Goal: Task Accomplishment & Management: Use online tool/utility

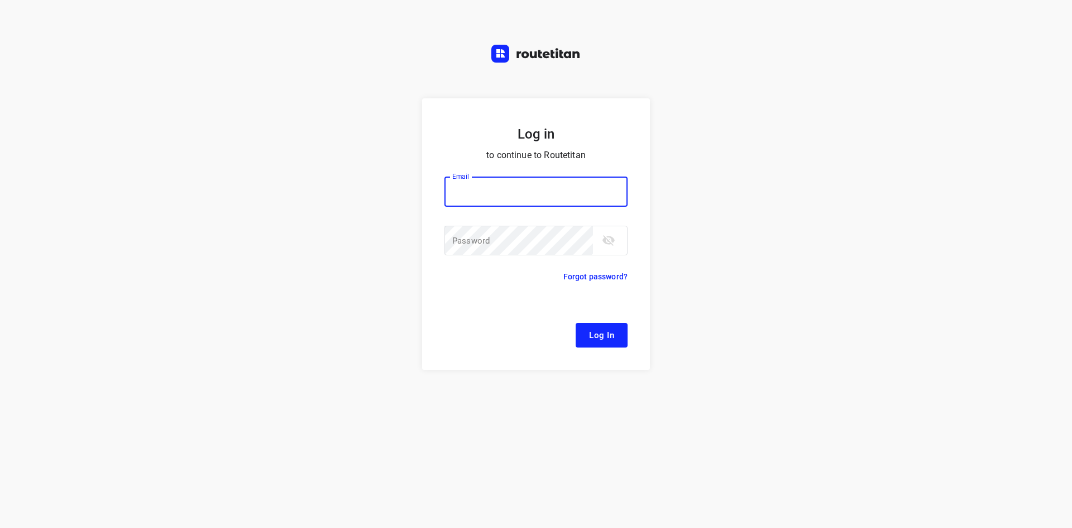
click at [484, 188] on input "email" at bounding box center [536, 192] width 183 height 30
type input "remco@fruitopjewerk.nl"
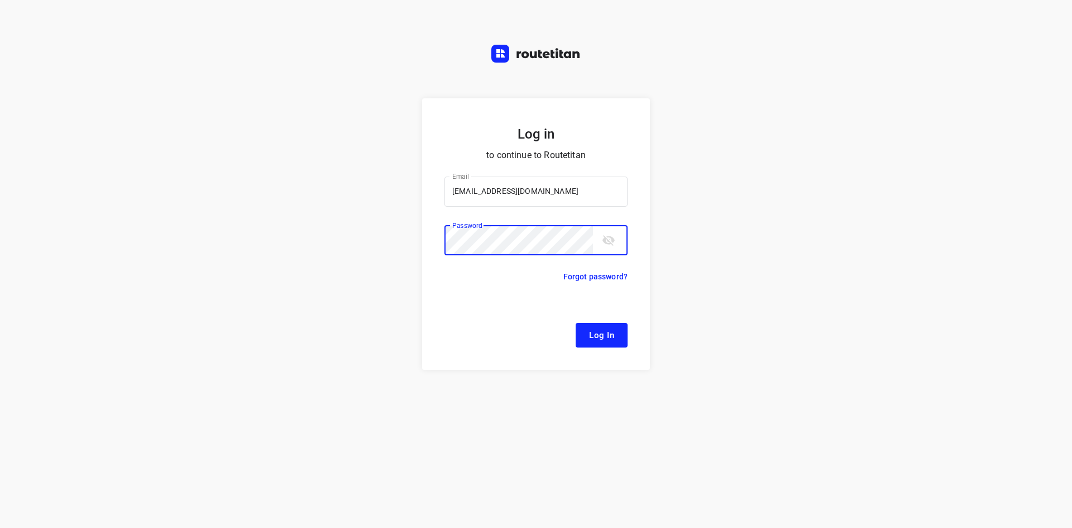
click at [576, 323] on button "Log In" at bounding box center [602, 335] width 52 height 25
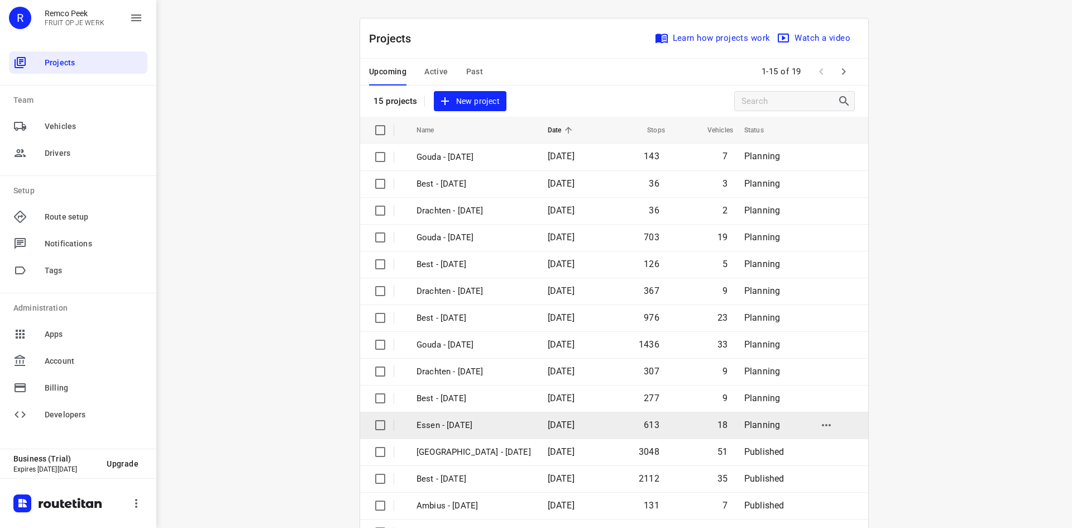
scroll to position [37, 0]
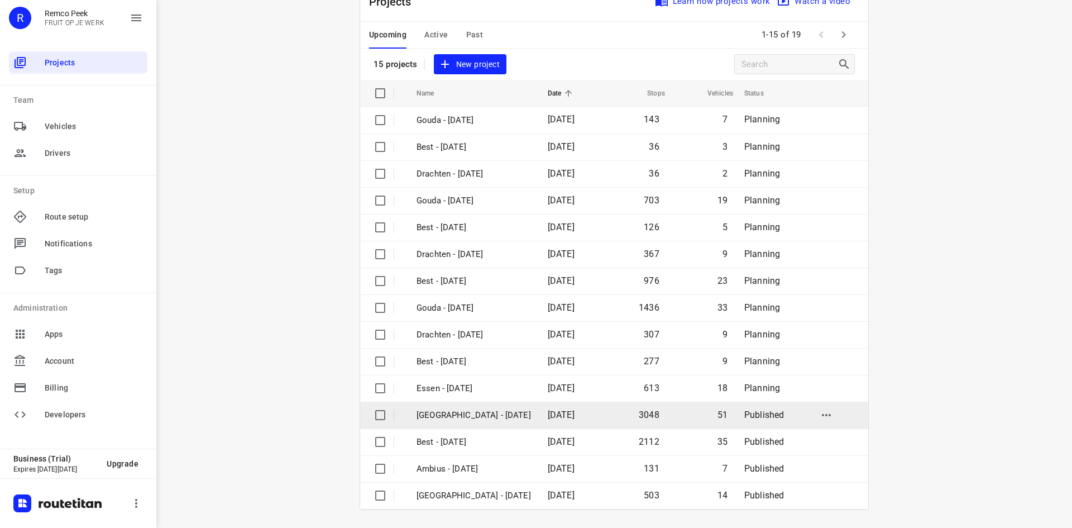
click at [539, 424] on td "[DATE]" at bounding box center [571, 415] width 64 height 27
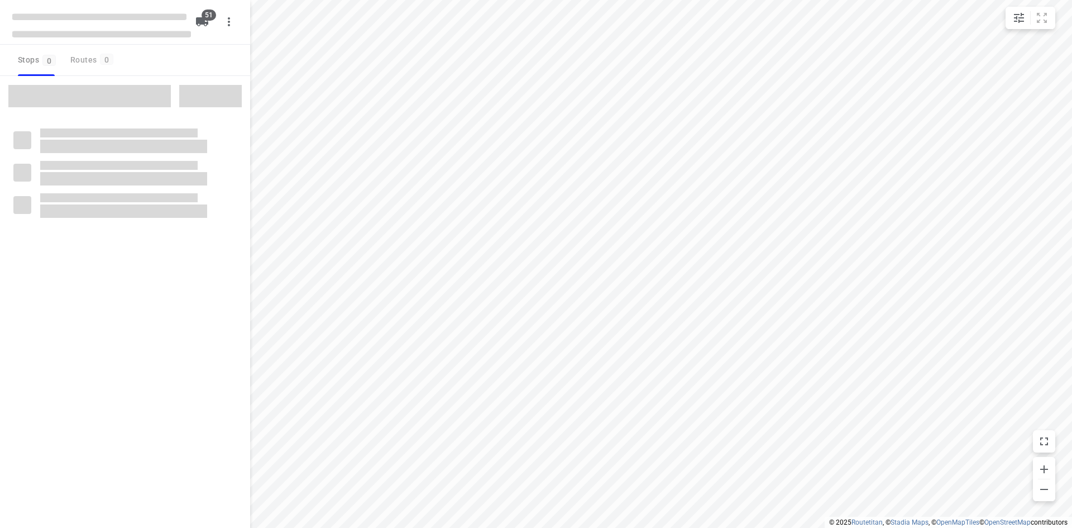
checkbox input "true"
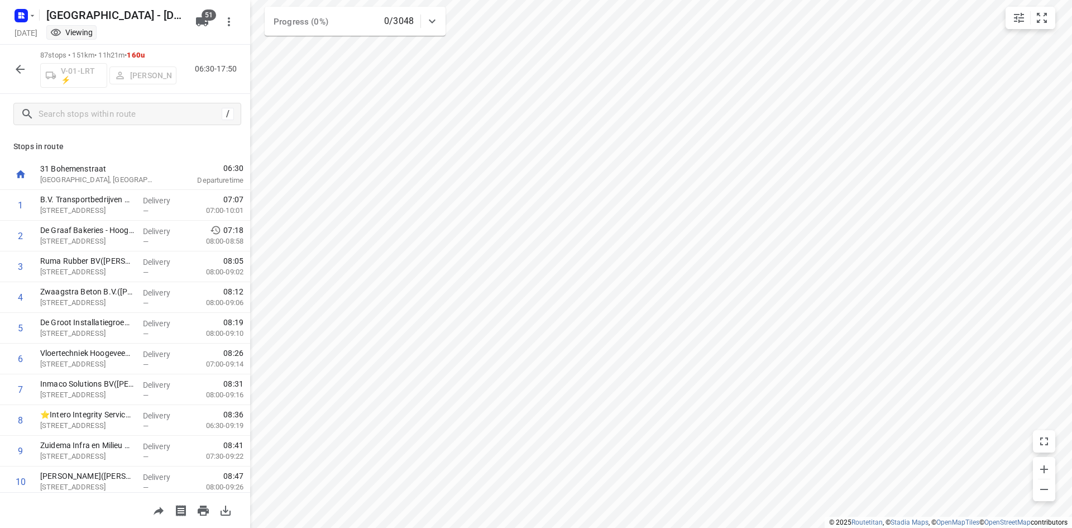
click at [16, 69] on icon "button" at bounding box center [20, 69] width 9 height 9
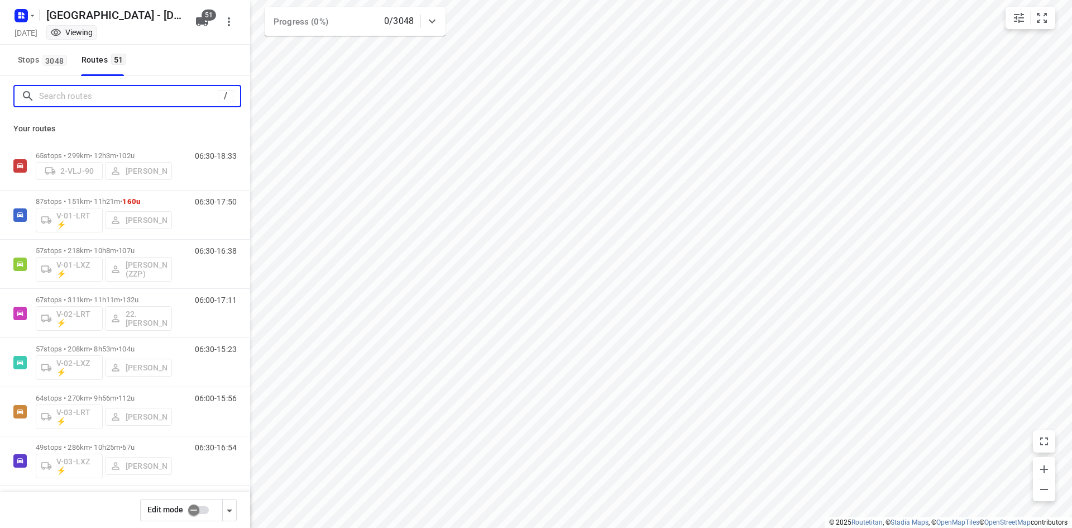
click at [87, 90] on input "Search routes" at bounding box center [128, 96] width 179 height 17
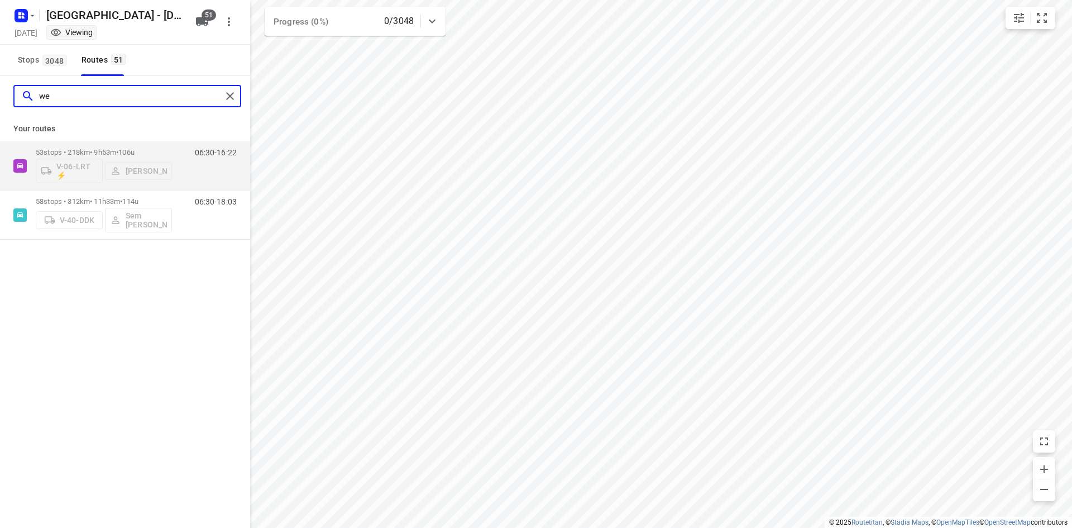
type input "w"
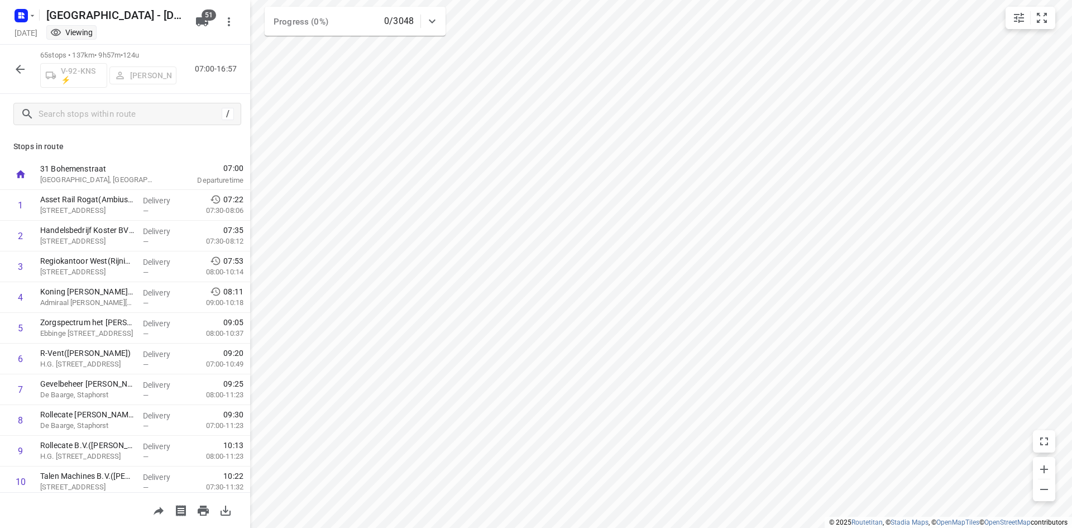
click at [27, 61] on button "button" at bounding box center [20, 69] width 22 height 22
click at [20, 75] on icon "button" at bounding box center [19, 69] width 13 height 13
click at [14, 72] on icon "button" at bounding box center [19, 69] width 13 height 13
click at [17, 66] on icon "button" at bounding box center [19, 69] width 13 height 13
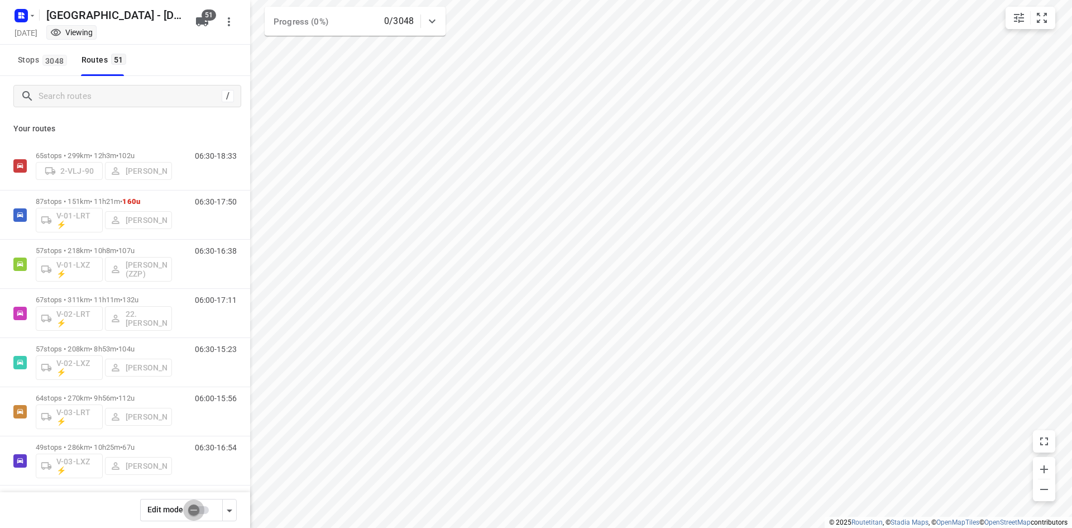
click at [190, 505] on input "checkbox" at bounding box center [194, 509] width 64 height 21
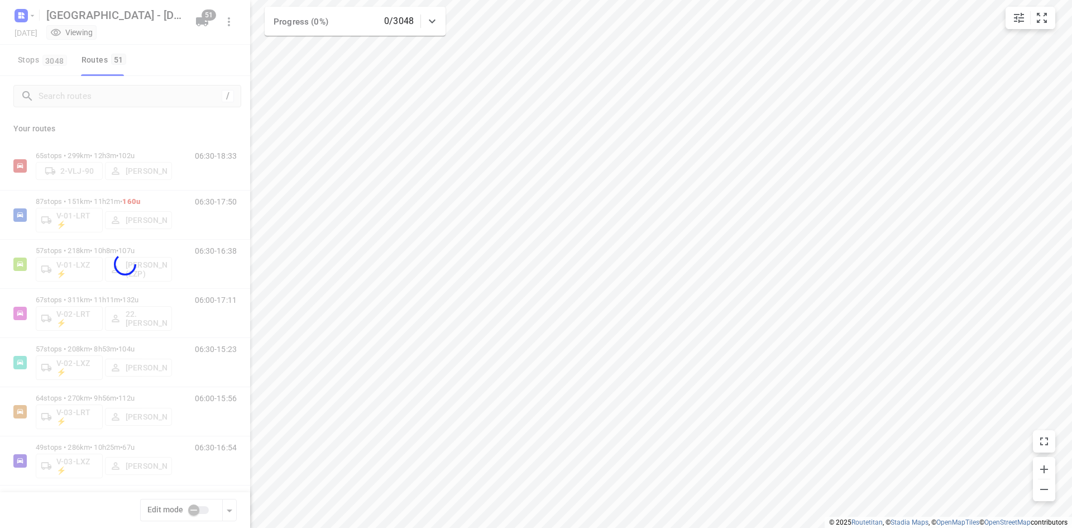
checkbox input "true"
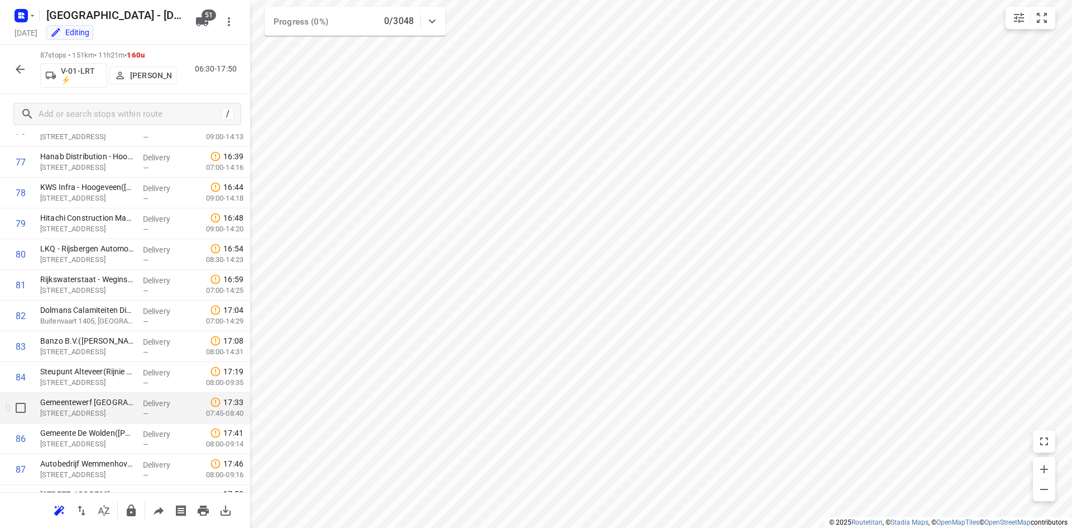
scroll to position [2401, 0]
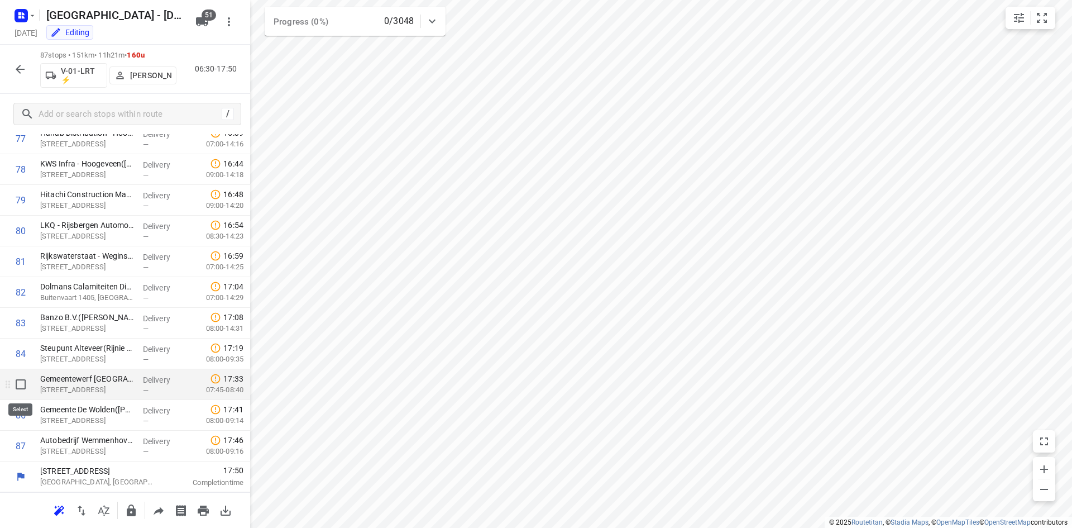
click at [24, 384] on input "checkbox" at bounding box center [20, 384] width 22 height 22
checkbox input "true"
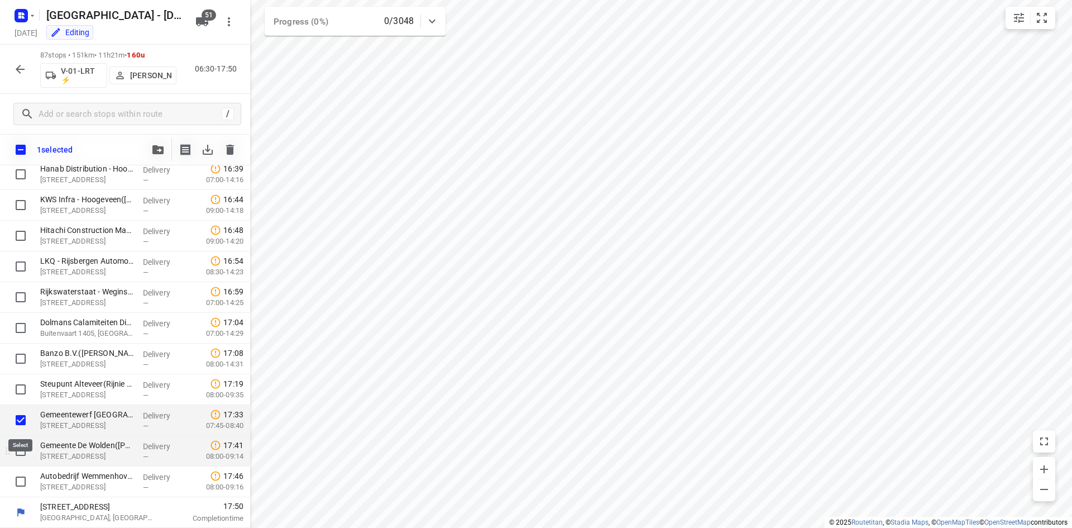
scroll to position [2397, 0]
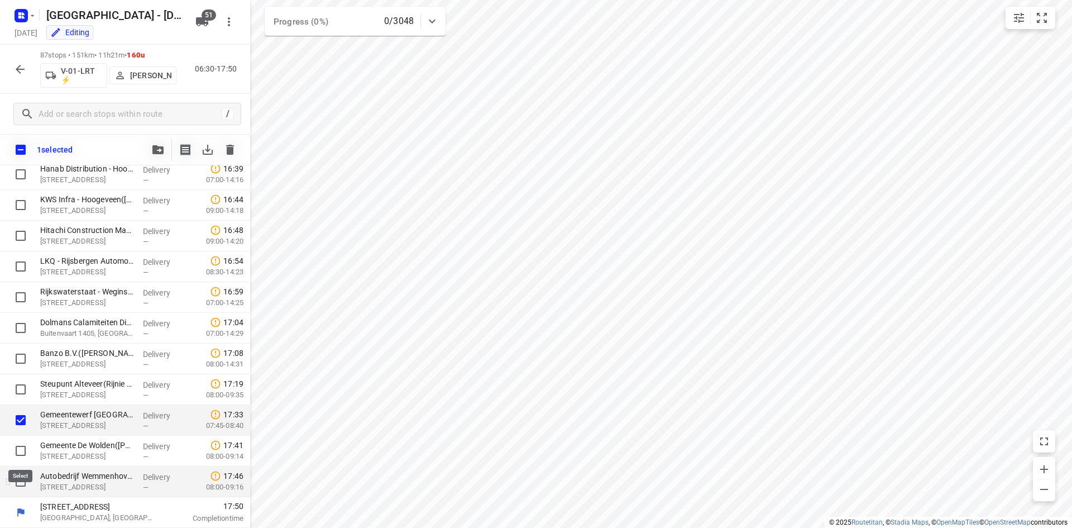
click at [16, 447] on input "checkbox" at bounding box center [20, 451] width 22 height 22
checkbox input "true"
click at [25, 473] on input "checkbox" at bounding box center [20, 481] width 22 height 22
checkbox input "true"
click at [166, 147] on button "button" at bounding box center [158, 150] width 22 height 22
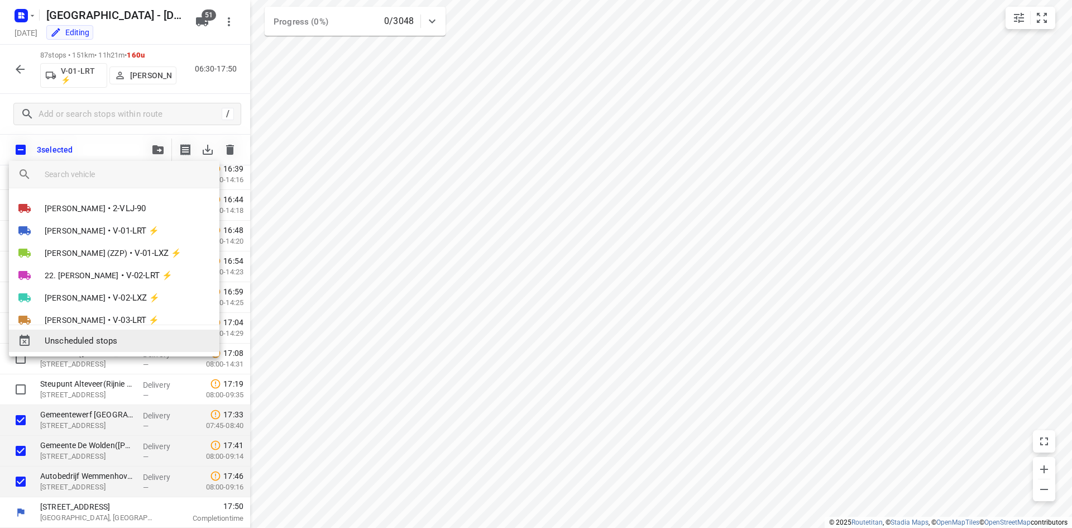
click at [133, 338] on span "Unscheduled stops" at bounding box center [128, 341] width 166 height 13
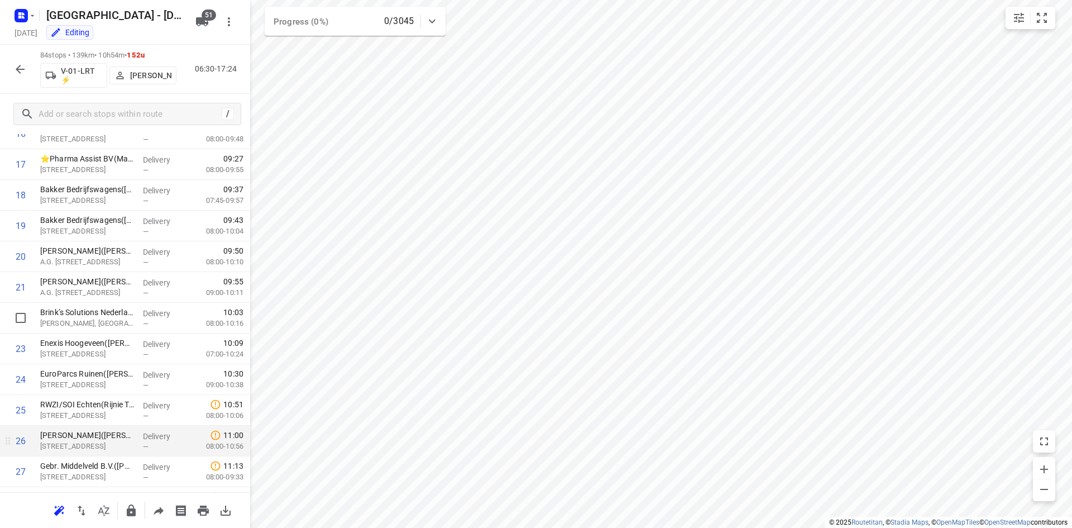
scroll to position [554, 0]
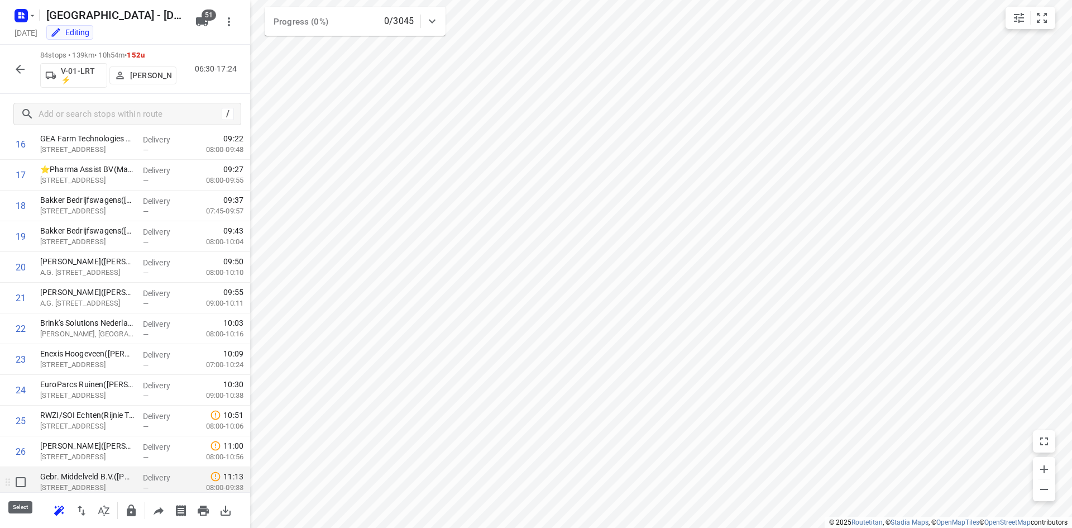
click at [22, 479] on input "checkbox" at bounding box center [20, 482] width 22 height 22
checkbox input "true"
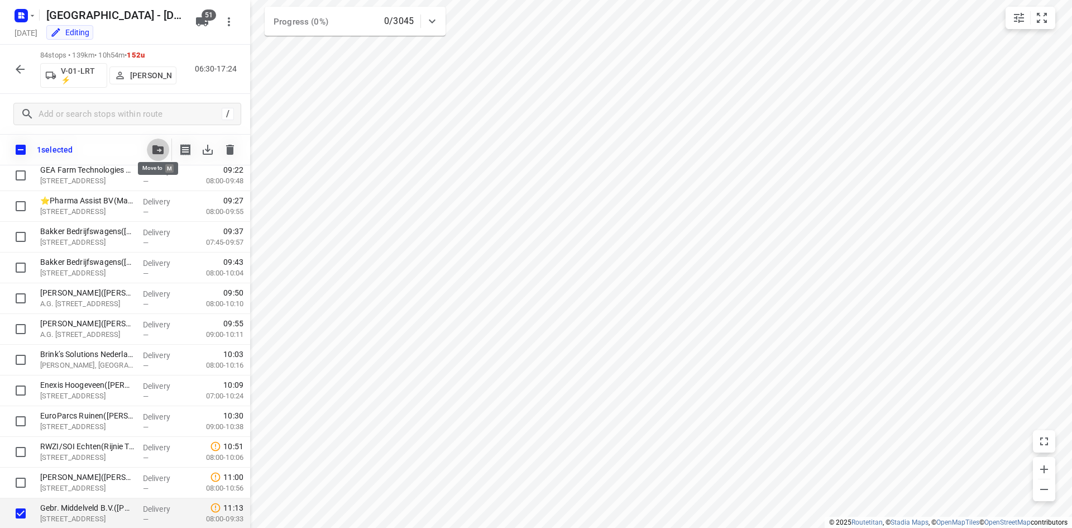
click at [160, 145] on icon "button" at bounding box center [157, 149] width 11 height 9
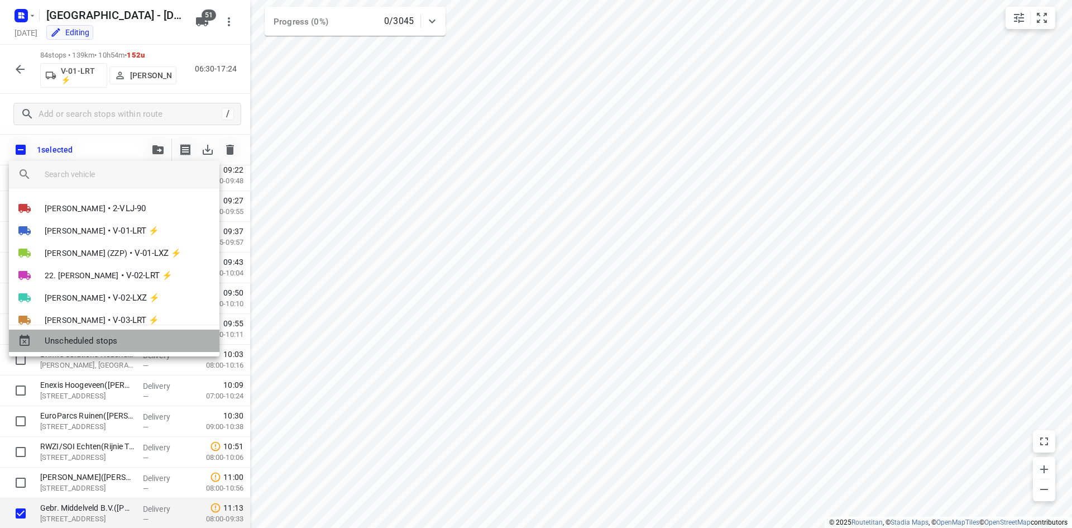
click at [139, 336] on span "Unscheduled stops" at bounding box center [128, 341] width 166 height 13
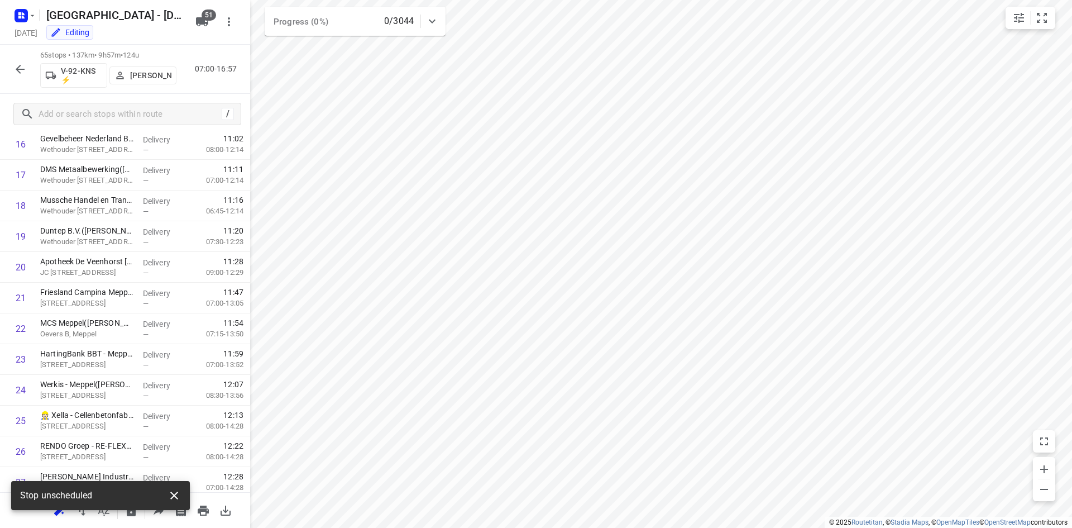
click at [177, 497] on icon "button" at bounding box center [174, 496] width 8 height 8
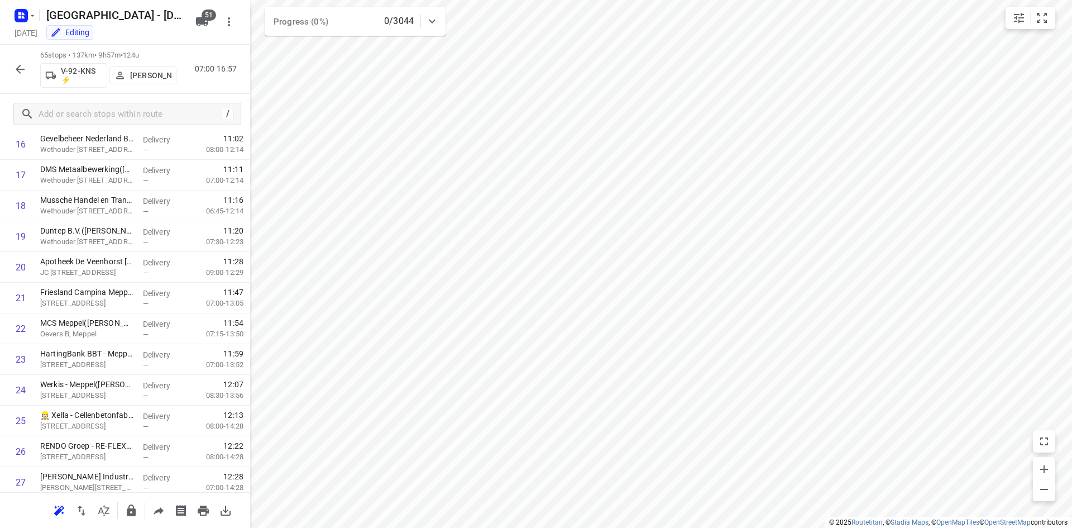
scroll to position [0, 0]
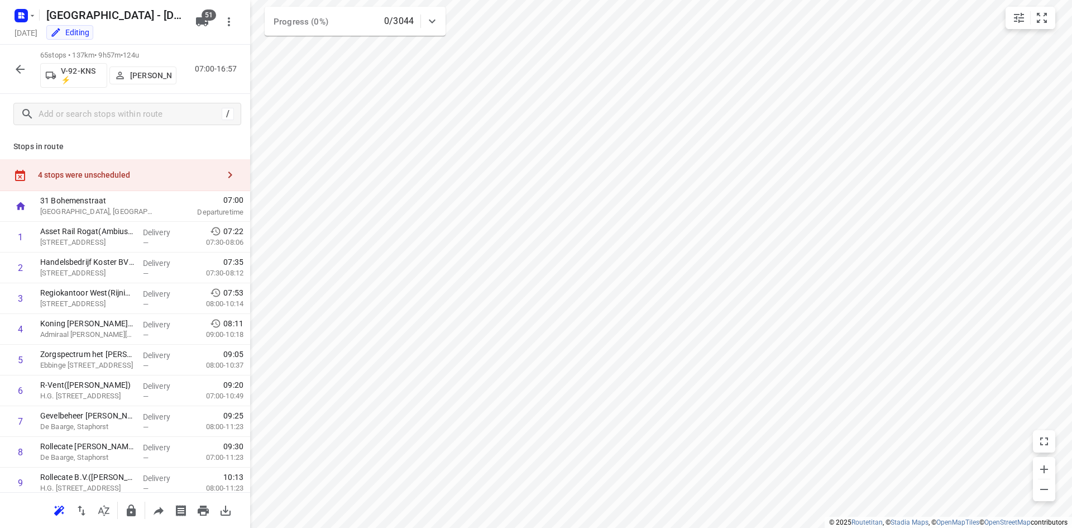
click at [170, 182] on div "4 stops were unscheduled" at bounding box center [125, 175] width 250 height 32
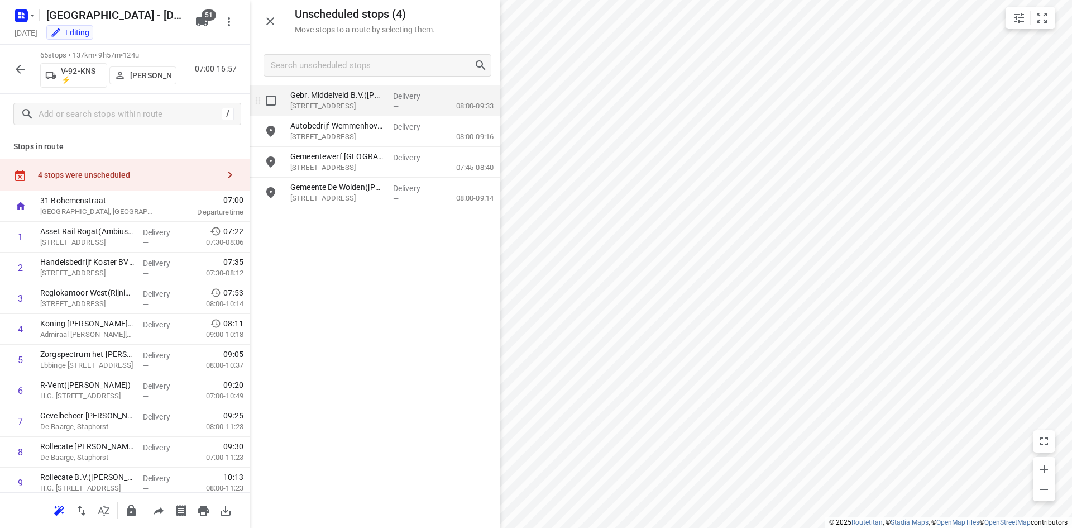
click at [274, 107] on input "grid" at bounding box center [271, 100] width 22 height 22
checkbox input "true"
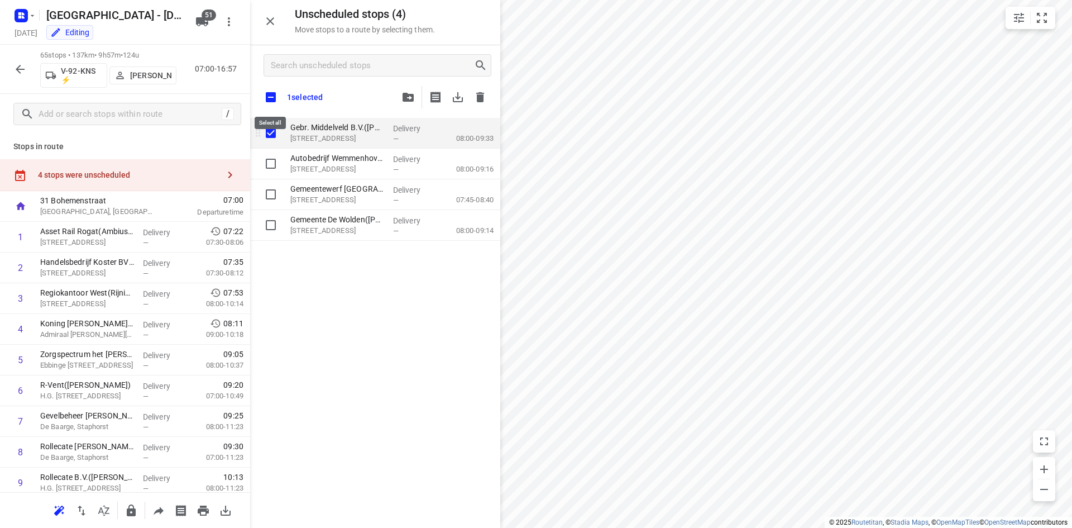
click at [274, 107] on input "checkbox" at bounding box center [270, 96] width 23 height 23
checkbox input "true"
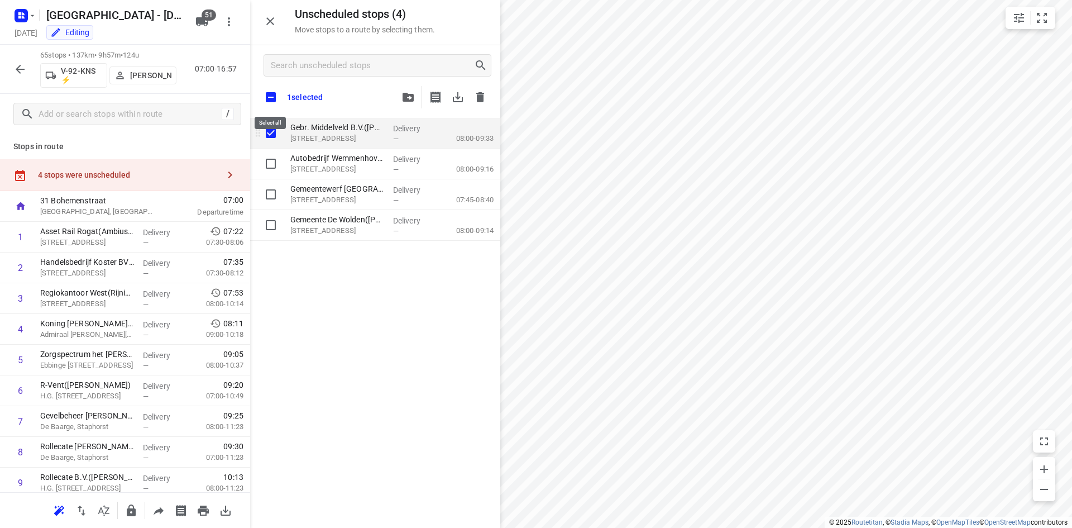
checkbox input "true"
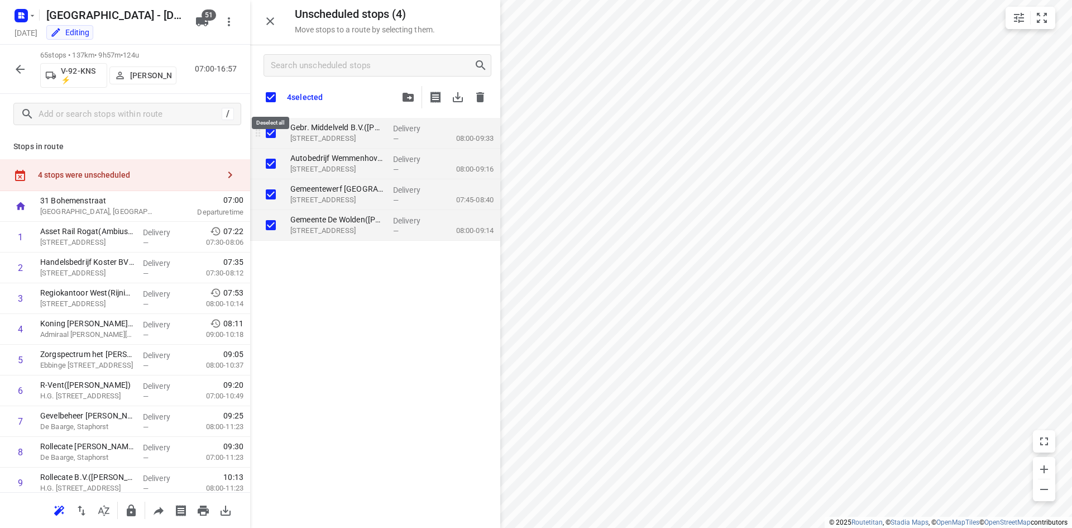
checkbox input "true"
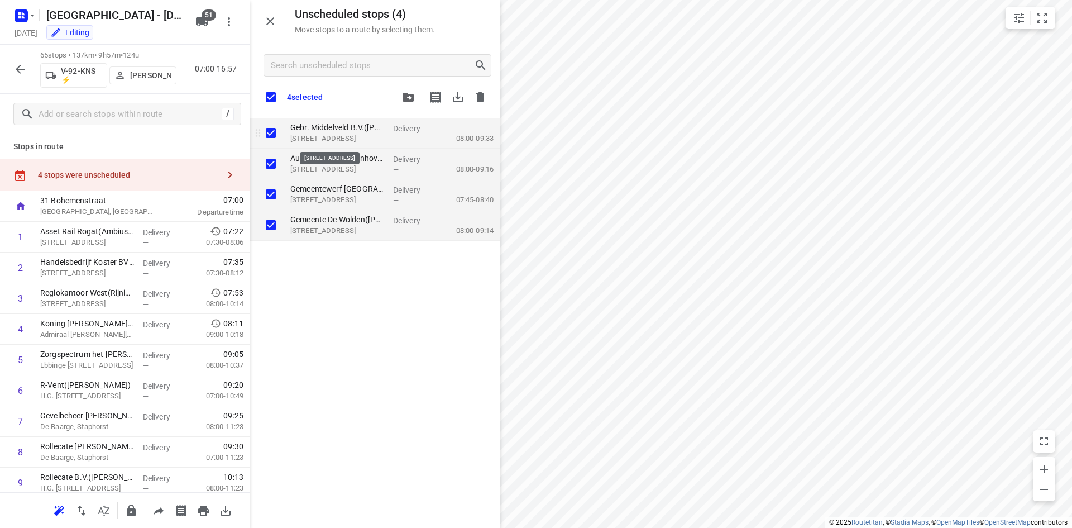
checkbox input "true"
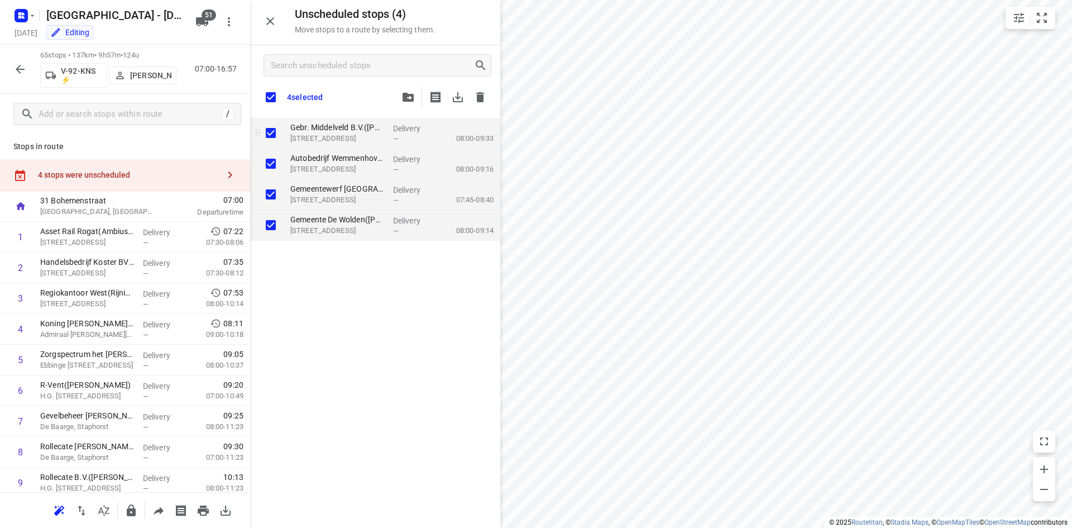
checkbox input "true"
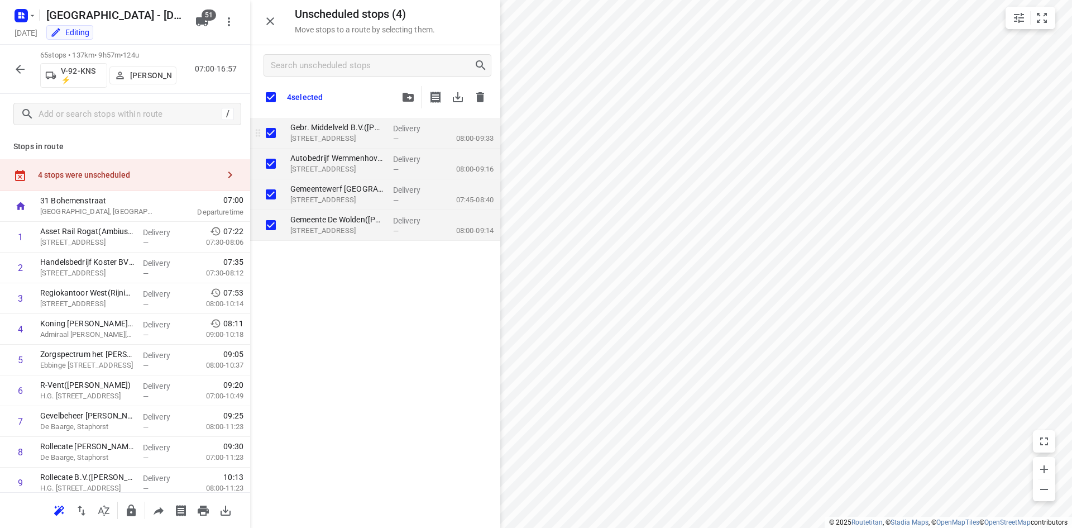
checkbox input "true"
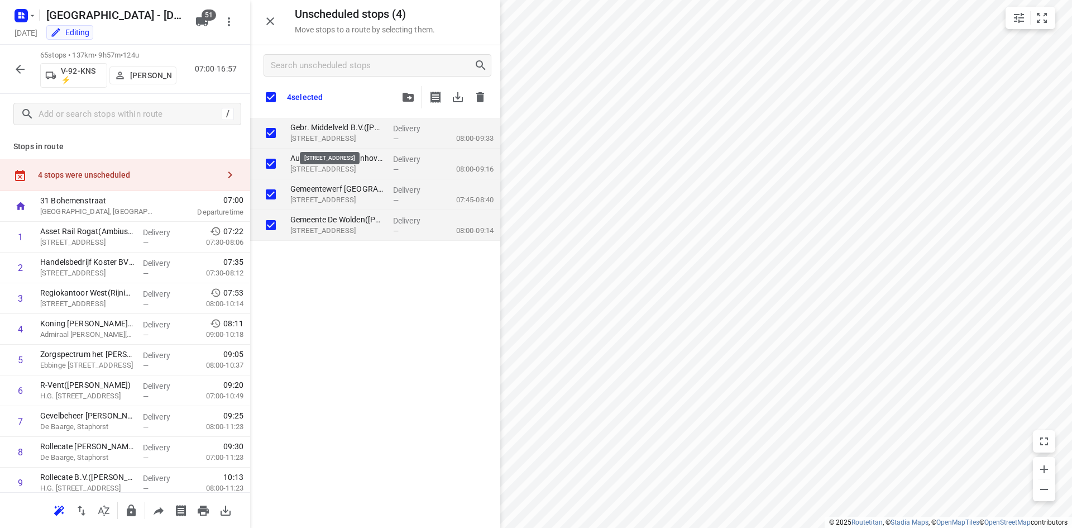
checkbox input "true"
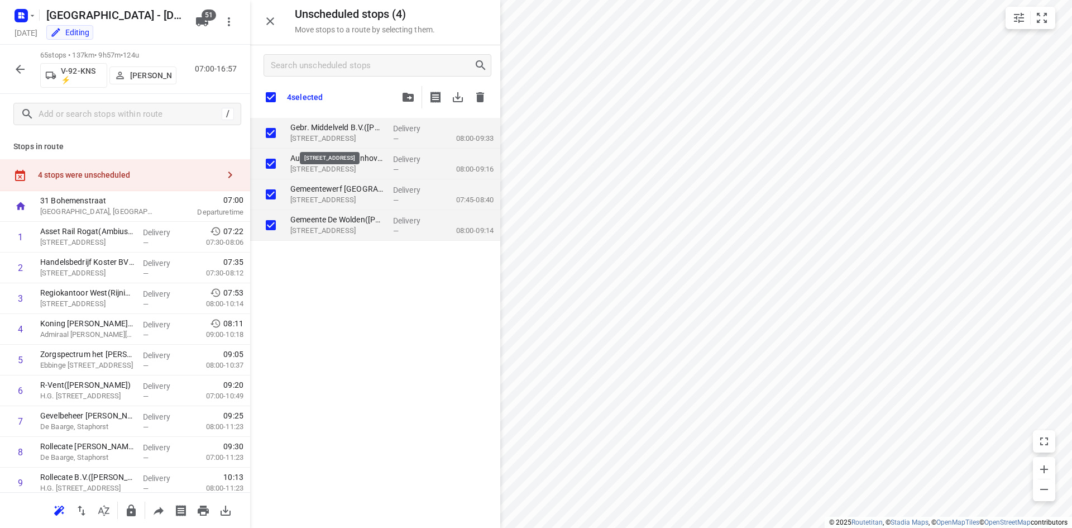
checkbox input "true"
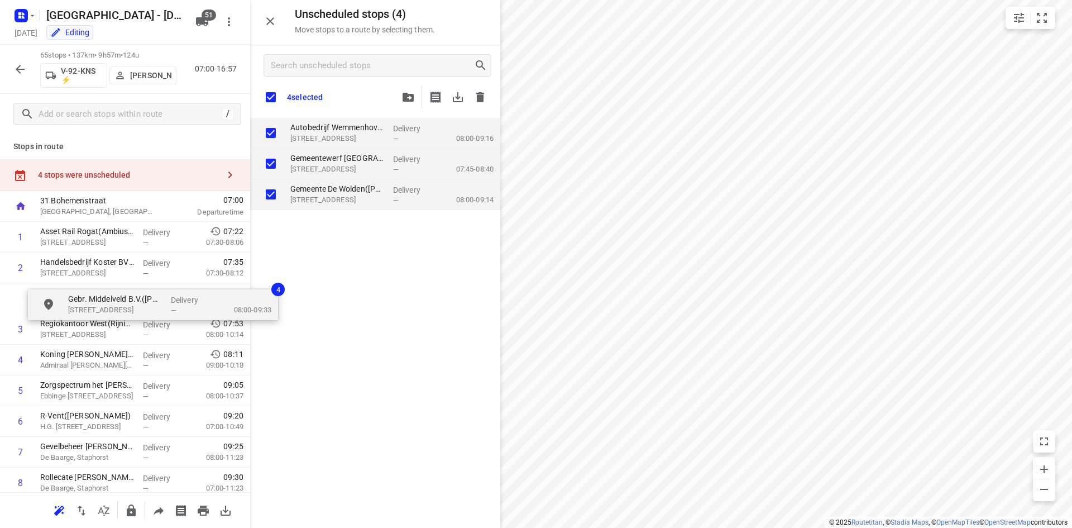
drag, startPoint x: 359, startPoint y: 134, endPoint x: 133, endPoint y: 309, distance: 285.5
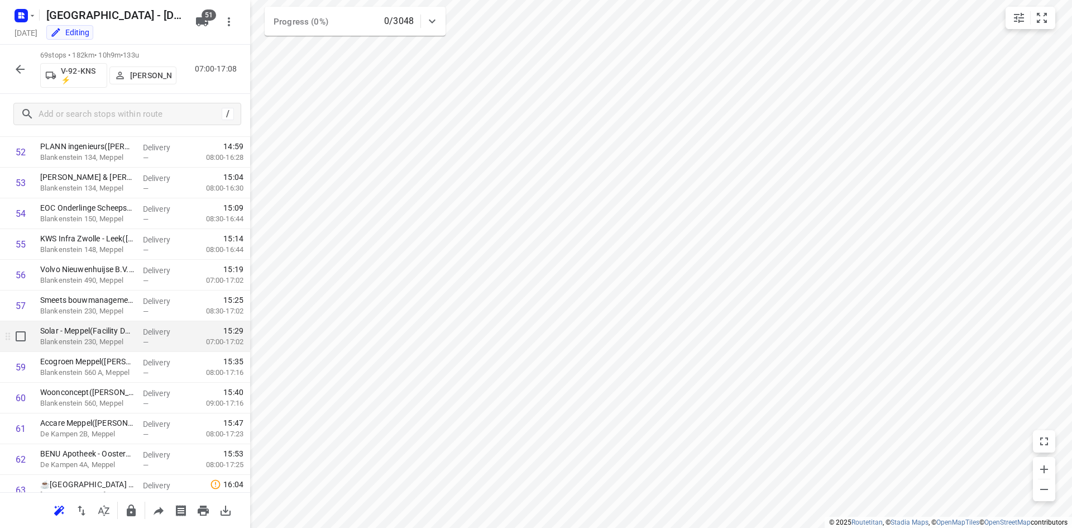
scroll to position [1848, 0]
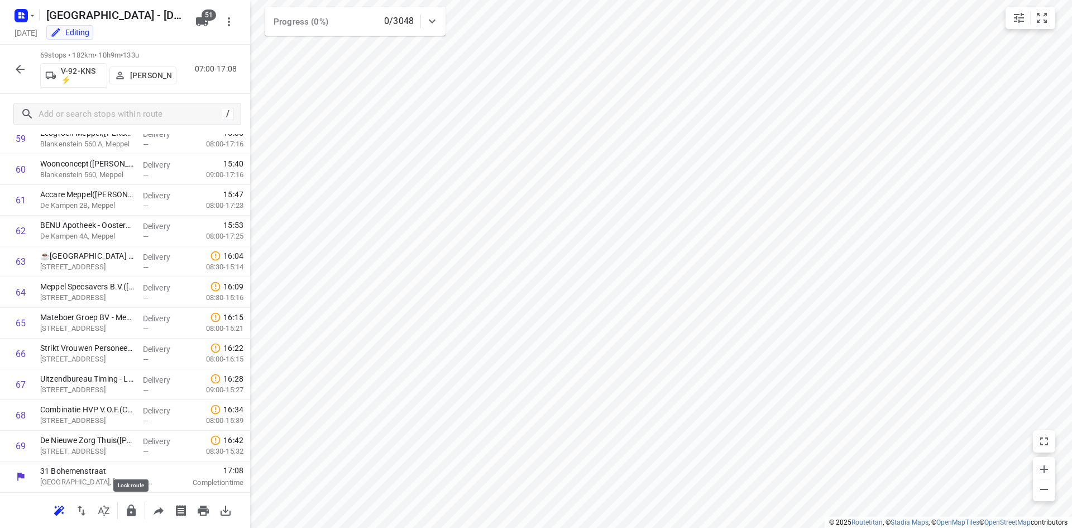
click at [135, 512] on icon "button" at bounding box center [131, 510] width 9 height 12
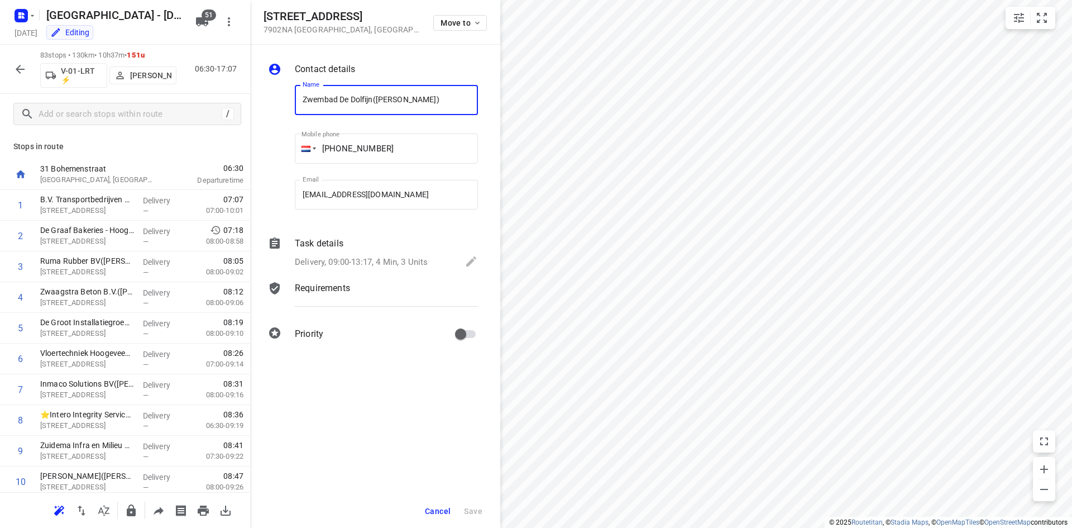
click at [448, 489] on div "Contact details Name Zwembad De Dolfijn(Gert van Eck) Name Mobile phone +31 627…" at bounding box center [375, 286] width 250 height 483
click at [440, 512] on span "Cancel" at bounding box center [438, 511] width 26 height 9
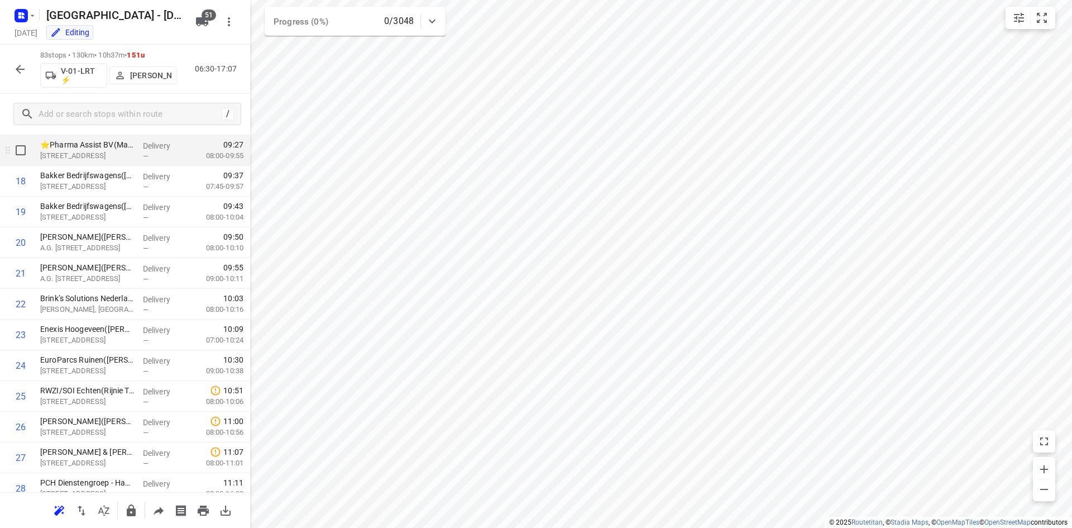
scroll to position [614, 0]
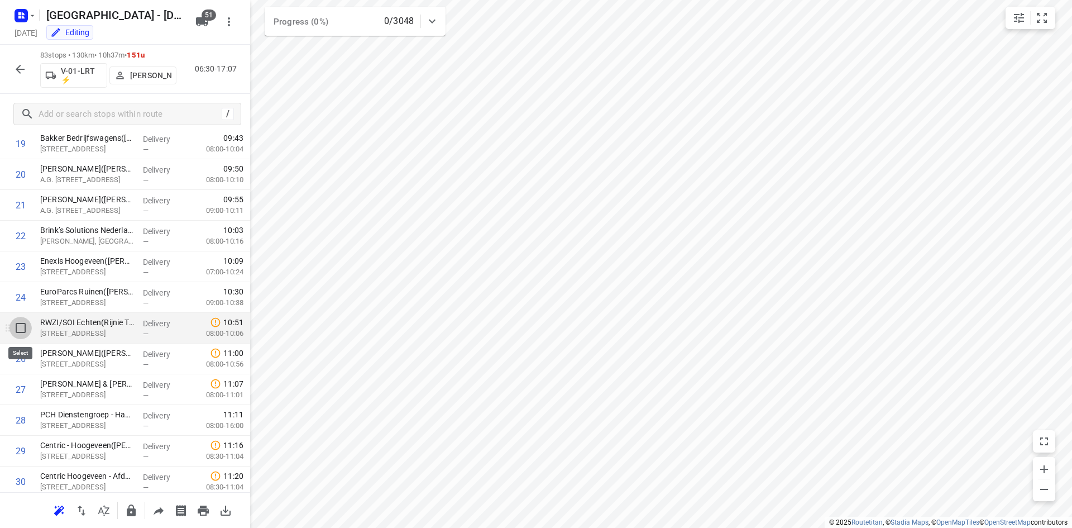
click at [25, 329] on input "checkbox" at bounding box center [20, 328] width 22 height 22
checkbox input "true"
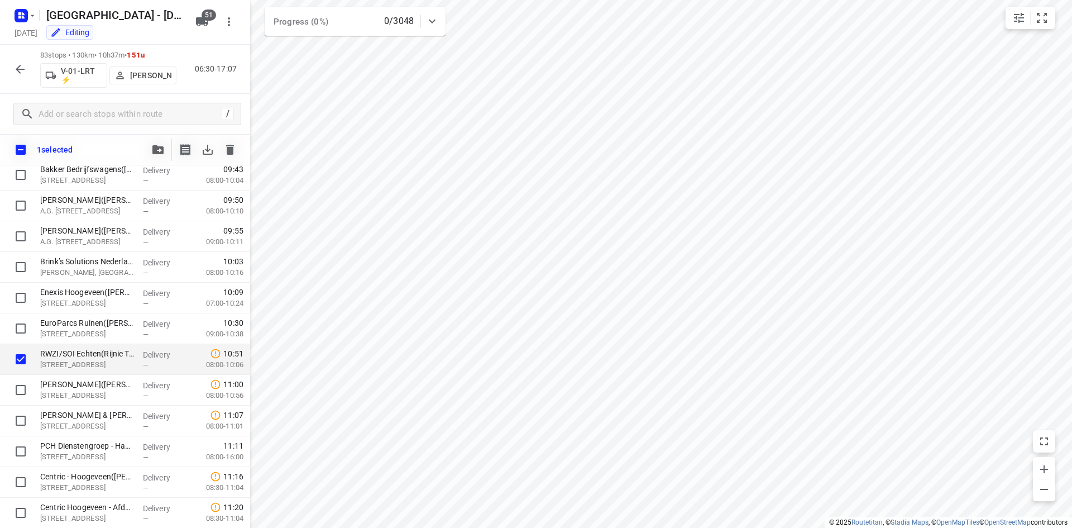
click at [154, 149] on icon "button" at bounding box center [157, 149] width 11 height 9
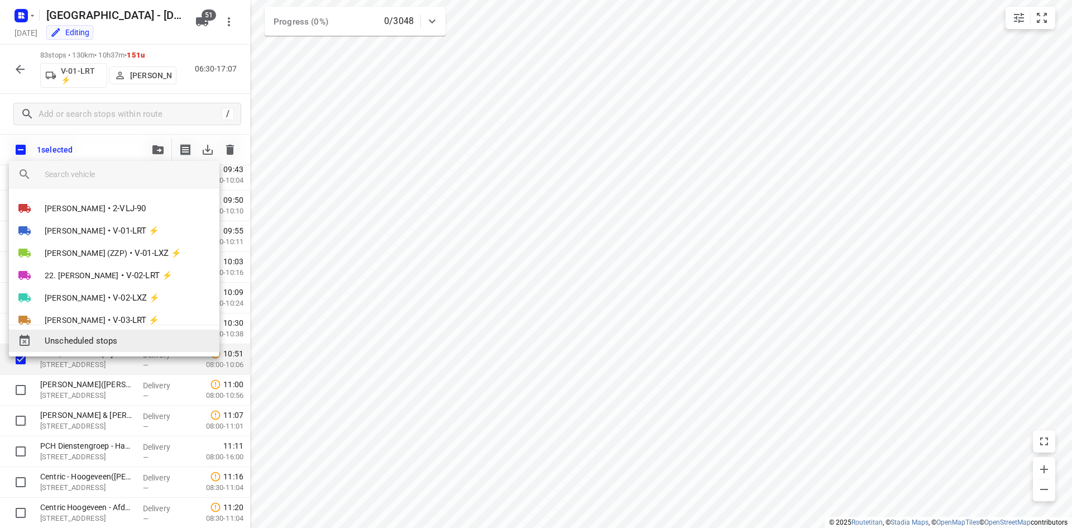
click at [116, 341] on span "Unscheduled stops" at bounding box center [128, 341] width 166 height 13
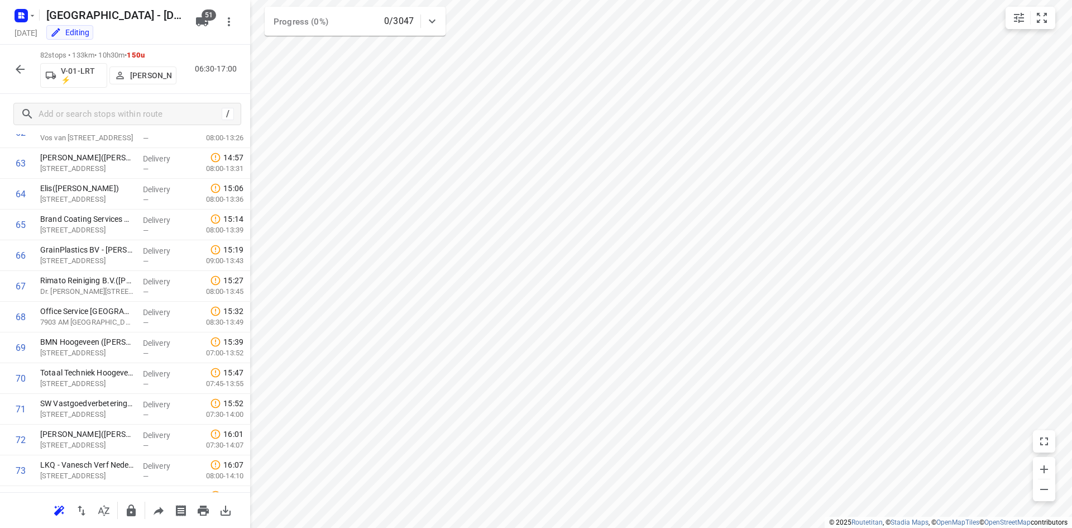
scroll to position [2279, 0]
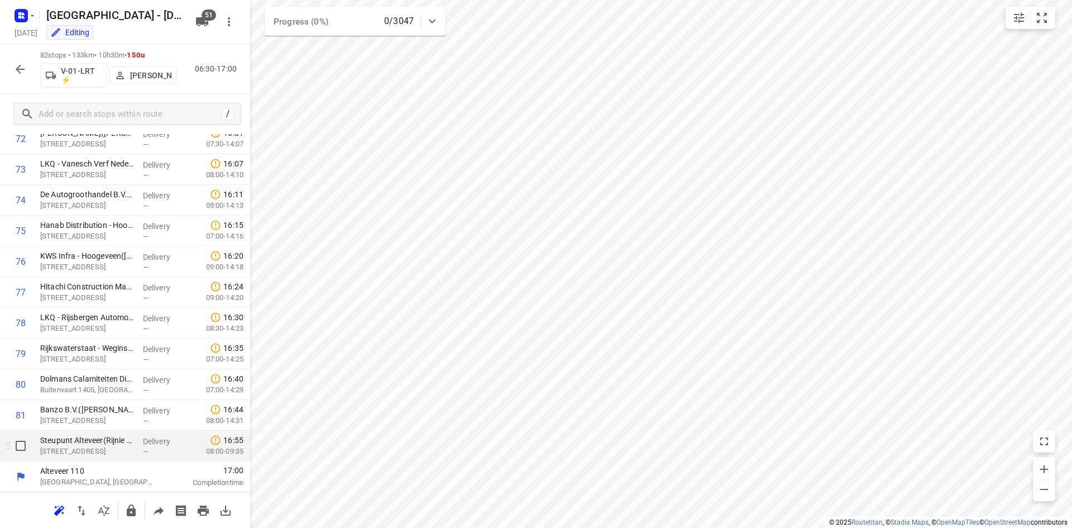
click at [143, 451] on span "—" at bounding box center [146, 451] width 6 height 8
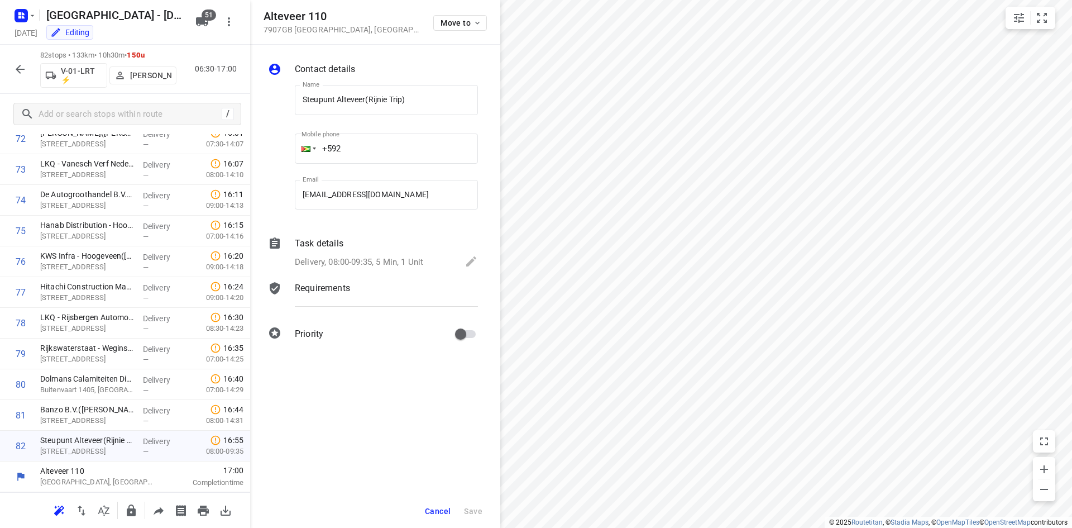
click at [445, 523] on div "Cancel Save" at bounding box center [375, 511] width 250 height 34
click at [441, 515] on span "Cancel" at bounding box center [438, 511] width 26 height 9
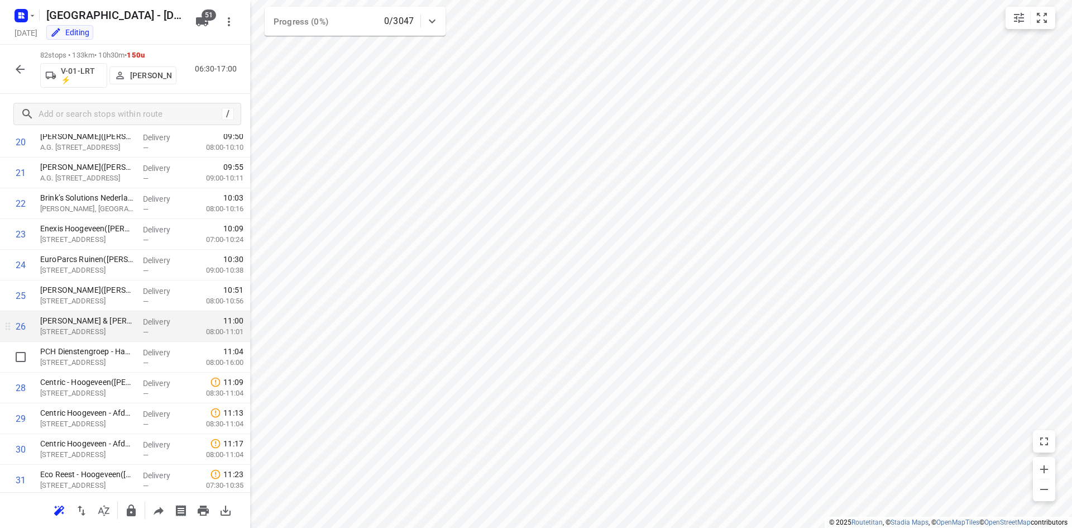
scroll to position [660, 0]
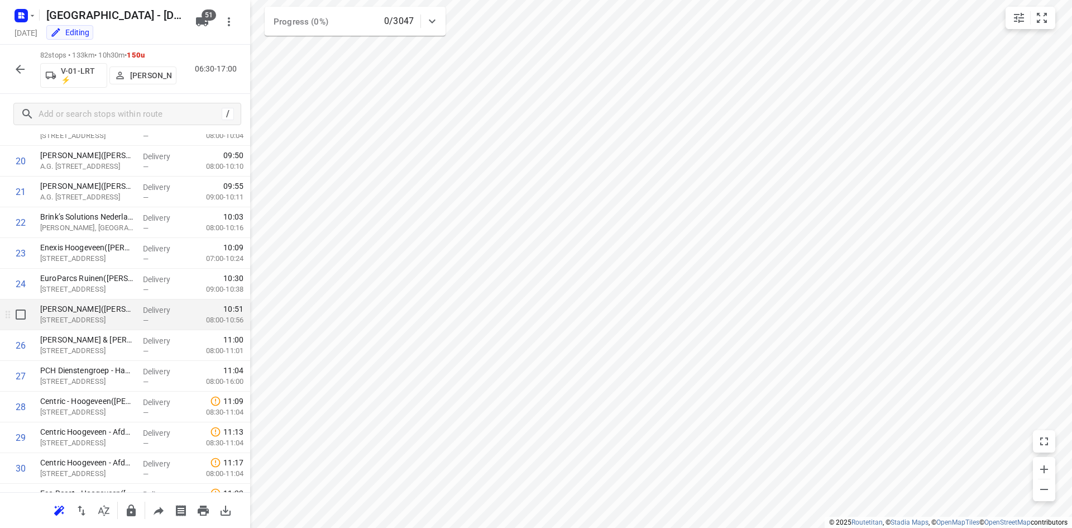
click at [86, 317] on p "Zuidwoldigerweg 31, Hoogeveen" at bounding box center [87, 319] width 94 height 11
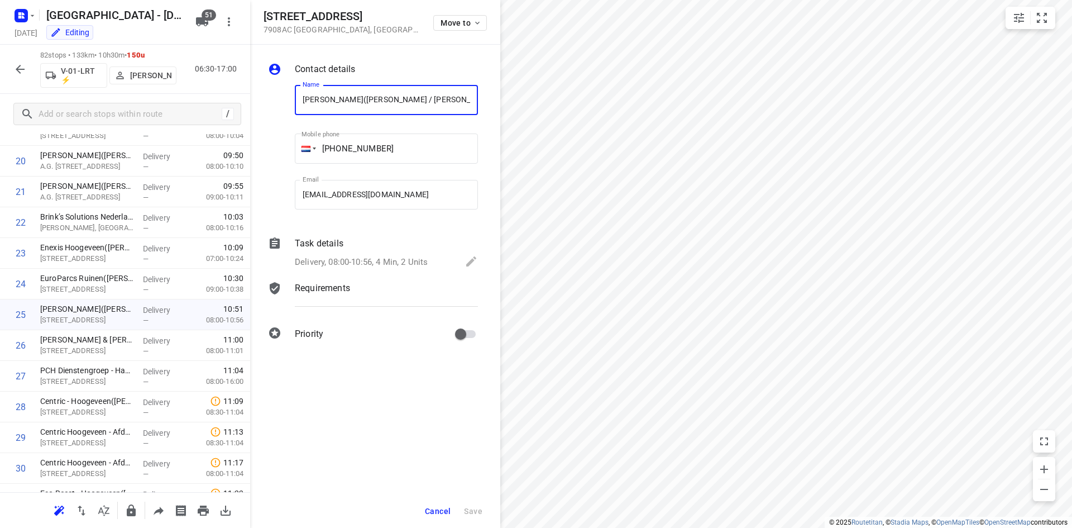
click at [397, 259] on p "Delivery, 08:00-10:56, 4 Min, 2 Units" at bounding box center [361, 262] width 133 height 13
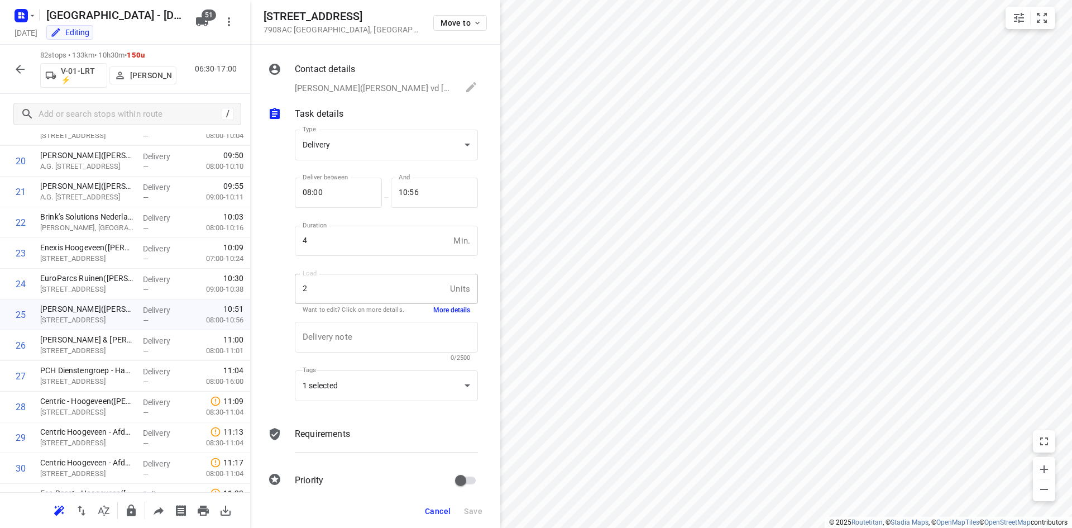
click at [438, 316] on div "Delivery note x Delivery note 0/2500" at bounding box center [386, 341] width 192 height 53
click at [439, 308] on button "More details" at bounding box center [451, 310] width 37 height 9
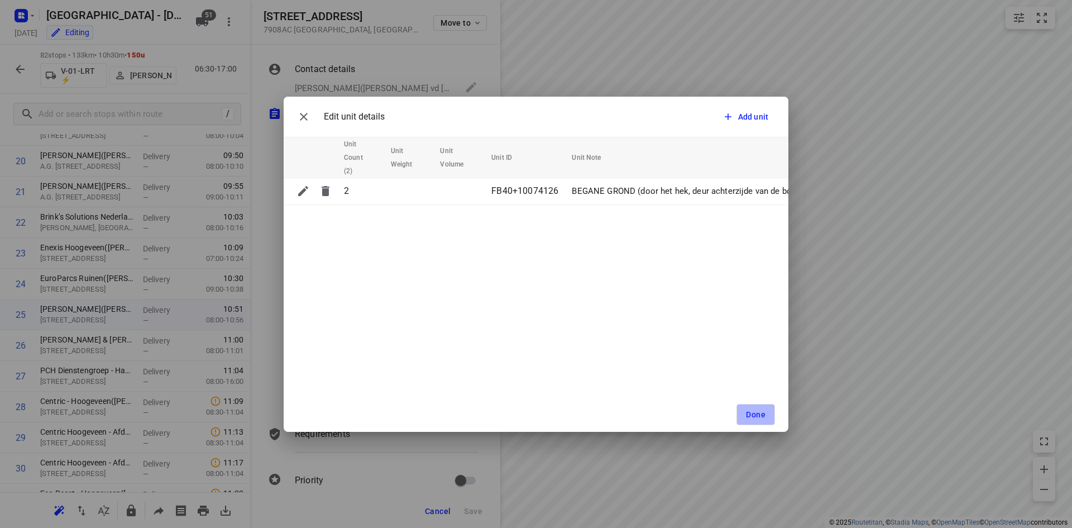
click at [768, 416] on button "Done" at bounding box center [756, 414] width 39 height 21
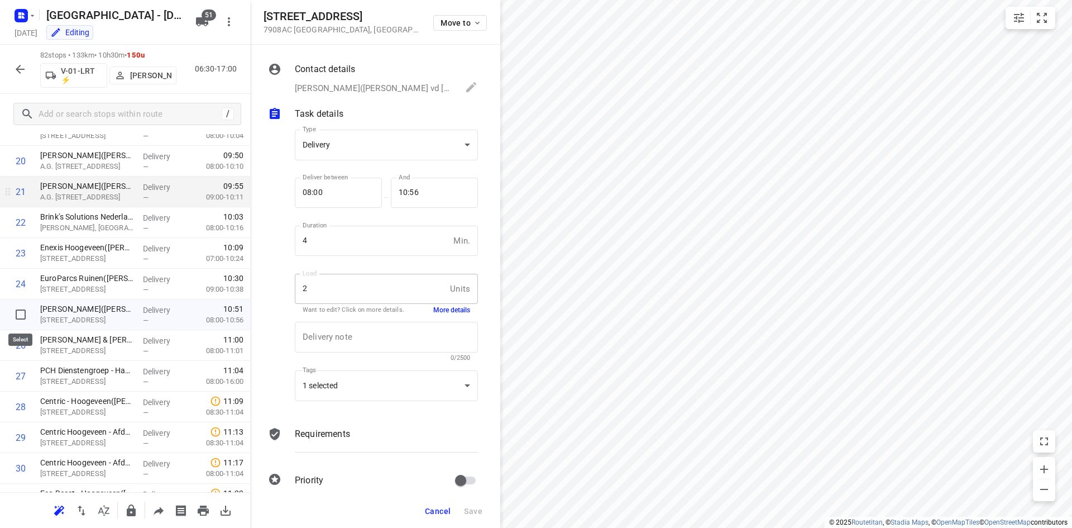
drag, startPoint x: 20, startPoint y: 319, endPoint x: 111, endPoint y: 232, distance: 126.4
click at [20, 319] on input "checkbox" at bounding box center [20, 314] width 22 height 22
checkbox input "true"
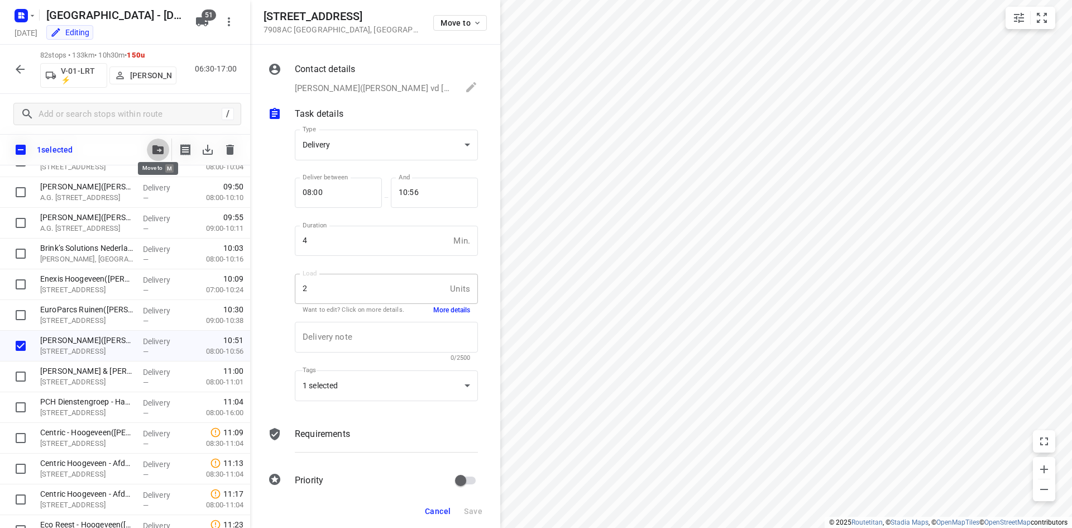
click at [159, 149] on icon "button" at bounding box center [157, 149] width 11 height 9
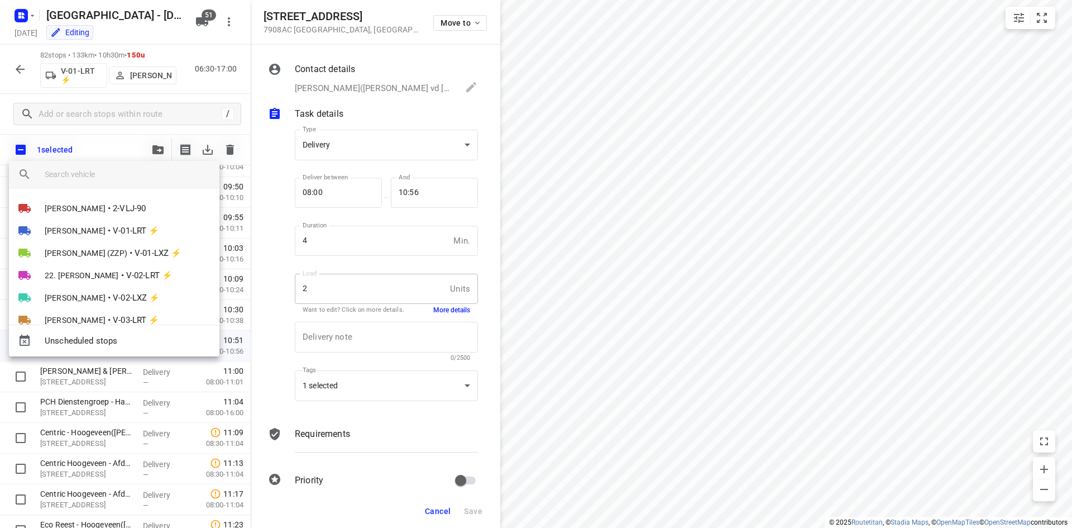
click at [129, 354] on div "Unscheduled stops" at bounding box center [114, 341] width 211 height 32
click at [128, 345] on span "Unscheduled stops" at bounding box center [128, 341] width 166 height 13
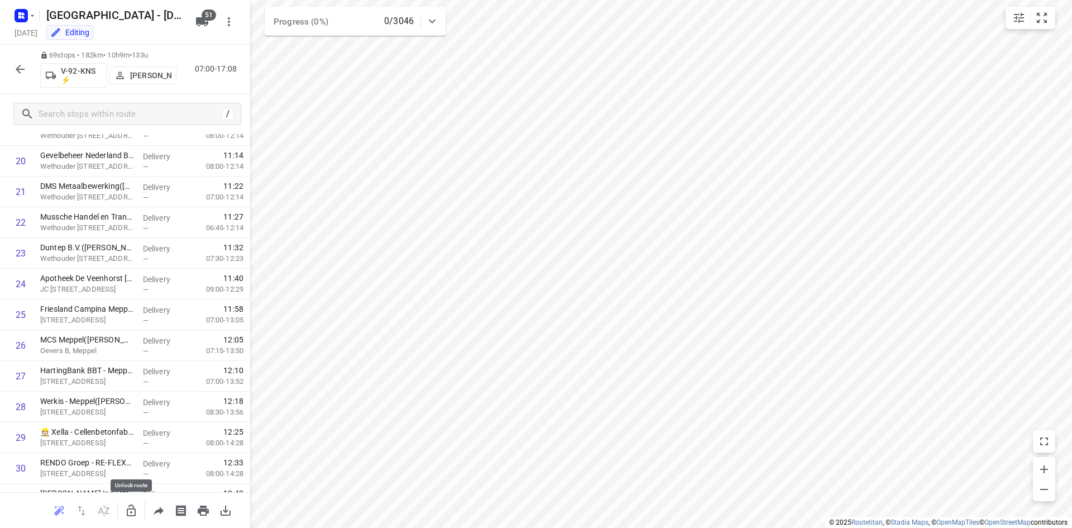
click at [136, 509] on icon "button" at bounding box center [131, 510] width 9 height 12
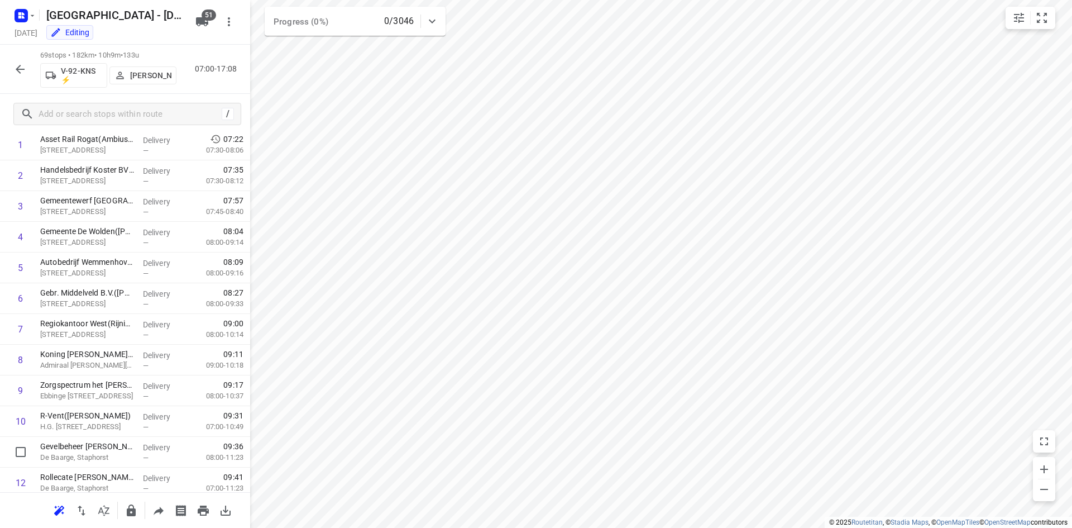
scroll to position [0, 0]
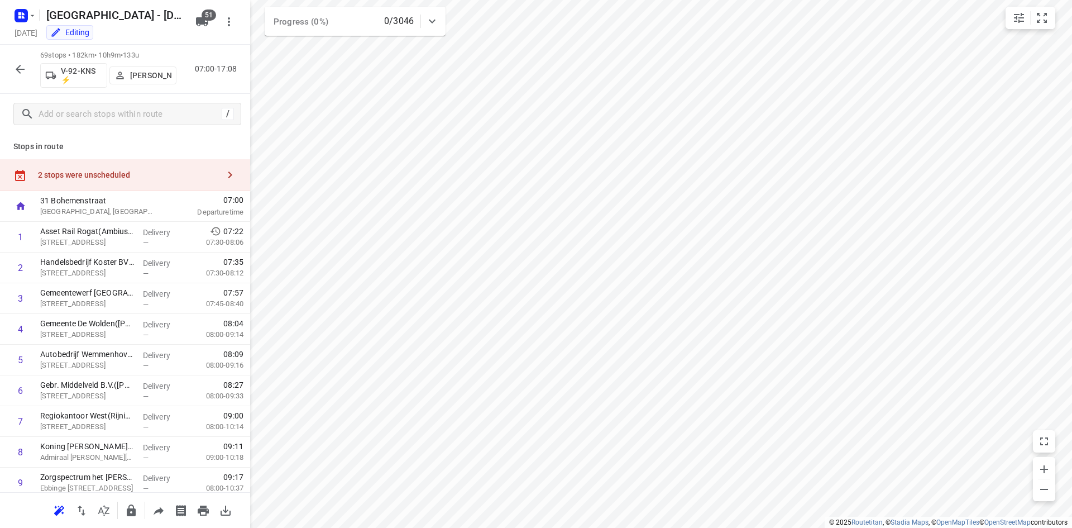
click at [161, 169] on div "2 stops were unscheduled" at bounding box center [125, 175] width 250 height 32
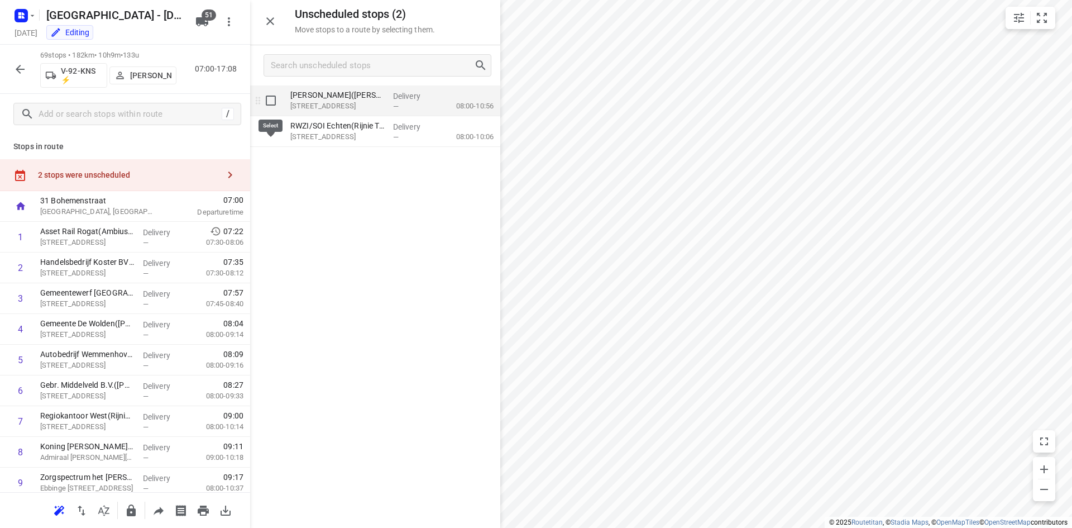
click at [269, 104] on input "grid" at bounding box center [271, 100] width 22 height 22
checkbox input "true"
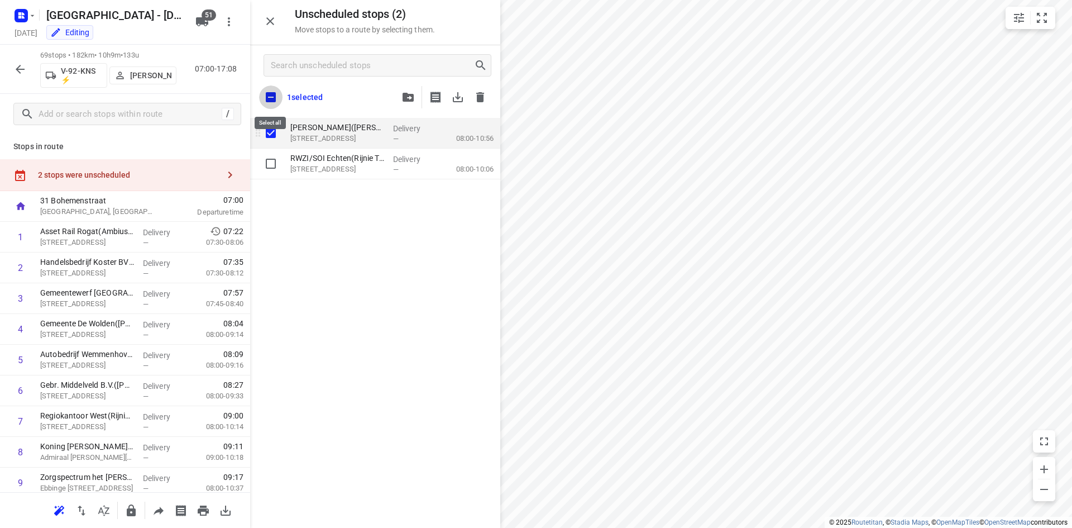
click at [269, 104] on input "checkbox" at bounding box center [270, 96] width 23 height 23
checkbox input "true"
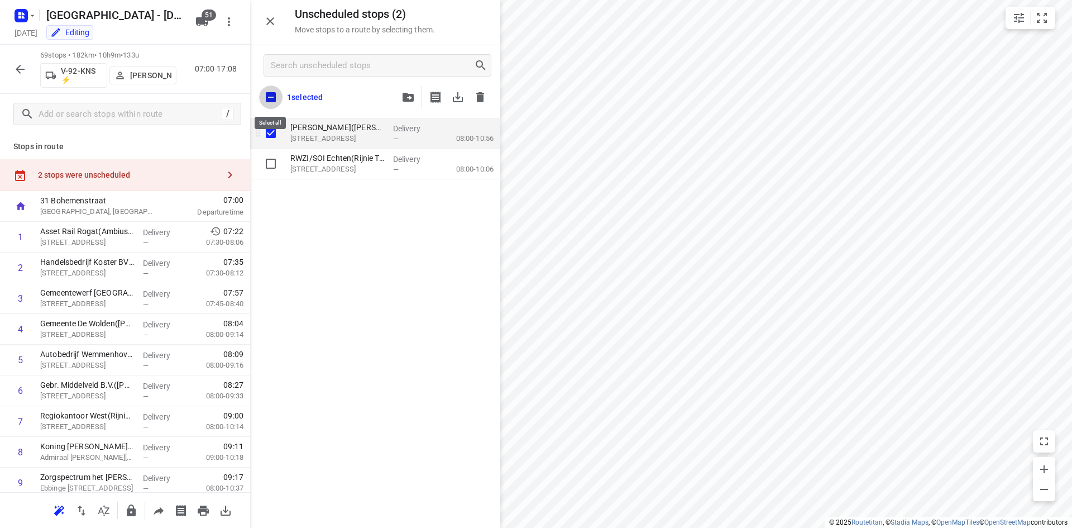
checkbox input "true"
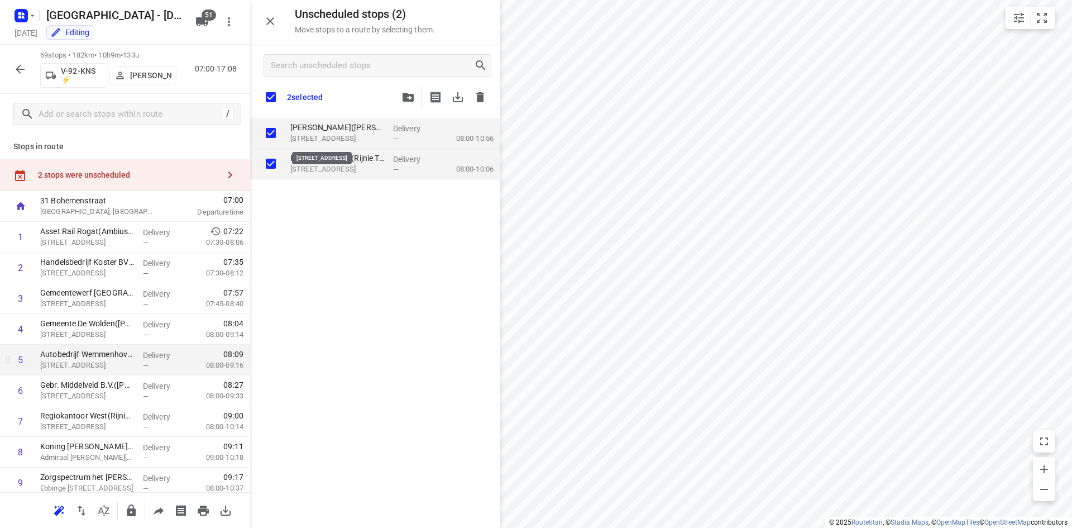
checkbox input "true"
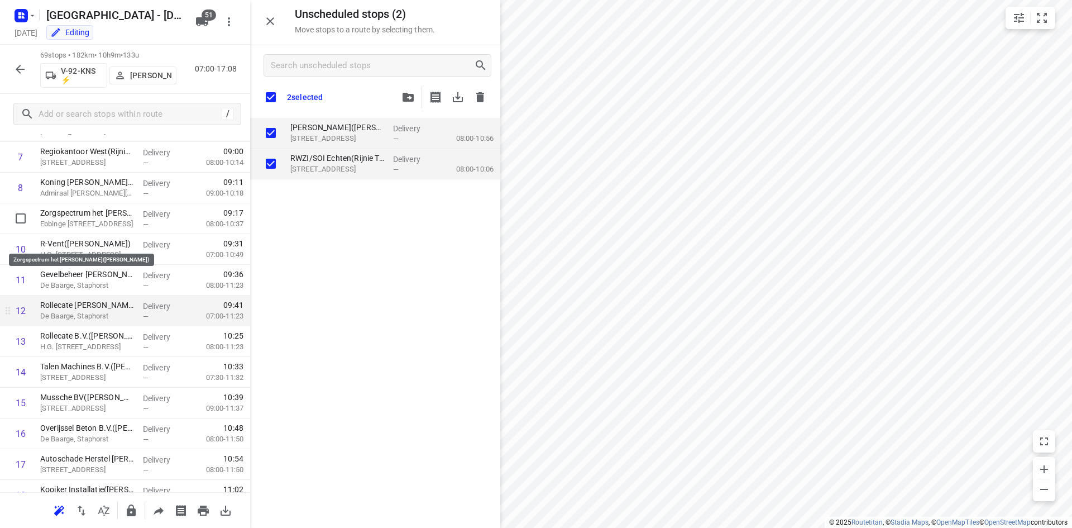
scroll to position [223, 0]
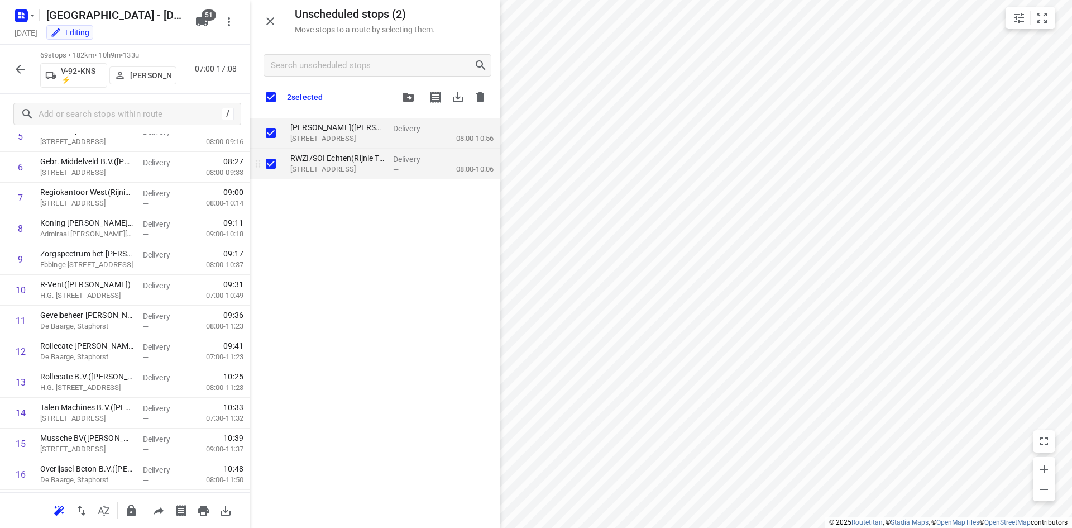
checkbox input "true"
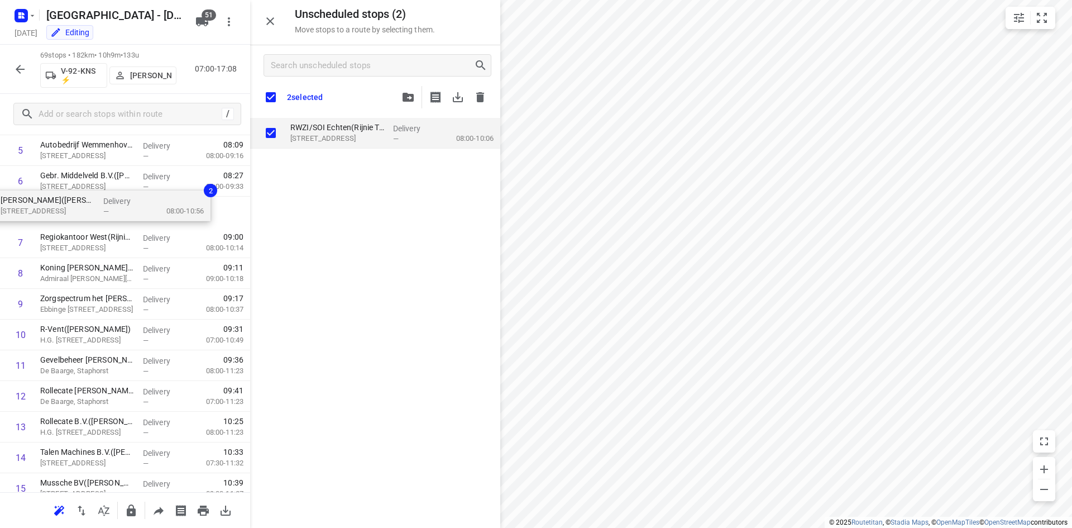
drag, startPoint x: 364, startPoint y: 128, endPoint x: 69, endPoint y: 209, distance: 305.8
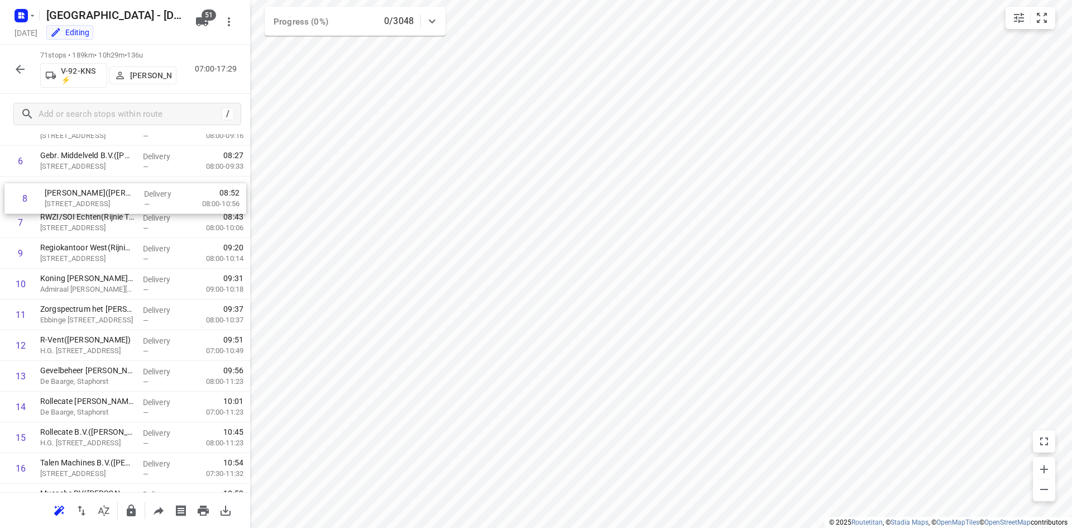
drag, startPoint x: 95, startPoint y: 214, endPoint x: 100, endPoint y: 192, distance: 22.9
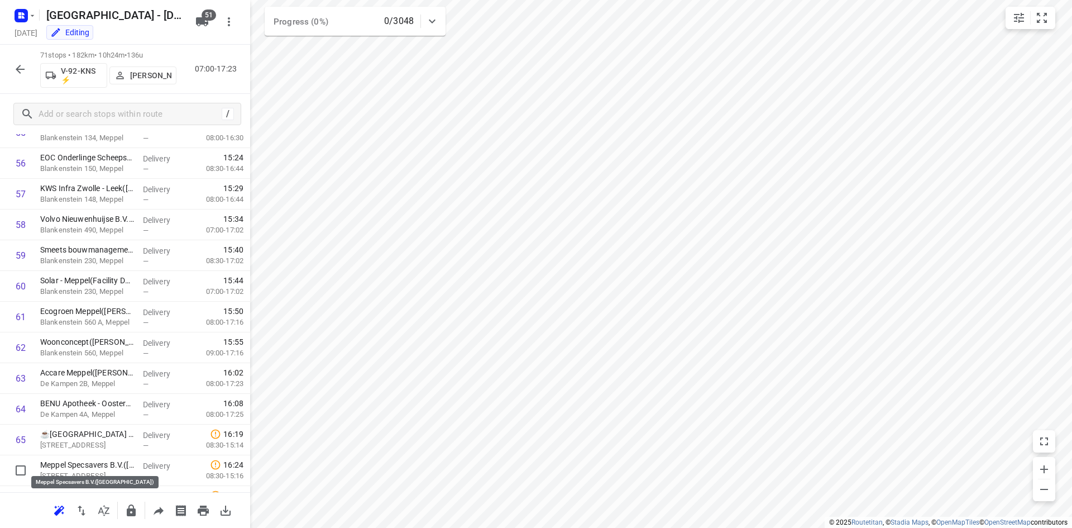
scroll to position [1910, 0]
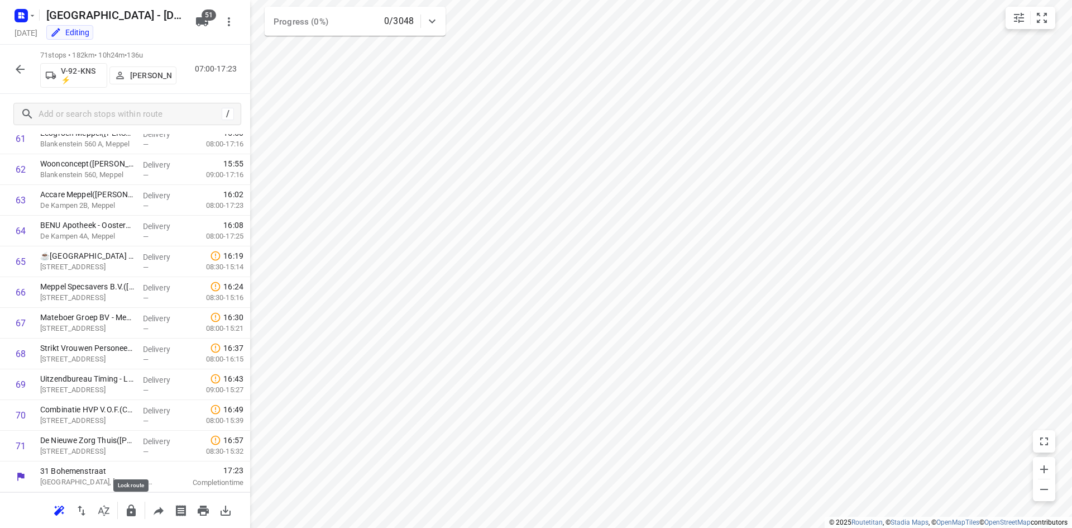
click at [127, 511] on icon "button" at bounding box center [131, 510] width 9 height 12
click at [18, 75] on icon "button" at bounding box center [19, 69] width 13 height 13
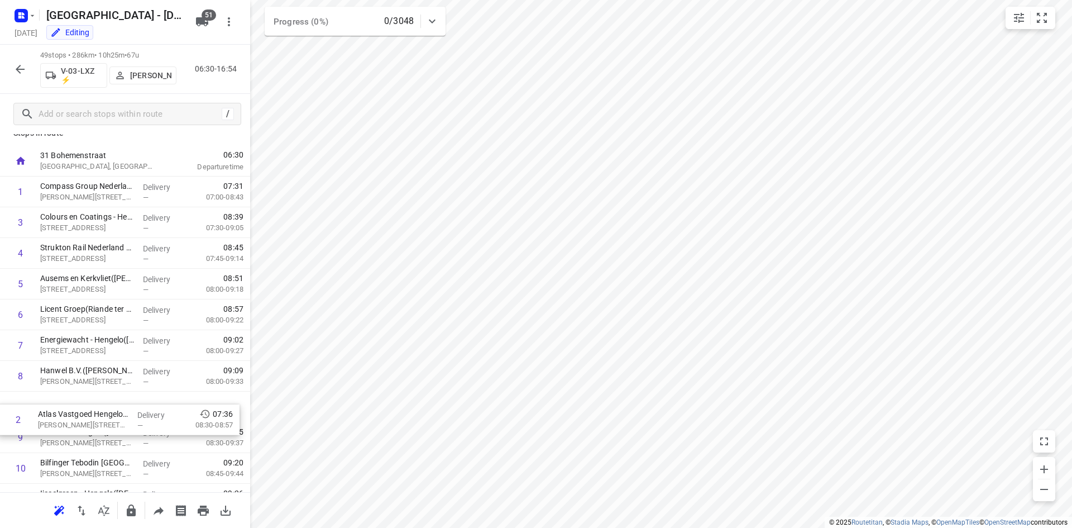
scroll to position [27, 0]
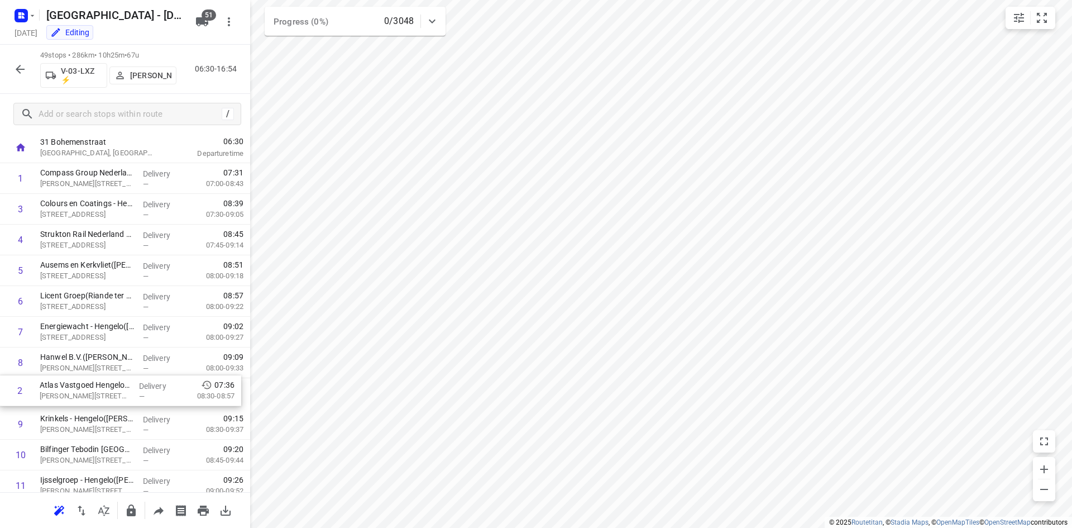
drag, startPoint x: 61, startPoint y: 246, endPoint x: 63, endPoint y: 409, distance: 163.1
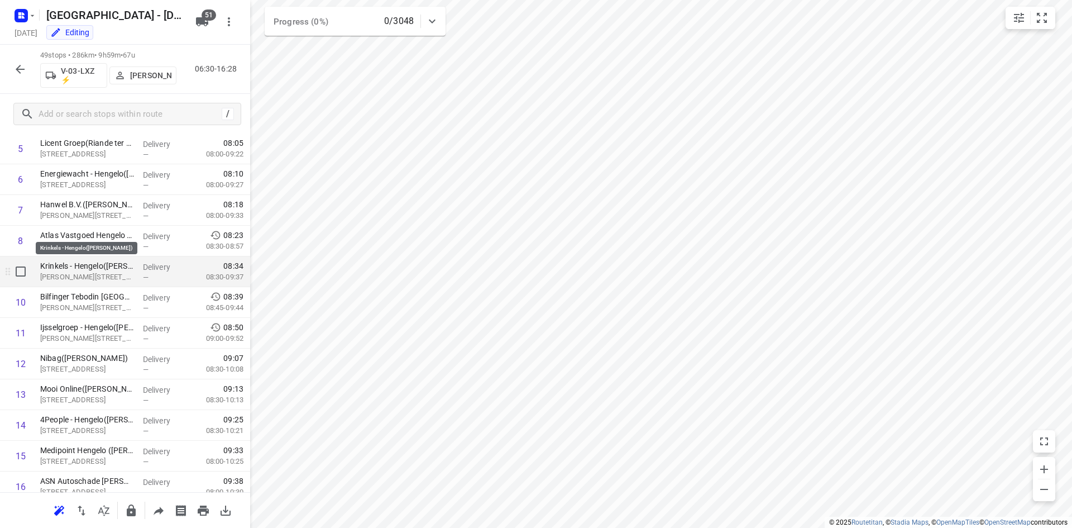
scroll to position [223, 0]
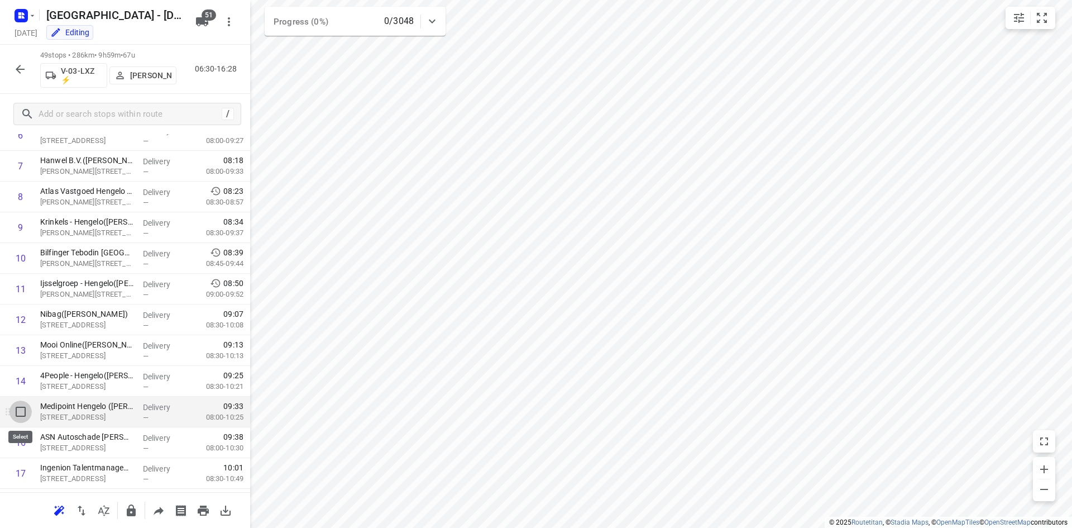
click at [22, 407] on input "checkbox" at bounding box center [20, 411] width 22 height 22
checkbox input "true"
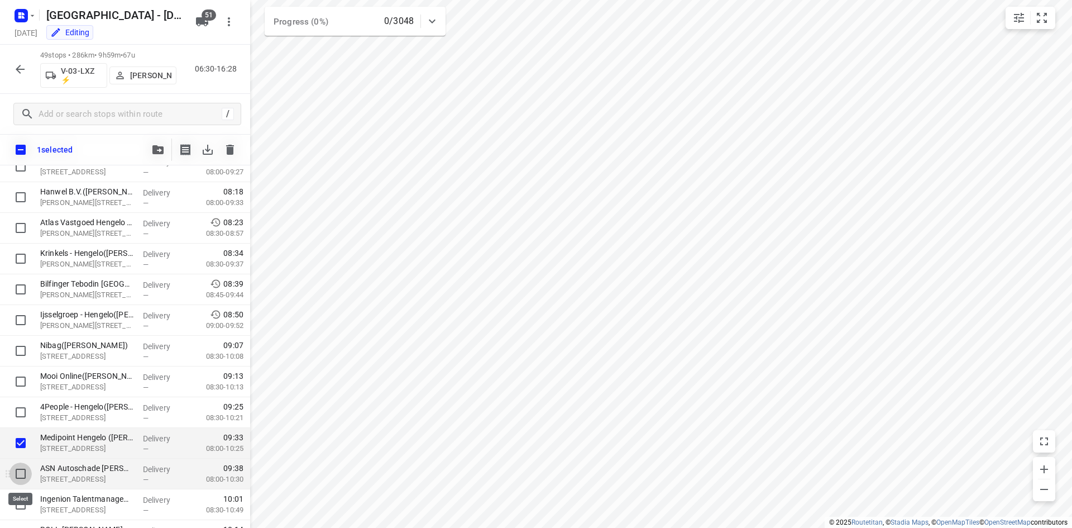
click at [14, 473] on input "checkbox" at bounding box center [20, 473] width 22 height 22
checkbox input "true"
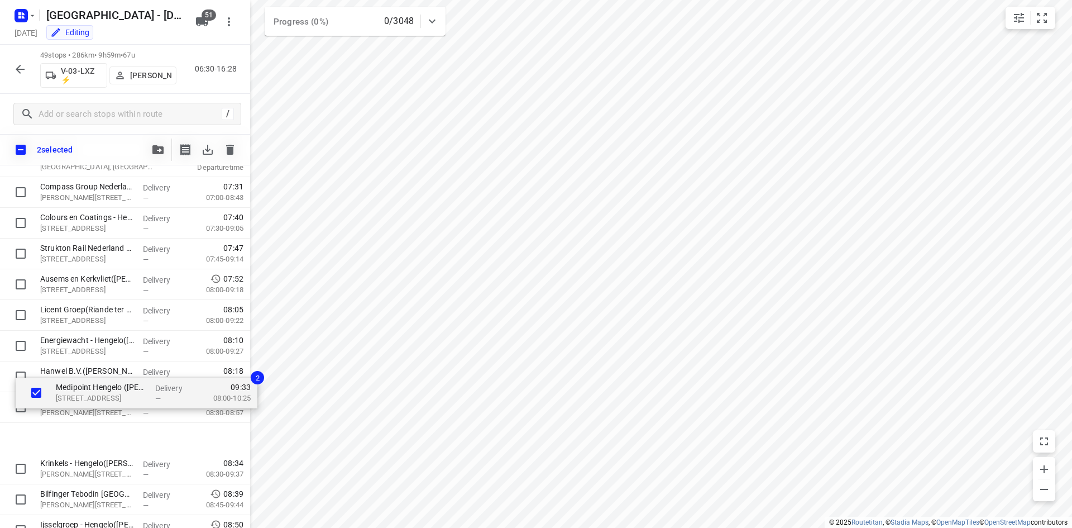
scroll to position [0, 0]
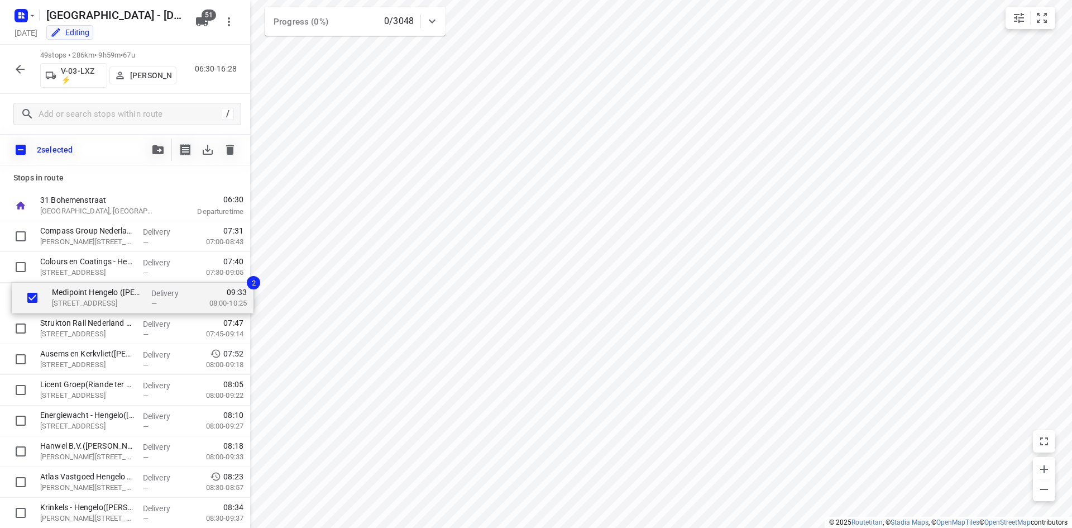
drag, startPoint x: 64, startPoint y: 450, endPoint x: 77, endPoint y: 297, distance: 154.1
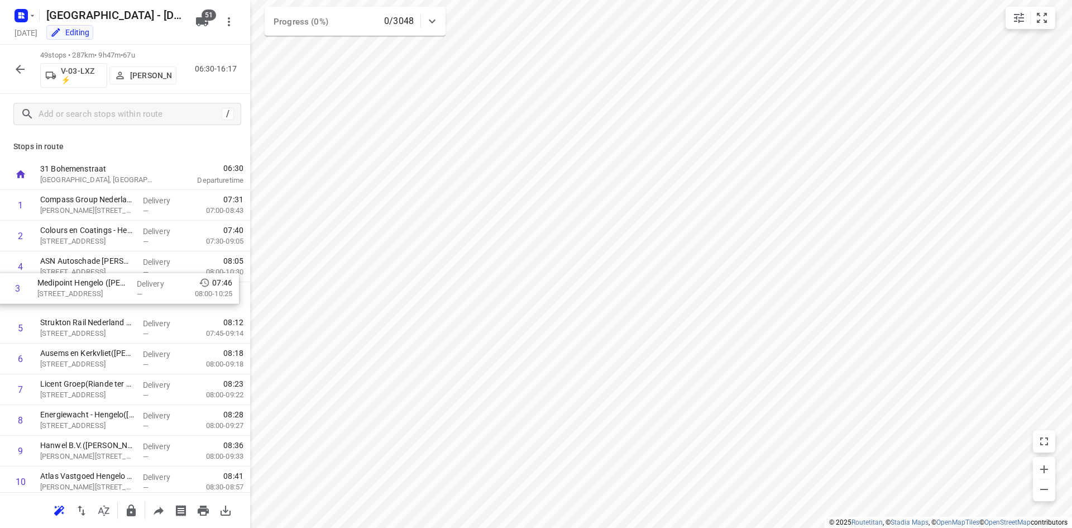
drag, startPoint x: 96, startPoint y: 271, endPoint x: 93, endPoint y: 302, distance: 30.8
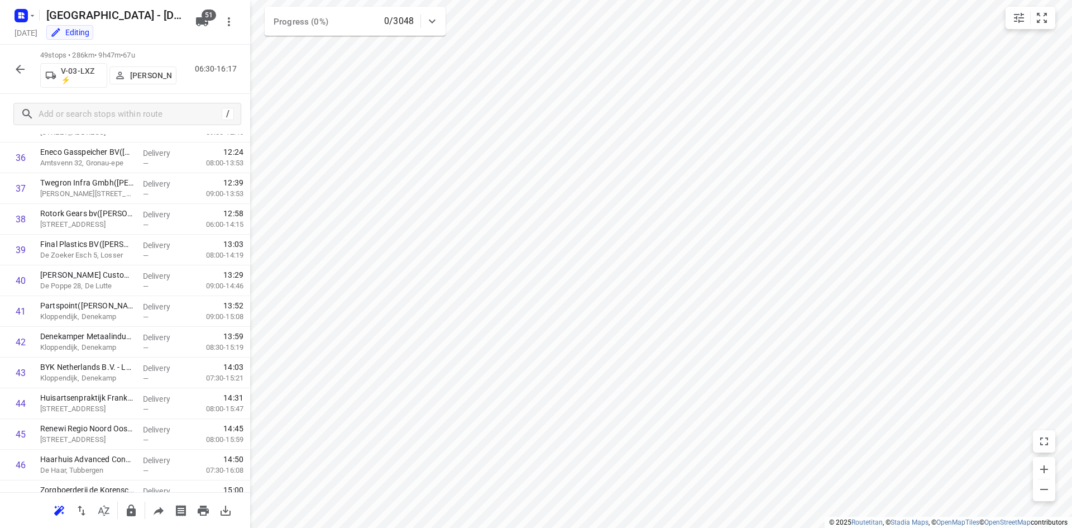
scroll to position [1234, 0]
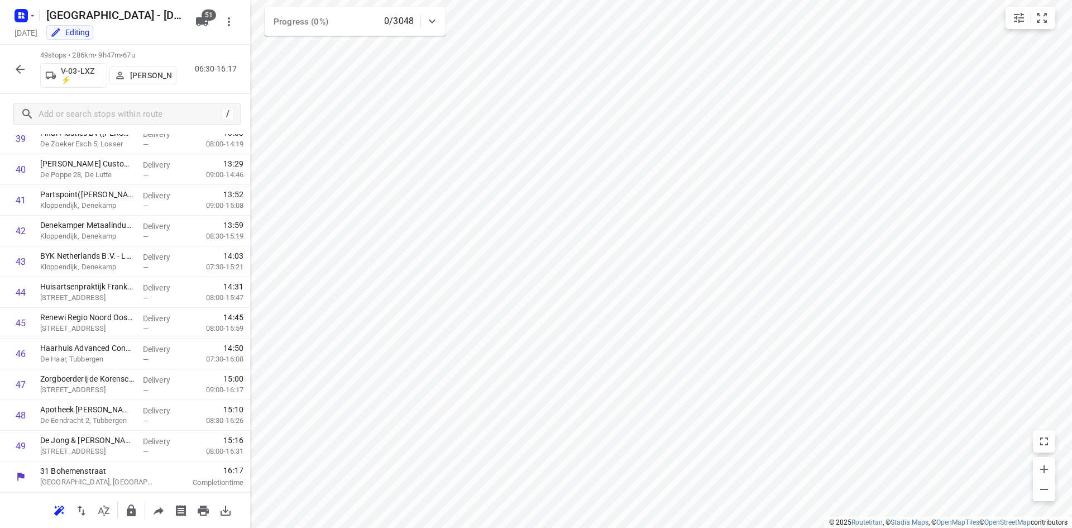
click at [22, 69] on icon "button" at bounding box center [20, 69] width 9 height 9
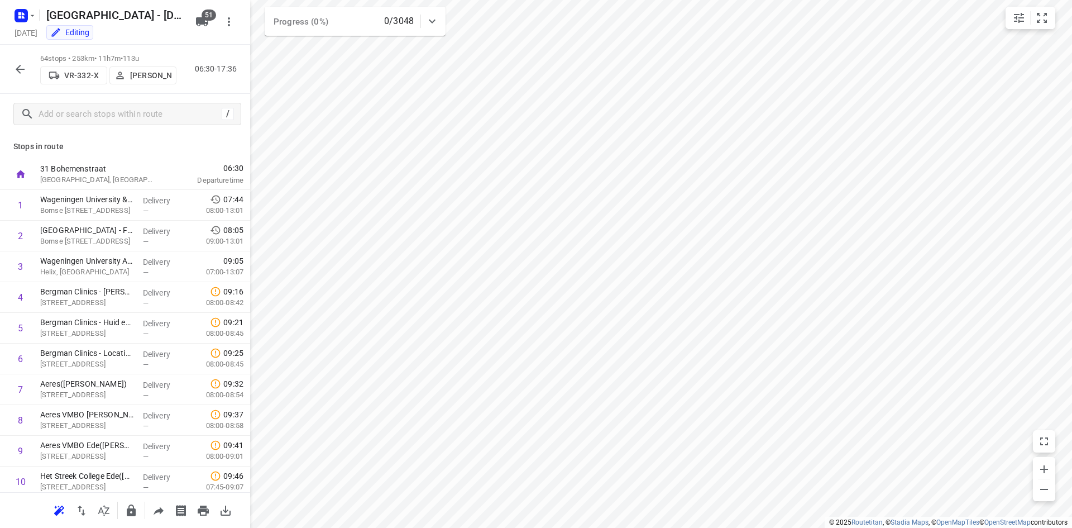
click at [15, 63] on icon "button" at bounding box center [19, 69] width 13 height 13
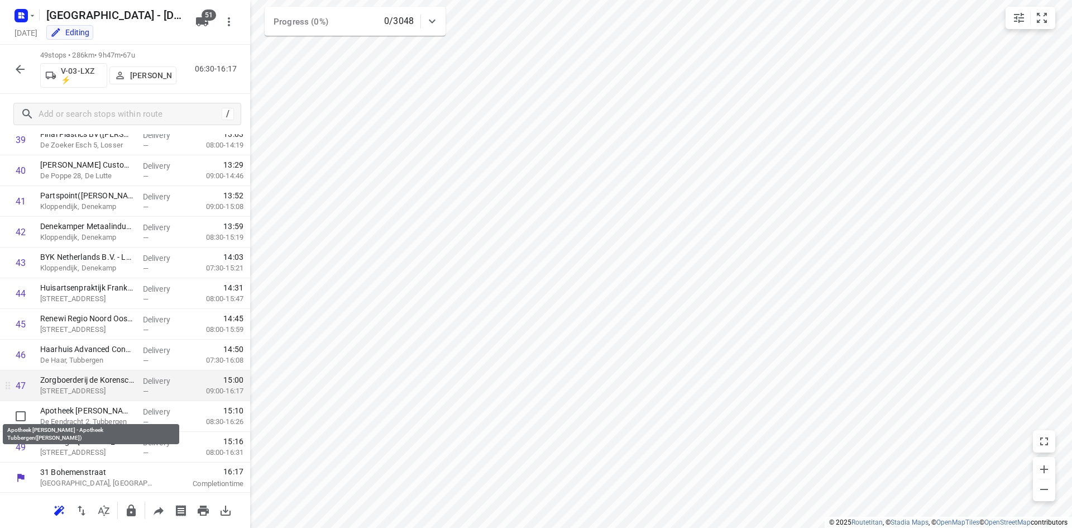
scroll to position [1234, 0]
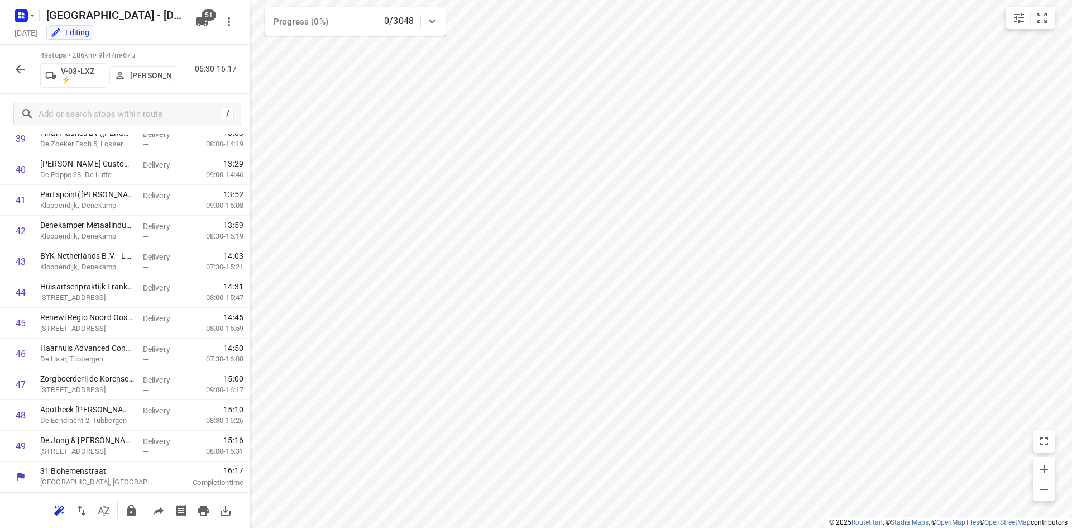
click at [20, 80] on div "49 stops • 286km • 9h47m • 67u V-03-LXZ ⚡ Mikai Warmelink 06:30-16:17" at bounding box center [125, 69] width 250 height 49
click at [20, 79] on button "button" at bounding box center [20, 69] width 22 height 22
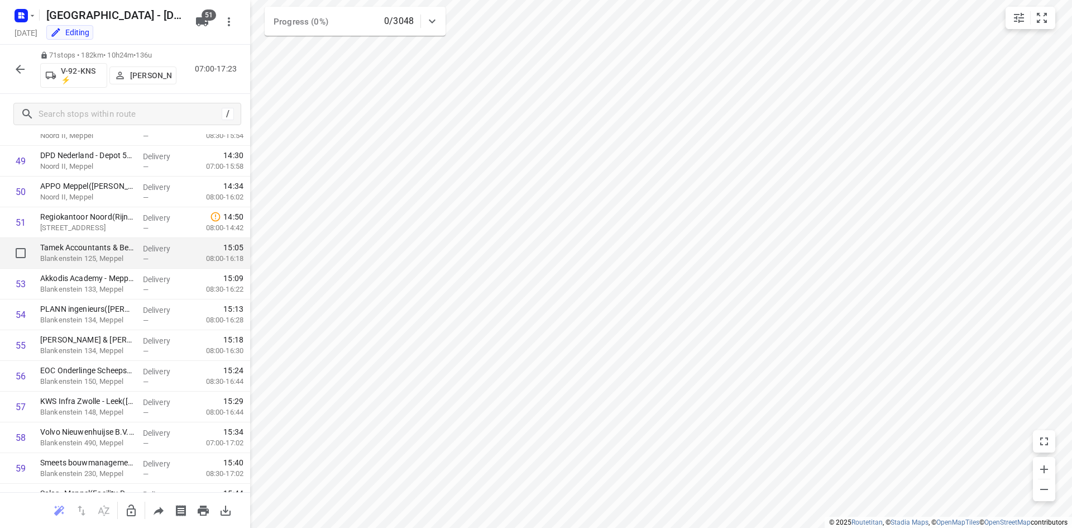
scroll to position [1463, 0]
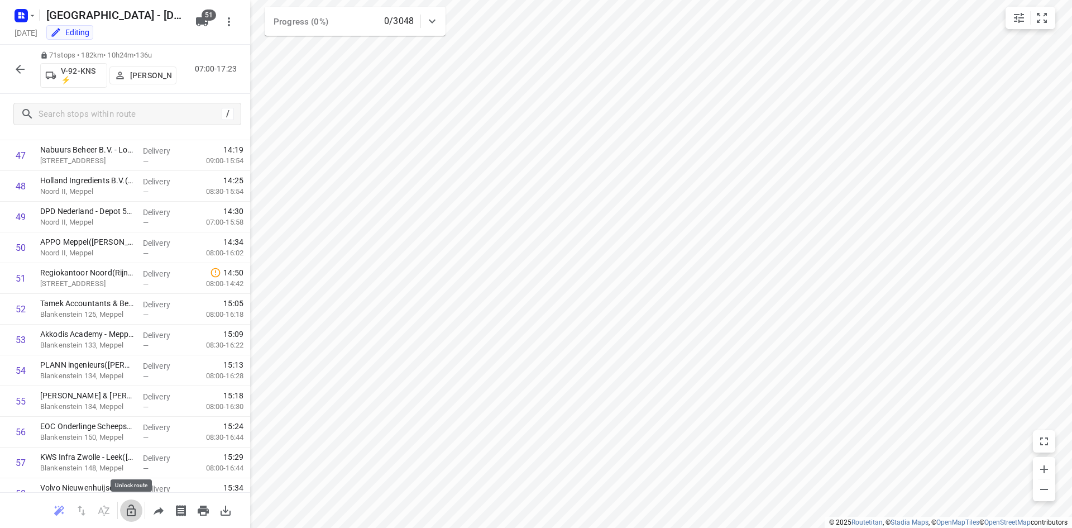
click at [127, 511] on icon "button" at bounding box center [131, 510] width 9 height 12
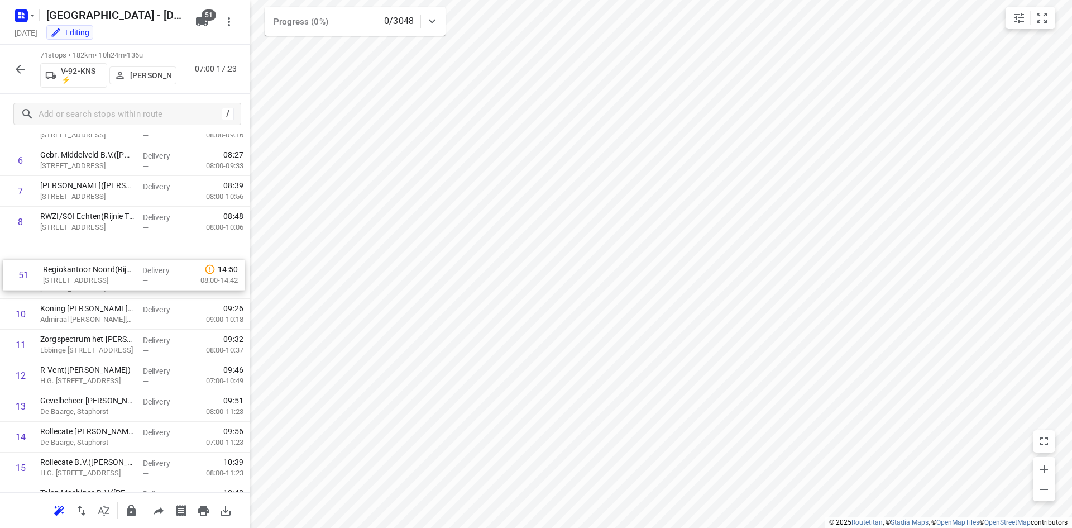
scroll to position [178, 0]
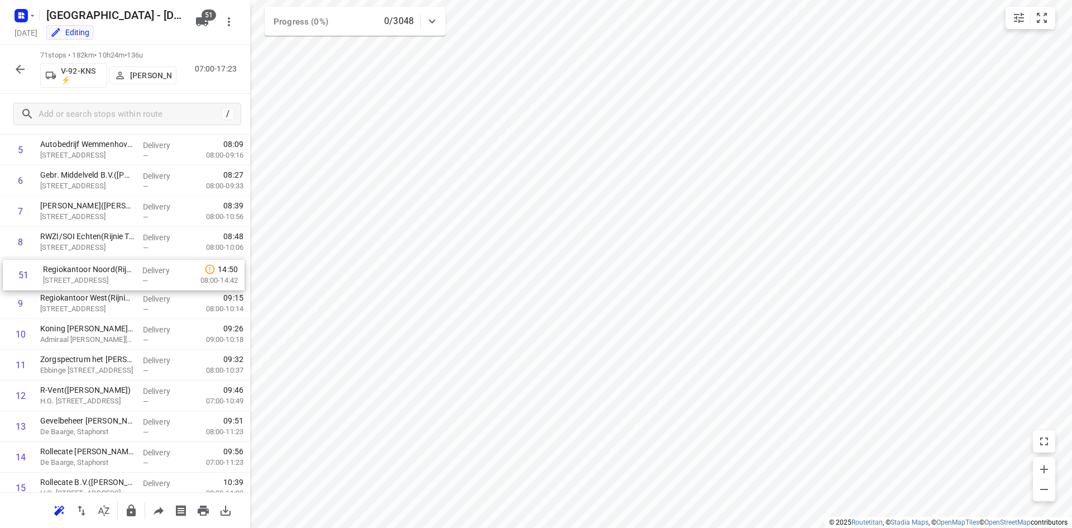
drag, startPoint x: 77, startPoint y: 283, endPoint x: 79, endPoint y: 274, distance: 9.4
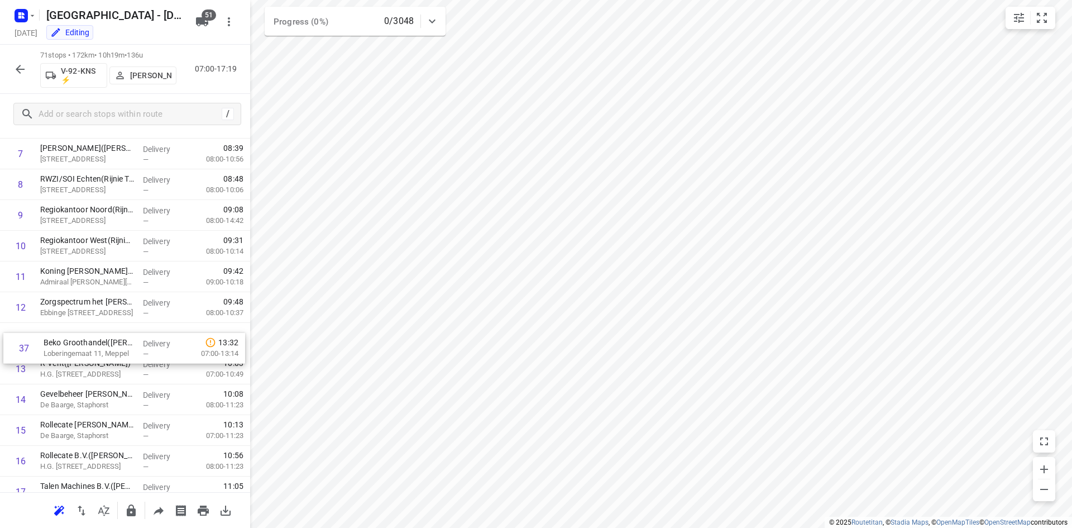
scroll to position [234, 0]
drag, startPoint x: 88, startPoint y: 404, endPoint x: 80, endPoint y: 234, distance: 170.5
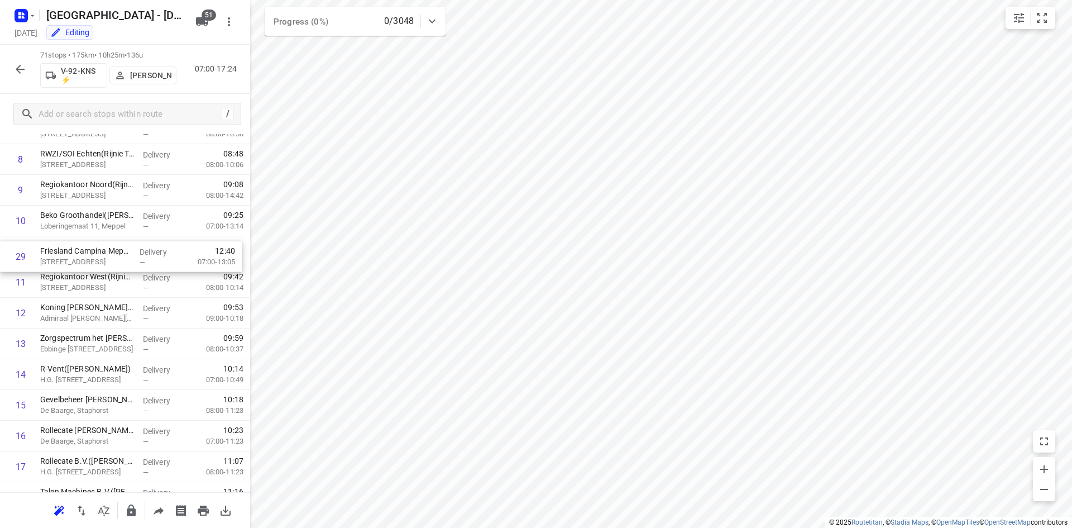
scroll to position [243, 0]
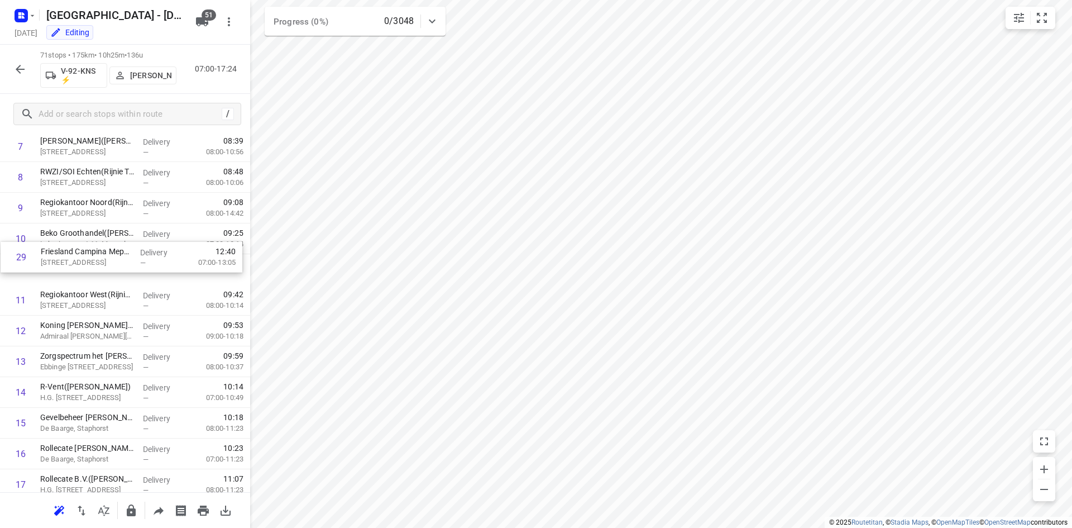
drag, startPoint x: 85, startPoint y: 168, endPoint x: 89, endPoint y: 261, distance: 93.3
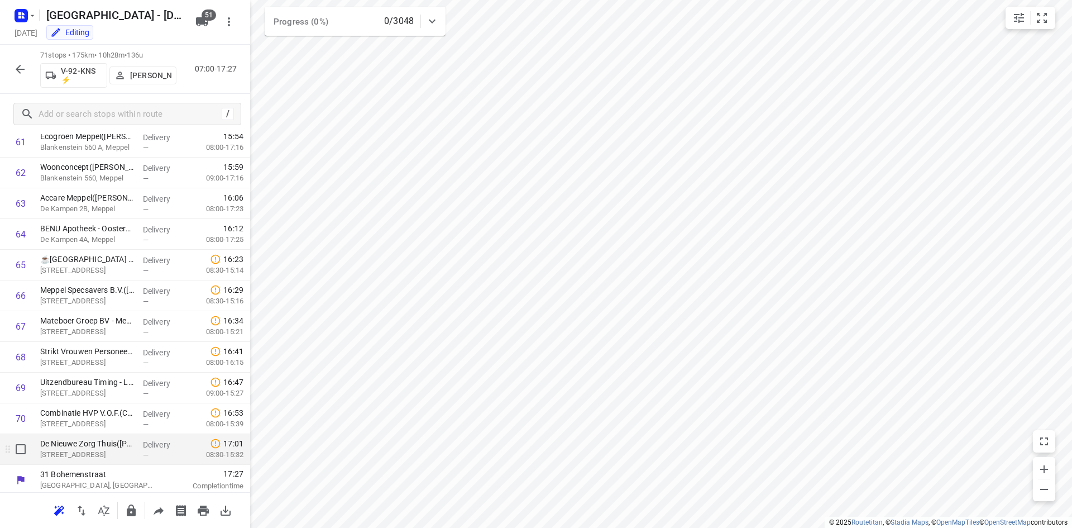
scroll to position [1910, 0]
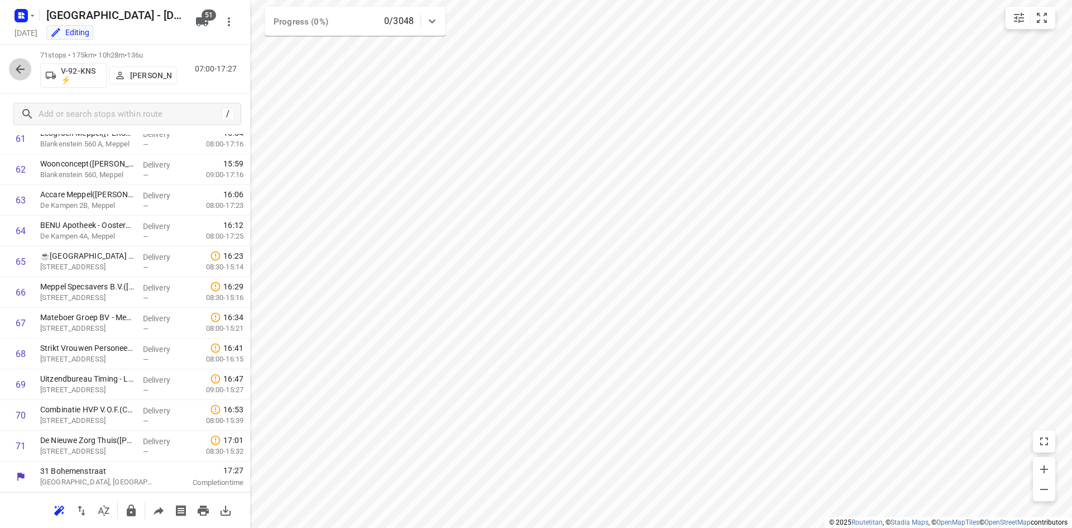
click at [10, 69] on button "button" at bounding box center [20, 69] width 22 height 22
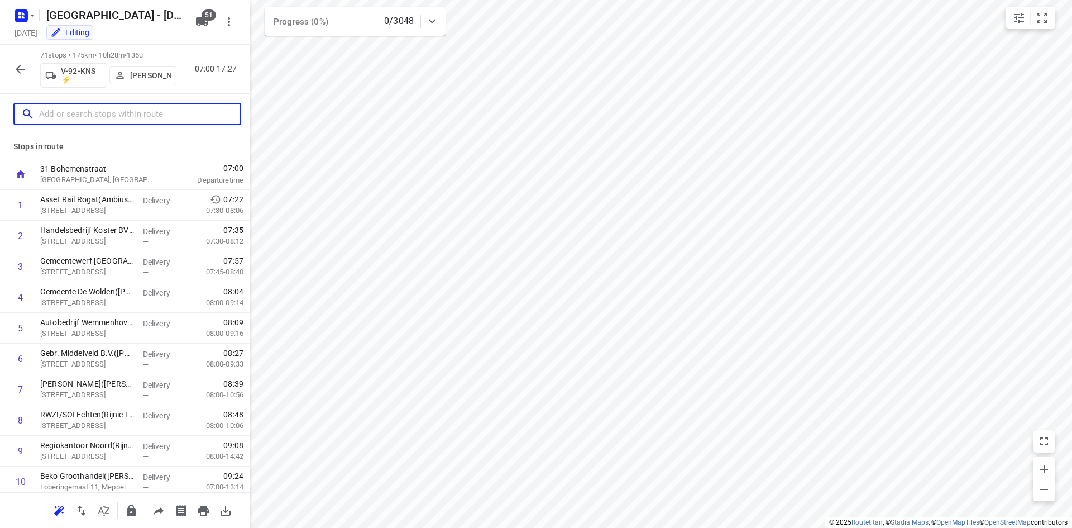
click at [135, 111] on input "text" at bounding box center [139, 114] width 201 height 17
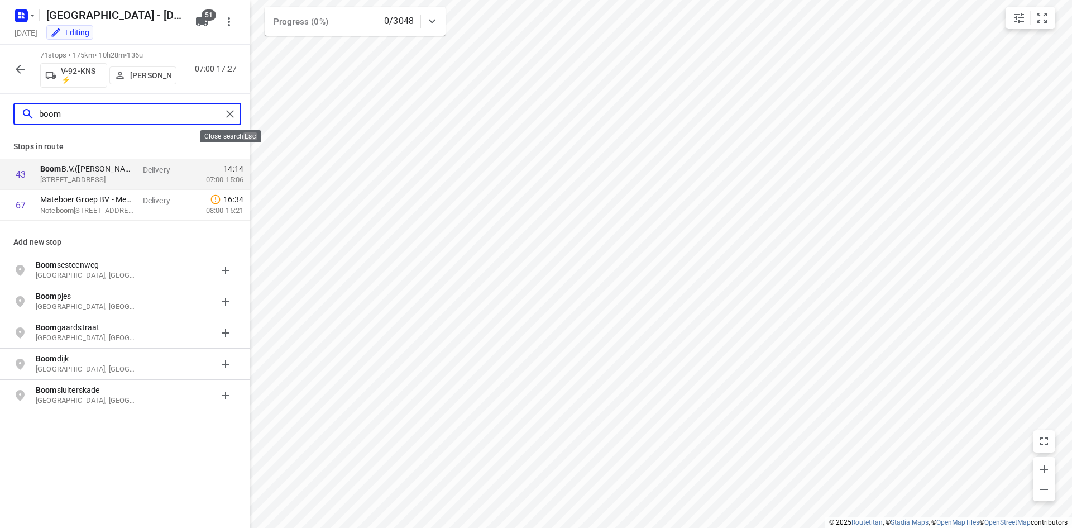
type input "boom"
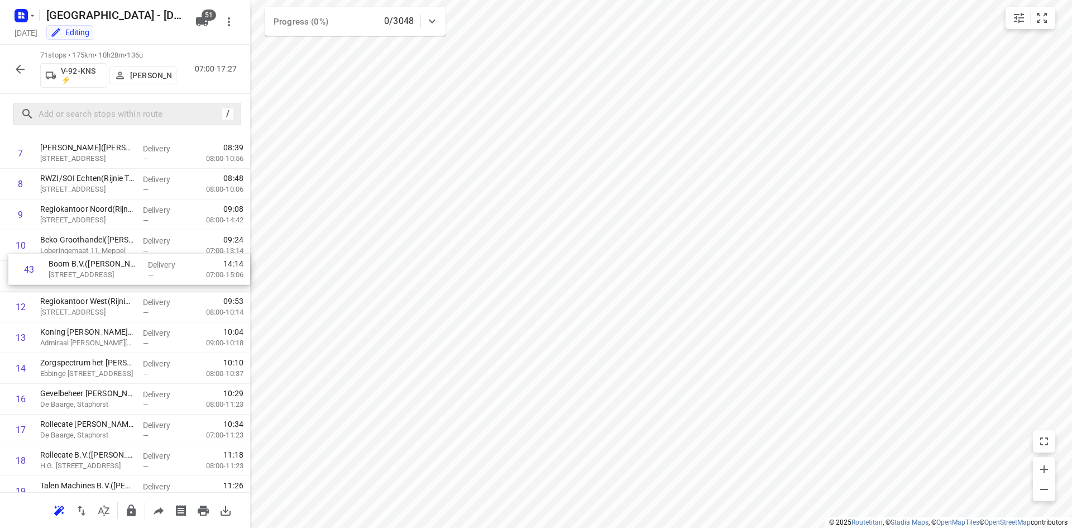
scroll to position [112, 0]
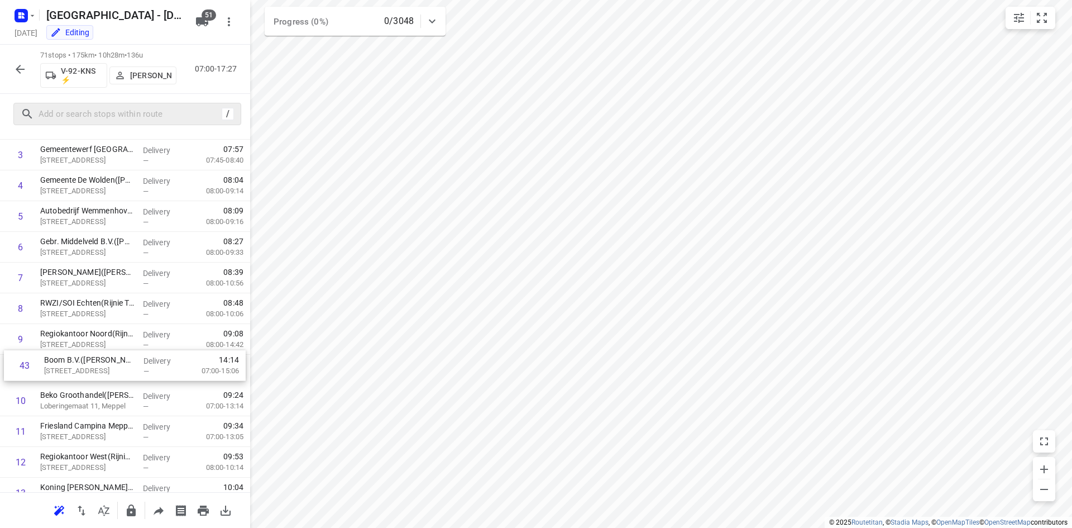
drag, startPoint x: 103, startPoint y: 275, endPoint x: 107, endPoint y: 370, distance: 95.6
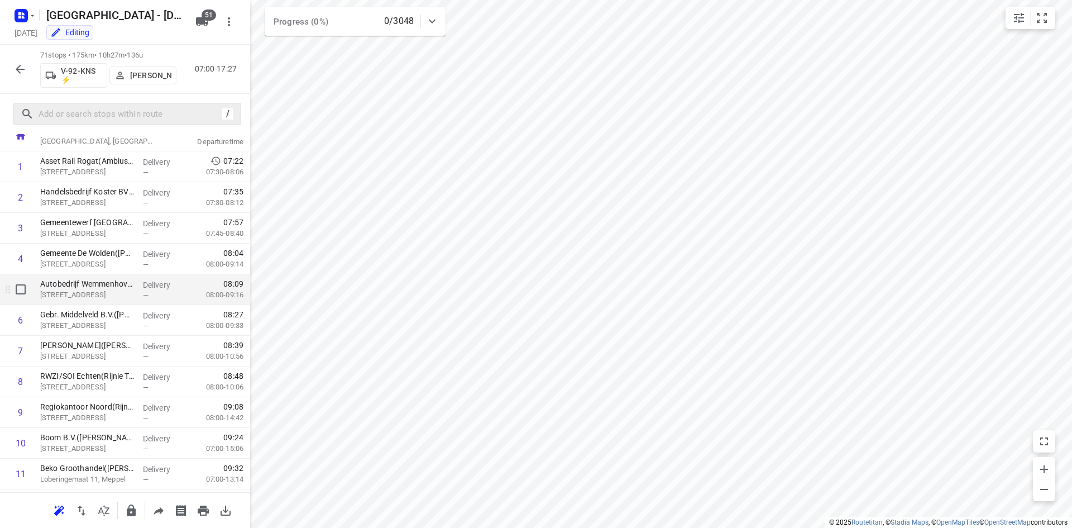
scroll to position [0, 0]
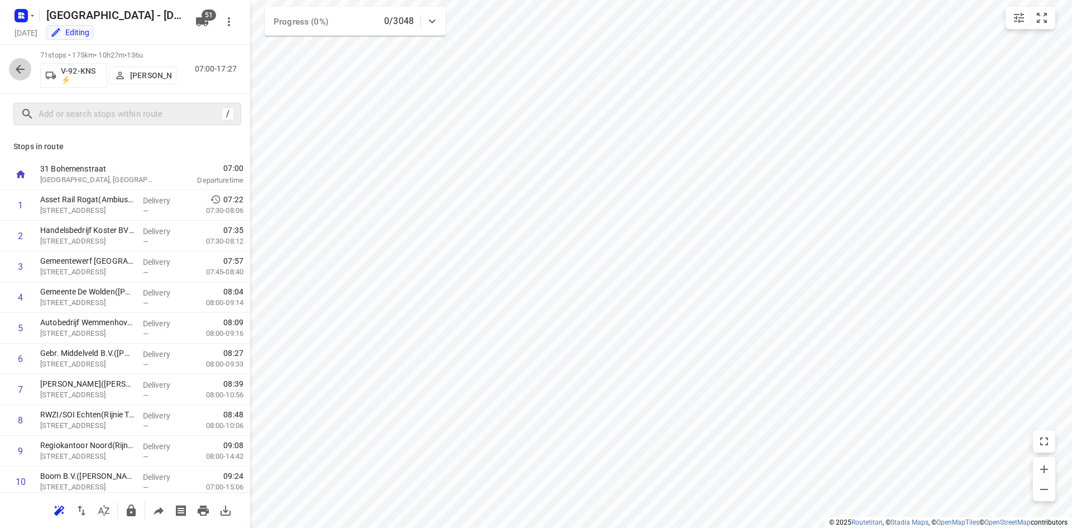
click at [19, 77] on button "button" at bounding box center [20, 69] width 22 height 22
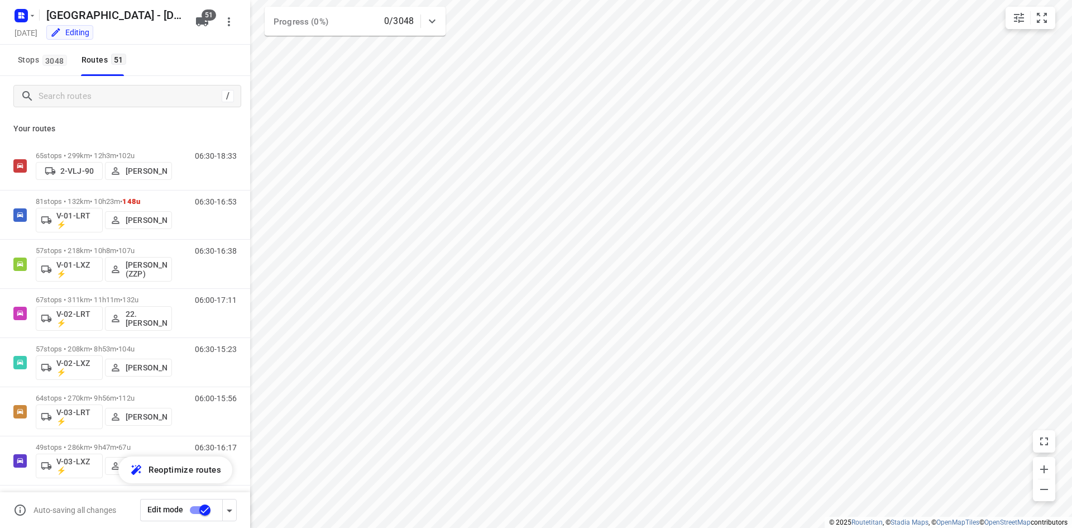
click at [199, 511] on input "checkbox" at bounding box center [205, 509] width 64 height 21
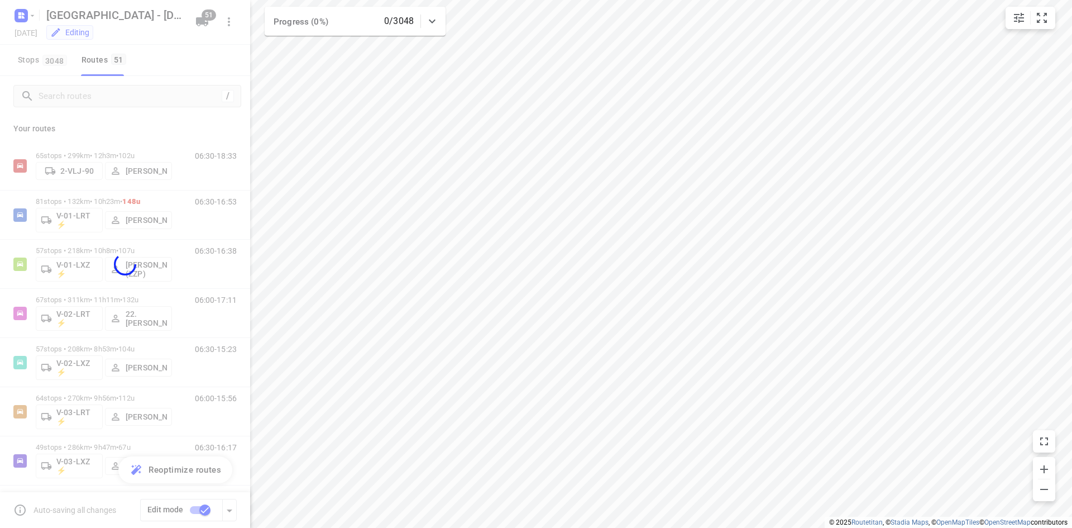
checkbox input "false"
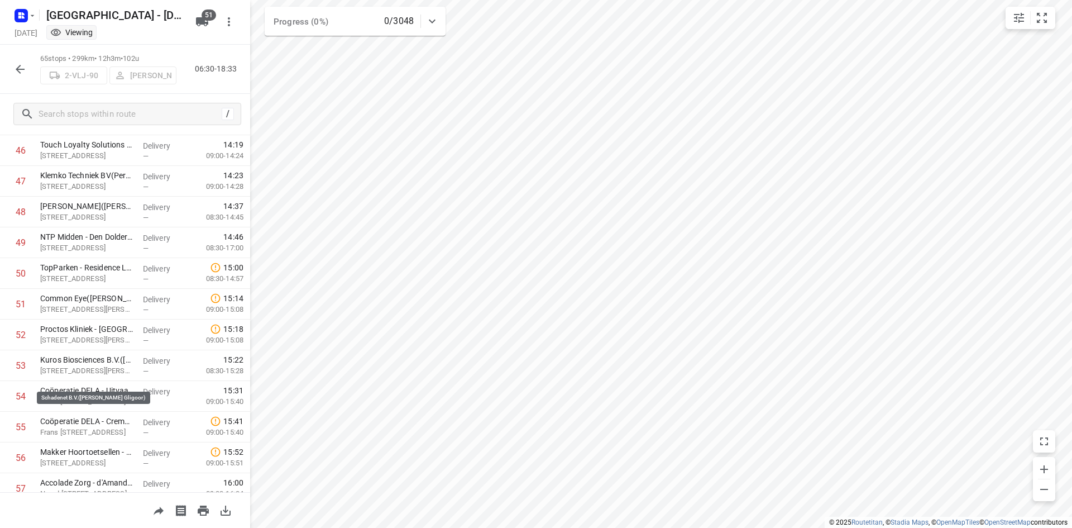
scroll to position [1725, 0]
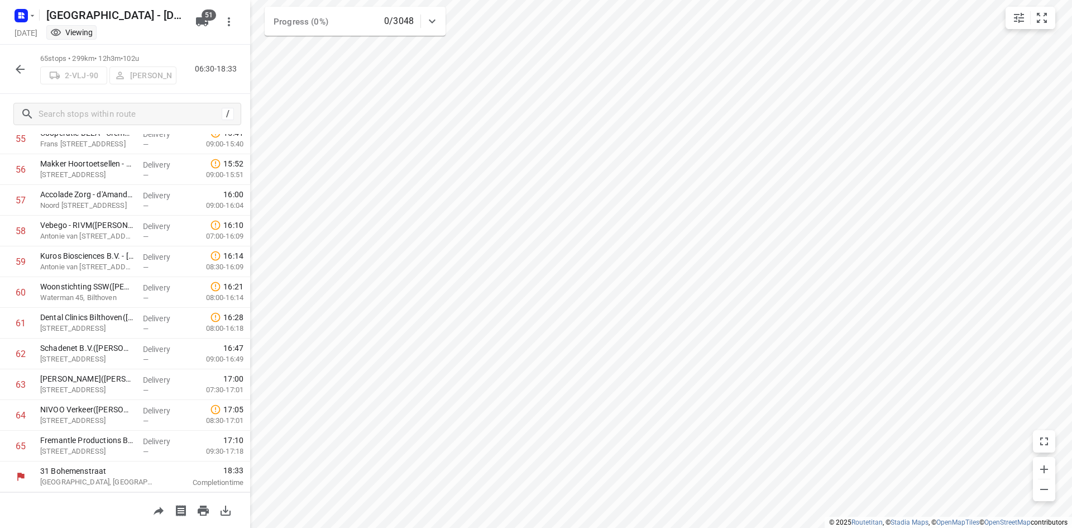
click at [24, 66] on icon "button" at bounding box center [19, 69] width 13 height 13
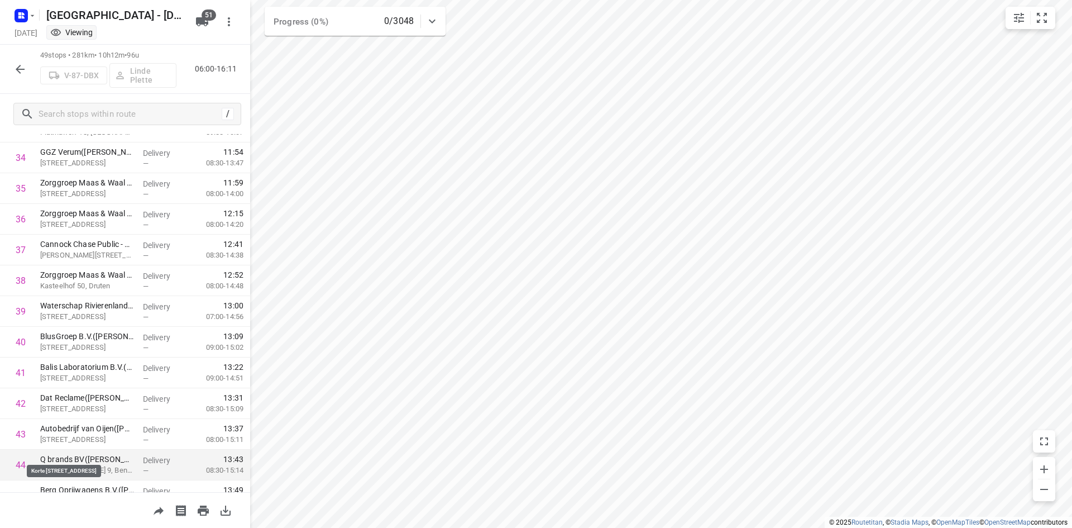
scroll to position [1234, 0]
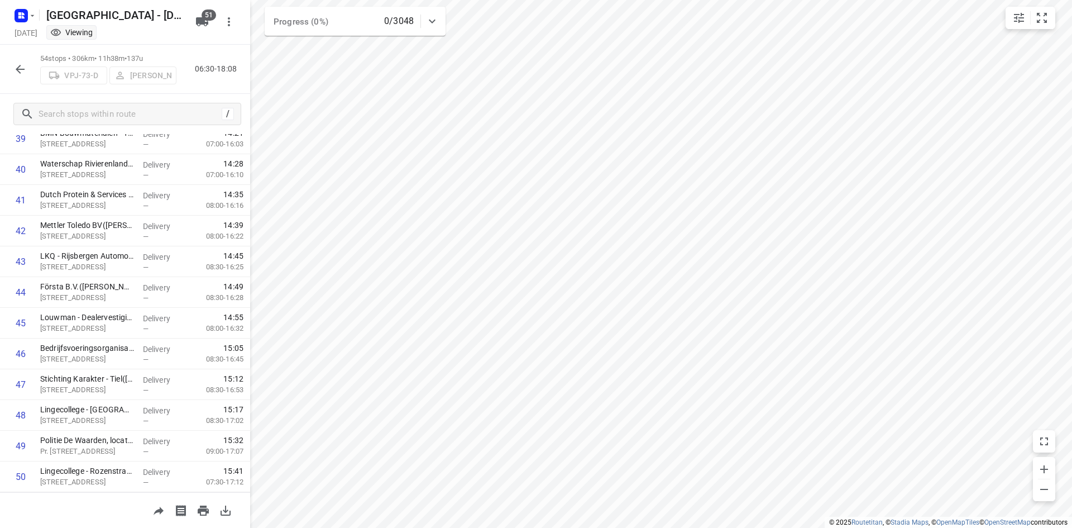
click at [25, 78] on button "button" at bounding box center [20, 69] width 22 height 22
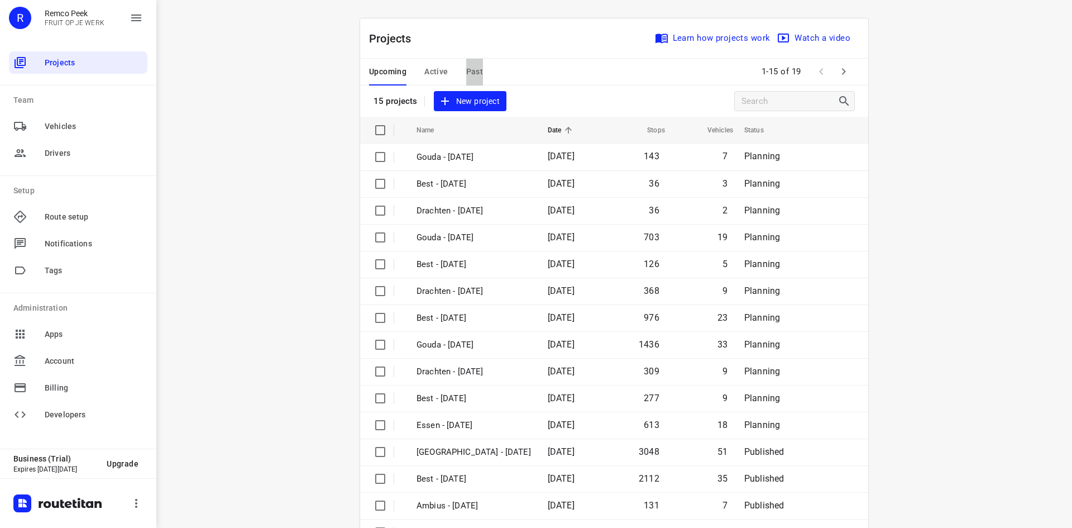
click at [473, 72] on span "Past" at bounding box center [474, 72] width 17 height 14
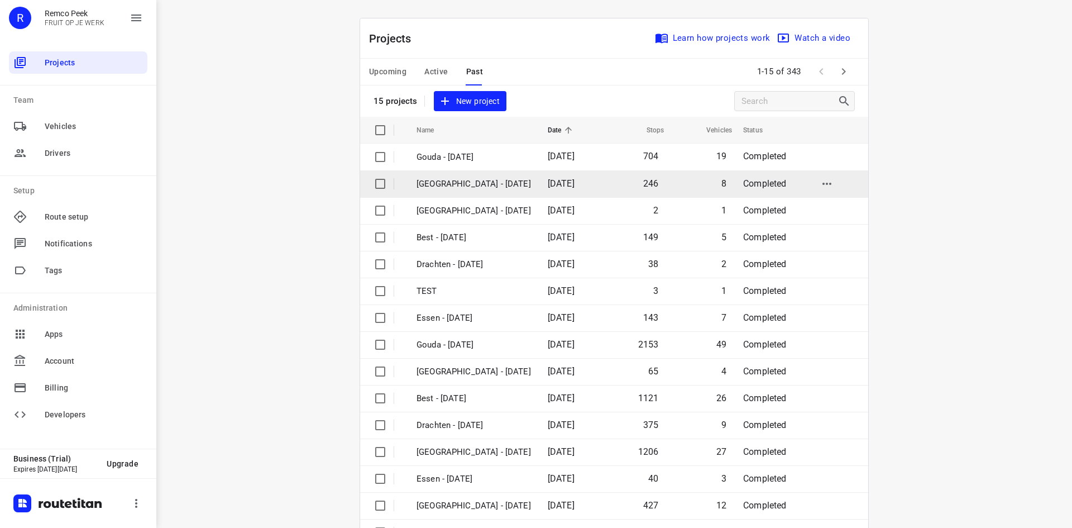
click at [456, 188] on p "[GEOGRAPHIC_DATA] - [DATE]" at bounding box center [474, 184] width 115 height 13
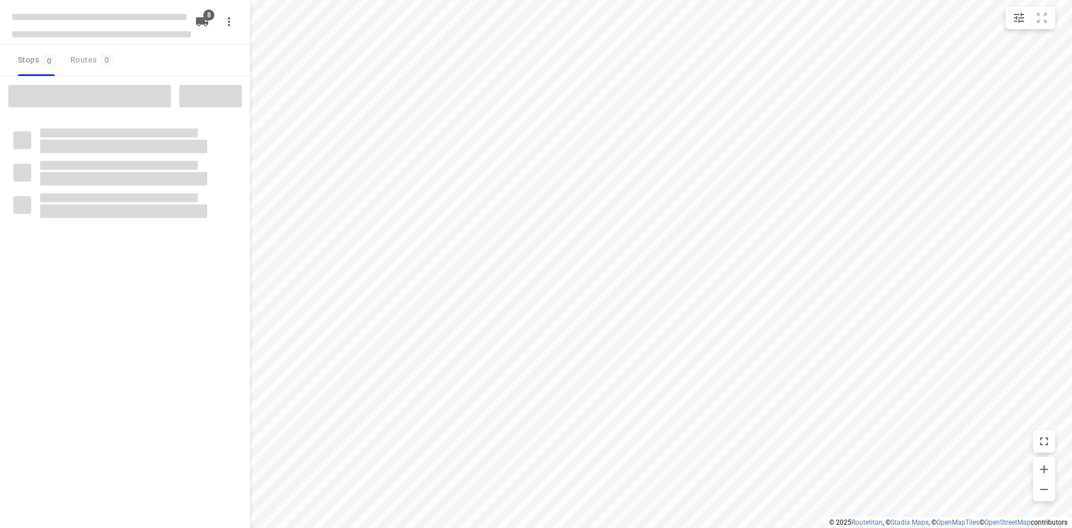
checkbox input "true"
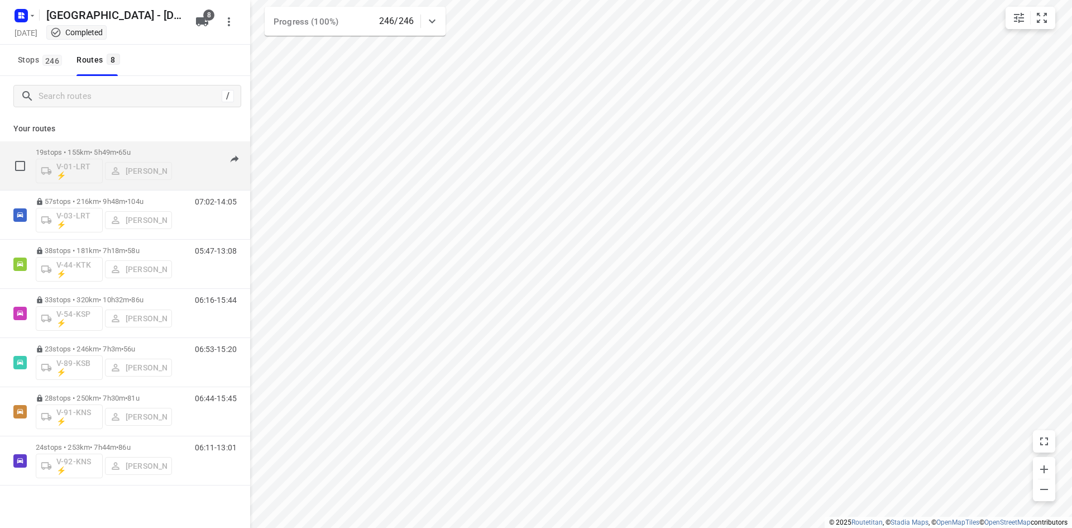
click at [147, 146] on div "19 stops • 155km • 5h49m • 65u V-01-LRT ⚡ Jarno Bonhof" at bounding box center [104, 165] width 136 height 46
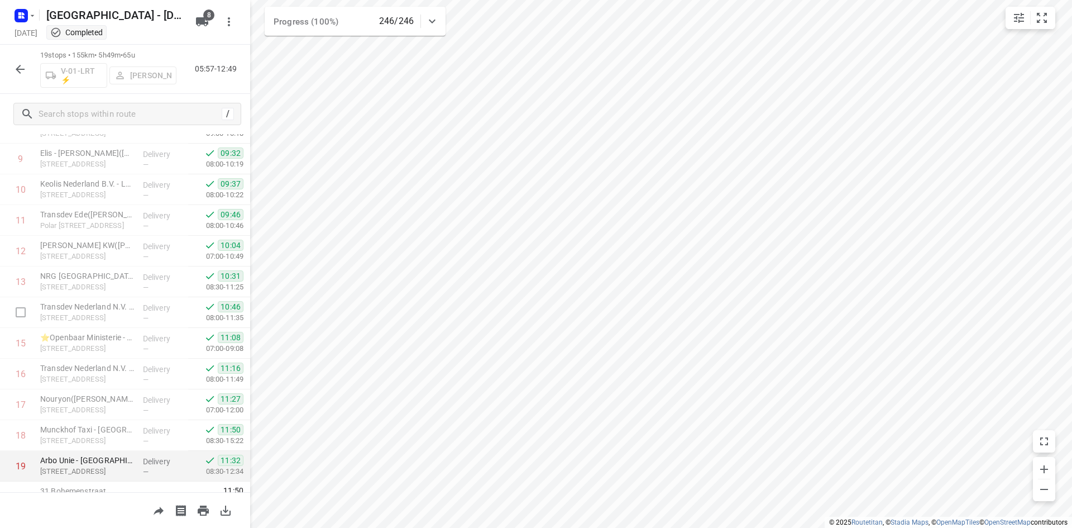
scroll to position [312, 0]
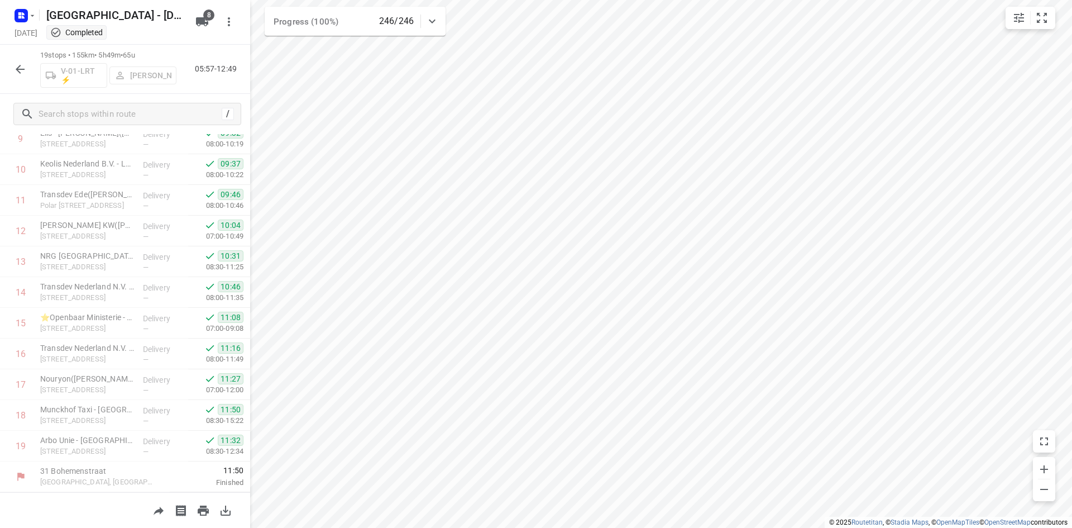
click at [13, 65] on icon "button" at bounding box center [19, 69] width 13 height 13
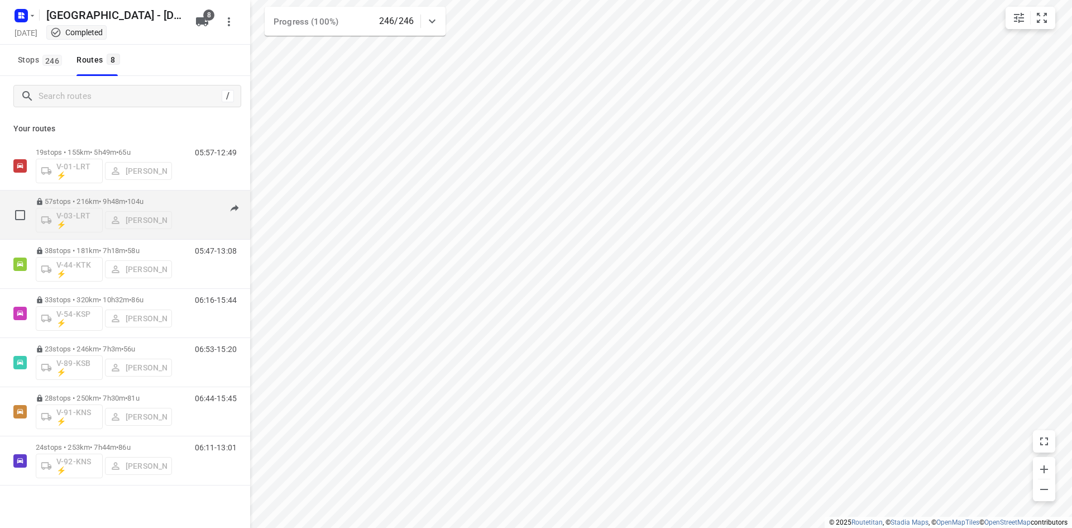
click at [89, 201] on p "57 stops • 216km • 9h48m • 104u" at bounding box center [104, 201] width 136 height 8
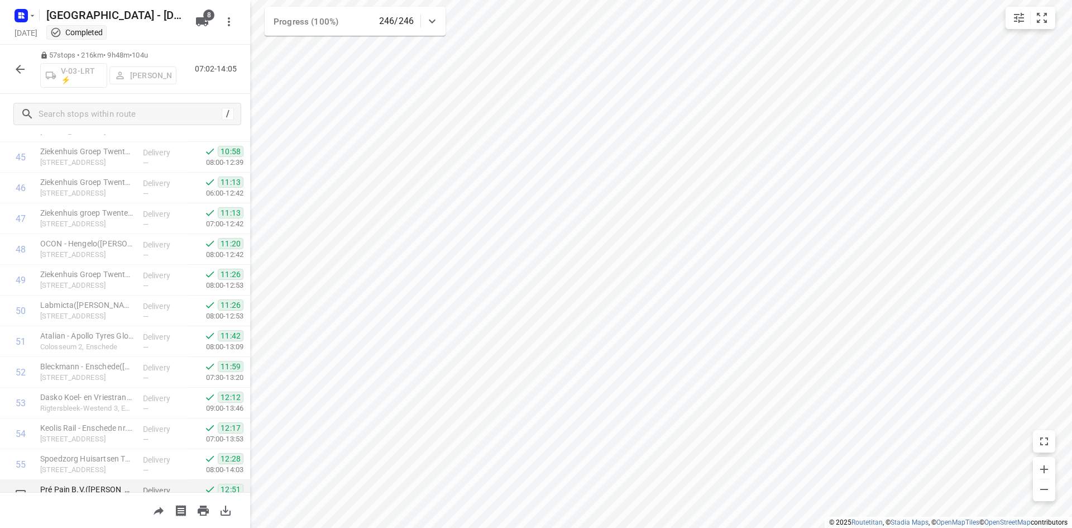
scroll to position [1480, 0]
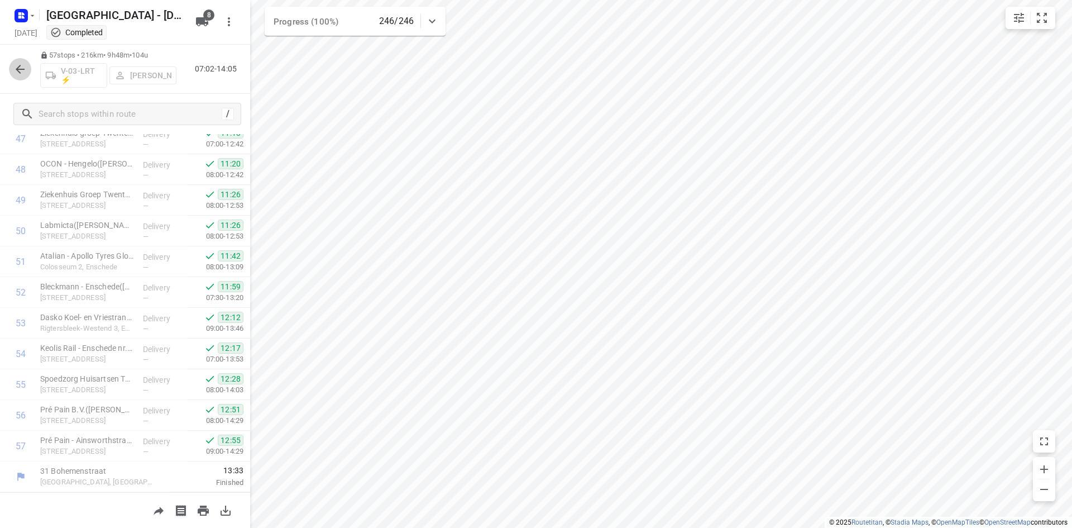
click at [20, 78] on button "button" at bounding box center [20, 69] width 22 height 22
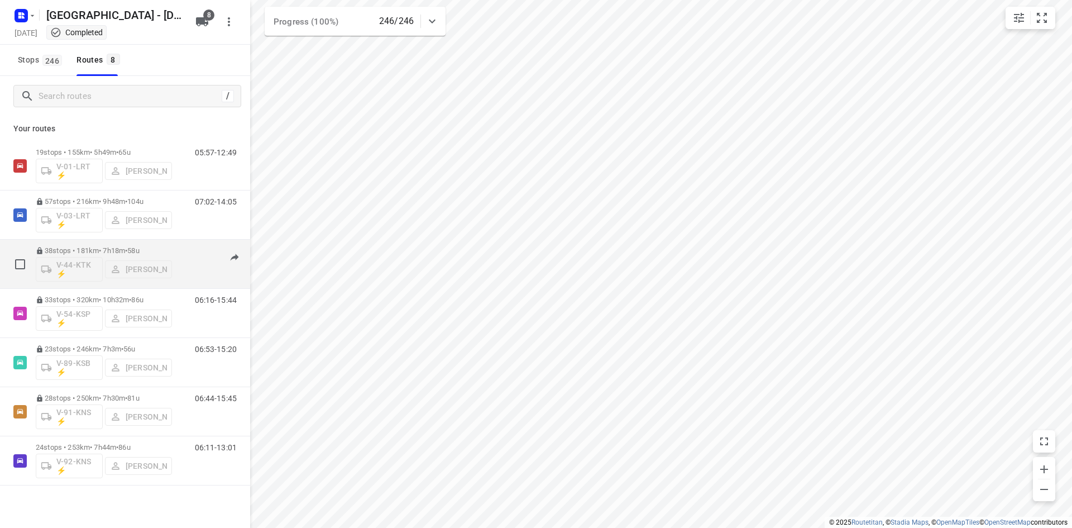
click at [104, 250] on p "38 stops • 181km • 7h18m • 58u" at bounding box center [104, 250] width 136 height 8
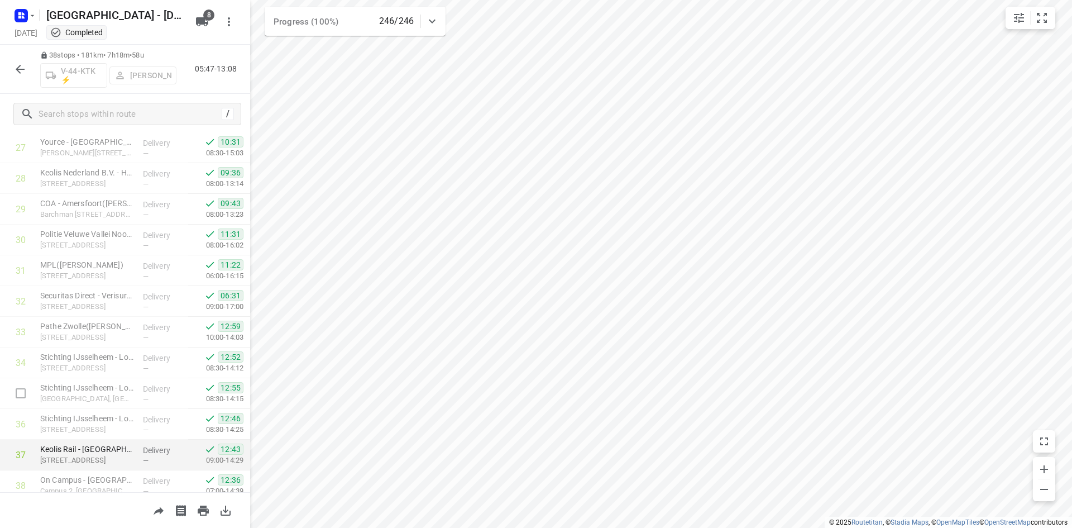
scroll to position [896, 0]
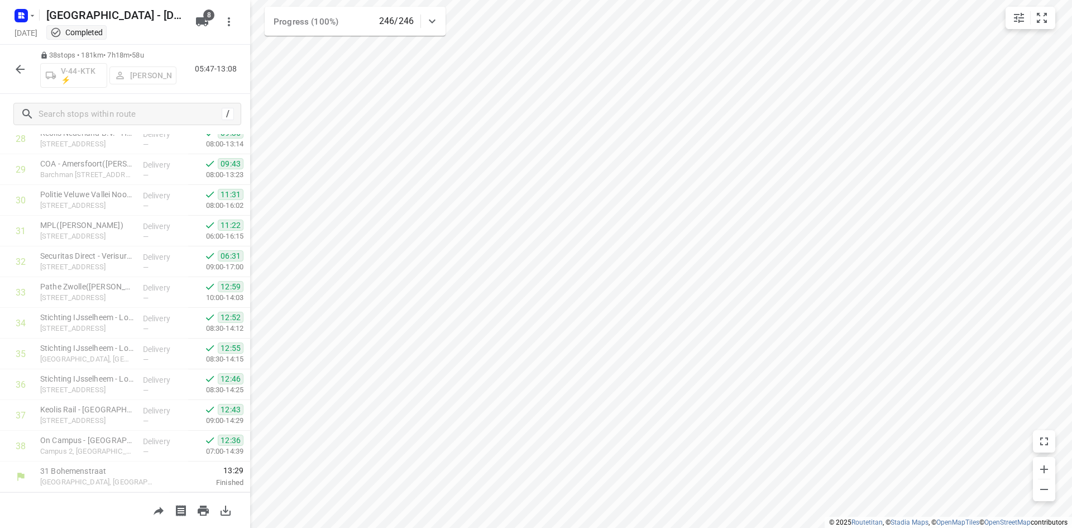
click at [23, 75] on icon "button" at bounding box center [19, 69] width 13 height 13
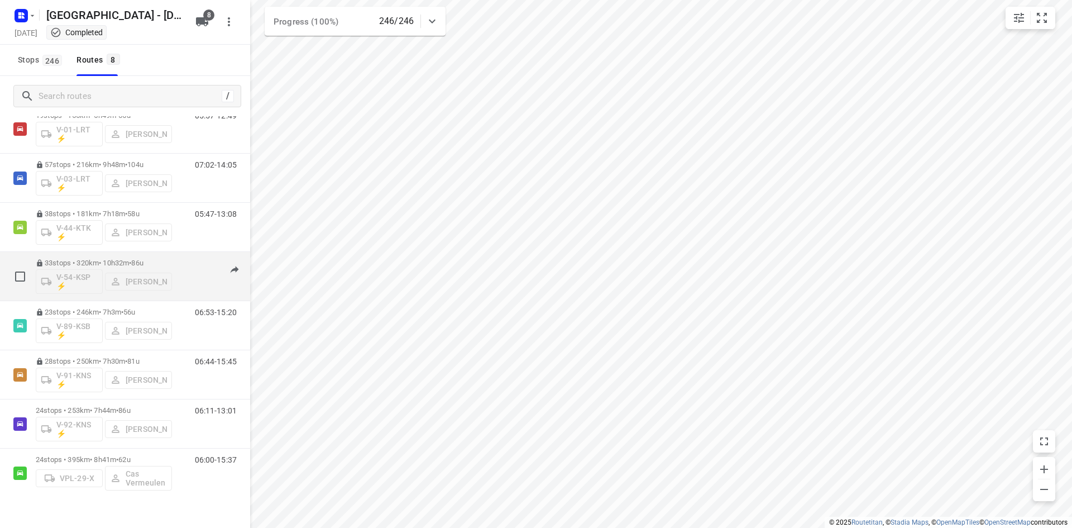
scroll to position [54, 0]
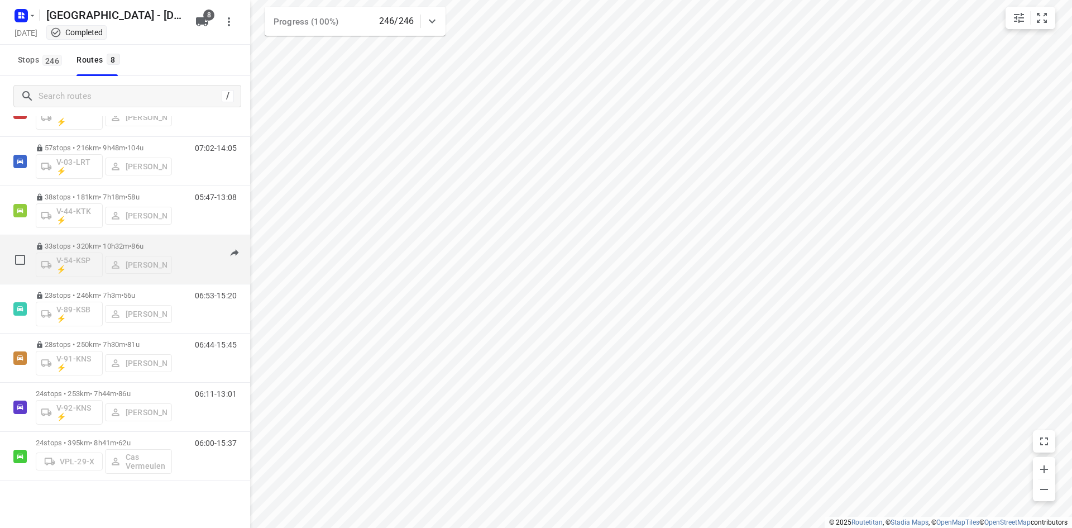
click at [96, 240] on div "33 stops • 320km • 10h32m • 86u V-54-KSP ⚡ Harco Wattimena" at bounding box center [104, 259] width 136 height 46
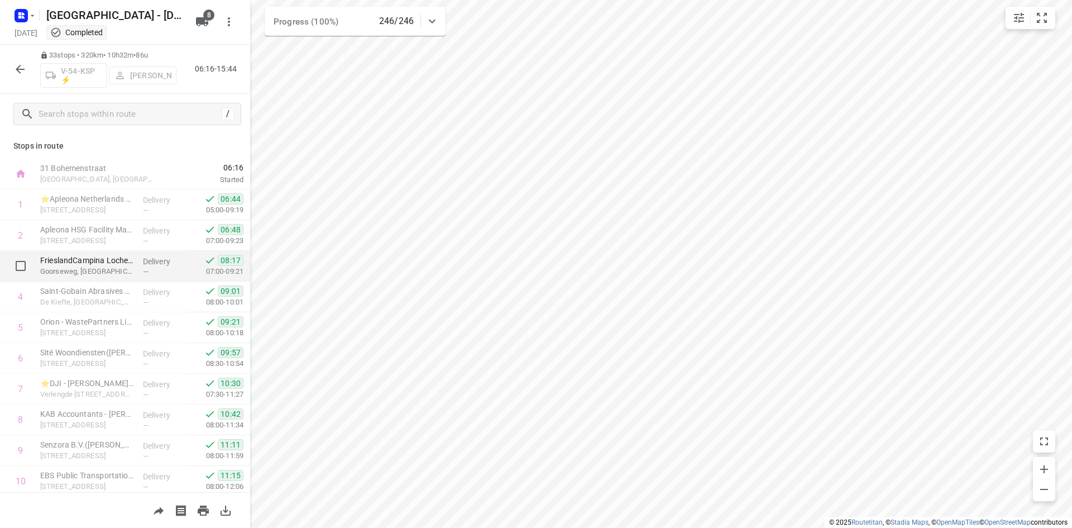
scroll to position [0, 0]
click at [6, 62] on div "33 stops • 320km • 10h32m • 86u V-54-KSP ⚡ Harco Wattimena 06:16-15:44" at bounding box center [125, 69] width 250 height 49
click at [9, 64] on div at bounding box center [20, 69] width 22 height 22
click at [14, 68] on icon "button" at bounding box center [19, 69] width 13 height 13
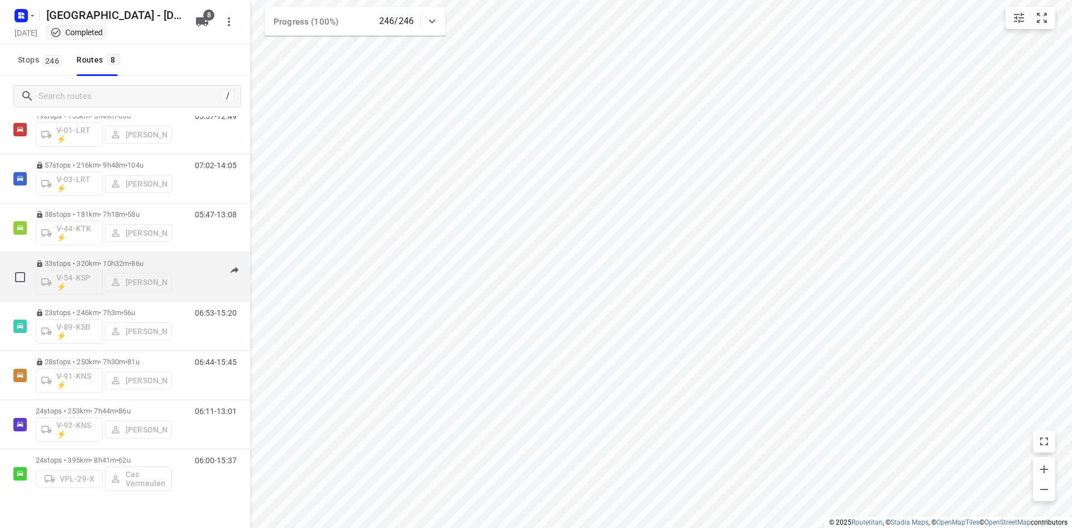
scroll to position [54, 0]
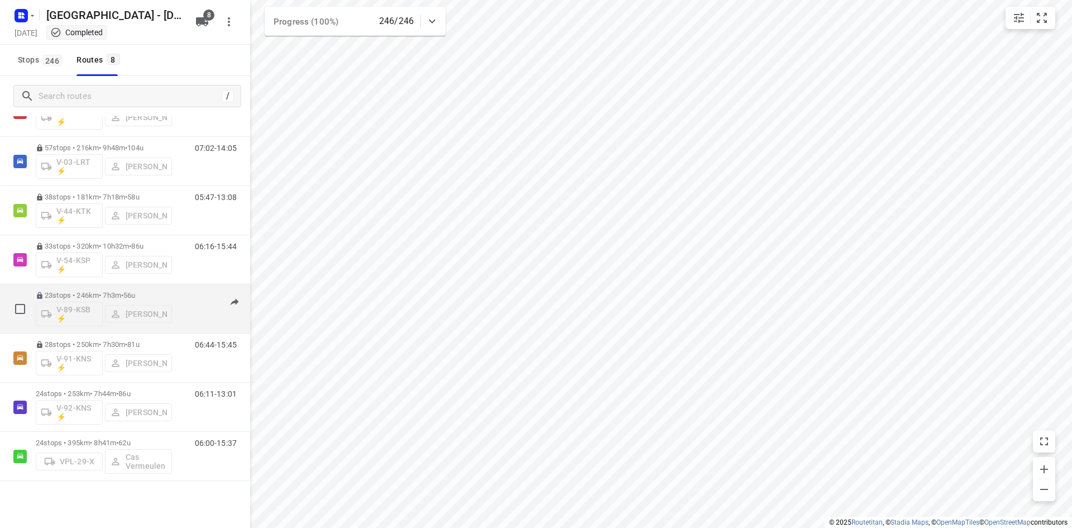
click at [117, 292] on p "23 stops • 246km • 7h3m • 56u" at bounding box center [104, 295] width 136 height 8
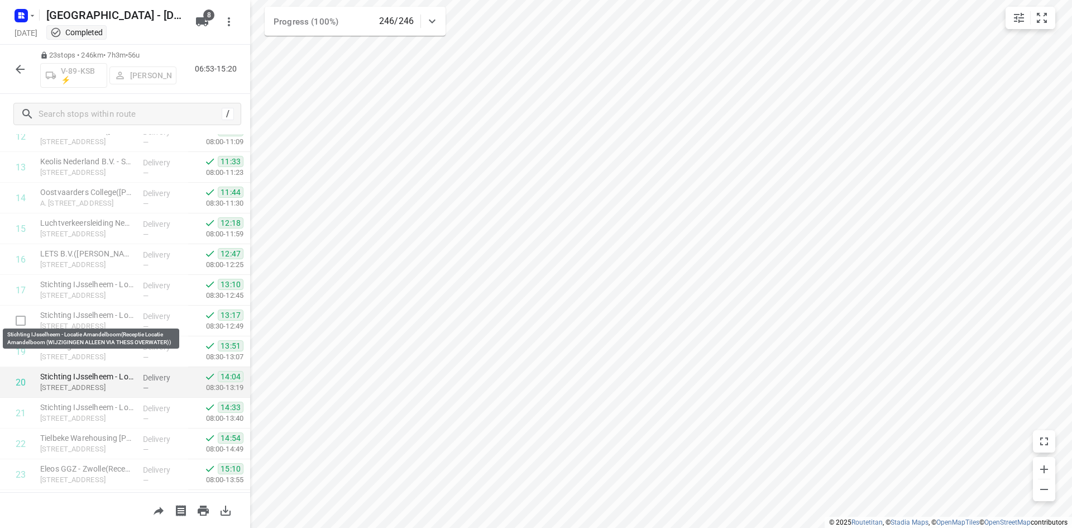
scroll to position [435, 0]
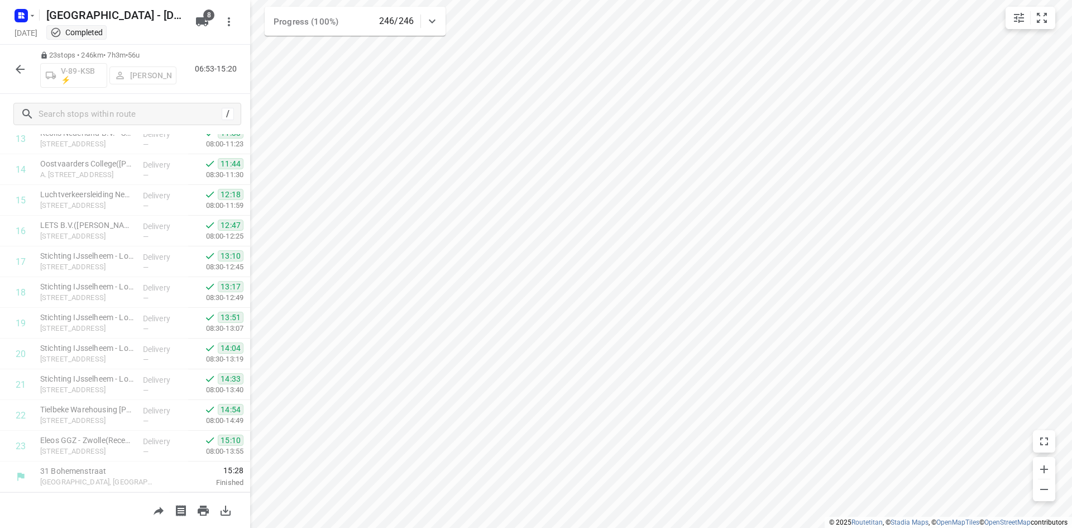
click at [23, 64] on icon "button" at bounding box center [19, 69] width 13 height 13
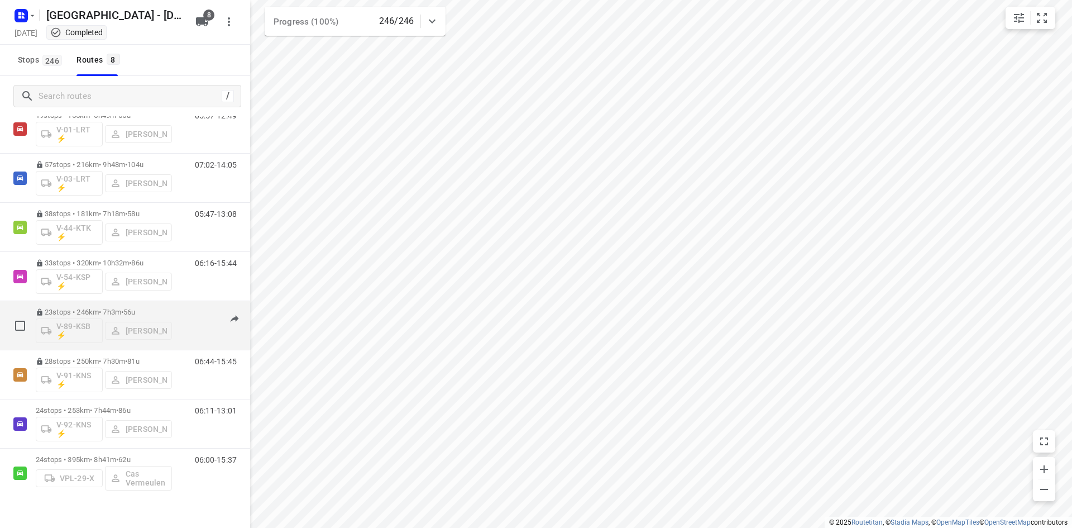
scroll to position [54, 0]
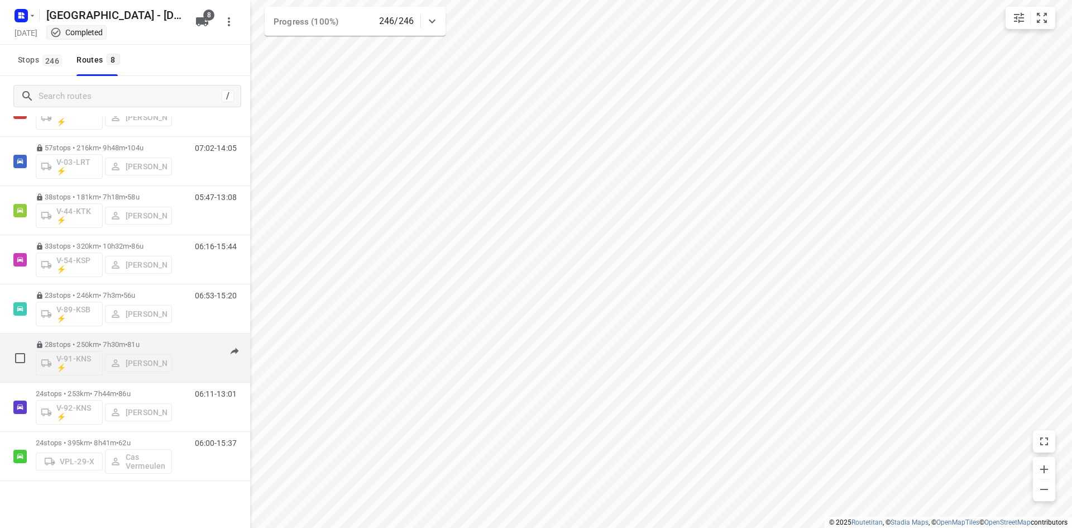
click at [124, 347] on p "28 stops • 250km • 7h30m • 81u" at bounding box center [104, 344] width 136 height 8
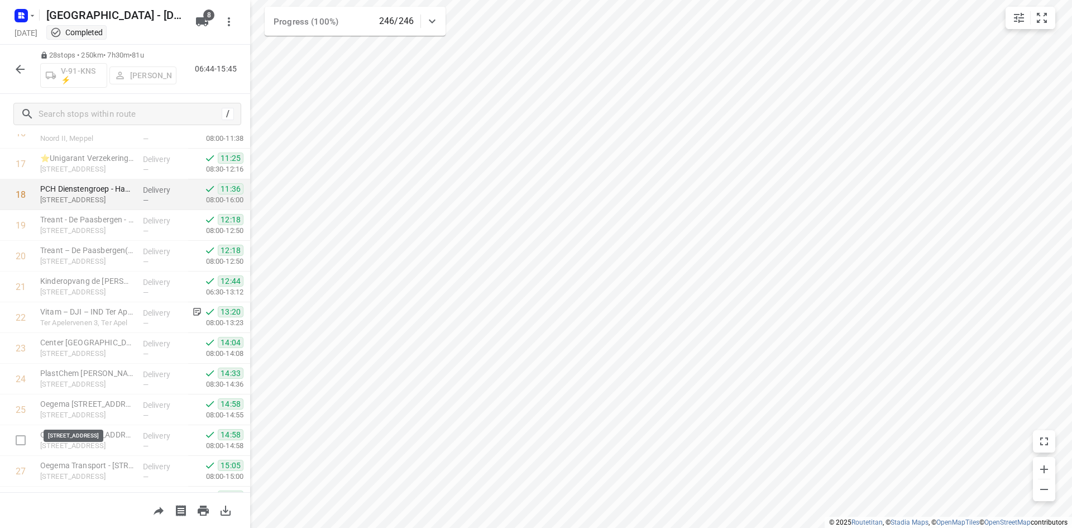
scroll to position [589, 0]
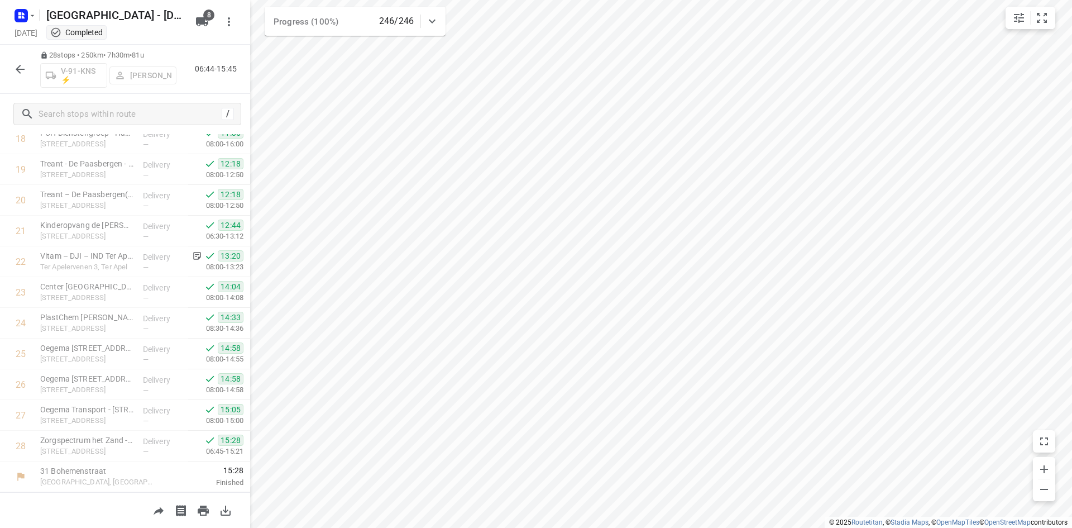
click at [25, 75] on icon "button" at bounding box center [19, 69] width 13 height 13
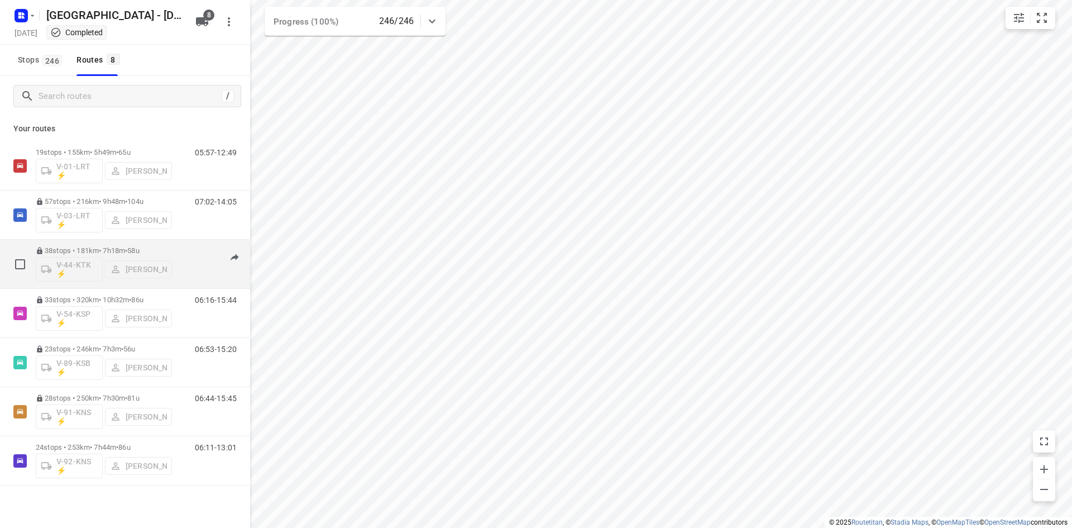
scroll to position [54, 0]
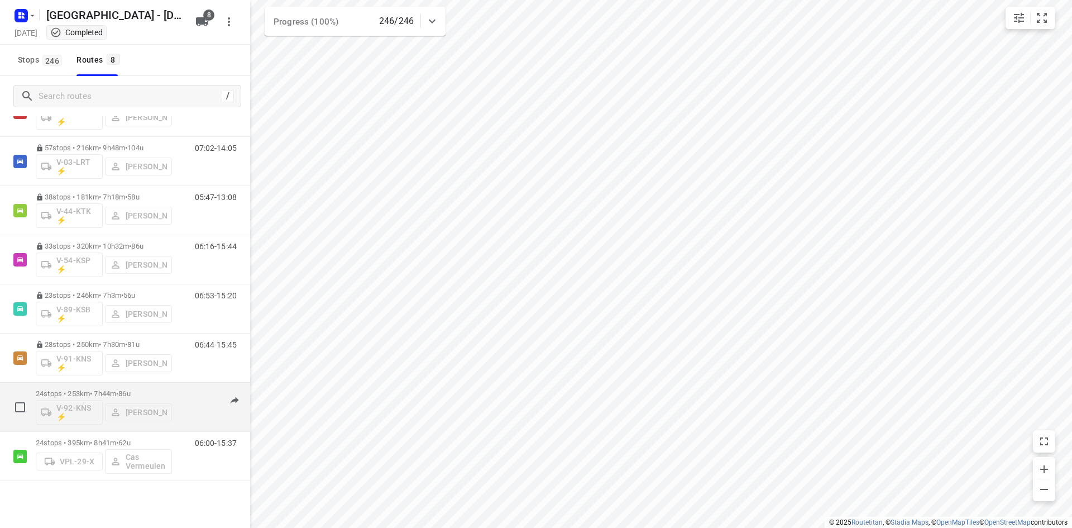
click at [120, 384] on div "24 stops • 253km • 7h44m • 86u V-92-KNS ⚡ Yermo Broekman" at bounding box center [104, 407] width 136 height 46
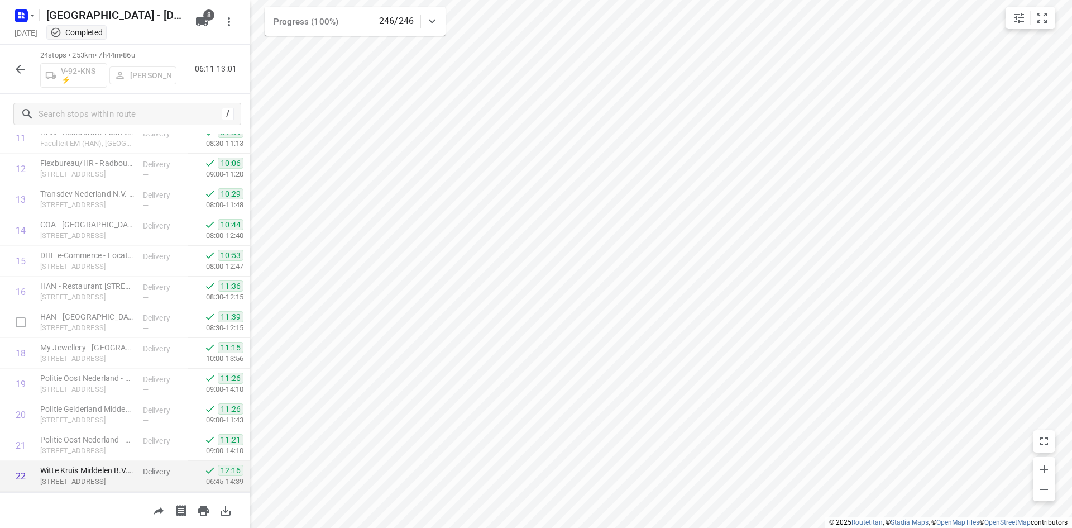
scroll to position [466, 0]
click at [15, 65] on icon "button" at bounding box center [19, 69] width 13 height 13
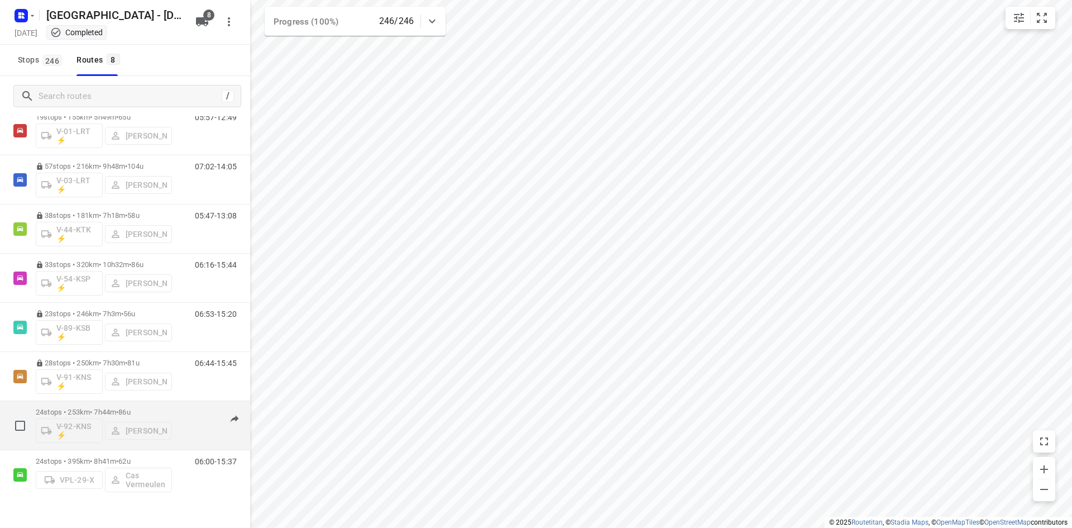
scroll to position [54, 0]
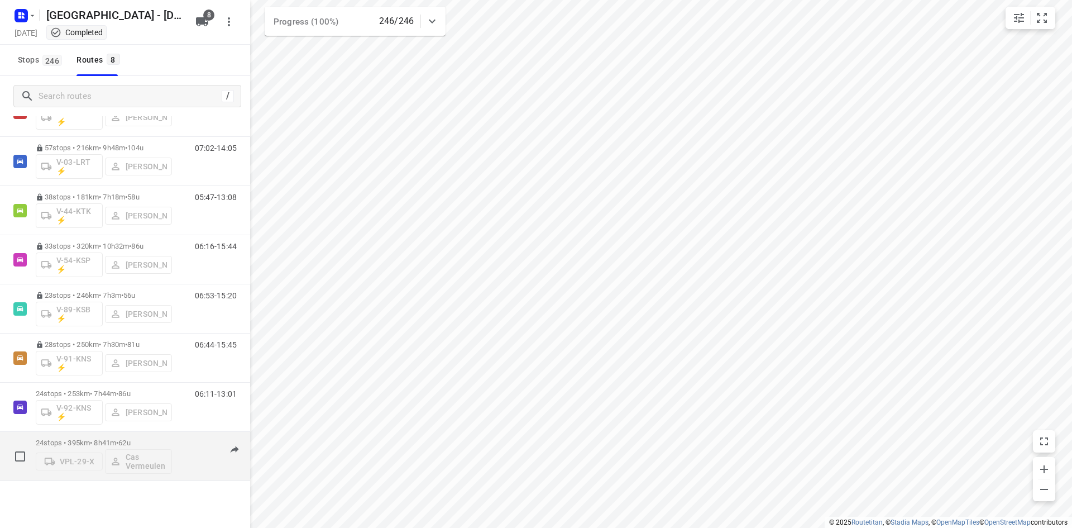
click at [98, 438] on div "24 stops • 395km • 8h41m • 62u VPL-29-X Cas Vermeulen" at bounding box center [104, 456] width 136 height 46
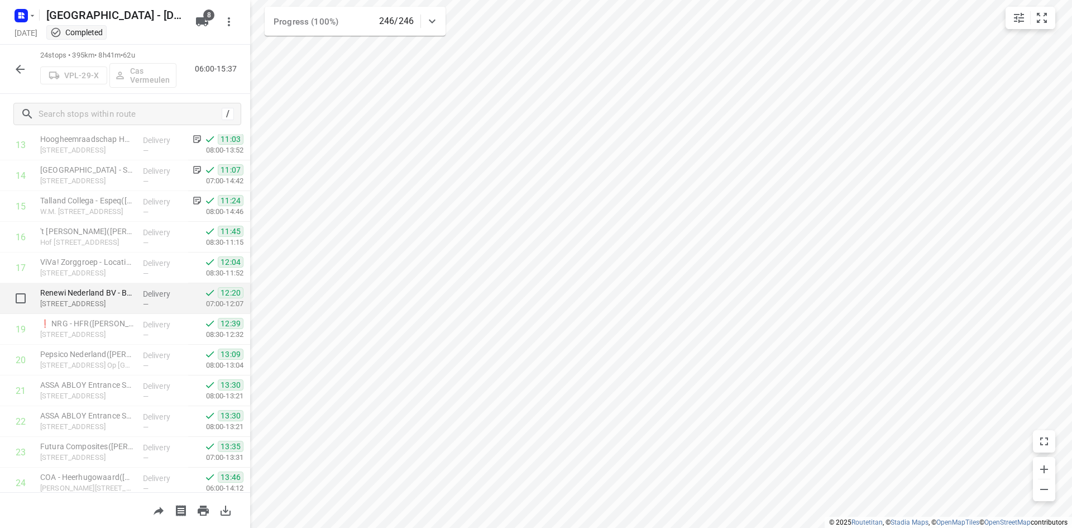
scroll to position [466, 0]
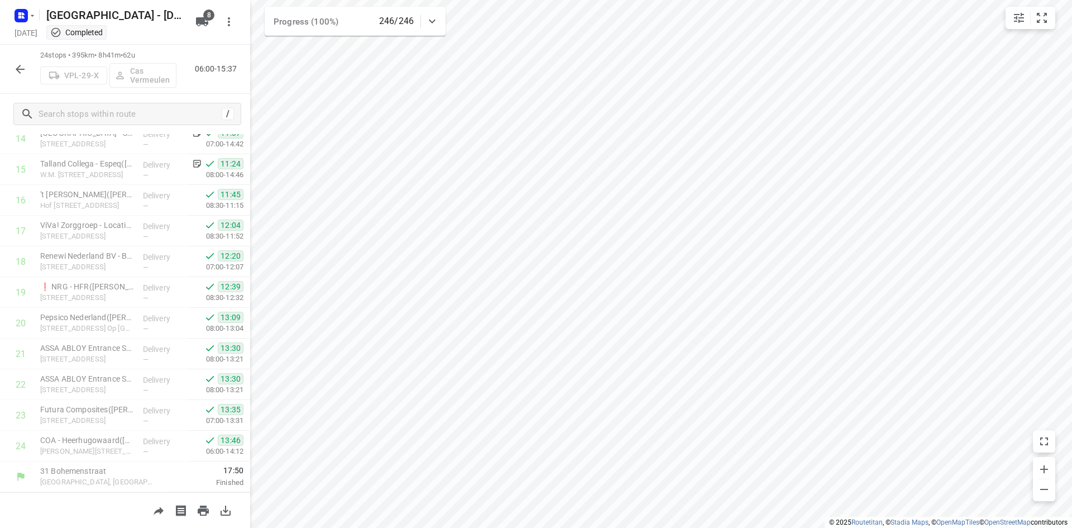
click at [10, 68] on button "button" at bounding box center [20, 69] width 22 height 22
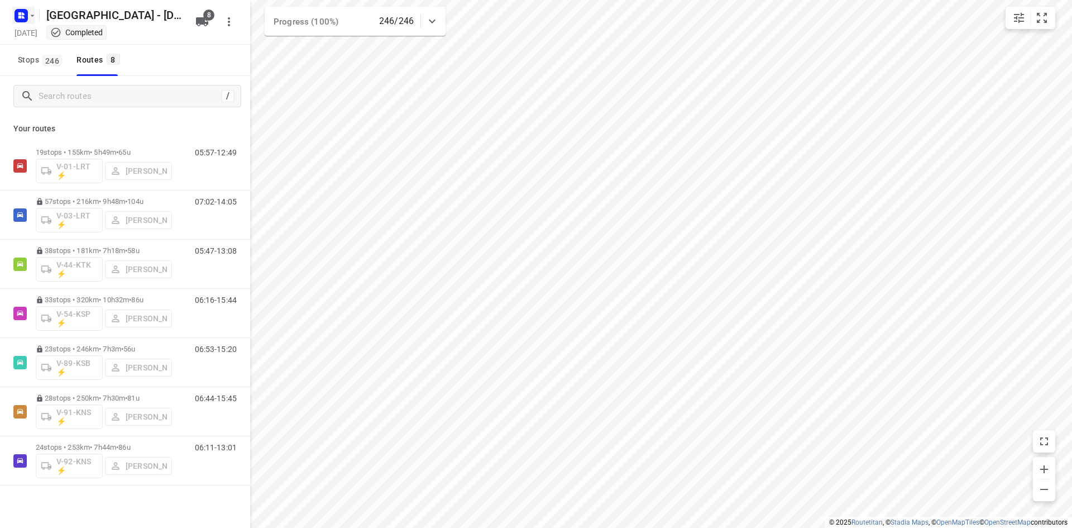
click at [31, 21] on button "button" at bounding box center [23, 16] width 22 height 18
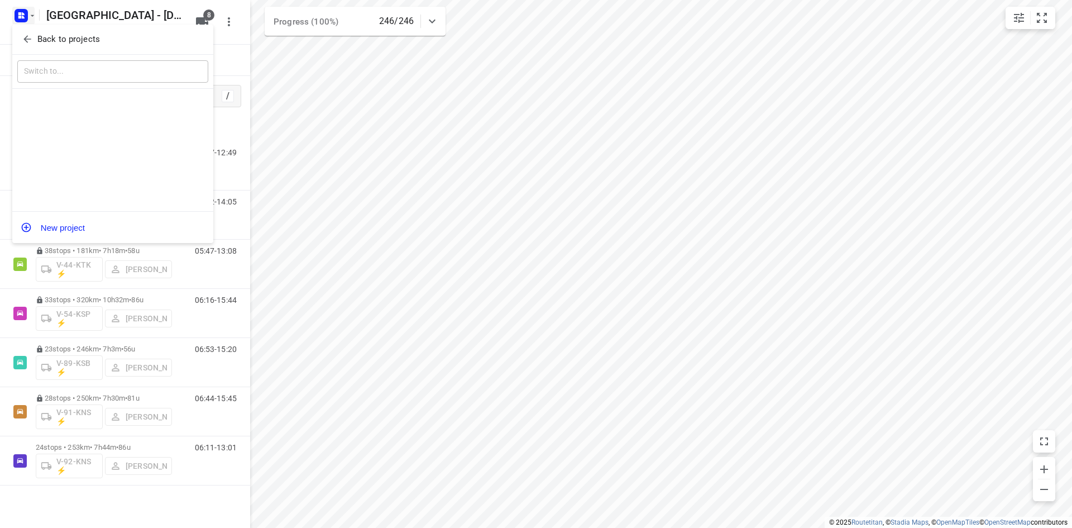
click at [95, 42] on p "Back to projects" at bounding box center [68, 39] width 63 height 13
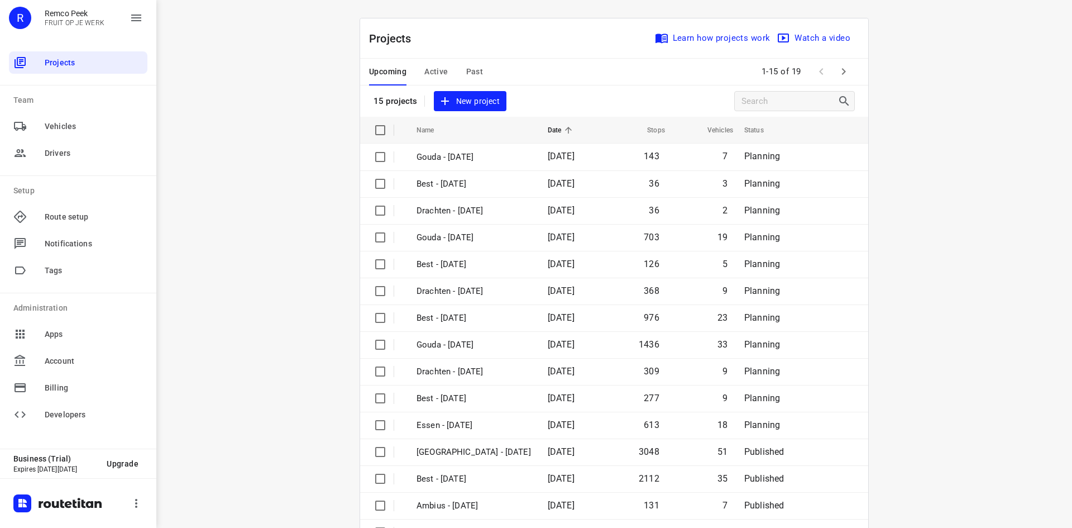
click at [478, 74] on span "Past" at bounding box center [474, 72] width 17 height 14
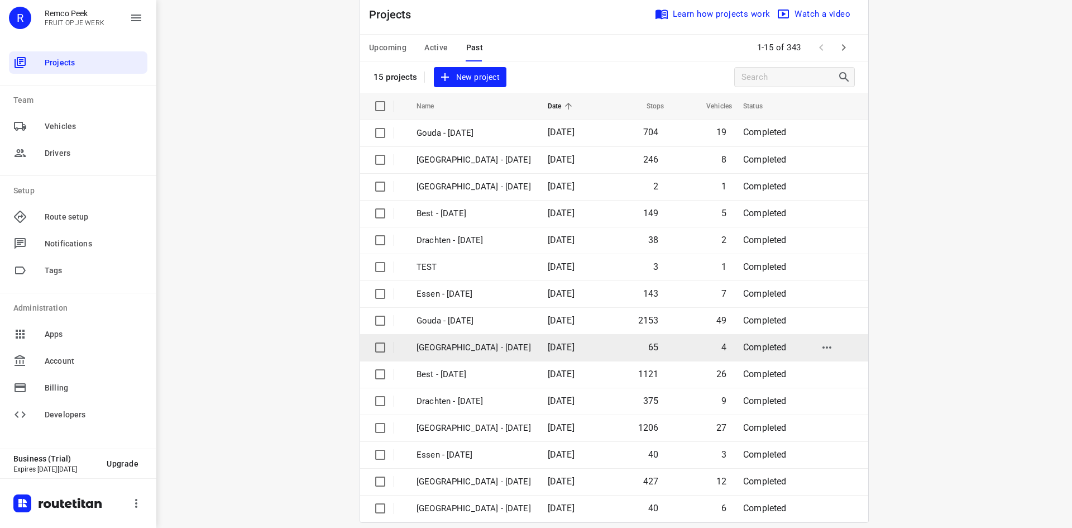
scroll to position [37, 0]
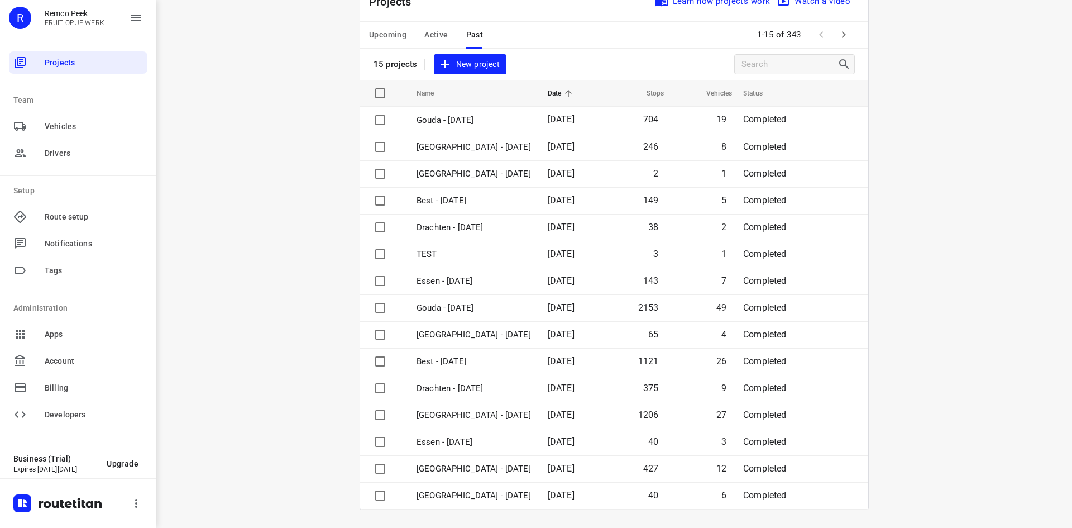
click at [851, 30] on div "Upcoming Active Past 1-15 of 343" at bounding box center [614, 35] width 508 height 27
click at [842, 34] on icon "button" at bounding box center [843, 34] width 13 height 13
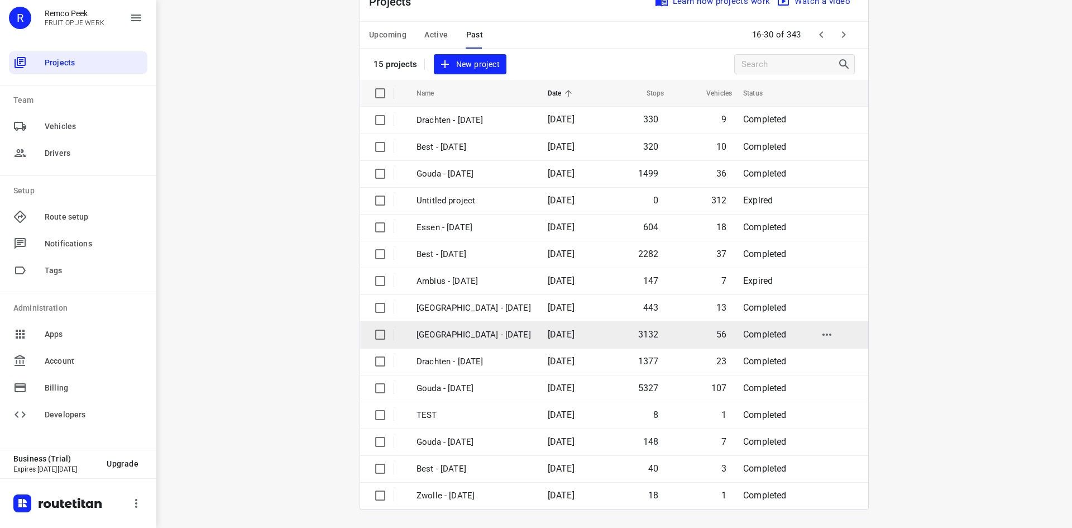
click at [504, 342] on td "[GEOGRAPHIC_DATA] - [DATE]" at bounding box center [472, 334] width 133 height 27
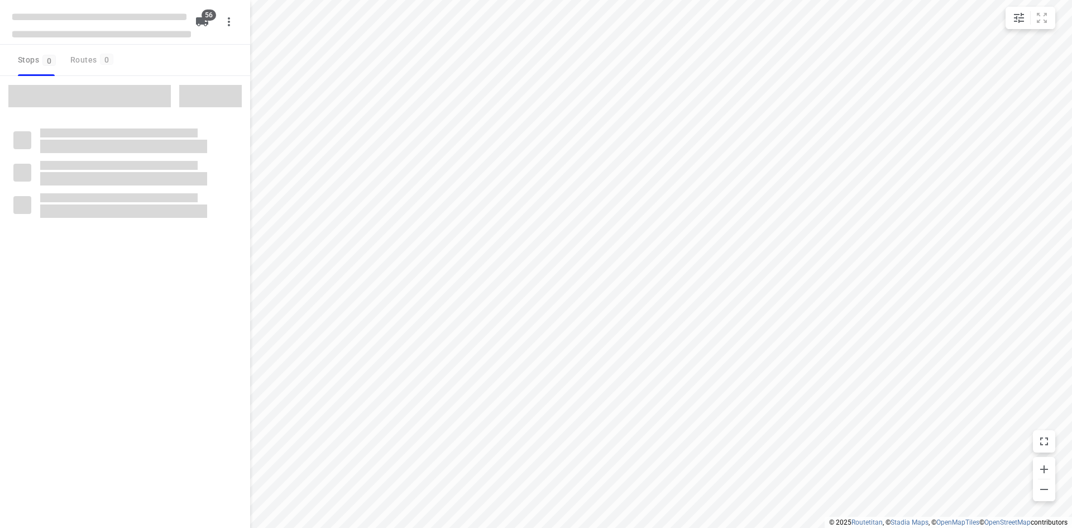
checkbox input "true"
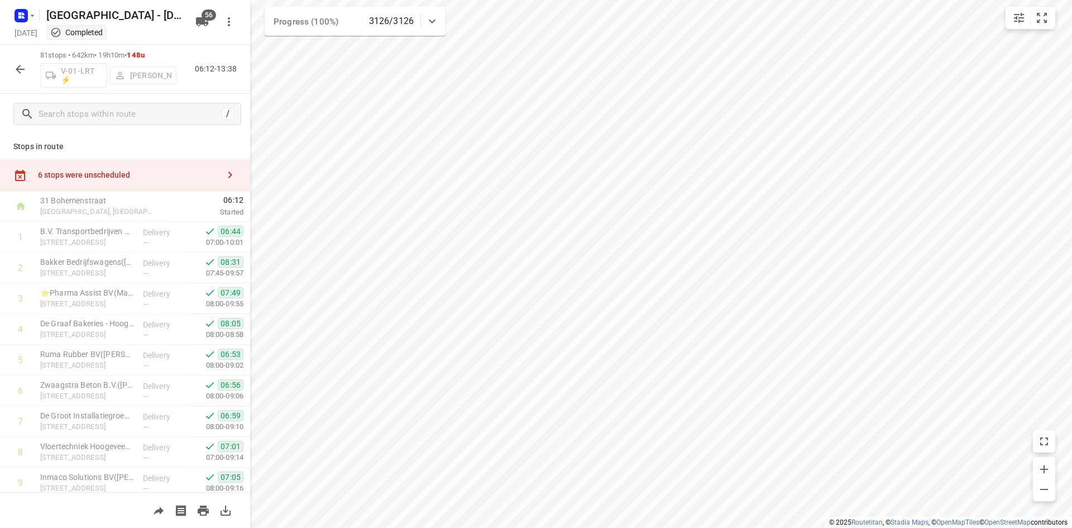
click at [211, 129] on div "i © 2025 Routetitan , © Stadia Maps , © OpenMapTiles © OpenStreetMap contributo…" at bounding box center [536, 264] width 1072 height 528
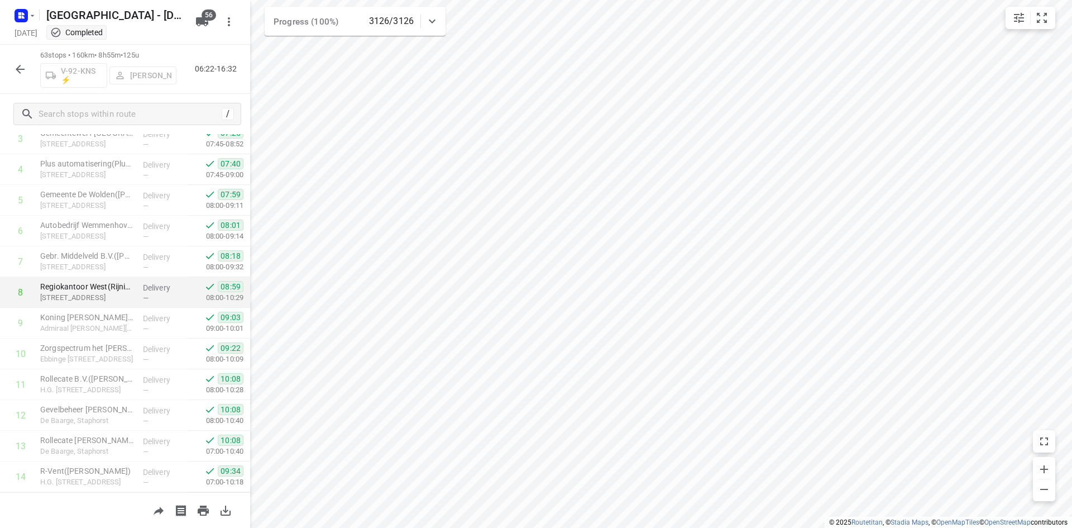
scroll to position [56, 0]
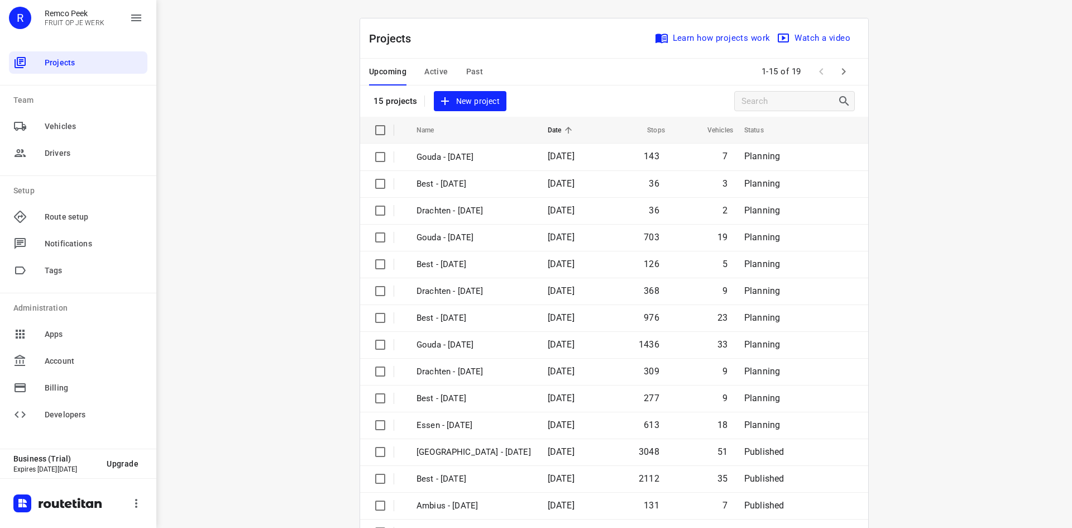
click at [471, 70] on span "Past" at bounding box center [474, 72] width 17 height 14
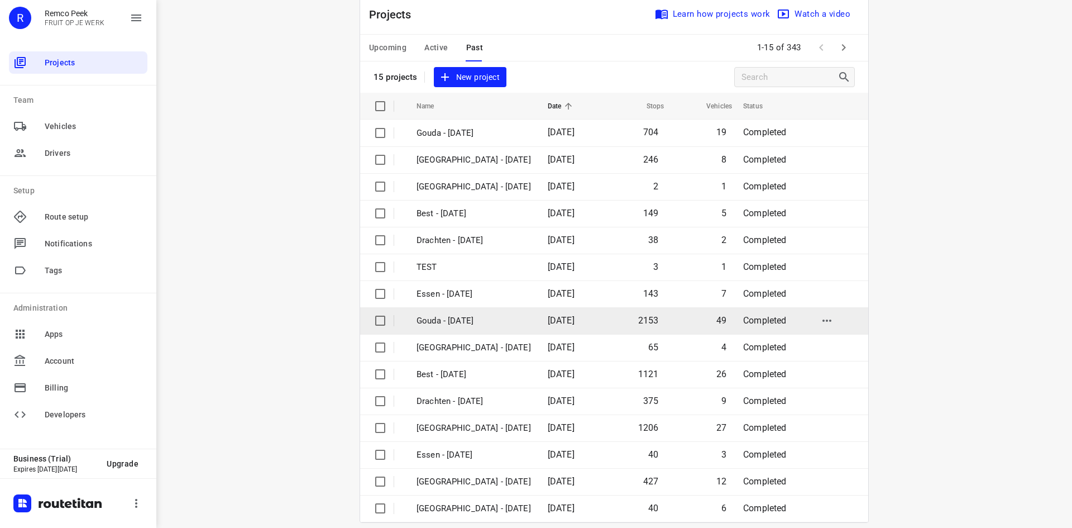
scroll to position [37, 0]
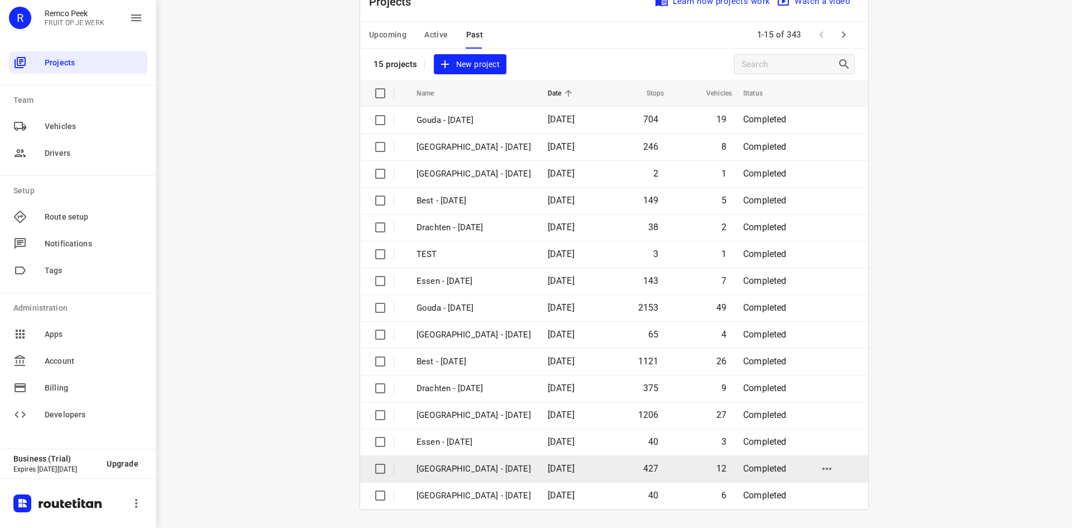
click at [539, 459] on td "07 Oct 2025" at bounding box center [571, 468] width 64 height 27
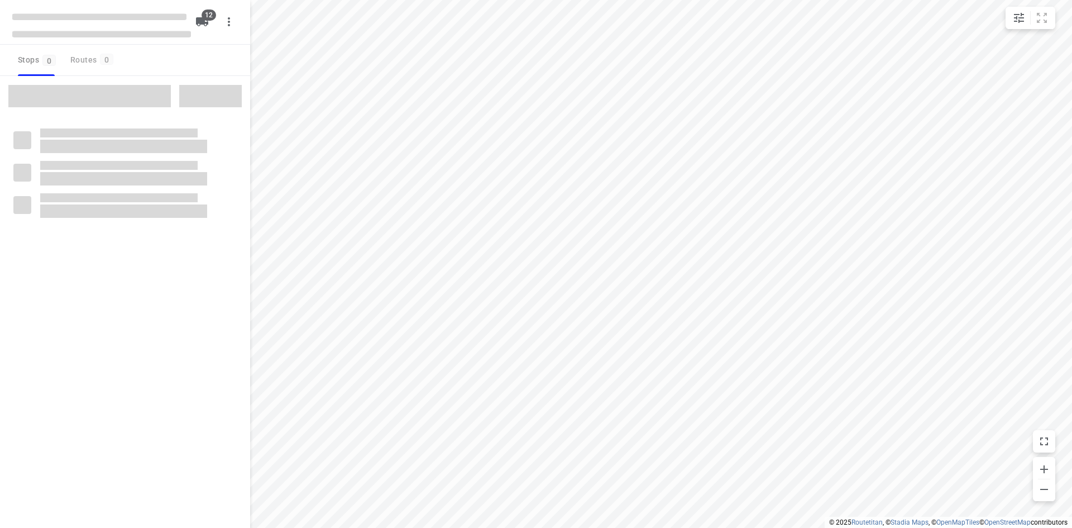
checkbox input "true"
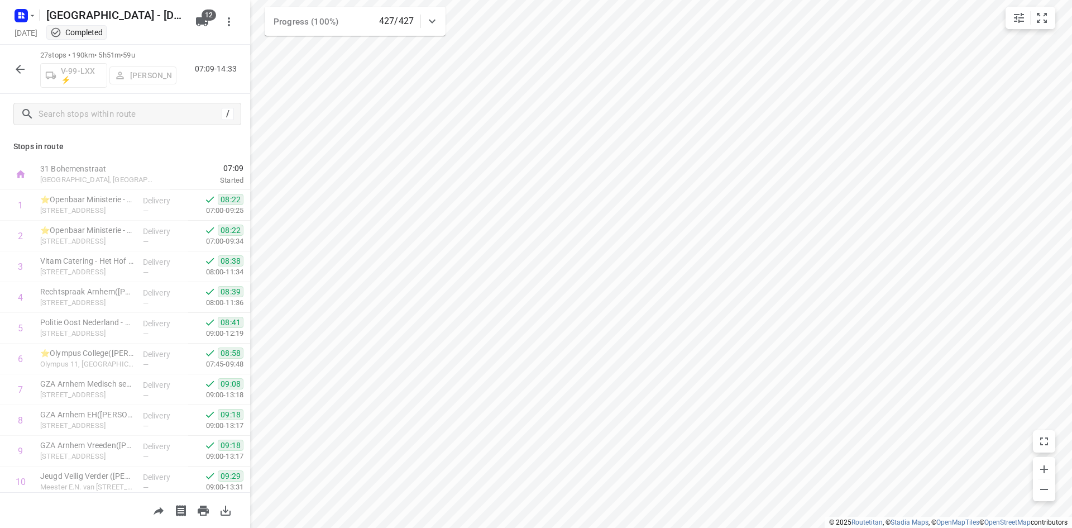
click at [14, 63] on icon "button" at bounding box center [19, 69] width 13 height 13
click at [20, 67] on icon "button" at bounding box center [19, 69] width 13 height 13
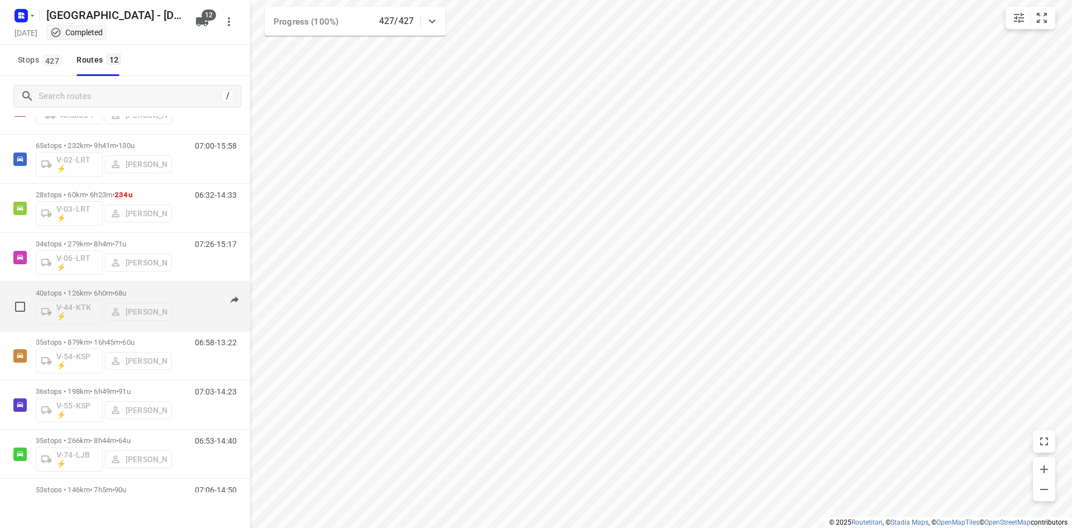
scroll to position [112, 0]
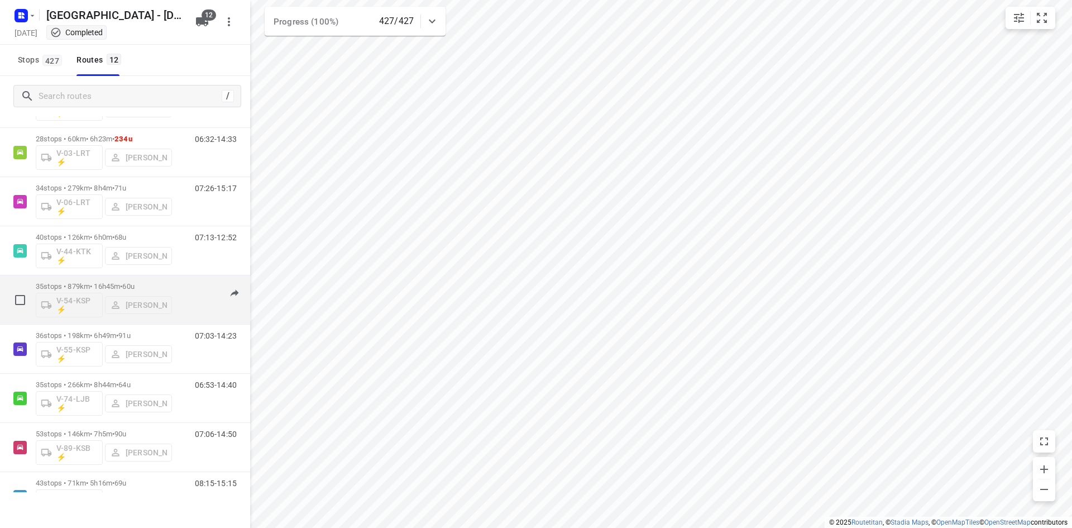
click at [154, 283] on p "35 stops • 879km • 16h45m • 60u" at bounding box center [104, 286] width 136 height 8
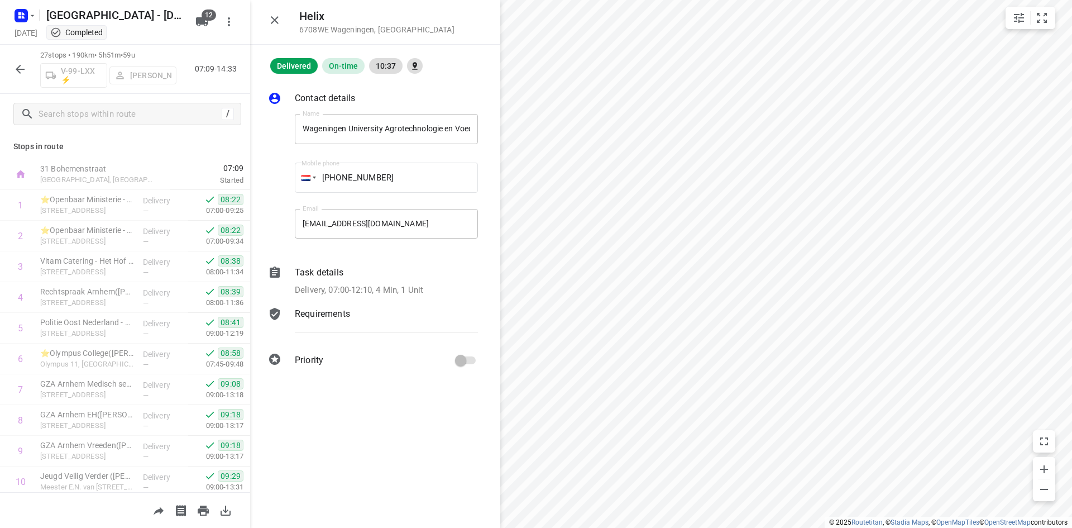
click at [15, 74] on icon "button" at bounding box center [19, 69] width 13 height 13
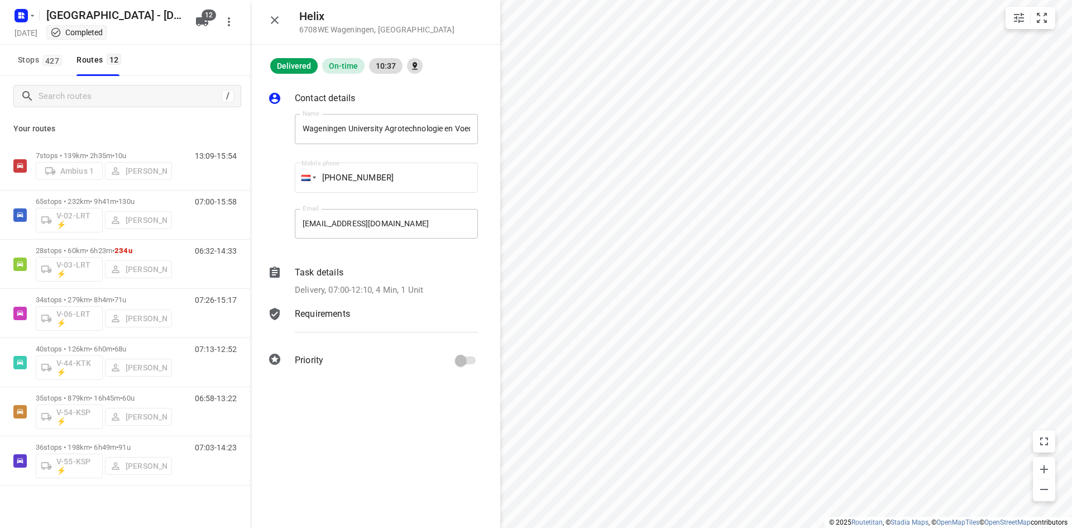
click at [279, 22] on icon "button" at bounding box center [274, 19] width 13 height 13
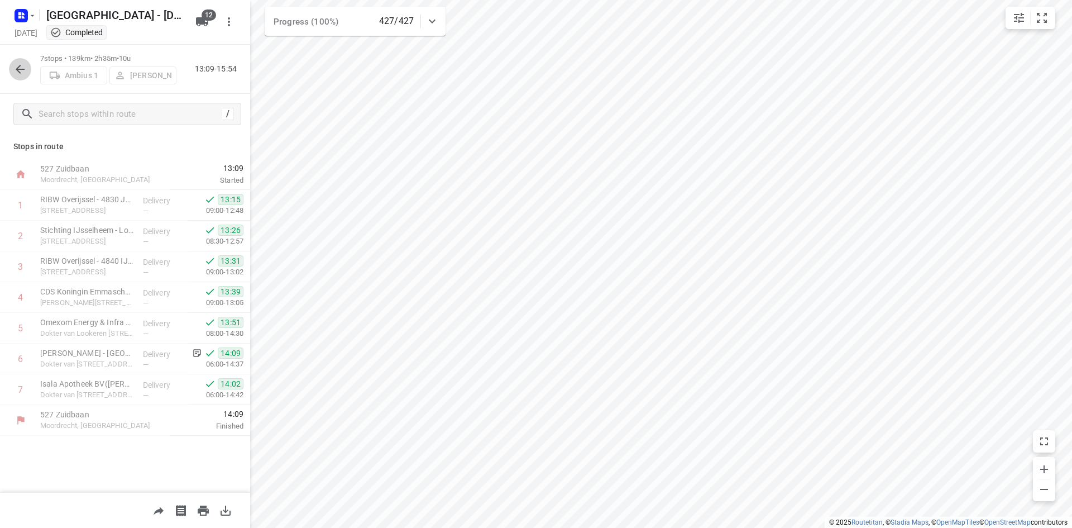
click at [13, 77] on button "button" at bounding box center [20, 69] width 22 height 22
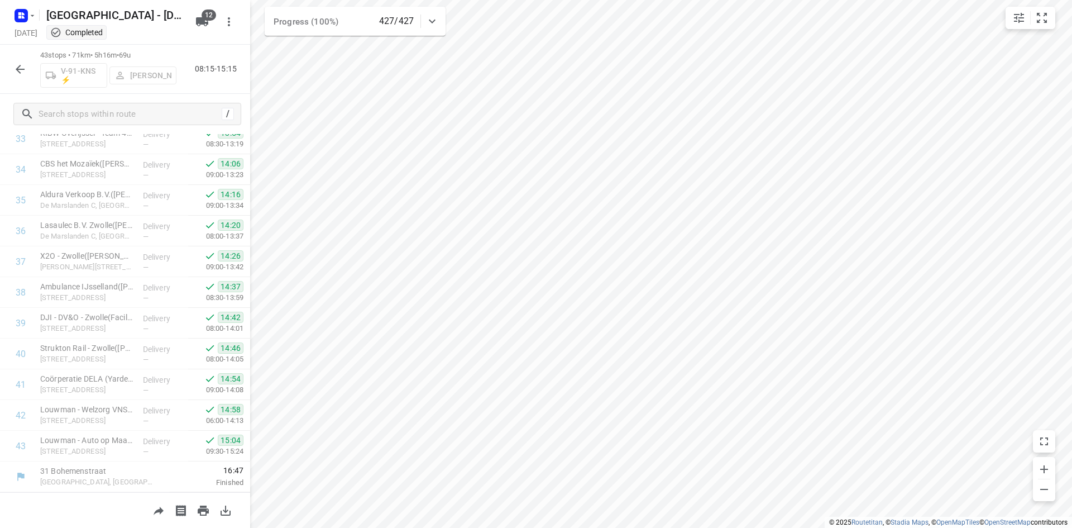
scroll to position [0, 0]
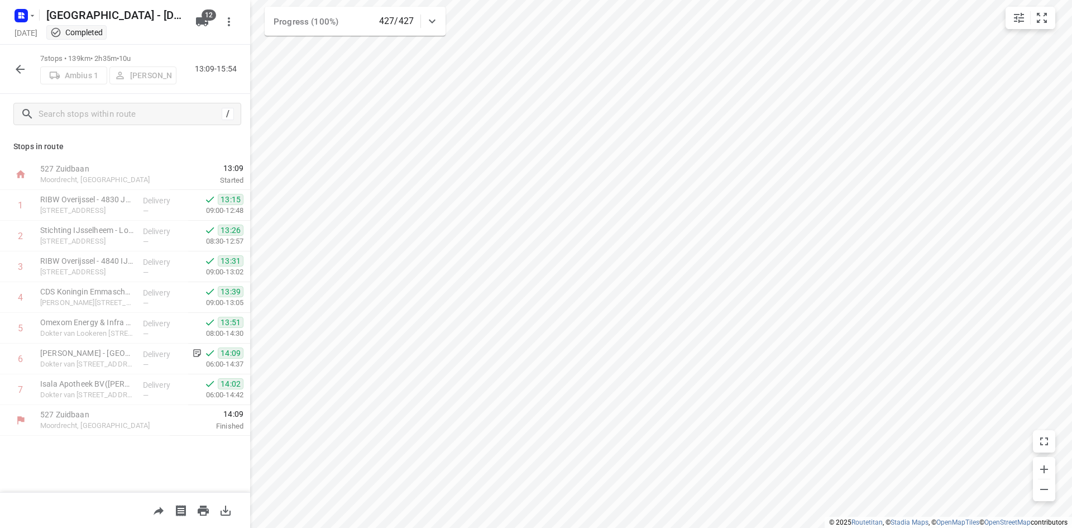
click at [25, 69] on icon "button" at bounding box center [20, 69] width 9 height 9
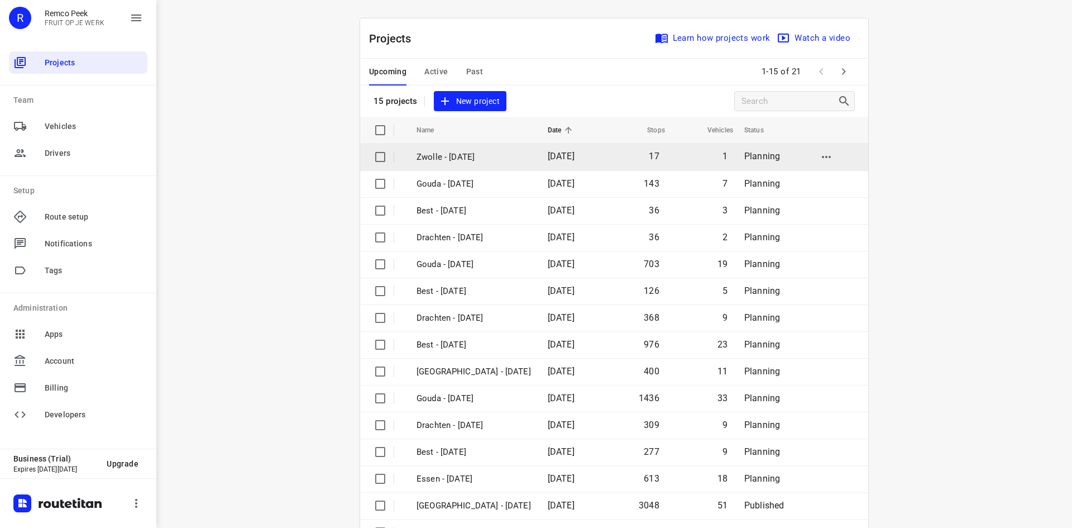
click at [539, 162] on td "[DATE]" at bounding box center [571, 157] width 64 height 27
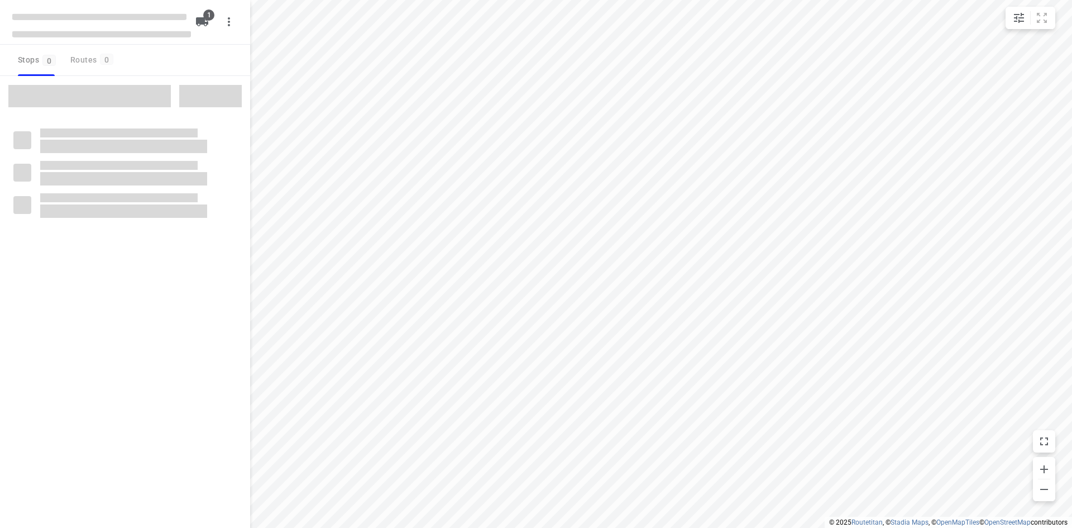
checkbox input "true"
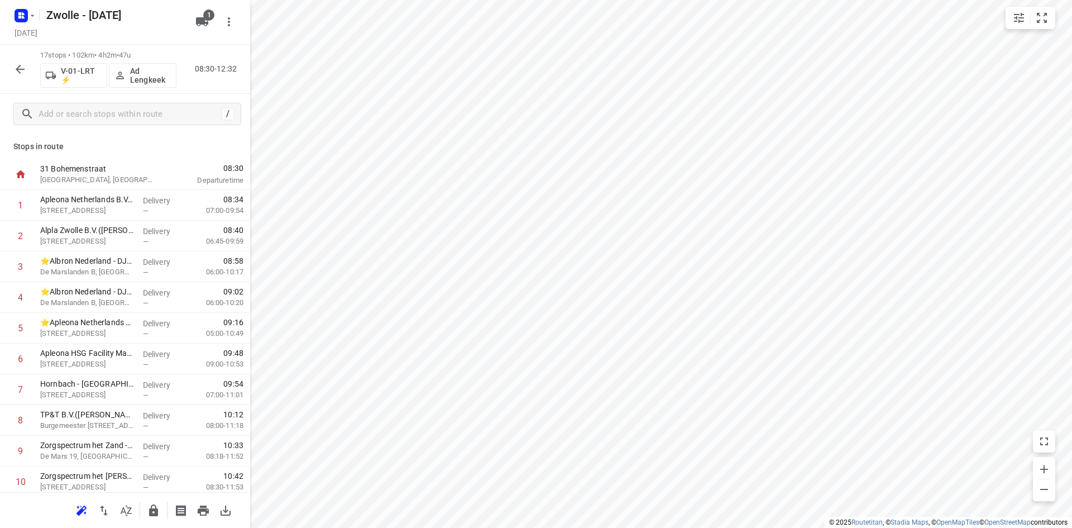
click at [126, 511] on icon "button" at bounding box center [126, 510] width 13 height 13
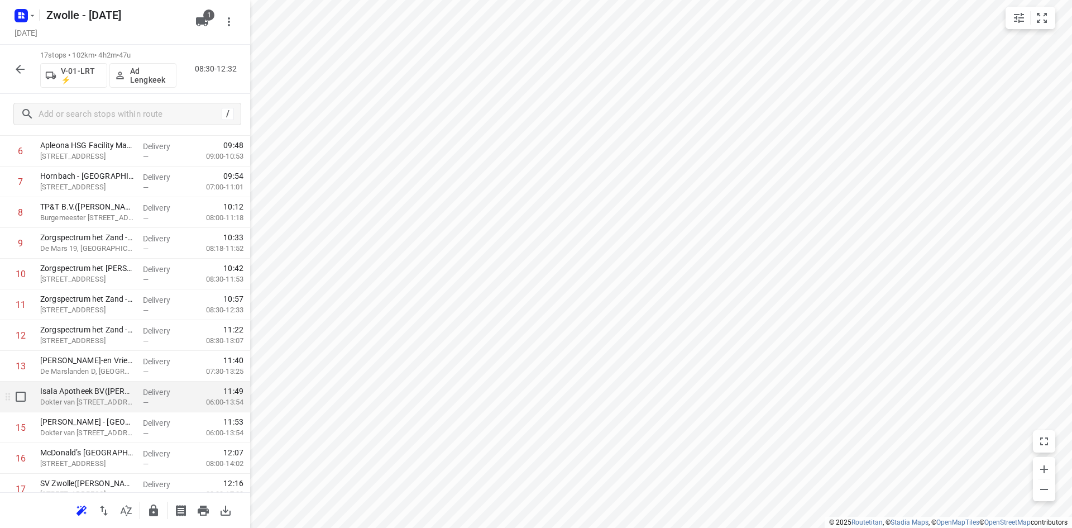
scroll to position [251, 0]
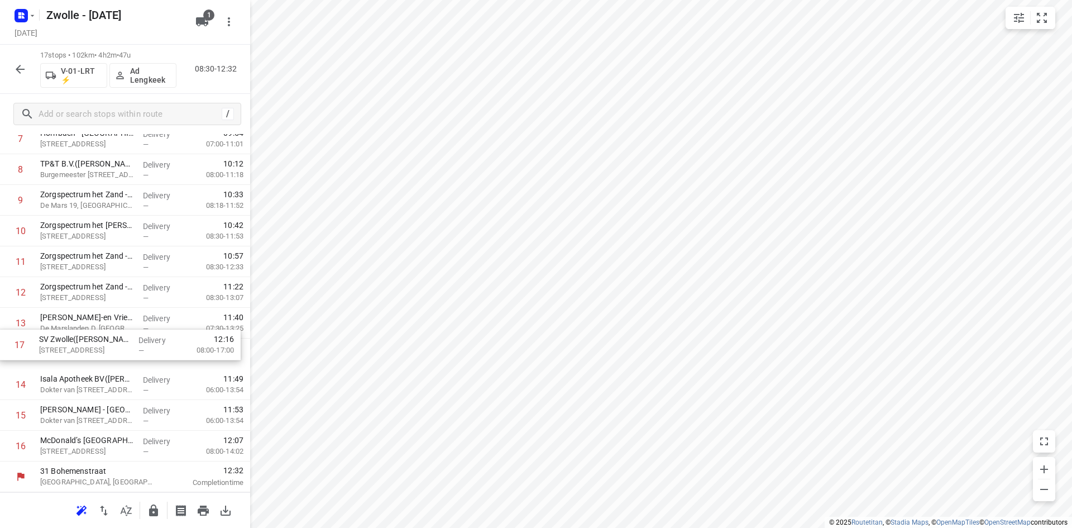
drag, startPoint x: 57, startPoint y: 457, endPoint x: 56, endPoint y: 351, distance: 105.6
click at [56, 351] on div "1 Apleona Netherlands B.V. - HSG Facility Management - [GEOGRAPHIC_DATA][STREET…" at bounding box center [125, 200] width 250 height 522
click at [154, 507] on icon "button" at bounding box center [153, 510] width 13 height 13
click at [18, 23] on icon "button" at bounding box center [21, 16] width 18 height 18
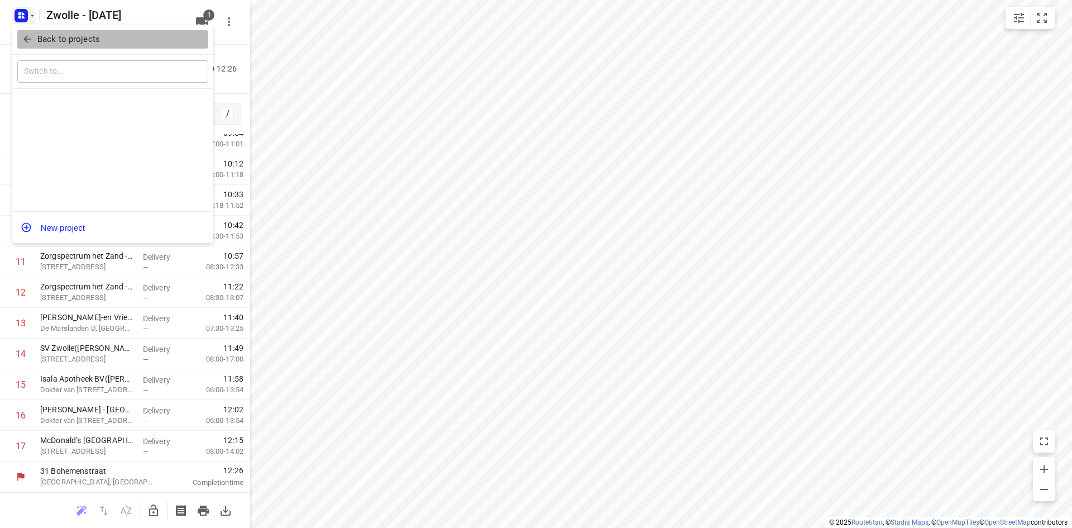
click at [30, 37] on icon "button" at bounding box center [27, 39] width 11 height 11
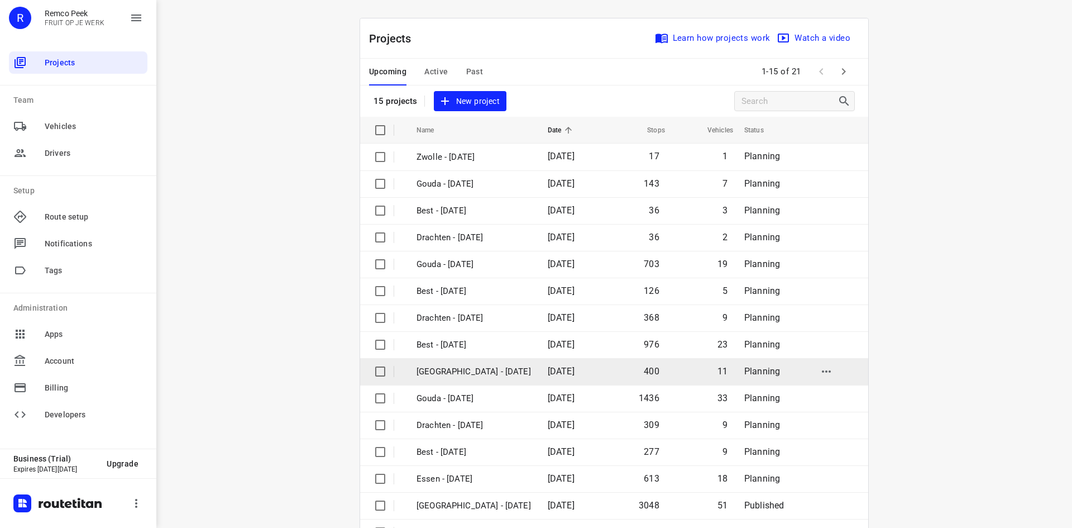
click at [502, 374] on p "Zwolle - Tuesday" at bounding box center [474, 371] width 115 height 13
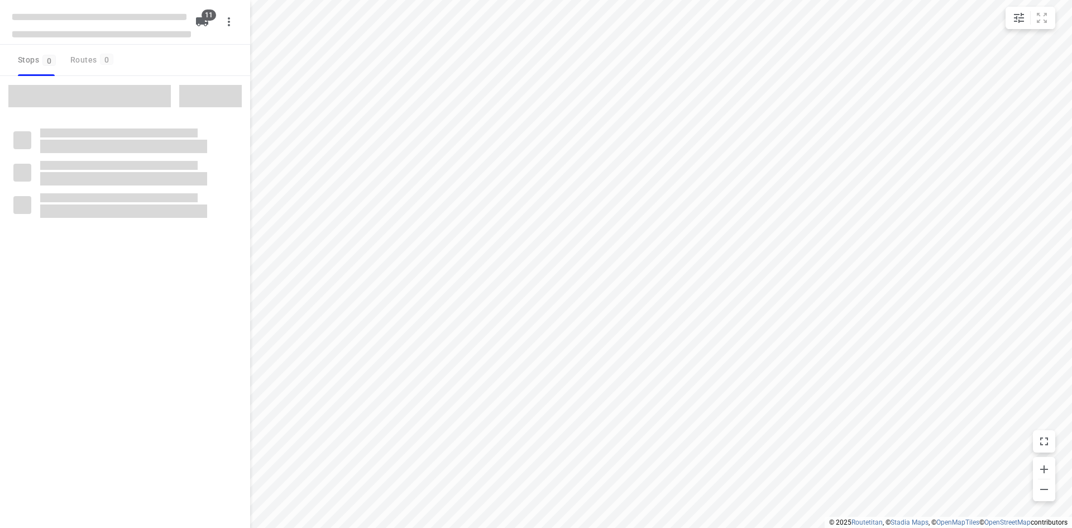
checkbox input "true"
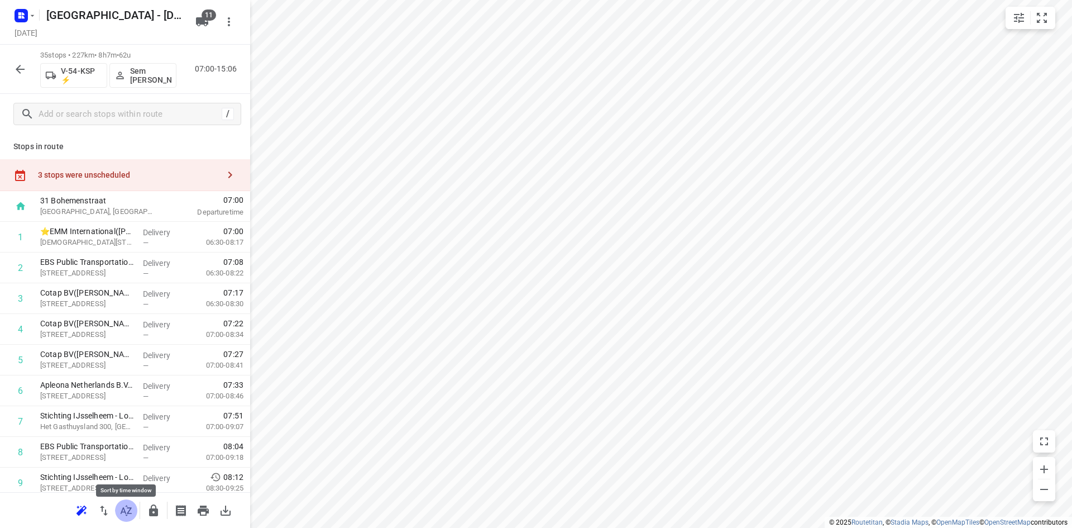
click at [125, 520] on button "button" at bounding box center [126, 510] width 22 height 22
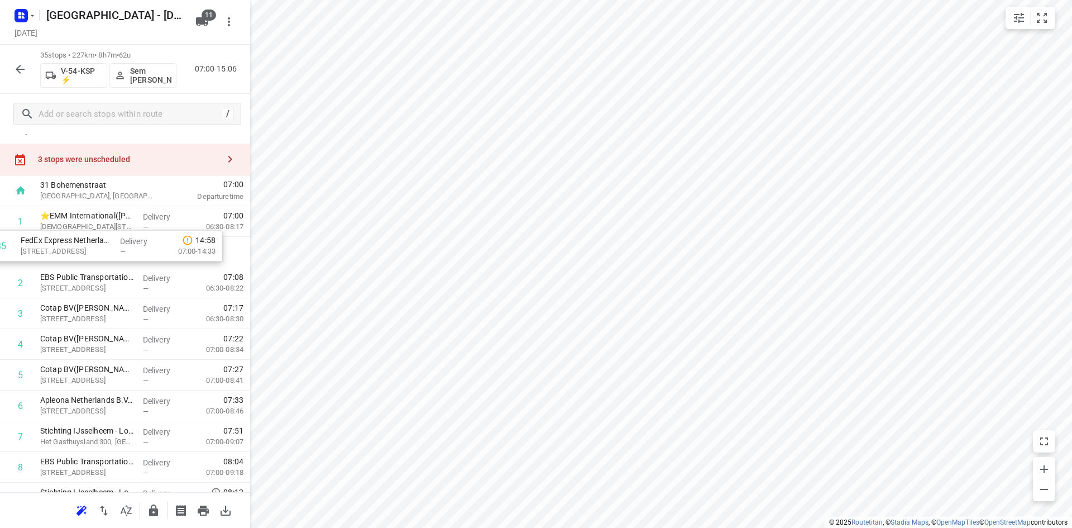
scroll to position [56, 0]
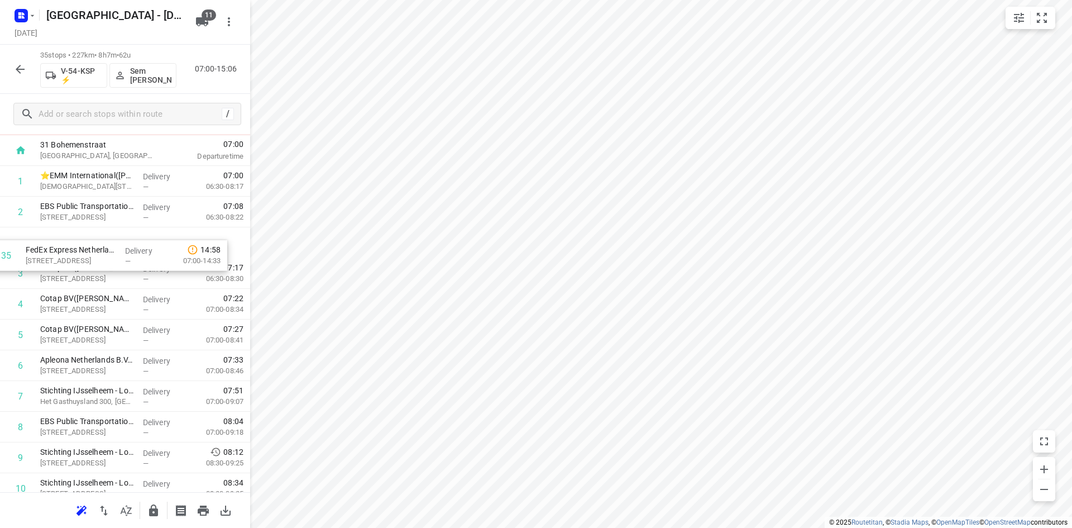
drag, startPoint x: 118, startPoint y: 444, endPoint x: 103, endPoint y: 250, distance: 194.9
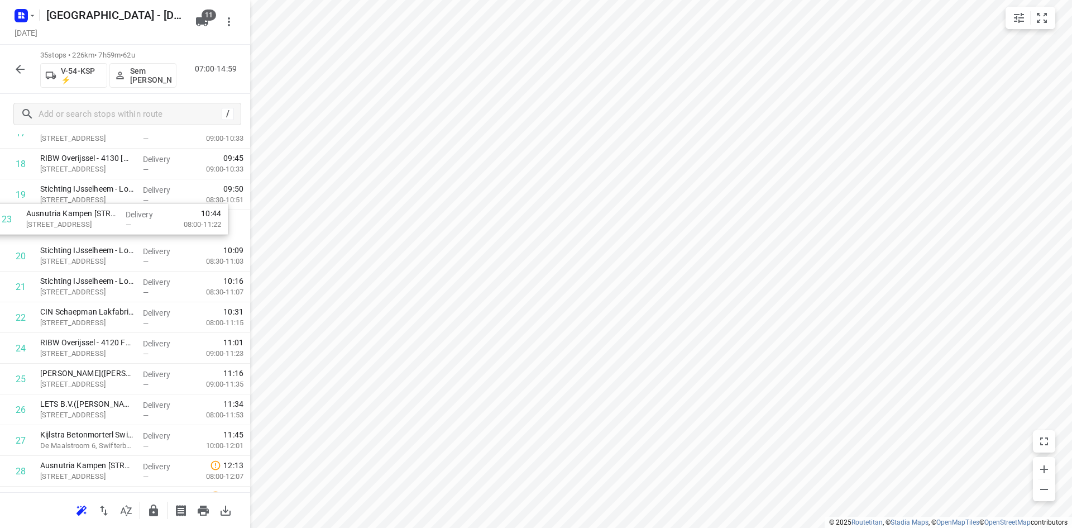
scroll to position [595, 0]
drag, startPoint x: 77, startPoint y: 251, endPoint x: 60, endPoint y: 173, distance: 80.5
click at [60, 173] on div "1 ⭐EMM International(Mariska Helmich / Bianca Sterken) Bohemenstraat 19, Zwolle…" at bounding box center [125, 163] width 250 height 1075
drag, startPoint x: 76, startPoint y: 260, endPoint x: 67, endPoint y: 233, distance: 27.7
click at [67, 233] on div "1 ⭐EMM International(Mariska Helmich / Bianca Sterken) Bohemenstraat 19, Zwolle…" at bounding box center [125, 163] width 250 height 1075
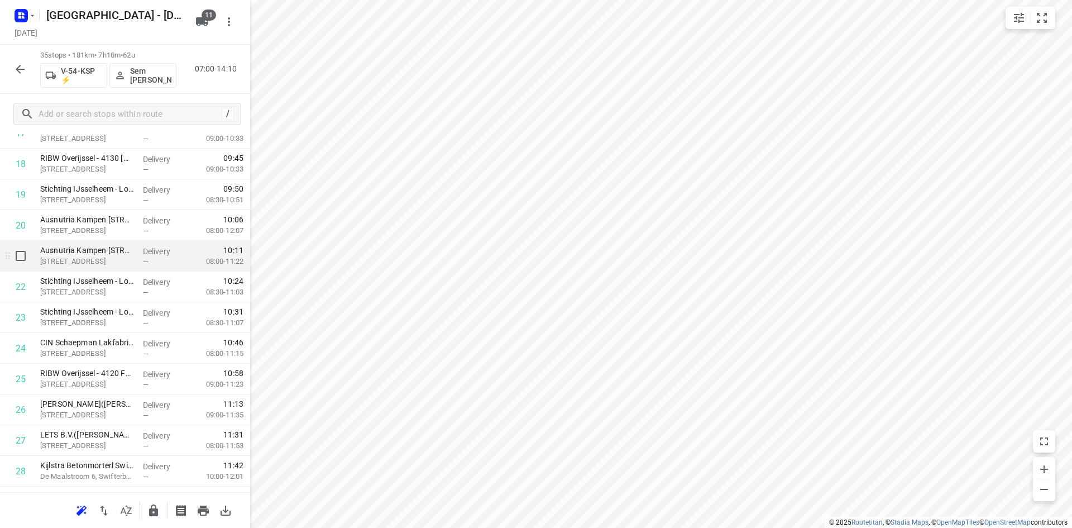
scroll to position [540, 0]
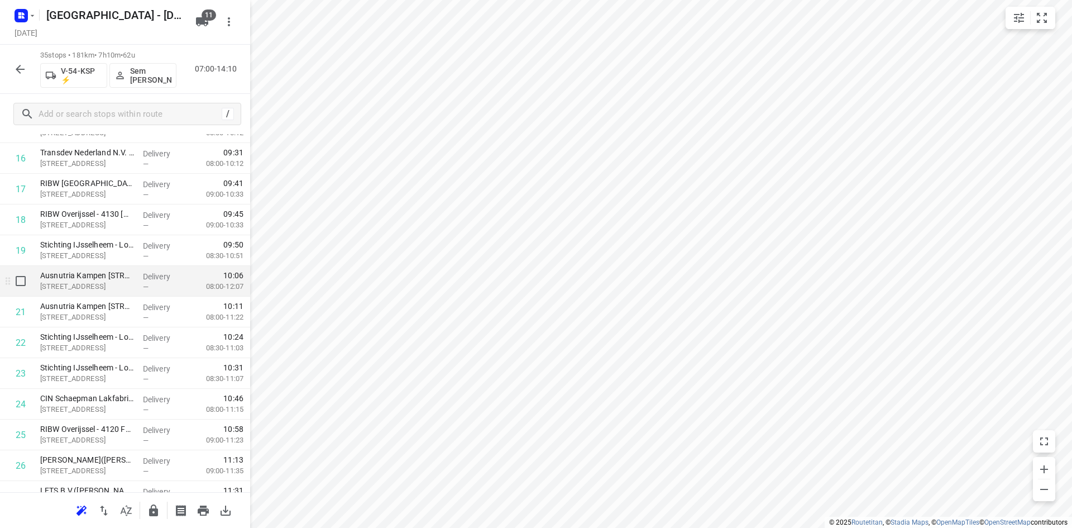
click at [93, 285] on p "IJsseldijk 31, Kampen" at bounding box center [87, 286] width 94 height 11
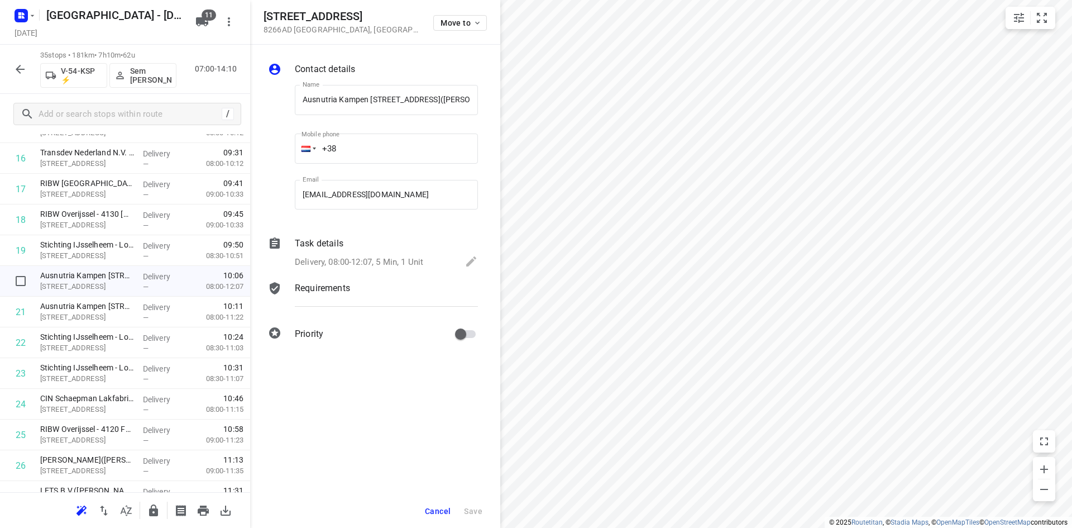
scroll to position [0, 42]
click at [399, 255] on div "Delivery, 08:00-12:07, 5 Min, 1 Unit" at bounding box center [386, 263] width 183 height 16
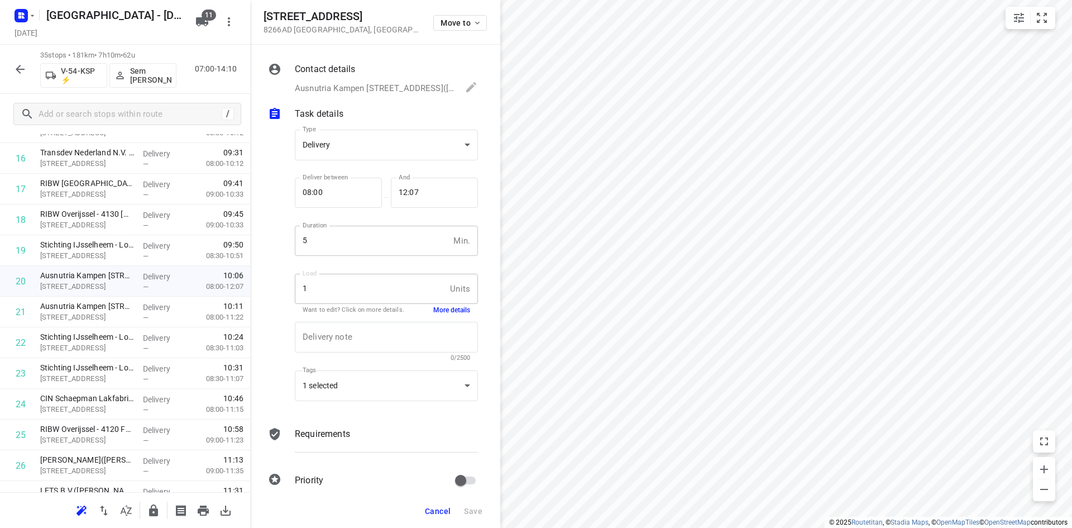
scroll to position [0, 0]
click at [433, 308] on button "More details" at bounding box center [451, 310] width 37 height 9
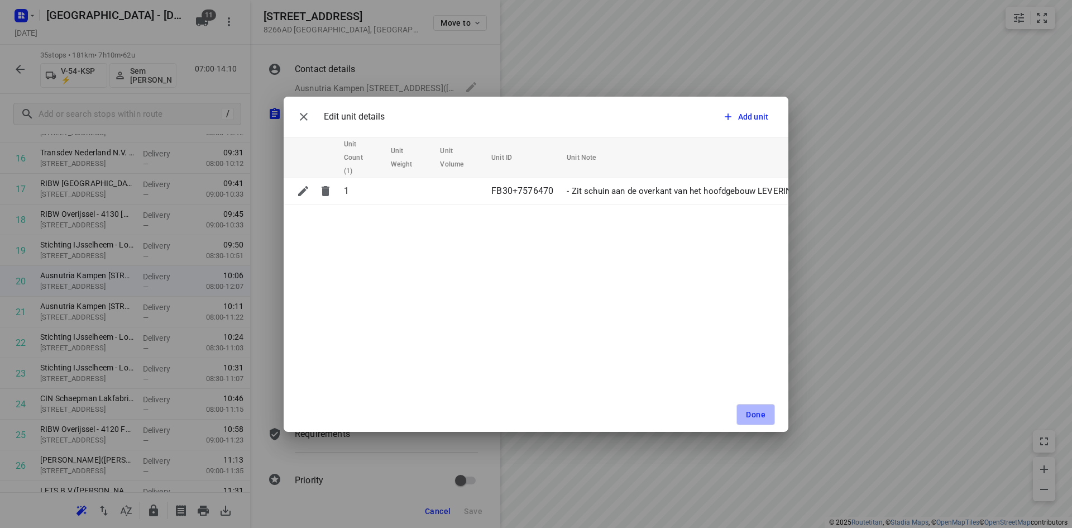
click at [769, 416] on button "Done" at bounding box center [756, 414] width 39 height 21
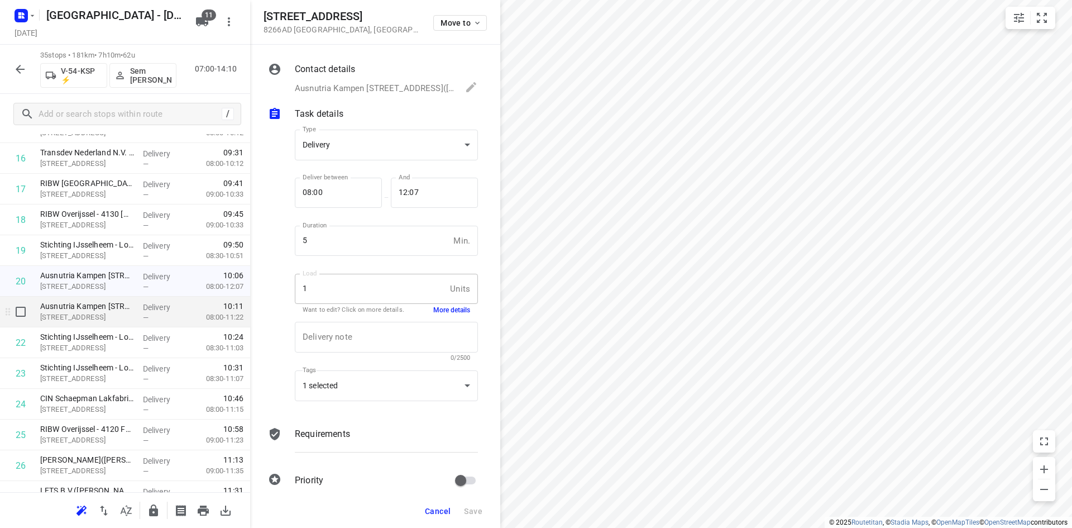
click at [88, 313] on p "IJsseldijk 42, Kampen" at bounding box center [87, 317] width 94 height 11
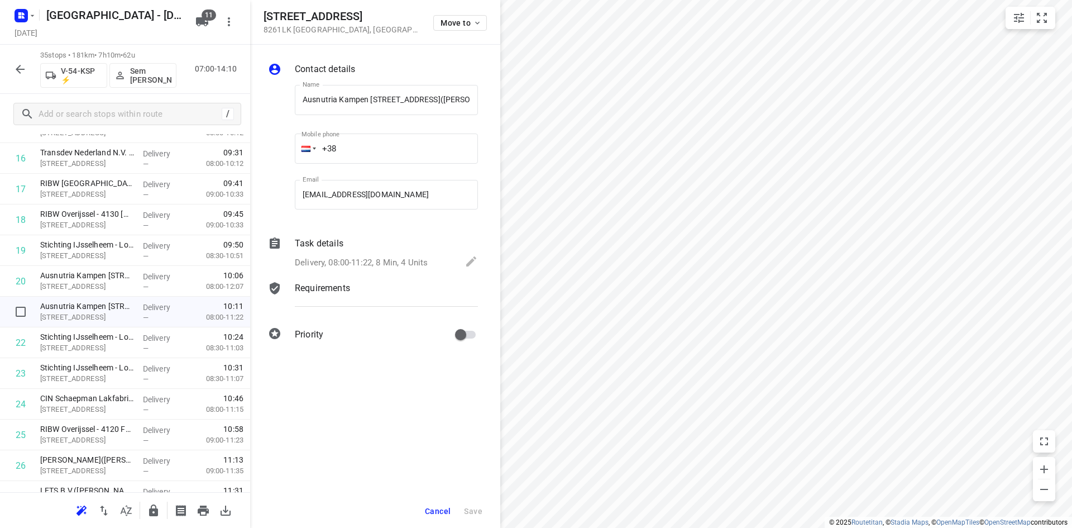
scroll to position [0, 42]
click at [397, 255] on div "Delivery, 08:00-11:22, 8 Min, 4 Units" at bounding box center [386, 263] width 183 height 16
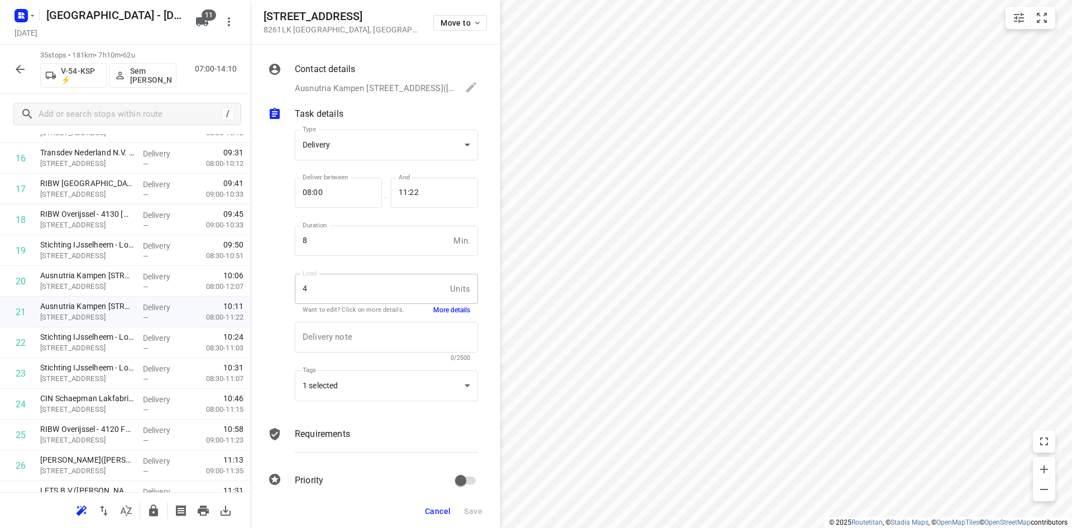
click at [448, 312] on button "More details" at bounding box center [451, 310] width 37 height 9
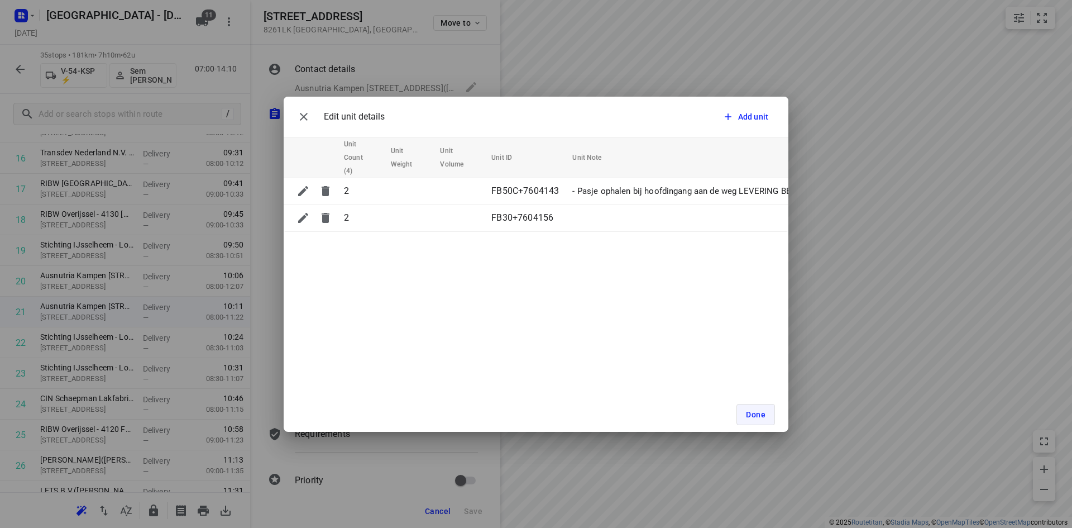
click at [755, 410] on span "Done" at bounding box center [756, 414] width 20 height 9
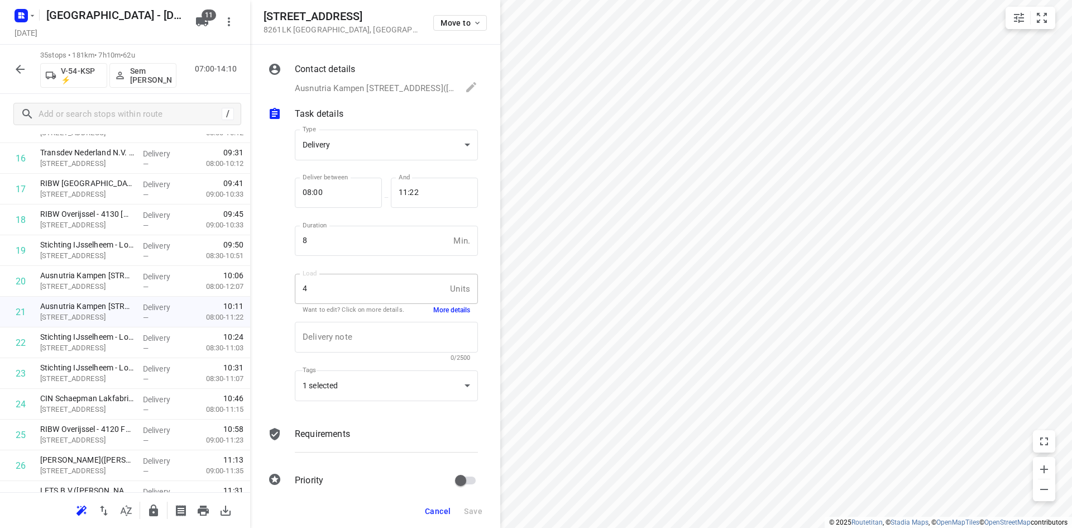
click at [456, 502] on div "Cancel Save" at bounding box center [375, 511] width 250 height 34
click at [440, 509] on span "Cancel" at bounding box center [438, 511] width 26 height 9
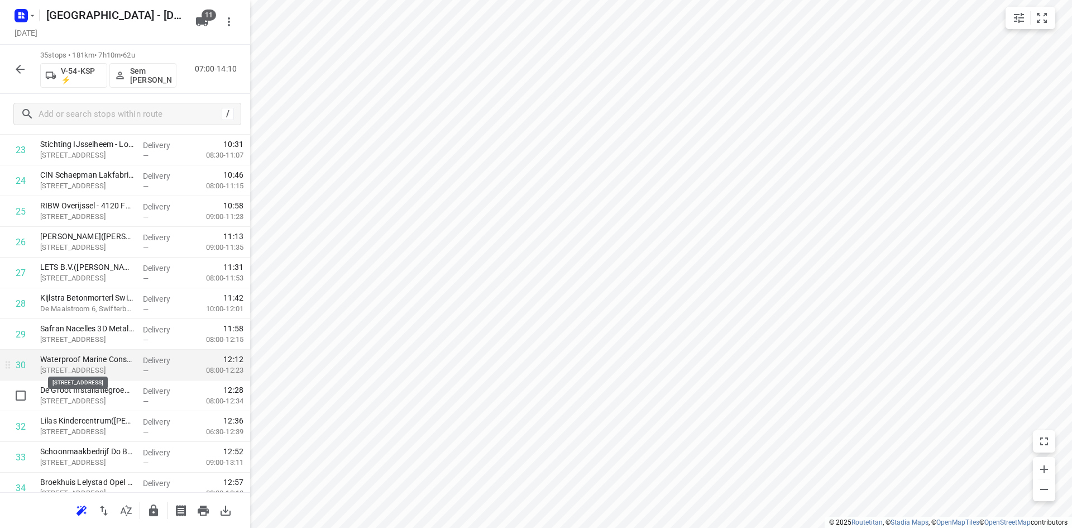
scroll to position [836, 0]
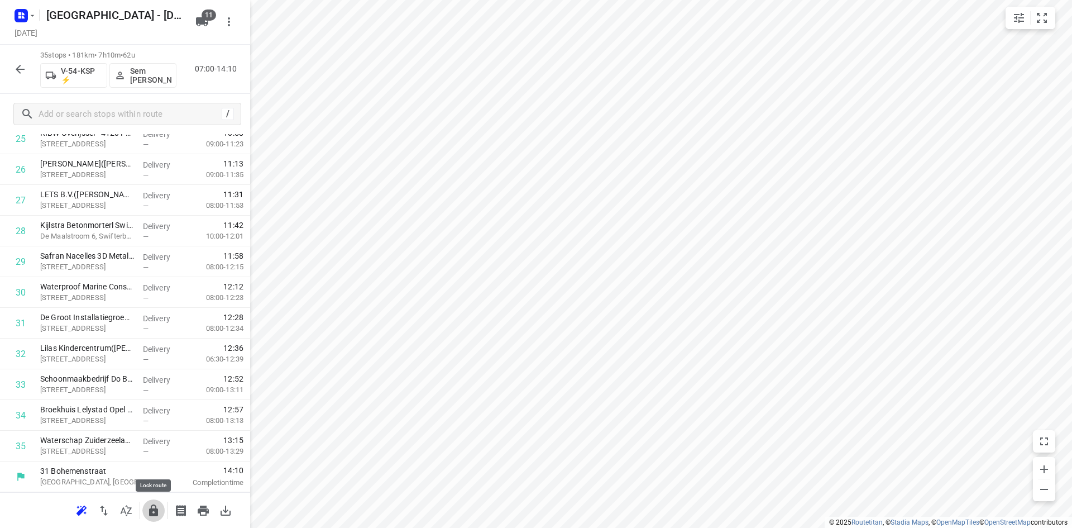
click at [149, 505] on icon "button" at bounding box center [153, 510] width 13 height 13
click at [130, 509] on icon "button" at bounding box center [126, 510] width 11 height 11
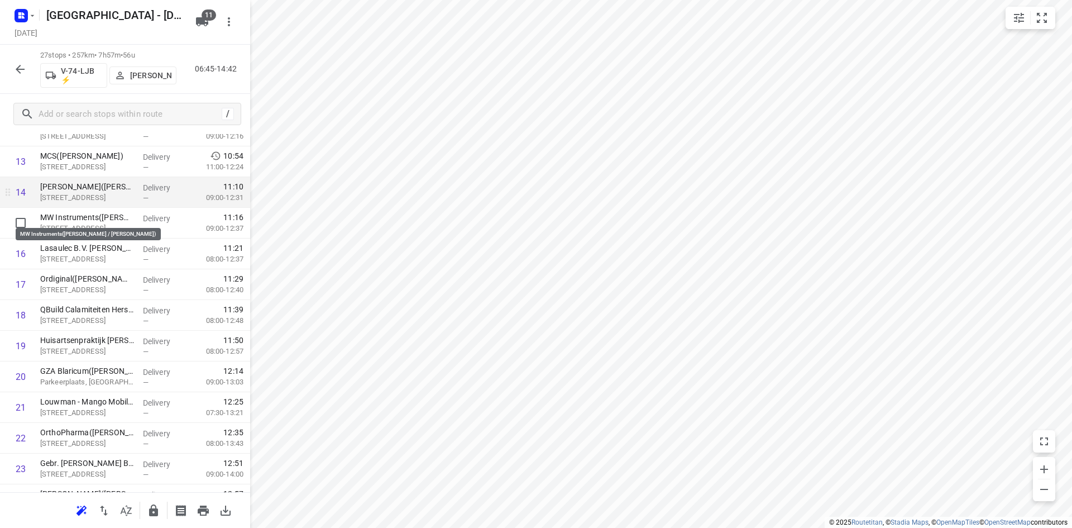
scroll to position [447, 0]
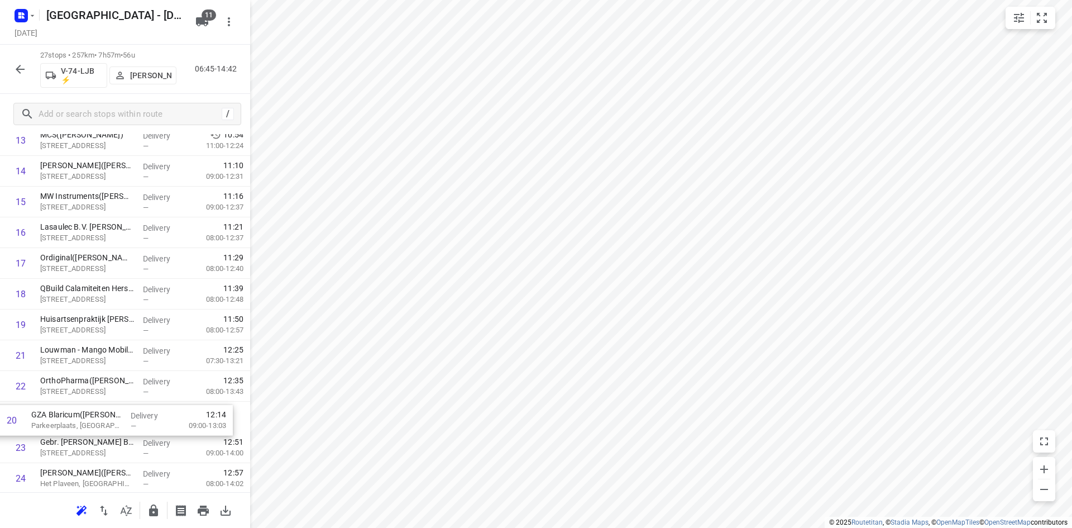
drag, startPoint x: 123, startPoint y: 374, endPoint x: 115, endPoint y: 424, distance: 51.0
click at [115, 424] on div "1 Hogeschool Windesheim - Almere(Nicole of Marlou de Bruijn of Meijer zu Schloc…" at bounding box center [125, 170] width 250 height 829
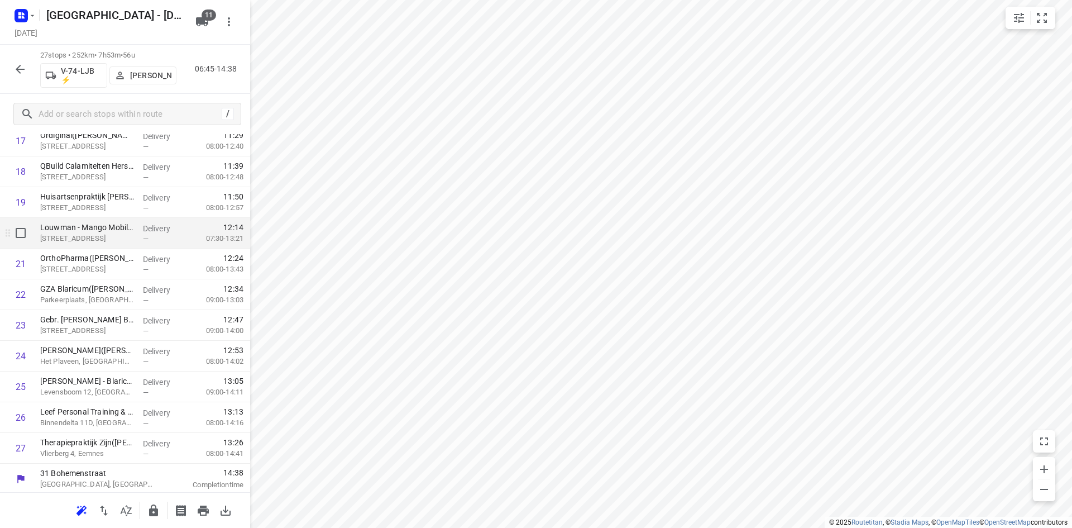
scroll to position [590, 0]
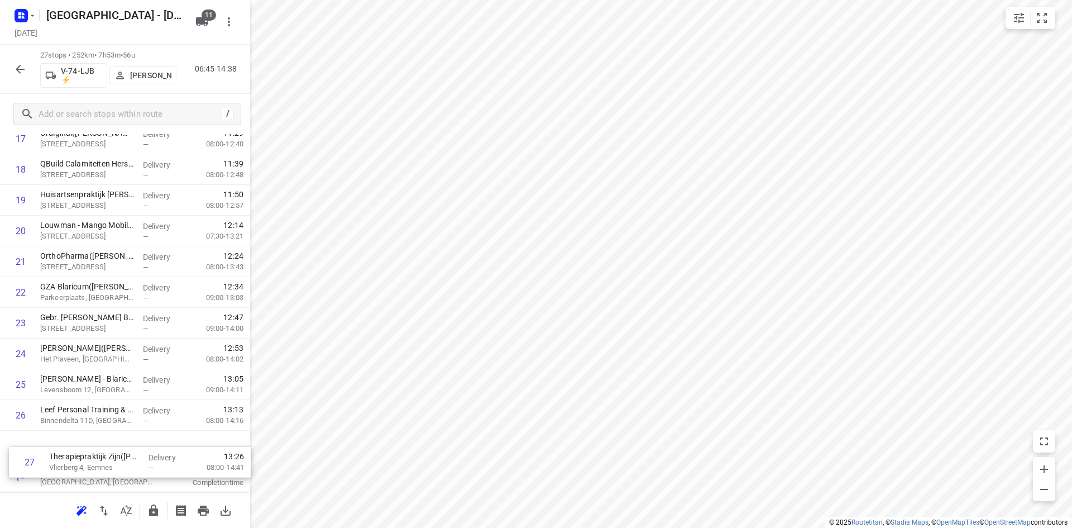
drag, startPoint x: 118, startPoint y: 451, endPoint x: 128, endPoint y: 460, distance: 13.1
click at [128, 460] on div "1 Hogeschool Windesheim - Almere(Nicole of Marlou de Bruijn of Meijer zu Schloc…" at bounding box center [125, 46] width 250 height 829
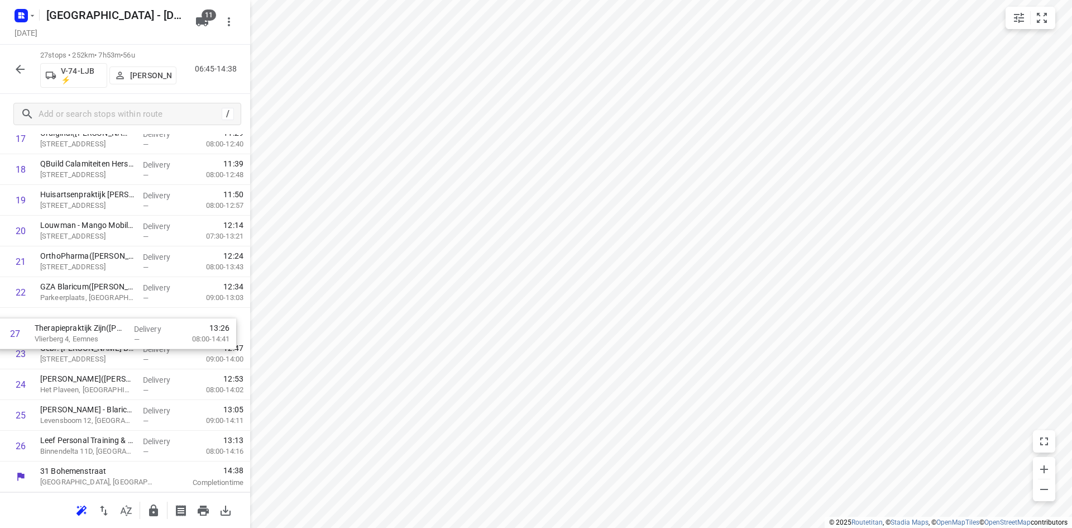
drag, startPoint x: 112, startPoint y: 455, endPoint x: 112, endPoint y: 331, distance: 124.0
click at [112, 331] on div "1 Hogeschool Windesheim - Almere(Nicole of Marlou de Bruijn of Meijer zu Schloc…" at bounding box center [125, 46] width 250 height 829
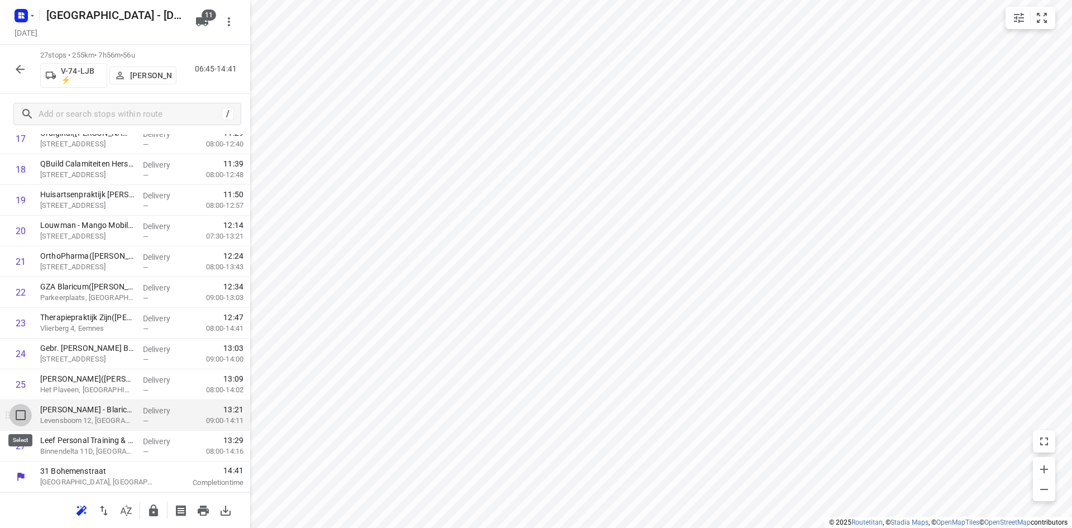
click at [21, 416] on input "checkbox" at bounding box center [20, 415] width 22 height 22
checkbox input "true"
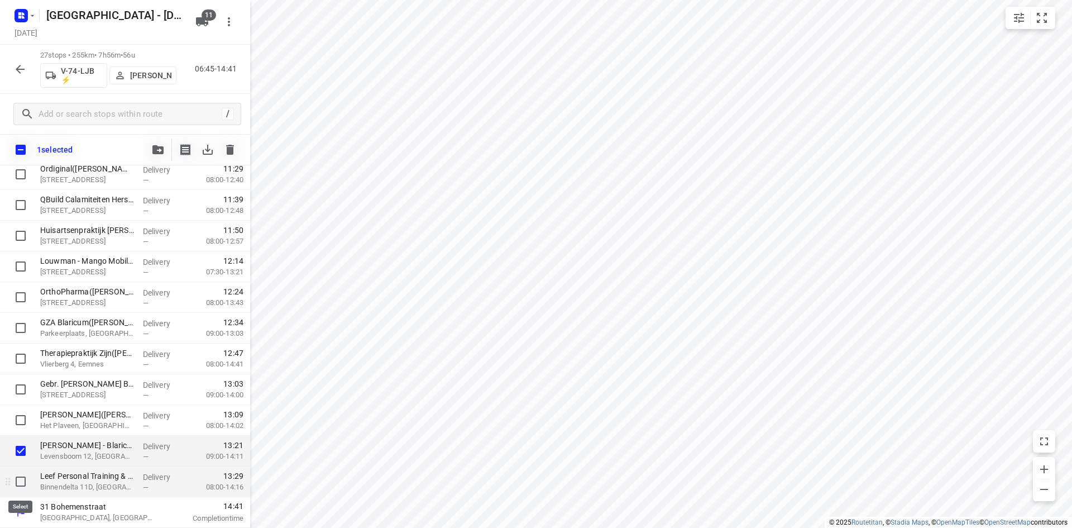
click at [22, 481] on input "checkbox" at bounding box center [20, 481] width 22 height 22
checkbox input "true"
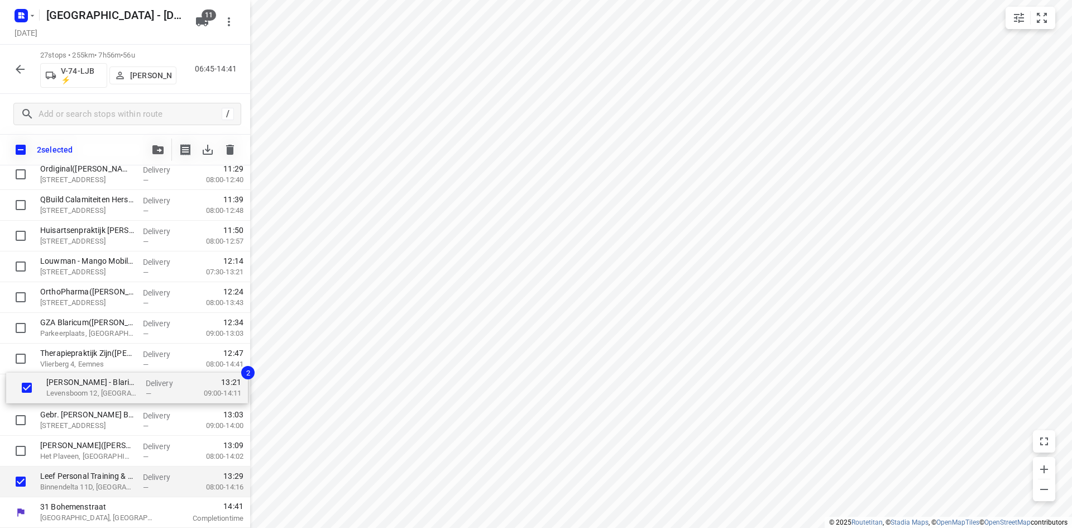
drag, startPoint x: 56, startPoint y: 432, endPoint x: 57, endPoint y: 390, distance: 41.3
click at [57, 390] on div "Hogeschool Windesheim - Almere(Nicole of Marlou de Bruijn of Meijer zu Schlocht…" at bounding box center [125, 82] width 250 height 829
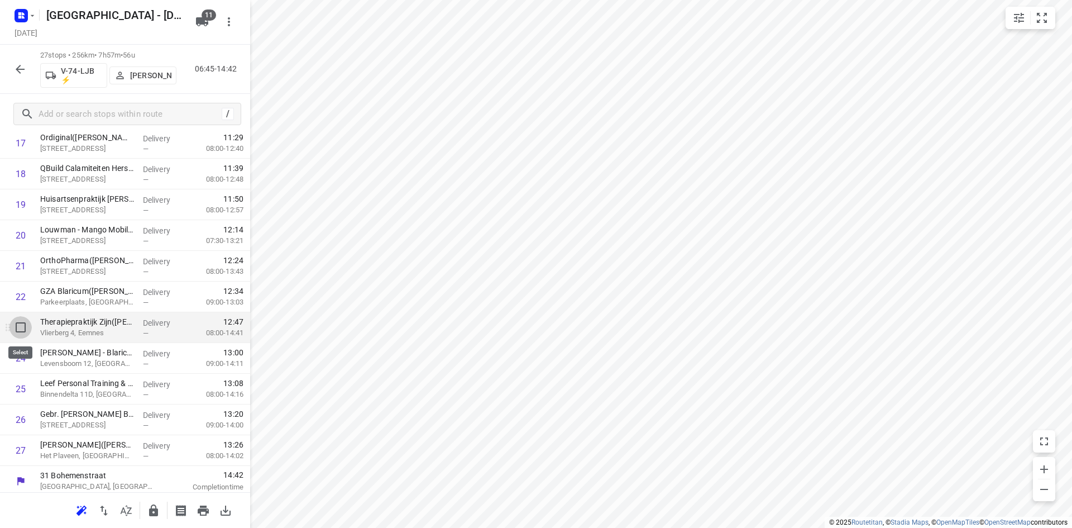
click at [18, 323] on input "checkbox" at bounding box center [20, 327] width 22 height 22
checkbox input "true"
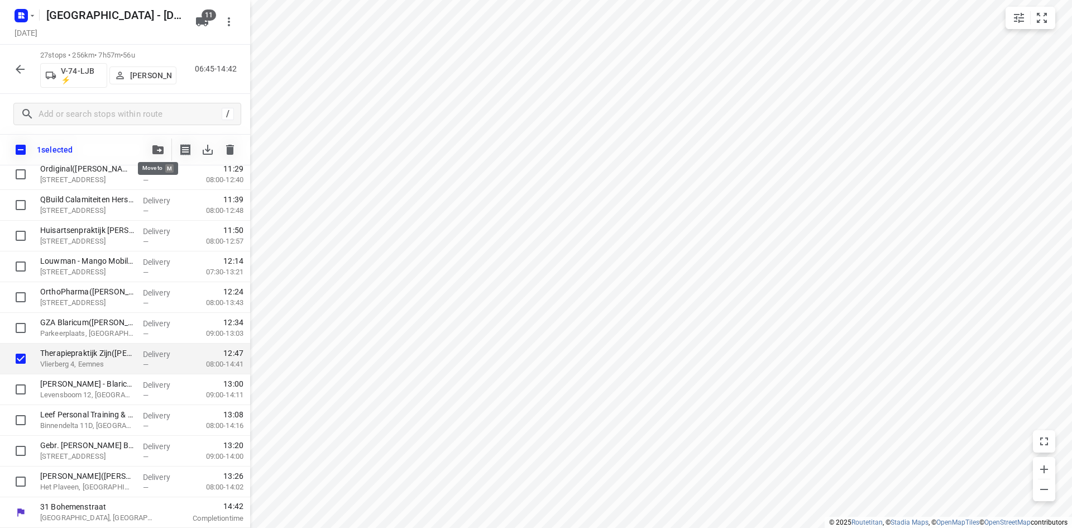
click at [160, 142] on button "button" at bounding box center [158, 150] width 22 height 22
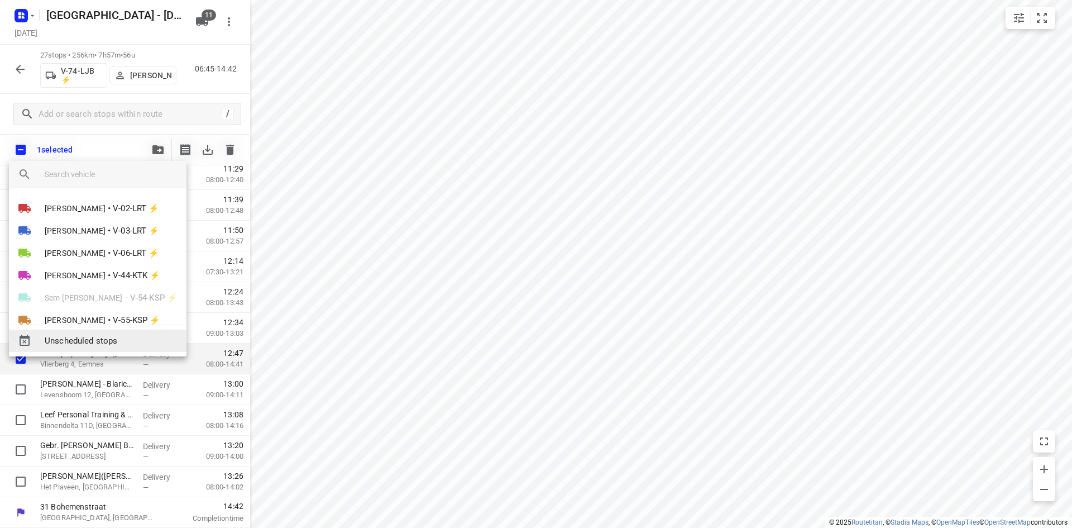
click at [98, 341] on span "Unscheduled stops" at bounding box center [111, 341] width 133 height 13
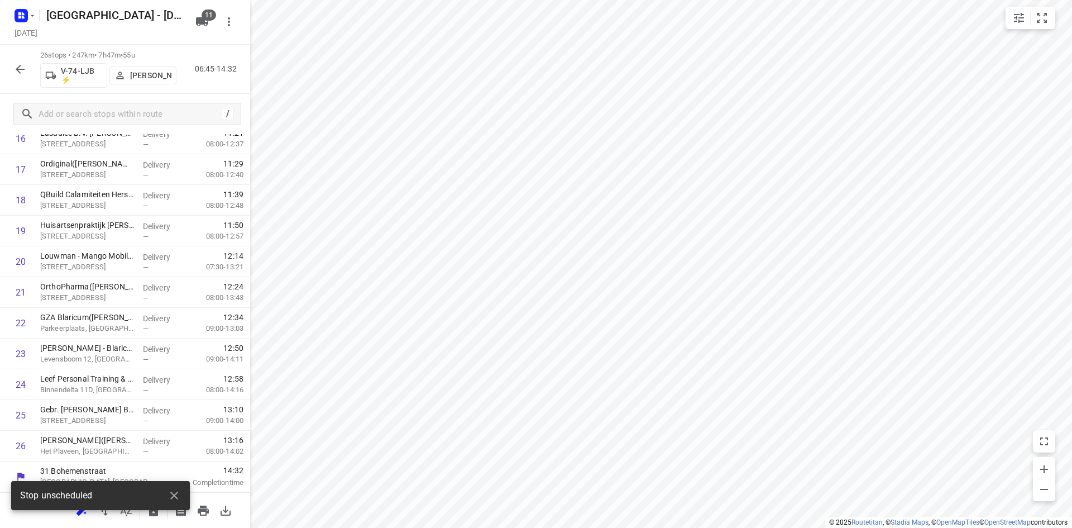
scroll to position [559, 0]
click at [19, 418] on input "checkbox" at bounding box center [20, 415] width 22 height 22
checkbox input "true"
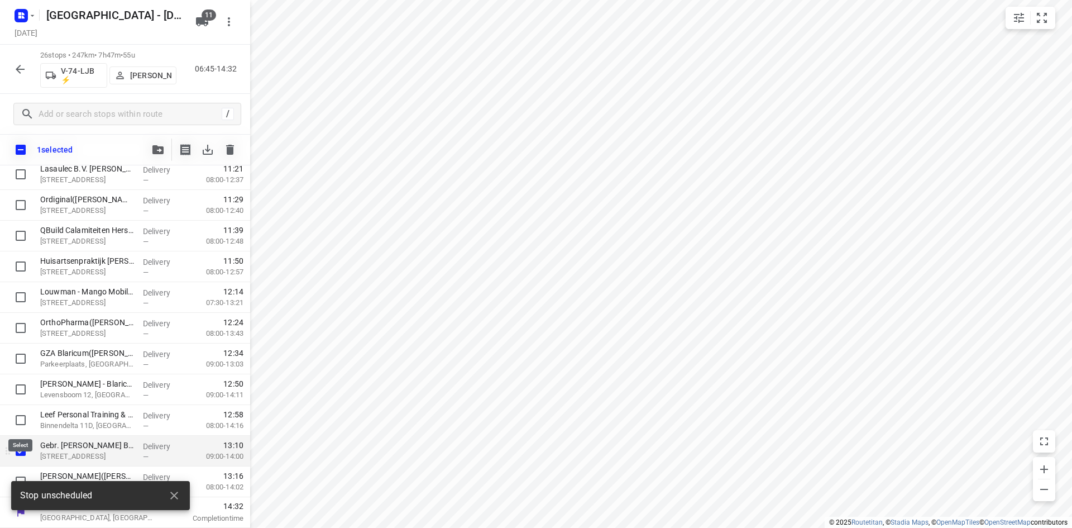
scroll to position [555, 0]
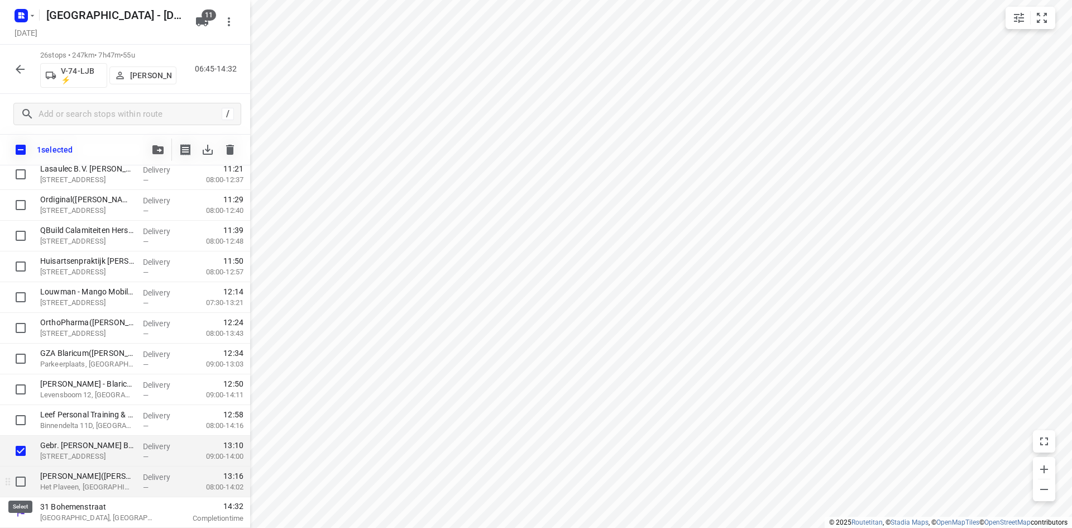
click at [20, 478] on input "checkbox" at bounding box center [20, 481] width 22 height 22
checkbox input "true"
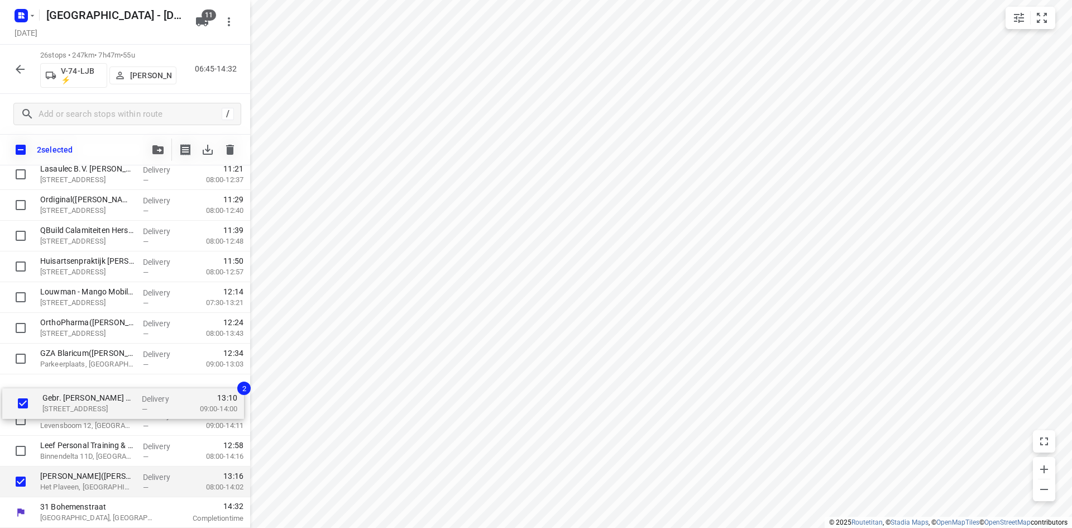
drag, startPoint x: 66, startPoint y: 451, endPoint x: 66, endPoint y: 386, distance: 65.4
click at [66, 386] on div "Hogeschool Windesheim - Almere(Nicole of Marlou de Bruijn of Meijer zu Schlocht…" at bounding box center [125, 97] width 250 height 799
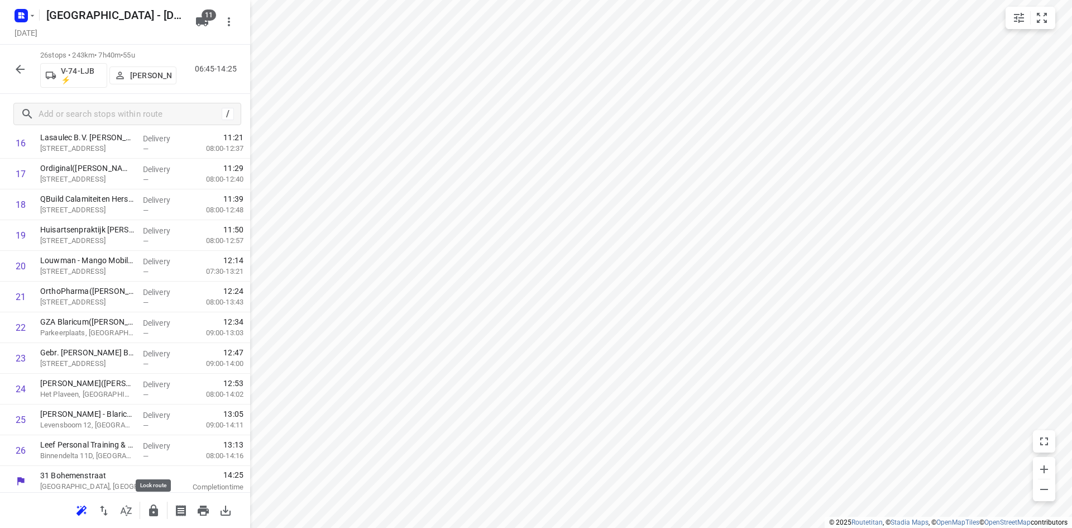
click at [149, 513] on icon "button" at bounding box center [153, 510] width 13 height 13
click at [130, 517] on icon "button" at bounding box center [126, 510] width 13 height 13
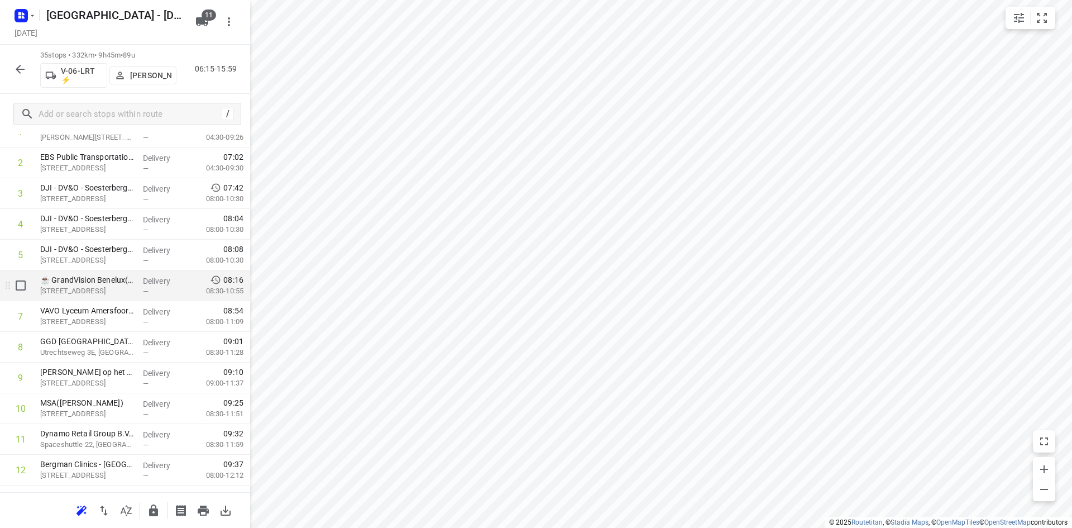
scroll to position [112, 0]
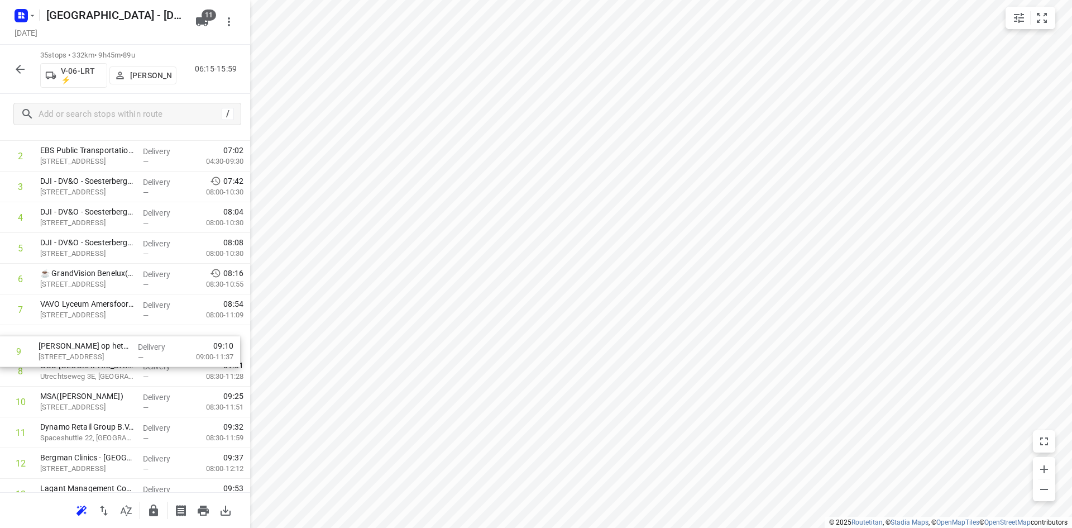
drag, startPoint x: 78, startPoint y: 375, endPoint x: 74, endPoint y: 351, distance: 24.3
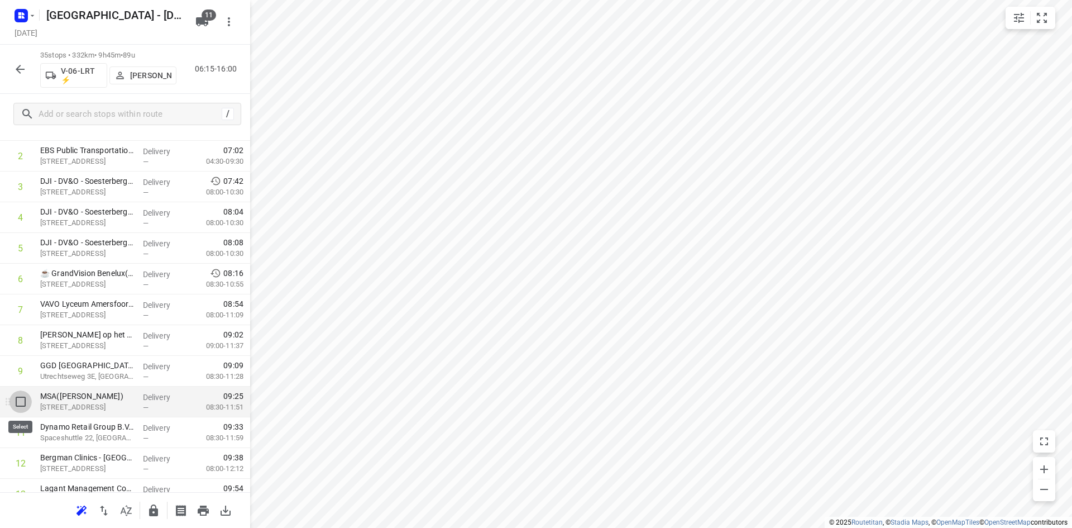
click at [16, 405] on input "checkbox" at bounding box center [20, 401] width 22 height 22
checkbox input "true"
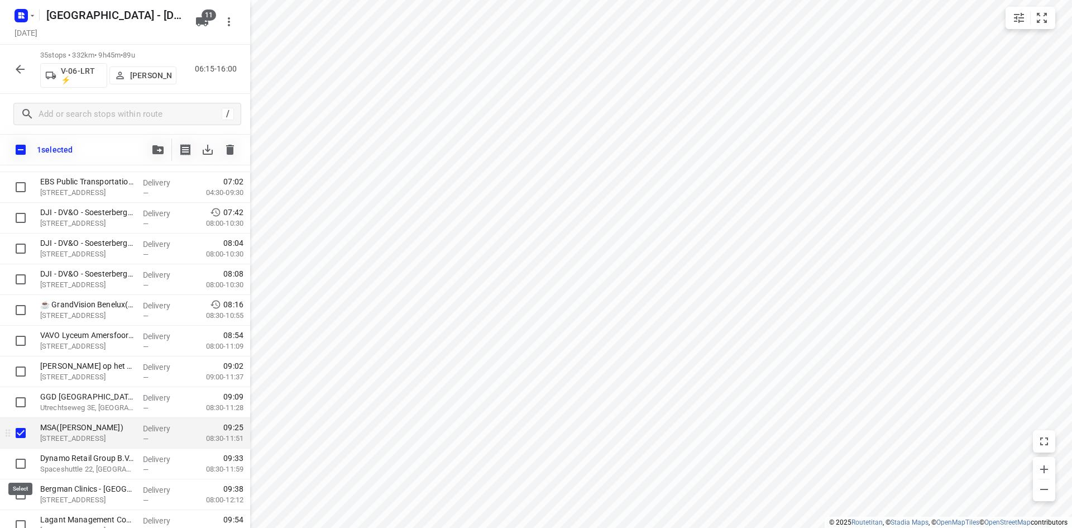
click at [20, 464] on input "checkbox" at bounding box center [20, 463] width 22 height 22
checkbox input "true"
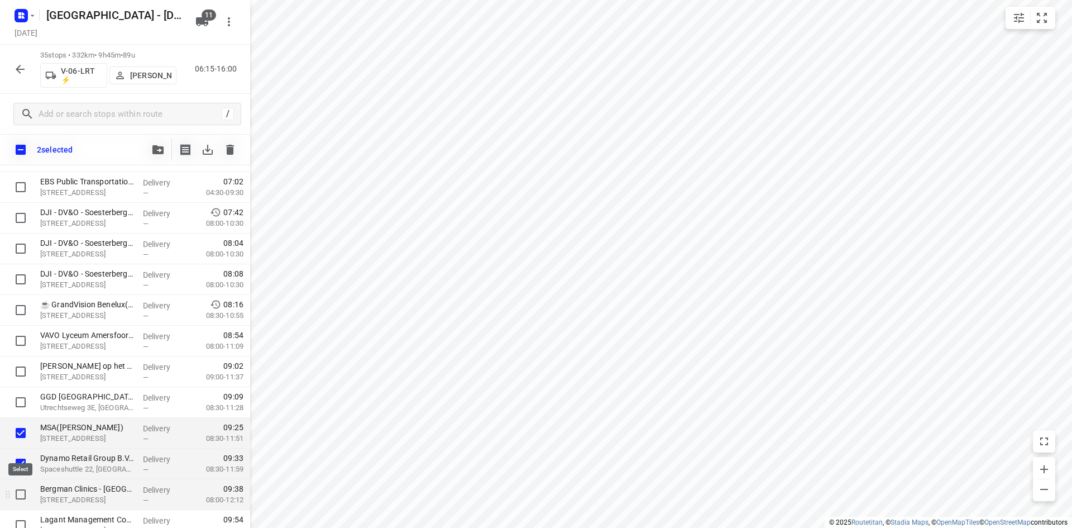
click at [20, 492] on input "checkbox" at bounding box center [20, 494] width 22 height 22
checkbox input "true"
click at [15, 149] on input "checkbox" at bounding box center [20, 149] width 23 height 23
checkbox input "true"
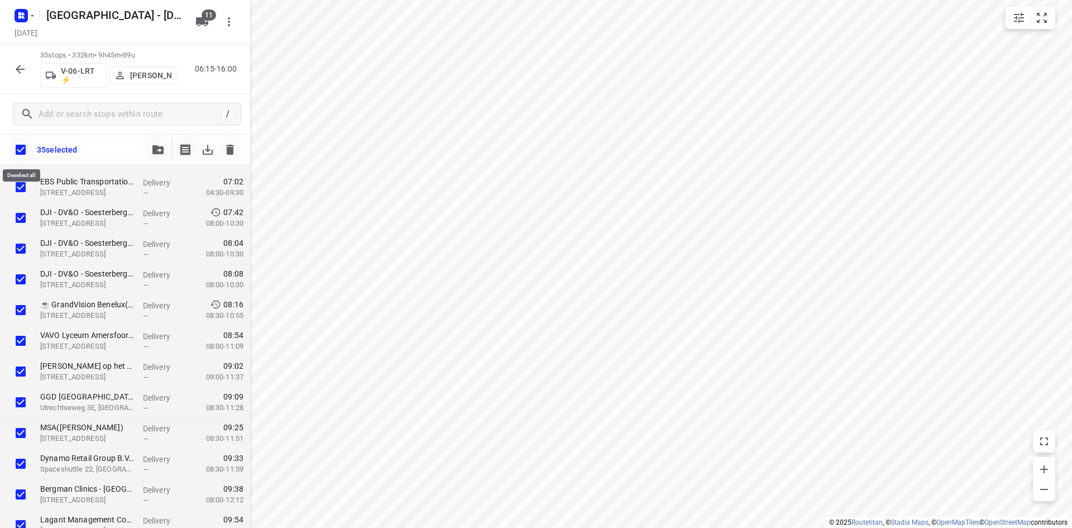
checkbox input "true"
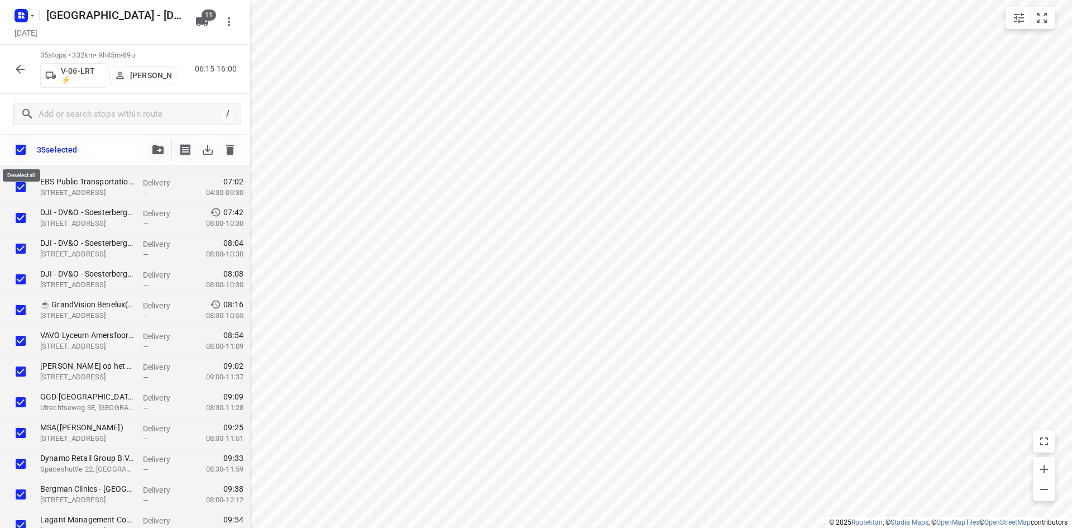
checkbox input "true"
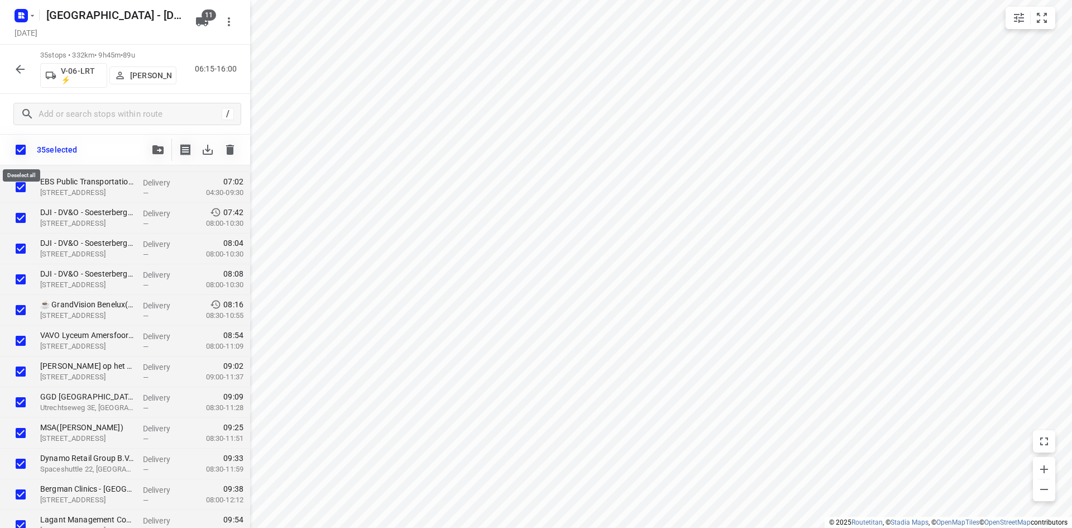
checkbox input "true"
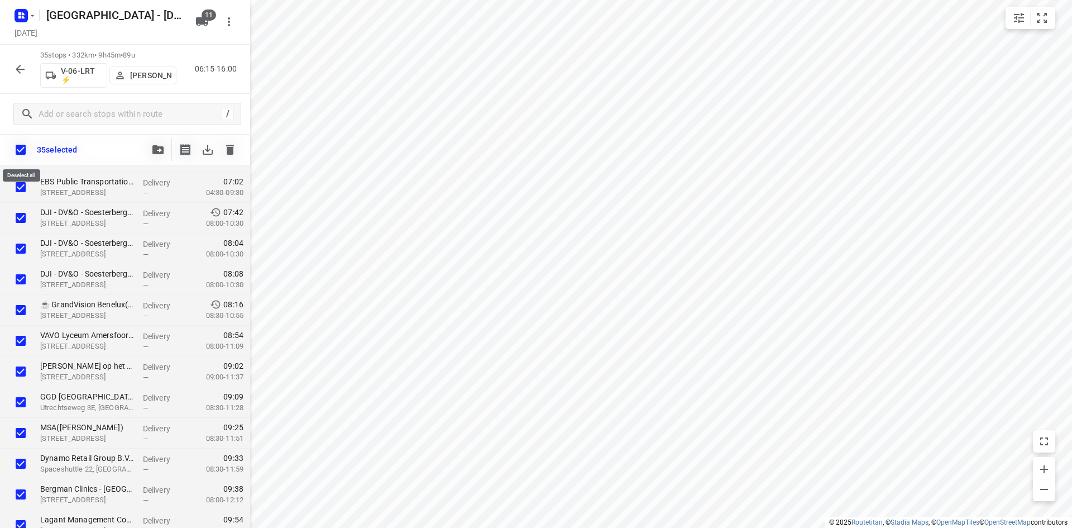
checkbox input "true"
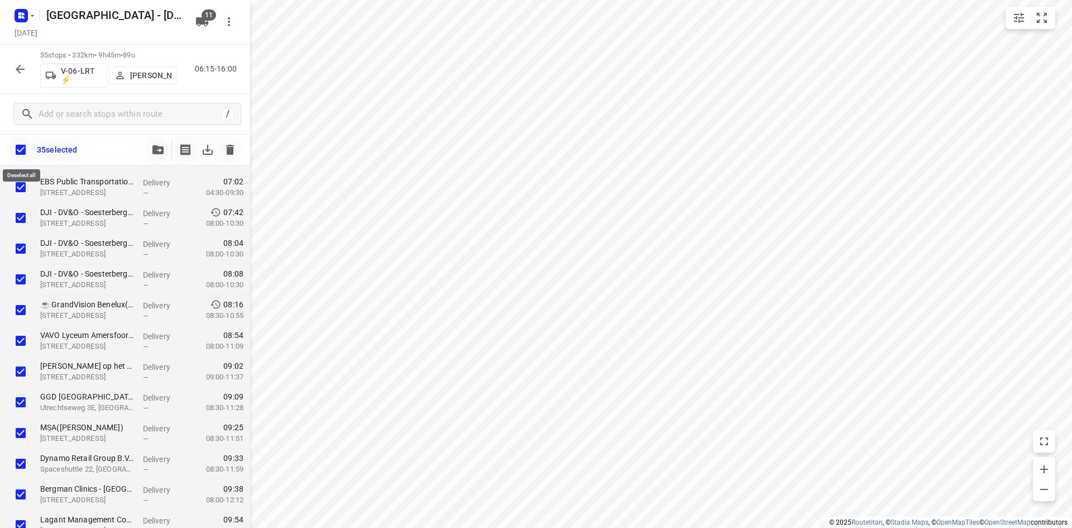
checkbox input "true"
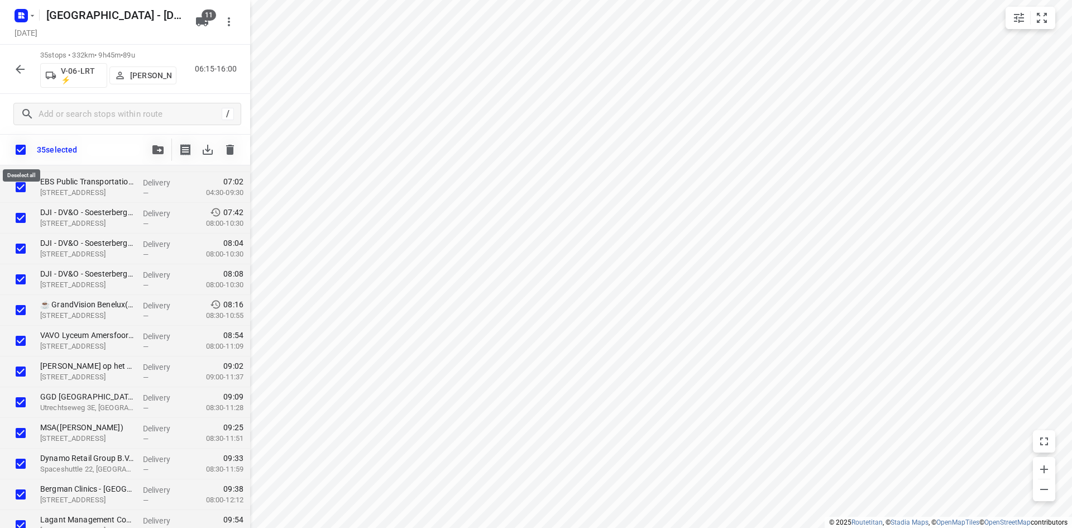
checkbox input "true"
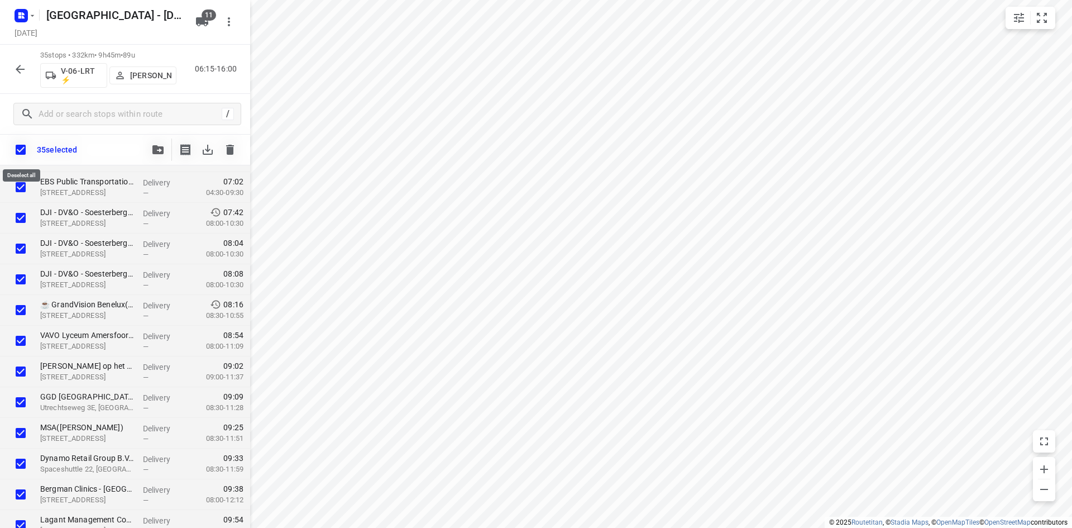
checkbox input "true"
click at [15, 149] on input "checkbox" at bounding box center [20, 149] width 23 height 23
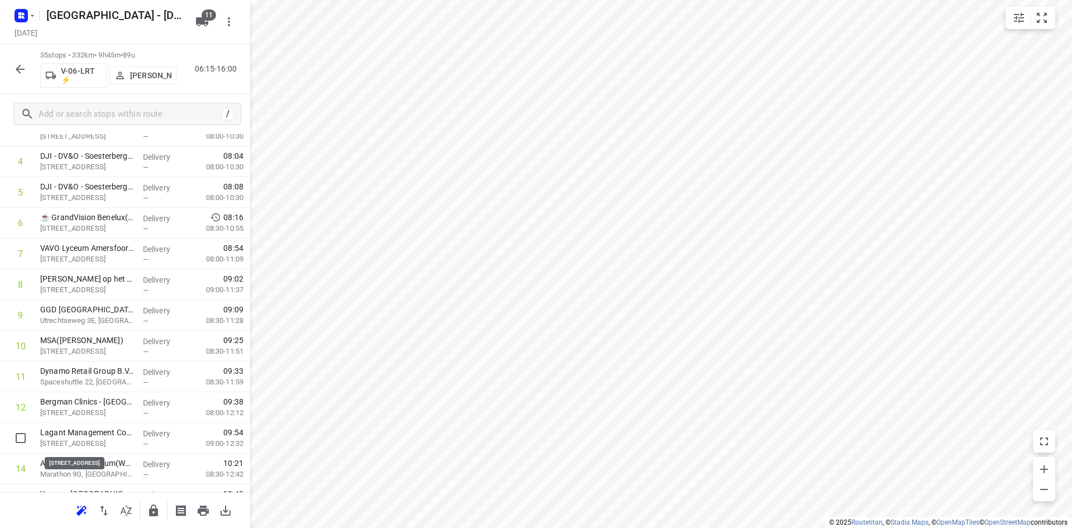
scroll to position [170, 0]
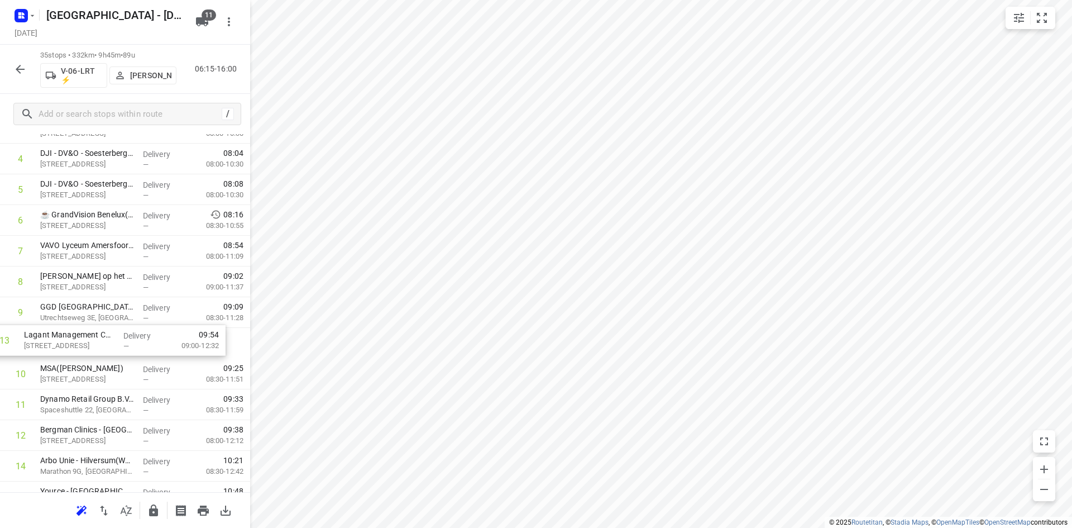
drag, startPoint x: 87, startPoint y: 442, endPoint x: 71, endPoint y: 337, distance: 106.6
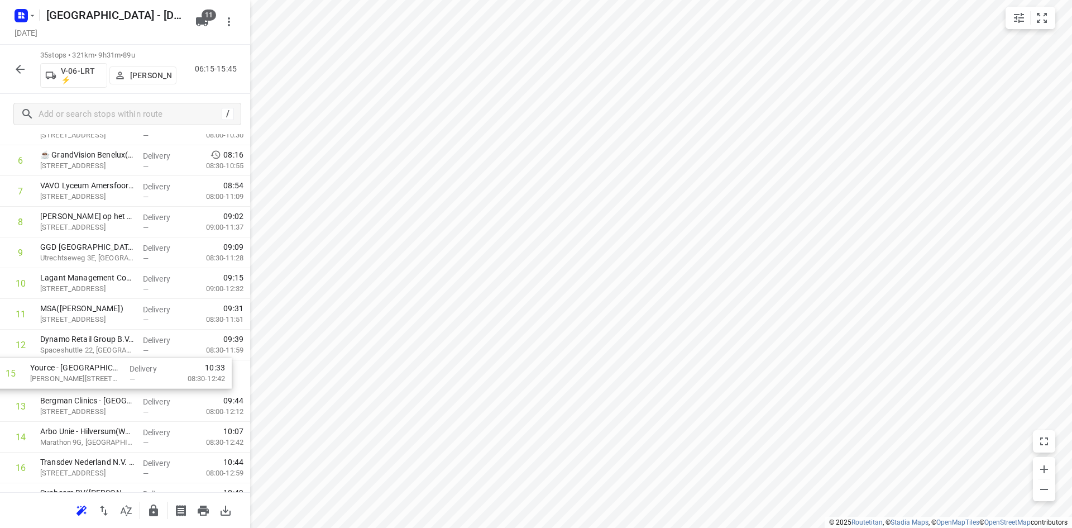
scroll to position [230, 0]
drag, startPoint x: 71, startPoint y: 445, endPoint x: 56, endPoint y: 301, distance: 144.8
click at [56, 301] on div "1 EBS Public Transportation - Locatie Harderwijk(Ron van Haasteren) Van Leeuwen…" at bounding box center [125, 529] width 250 height 1075
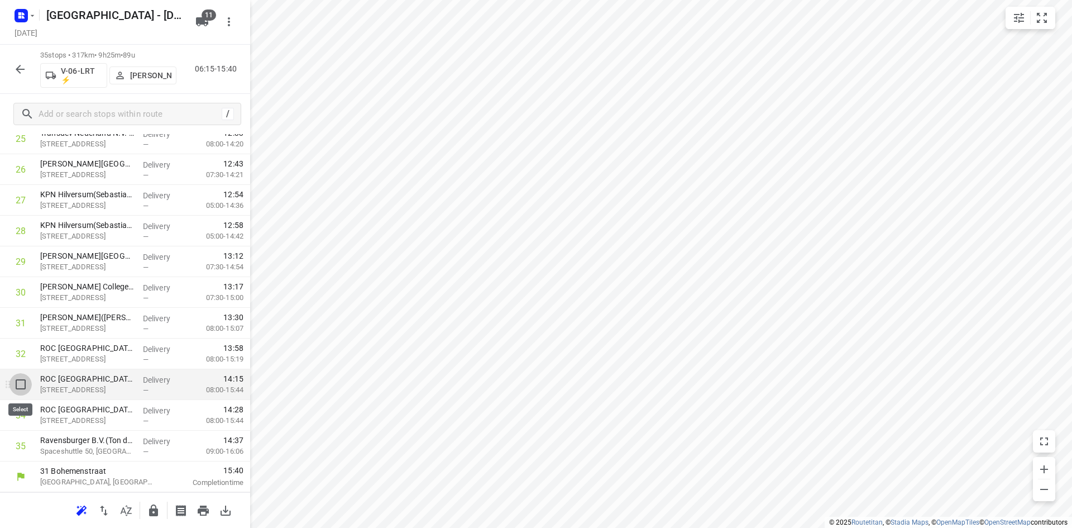
click at [20, 383] on input "checkbox" at bounding box center [20, 384] width 22 height 22
checkbox input "true"
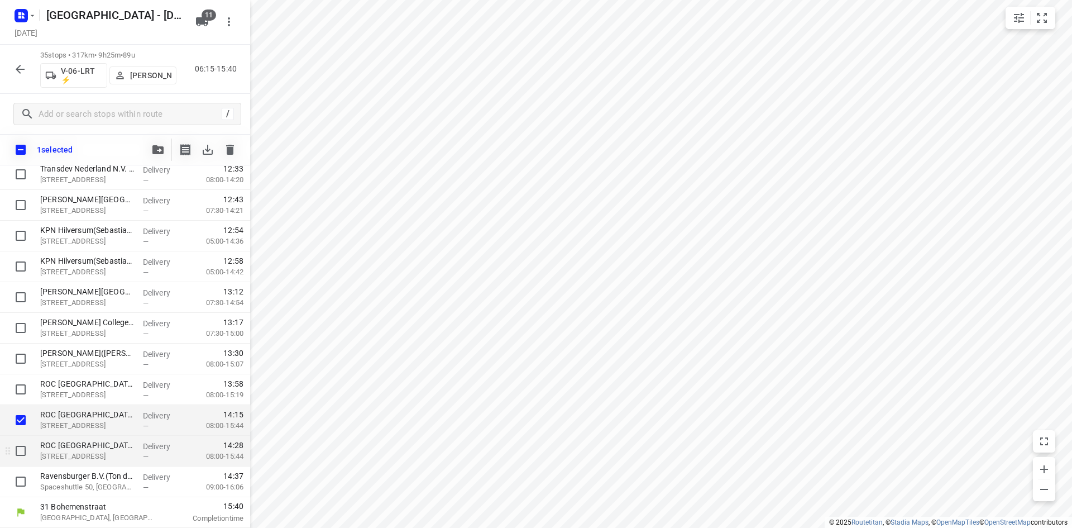
click at [32, 451] on div at bounding box center [18, 451] width 36 height 31
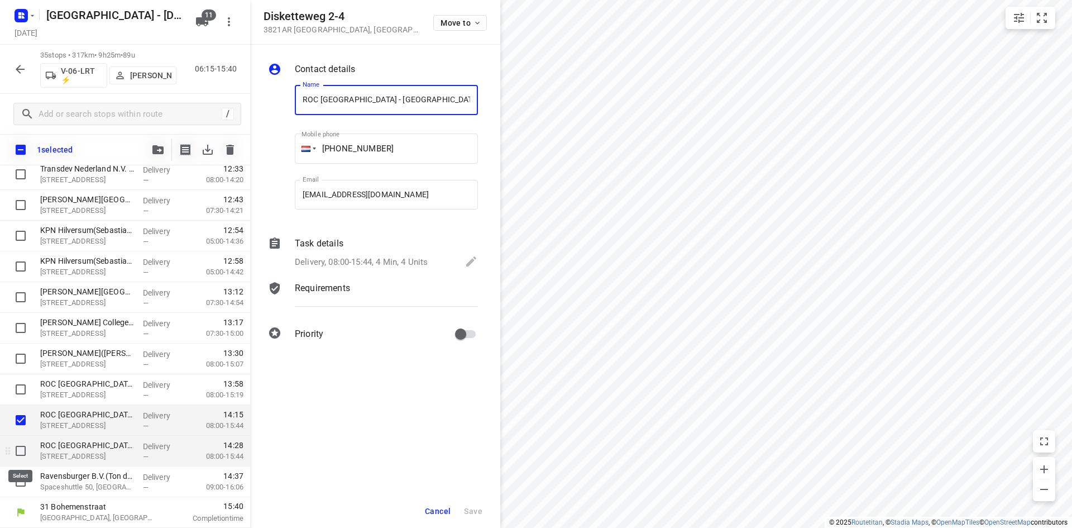
scroll to position [0, 84]
click at [20, 451] on input "checkbox" at bounding box center [20, 451] width 22 height 22
checkbox input "true"
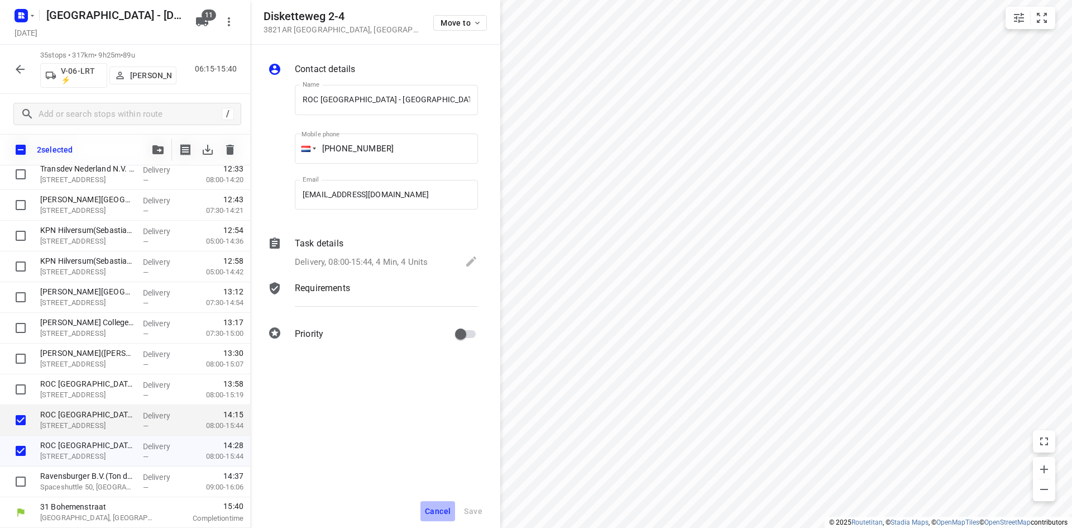
click at [431, 507] on span "Cancel" at bounding box center [438, 511] width 26 height 9
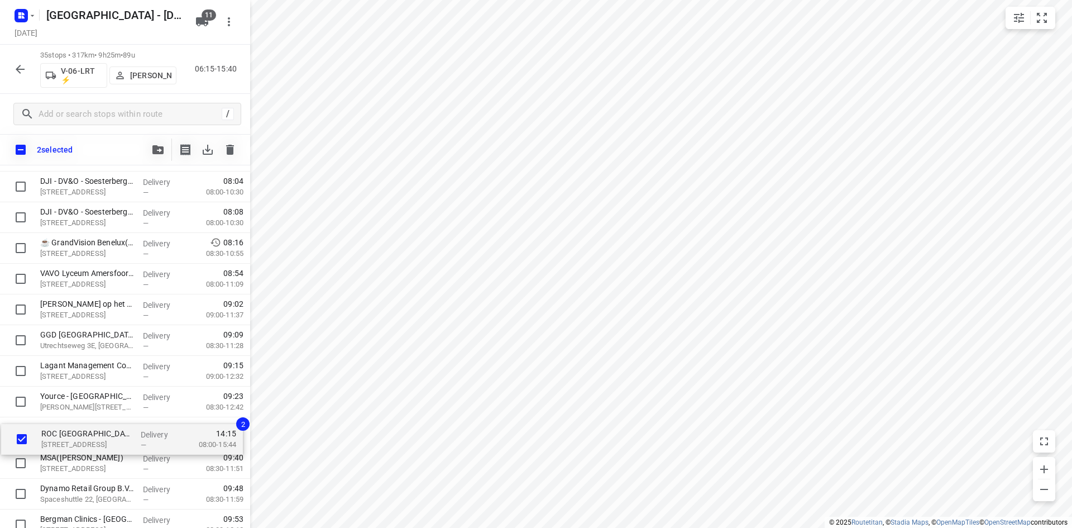
drag, startPoint x: 99, startPoint y: 421, endPoint x: 103, endPoint y: 432, distance: 12.2
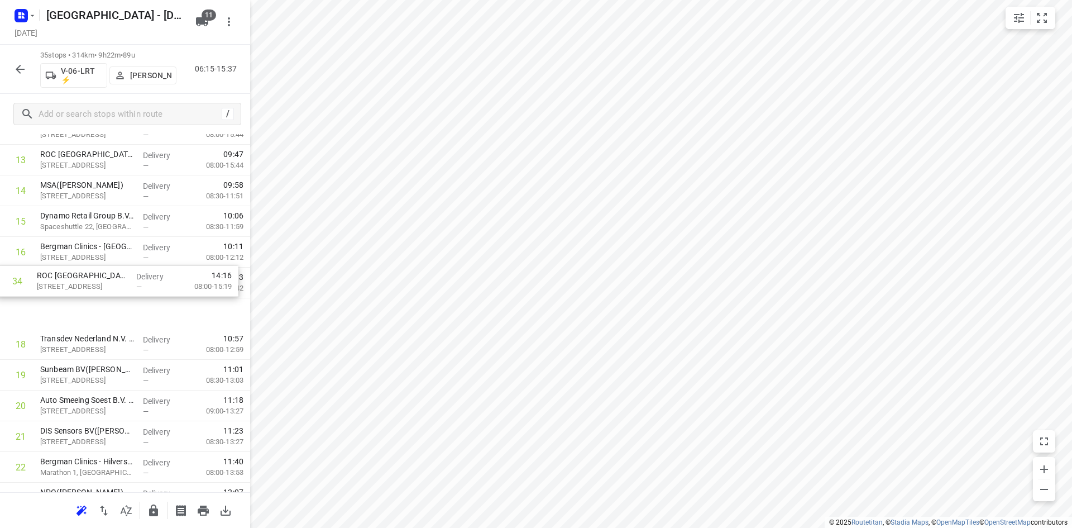
scroll to position [445, 0]
drag, startPoint x: 93, startPoint y: 422, endPoint x: 90, endPoint y: 288, distance: 134.1
click at [90, 288] on div "1 EBS Public Transportation - Locatie Harderwijk(Ron van Haasteren) Van Leeuwen…" at bounding box center [125, 314] width 250 height 1075
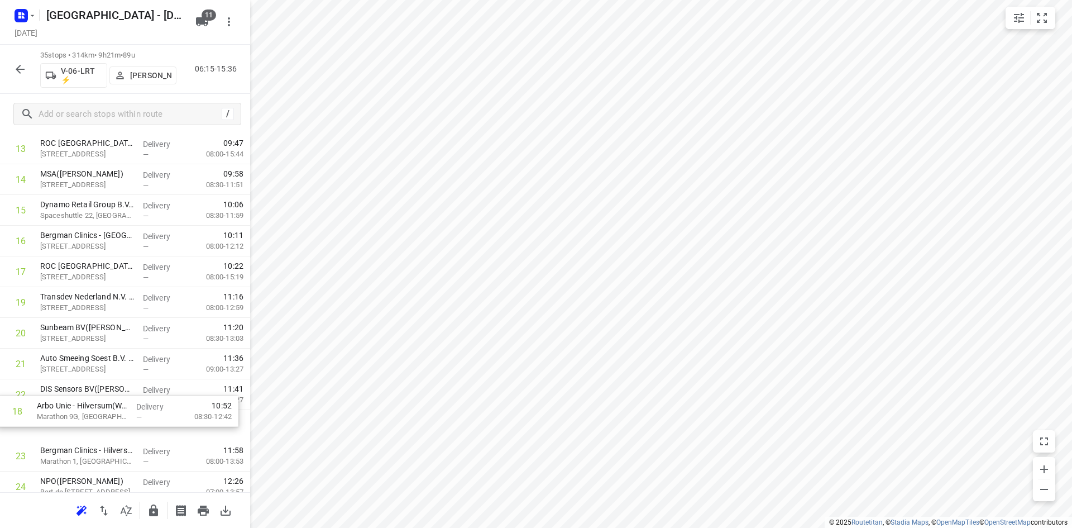
scroll to position [464, 0]
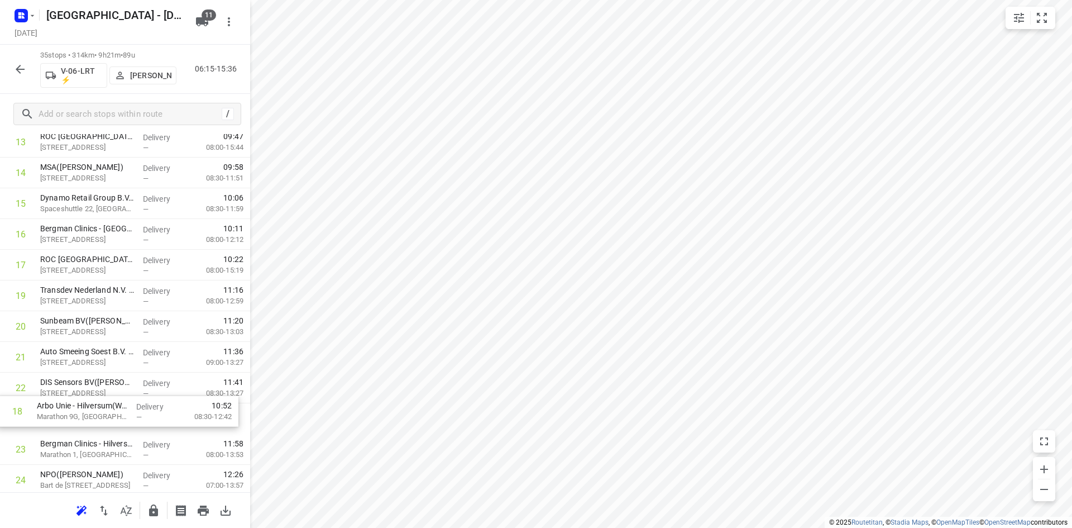
drag, startPoint x: 112, startPoint y: 308, endPoint x: 108, endPoint y: 407, distance: 99.5
click at [108, 407] on div "1 EBS Public Transportation - Locatie Harderwijk(Ron van Haasteren) Van Leeuwen…" at bounding box center [125, 295] width 250 height 1075
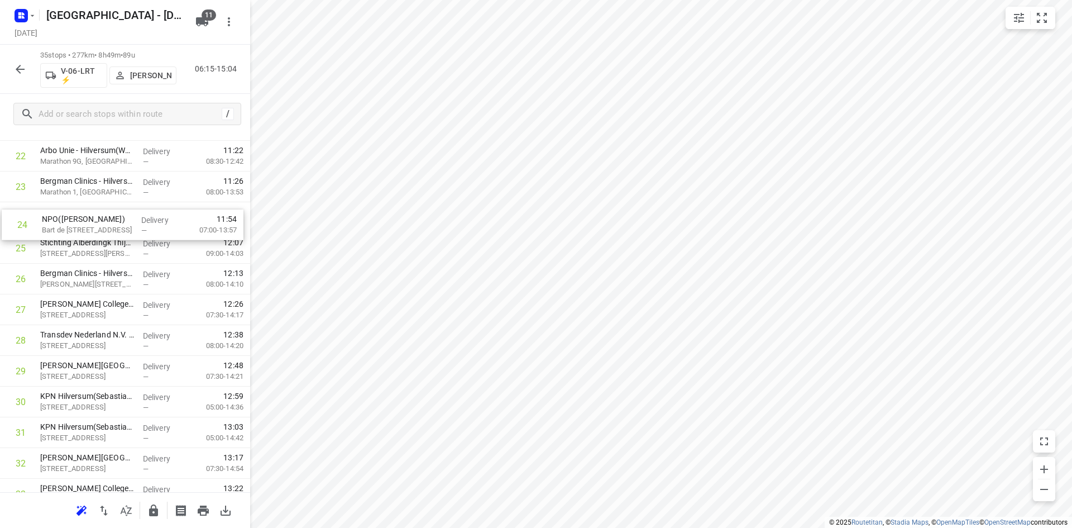
scroll to position [725, 0]
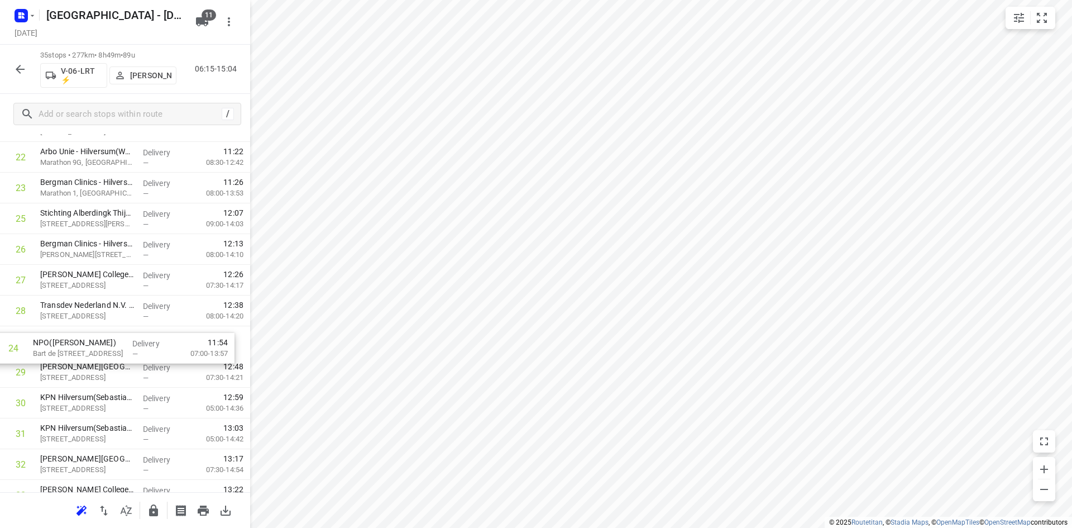
drag, startPoint x: 91, startPoint y: 217, endPoint x: 85, endPoint y: 342, distance: 125.3
click at [85, 344] on div "1 EBS Public Transportation - Locatie Harderwijk(Ron van Haasteren) Van Leeuwen…" at bounding box center [125, 34] width 250 height 1075
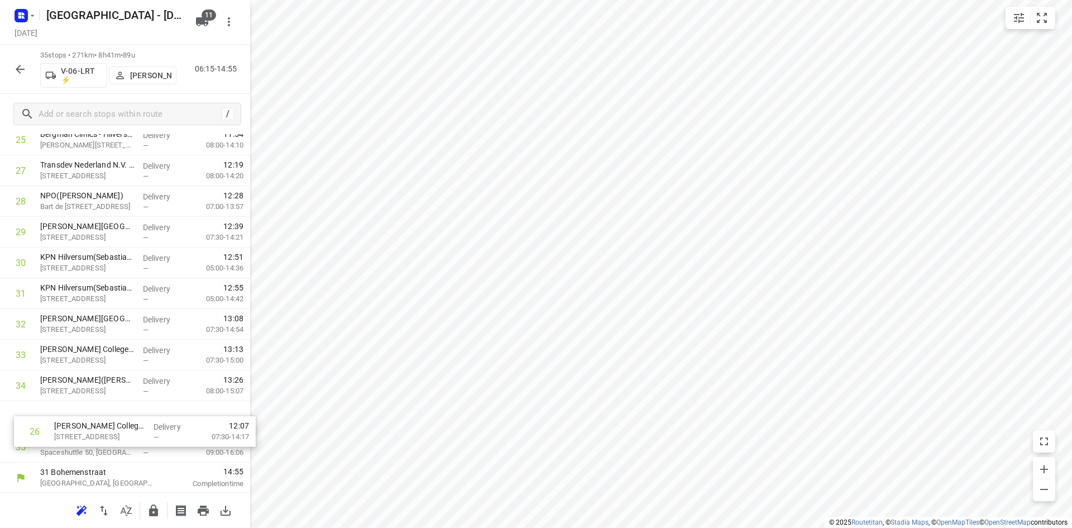
scroll to position [836, 0]
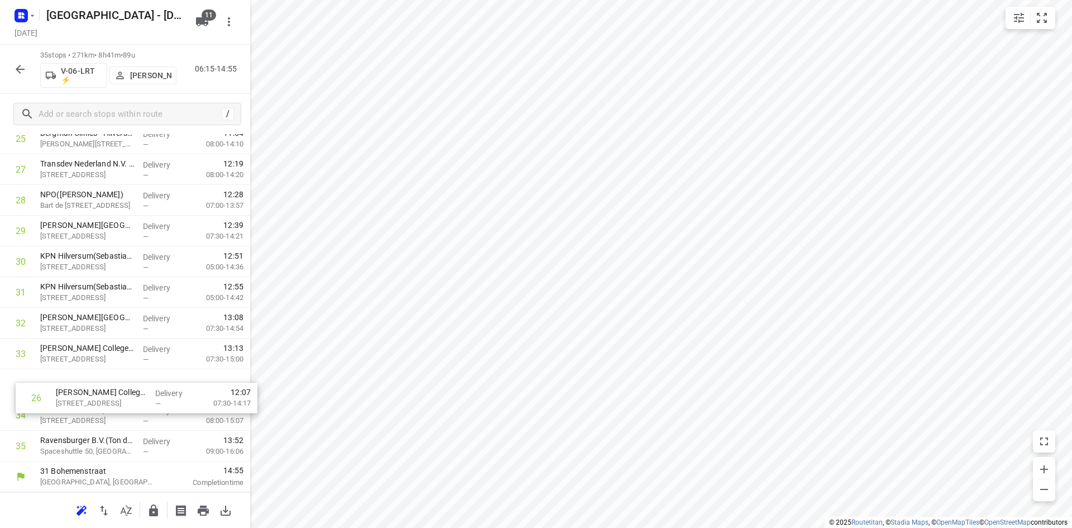
drag, startPoint x: 83, startPoint y: 342, endPoint x: 76, endPoint y: 390, distance: 49.1
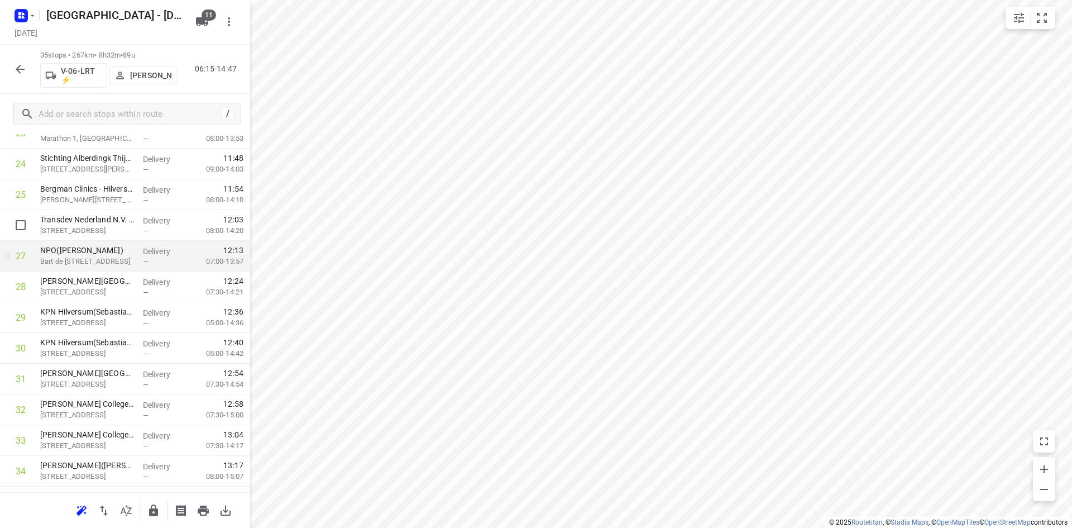
scroll to position [724, 0]
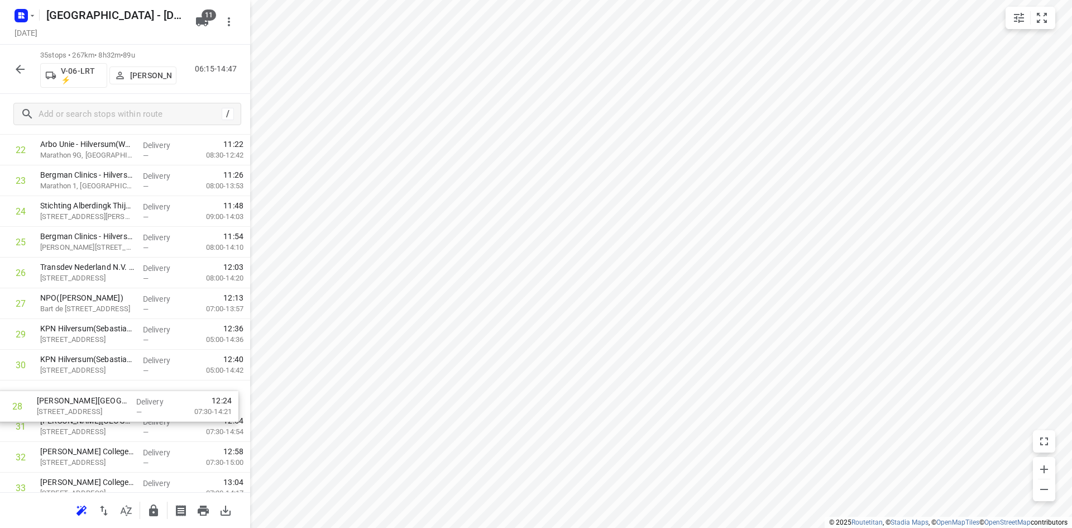
drag, startPoint x: 83, startPoint y: 344, endPoint x: 79, endPoint y: 411, distance: 67.7
click at [79, 411] on div "1 EBS Public Transportation - Locatie Harderwijk(Ron van Haasteren) Van Leeuwen…" at bounding box center [125, 26] width 250 height 1075
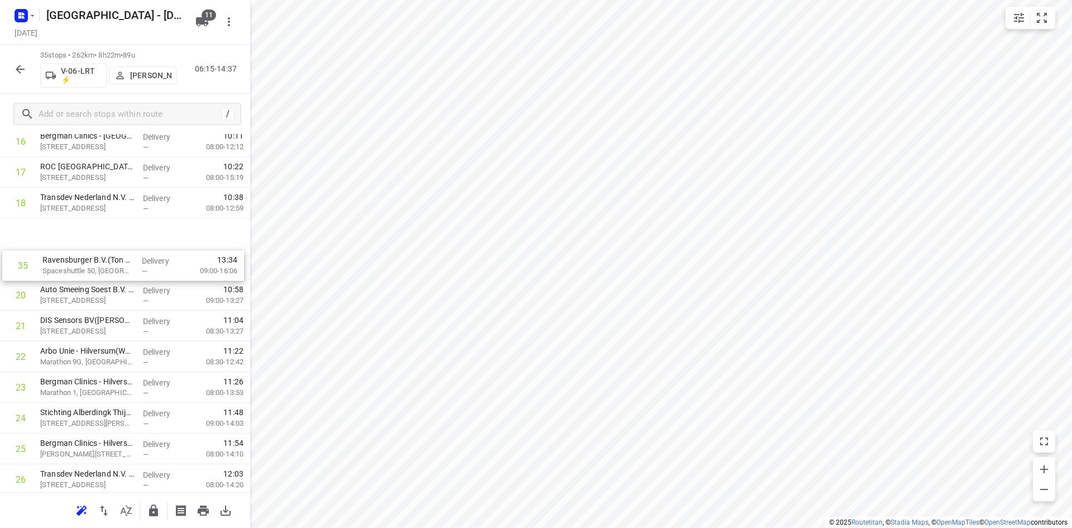
scroll to position [445, 0]
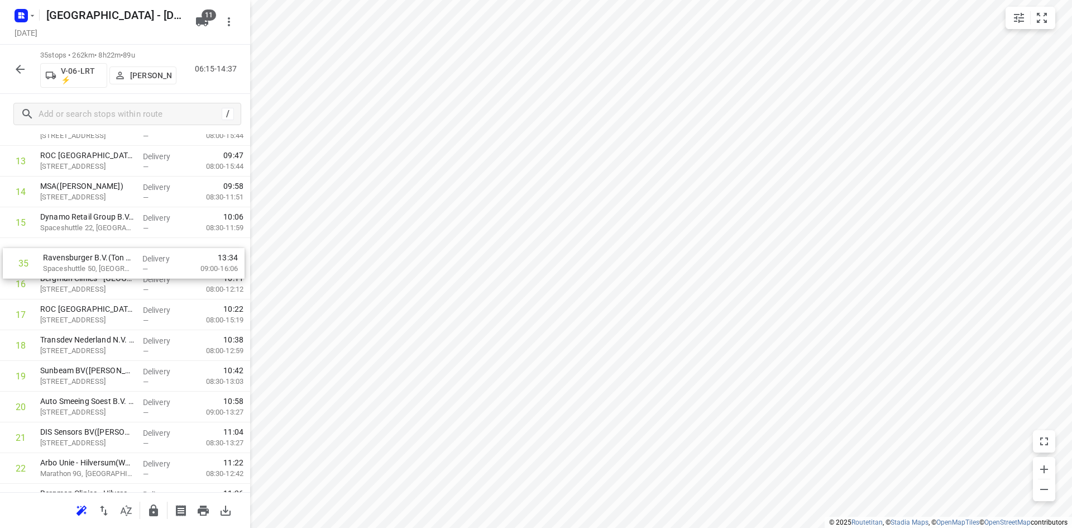
drag, startPoint x: 142, startPoint y: 447, endPoint x: 141, endPoint y: 257, distance: 190.5
click at [141, 257] on div "1 EBS Public Transportation - Locatie Harderwijk(Ron van Haasteren) Van Leeuwen…" at bounding box center [125, 314] width 250 height 1075
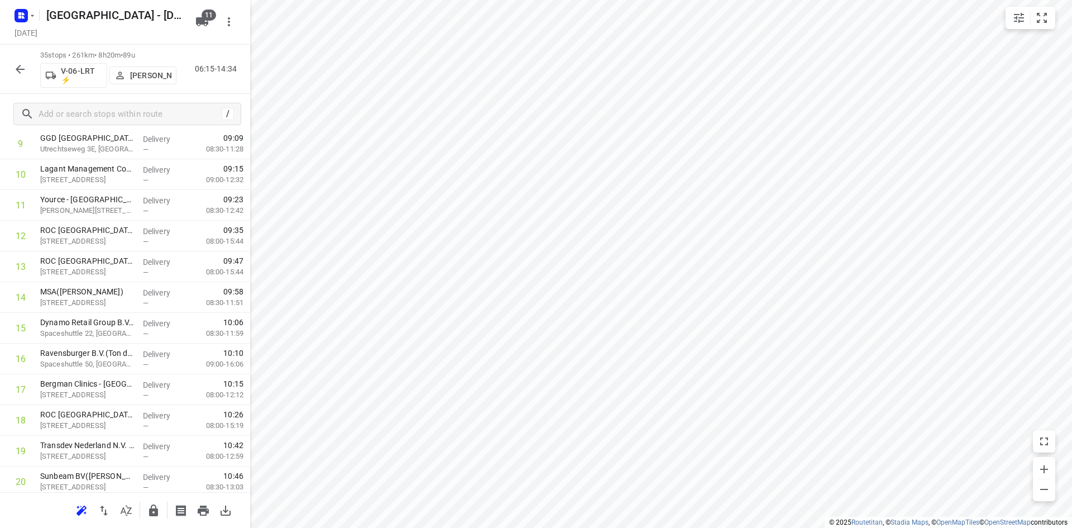
scroll to position [0, 0]
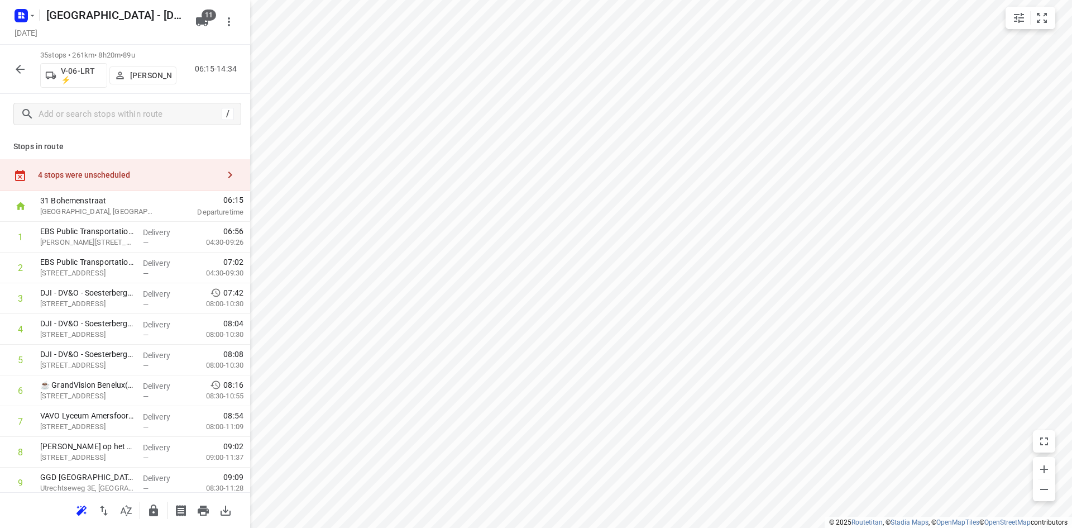
click at [197, 168] on div "4 stops were unscheduled" at bounding box center [125, 175] width 250 height 32
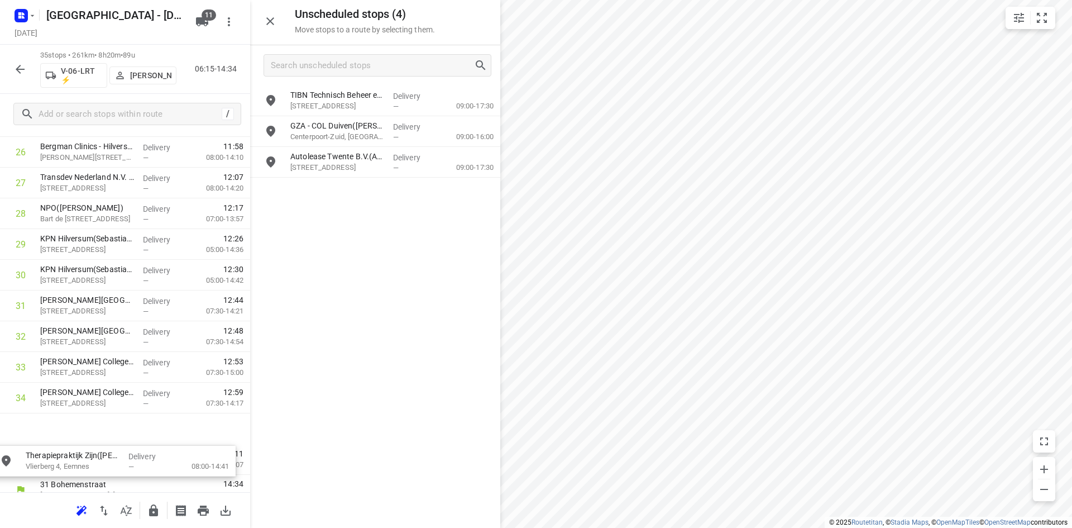
scroll to position [875, 0]
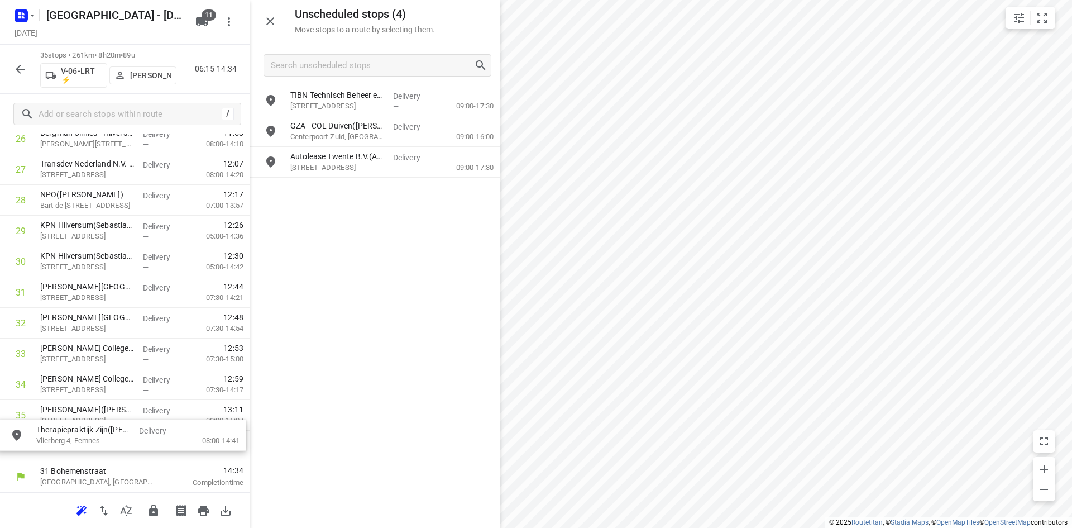
drag, startPoint x: 364, startPoint y: 105, endPoint x: 109, endPoint y: 443, distance: 423.6
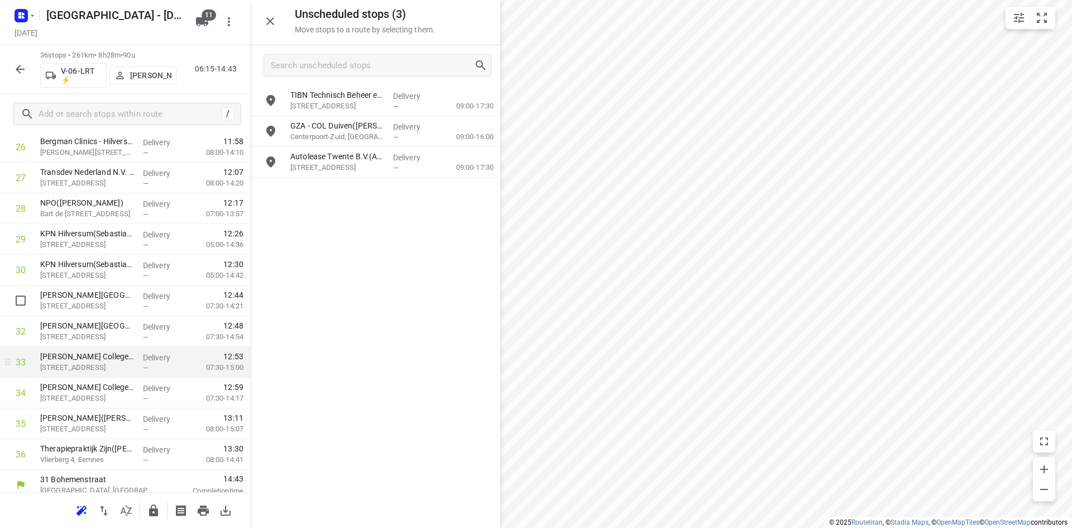
scroll to position [866, 0]
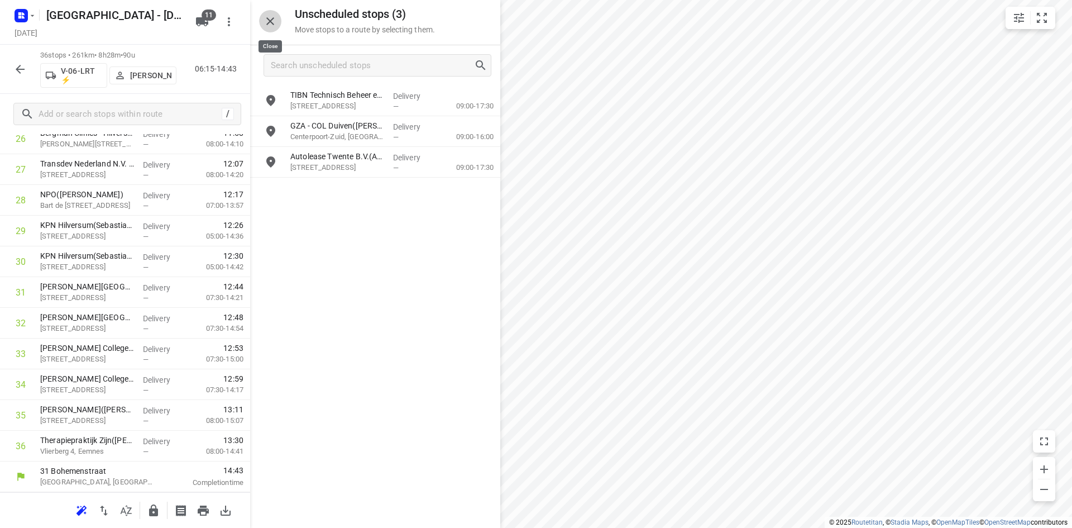
click at [264, 18] on icon "button" at bounding box center [270, 21] width 13 height 13
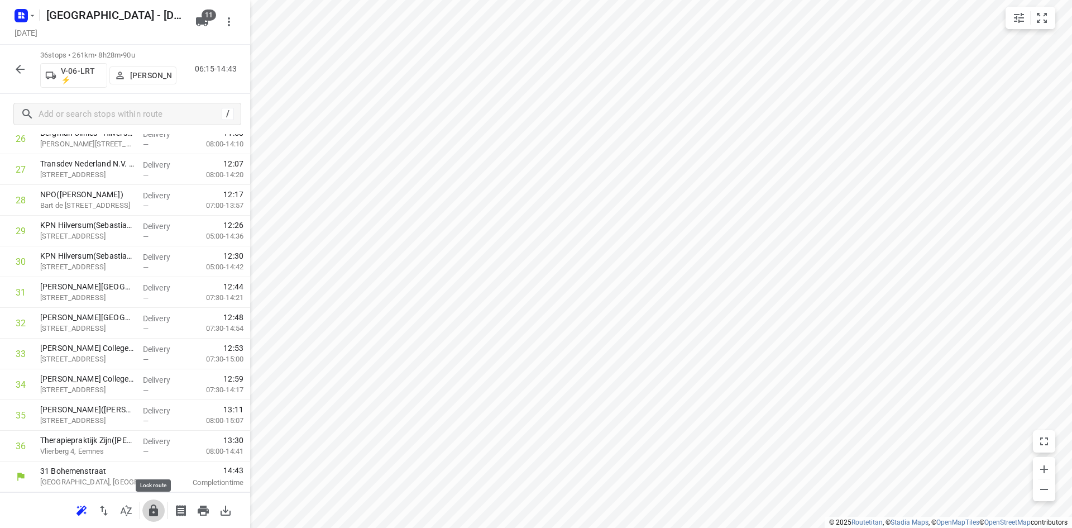
click at [162, 508] on button "button" at bounding box center [153, 510] width 22 height 22
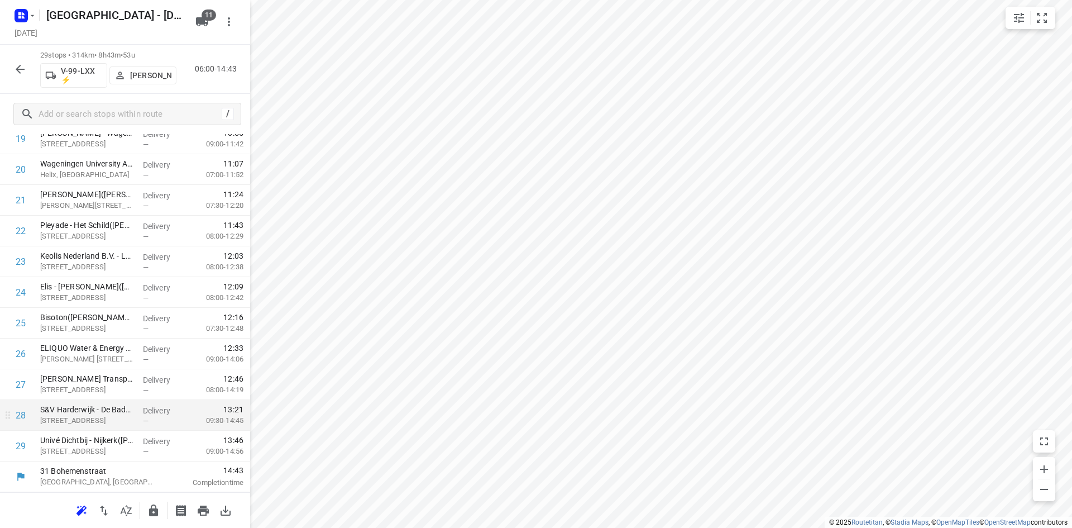
scroll to position [651, 0]
click at [128, 504] on icon "button" at bounding box center [126, 510] width 13 height 13
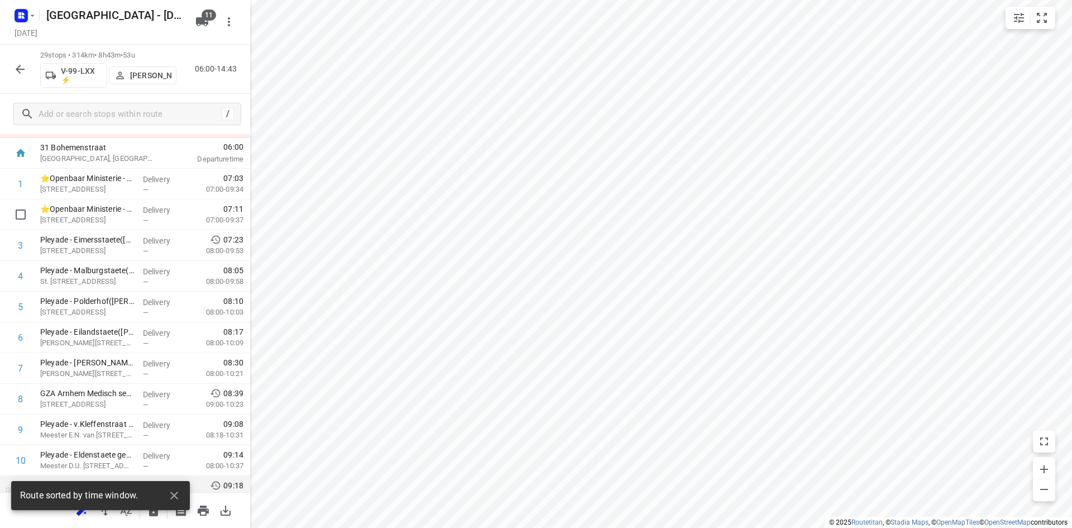
scroll to position [0, 0]
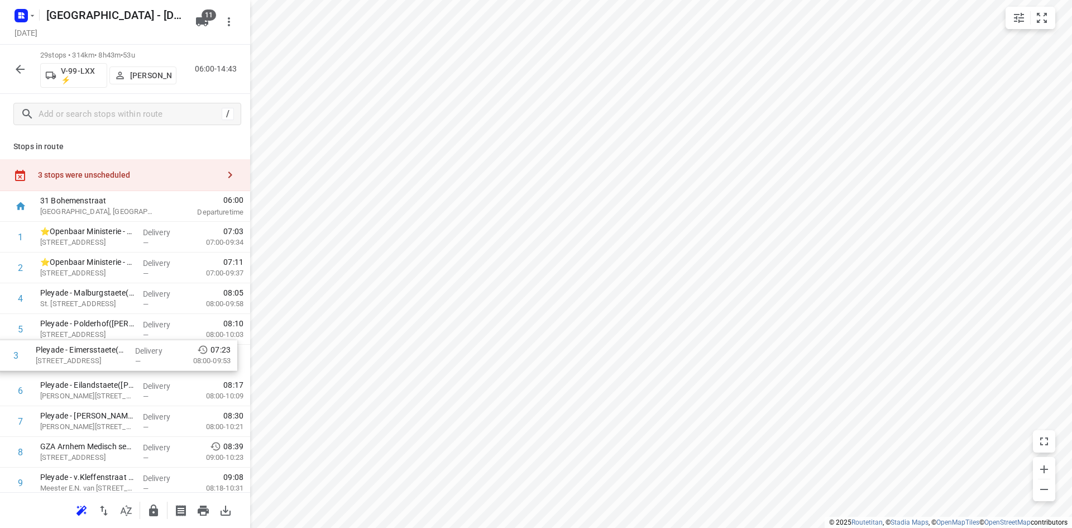
drag, startPoint x: 92, startPoint y: 296, endPoint x: 87, endPoint y: 364, distance: 68.3
drag, startPoint x: 88, startPoint y: 390, endPoint x: 89, endPoint y: 359, distance: 31.3
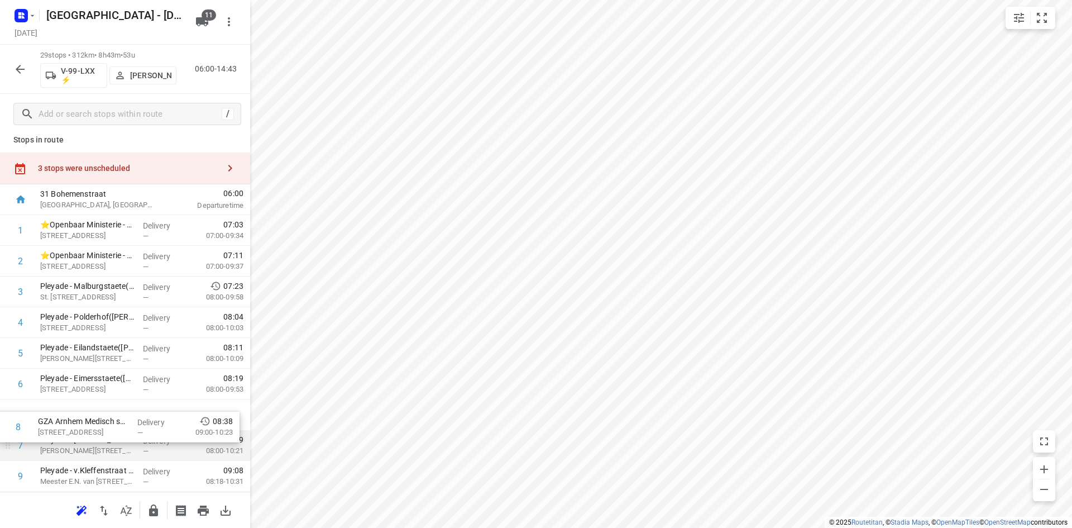
drag, startPoint x: 118, startPoint y: 456, endPoint x: 115, endPoint y: 423, distance: 33.2
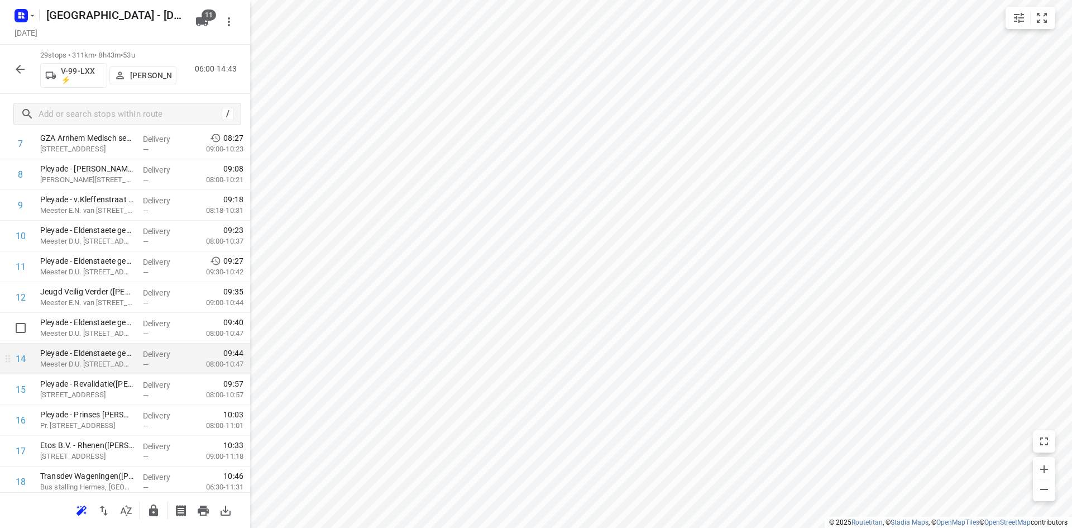
scroll to position [288, 0]
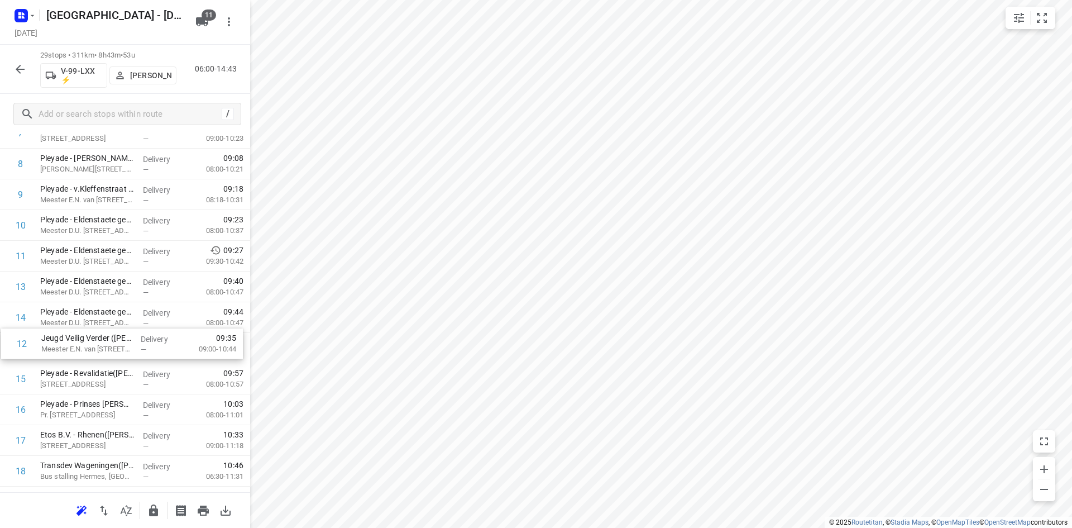
drag, startPoint x: 89, startPoint y: 293, endPoint x: 89, endPoint y: 354, distance: 61.4
click at [89, 354] on div "1 ⭐Openbaar Ministerie - Arnhem(Bart van der Hagen) Eusebiusbinnensingel 28, Ar…" at bounding box center [125, 379] width 250 height 891
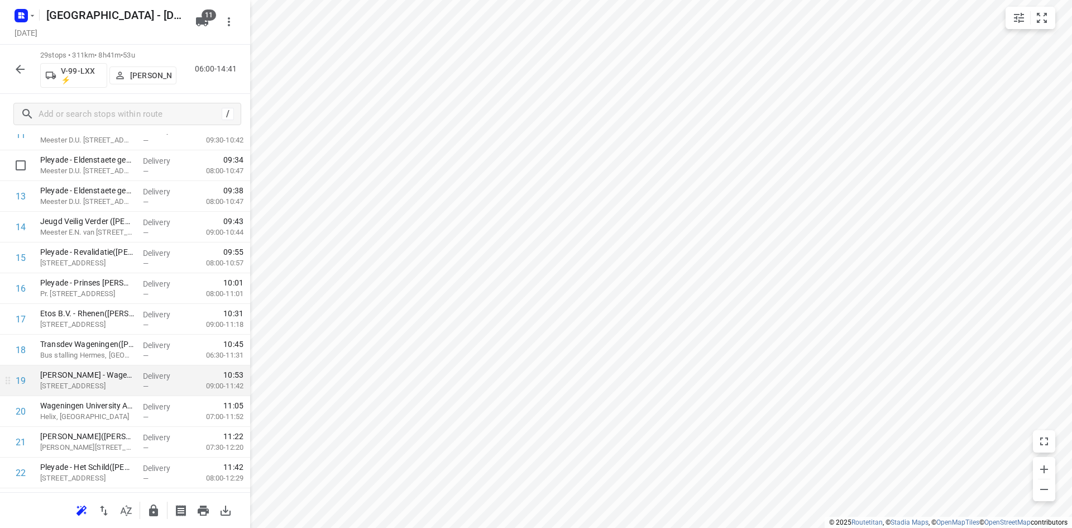
scroll to position [512, 0]
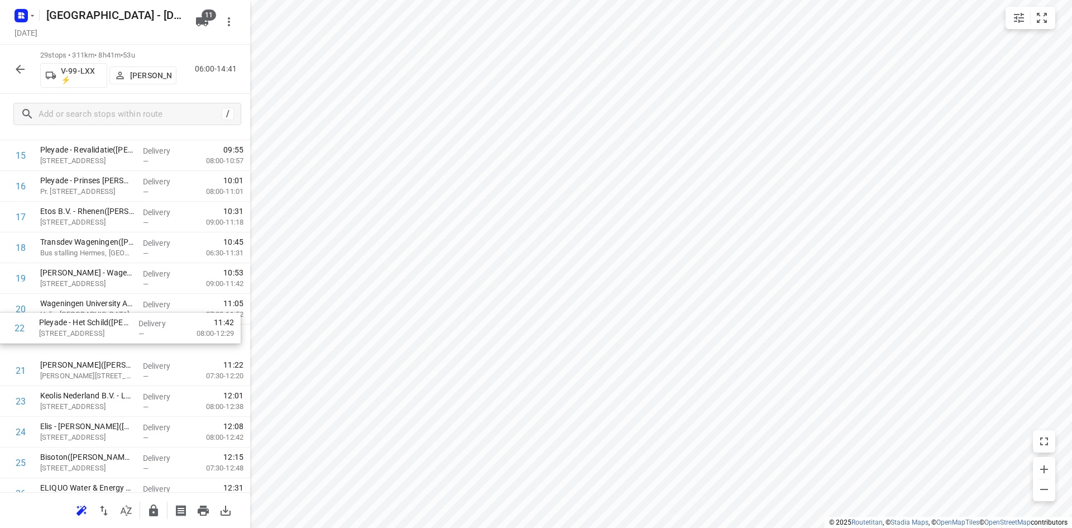
drag, startPoint x: 75, startPoint y: 372, endPoint x: 73, endPoint y: 328, distance: 43.6
click at [74, 326] on div "1 ⭐Openbaar Ministerie - Arnhem(Bart van der Hagen) Eusebiusbinnensingel 28, Ar…" at bounding box center [125, 155] width 250 height 891
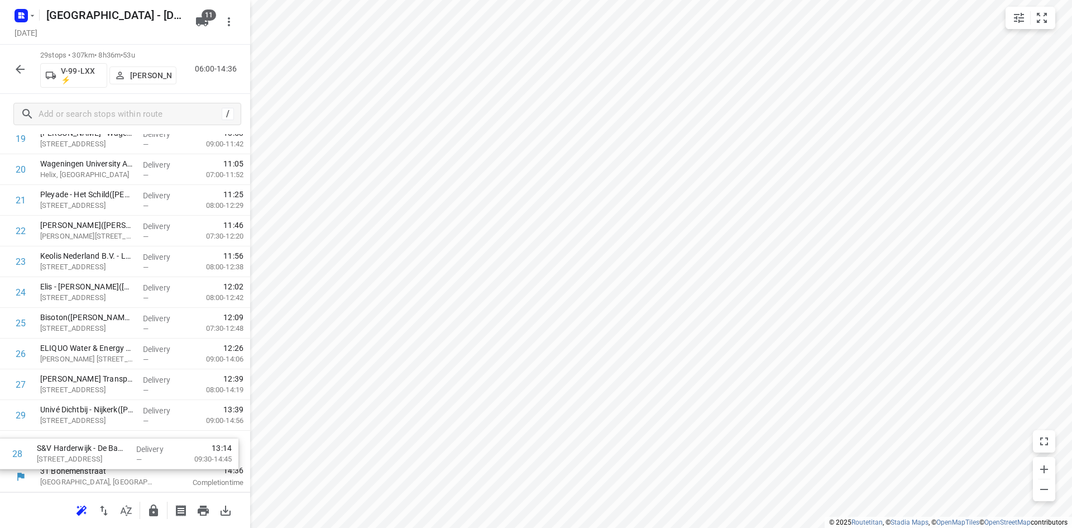
drag, startPoint x: 64, startPoint y: 409, endPoint x: 60, endPoint y: 459, distance: 50.5
click at [60, 459] on div "1 ⭐Openbaar Ministerie - Arnhem(Bart van der Hagen) Eusebiusbinnensingel 28, Ar…" at bounding box center [125, 15] width 250 height 891
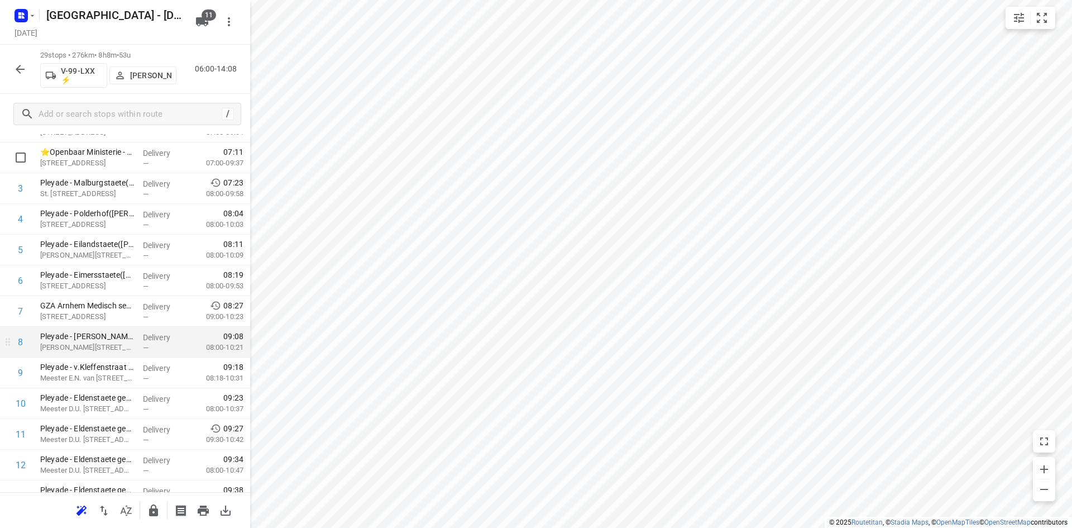
scroll to position [0, 0]
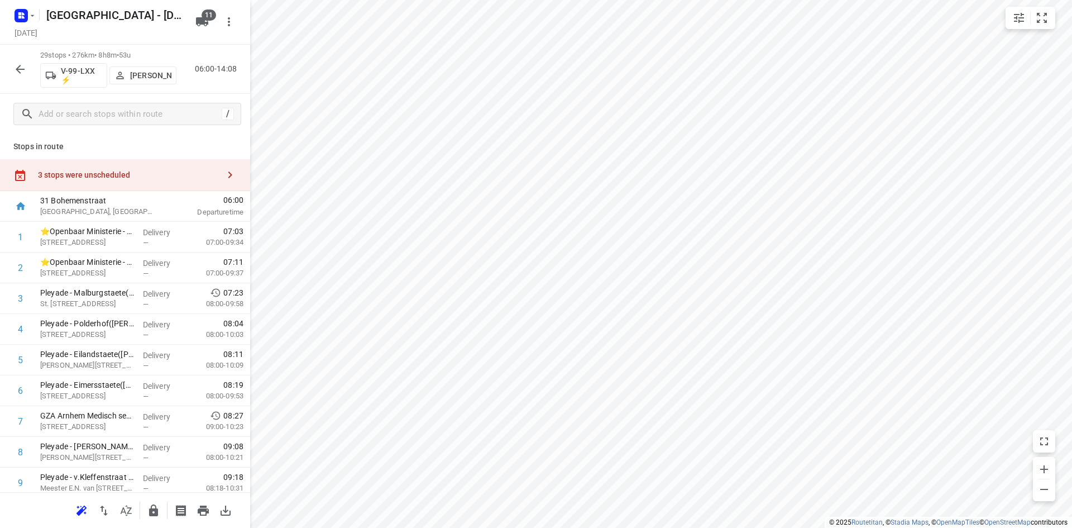
click at [146, 171] on div "3 stops were unscheduled" at bounding box center [128, 174] width 181 height 9
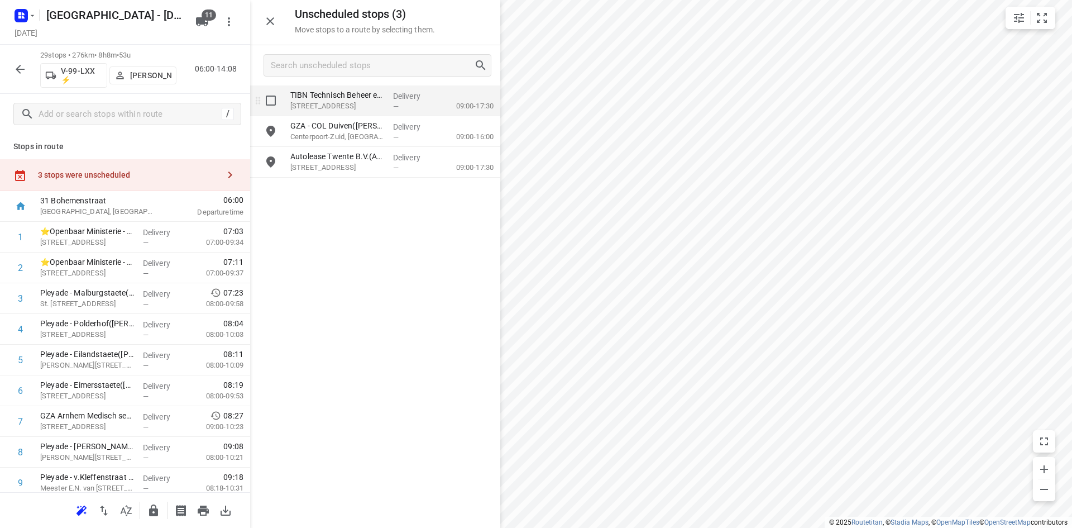
click at [399, 99] on p "Delivery" at bounding box center [413, 95] width 41 height 11
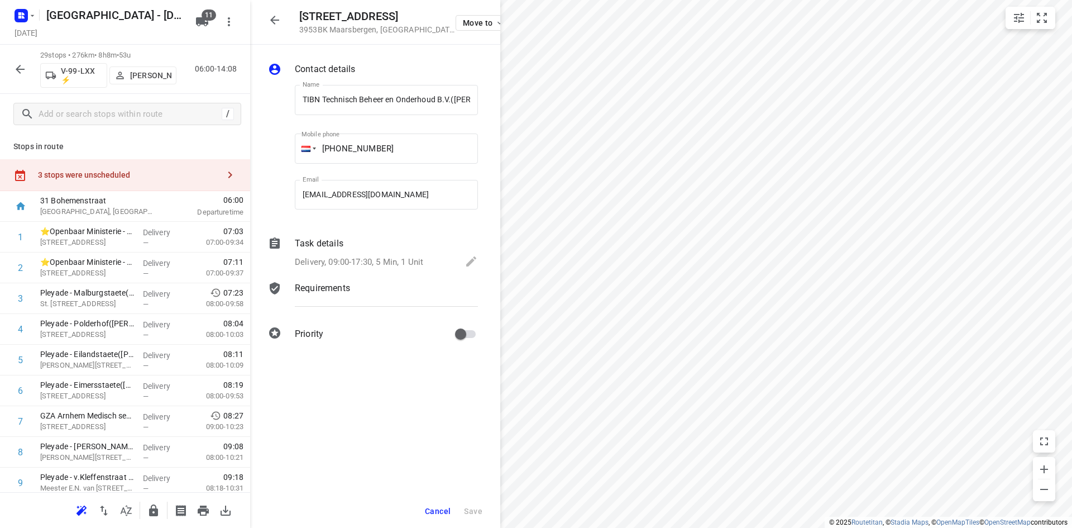
click at [437, 255] on div "Delivery, 09:00-17:30, 5 Min, 1 Unit" at bounding box center [386, 263] width 183 height 16
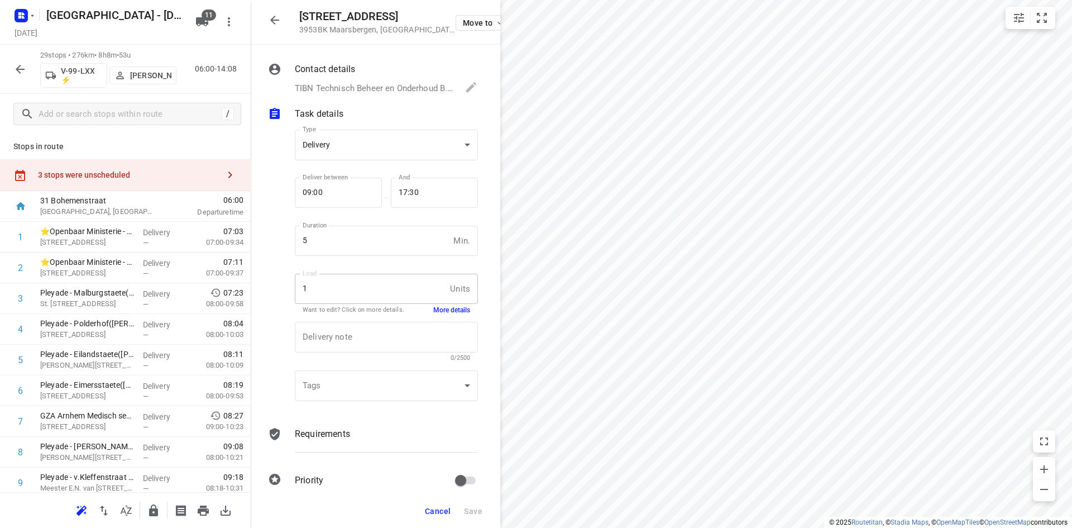
click at [455, 315] on div "Delivery note x Delivery note 0/2500" at bounding box center [386, 341] width 192 height 53
click at [452, 307] on button "More details" at bounding box center [451, 310] width 37 height 9
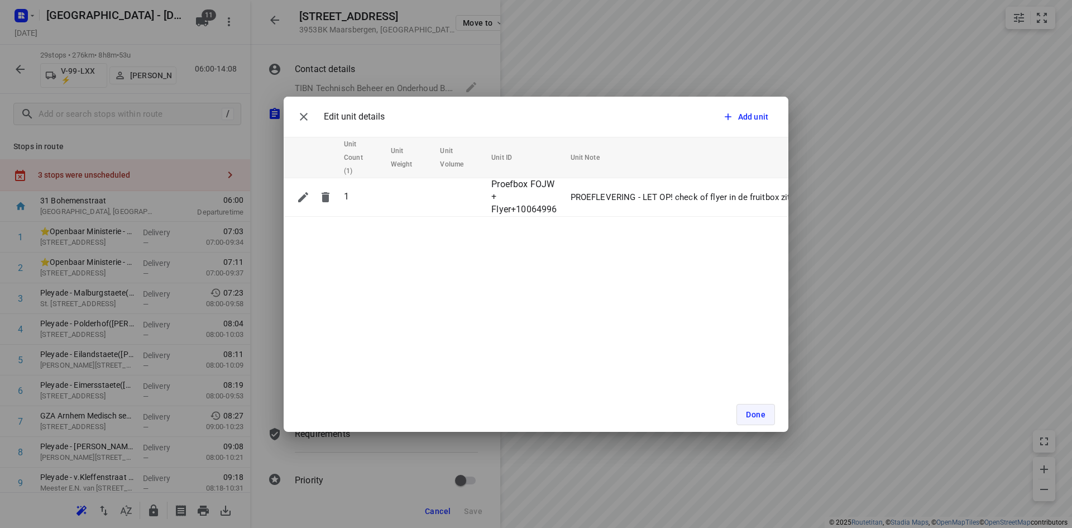
click at [757, 421] on button "Done" at bounding box center [756, 414] width 39 height 21
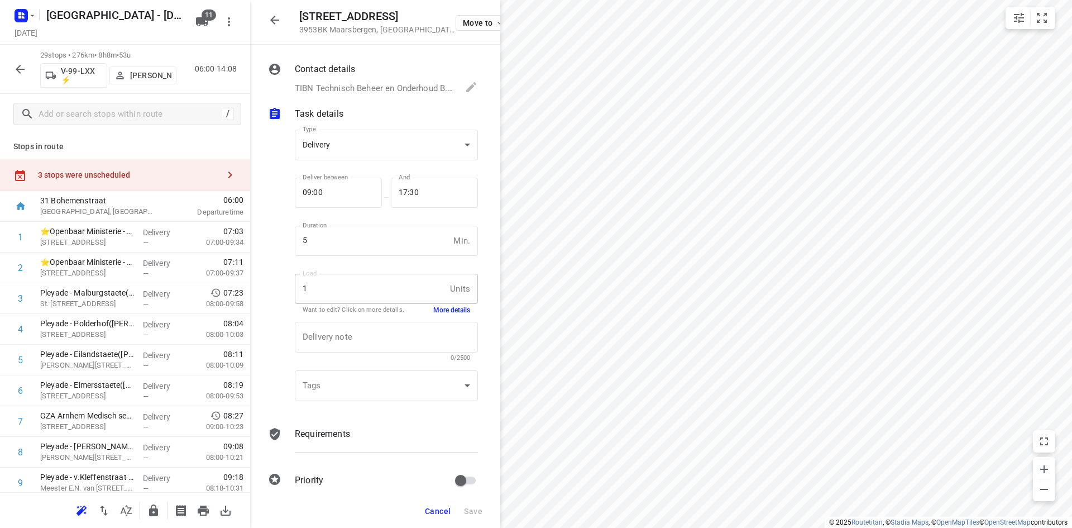
click at [255, 7] on div "Heygraefflaan 26 3953BK Maarsbergen , Netherlands Move to" at bounding box center [375, 22] width 250 height 45
click at [264, 14] on div at bounding box center [275, 20] width 22 height 22
click at [271, 18] on icon "button" at bounding box center [274, 19] width 13 height 13
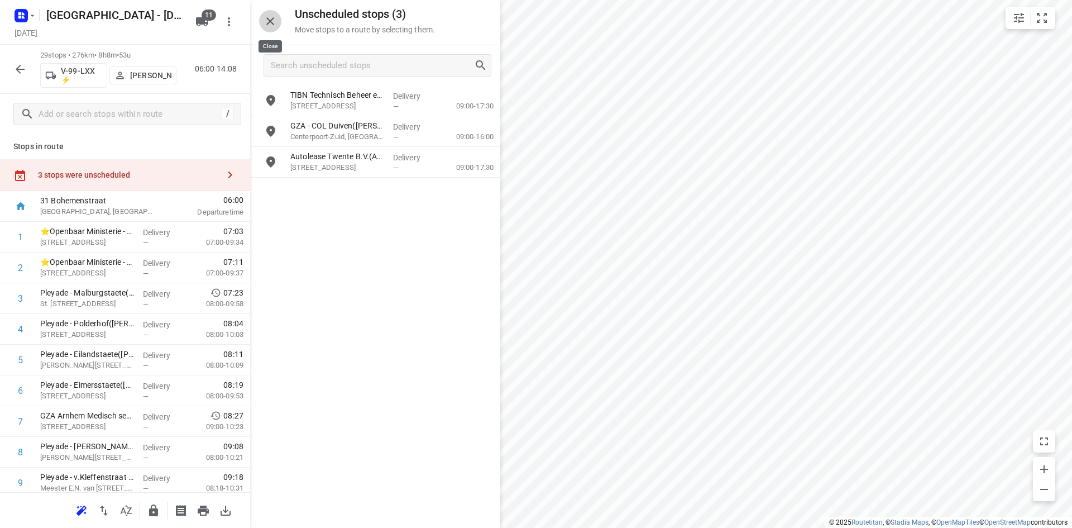
click at [271, 18] on icon "button" at bounding box center [270, 21] width 13 height 13
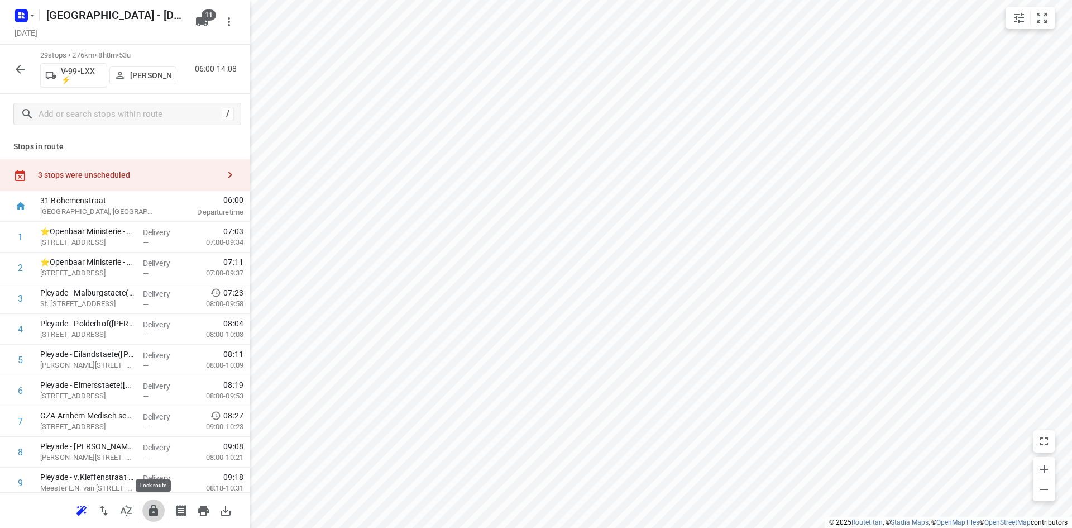
click at [159, 511] on icon "button" at bounding box center [153, 510] width 13 height 13
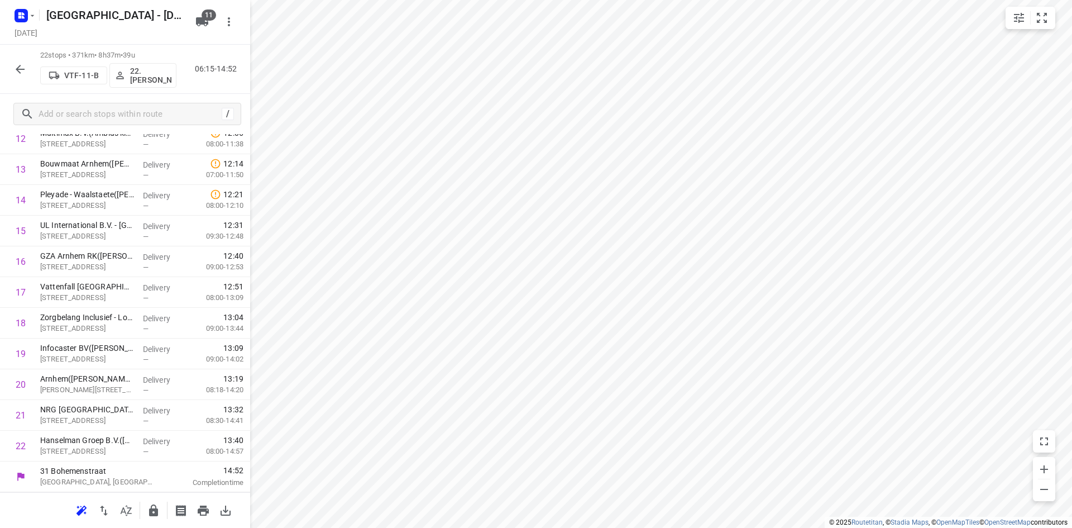
scroll to position [436, 0]
click at [128, 513] on icon "button" at bounding box center [126, 510] width 11 height 11
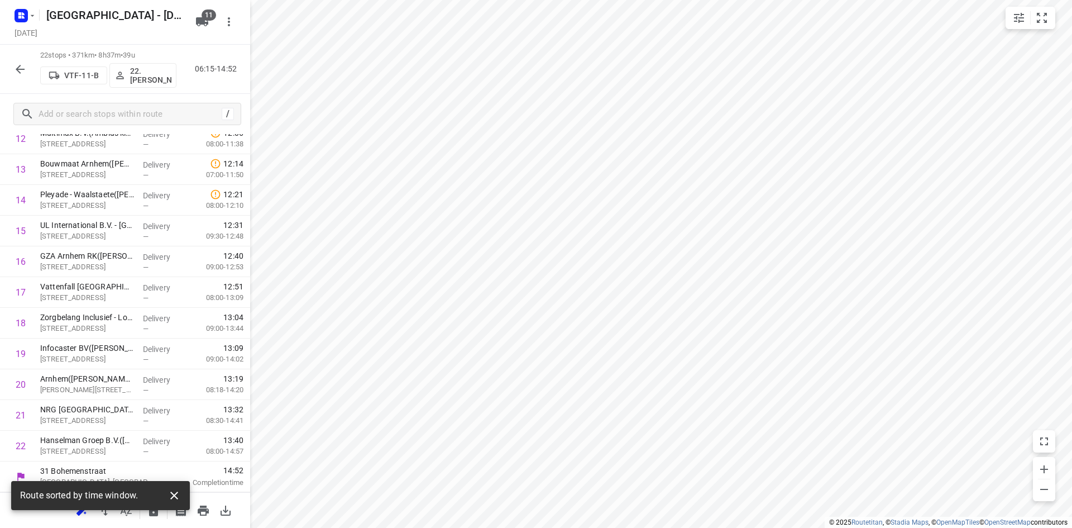
click at [173, 494] on icon "button" at bounding box center [174, 496] width 8 height 8
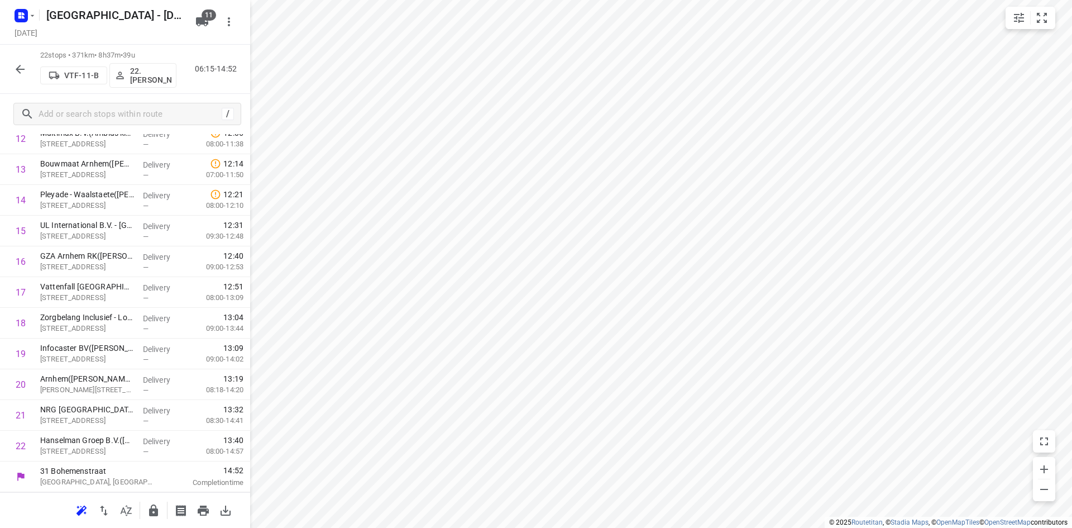
click at [117, 516] on body "i © 2025 Routetitan , © Stadia Maps , © OpenMapTiles © OpenStreetMap contributo…" at bounding box center [536, 264] width 1072 height 528
click at [124, 511] on icon "button" at bounding box center [126, 510] width 13 height 13
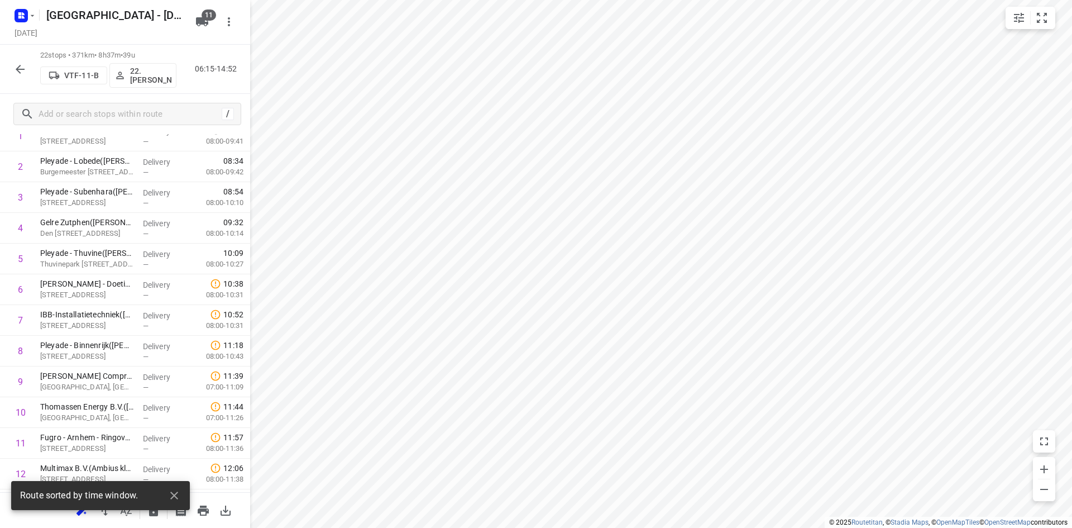
scroll to position [0, 0]
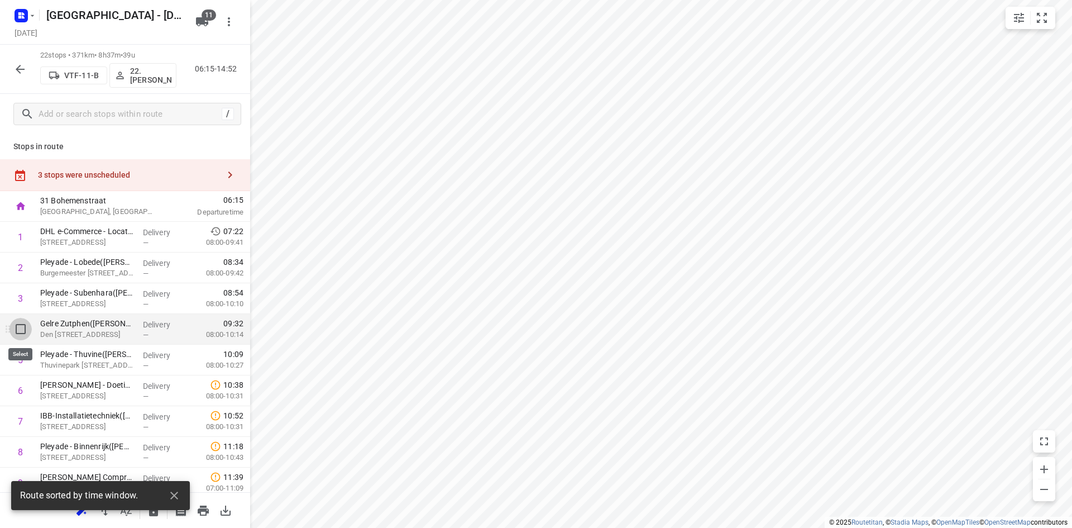
click at [26, 333] on input "checkbox" at bounding box center [20, 329] width 22 height 22
checkbox input "true"
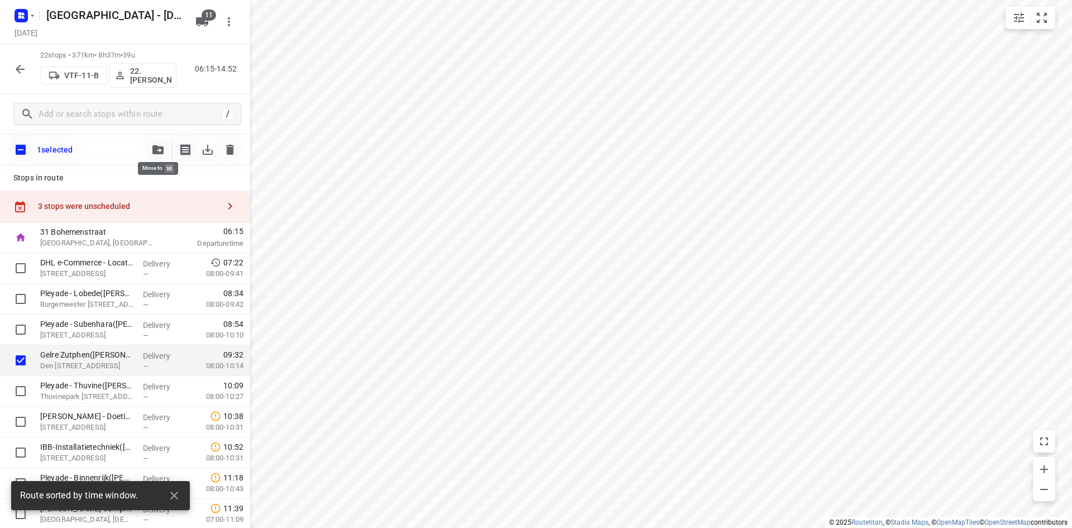
click at [151, 146] on span "button" at bounding box center [157, 149] width 13 height 9
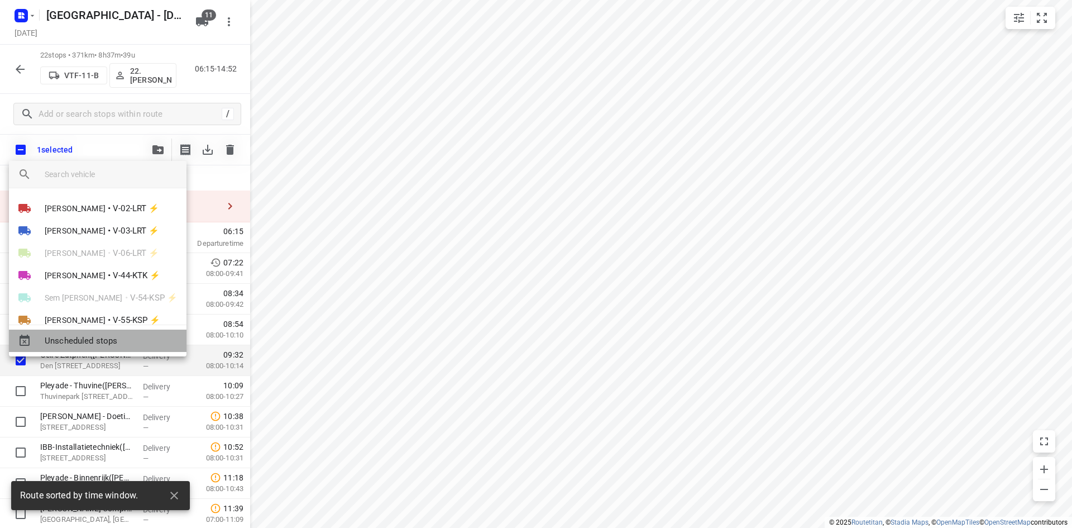
click at [110, 340] on span "Unscheduled stops" at bounding box center [111, 341] width 133 height 13
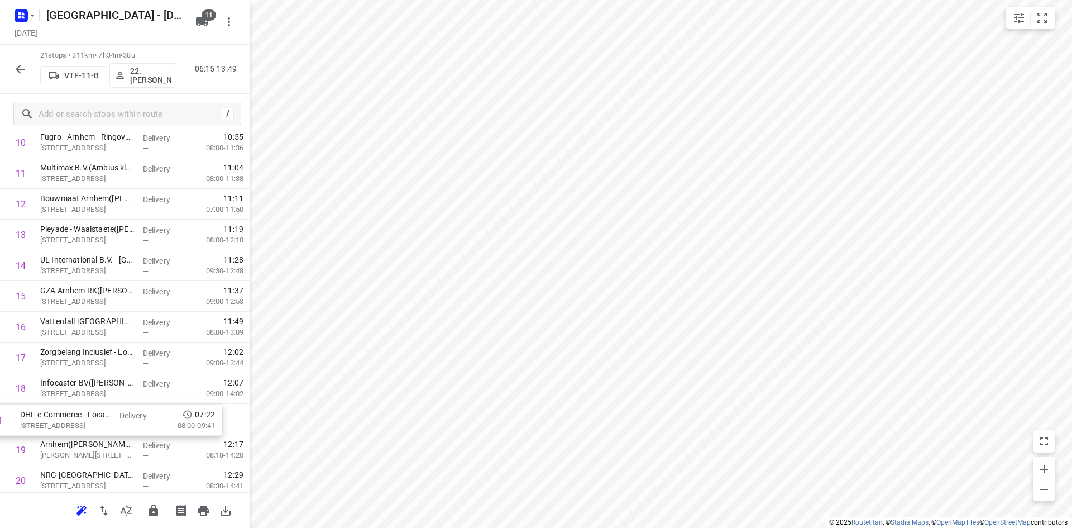
scroll to position [342, 0]
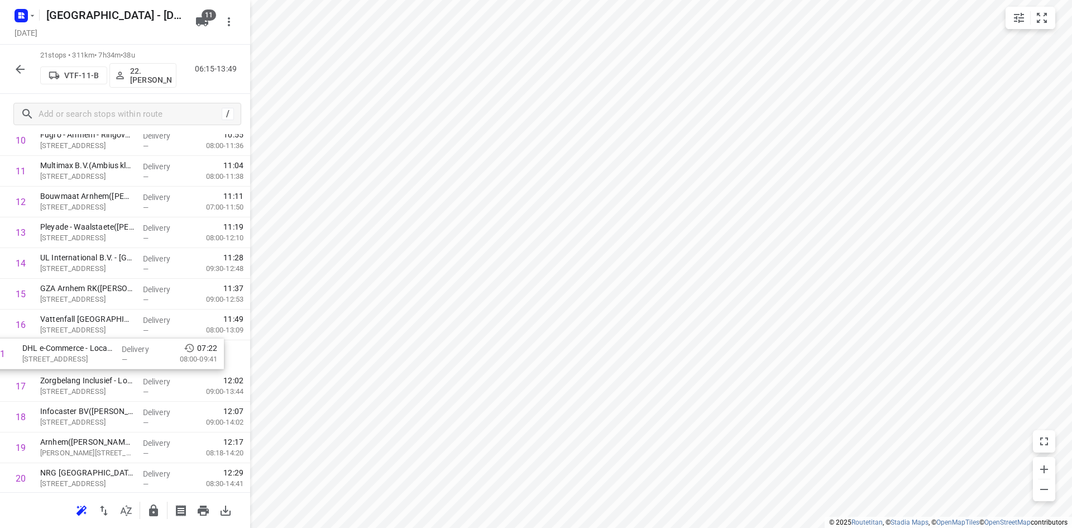
drag, startPoint x: 114, startPoint y: 226, endPoint x: 93, endPoint y: 342, distance: 118.1
click at [93, 349] on div "1 DHL e-Commerce - Locatie Arnhem(Viola Budel-Federico) Groningensingel 1, Arnh…" at bounding box center [125, 201] width 250 height 645
click at [1037, 19] on icon "small contained button group" at bounding box center [1042, 17] width 13 height 13
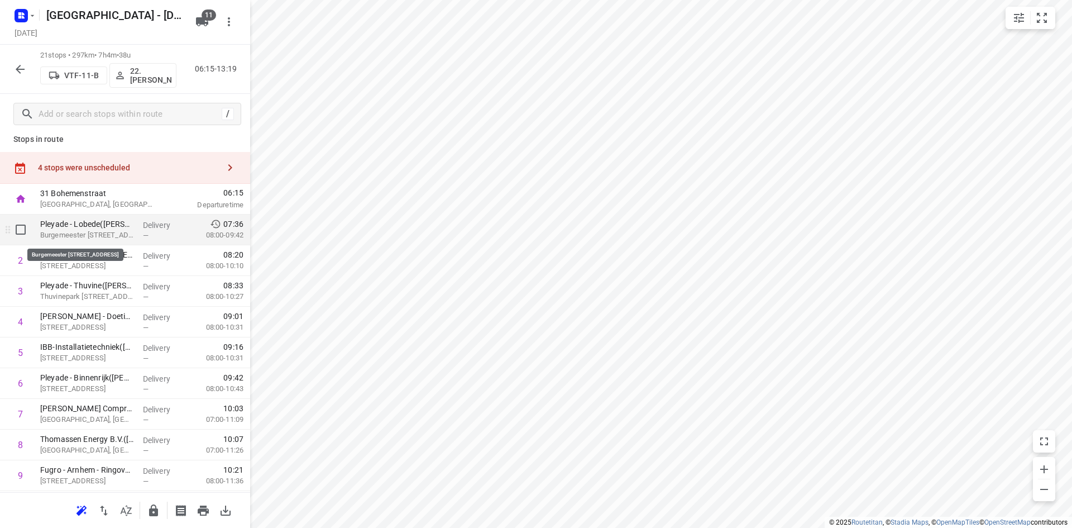
scroll to position [0, 0]
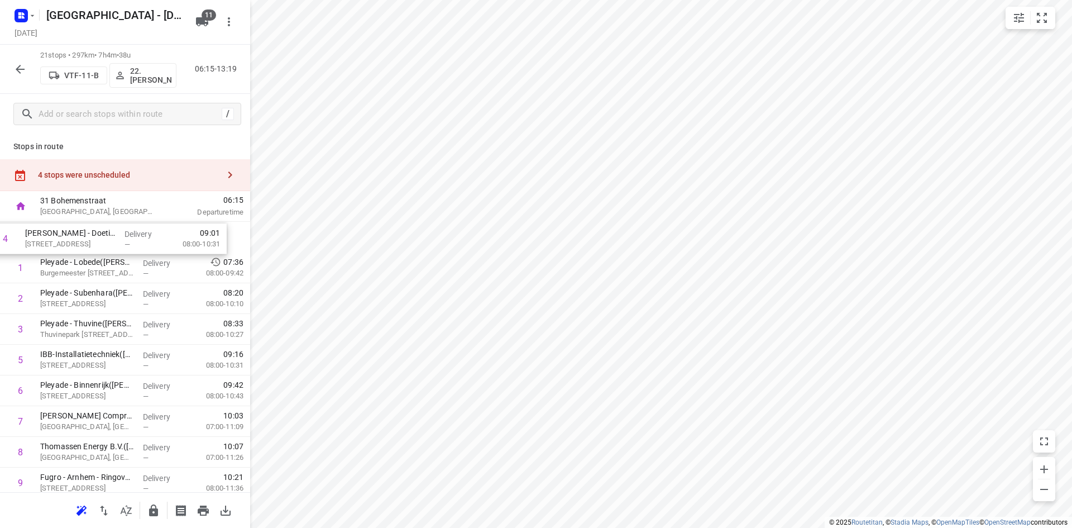
drag, startPoint x: 93, startPoint y: 332, endPoint x: 78, endPoint y: 233, distance: 100.0
drag, startPoint x: 83, startPoint y: 360, endPoint x: 83, endPoint y: 257, distance: 102.8
drag, startPoint x: 108, startPoint y: 264, endPoint x: 102, endPoint y: 231, distance: 34.1
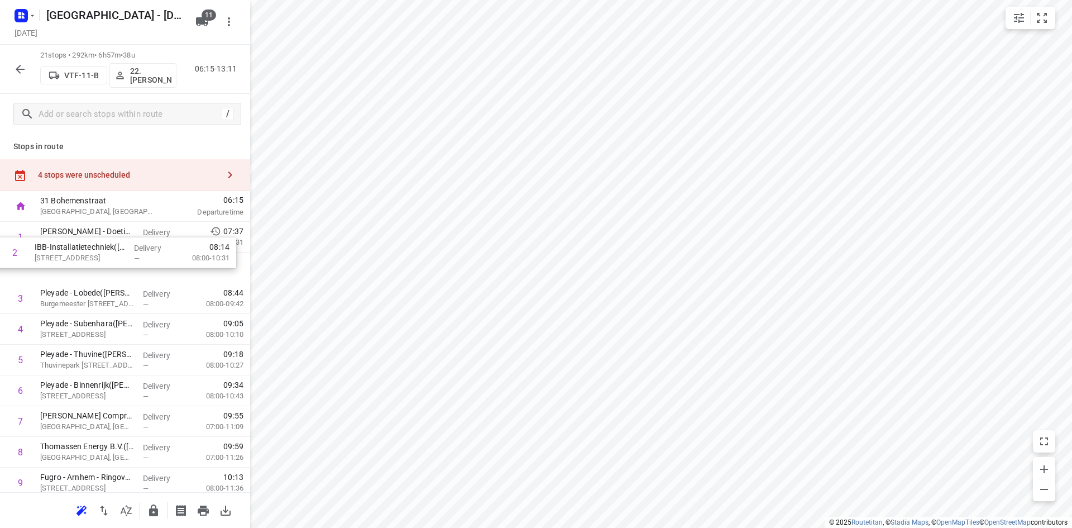
click at [106, 177] on div "4 stops were unscheduled" at bounding box center [128, 174] width 181 height 9
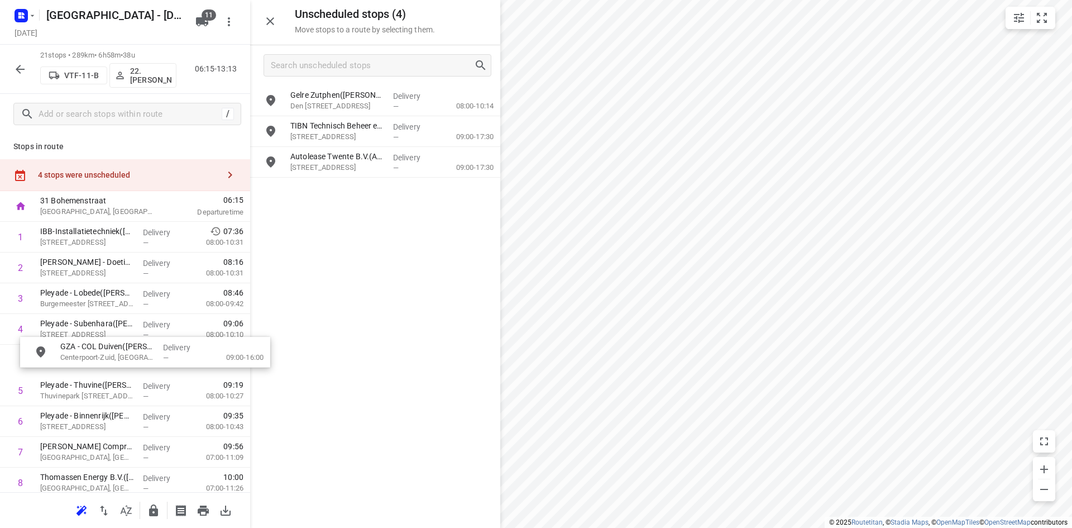
drag, startPoint x: 316, startPoint y: 159, endPoint x: 82, endPoint y: 352, distance: 303.6
click at [269, 25] on icon "button" at bounding box center [270, 21] width 13 height 13
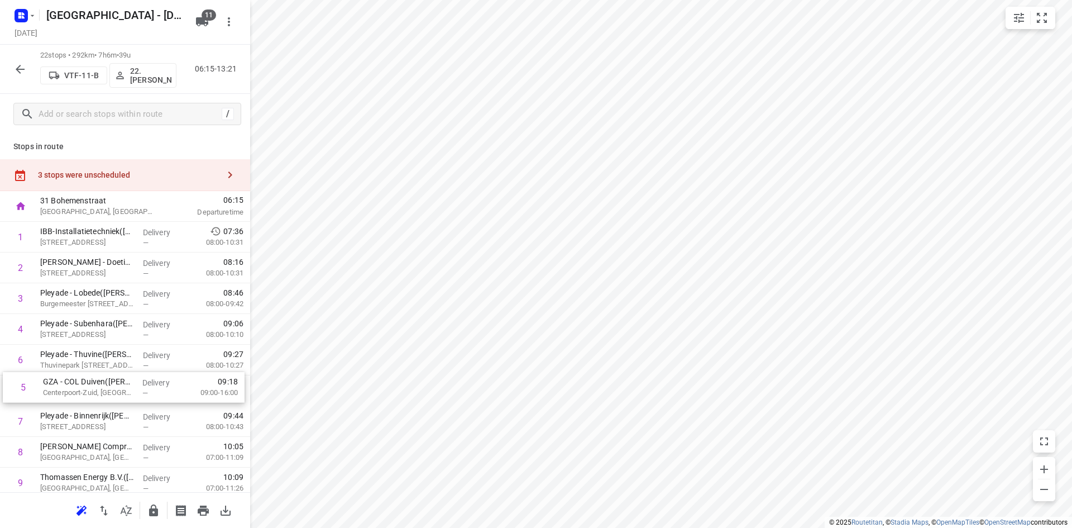
drag, startPoint x: 96, startPoint y: 365, endPoint x: 98, endPoint y: 400, distance: 35.3
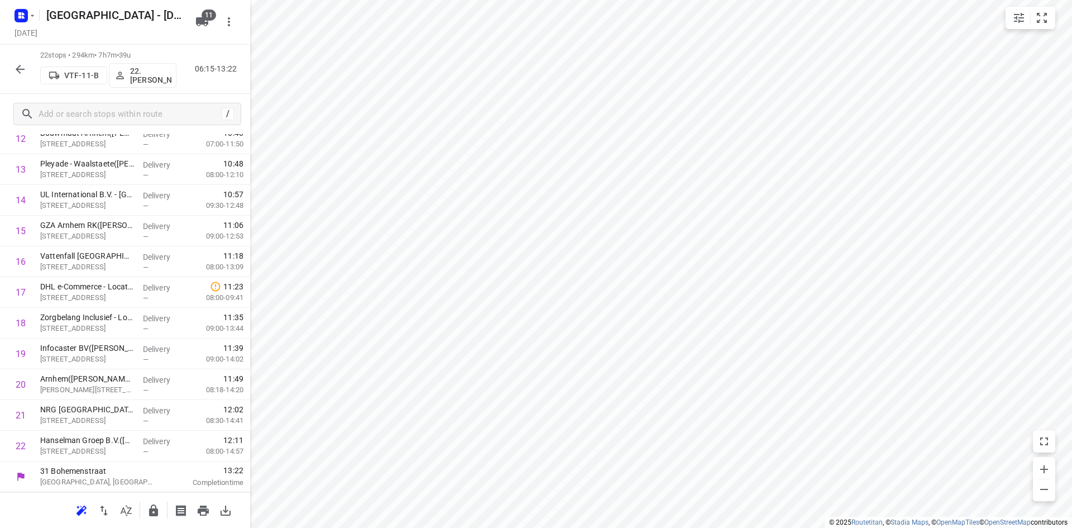
scroll to position [436, 0]
click at [151, 517] on button "button" at bounding box center [153, 510] width 22 height 22
click at [21, 262] on input "checkbox" at bounding box center [20, 261] width 22 height 22
checkbox input "true"
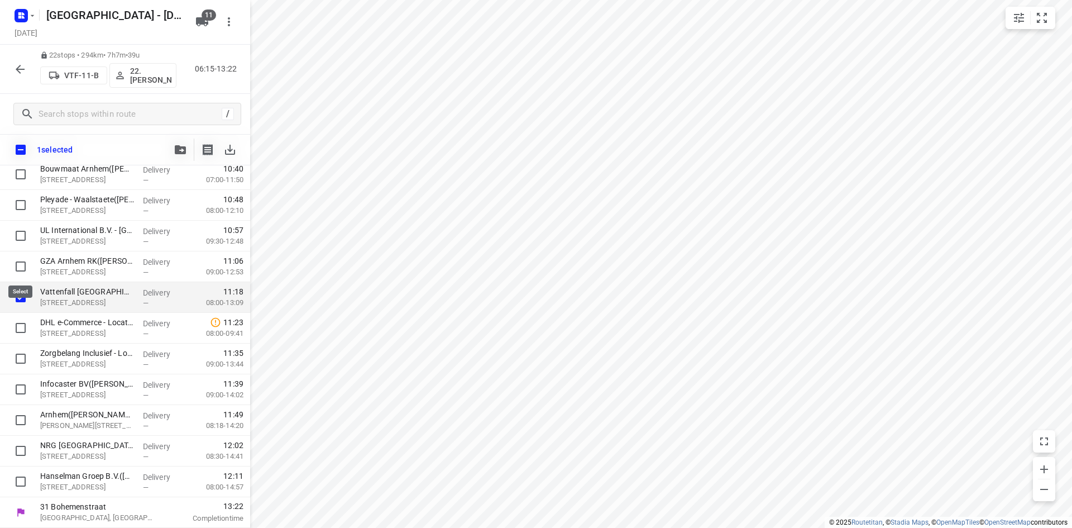
scroll to position [432, 0]
click at [23, 321] on input "checkbox" at bounding box center [20, 328] width 22 height 22
checkbox input "true"
click at [179, 155] on button "button" at bounding box center [180, 150] width 22 height 22
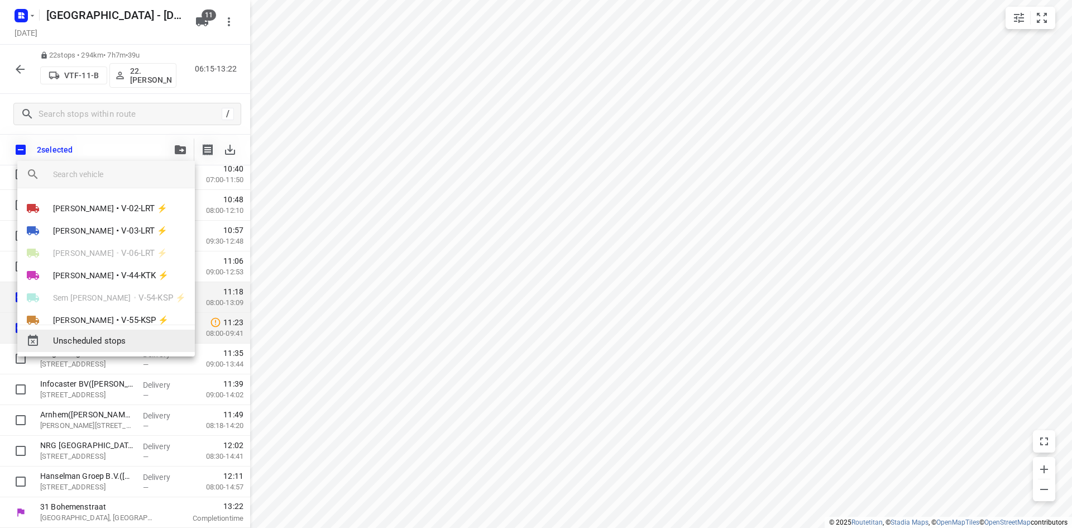
click at [121, 339] on span "Unscheduled stops" at bounding box center [119, 341] width 133 height 13
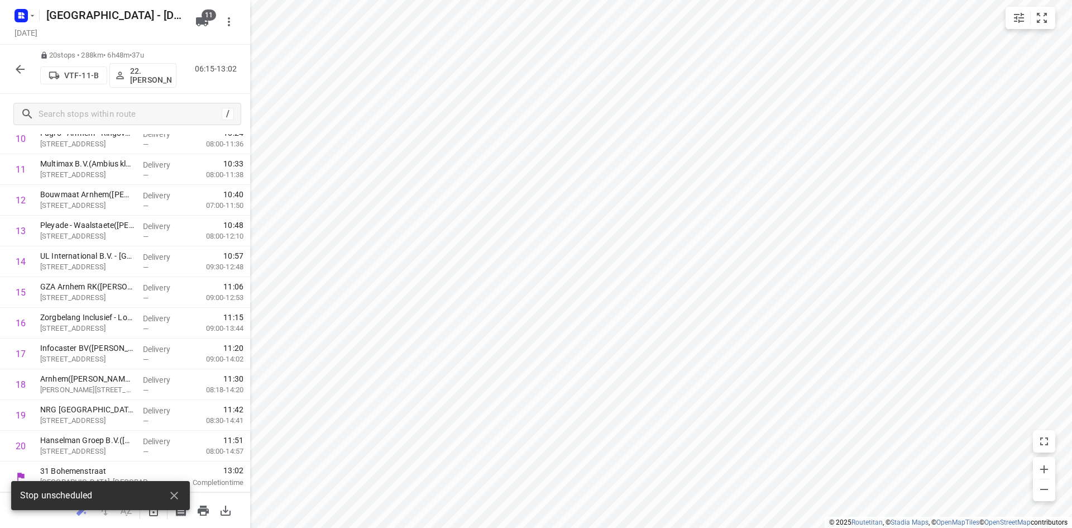
scroll to position [375, 0]
click at [174, 489] on icon "button" at bounding box center [174, 495] width 13 height 13
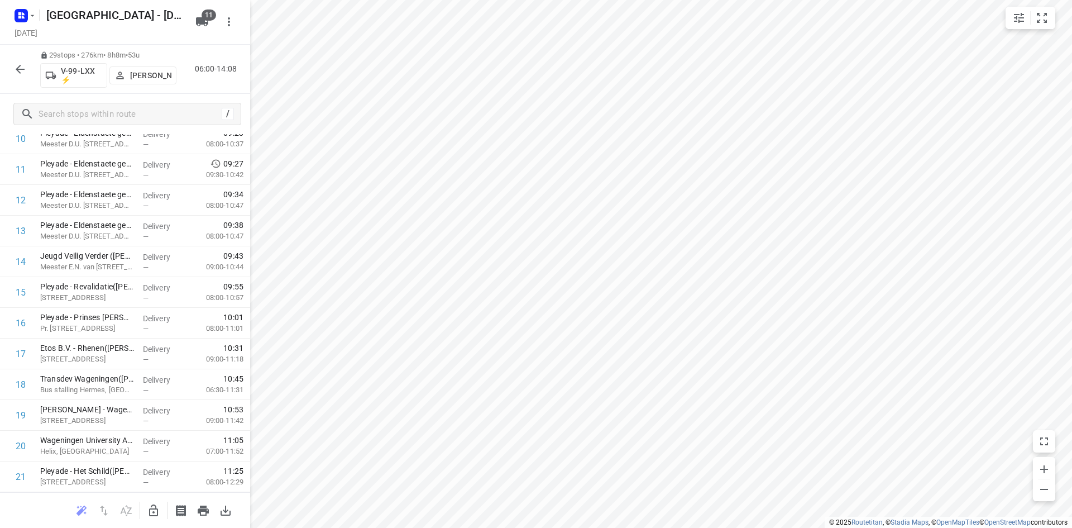
click at [149, 504] on icon "button" at bounding box center [153, 510] width 13 height 13
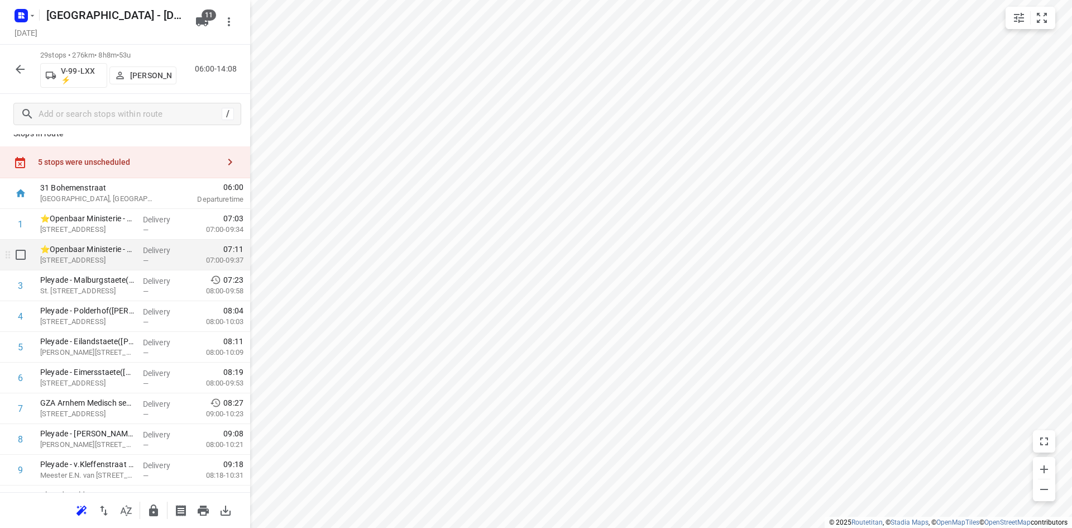
scroll to position [0, 0]
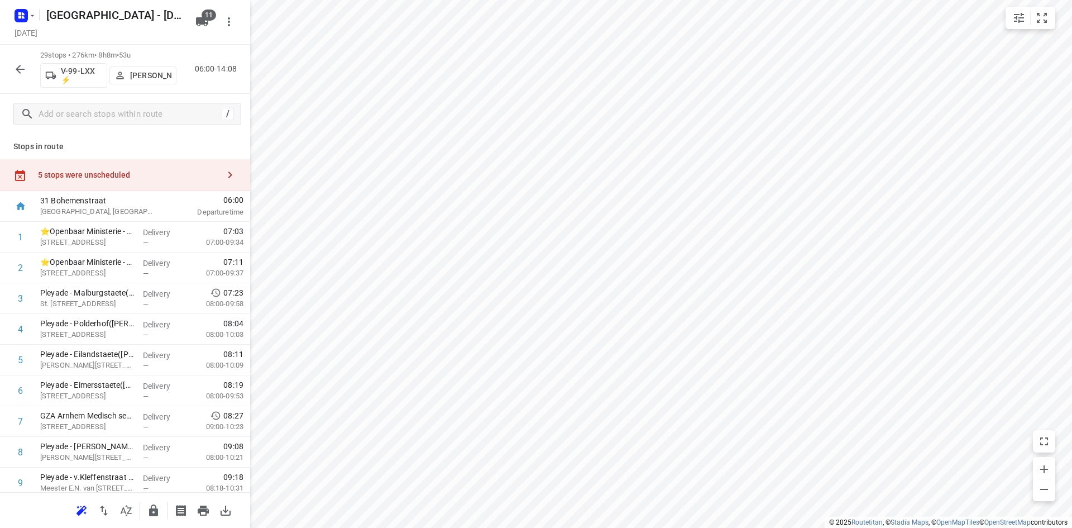
click at [147, 169] on div "5 stops were unscheduled" at bounding box center [125, 175] width 250 height 32
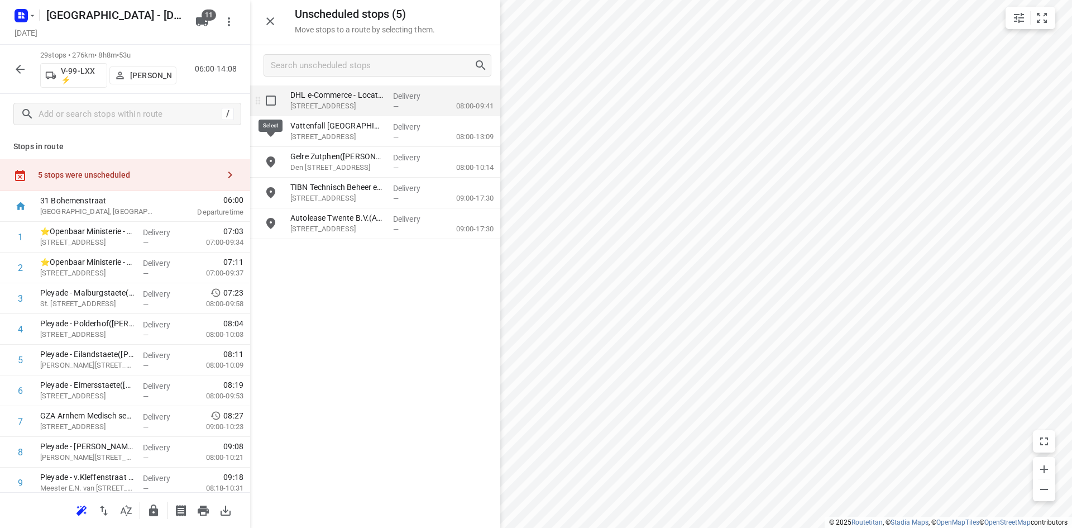
click at [270, 98] on input "grid" at bounding box center [271, 100] width 22 height 22
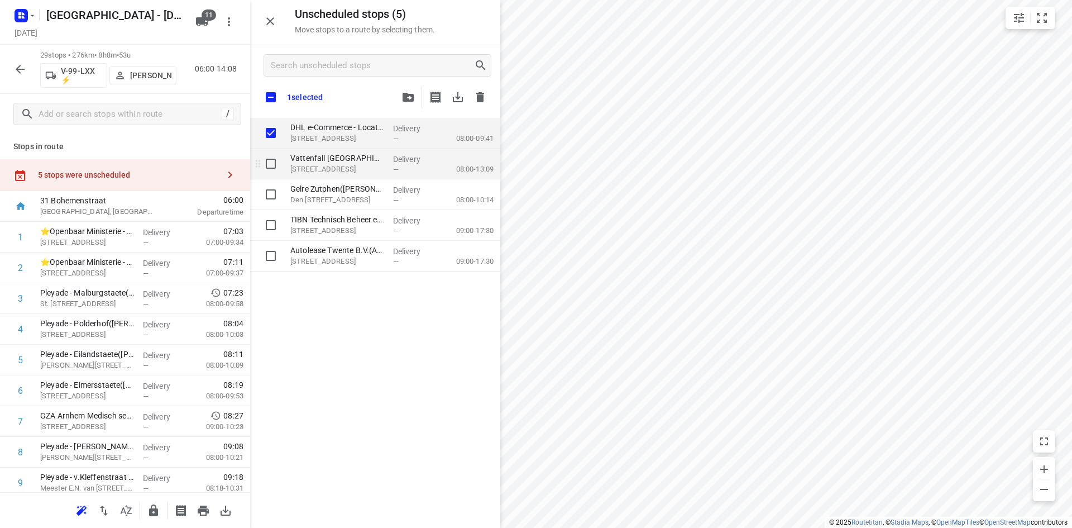
checkbox input "true"
click at [270, 164] on input "grid" at bounding box center [271, 163] width 22 height 22
checkbox input "true"
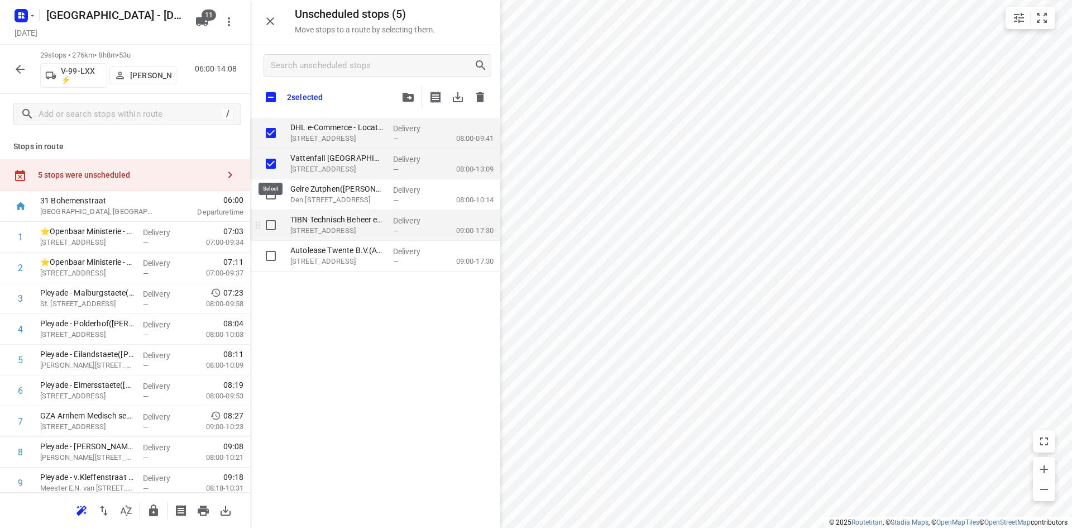
checkbox input "true"
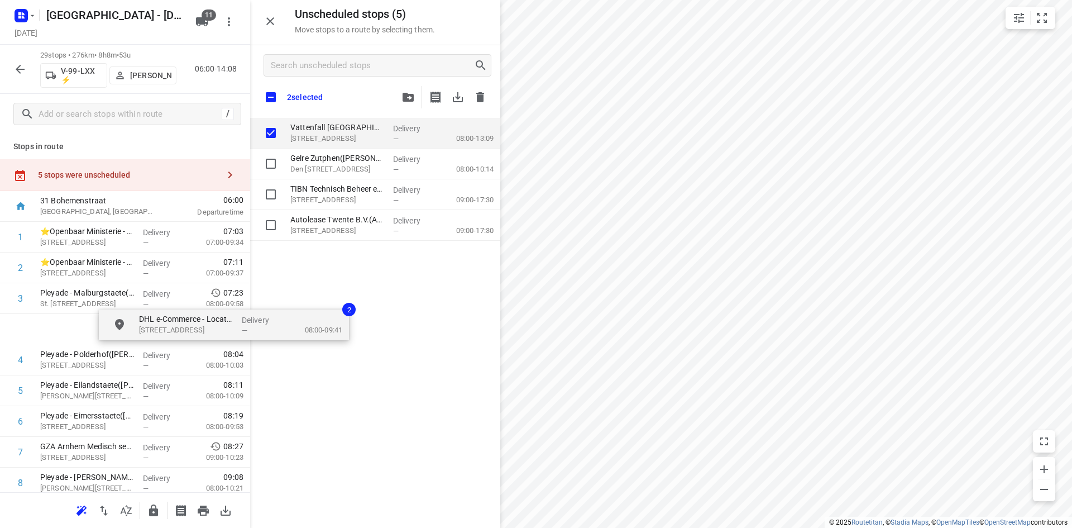
checkbox input "true"
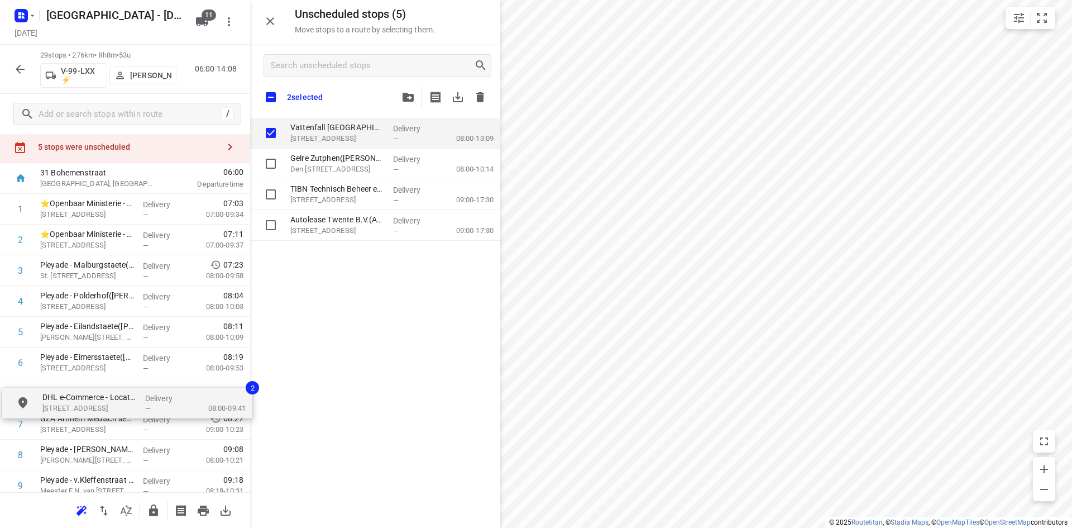
scroll to position [30, 0]
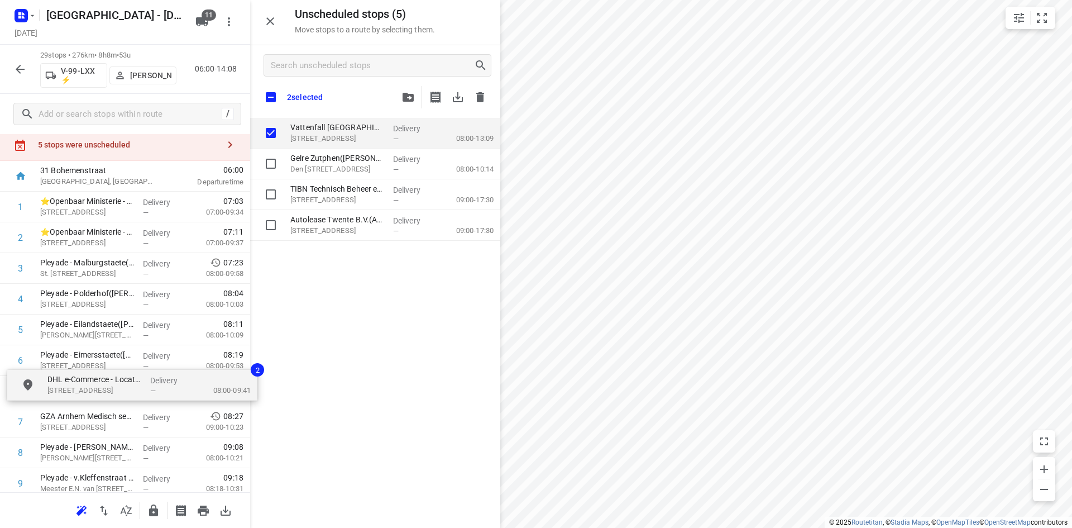
drag, startPoint x: 306, startPoint y: 139, endPoint x: 61, endPoint y: 396, distance: 355.6
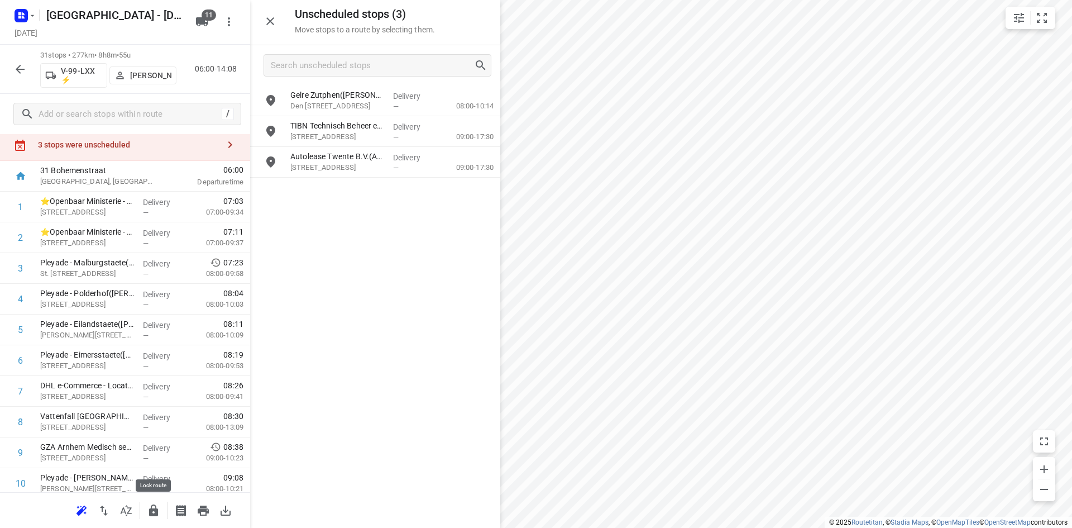
click at [154, 507] on icon "button" at bounding box center [153, 510] width 13 height 13
click at [275, 17] on icon "button" at bounding box center [270, 21] width 13 height 13
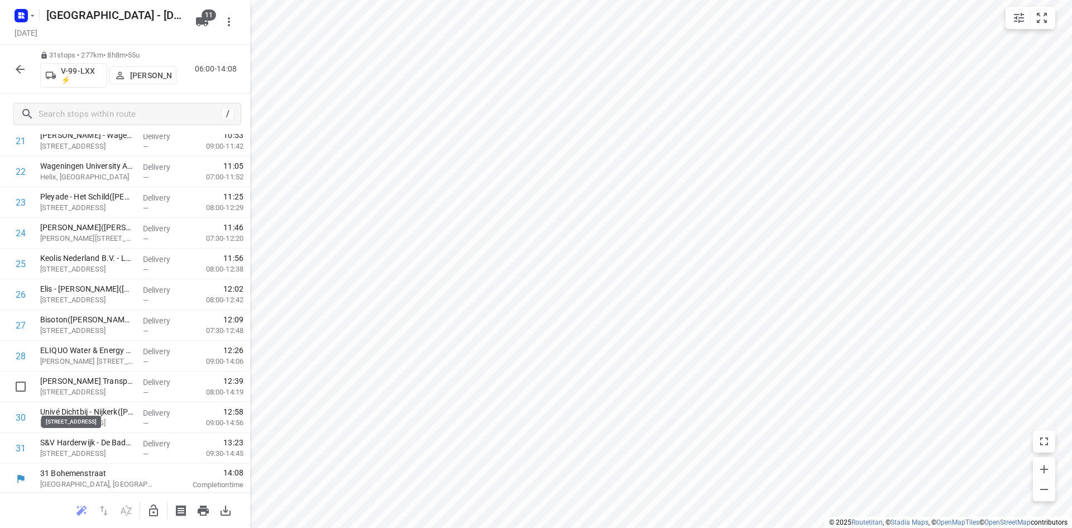
scroll to position [713, 0]
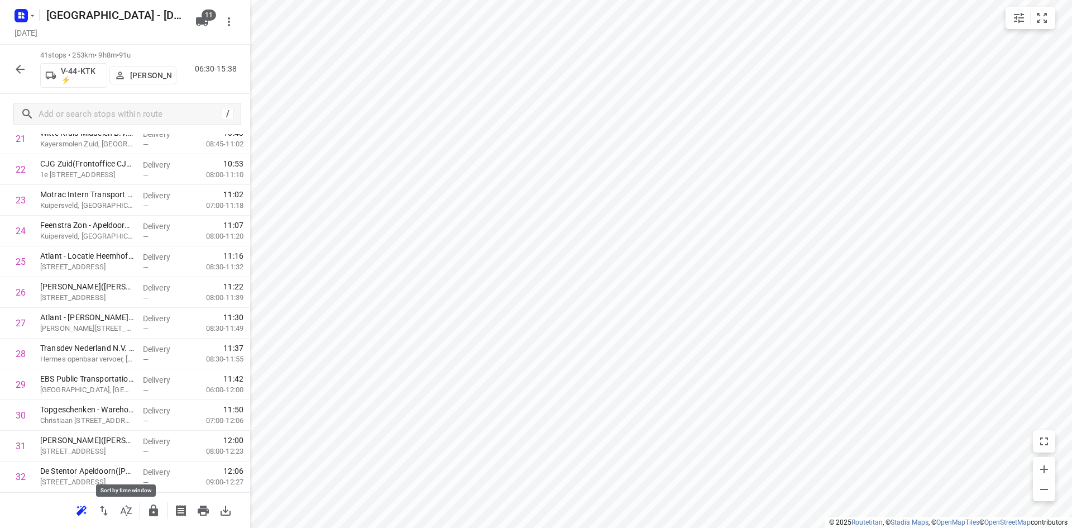
click at [134, 512] on button "button" at bounding box center [126, 510] width 22 height 22
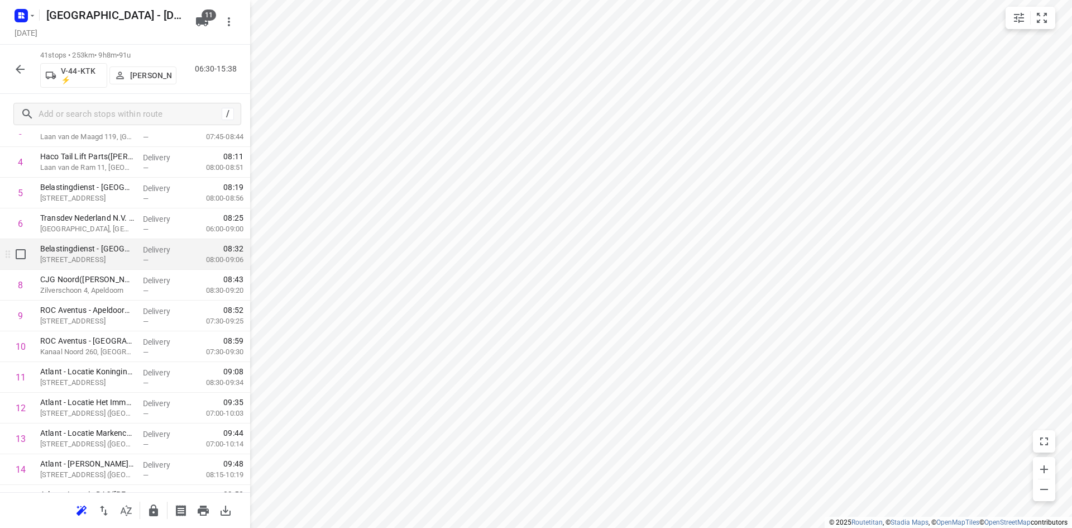
scroll to position [168, 0]
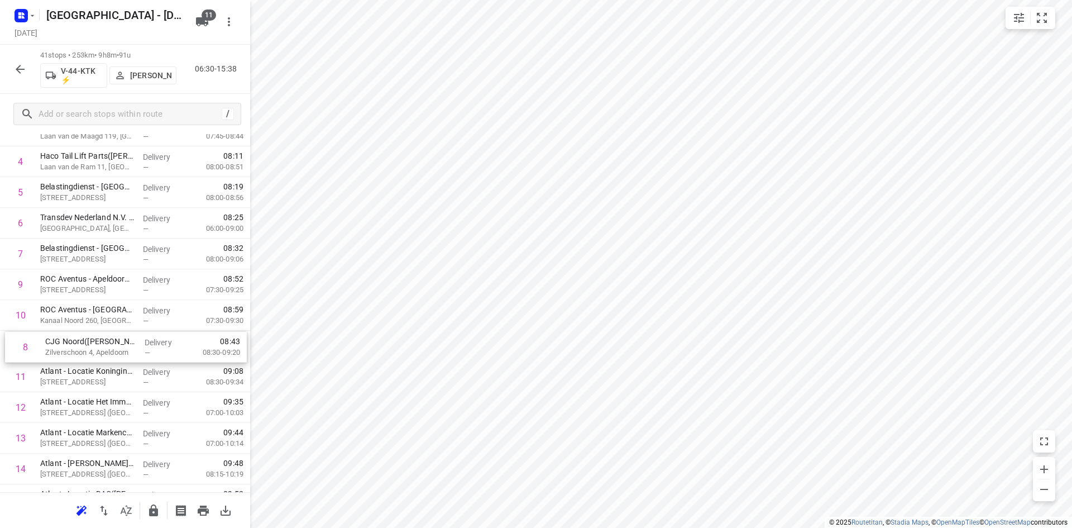
drag, startPoint x: 115, startPoint y: 274, endPoint x: 121, endPoint y: 342, distance: 68.4
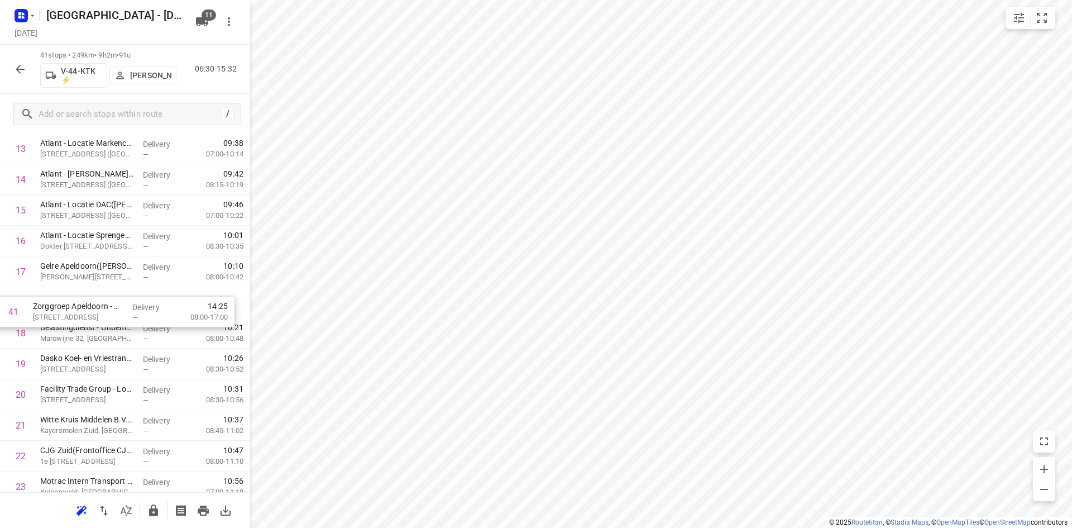
scroll to position [461, 0]
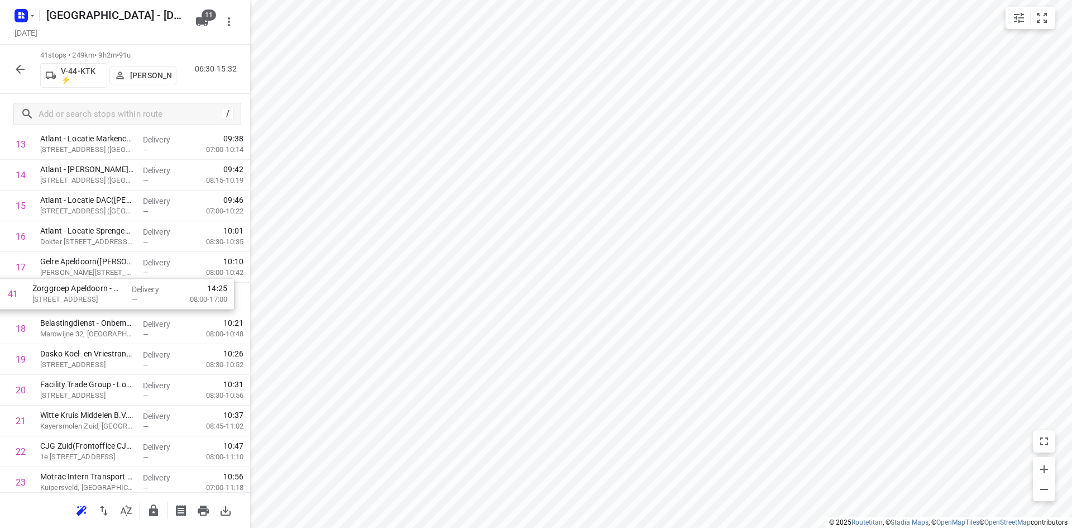
drag, startPoint x: 117, startPoint y: 436, endPoint x: 107, endPoint y: 274, distance: 161.8
click at [107, 274] on div "1 Dolco Verhuur(Henk Fix) Kweekweg, Epe Delivery — 06:59 07:00-08:28 2 Hospital…" at bounding box center [125, 390] width 250 height 1260
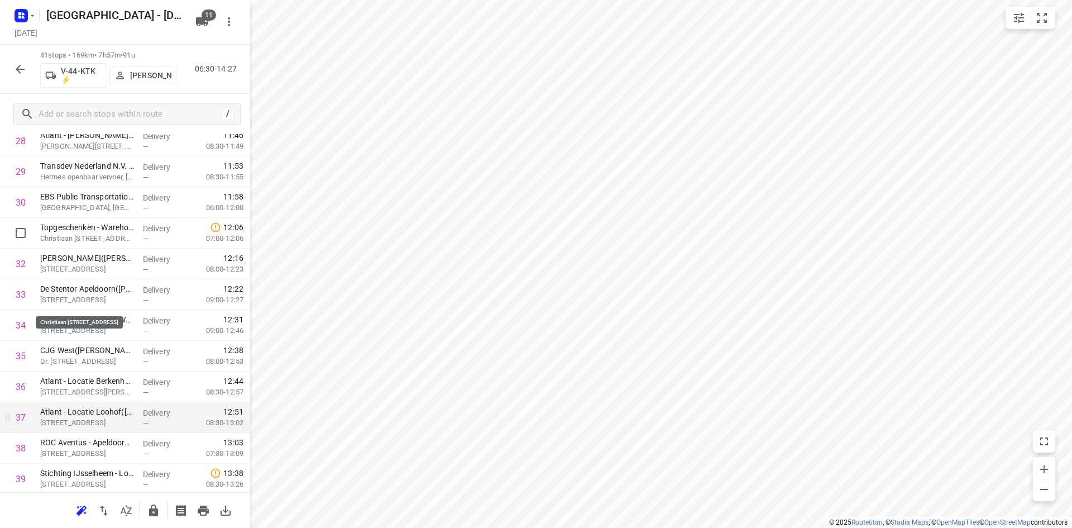
scroll to position [1020, 0]
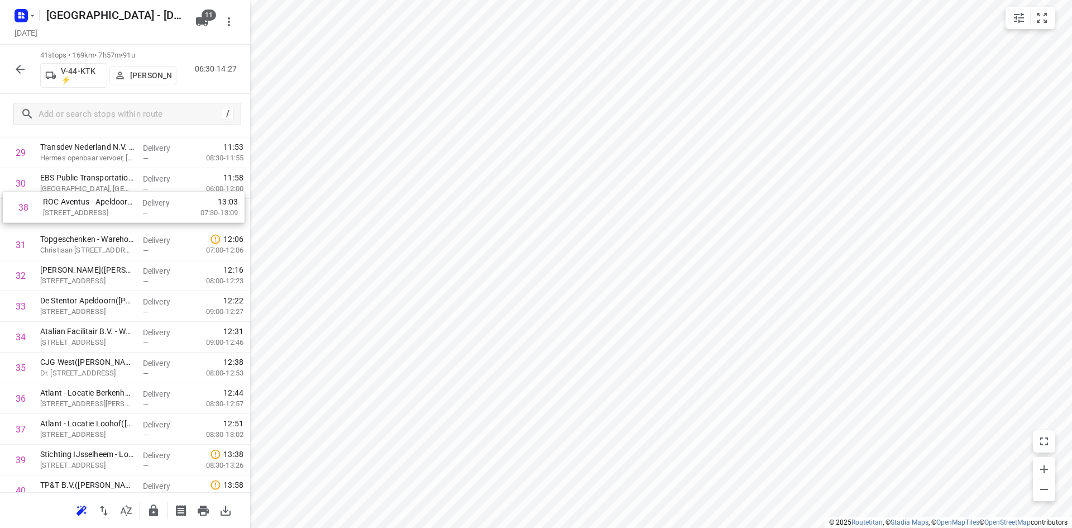
drag, startPoint x: 96, startPoint y: 355, endPoint x: 100, endPoint y: 203, distance: 152.5
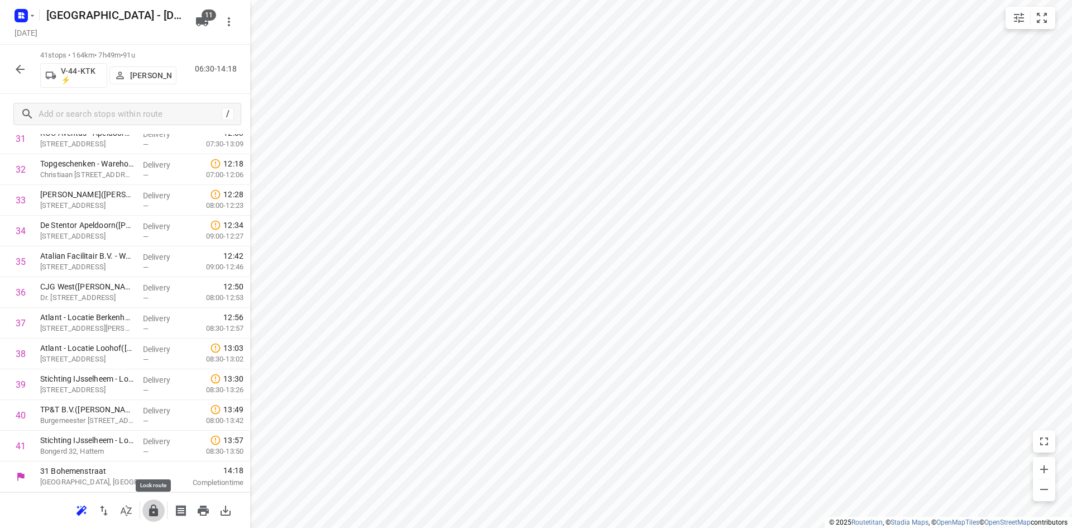
click at [149, 513] on icon "button" at bounding box center [153, 510] width 9 height 12
click at [12, 65] on button "button" at bounding box center [20, 69] width 22 height 22
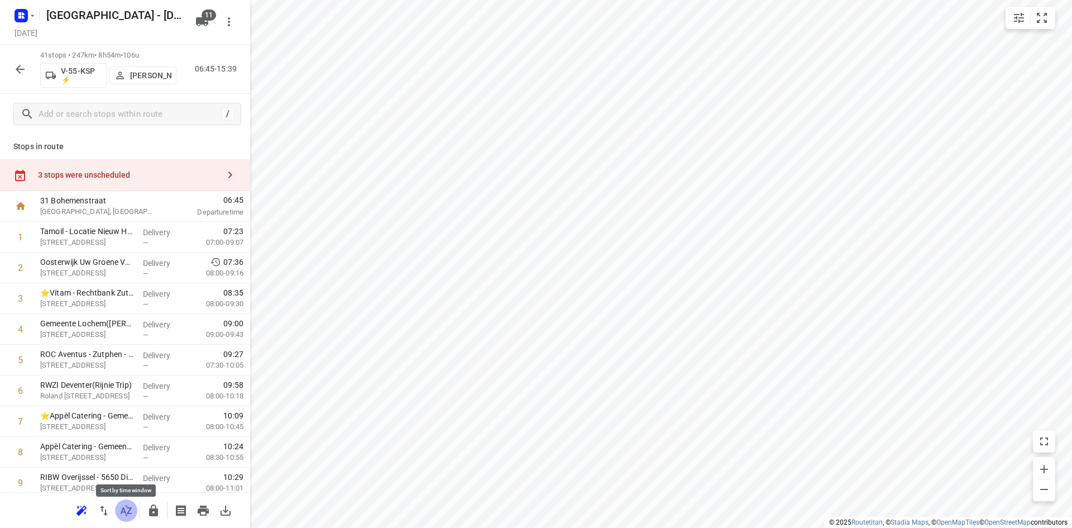
click at [131, 501] on button "button" at bounding box center [126, 510] width 22 height 22
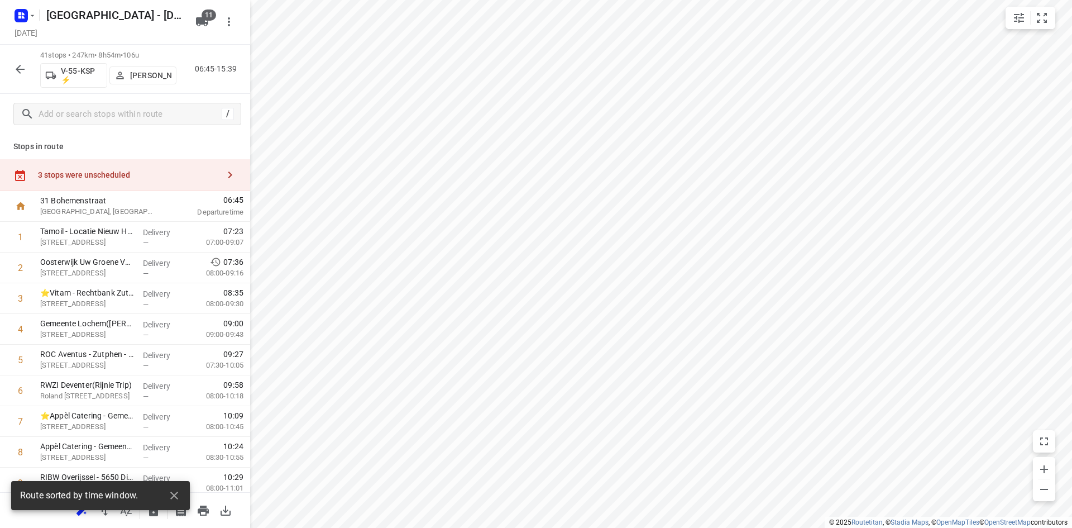
click at [93, 168] on div "3 stops were unscheduled" at bounding box center [125, 175] width 250 height 32
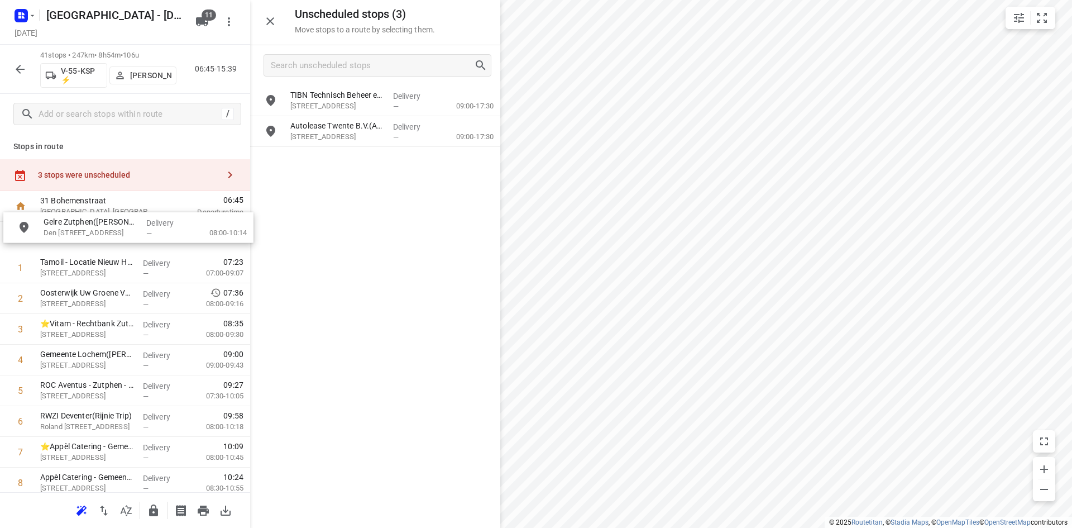
drag, startPoint x: 370, startPoint y: 110, endPoint x: 102, endPoint y: 250, distance: 301.8
click at [267, 22] on icon "button" at bounding box center [270, 21] width 13 height 13
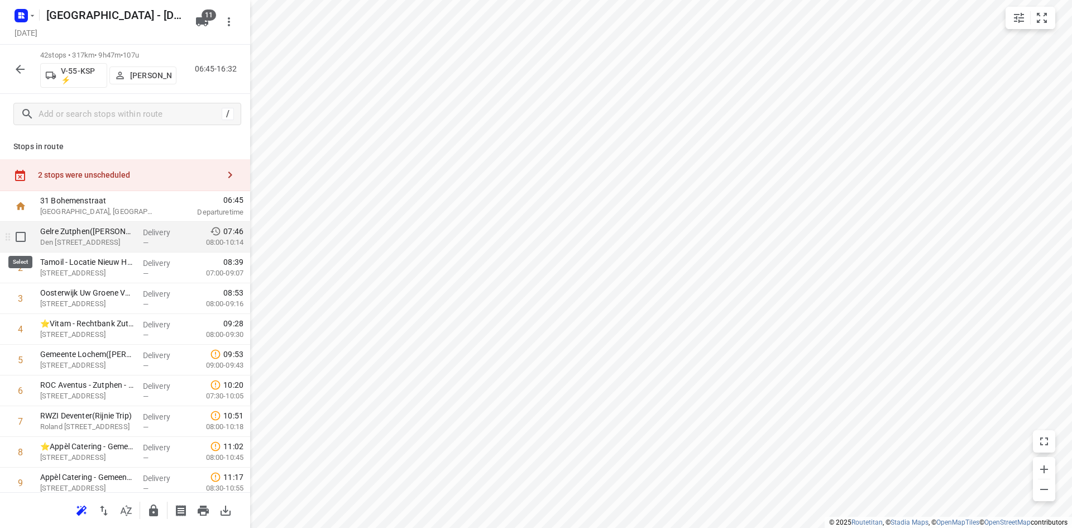
click at [22, 239] on input "checkbox" at bounding box center [20, 237] width 22 height 22
checkbox input "true"
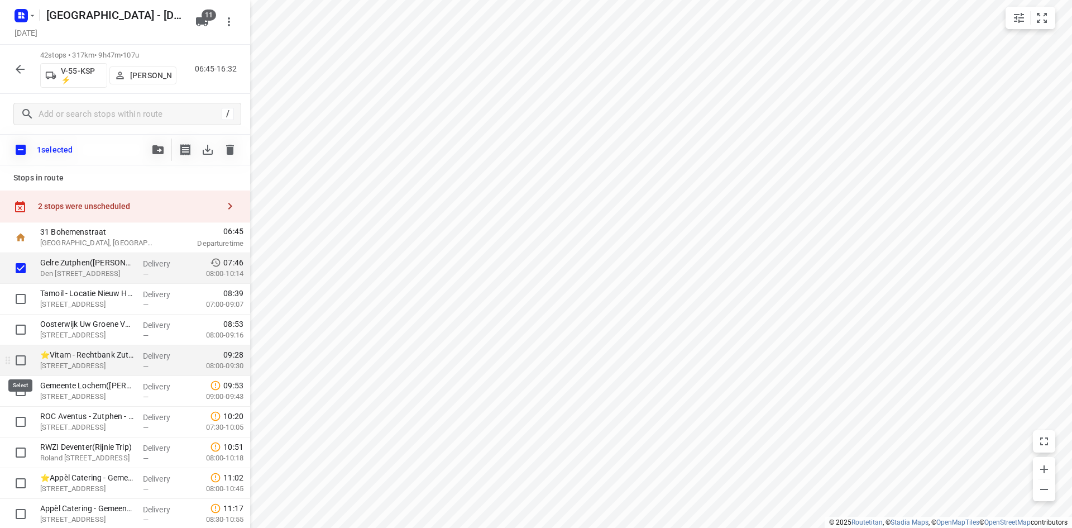
click at [16, 358] on input "checkbox" at bounding box center [20, 360] width 22 height 22
checkbox input "true"
click at [20, 419] on input "checkbox" at bounding box center [20, 422] width 22 height 22
checkbox input "true"
click at [156, 139] on button "button" at bounding box center [158, 150] width 22 height 22
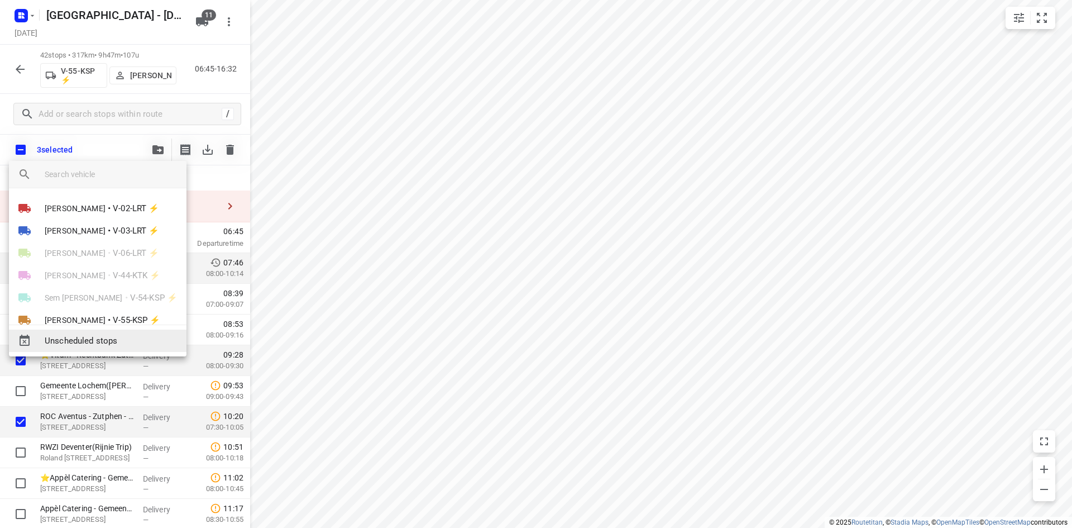
click at [93, 337] on span "Unscheduled stops" at bounding box center [111, 341] width 133 height 13
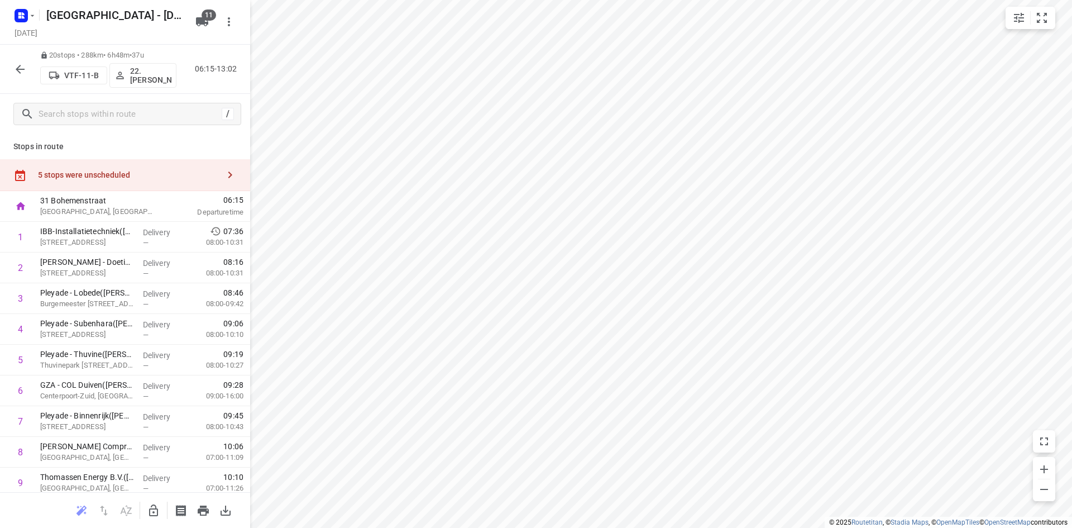
click at [151, 143] on p "Stops in route" at bounding box center [124, 147] width 223 height 12
click at [154, 182] on div "5 stops were unscheduled" at bounding box center [125, 175] width 250 height 32
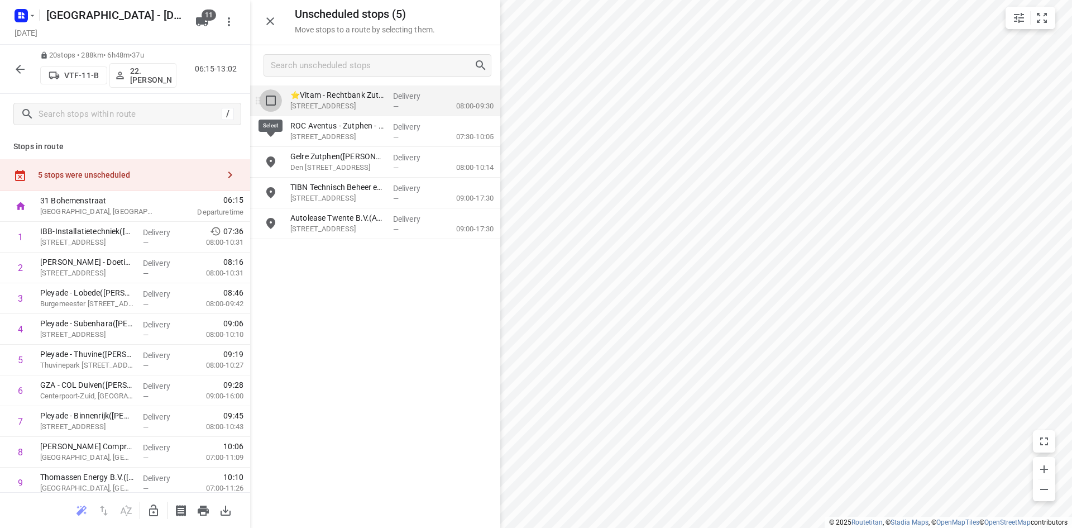
click at [271, 106] on input "grid" at bounding box center [271, 100] width 22 height 22
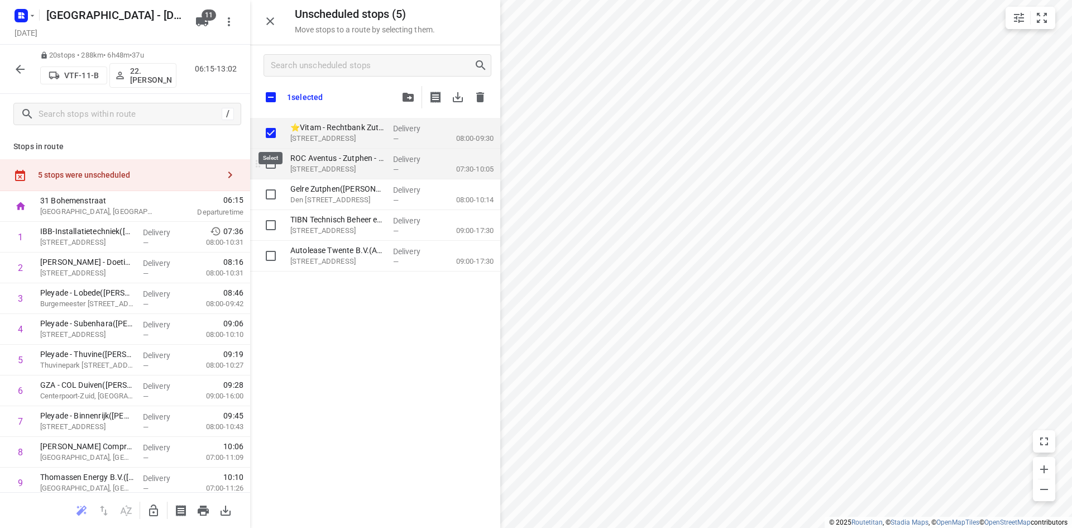
checkbox input "true"
click at [273, 165] on input "grid" at bounding box center [271, 163] width 22 height 22
checkbox input "true"
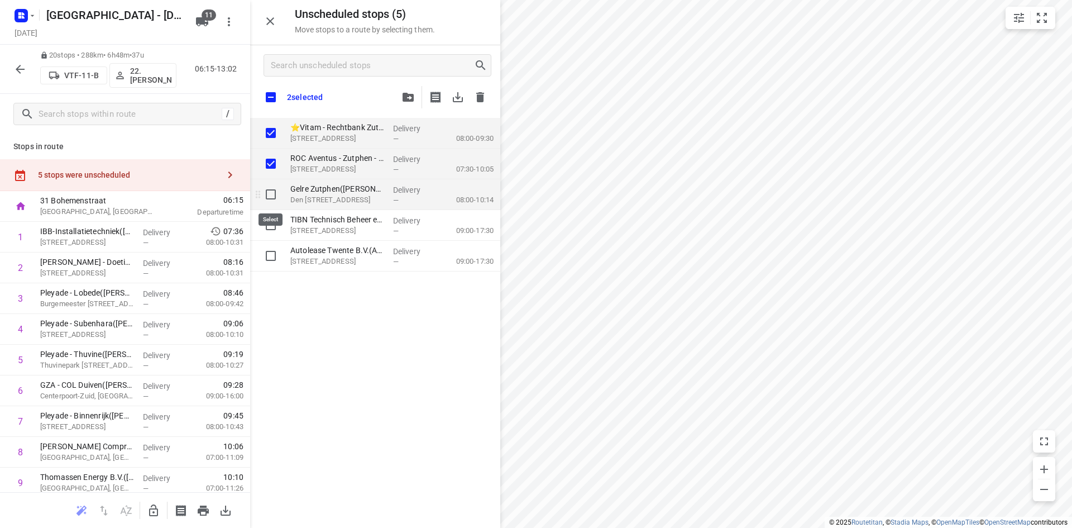
click at [268, 191] on input "grid" at bounding box center [271, 194] width 22 height 22
checkbox input "true"
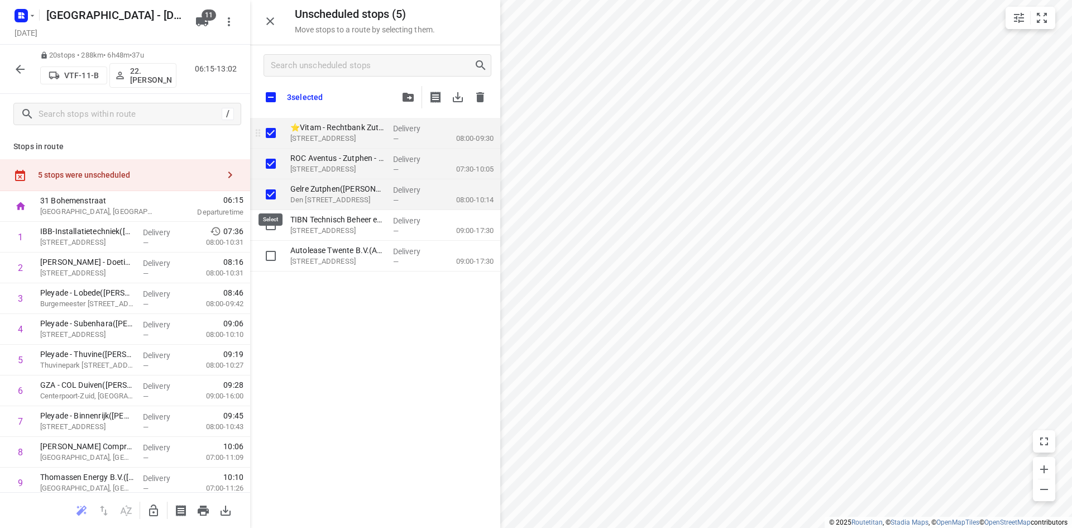
checkbox input "true"
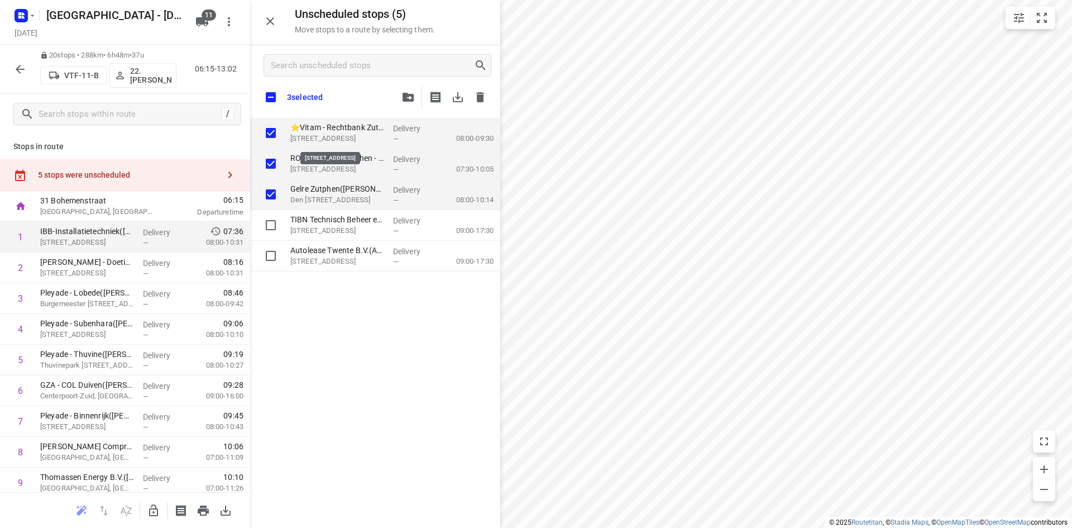
checkbox input "true"
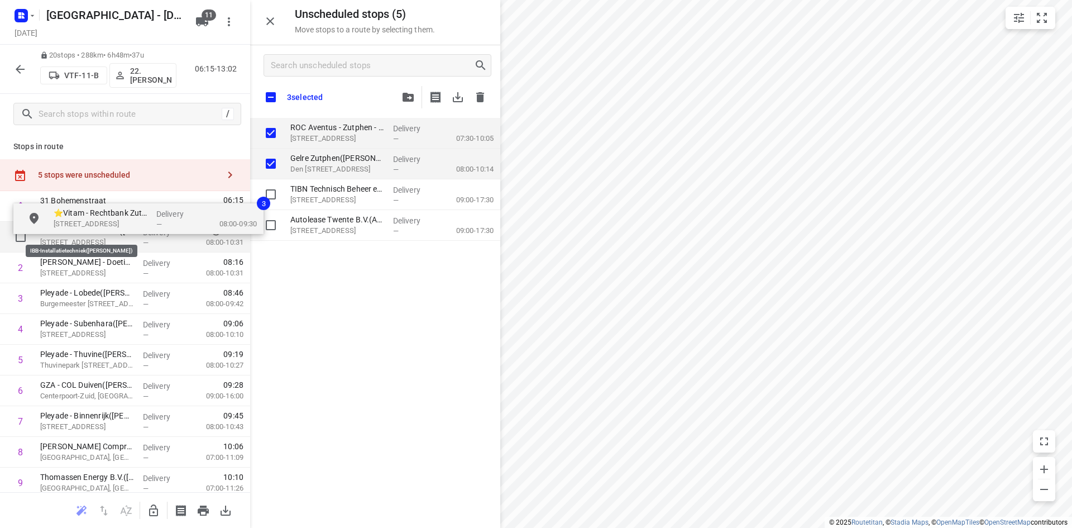
drag, startPoint x: 333, startPoint y: 135, endPoint x: 88, endPoint y: 228, distance: 263.1
checkbox input "true"
click at [88, 228] on p "IBB-Installatietechniek(Nathalie Elsinghorst)" at bounding box center [87, 231] width 94 height 11
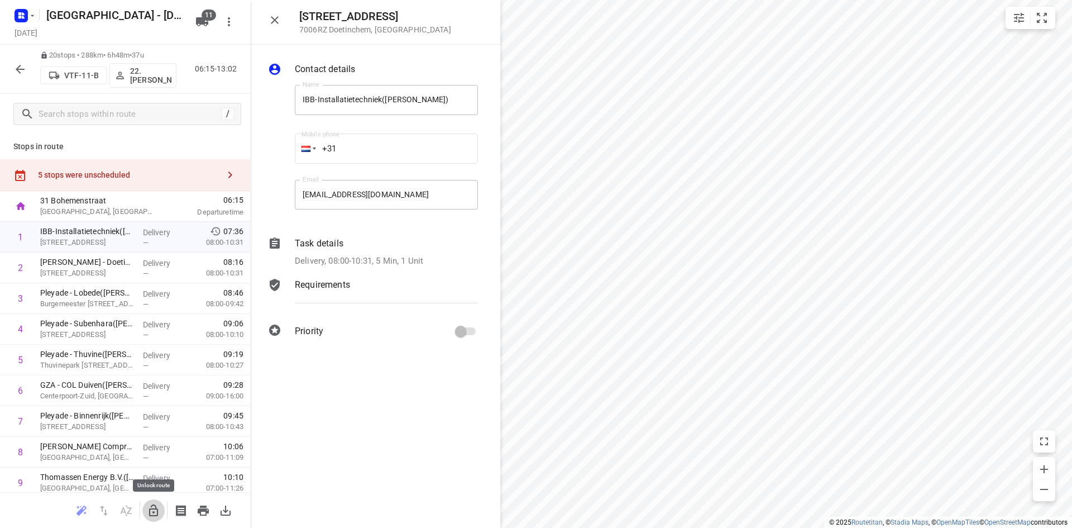
click at [155, 505] on icon "button" at bounding box center [153, 510] width 9 height 12
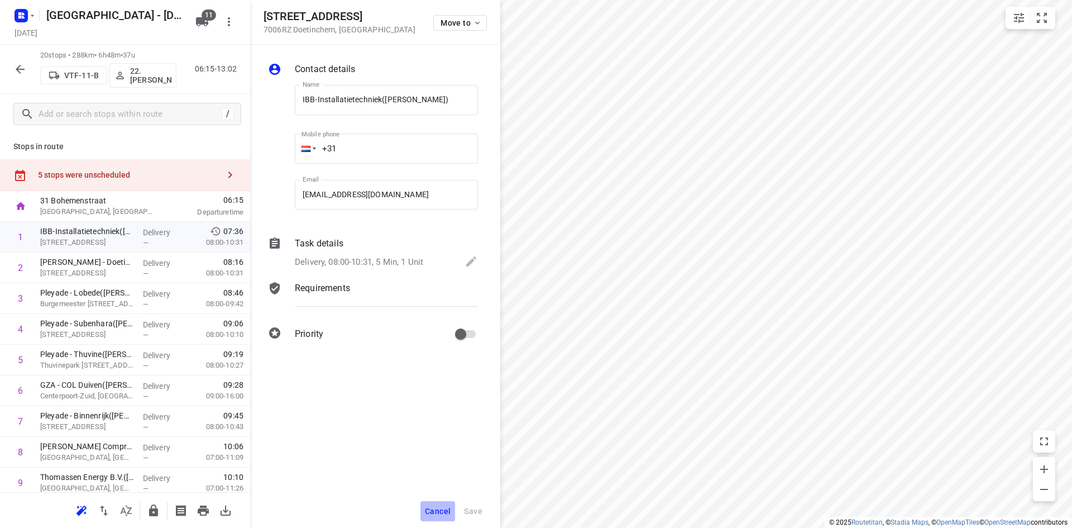
click at [430, 510] on span "Cancel" at bounding box center [438, 511] width 26 height 9
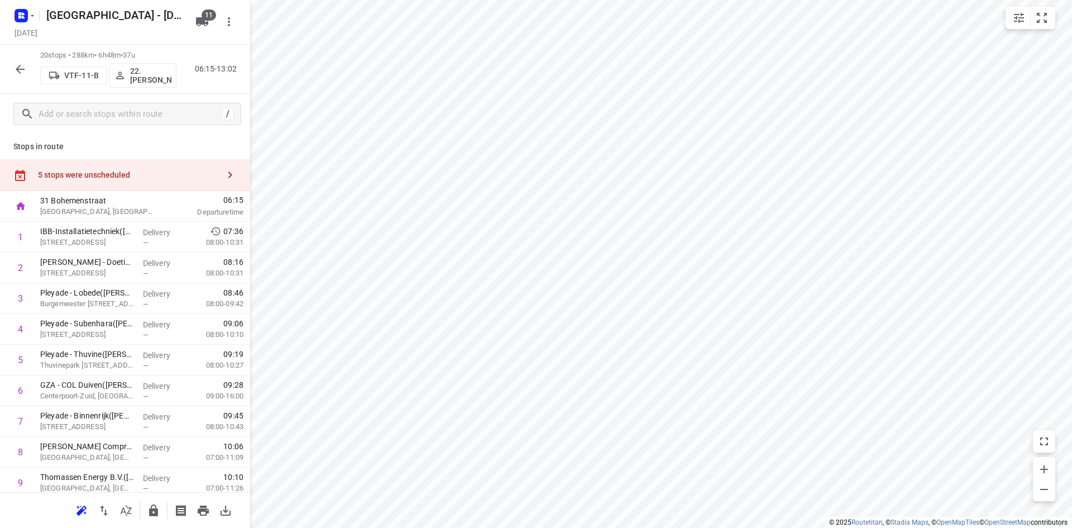
click at [152, 173] on div "5 stops were unscheduled" at bounding box center [128, 174] width 181 height 9
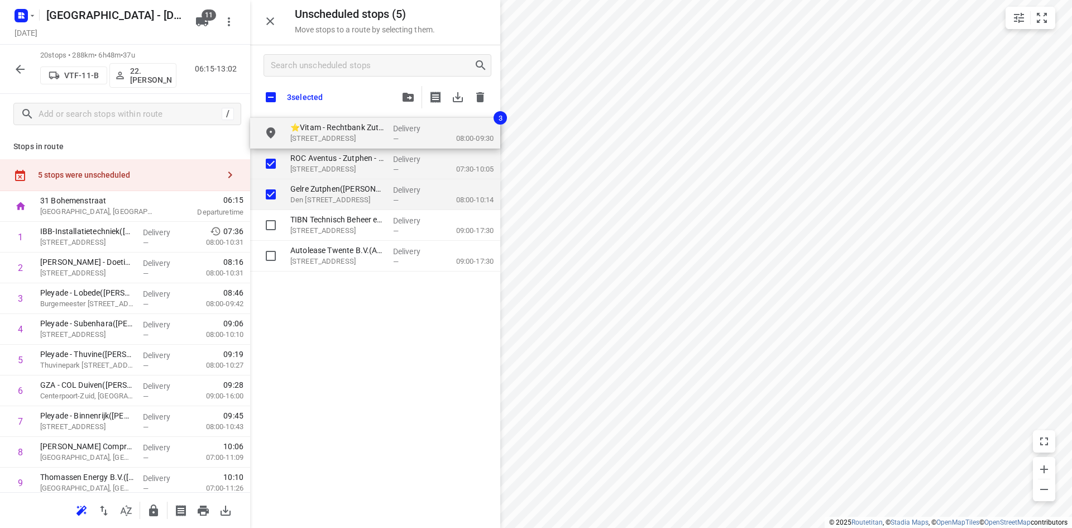
checkbox input "true"
click at [337, 107] on div "3 selected" at bounding box center [375, 96] width 250 height 23
checkbox input "true"
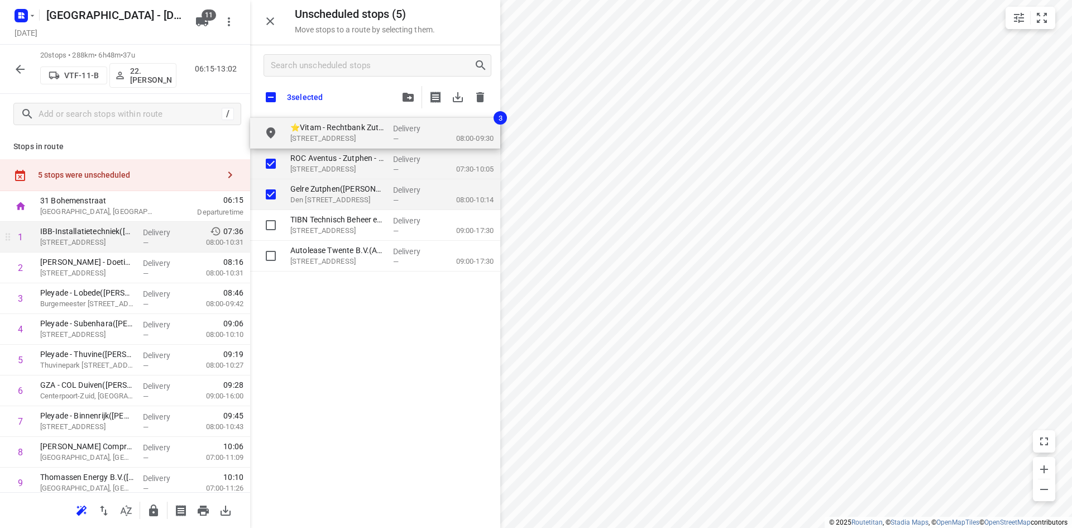
checkbox input "true"
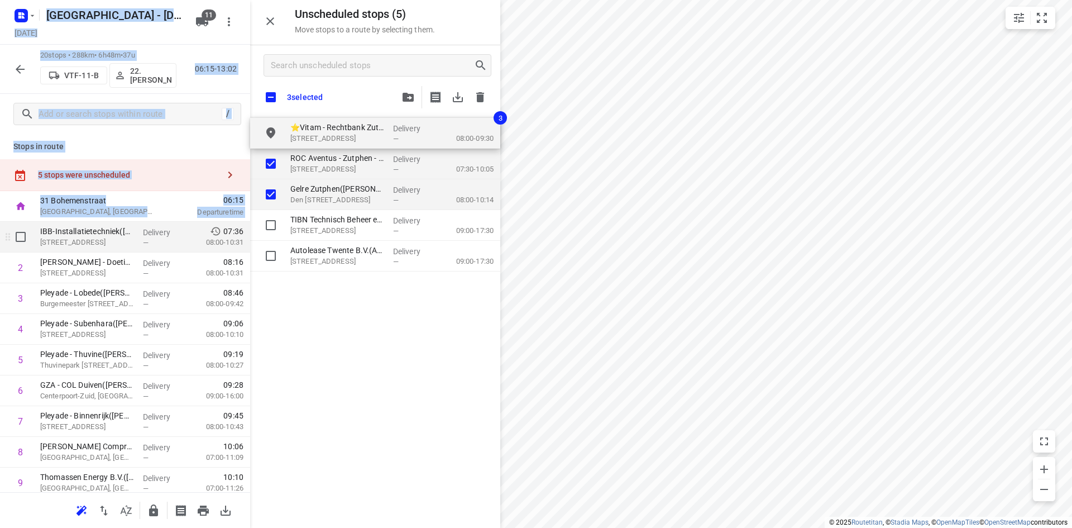
drag, startPoint x: 374, startPoint y: 133, endPoint x: 132, endPoint y: 229, distance: 260.0
click at [132, 229] on div "Unscheduled stops ( 5 ) Move stops to a route by selecting them. 3 selected ROC…" at bounding box center [125, 264] width 250 height 528
checkbox input "true"
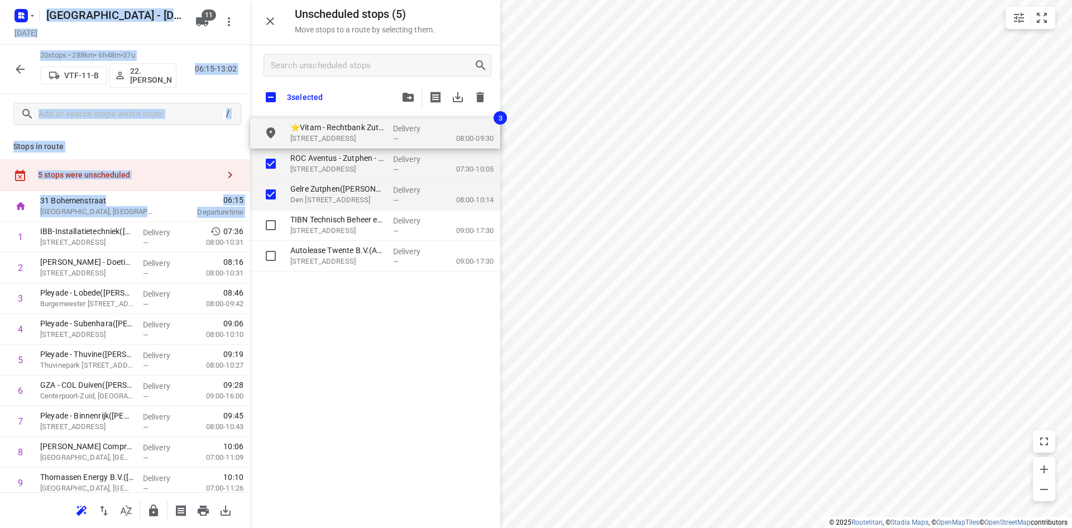
checkbox input "true"
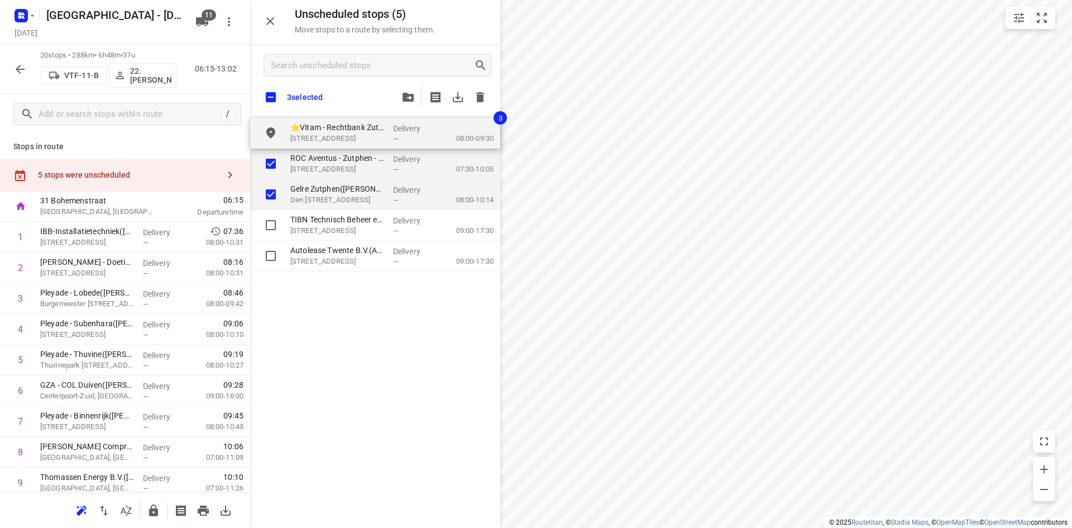
click at [398, 404] on div "ROC Aventus - Zutphen - Stationsplein(Jan van Veldhuizen) Stationsplein 20, Zut…" at bounding box center [375, 322] width 250 height 408
checkbox input "true"
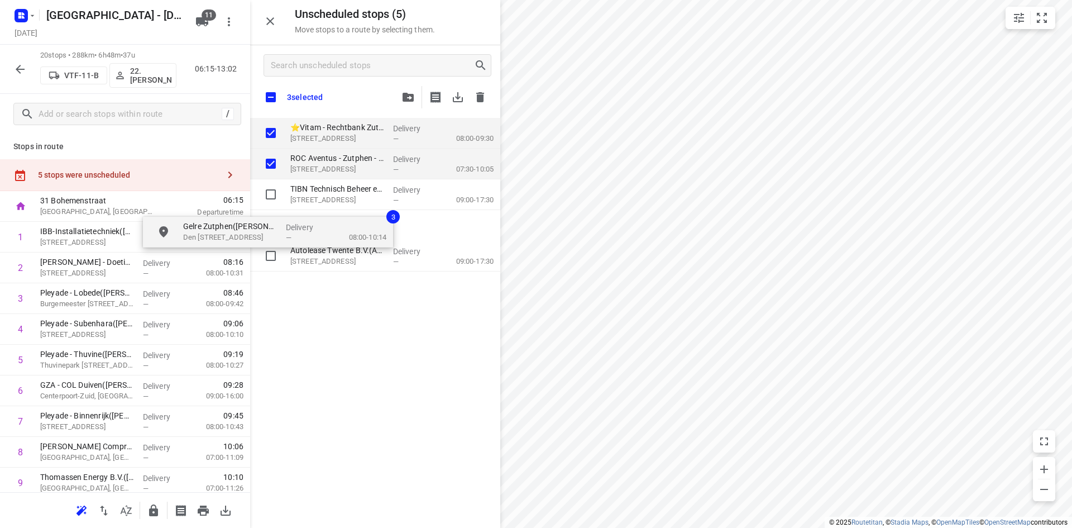
checkbox input "true"
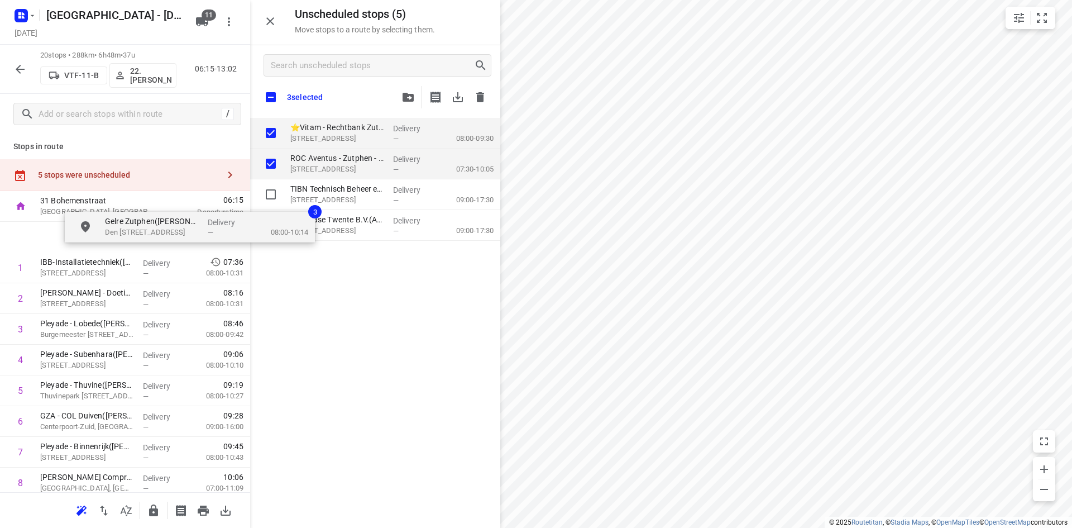
drag, startPoint x: 342, startPoint y: 179, endPoint x: 136, endPoint y: 221, distance: 210.3
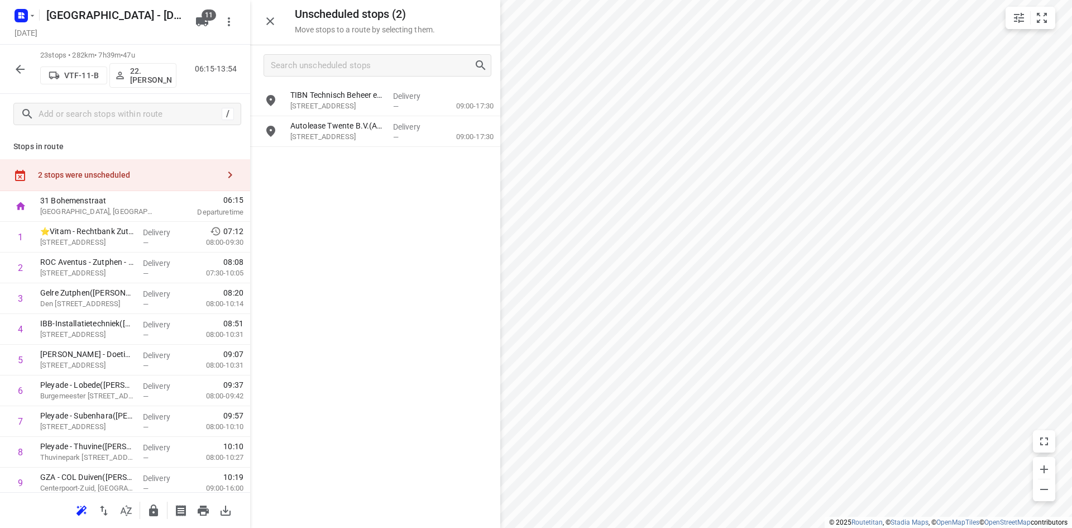
click at [269, 20] on icon "button" at bounding box center [270, 21] width 8 height 8
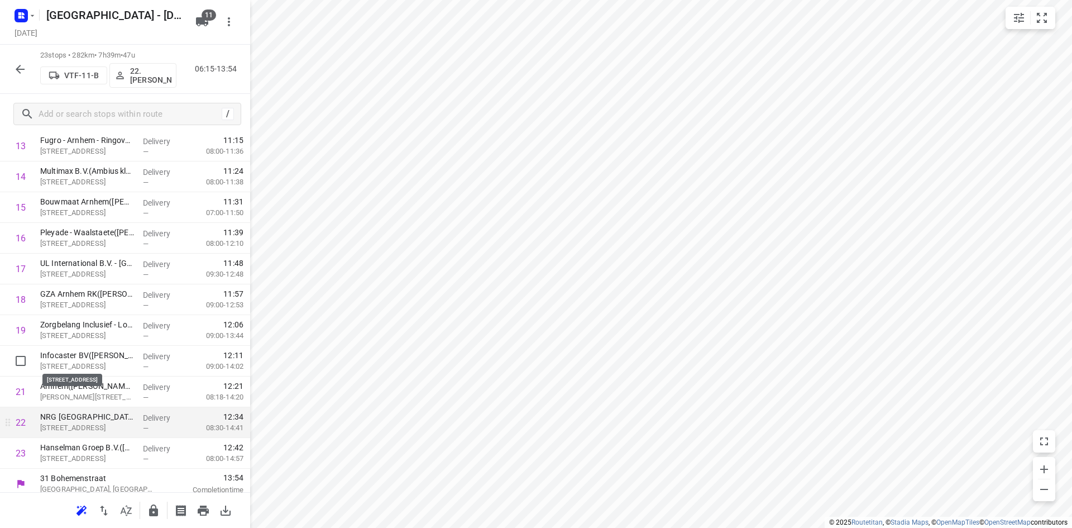
scroll to position [467, 0]
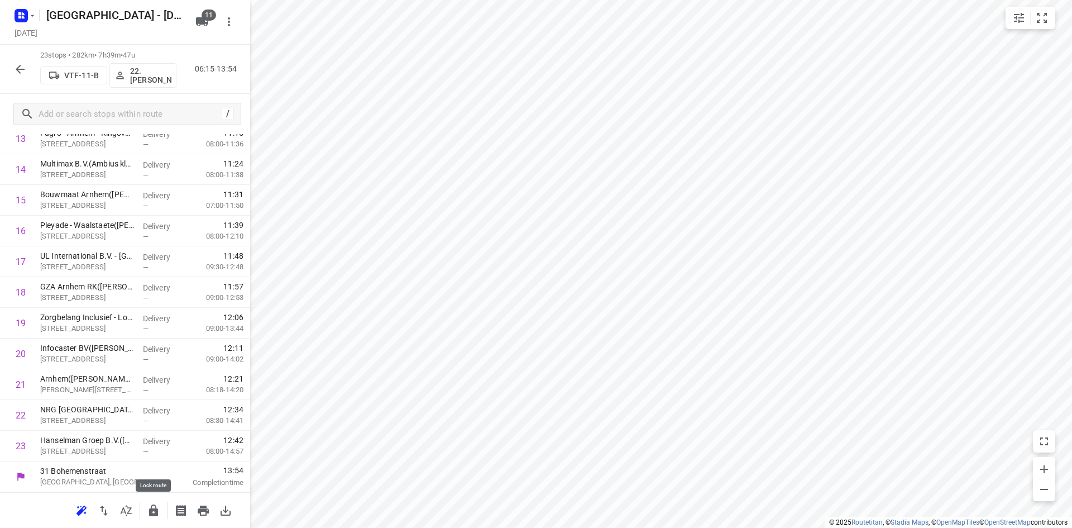
click at [150, 508] on icon "button" at bounding box center [153, 510] width 9 height 12
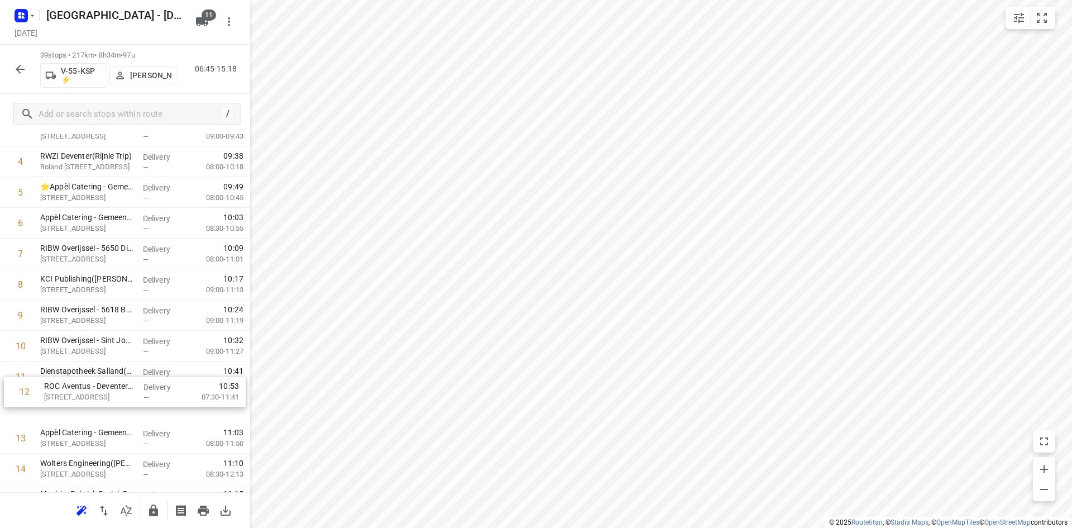
scroll to position [169, 0]
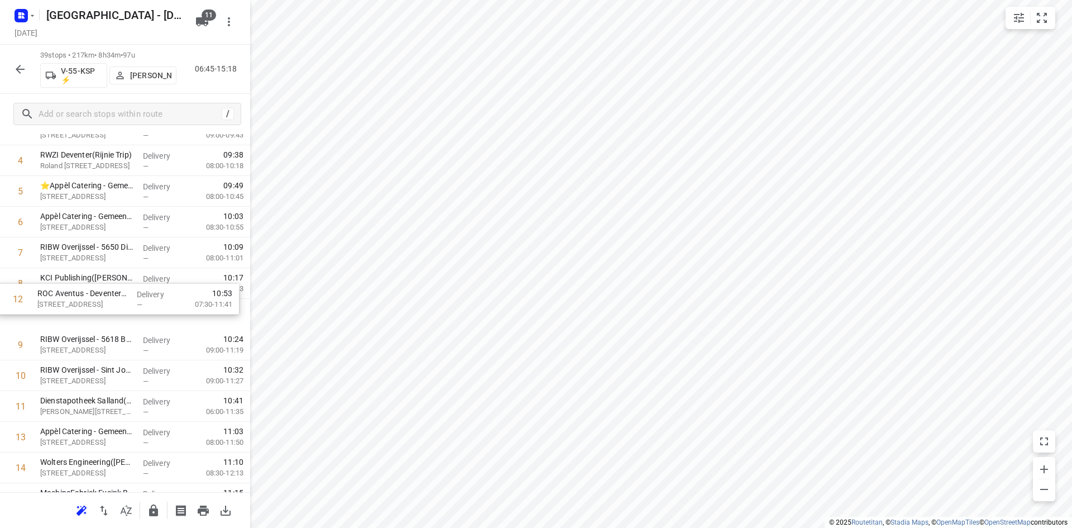
drag, startPoint x: 80, startPoint y: 409, endPoint x: 81, endPoint y: 286, distance: 123.4
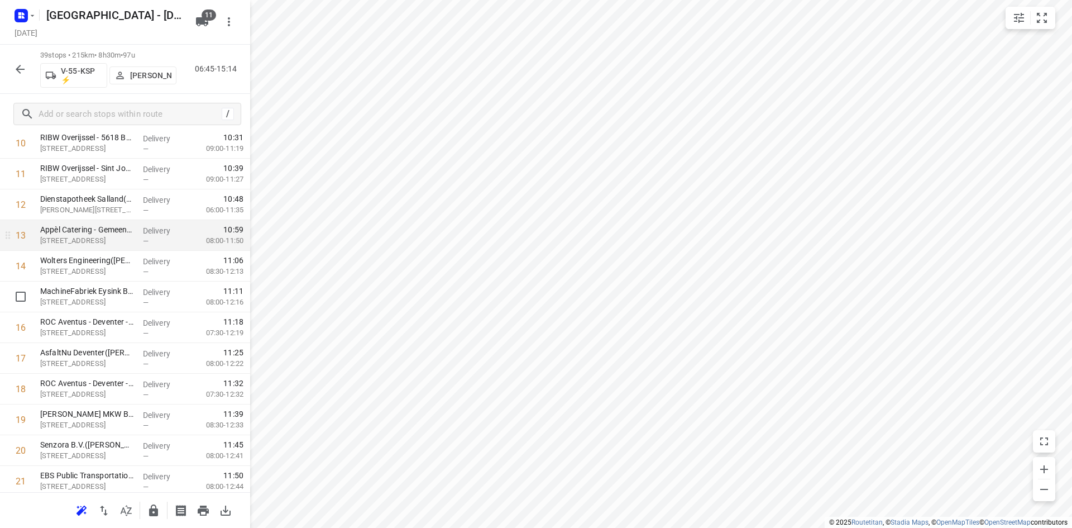
scroll to position [392, 0]
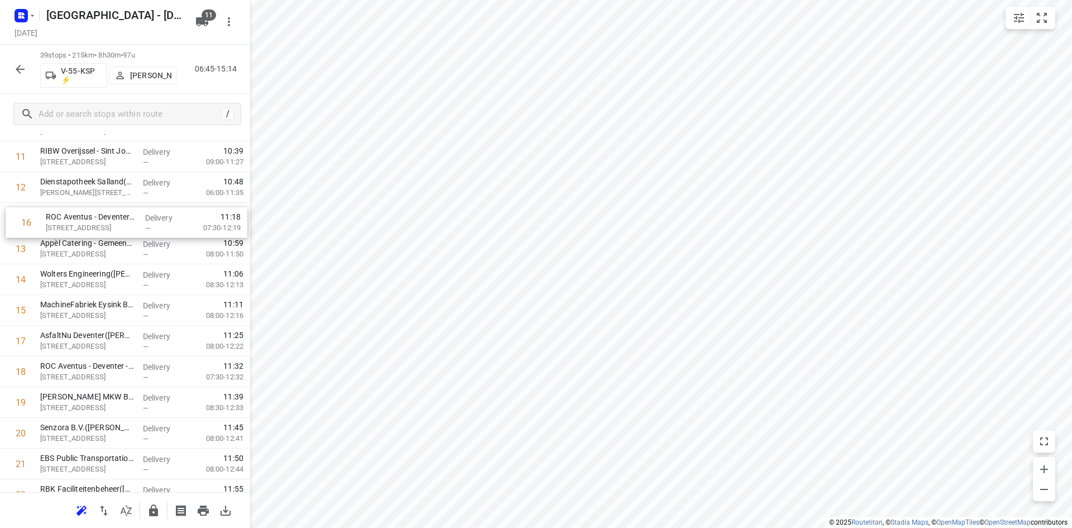
drag, startPoint x: 89, startPoint y: 315, endPoint x: 94, endPoint y: 227, distance: 87.9
click at [94, 227] on div "1 Tamoil - Locatie Nieuw Heeten(Kitty van der Vegt) Okkenbroekstraat 19, Nieuw …" at bounding box center [125, 433] width 250 height 1198
drag, startPoint x: 84, startPoint y: 372, endPoint x: 86, endPoint y: 333, distance: 39.1
click at [86, 333] on div "1 Tamoil - Locatie Nieuw Heeten(Kitty van der Vegt) Okkenbroekstraat 19, Nieuw …" at bounding box center [125, 434] width 250 height 1198
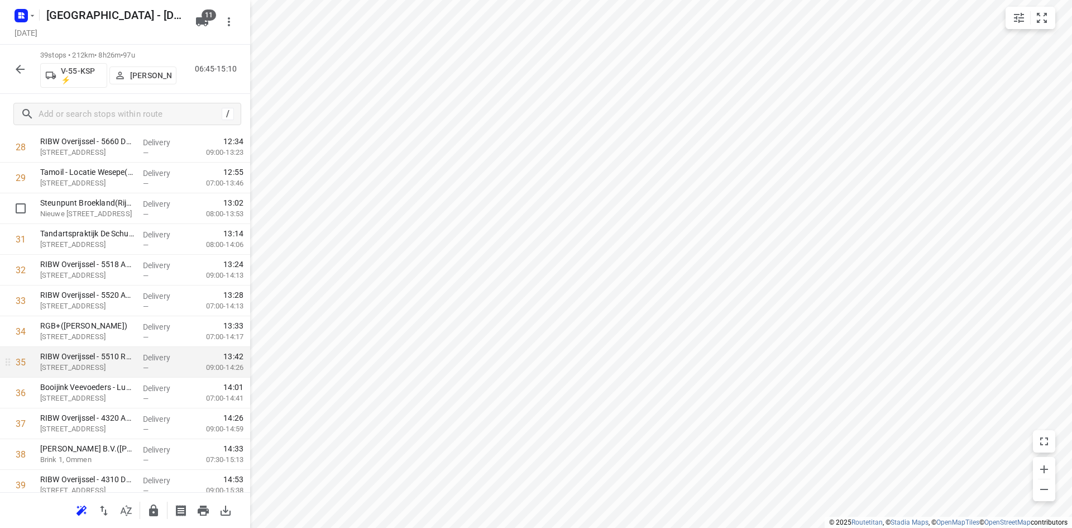
scroll to position [958, 0]
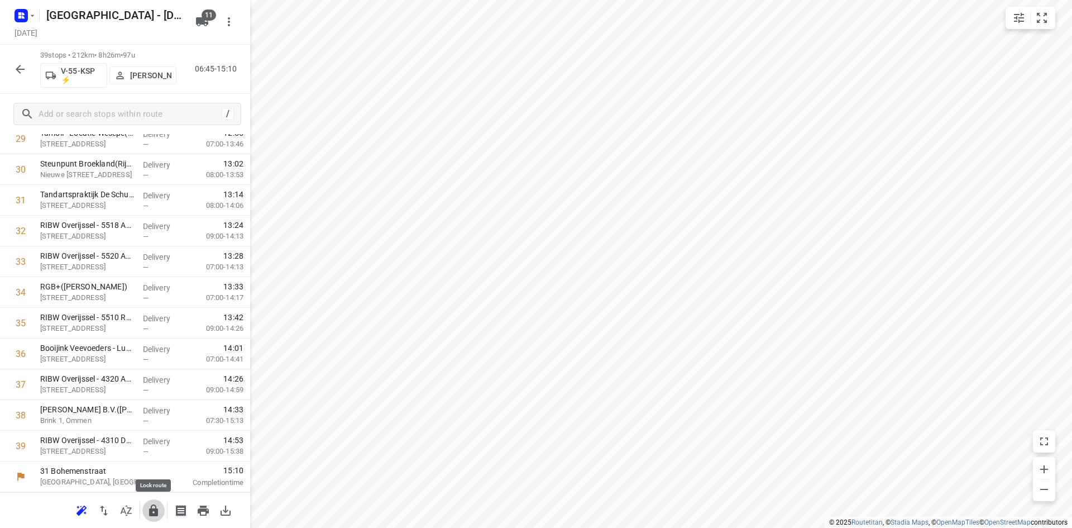
click at [152, 507] on icon "button" at bounding box center [153, 510] width 13 height 13
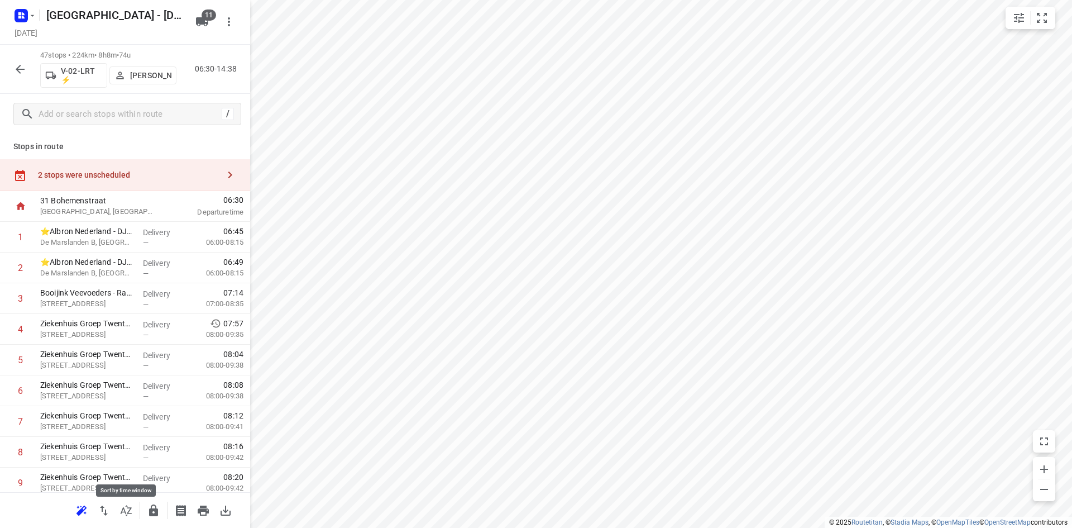
click at [122, 504] on icon "button" at bounding box center [126, 510] width 13 height 13
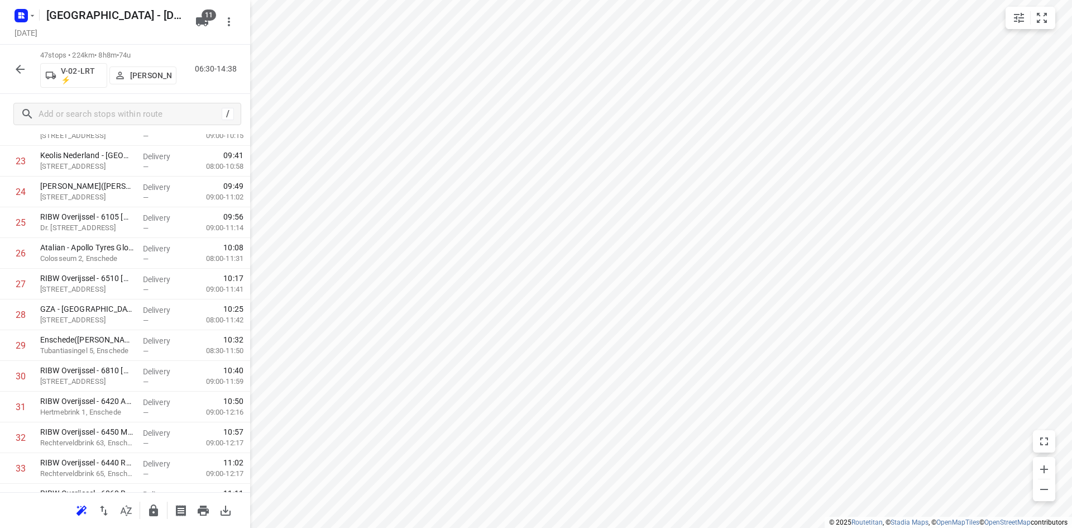
scroll to position [1204, 0]
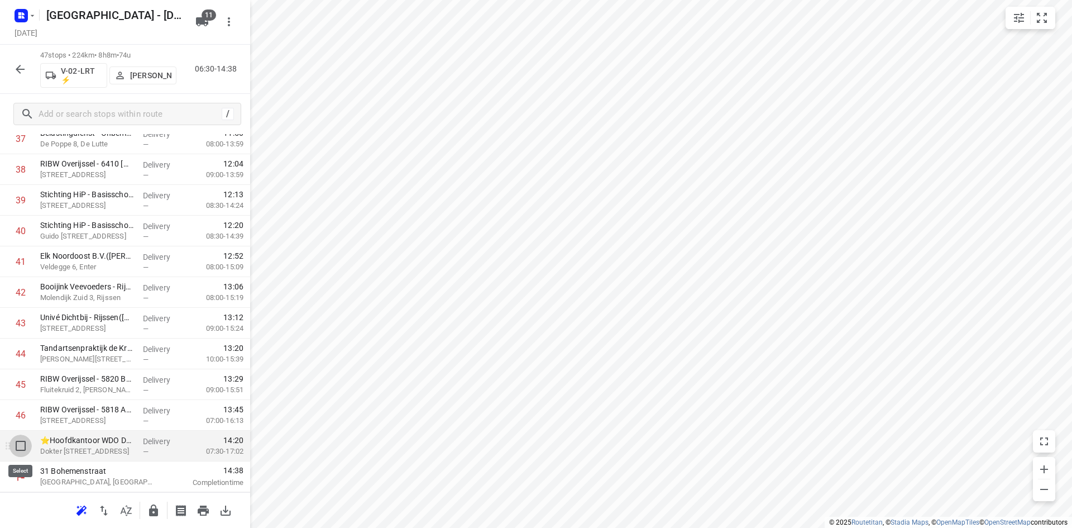
click at [16, 449] on input "checkbox" at bounding box center [20, 446] width 22 height 22
checkbox input "true"
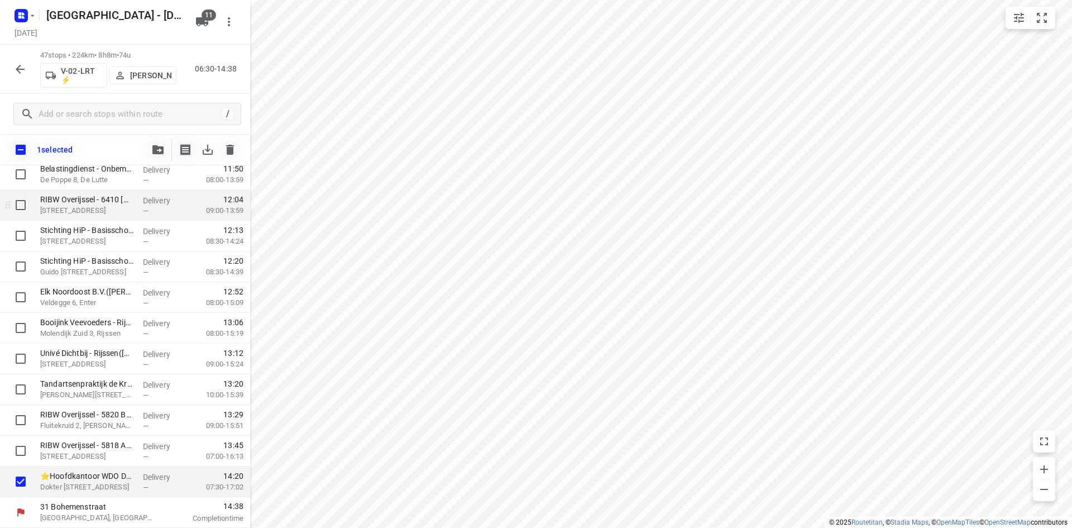
scroll to position [1200, 0]
click at [159, 155] on button "button" at bounding box center [158, 150] width 22 height 22
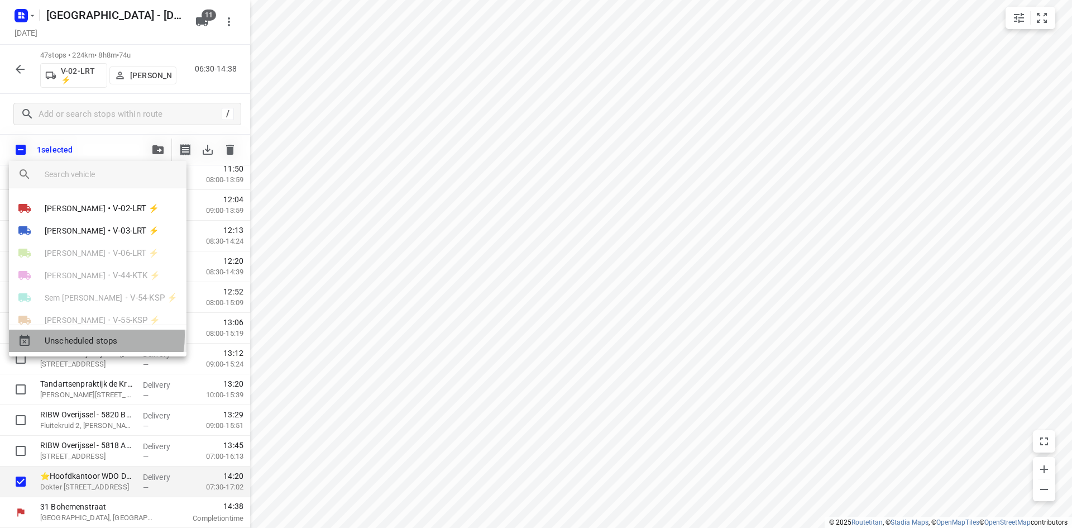
click at [75, 335] on span "Unscheduled stops" at bounding box center [111, 341] width 133 height 13
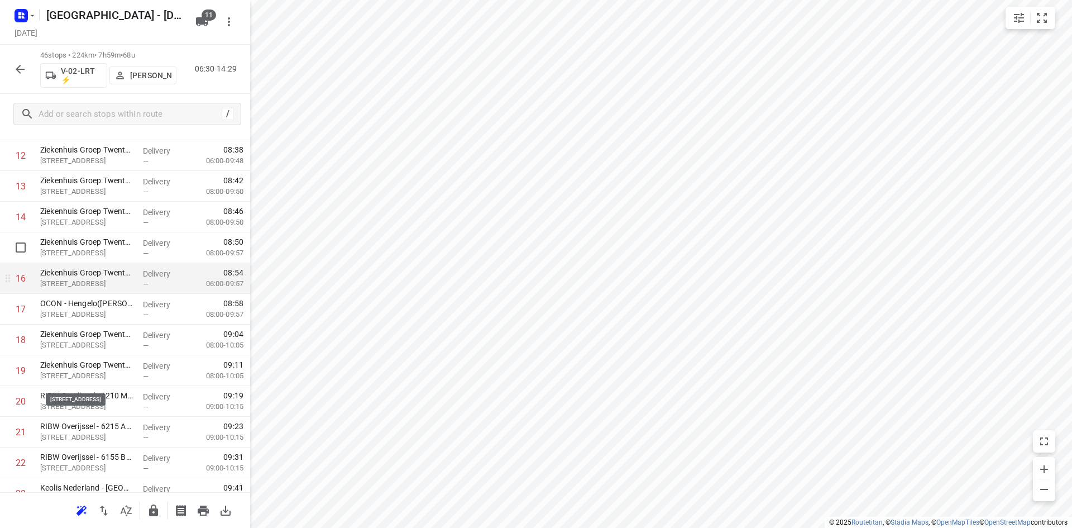
scroll to position [447, 0]
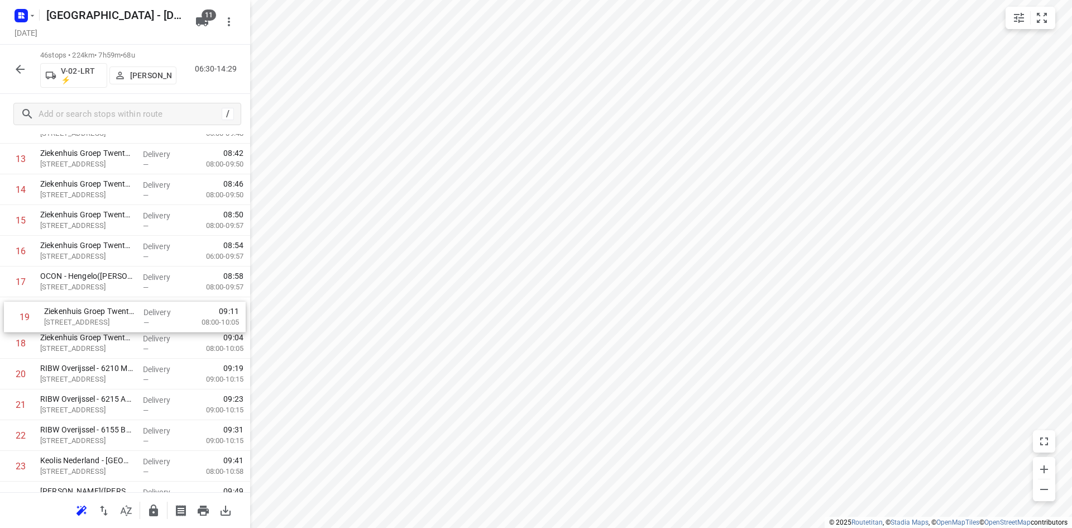
drag, startPoint x: 104, startPoint y: 336, endPoint x: 108, endPoint y: 305, distance: 31.0
click at [108, 305] on div "1 ⭐Albron Nederland - DJI - PI Zwolle Zuid 2 - 7966(Contactpersoon 7966) De Mar…" at bounding box center [125, 481] width 250 height 1413
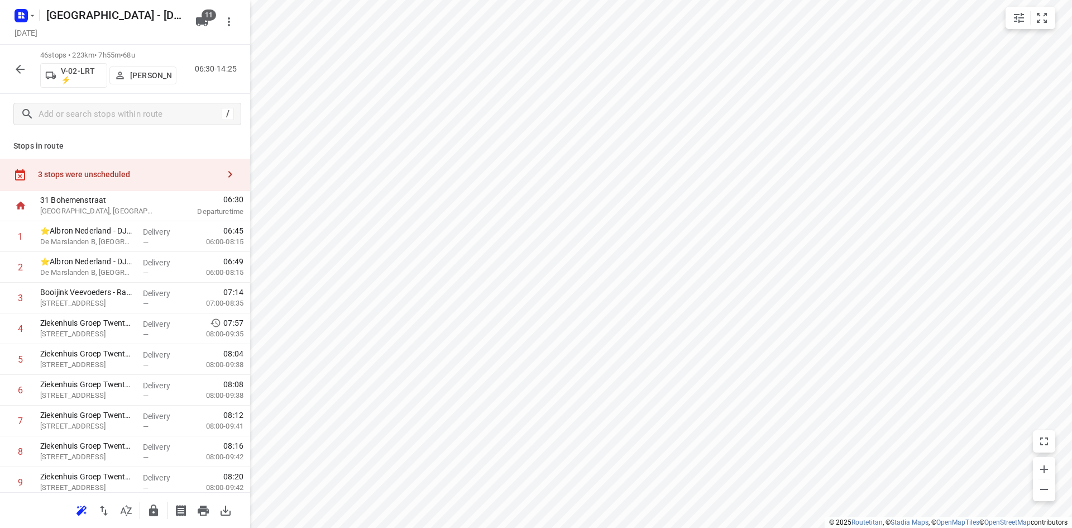
scroll to position [0, 0]
click at [161, 181] on div "3 stops were unscheduled" at bounding box center [125, 175] width 250 height 32
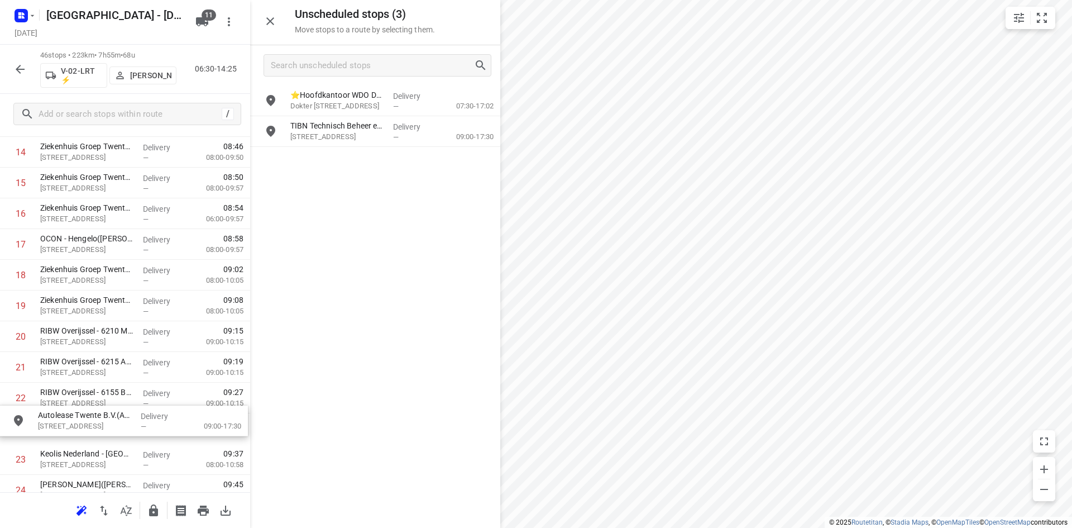
drag, startPoint x: 354, startPoint y: 165, endPoint x: 93, endPoint y: 431, distance: 372.1
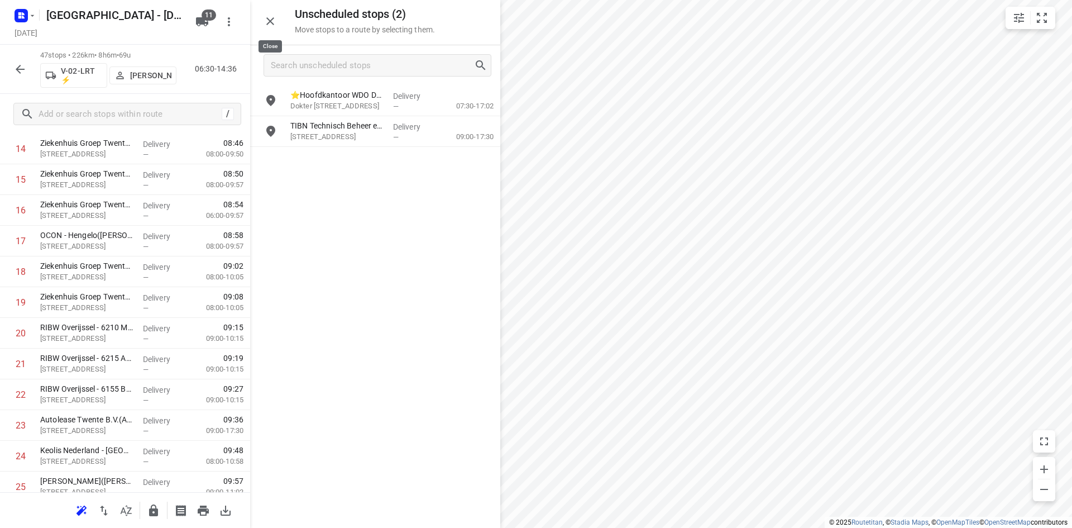
click at [264, 28] on button "button" at bounding box center [270, 21] width 22 height 22
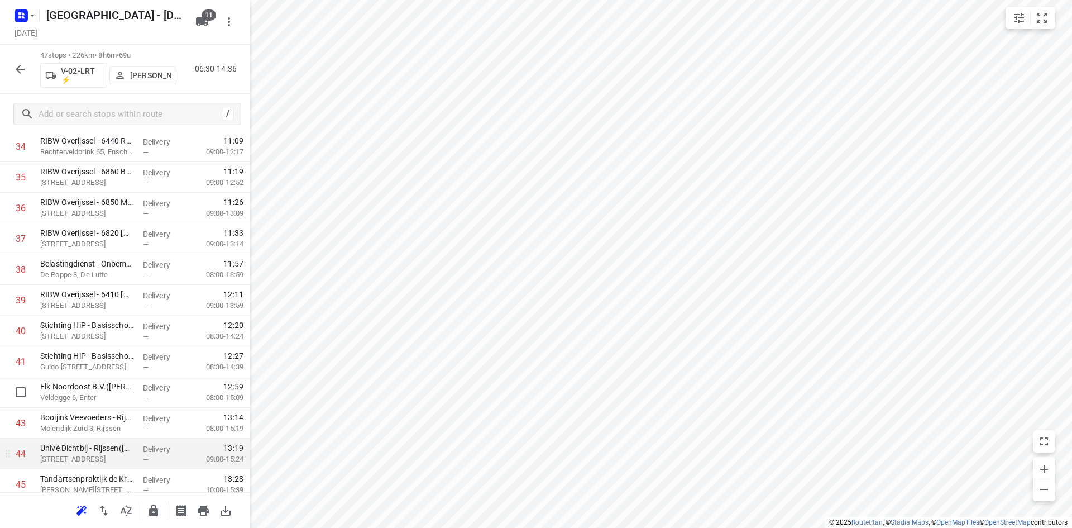
scroll to position [1204, 0]
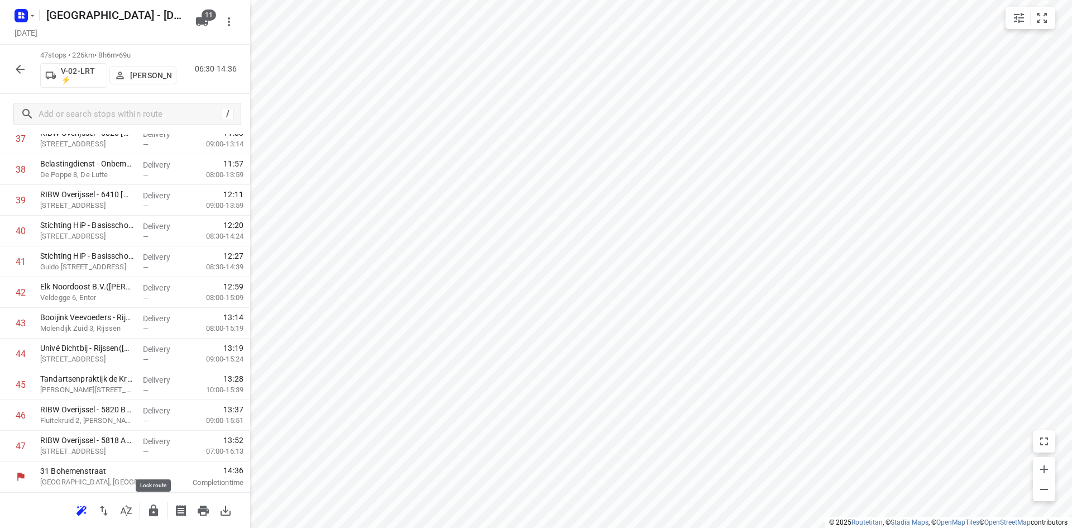
click at [158, 507] on icon "button" at bounding box center [153, 510] width 13 height 13
click at [127, 511] on icon "button" at bounding box center [126, 510] width 13 height 13
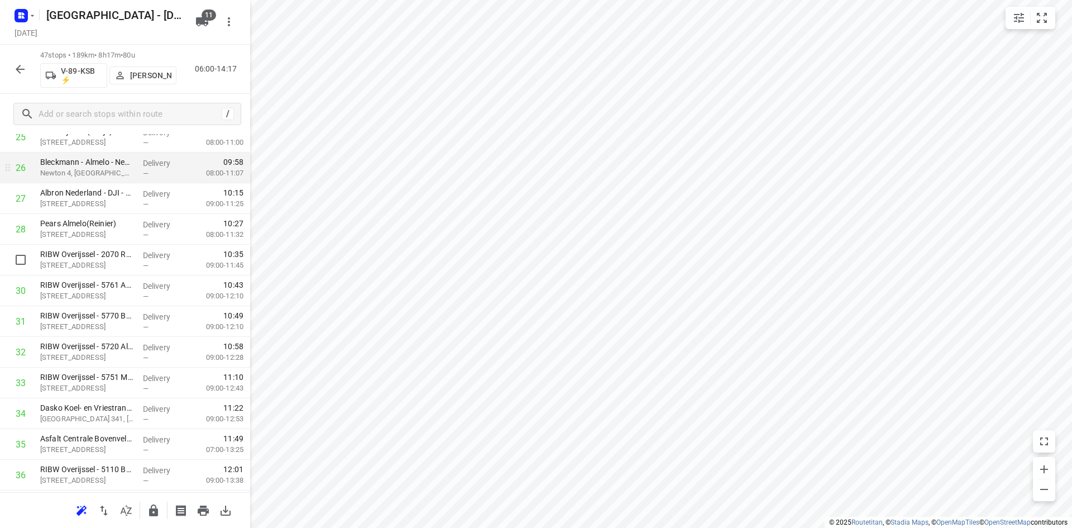
scroll to position [838, 0]
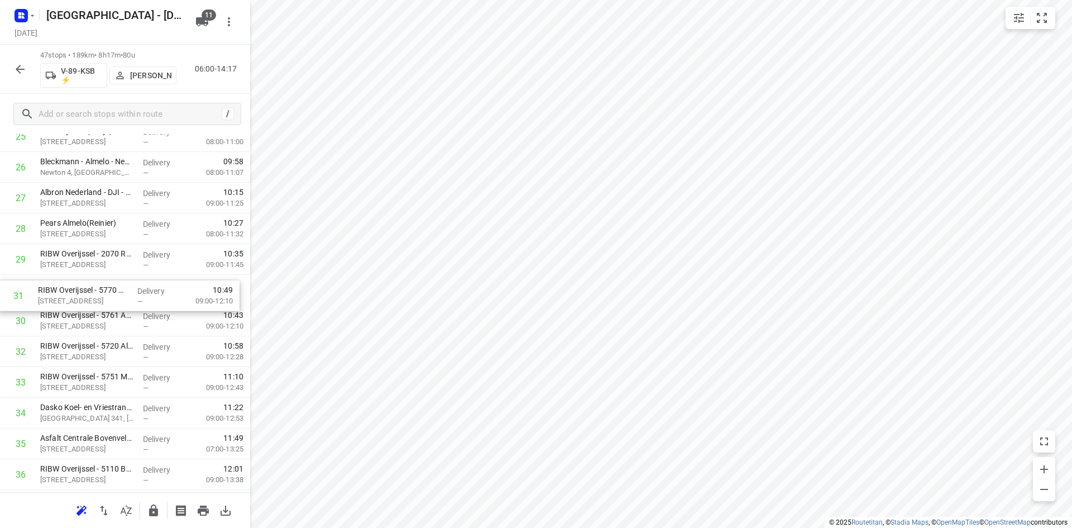
drag, startPoint x: 87, startPoint y: 321, endPoint x: 84, endPoint y: 292, distance: 29.2
click at [84, 292] on div "1 Ziekenhuis Groep Twente - Afdeling POS - Almelo(Marije Munsterhuis / Bennieke…" at bounding box center [125, 106] width 250 height 1444
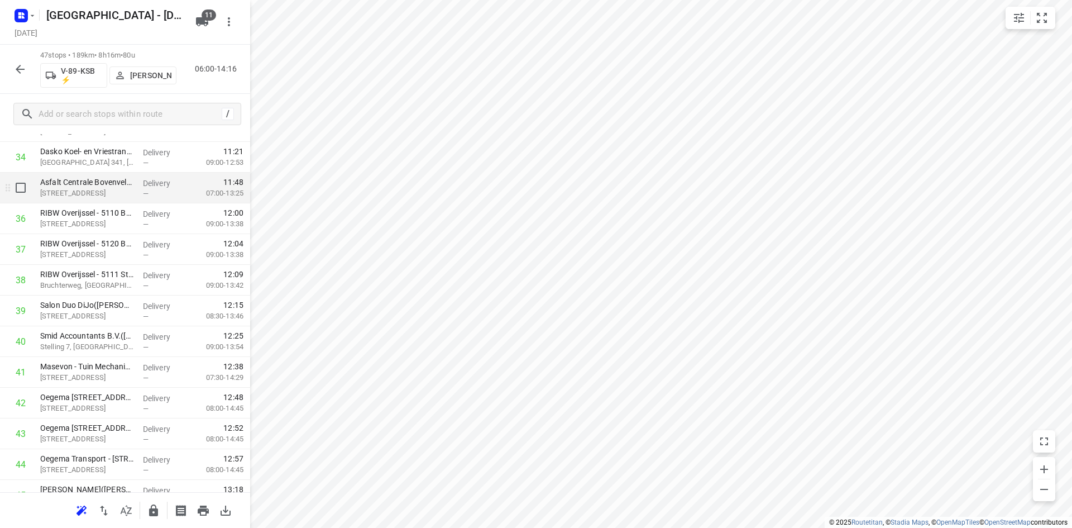
scroll to position [1204, 0]
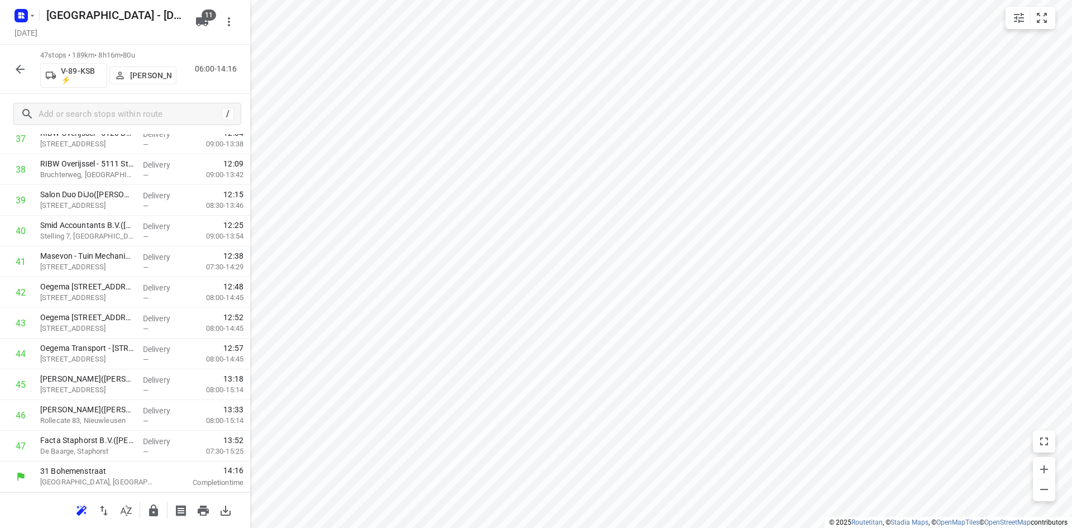
click at [156, 505] on icon "button" at bounding box center [153, 510] width 13 height 13
click at [123, 509] on icon "button" at bounding box center [126, 510] width 11 height 11
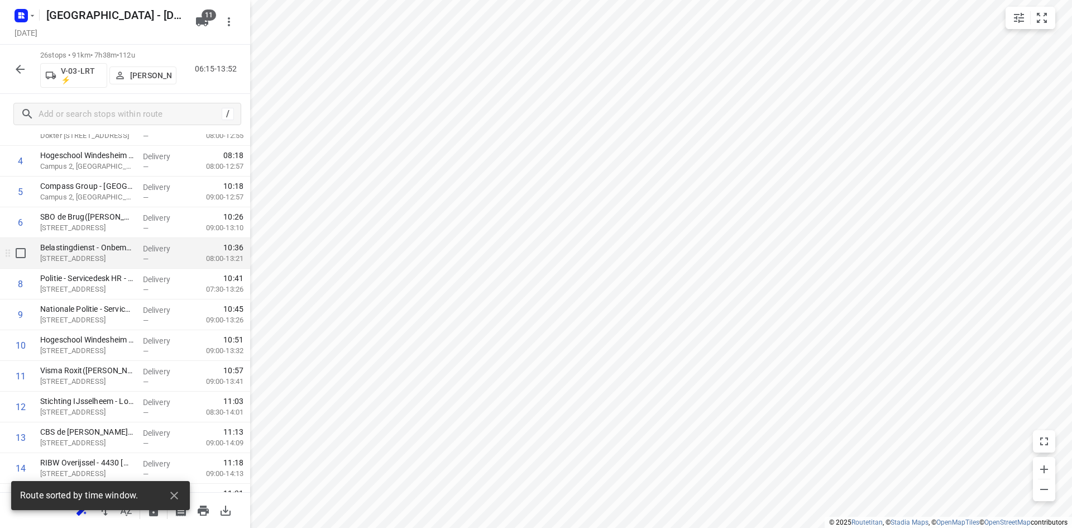
scroll to position [0, 0]
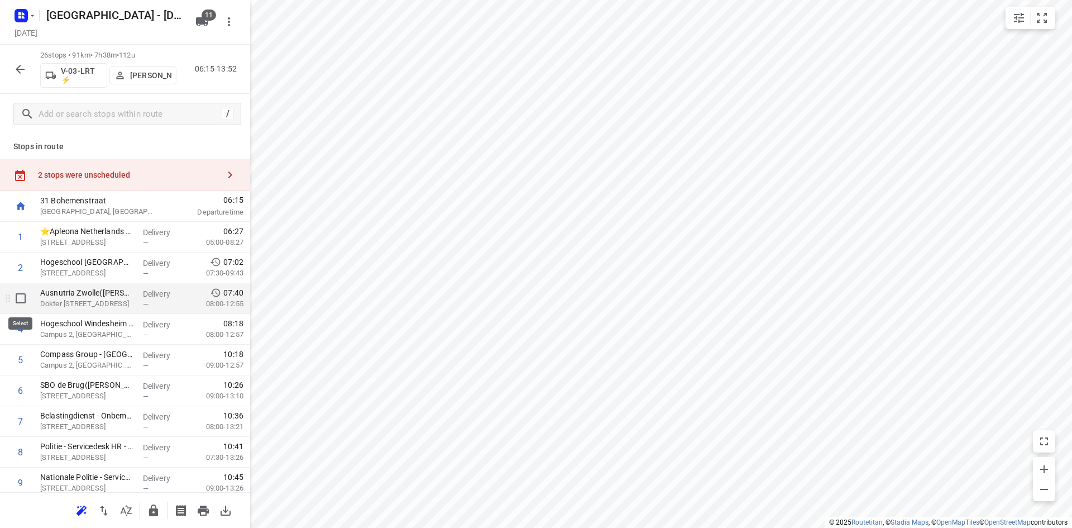
click at [14, 297] on input "checkbox" at bounding box center [20, 298] width 22 height 22
checkbox input "true"
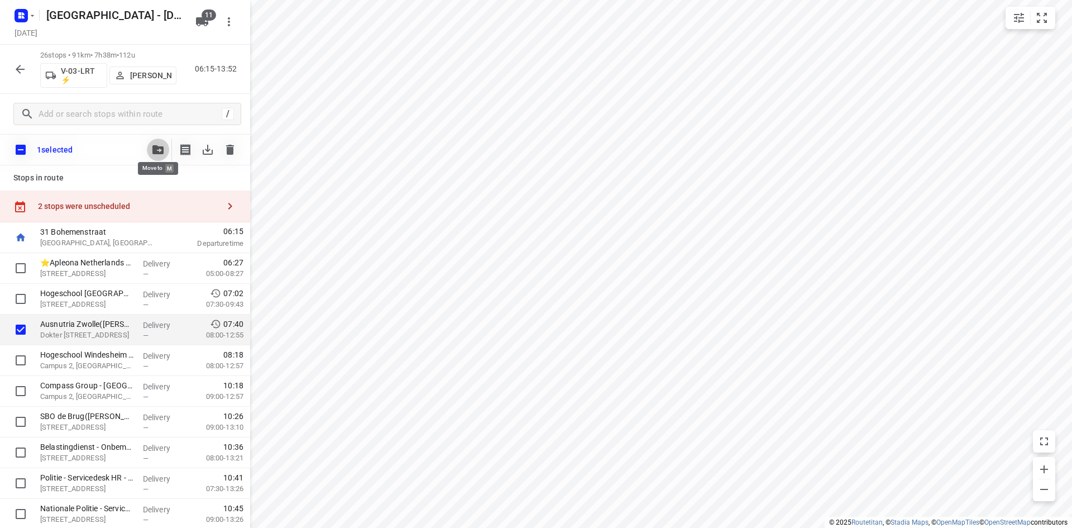
click at [158, 147] on icon "button" at bounding box center [157, 149] width 11 height 9
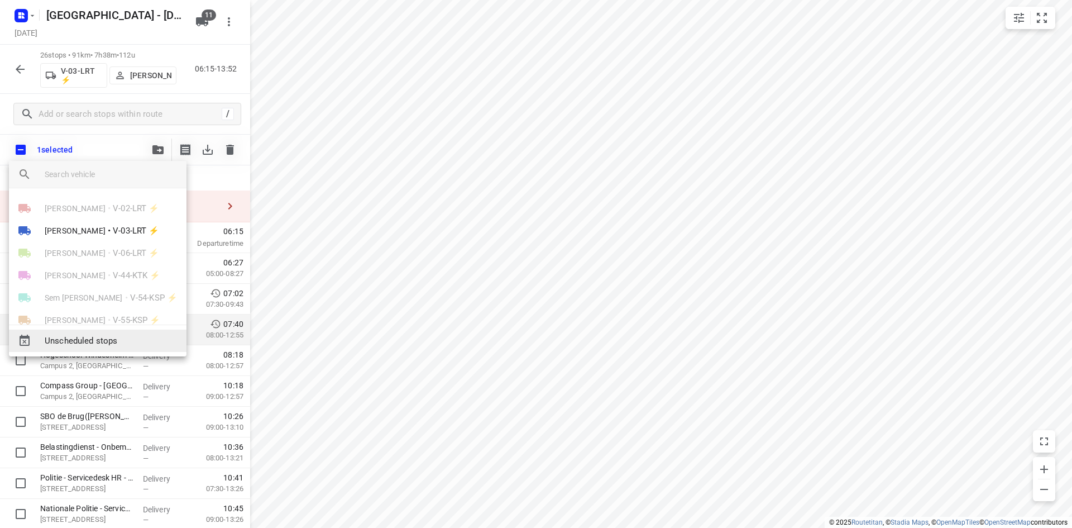
click at [103, 341] on span "Unscheduled stops" at bounding box center [111, 341] width 133 height 13
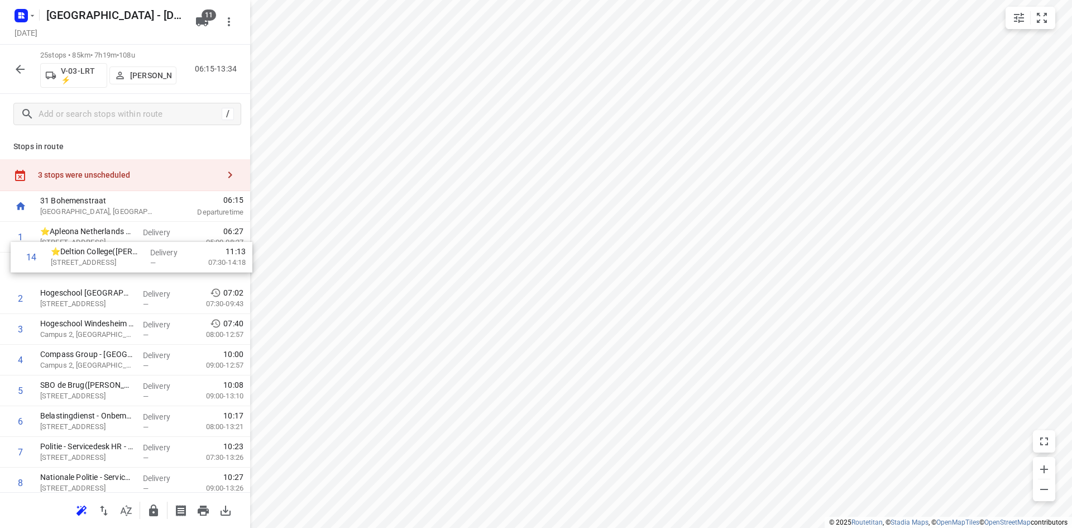
drag, startPoint x: 107, startPoint y: 313, endPoint x: 117, endPoint y: 266, distance: 48.0
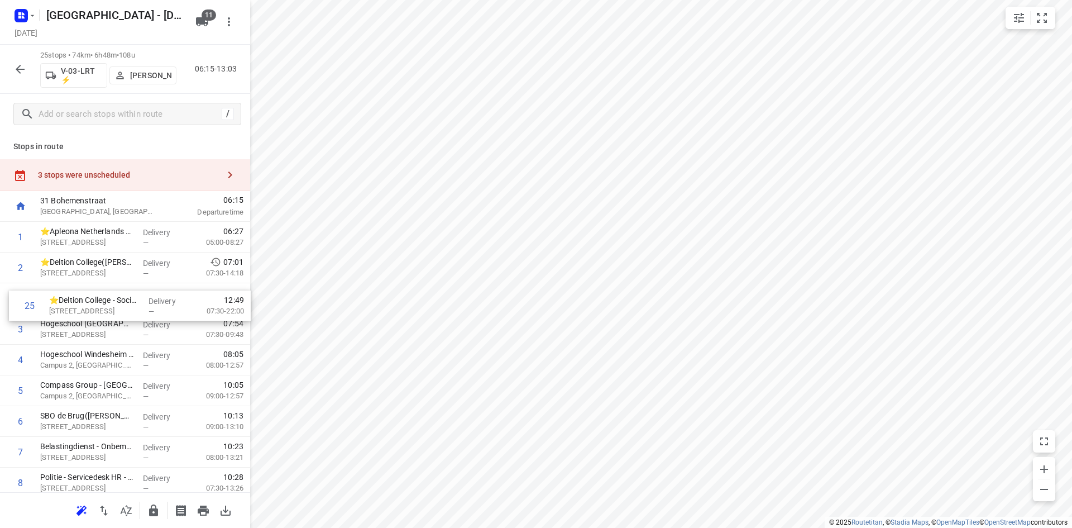
drag, startPoint x: 115, startPoint y: 451, endPoint x: 123, endPoint y: 306, distance: 146.0
click at [1037, 19] on icon "small contained button group" at bounding box center [1042, 17] width 13 height 13
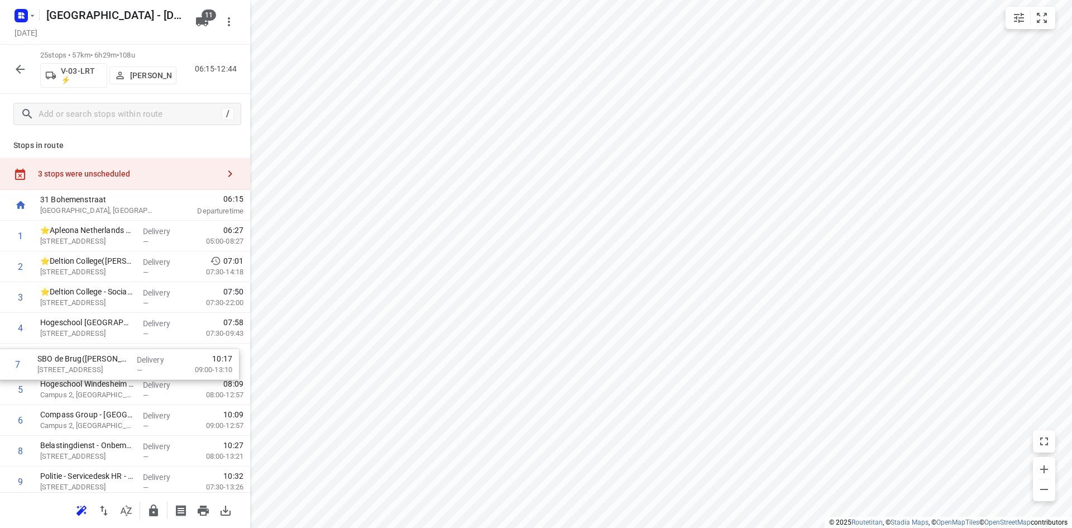
drag, startPoint x: 77, startPoint y: 422, endPoint x: 74, endPoint y: 358, distance: 64.3
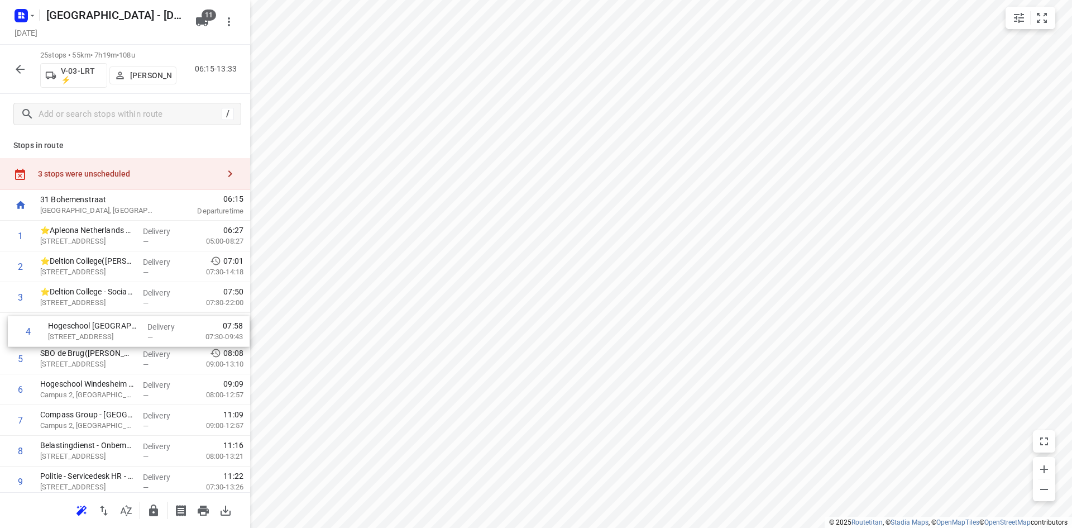
drag, startPoint x: 97, startPoint y: 334, endPoint x: 102, endPoint y: 342, distance: 9.6
drag, startPoint x: 99, startPoint y: 354, endPoint x: 95, endPoint y: 392, distance: 38.8
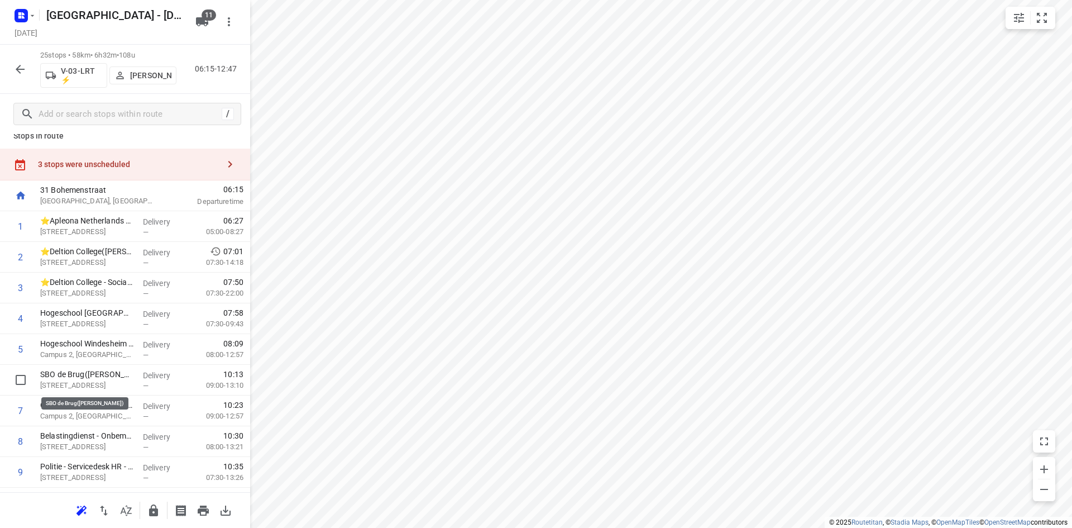
drag, startPoint x: 77, startPoint y: 386, endPoint x: 78, endPoint y: 430, distance: 44.1
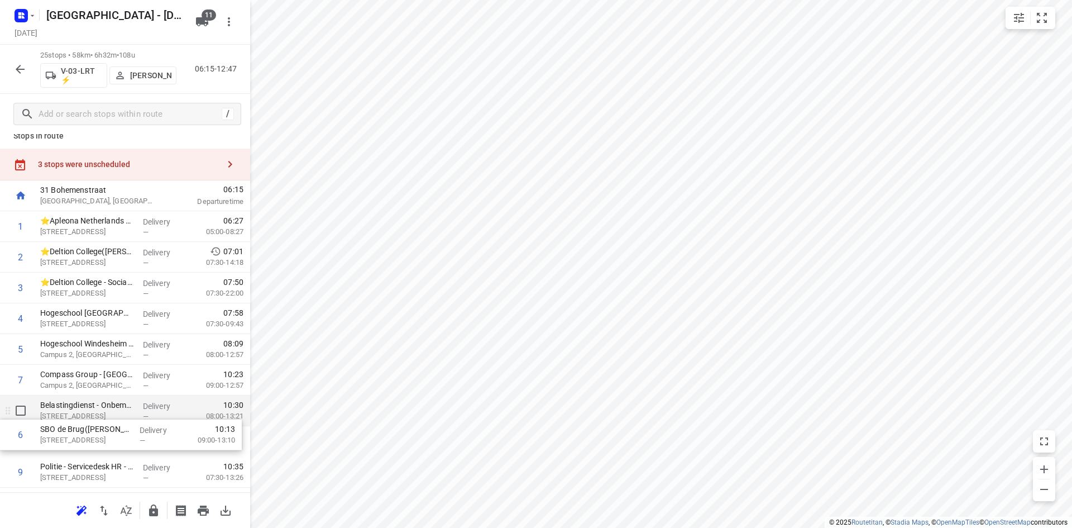
scroll to position [17, 0]
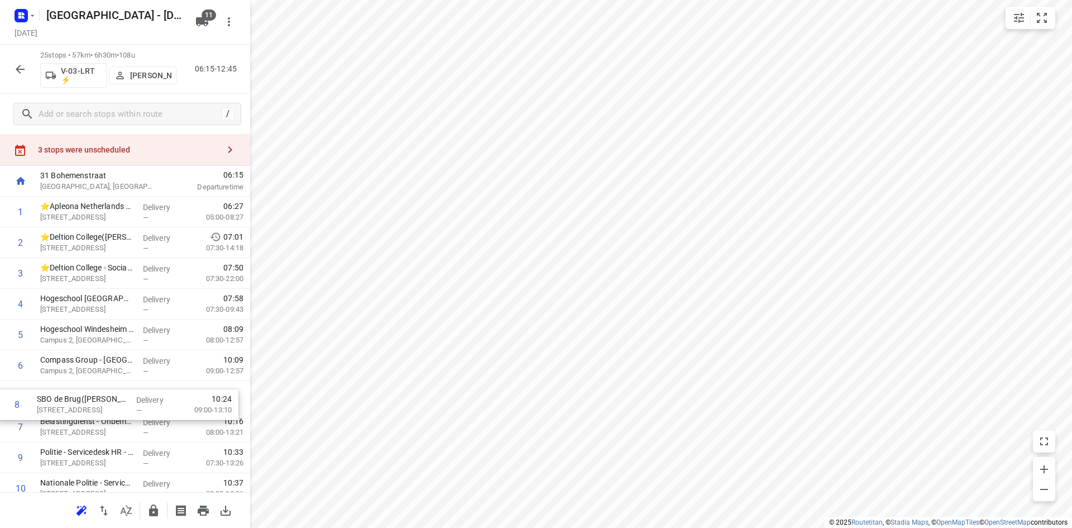
drag, startPoint x: 81, startPoint y: 421, endPoint x: 75, endPoint y: 390, distance: 31.3
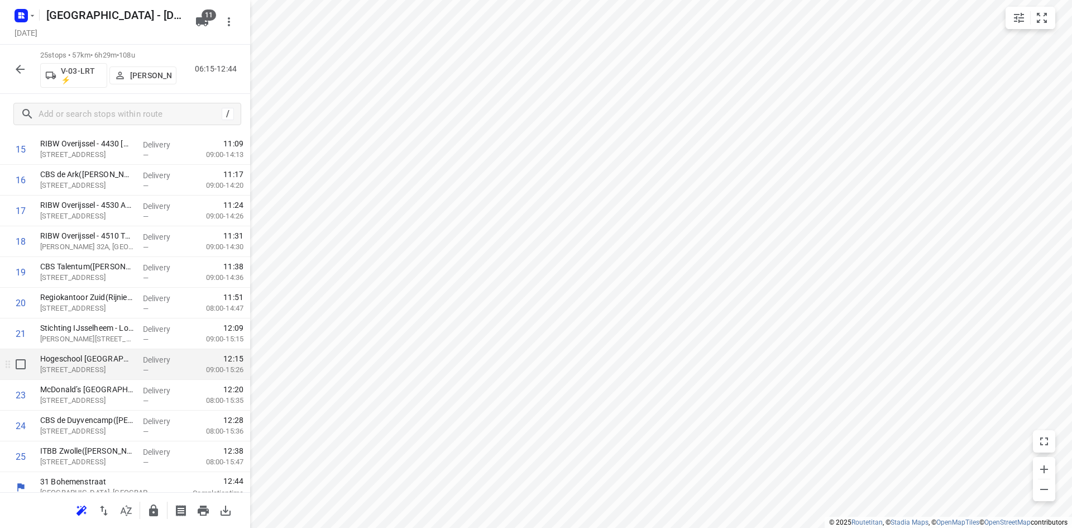
scroll to position [528, 0]
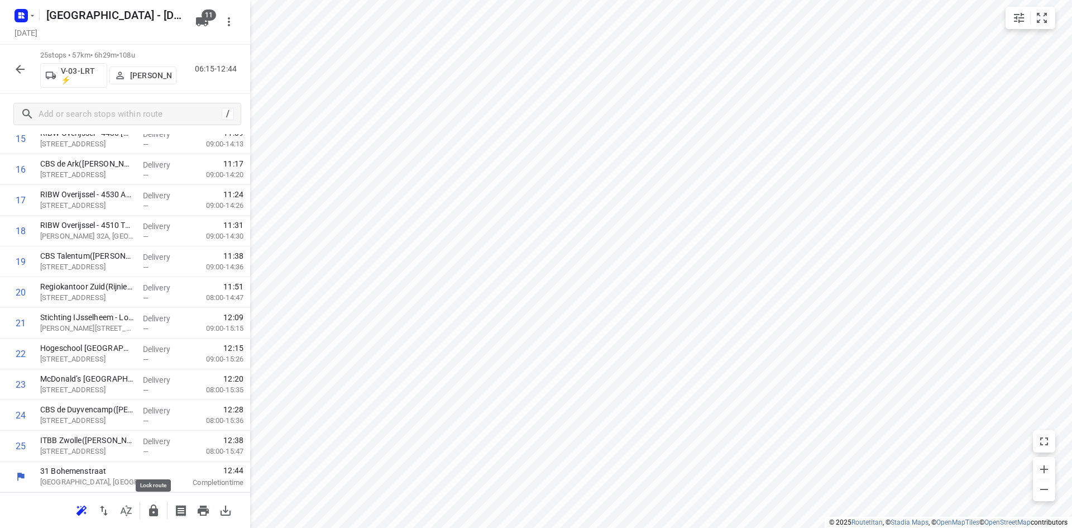
click at [149, 508] on icon "button" at bounding box center [153, 510] width 13 height 13
click at [130, 513] on icon "button" at bounding box center [126, 510] width 11 height 11
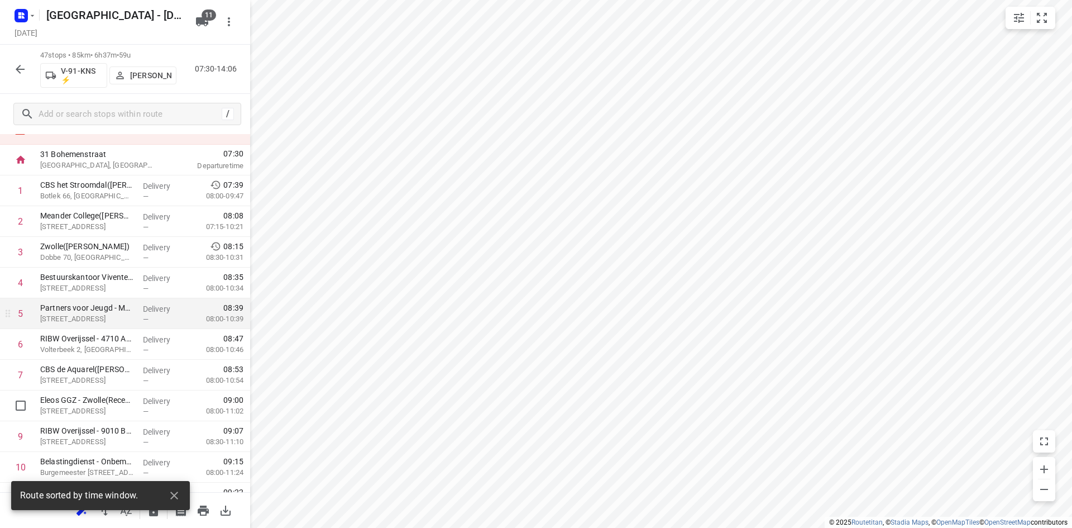
scroll to position [223, 0]
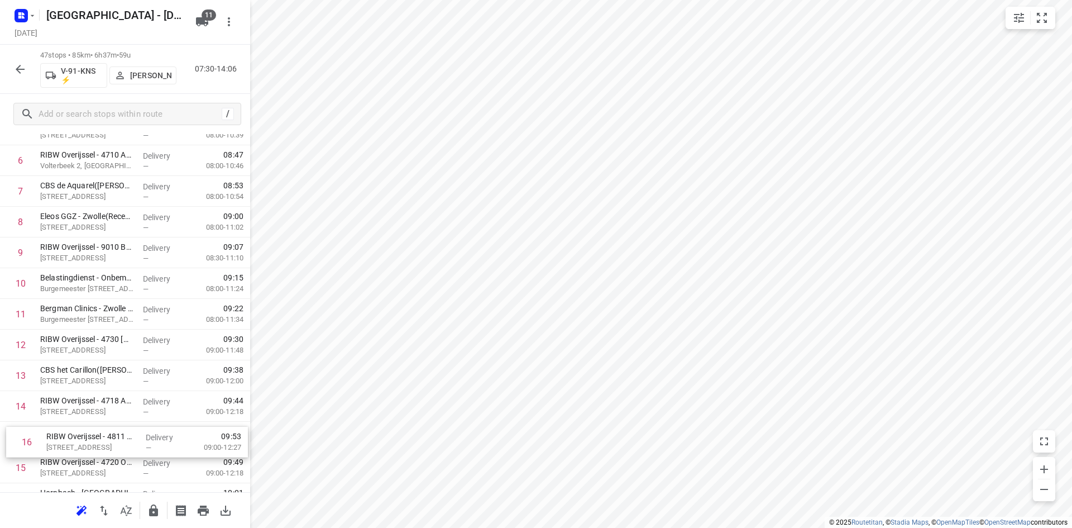
drag, startPoint x: 73, startPoint y: 468, endPoint x: 82, endPoint y: 432, distance: 36.8
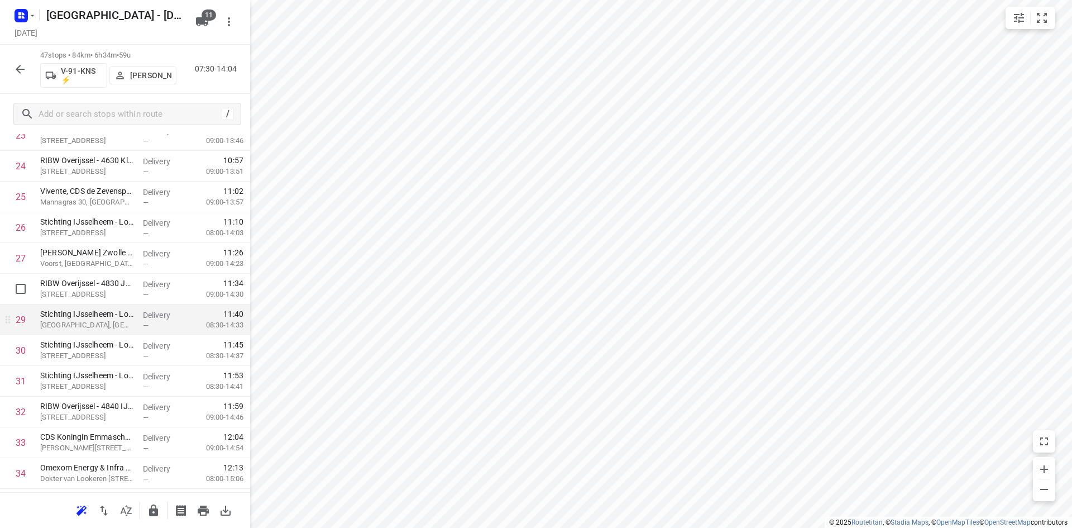
scroll to position [790, 0]
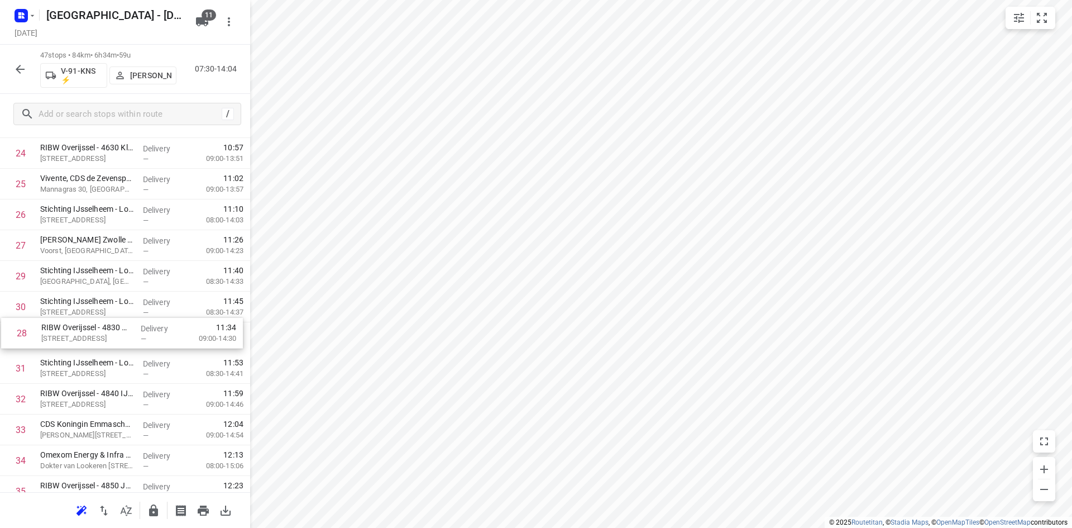
drag, startPoint x: 75, startPoint y: 284, endPoint x: 77, endPoint y: 349, distance: 64.8
click at [77, 349] on div "1 CBS het Stroomdal(José ten Klooster) Botlek 66, Zwolle Delivery — 07:39 08:00…" at bounding box center [125, 153] width 250 height 1444
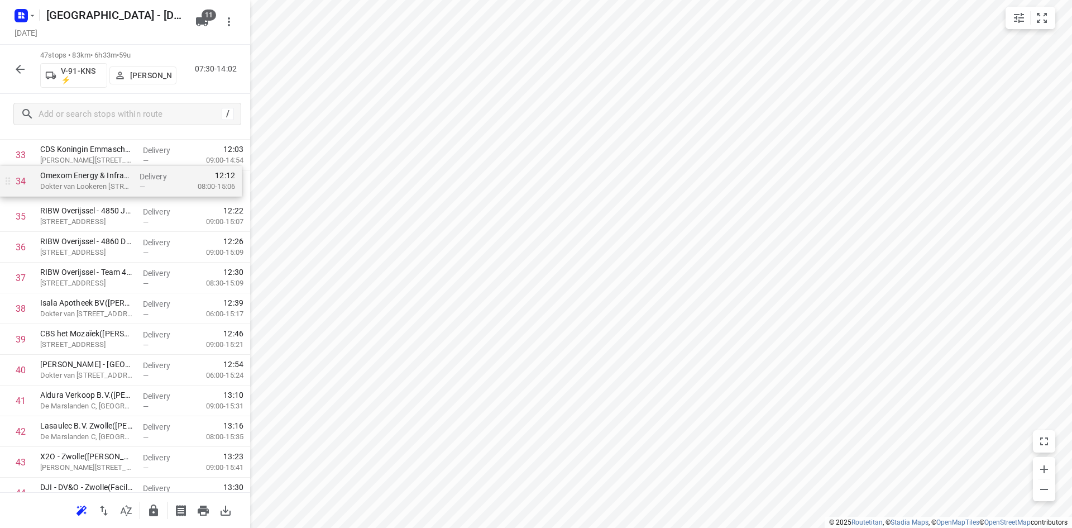
scroll to position [1062, 0]
click at [20, 186] on input "checkbox" at bounding box center [20, 188] width 22 height 22
checkbox input "true"
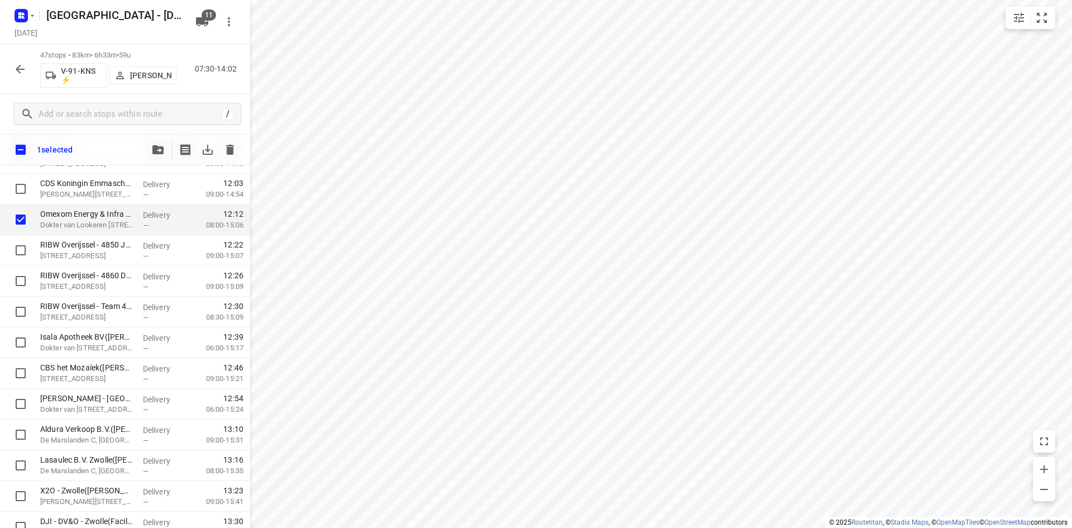
click at [149, 141] on div at bounding box center [158, 150] width 22 height 22
click at [152, 149] on span "button" at bounding box center [157, 149] width 13 height 9
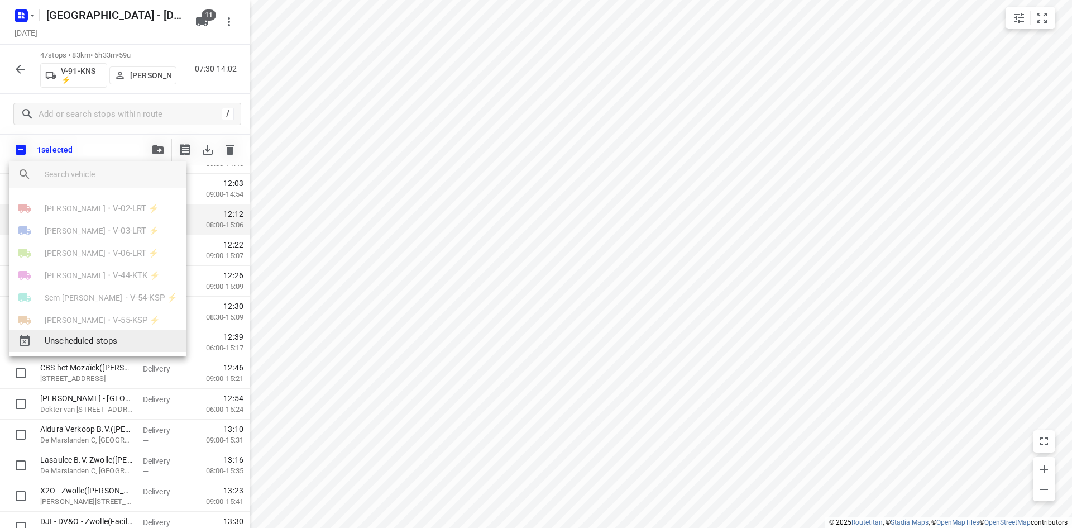
click at [102, 344] on span "Unscheduled stops" at bounding box center [111, 341] width 133 height 13
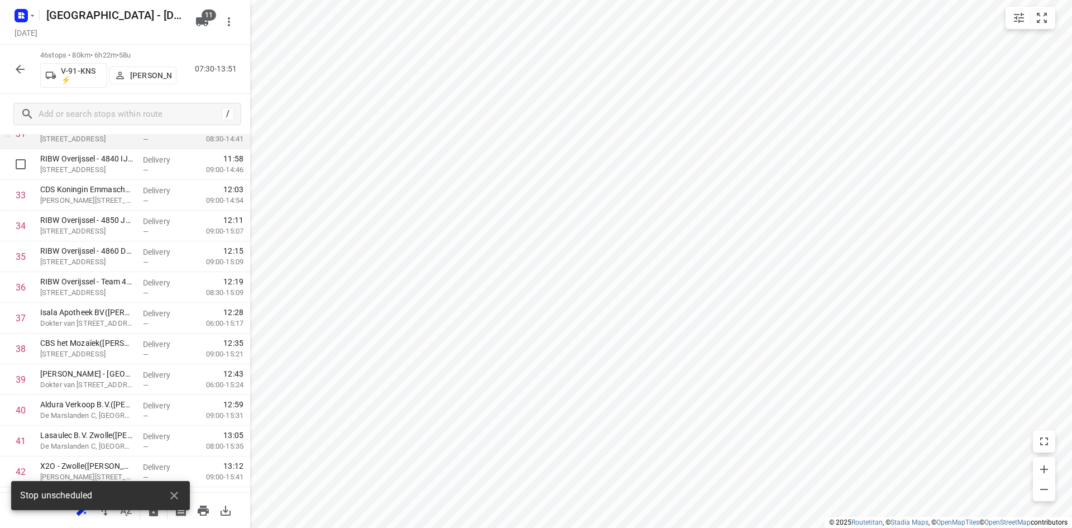
scroll to position [1007, 0]
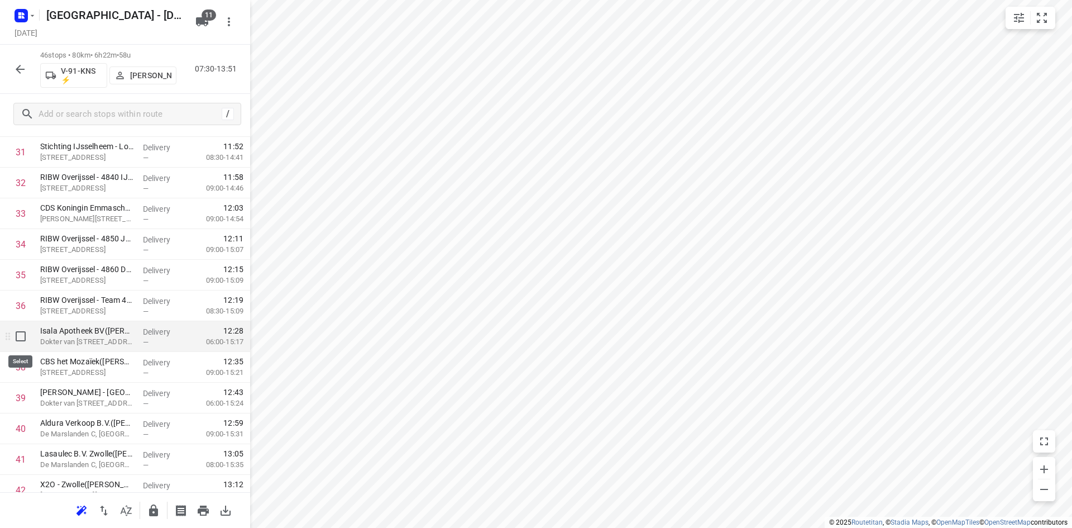
click at [20, 340] on input "checkbox" at bounding box center [20, 336] width 22 height 22
checkbox input "true"
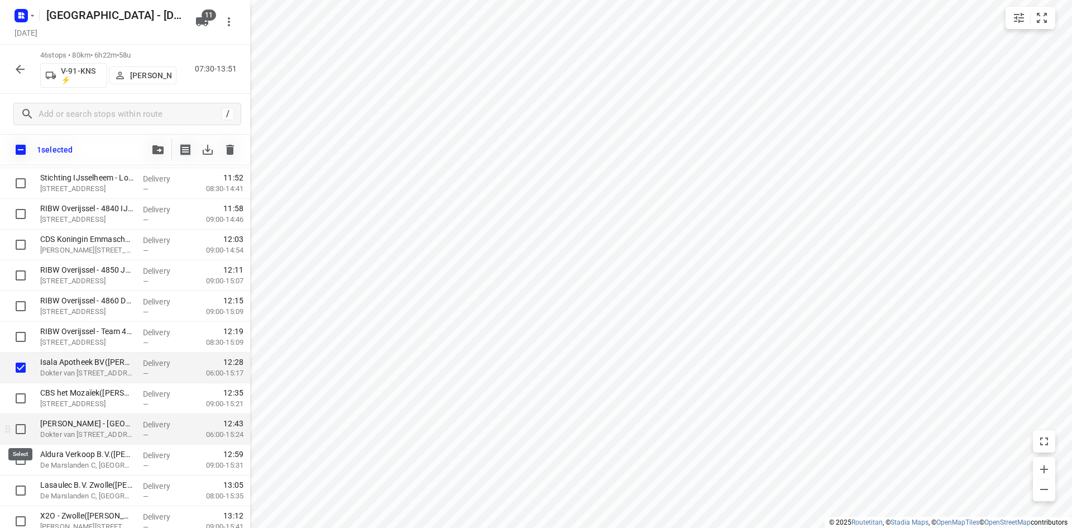
click at [11, 428] on input "checkbox" at bounding box center [20, 429] width 22 height 22
checkbox input "true"
click at [158, 148] on icon "button" at bounding box center [157, 149] width 11 height 9
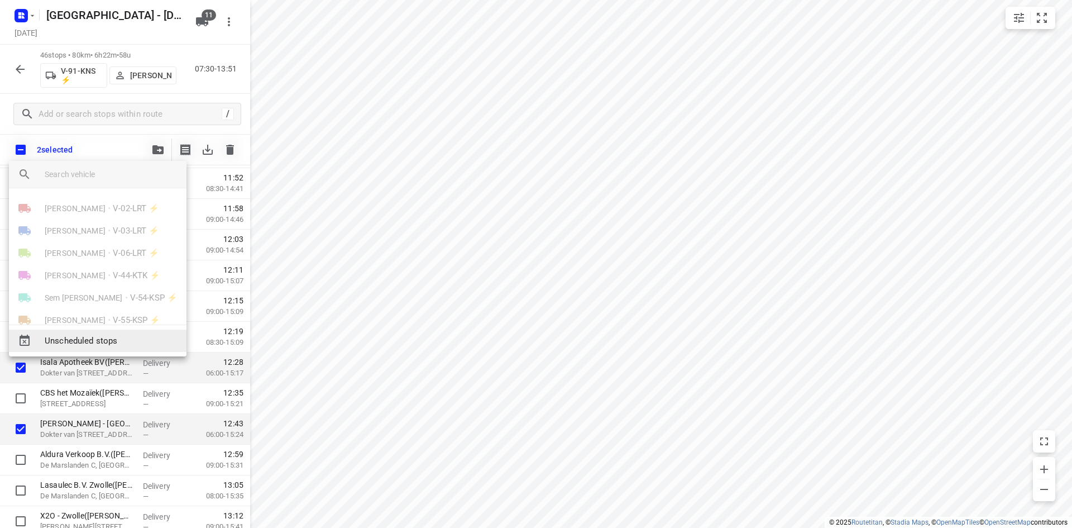
click at [82, 341] on span "Unscheduled stops" at bounding box center [111, 341] width 133 height 13
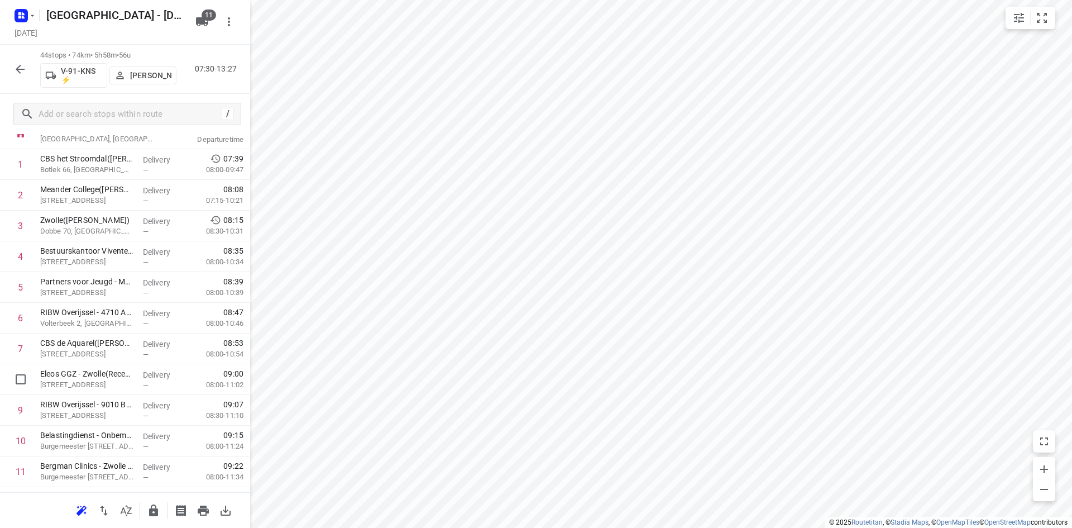
scroll to position [0, 0]
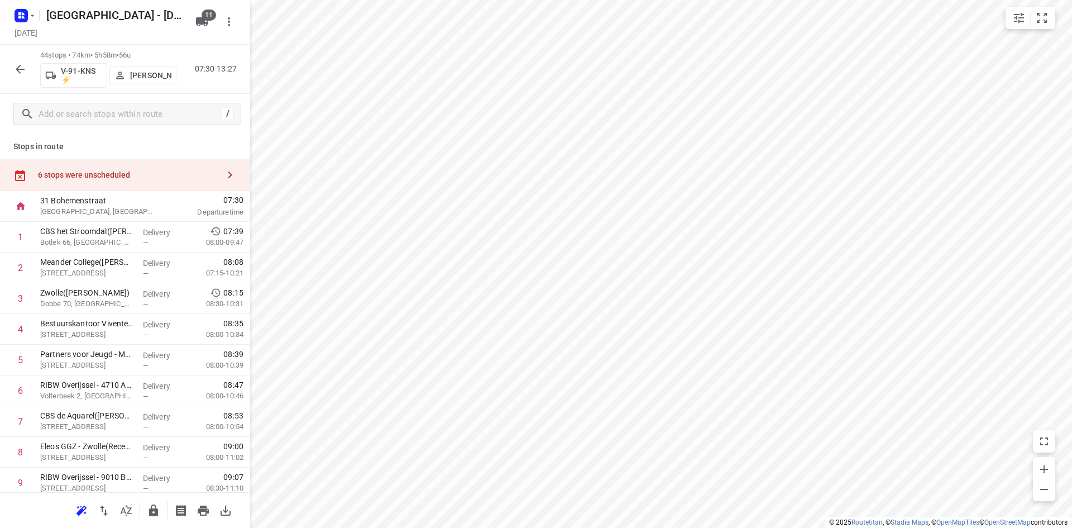
click at [148, 170] on div "6 stops were unscheduled" at bounding box center [128, 174] width 181 height 9
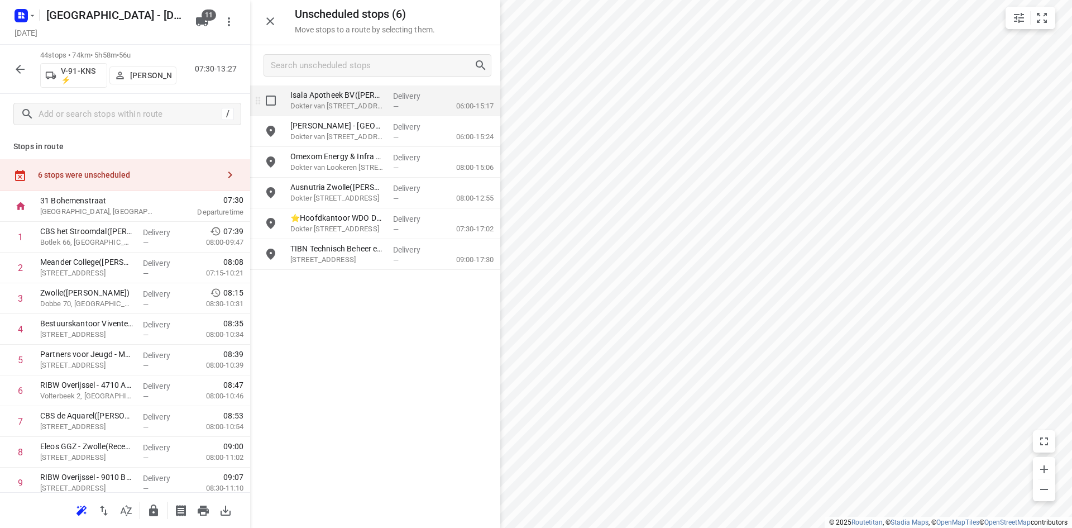
click at [261, 89] on div "grid" at bounding box center [268, 100] width 36 height 31
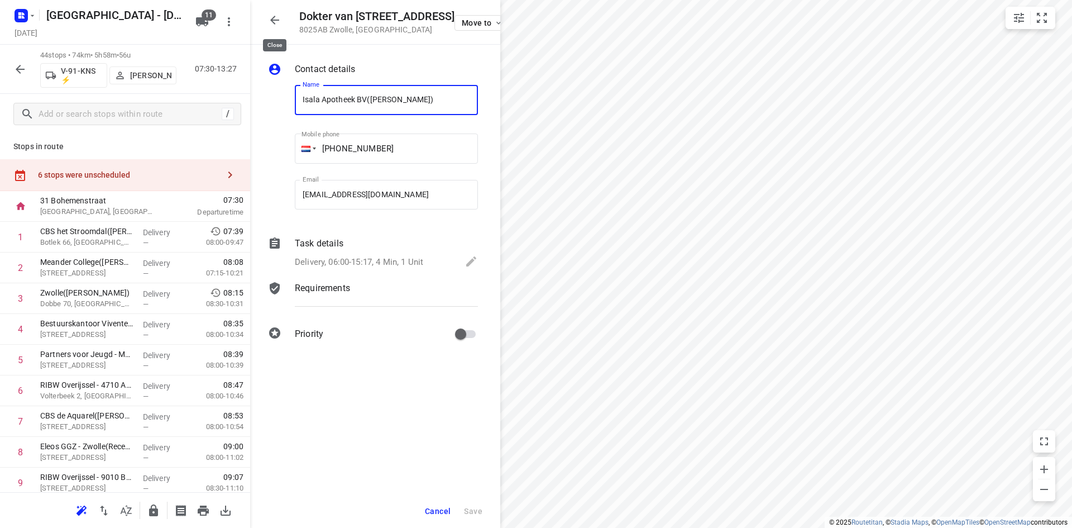
click at [279, 24] on icon "button" at bounding box center [274, 19] width 13 height 13
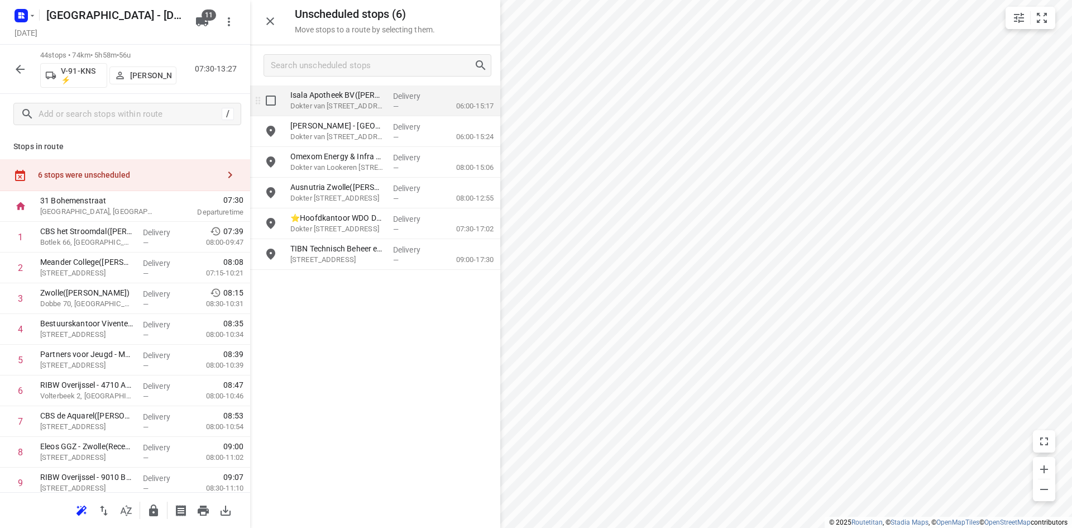
click at [272, 99] on input "grid" at bounding box center [271, 100] width 22 height 22
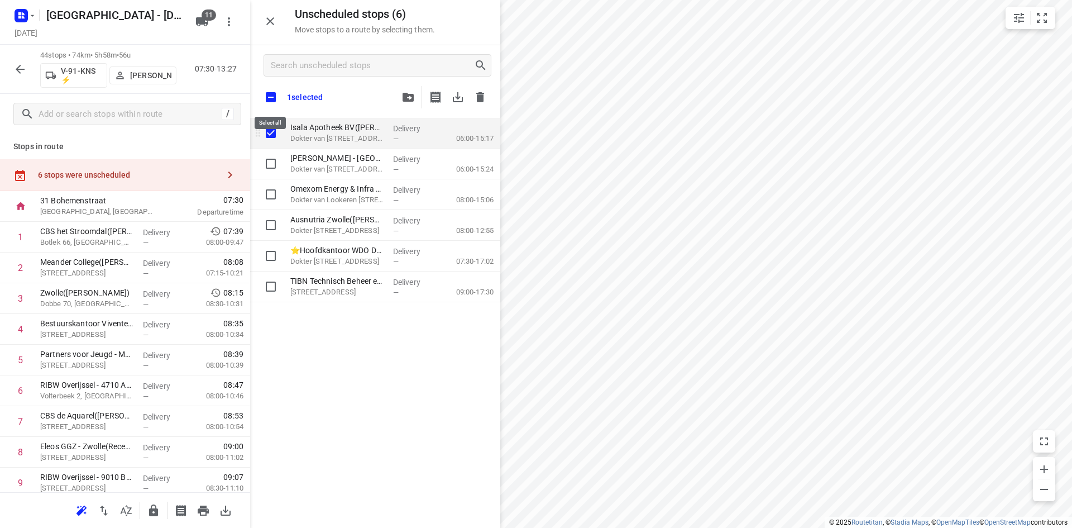
checkbox input "true"
click at [272, 99] on input "checkbox" at bounding box center [270, 96] width 23 height 23
checkbox input "true"
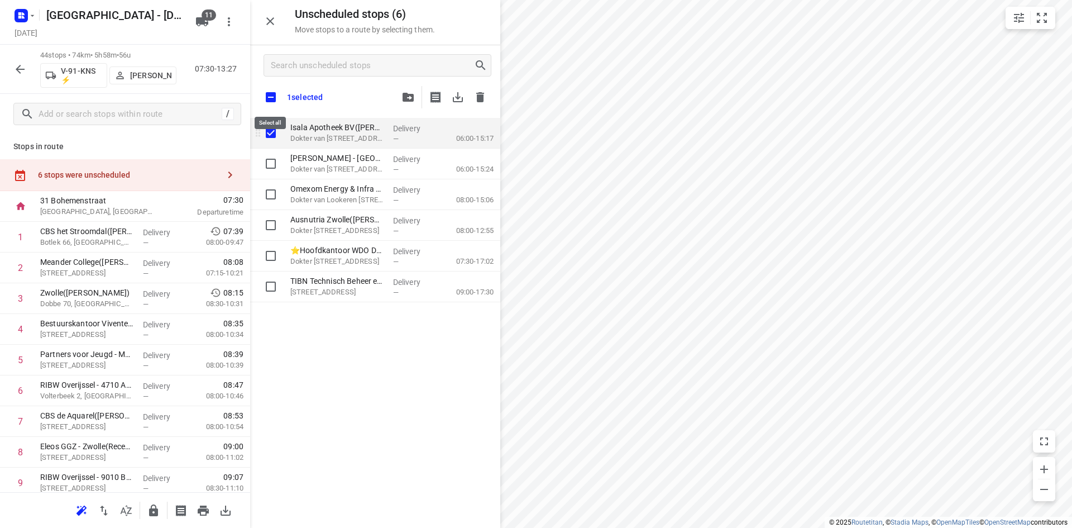
checkbox input "true"
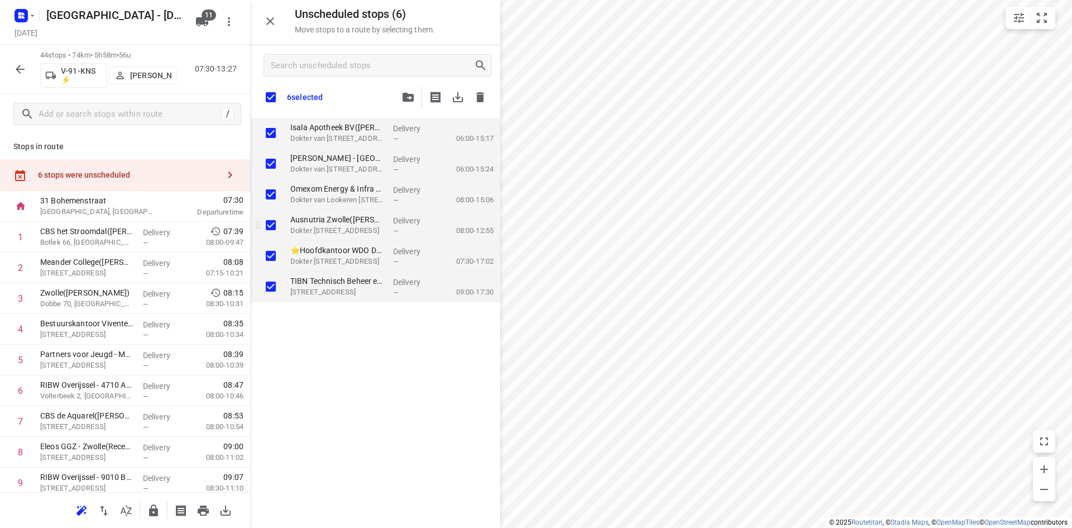
checkbox input "true"
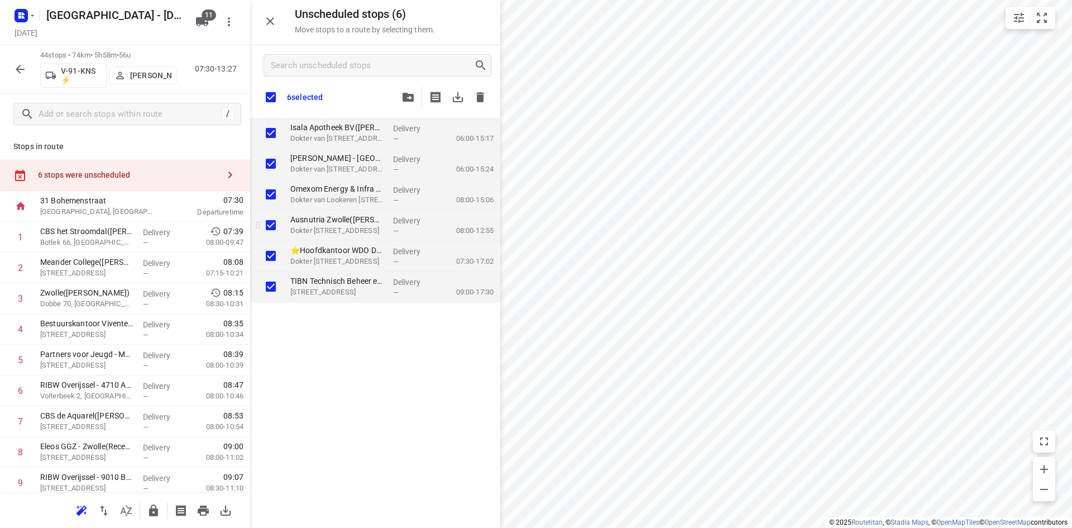
checkbox input "true"
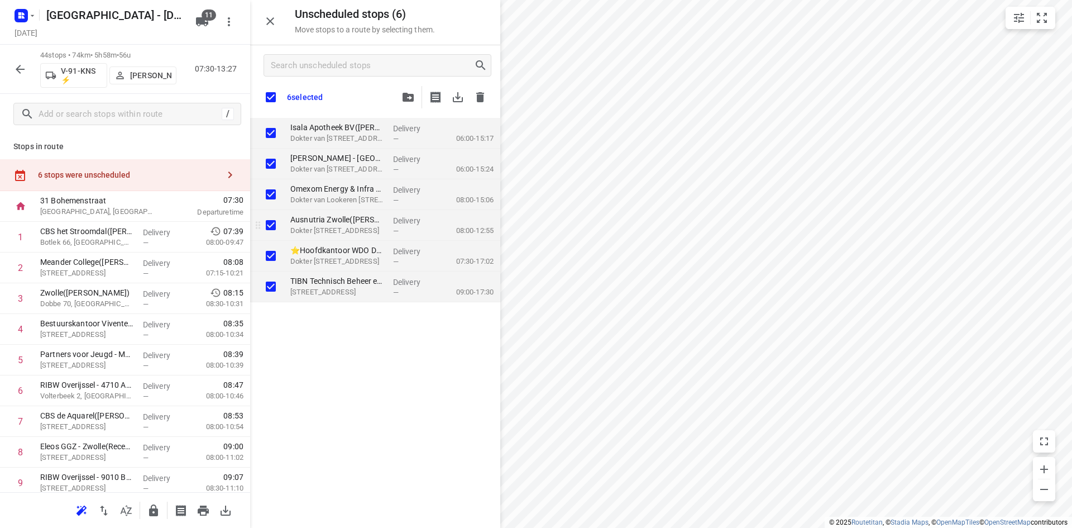
checkbox input "true"
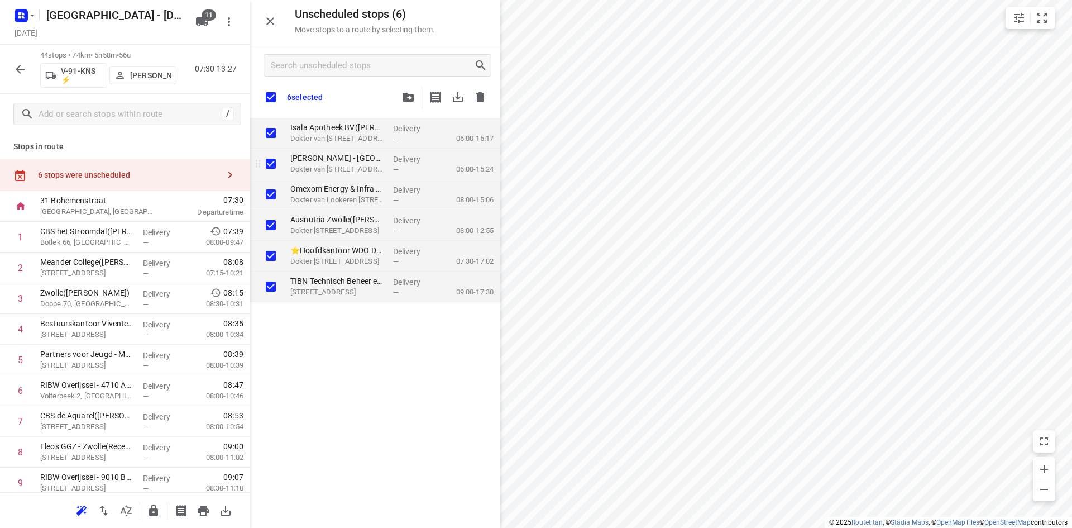
checkbox input "true"
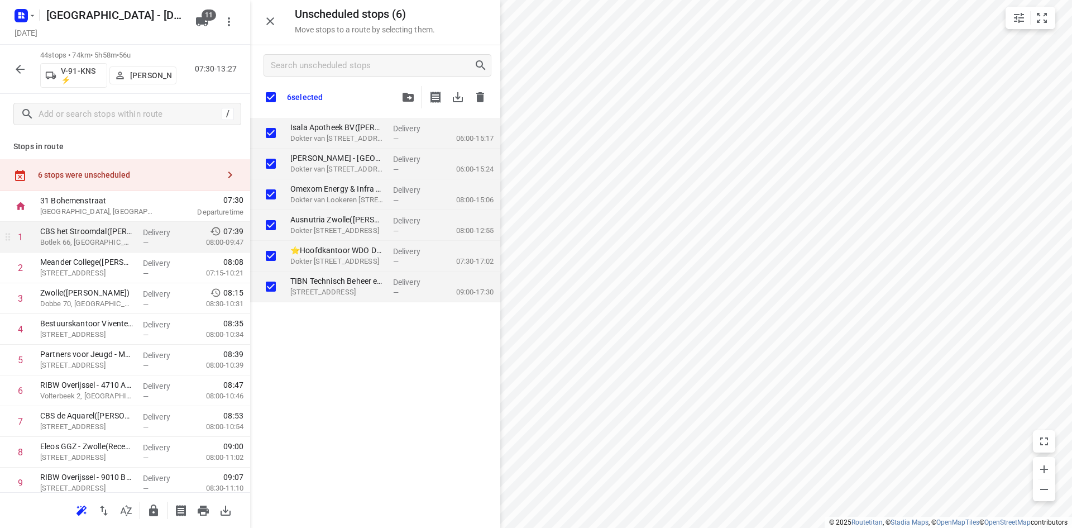
checkbox input "true"
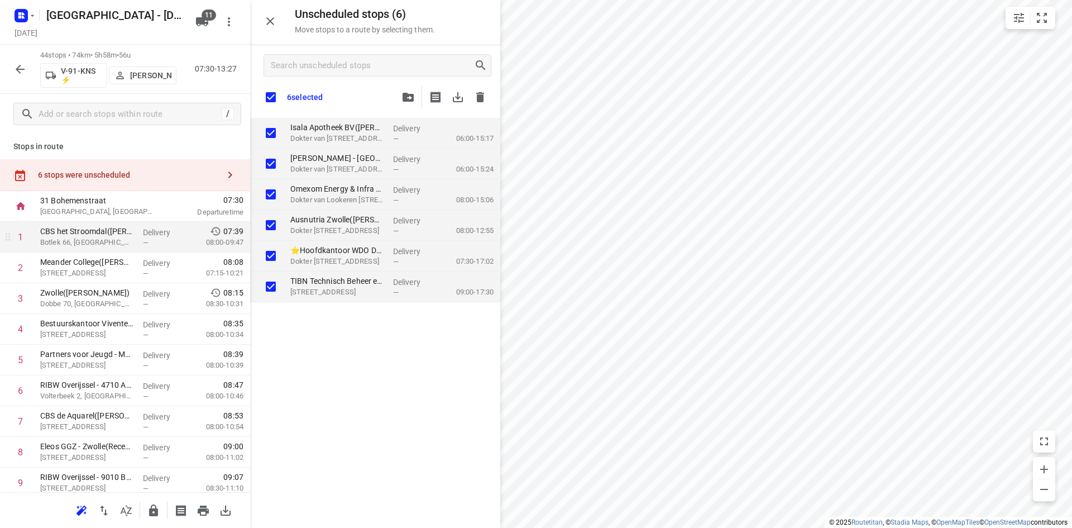
checkbox input "true"
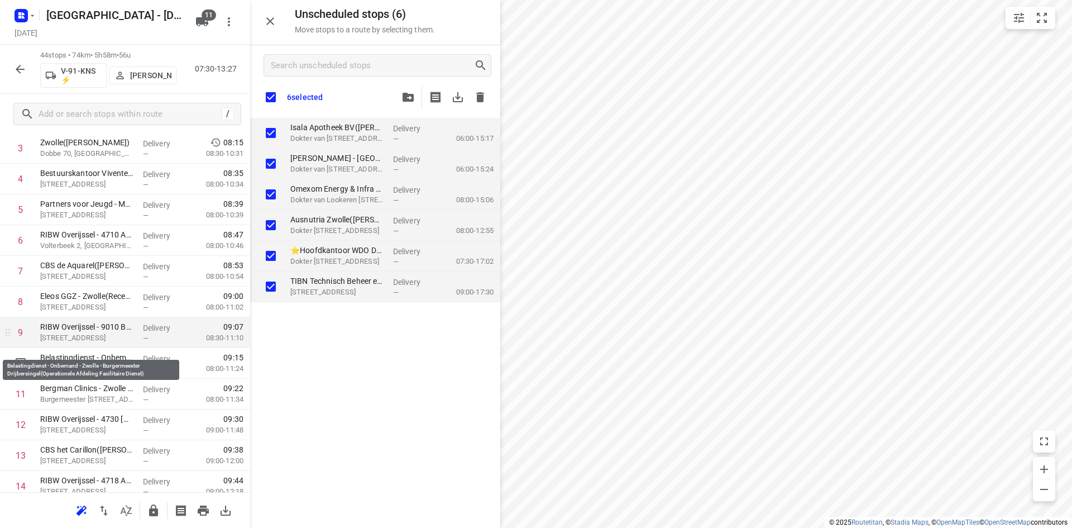
scroll to position [168, 0]
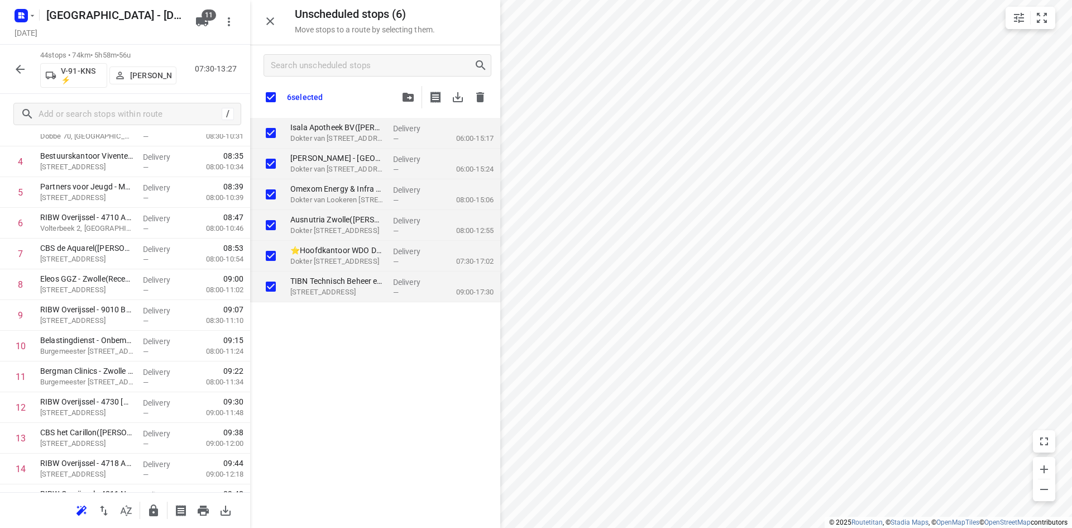
checkbox input "true"
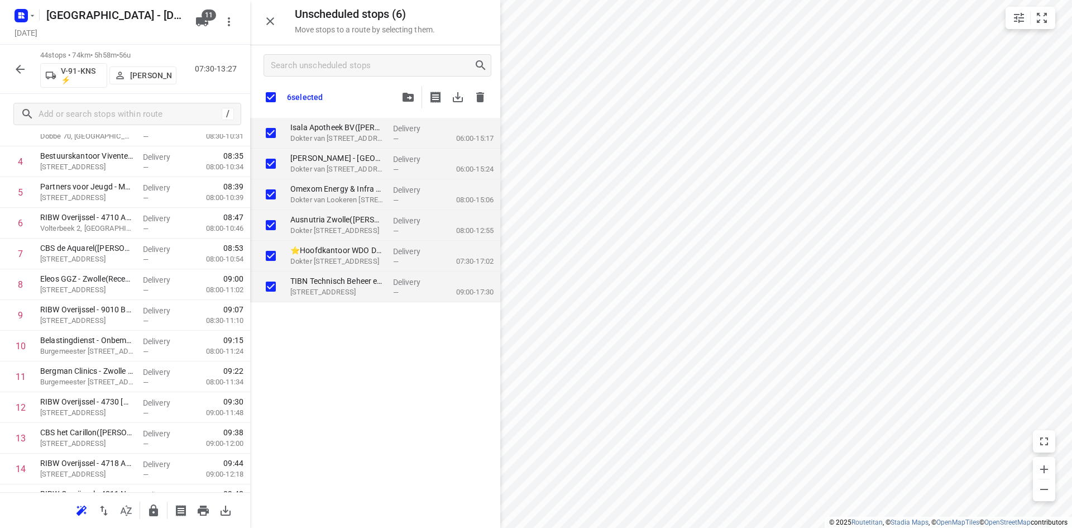
checkbox input "true"
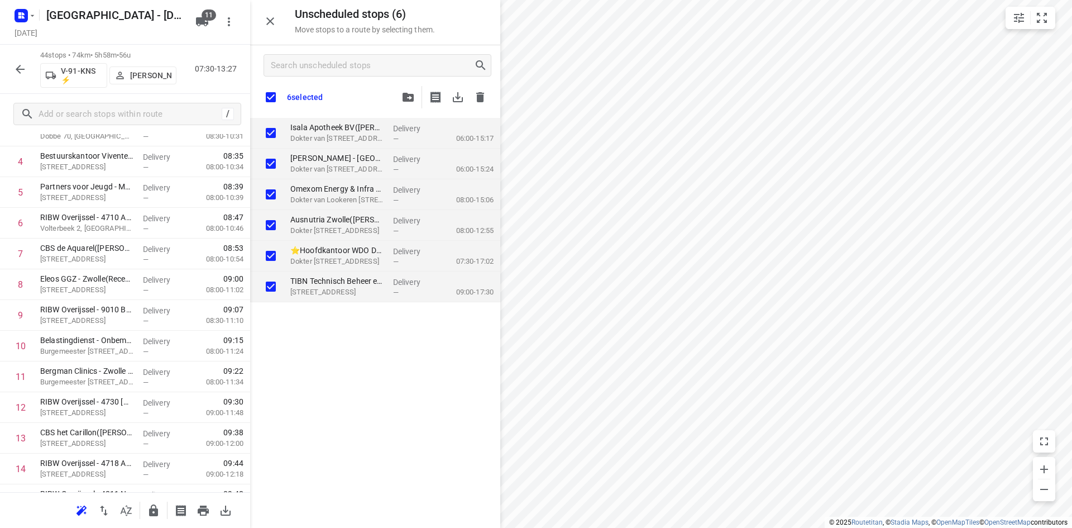
checkbox input "true"
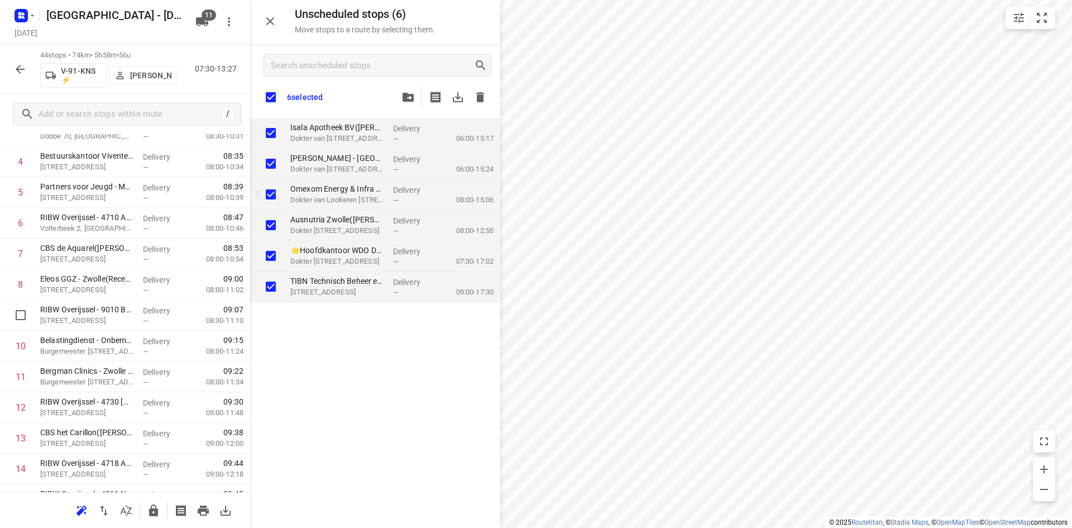
checkbox input "true"
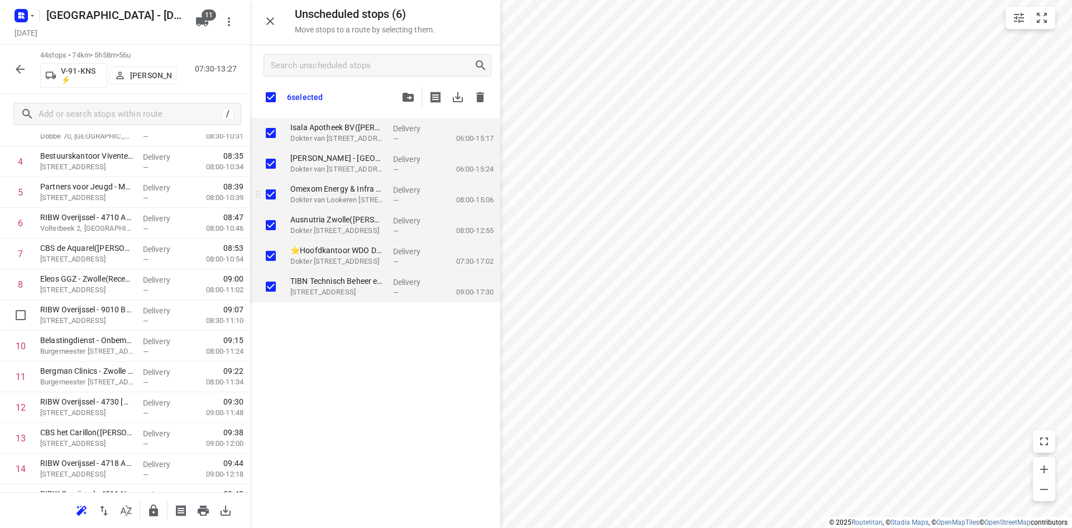
checkbox input "true"
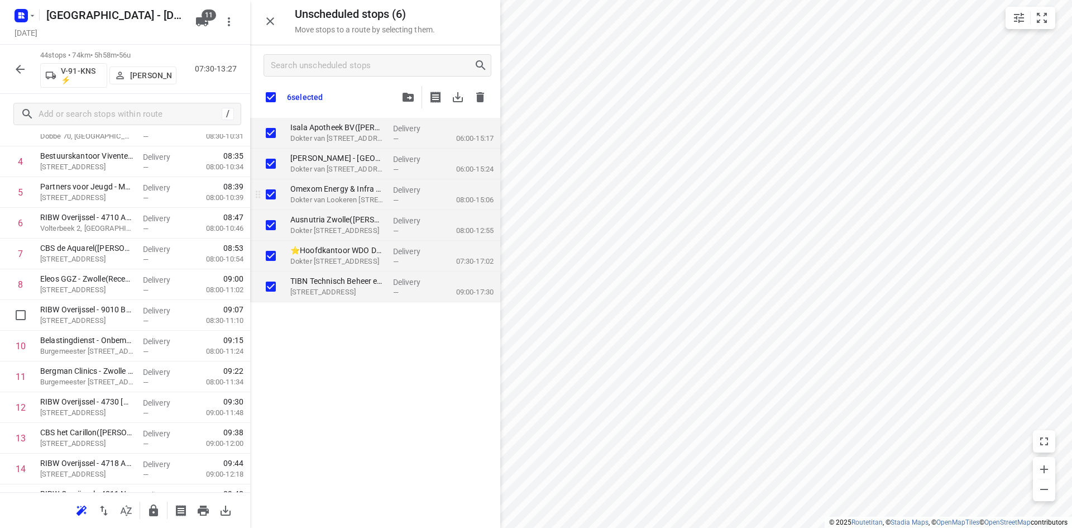
checkbox input "true"
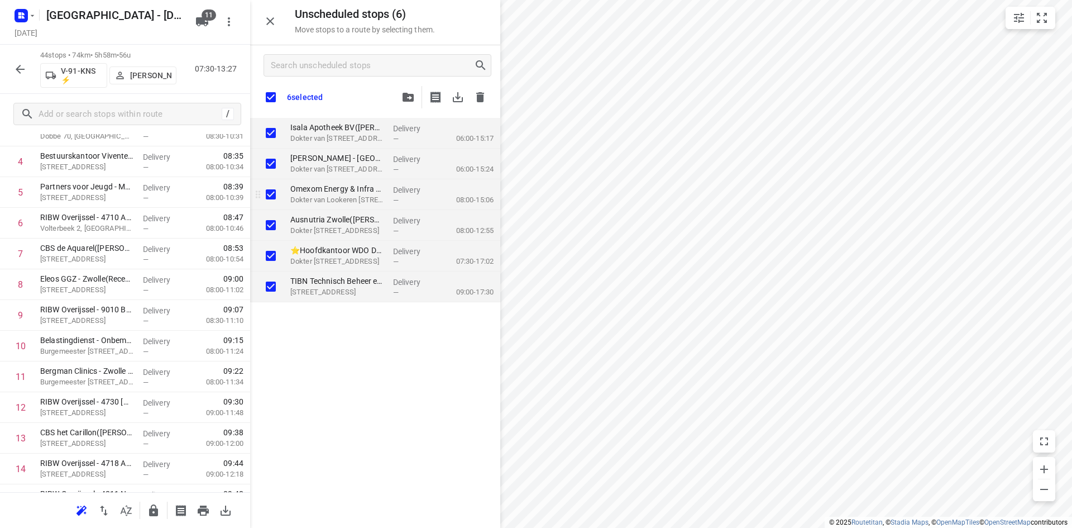
checkbox input "true"
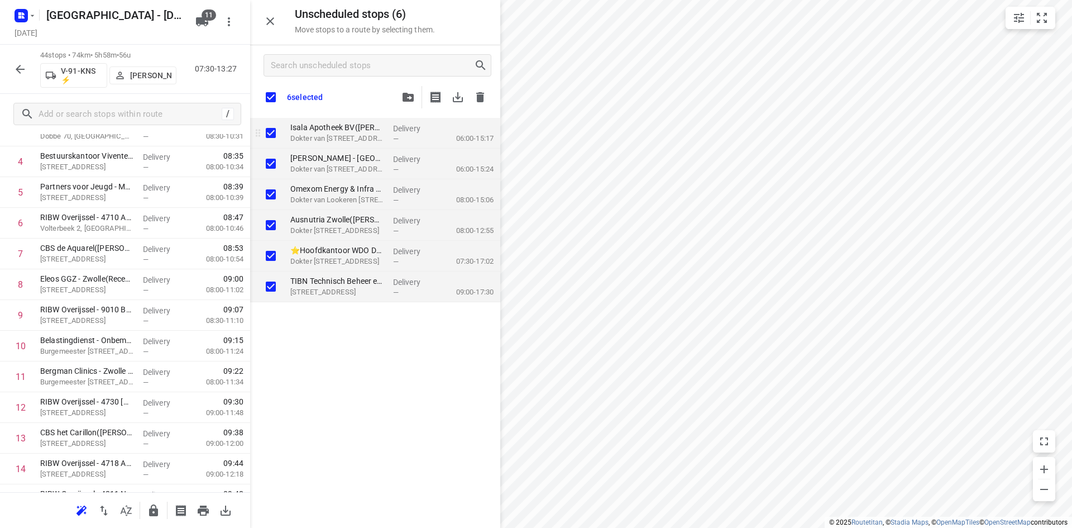
checkbox input "true"
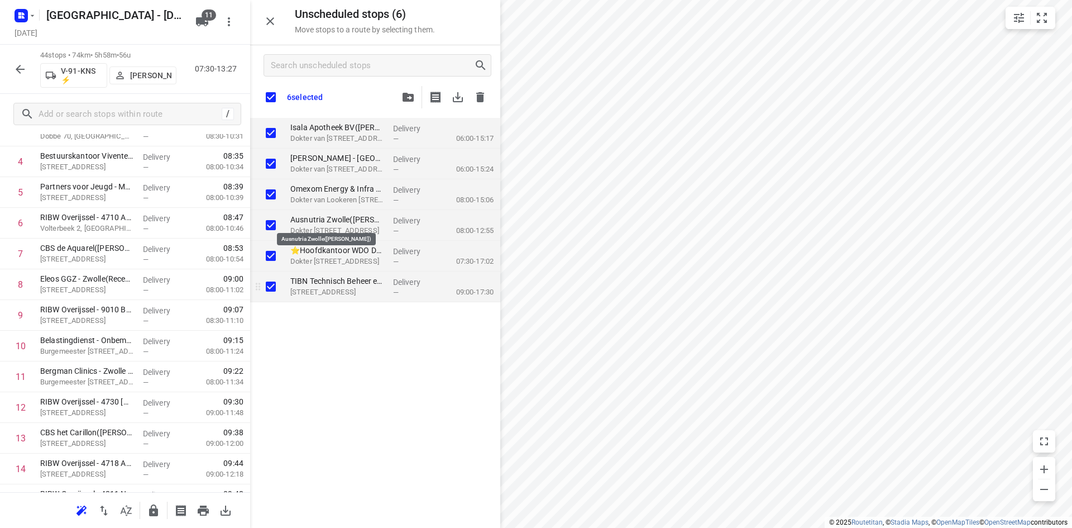
checkbox input "true"
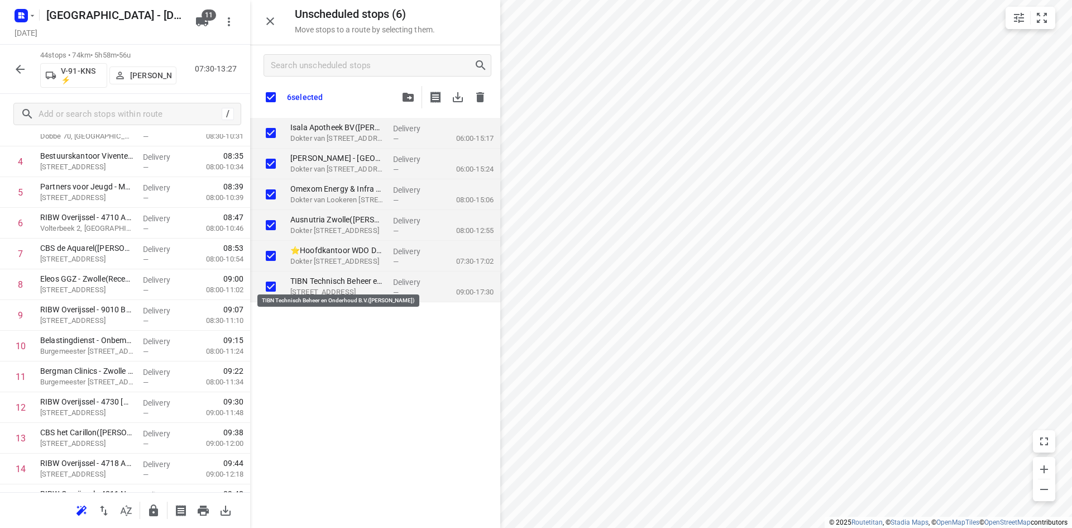
checkbox input "true"
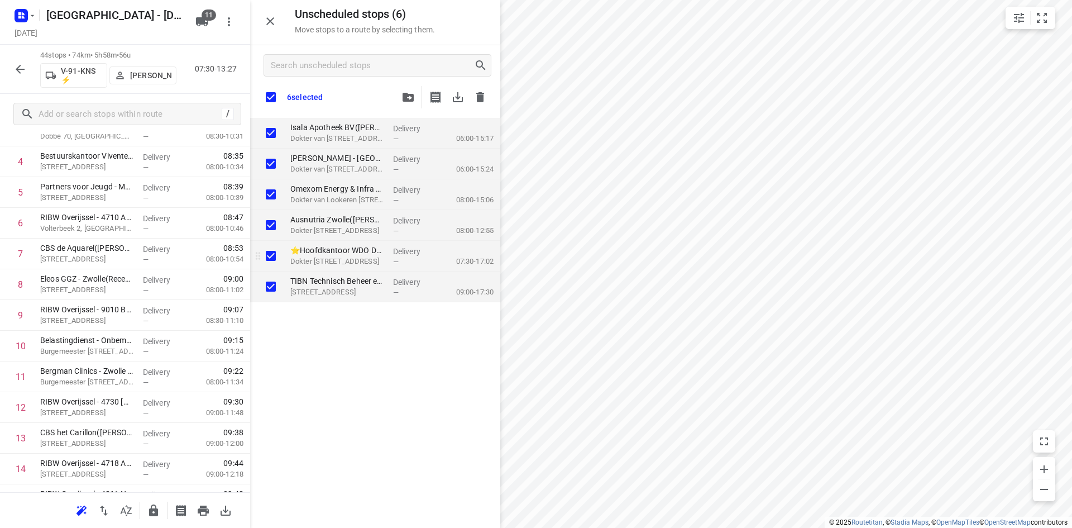
checkbox input "true"
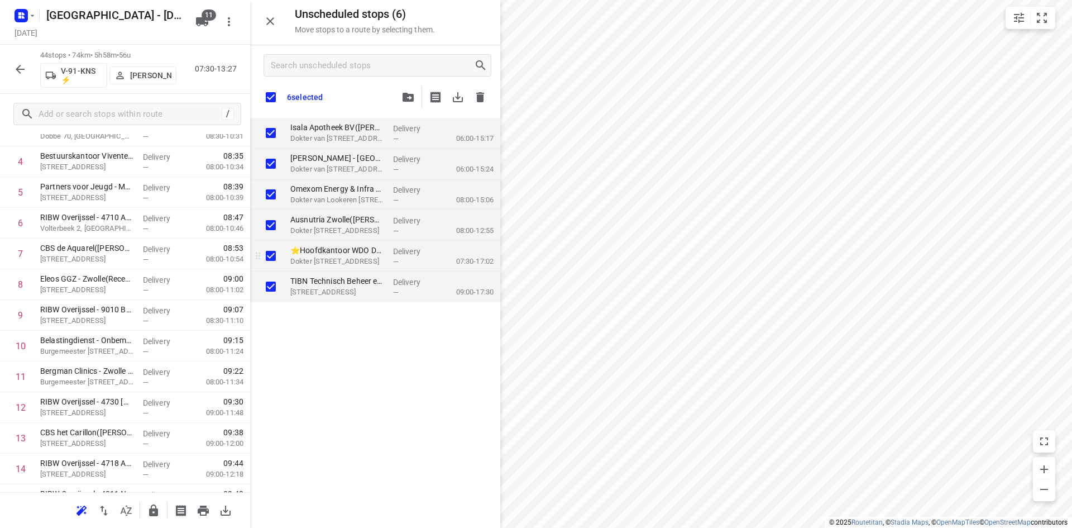
checkbox input "true"
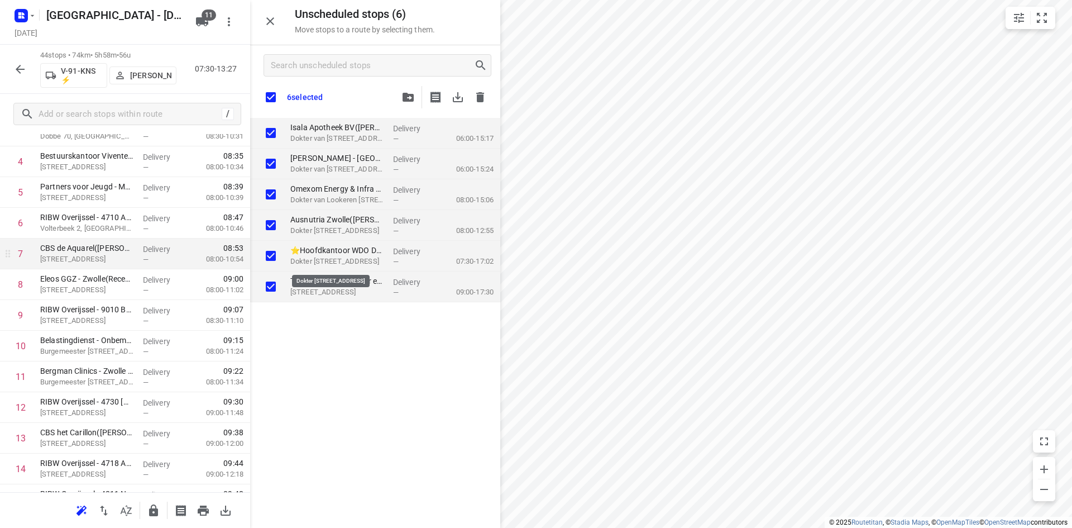
checkbox input "true"
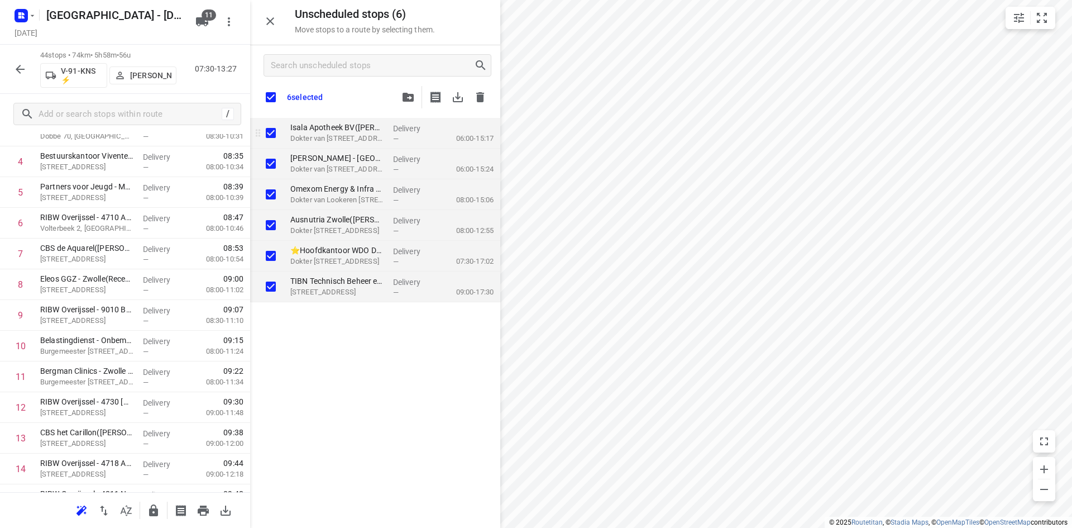
checkbox input "true"
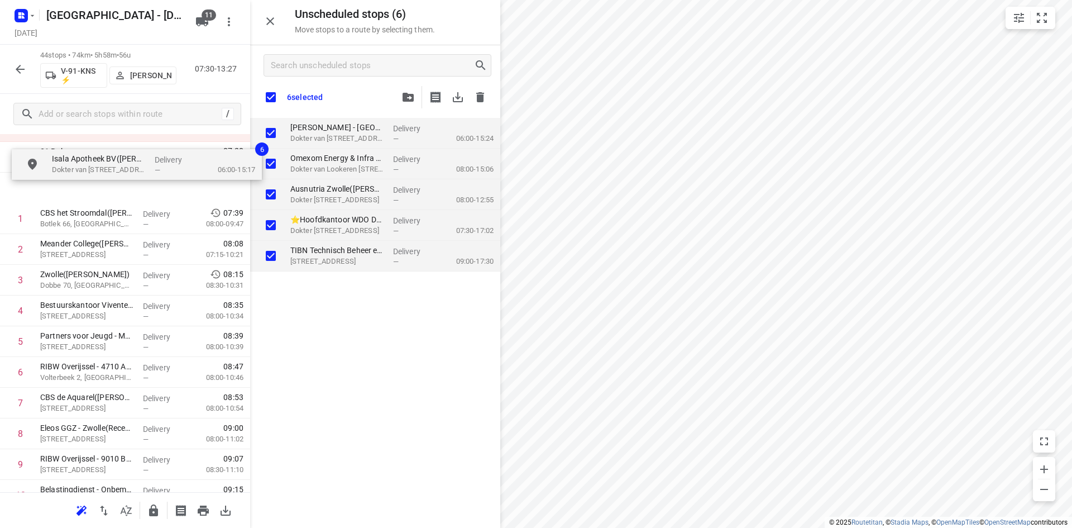
scroll to position [0, 0]
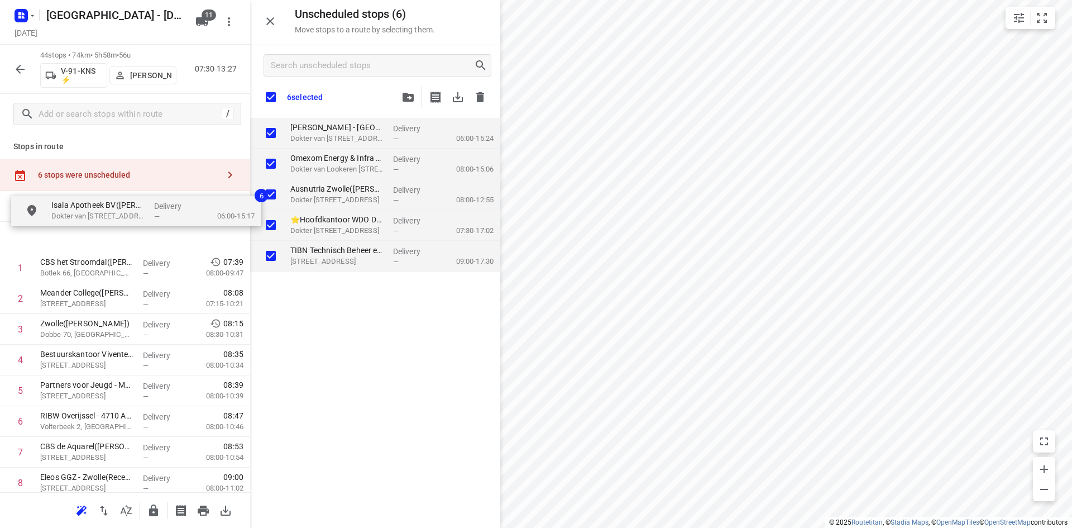
drag, startPoint x: 323, startPoint y: 131, endPoint x: 73, endPoint y: 225, distance: 267.1
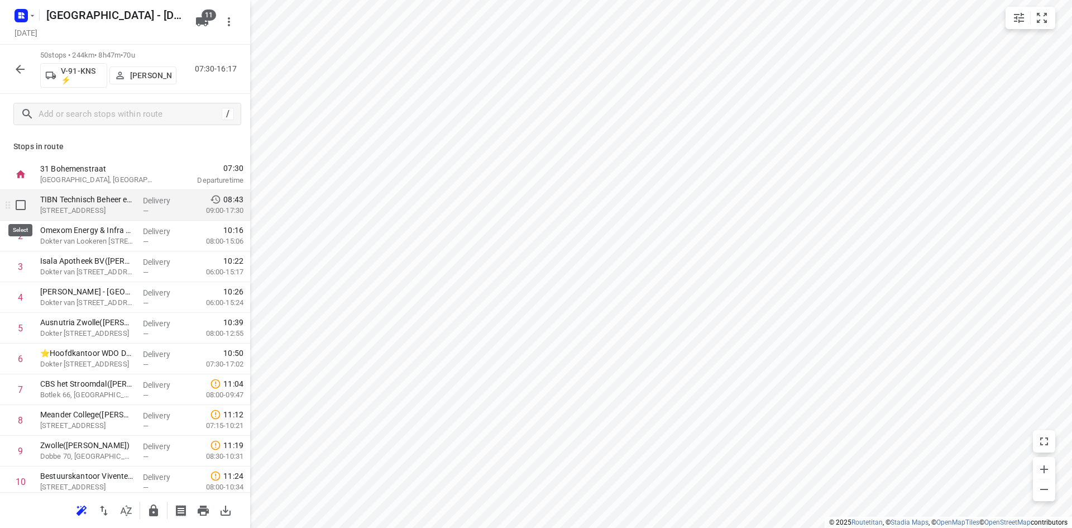
click at [27, 208] on input "checkbox" at bounding box center [20, 205] width 22 height 22
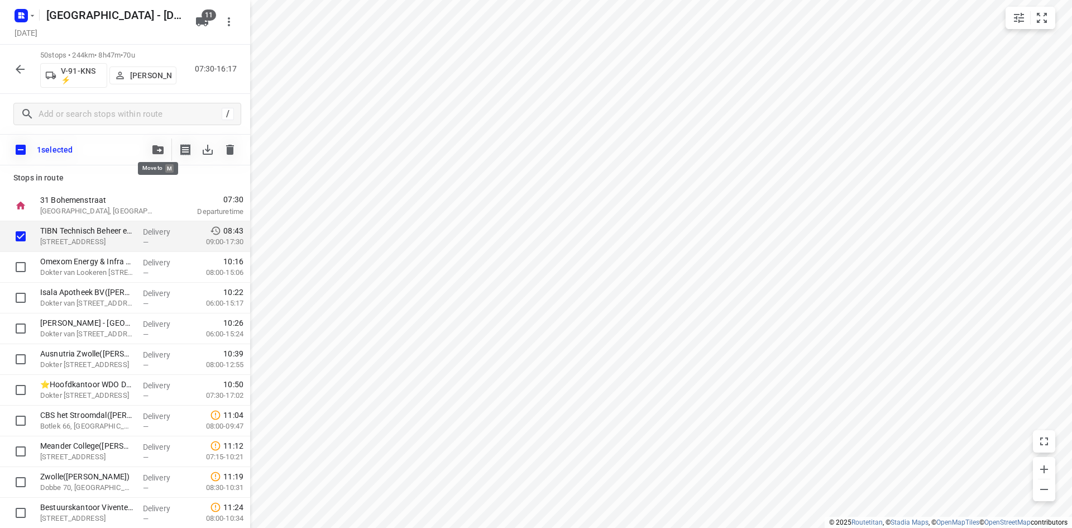
click at [160, 154] on button "button" at bounding box center [158, 150] width 22 height 22
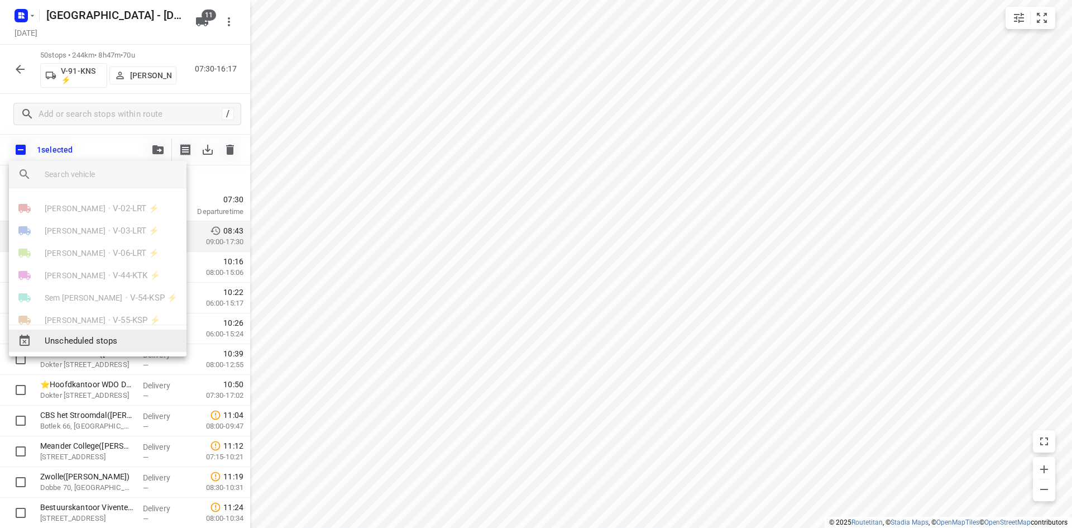
click at [104, 331] on div "Unscheduled stops" at bounding box center [98, 341] width 178 height 22
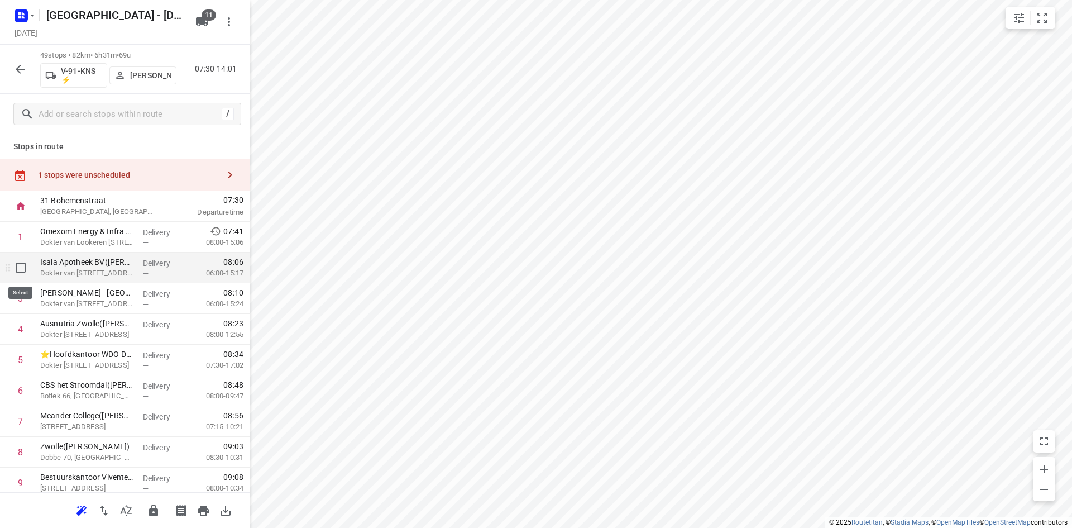
click at [23, 270] on input "checkbox" at bounding box center [20, 267] width 22 height 22
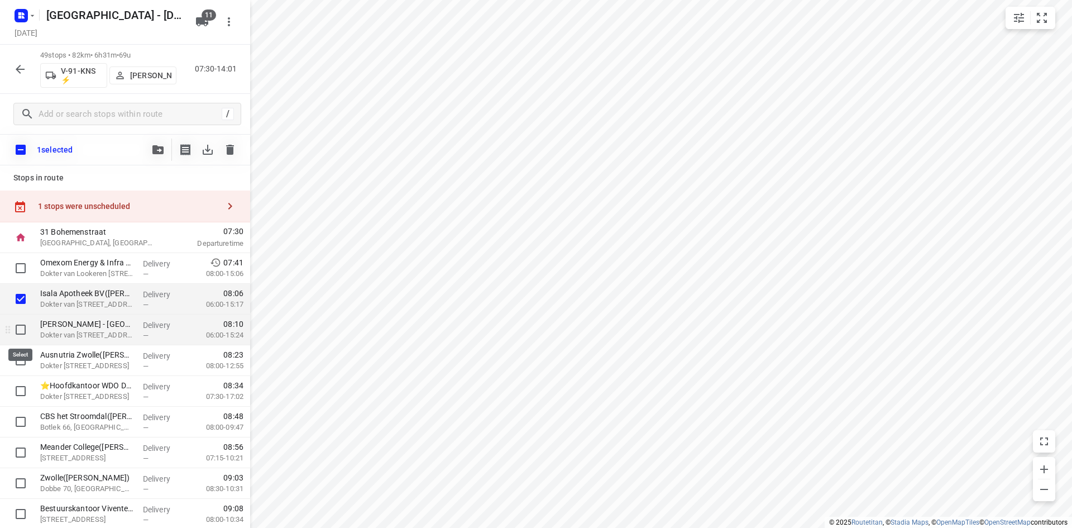
click at [20, 325] on input "checkbox" at bounding box center [20, 329] width 22 height 22
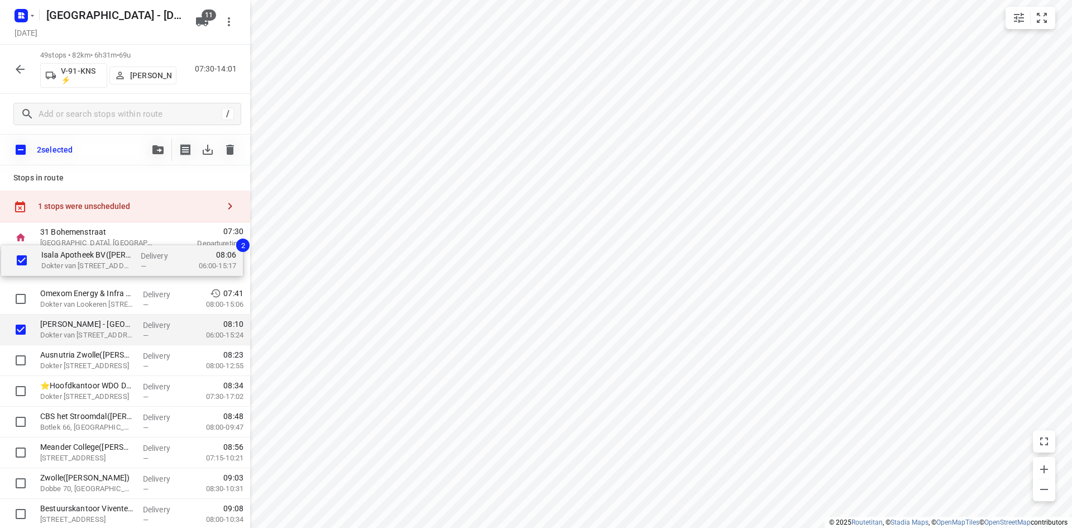
drag, startPoint x: 78, startPoint y: 295, endPoint x: 80, endPoint y: 249, distance: 46.9
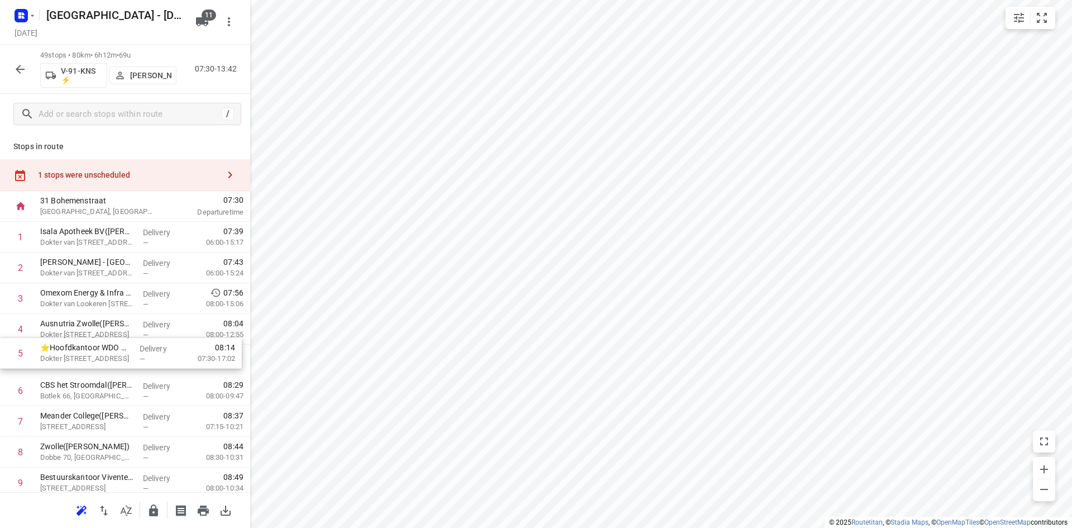
drag, startPoint x: 55, startPoint y: 360, endPoint x: 57, endPoint y: 343, distance: 17.4
drag, startPoint x: 56, startPoint y: 361, endPoint x: 56, endPoint y: 324, distance: 37.4
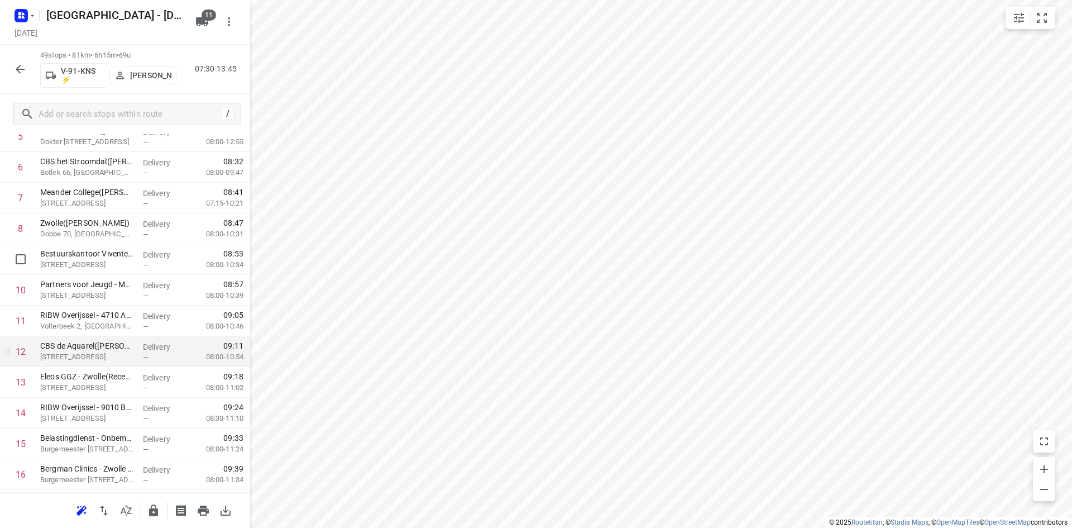
scroll to position [447, 0]
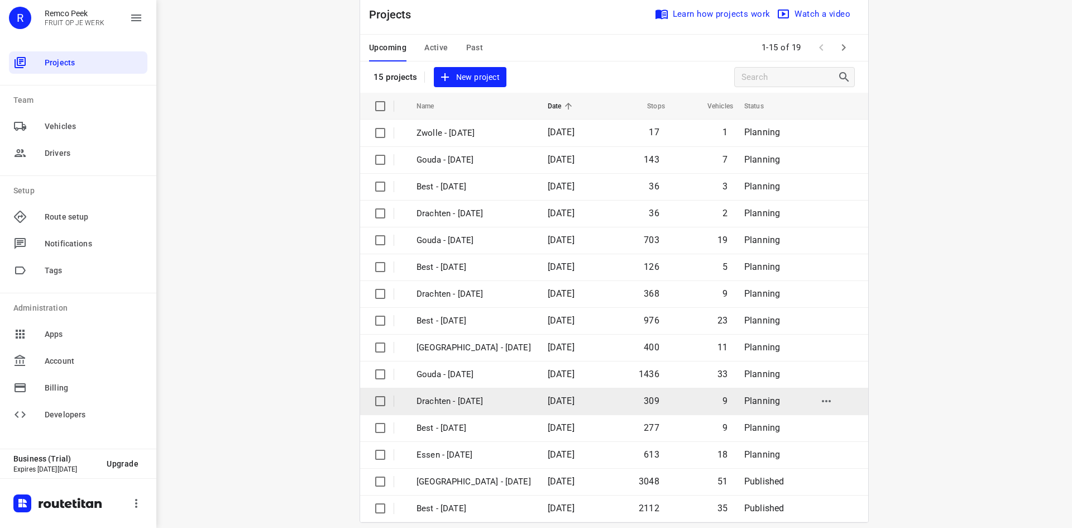
scroll to position [37, 0]
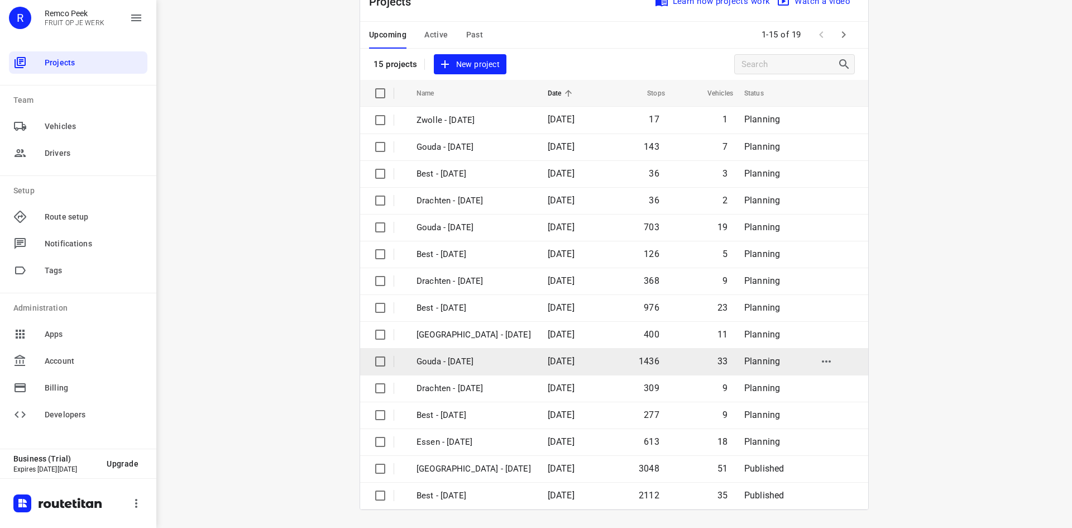
click at [481, 357] on p "Gouda - [DATE]" at bounding box center [474, 361] width 115 height 13
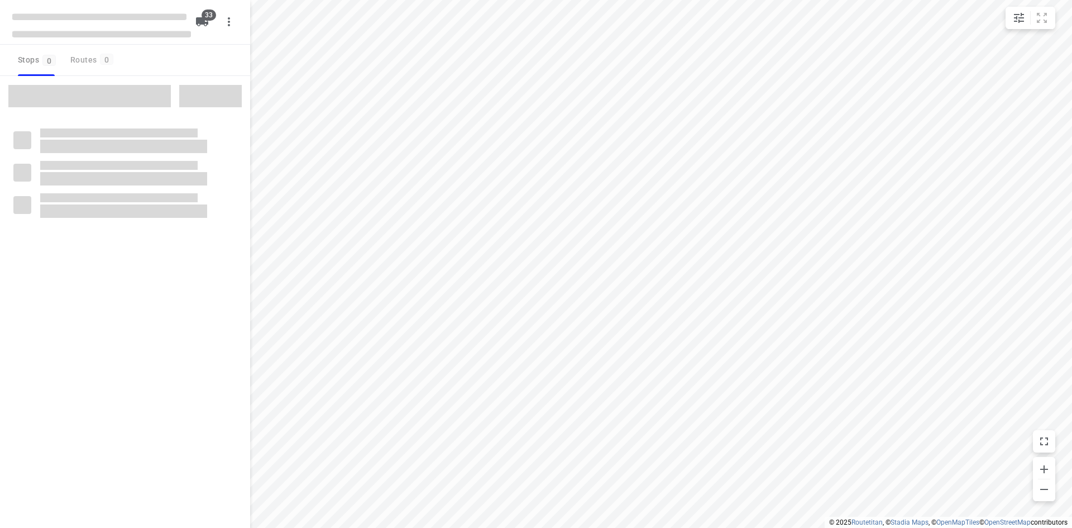
checkbox input "true"
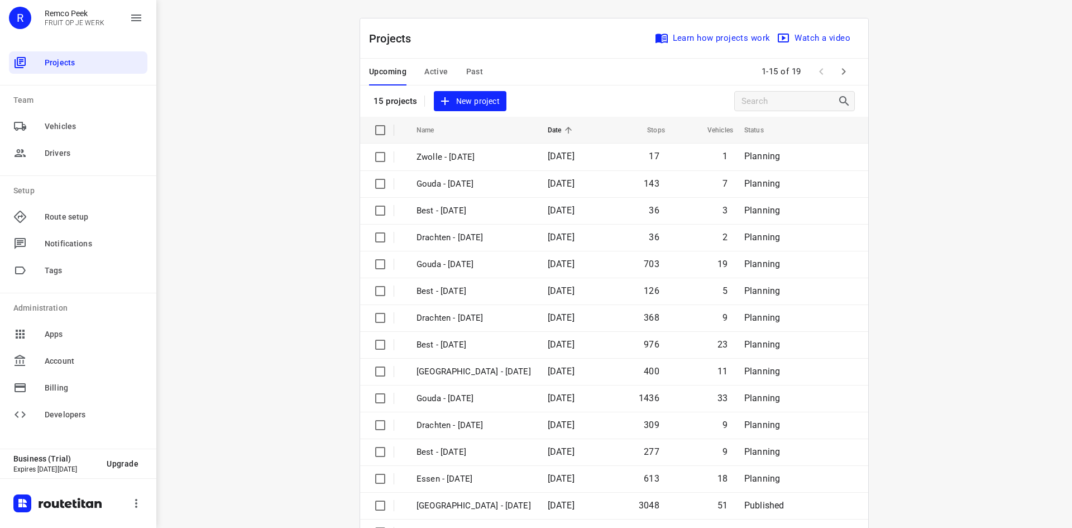
click at [470, 71] on span "Past" at bounding box center [474, 72] width 17 height 14
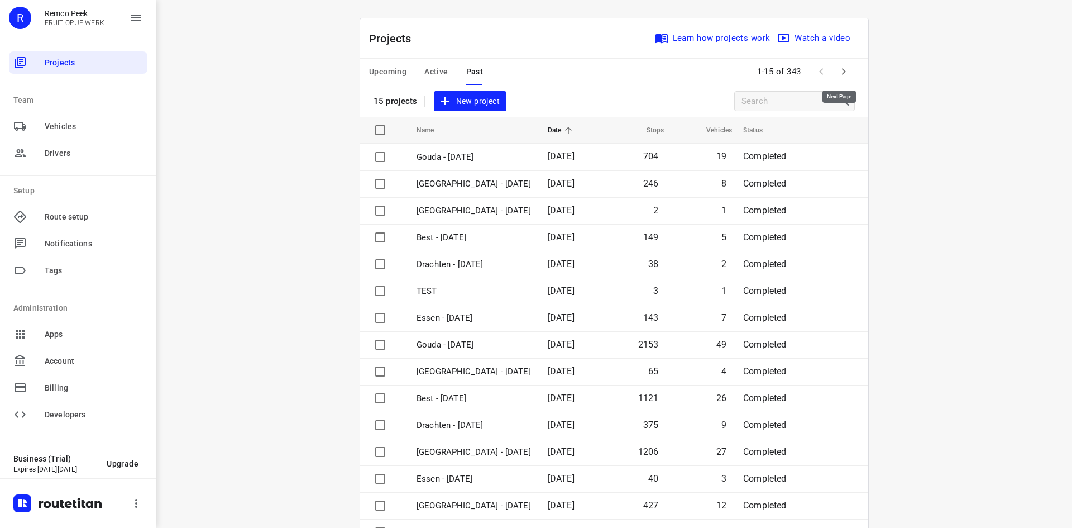
click at [840, 65] on icon "button" at bounding box center [843, 71] width 13 height 13
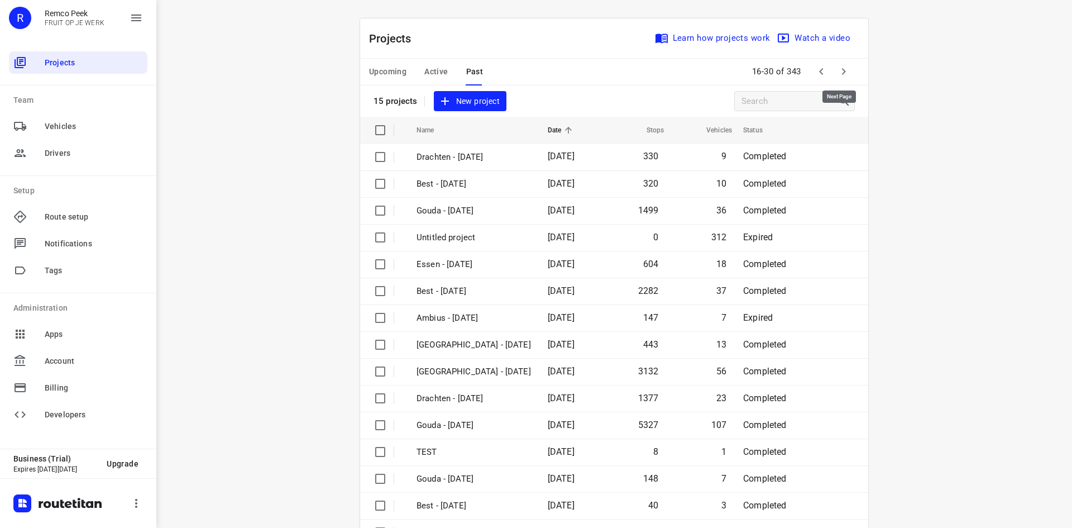
click at [840, 67] on icon "button" at bounding box center [843, 71] width 13 height 13
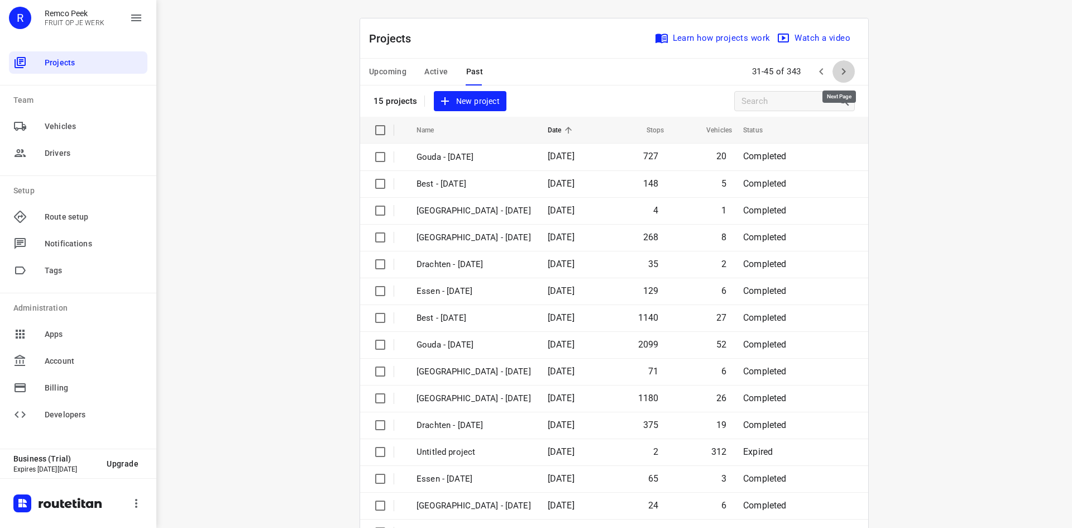
click at [840, 67] on icon "button" at bounding box center [843, 71] width 13 height 13
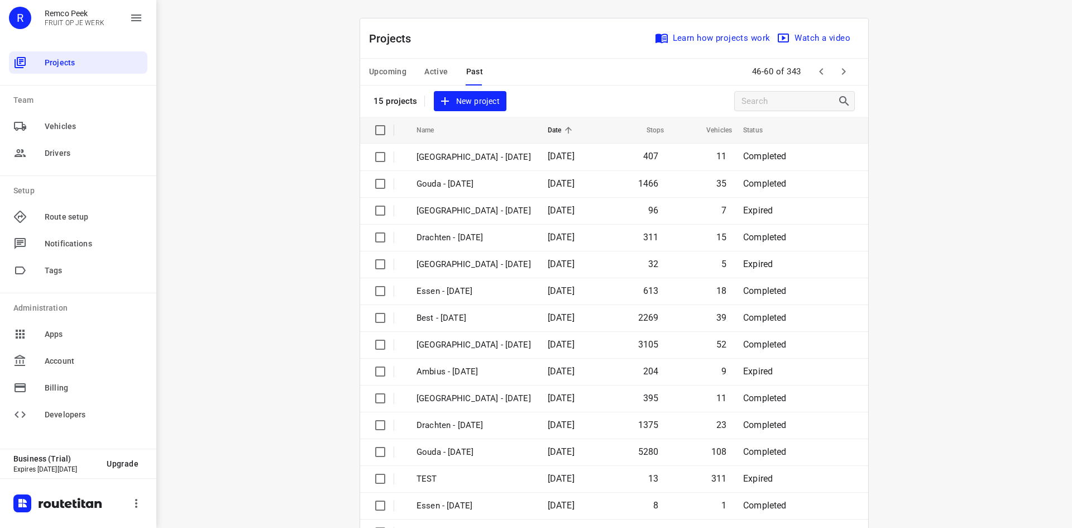
drag, startPoint x: 803, startPoint y: 74, endPoint x: 813, endPoint y: 71, distance: 9.9
click at [805, 74] on div "46-60 of 343" at bounding box center [801, 72] width 107 height 24
click at [815, 71] on icon "button" at bounding box center [821, 71] width 13 height 13
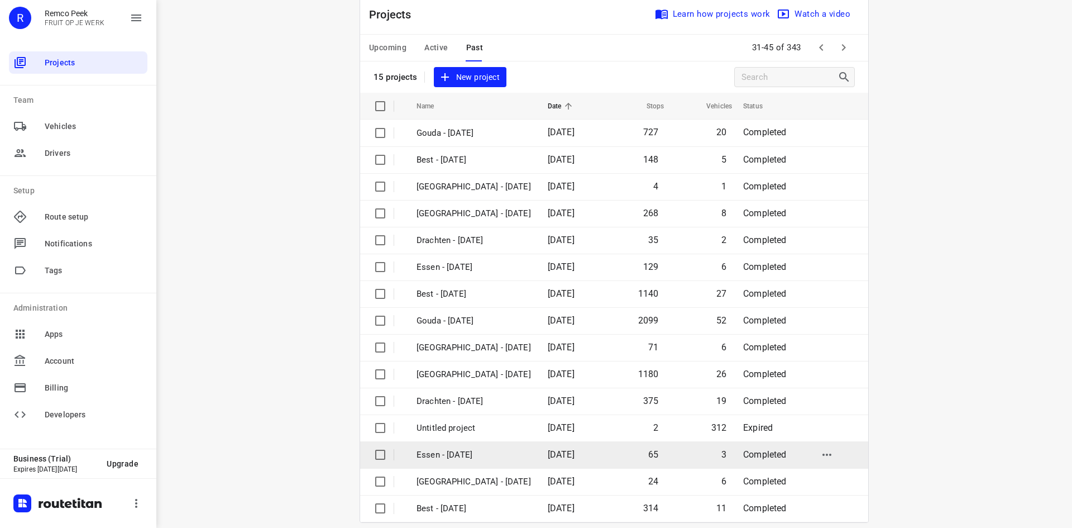
scroll to position [37, 0]
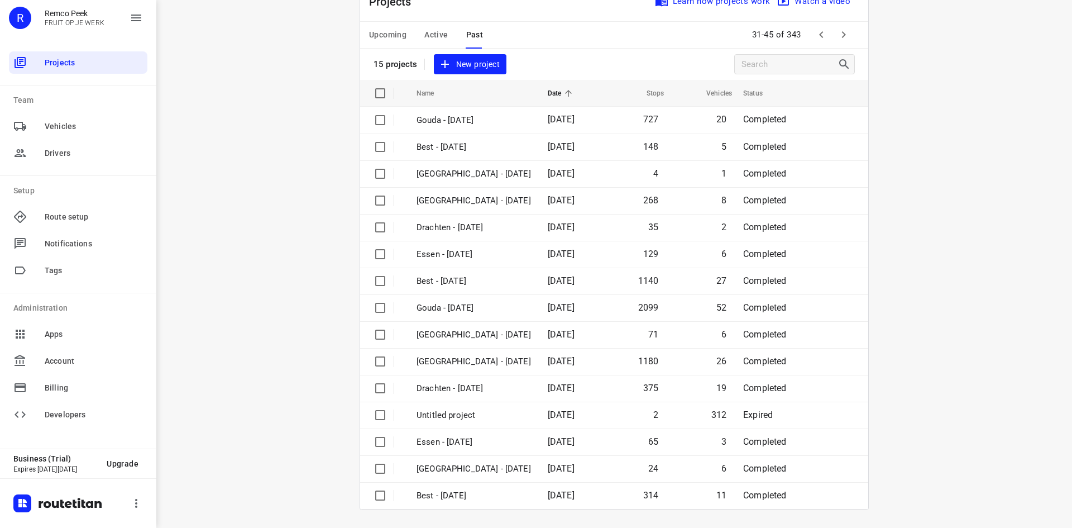
click at [834, 44] on button "button" at bounding box center [844, 34] width 22 height 22
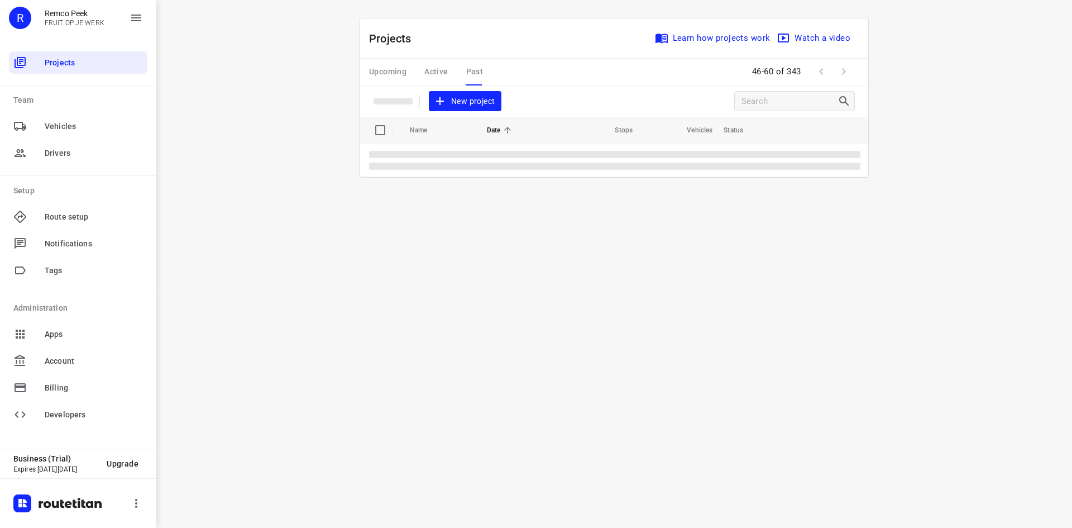
scroll to position [0, 0]
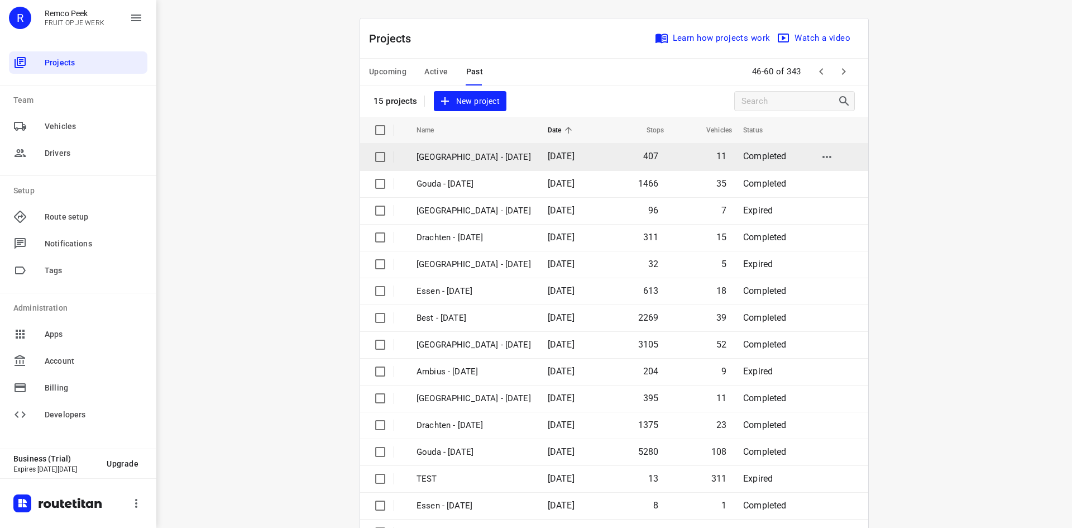
click at [547, 168] on td "30 Sep 2025" at bounding box center [571, 157] width 64 height 27
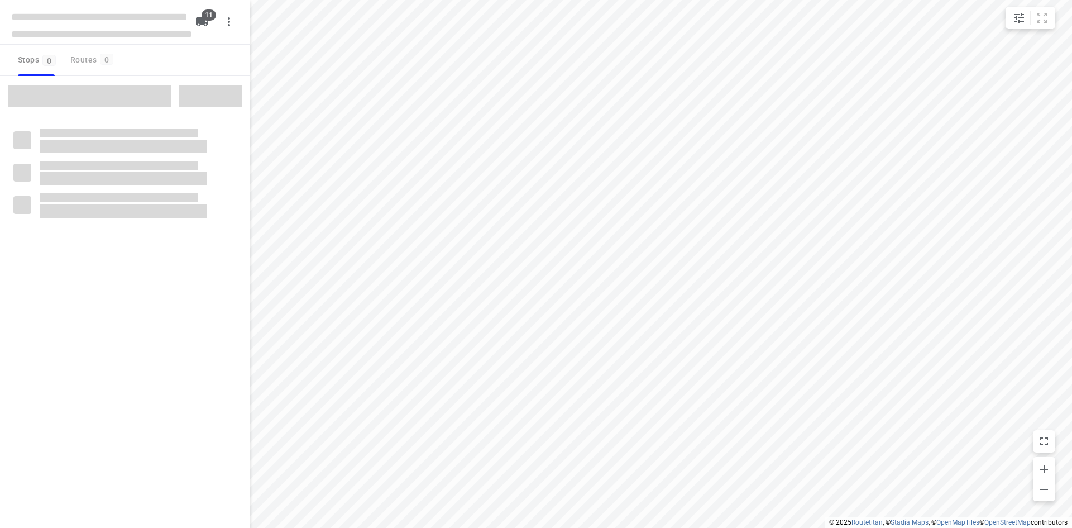
checkbox input "true"
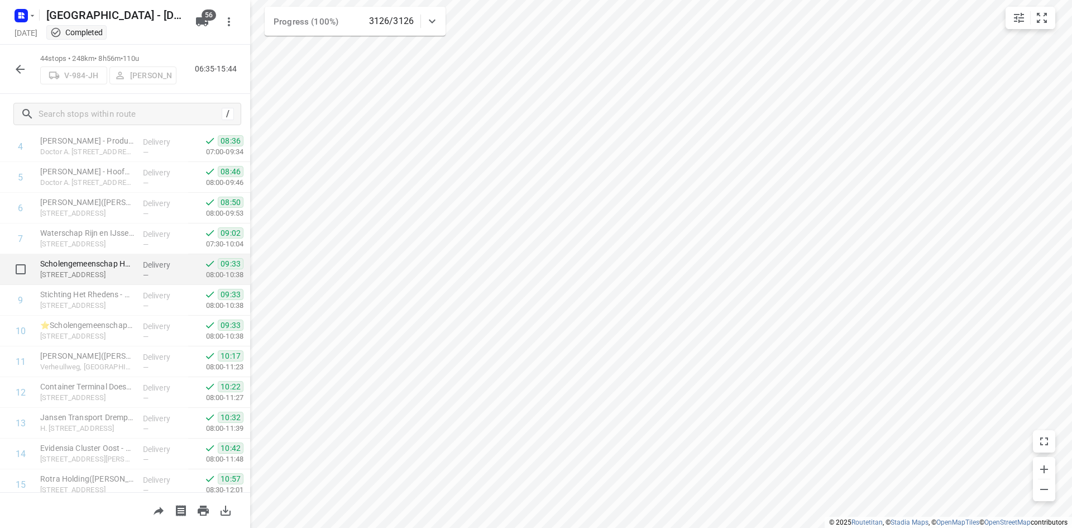
scroll to position [223, 0]
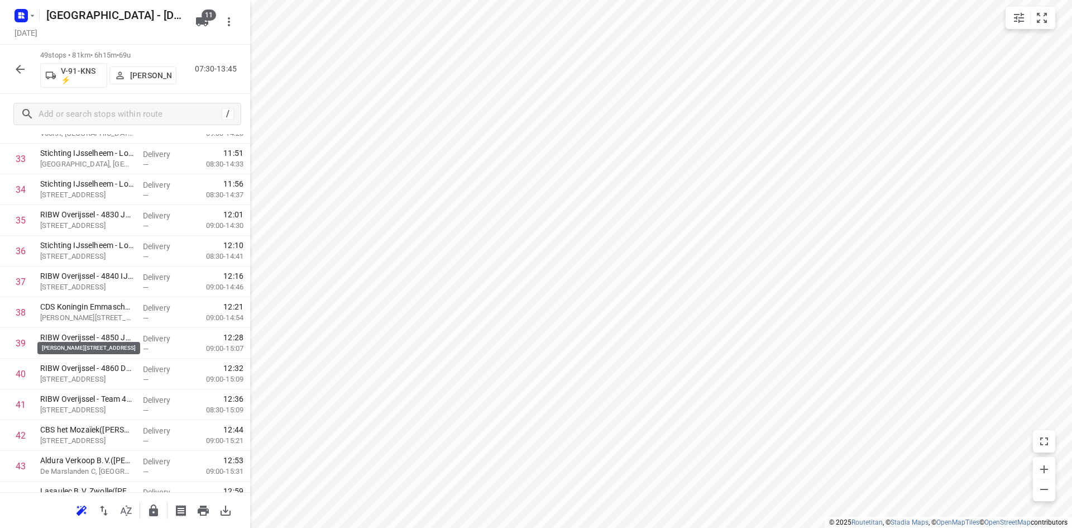
scroll to position [1266, 0]
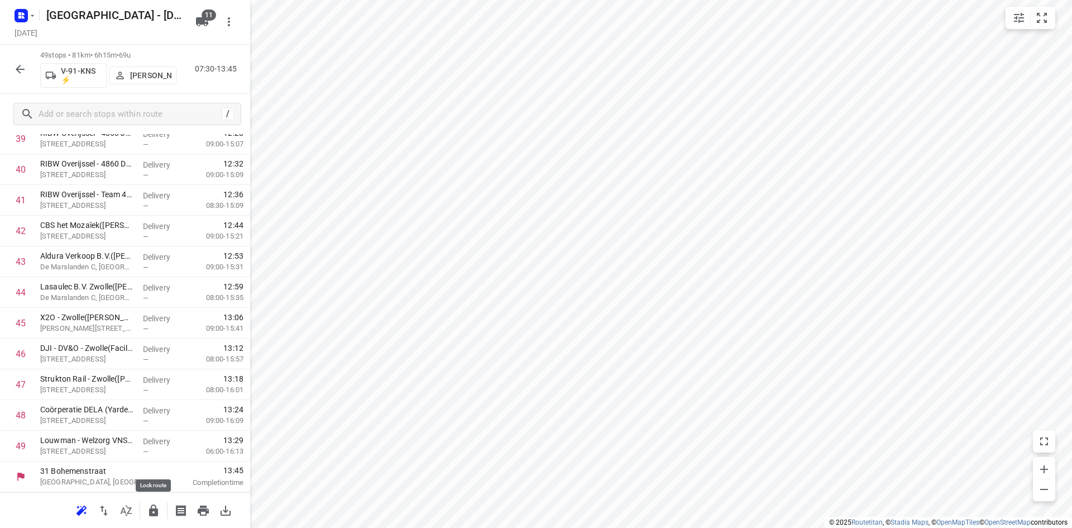
click at [161, 509] on button "button" at bounding box center [153, 510] width 22 height 22
click at [28, 61] on div at bounding box center [20, 69] width 22 height 22
click at [4, 77] on div "49 stops • 81km • 6h15m • 69u V-91-KNS ⚡ [PERSON_NAME] 07:30-13:45" at bounding box center [125, 69] width 250 height 49
click at [26, 65] on icon "button" at bounding box center [19, 69] width 13 height 13
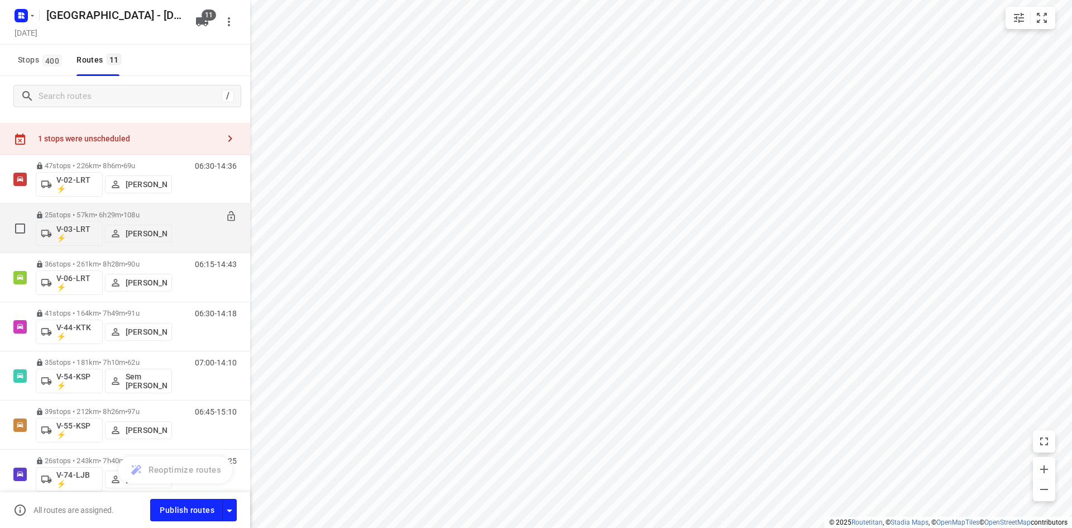
scroll to position [0, 0]
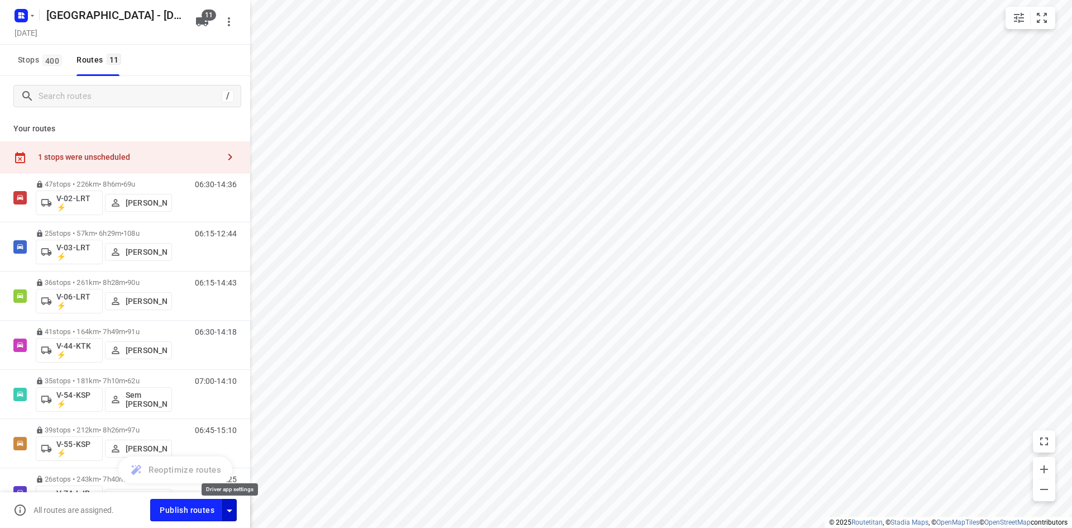
click at [226, 509] on icon "button" at bounding box center [229, 510] width 13 height 13
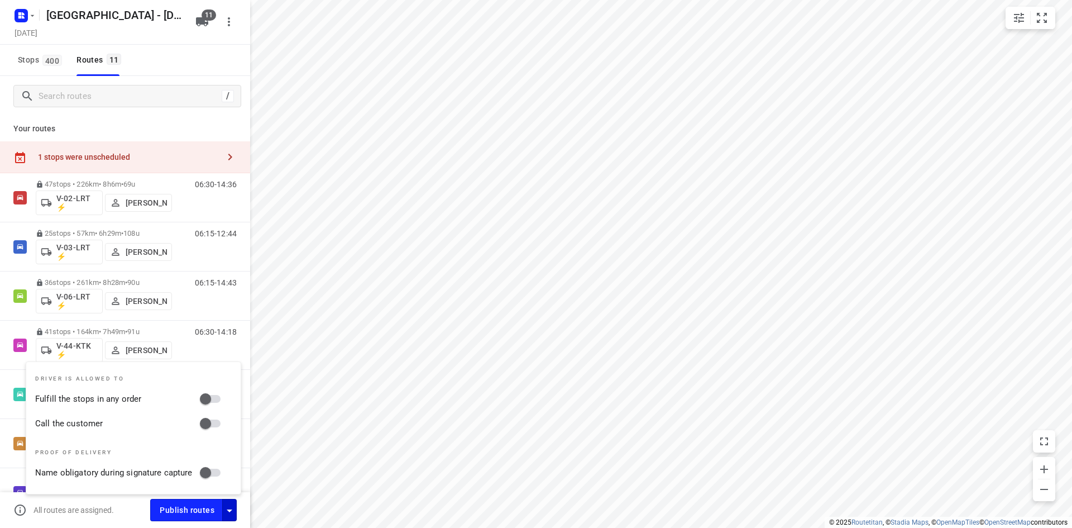
click at [221, 424] on input "Call the customer" at bounding box center [206, 423] width 64 height 21
click at [214, 413] on input "Call the customer" at bounding box center [217, 423] width 64 height 21
checkbox input "false"
drag, startPoint x: 213, startPoint y: 403, endPoint x: 212, endPoint y: 423, distance: 20.7
click at [213, 404] on input "Fulfill the stops in any order" at bounding box center [206, 398] width 64 height 21
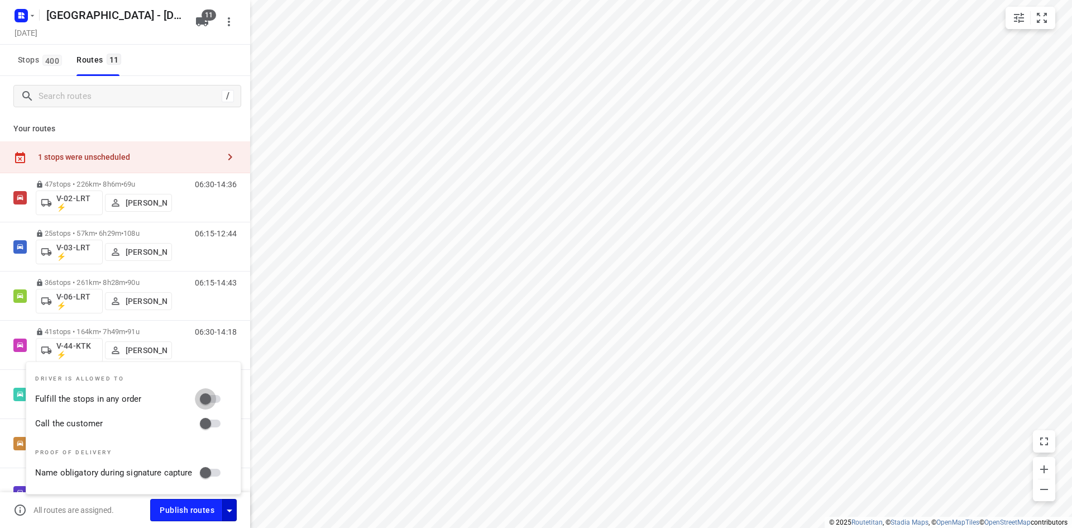
checkbox input "true"
click at [212, 424] on input "Call the customer" at bounding box center [206, 423] width 64 height 21
checkbox input "true"
click at [168, 72] on div "Stops 400 Routes 11" at bounding box center [125, 60] width 250 height 31
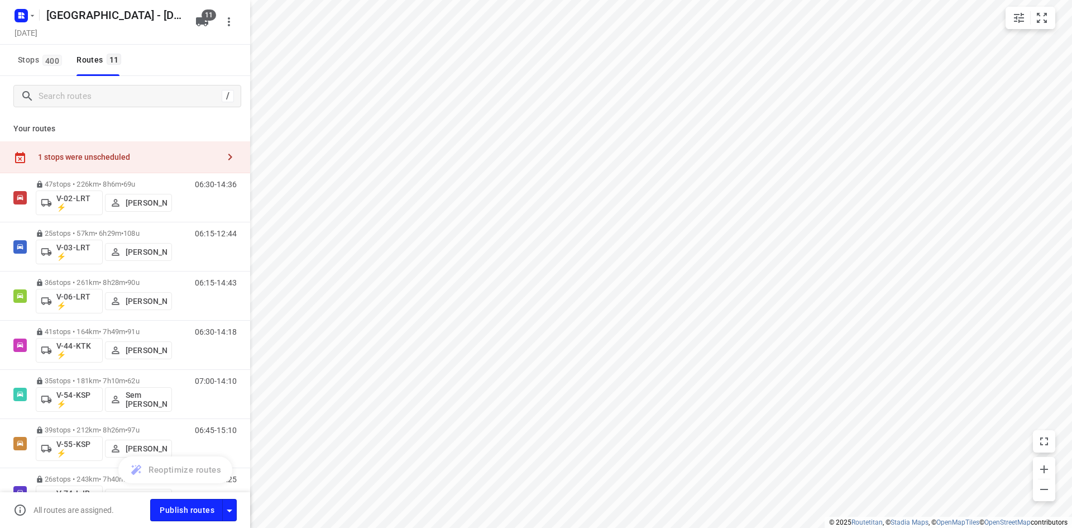
click at [148, 164] on div "1 stops were unscheduled" at bounding box center [125, 157] width 250 height 32
drag, startPoint x: 251, startPoint y: 14, endPoint x: 260, endPoint y: 18, distance: 10.5
click at [260, 18] on div "Unscheduled stops ( 1 ) Move stops to a route by selecting them." at bounding box center [375, 22] width 250 height 45
click at [263, 20] on button "button" at bounding box center [270, 21] width 22 height 22
click at [181, 154] on div "1 stops were unscheduled" at bounding box center [128, 156] width 181 height 9
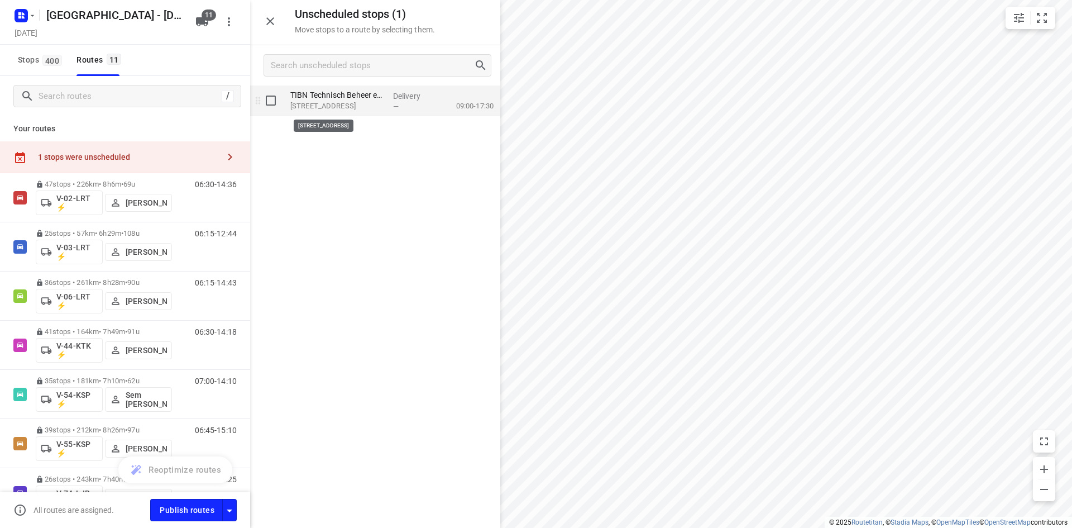
click at [377, 110] on p "Heygraefflaan 26, Maarsbergen" at bounding box center [337, 106] width 94 height 11
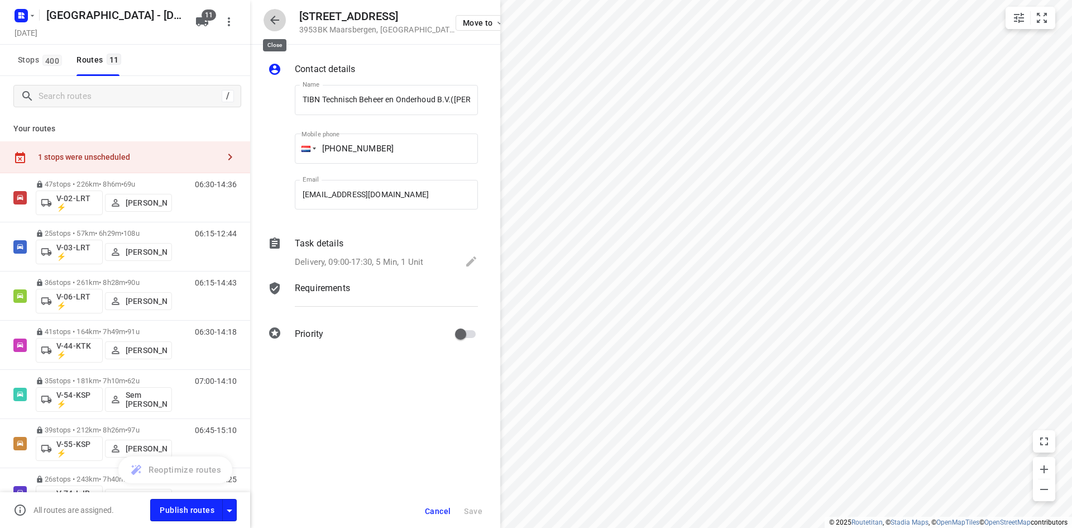
click at [278, 23] on icon "button" at bounding box center [274, 19] width 13 height 13
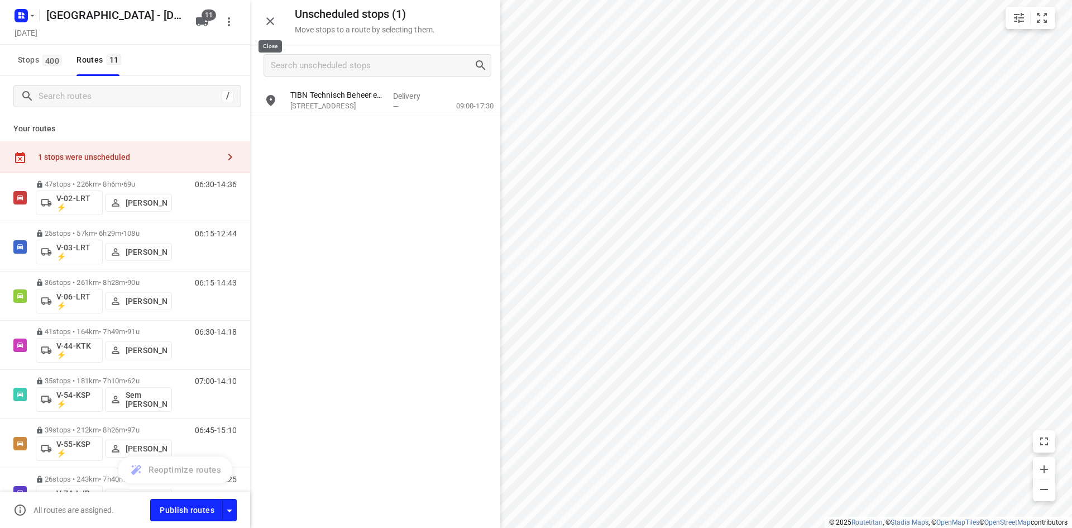
click at [270, 15] on icon "button" at bounding box center [270, 21] width 13 height 13
click at [1031, 18] on hr "small contained button group" at bounding box center [1031, 17] width 1 height 13
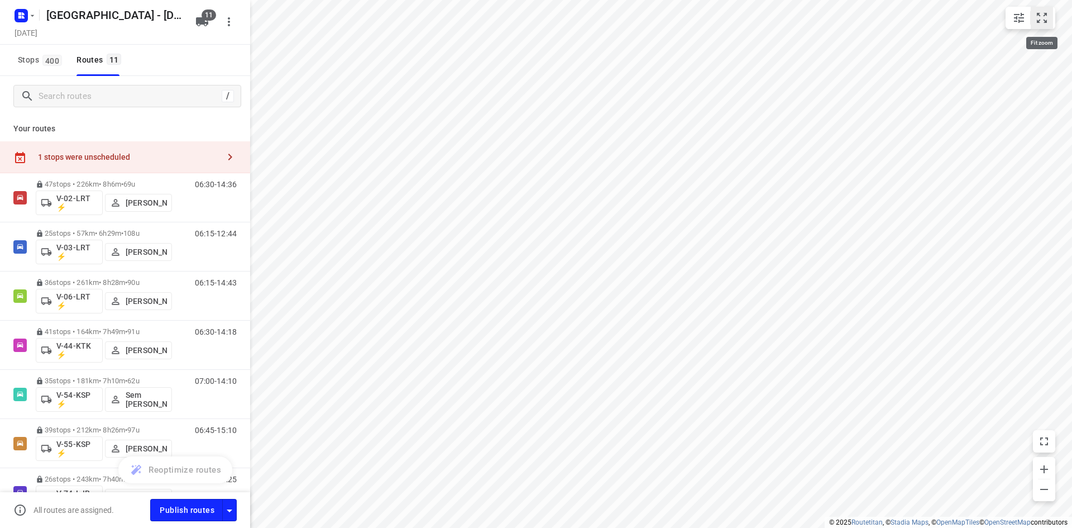
click at [1038, 18] on icon "small contained button group" at bounding box center [1042, 17] width 13 height 13
click at [154, 166] on div "1 stops were unscheduled" at bounding box center [125, 157] width 250 height 32
click at [277, 17] on button "button" at bounding box center [270, 21] width 22 height 22
click at [233, 507] on icon "button" at bounding box center [229, 510] width 13 height 13
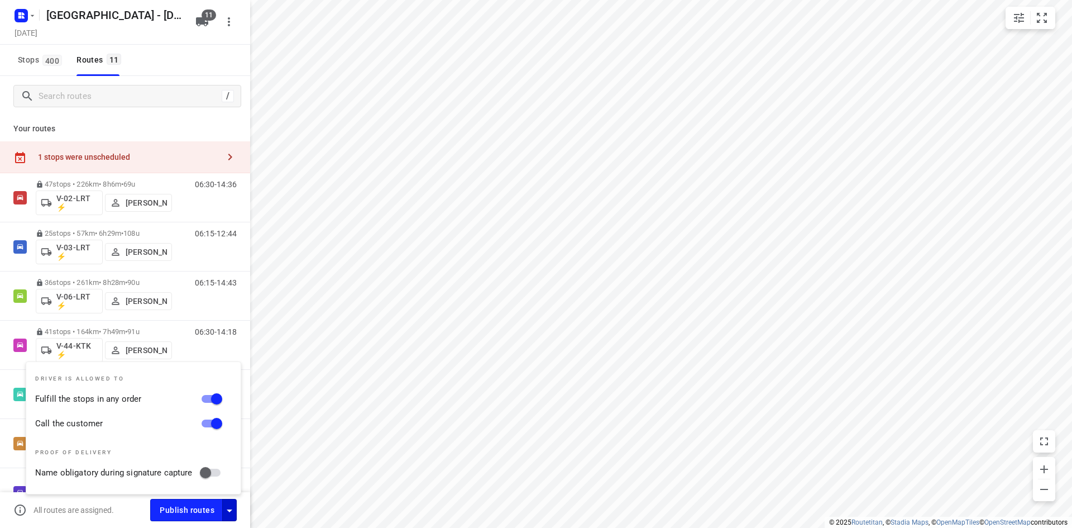
click at [124, 516] on div "All routes are assigned." at bounding box center [81, 509] width 137 height 13
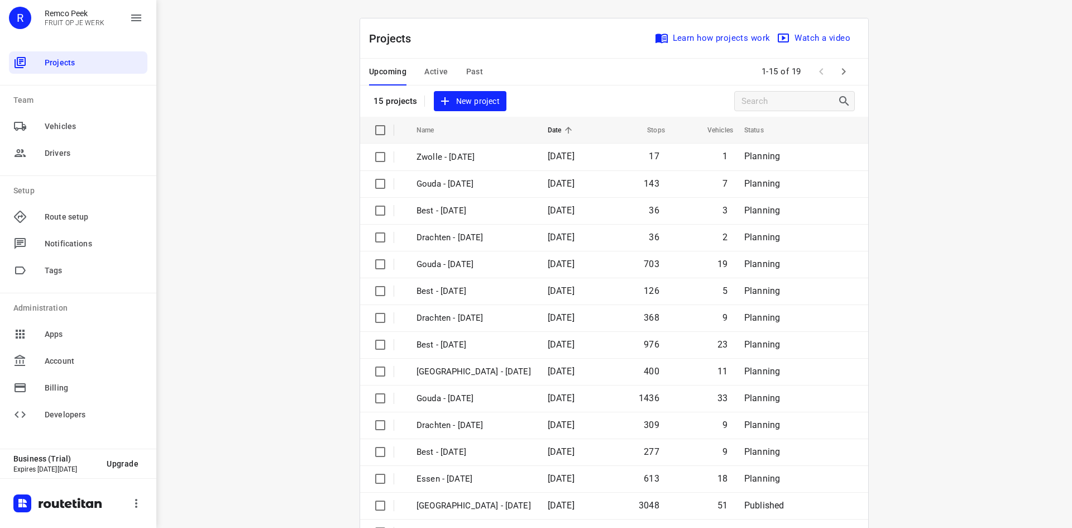
click at [470, 66] on span "Past" at bounding box center [474, 72] width 17 height 14
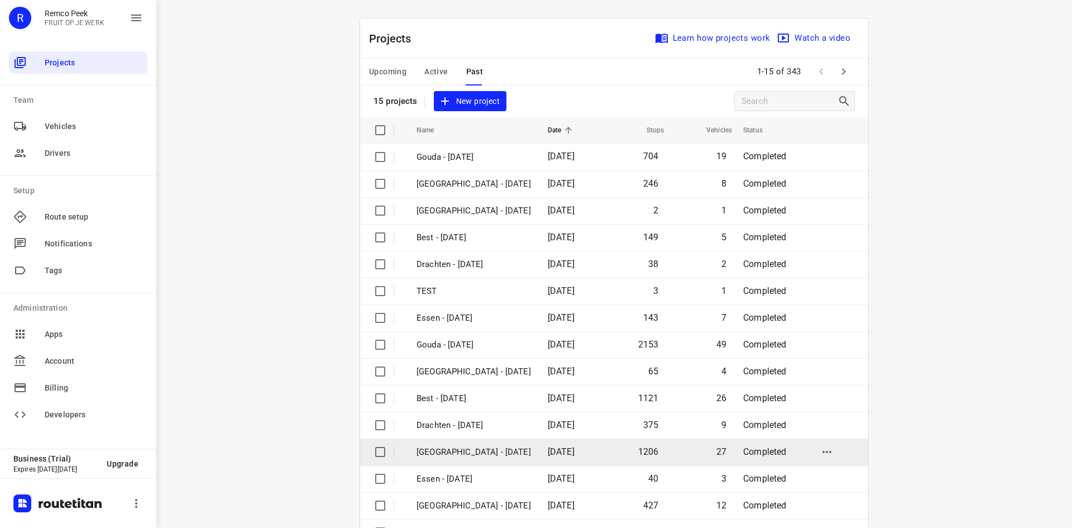
click at [539, 454] on td "[DATE]" at bounding box center [571, 451] width 64 height 27
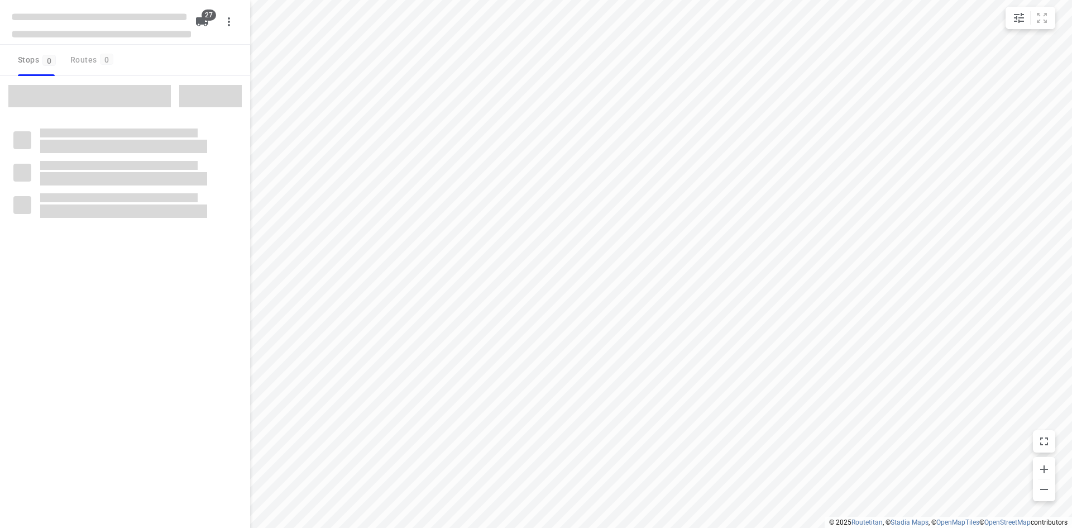
checkbox input "true"
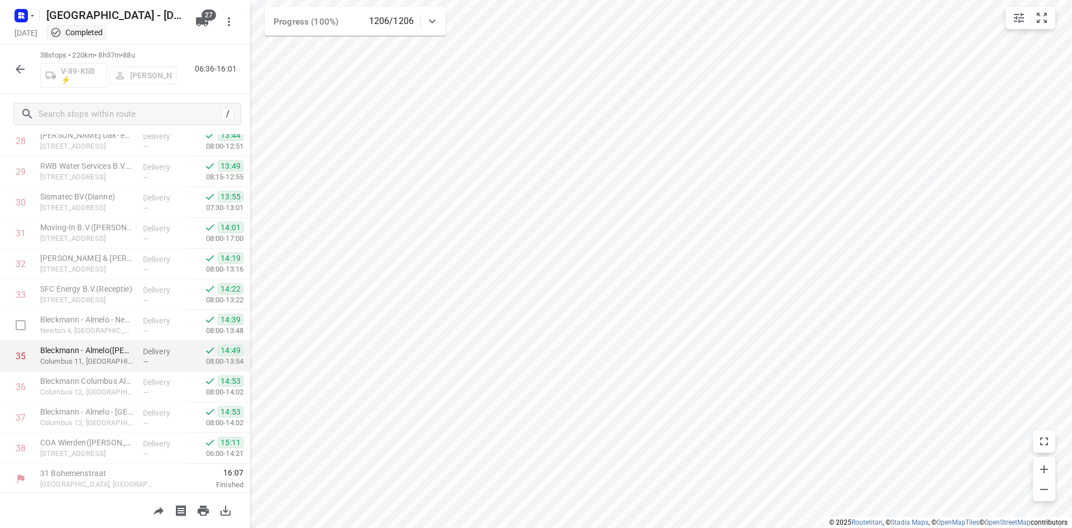
scroll to position [896, 0]
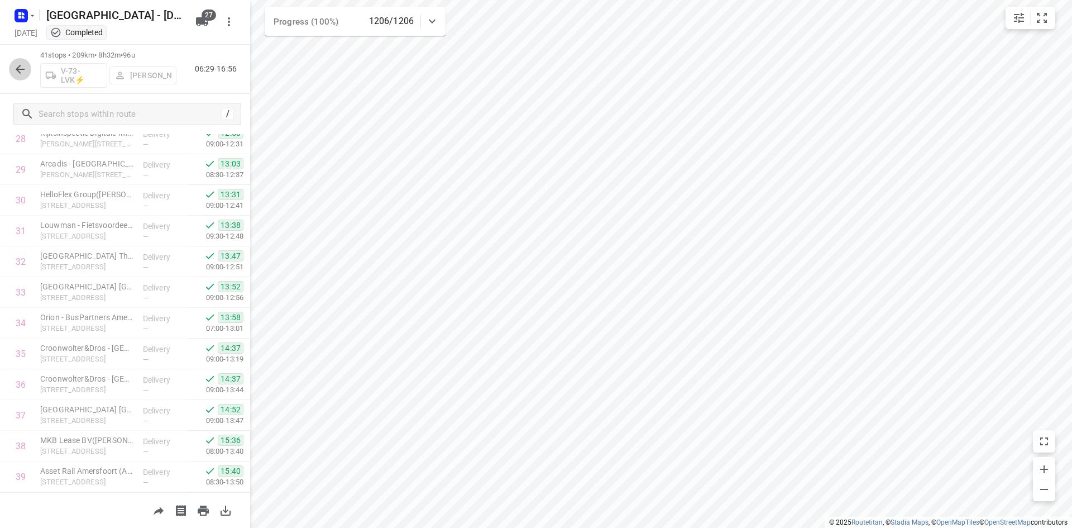
click at [26, 68] on icon "button" at bounding box center [19, 69] width 13 height 13
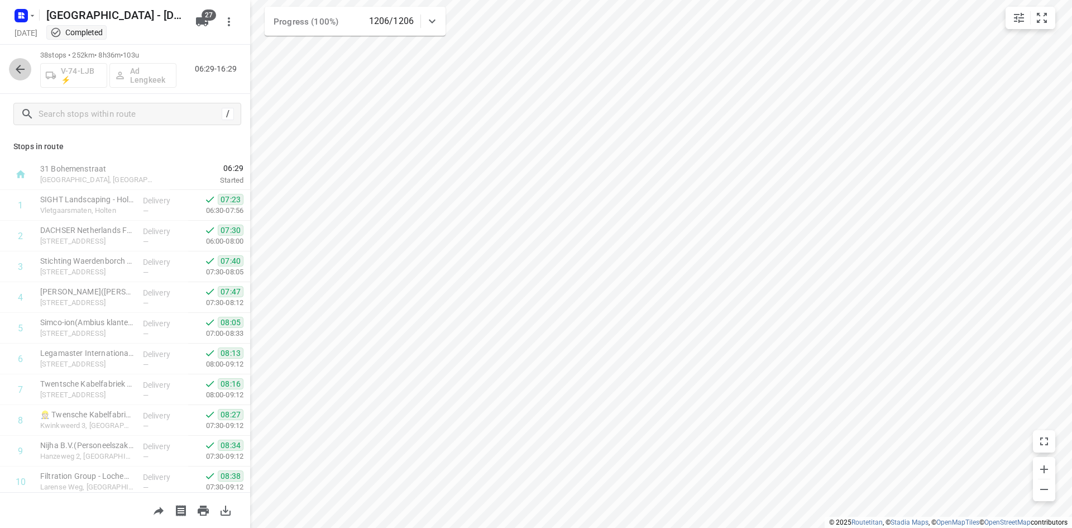
click at [20, 71] on icon "button" at bounding box center [19, 69] width 13 height 13
click at [17, 80] on button "button" at bounding box center [20, 69] width 22 height 22
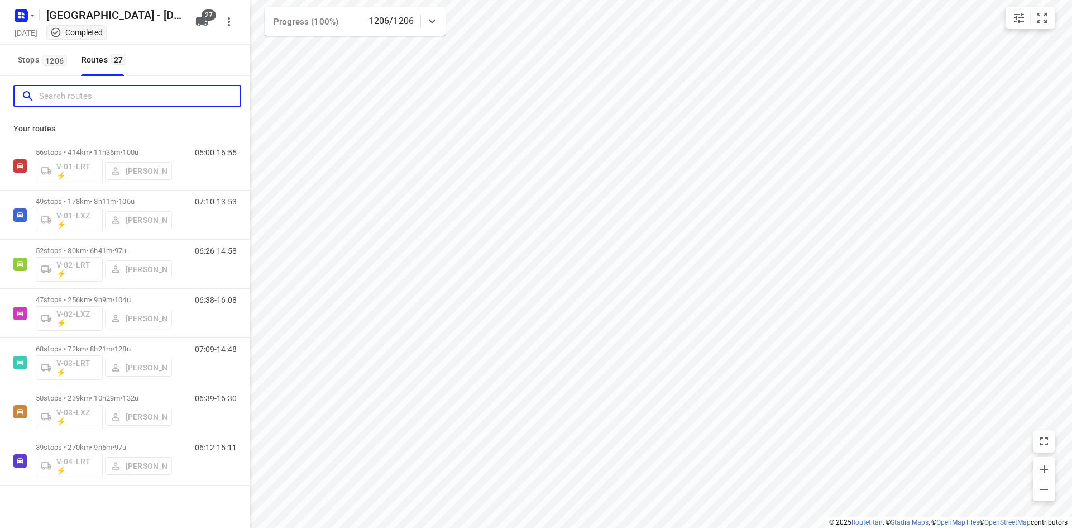
click at [43, 90] on input "Search routes" at bounding box center [139, 96] width 201 height 17
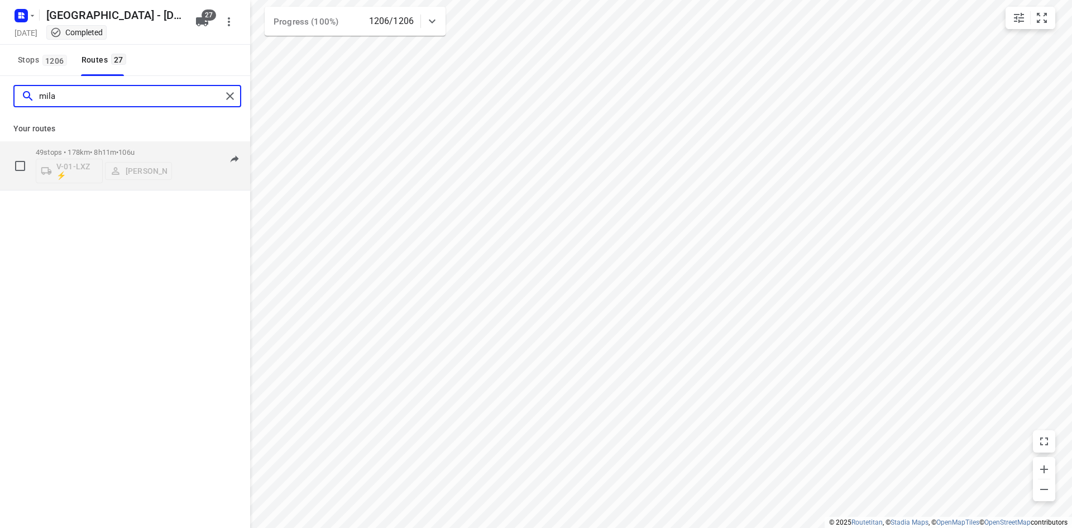
type input "mila"
click at [96, 152] on p "49 stops • 178km • 8h11m • 106u" at bounding box center [104, 152] width 136 height 8
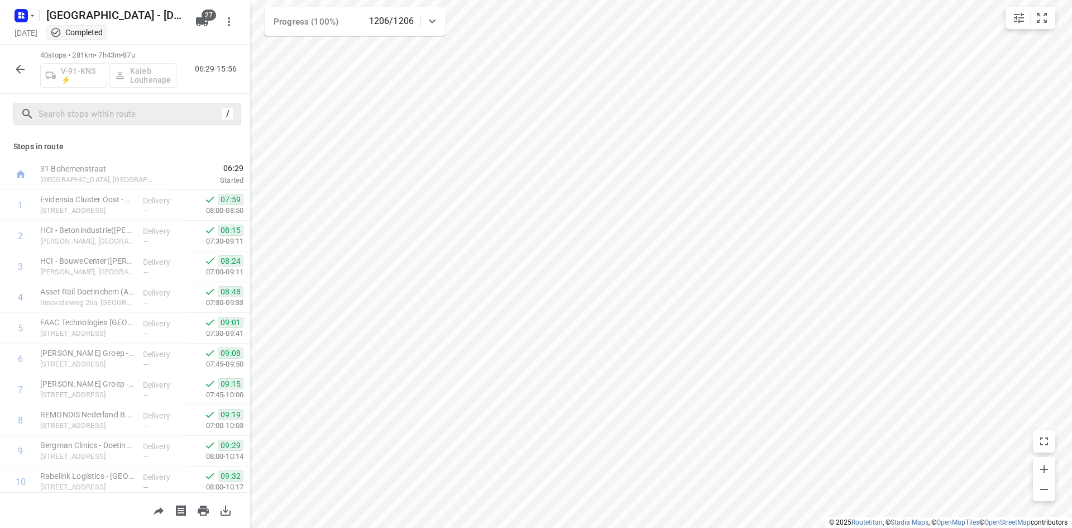
click at [121, 123] on div "/" at bounding box center [127, 114] width 228 height 22
click at [122, 120] on input "text" at bounding box center [128, 114] width 179 height 17
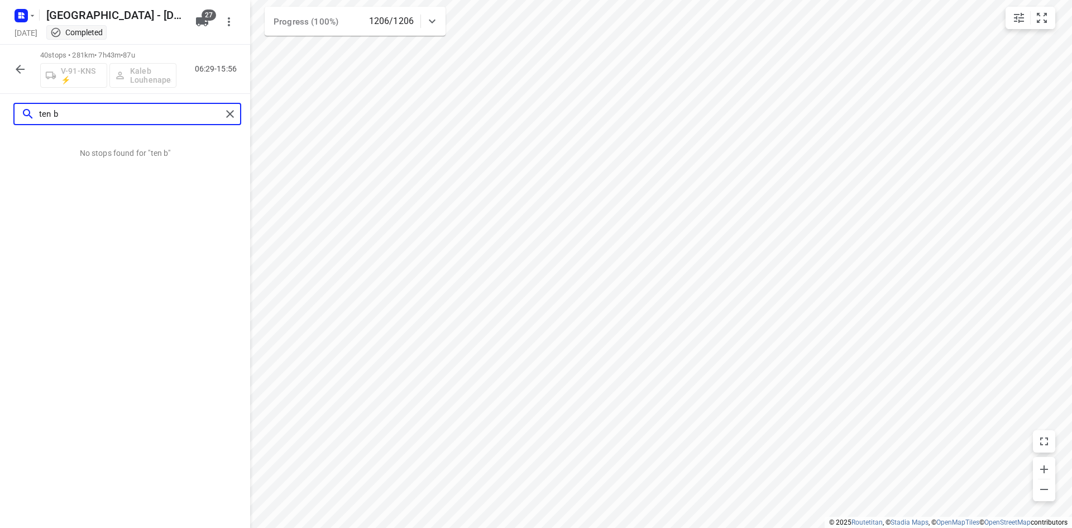
drag, startPoint x: 102, startPoint y: 111, endPoint x: 46, endPoint y: 107, distance: 56.0
click at [46, 107] on input "ten b" at bounding box center [130, 114] width 183 height 17
type input "t"
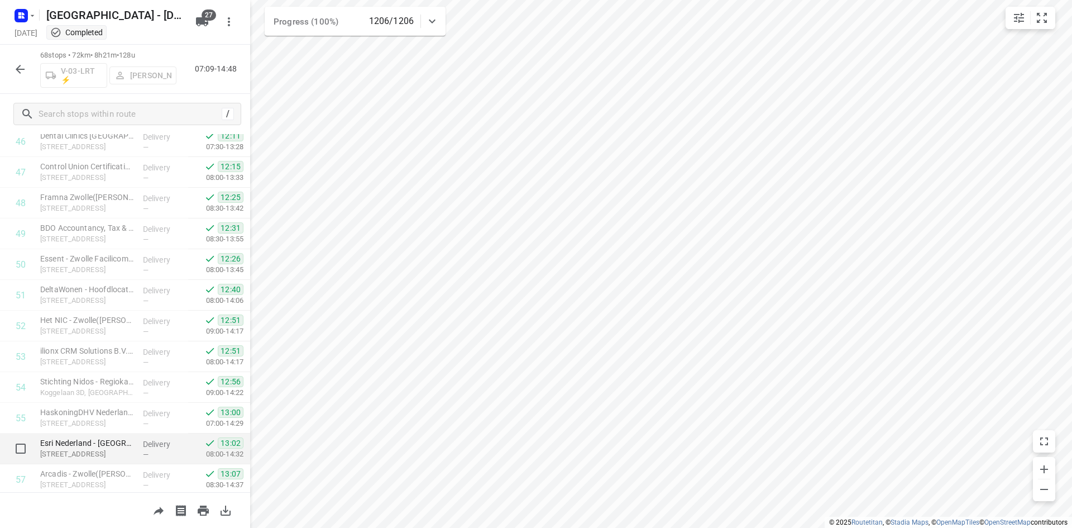
scroll to position [1818, 0]
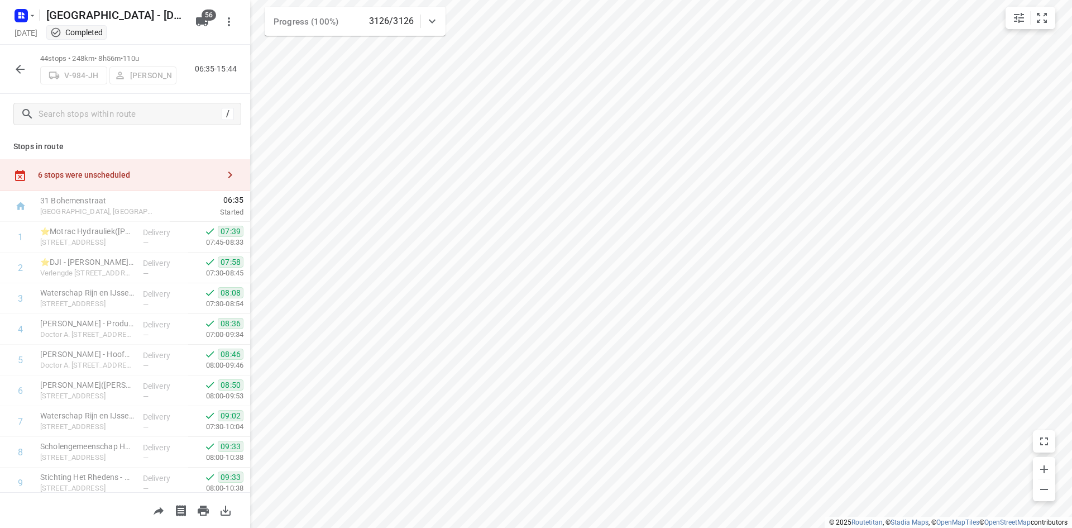
scroll to position [223, 0]
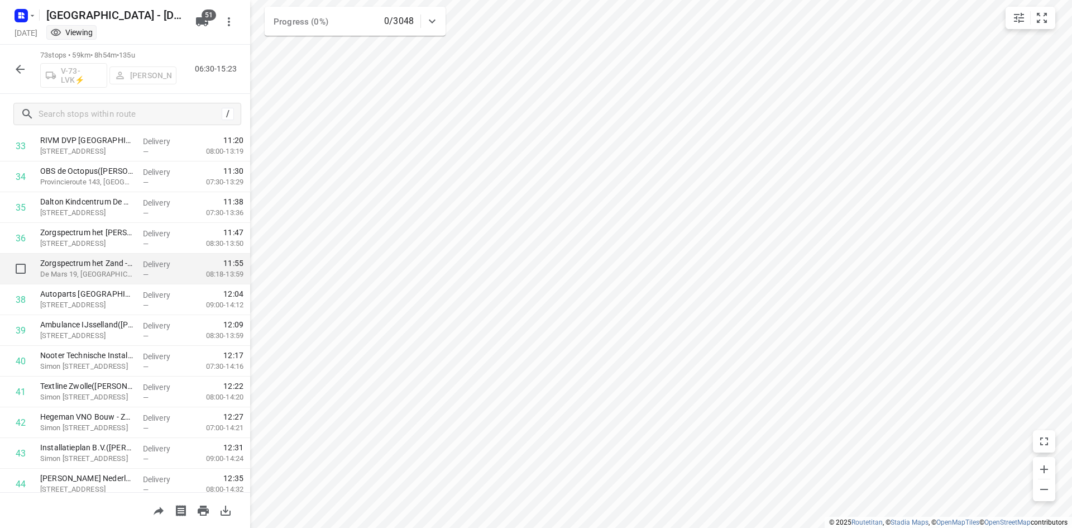
scroll to position [1061, 0]
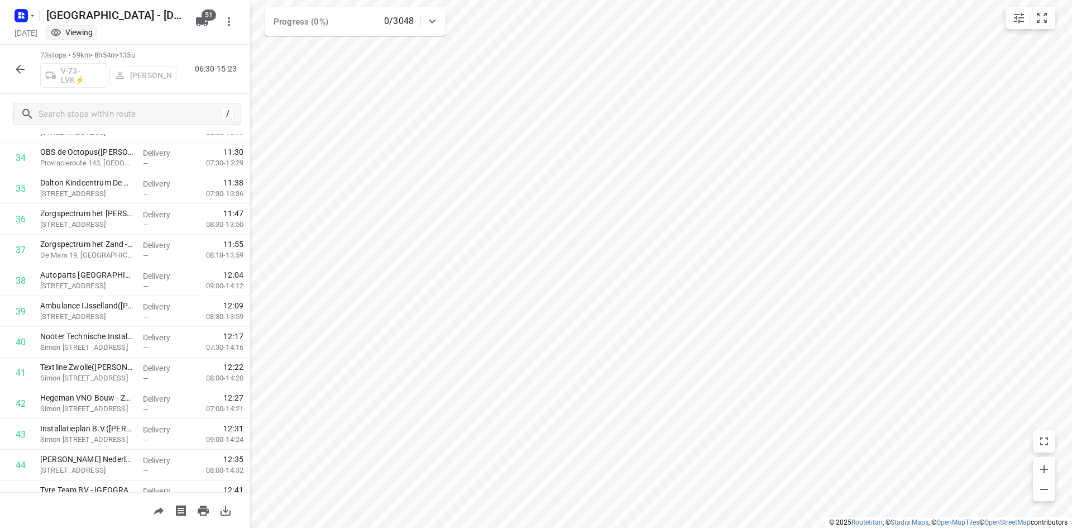
click at [23, 75] on icon "button" at bounding box center [19, 69] width 13 height 13
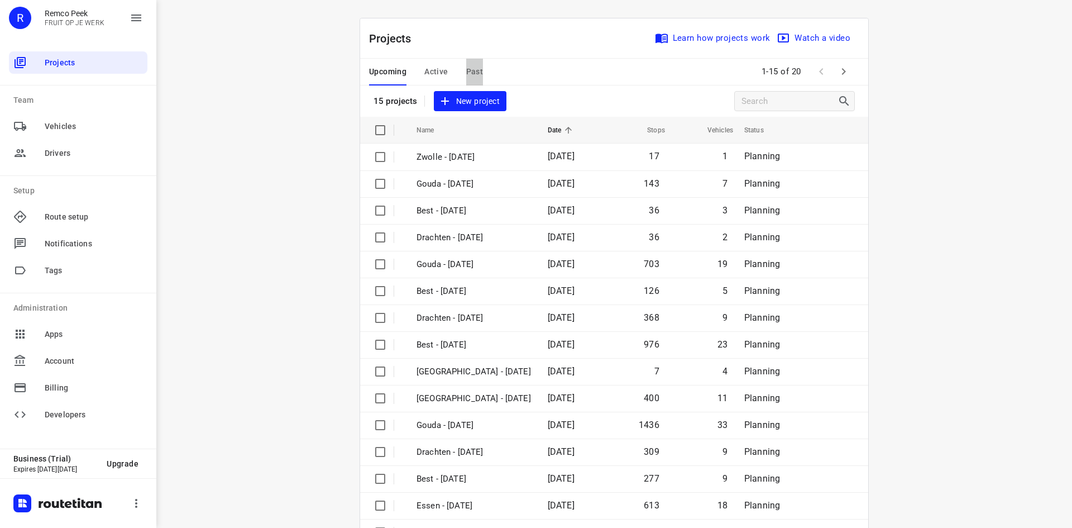
click at [473, 64] on button "Past" at bounding box center [474, 72] width 17 height 27
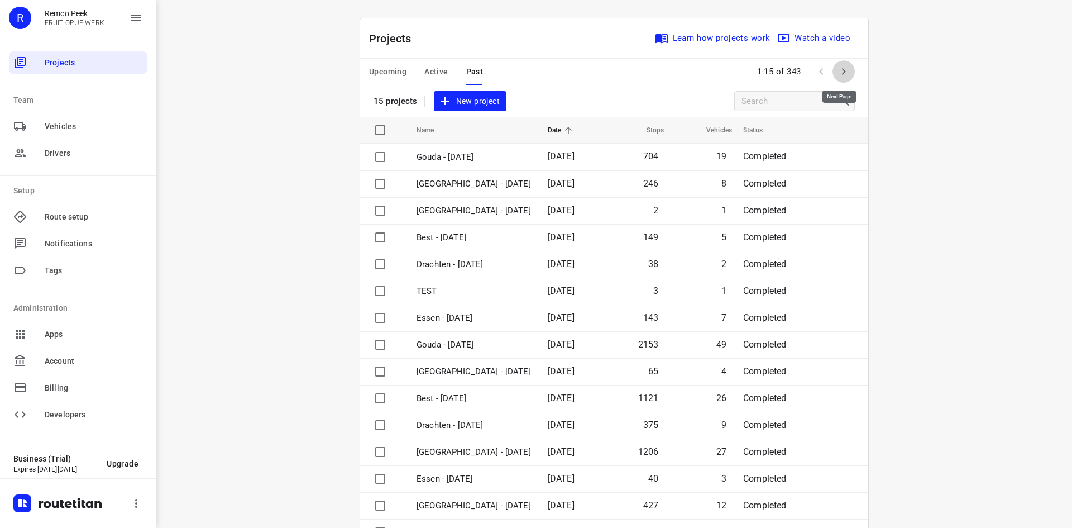
click at [837, 79] on button "button" at bounding box center [844, 71] width 22 height 22
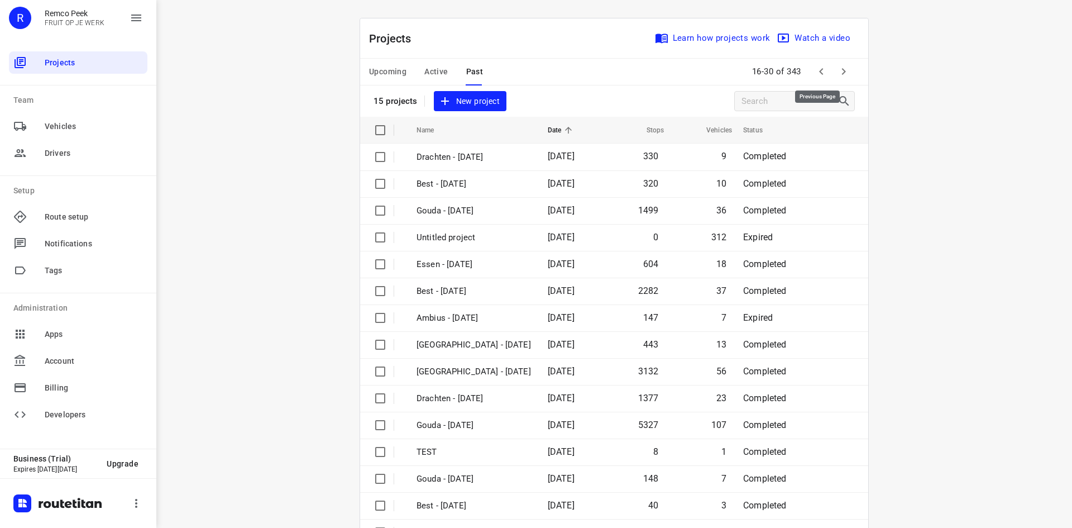
click at [837, 68] on icon "button" at bounding box center [843, 71] width 13 height 13
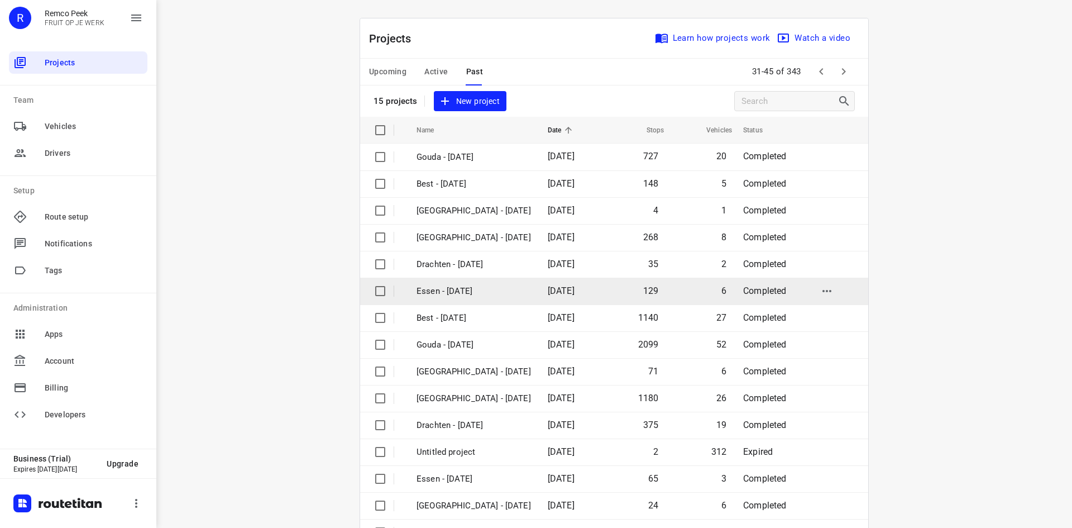
scroll to position [37, 0]
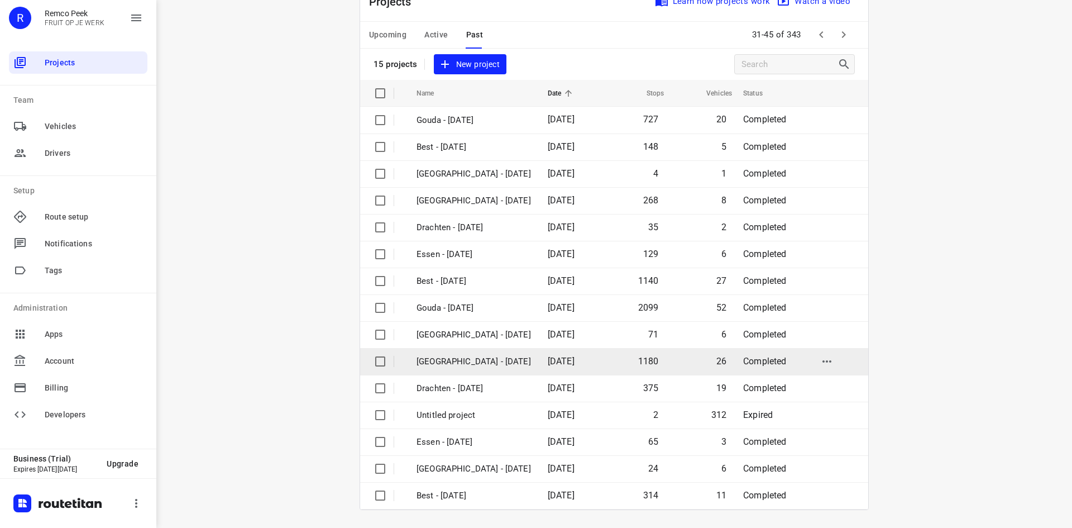
click at [539, 357] on td "[DATE]" at bounding box center [571, 361] width 64 height 27
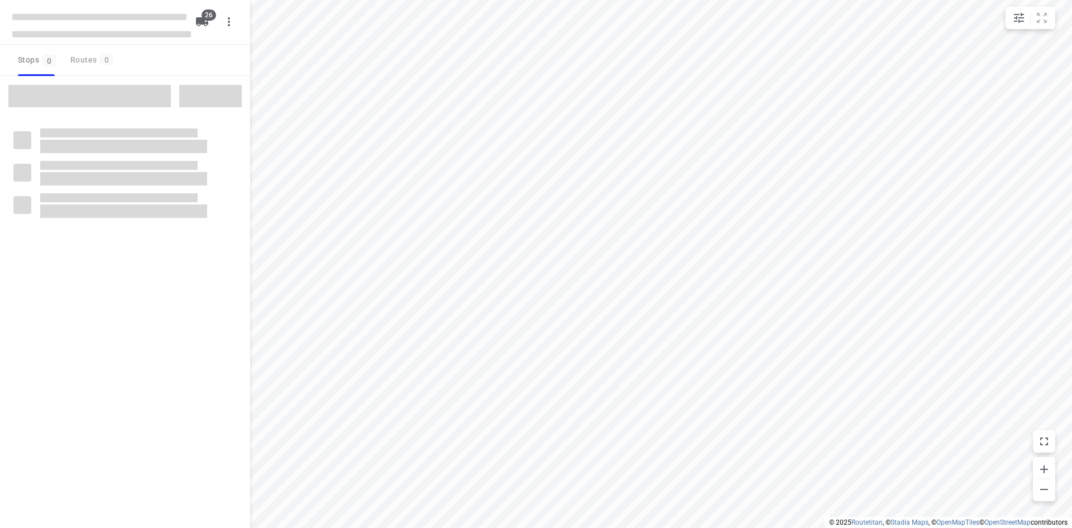
checkbox input "true"
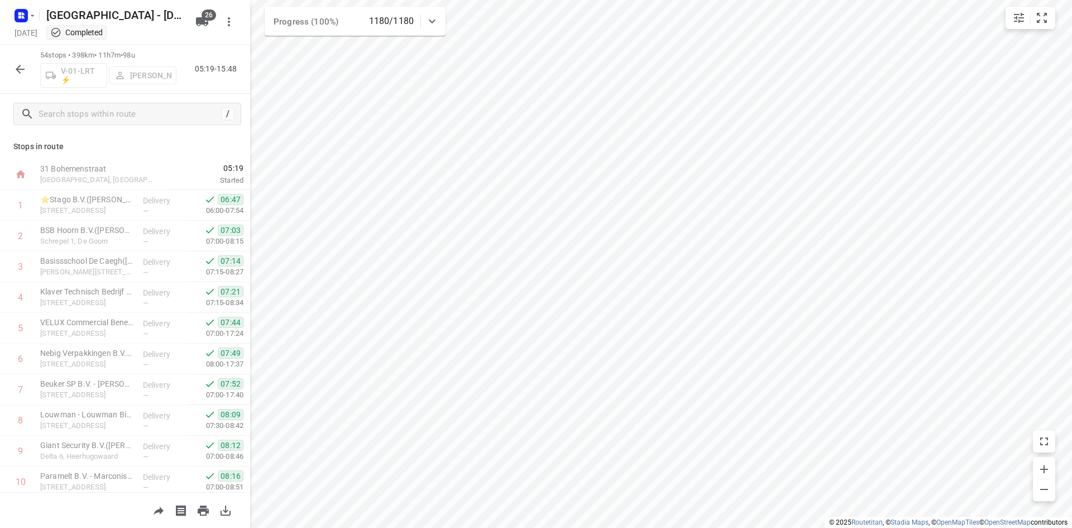
click at [785, 527] on html "i © 2025 Routetitan , © Stadia Maps , © OpenMapTiles © OpenStreetMap contributo…" at bounding box center [536, 264] width 1072 height 528
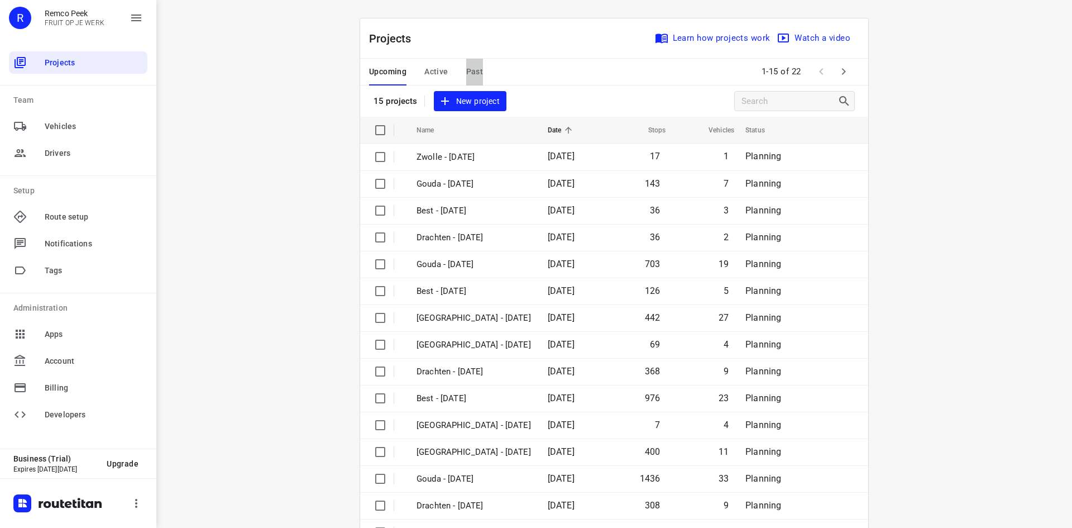
click at [466, 69] on span "Past" at bounding box center [474, 72] width 17 height 14
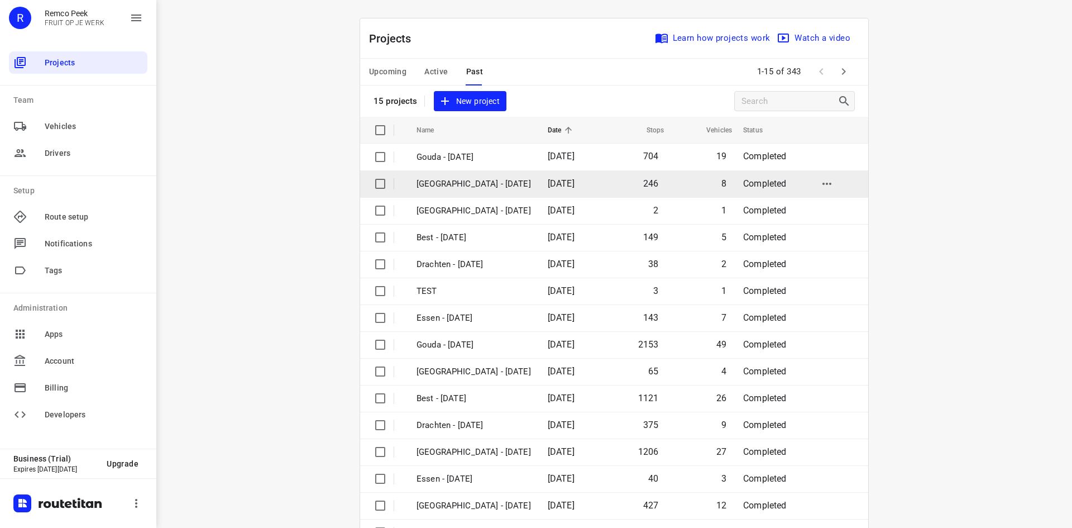
click at [539, 190] on td "[DATE]" at bounding box center [571, 183] width 64 height 27
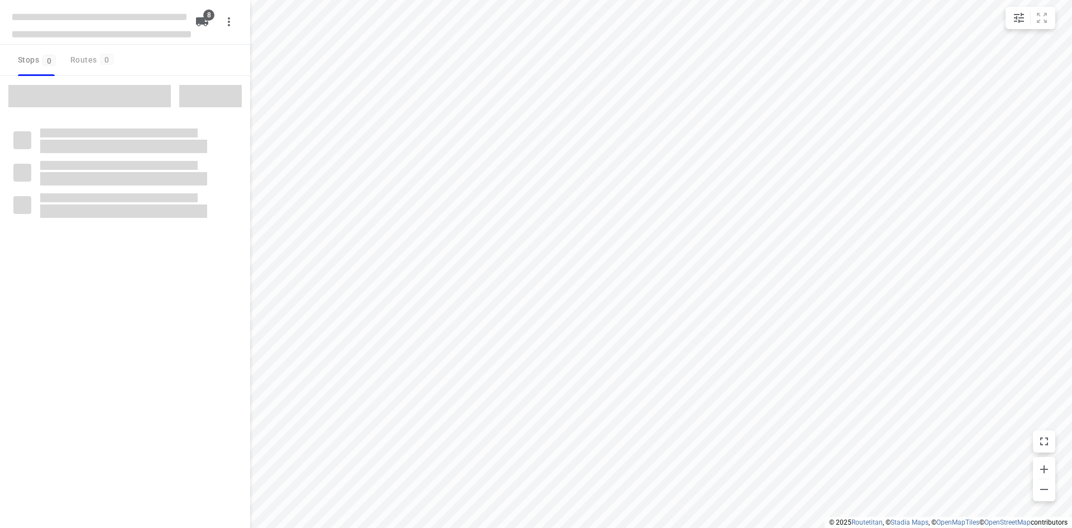
checkbox input "true"
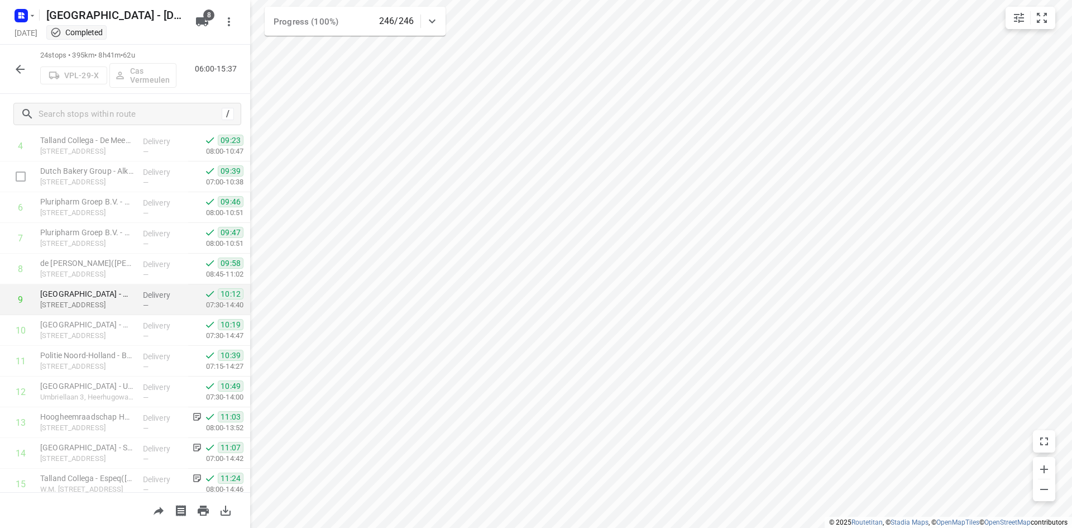
scroll to position [168, 0]
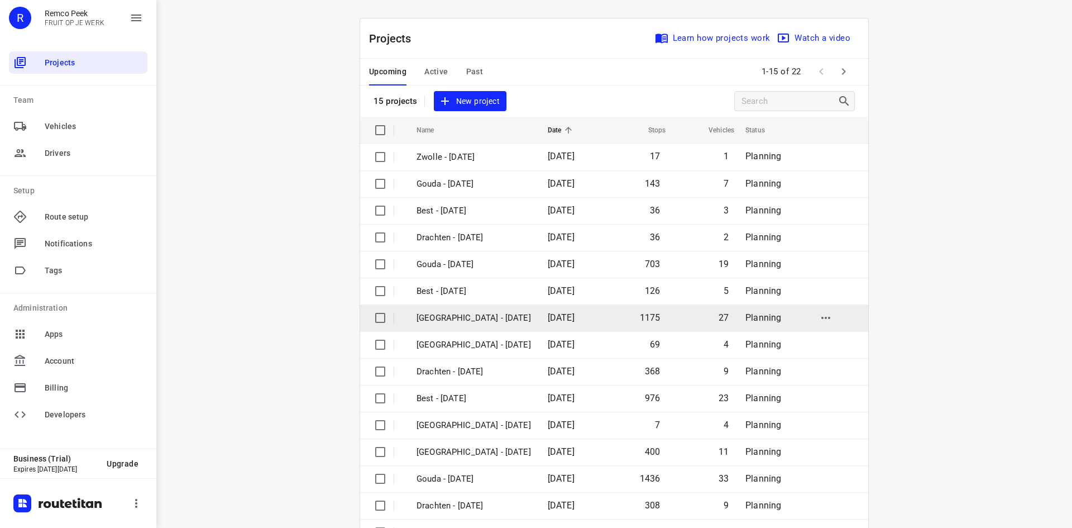
click at [555, 319] on span "[DATE]" at bounding box center [561, 317] width 27 height 11
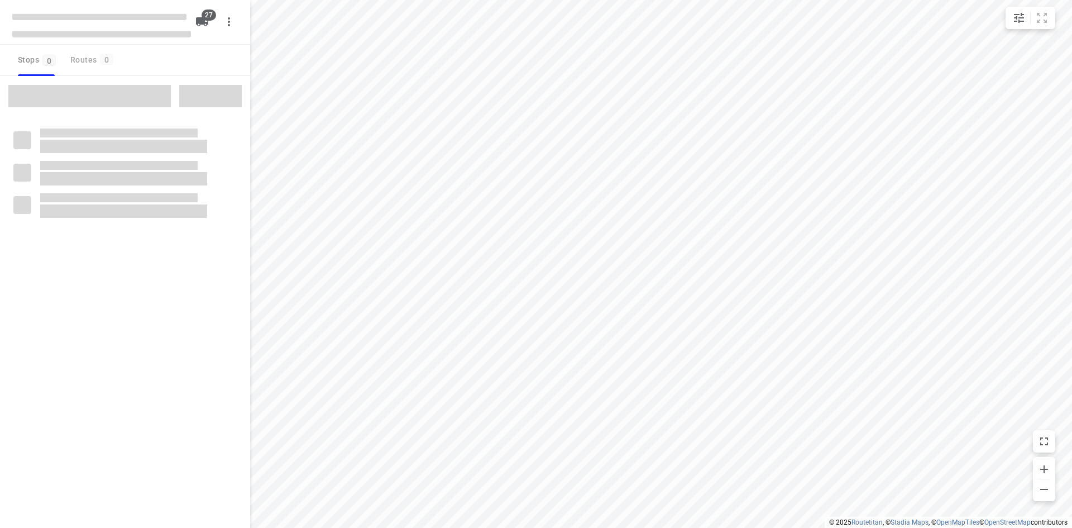
checkbox input "true"
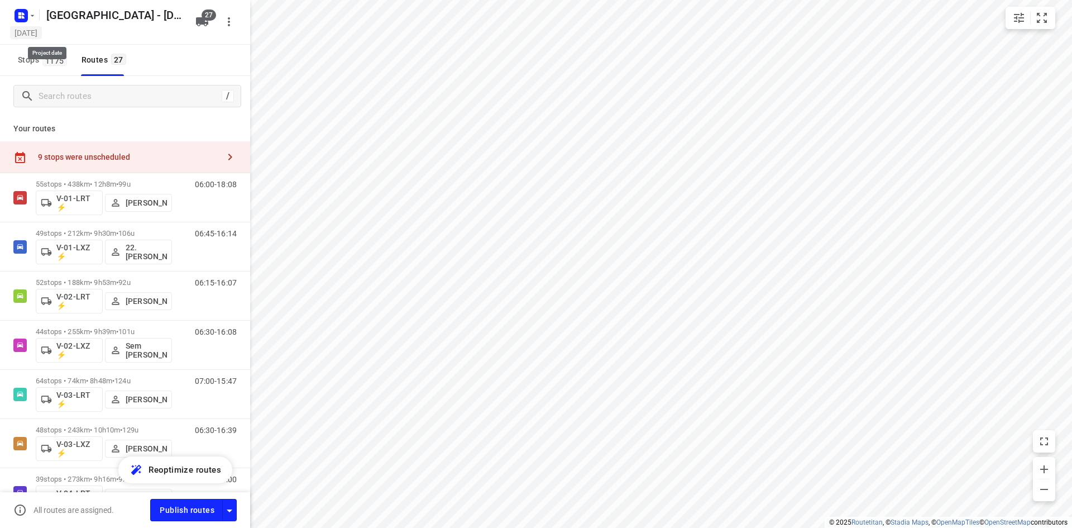
click at [23, 26] on h5 "[DATE]" at bounding box center [26, 32] width 32 height 13
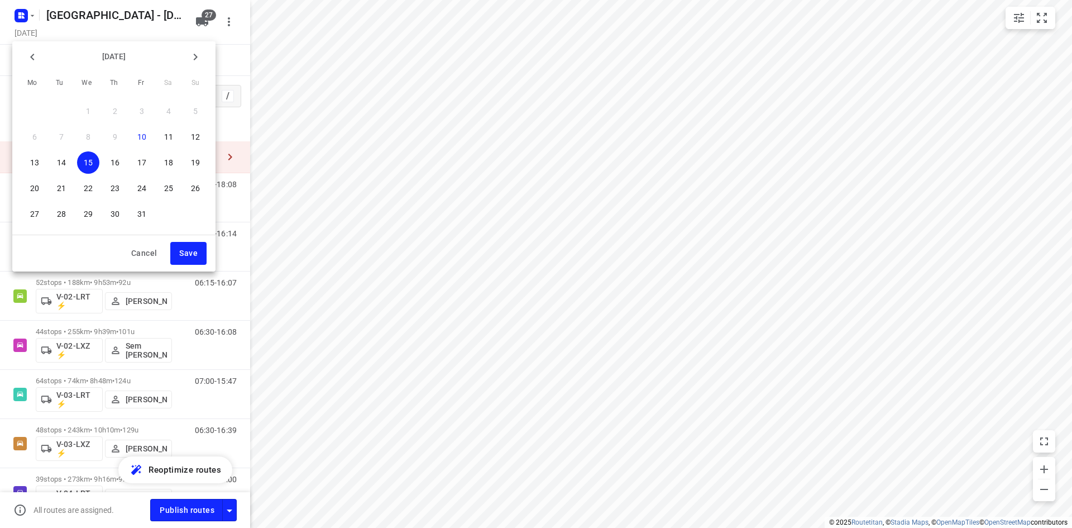
click at [27, 17] on div at bounding box center [536, 264] width 1072 height 528
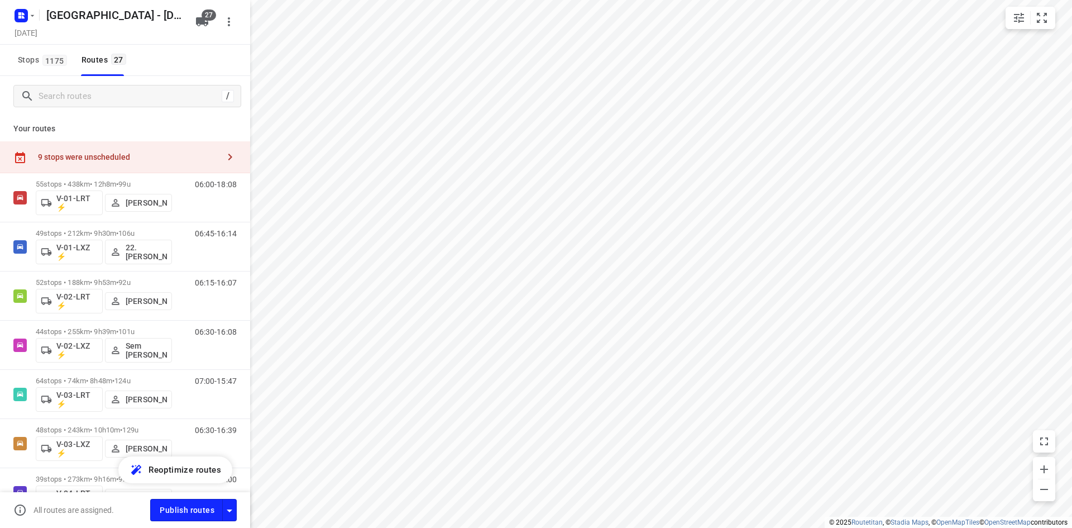
click at [27, 16] on rect "button" at bounding box center [21, 15] width 13 height 13
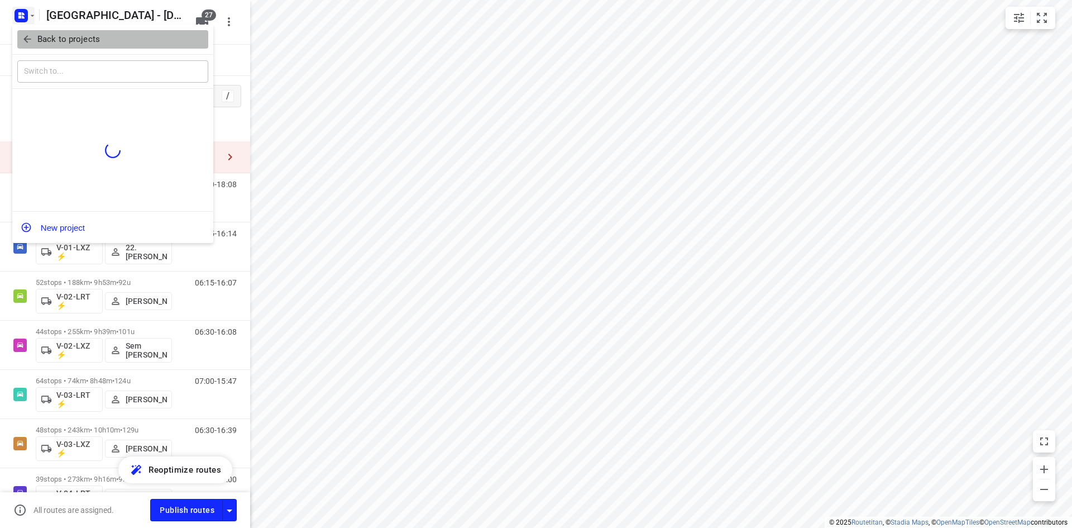
click at [53, 44] on p "Back to projects" at bounding box center [68, 39] width 63 height 13
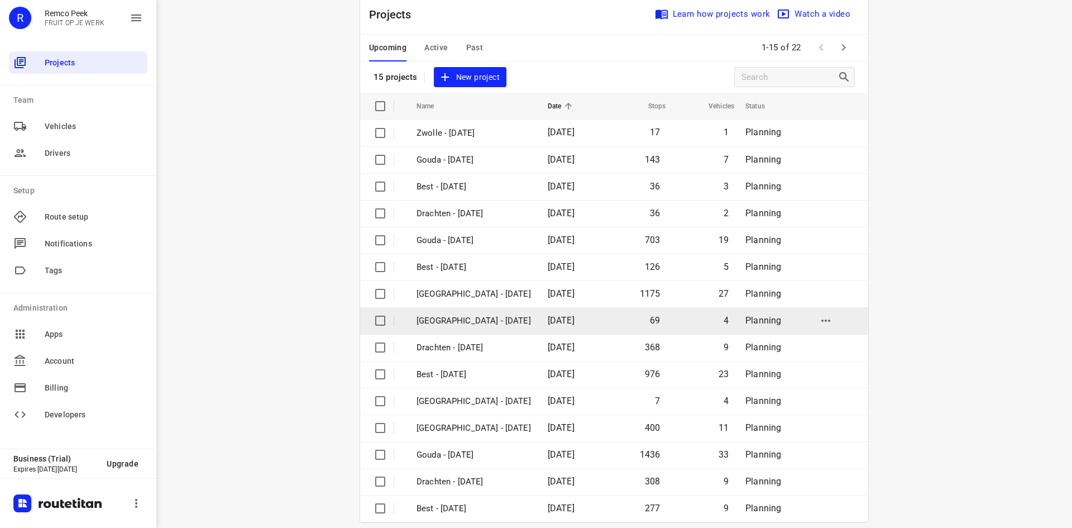
scroll to position [37, 0]
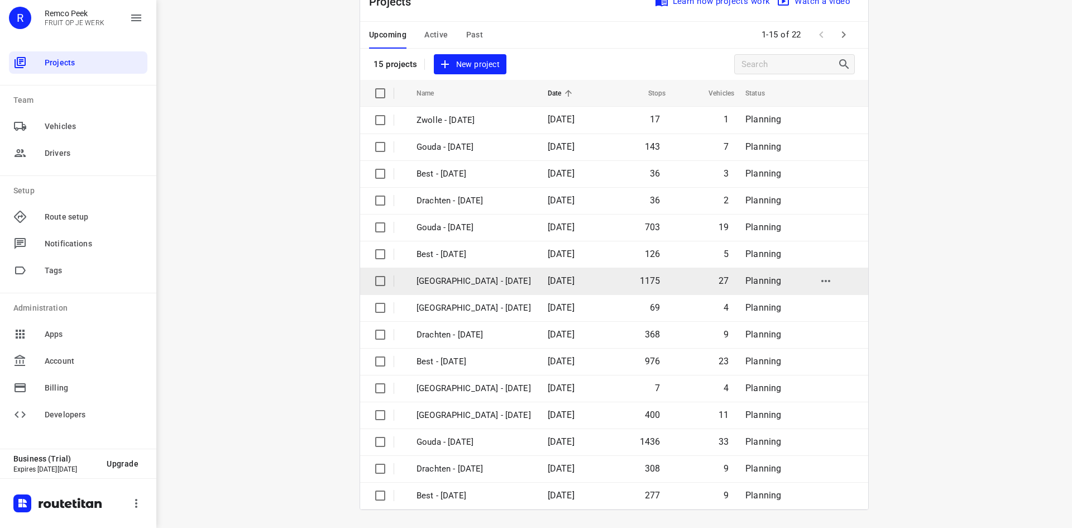
click at [500, 273] on td "[GEOGRAPHIC_DATA] - [DATE]" at bounding box center [472, 281] width 133 height 27
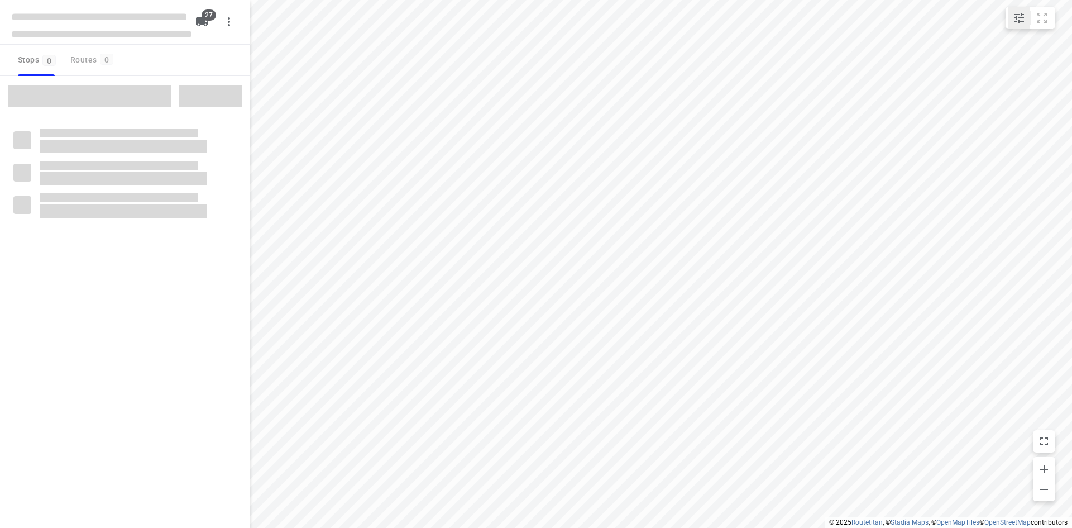
checkbox input "true"
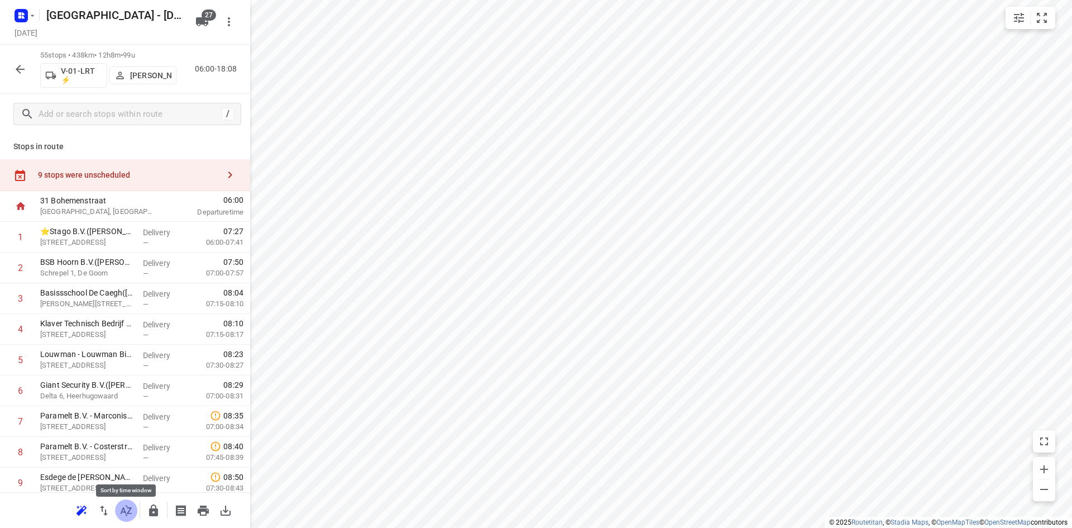
click at [132, 515] on icon "button" at bounding box center [126, 510] width 13 height 13
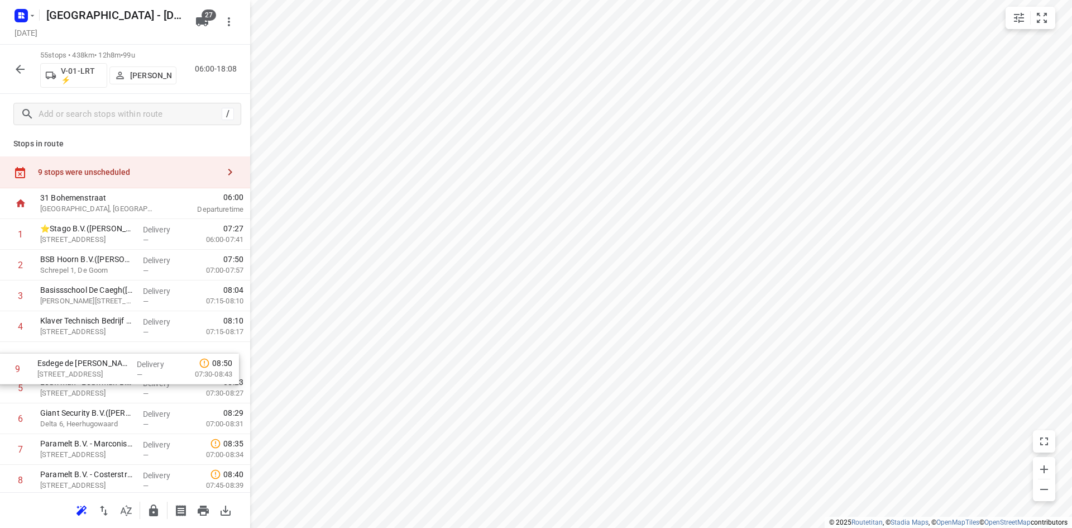
drag, startPoint x: 53, startPoint y: 485, endPoint x: 49, endPoint y: 362, distance: 122.4
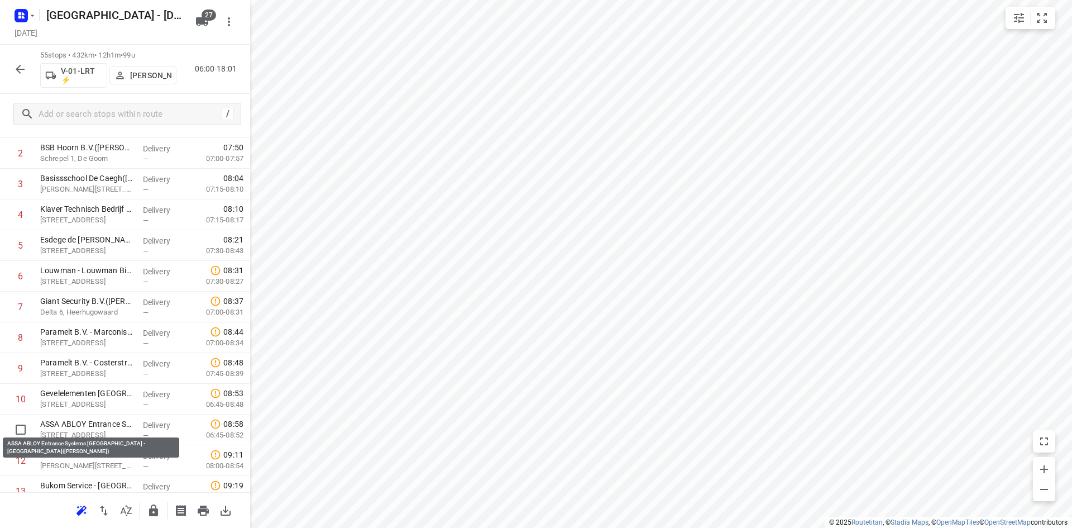
scroll to position [116, 0]
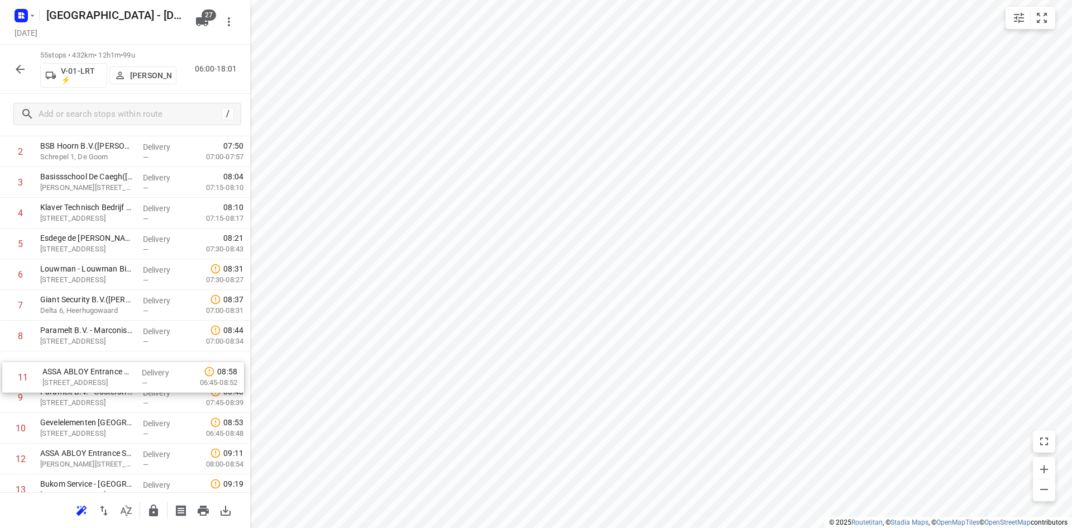
drag, startPoint x: 74, startPoint y: 426, endPoint x: 78, endPoint y: 357, distance: 69.4
click at [155, 518] on button "button" at bounding box center [153, 510] width 22 height 22
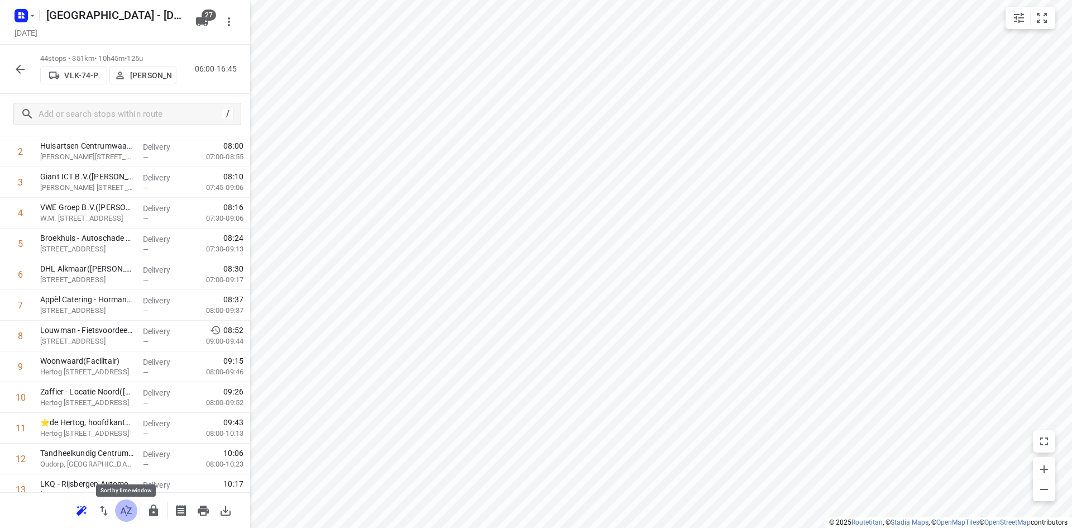
click at [116, 514] on button "button" at bounding box center [126, 510] width 22 height 22
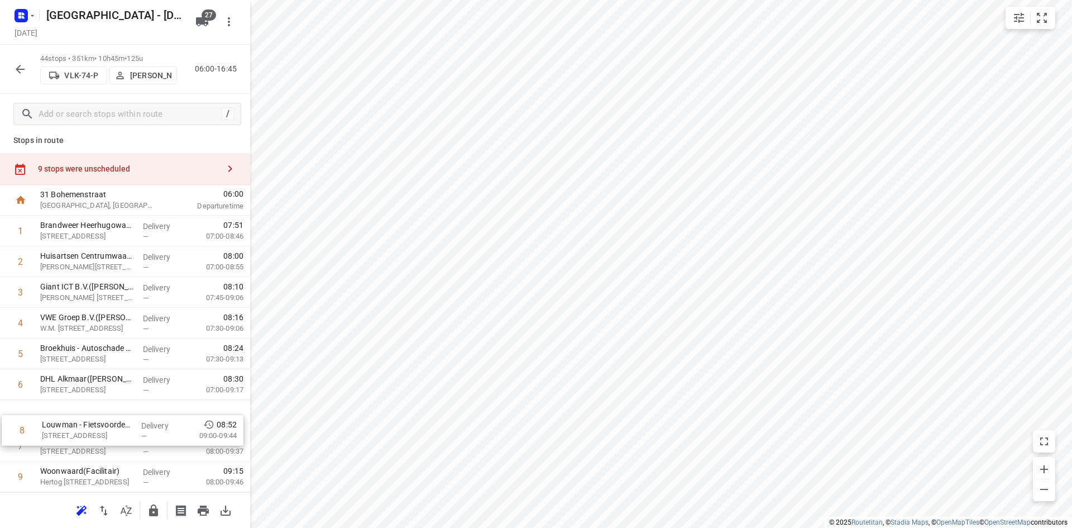
scroll to position [9, 0]
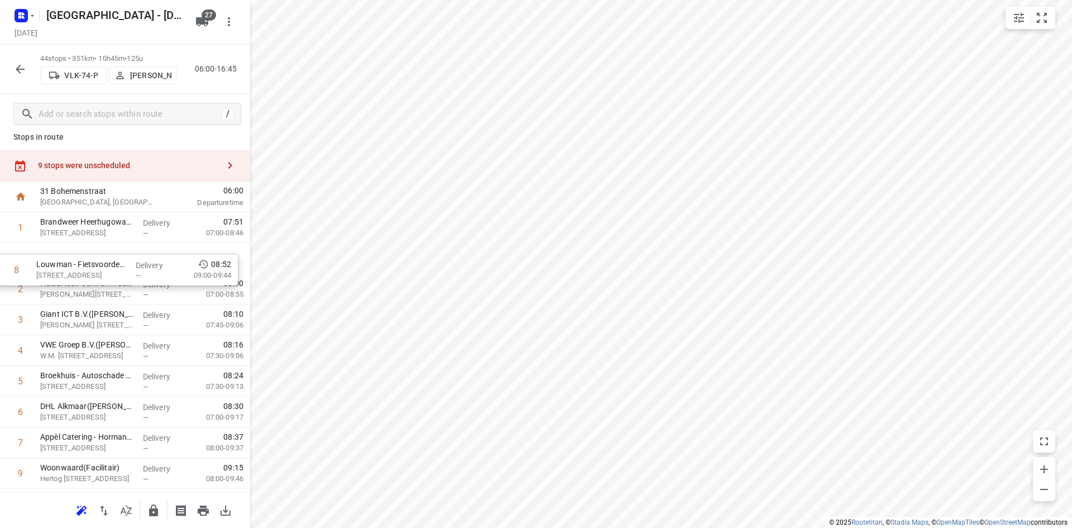
drag, startPoint x: 67, startPoint y: 459, endPoint x: 63, endPoint y: 273, distance: 186.1
drag, startPoint x: 95, startPoint y: 357, endPoint x: 104, endPoint y: 319, distance: 39.2
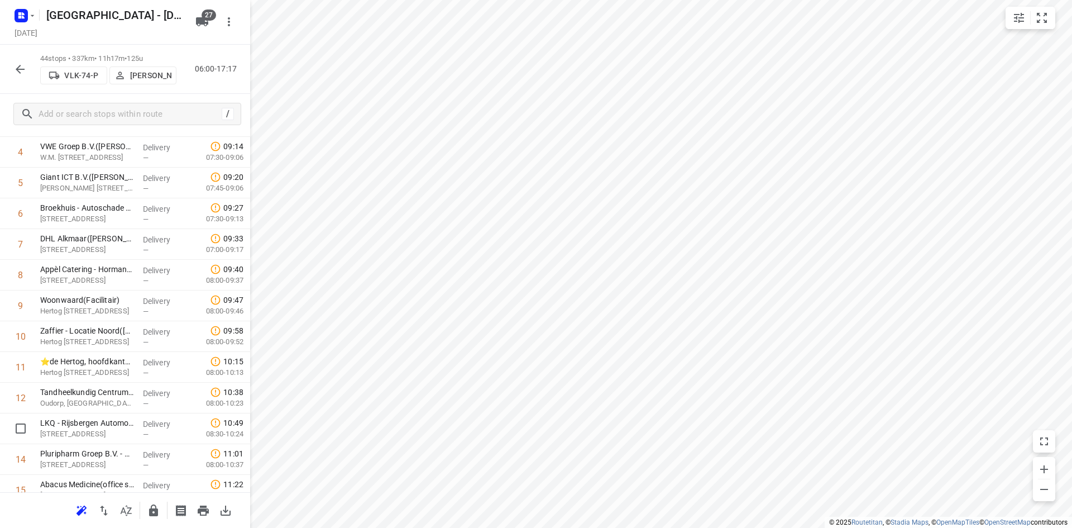
scroll to position [179, 0]
drag, startPoint x: 90, startPoint y: 429, endPoint x: 108, endPoint y: 264, distance: 166.2
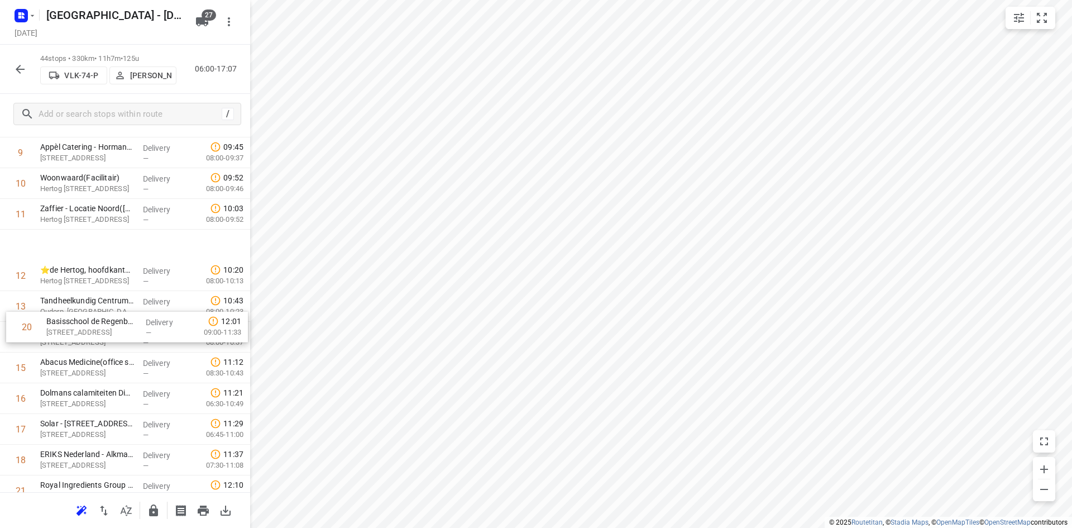
scroll to position [236, 0]
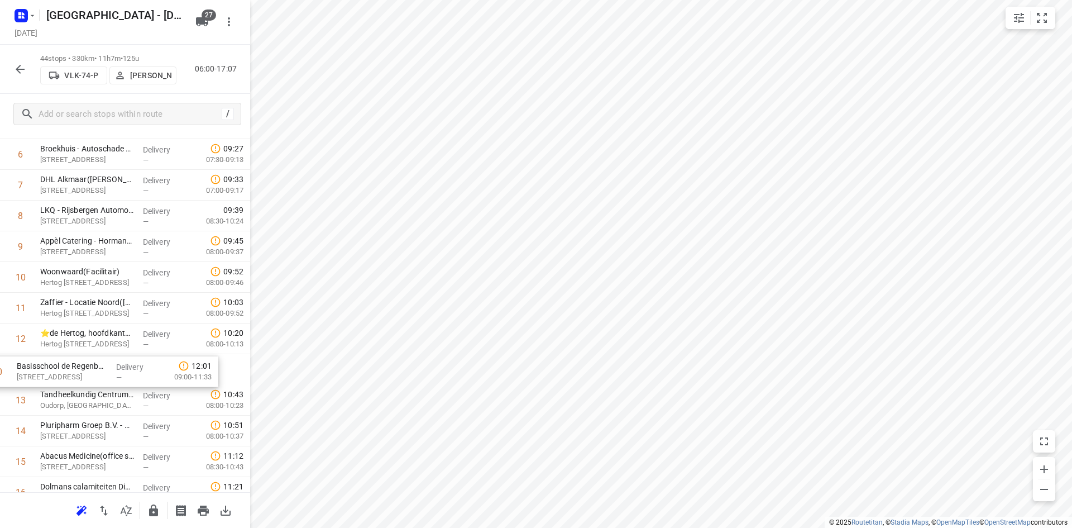
drag, startPoint x: 93, startPoint y: 428, endPoint x: 72, endPoint y: 373, distance: 59.0
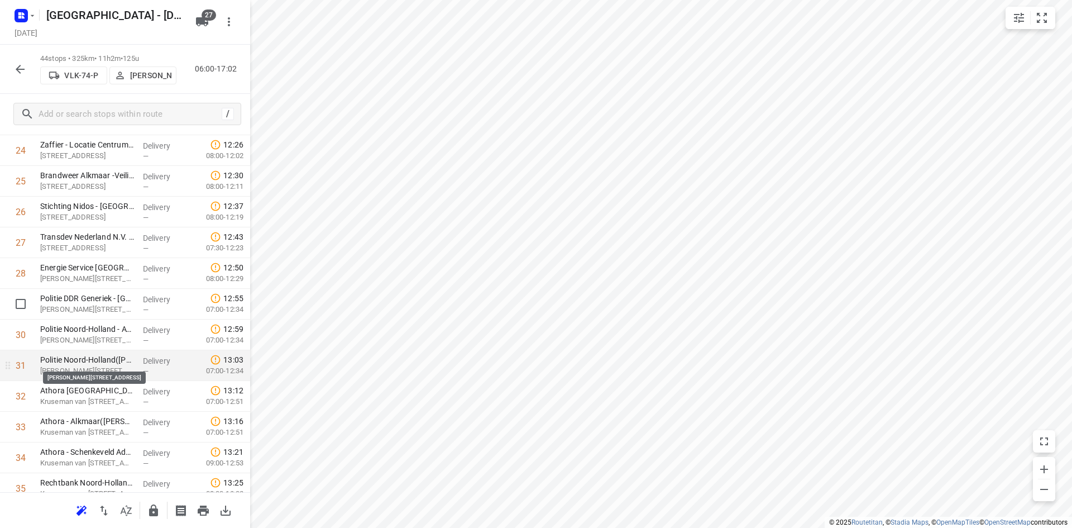
scroll to position [833, 0]
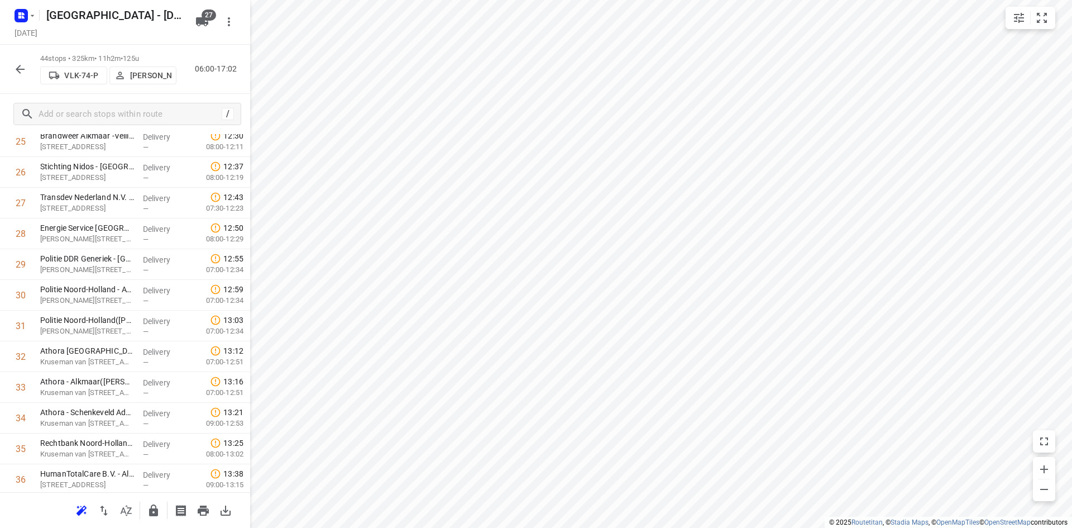
click at [153, 511] on icon "button" at bounding box center [153, 510] width 13 height 13
click at [128, 513] on icon "button" at bounding box center [126, 510] width 11 height 11
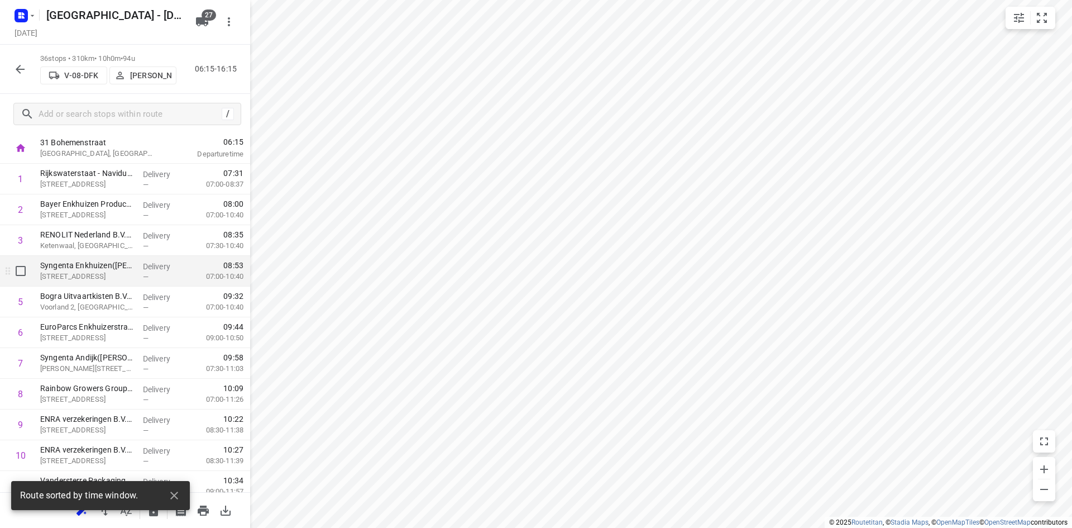
scroll to position [0, 0]
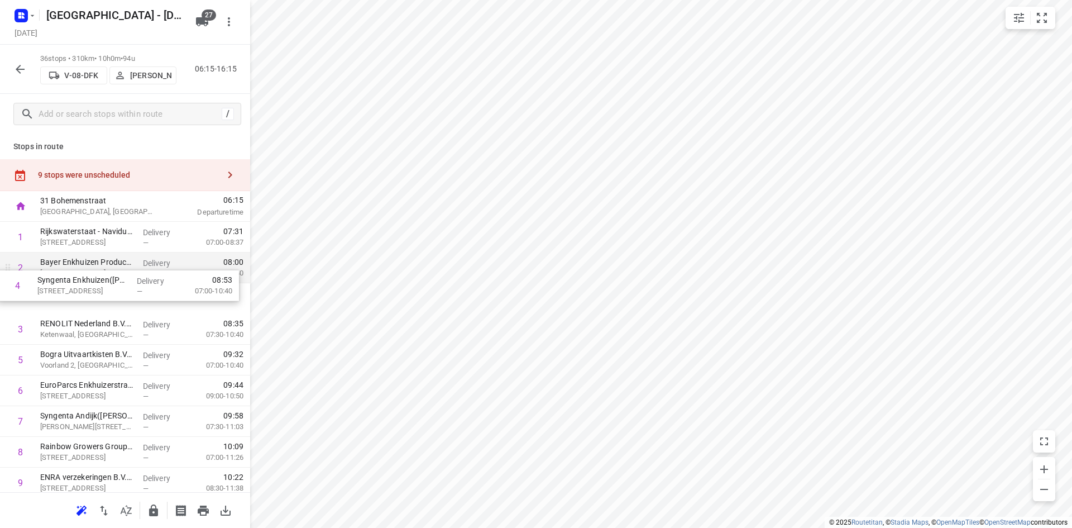
drag, startPoint x: 78, startPoint y: 326, endPoint x: 73, endPoint y: 280, distance: 46.1
drag, startPoint x: 77, startPoint y: 341, endPoint x: 85, endPoint y: 267, distance: 74.8
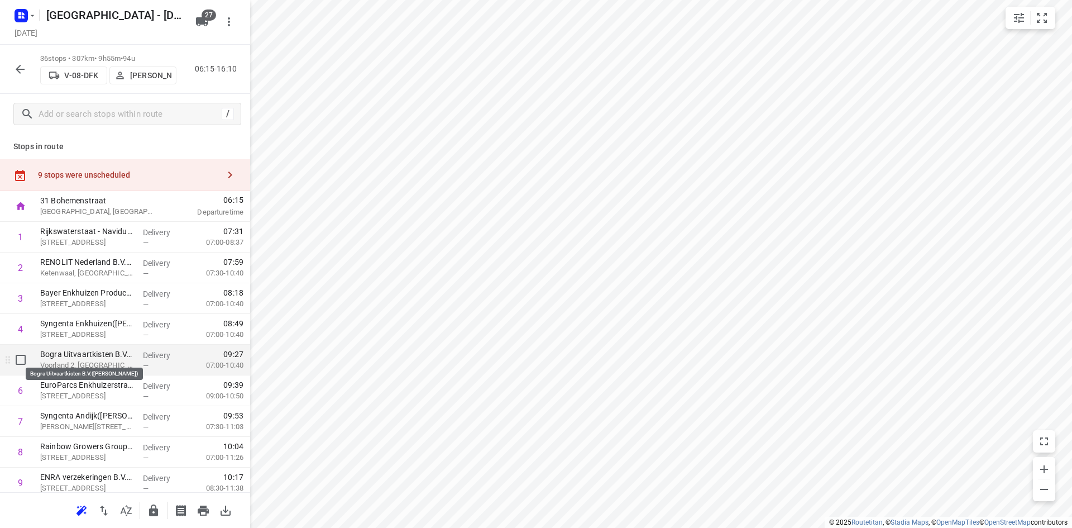
click at [74, 359] on p "Bogra Uitvaartkisten B.V.([PERSON_NAME])" at bounding box center [87, 354] width 94 height 11
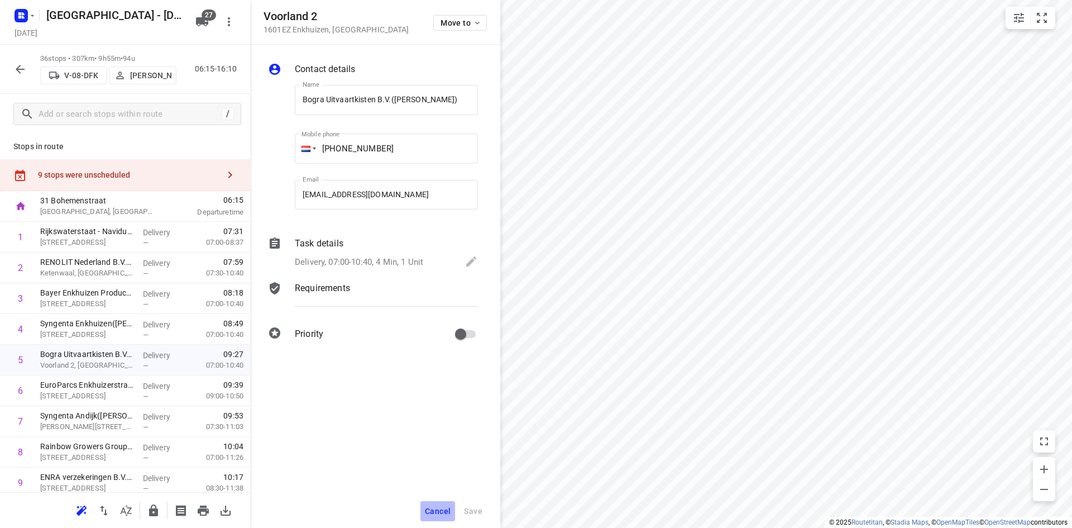
drag, startPoint x: 428, startPoint y: 504, endPoint x: 431, endPoint y: 498, distance: 6.5
click at [431, 498] on div "Cancel Save" at bounding box center [375, 511] width 250 height 34
click at [438, 513] on span "Cancel" at bounding box center [438, 511] width 26 height 9
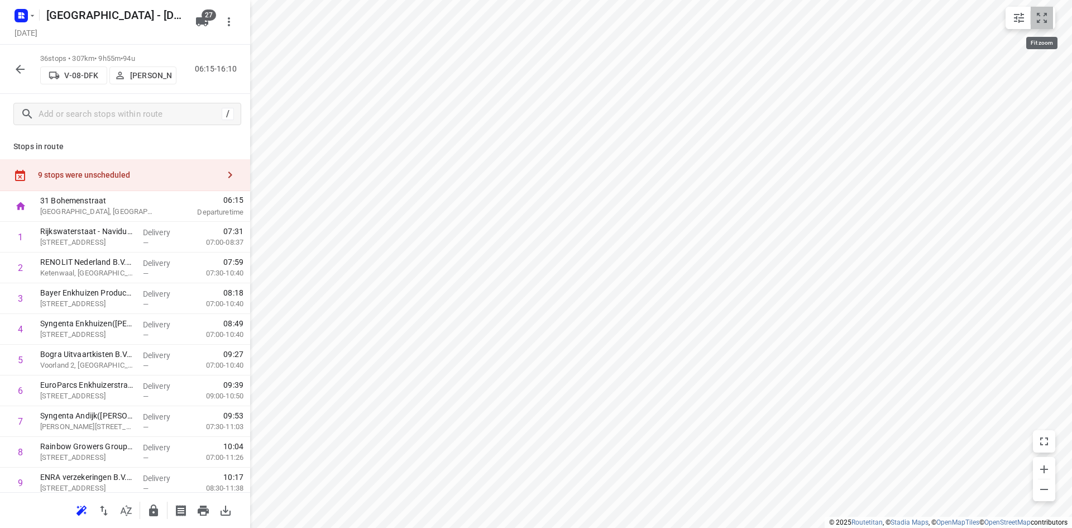
click at [1047, 14] on icon "small contained button group" at bounding box center [1042, 18] width 10 height 10
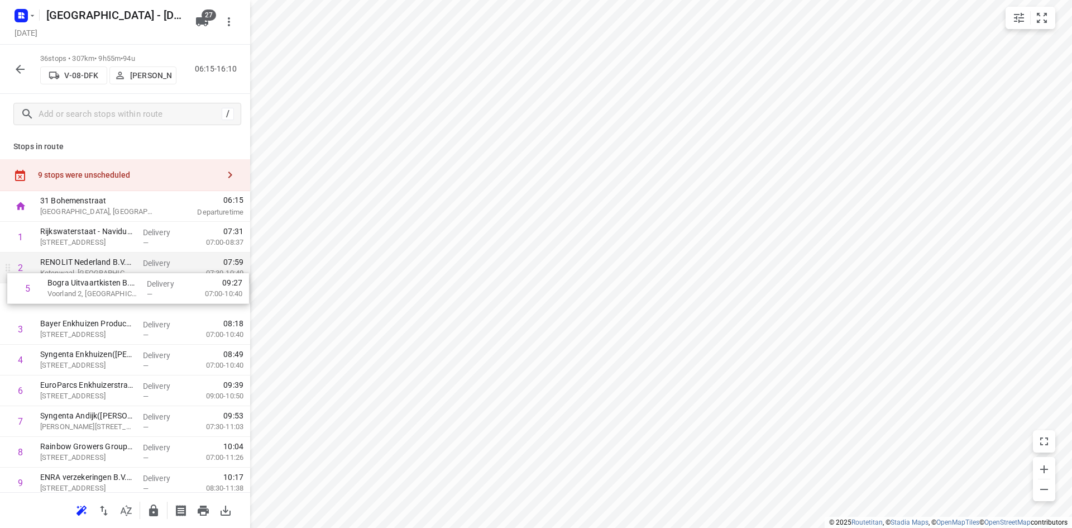
drag, startPoint x: 84, startPoint y: 356, endPoint x: 89, endPoint y: 280, distance: 76.2
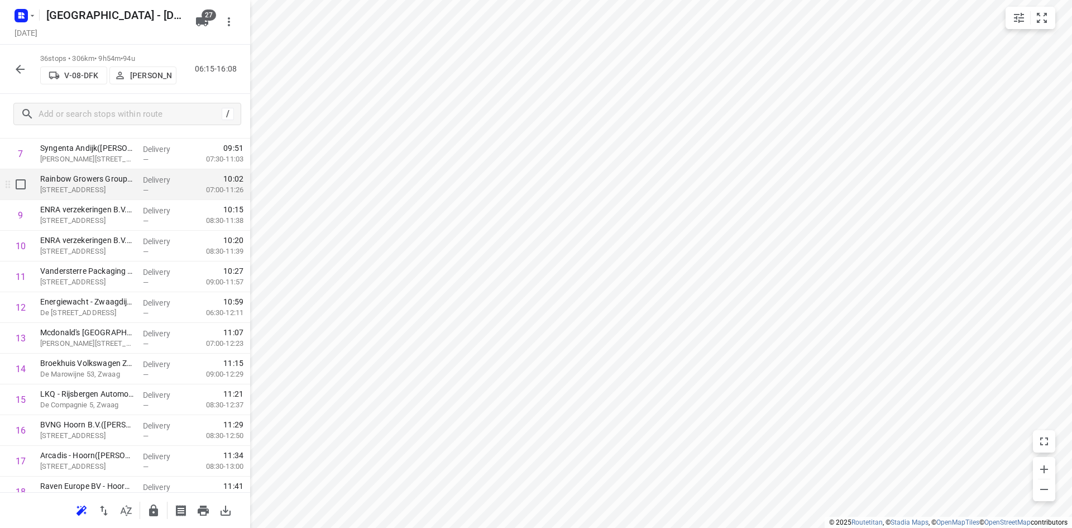
scroll to position [279, 0]
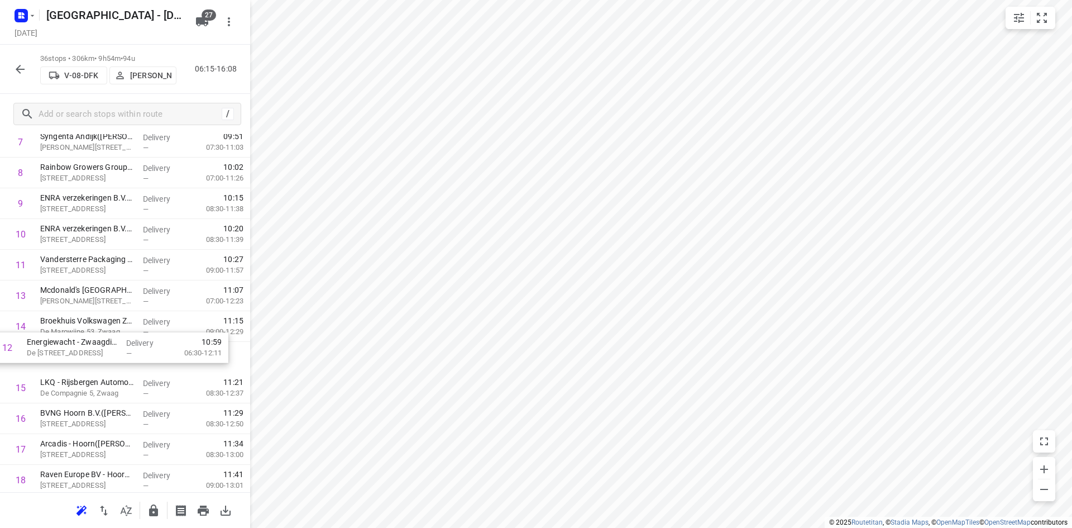
drag, startPoint x: 80, startPoint y: 296, endPoint x: 66, endPoint y: 352, distance: 58.0
click at [66, 352] on div "1 Rijkswaterstaat - Naviduct Krabbersgat([PERSON_NAME]) [STREET_ADDRESS] Delive…" at bounding box center [125, 495] width 250 height 1106
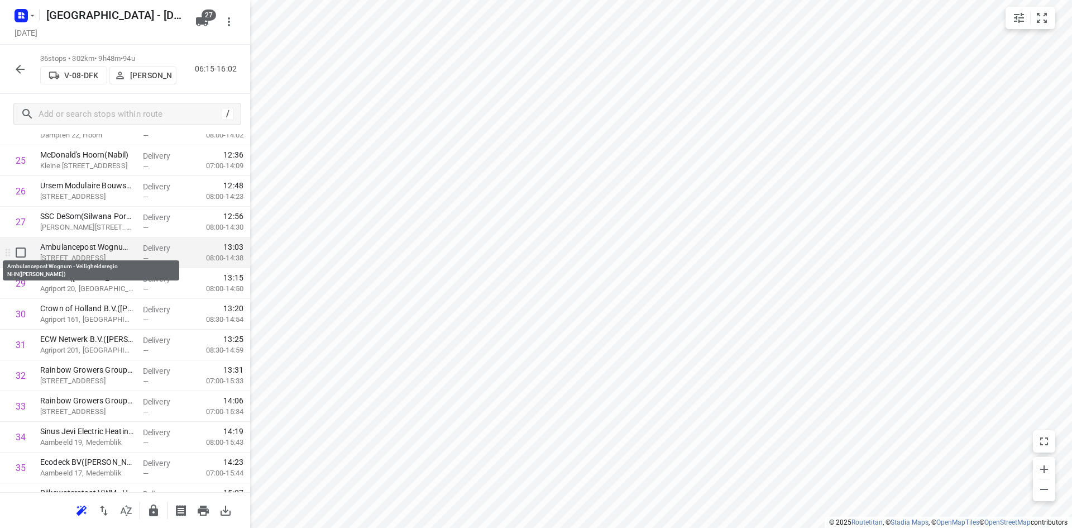
scroll to position [866, 0]
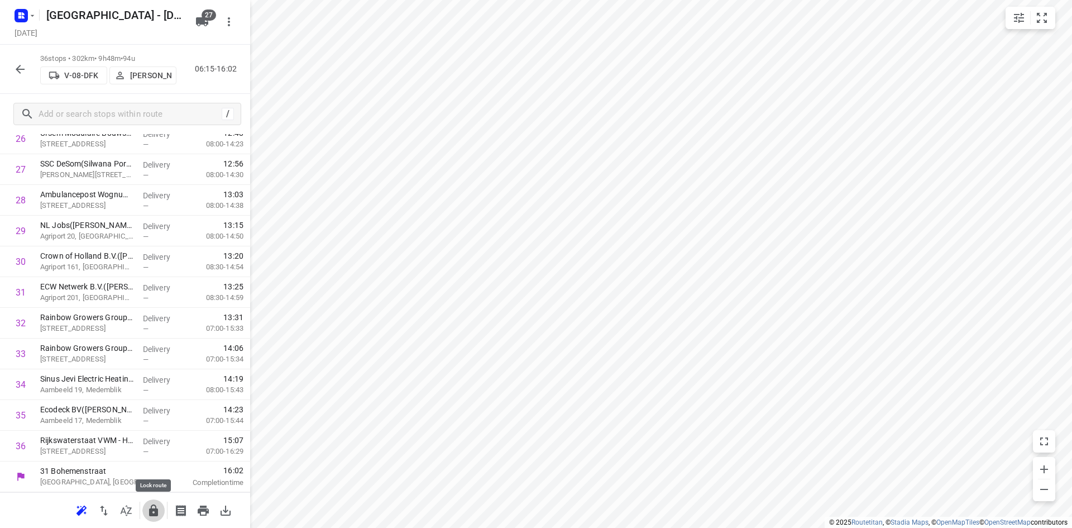
click at [159, 518] on button "button" at bounding box center [153, 510] width 22 height 22
click at [133, 514] on button "button" at bounding box center [126, 510] width 22 height 22
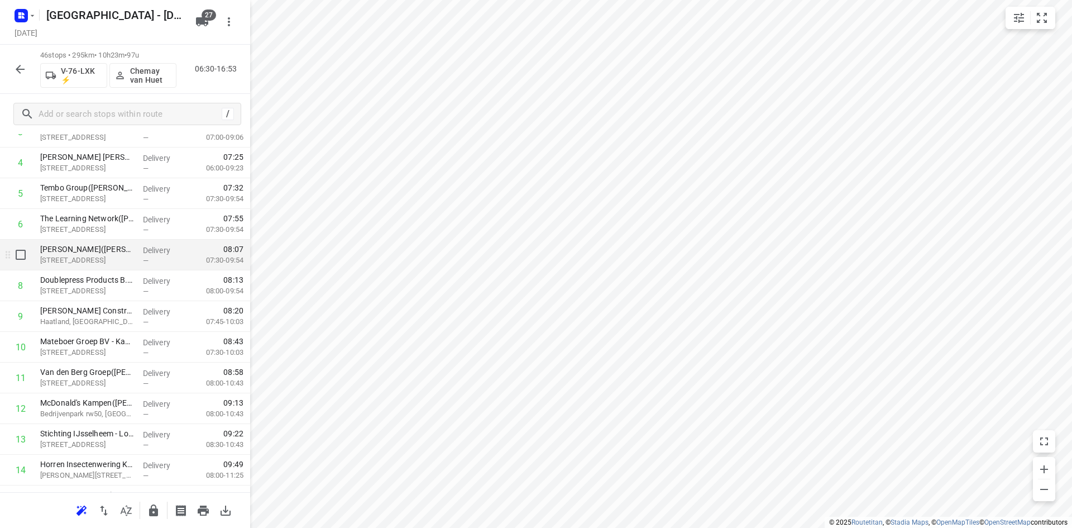
scroll to position [168, 0]
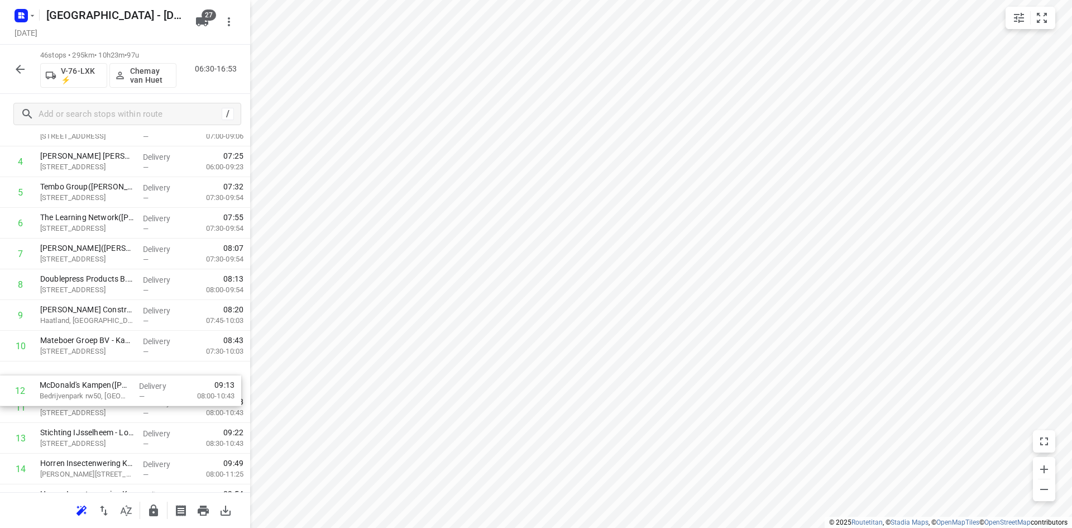
drag, startPoint x: 59, startPoint y: 406, endPoint x: 60, endPoint y: 381, distance: 24.6
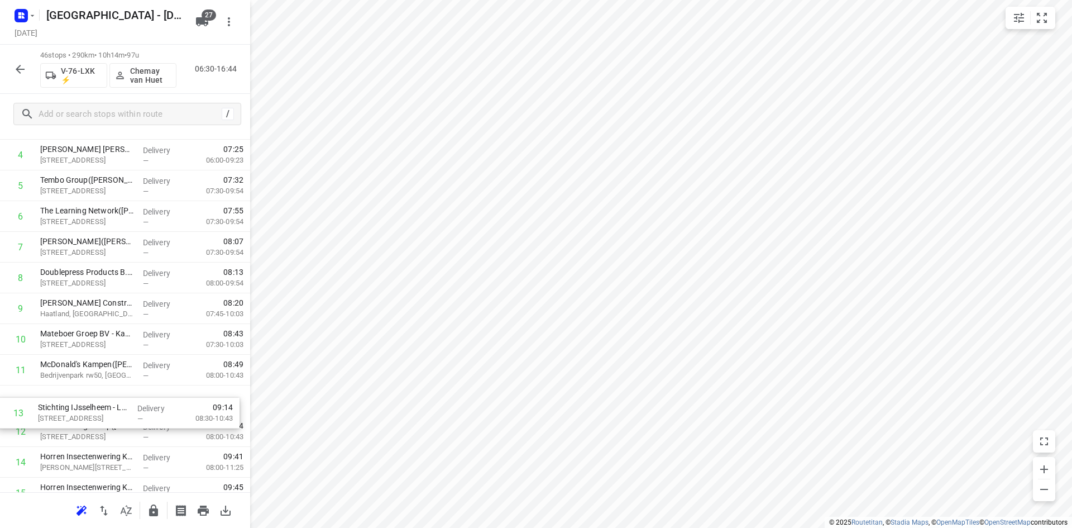
drag, startPoint x: 76, startPoint y: 433, endPoint x: 73, endPoint y: 398, distance: 34.7
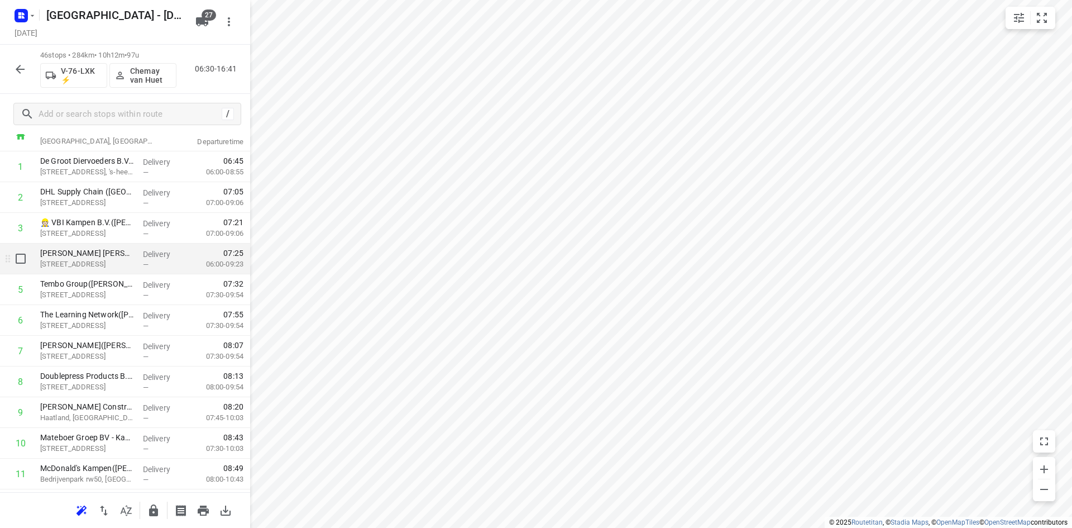
scroll to position [0, 0]
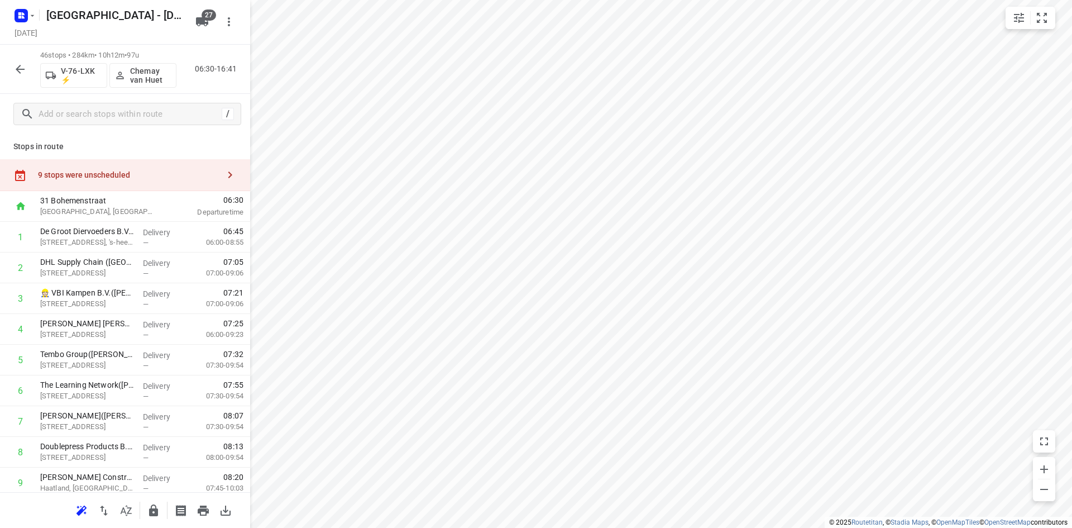
click at [121, 171] on div "9 stops were unscheduled" at bounding box center [128, 174] width 181 height 9
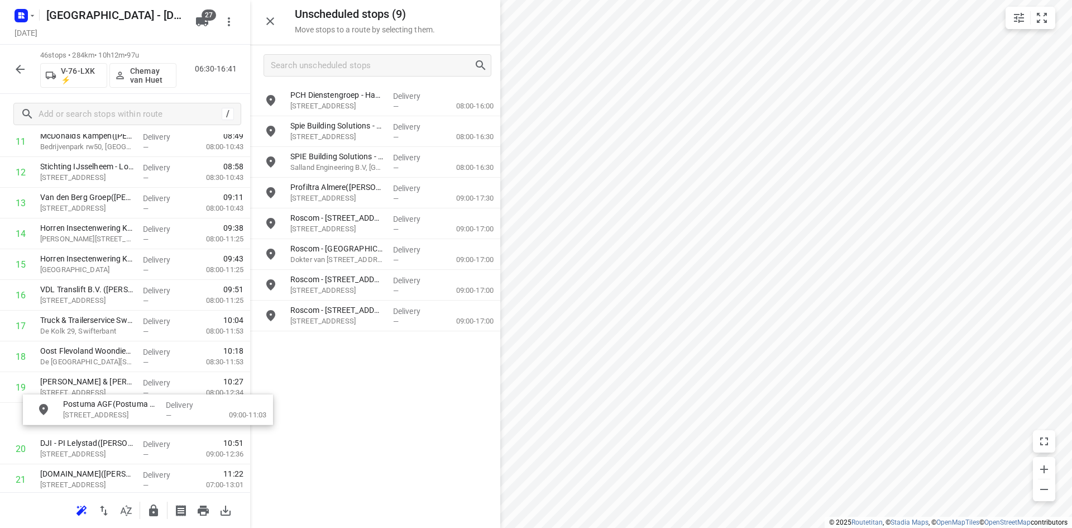
scroll to position [406, 0]
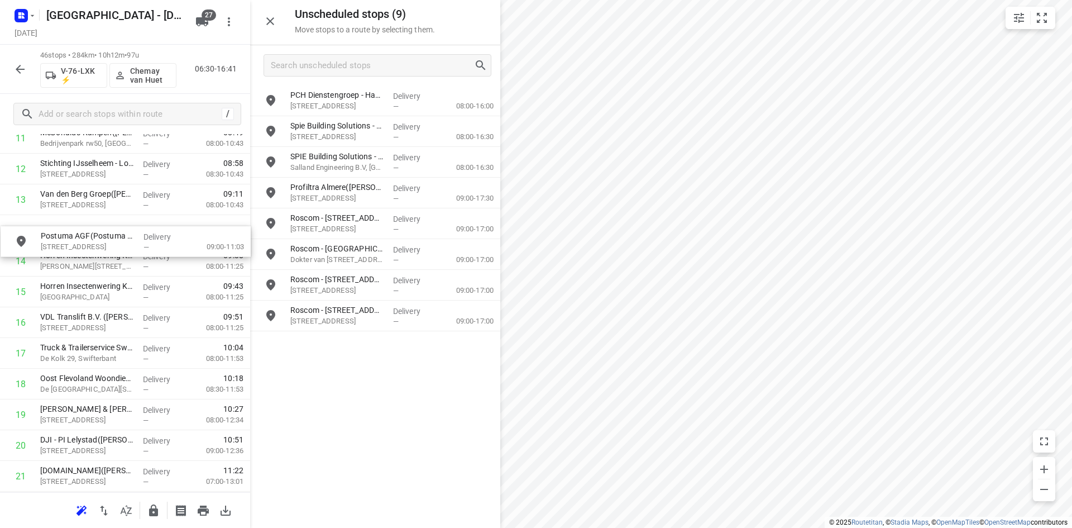
drag, startPoint x: 329, startPoint y: 104, endPoint x: 75, endPoint y: 250, distance: 293.3
click at [280, 20] on button "button" at bounding box center [270, 21] width 22 height 22
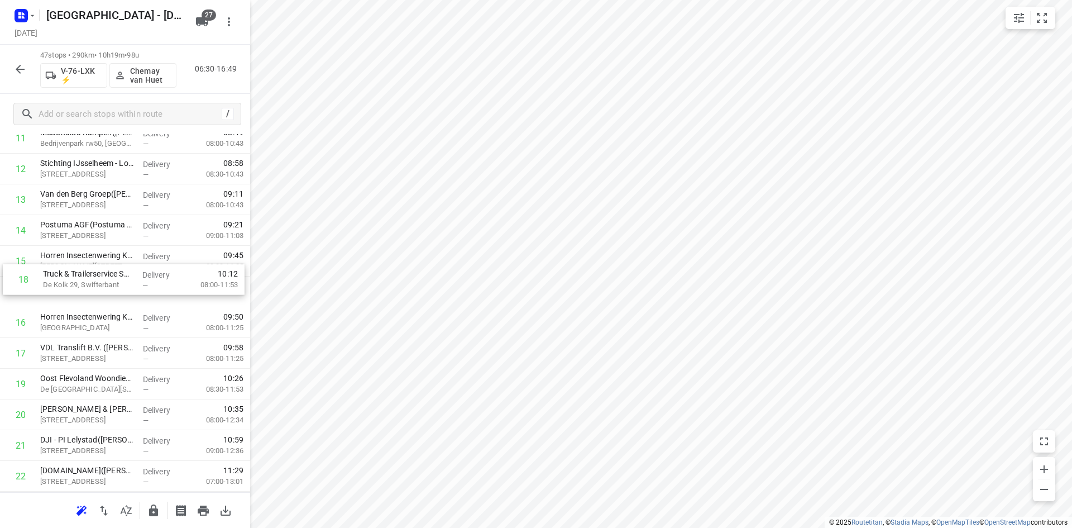
drag, startPoint x: 109, startPoint y: 353, endPoint x: 107, endPoint y: 264, distance: 89.4
click at [107, 264] on div "1 De Groot Diervoeders B.V.([PERSON_NAME]) [STREET_ADDRESS], 's-heerenbroek Del…" at bounding box center [125, 538] width 250 height 1444
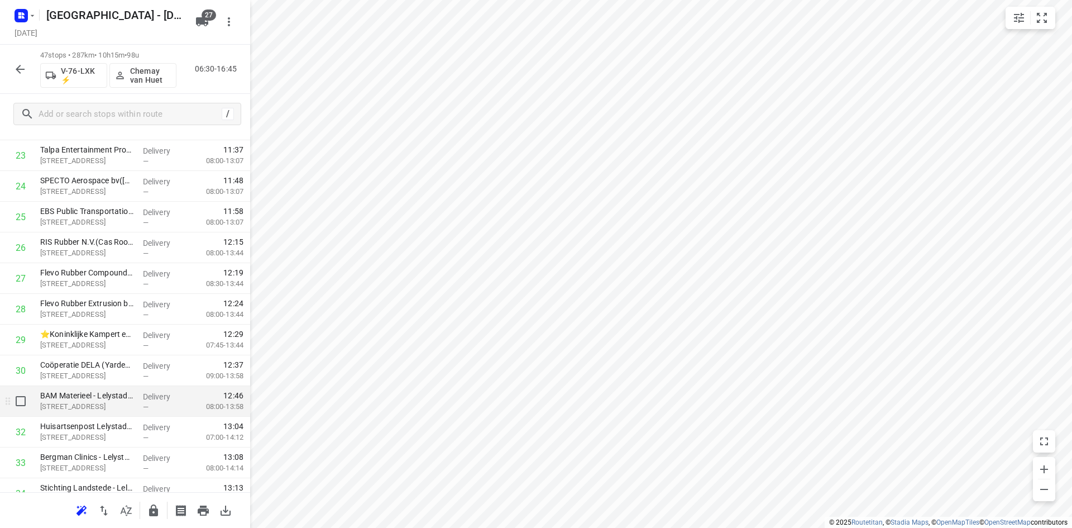
scroll to position [797, 0]
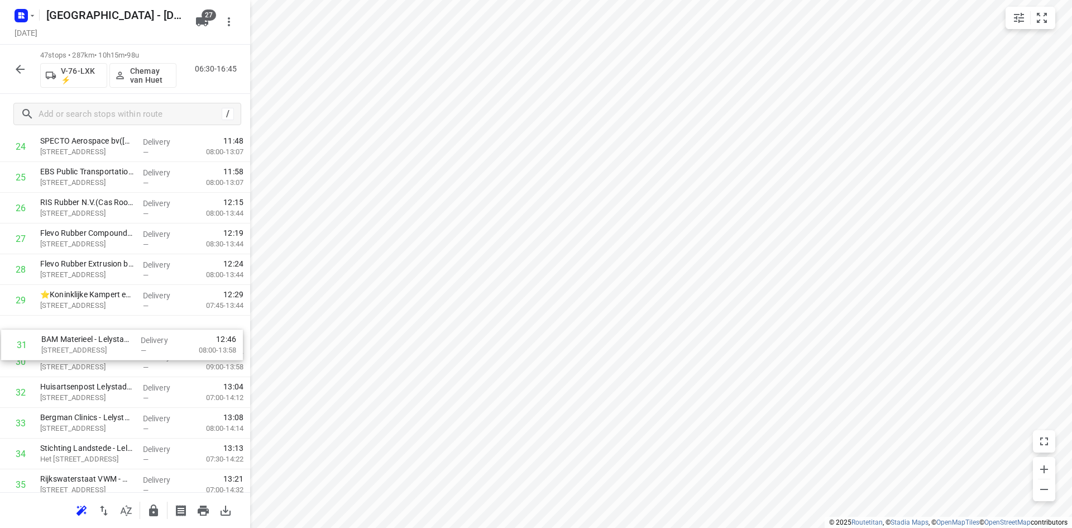
drag, startPoint x: 81, startPoint y: 359, endPoint x: 83, endPoint y: 345, distance: 13.6
click at [83, 345] on div "1 De Groot Diervoeders B.V.([PERSON_NAME]) [STREET_ADDRESS], 's-heerenbroek Del…" at bounding box center [125, 147] width 250 height 1444
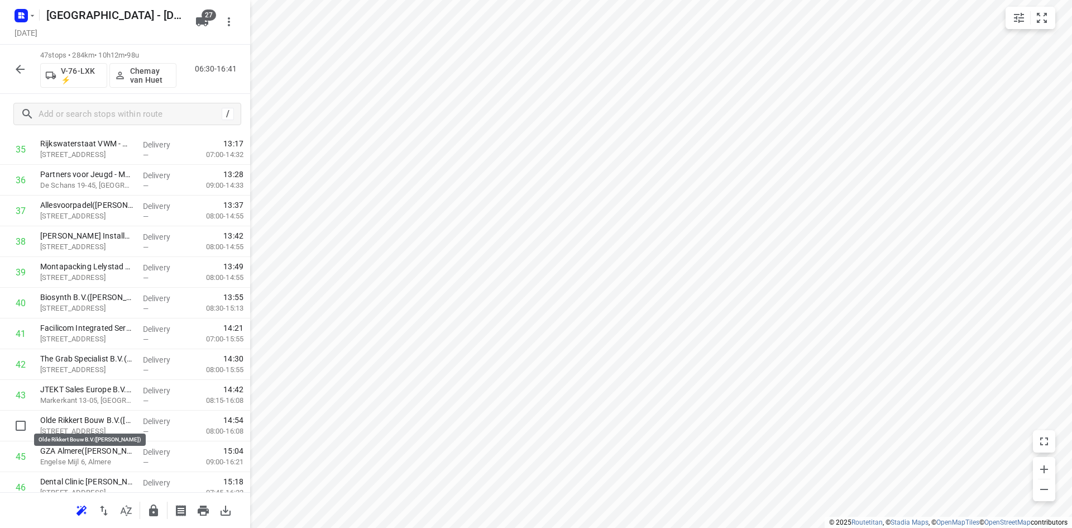
scroll to position [1134, 0]
drag, startPoint x: 57, startPoint y: 424, endPoint x: 60, endPoint y: 389, distance: 35.3
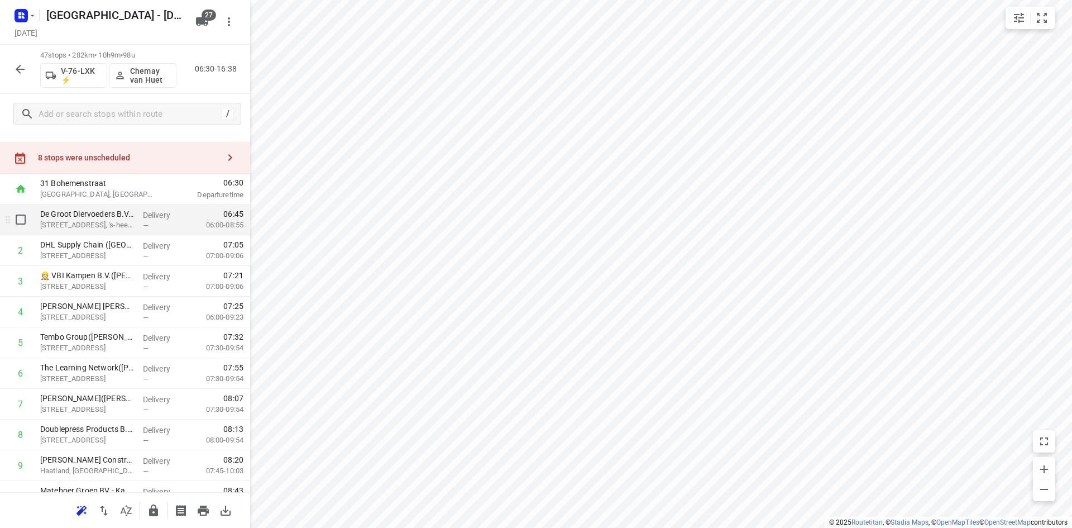
scroll to position [0, 0]
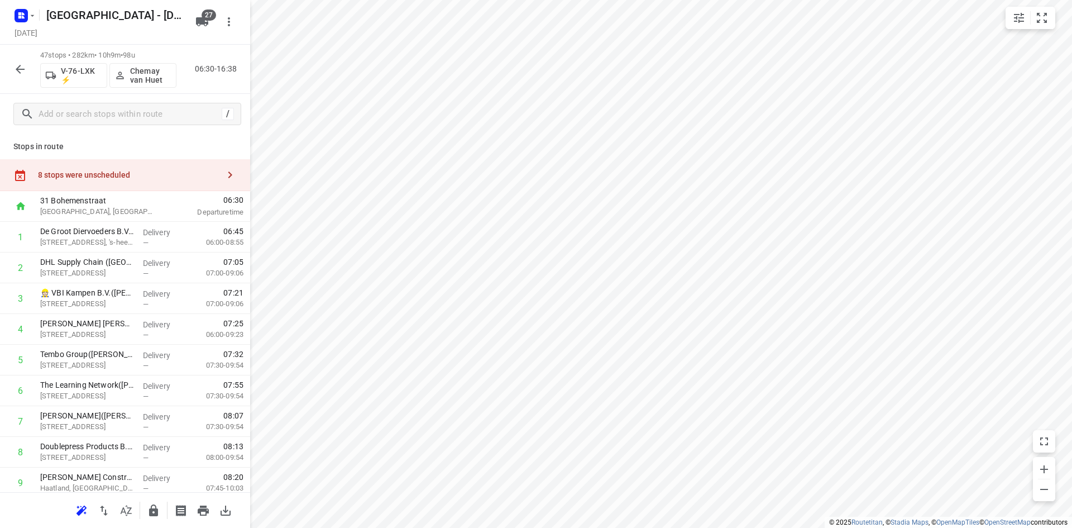
click at [131, 165] on div "8 stops were unscheduled" at bounding box center [125, 175] width 250 height 32
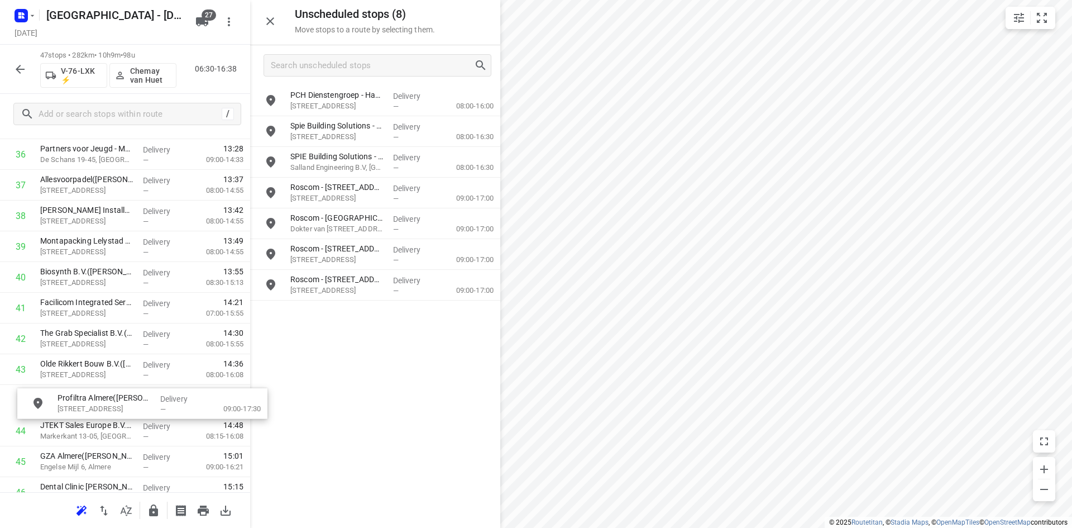
scroll to position [1158, 0]
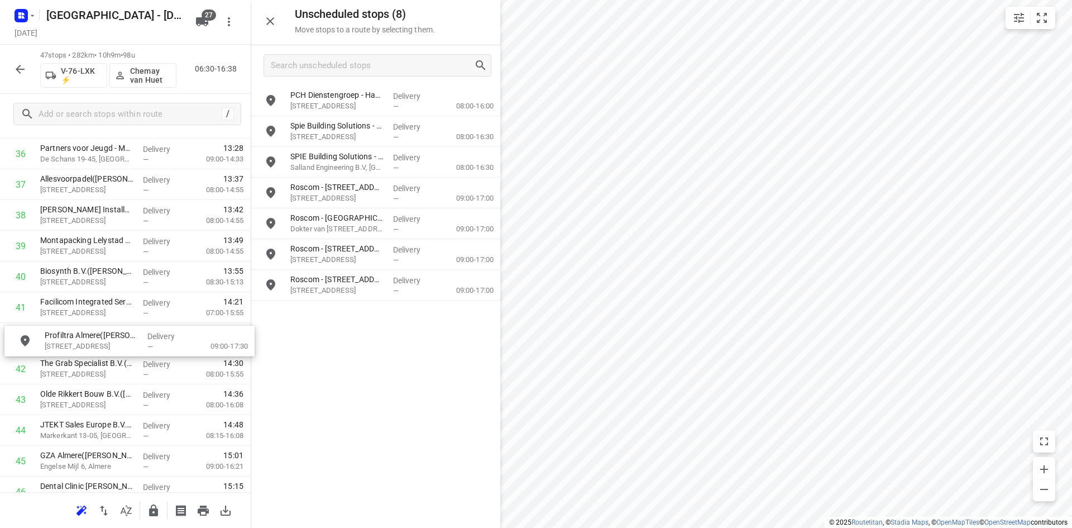
drag, startPoint x: 336, startPoint y: 196, endPoint x: 83, endPoint y: 347, distance: 295.3
click at [269, 22] on icon "button" at bounding box center [270, 21] width 8 height 8
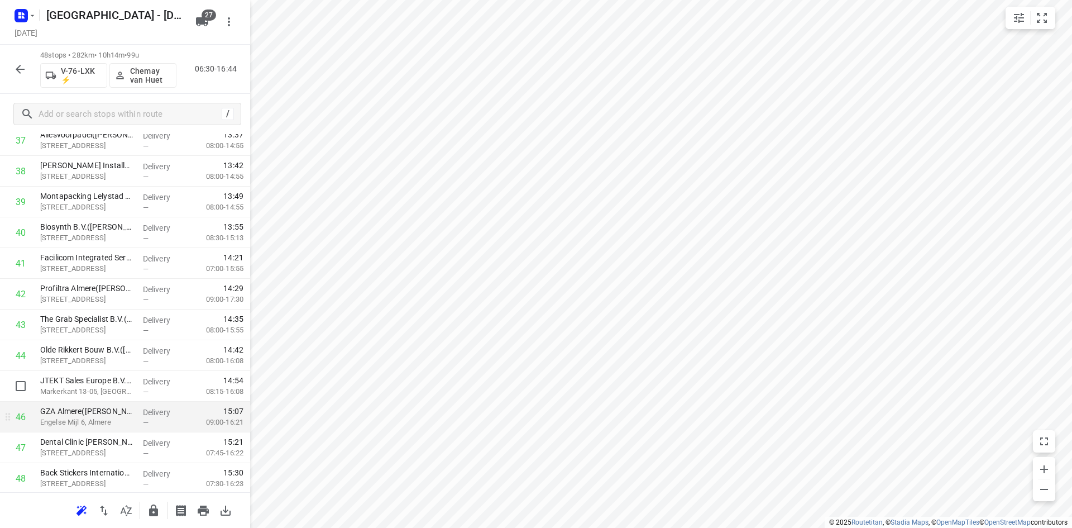
scroll to position [1235, 0]
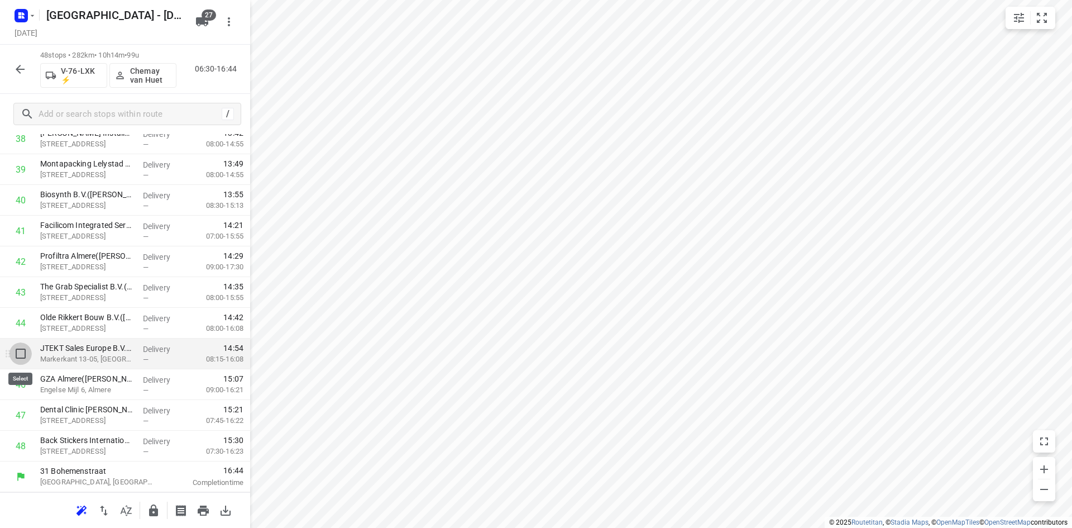
click at [23, 356] on input "checkbox" at bounding box center [20, 353] width 22 height 22
checkbox input "true"
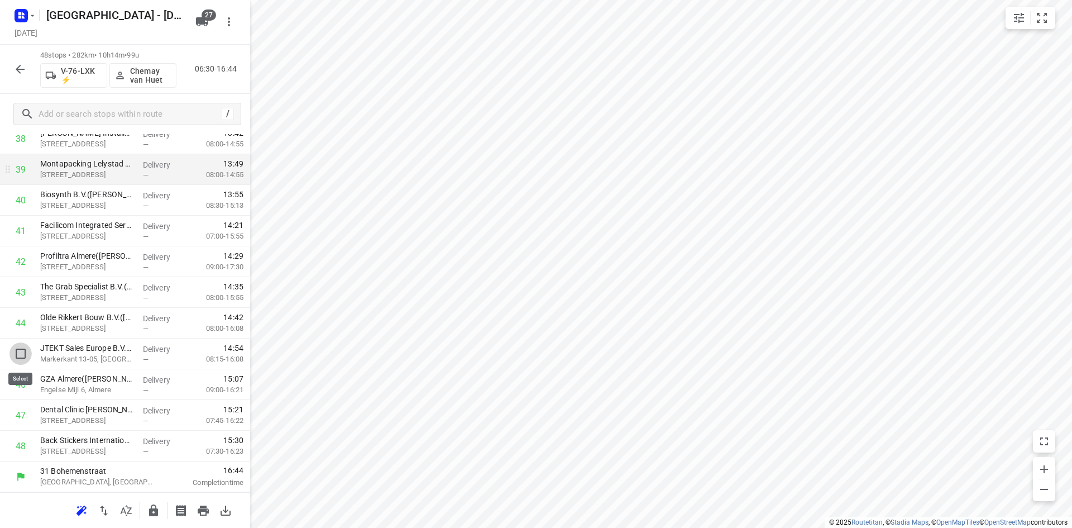
scroll to position [1230, 0]
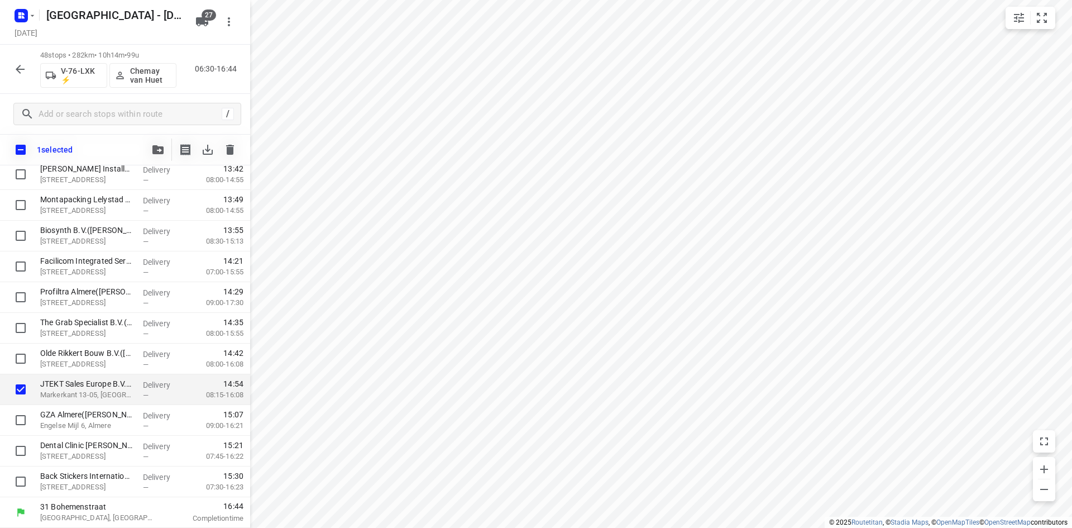
click at [149, 154] on button "button" at bounding box center [158, 150] width 22 height 22
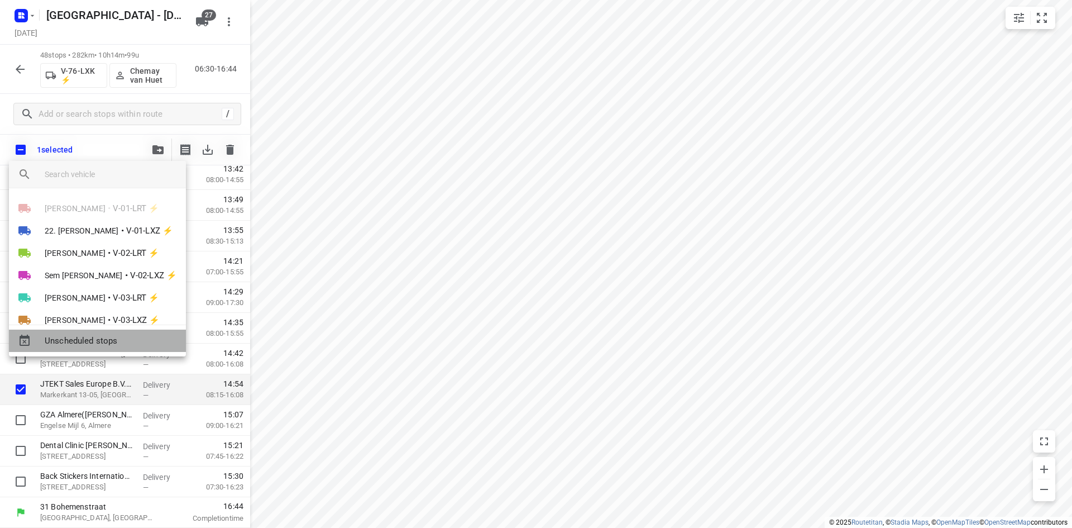
click at [78, 351] on div "Unscheduled stops" at bounding box center [97, 341] width 177 height 22
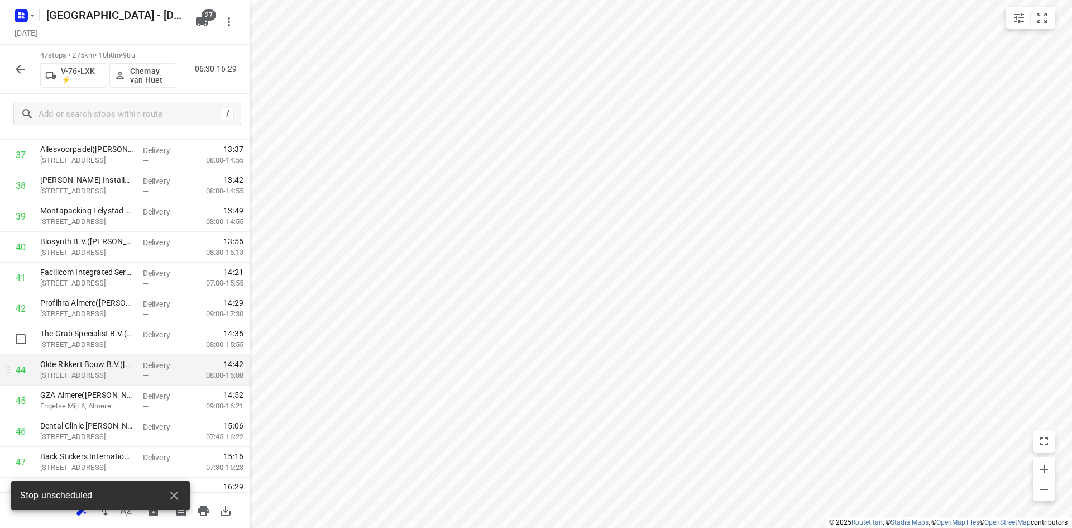
scroll to position [1204, 0]
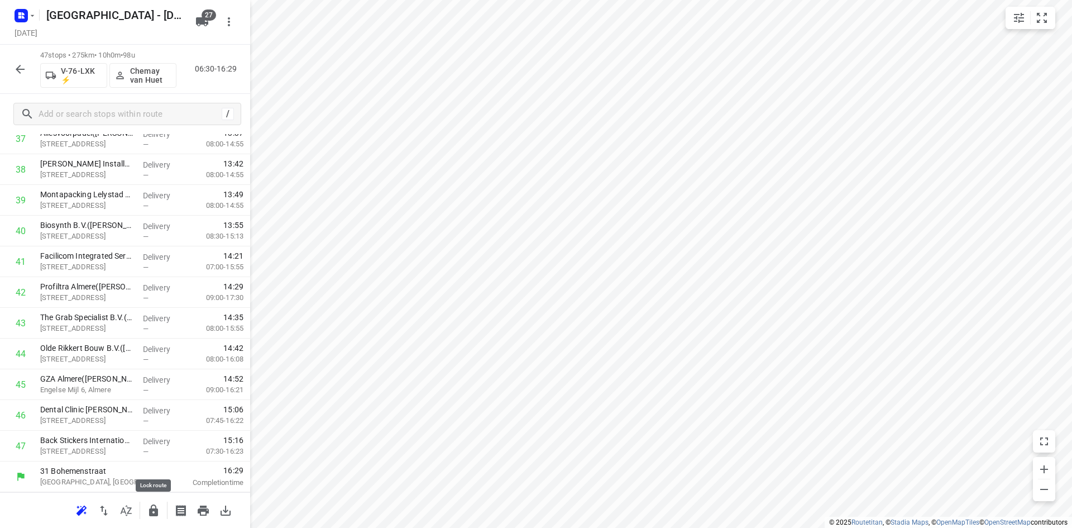
click at [159, 507] on icon "button" at bounding box center [153, 510] width 13 height 13
click at [131, 504] on icon "button" at bounding box center [126, 510] width 13 height 13
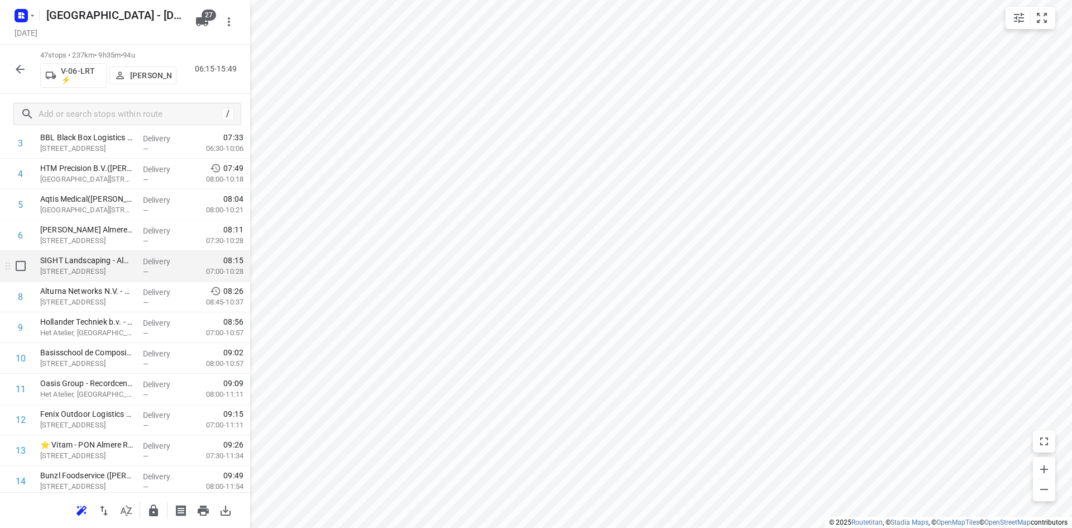
scroll to position [168, 0]
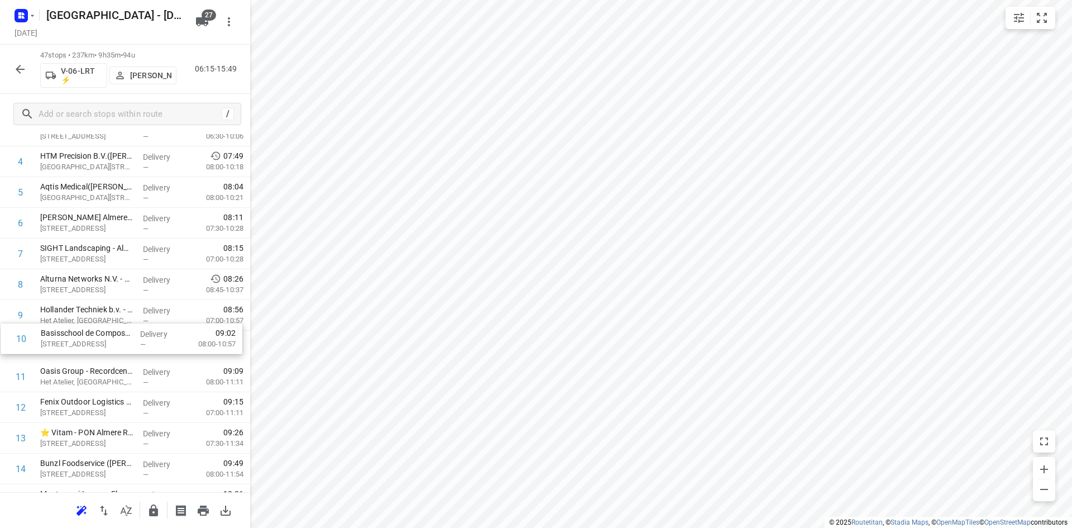
drag, startPoint x: 64, startPoint y: 337, endPoint x: 68, endPoint y: 318, distance: 19.8
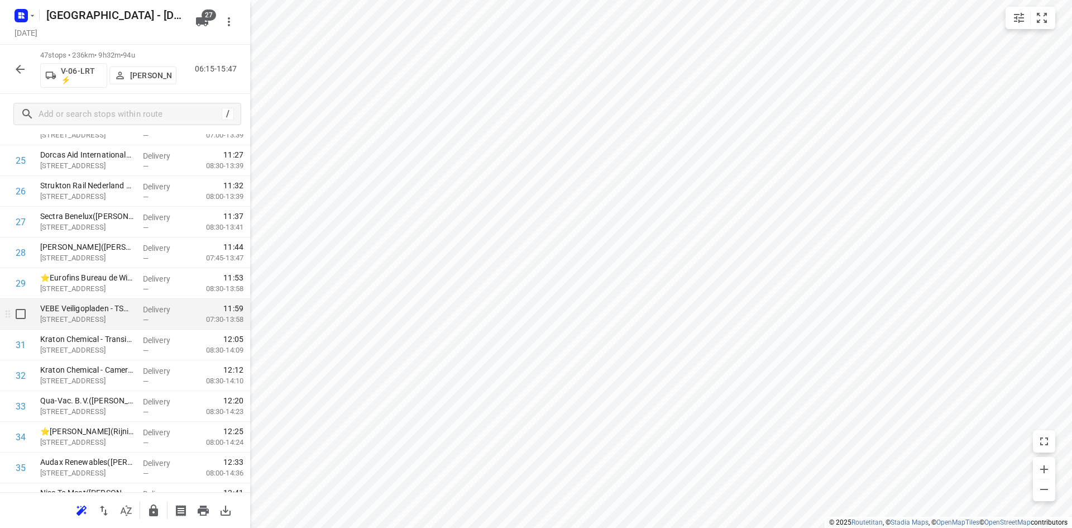
scroll to position [838, 0]
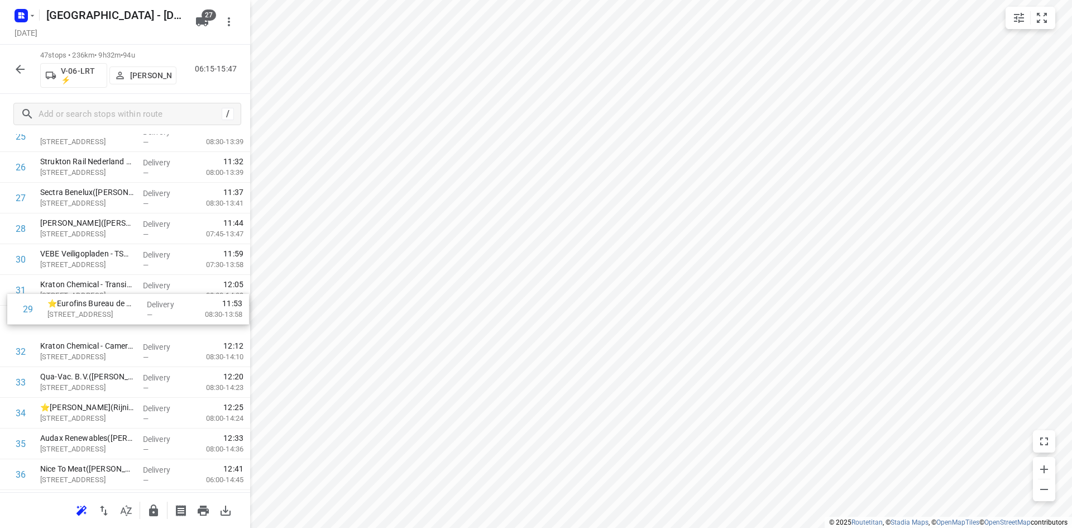
drag, startPoint x: 106, startPoint y: 261, endPoint x: 112, endPoint y: 332, distance: 71.2
click at [112, 332] on div "1 Rijkswaterstaat - Nijkerkersluis(Arthur Zijlstra) Berencamperweg 24, Nijkerk …" at bounding box center [125, 106] width 250 height 1444
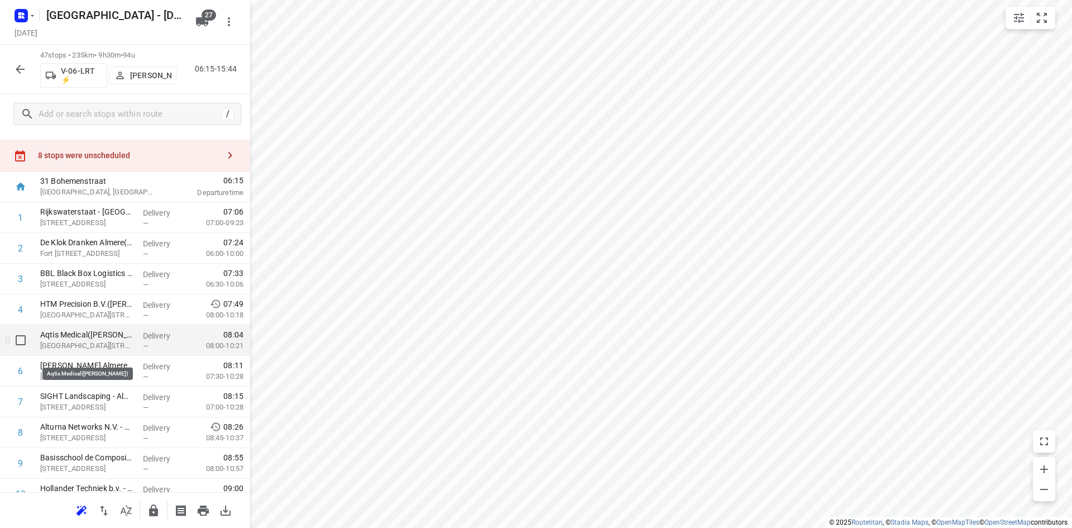
scroll to position [0, 0]
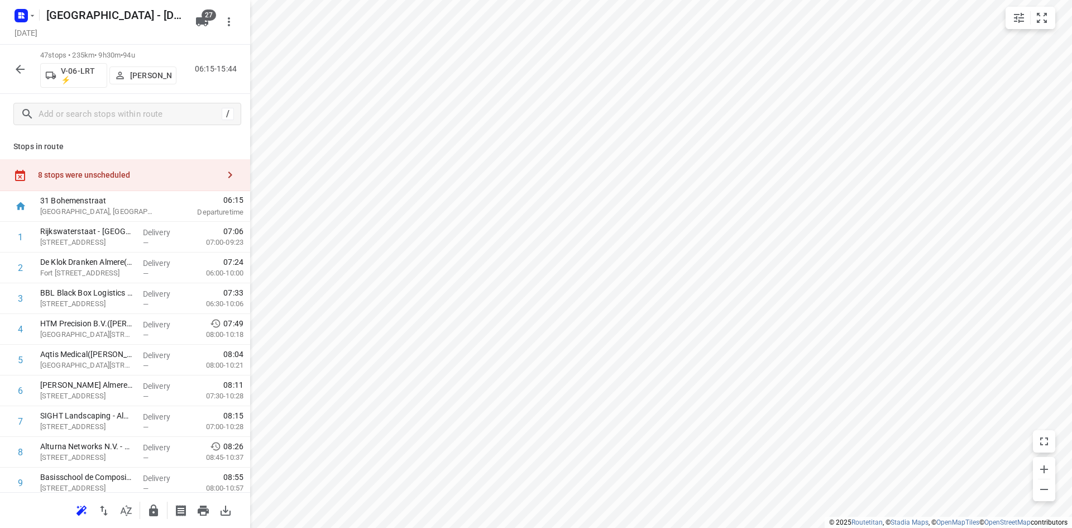
click at [182, 171] on div "8 stops were unscheduled" at bounding box center [128, 174] width 181 height 9
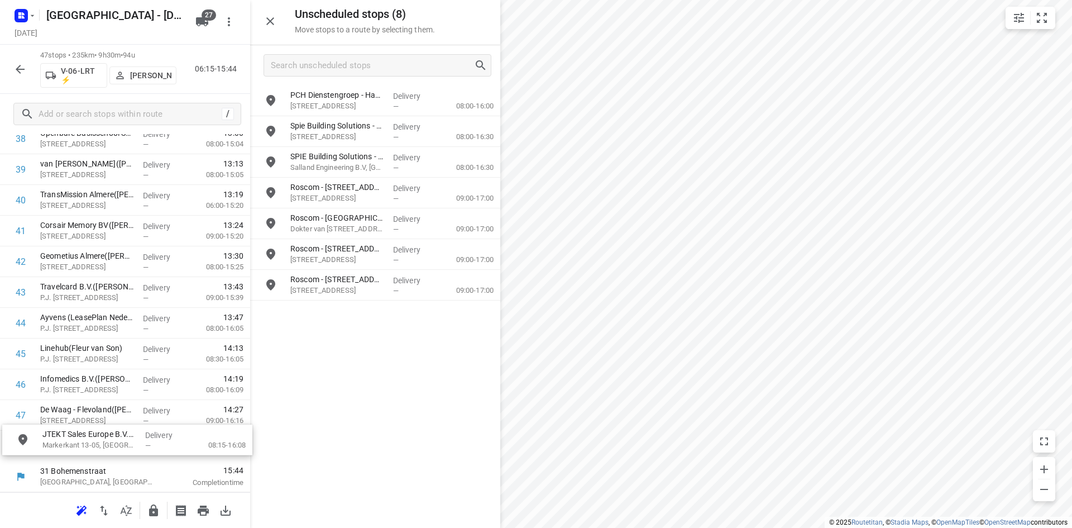
drag, startPoint x: 355, startPoint y: 96, endPoint x: 105, endPoint y: 445, distance: 428.7
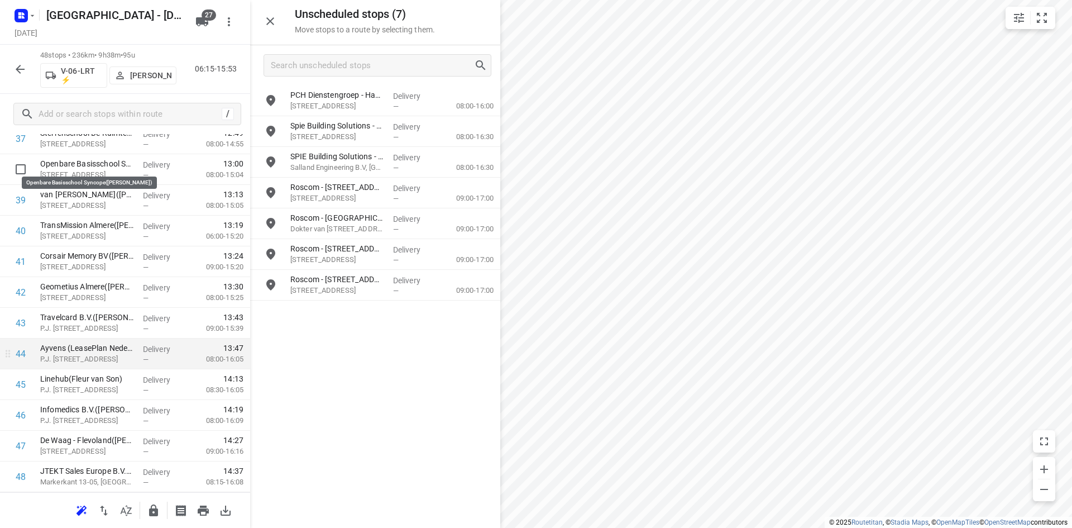
scroll to position [1235, 0]
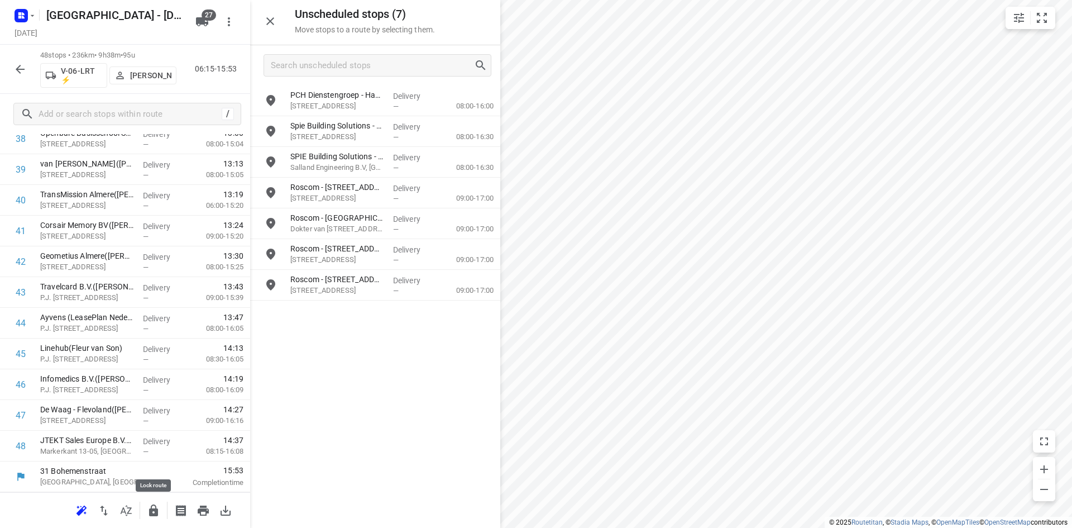
click at [151, 504] on icon "button" at bounding box center [153, 510] width 13 height 13
click at [273, 17] on icon "button" at bounding box center [270, 21] width 13 height 13
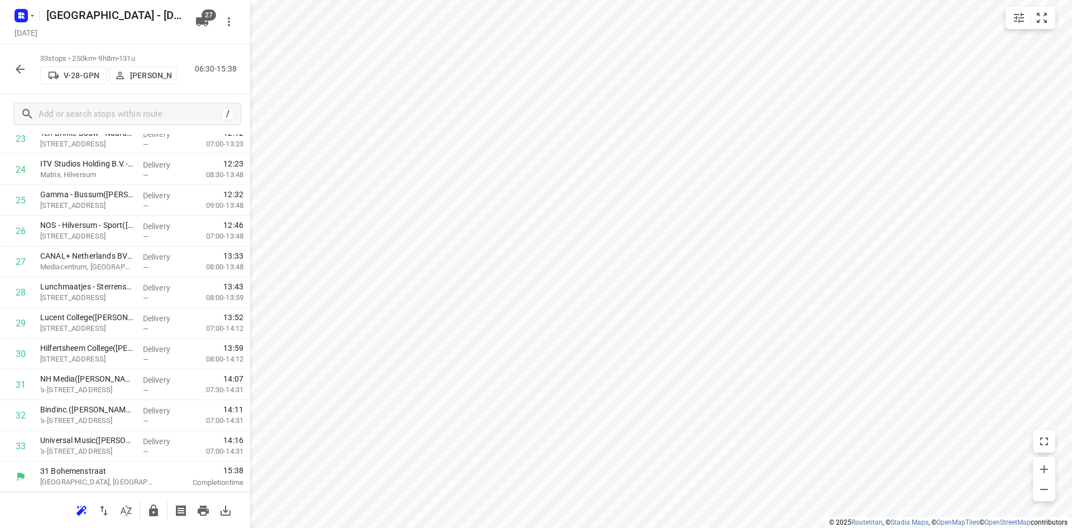
scroll to position [774, 0]
click at [125, 508] on icon "button" at bounding box center [126, 510] width 13 height 13
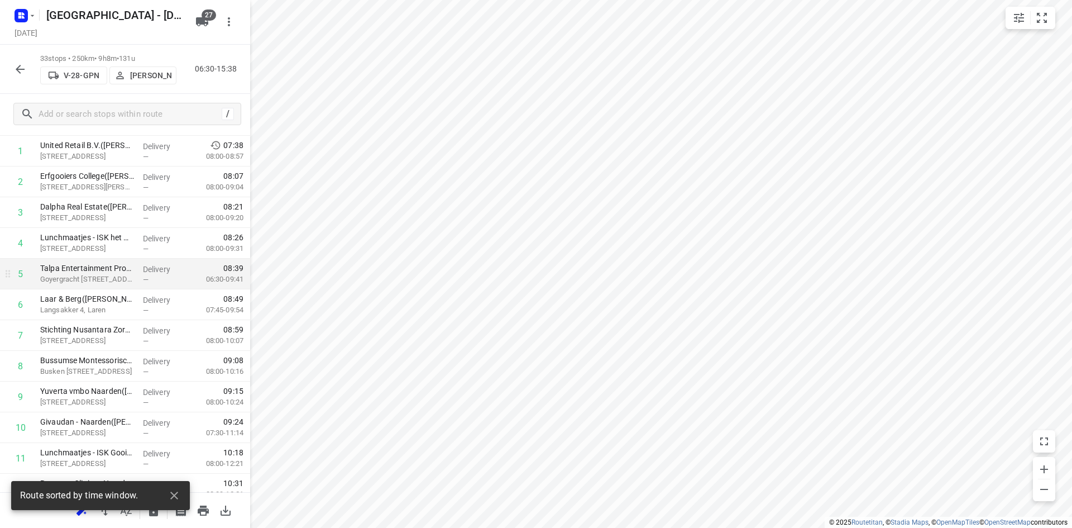
scroll to position [0, 0]
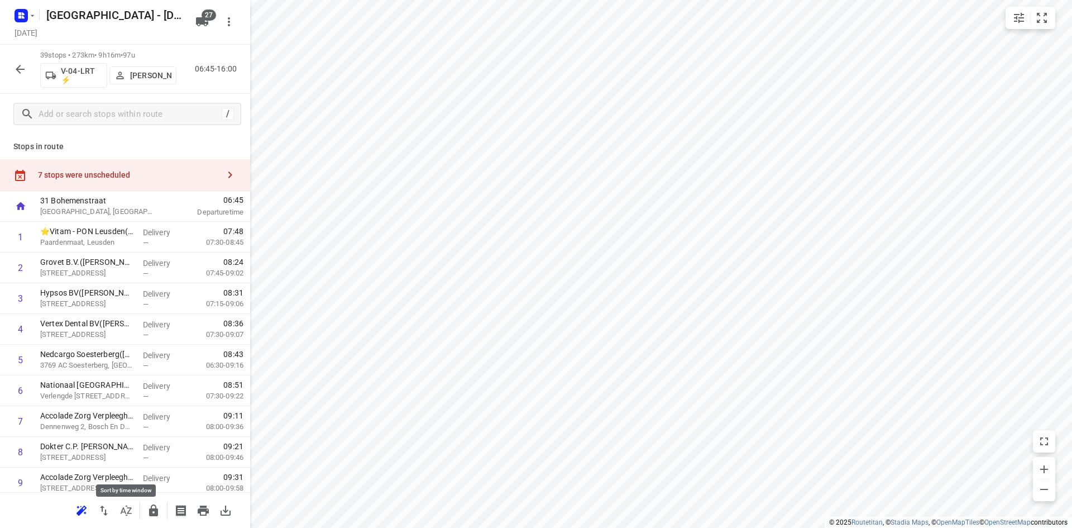
click at [130, 513] on icon "button" at bounding box center [126, 510] width 11 height 11
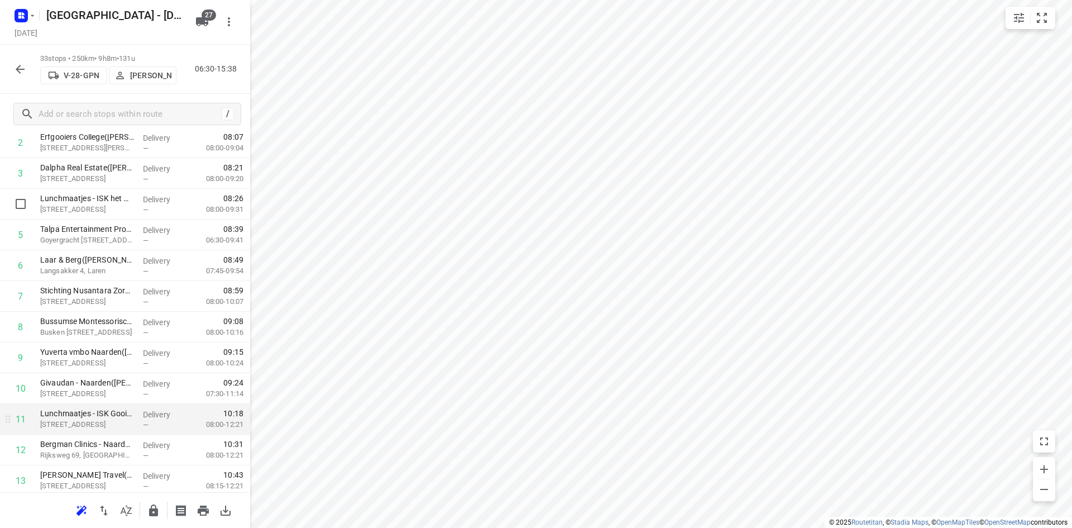
scroll to position [279, 0]
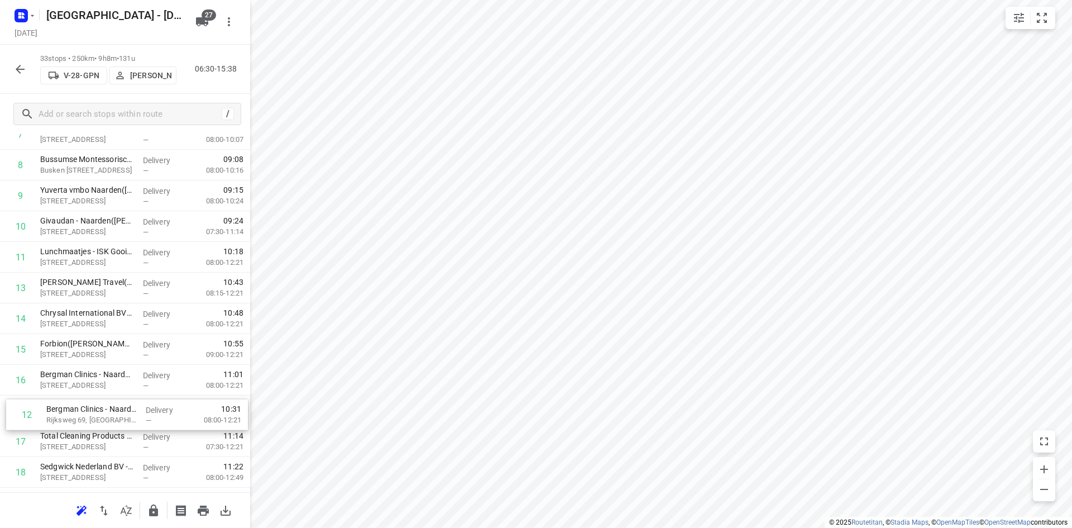
drag, startPoint x: 51, startPoint y: 302, endPoint x: 56, endPoint y: 424, distance: 123.0
click at [56, 424] on div "1 United Retail B.V.(Suzanne Lettink) Huizermaatweg 480, Huizen Delivery — 07:3…" at bounding box center [125, 442] width 250 height 1014
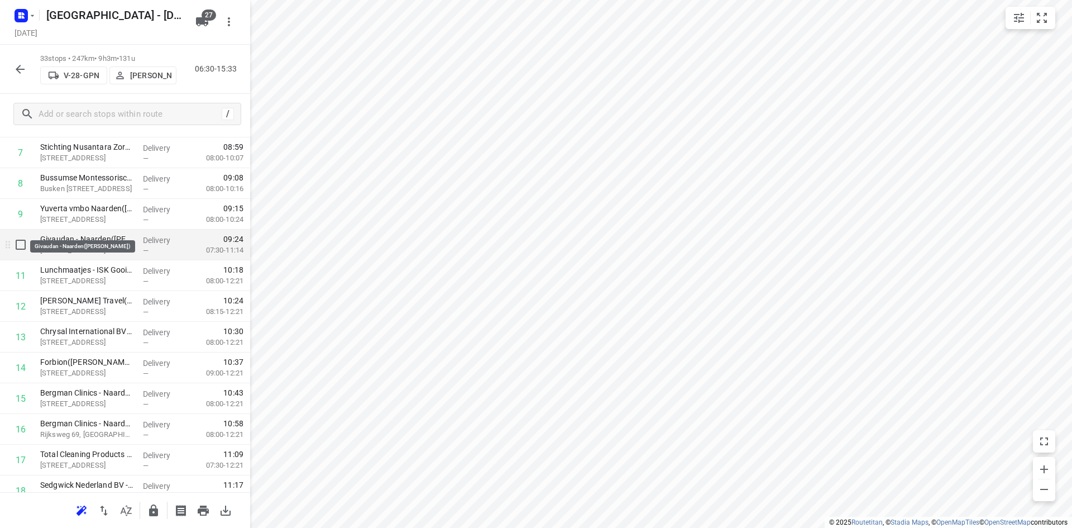
scroll to position [289, 0]
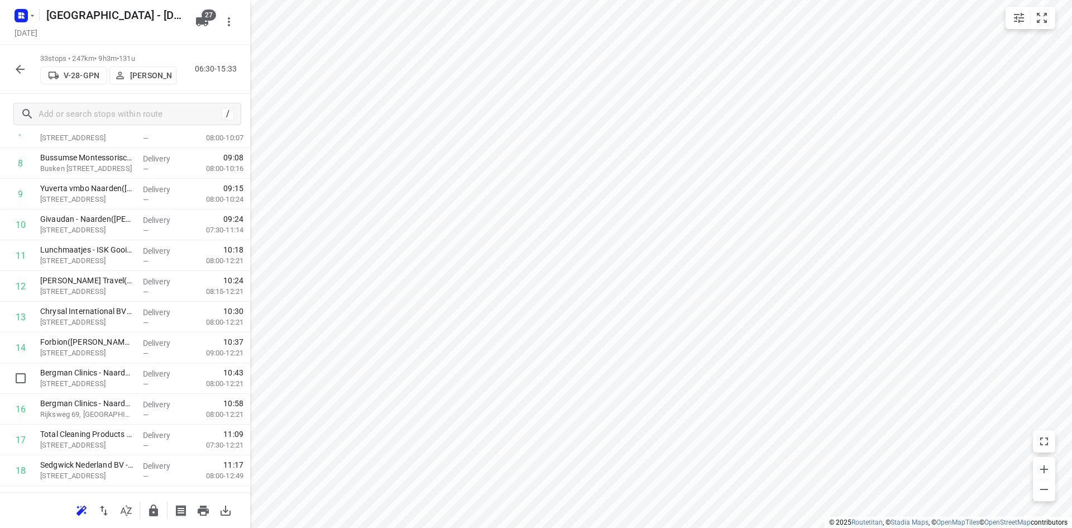
drag, startPoint x: 77, startPoint y: 387, endPoint x: 79, endPoint y: 355, distance: 32.5
click at [79, 355] on div "1 United Retail B.V.(Suzanne Lettink) Huizermaatweg 480, Huizen Delivery — 07:3…" at bounding box center [125, 440] width 250 height 1014
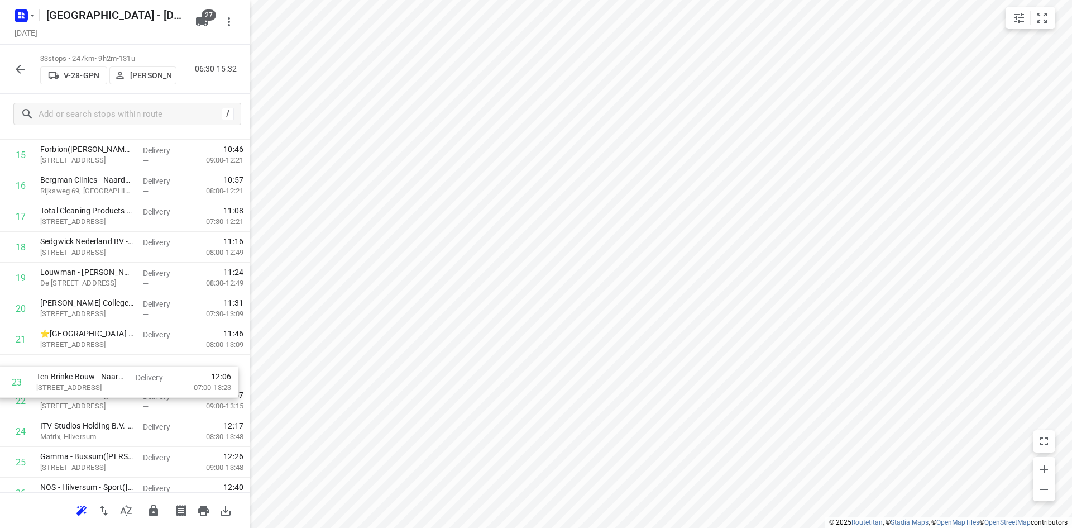
scroll to position [513, 0]
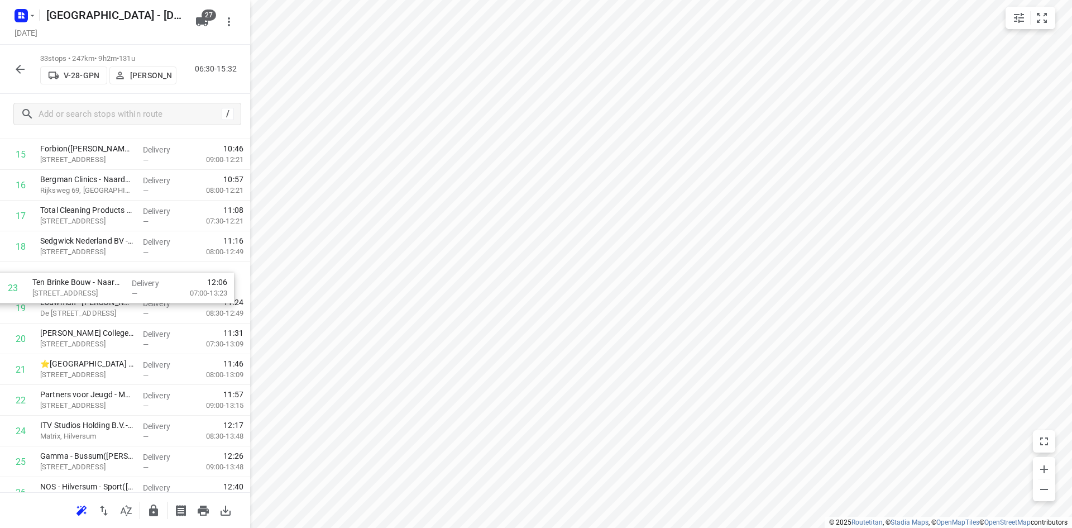
drag, startPoint x: 92, startPoint y: 410, endPoint x: 84, endPoint y: 282, distance: 128.2
click at [84, 282] on div "1 United Retail B.V.(Suzanne Lettink) Huizermaatweg 480, Huizen Delivery — 07:3…" at bounding box center [125, 216] width 250 height 1014
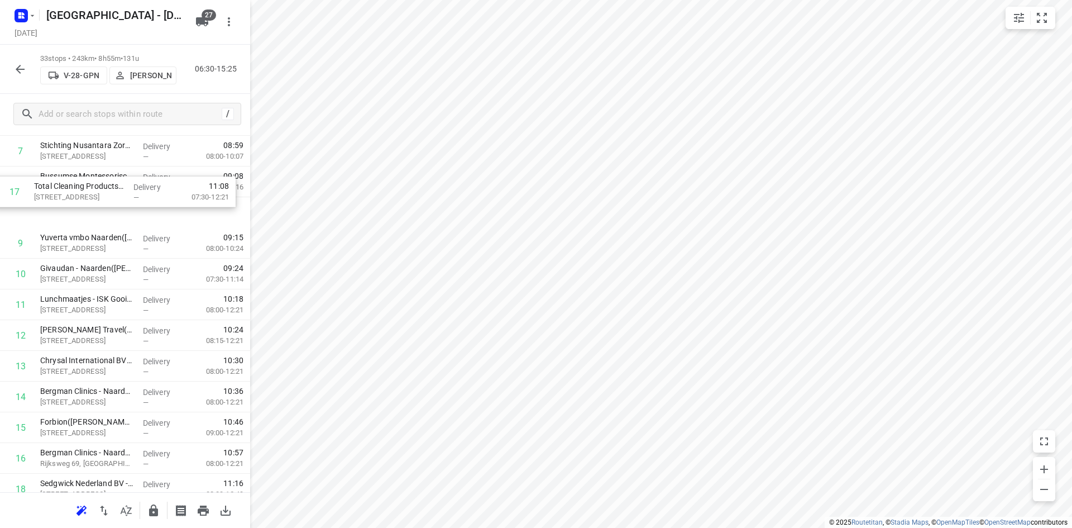
scroll to position [268, 0]
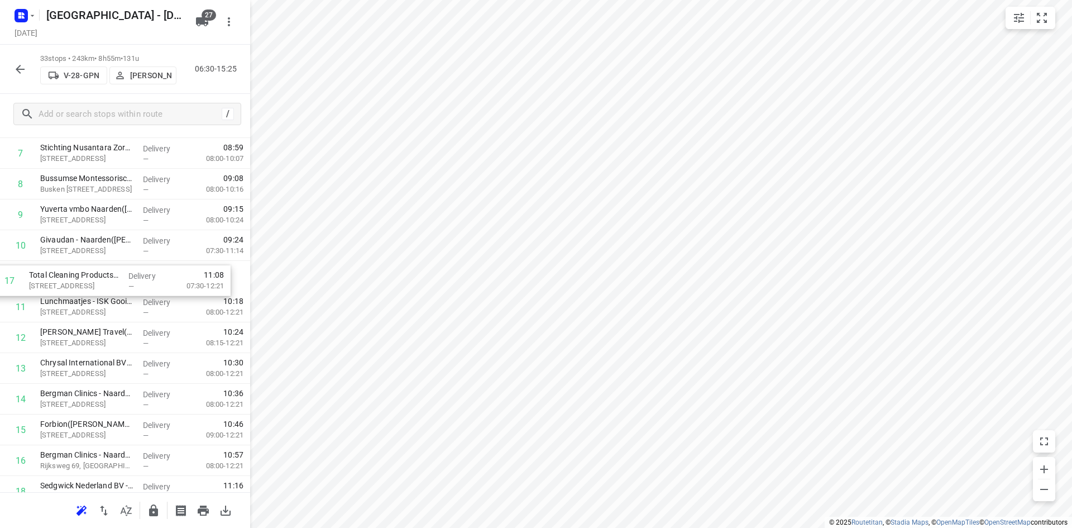
drag, startPoint x: 66, startPoint y: 222, endPoint x: 55, endPoint y: 283, distance: 61.3
click at [55, 283] on div "1 United Retail B.V.(Suzanne Lettink) Huizermaatweg 480, Huizen Delivery — 07:3…" at bounding box center [125, 461] width 250 height 1014
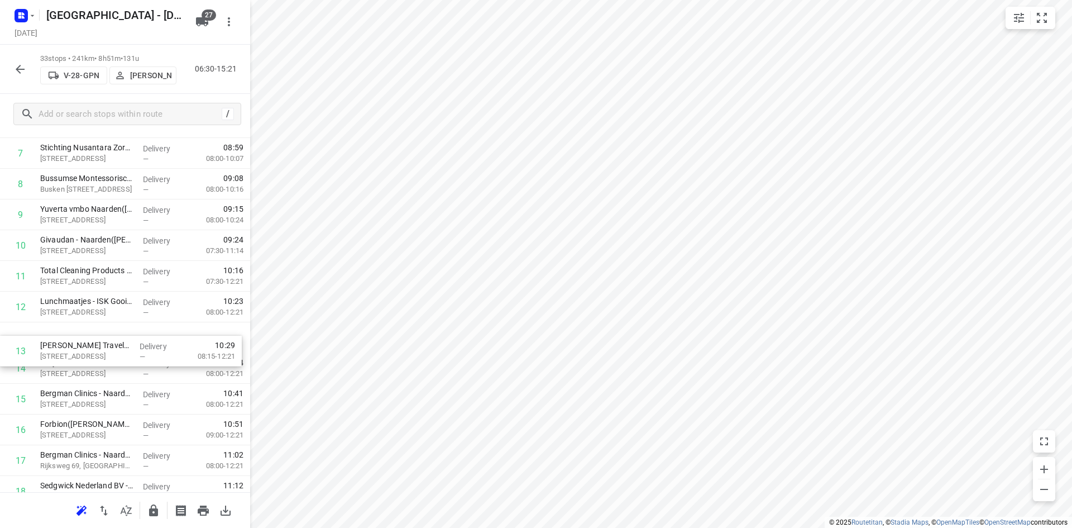
drag, startPoint x: 101, startPoint y: 368, endPoint x: 99, endPoint y: 379, distance: 10.7
click at [99, 378] on div "1 United Retail B.V.(Suzanne Lettink) Huizermaatweg 480, Huizen Delivery — 07:3…" at bounding box center [125, 461] width 250 height 1014
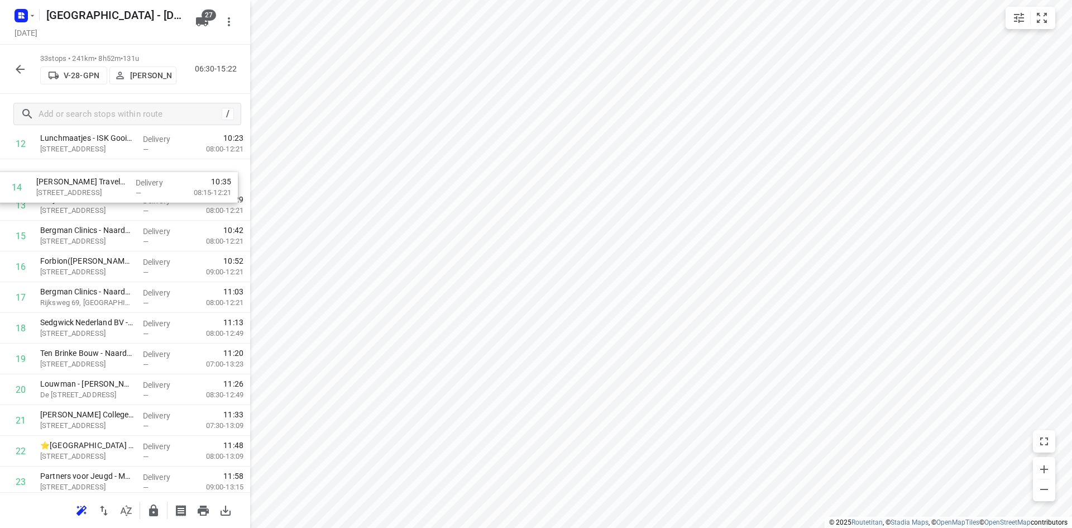
scroll to position [426, 0]
drag, startPoint x: 88, startPoint y: 205, endPoint x: 84, endPoint y: 185, distance: 19.9
click at [84, 185] on div "1 United Retail B.V.(Suzanne Lettink) Huizermaatweg 480, Huizen Delivery — 07:3…" at bounding box center [125, 302] width 250 height 1014
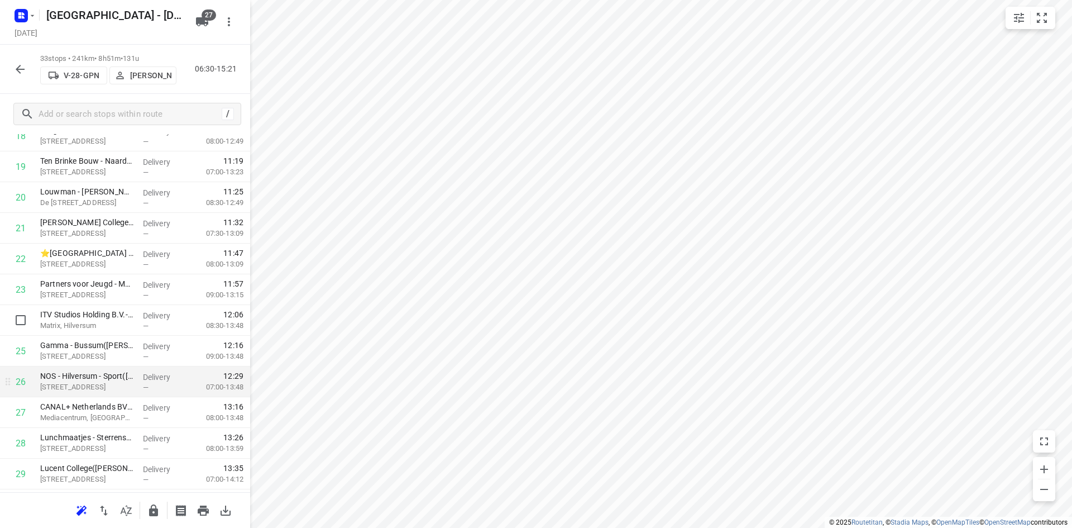
scroll to position [650, 0]
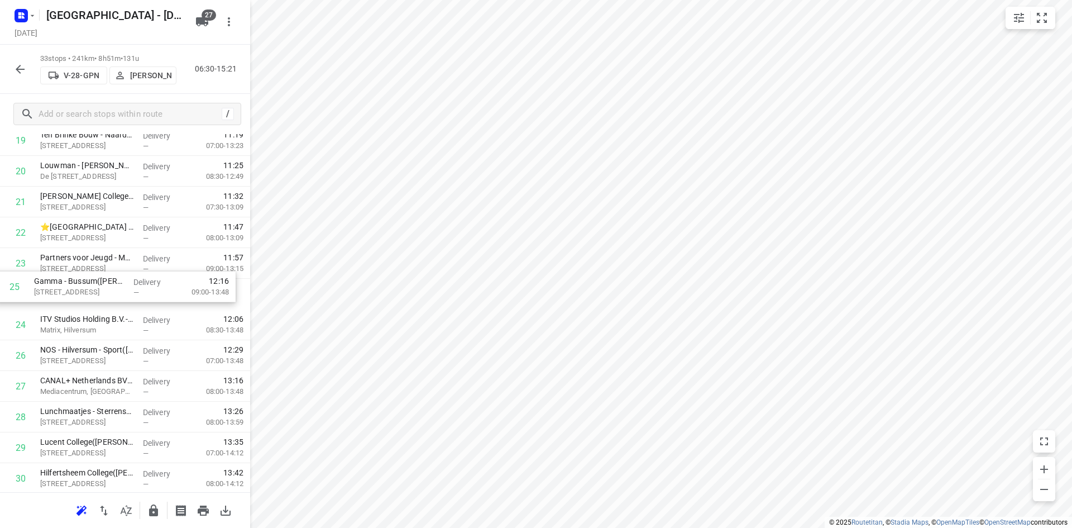
drag, startPoint x: 110, startPoint y: 323, endPoint x: 103, endPoint y: 280, distance: 43.5
click at [103, 280] on div "1 United Retail B.V.(Suzanne Lettink) Huizermaatweg 480, Huizen Delivery — 07:3…" at bounding box center [125, 79] width 250 height 1014
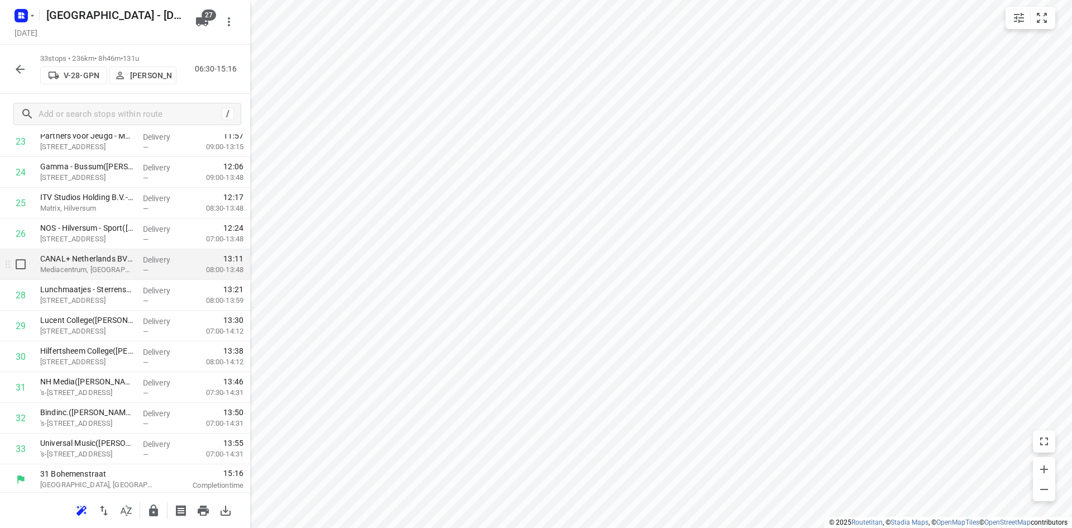
scroll to position [774, 0]
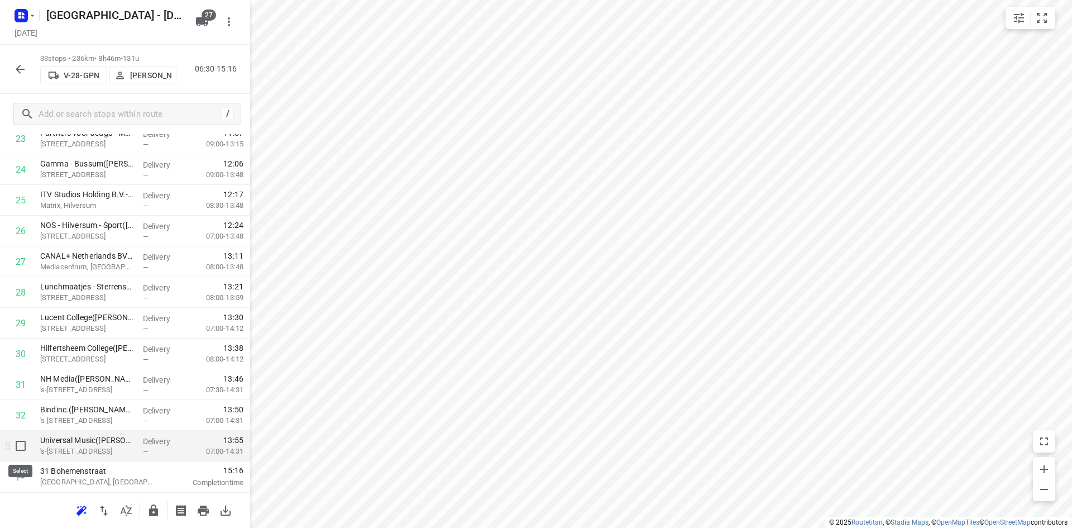
click at [21, 447] on input "checkbox" at bounding box center [20, 446] width 22 height 22
checkbox input "true"
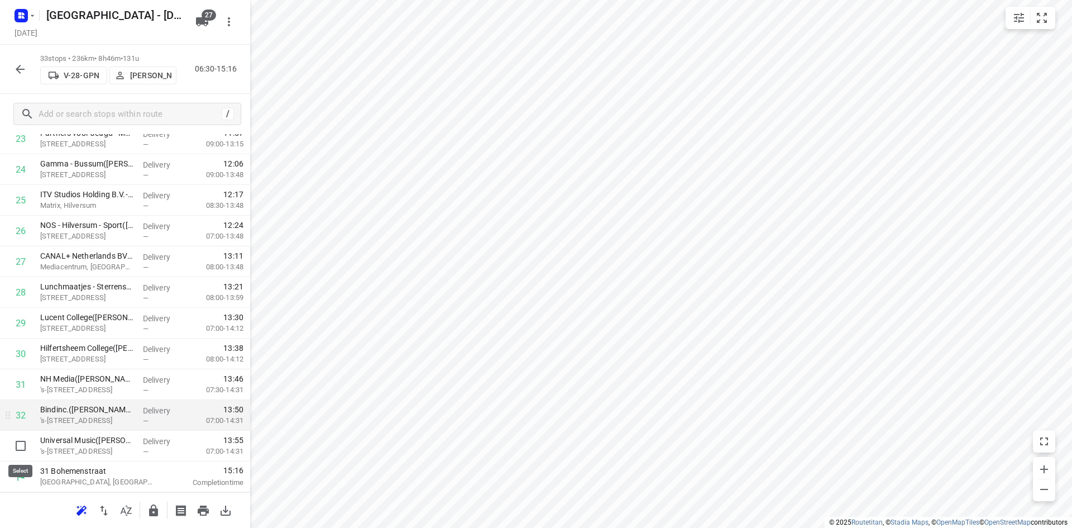
scroll to position [770, 0]
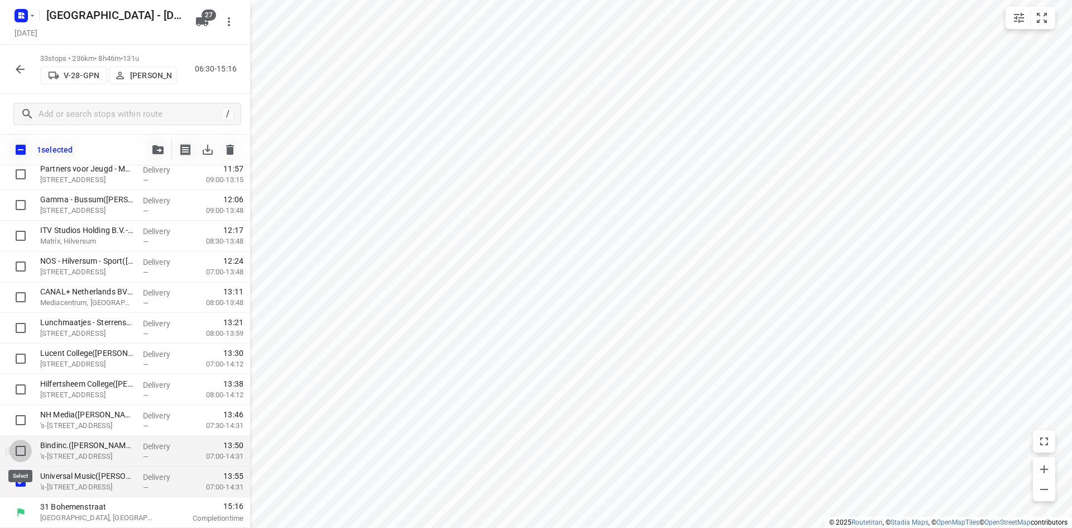
click at [23, 449] on input "checkbox" at bounding box center [20, 451] width 22 height 22
checkbox input "true"
click at [17, 427] on input "checkbox" at bounding box center [20, 420] width 22 height 22
checkbox input "true"
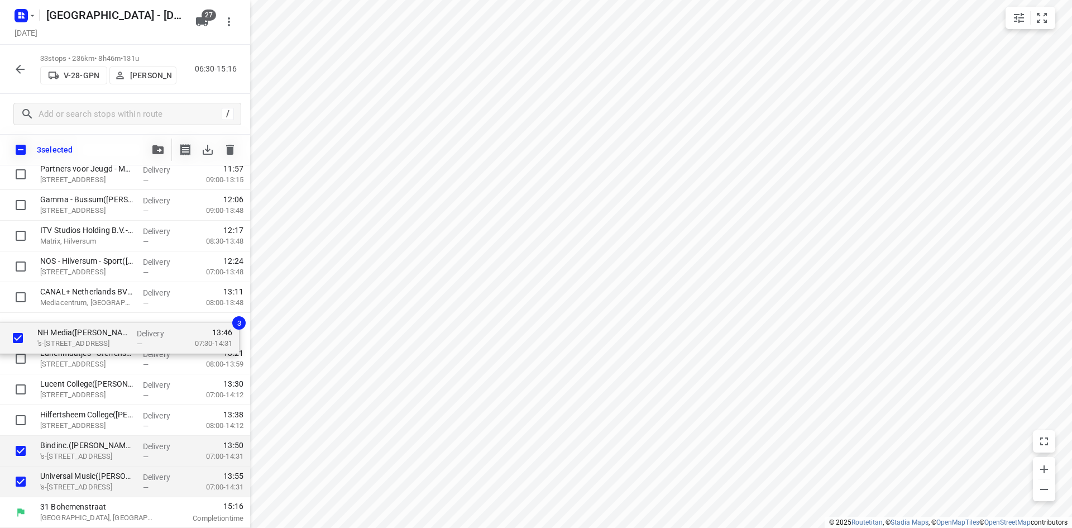
drag, startPoint x: 66, startPoint y: 419, endPoint x: 67, endPoint y: 321, distance: 98.9
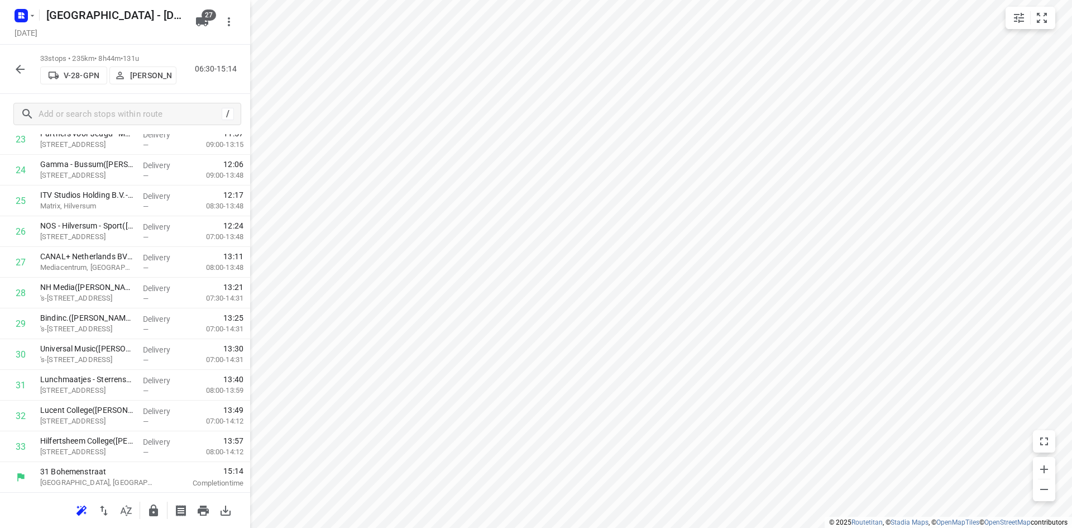
scroll to position [774, 0]
click at [152, 513] on icon "button" at bounding box center [153, 510] width 9 height 12
click at [135, 516] on button "button" at bounding box center [126, 510] width 22 height 22
click at [153, 518] on button "button" at bounding box center [153, 510] width 22 height 22
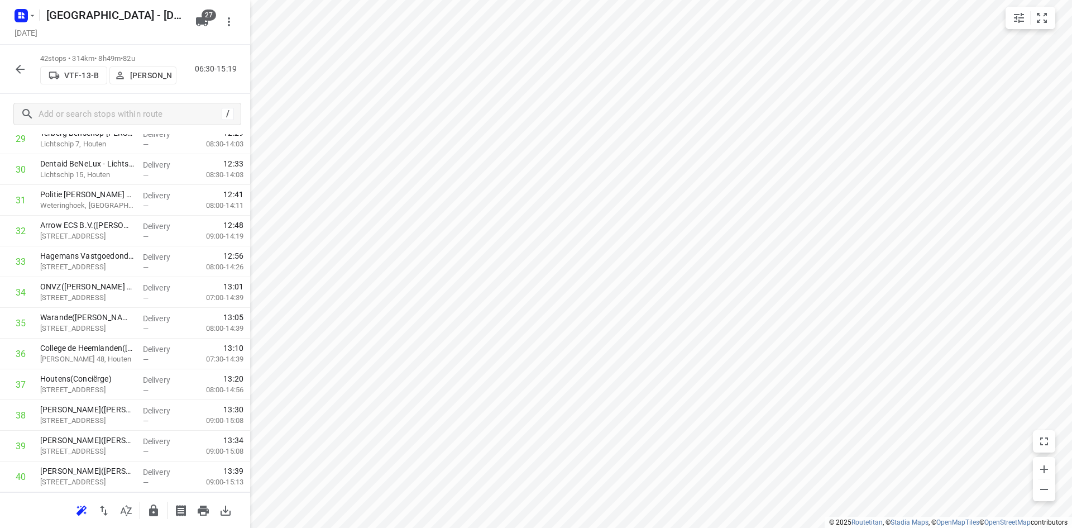
click at [125, 512] on icon "button" at bounding box center [126, 510] width 11 height 11
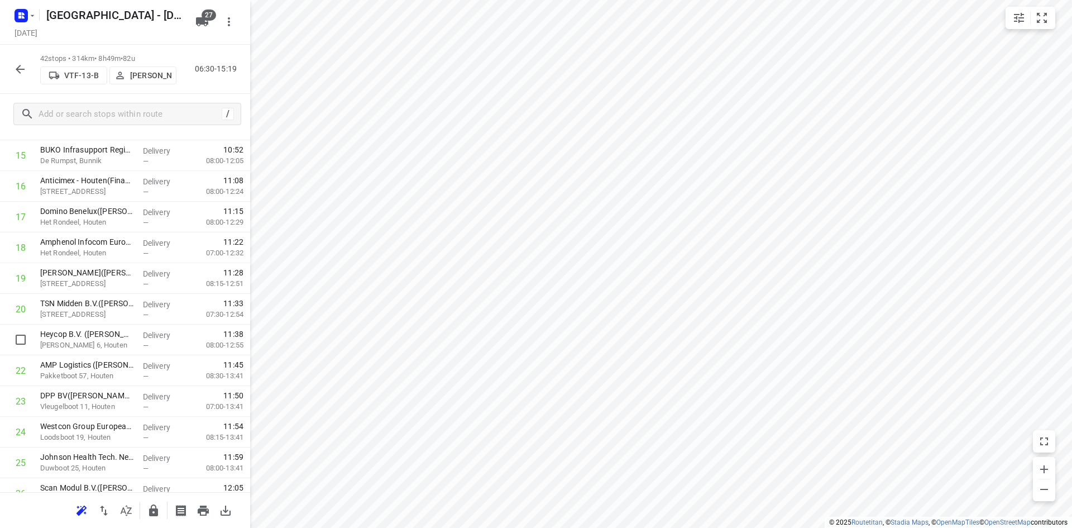
scroll to position [9, 0]
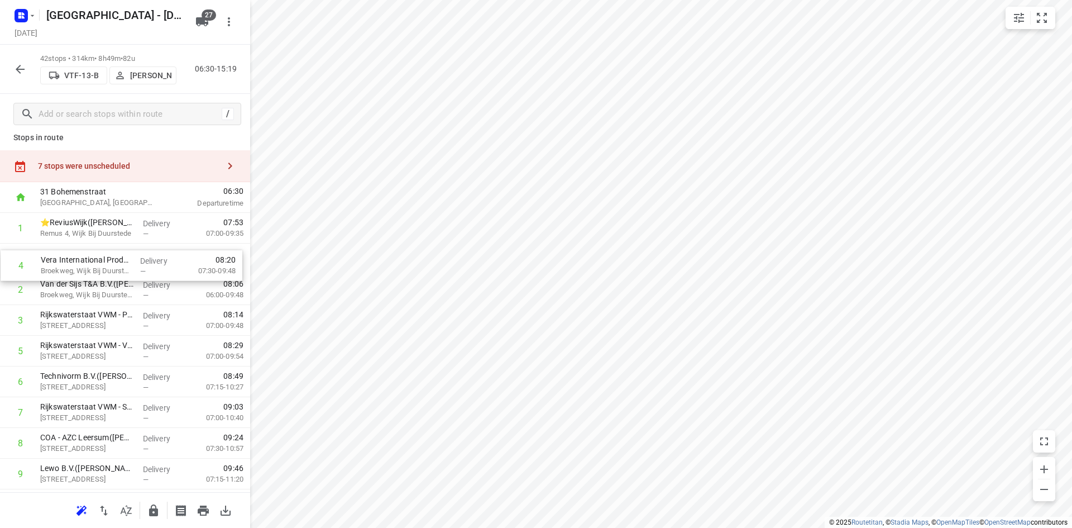
drag, startPoint x: 122, startPoint y: 331, endPoint x: 122, endPoint y: 268, distance: 63.1
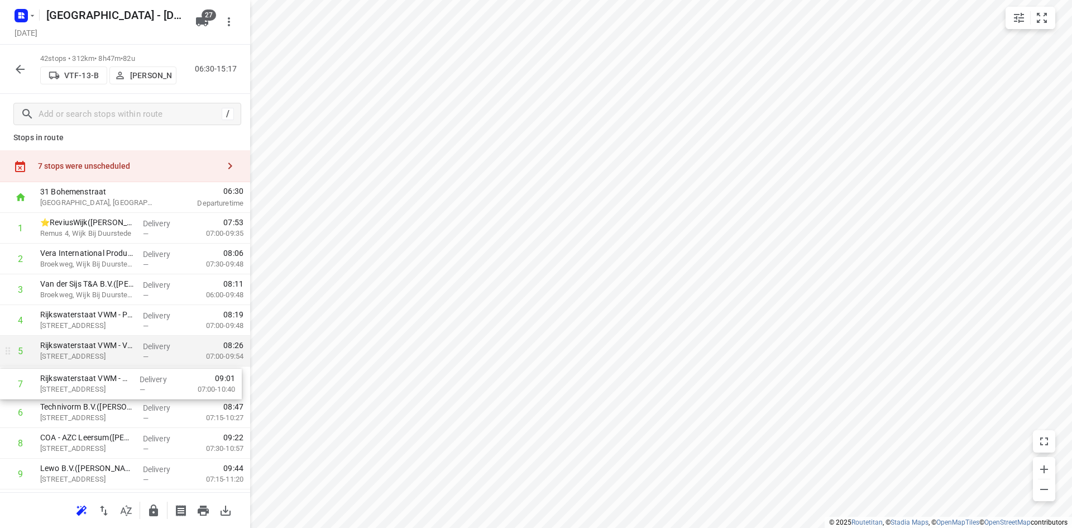
drag, startPoint x: 164, startPoint y: 404, endPoint x: 163, endPoint y: 362, distance: 41.3
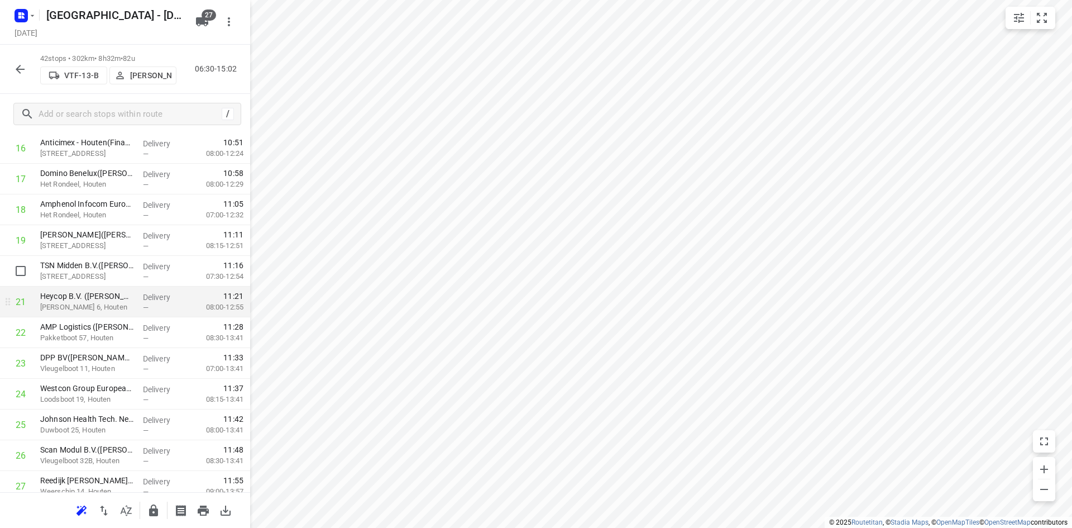
scroll to position [567, 0]
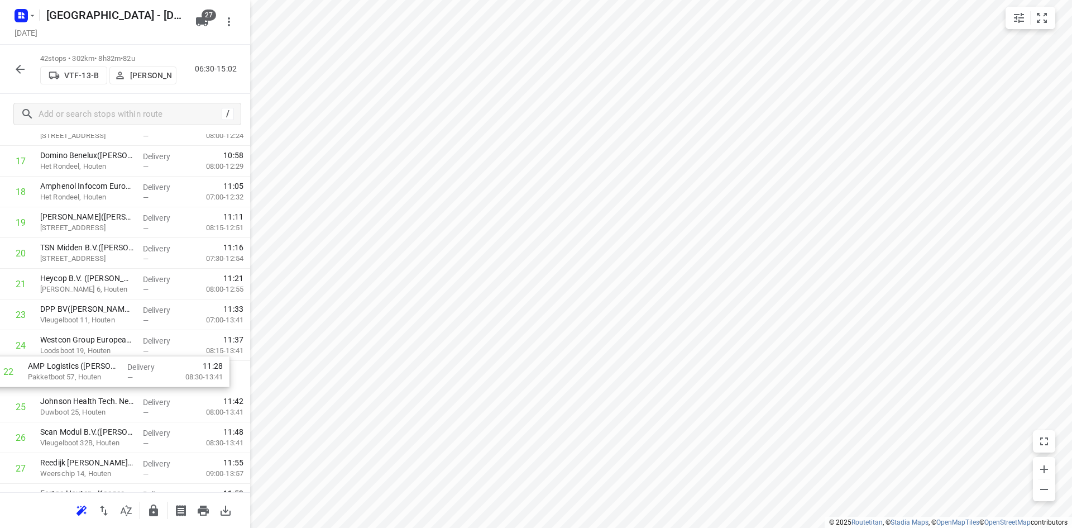
drag, startPoint x: 127, startPoint y: 319, endPoint x: 115, endPoint y: 380, distance: 62.1
click at [115, 380] on div "1 ⭐ReviusWijk(André van der Lee) Remus 4, Wijk Bij Duurstede Delivery — 07:53 0…" at bounding box center [125, 299] width 250 height 1290
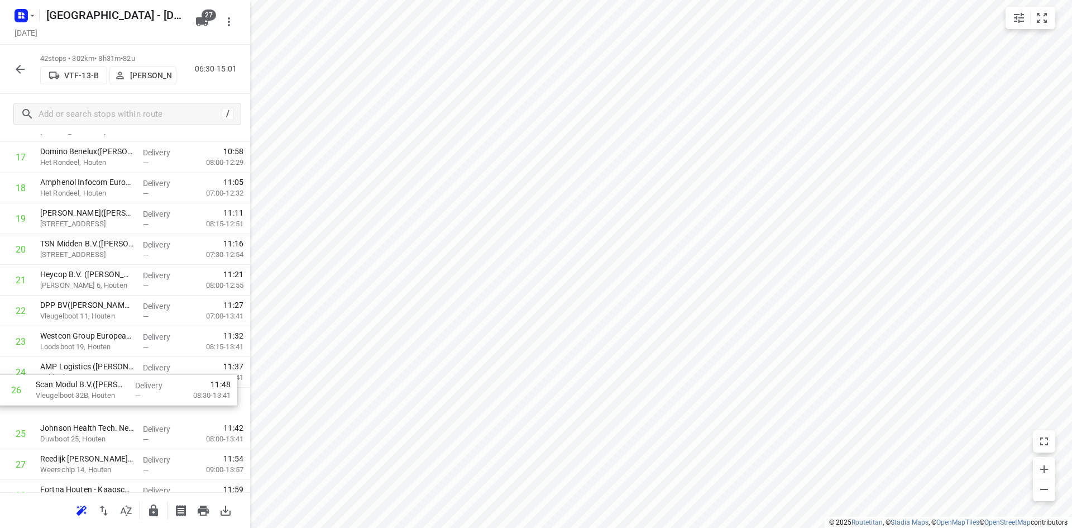
scroll to position [572, 0]
drag, startPoint x: 71, startPoint y: 436, endPoint x: 66, endPoint y: 328, distance: 107.9
click at [66, 328] on div "1 ⭐ReviusWijk(André van der Lee) Remus 4, Wijk Bij Duurstede Delivery — 07:53 0…" at bounding box center [125, 295] width 250 height 1290
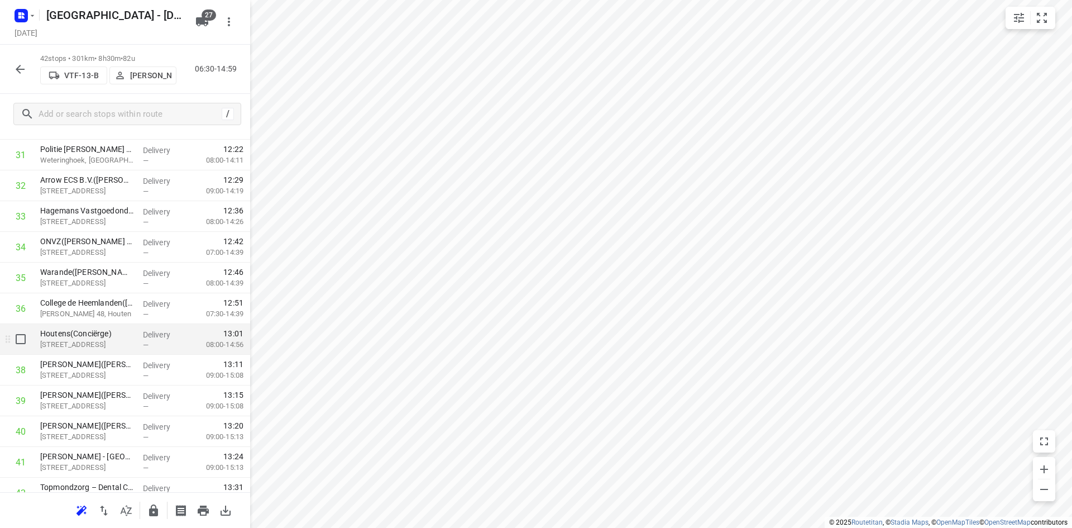
scroll to position [1051, 0]
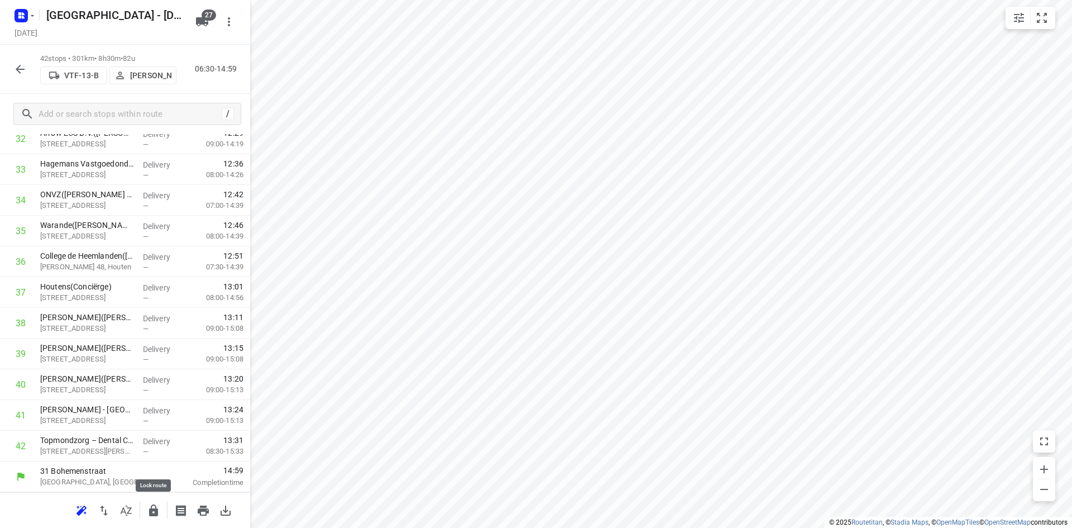
click at [147, 516] on icon "button" at bounding box center [153, 510] width 13 height 13
click at [131, 516] on icon "button" at bounding box center [126, 510] width 13 height 13
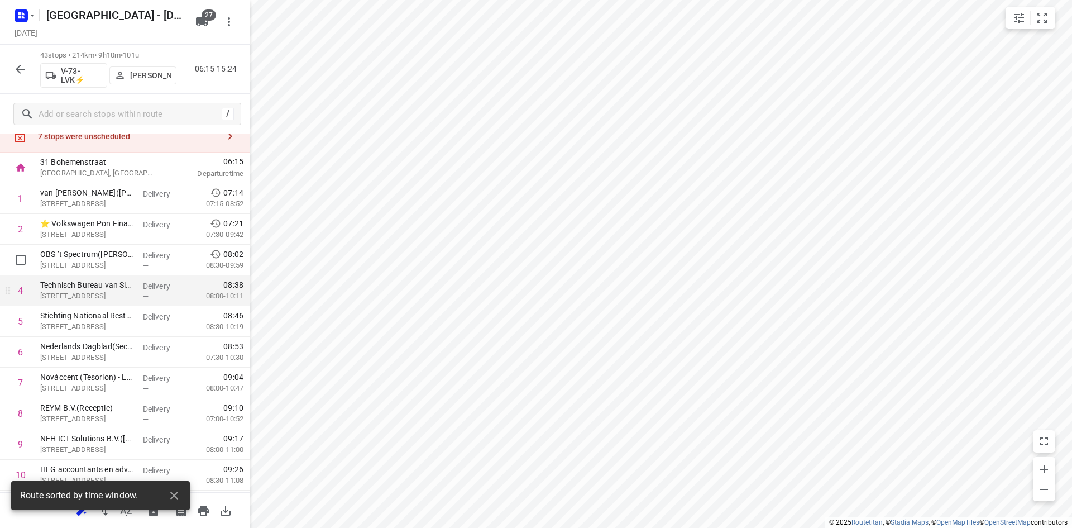
scroll to position [56, 0]
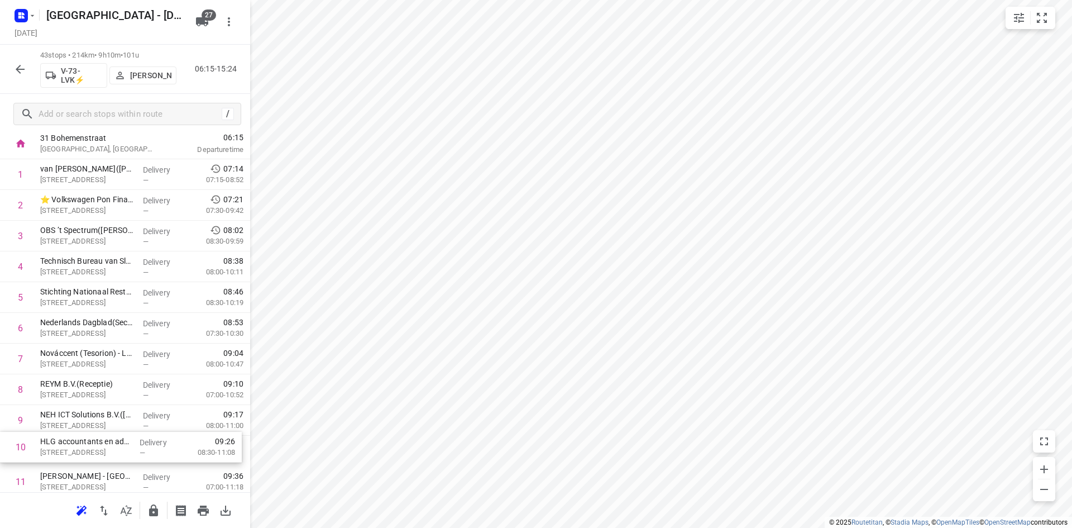
drag, startPoint x: 125, startPoint y: 455, endPoint x: 121, endPoint y: 422, distance: 33.8
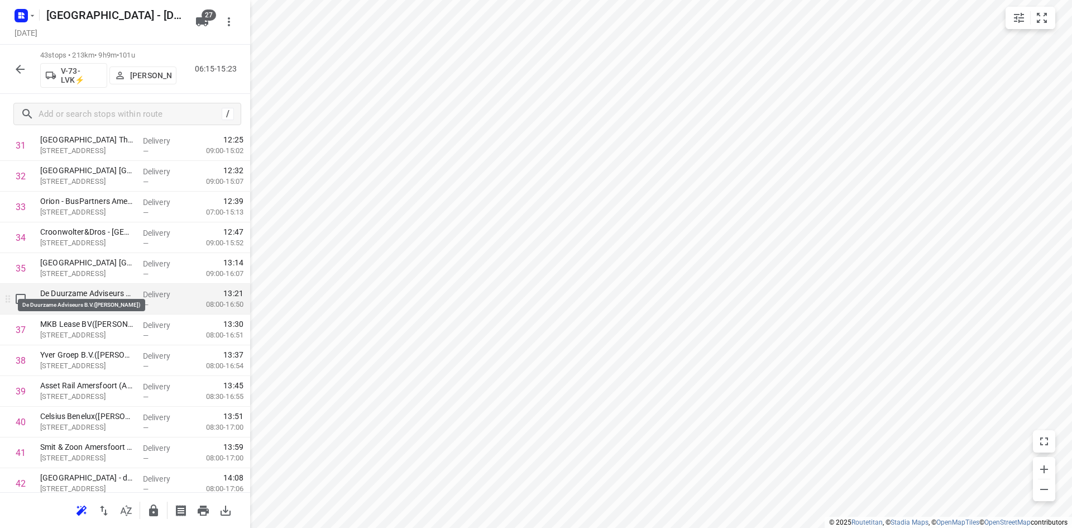
scroll to position [1081, 0]
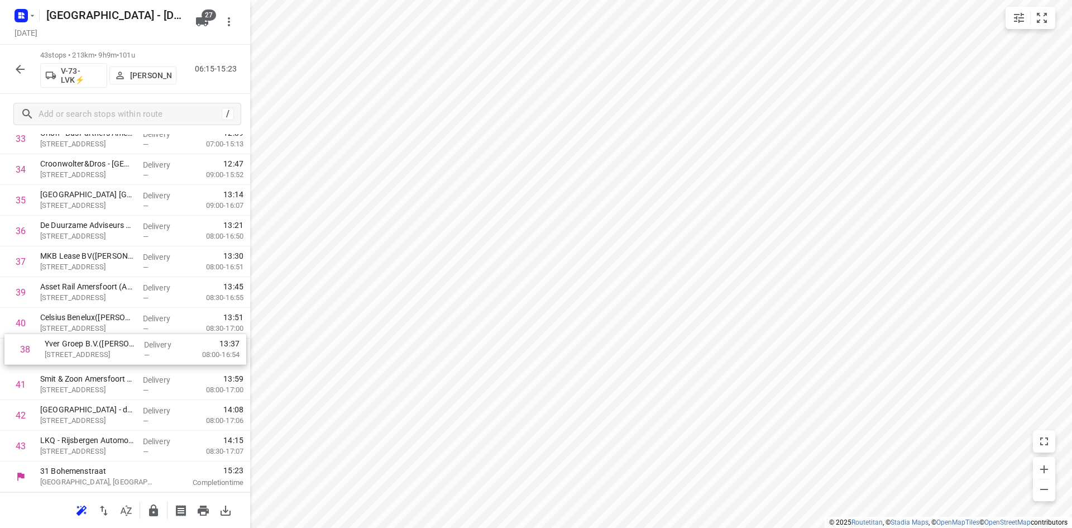
drag, startPoint x: 80, startPoint y: 289, endPoint x: 84, endPoint y: 351, distance: 62.1
drag, startPoint x: 63, startPoint y: 408, endPoint x: 47, endPoint y: 328, distance: 81.8
click at [150, 505] on icon "button" at bounding box center [153, 510] width 13 height 13
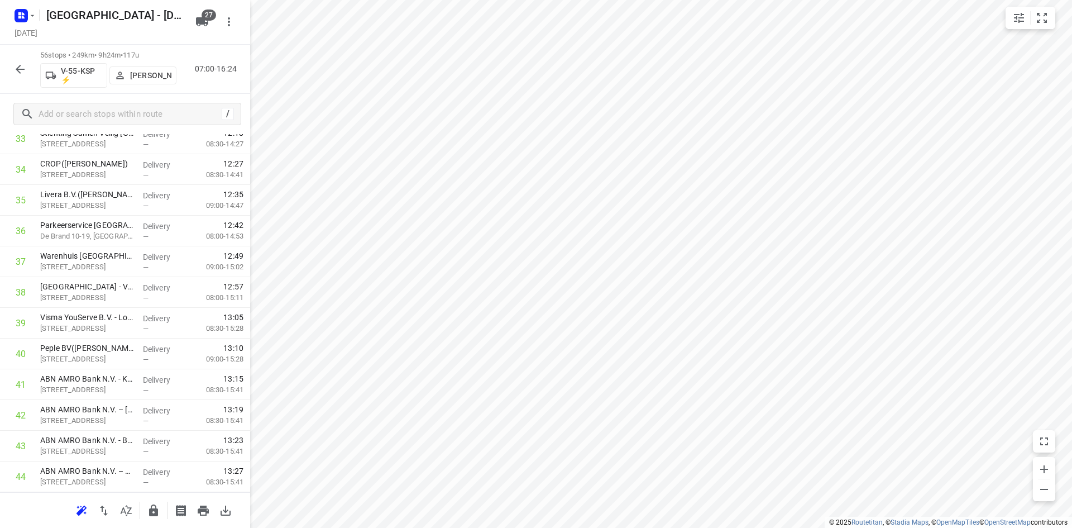
click at [131, 511] on icon "button" at bounding box center [126, 510] width 13 height 13
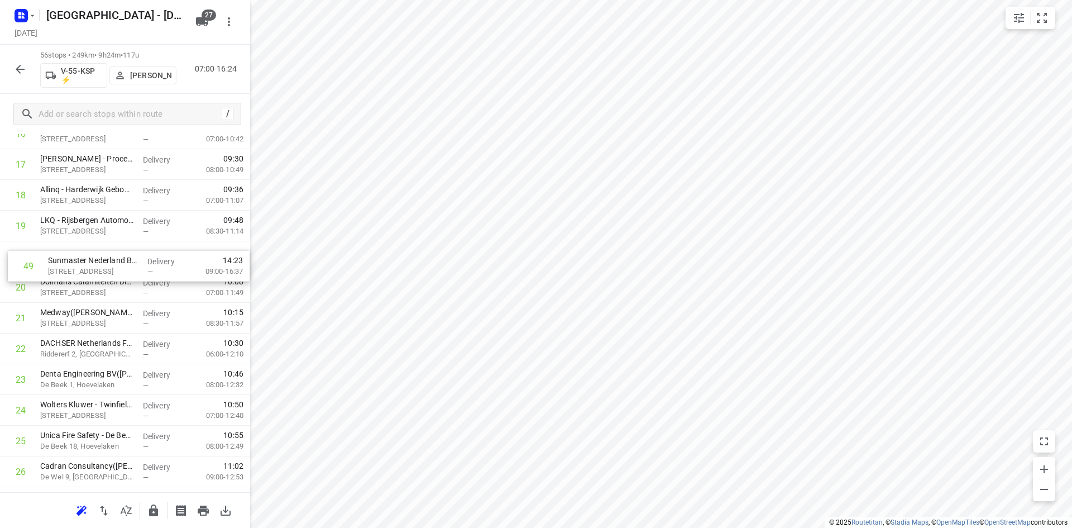
scroll to position [559, 0]
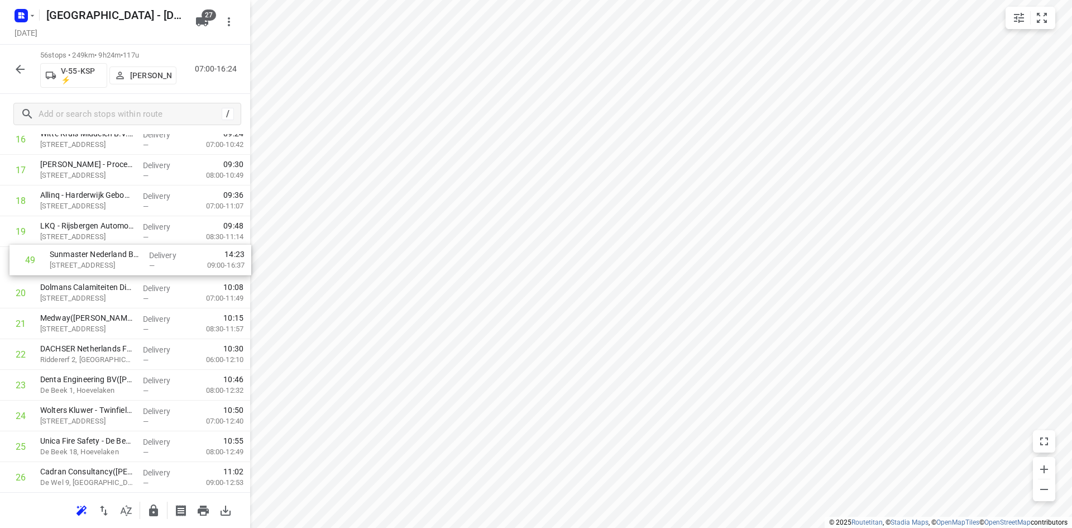
drag, startPoint x: 61, startPoint y: 253, endPoint x: 71, endPoint y: 253, distance: 9.5
click at [71, 253] on div "1 EBS Public Transportation - Locatie Harderwijk(Ron van Haasteren) Van Leeuwen…" at bounding box center [125, 523] width 250 height 1720
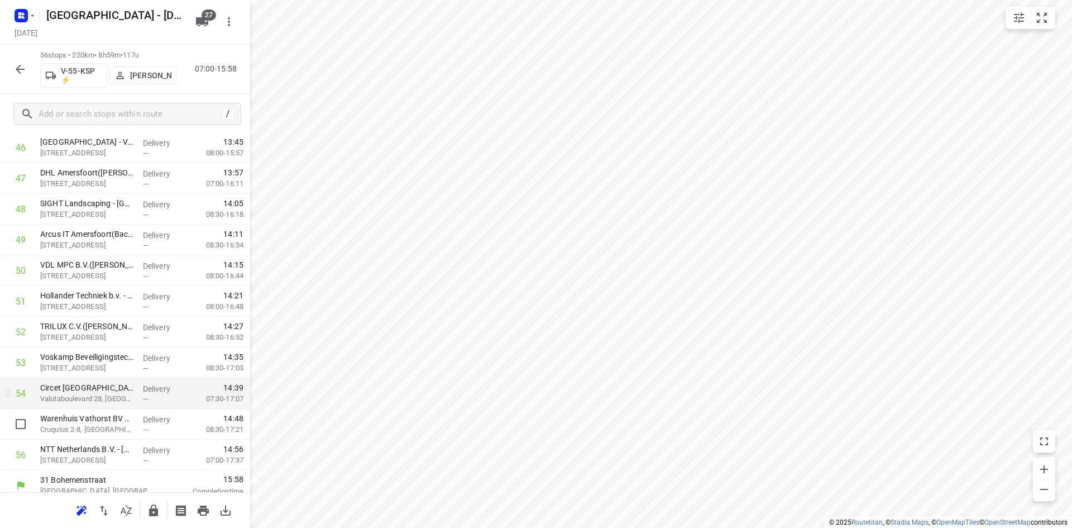
scroll to position [1481, 0]
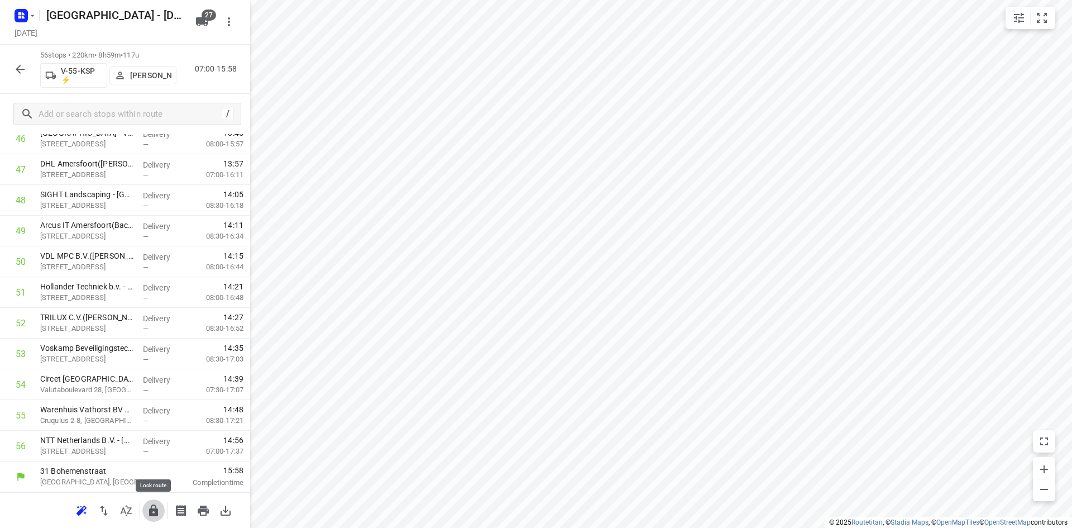
click at [150, 514] on icon "button" at bounding box center [153, 510] width 9 height 12
click at [157, 513] on icon "button" at bounding box center [153, 510] width 9 height 12
click at [16, 419] on input "checkbox" at bounding box center [20, 415] width 22 height 22
checkbox input "true"
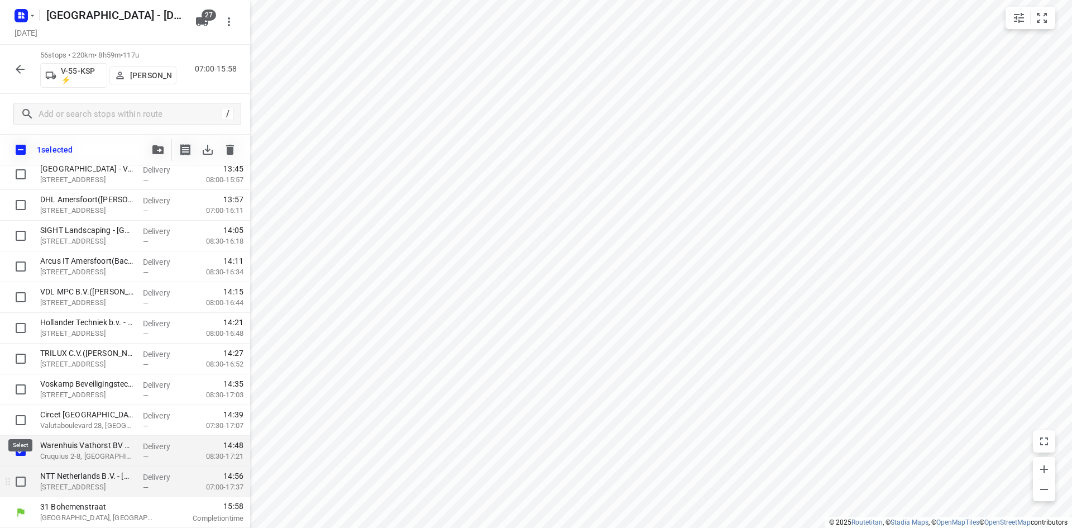
scroll to position [1476, 0]
click at [22, 484] on input "checkbox" at bounding box center [20, 481] width 22 height 22
checkbox input "true"
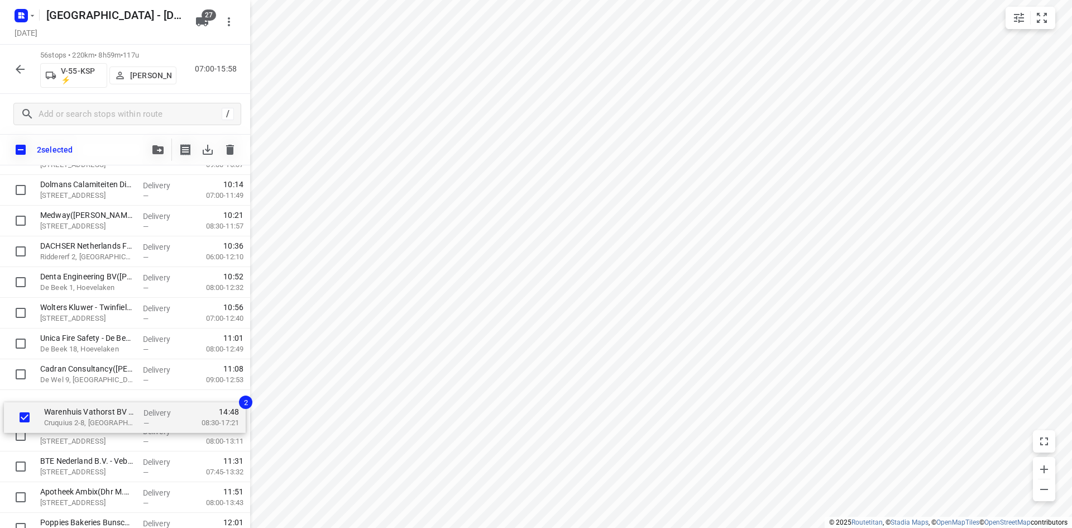
scroll to position [676, 0]
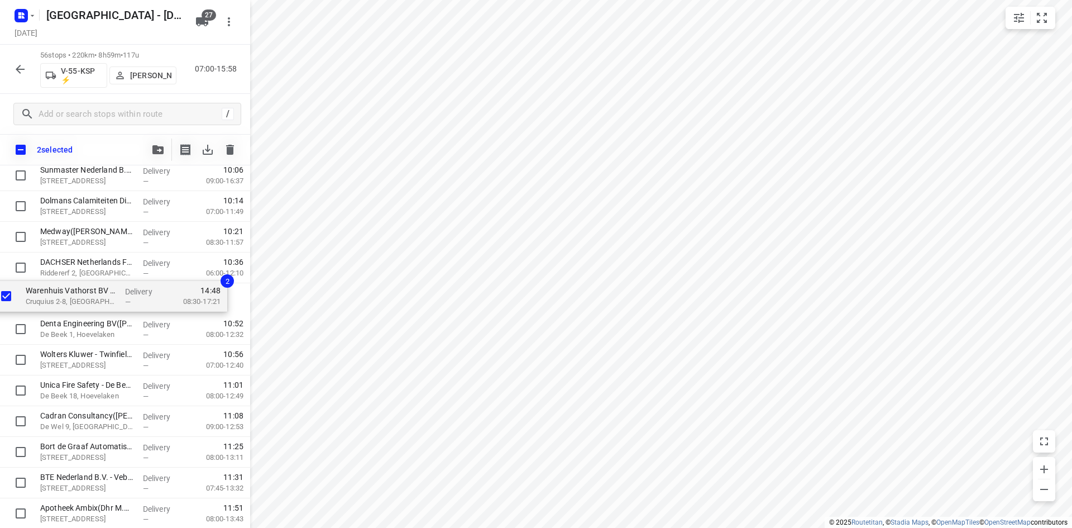
drag, startPoint x: 71, startPoint y: 459, endPoint x: 56, endPoint y: 301, distance: 159.3
click at [56, 301] on div "EBS Public Transportation - Locatie Harderwijk(Ron van Haasteren) Van Leeuwenho…" at bounding box center [125, 437] width 250 height 1720
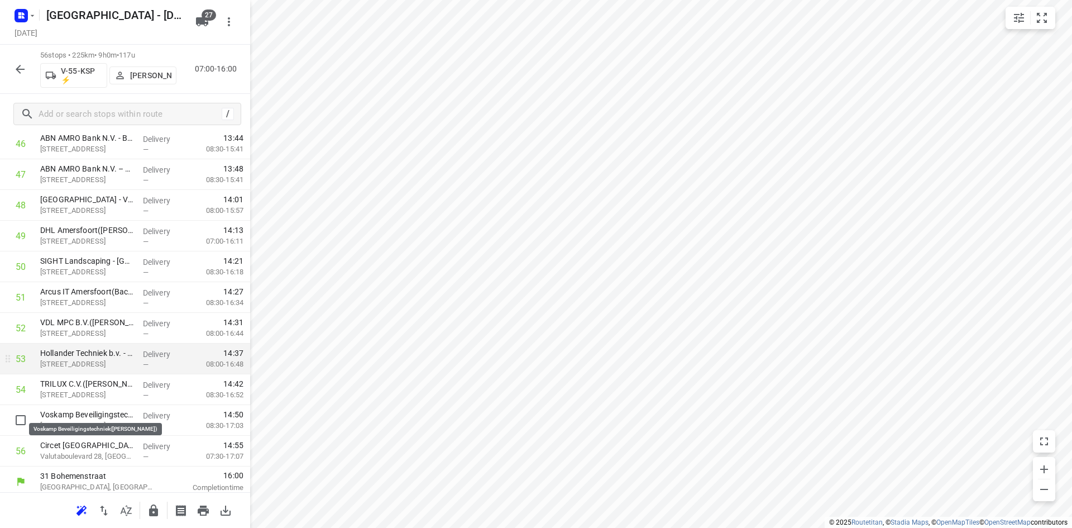
scroll to position [1481, 0]
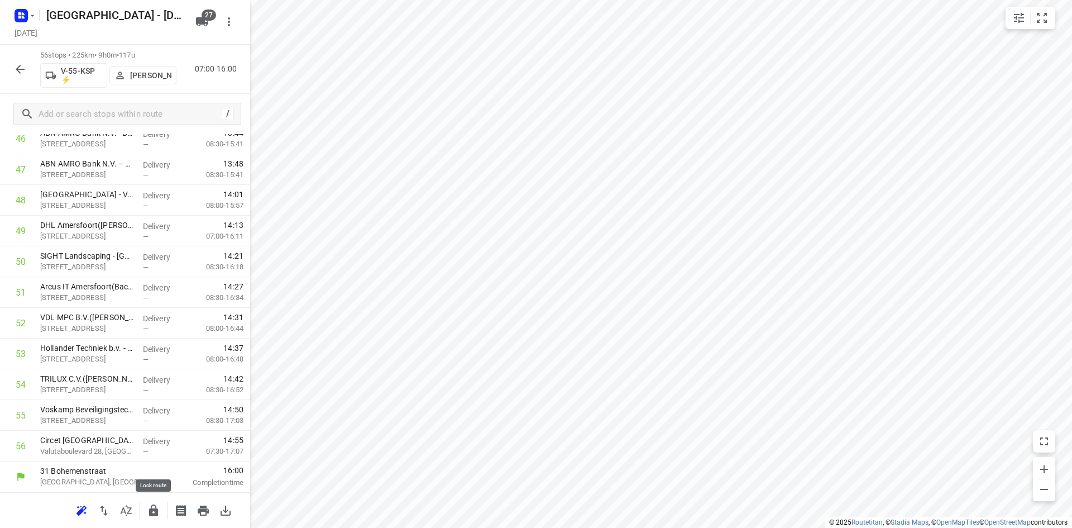
click at [151, 508] on icon "button" at bounding box center [153, 510] width 9 height 12
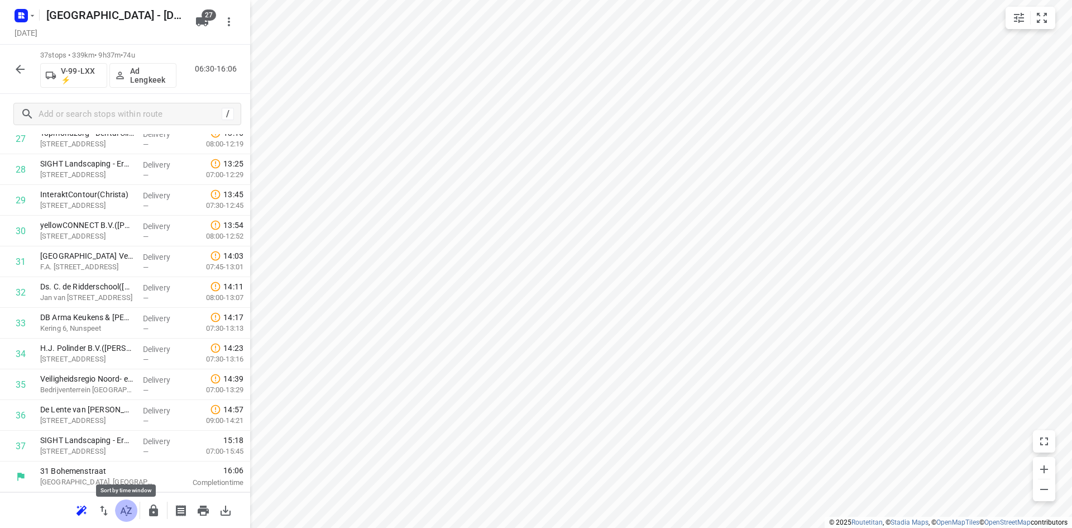
click at [126, 507] on icon "button" at bounding box center [126, 510] width 13 height 13
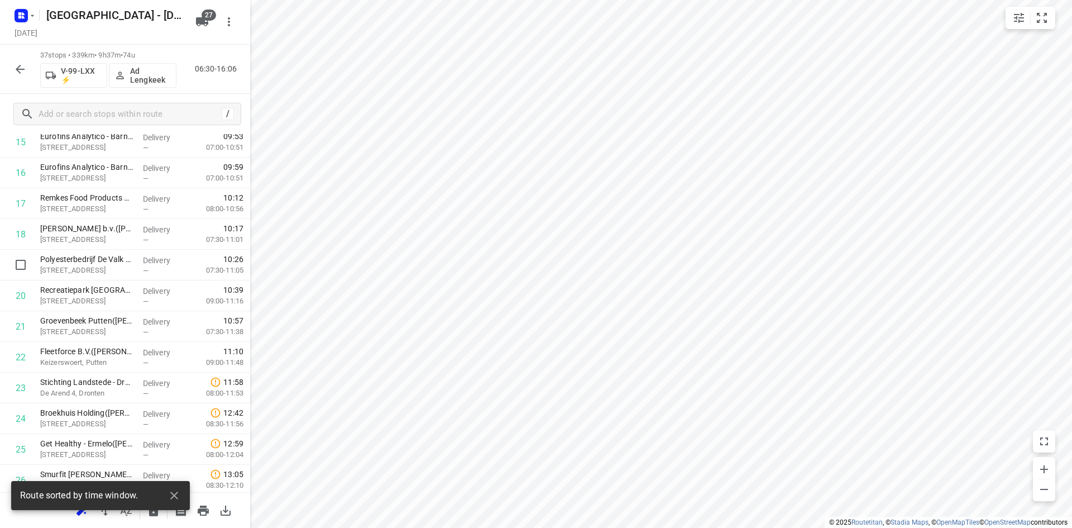
scroll to position [506, 0]
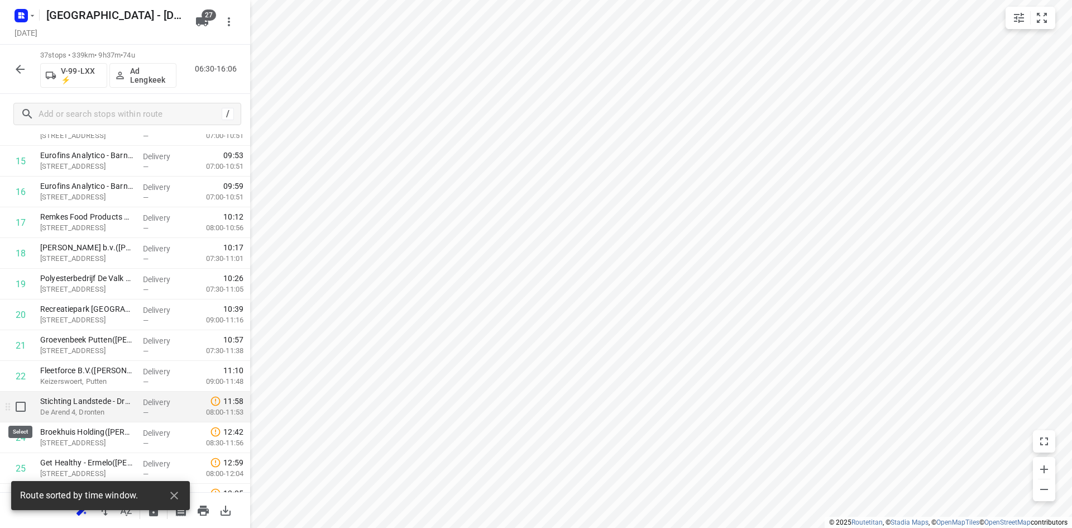
click at [20, 406] on input "checkbox" at bounding box center [20, 406] width 22 height 22
checkbox input "true"
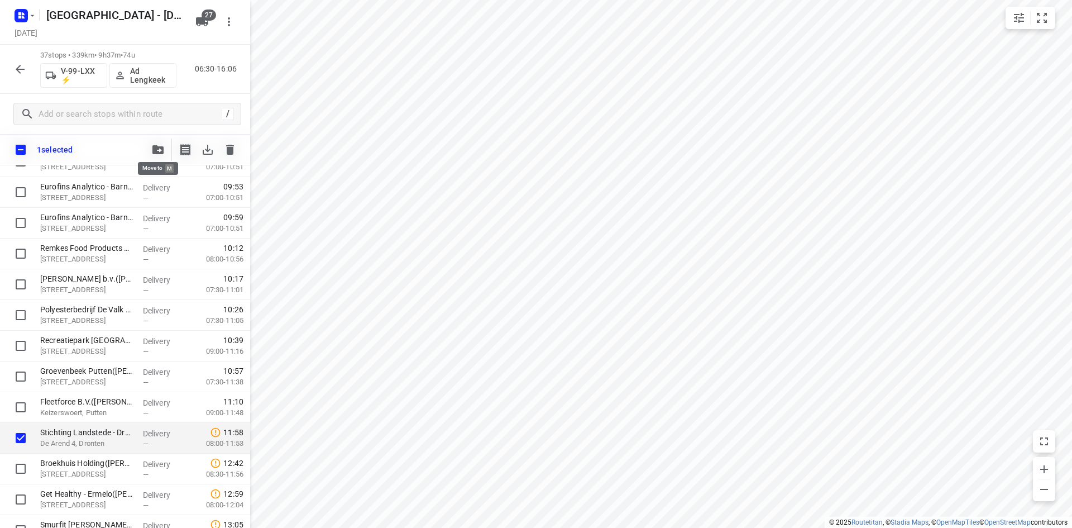
click at [156, 158] on button "button" at bounding box center [158, 150] width 22 height 22
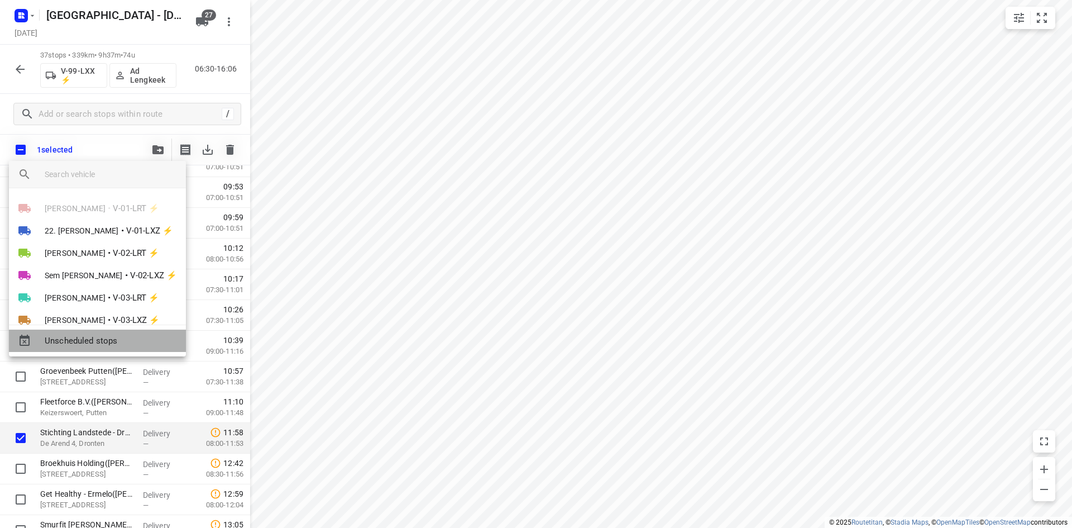
click at [102, 344] on span "Unscheduled stops" at bounding box center [111, 341] width 132 height 13
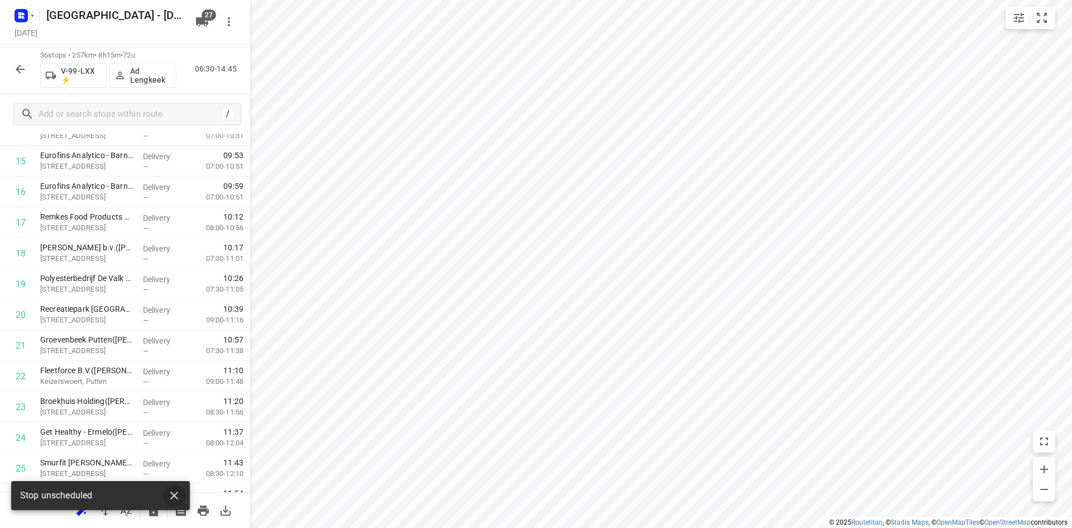
click at [177, 498] on icon "button" at bounding box center [174, 496] width 8 height 8
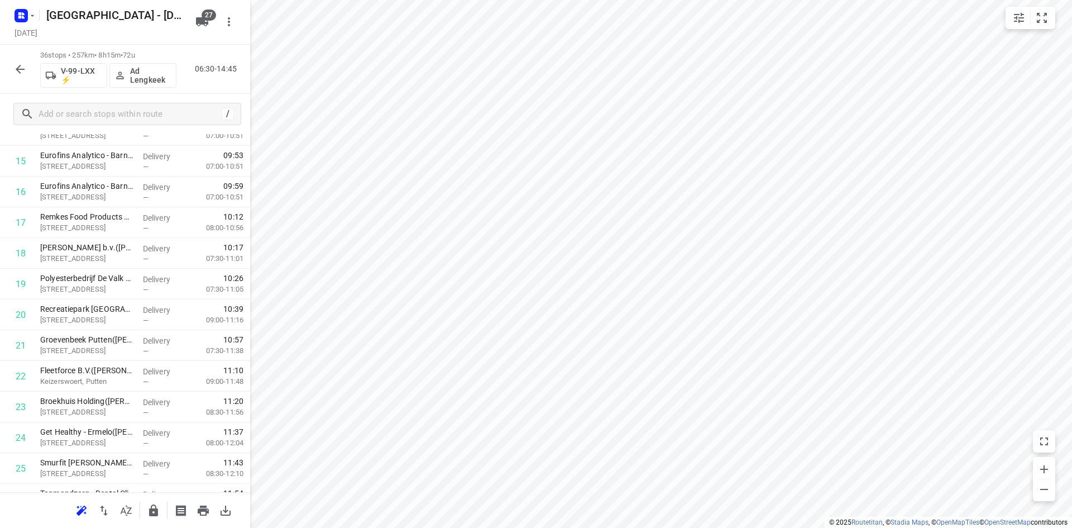
click at [126, 505] on icon "button" at bounding box center [126, 510] width 13 height 13
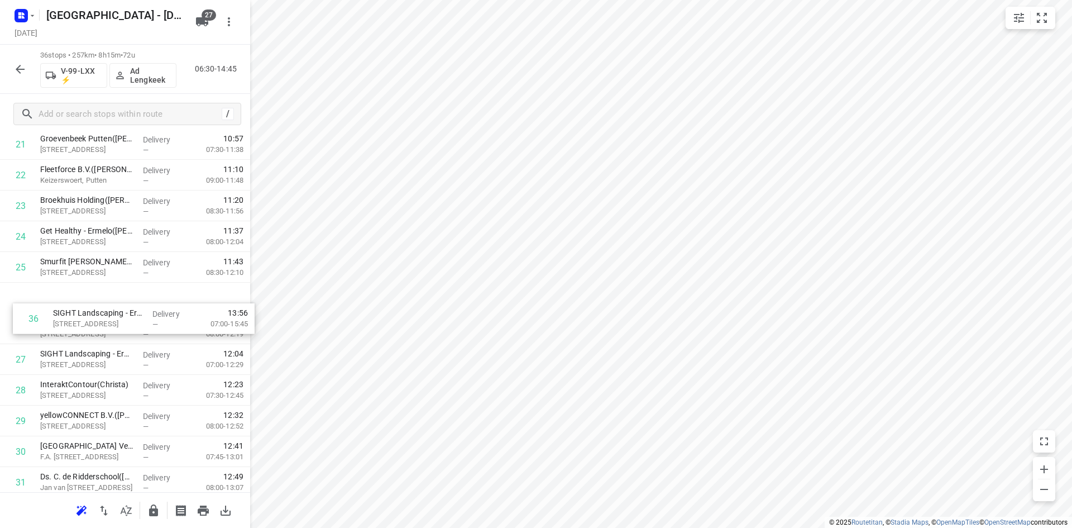
scroll to position [699, 0]
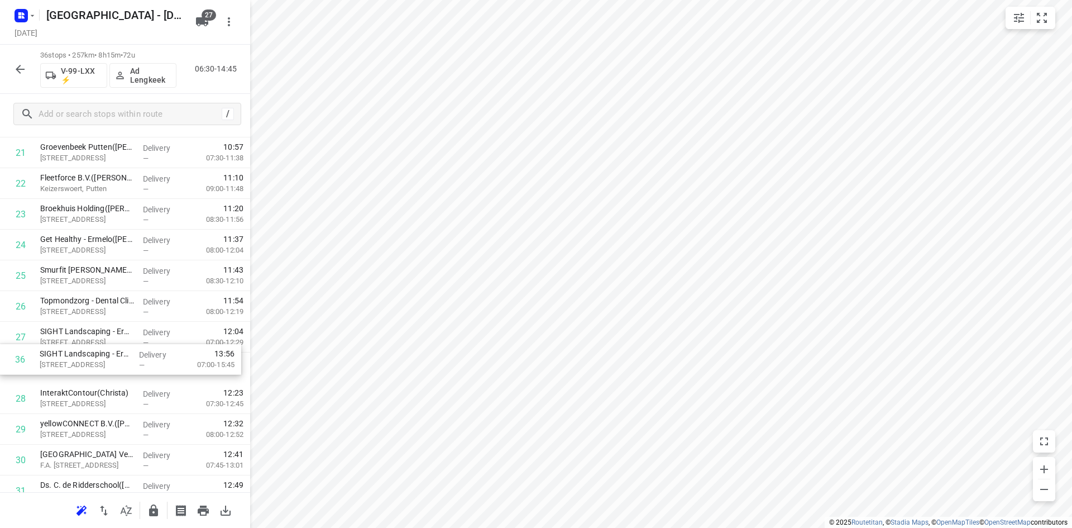
drag, startPoint x: 70, startPoint y: 442, endPoint x: 67, endPoint y: 352, distance: 90.0
click at [67, 352] on div "1 ⭐Pluimveeverwerking Jan van Ee BV(Marianne Meijer) Wolweg 2, Stroe Delivery —…" at bounding box center [125, 76] width 250 height 1106
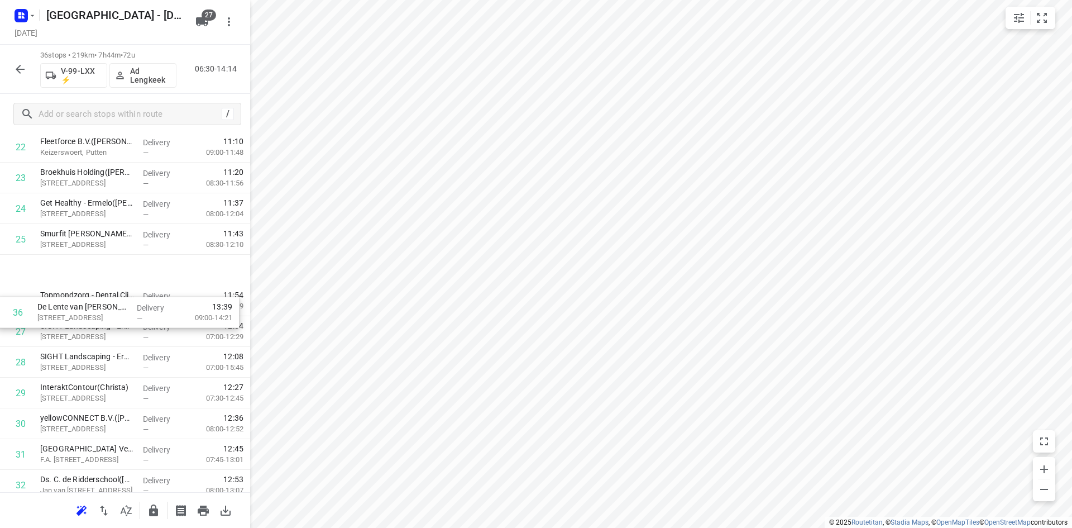
scroll to position [755, 0]
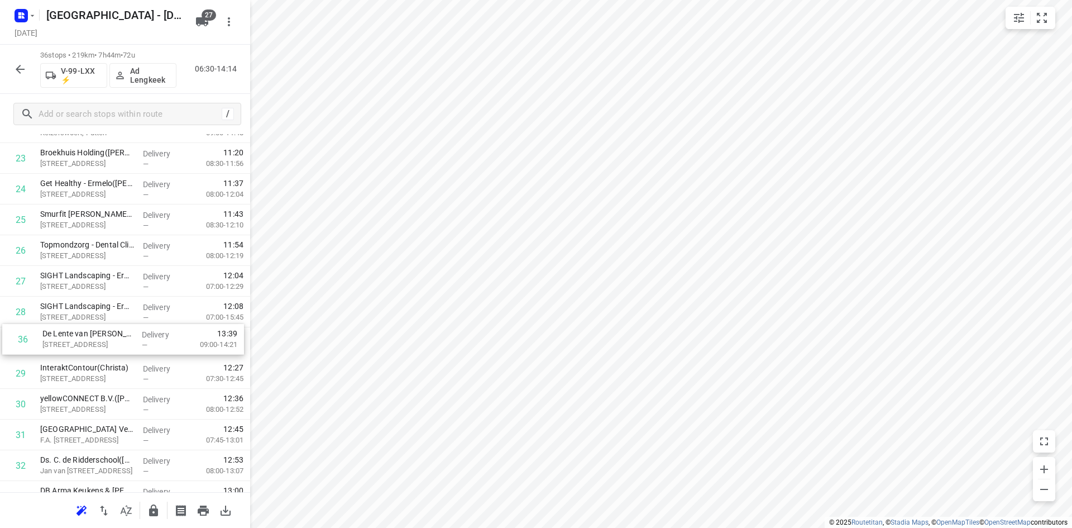
drag, startPoint x: 142, startPoint y: 438, endPoint x: 145, endPoint y: 333, distance: 105.0
click at [145, 333] on div "1 ⭐Pluimveeverwerking Jan van Ee BV(Marianne Meijer) Wolweg 2, Stroe Delivery —…" at bounding box center [125, 20] width 250 height 1106
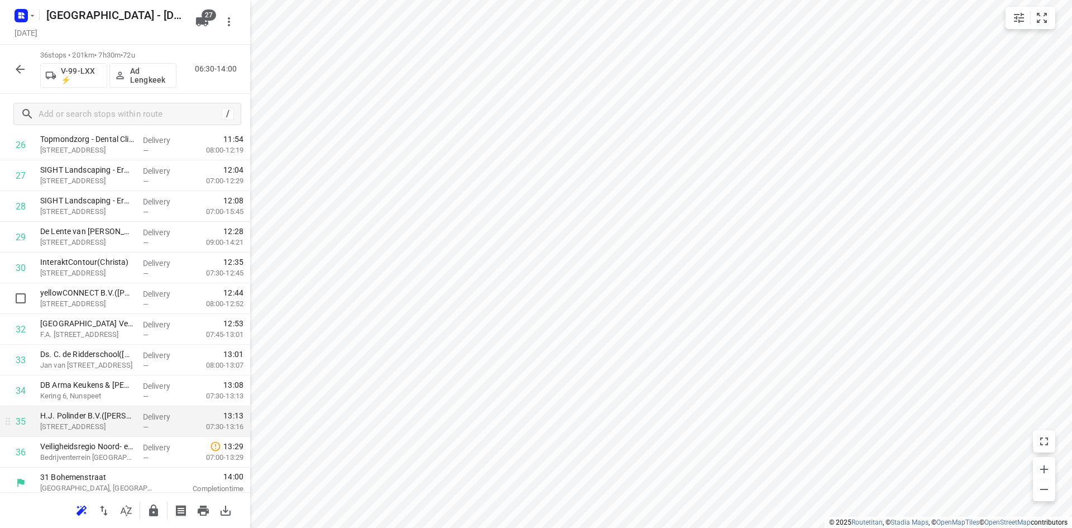
scroll to position [866, 0]
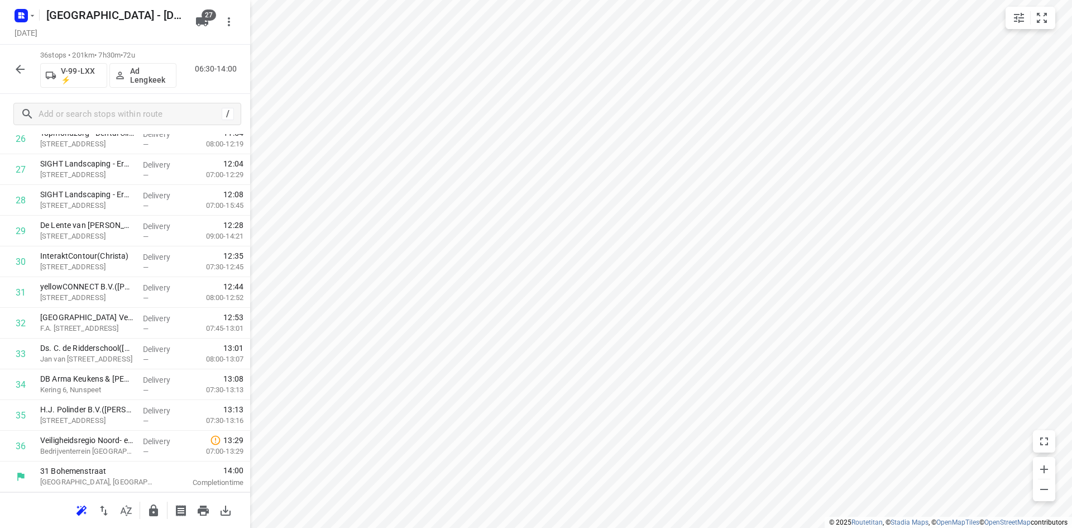
click at [149, 508] on icon "button" at bounding box center [153, 510] width 13 height 13
click at [126, 514] on icon "button" at bounding box center [126, 510] width 11 height 11
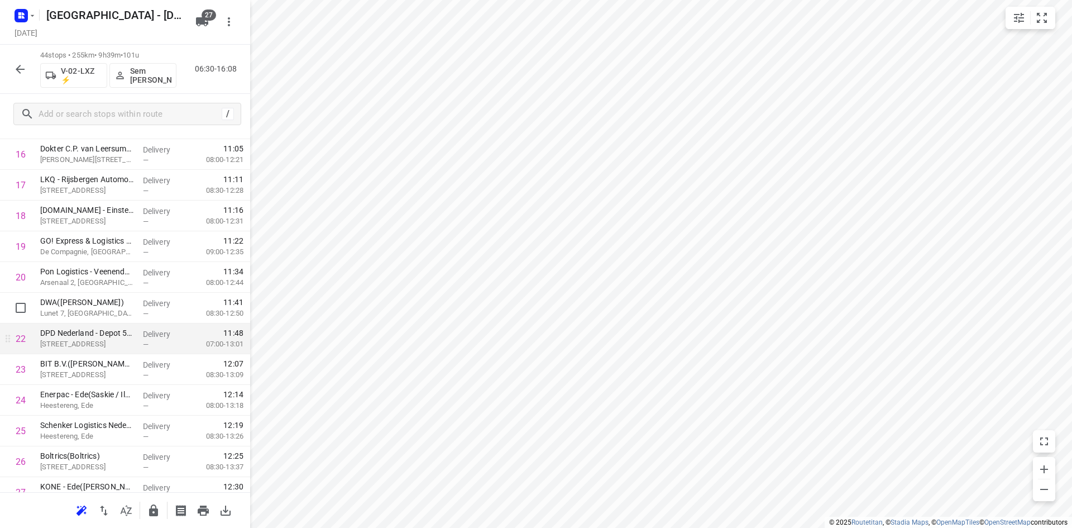
scroll to position [614, 0]
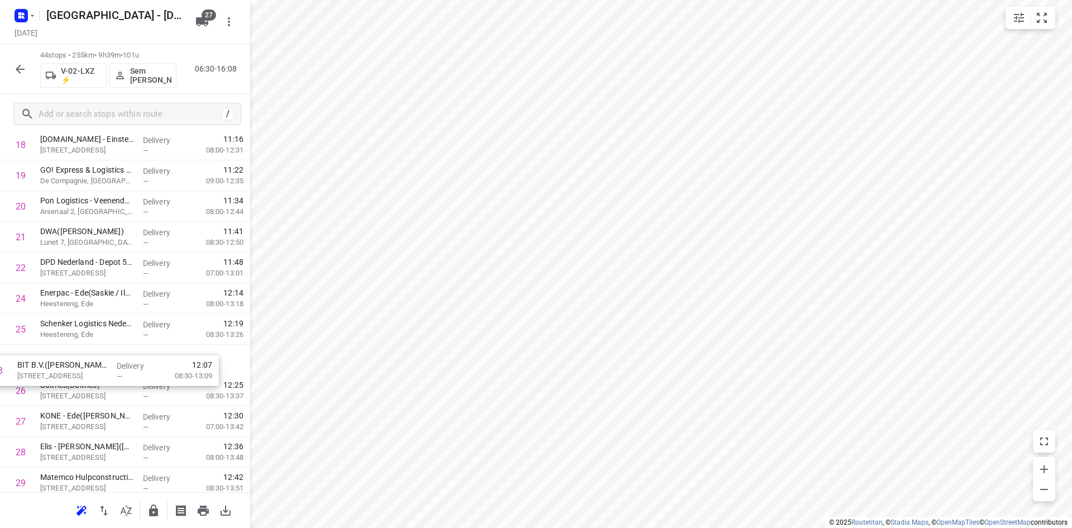
drag, startPoint x: 86, startPoint y: 300, endPoint x: 60, endPoint y: 375, distance: 79.7
click at [60, 375] on div "1 Rijkswaterstaat VWM - Verkeerscentrale Noord-Oost Nederland(Arthur Zijlstra) …" at bounding box center [125, 283] width 250 height 1352
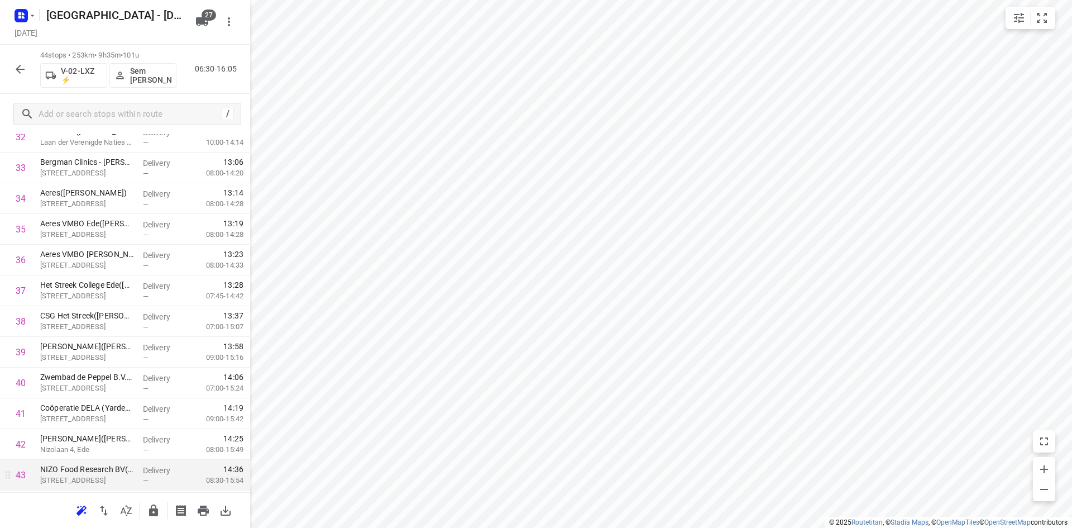
scroll to position [1112, 0]
click at [148, 514] on icon "button" at bounding box center [153, 510] width 13 height 13
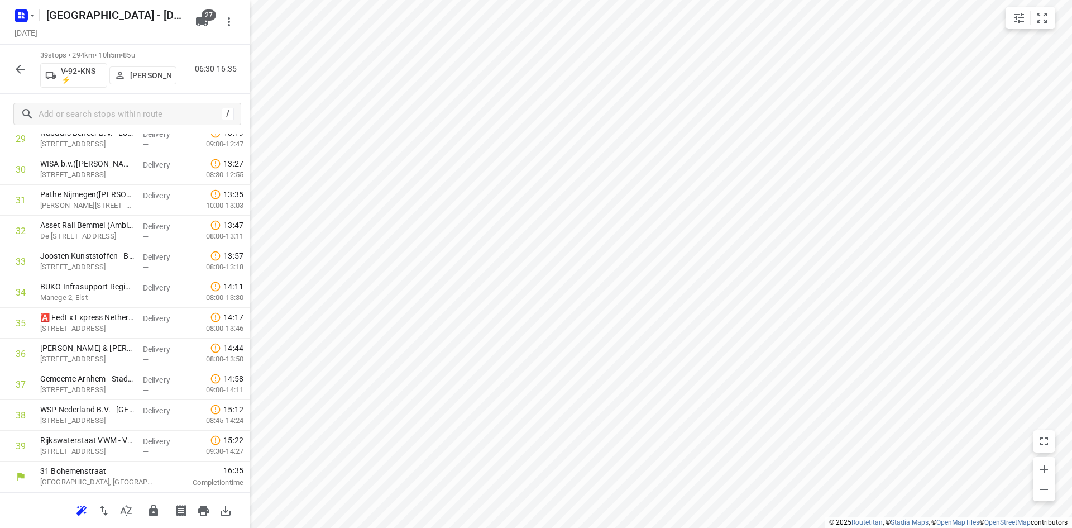
scroll to position [958, 0]
click at [128, 516] on icon "button" at bounding box center [126, 510] width 13 height 13
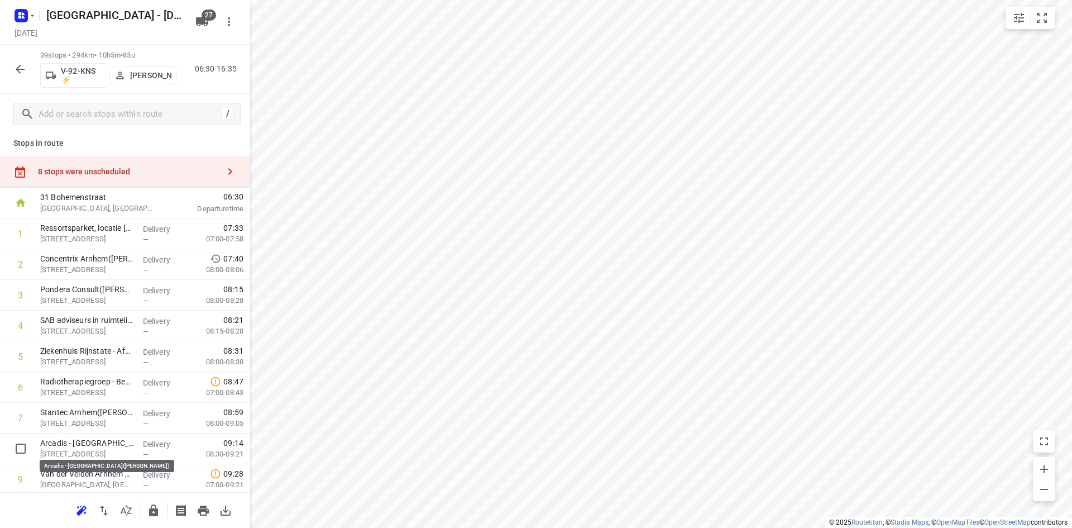
scroll to position [6, 0]
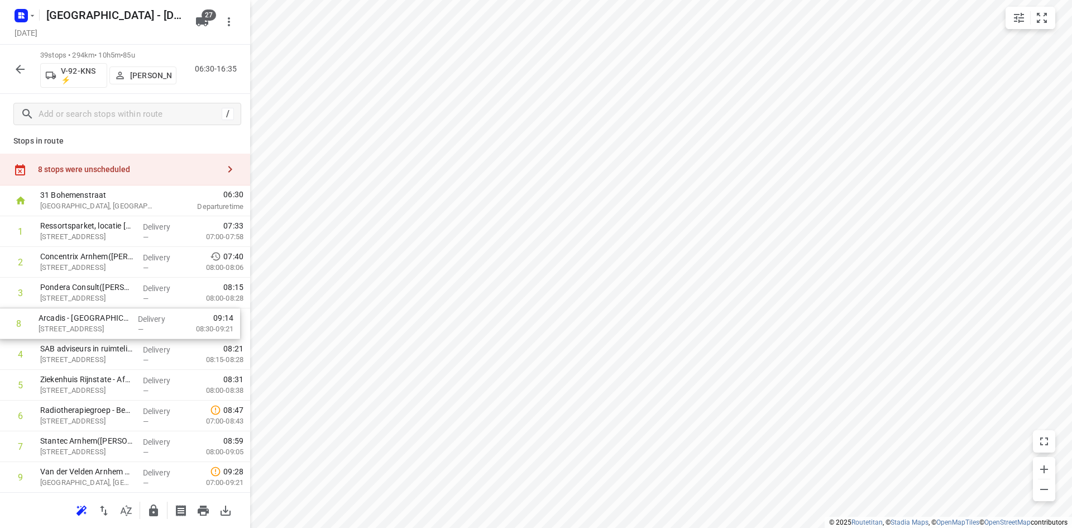
drag, startPoint x: 87, startPoint y: 451, endPoint x: 84, endPoint y: 316, distance: 135.2
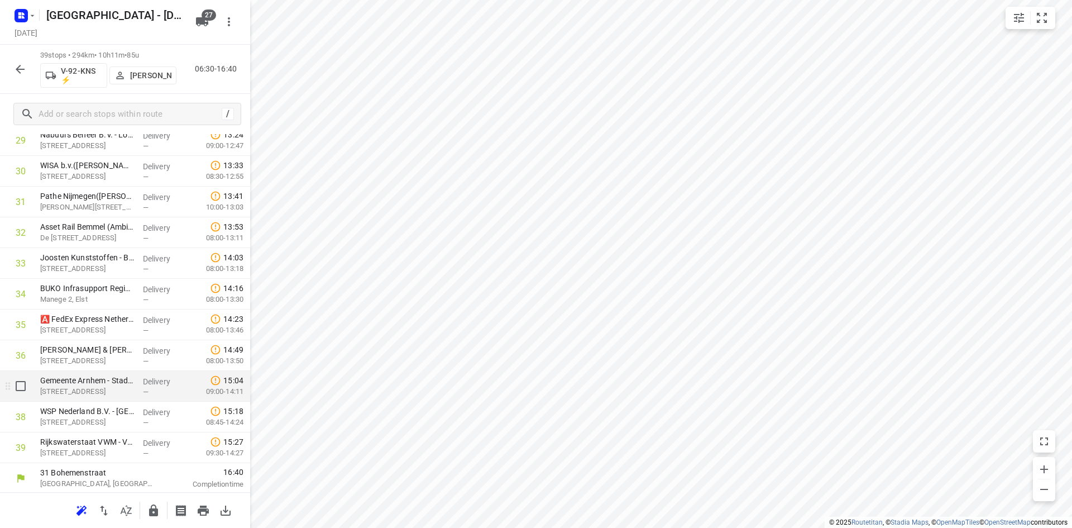
scroll to position [958, 0]
click at [148, 516] on icon "button" at bounding box center [153, 510] width 13 height 13
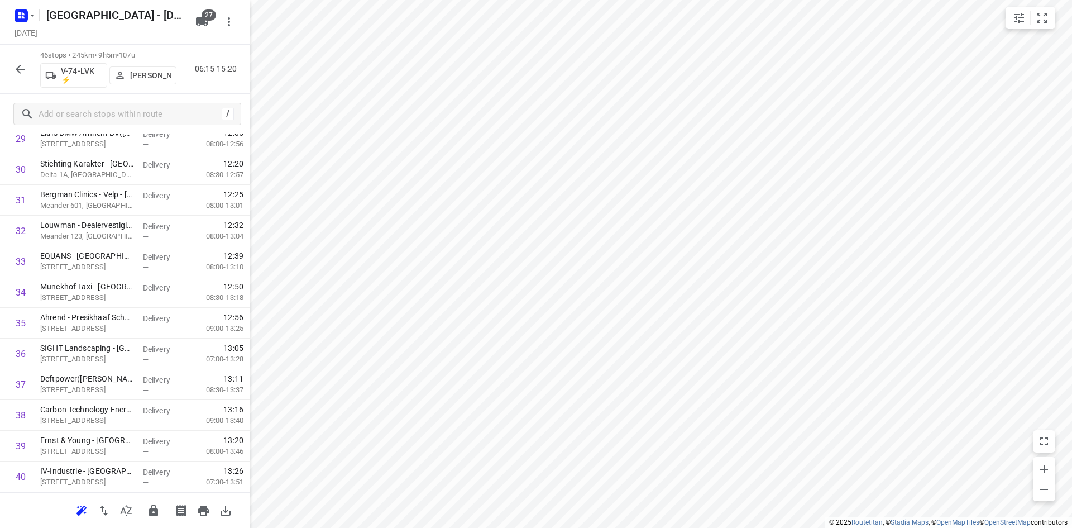
click at [121, 519] on button "button" at bounding box center [126, 510] width 22 height 22
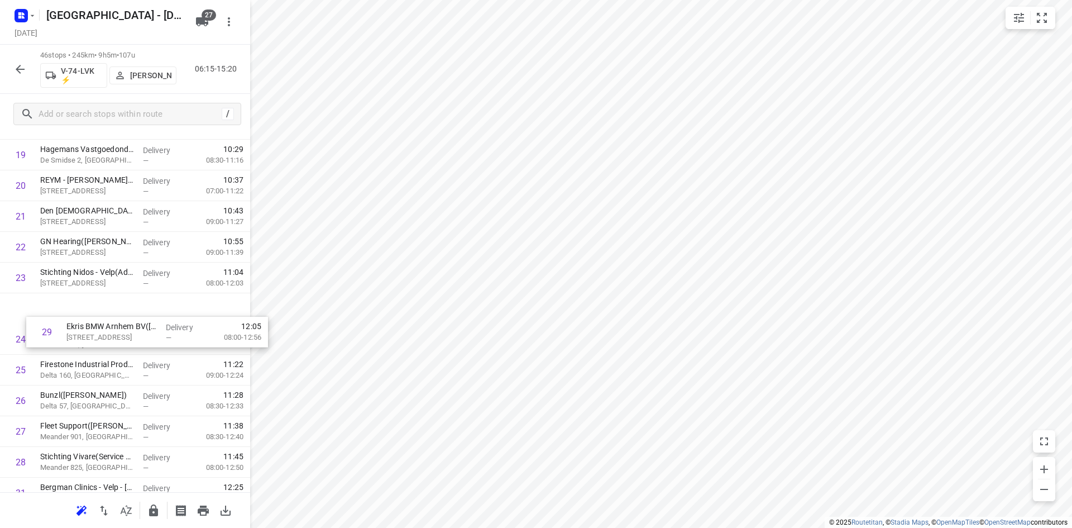
scroll to position [618, 0]
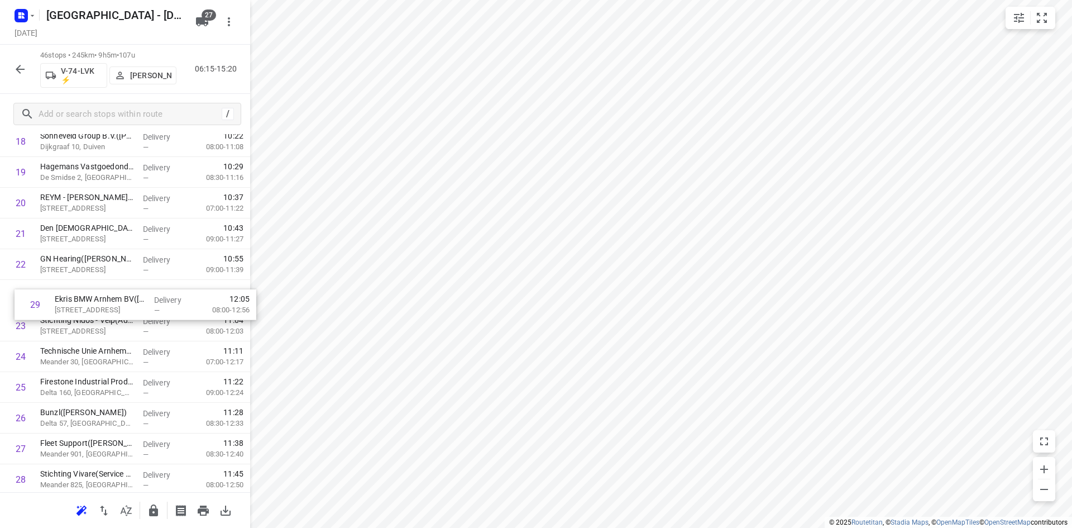
drag, startPoint x: 54, startPoint y: 424, endPoint x: 68, endPoint y: 296, distance: 128.6
click at [68, 296] on div "1 Alpha Deuren International - Locatie Rabelink en fabriek(Monique Hagen) Eekhe…" at bounding box center [125, 310] width 250 height 1413
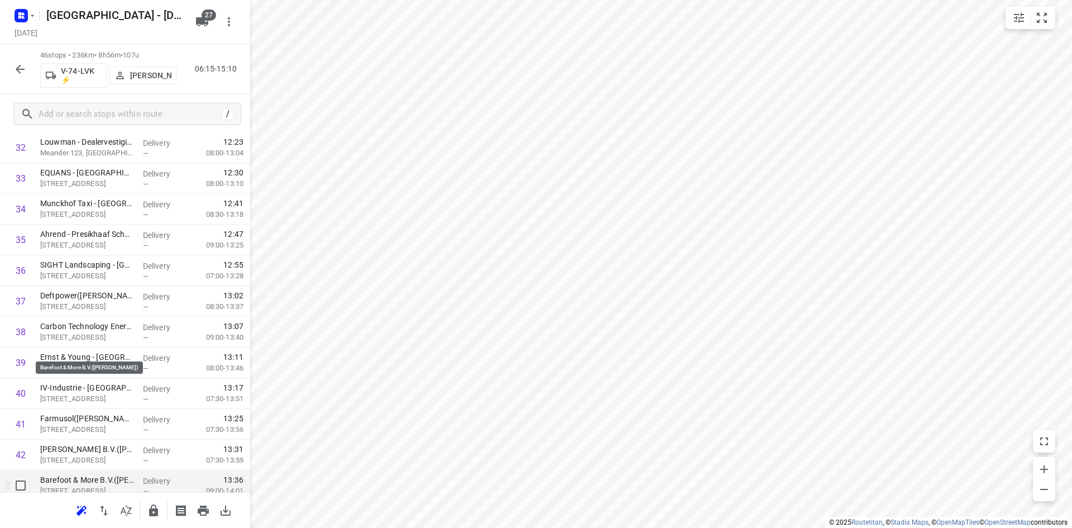
scroll to position [1174, 0]
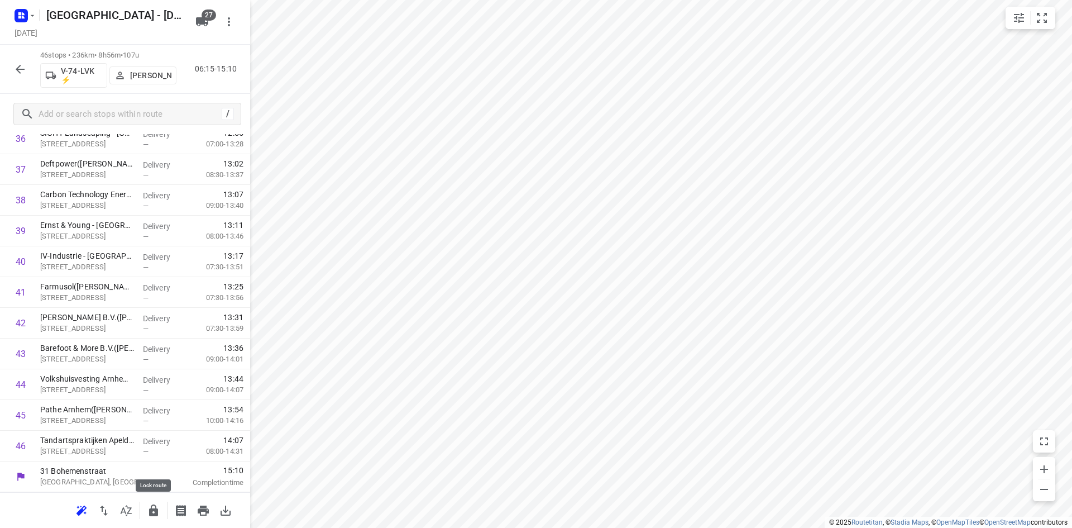
click at [147, 514] on icon "button" at bounding box center [153, 510] width 13 height 13
click at [135, 515] on button "button" at bounding box center [126, 510] width 22 height 22
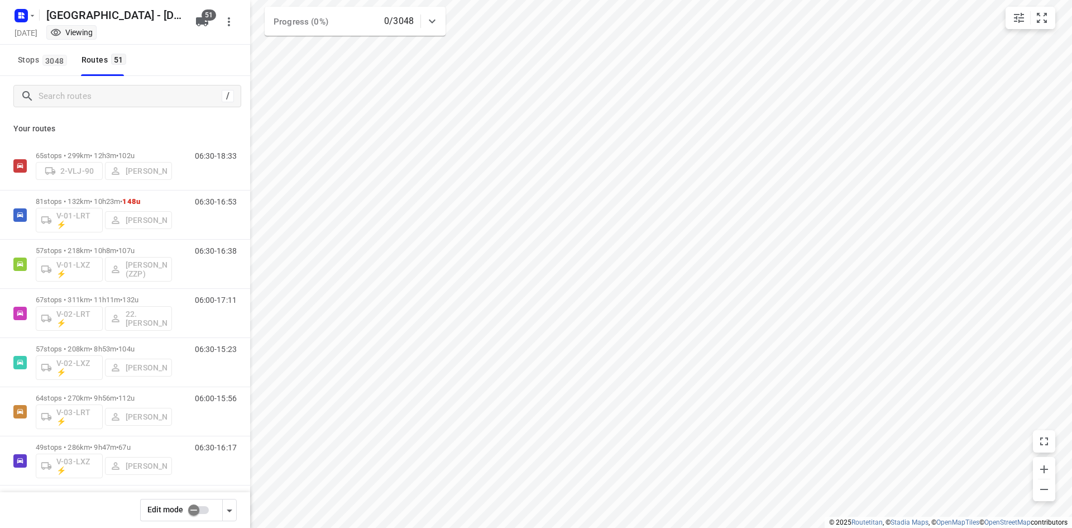
click at [197, 505] on input "checkbox" at bounding box center [194, 509] width 64 height 21
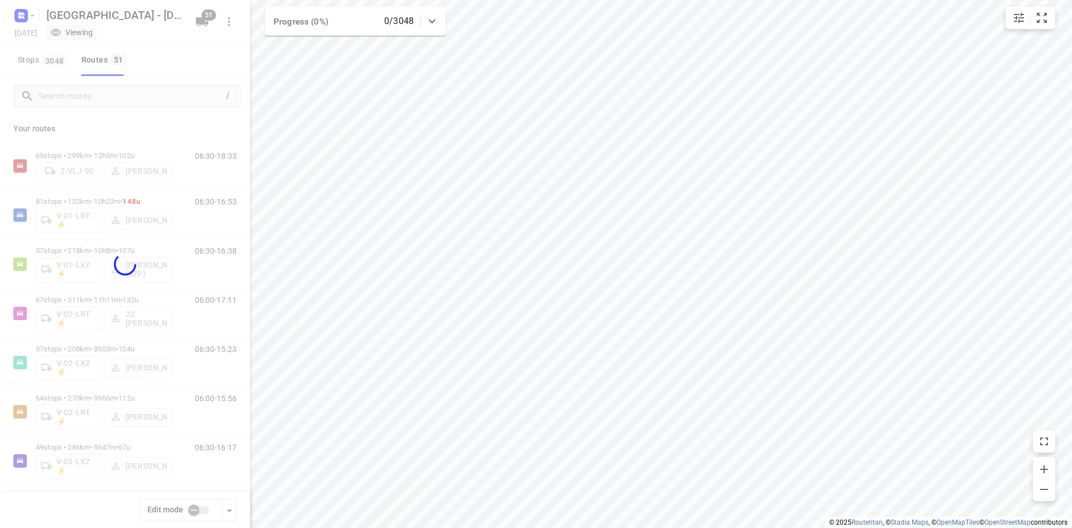
checkbox input "true"
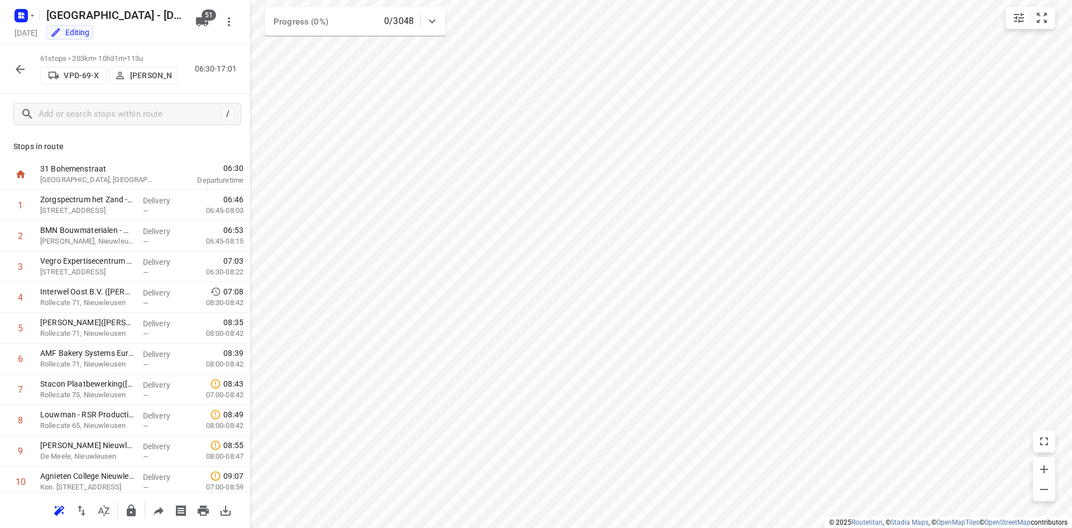
click at [129, 79] on span "[PERSON_NAME]" at bounding box center [143, 75] width 57 height 11
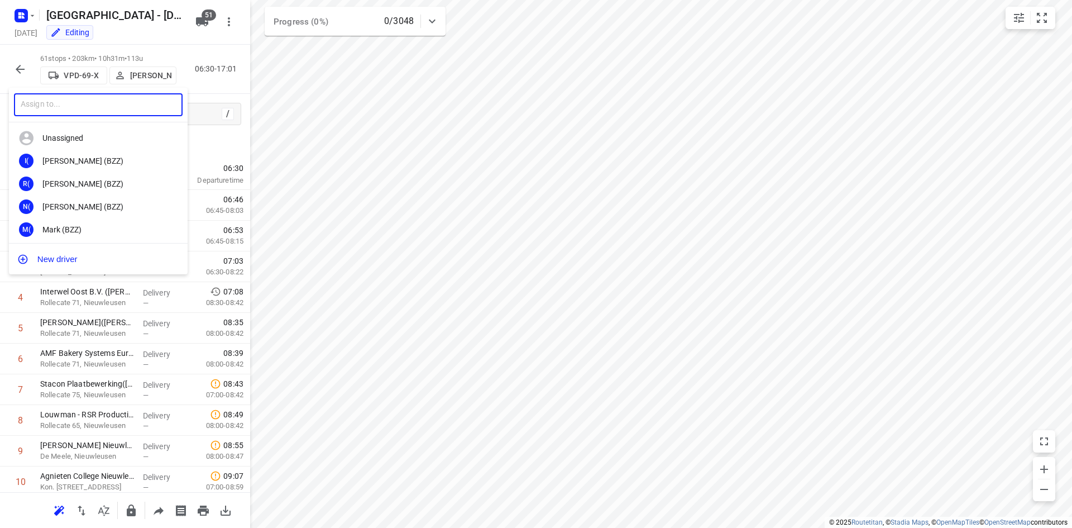
click at [123, 107] on input "text" at bounding box center [98, 104] width 169 height 23
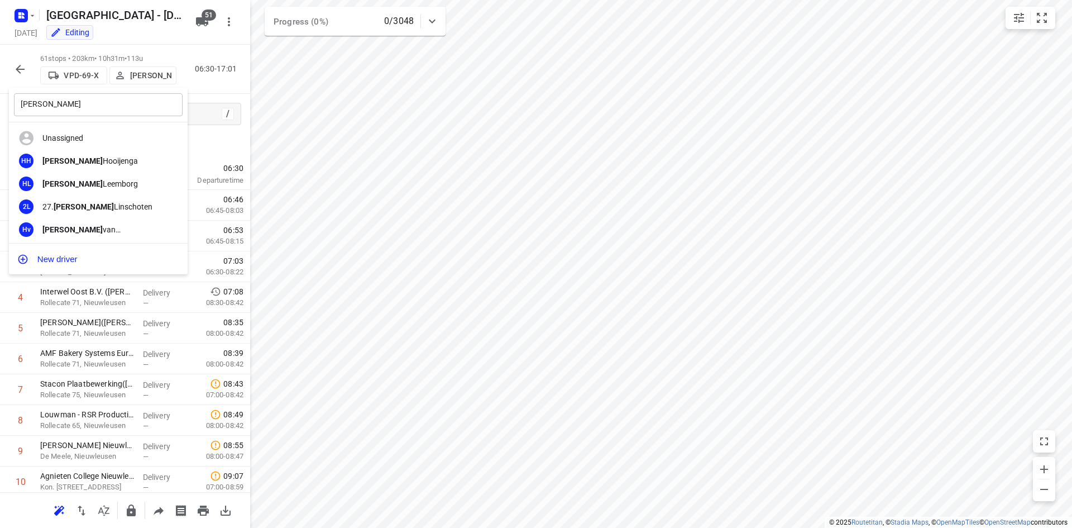
drag, startPoint x: 90, startPoint y: 223, endPoint x: 93, endPoint y: 105, distance: 117.9
click at [93, 105] on div "[PERSON_NAME] Unassigned HH [PERSON_NAME] HL [PERSON_NAME] 2L 27. [PERSON_NAME]…" at bounding box center [98, 181] width 179 height 187
drag, startPoint x: 93, startPoint y: 105, endPoint x: 0, endPoint y: 99, distance: 93.5
click at [0, 99] on div "[PERSON_NAME] Unassigned HH [PERSON_NAME] HL [PERSON_NAME] 2L 27. [PERSON_NAME]…" at bounding box center [536, 264] width 1072 height 528
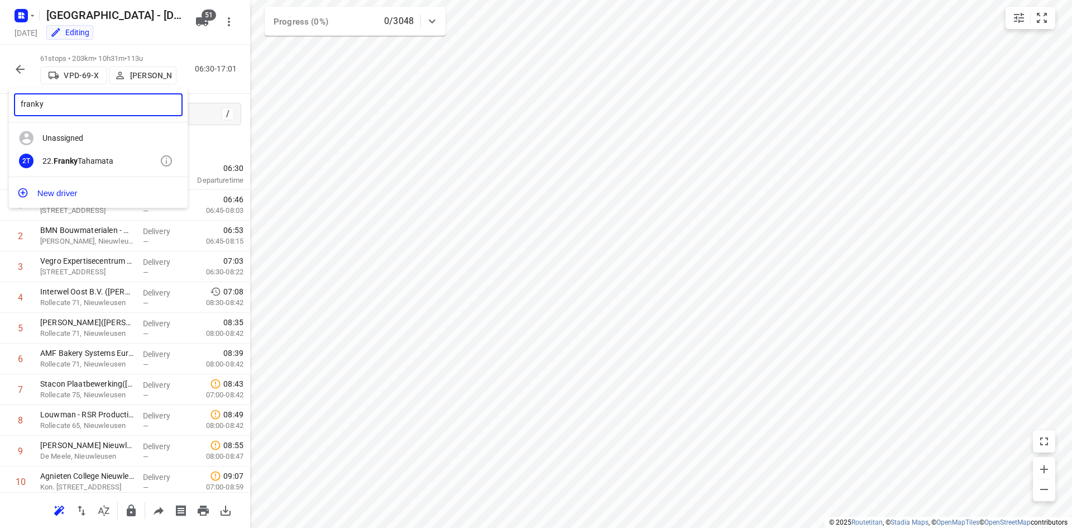
type input "franky"
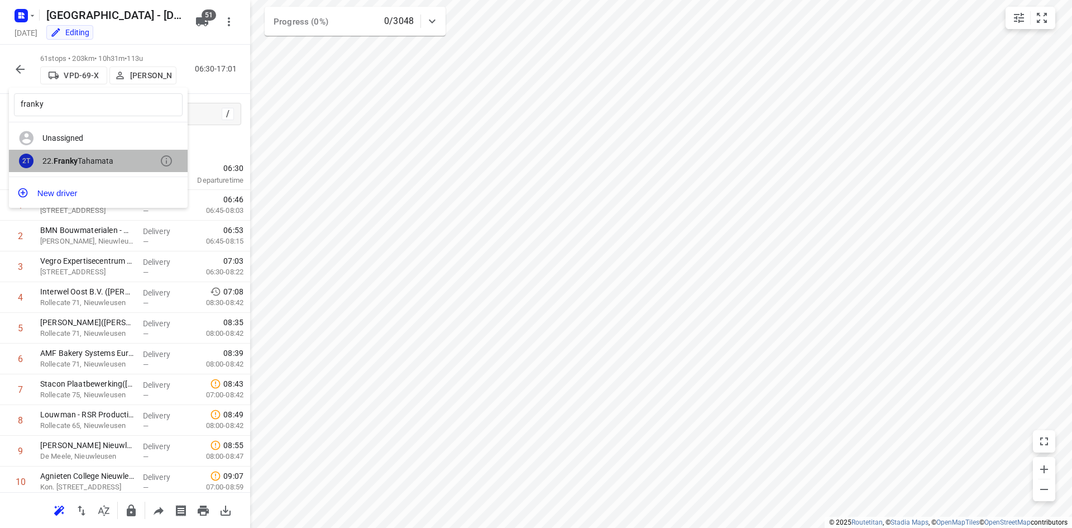
click at [73, 161] on b "Franky" at bounding box center [66, 160] width 24 height 9
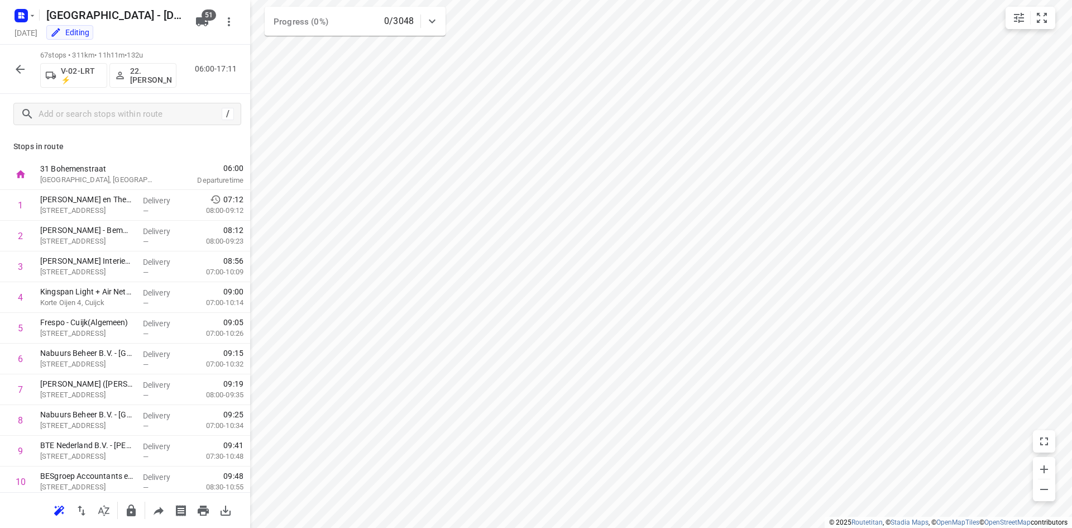
click at [154, 76] on p "22. [PERSON_NAME]" at bounding box center [150, 75] width 41 height 18
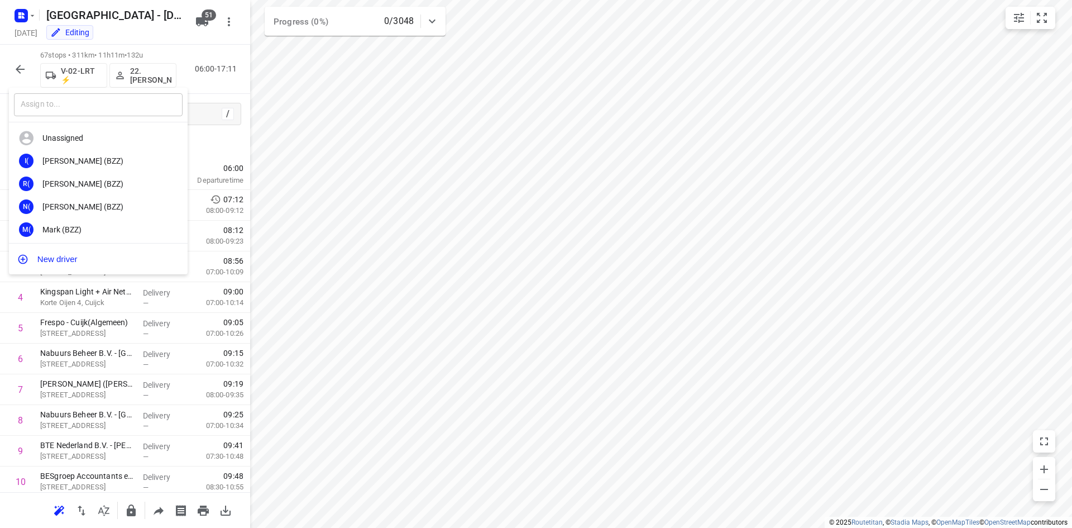
click at [106, 96] on input "text" at bounding box center [98, 104] width 169 height 23
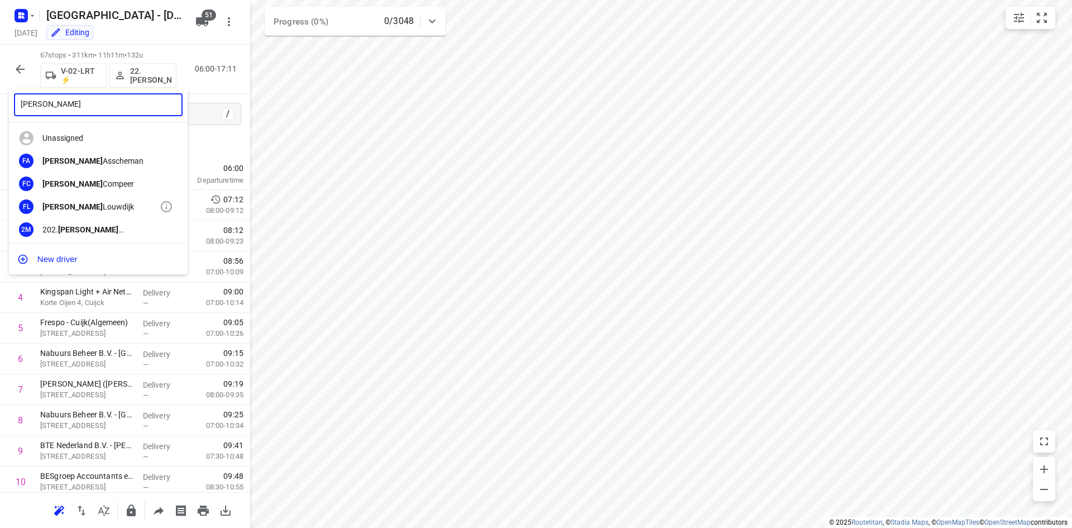
type input "[PERSON_NAME]"
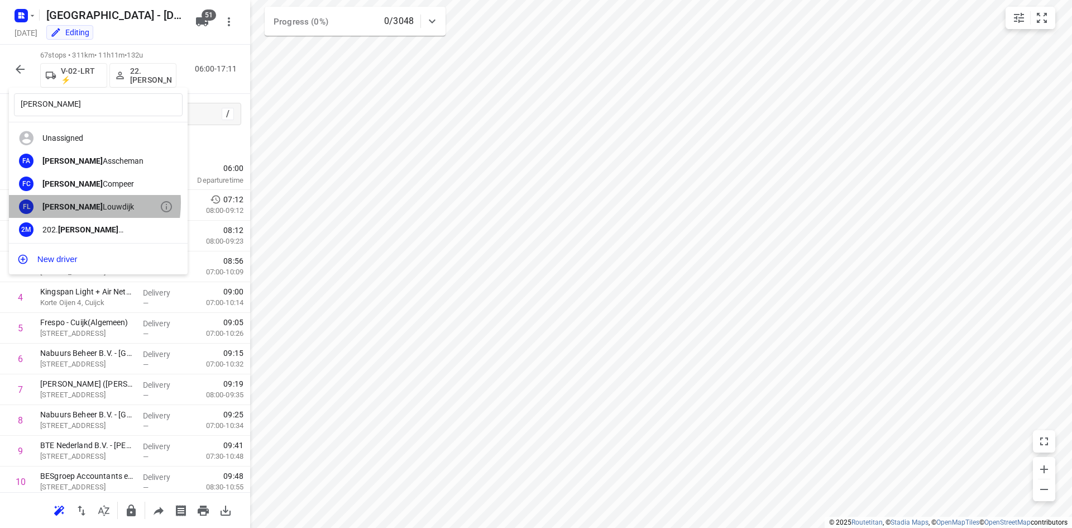
click at [63, 202] on b "[PERSON_NAME]" at bounding box center [72, 206] width 60 height 9
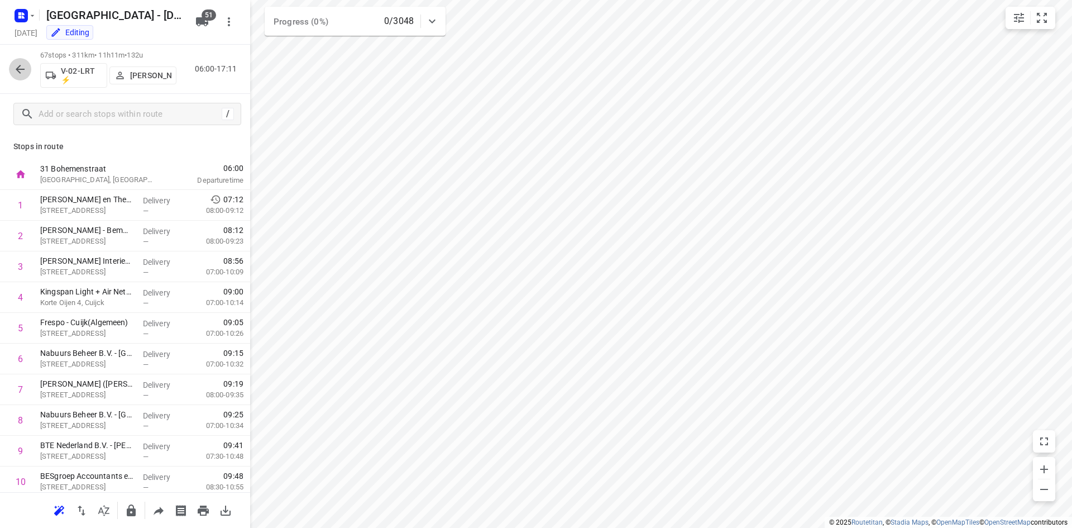
click at [13, 64] on icon "button" at bounding box center [19, 69] width 13 height 13
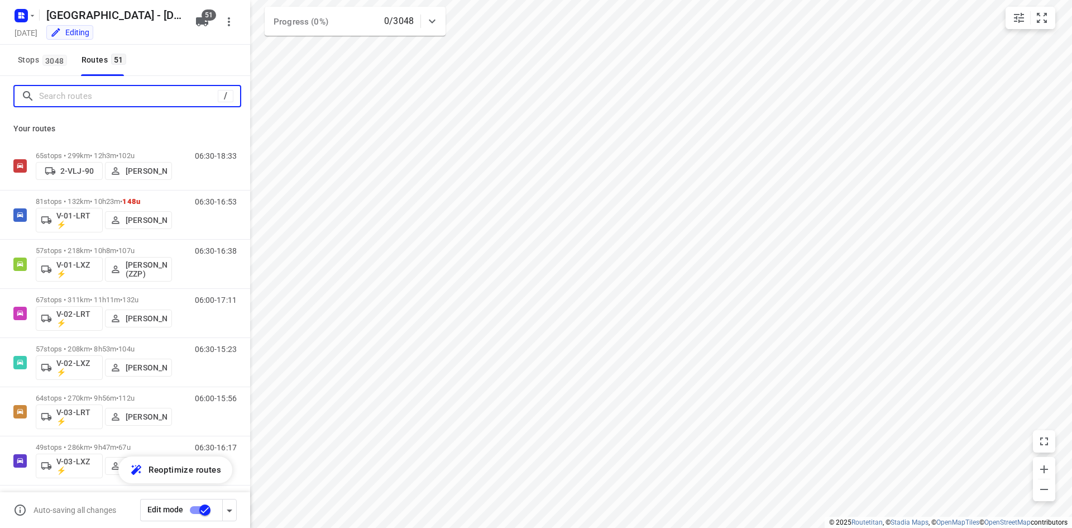
click at [73, 103] on input "Search routes" at bounding box center [128, 96] width 179 height 17
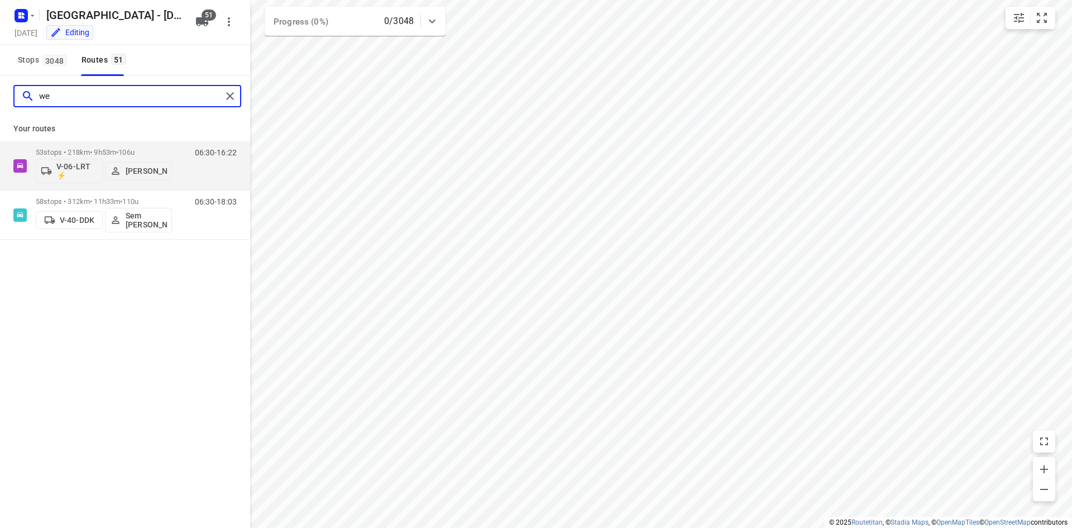
type input "w"
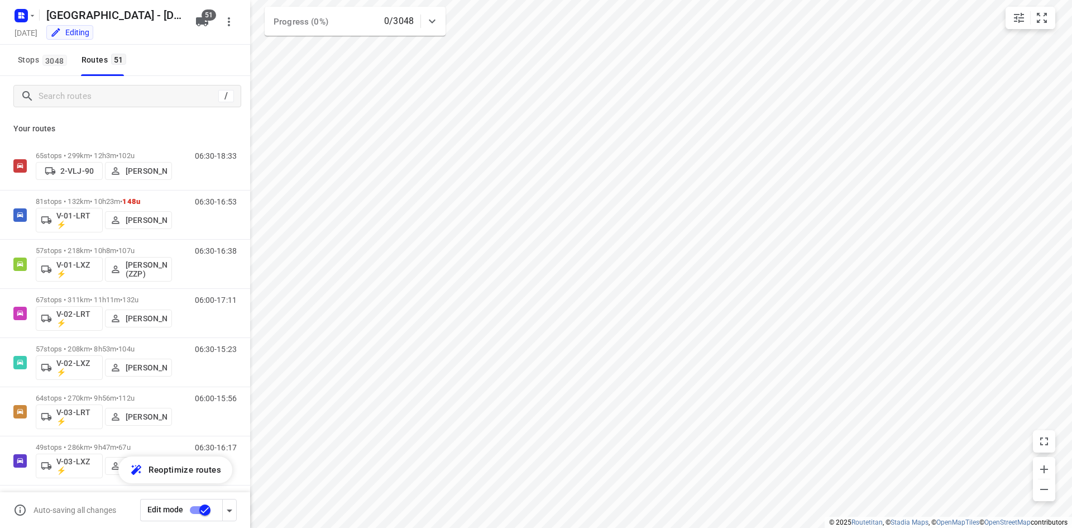
click at [188, 68] on div "Stops 3048 Routes 51" at bounding box center [125, 60] width 250 height 31
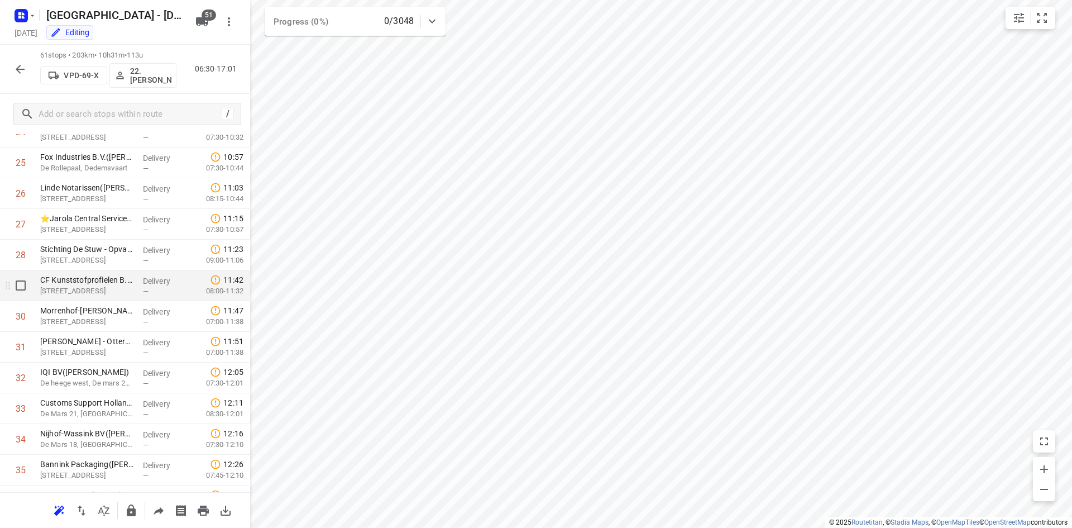
scroll to position [782, 0]
click at [18, 69] on icon "button" at bounding box center [20, 69] width 9 height 9
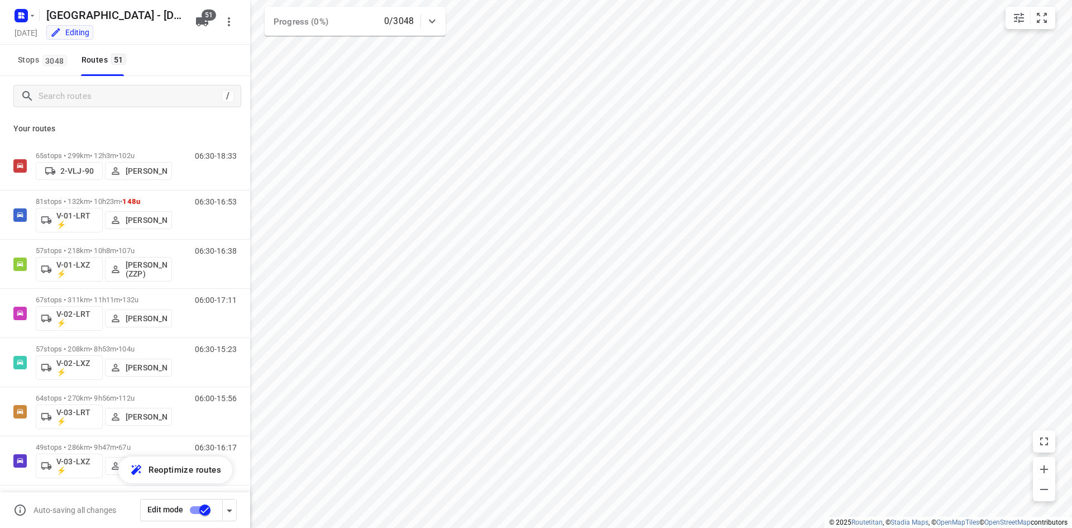
click at [202, 513] on input "checkbox" at bounding box center [205, 509] width 64 height 21
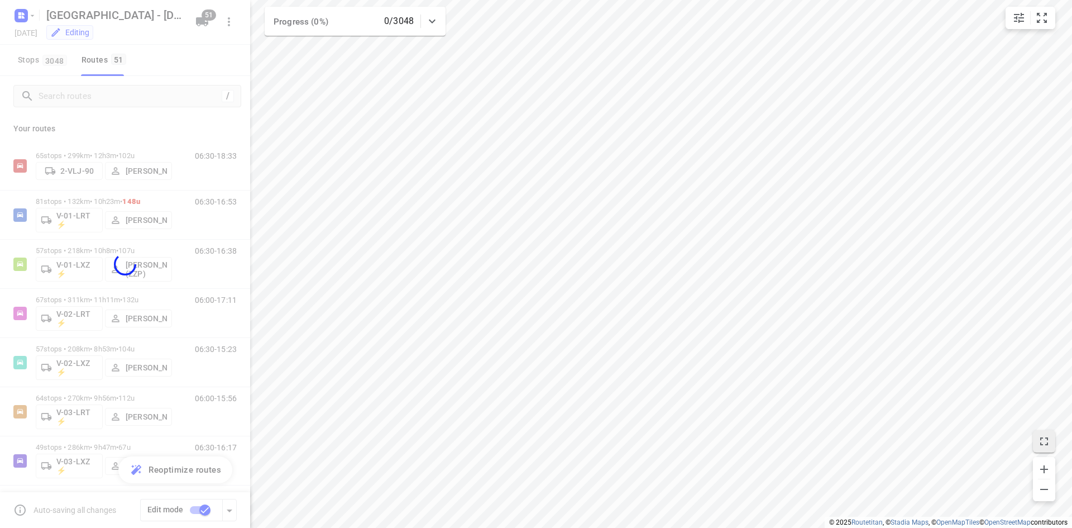
checkbox input "false"
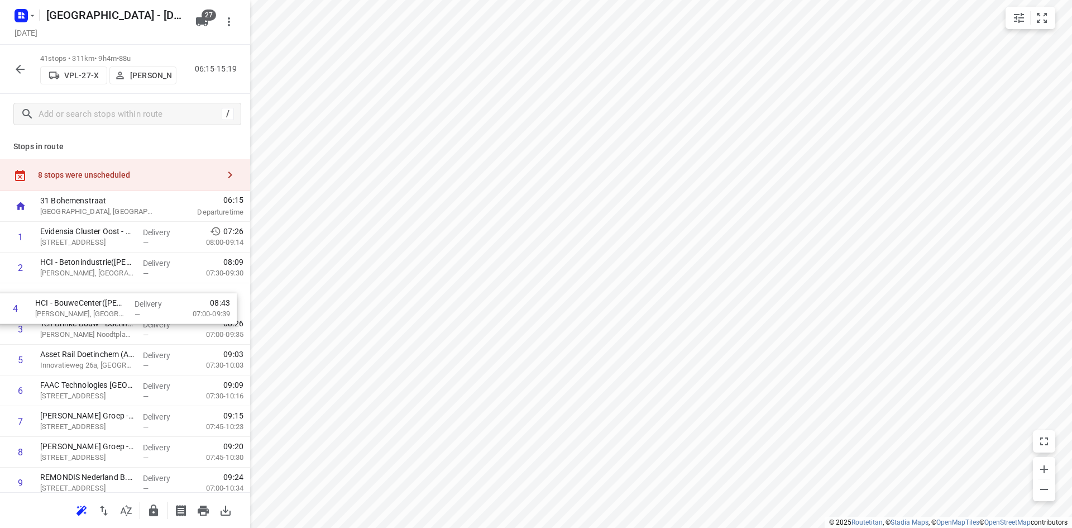
drag, startPoint x: 111, startPoint y: 335, endPoint x: 103, endPoint y: 300, distance: 36.0
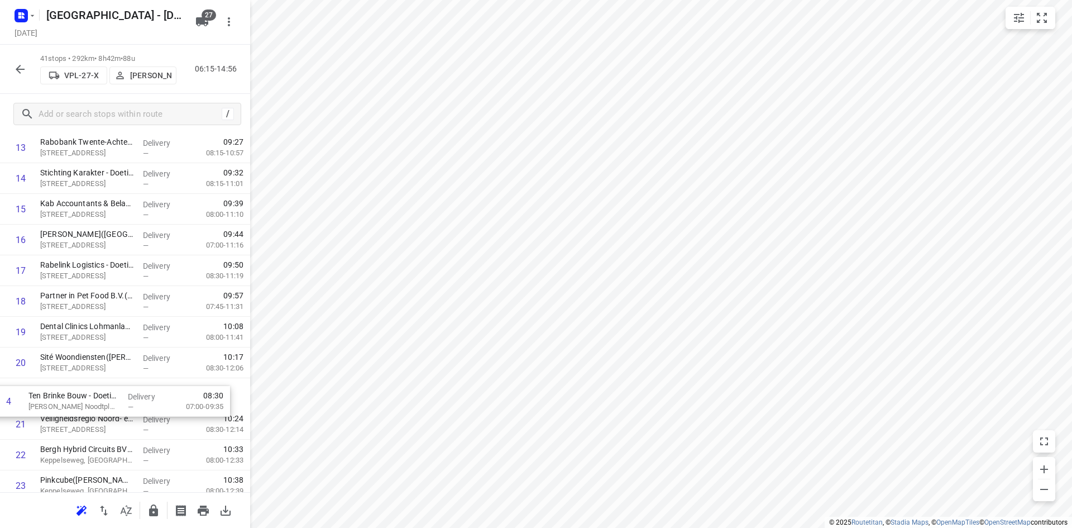
scroll to position [428, 0]
drag, startPoint x: 112, startPoint y: 333, endPoint x: 106, endPoint y: 404, distance: 71.2
click at [106, 404] on div "1 Evidensia Cluster Oost - DGD Vorden(Kitty Stapelbroek) Schimmeldijk 1, Dgd Vo…" at bounding box center [125, 424] width 250 height 1260
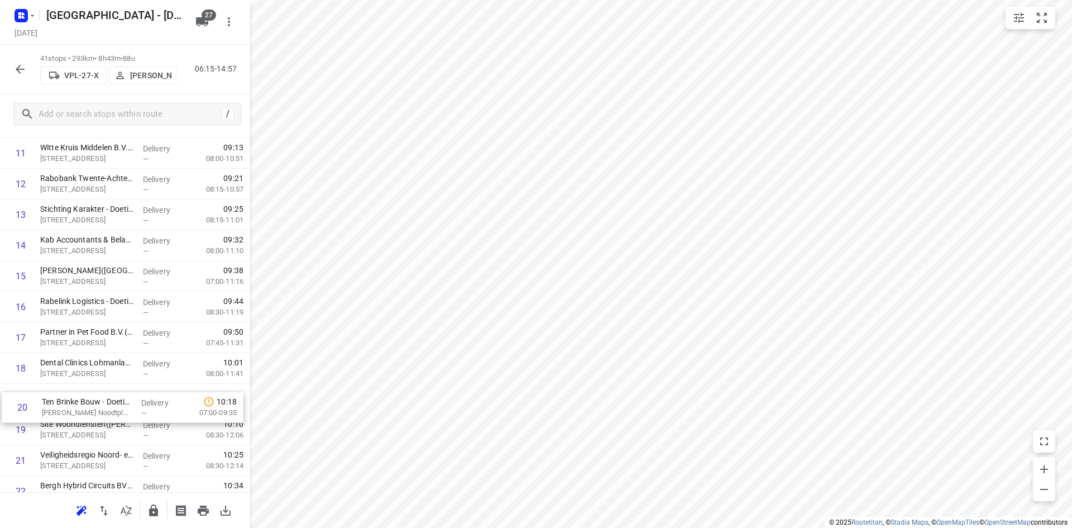
scroll to position [394, 0]
drag, startPoint x: 109, startPoint y: 424, endPoint x: 111, endPoint y: 389, distance: 35.8
click at [111, 389] on div "1 Evidensia Cluster Oost - DGD Vorden(Kitty Stapelbroek) Schimmeldijk 1, Dgd Vo…" at bounding box center [125, 457] width 250 height 1260
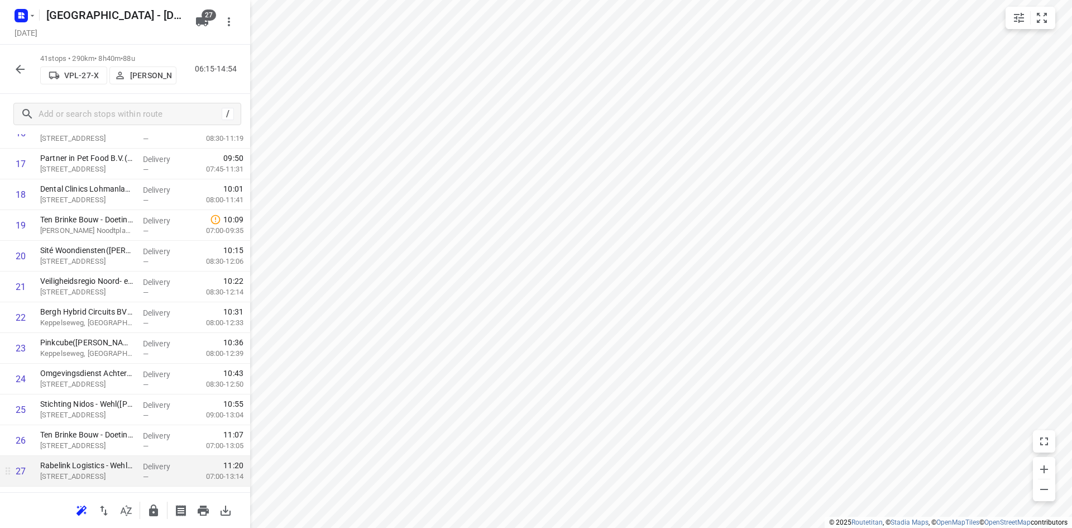
scroll to position [618, 0]
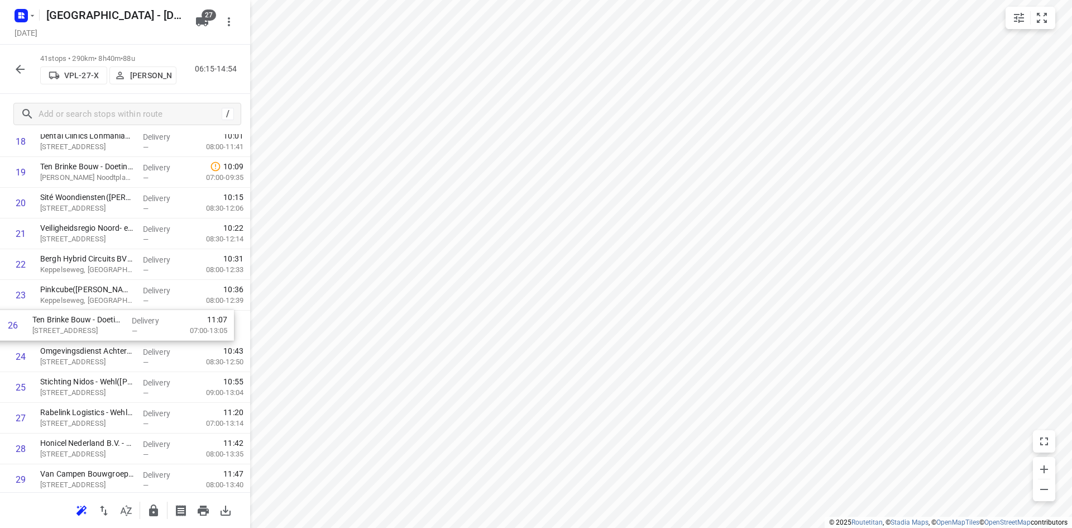
drag, startPoint x: 104, startPoint y: 398, endPoint x: 98, endPoint y: 332, distance: 66.8
click at [98, 332] on div "1 Evidensia Cluster Oost - DGD Vorden(Kitty Stapelbroek) Schimmeldijk 1, Dgd Vo…" at bounding box center [125, 234] width 250 height 1260
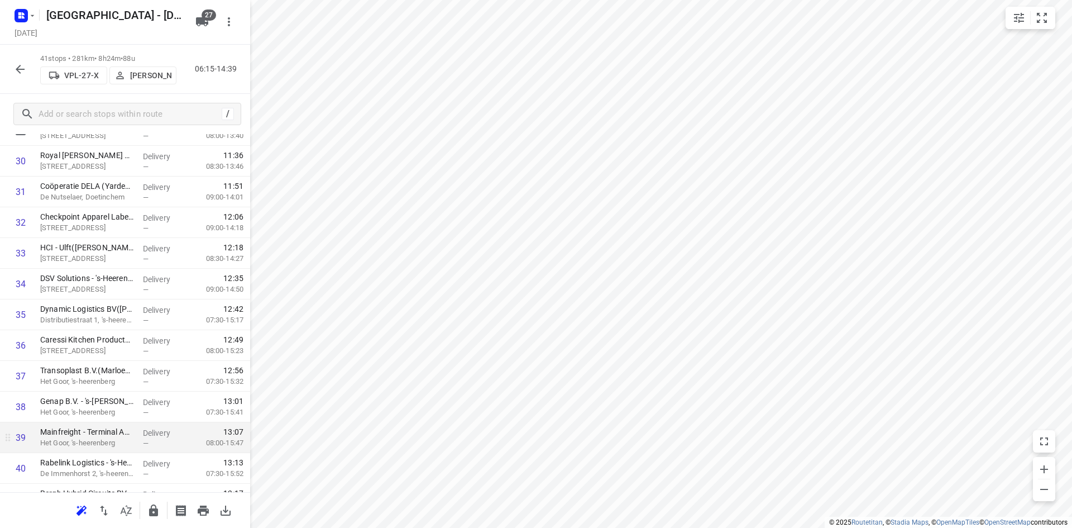
scroll to position [1020, 0]
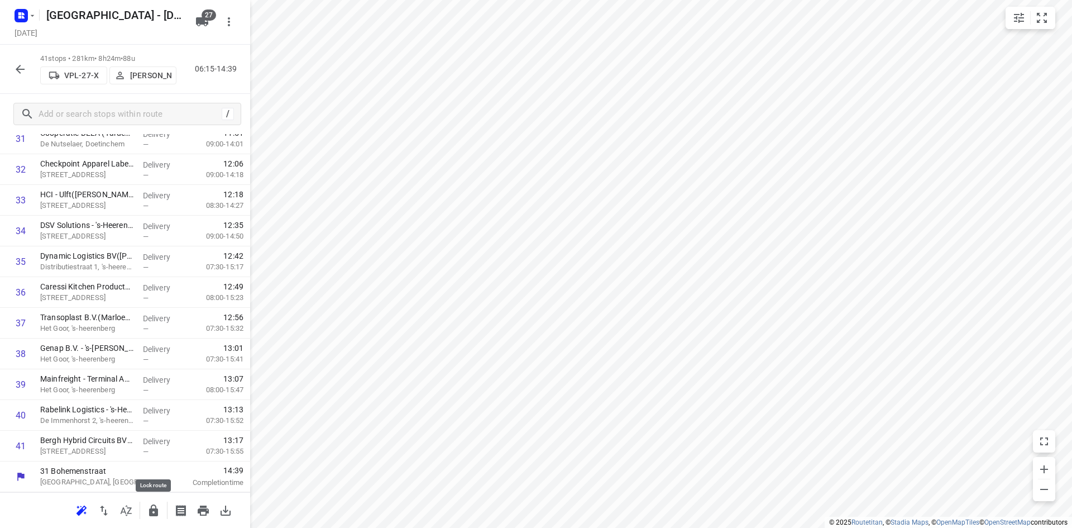
click at [148, 507] on icon "button" at bounding box center [153, 510] width 13 height 13
click at [124, 511] on icon "button" at bounding box center [126, 510] width 13 height 13
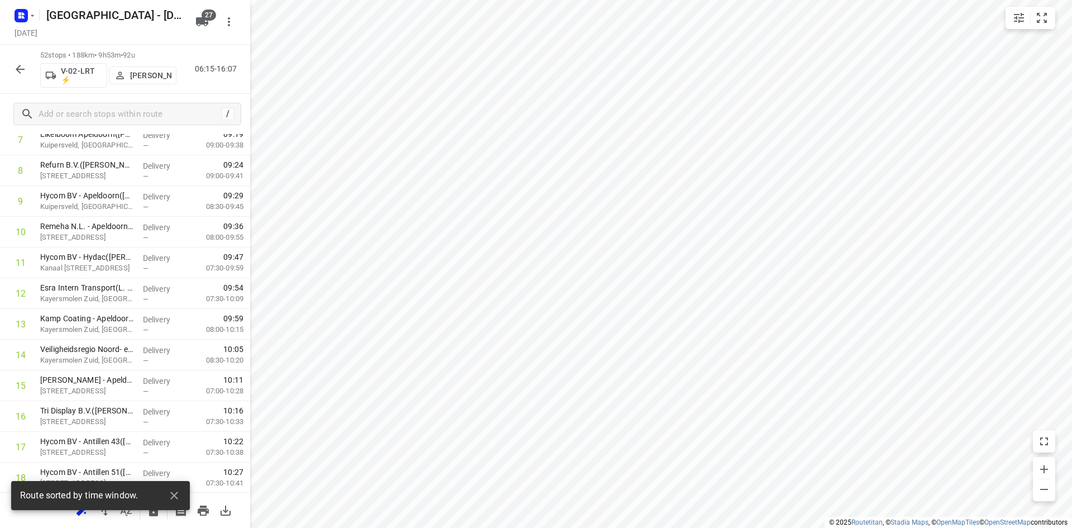
scroll to position [0, 0]
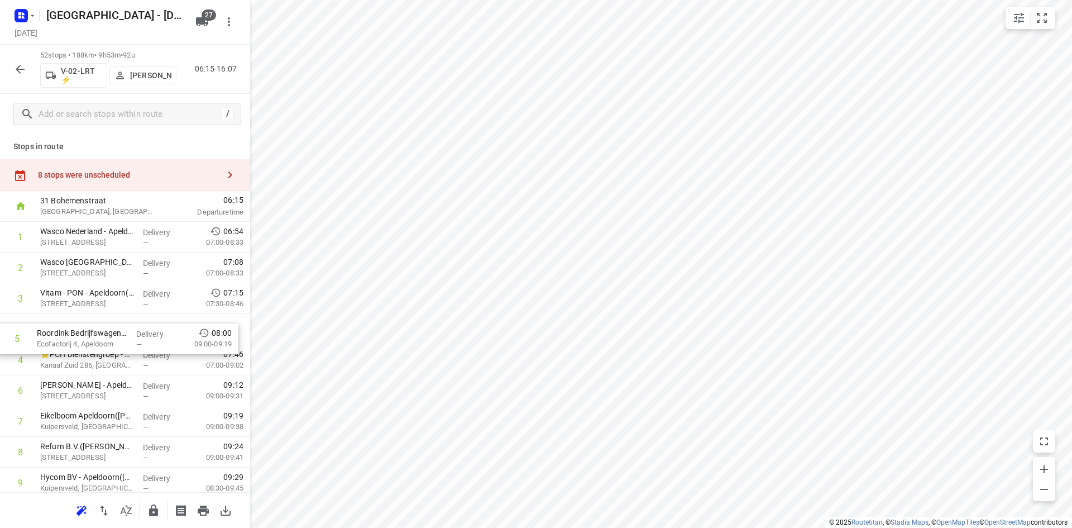
drag, startPoint x: 116, startPoint y: 358, endPoint x: 109, endPoint y: 312, distance: 46.3
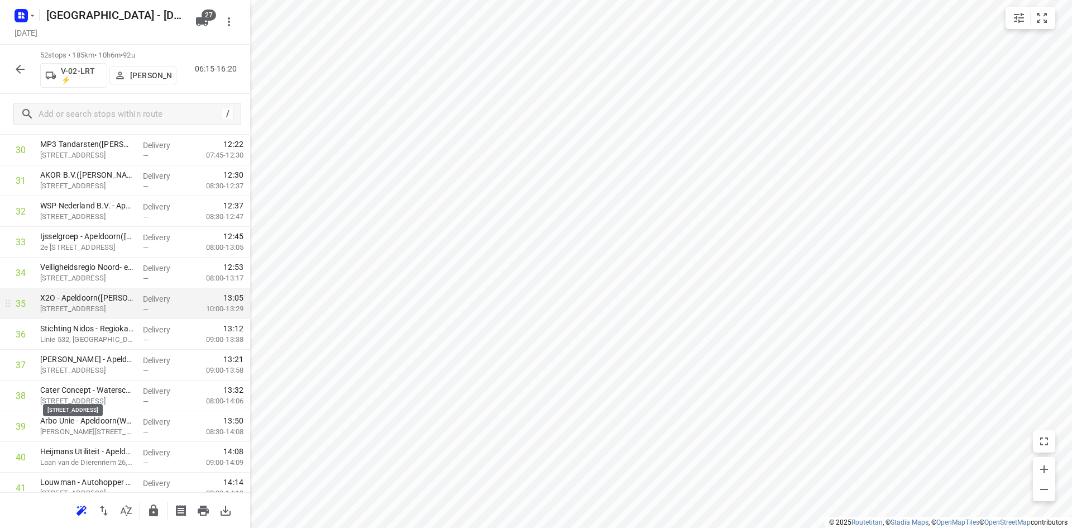
scroll to position [1173, 0]
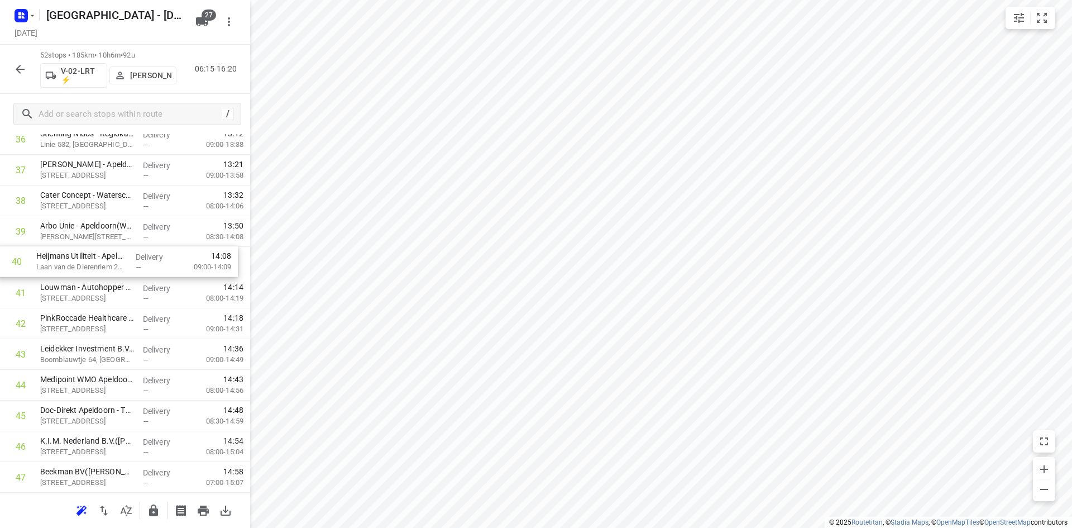
drag, startPoint x: 89, startPoint y: 247, endPoint x: 84, endPoint y: 249, distance: 5.8
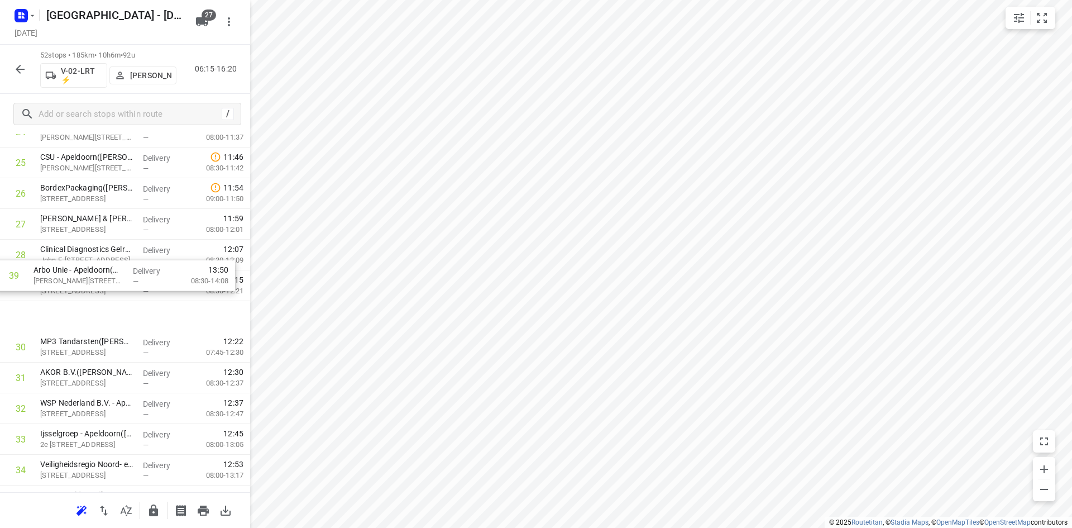
scroll to position [782, 0]
drag, startPoint x: 78, startPoint y: 241, endPoint x: 69, endPoint y: 258, distance: 19.5
click at [69, 258] on div "1 Wasco Nederland - Apeldoorn Ecofactorij(Cindy Mesman) Ecofactorij 51, Apeldoo…" at bounding box center [125, 238] width 250 height 1597
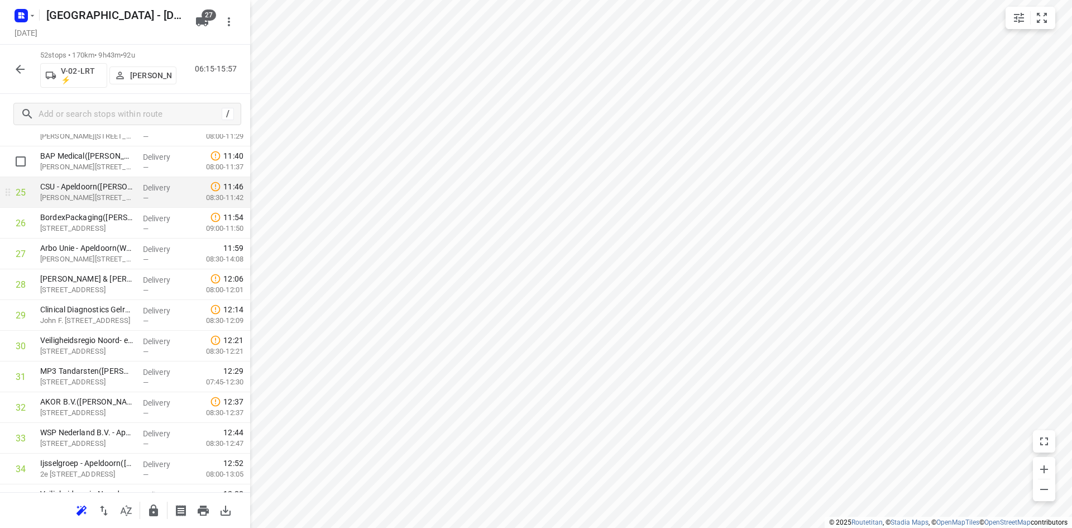
scroll to position [726, 0]
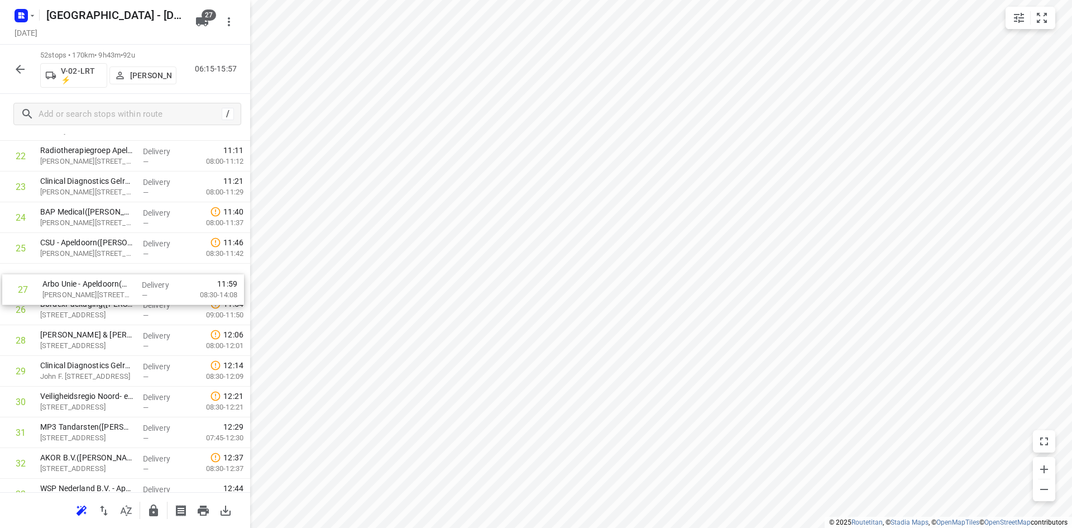
drag, startPoint x: 82, startPoint y: 299, endPoint x: 87, endPoint y: 268, distance: 31.7
click at [87, 268] on div "1 Wasco Nederland - Apeldoorn Ecofactorij(Cindy Mesman) Ecofactorij 51, Apeldoo…" at bounding box center [125, 294] width 250 height 1597
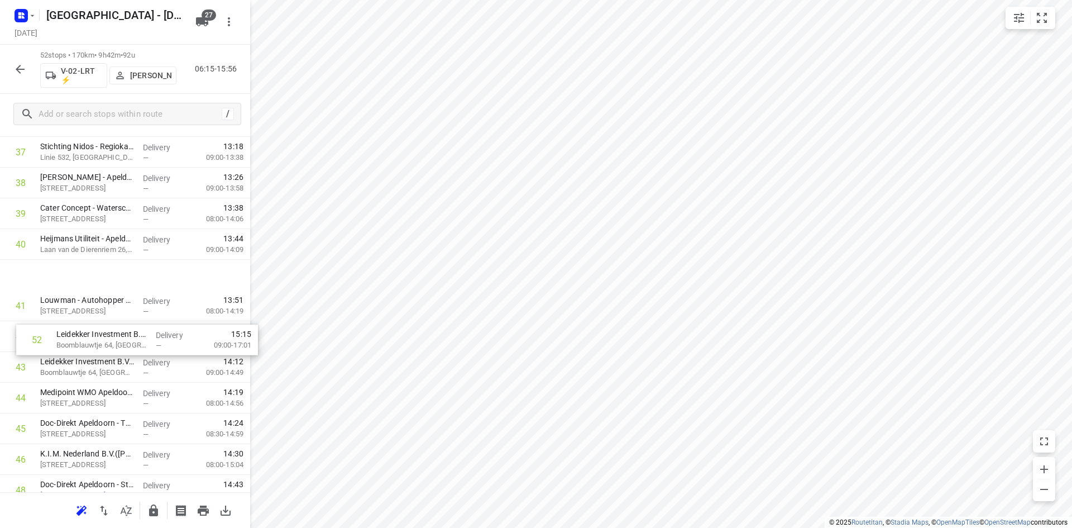
scroll to position [1134, 0]
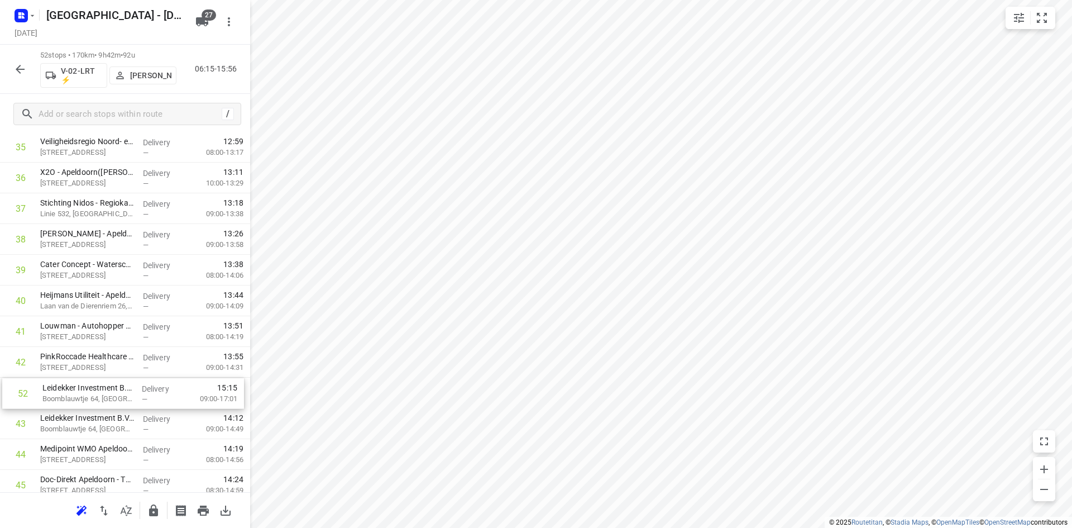
drag, startPoint x: 92, startPoint y: 450, endPoint x: 96, endPoint y: 390, distance: 60.5
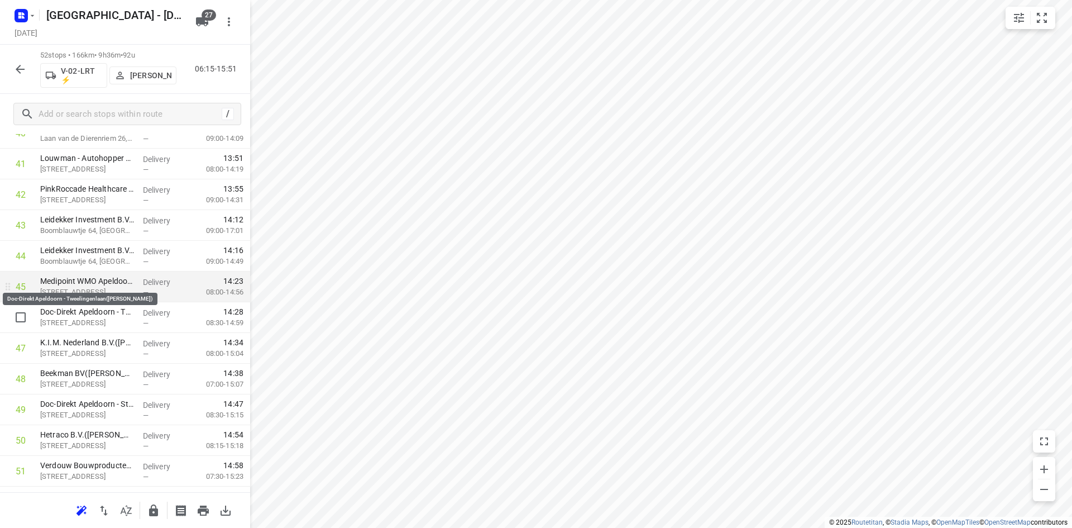
scroll to position [1358, 0]
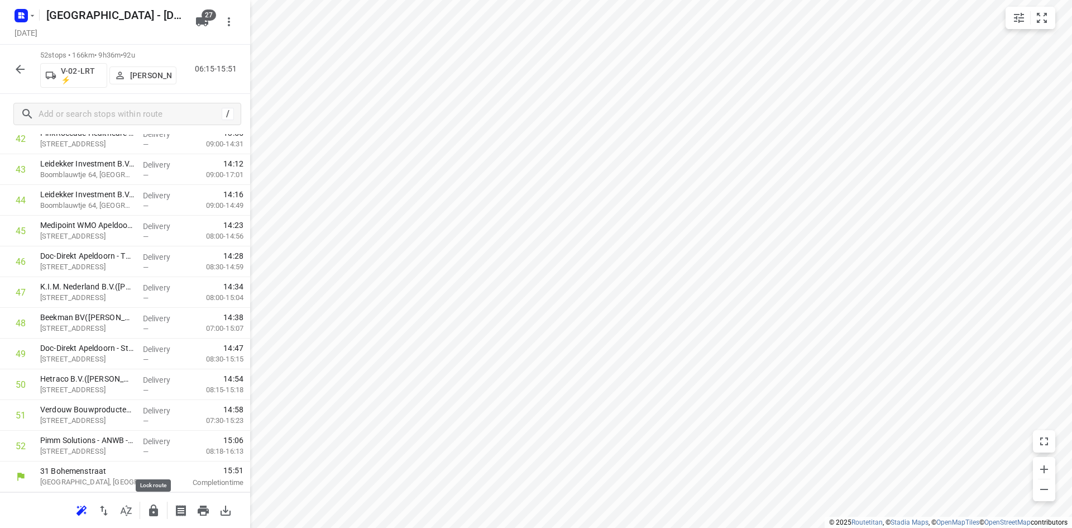
click at [146, 503] on button "button" at bounding box center [153, 510] width 22 height 22
click at [130, 508] on icon "button" at bounding box center [126, 510] width 13 height 13
click at [155, 514] on icon "button" at bounding box center [153, 510] width 9 height 12
click at [131, 513] on icon "button" at bounding box center [126, 510] width 11 height 11
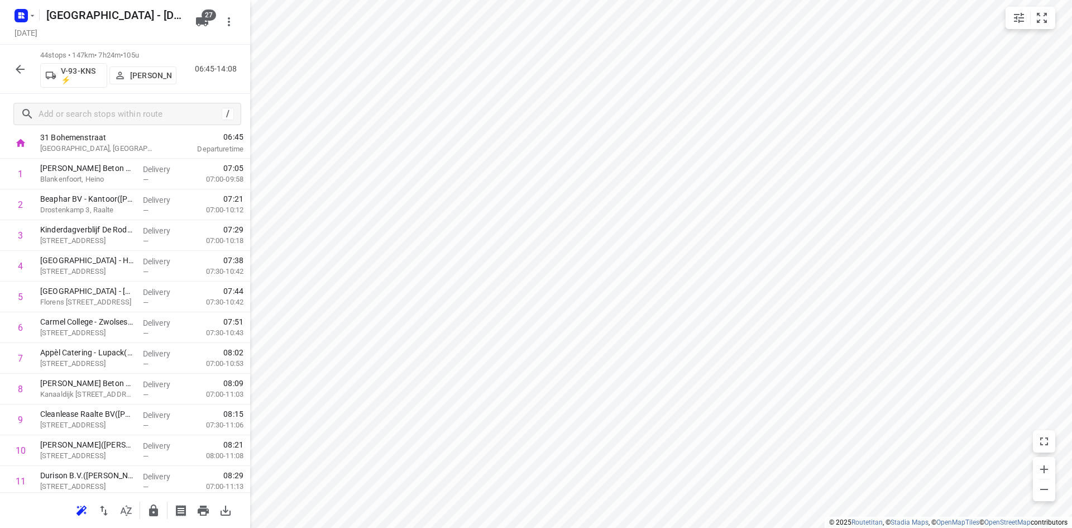
scroll to position [0, 0]
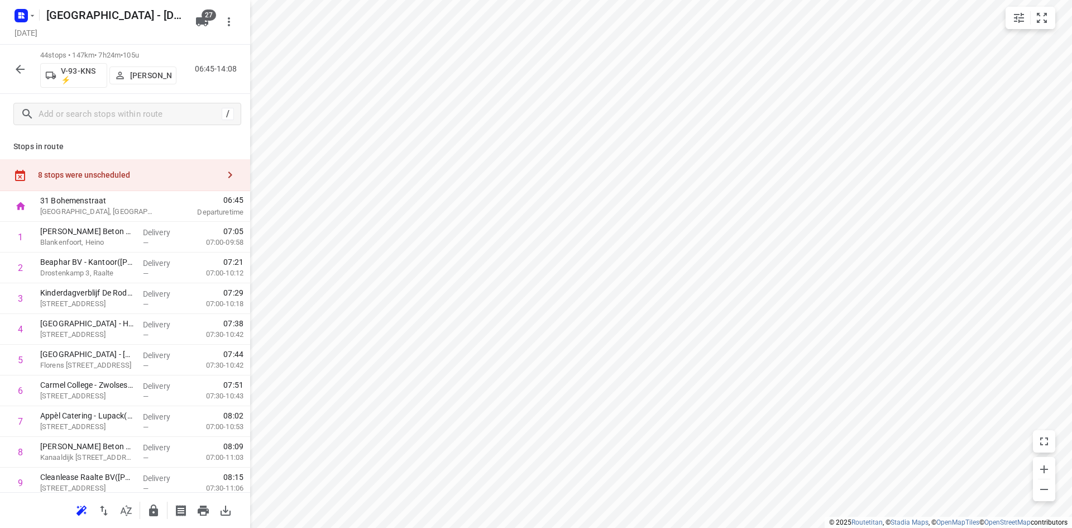
click at [212, 191] on div "06:45 Departure time" at bounding box center [210, 206] width 80 height 31
click at [208, 178] on div "8 stops were unscheduled" at bounding box center [128, 174] width 181 height 9
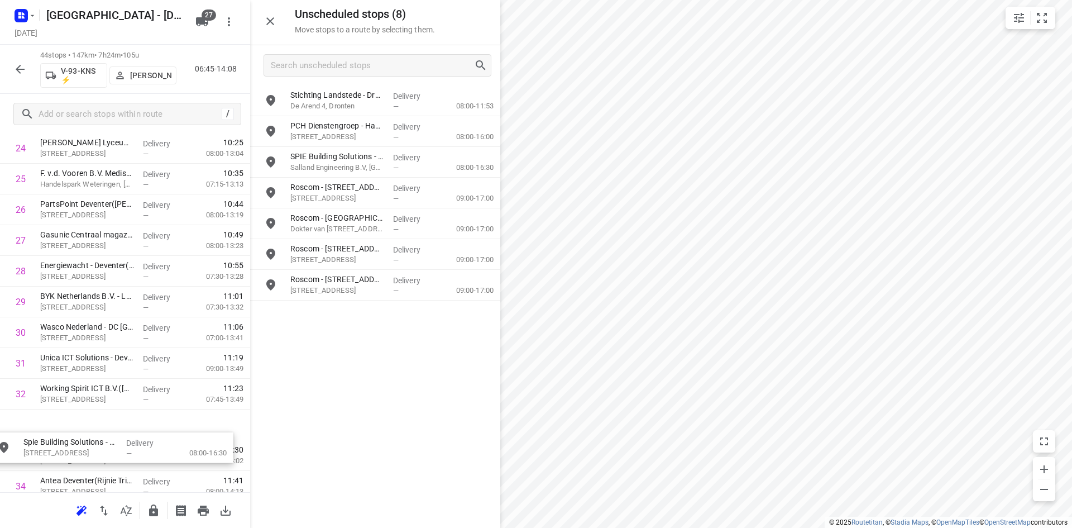
scroll to position [799, 0]
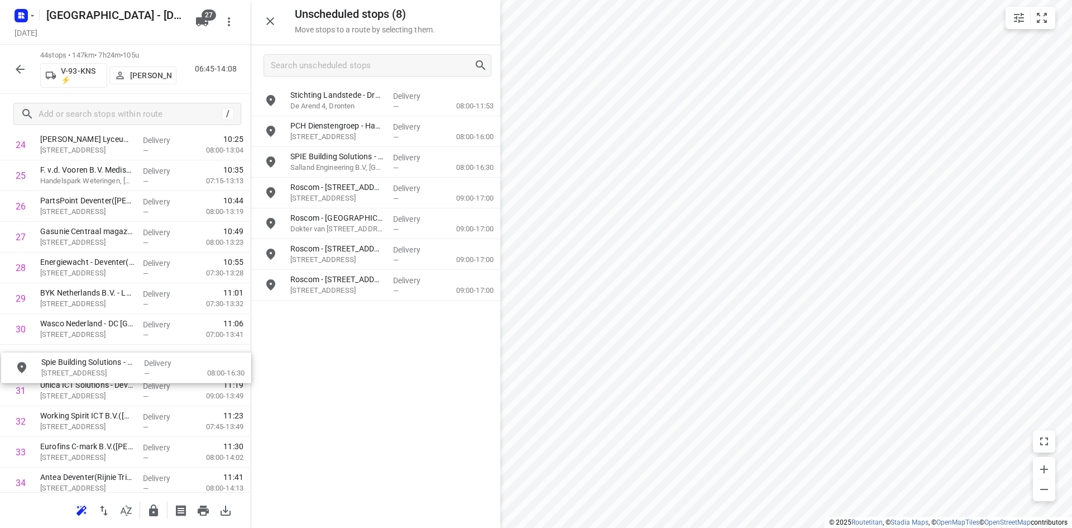
drag, startPoint x: 345, startPoint y: 157, endPoint x: 96, endPoint y: 361, distance: 321.9
click at [268, 21] on icon "button" at bounding box center [270, 21] width 13 height 13
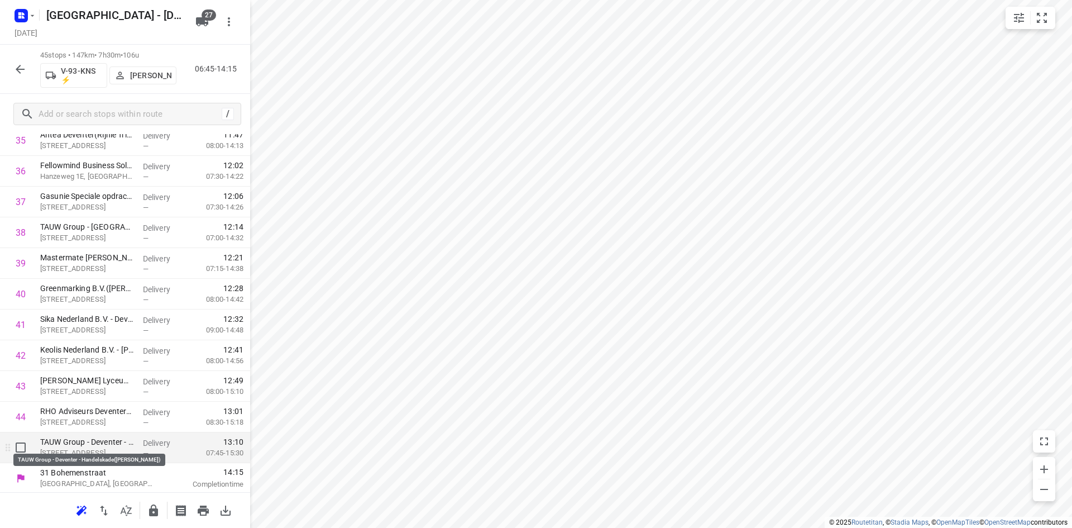
scroll to position [1143, 0]
click at [157, 514] on icon "button" at bounding box center [153, 510] width 9 height 12
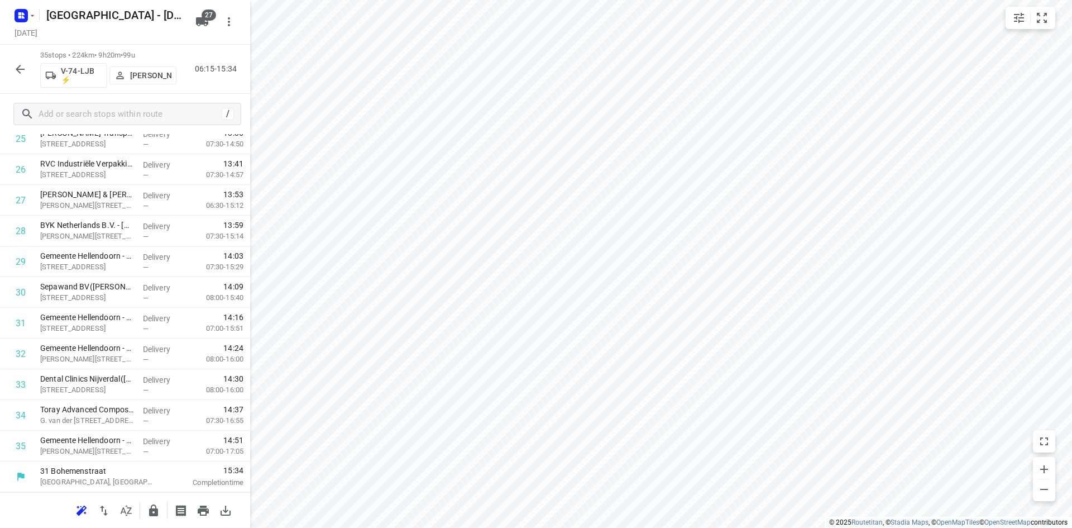
click at [125, 510] on icon "button" at bounding box center [126, 510] width 13 height 13
drag, startPoint x: 55, startPoint y: 390, endPoint x: 55, endPoint y: 361, distance: 29.0
click at [147, 505] on icon "button" at bounding box center [153, 510] width 13 height 13
click at [127, 506] on icon "button" at bounding box center [126, 510] width 11 height 11
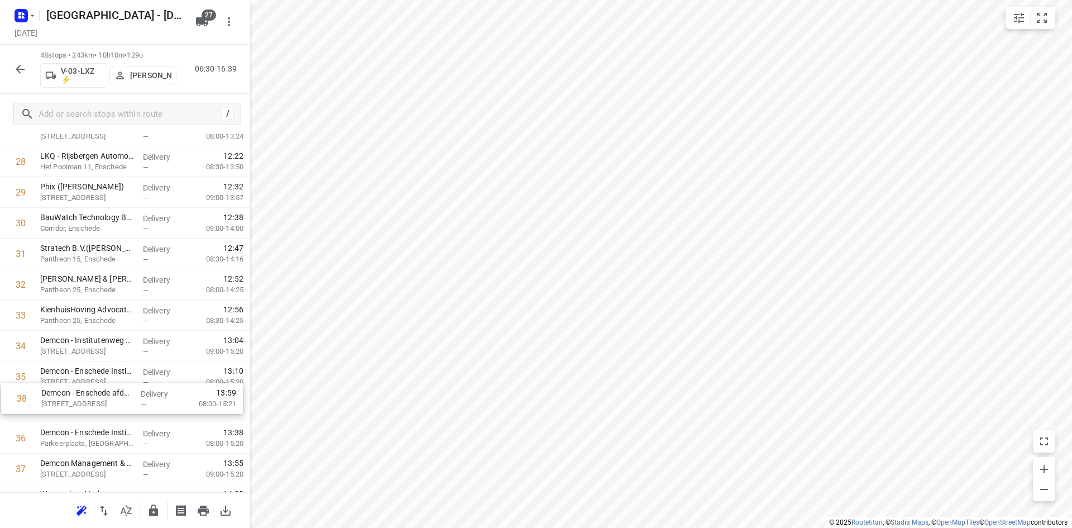
scroll to position [908, 0]
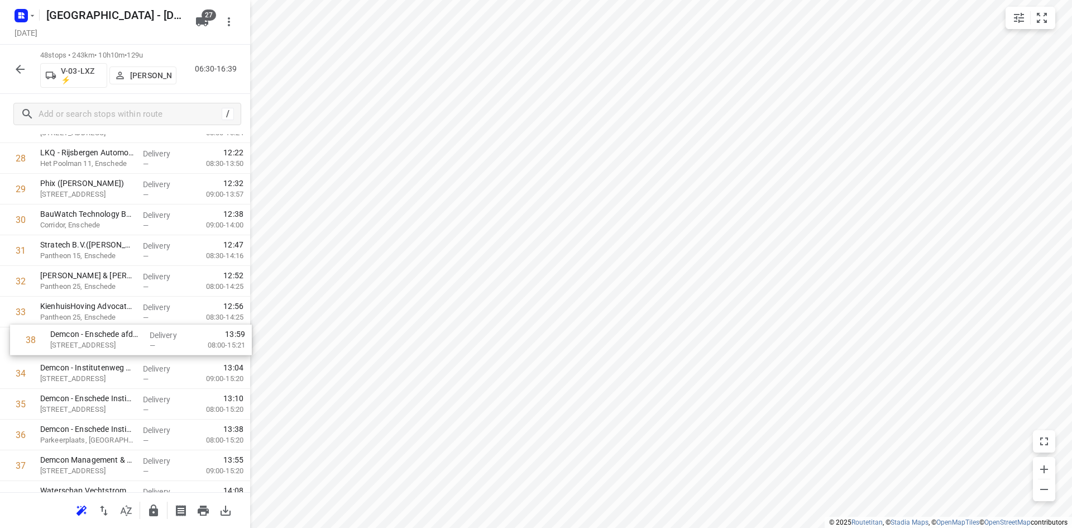
drag, startPoint x: 119, startPoint y: 489, endPoint x: 131, endPoint y: 347, distance: 143.0
click at [131, 347] on div "1 Sintecs(Jan Hörchner) Amarilstraat 14, Hengelo Delivery — 07:33 07:45-09:01 2…" at bounding box center [125, 51] width 250 height 1475
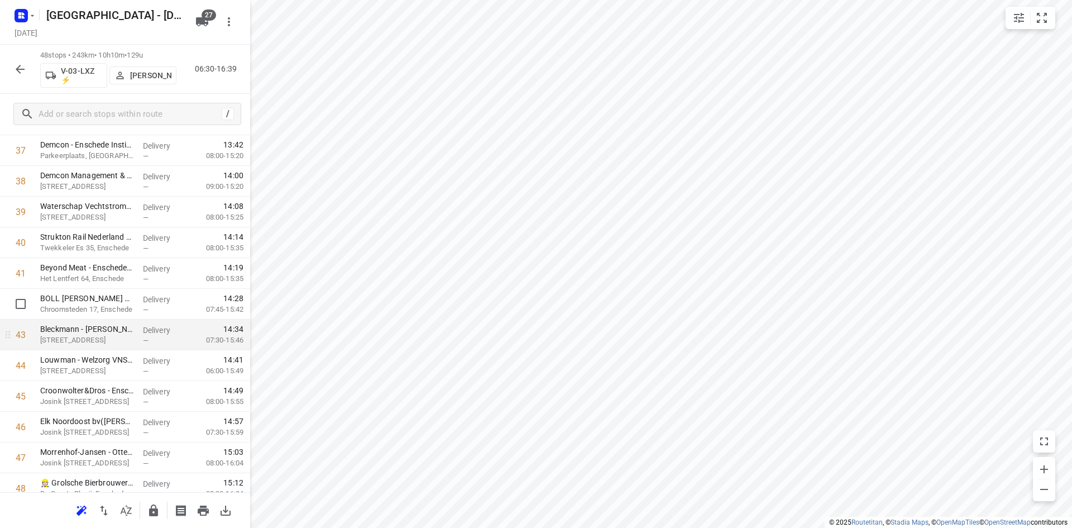
scroll to position [1235, 0]
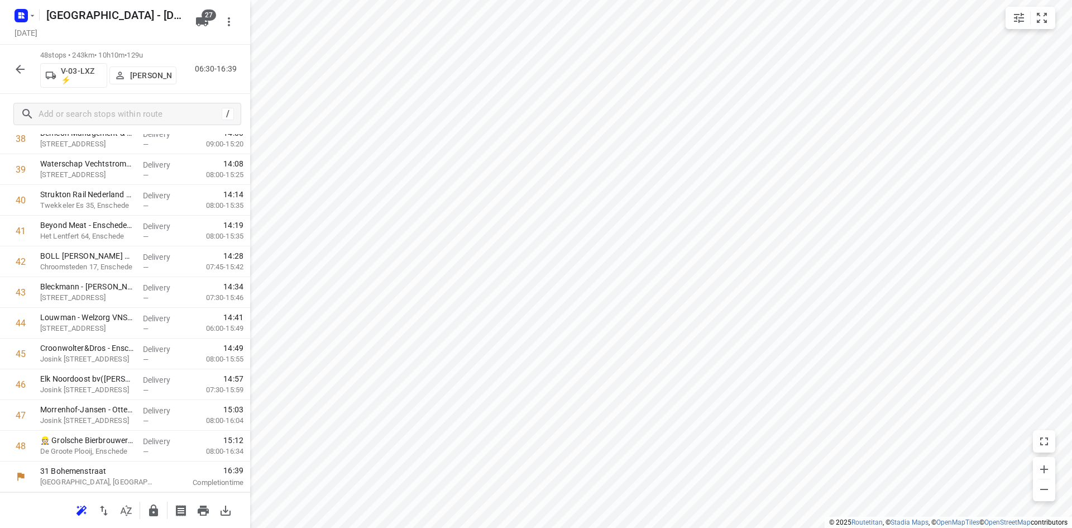
click at [141, 509] on div at bounding box center [125, 510] width 250 height 36
click at [152, 508] on icon "button" at bounding box center [153, 510] width 9 height 12
click at [127, 509] on icon "button" at bounding box center [126, 510] width 13 height 13
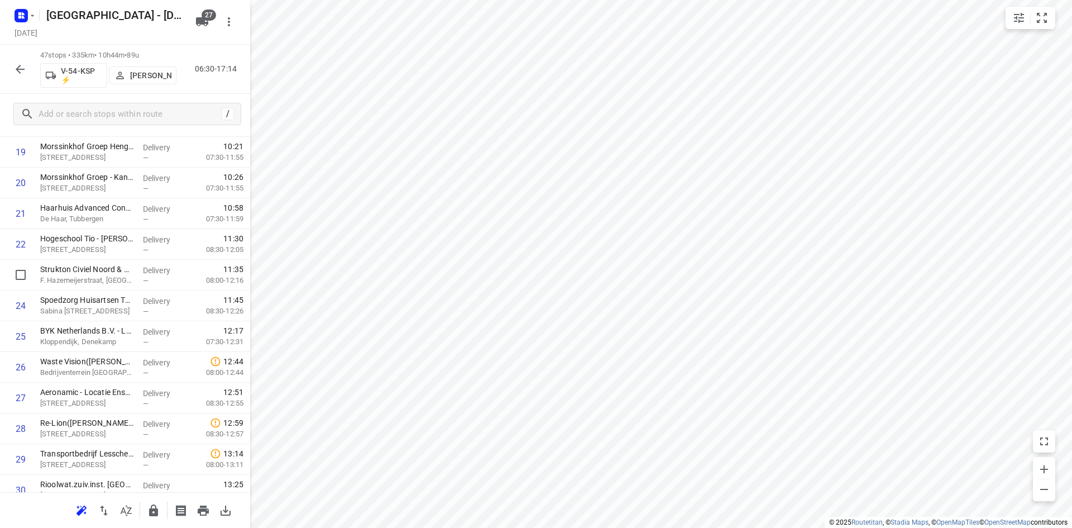
scroll to position [559, 0]
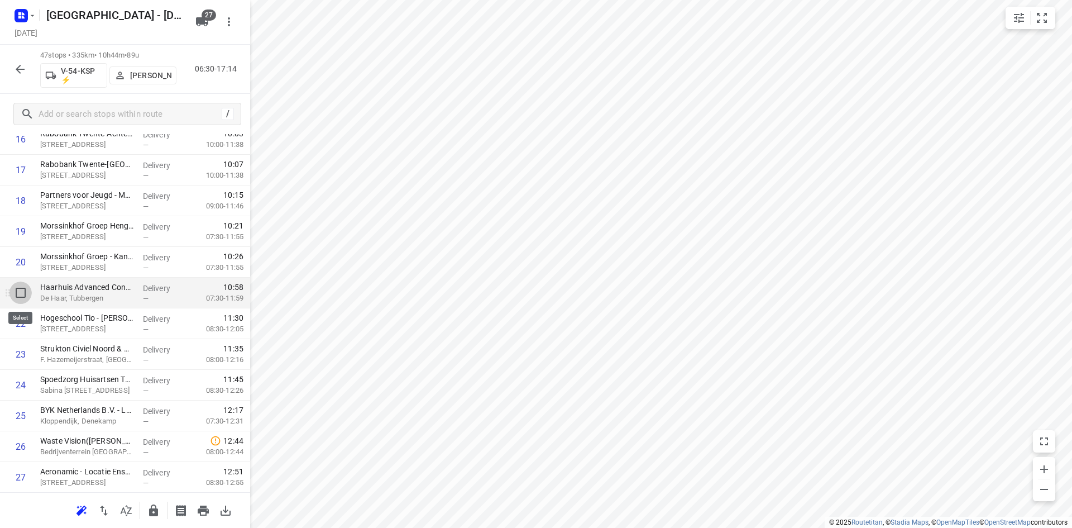
click at [18, 294] on input "checkbox" at bounding box center [20, 293] width 22 height 22
checkbox input "true"
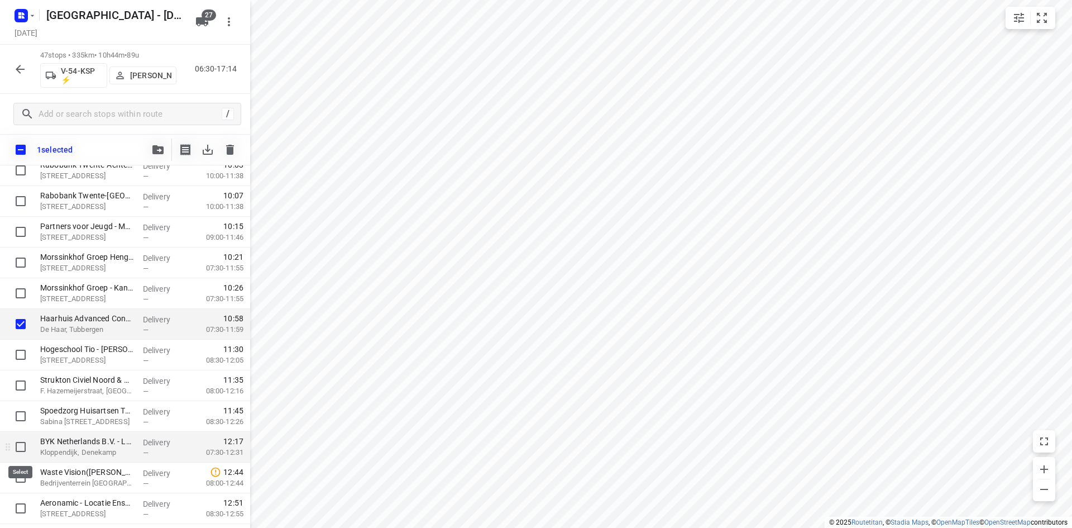
click at [22, 449] on input "checkbox" at bounding box center [20, 447] width 22 height 22
checkbox input "true"
click at [160, 149] on icon "button" at bounding box center [157, 149] width 11 height 9
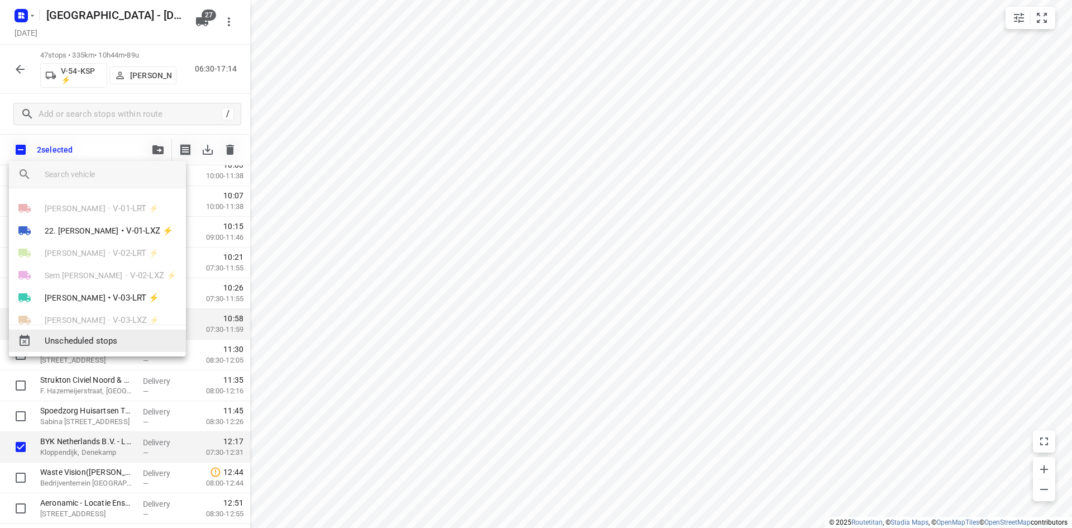
click at [106, 341] on span "Unscheduled stops" at bounding box center [111, 341] width 132 height 13
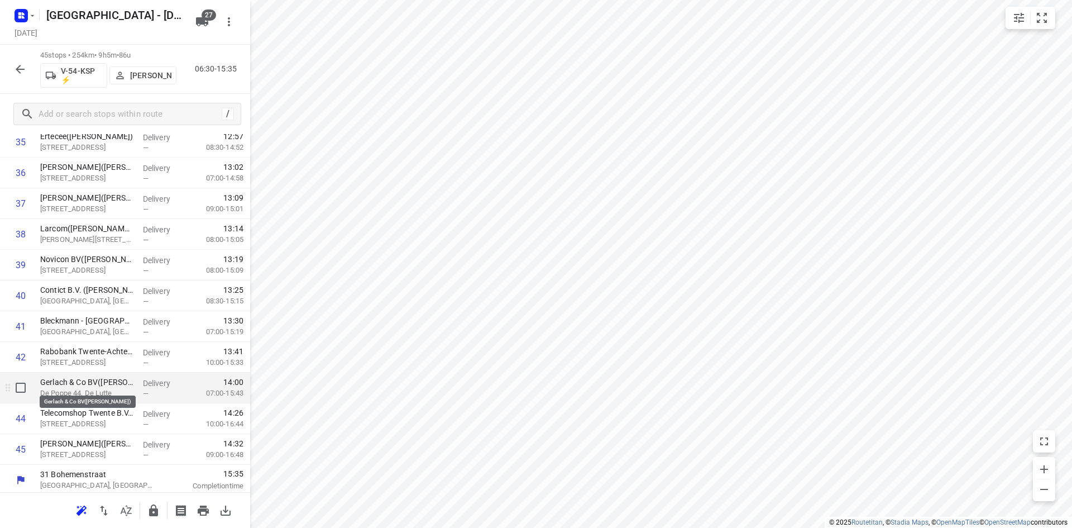
scroll to position [1143, 0]
click at [147, 512] on icon "button" at bounding box center [153, 510] width 13 height 13
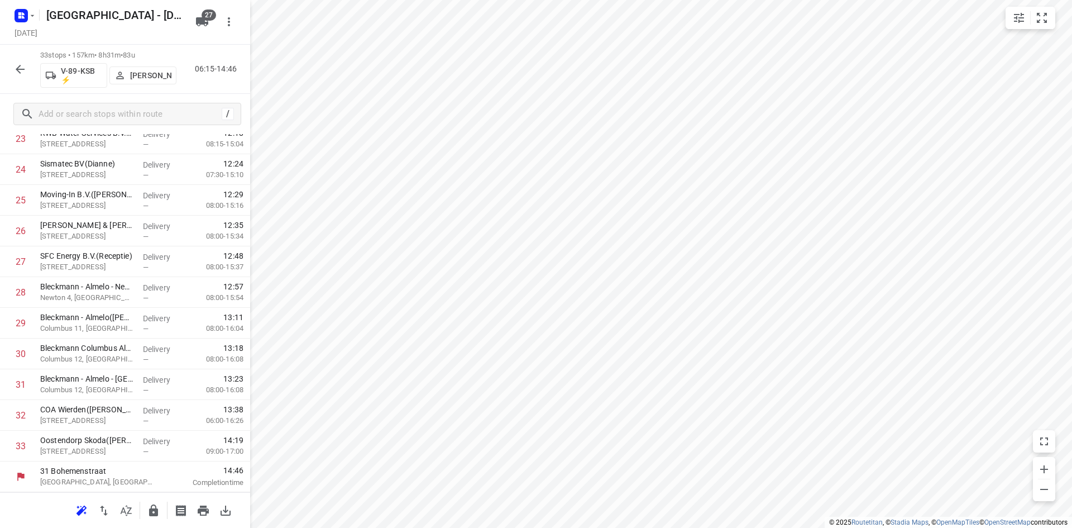
scroll to position [774, 0]
click at [131, 508] on icon "button" at bounding box center [126, 510] width 13 height 13
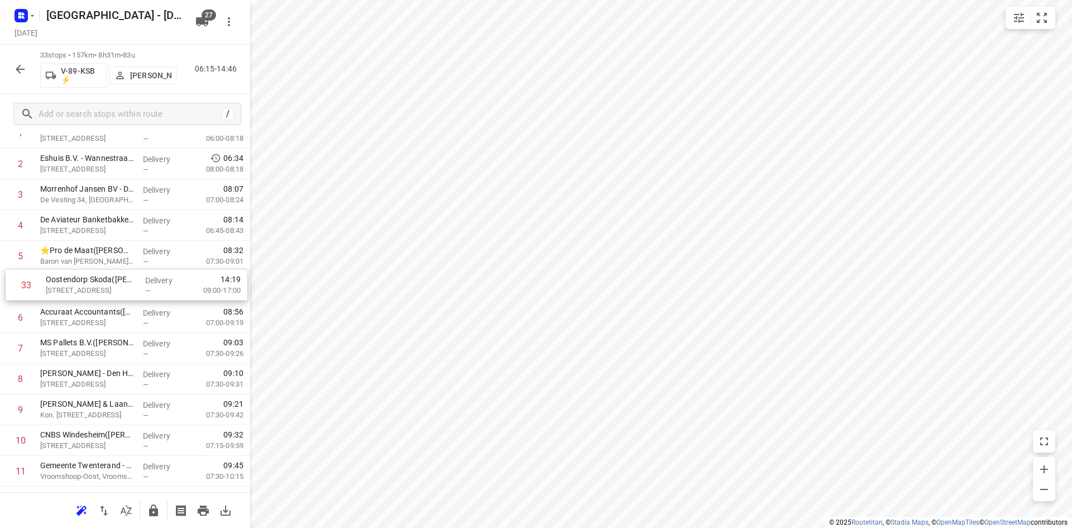
drag, startPoint x: 106, startPoint y: 456, endPoint x: 110, endPoint y: 292, distance: 164.3
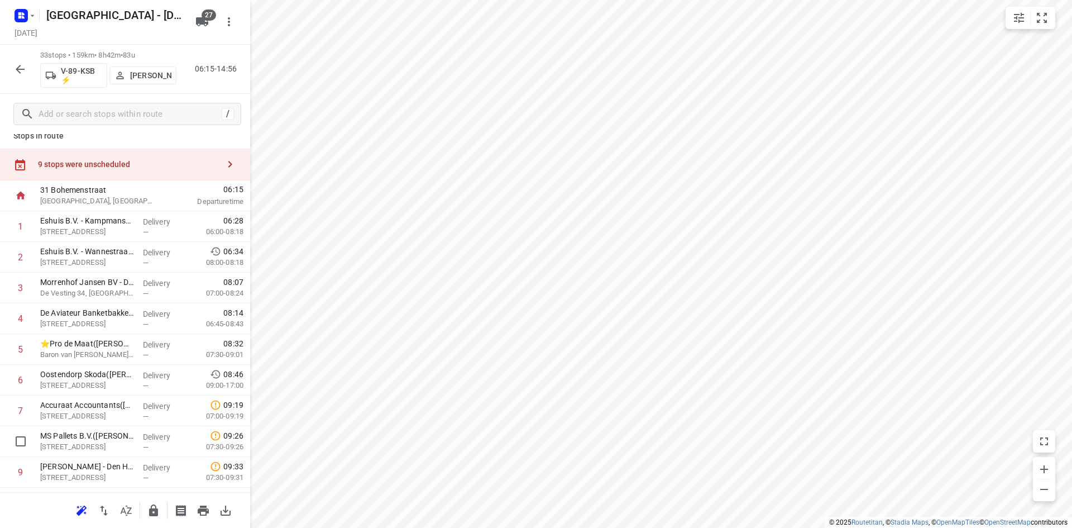
scroll to position [0, 0]
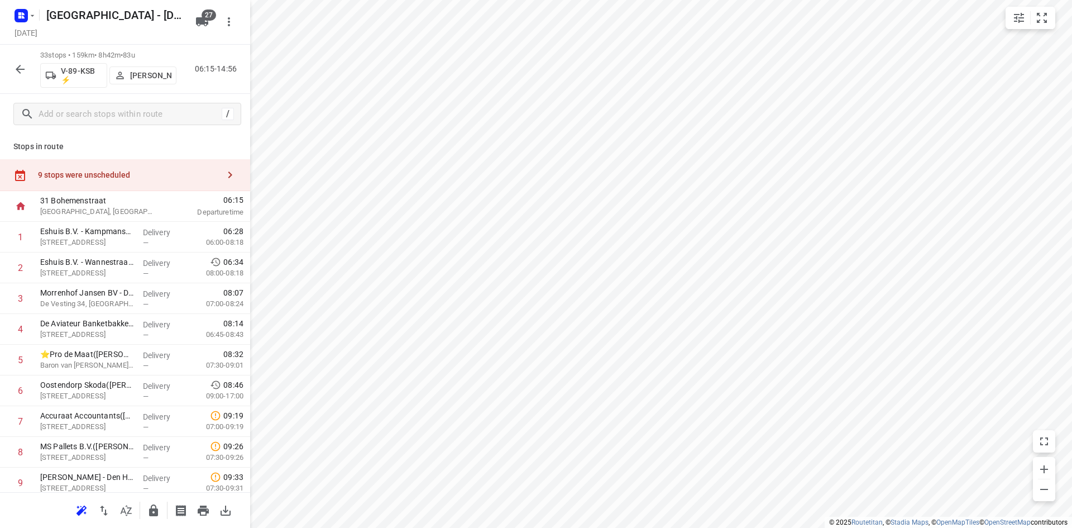
click at [140, 178] on div "9 stops were unscheduled" at bounding box center [128, 174] width 181 height 9
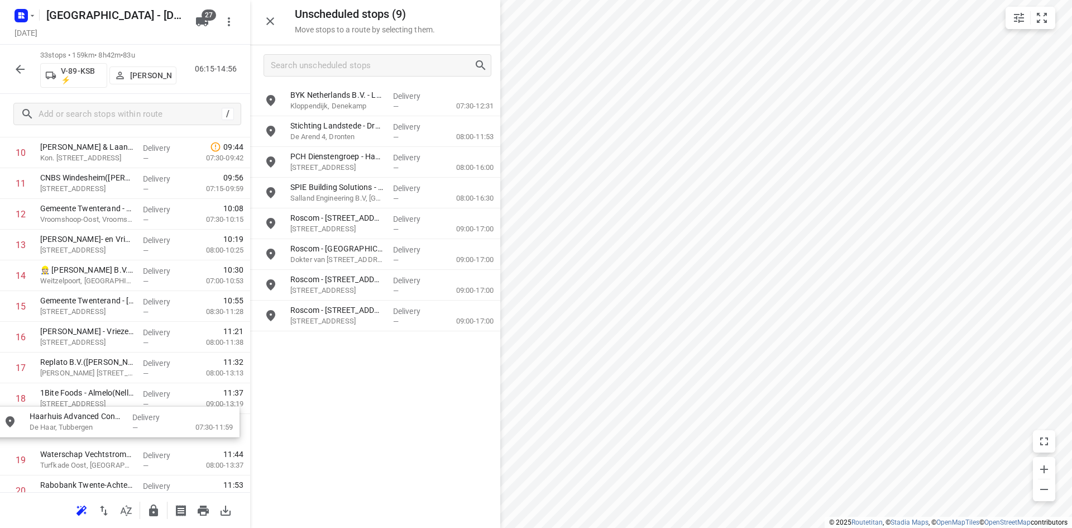
scroll to position [362, 0]
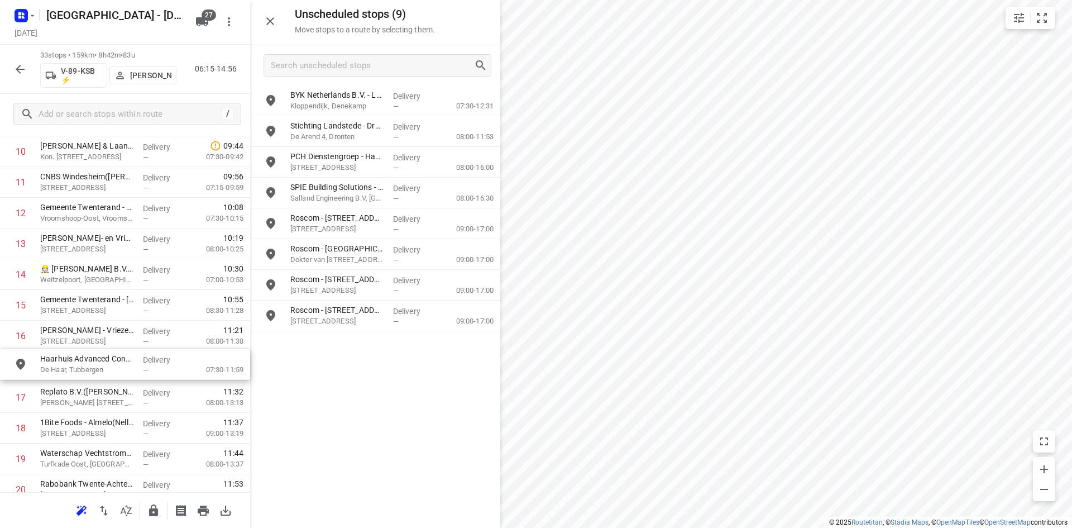
drag, startPoint x: 352, startPoint y: 111, endPoint x: 102, endPoint y: 378, distance: 366.3
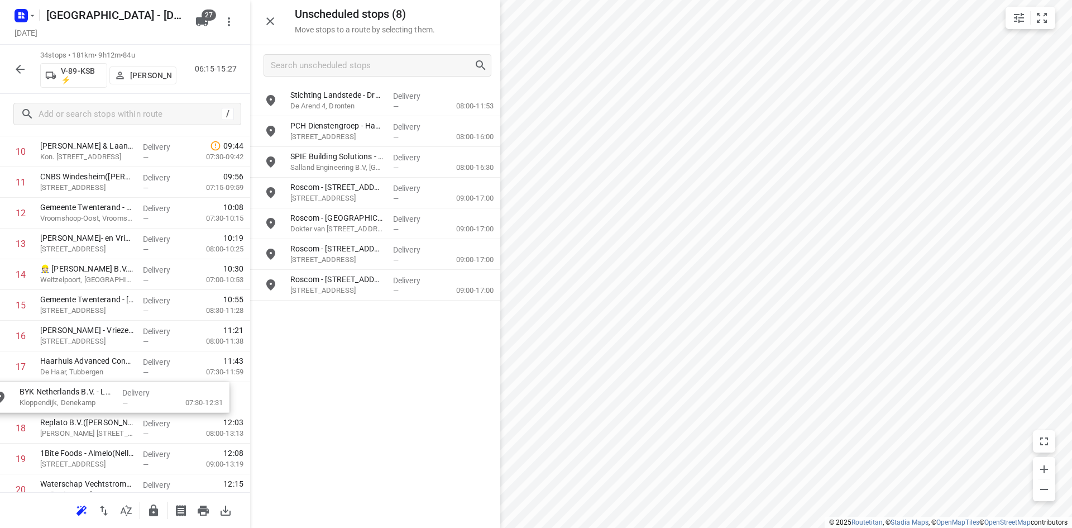
drag, startPoint x: 377, startPoint y: 113, endPoint x: 104, endPoint y: 412, distance: 405.3
click at [270, 21] on icon "button" at bounding box center [270, 21] width 8 height 8
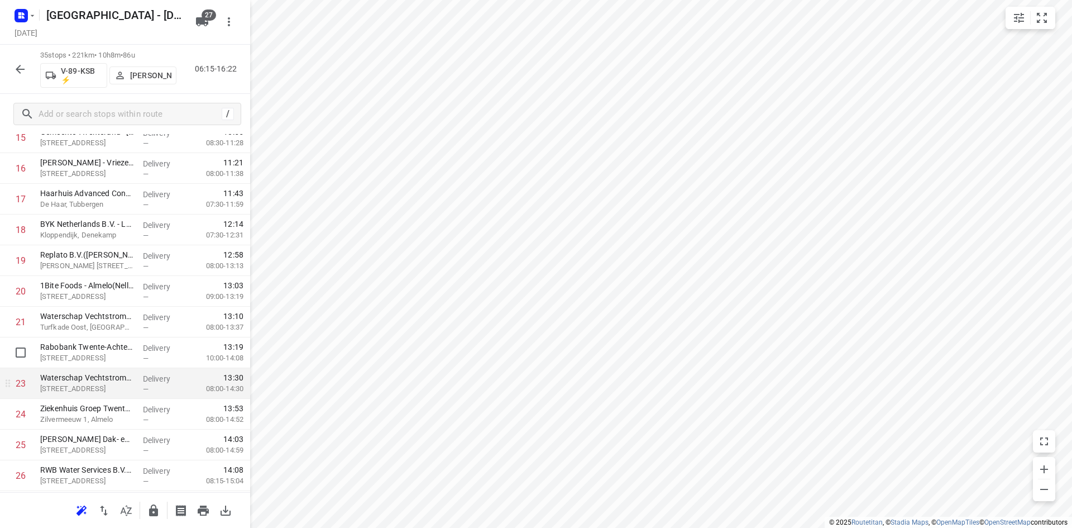
scroll to position [585, 0]
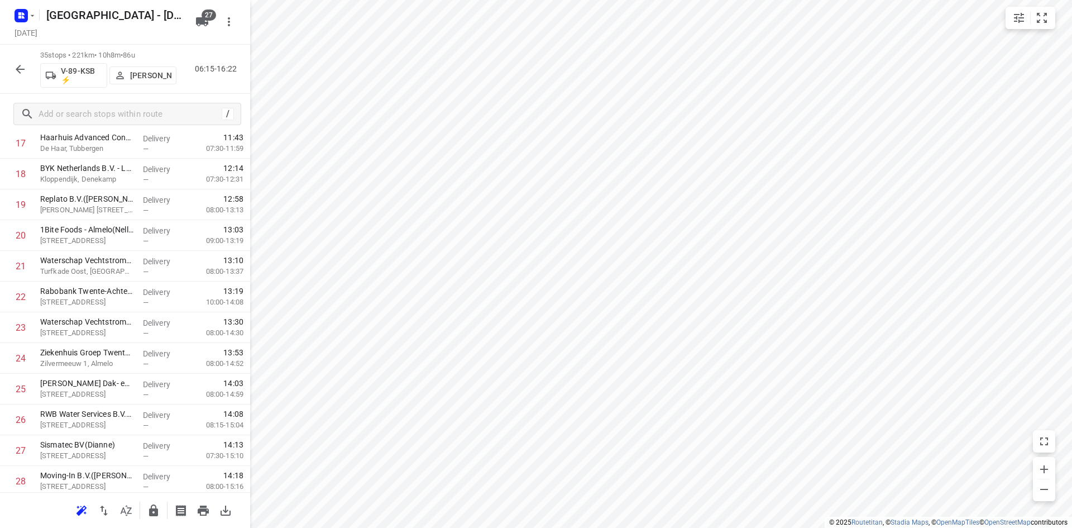
click at [157, 511] on icon "button" at bounding box center [153, 510] width 9 height 12
click at [120, 505] on icon "button" at bounding box center [126, 510] width 13 height 13
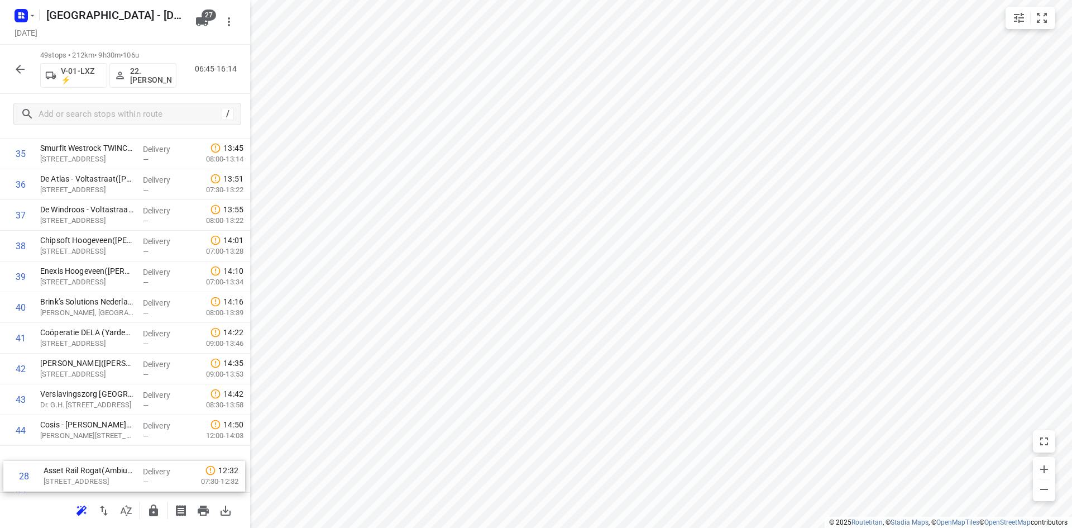
scroll to position [1266, 0]
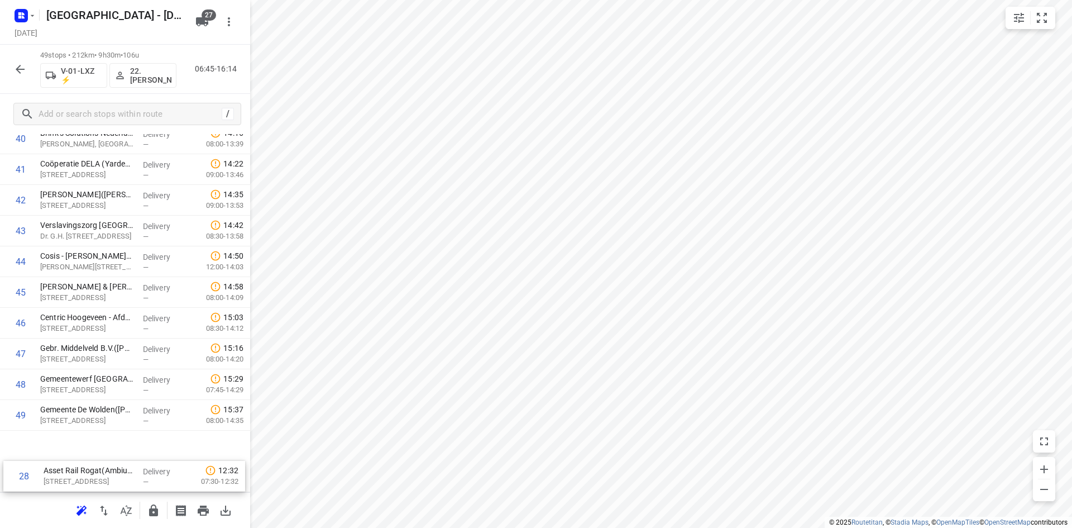
drag, startPoint x: 91, startPoint y: 344, endPoint x: 96, endPoint y: 470, distance: 125.8
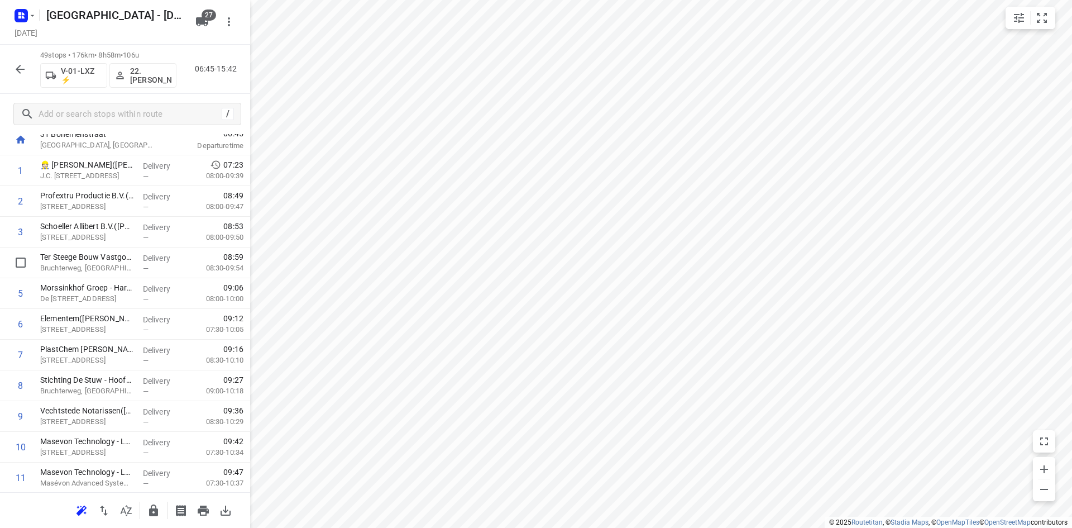
scroll to position [0, 0]
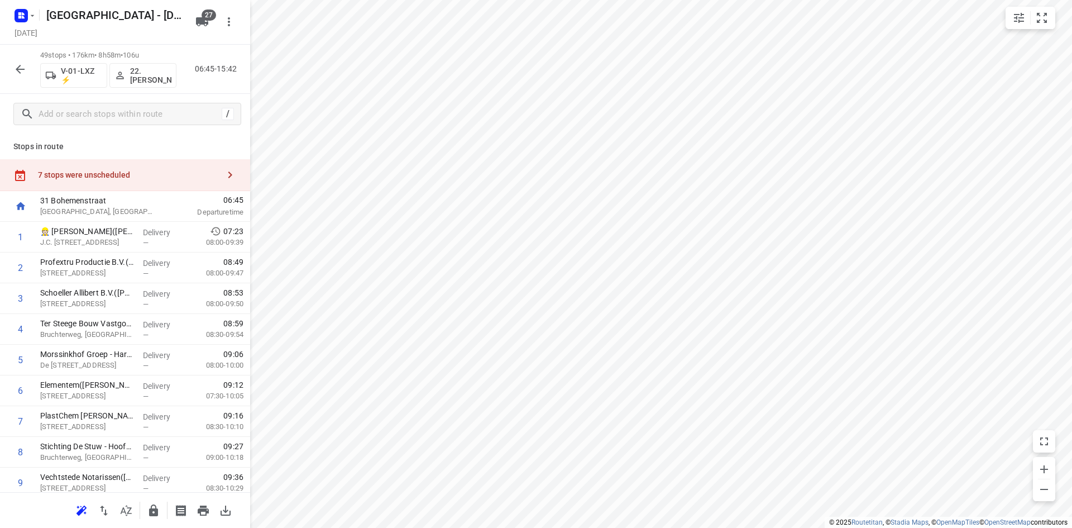
click at [127, 172] on div "7 stops were unscheduled" at bounding box center [128, 174] width 181 height 9
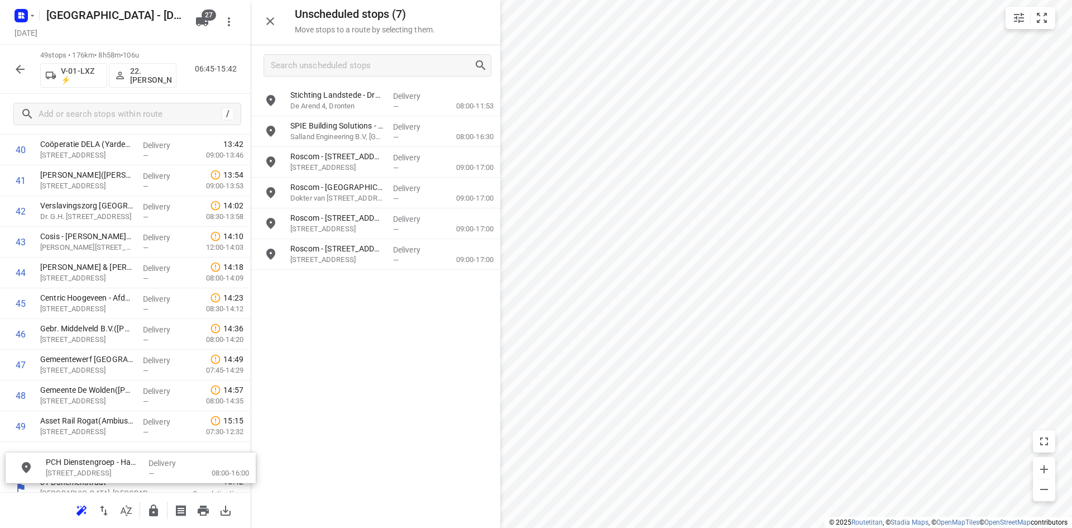
scroll to position [1299, 0]
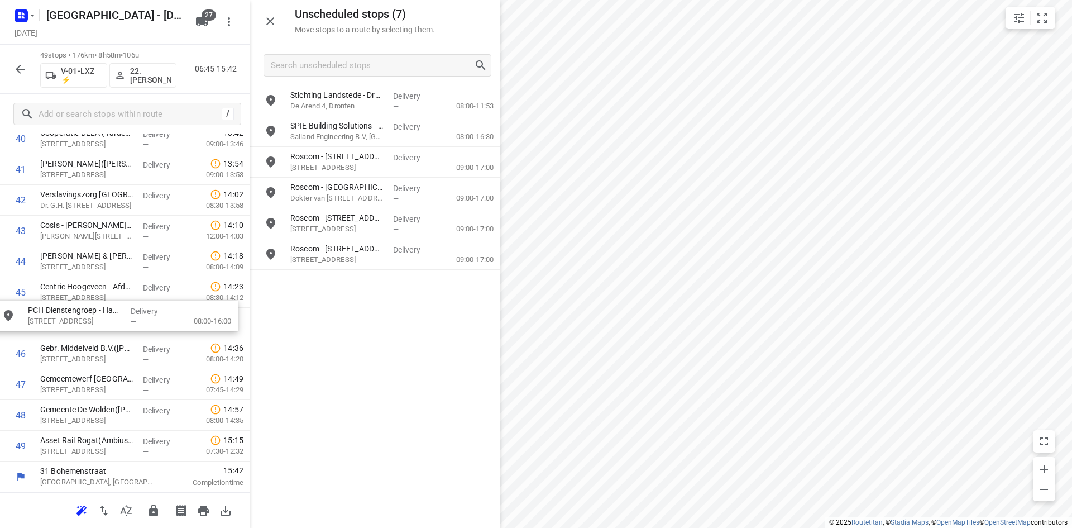
drag, startPoint x: 338, startPoint y: 124, endPoint x: 74, endPoint y: 308, distance: 322.3
click at [262, 17] on button "button" at bounding box center [270, 21] width 22 height 22
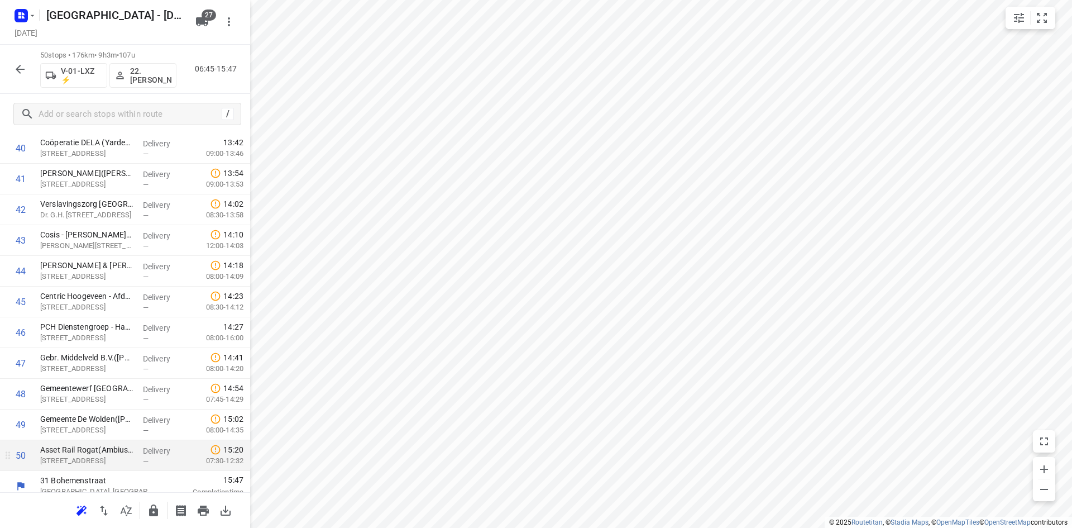
scroll to position [1296, 0]
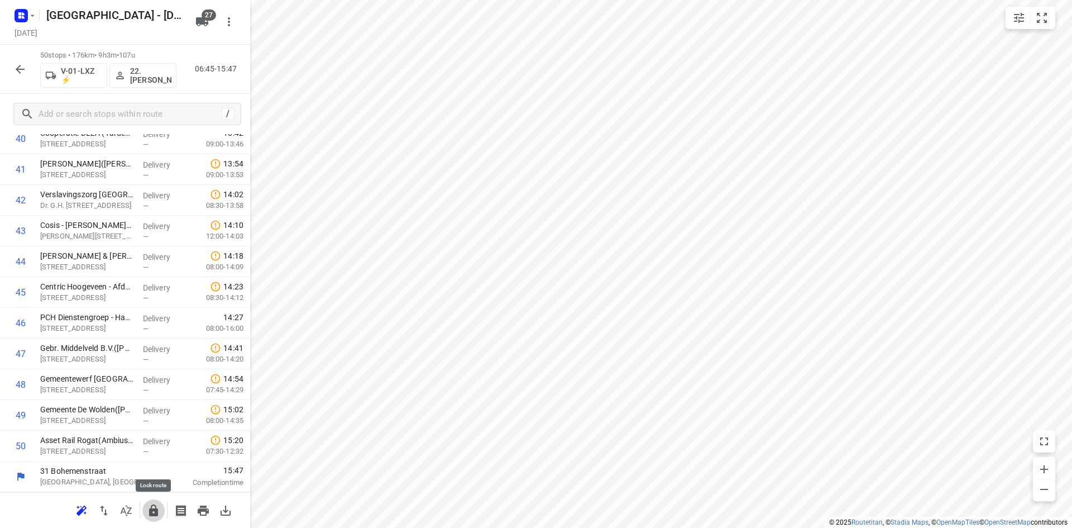
click at [158, 502] on button "button" at bounding box center [153, 510] width 22 height 22
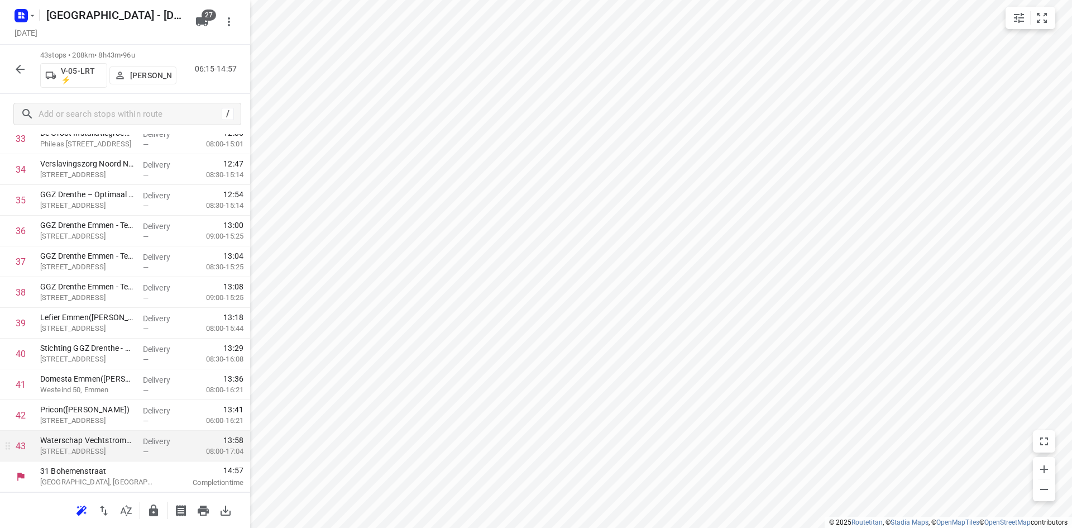
scroll to position [1081, 0]
click at [130, 511] on icon "button" at bounding box center [126, 510] width 11 height 11
click at [152, 509] on icon "button" at bounding box center [153, 510] width 9 height 12
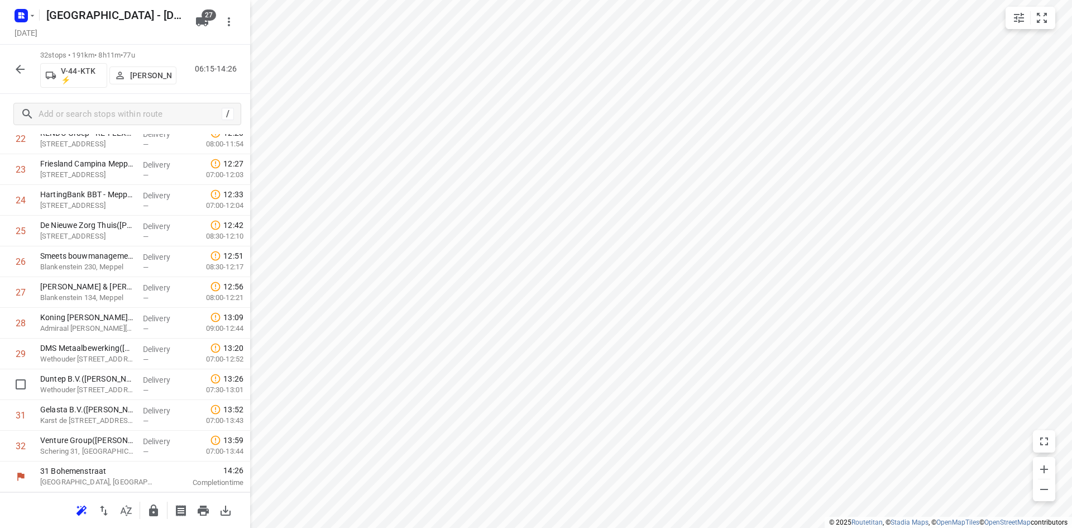
scroll to position [743, 0]
click at [127, 521] on button "button" at bounding box center [126, 510] width 22 height 22
click at [156, 516] on icon "button" at bounding box center [153, 510] width 9 height 12
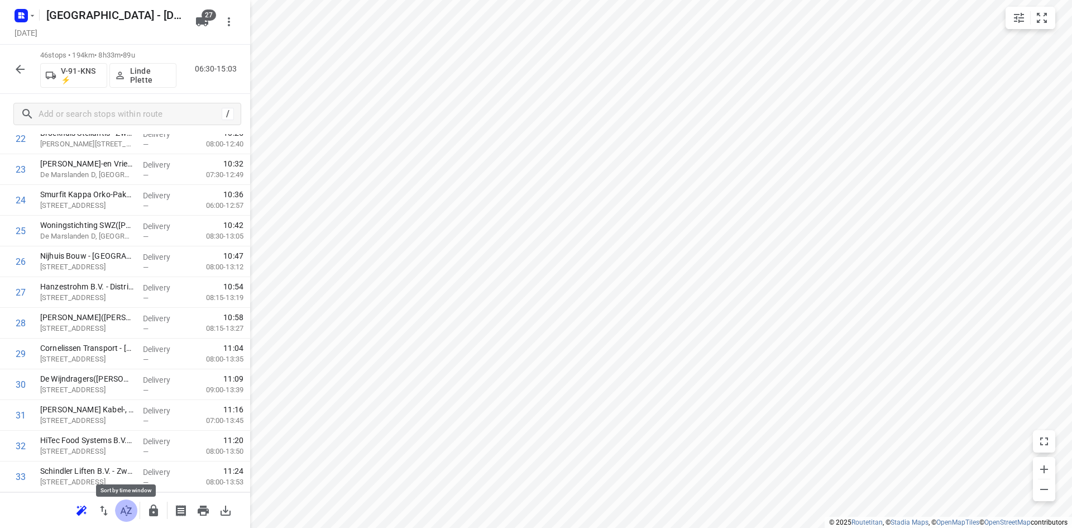
click at [126, 506] on icon "button" at bounding box center [126, 510] width 11 height 11
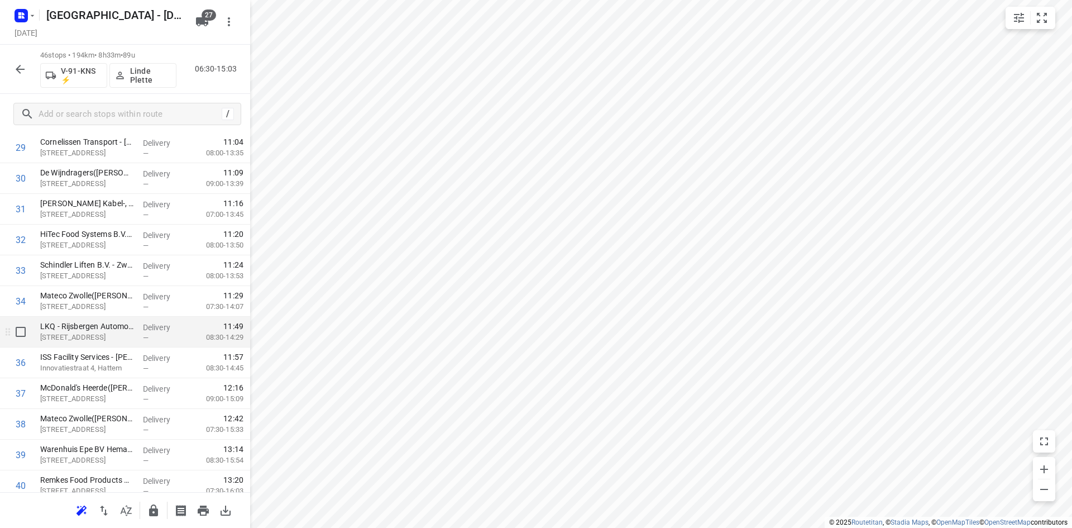
scroll to position [1005, 0]
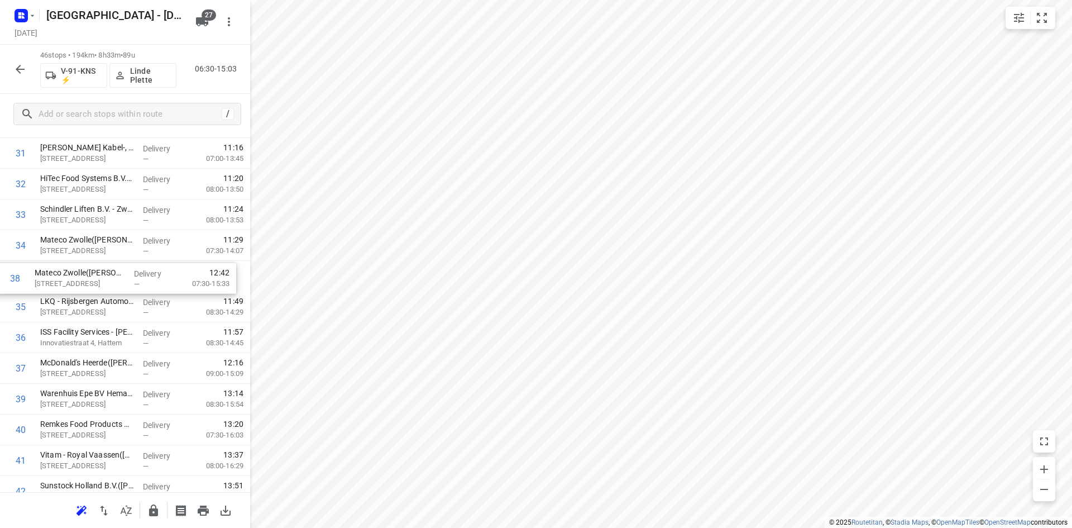
drag, startPoint x: 78, startPoint y: 377, endPoint x: 73, endPoint y: 283, distance: 94.0
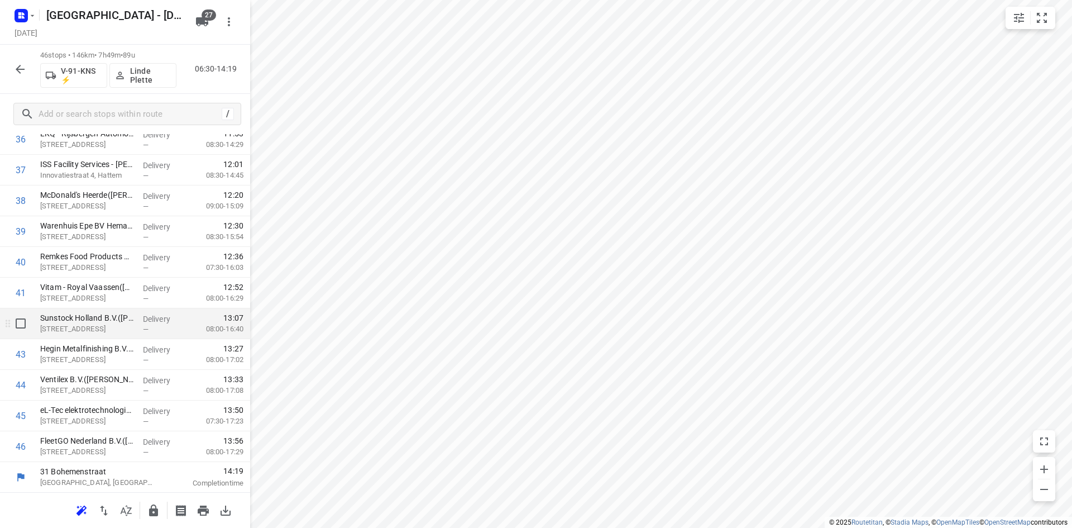
scroll to position [1174, 0]
click at [153, 507] on icon "button" at bounding box center [153, 510] width 13 height 13
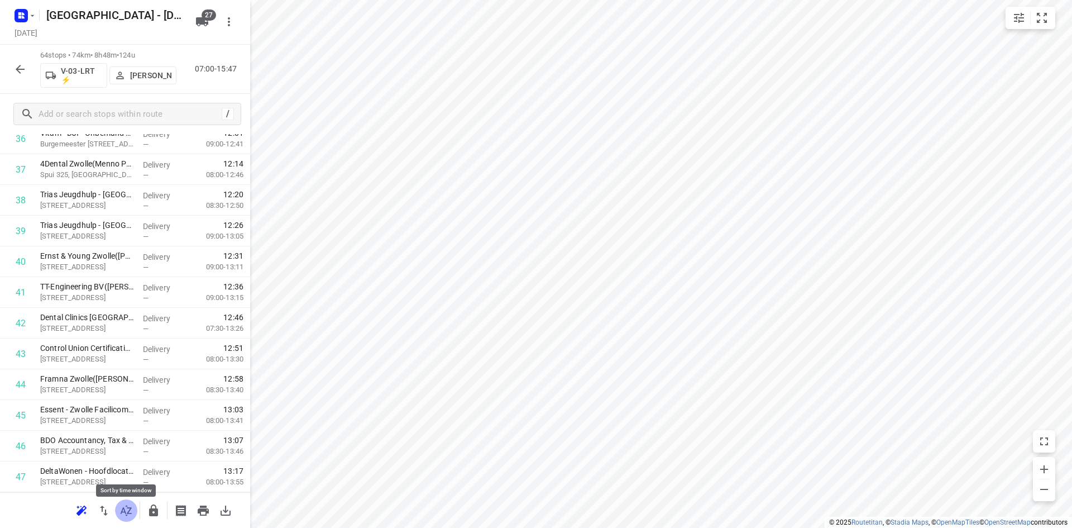
click at [131, 517] on button "button" at bounding box center [126, 510] width 22 height 22
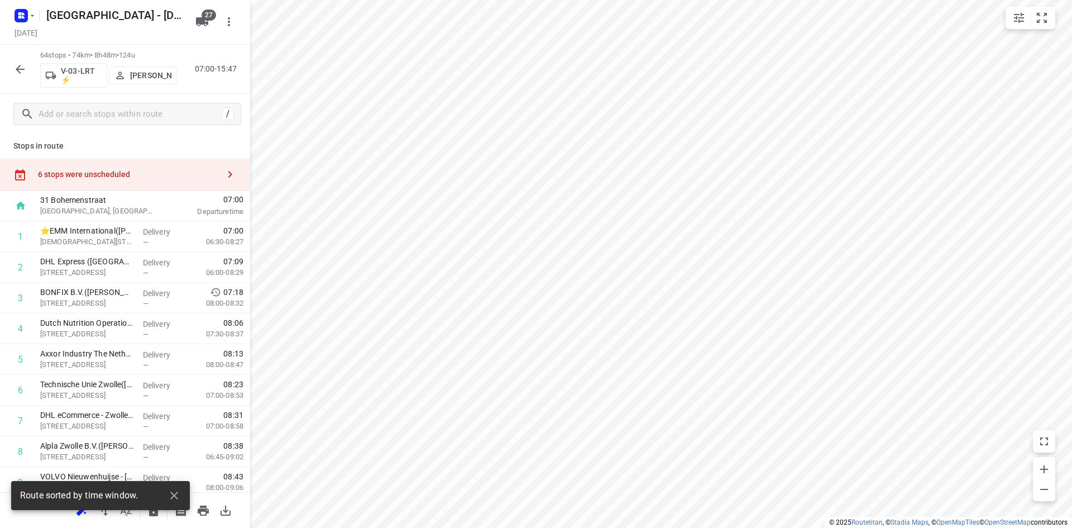
scroll to position [0, 0]
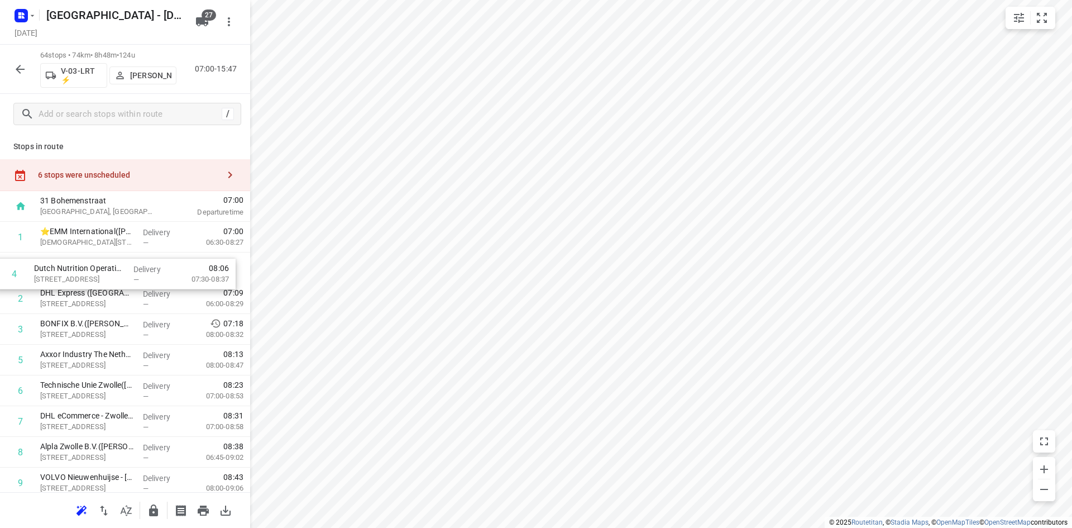
drag, startPoint x: 96, startPoint y: 336, endPoint x: 88, endPoint y: 270, distance: 65.8
drag, startPoint x: 84, startPoint y: 304, endPoint x: 82, endPoint y: 343, distance: 39.2
click at [132, 517] on icon "button" at bounding box center [126, 510] width 13 height 13
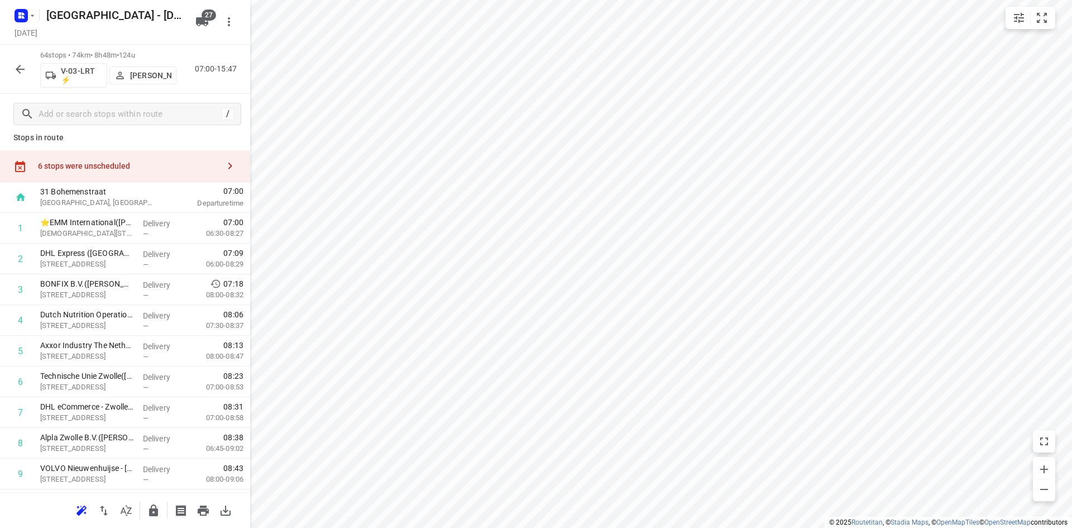
scroll to position [6, 0]
click at [192, 170] on div "6 stops were unscheduled" at bounding box center [128, 169] width 181 height 9
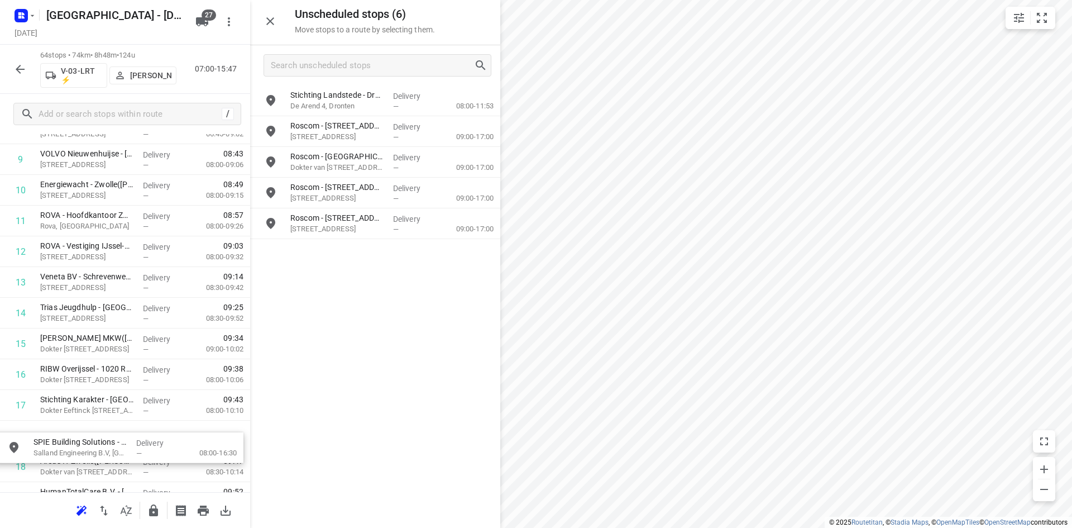
scroll to position [327, 0]
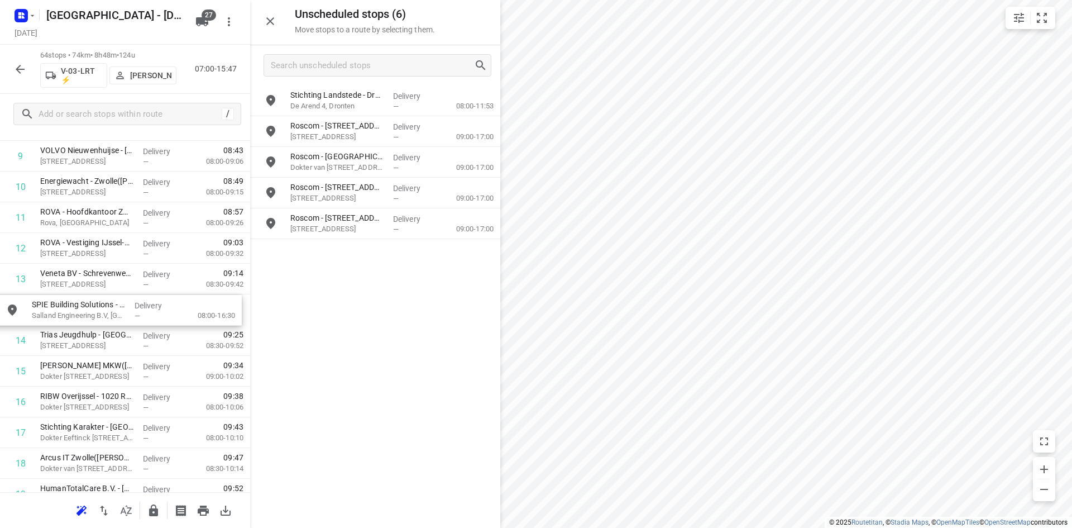
drag, startPoint x: 382, startPoint y: 137, endPoint x: 116, endPoint y: 322, distance: 323.8
click at [269, 17] on icon "button" at bounding box center [270, 21] width 13 height 13
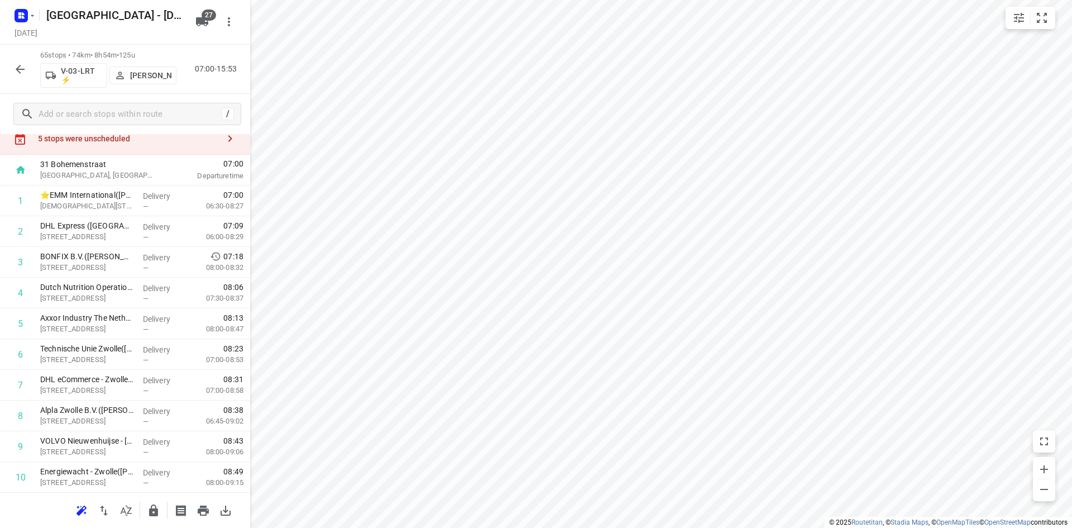
scroll to position [0, 0]
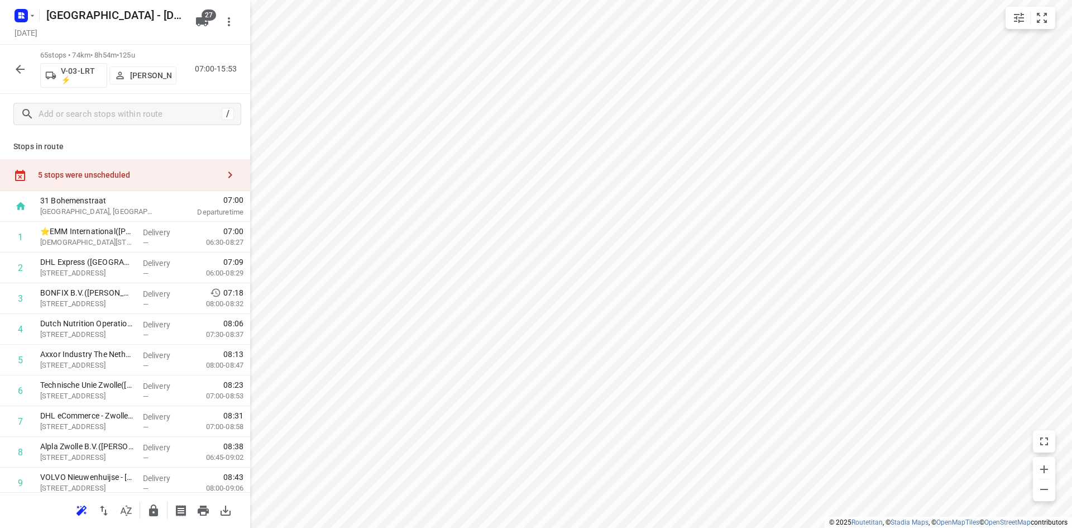
click at [114, 171] on div "5 stops were unscheduled" at bounding box center [128, 174] width 181 height 9
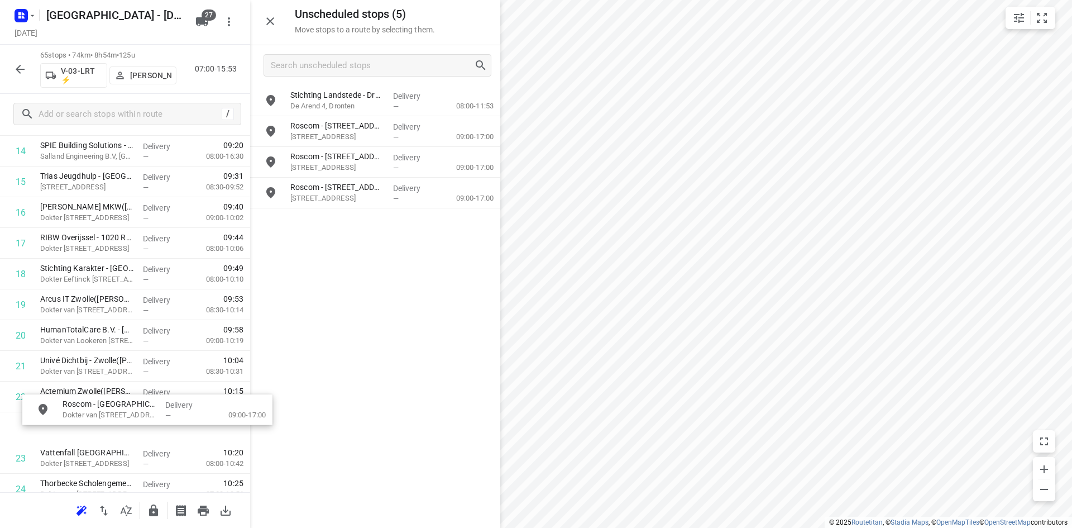
scroll to position [494, 0]
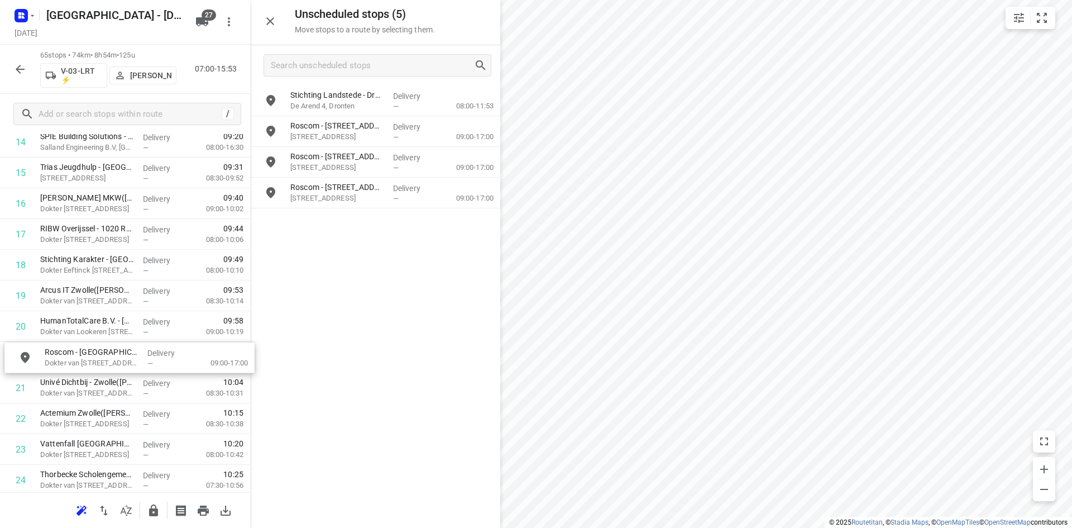
drag, startPoint x: 335, startPoint y: 162, endPoint x: 83, endPoint y: 364, distance: 322.7
click at [270, 20] on icon "button" at bounding box center [270, 21] width 13 height 13
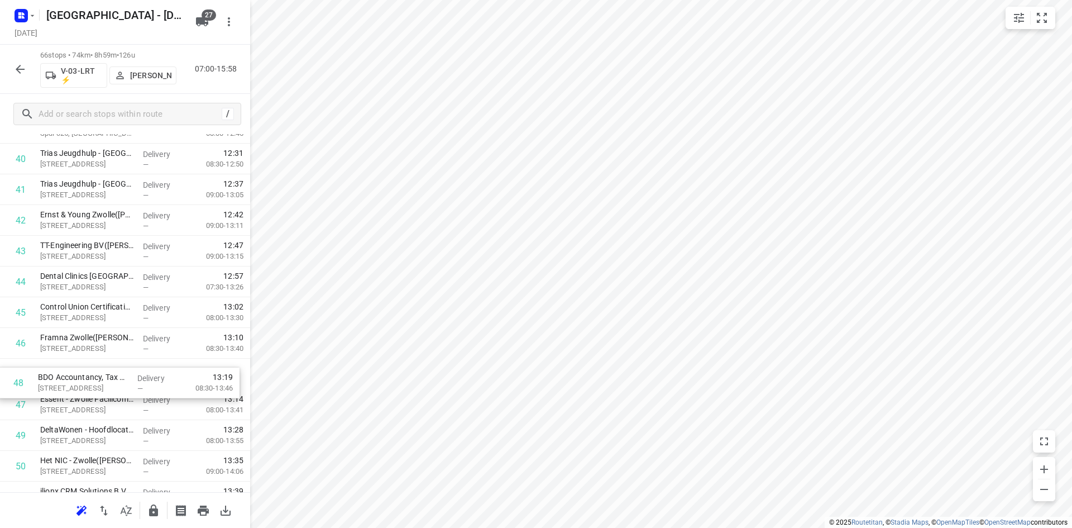
scroll to position [1277, 0]
drag, startPoint x: 115, startPoint y: 407, endPoint x: 109, endPoint y: 379, distance: 28.9
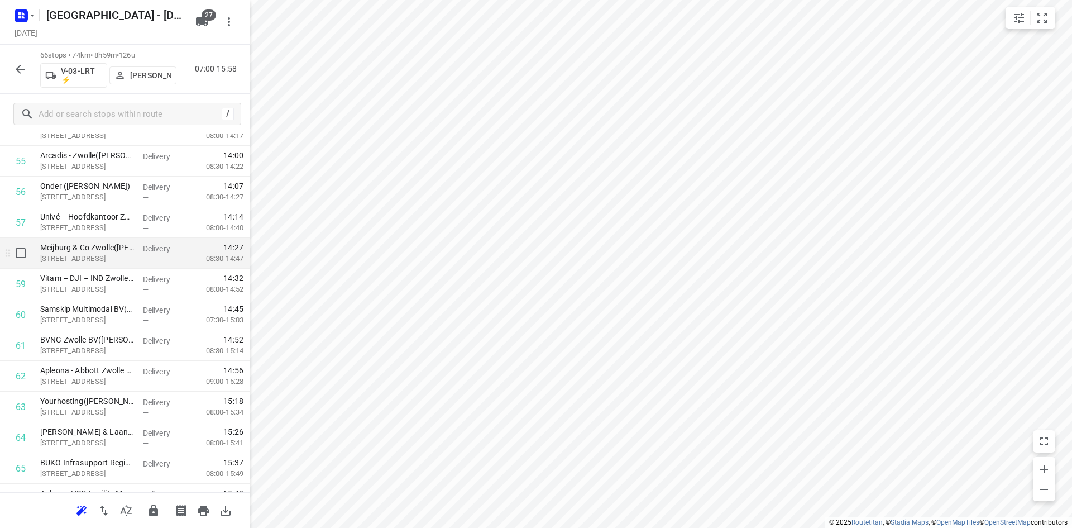
scroll to position [1780, 0]
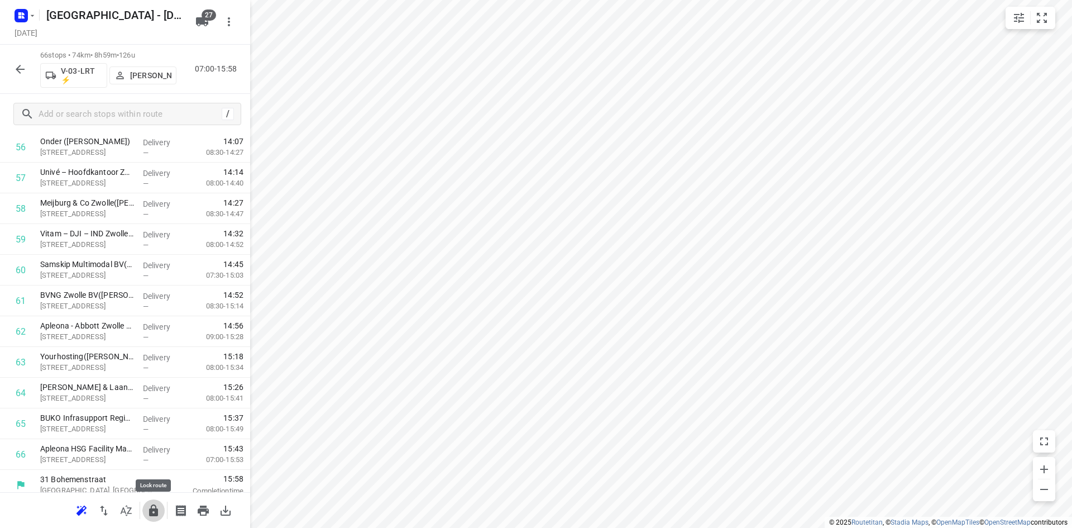
click at [150, 508] on icon "button" at bounding box center [153, 510] width 9 height 12
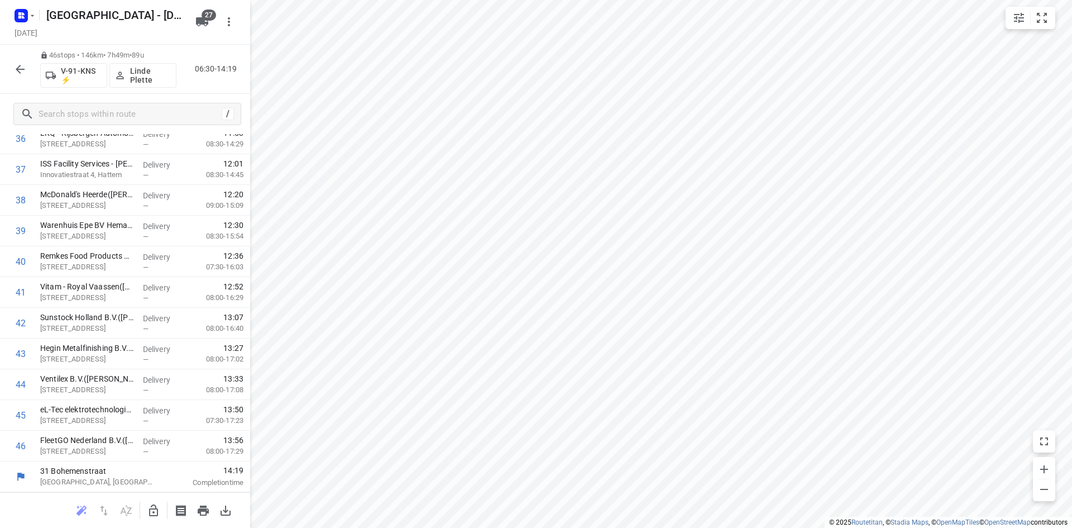
scroll to position [1174, 0]
click at [145, 513] on button "button" at bounding box center [153, 510] width 22 height 22
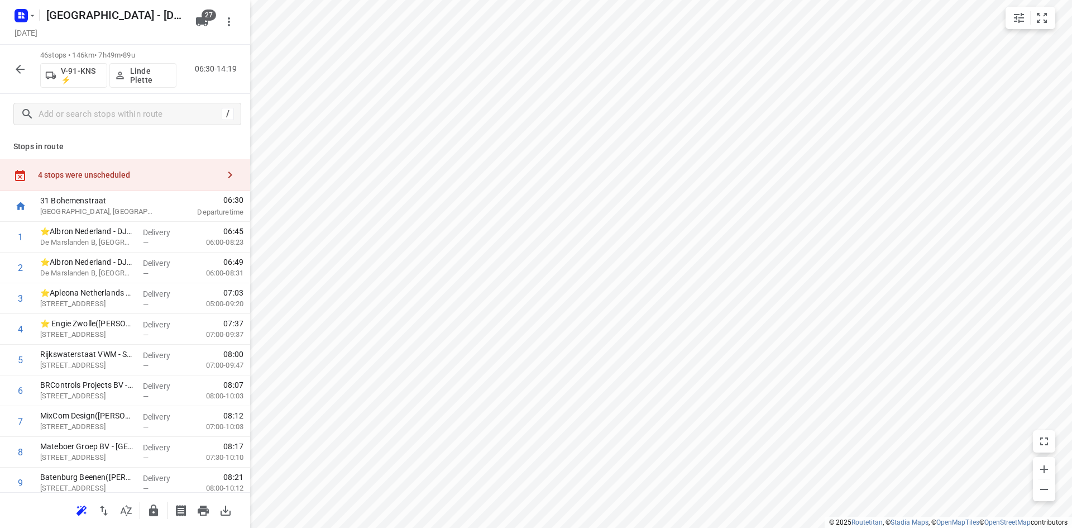
click at [169, 164] on div "4 stops were unscheduled" at bounding box center [125, 175] width 250 height 32
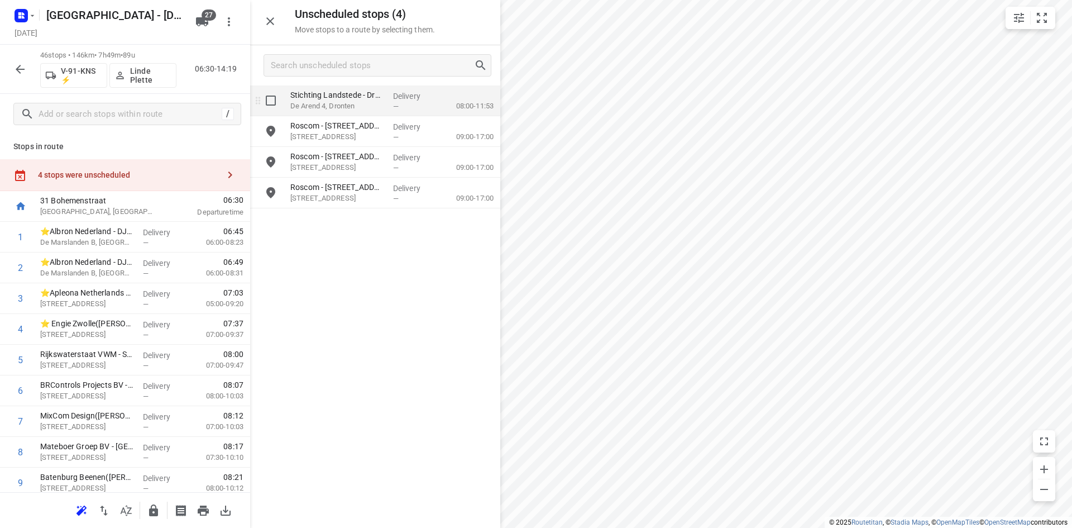
click at [268, 97] on input "grid" at bounding box center [271, 100] width 22 height 22
checkbox input "true"
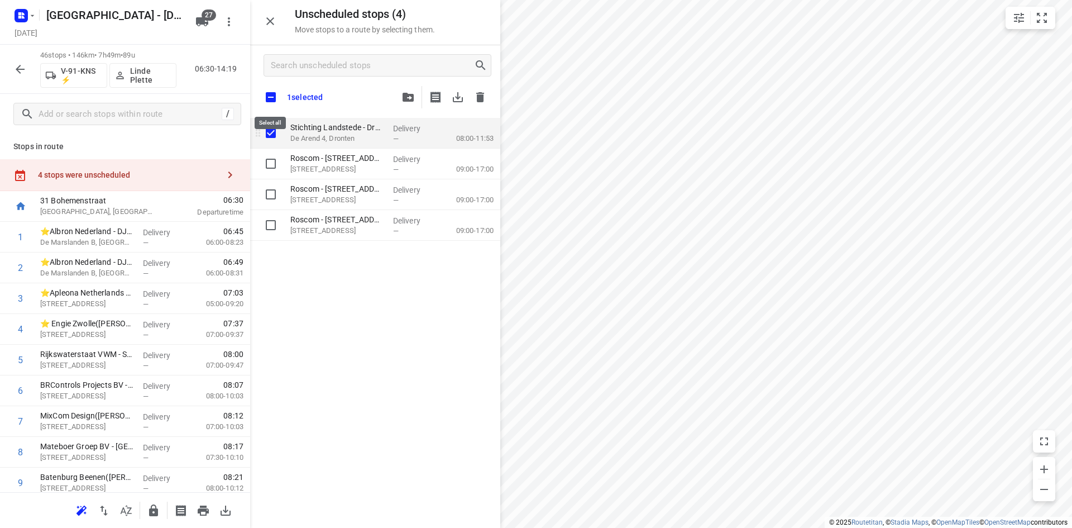
click at [268, 97] on input "checkbox" at bounding box center [270, 96] width 23 height 23
checkbox input "true"
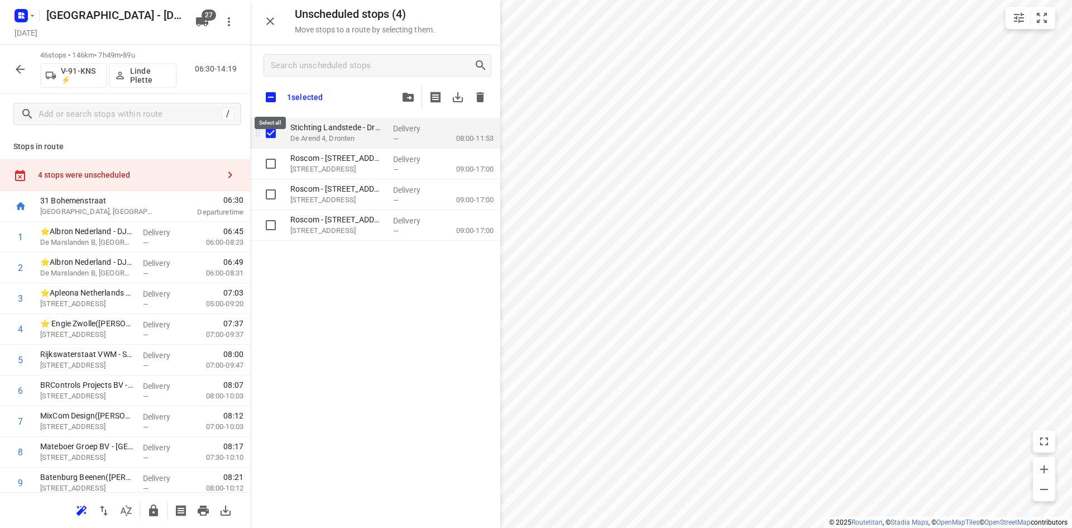
checkbox input "true"
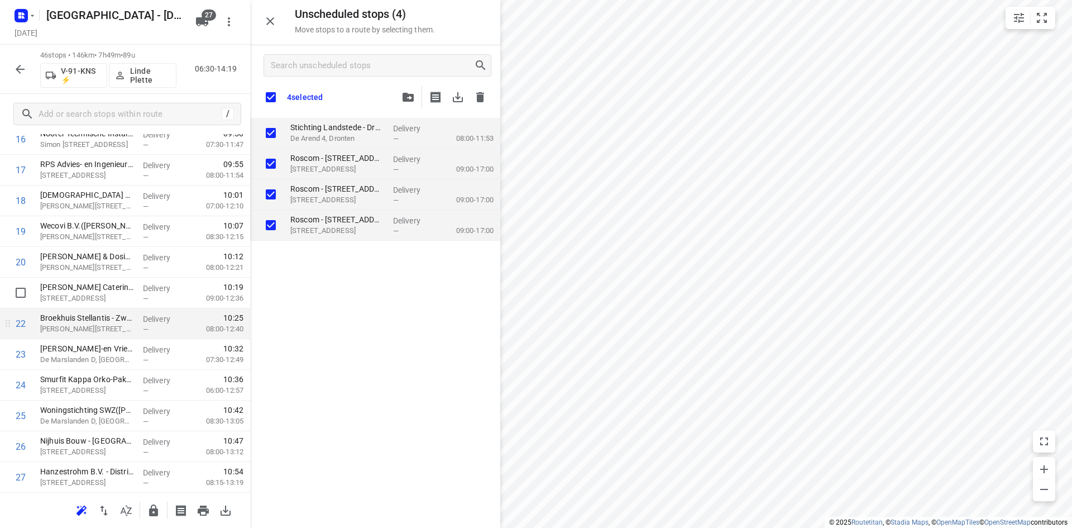
scroll to position [782, 0]
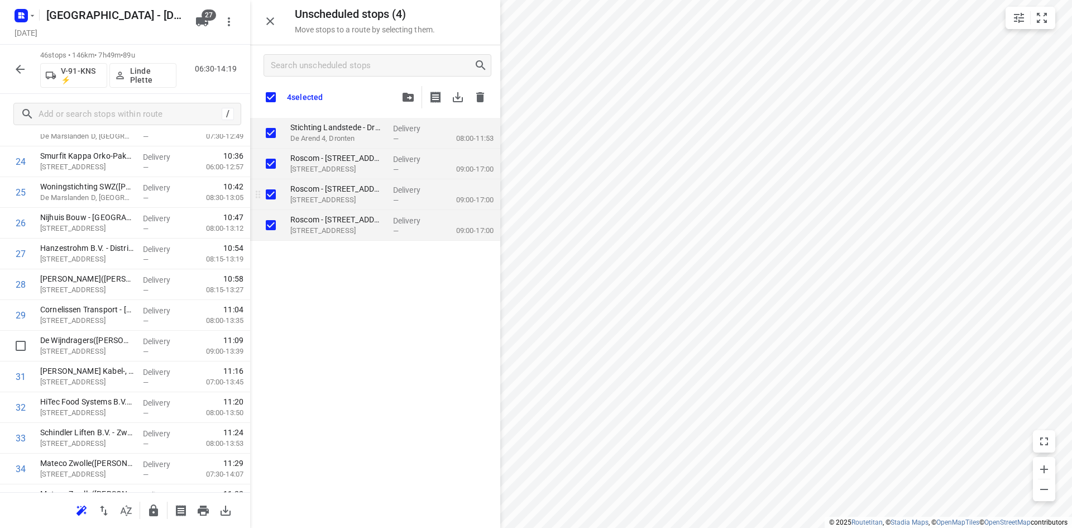
checkbox input "true"
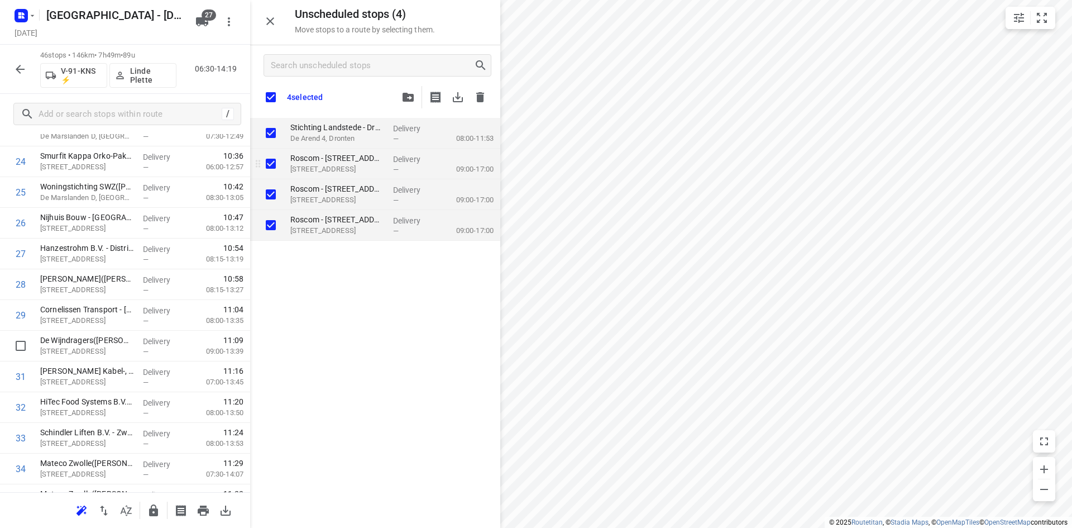
checkbox input "true"
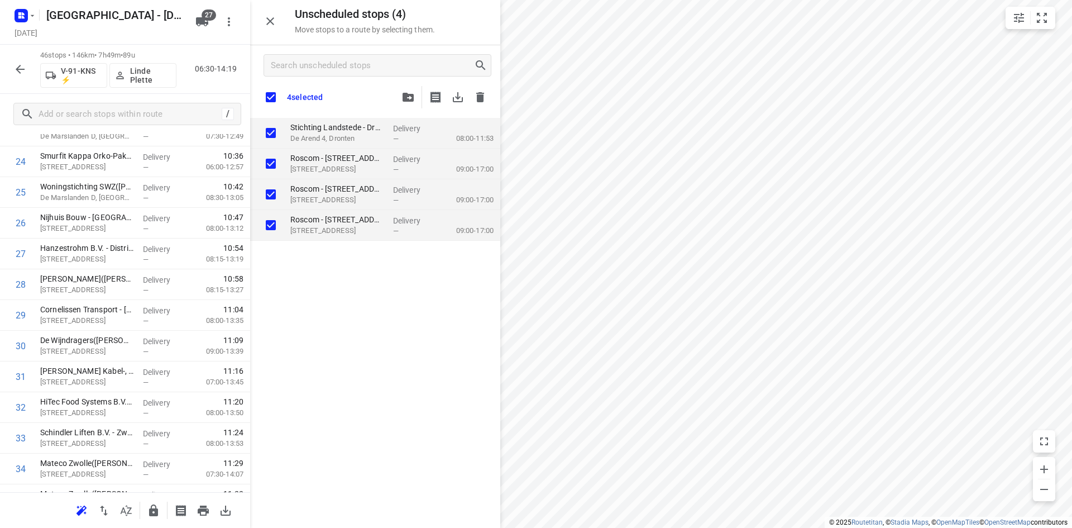
checkbox input "true"
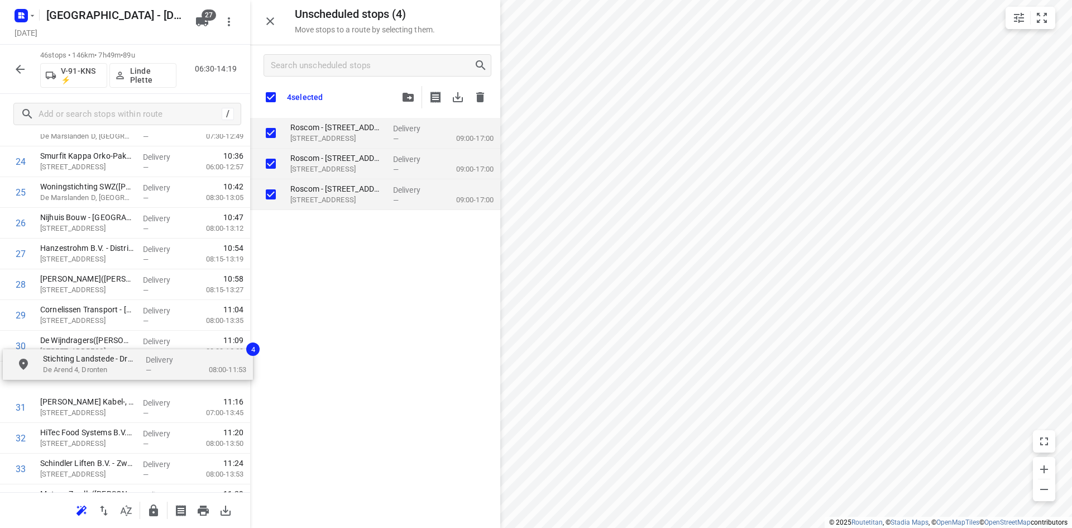
drag, startPoint x: 388, startPoint y: 130, endPoint x: 131, endPoint y: 368, distance: 350.6
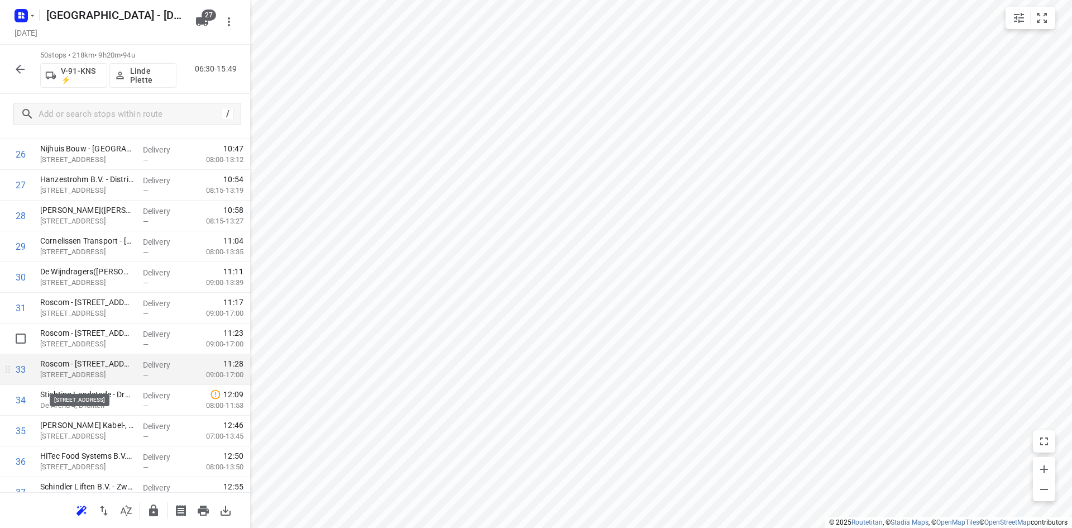
scroll to position [838, 0]
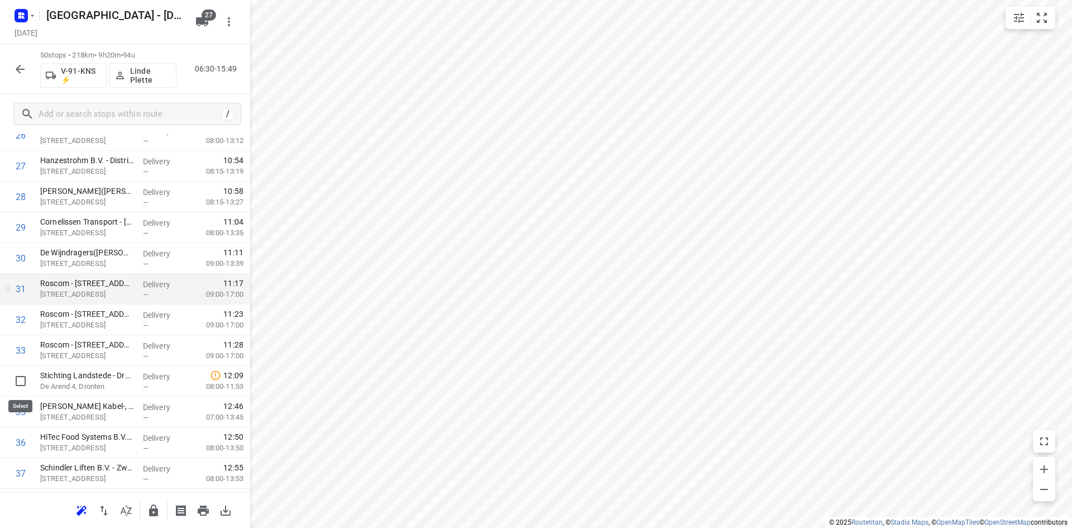
click at [21, 380] on input "checkbox" at bounding box center [20, 381] width 22 height 22
checkbox input "true"
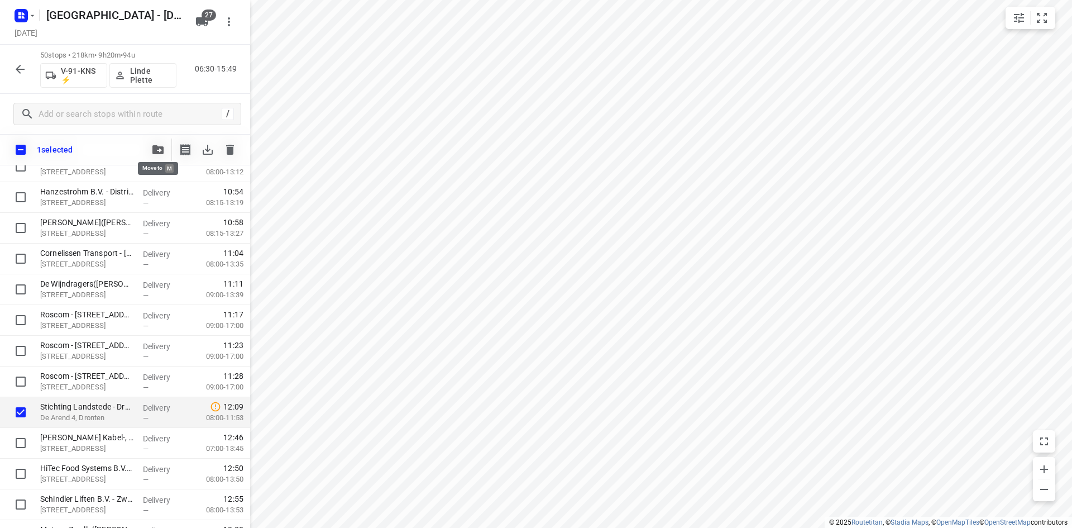
click at [164, 149] on span "button" at bounding box center [157, 149] width 13 height 9
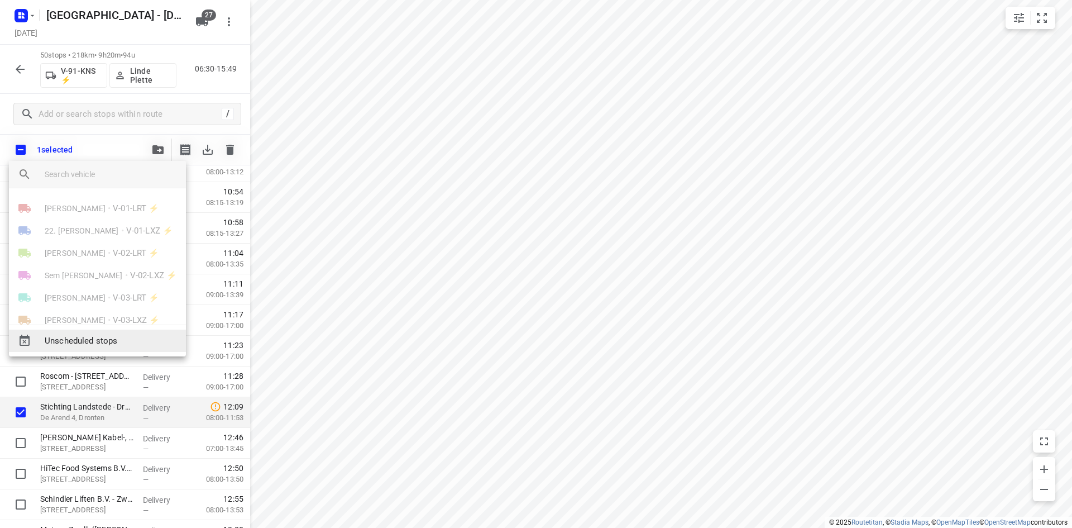
click at [102, 346] on span "Unscheduled stops" at bounding box center [111, 341] width 132 height 13
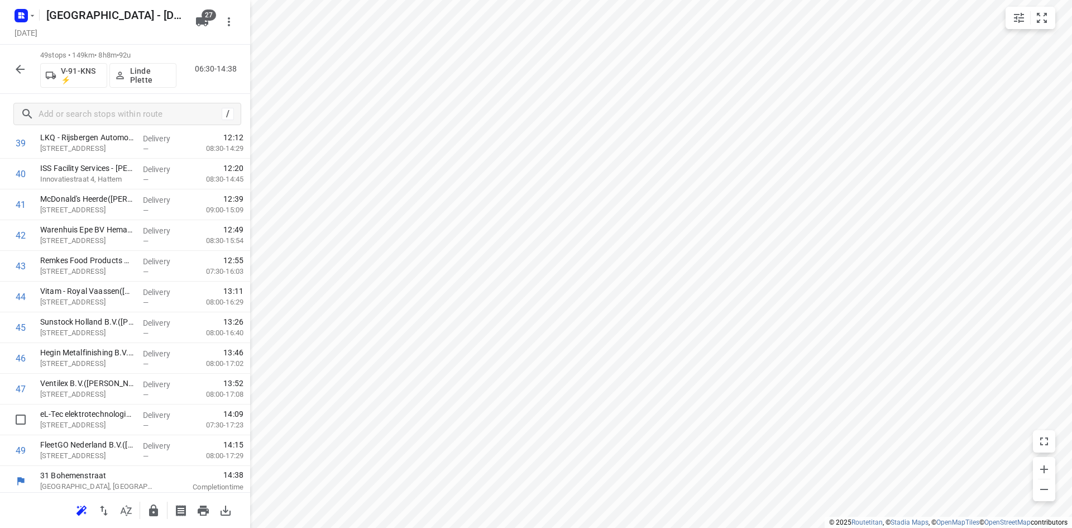
scroll to position [1266, 0]
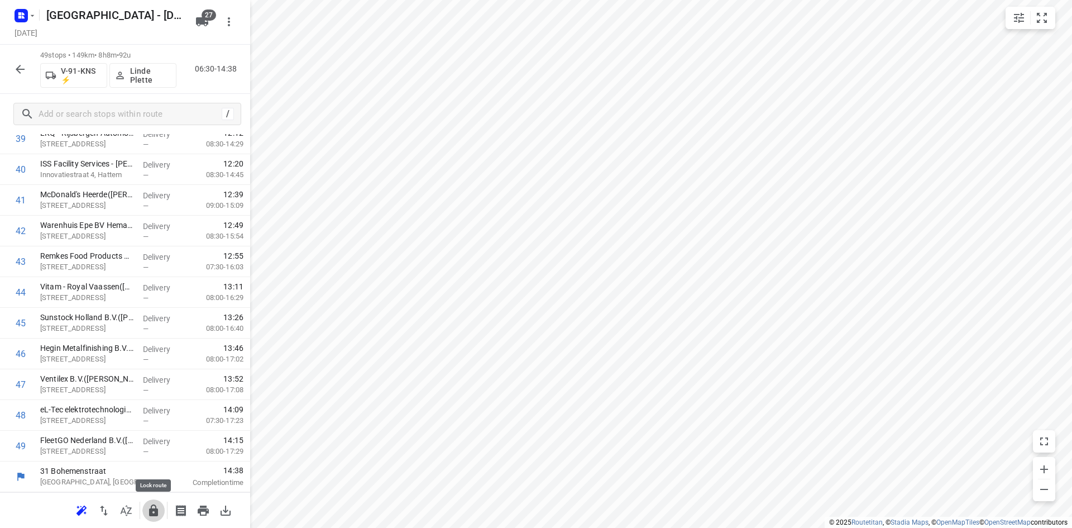
click at [157, 509] on icon "button" at bounding box center [153, 510] width 9 height 12
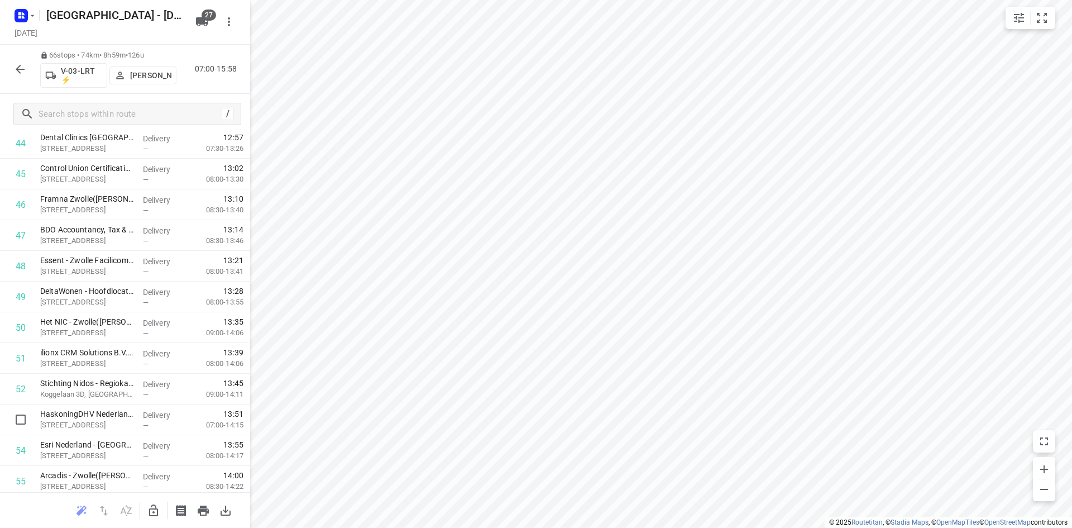
scroll to position [1788, 0]
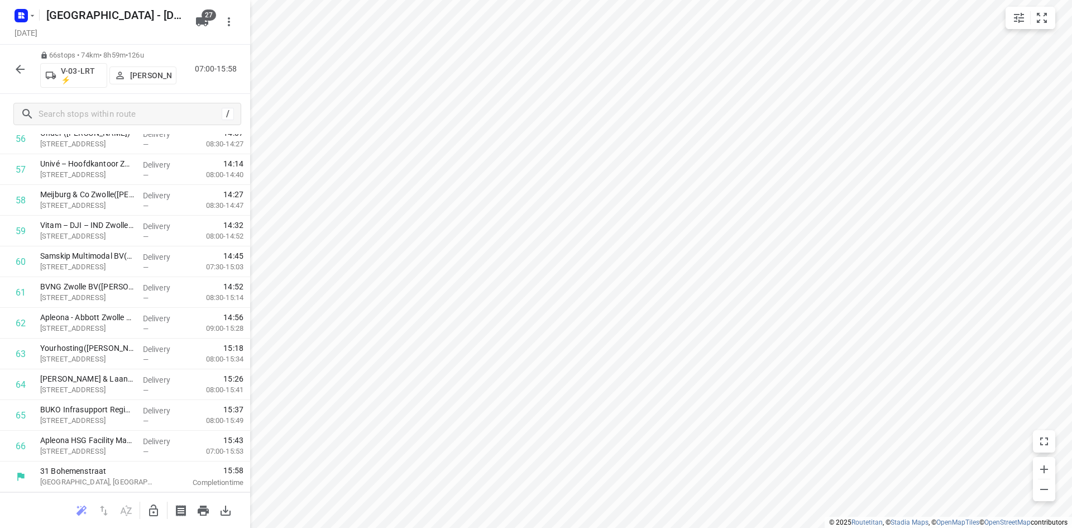
click at [22, 71] on icon "button" at bounding box center [19, 69] width 13 height 13
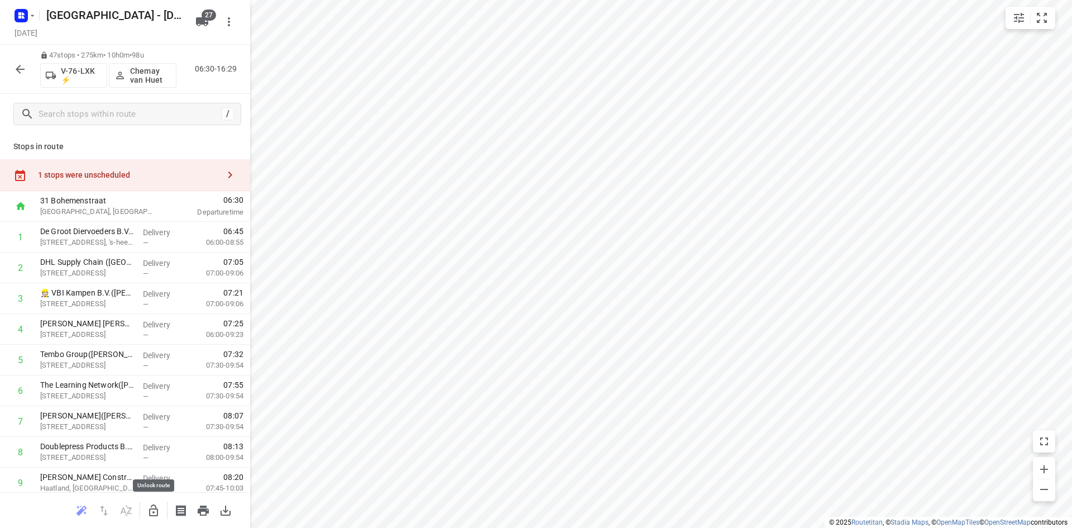
click at [155, 507] on icon "button" at bounding box center [153, 510] width 13 height 13
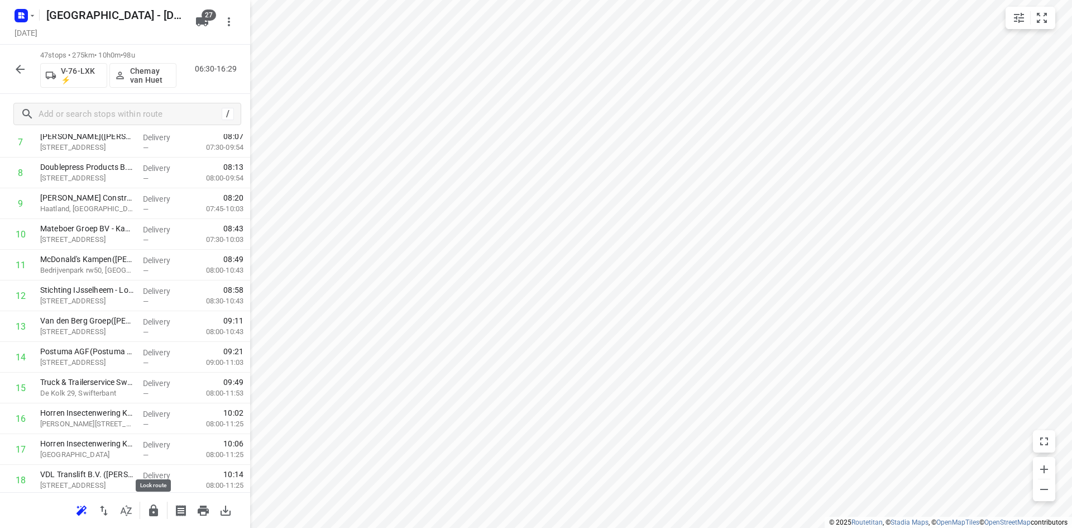
scroll to position [0, 0]
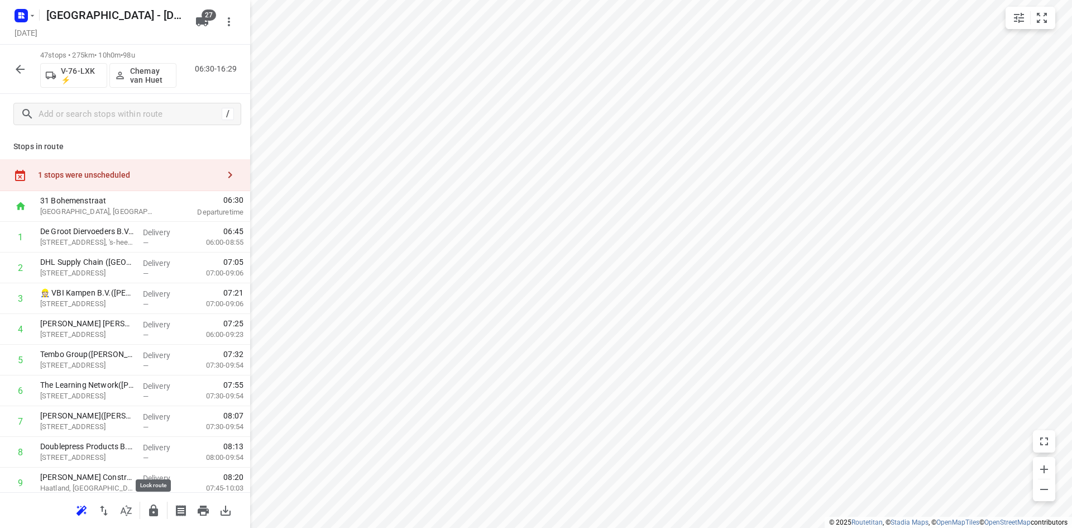
click at [161, 168] on div "1 stops were unscheduled" at bounding box center [125, 175] width 250 height 32
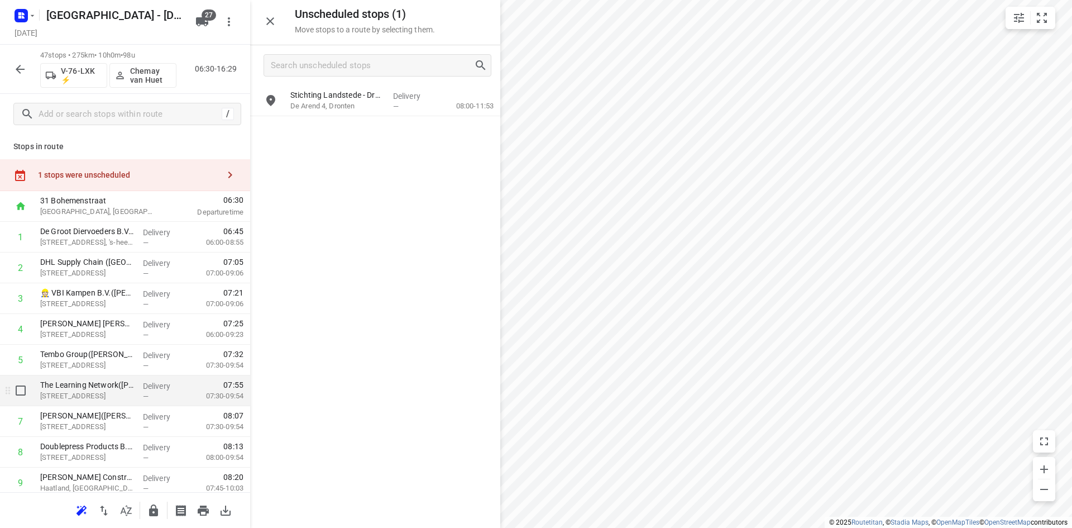
scroll to position [335, 0]
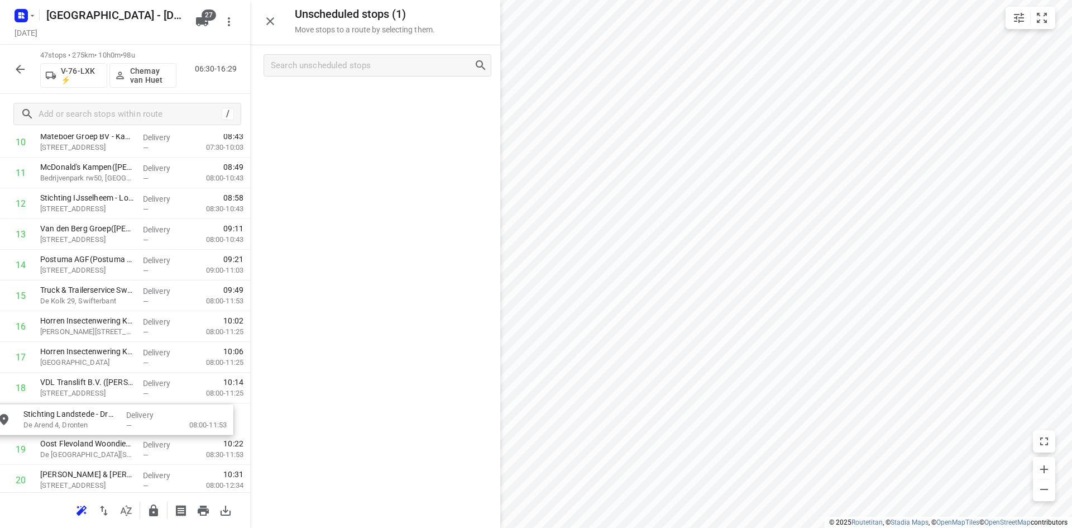
drag, startPoint x: 375, startPoint y: 98, endPoint x: 102, endPoint y: 432, distance: 431.1
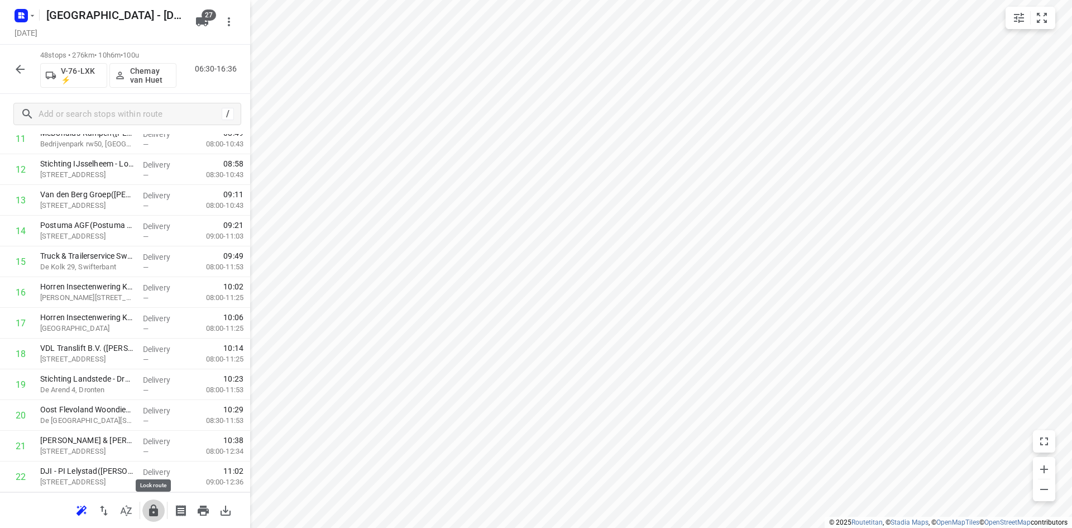
click at [152, 508] on icon "button" at bounding box center [153, 510] width 9 height 12
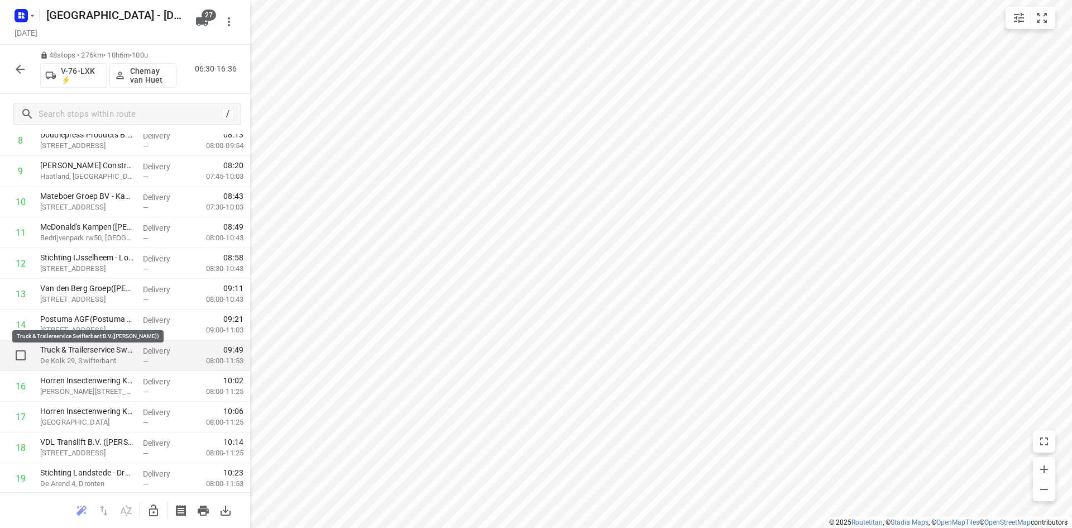
scroll to position [318, 0]
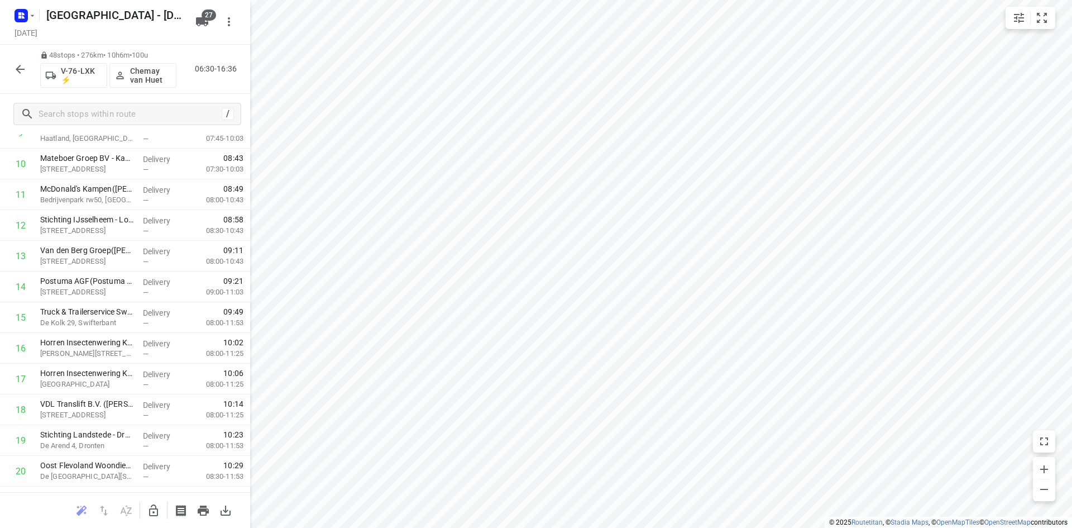
click at [20, 66] on icon "button" at bounding box center [20, 69] width 9 height 9
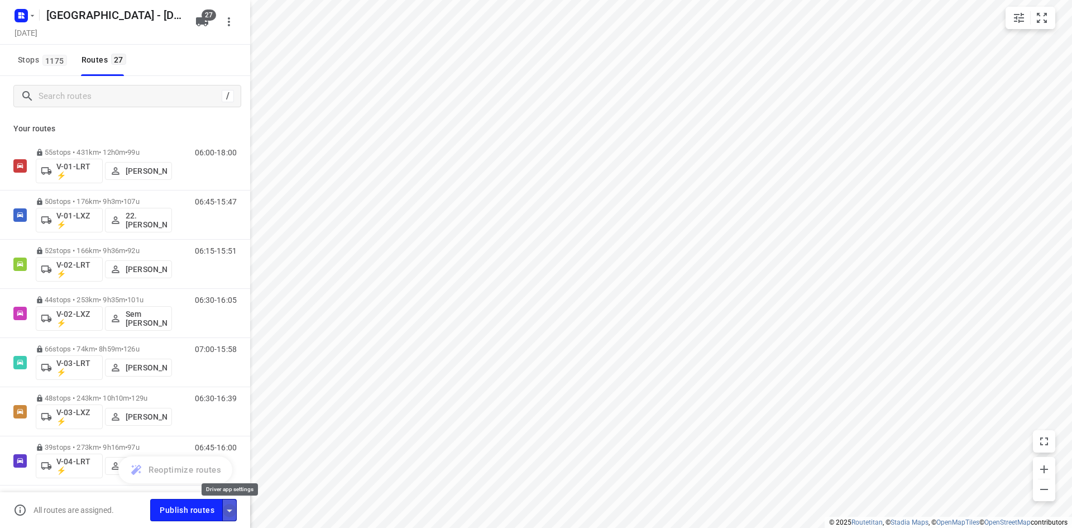
click at [227, 508] on icon "button" at bounding box center [229, 510] width 13 height 13
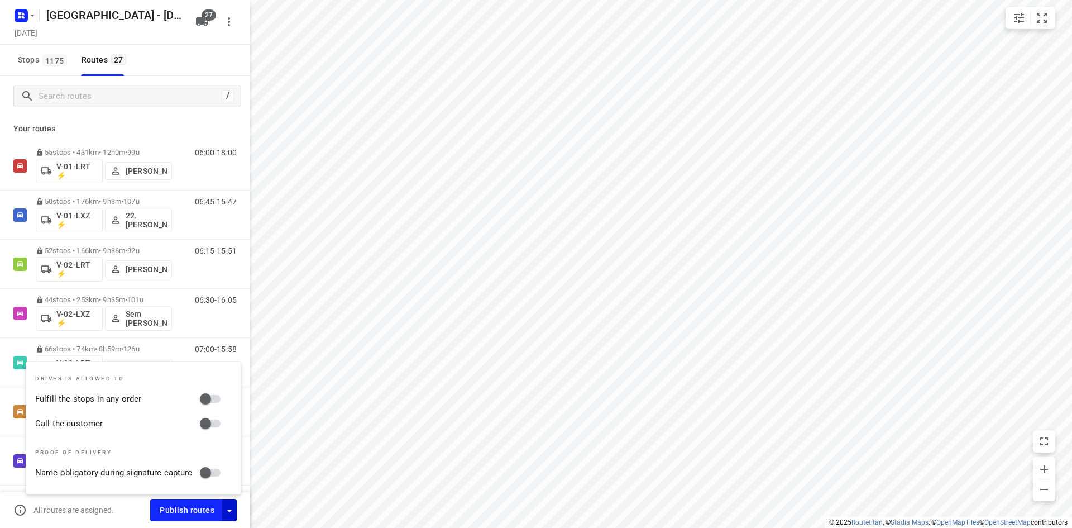
click at [218, 422] on input "Call the customer" at bounding box center [206, 423] width 64 height 21
checkbox input "true"
click at [212, 393] on input "Fulfill the stops in any order" at bounding box center [206, 398] width 64 height 21
checkbox input "true"
click at [147, 59] on div "Stops 1175 Routes 27" at bounding box center [125, 60] width 250 height 31
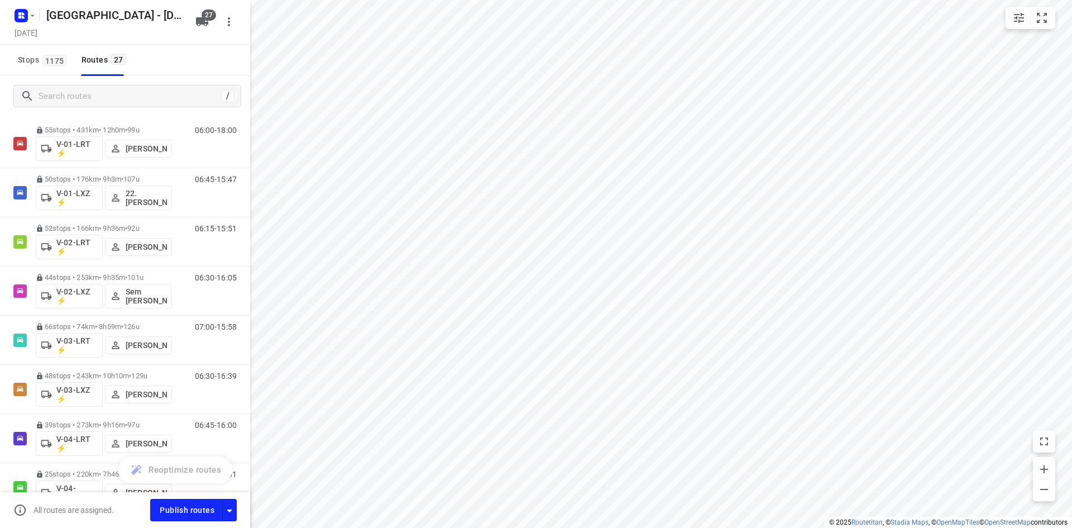
scroll to position [0, 0]
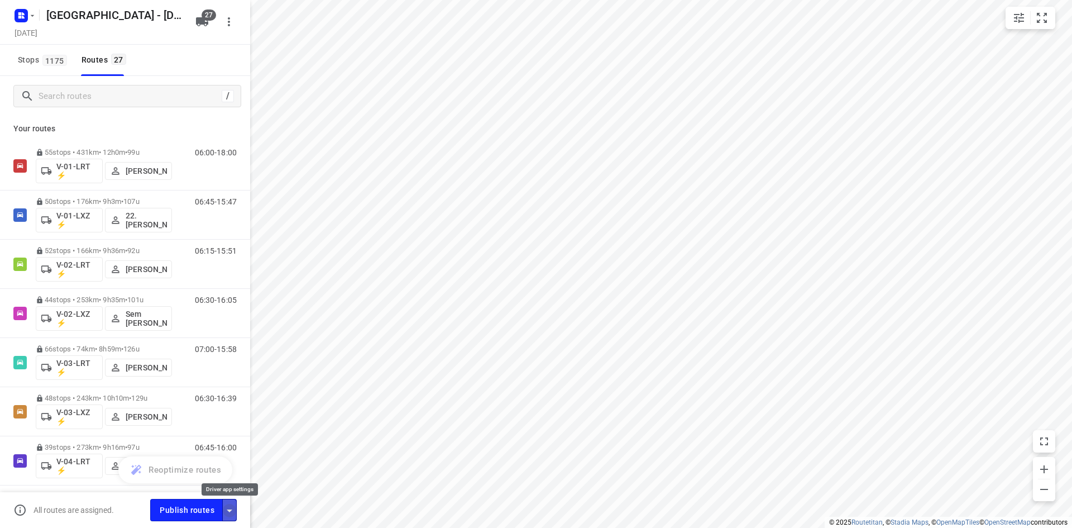
click at [230, 507] on icon "button" at bounding box center [229, 510] width 13 height 13
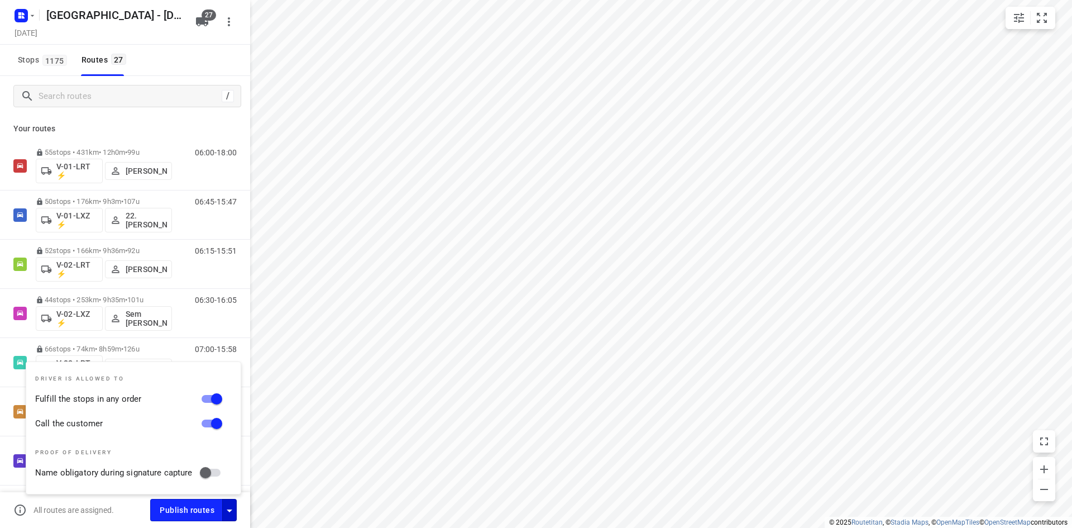
click at [125, 516] on div "All routes are assigned." at bounding box center [81, 509] width 137 height 13
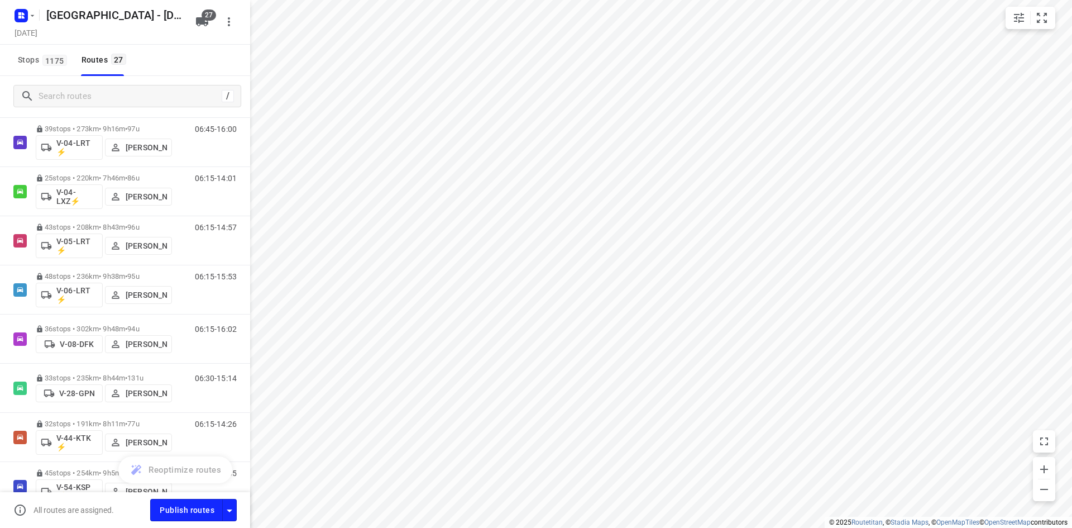
scroll to position [71, 0]
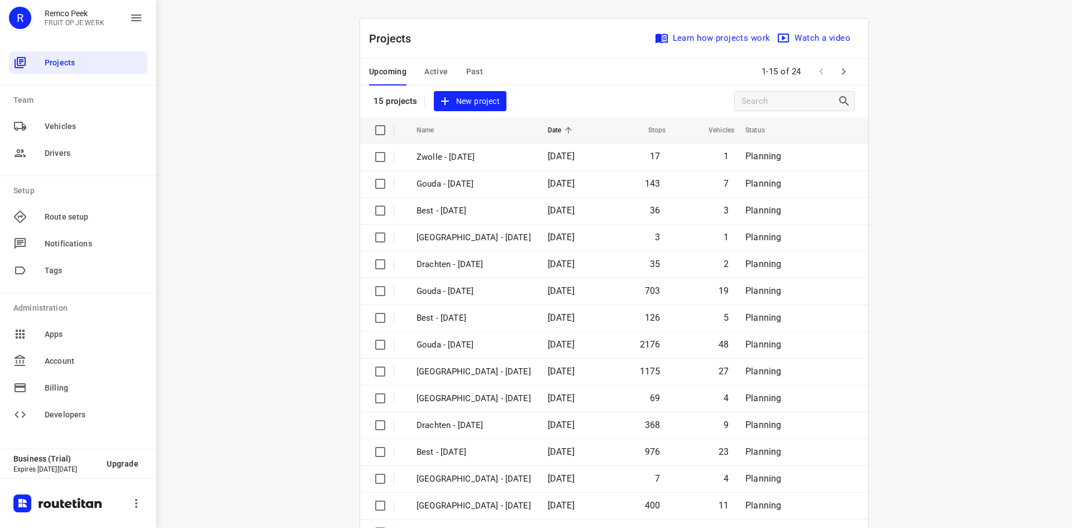
click at [466, 60] on button "Past" at bounding box center [474, 72] width 17 height 27
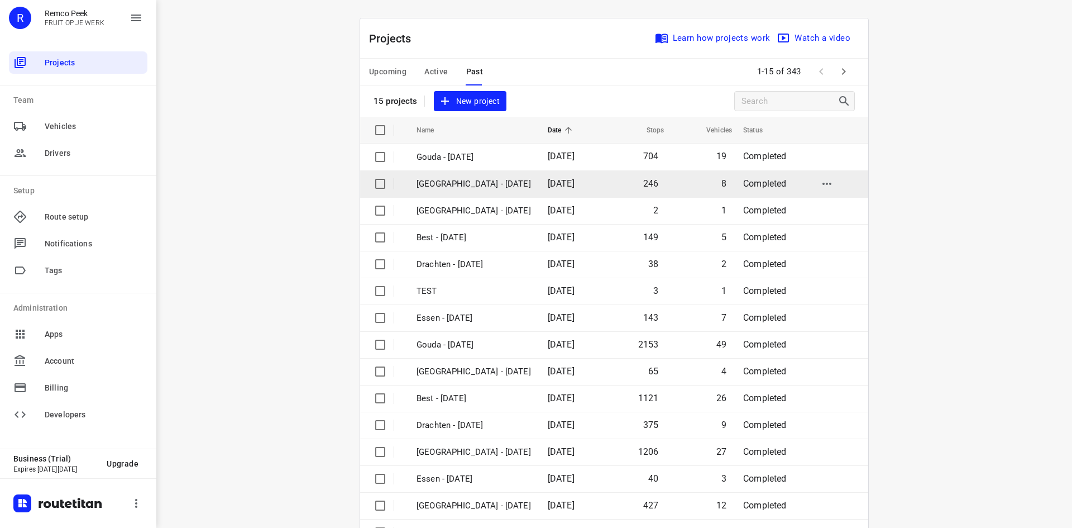
click at [496, 184] on p "[GEOGRAPHIC_DATA] - [DATE]" at bounding box center [474, 184] width 115 height 13
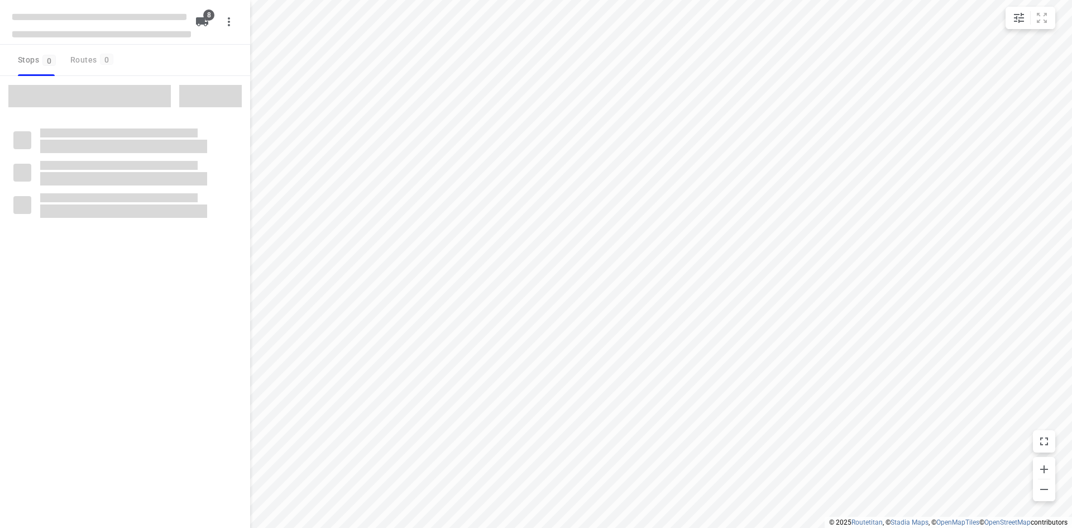
checkbox input "true"
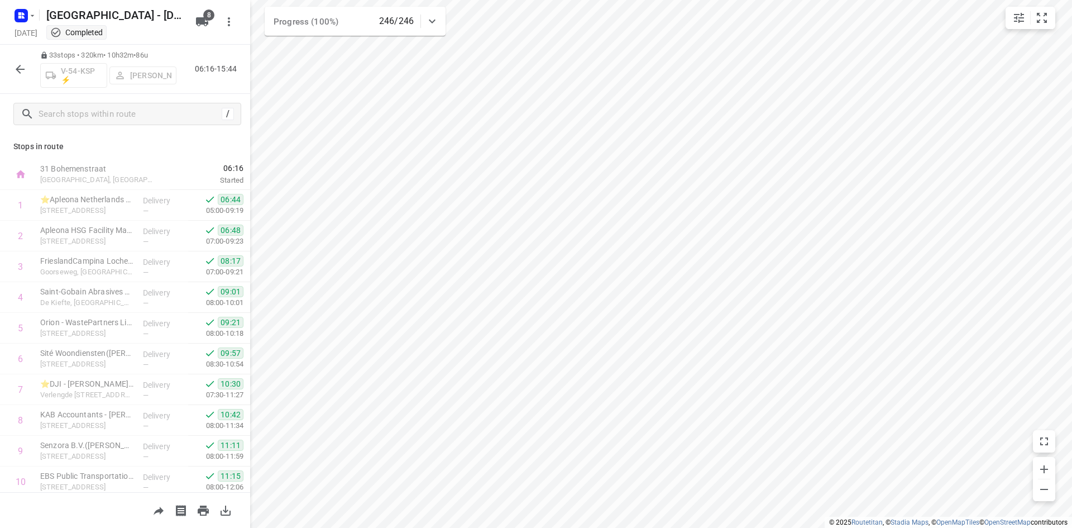
click at [25, 64] on icon "button" at bounding box center [19, 69] width 13 height 13
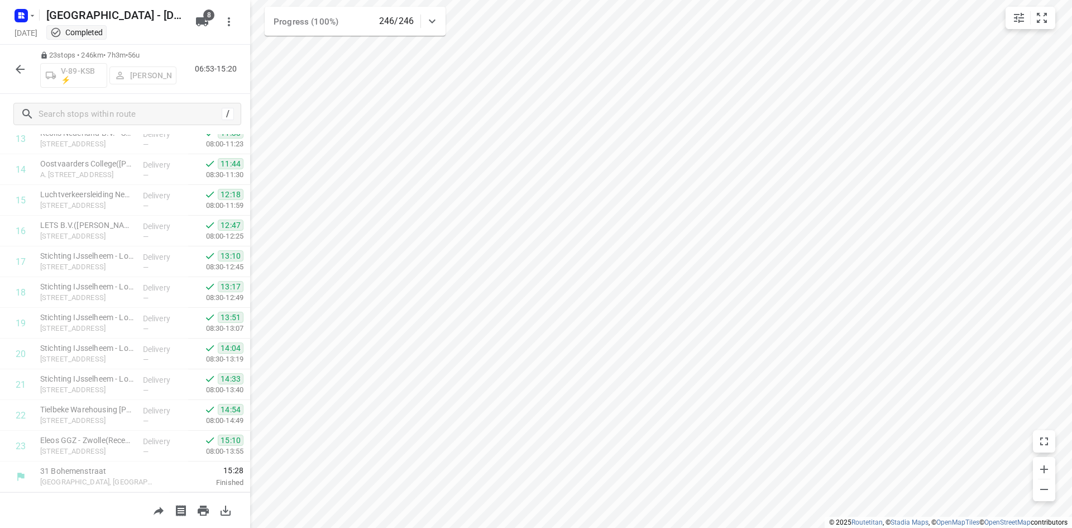
scroll to position [435, 0]
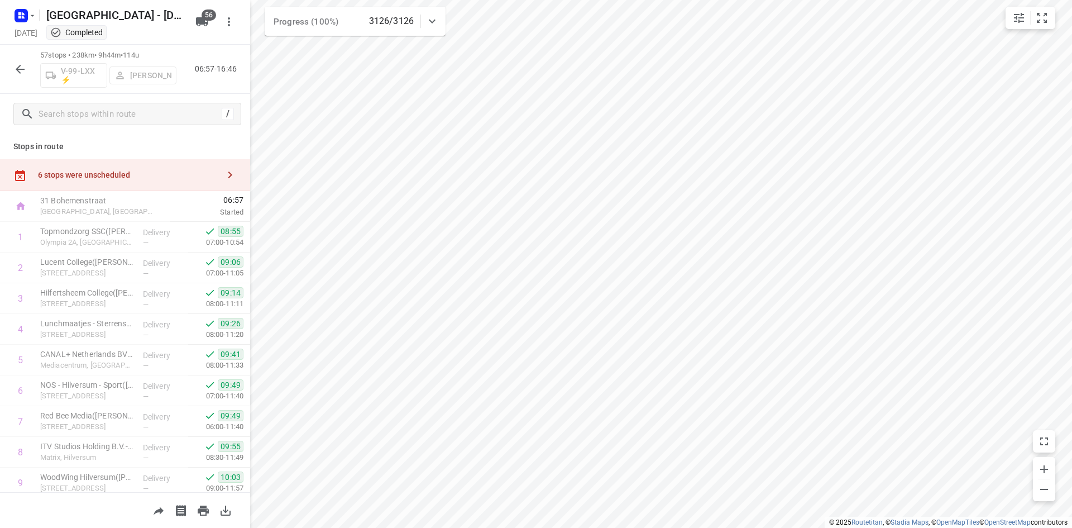
scroll to position [223, 0]
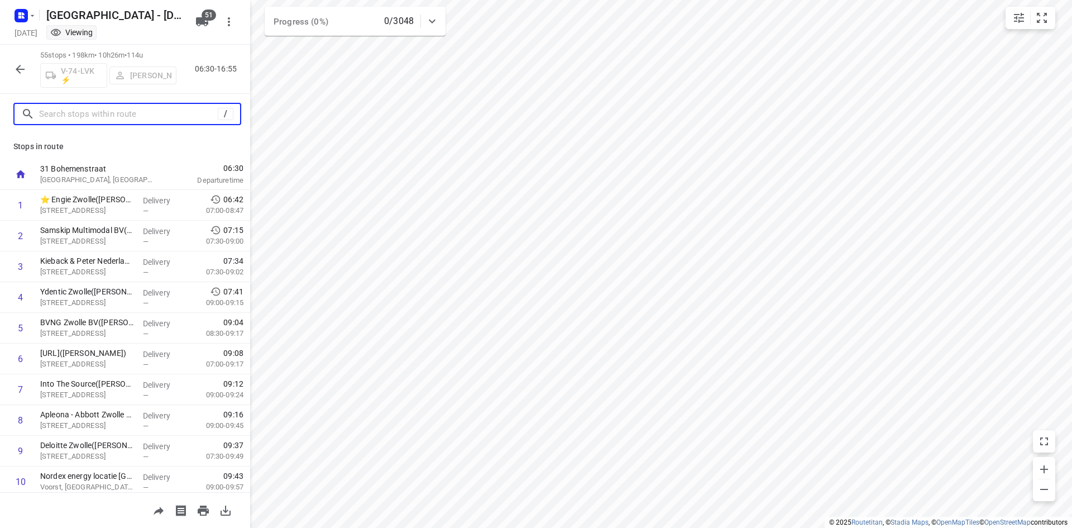
click at [69, 117] on input "text" at bounding box center [128, 114] width 179 height 17
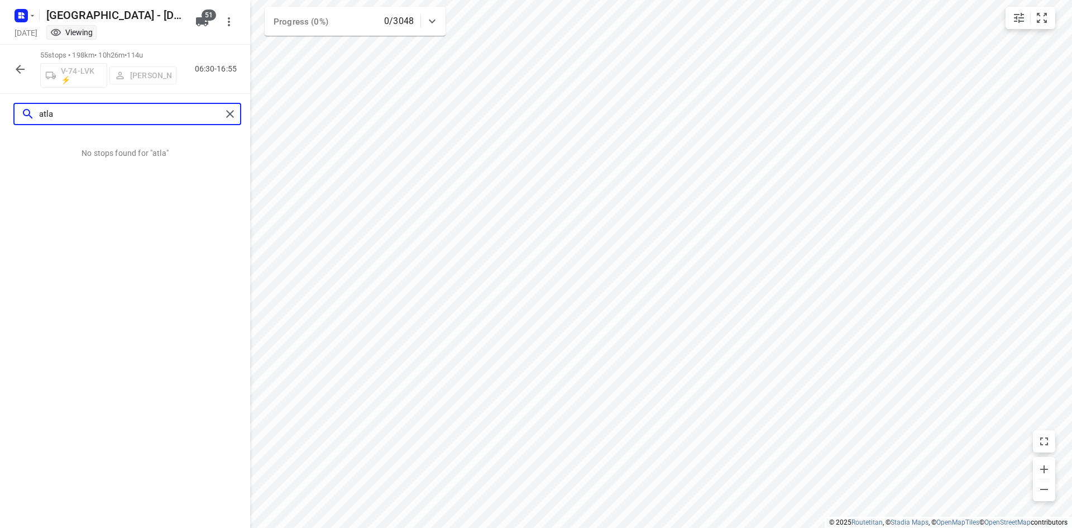
type input "atla"
click at [19, 70] on icon "button" at bounding box center [19, 69] width 13 height 13
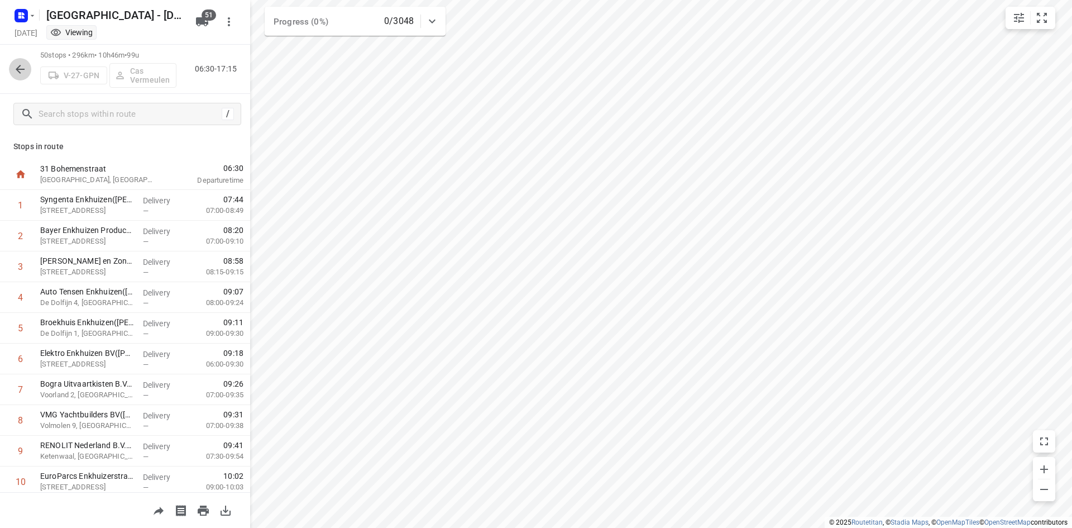
click at [21, 77] on button "button" at bounding box center [20, 69] width 22 height 22
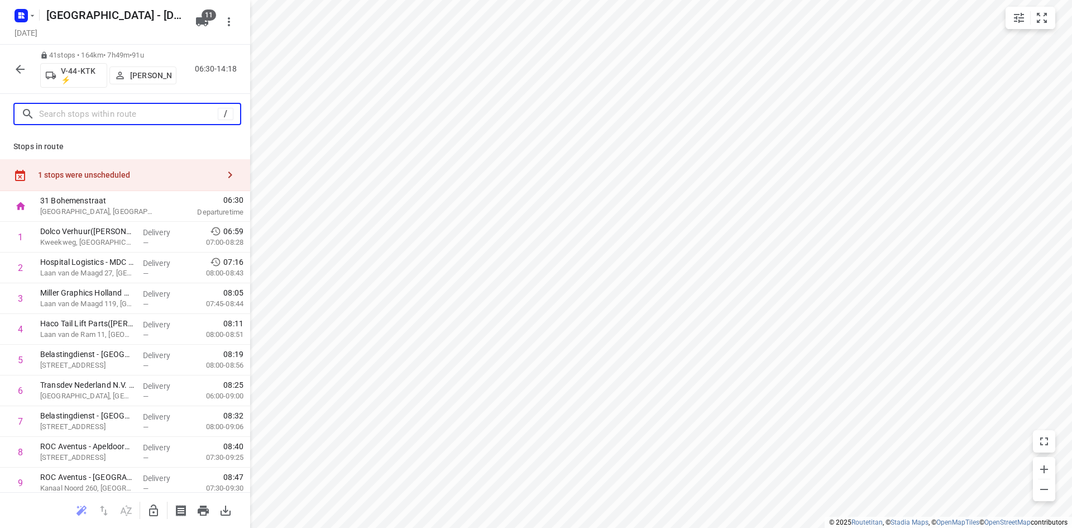
click at [74, 112] on input "text" at bounding box center [128, 114] width 179 height 17
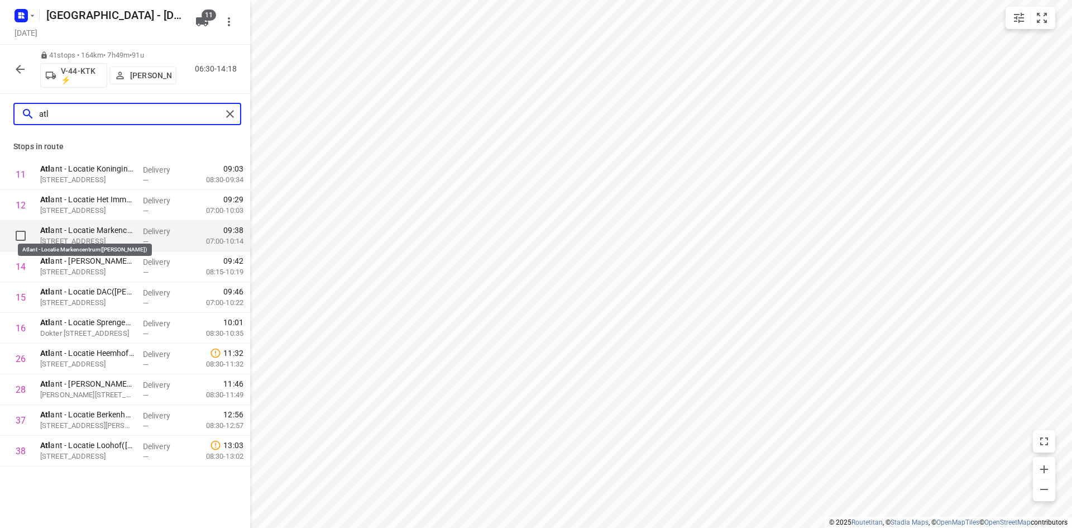
type input "atl"
click at [123, 235] on p "Atl ant - Locatie Markencentrum([PERSON_NAME])" at bounding box center [87, 230] width 94 height 11
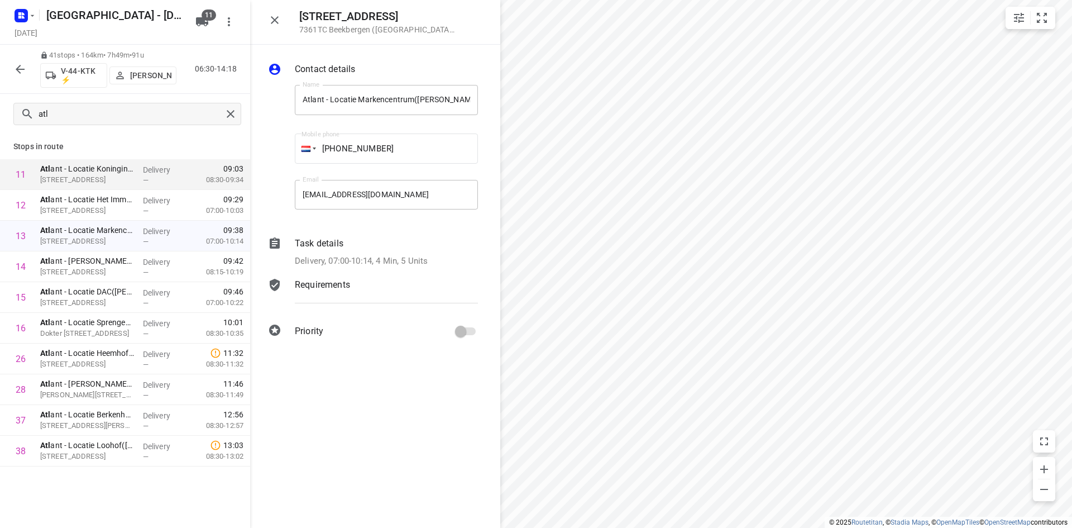
click at [332, 254] on div "Task details Delivery, 07:00-10:14, 4 Min, 5 Units" at bounding box center [387, 252] width 188 height 35
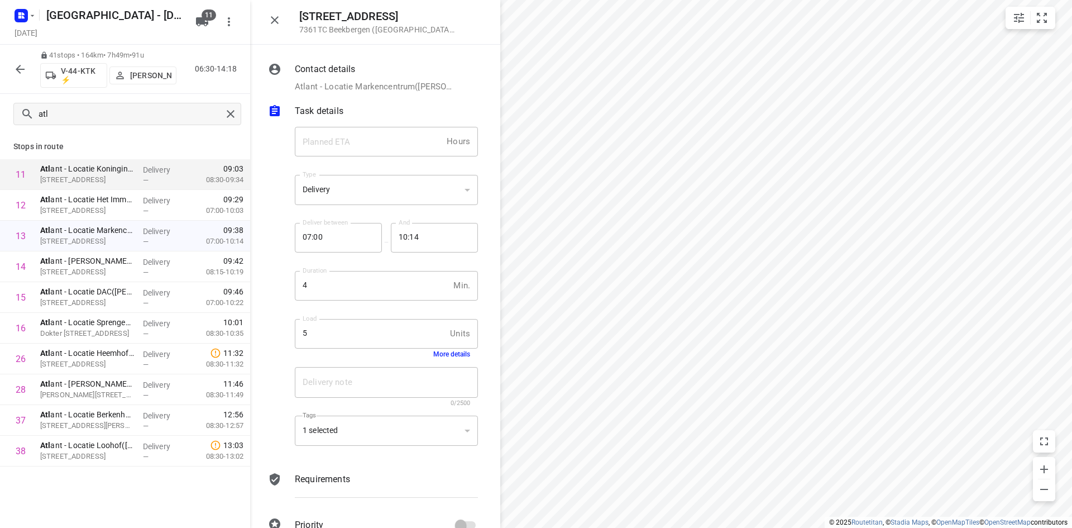
click at [443, 362] on div "Delivery note x Delivery note 0/2500" at bounding box center [386, 386] width 192 height 53
click at [438, 355] on button "More details" at bounding box center [451, 354] width 37 height 8
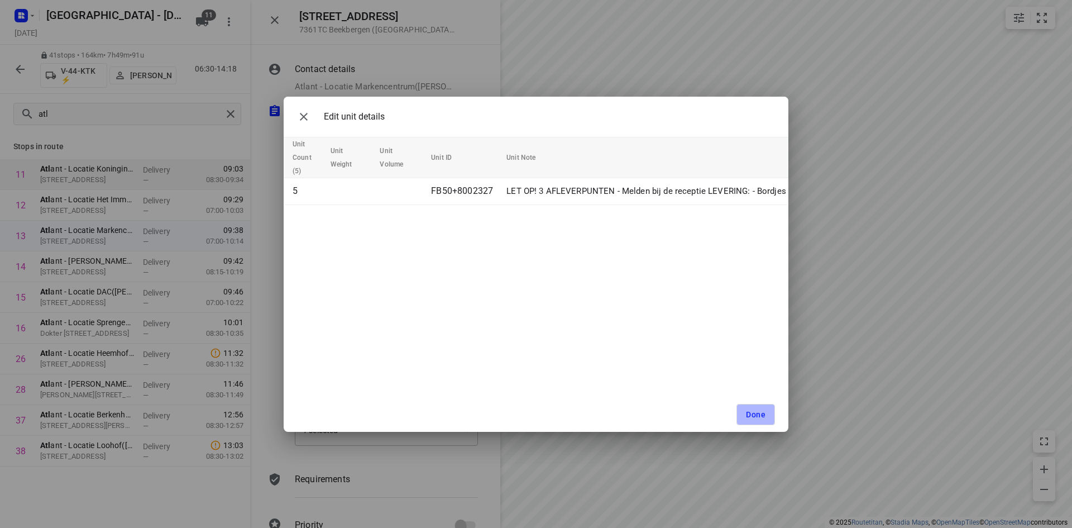
click at [742, 411] on button "Done" at bounding box center [756, 414] width 39 height 21
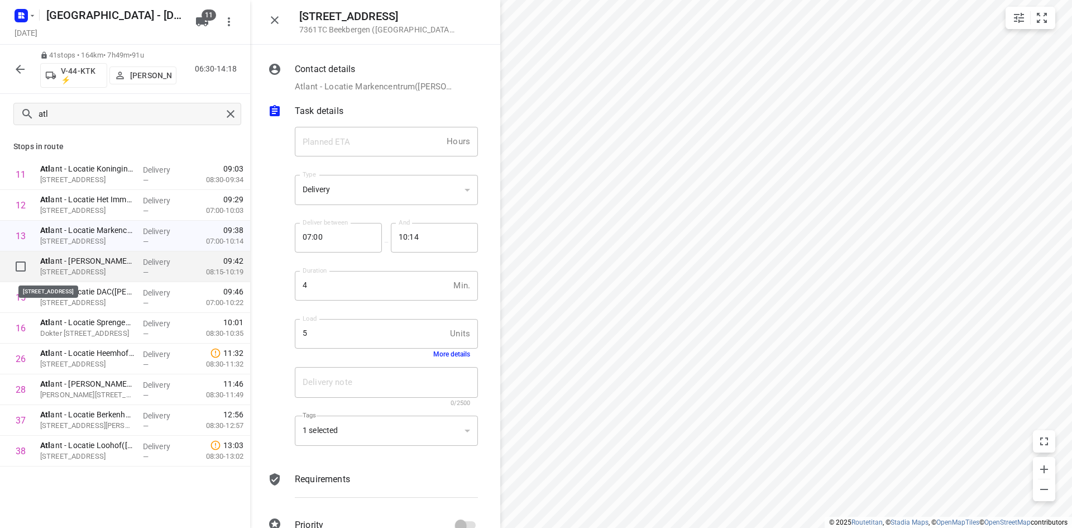
click at [62, 266] on p "[STREET_ADDRESS]" at bounding box center [87, 271] width 94 height 11
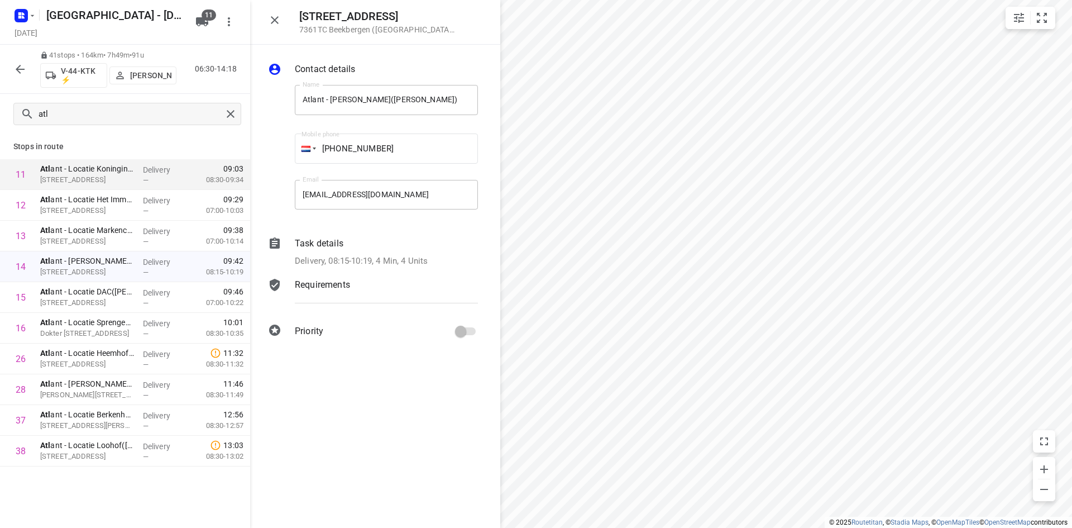
click at [377, 257] on p "Delivery, 08:15-10:19, 4 Min, 4 Units" at bounding box center [361, 261] width 133 height 13
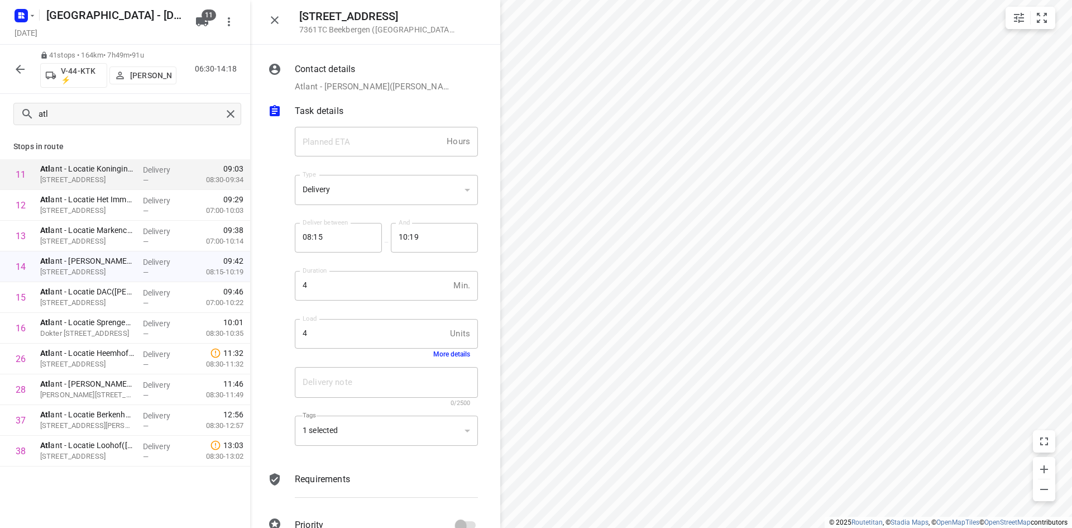
click at [440, 355] on button "More details" at bounding box center [451, 354] width 37 height 8
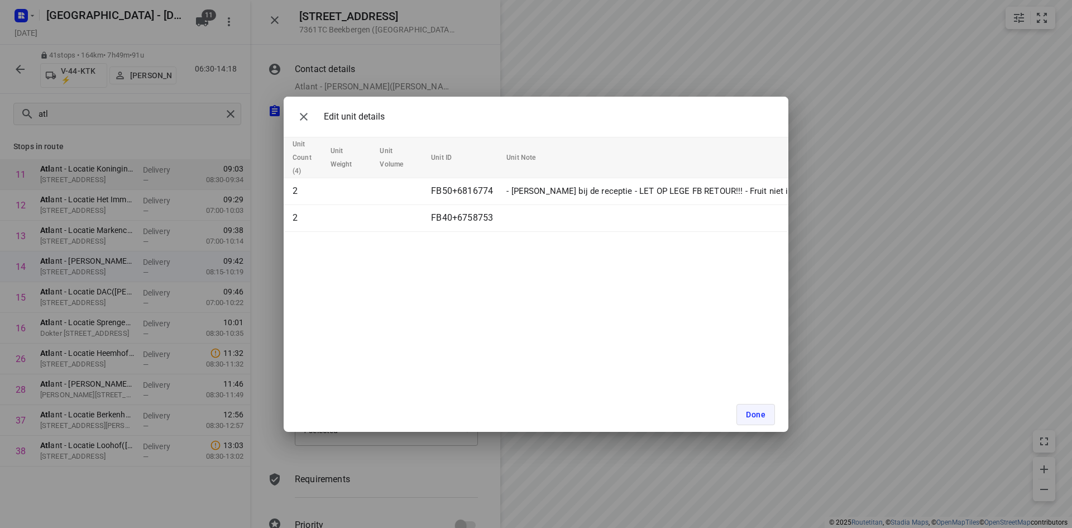
click at [753, 417] on span "Done" at bounding box center [756, 414] width 20 height 9
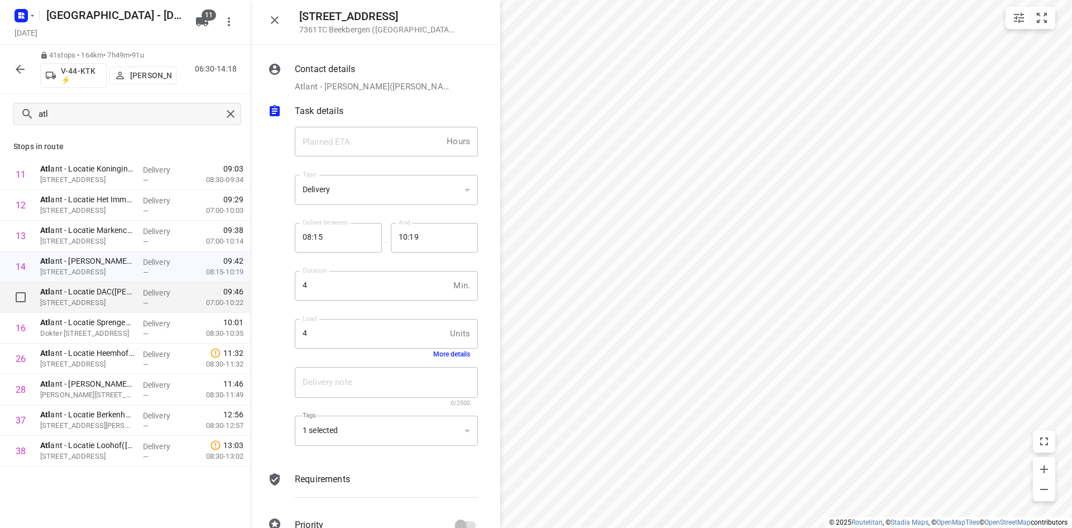
click at [144, 294] on p "Delivery" at bounding box center [163, 292] width 41 height 11
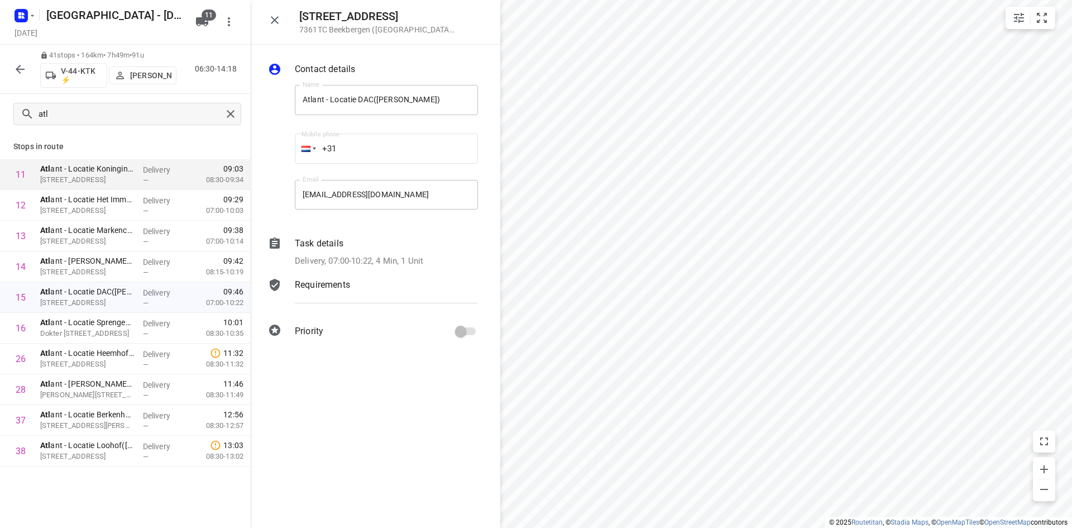
click at [332, 263] on p "Delivery, 07:00-10:22, 4 Min, 1 Unit" at bounding box center [359, 261] width 128 height 13
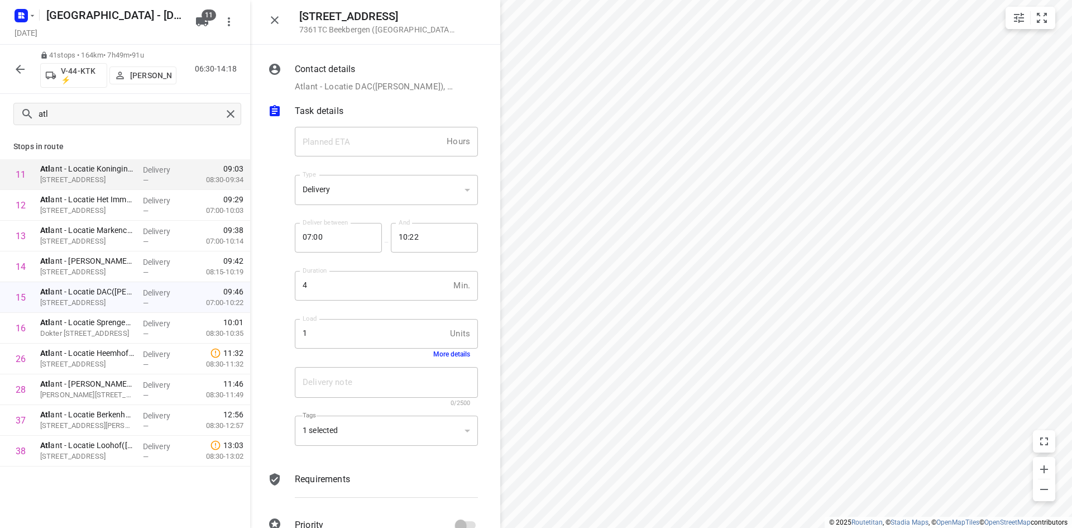
click at [447, 353] on button "More details" at bounding box center [451, 354] width 37 height 8
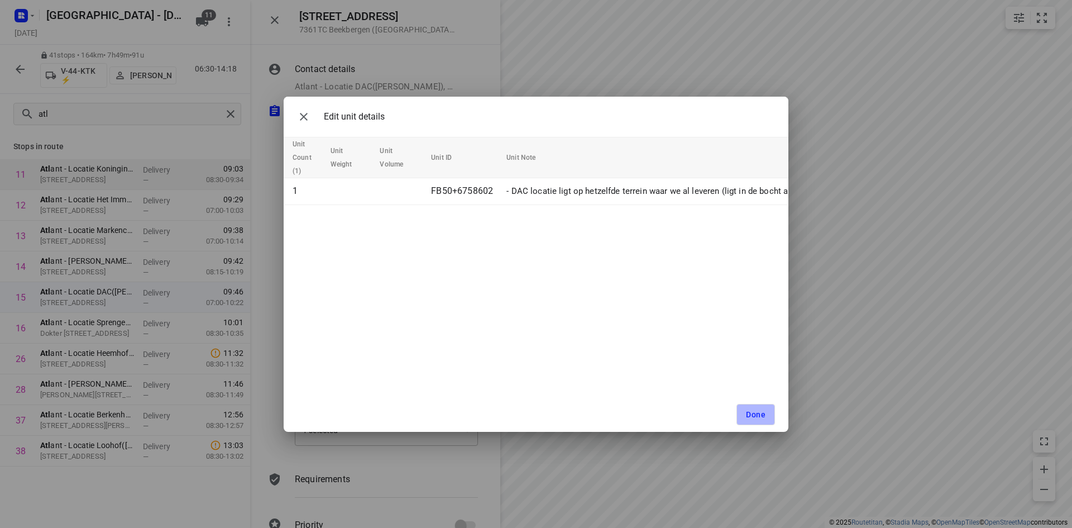
click at [757, 416] on span "Done" at bounding box center [756, 414] width 20 height 9
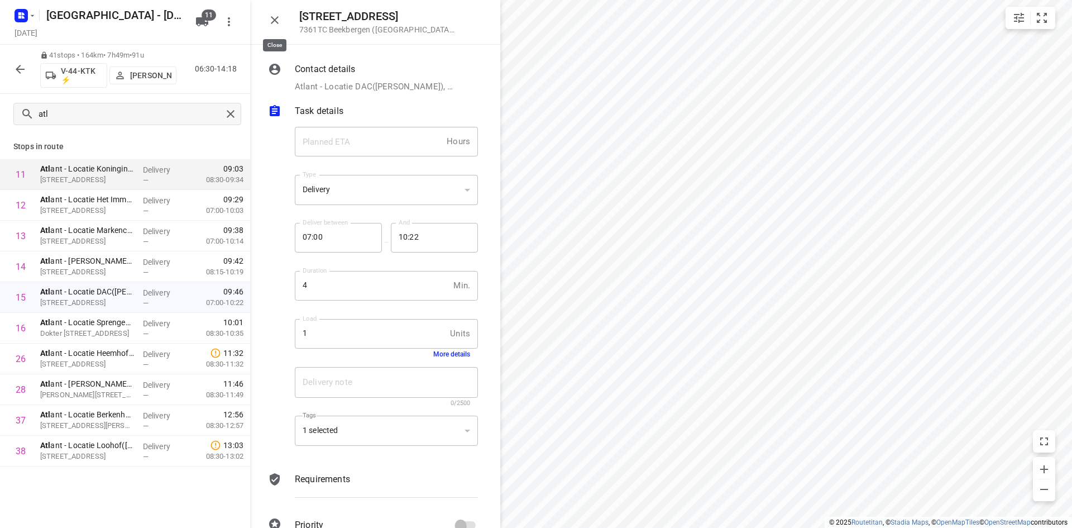
click at [278, 12] on button "button" at bounding box center [275, 20] width 22 height 22
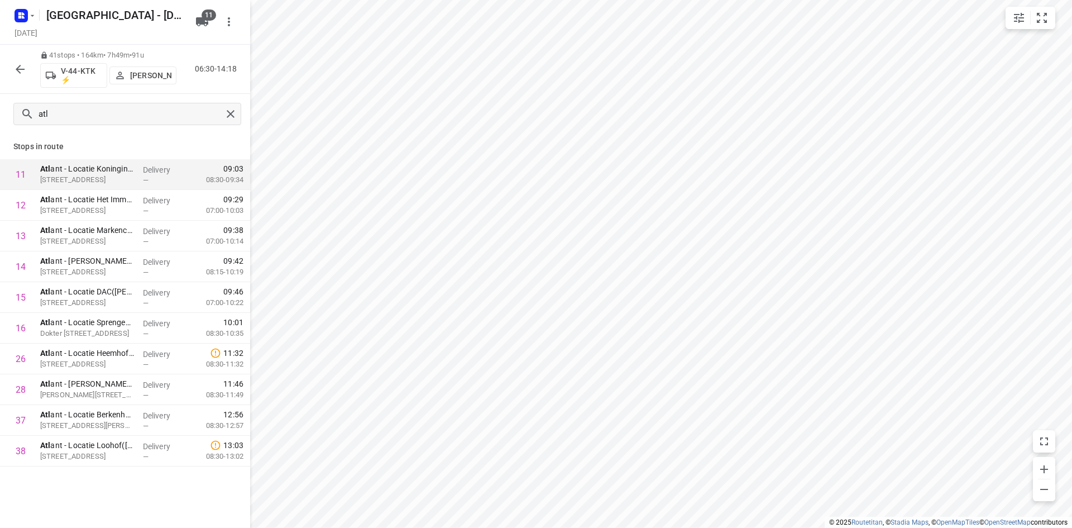
click at [26, 69] on icon "button" at bounding box center [19, 69] width 13 height 13
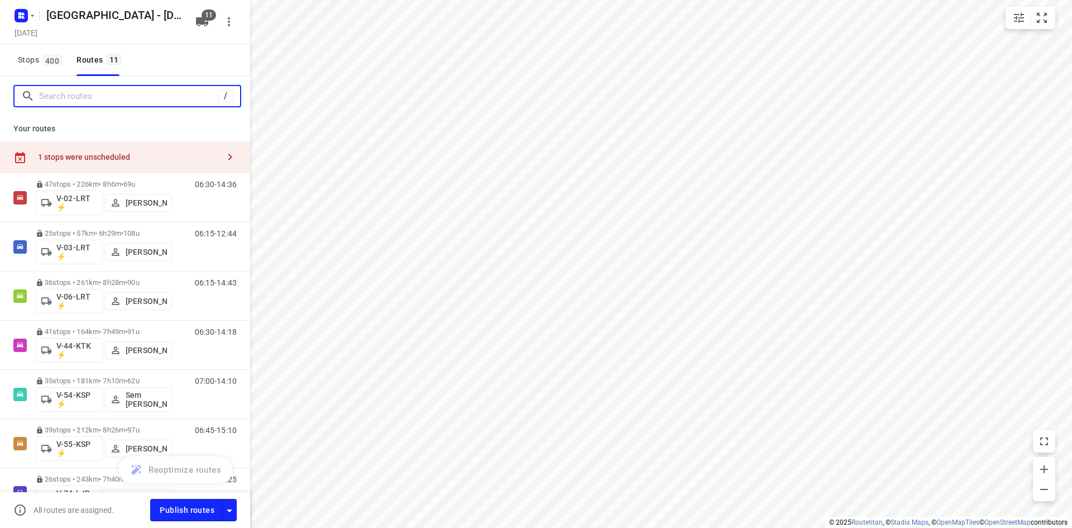
click at [92, 99] on input "Search routes" at bounding box center [128, 96] width 179 height 17
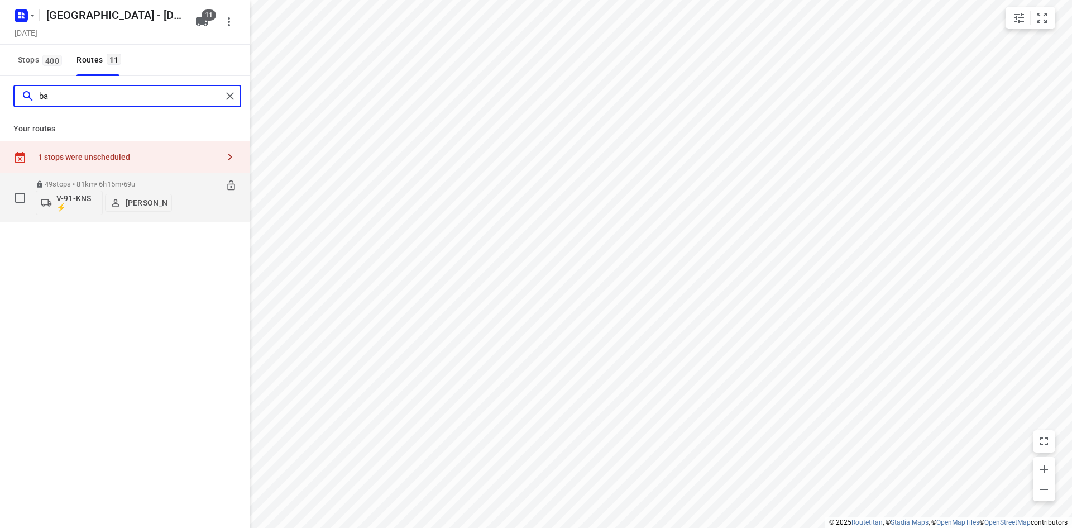
type input "ba"
click at [135, 189] on div "V-91-KNS ⚡ [PERSON_NAME]" at bounding box center [104, 201] width 136 height 27
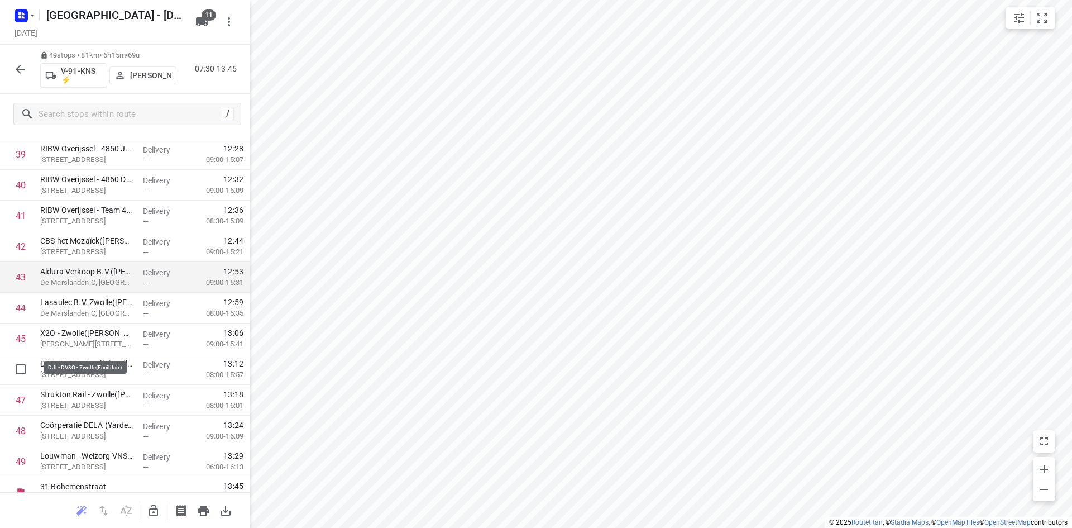
scroll to position [1266, 0]
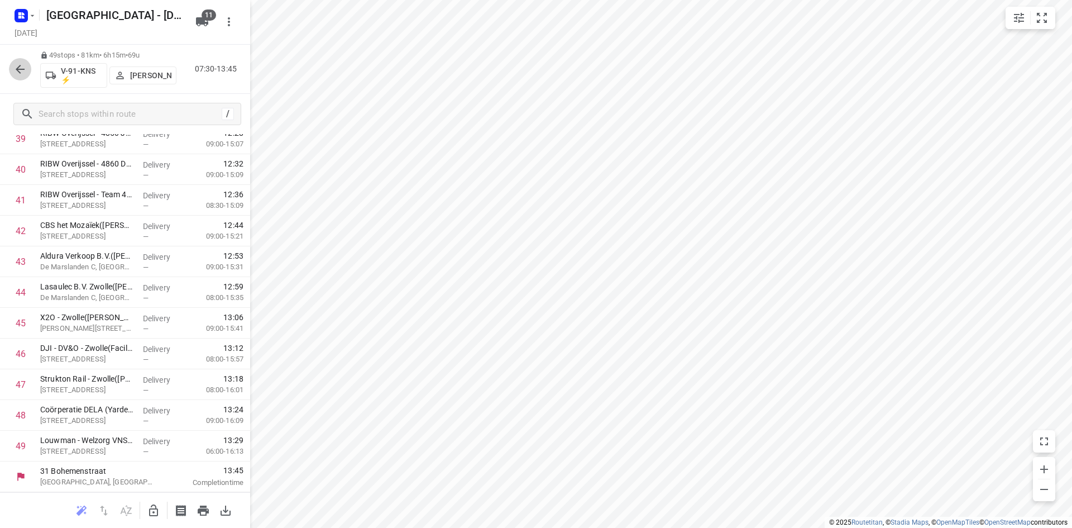
click at [16, 64] on icon "button" at bounding box center [19, 69] width 13 height 13
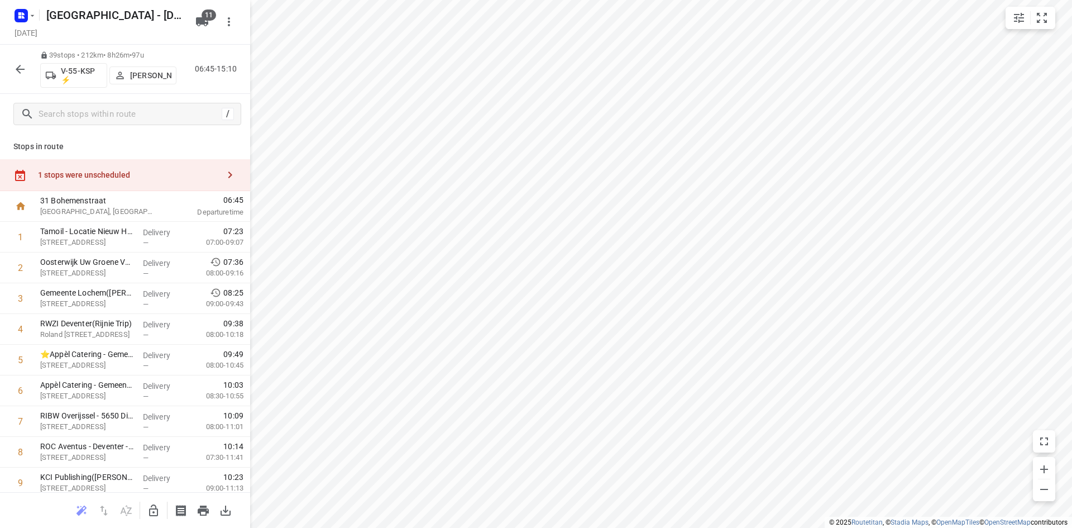
click at [15, 66] on icon "button" at bounding box center [19, 69] width 13 height 13
click at [9, 74] on button "button" at bounding box center [20, 69] width 22 height 22
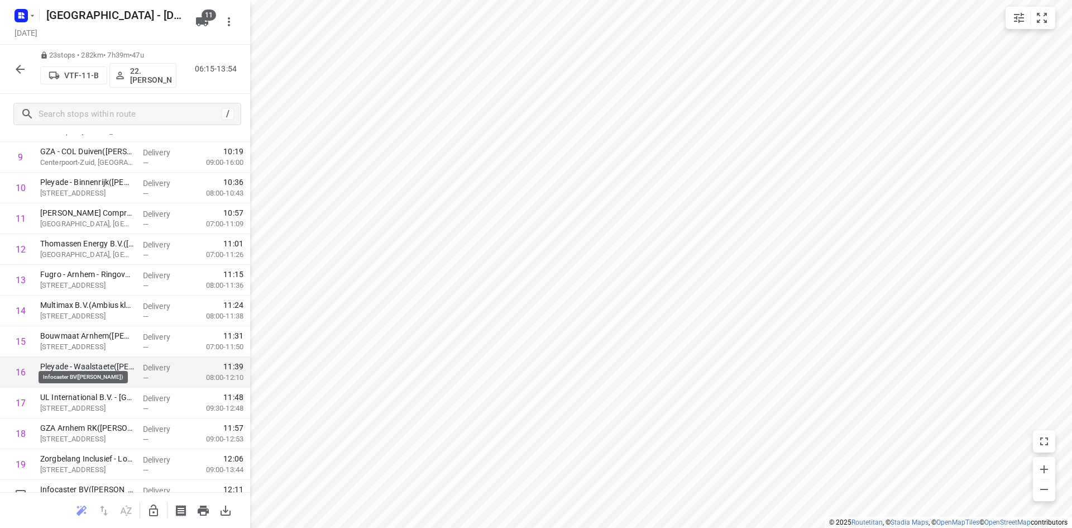
scroll to position [0, 0]
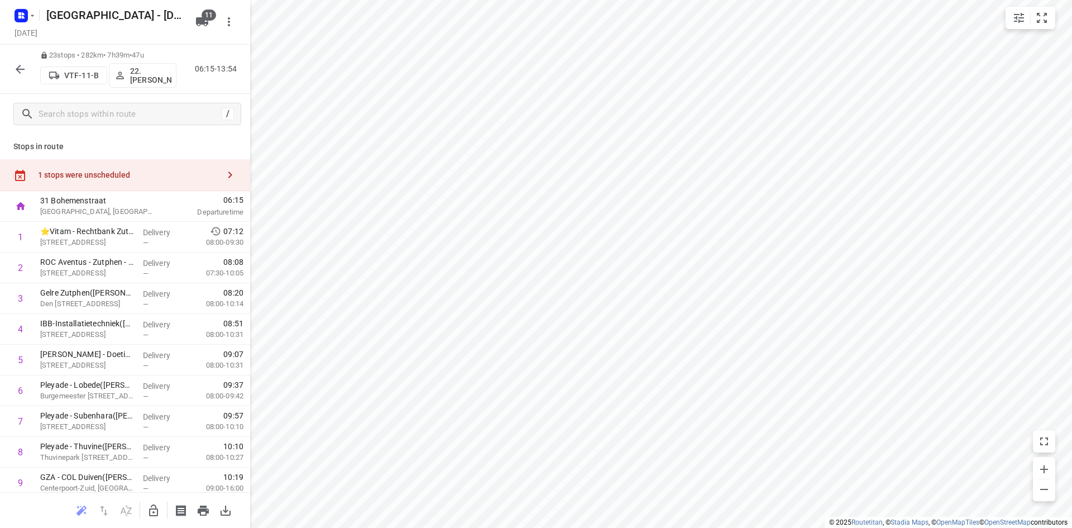
drag, startPoint x: 13, startPoint y: 79, endPoint x: 18, endPoint y: 76, distance: 5.8
click at [18, 76] on div at bounding box center [20, 69] width 22 height 22
click at [18, 76] on button "button" at bounding box center [20, 69] width 22 height 22
click at [147, 73] on p "22. [PERSON_NAME]" at bounding box center [150, 75] width 41 height 18
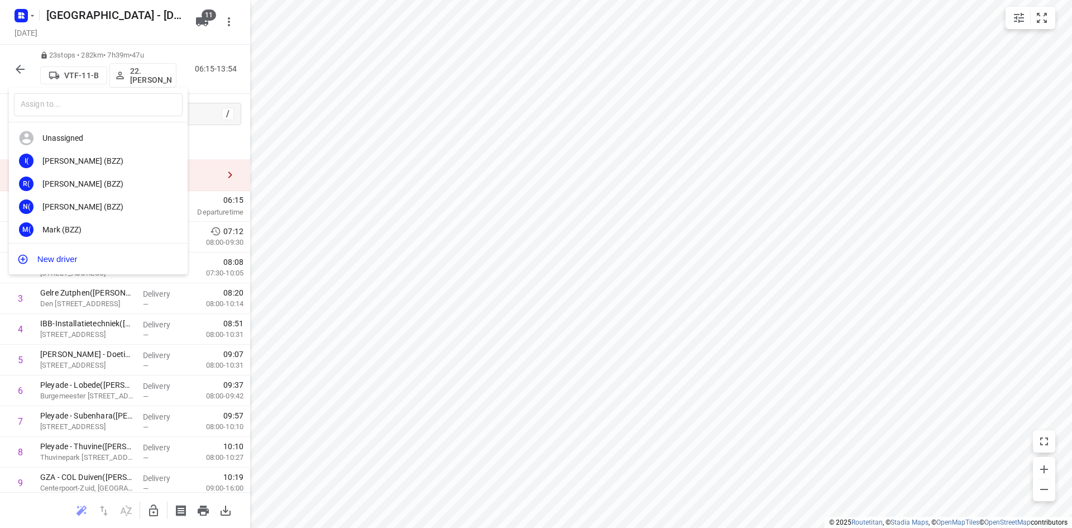
click at [112, 106] on input "text" at bounding box center [98, 104] width 169 height 23
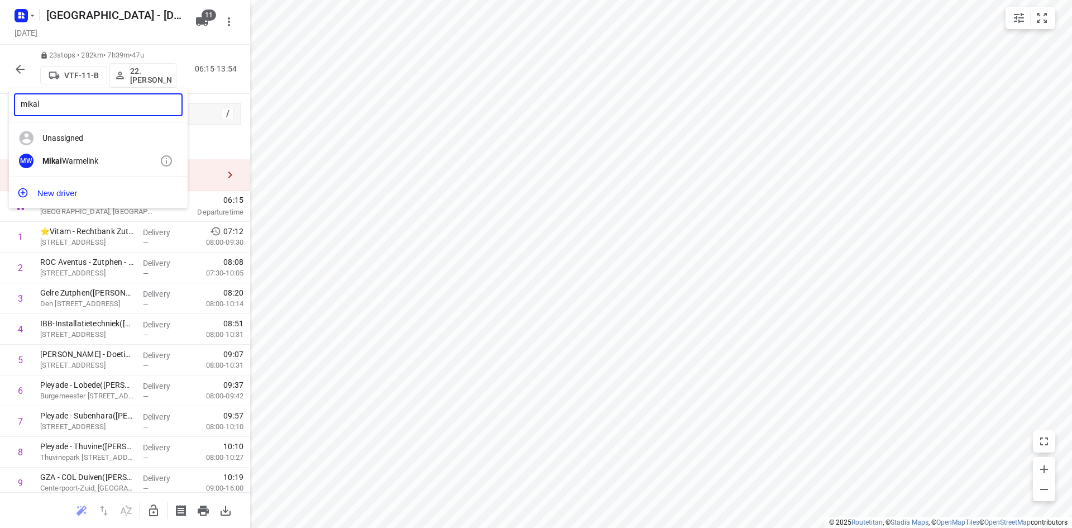
type input "mikai"
click at [87, 170] on div "MW Mikai Warmelink" at bounding box center [98, 161] width 179 height 23
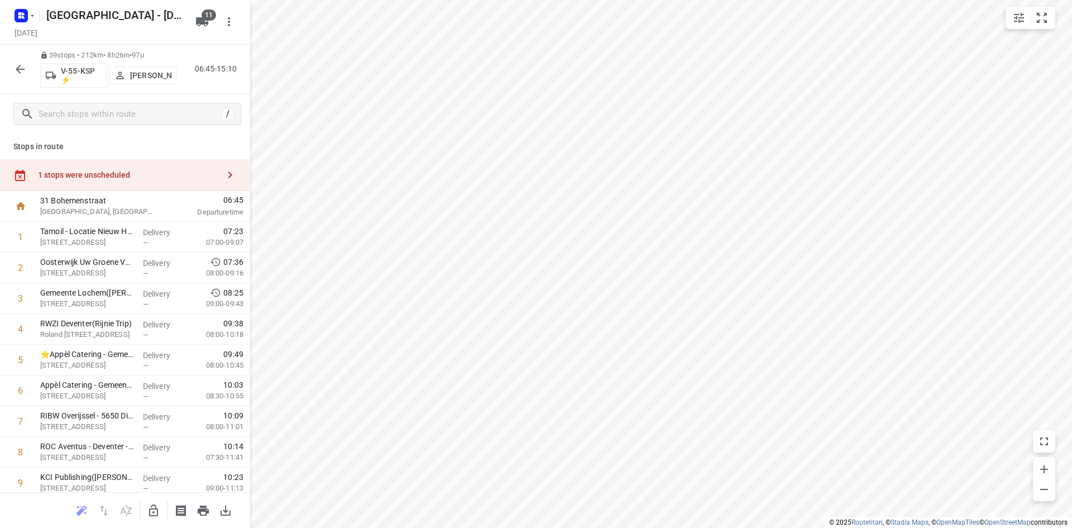
click at [23, 59] on button "button" at bounding box center [20, 69] width 22 height 22
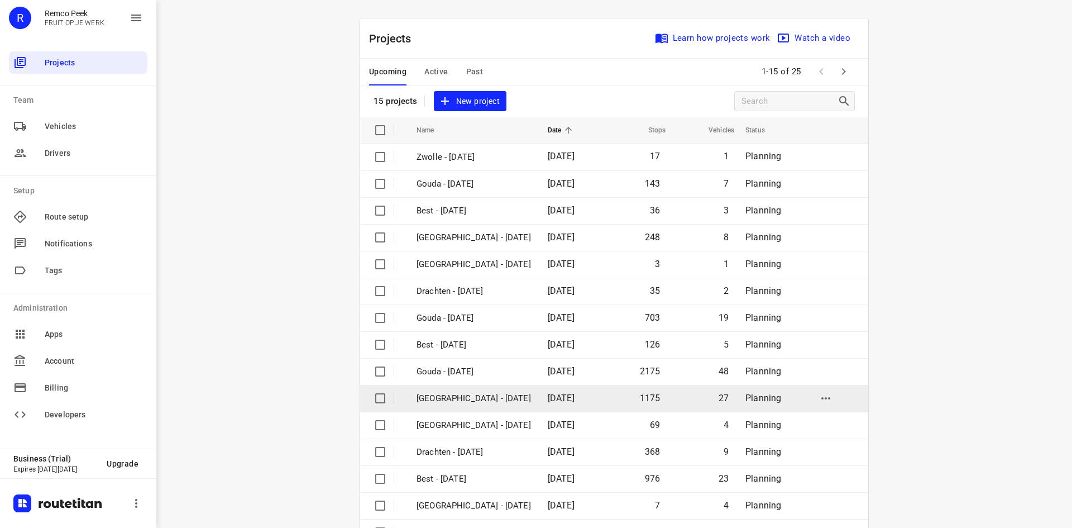
click at [539, 389] on td "[DATE]" at bounding box center [571, 398] width 65 height 27
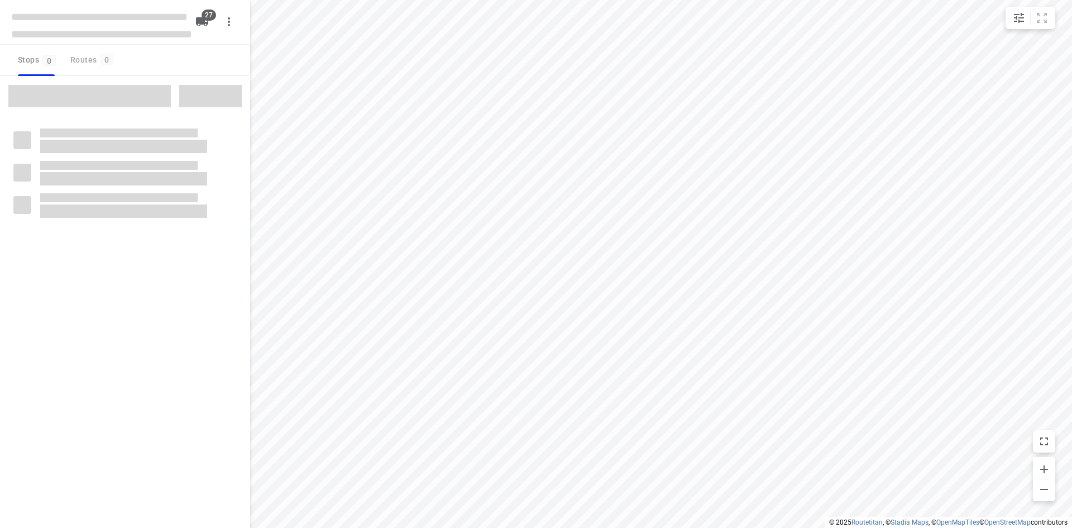
checkbox input "true"
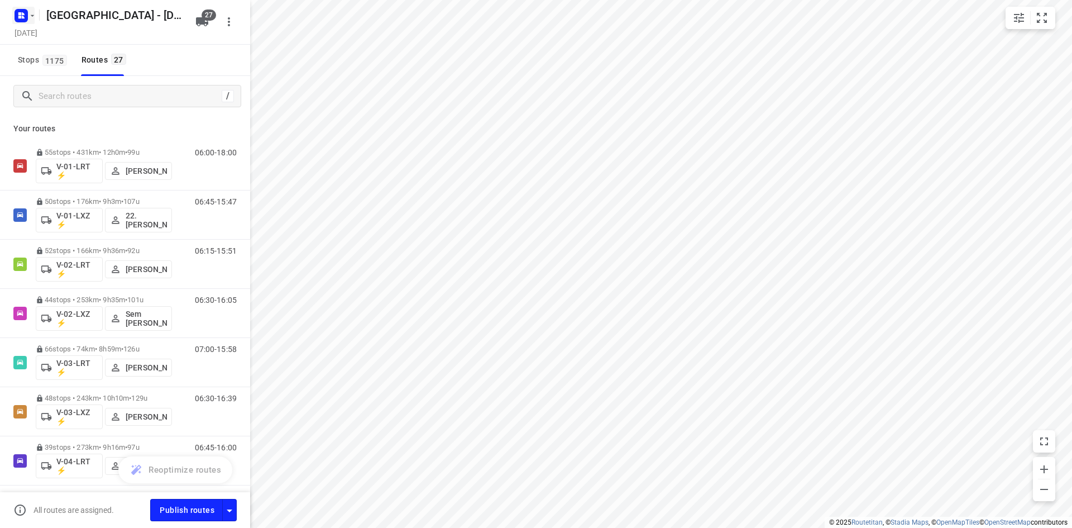
click at [30, 22] on button "button" at bounding box center [23, 16] width 22 height 18
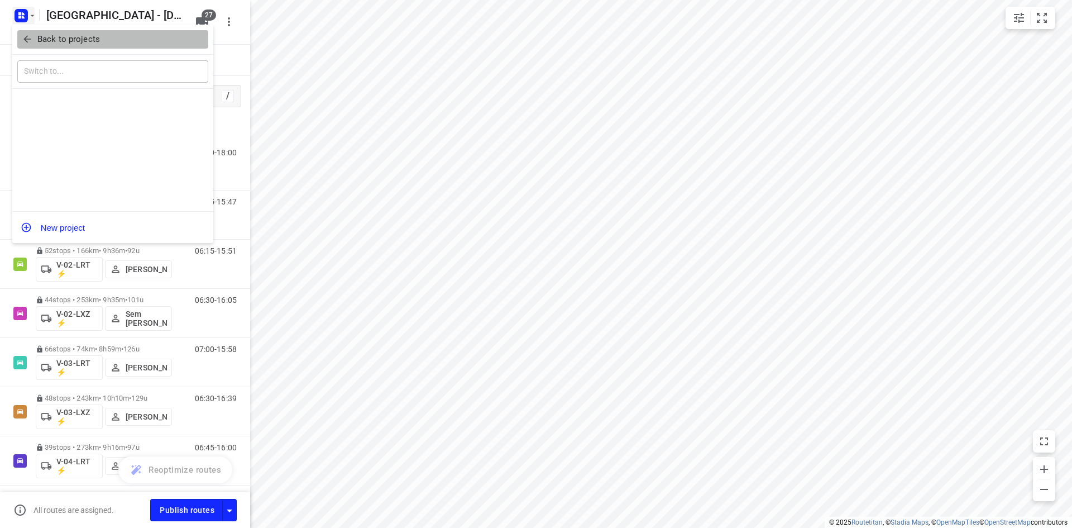
click at [55, 36] on p "Back to projects" at bounding box center [68, 39] width 63 height 13
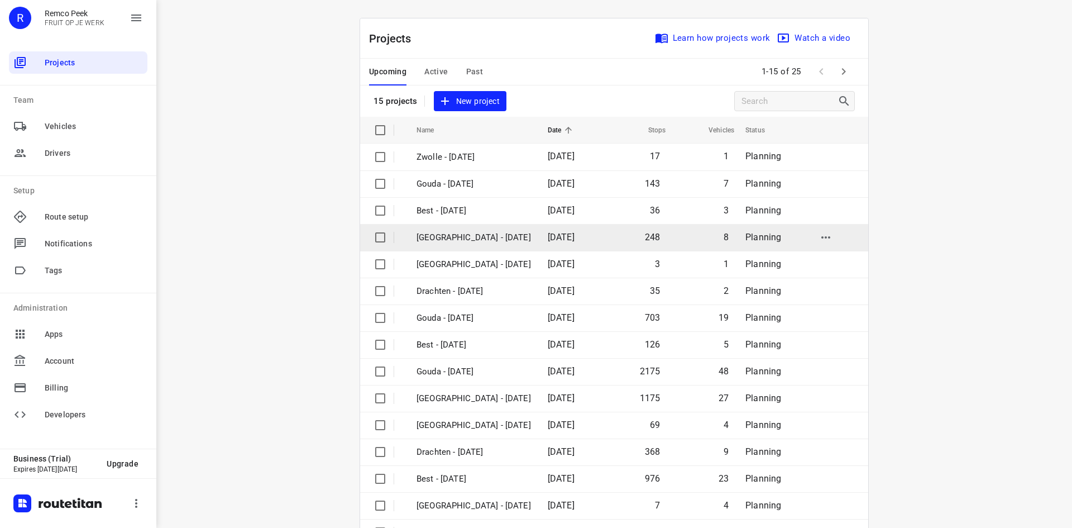
click at [492, 242] on p "[GEOGRAPHIC_DATA] - [DATE]" at bounding box center [474, 237] width 115 height 13
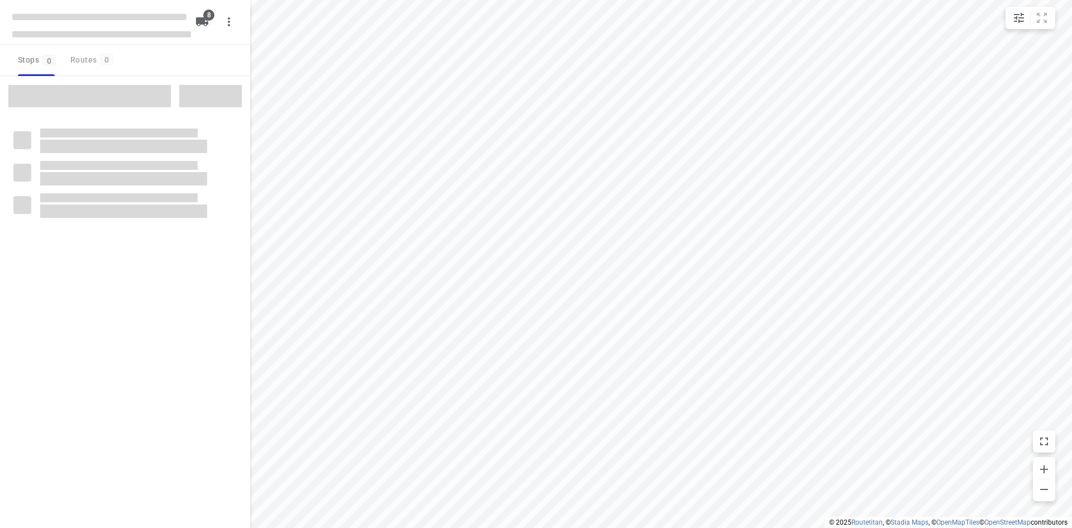
checkbox input "true"
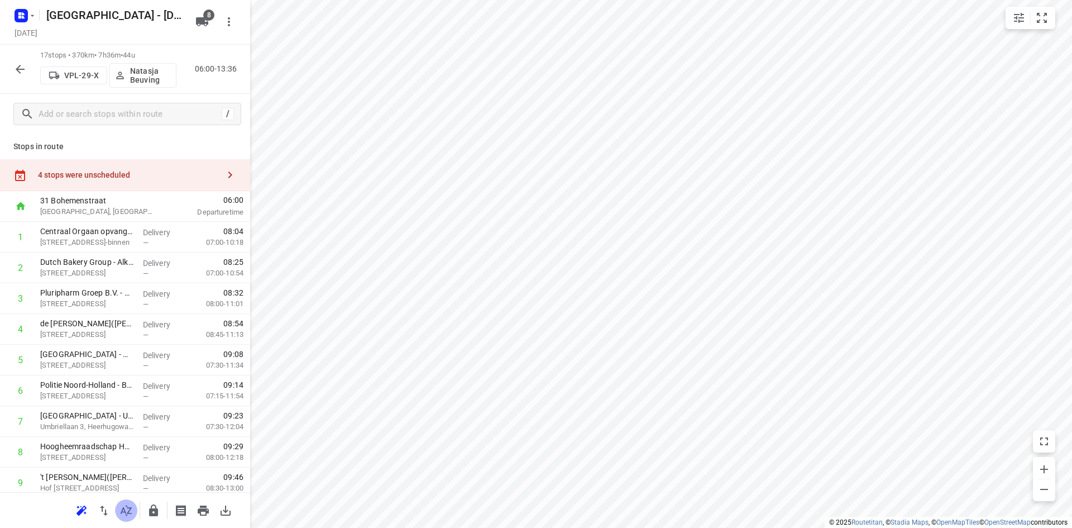
click at [120, 511] on icon "button" at bounding box center [126, 510] width 13 height 13
click at [195, 165] on div "4 stops were unscheduled" at bounding box center [125, 175] width 250 height 32
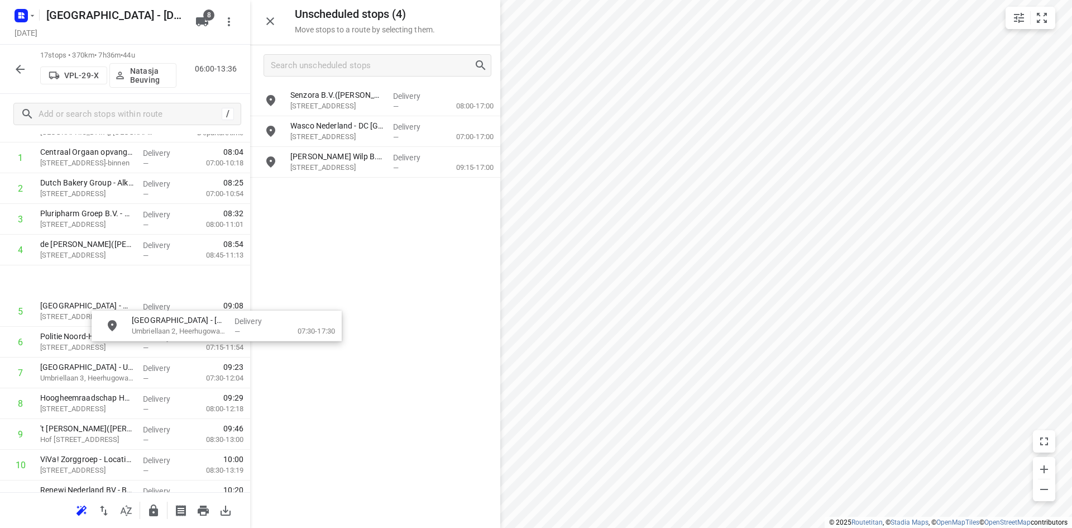
scroll to position [112, 0]
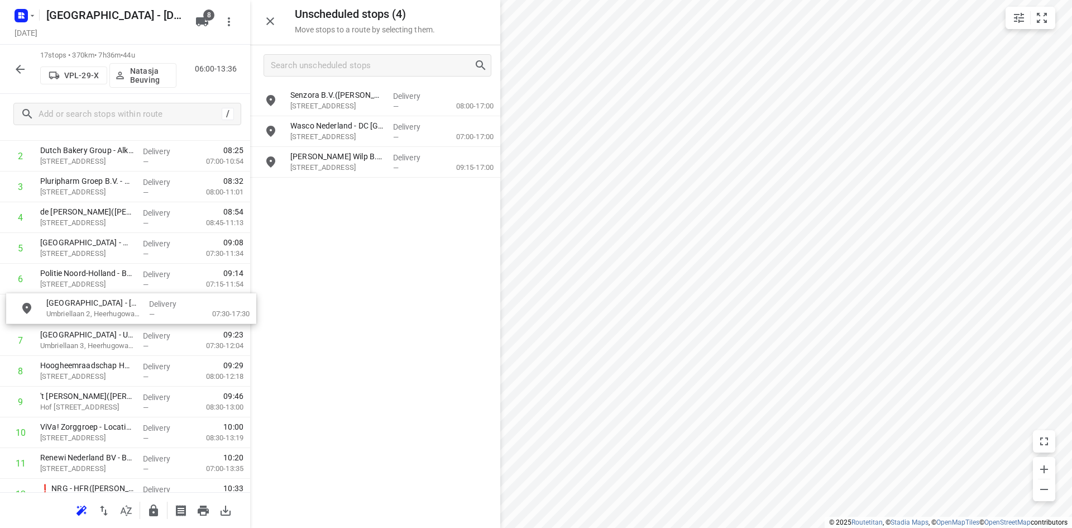
drag, startPoint x: 345, startPoint y: 185, endPoint x: 95, endPoint y: 312, distance: 280.3
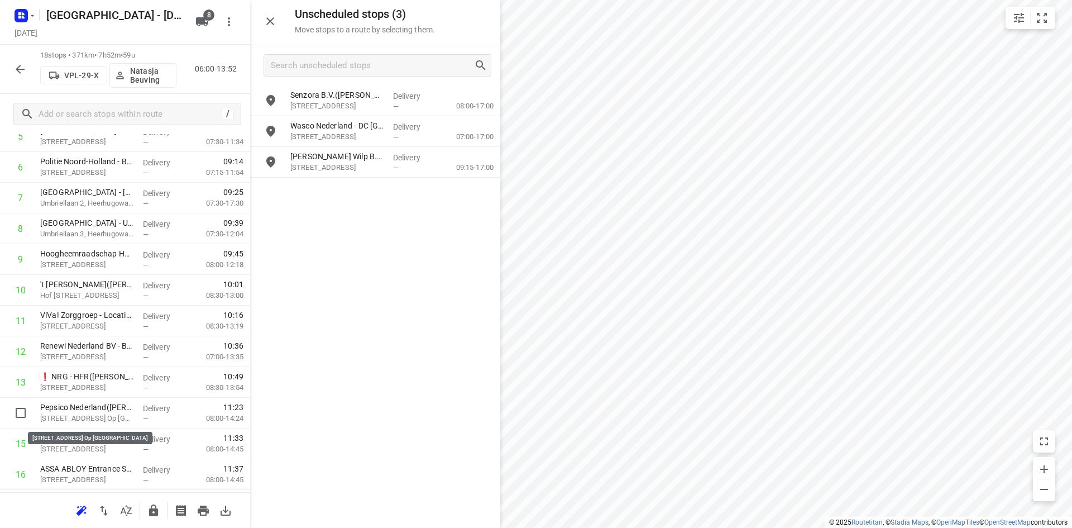
scroll to position [225, 0]
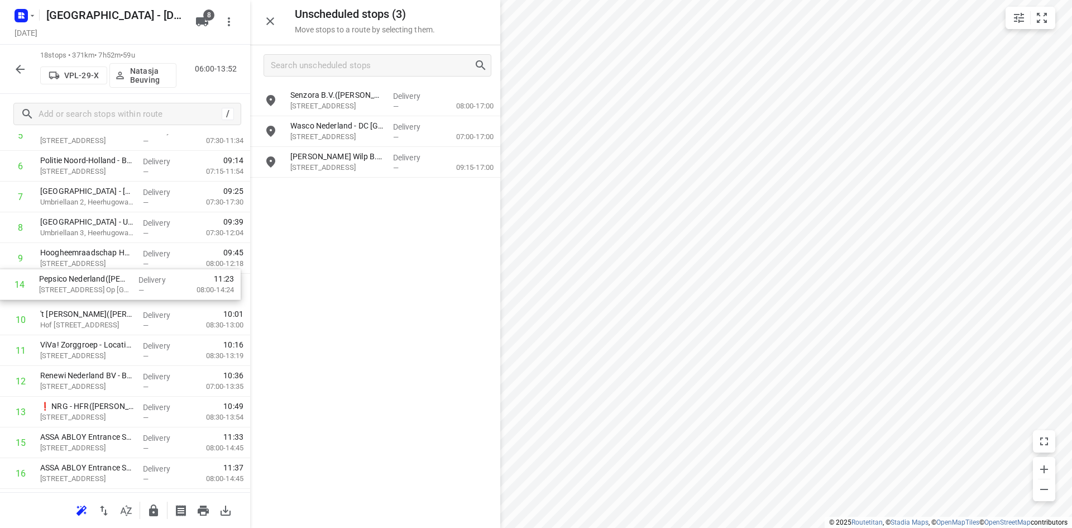
drag, startPoint x: 85, startPoint y: 413, endPoint x: 84, endPoint y: 281, distance: 131.8
click at [84, 281] on div "1 Centraal Orgaan opvang Asielzoekers (COA) - [GEOGRAPHIC_DATA]-Binnen([PERSON_…" at bounding box center [125, 273] width 250 height 553
click at [262, 17] on button "button" at bounding box center [270, 21] width 22 height 22
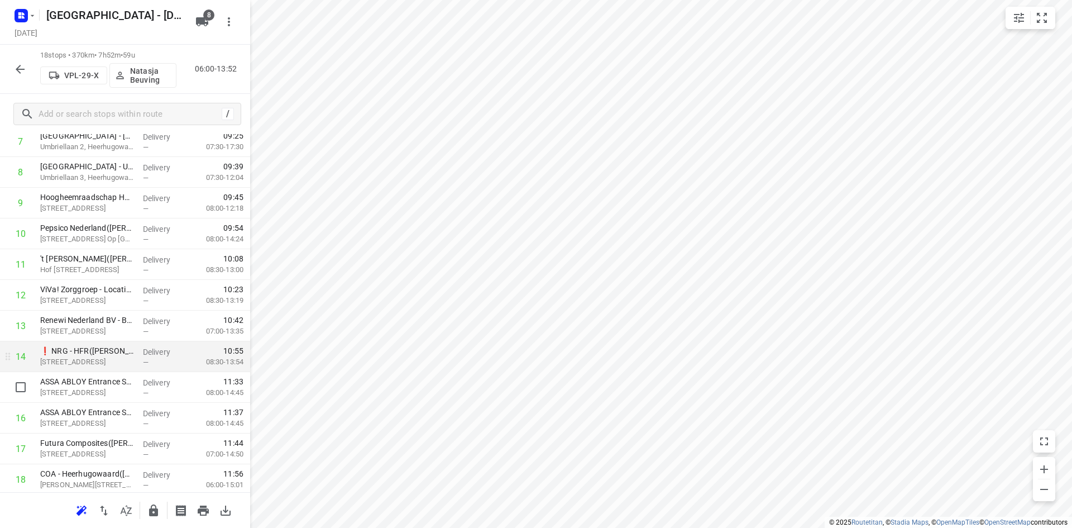
scroll to position [313, 0]
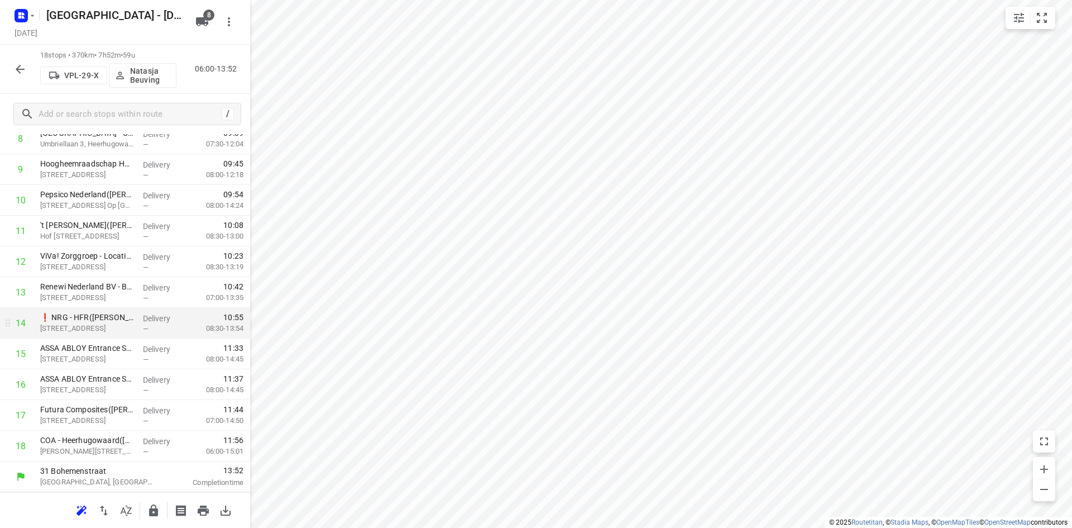
click at [229, 302] on div "i © 2025 Routetitan , © Stadia Maps , © OpenMapTiles © OpenStreetMap contributo…" at bounding box center [536, 264] width 1072 height 528
click at [152, 511] on icon "button" at bounding box center [153, 510] width 9 height 12
click at [132, 523] on div at bounding box center [125, 510] width 250 height 36
click at [127, 516] on icon "button" at bounding box center [126, 510] width 13 height 13
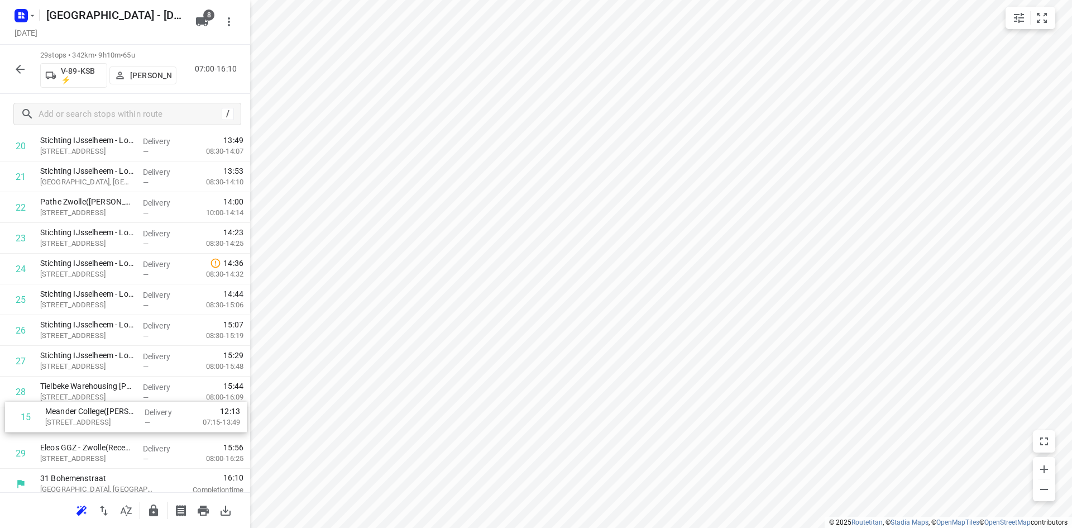
scroll to position [651, 0]
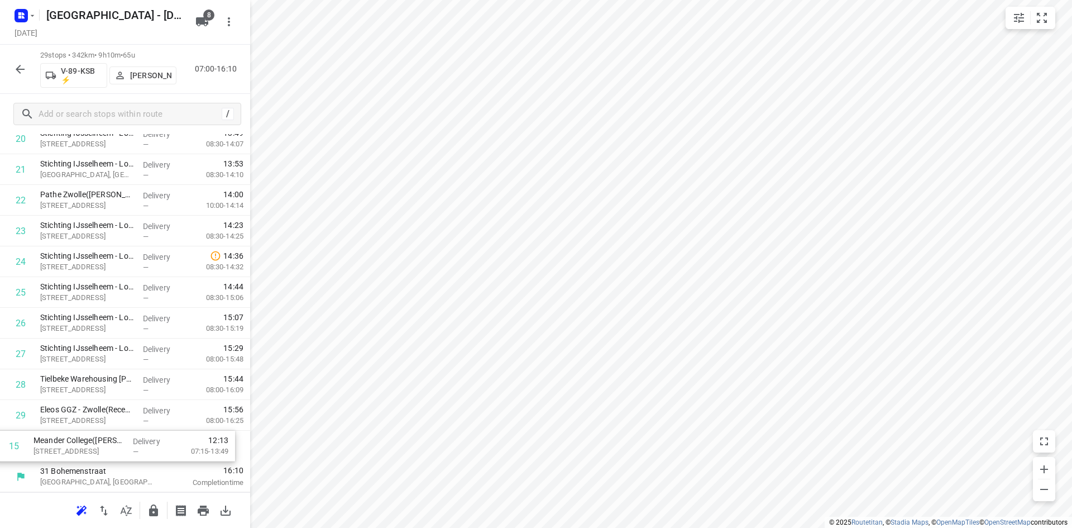
drag, startPoint x: 115, startPoint y: 386, endPoint x: 105, endPoint y: 454, distance: 68.2
click at [105, 454] on div "1 ⭐EMM International([PERSON_NAME] / [PERSON_NAME]) [STREET_ADDRESS] Delivery —…" at bounding box center [125, 15] width 250 height 891
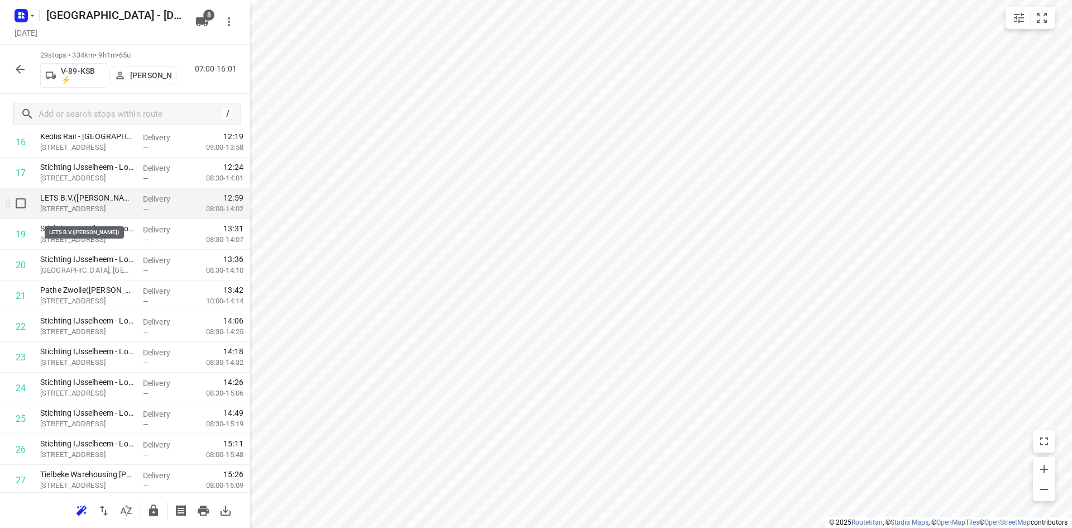
scroll to position [540, 0]
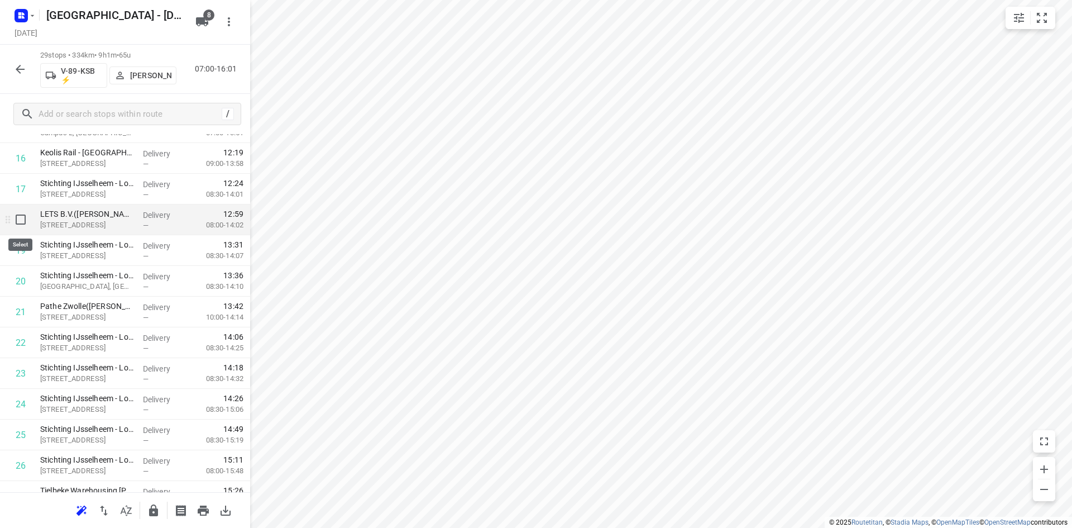
click at [20, 214] on input "checkbox" at bounding box center [20, 219] width 22 height 22
checkbox input "true"
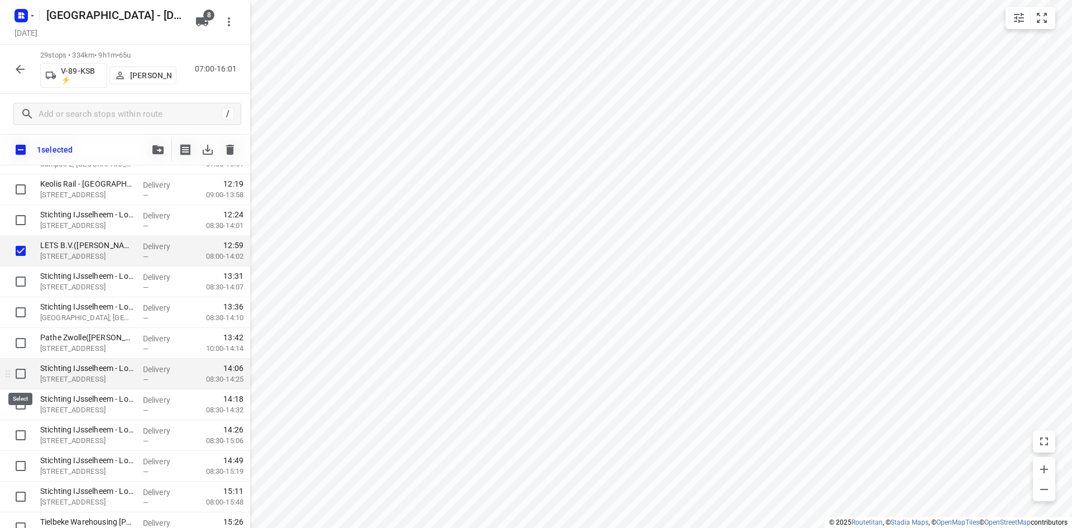
click at [17, 371] on input "checkbox" at bounding box center [20, 373] width 22 height 22
checkbox input "true"
click at [20, 413] on input "checkbox" at bounding box center [20, 404] width 22 height 22
checkbox input "true"
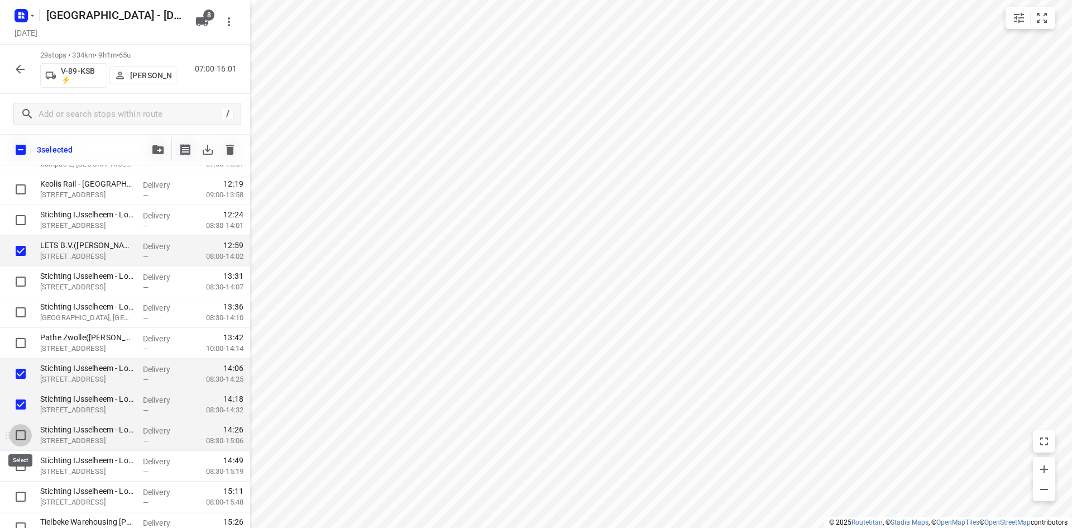
click at [18, 433] on input "checkbox" at bounding box center [20, 435] width 22 height 22
checkbox input "true"
click at [23, 459] on input "checkbox" at bounding box center [20, 466] width 22 height 22
checkbox input "true"
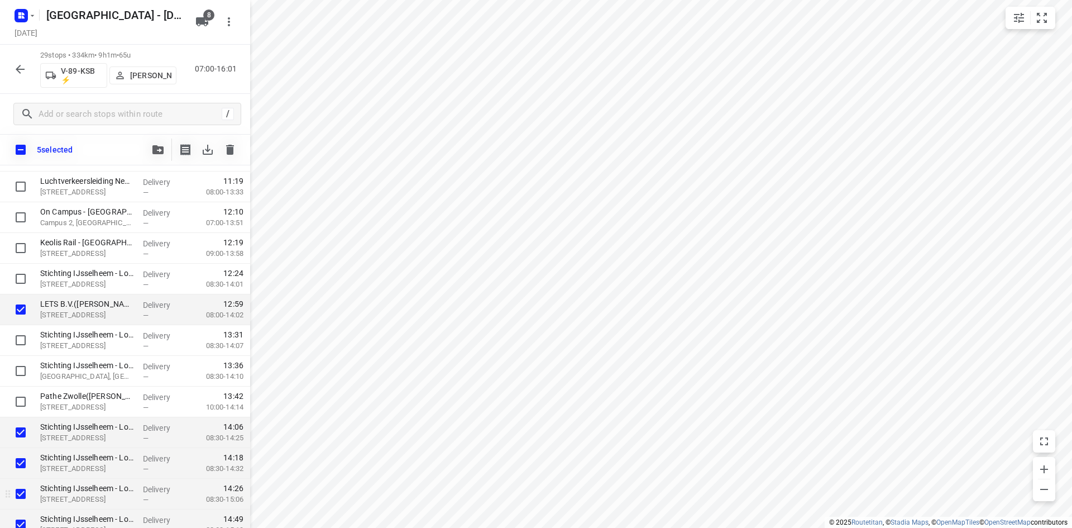
scroll to position [428, 0]
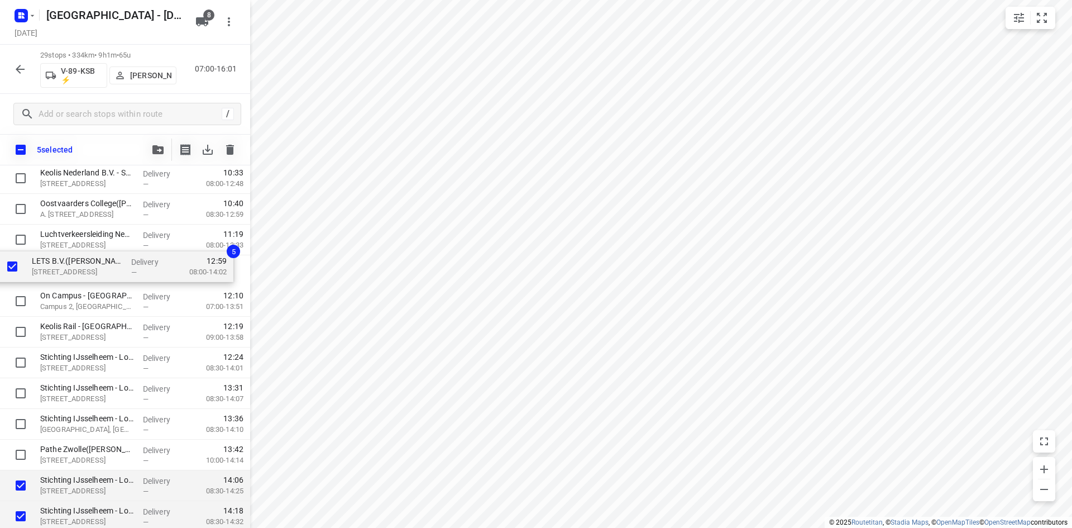
drag, startPoint x: 82, startPoint y: 370, endPoint x: 73, endPoint y: 271, distance: 99.3
click at [73, 271] on div "⭐EMM International([PERSON_NAME] / [PERSON_NAME]) [STREET_ADDRESS] Delivery — 0…" at bounding box center [125, 270] width 250 height 891
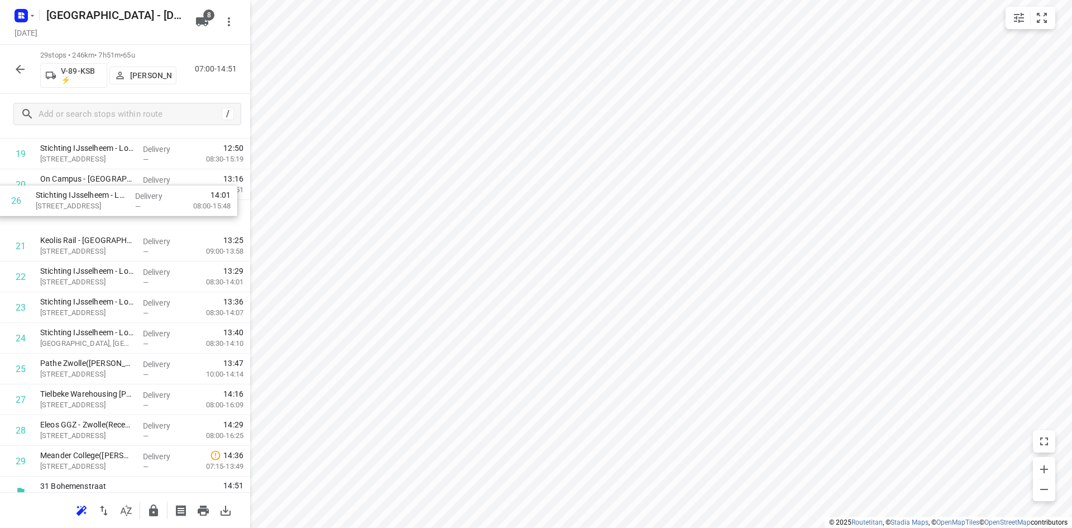
scroll to position [616, 0]
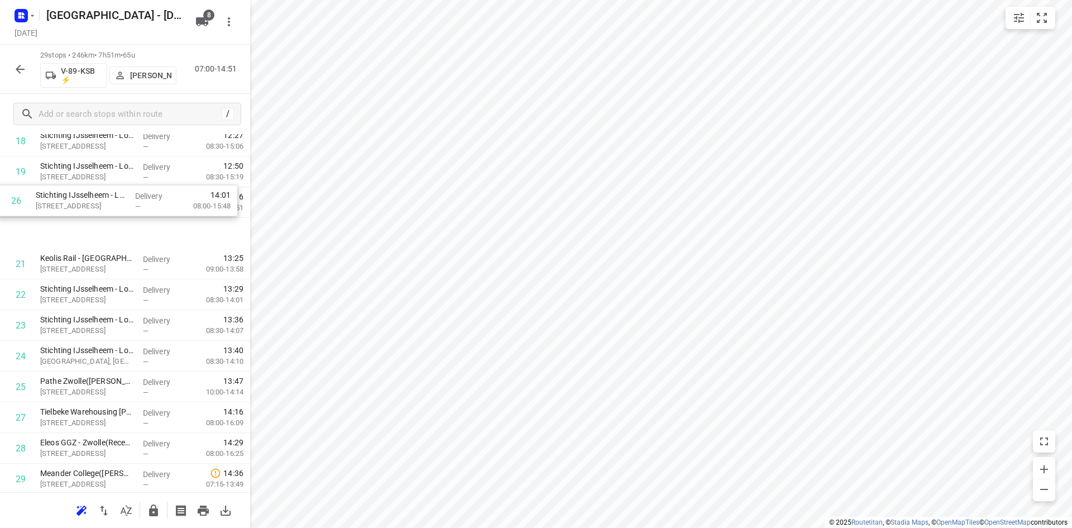
drag, startPoint x: 74, startPoint y: 356, endPoint x: 69, endPoint y: 199, distance: 157.6
click at [69, 199] on div "1 ⭐EMM International([PERSON_NAME] / [PERSON_NAME]) [STREET_ADDRESS] Delivery —…" at bounding box center [125, 48] width 250 height 891
drag, startPoint x: 78, startPoint y: 432, endPoint x: 87, endPoint y: 238, distance: 194.0
click at [87, 238] on div "1 ⭐EMM International([PERSON_NAME] / [PERSON_NAME]) [STREET_ADDRESS] Delivery —…" at bounding box center [125, 50] width 250 height 891
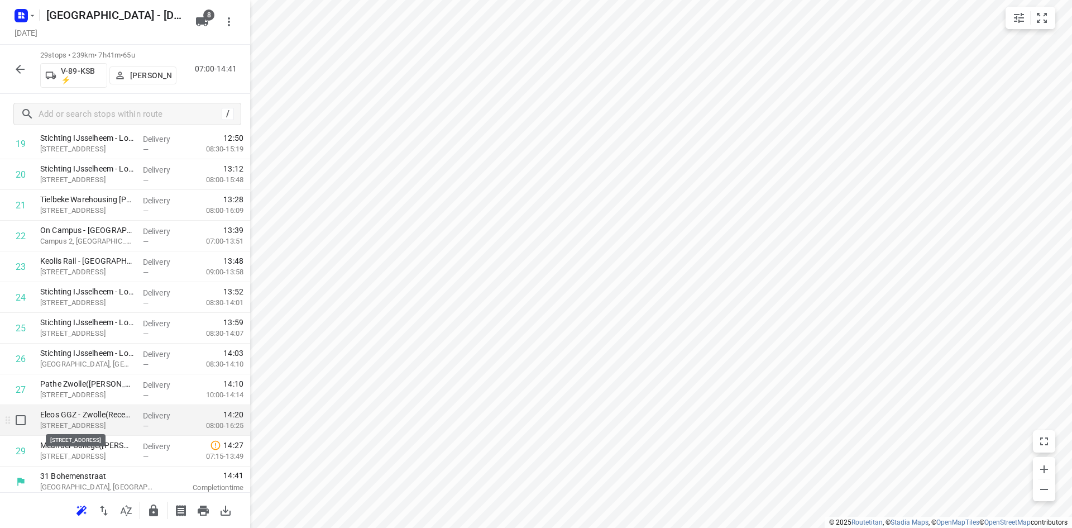
scroll to position [651, 0]
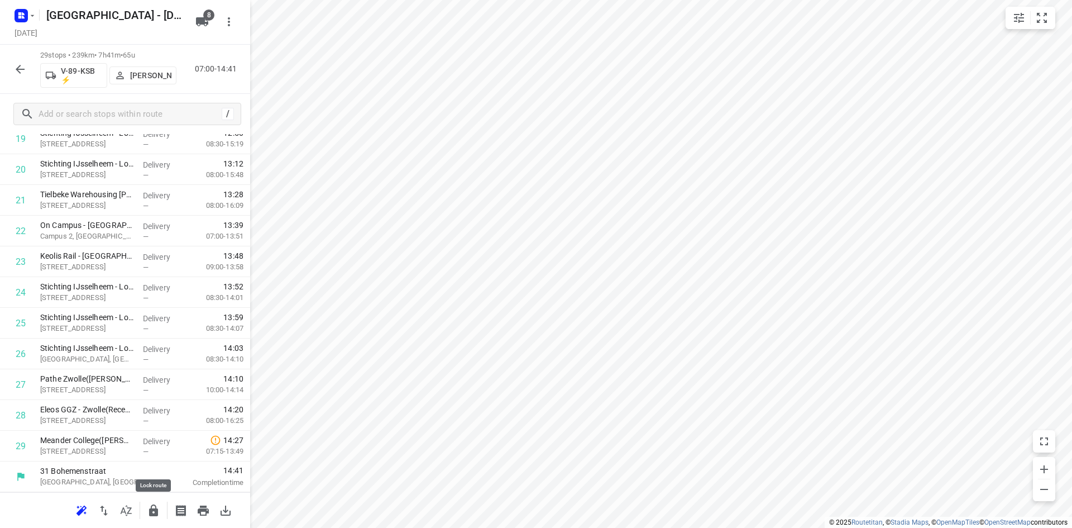
click at [159, 511] on icon "button" at bounding box center [153, 510] width 13 height 13
click at [127, 513] on icon "button" at bounding box center [126, 510] width 13 height 13
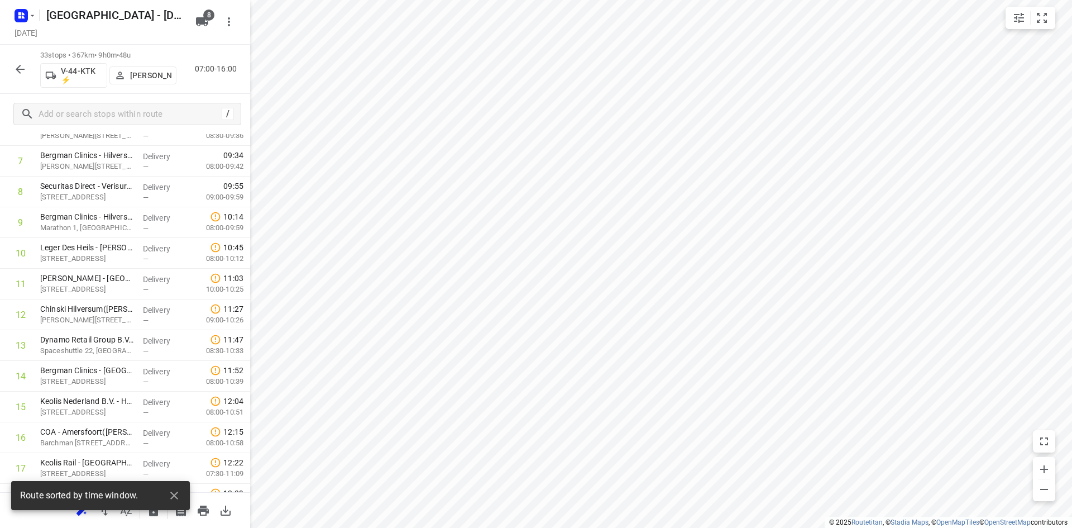
scroll to position [0, 0]
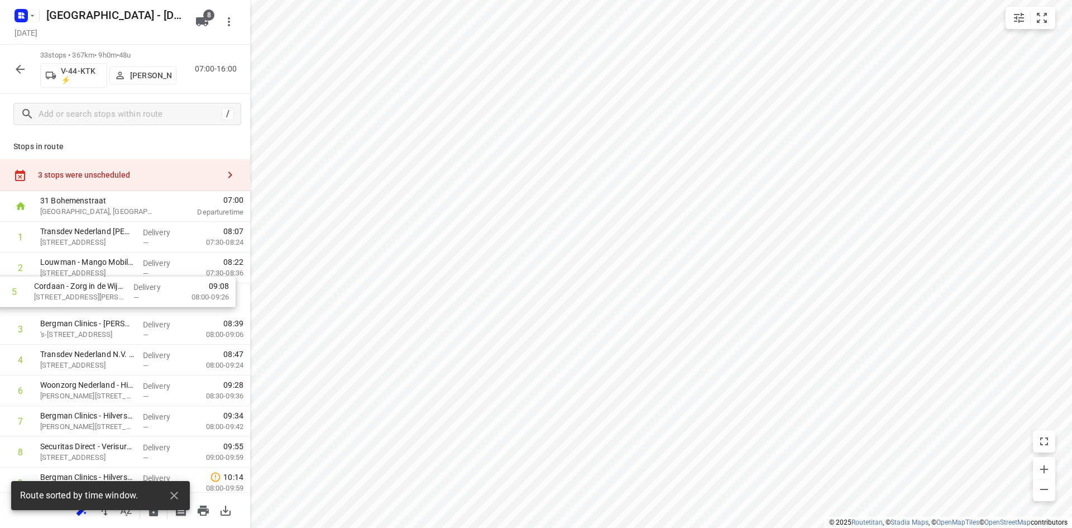
drag, startPoint x: 71, startPoint y: 369, endPoint x: 68, endPoint y: 278, distance: 91.1
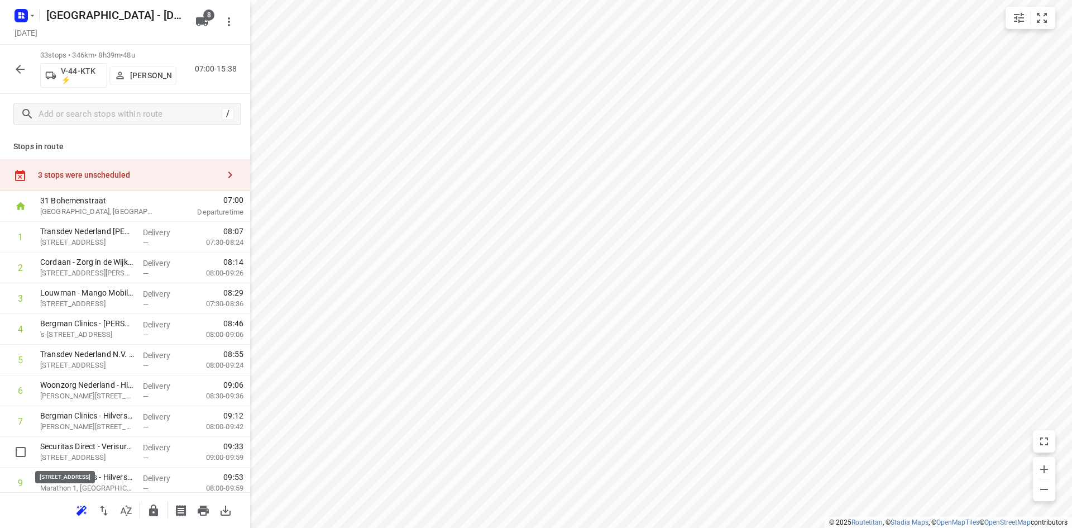
scroll to position [4, 0]
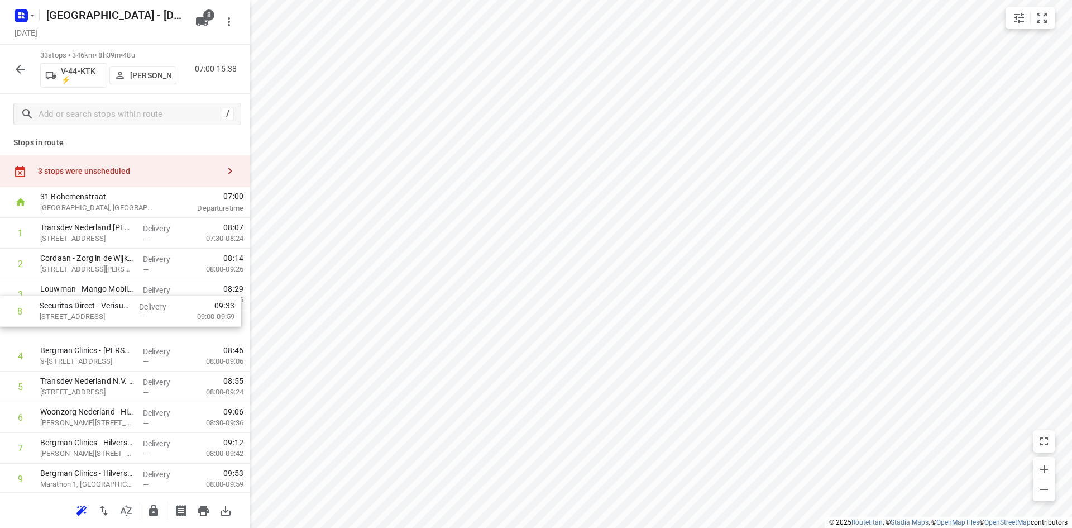
drag, startPoint x: 76, startPoint y: 453, endPoint x: 74, endPoint y: 297, distance: 155.8
drag, startPoint x: 78, startPoint y: 293, endPoint x: 84, endPoint y: 337, distance: 44.5
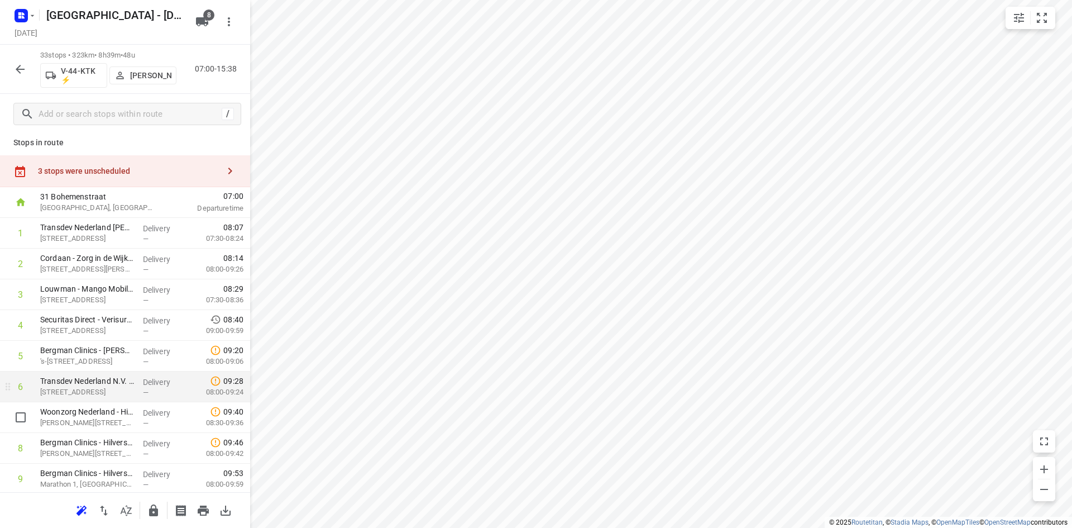
scroll to position [171, 0]
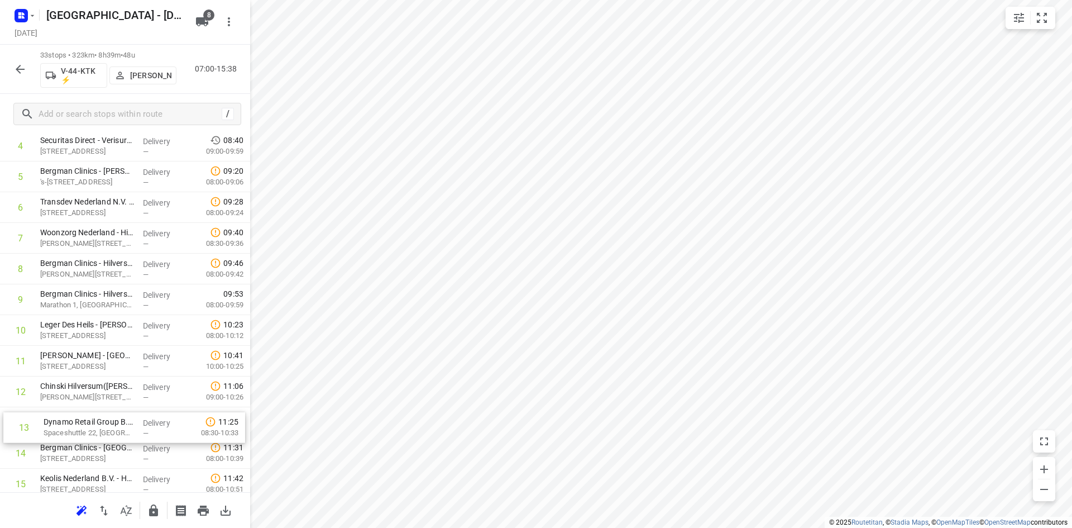
drag, startPoint x: 63, startPoint y: 422, endPoint x: 68, endPoint y: 412, distance: 10.7
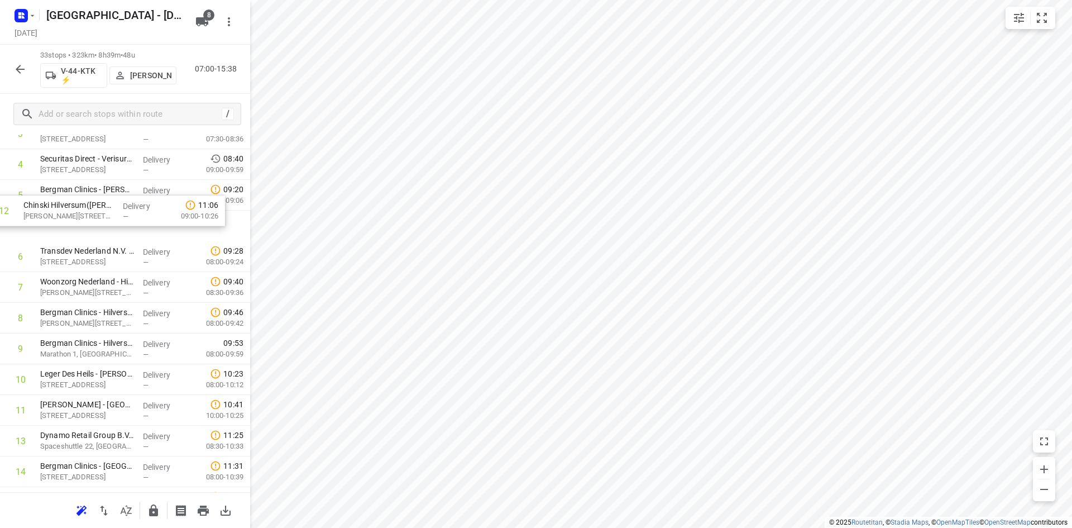
drag, startPoint x: 73, startPoint y: 393, endPoint x: 56, endPoint y: 211, distance: 182.9
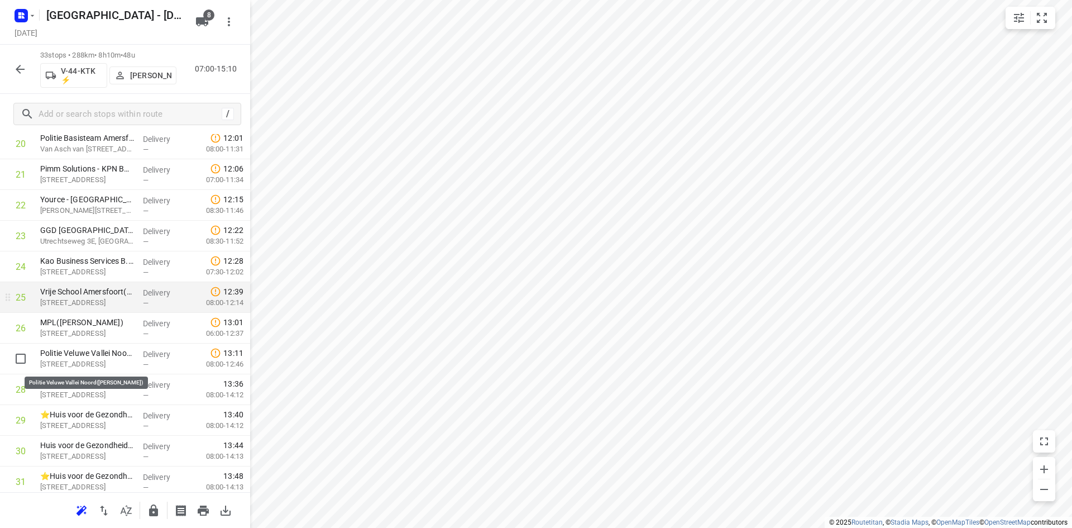
scroll to position [721, 0]
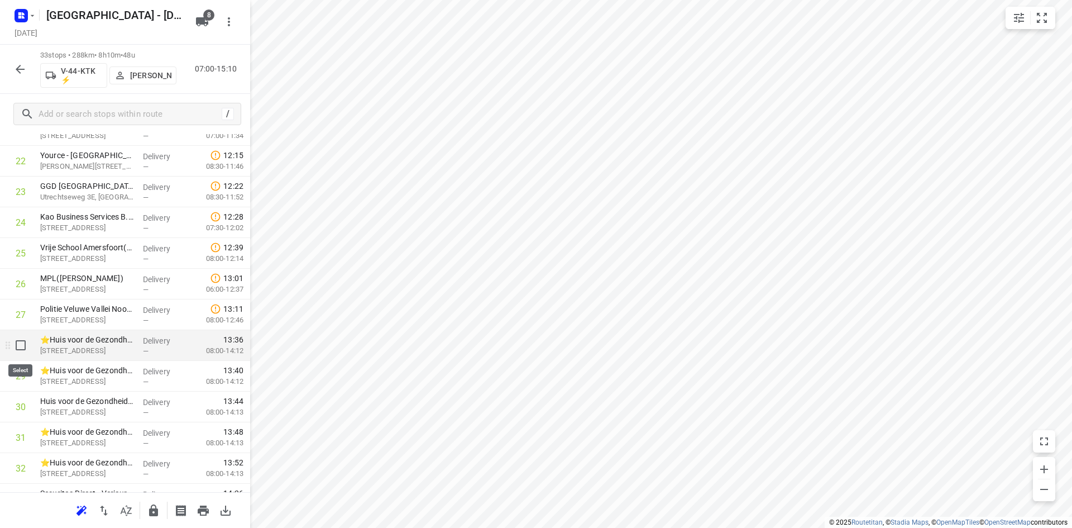
click at [21, 343] on input "checkbox" at bounding box center [20, 345] width 22 height 22
checkbox input "true"
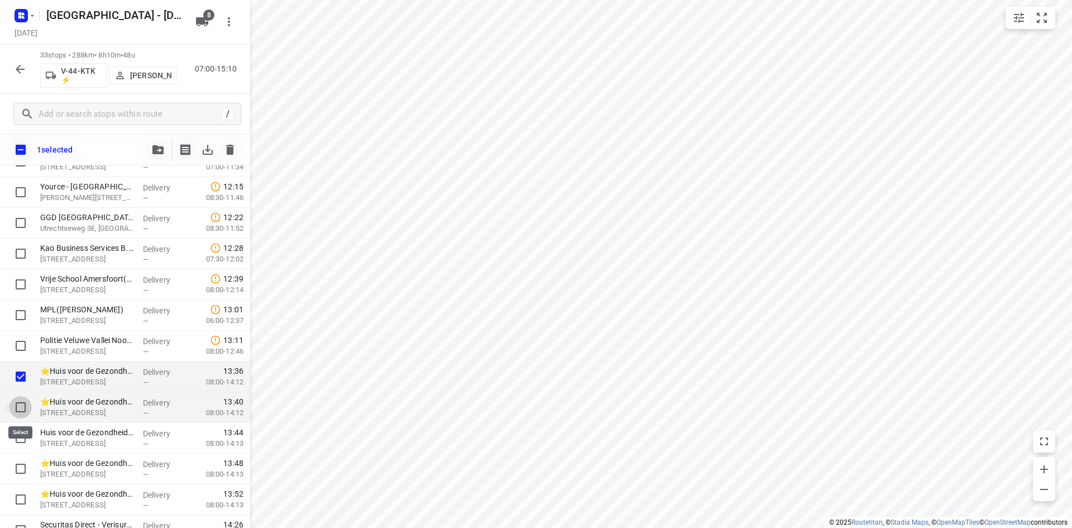
click at [19, 406] on input "checkbox" at bounding box center [20, 407] width 22 height 22
checkbox input "true"
click at [16, 429] on input "checkbox" at bounding box center [20, 438] width 22 height 22
checkbox input "true"
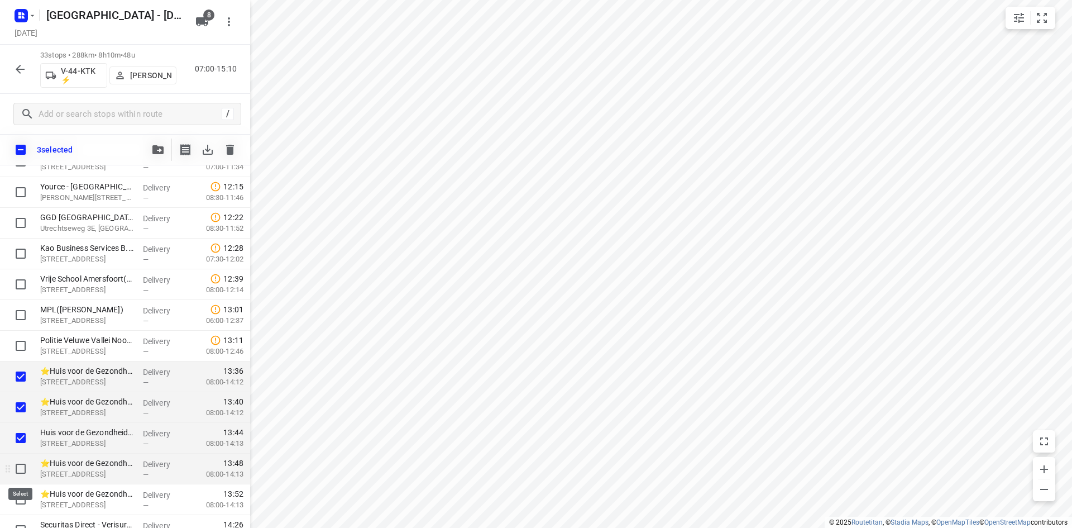
click at [16, 460] on input "checkbox" at bounding box center [20, 468] width 22 height 22
checkbox input "true"
click at [18, 492] on input "checkbox" at bounding box center [20, 499] width 22 height 22
checkbox input "true"
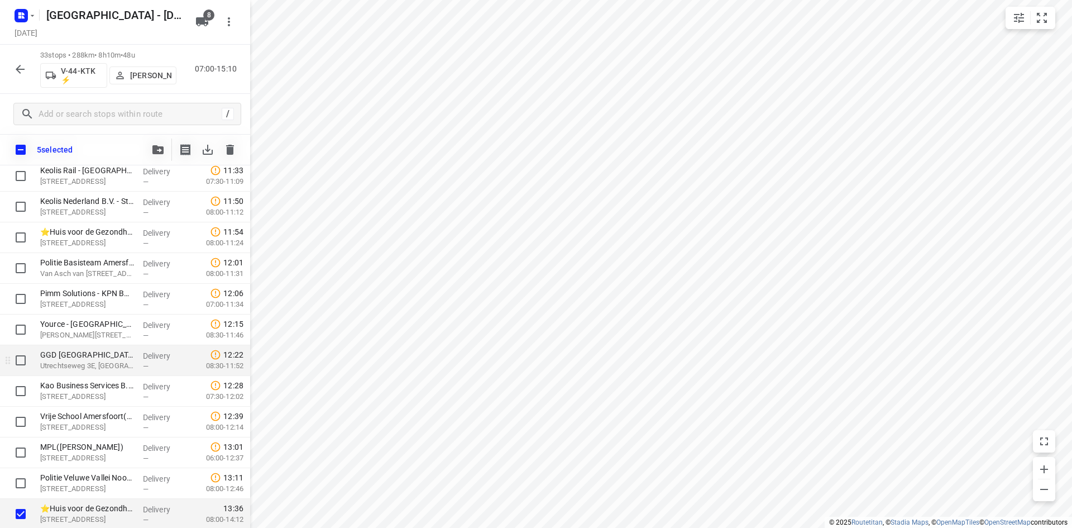
scroll to position [554, 0]
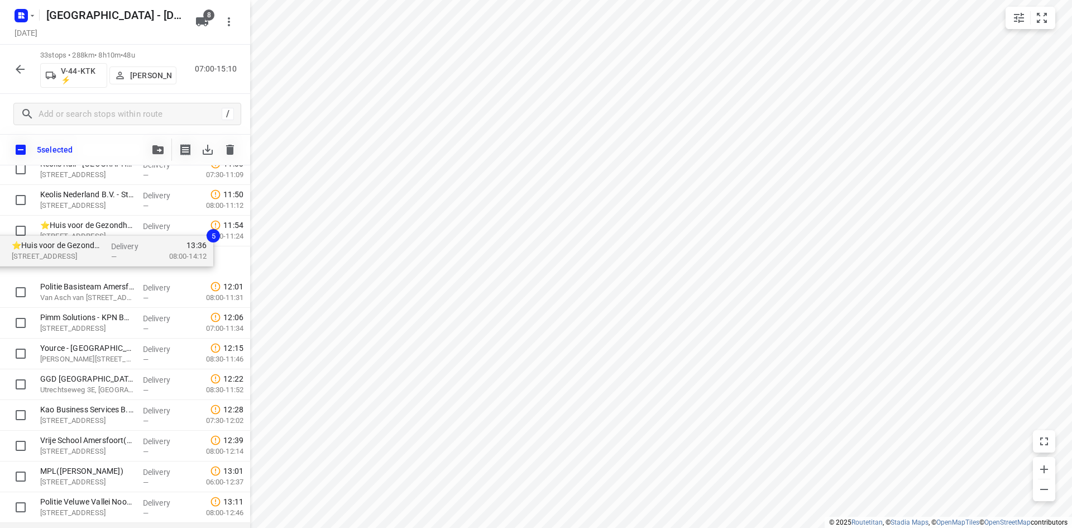
drag, startPoint x: 85, startPoint y: 482, endPoint x: 56, endPoint y: 242, distance: 241.9
click at [56, 242] on div "Transdev Nederland N.V. - Huizen(Niki van den Hoek) Randweg 2, Huizen Delivery …" at bounding box center [125, 170] width 250 height 1014
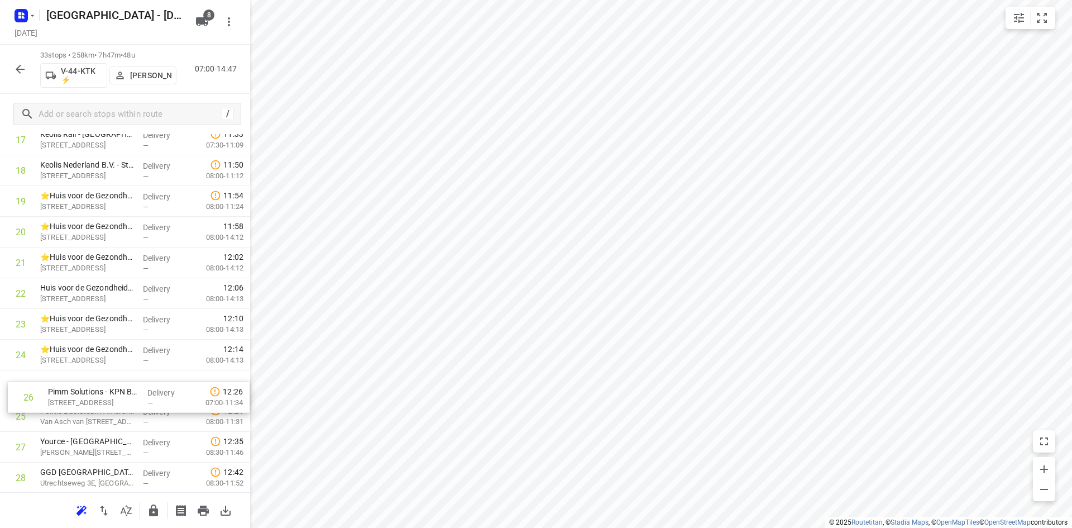
scroll to position [590, 0]
drag, startPoint x: 51, startPoint y: 391, endPoint x: 55, endPoint y: 379, distance: 12.9
click at [55, 379] on div "1 Transdev Nederland N.V. - Huizen(Niki van den Hoek) Randweg 2, Huizen Deliver…" at bounding box center [125, 138] width 250 height 1014
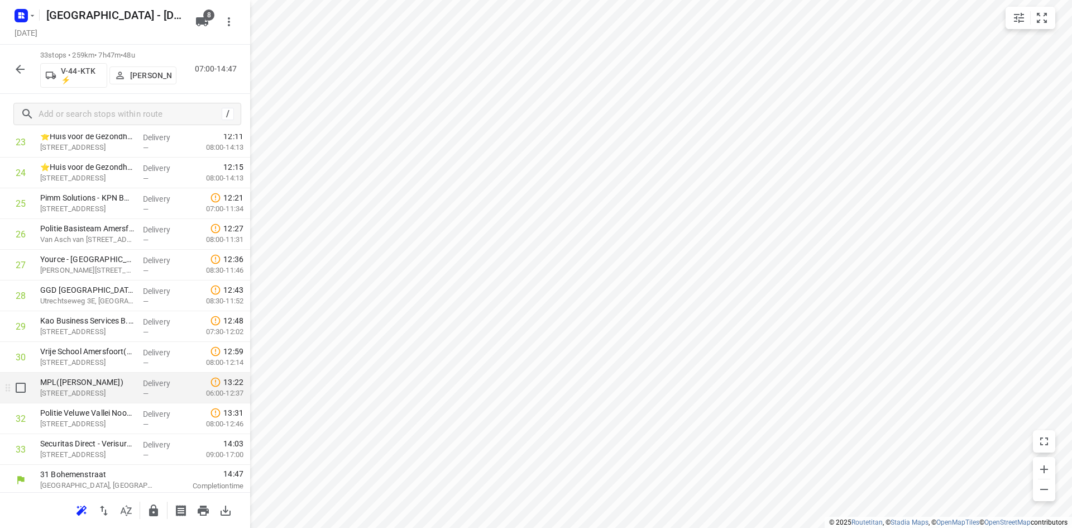
scroll to position [774, 0]
click at [147, 506] on icon "button" at bounding box center [153, 510] width 13 height 13
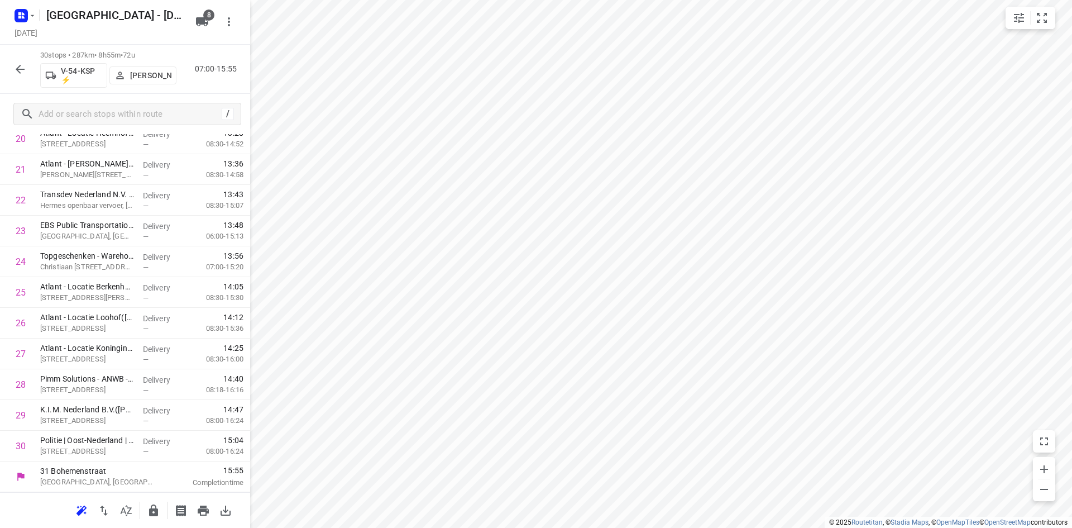
click at [126, 513] on icon "button" at bounding box center [126, 510] width 11 height 11
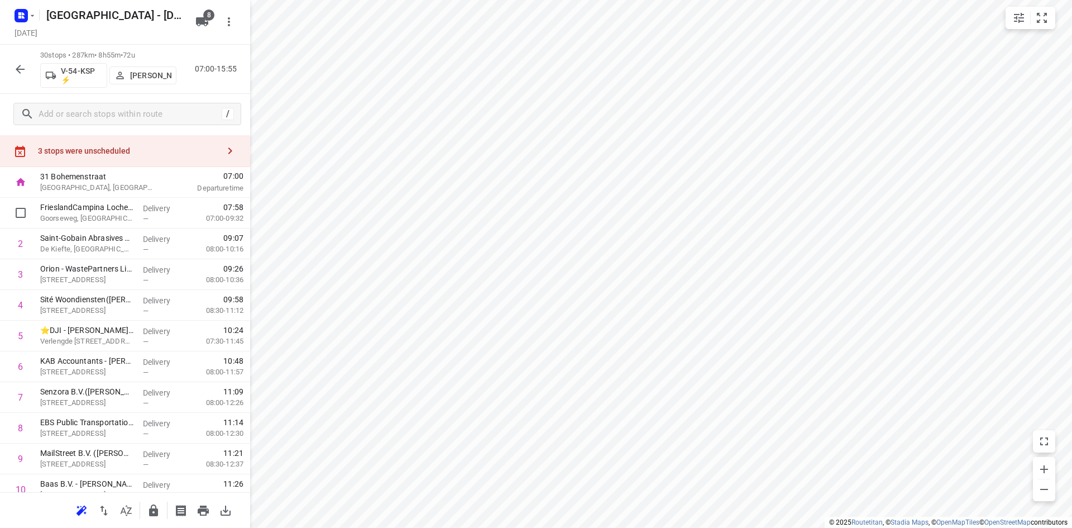
scroll to position [0, 0]
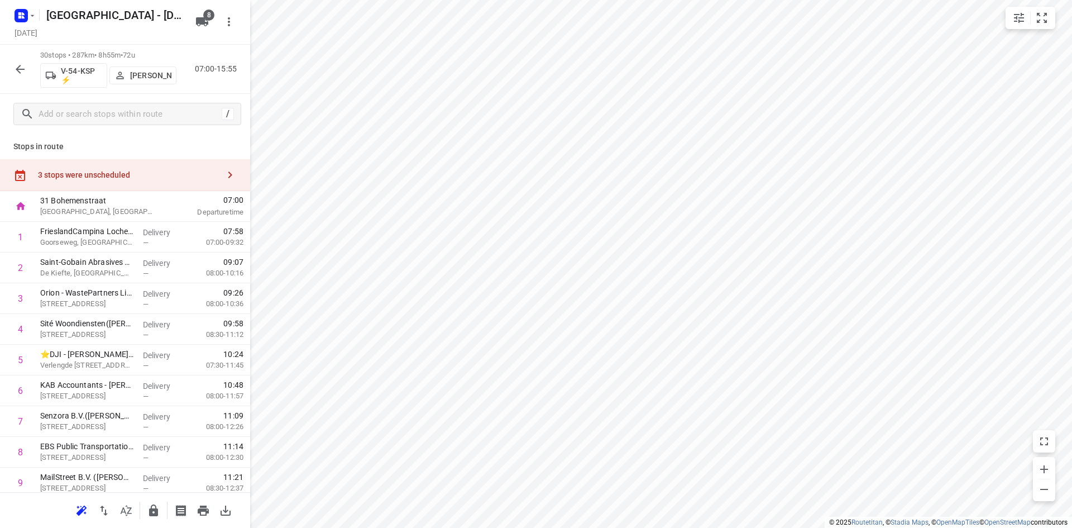
click at [127, 179] on div "3 stops were unscheduled" at bounding box center [128, 174] width 181 height 9
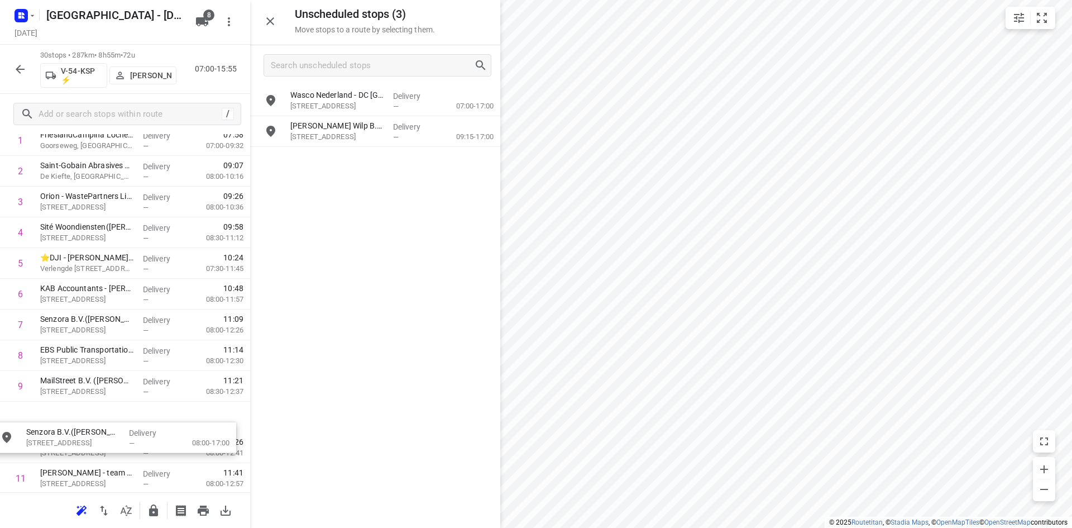
scroll to position [98, 0]
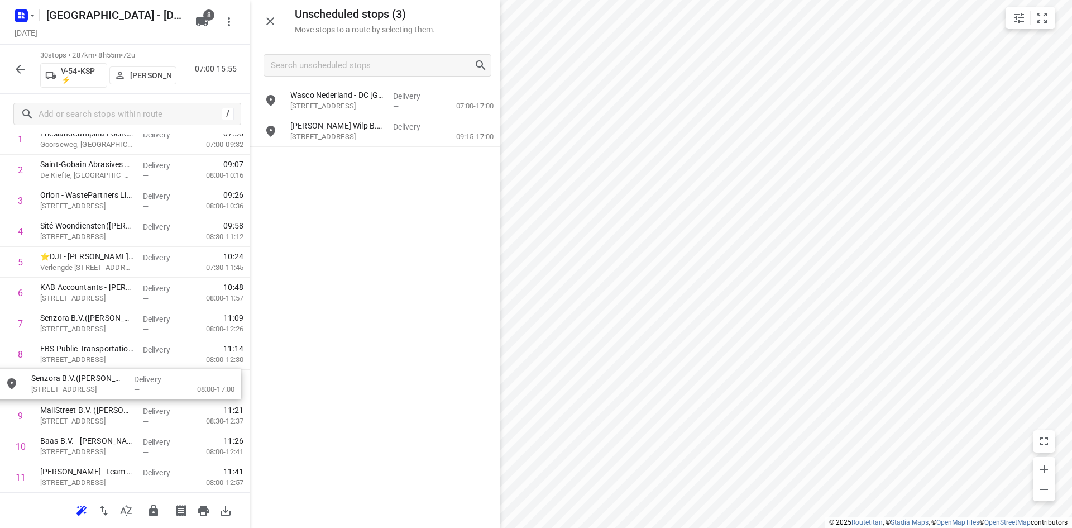
drag, startPoint x: 366, startPoint y: 103, endPoint x: 101, endPoint y: 383, distance: 386.0
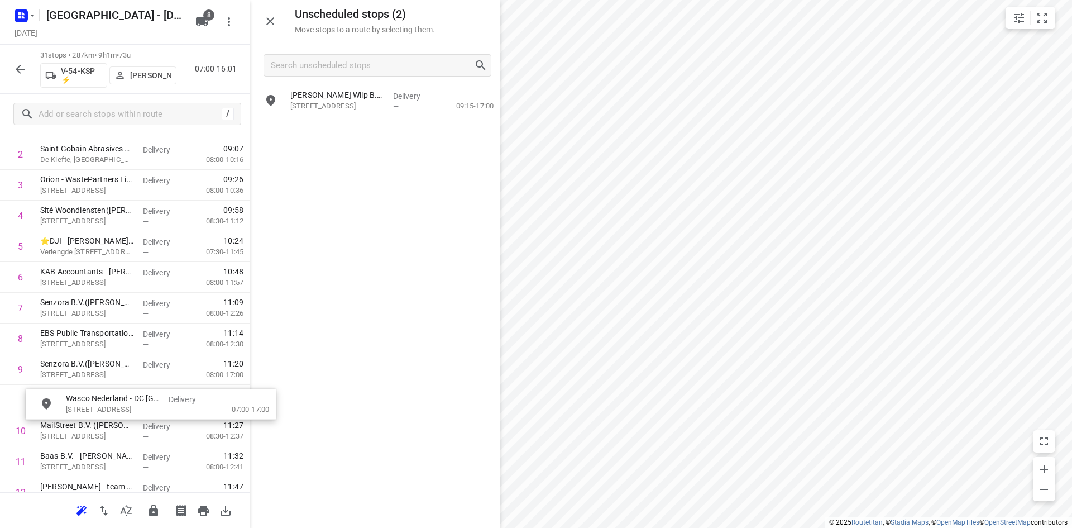
scroll to position [119, 0]
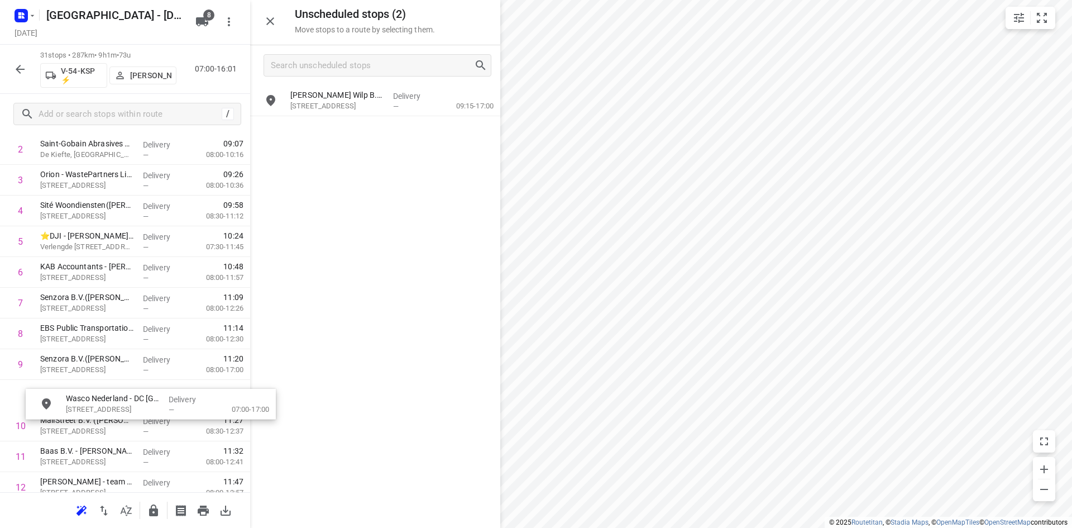
drag, startPoint x: 346, startPoint y: 103, endPoint x: 115, endPoint y: 404, distance: 380.0
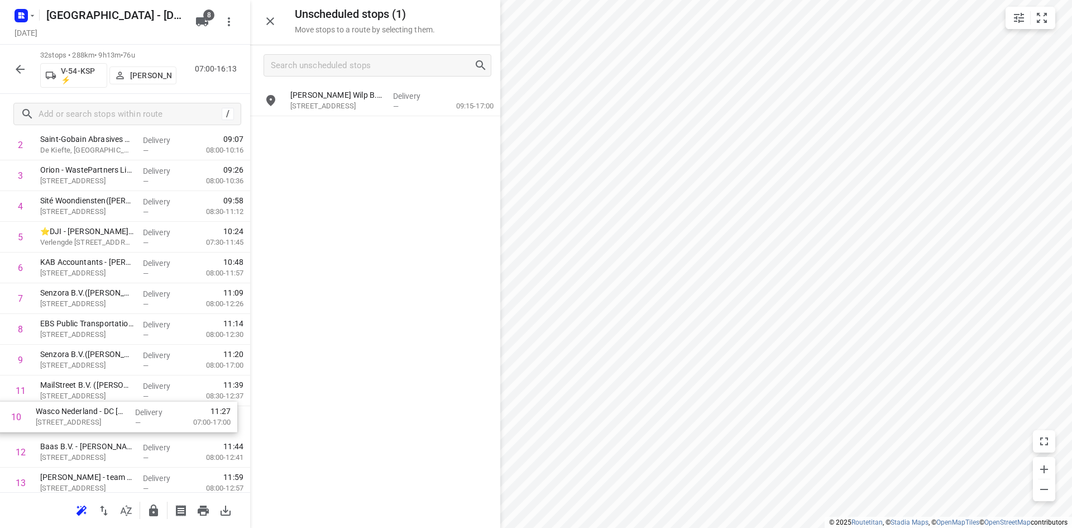
scroll to position [127, 0]
drag, startPoint x: 87, startPoint y: 408, endPoint x: 80, endPoint y: 438, distance: 30.9
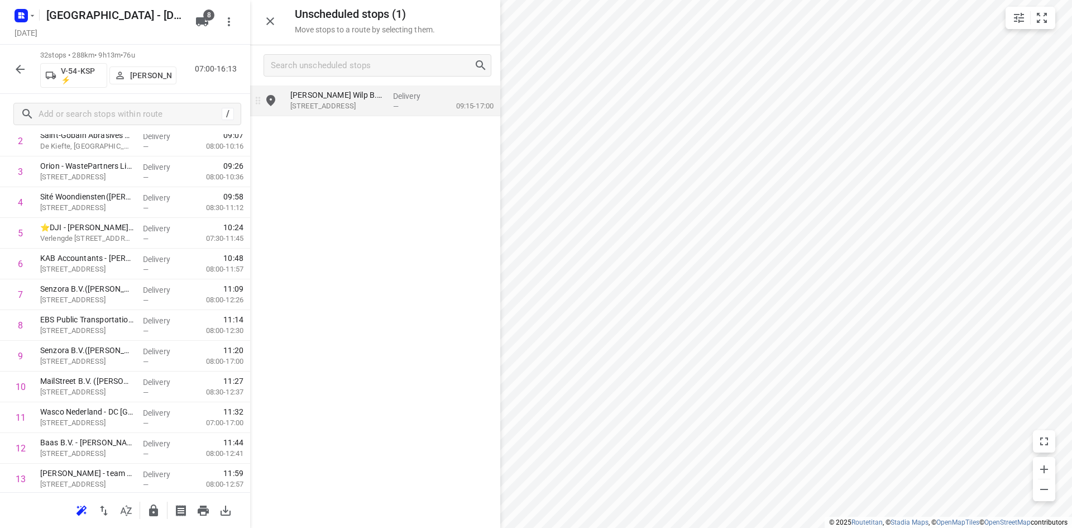
drag, startPoint x: 374, startPoint y: 123, endPoint x: 347, endPoint y: 114, distance: 28.8
click at [361, 154] on div "Piet Zoomers Wilp B.V.(Cecilia van Putten) Rijksstraatweg 38, Wilp Delivery — 0…" at bounding box center [375, 305] width 250 height 441
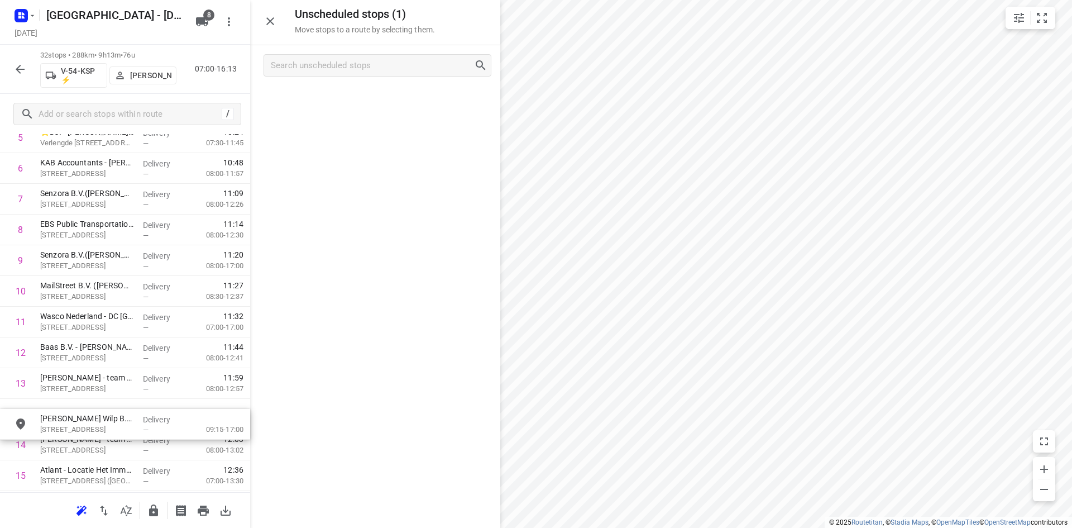
scroll to position [224, 0]
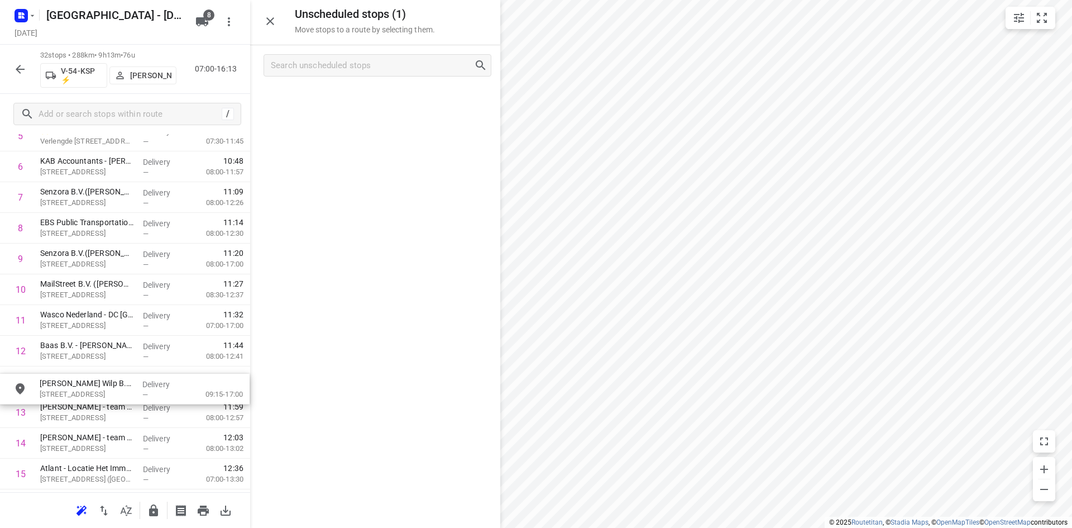
drag, startPoint x: 345, startPoint y: 109, endPoint x: 92, endPoint y: 399, distance: 385.1
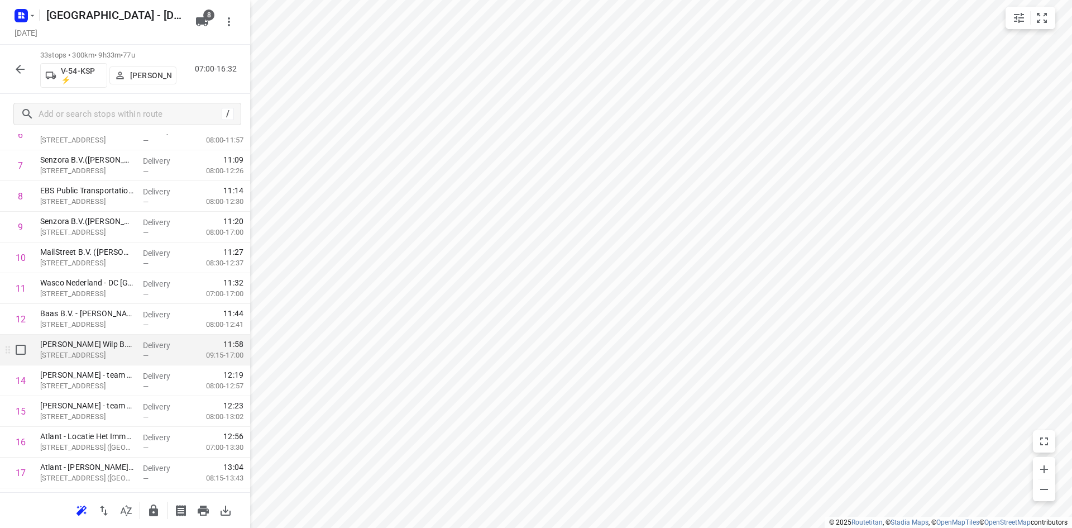
click at [103, 357] on p "Rijksstraatweg 38, Wilp" at bounding box center [87, 355] width 94 height 11
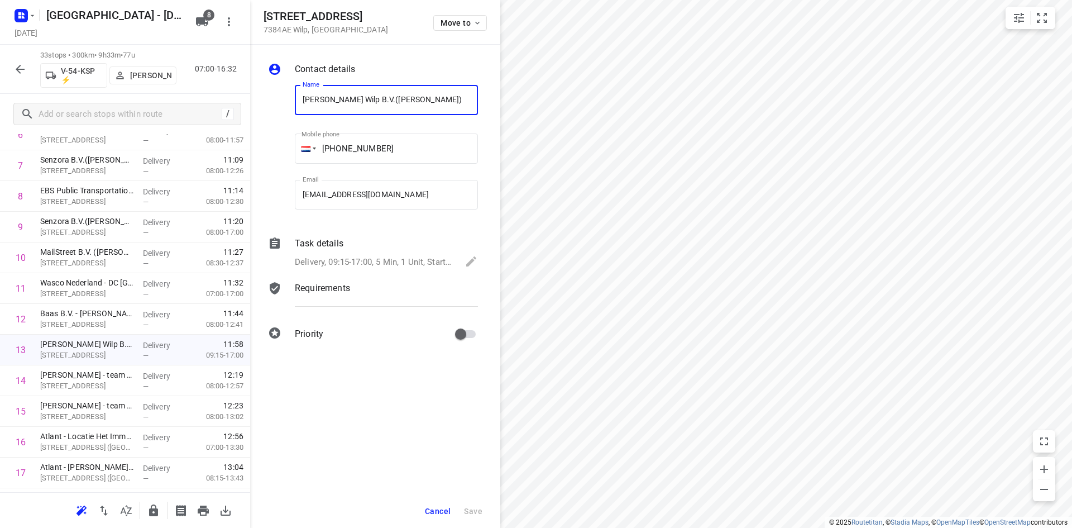
click at [355, 249] on div "Task details" at bounding box center [386, 243] width 183 height 13
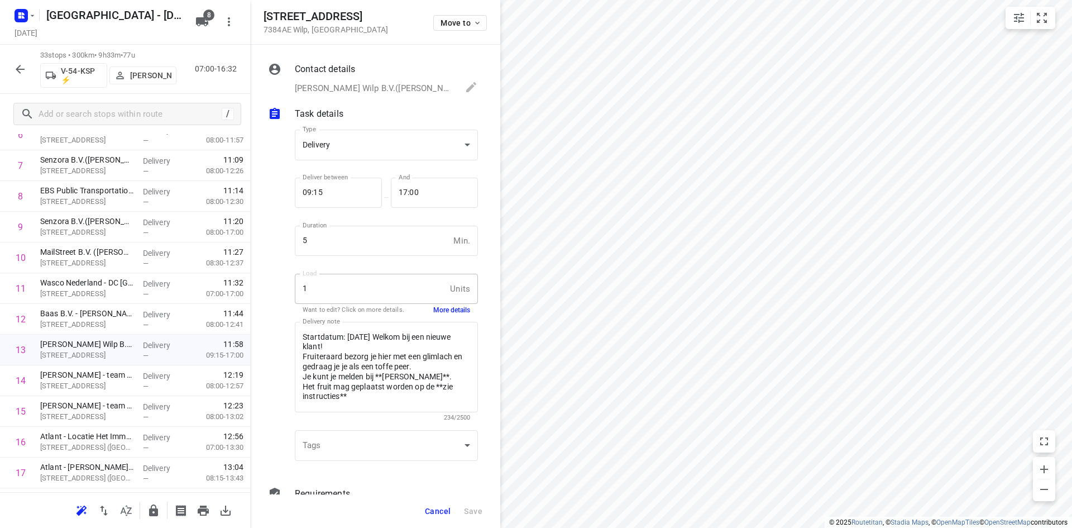
click at [454, 511] on button "Cancel" at bounding box center [438, 511] width 35 height 20
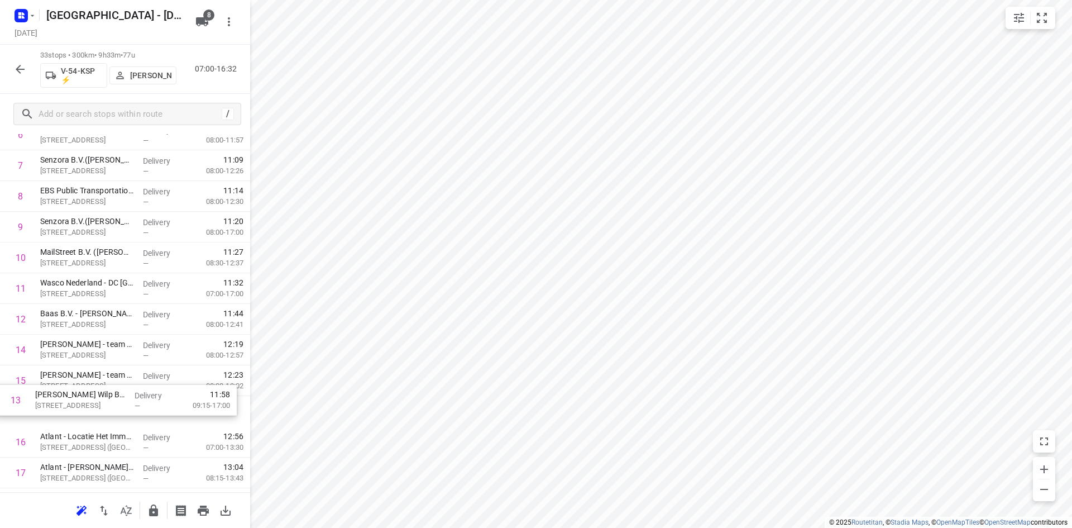
drag, startPoint x: 94, startPoint y: 359, endPoint x: 89, endPoint y: 414, distance: 56.1
click at [89, 414] on div "1 FrieslandCampina Lochem(Renee Bright) Goorseweg, Lochem Delivery — 07:58 07:0…" at bounding box center [125, 473] width 250 height 1014
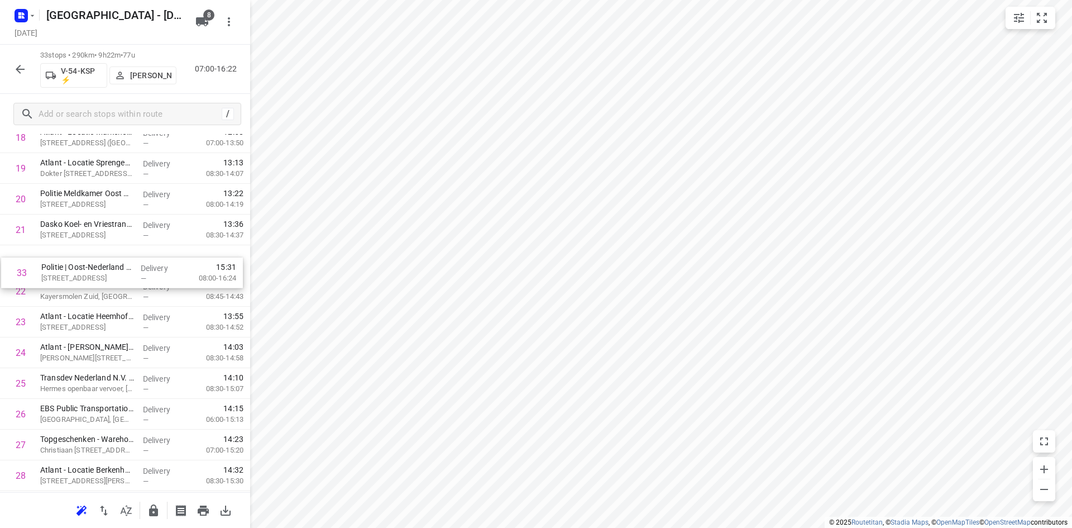
scroll to position [575, 0]
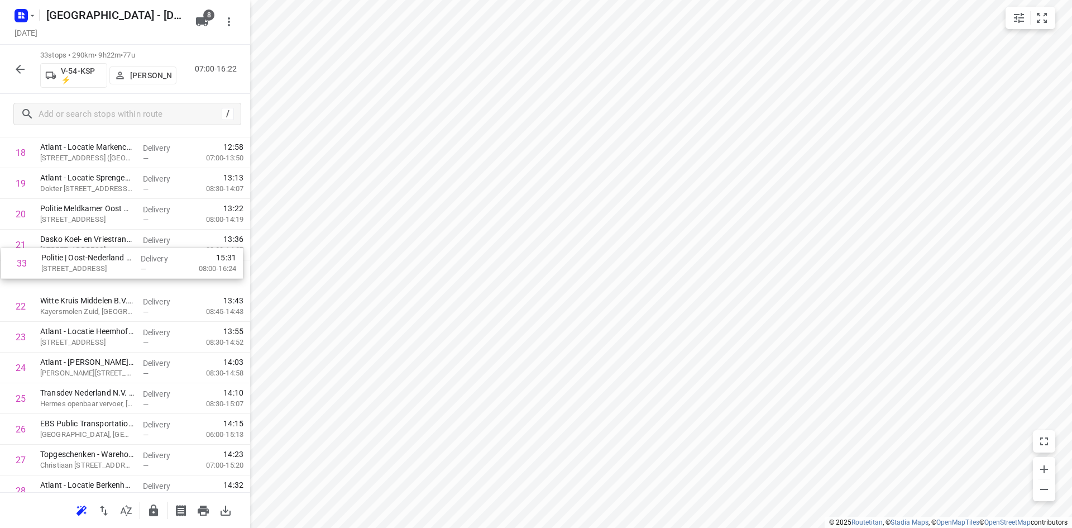
drag, startPoint x: 66, startPoint y: 450, endPoint x: 63, endPoint y: 255, distance: 195.0
click at [64, 255] on div "1 FrieslandCampina Lochem(Renee Bright) Goorseweg, Lochem Delivery — 07:58 07:0…" at bounding box center [125, 122] width 250 height 1014
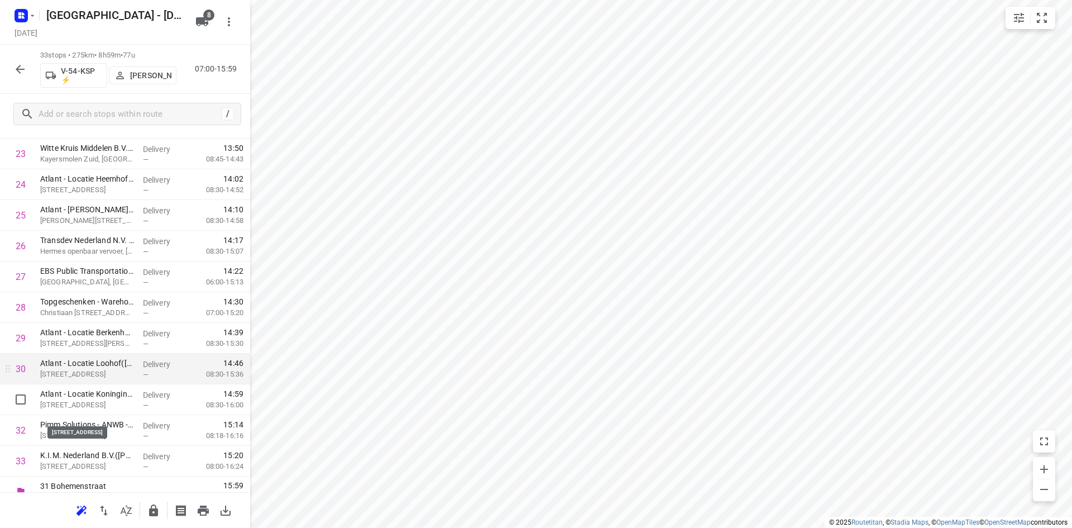
scroll to position [742, 0]
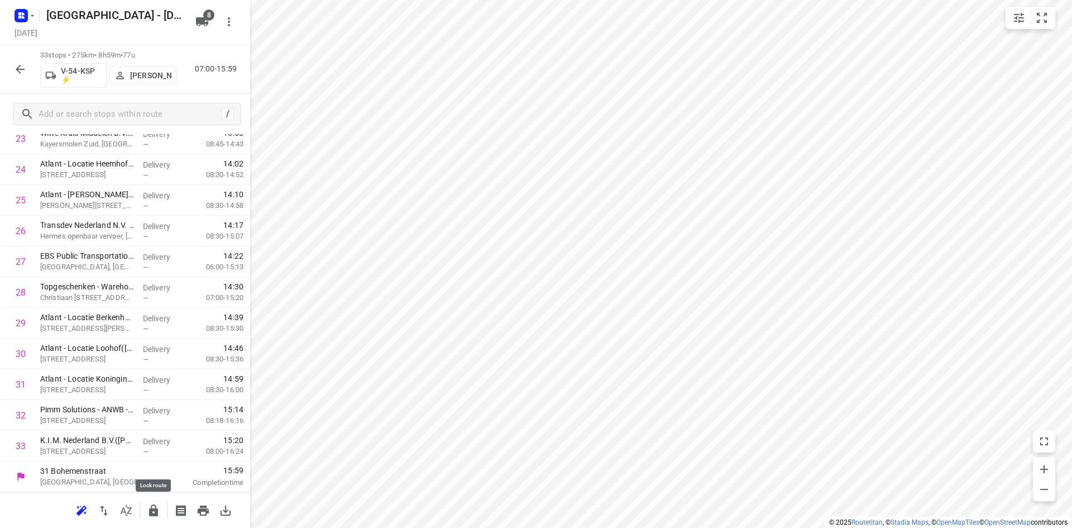
click at [159, 509] on icon "button" at bounding box center [153, 510] width 13 height 13
click at [126, 512] on icon "button" at bounding box center [126, 510] width 13 height 13
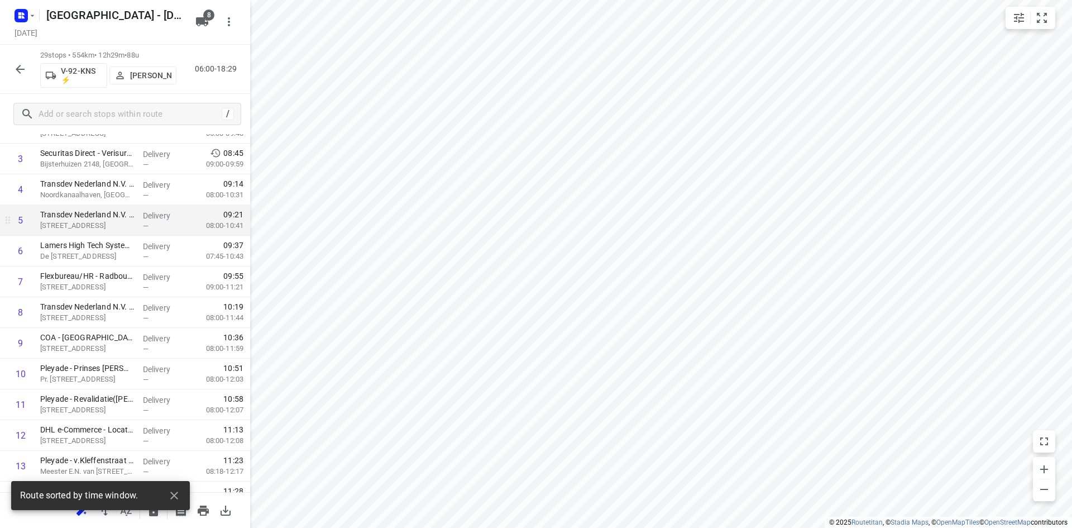
scroll to position [0, 0]
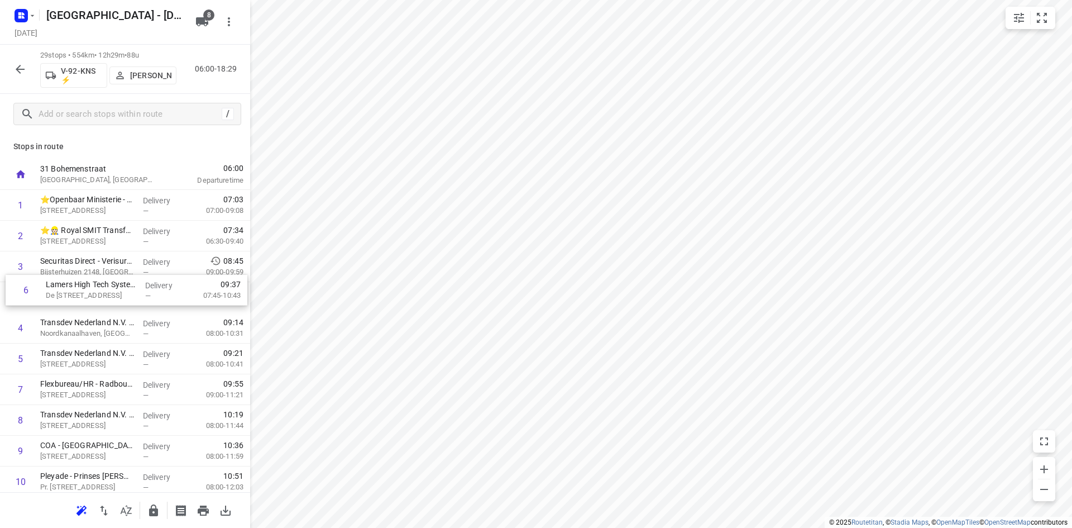
drag, startPoint x: 96, startPoint y: 366, endPoint x: 103, endPoint y: 292, distance: 74.0
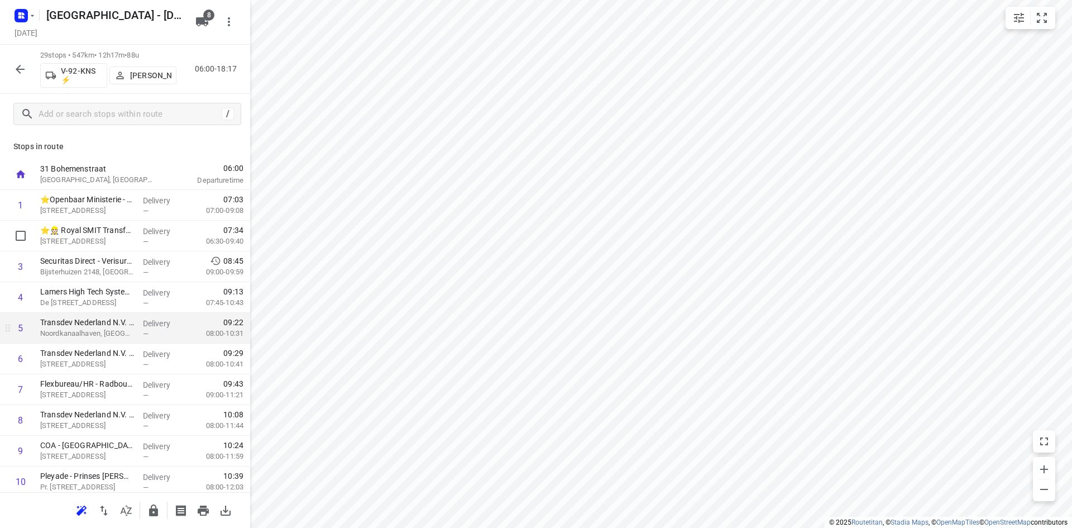
scroll to position [168, 0]
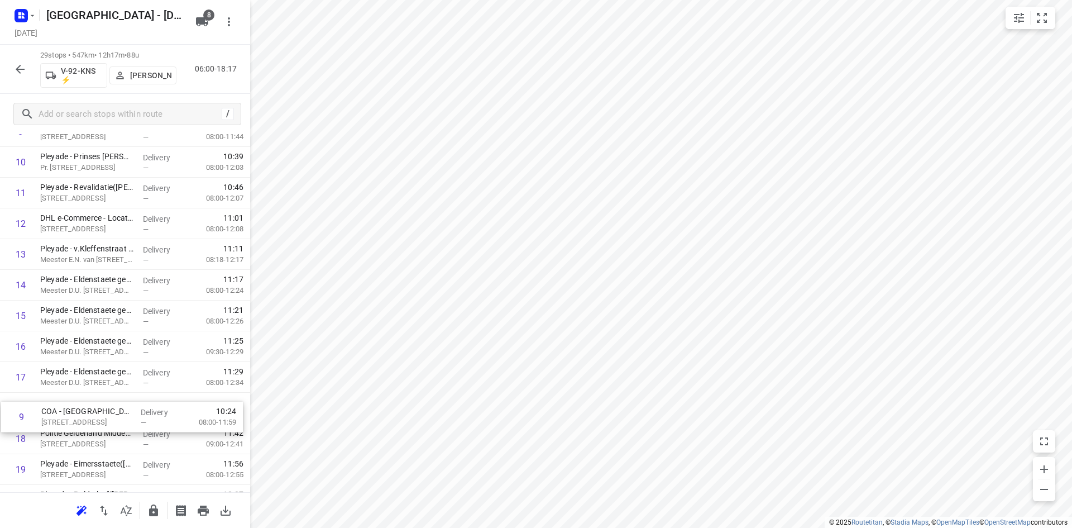
drag, startPoint x: 159, startPoint y: 278, endPoint x: 158, endPoint y: 424, distance: 146.9
click at [158, 424] on div "1 ⭐Openbaar Ministerie - Arnhem(Bart van der Hagen) Eusebiusbinnensingel 28, Ar…" at bounding box center [125, 346] width 250 height 891
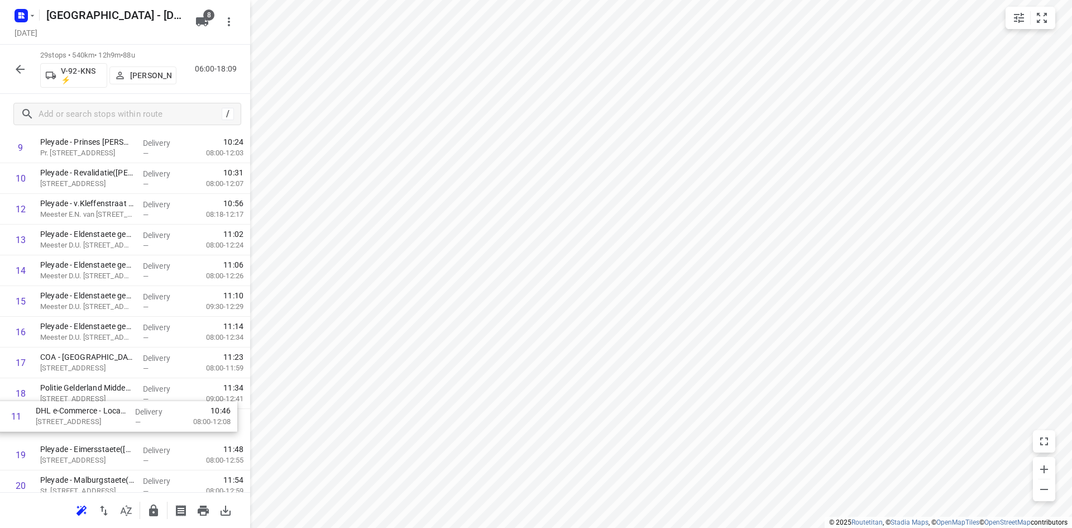
scroll to position [304, 0]
drag, startPoint x: 89, startPoint y: 328, endPoint x: 87, endPoint y: 394, distance: 65.4
click at [87, 394] on div "1 ⭐Openbaar Ministerie - Arnhem(Bart van der Hagen) Eusebiusbinnensingel 28, Ar…" at bounding box center [125, 330] width 250 height 891
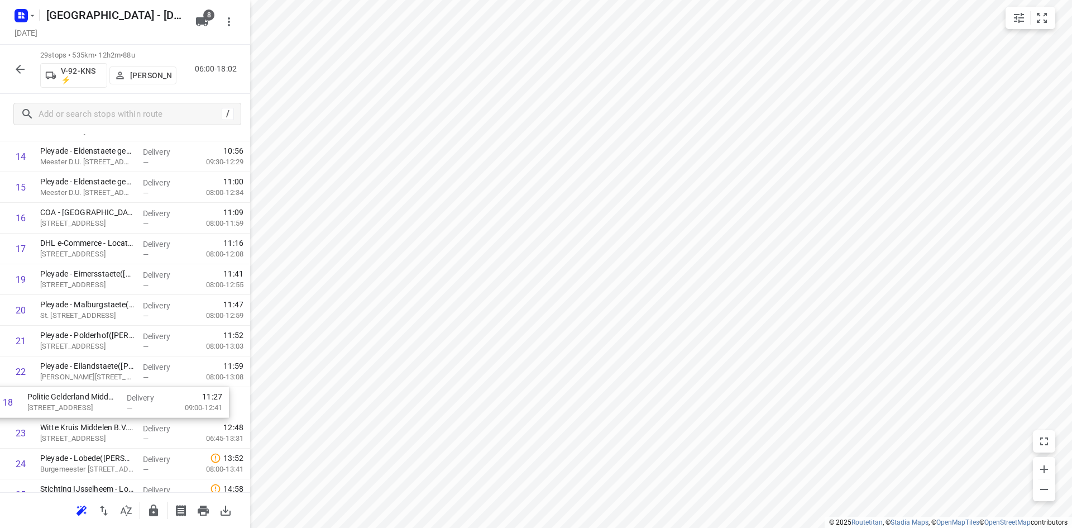
scroll to position [448, 0]
drag, startPoint x: 72, startPoint y: 410, endPoint x: 62, endPoint y: 393, distance: 20.0
click at [62, 393] on div "1 ⭐Openbaar Ministerie - Arnhem(Bart van der Hagen) Eusebiusbinnensingel 28, Ar…" at bounding box center [125, 187] width 250 height 891
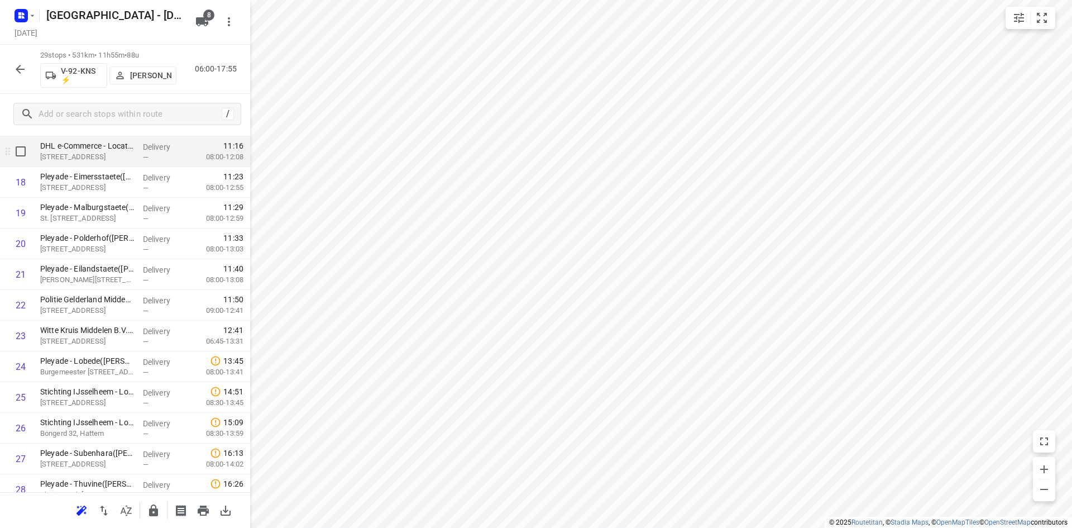
scroll to position [616, 0]
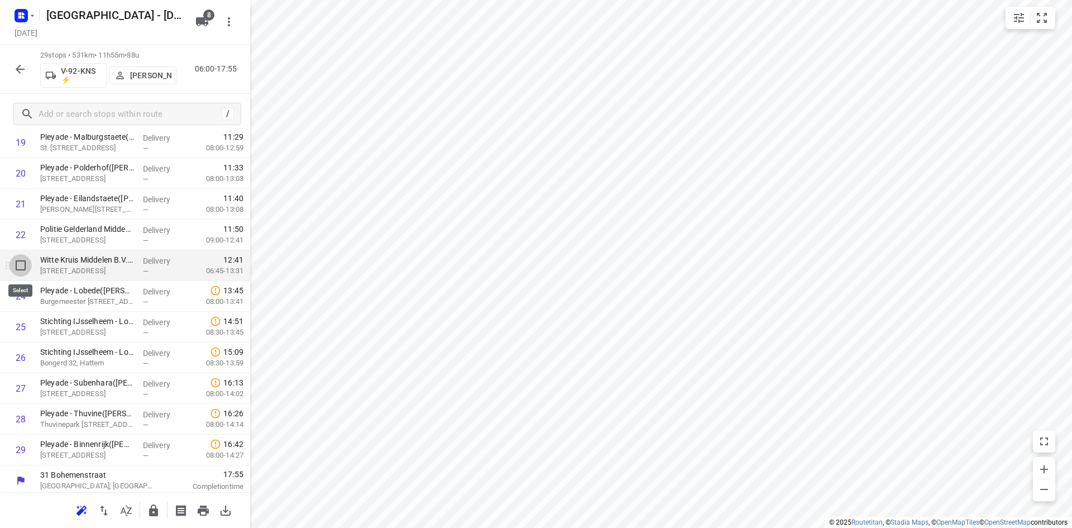
click at [17, 265] on input "checkbox" at bounding box center [20, 265] width 22 height 22
checkbox input "true"
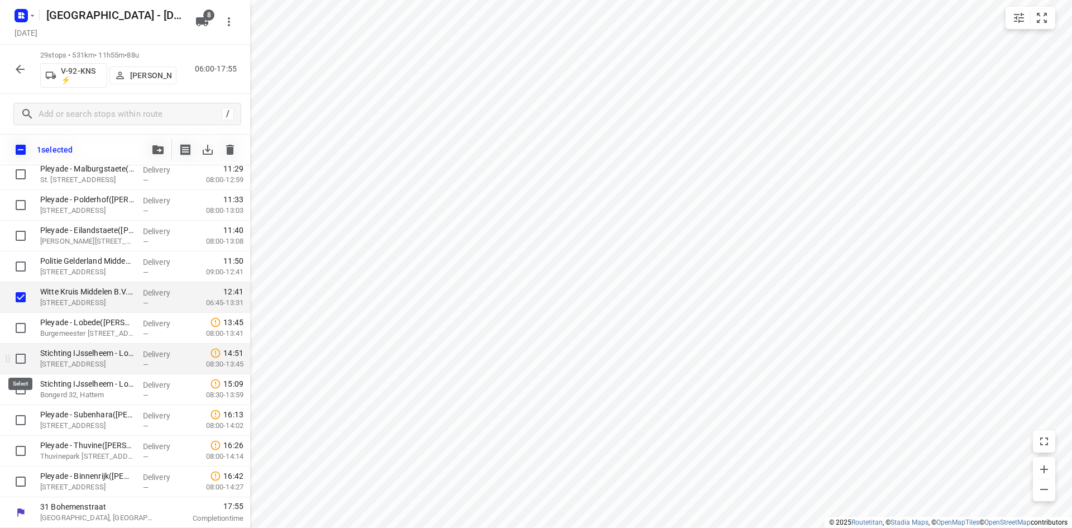
click at [23, 362] on input "checkbox" at bounding box center [20, 358] width 22 height 22
checkbox input "true"
click at [24, 392] on input "checkbox" at bounding box center [20, 389] width 22 height 22
checkbox input "true"
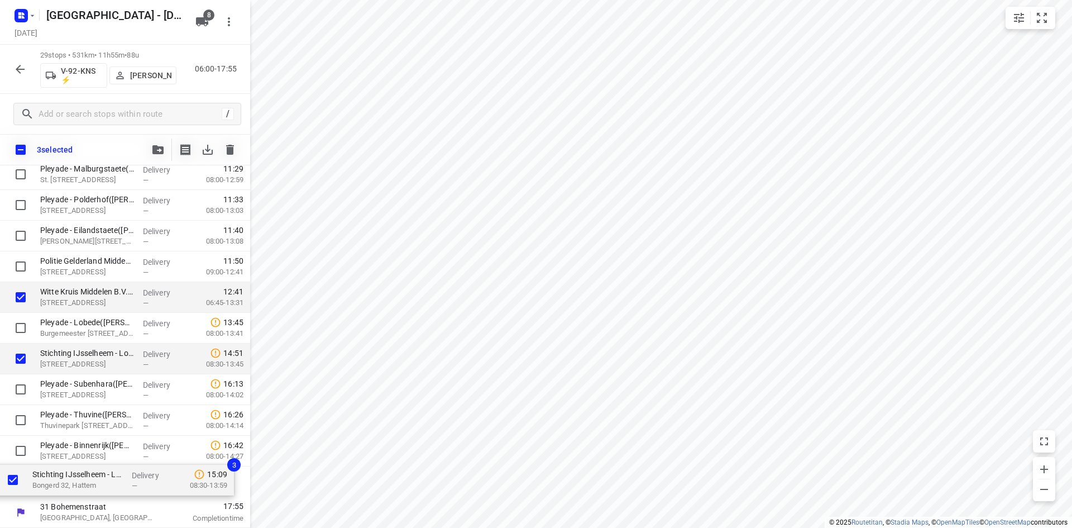
drag, startPoint x: 75, startPoint y: 395, endPoint x: 65, endPoint y: 507, distance: 112.2
click at [65, 507] on div "31 Bohemenstraat Zwolle, Netherlands 06:00 Departure time ⭐Openbaar Ministerie …" at bounding box center [125, 52] width 250 height 952
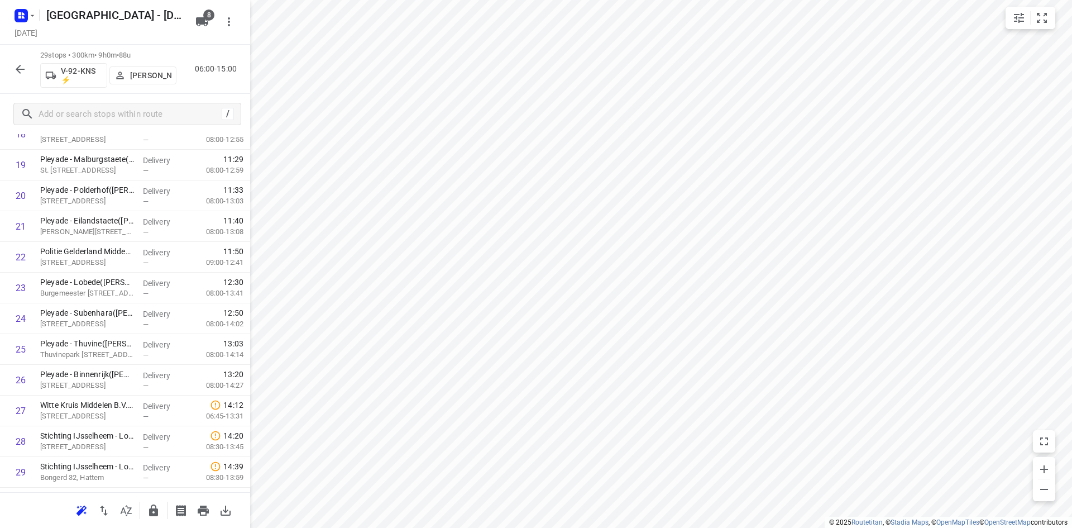
scroll to position [619, 0]
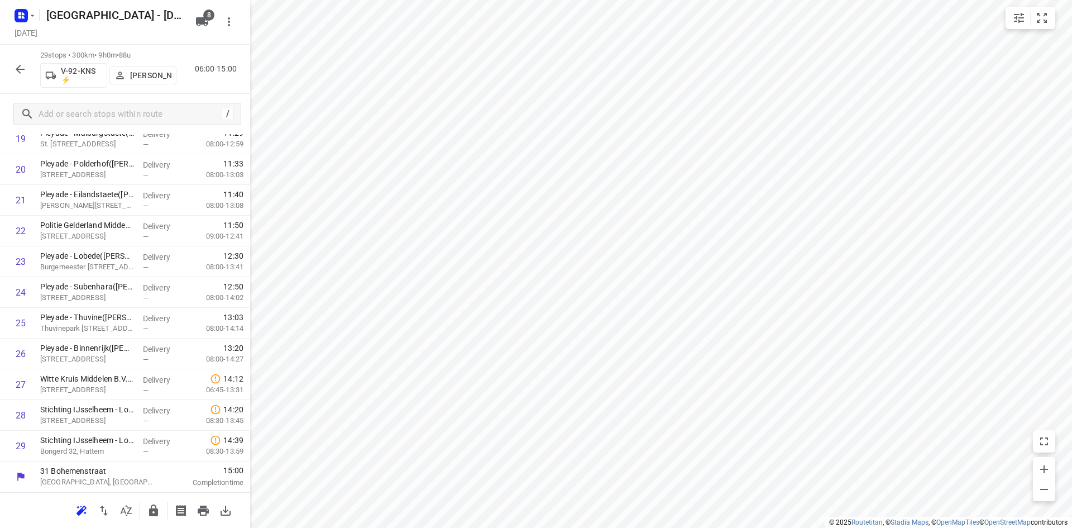
click at [158, 512] on icon "button" at bounding box center [153, 510] width 9 height 12
click at [131, 509] on icon "button" at bounding box center [126, 510] width 13 height 13
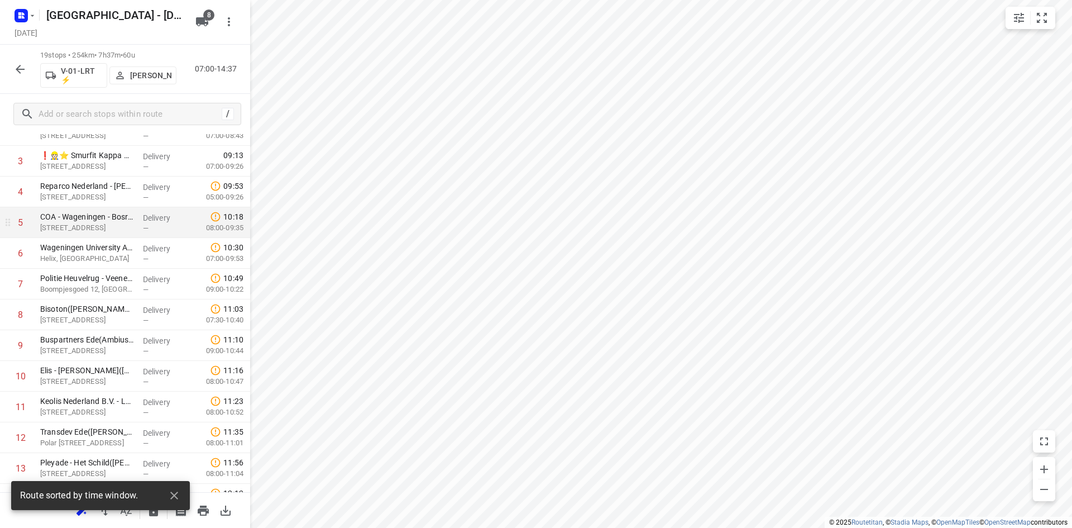
scroll to position [0, 0]
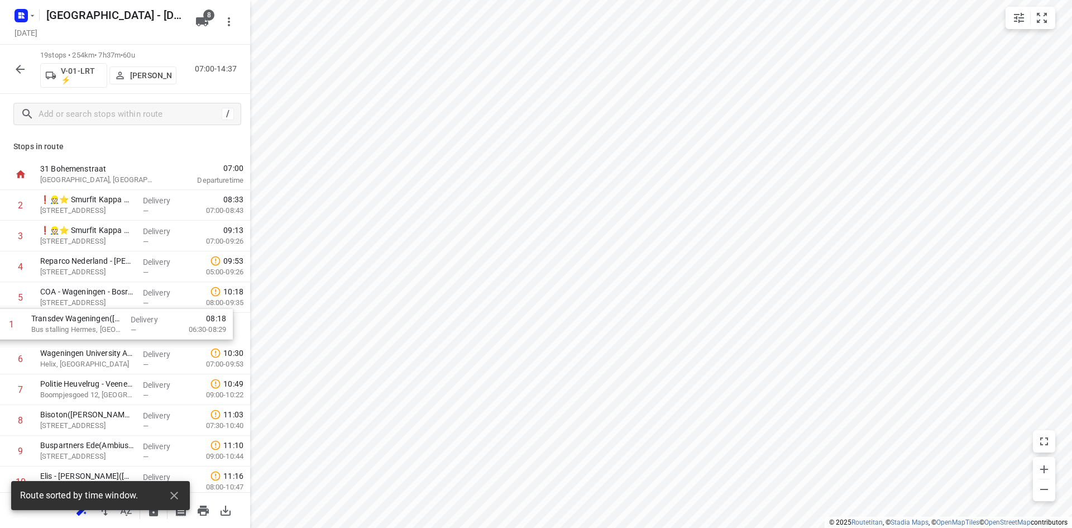
drag, startPoint x: 94, startPoint y: 204, endPoint x: 84, endPoint y: 328, distance: 124.5
click at [84, 328] on div "1 Transdev Wageningen(Tom Aben) Bus stalling Hermes, Wageningen Delivery — 08:1…" at bounding box center [125, 482] width 250 height 584
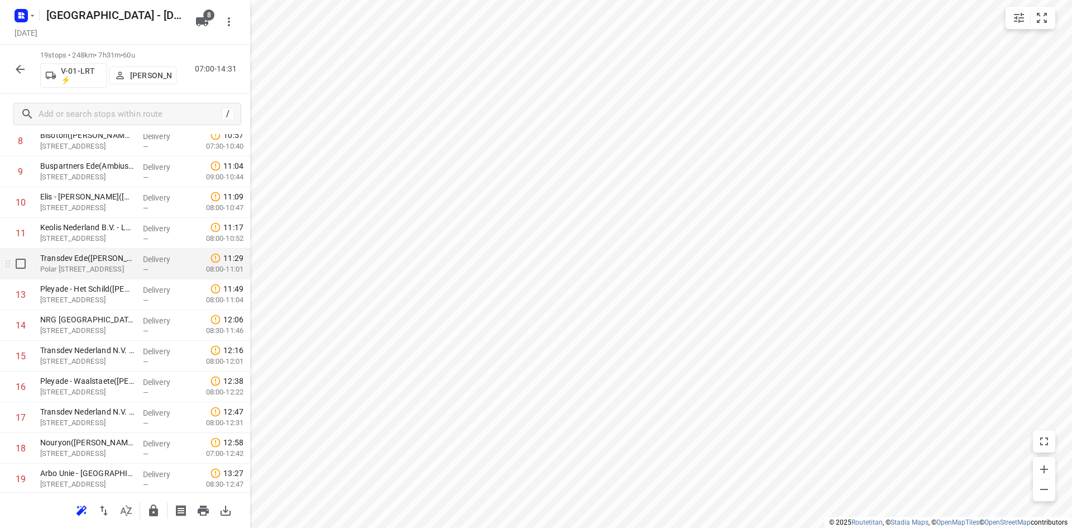
scroll to position [312, 0]
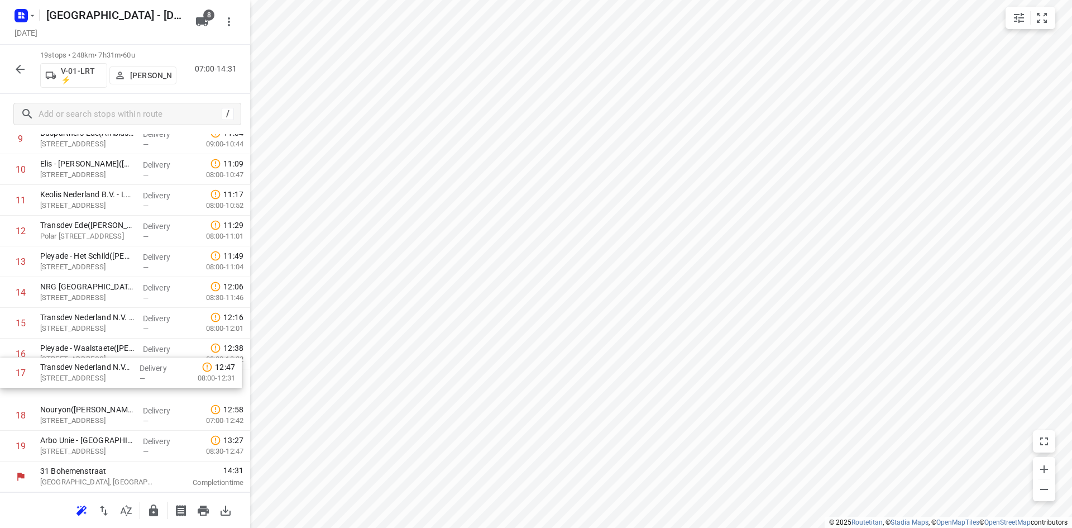
drag, startPoint x: 111, startPoint y: 383, endPoint x: 112, endPoint y: 350, distance: 33.0
click at [112, 350] on div "1 ❗👷🏻⭐ Smurfit Kappa Parenco(Mario Verbeek of Eddy Janssen) Veerweg 1, Renkum D…" at bounding box center [125, 170] width 250 height 584
drag, startPoint x: 107, startPoint y: 426, endPoint x: 113, endPoint y: 398, distance: 28.5
click at [113, 398] on div "1 ❗👷🏻⭐ Smurfit Kappa Parenco(Mario Verbeek of Eddy Janssen) Veerweg 1, Renkum D…" at bounding box center [125, 170] width 250 height 584
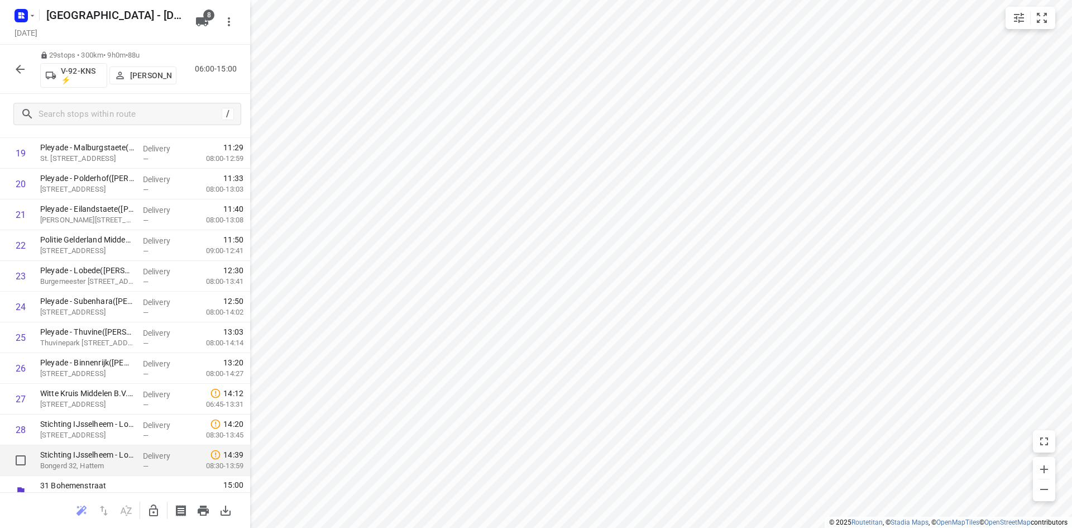
scroll to position [619, 0]
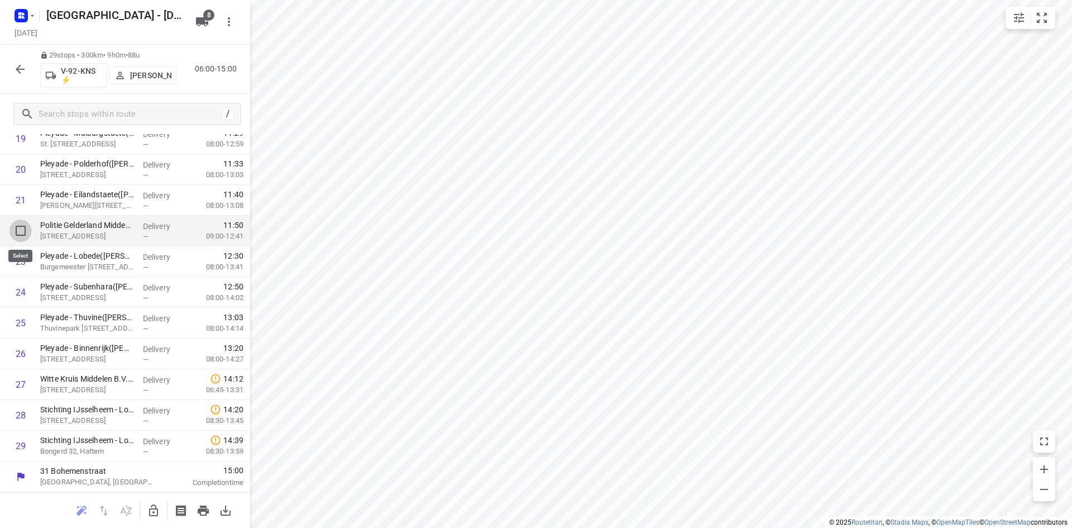
click at [18, 223] on input "checkbox" at bounding box center [20, 231] width 22 height 22
checkbox input "true"
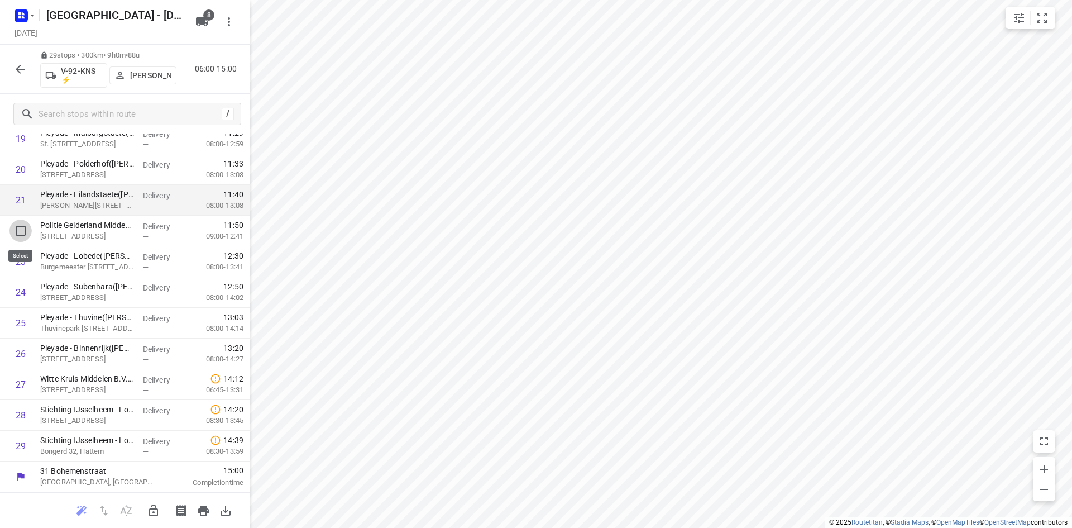
scroll to position [615, 0]
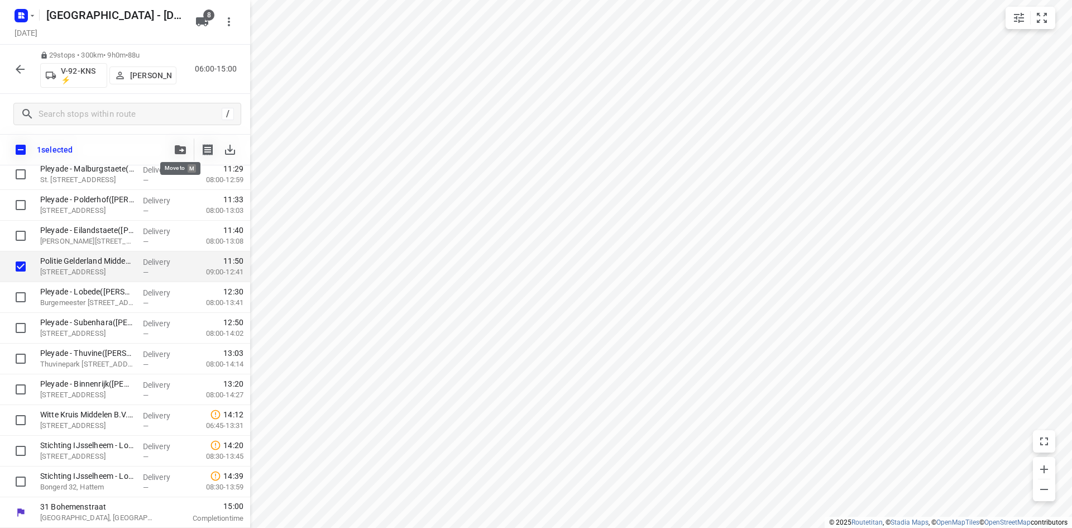
click at [182, 144] on button "button" at bounding box center [180, 150] width 22 height 22
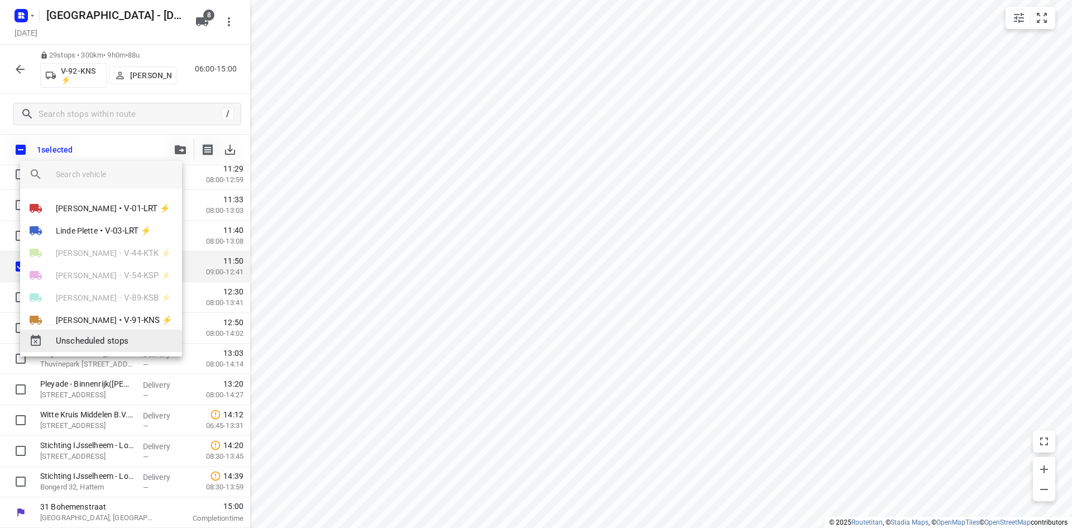
click at [103, 347] on div "Unscheduled stops" at bounding box center [101, 341] width 162 height 22
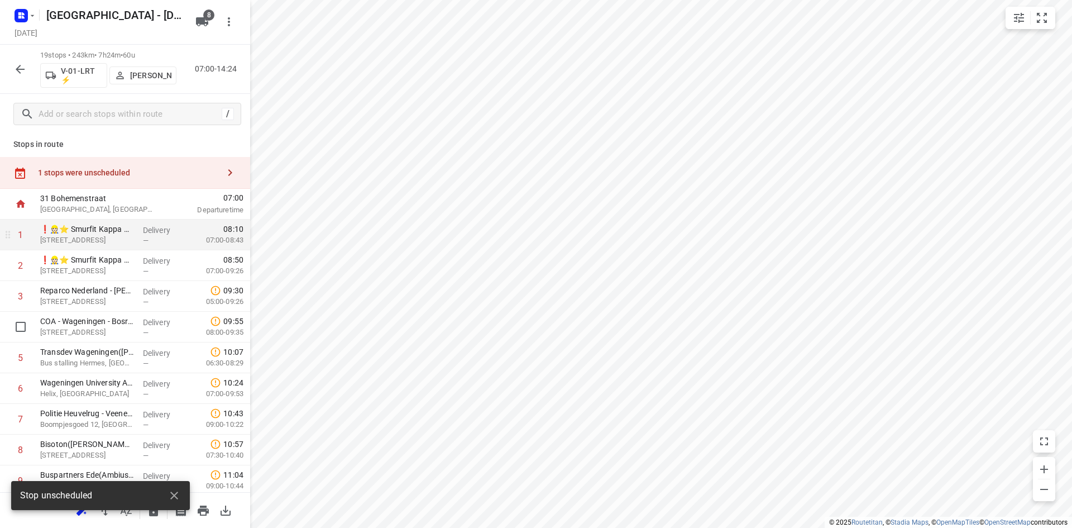
scroll to position [0, 0]
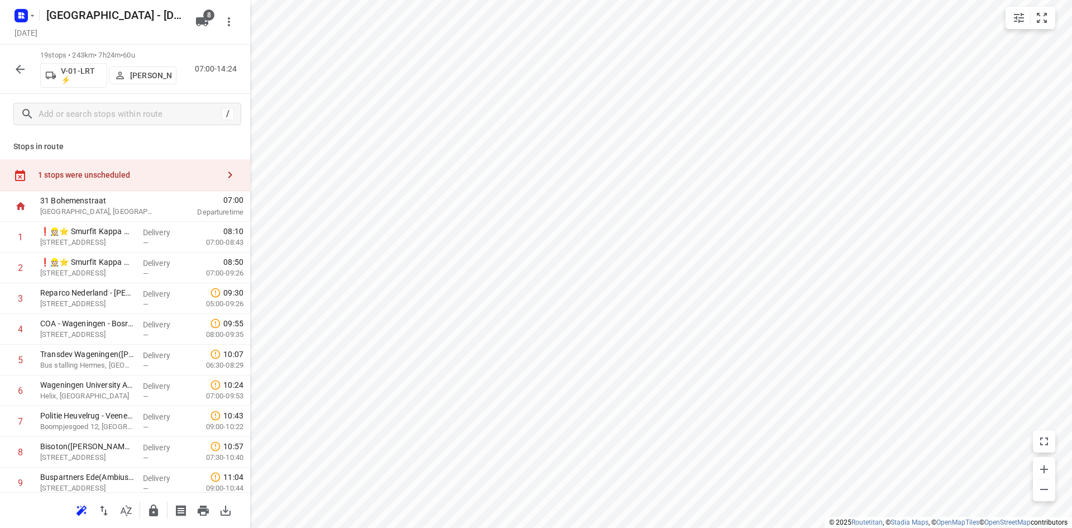
click at [164, 182] on div "1 stops were unscheduled" at bounding box center [125, 175] width 250 height 32
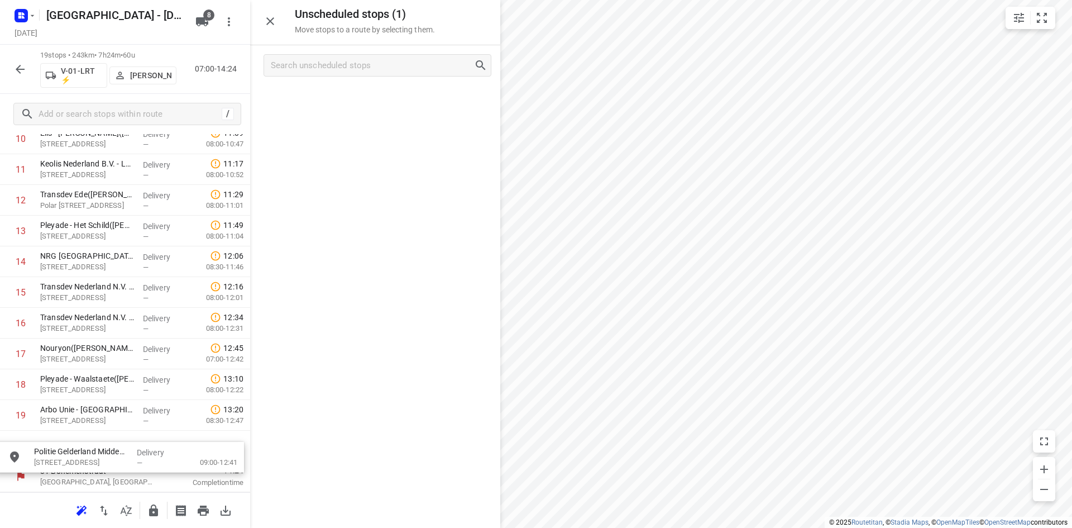
scroll to position [383, 0]
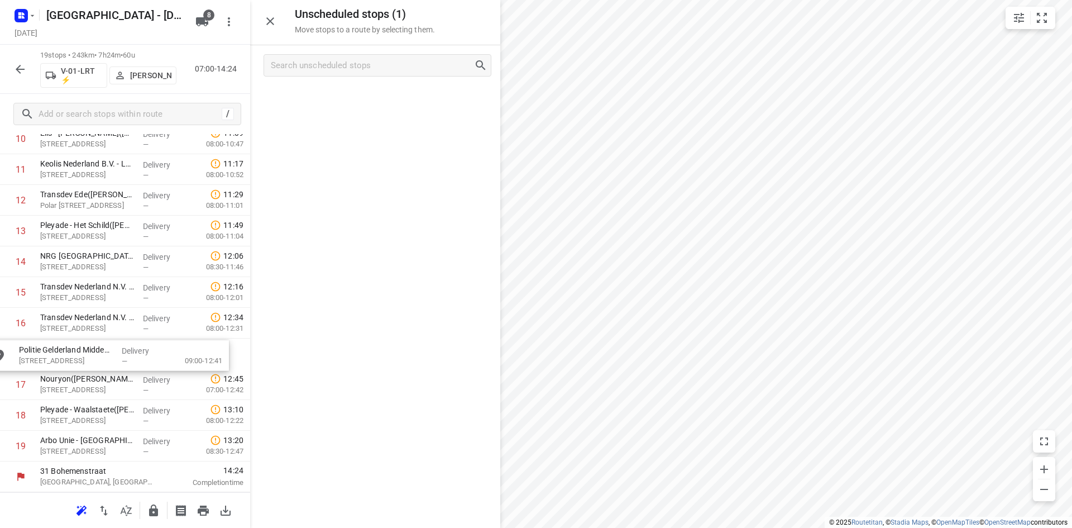
drag, startPoint x: 365, startPoint y: 112, endPoint x: 90, endPoint y: 370, distance: 377.0
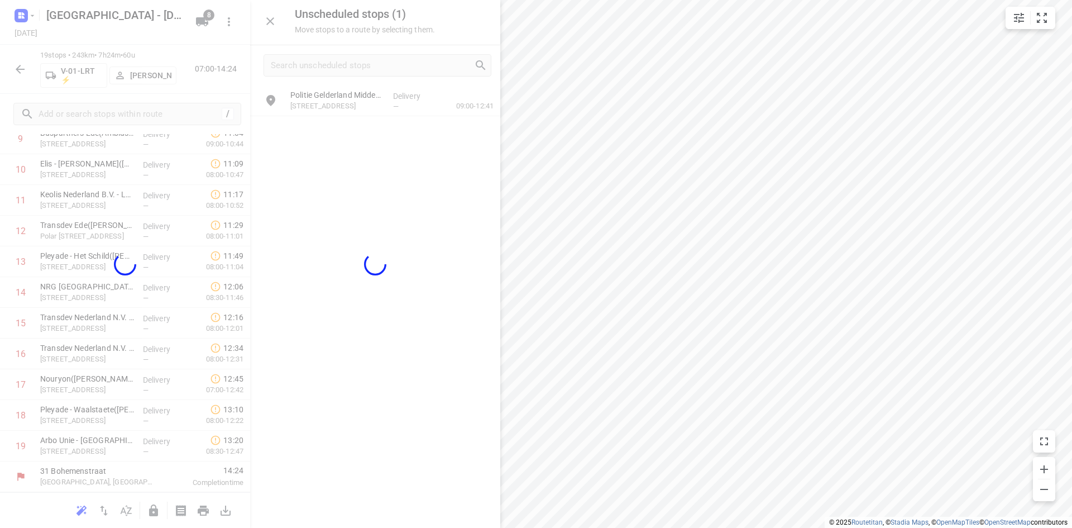
scroll to position [343, 0]
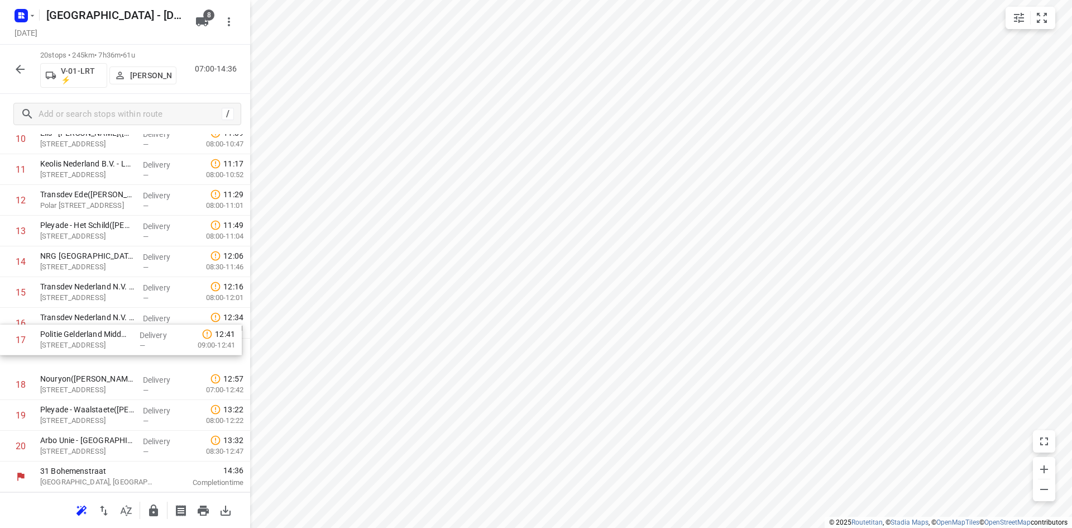
drag, startPoint x: 91, startPoint y: 358, endPoint x: 90, endPoint y: 322, distance: 36.3
click at [90, 322] on div "1 ❗👷🏻⭐ Smurfit Kappa Parenco(Mario Verbeek of Eddy Janssen) Veerweg 1, Renkum D…" at bounding box center [125, 154] width 250 height 614
click at [144, 511] on button "button" at bounding box center [153, 510] width 22 height 22
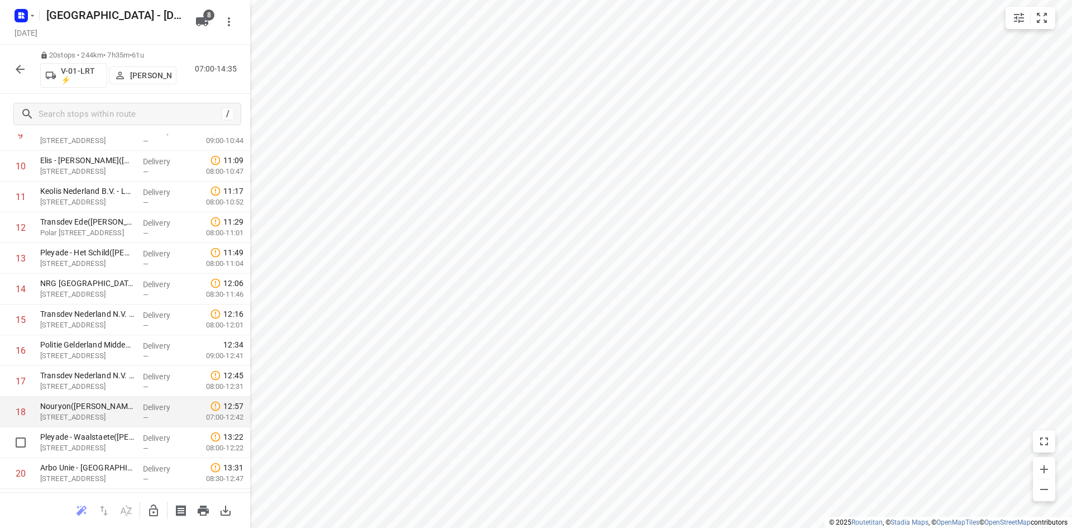
scroll to position [335, 0]
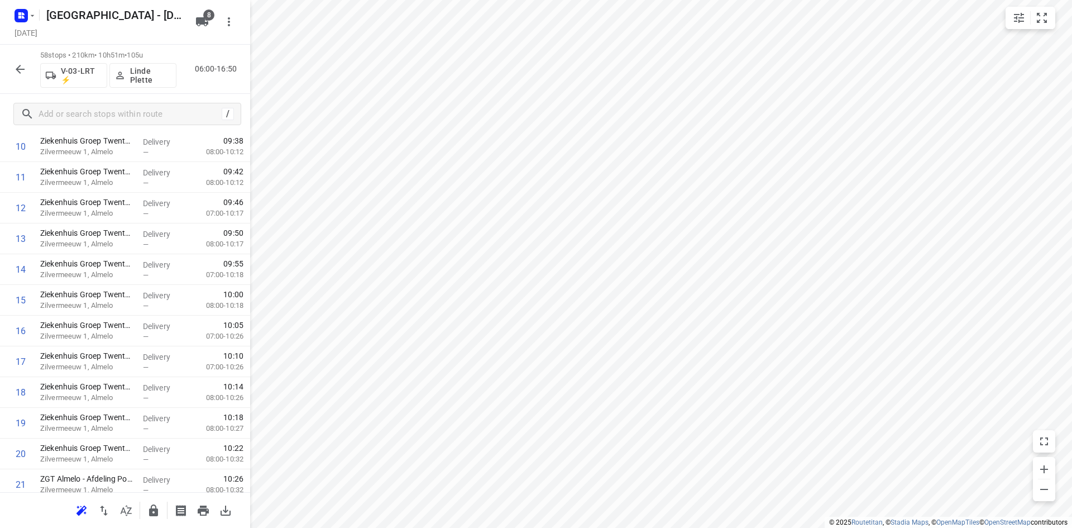
click at [131, 516] on icon "button" at bounding box center [126, 510] width 13 height 13
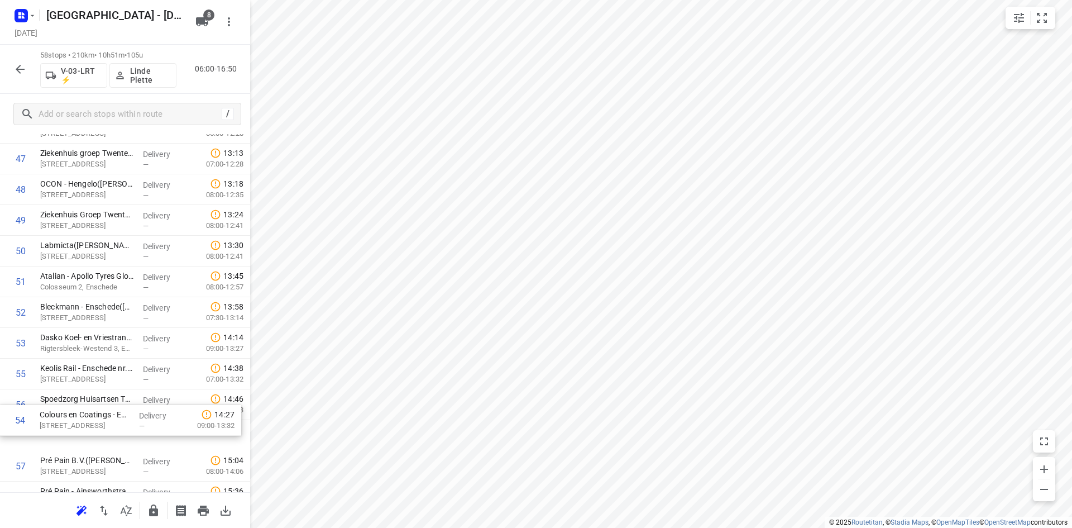
scroll to position [1470, 0]
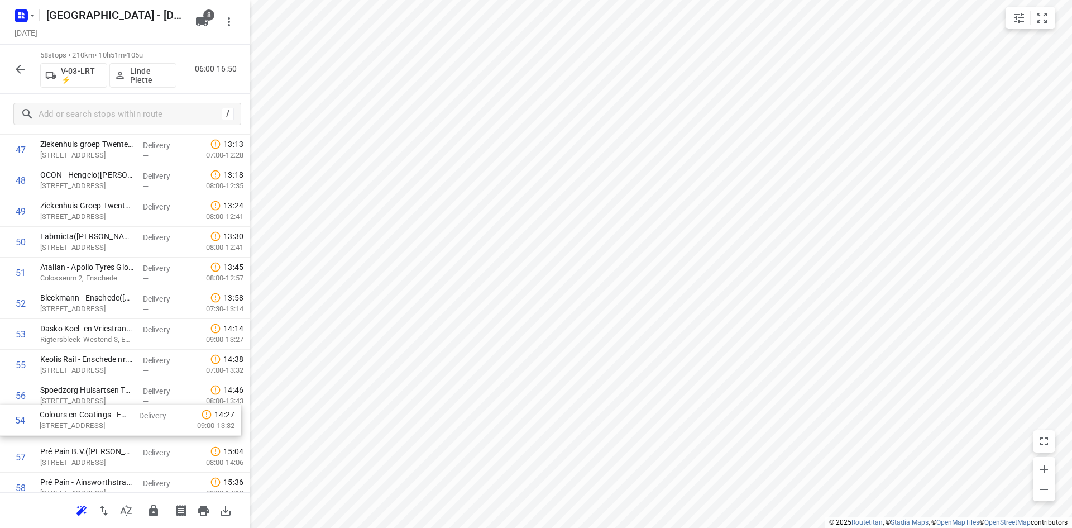
drag, startPoint x: 56, startPoint y: 387, endPoint x: 55, endPoint y: 430, distance: 42.5
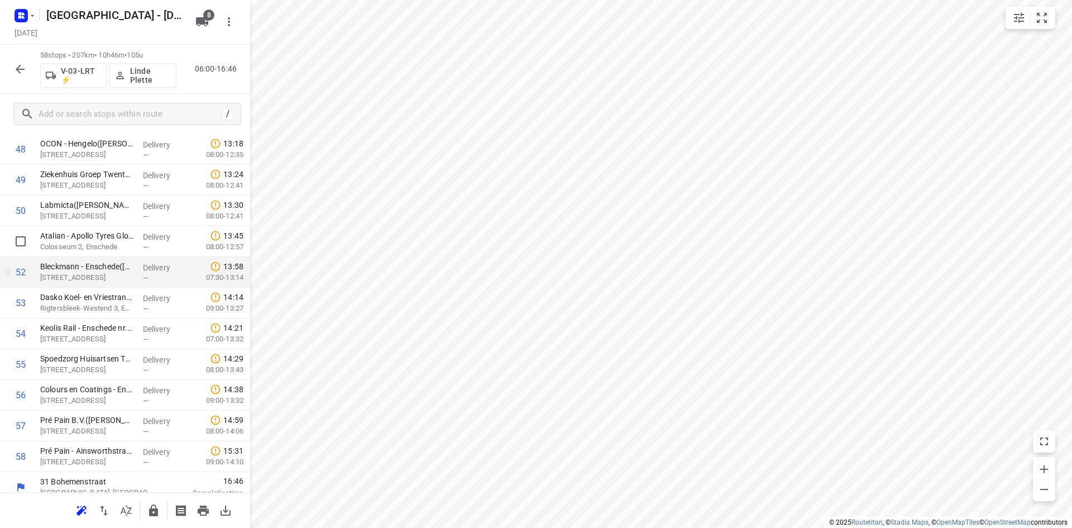
scroll to position [1510, 0]
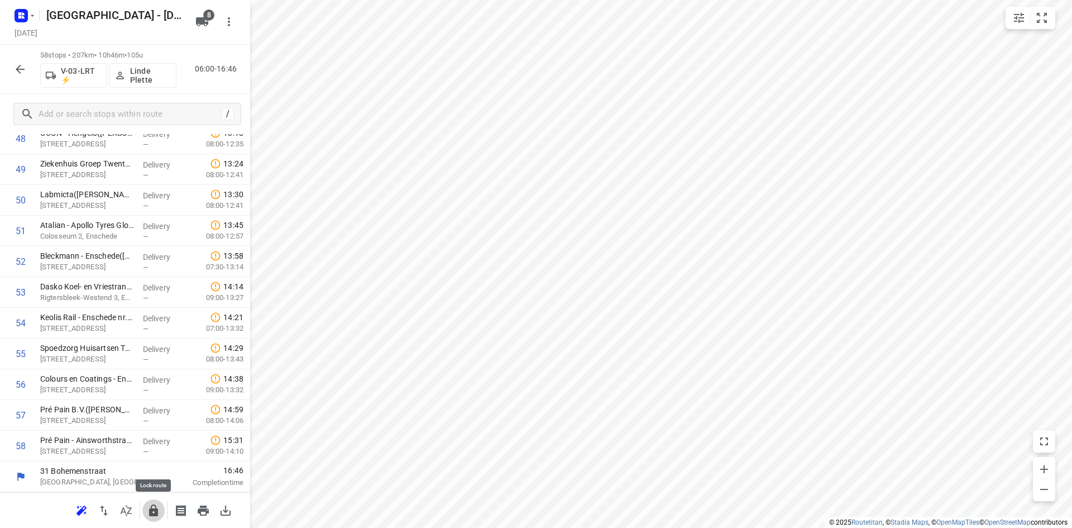
click at [151, 510] on icon "button" at bounding box center [153, 510] width 9 height 12
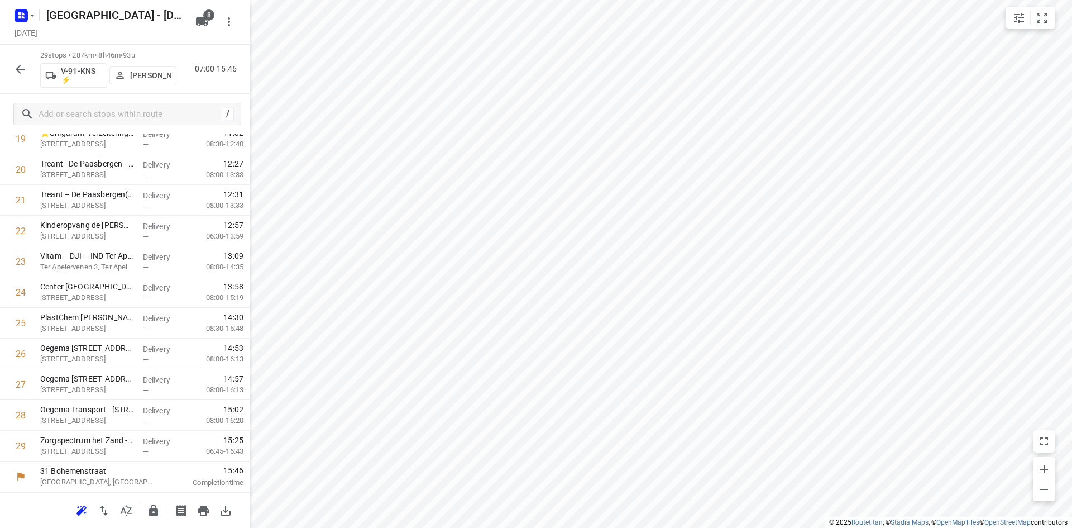
scroll to position [619, 0]
click at [131, 512] on icon "button" at bounding box center [126, 510] width 13 height 13
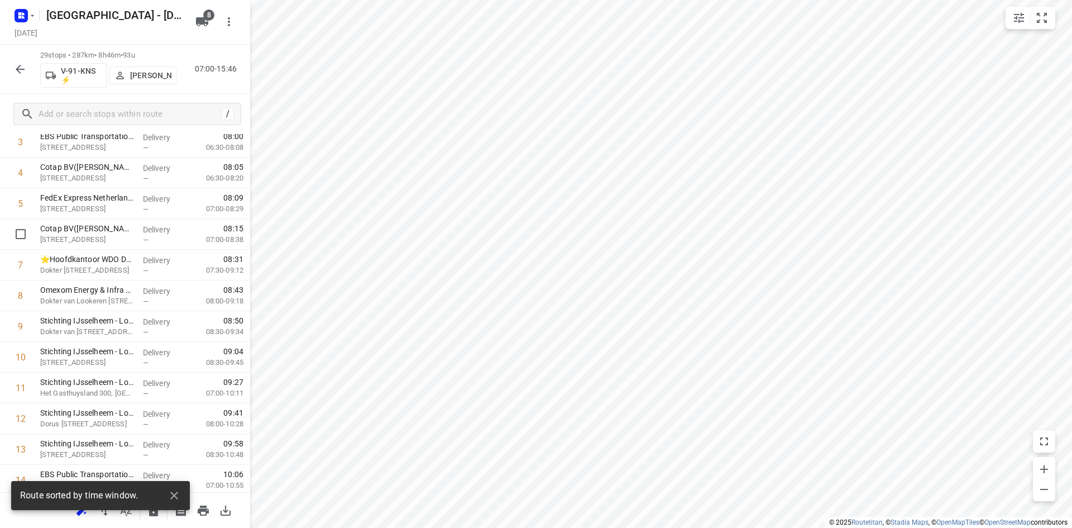
scroll to position [0, 0]
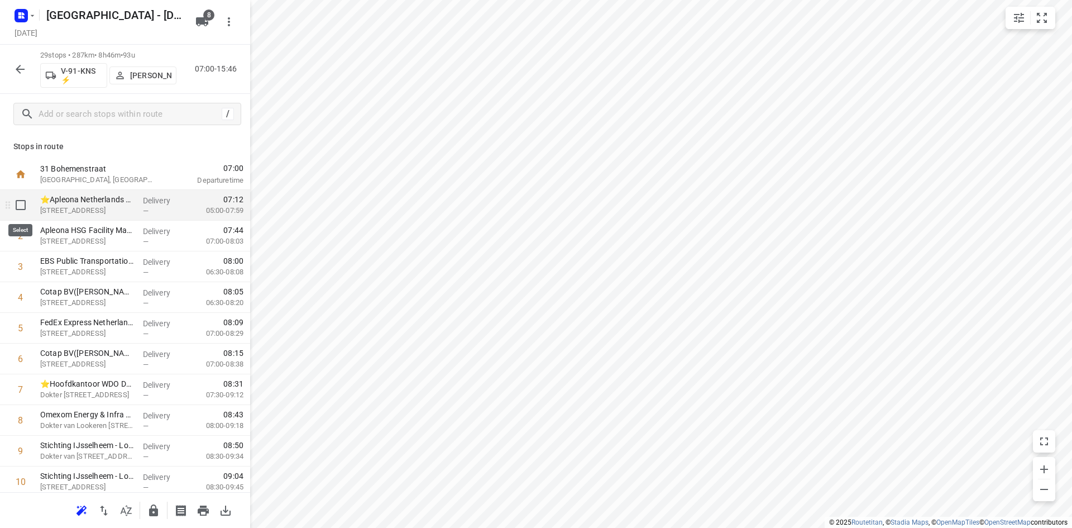
click at [15, 214] on input "checkbox" at bounding box center [20, 205] width 22 height 22
checkbox input "true"
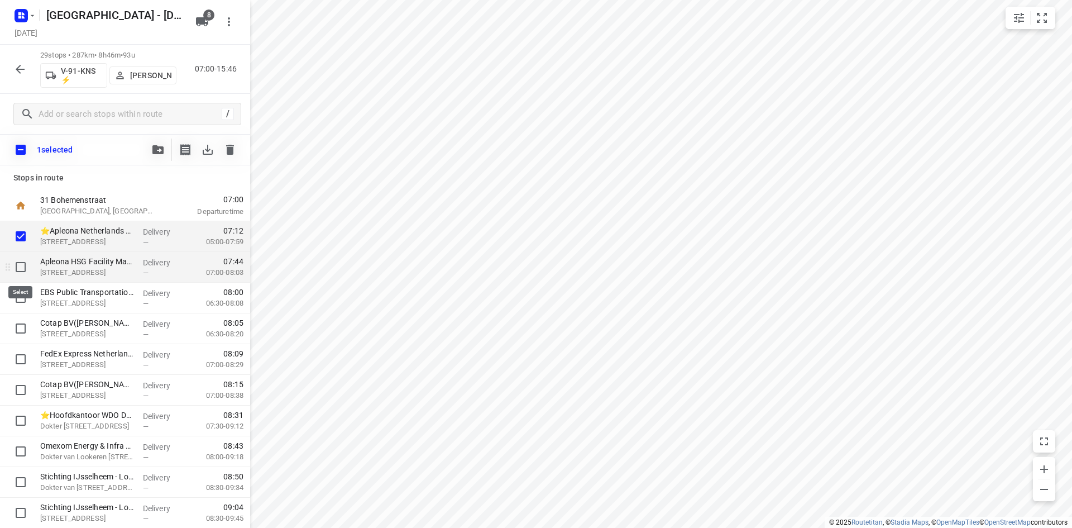
click at [26, 260] on input "checkbox" at bounding box center [20, 267] width 22 height 22
checkbox input "true"
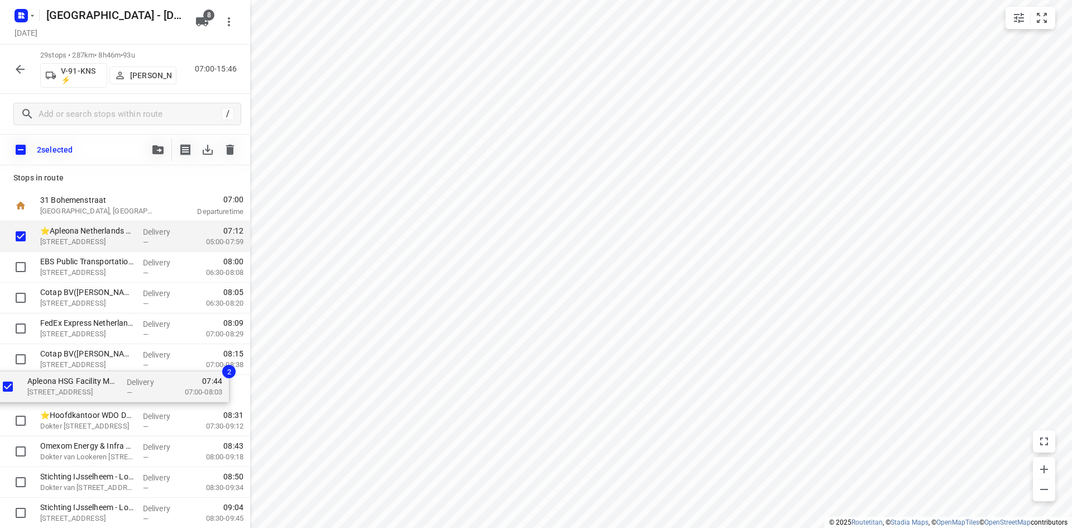
drag, startPoint x: 76, startPoint y: 270, endPoint x: 60, endPoint y: 399, distance: 129.4
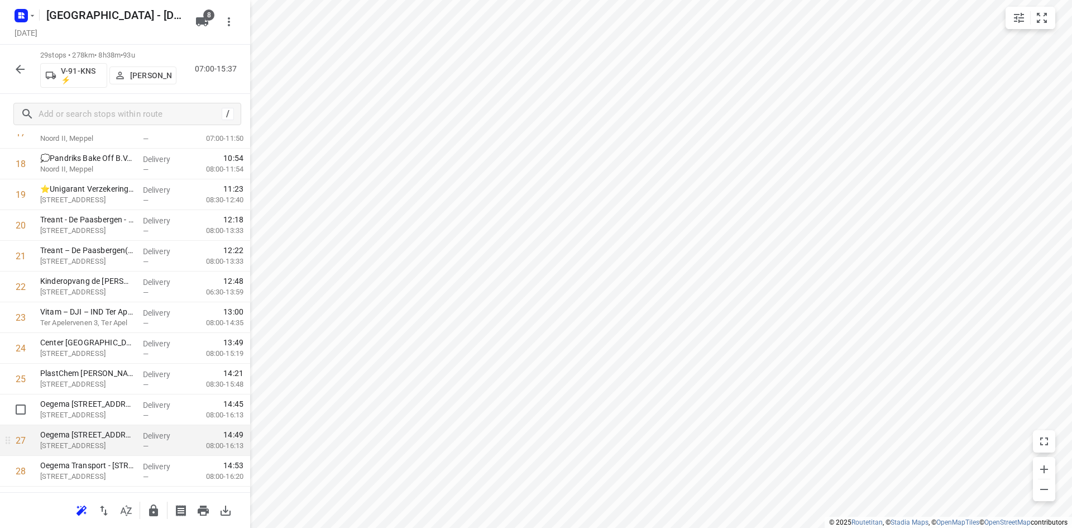
scroll to position [619, 0]
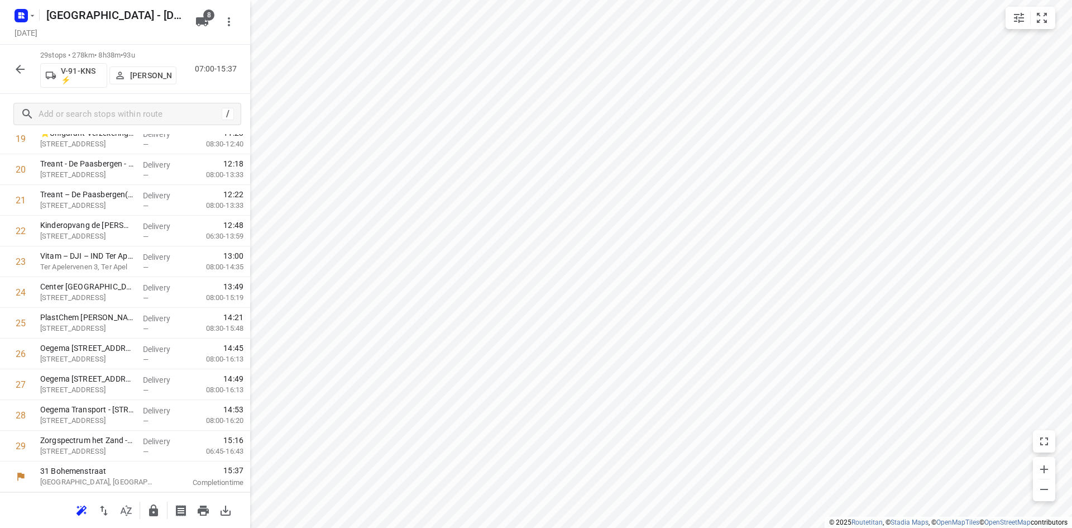
click at [149, 503] on button "button" at bounding box center [153, 510] width 22 height 22
click at [23, 63] on icon "button" at bounding box center [19, 69] width 13 height 13
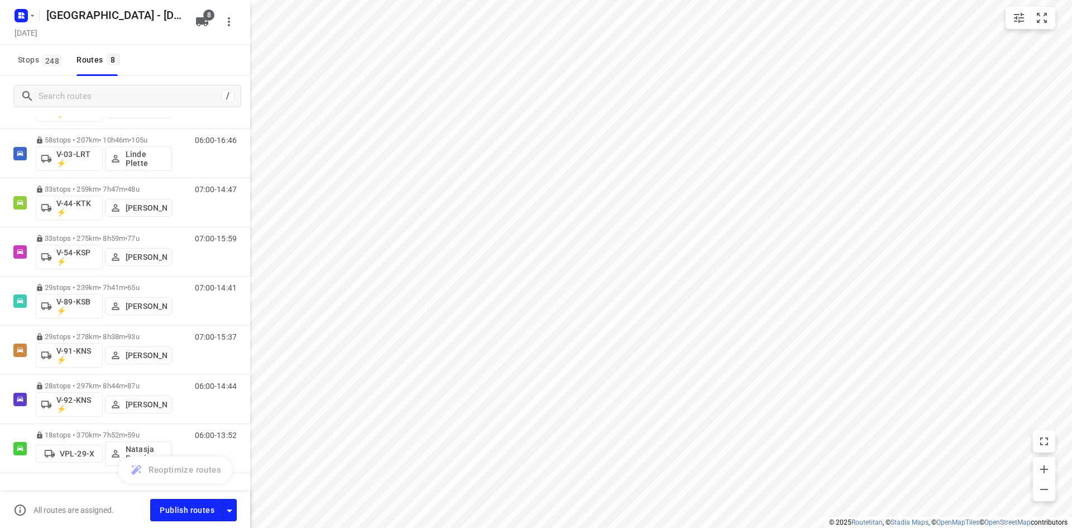
scroll to position [87, 0]
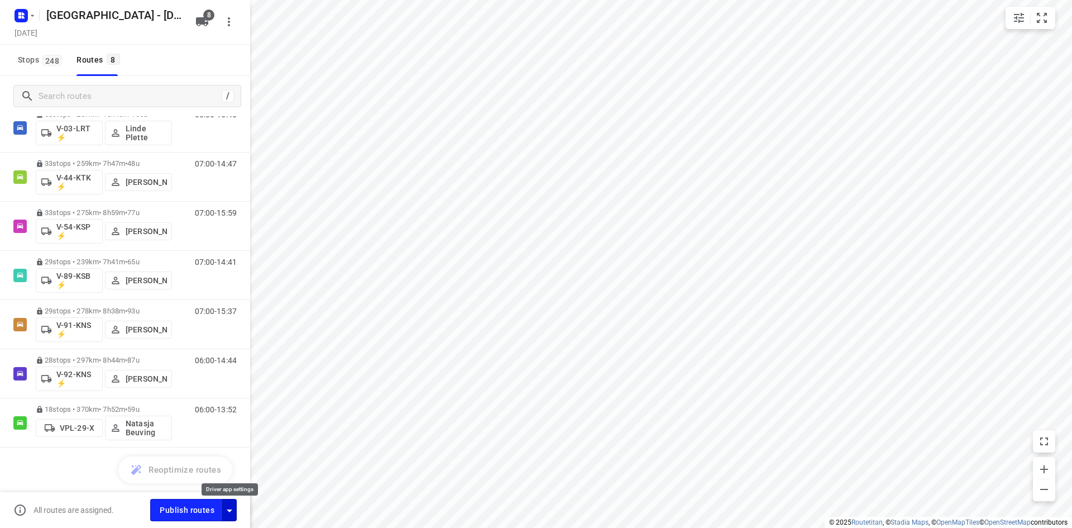
click at [230, 514] on icon "button" at bounding box center [229, 510] width 13 height 13
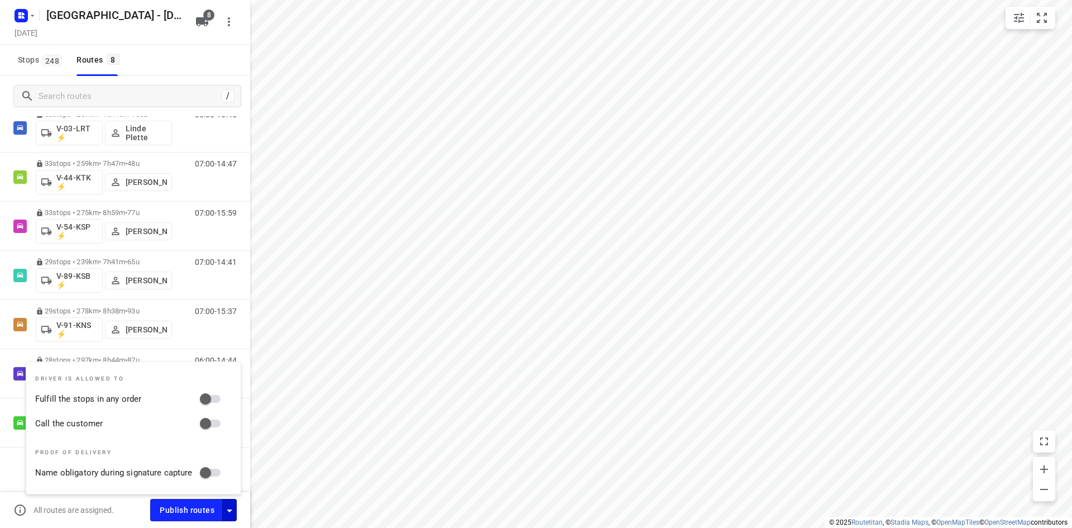
click at [216, 433] on input "Call the customer" at bounding box center [206, 423] width 64 height 21
checkbox input "true"
click at [206, 392] on input "Fulfill the stops in any order" at bounding box center [206, 398] width 64 height 21
checkbox input "true"
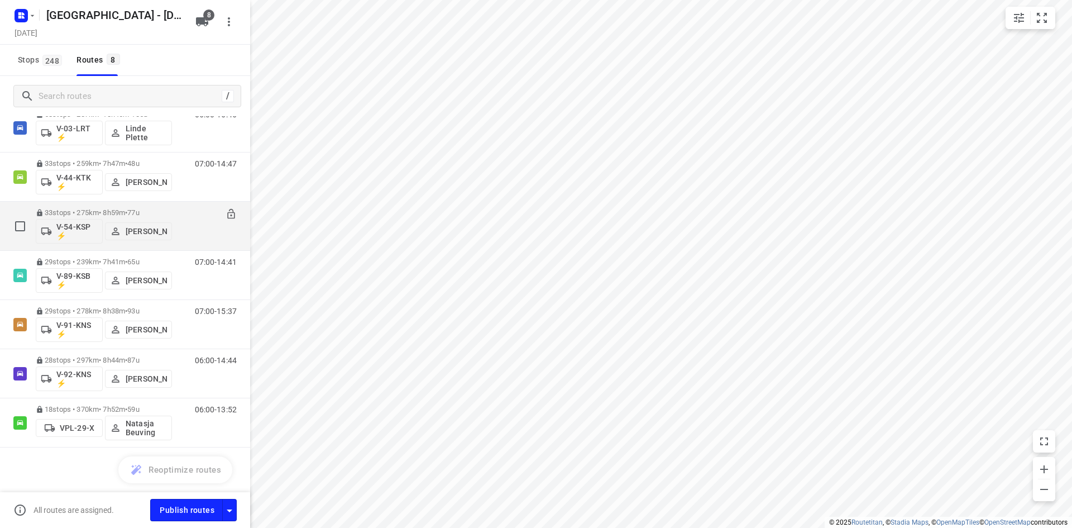
click at [139, 210] on span "77u" at bounding box center [133, 212] width 12 height 8
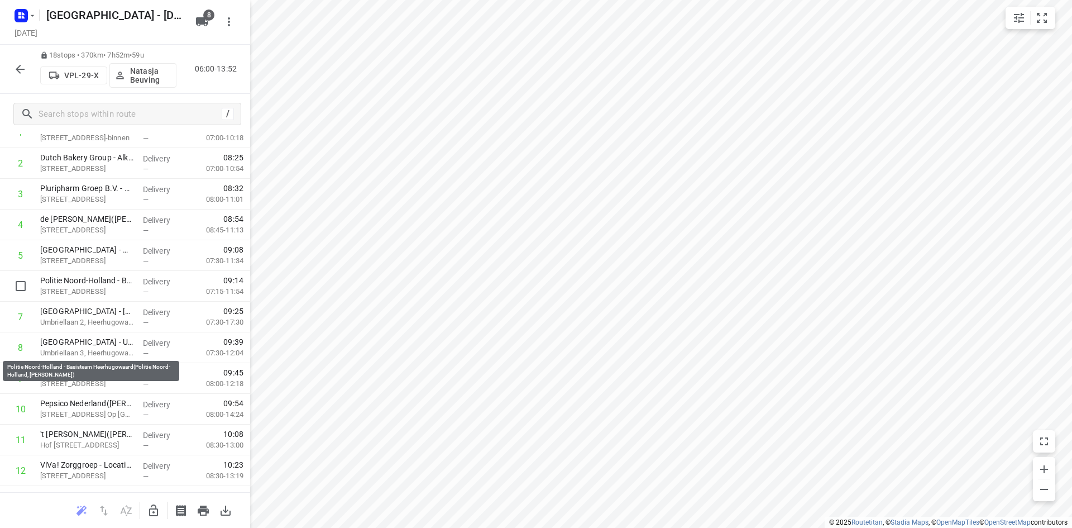
scroll to position [0, 0]
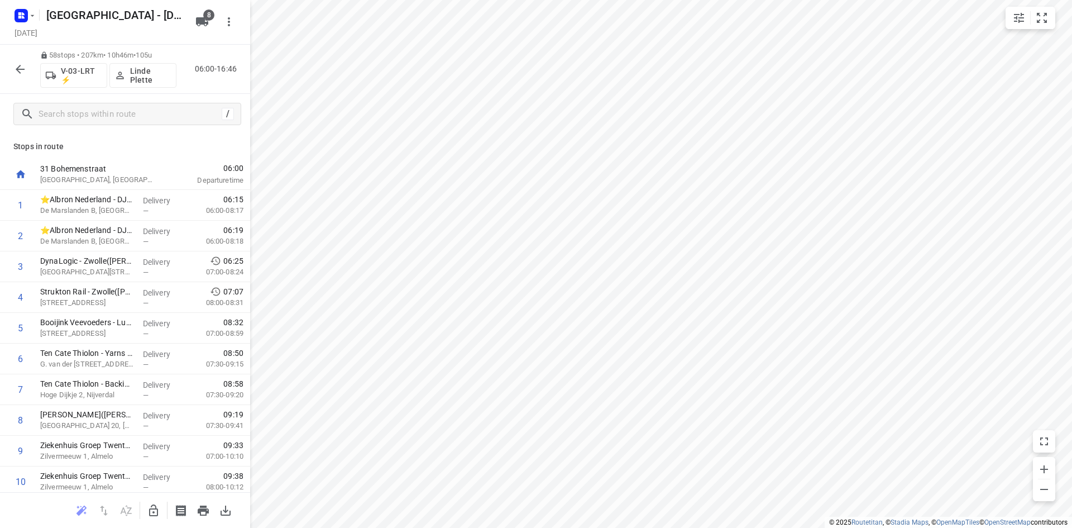
click at [27, 73] on button "button" at bounding box center [20, 69] width 22 height 22
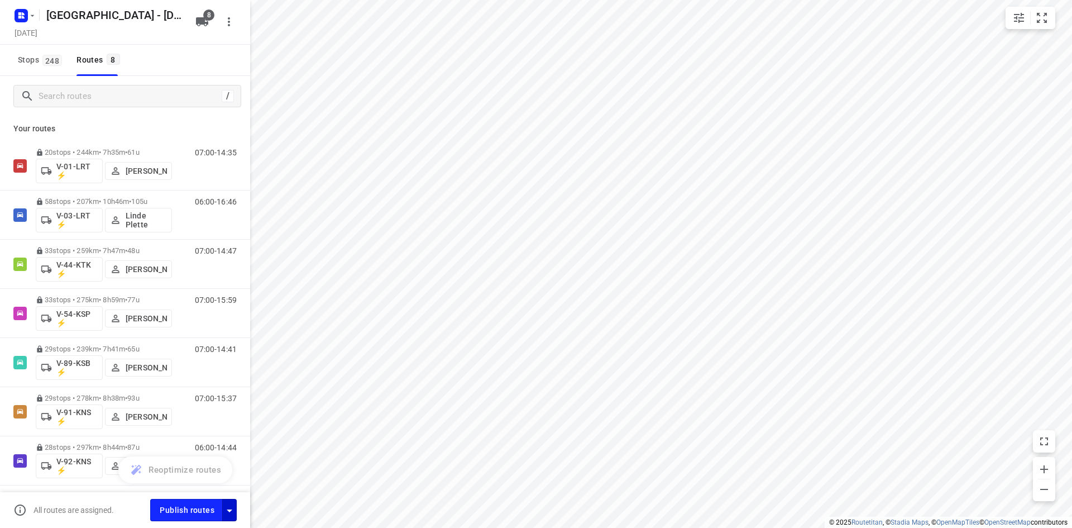
click at [232, 511] on icon "button" at bounding box center [229, 510] width 13 height 13
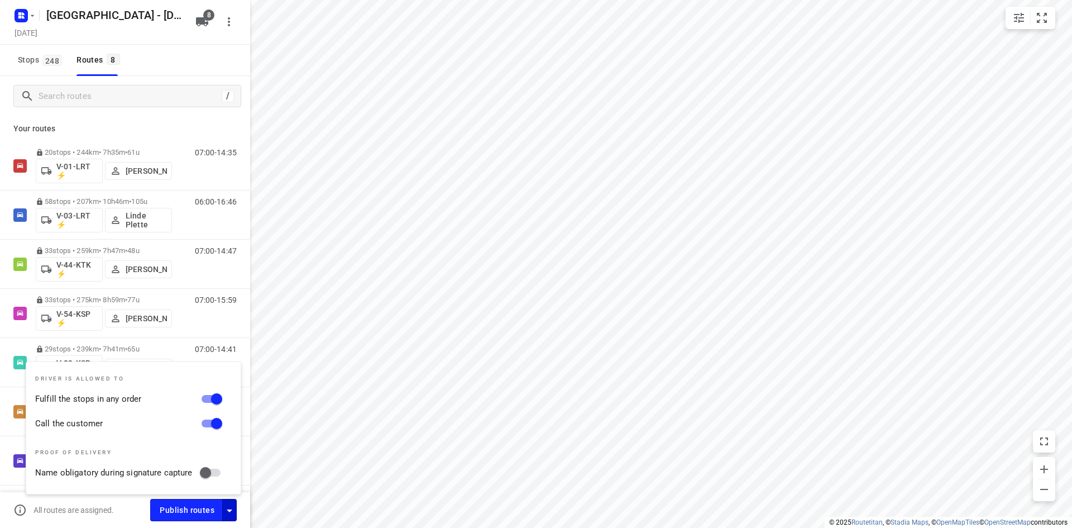
click at [209, 64] on div "Stops 248 Routes 8" at bounding box center [125, 60] width 250 height 31
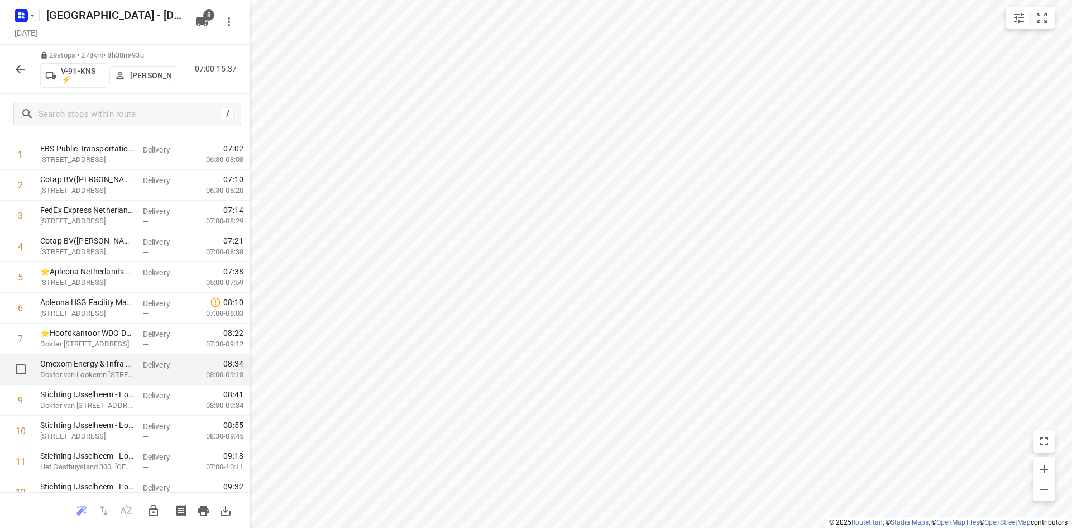
scroll to position [168, 0]
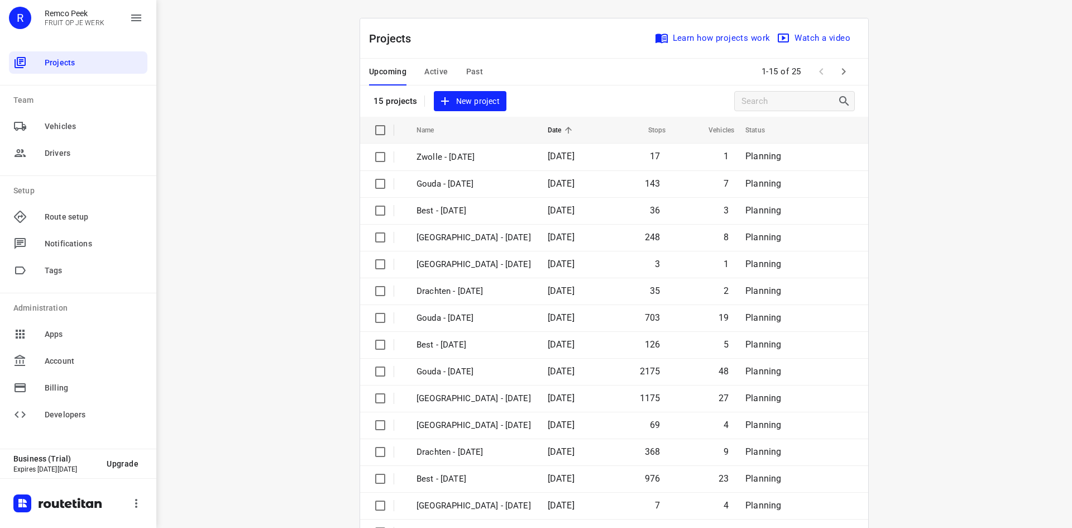
click at [469, 73] on span "Past" at bounding box center [474, 72] width 17 height 14
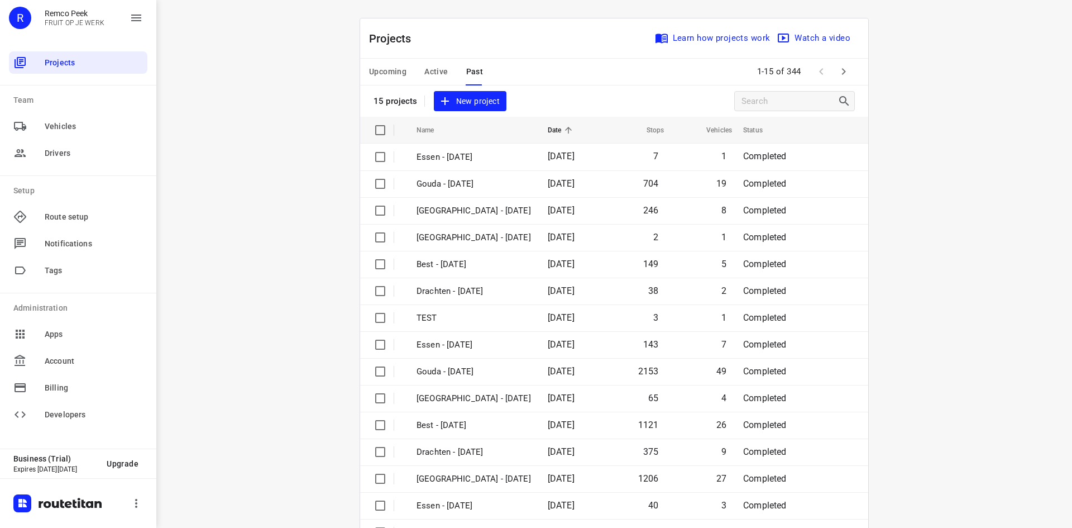
click at [833, 68] on button "button" at bounding box center [844, 71] width 22 height 22
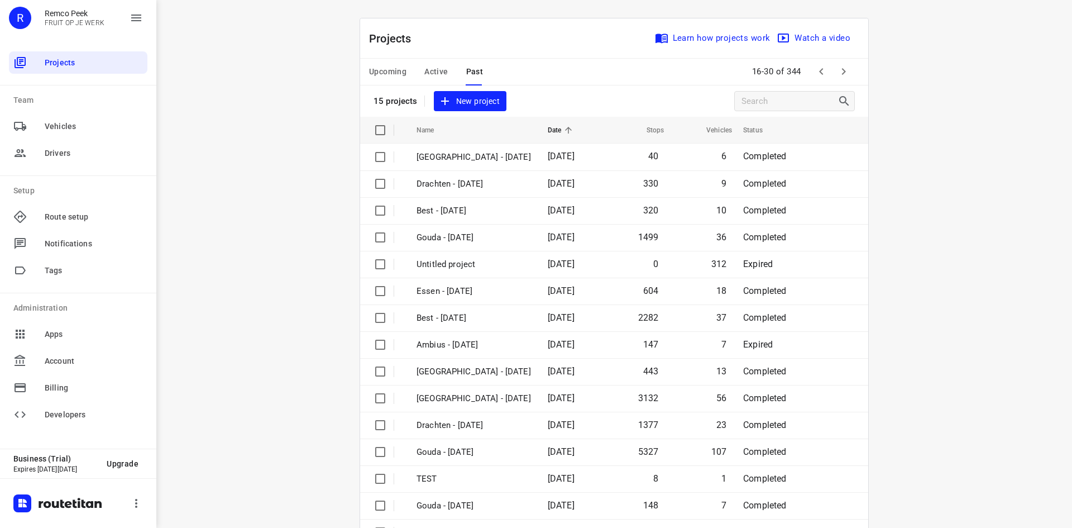
click at [842, 74] on icon "button" at bounding box center [843, 71] width 13 height 13
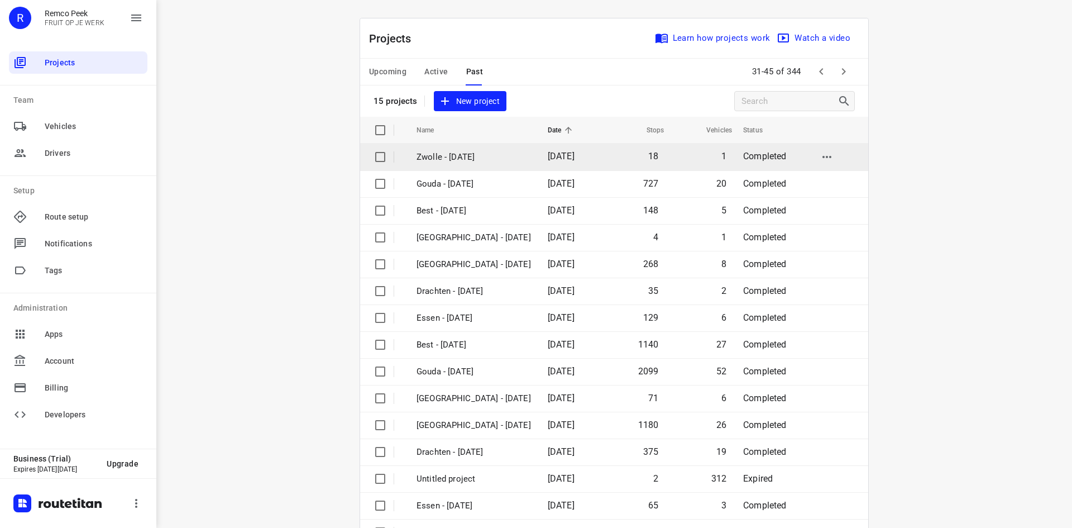
click at [556, 160] on span "[DATE]" at bounding box center [561, 156] width 27 height 11
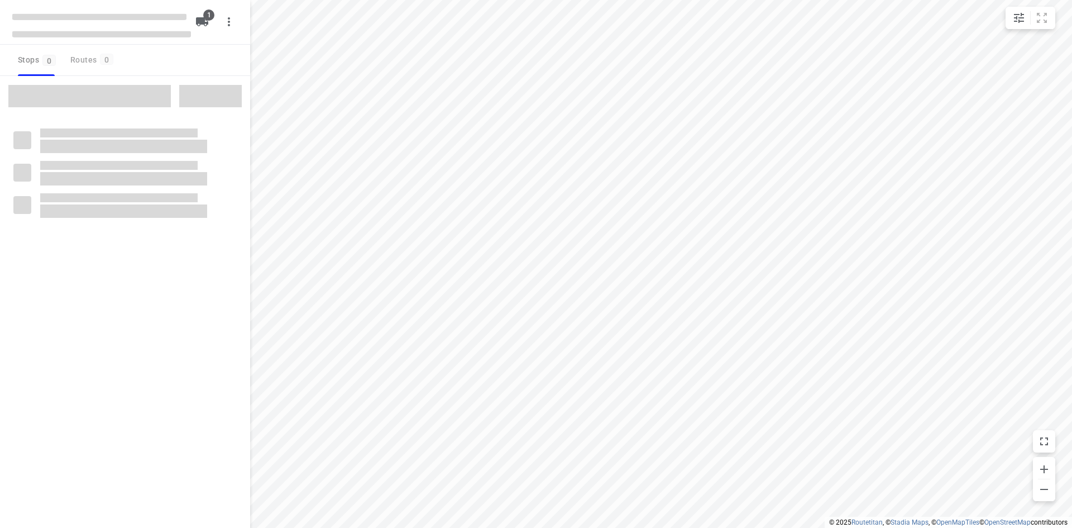
checkbox input "true"
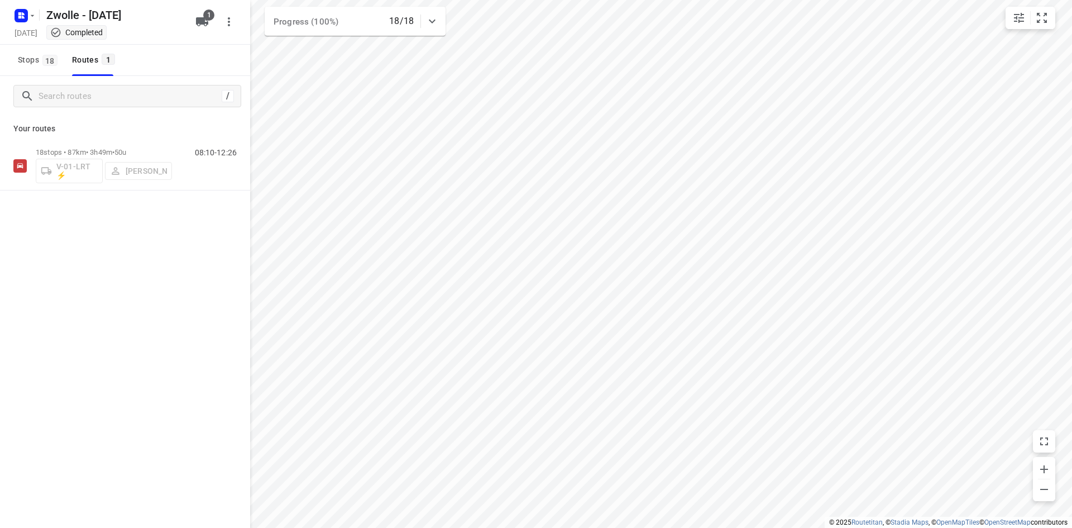
click at [26, 26] on div "[DATE] Completed" at bounding box center [101, 33] width 179 height 15
click at [25, 18] on rect "button" at bounding box center [21, 15] width 13 height 13
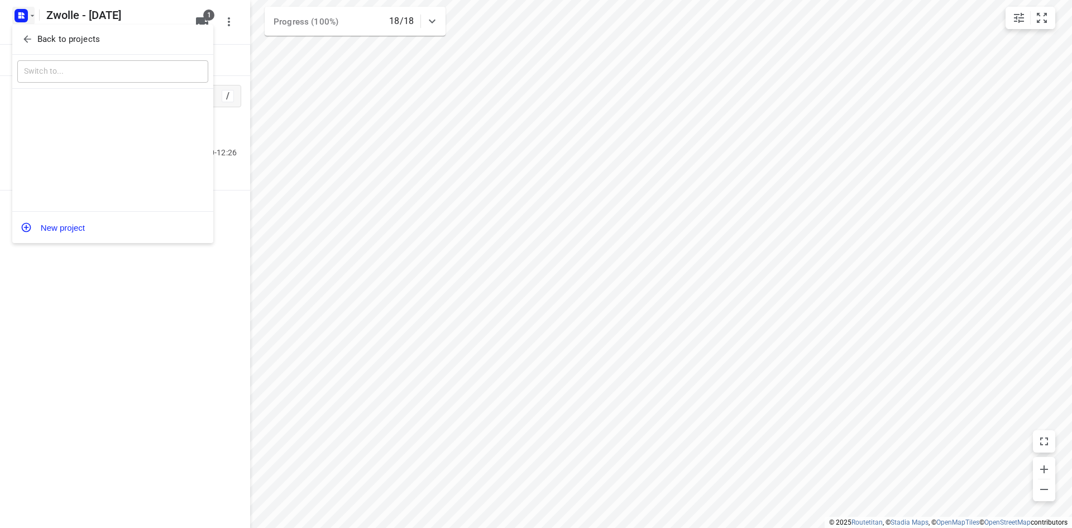
click at [41, 34] on p "Back to projects" at bounding box center [68, 39] width 63 height 13
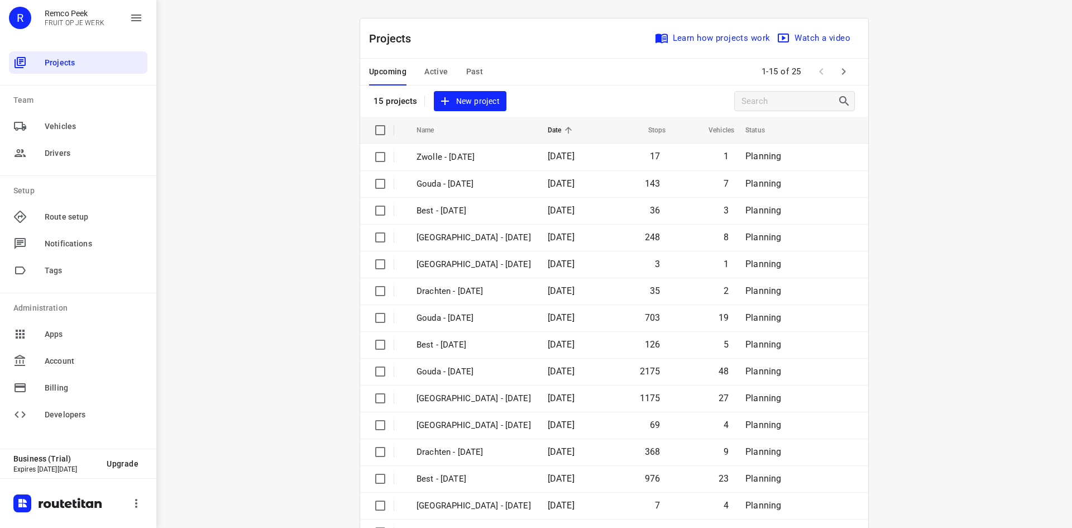
click at [466, 63] on button "Past" at bounding box center [474, 72] width 17 height 27
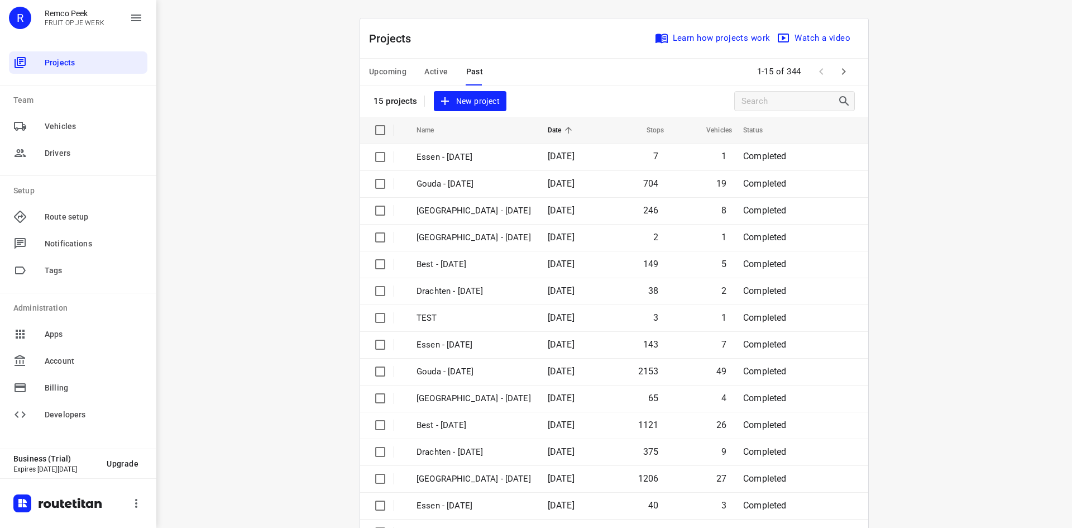
click at [848, 75] on button "button" at bounding box center [844, 71] width 22 height 22
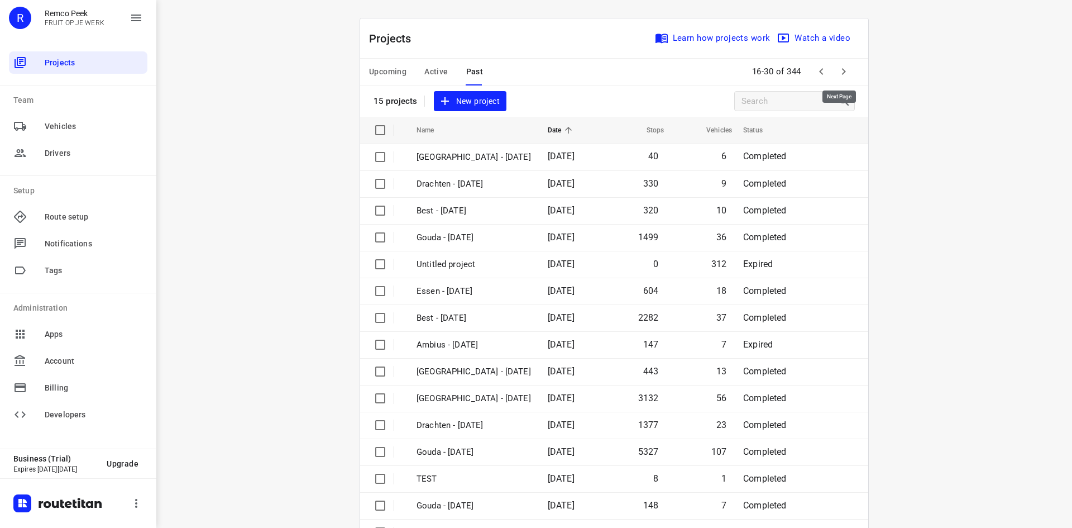
click at [848, 75] on button "button" at bounding box center [844, 71] width 22 height 22
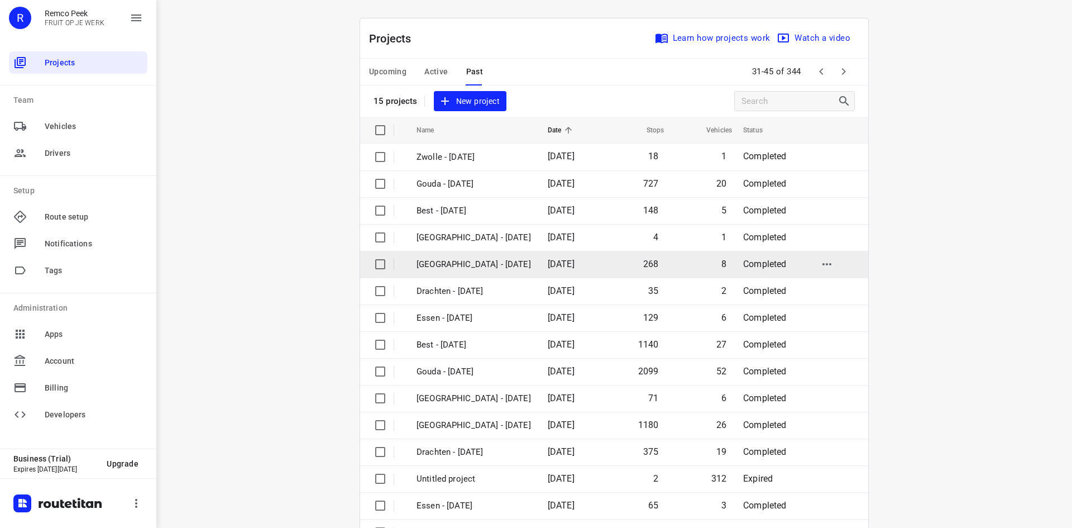
click at [548, 264] on span "[DATE]" at bounding box center [561, 264] width 27 height 11
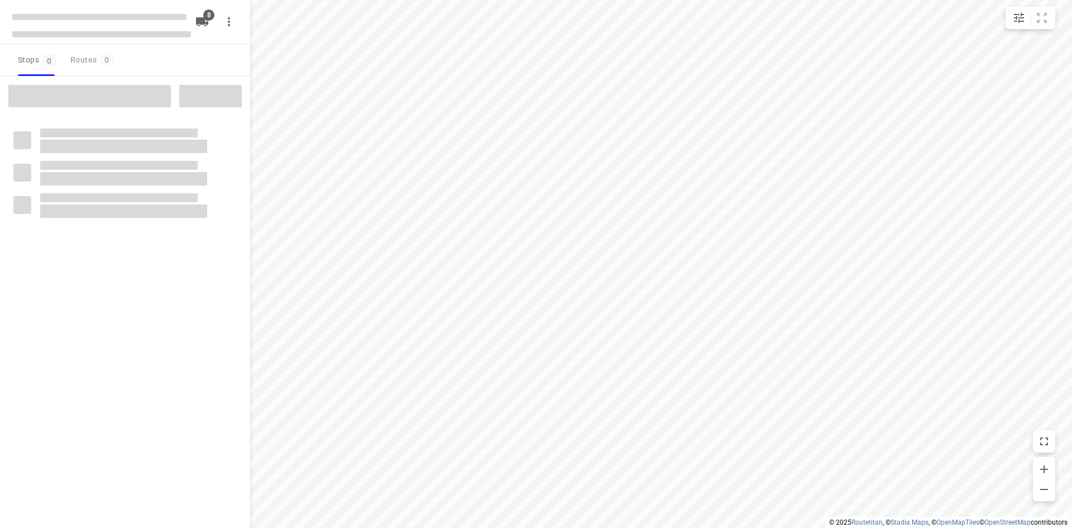
checkbox input "true"
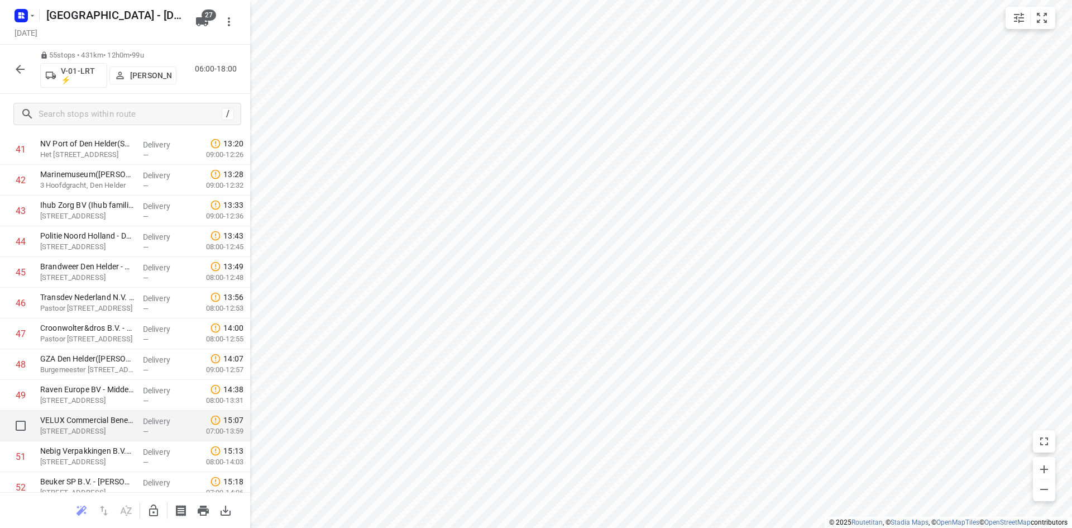
scroll to position [1418, 0]
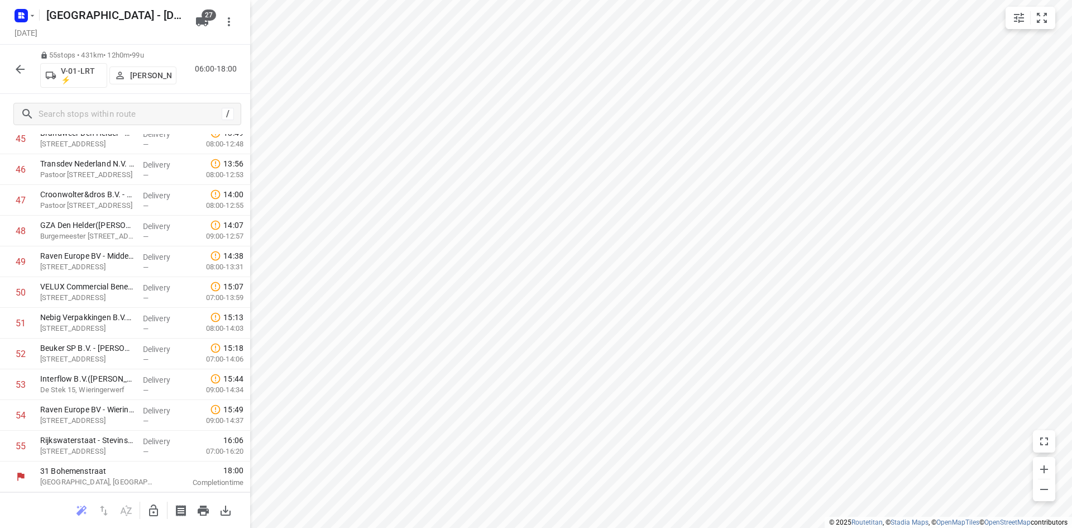
click at [18, 69] on icon "button" at bounding box center [20, 69] width 9 height 9
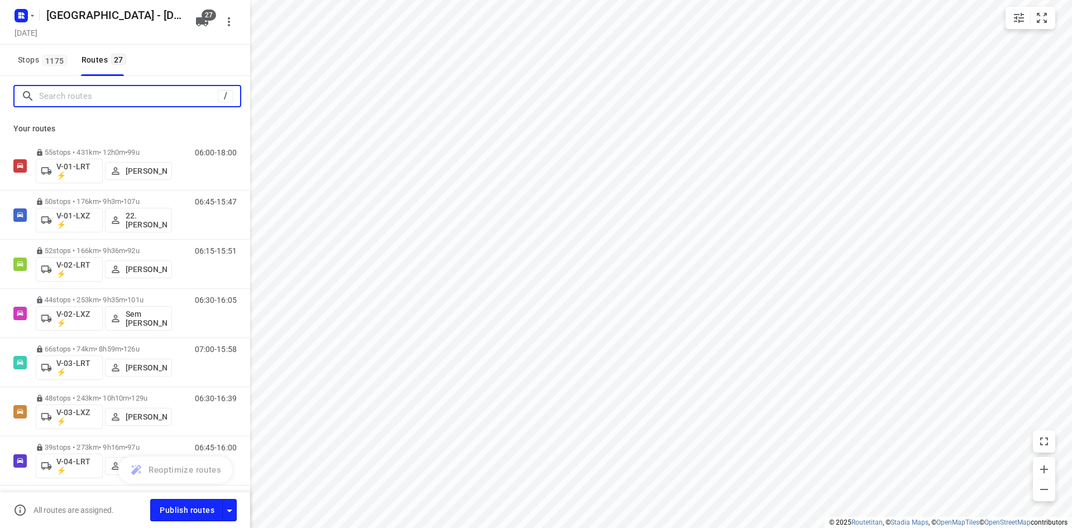
click at [66, 96] on input "Search routes" at bounding box center [128, 96] width 179 height 17
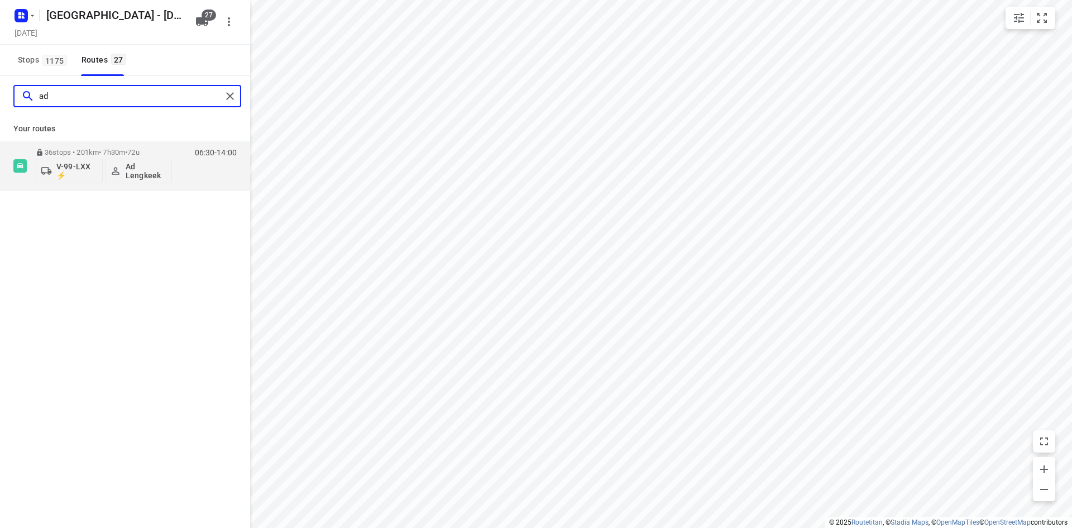
type input "ad"
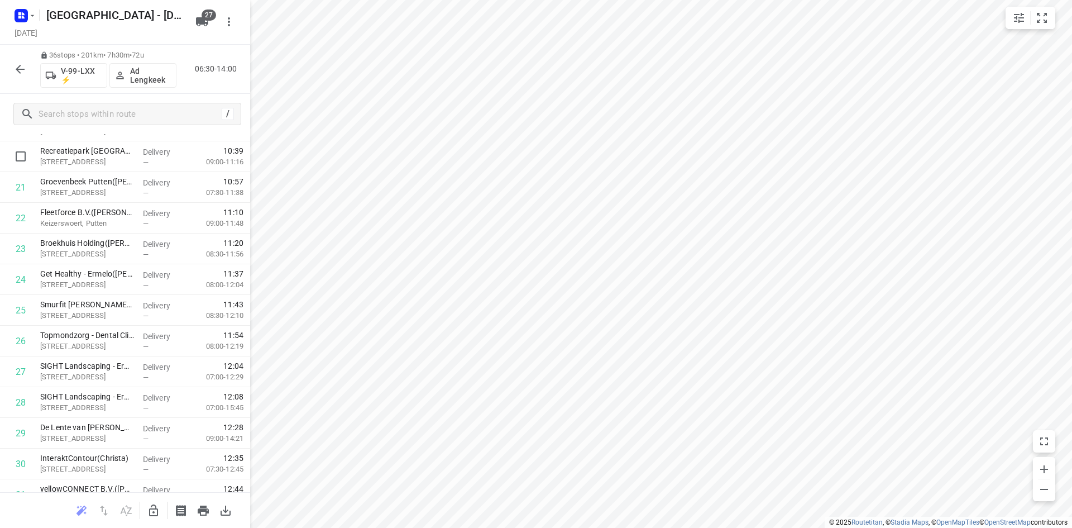
scroll to position [834, 0]
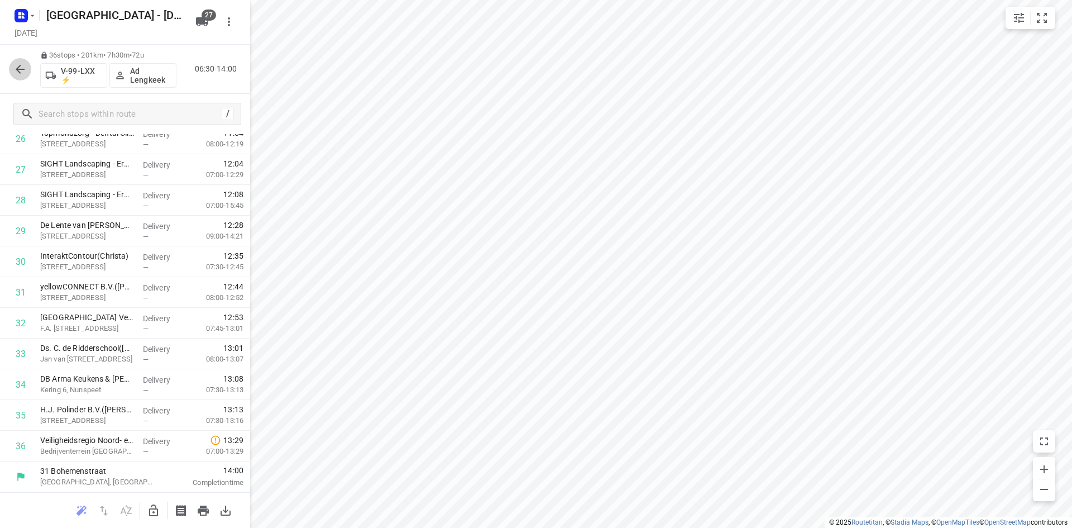
click at [16, 61] on button "button" at bounding box center [20, 69] width 22 height 22
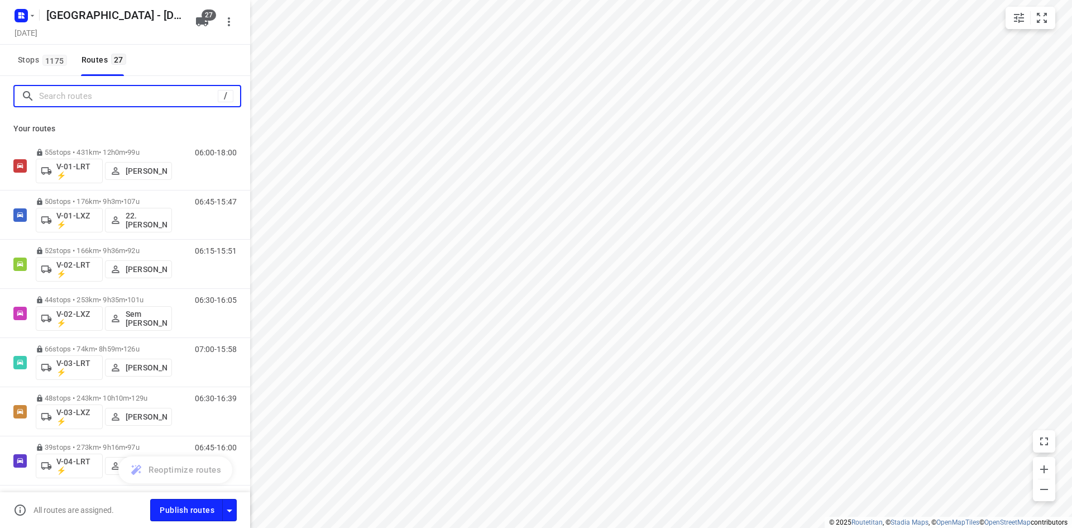
click at [68, 92] on input "Search routes" at bounding box center [128, 96] width 179 height 17
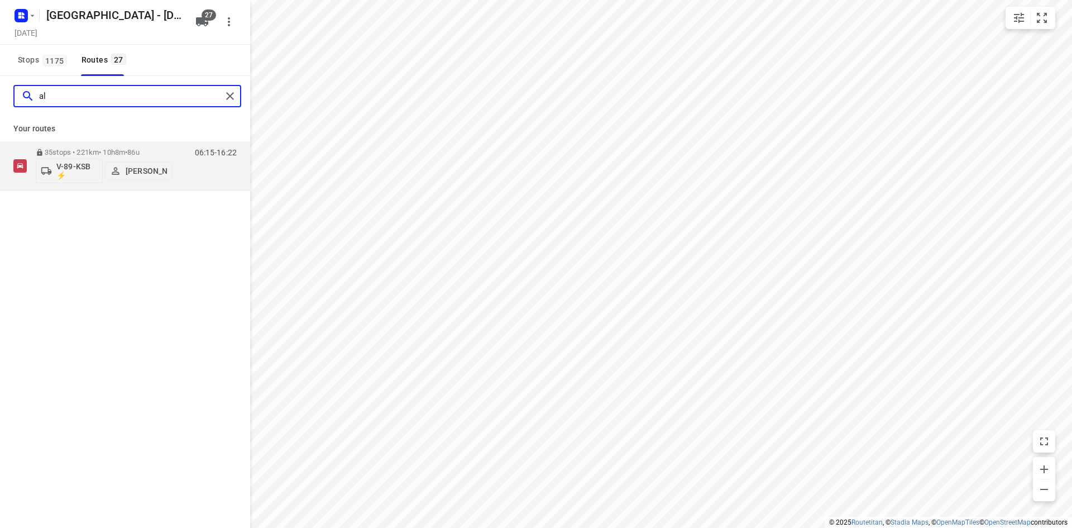
type input "a"
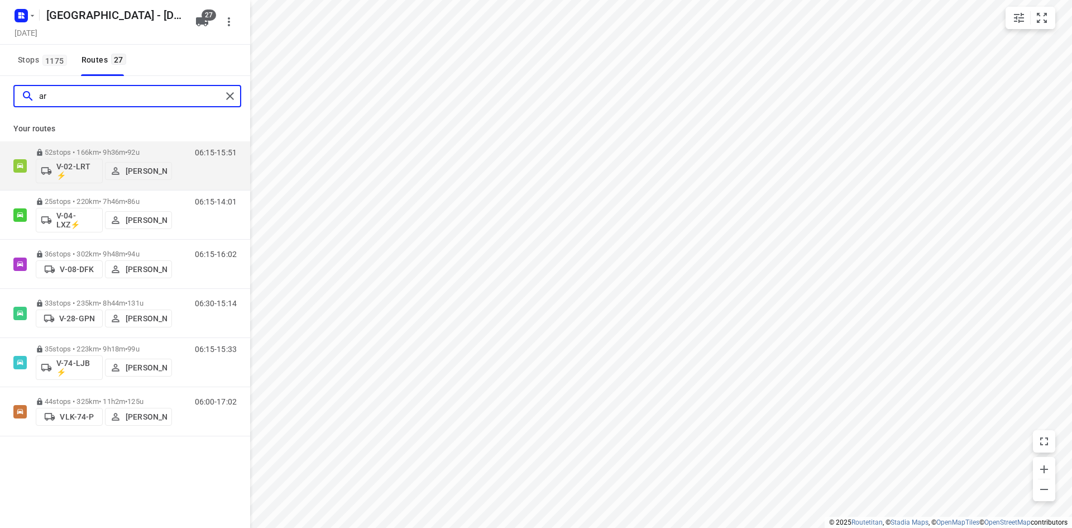
type input "a"
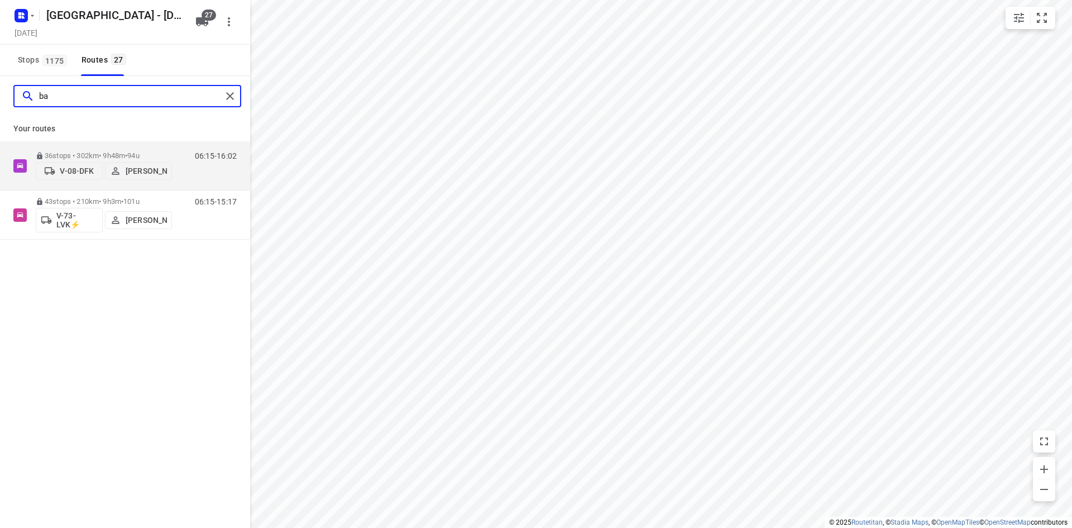
type input "b"
type input "bert"
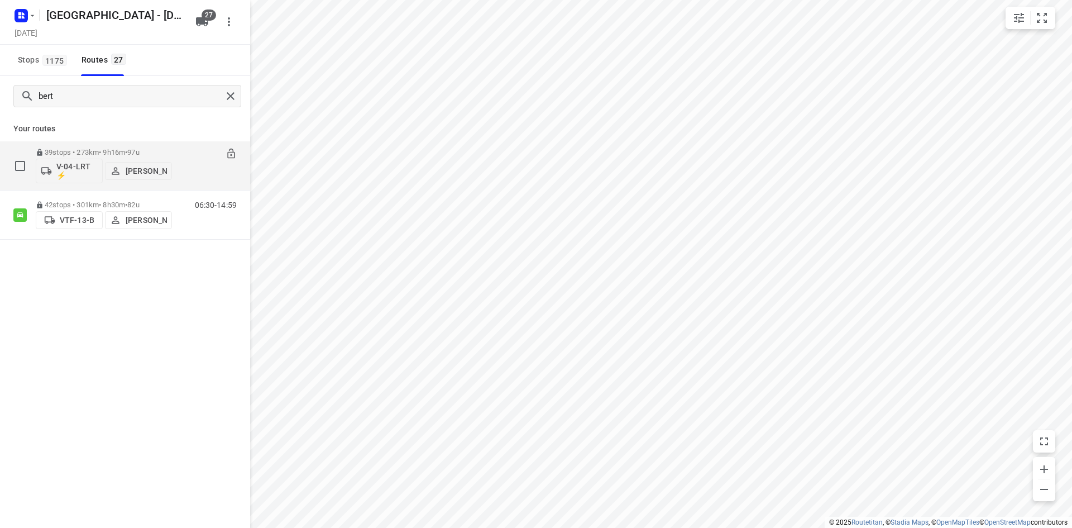
click at [96, 146] on div "39 stops • 273km • 9h16m • 97u V-04-LRT ⚡ [PERSON_NAME]" at bounding box center [104, 165] width 136 height 46
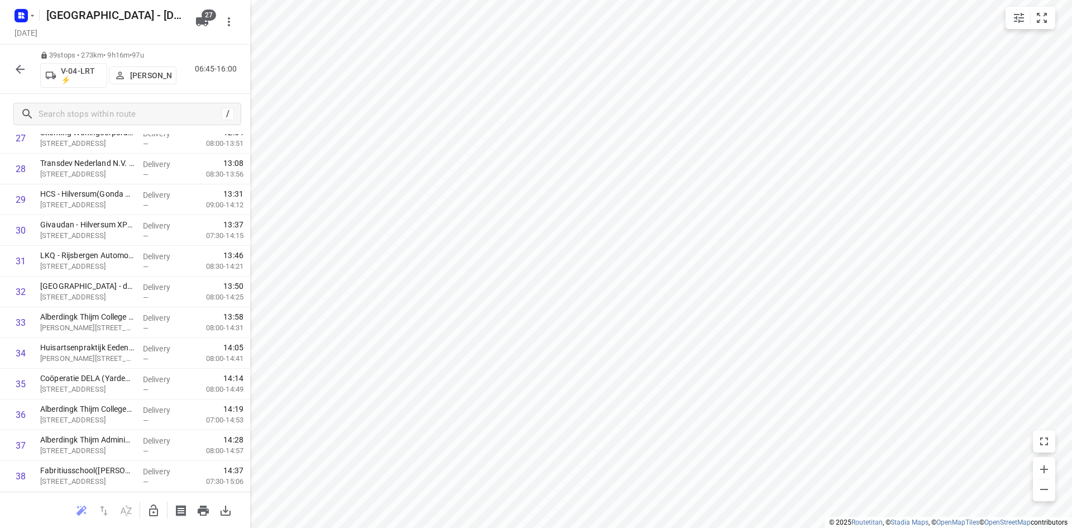
scroll to position [927, 0]
click at [4, 66] on div "39 stops • 273km • 9h16m • 97u V-04-LRT ⚡ [PERSON_NAME] 06:45-16:00" at bounding box center [125, 69] width 250 height 49
click at [15, 66] on icon "button" at bounding box center [19, 69] width 13 height 13
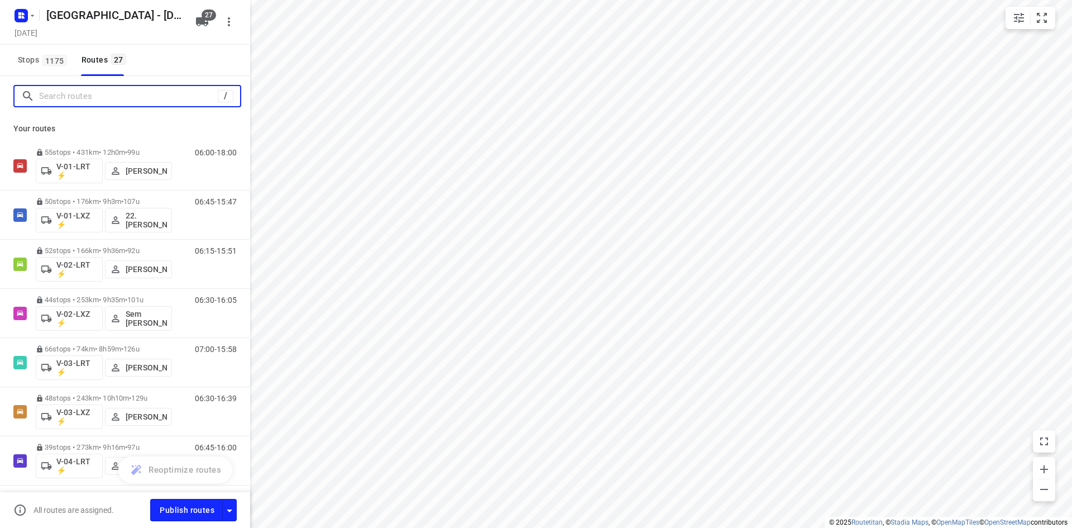
click at [131, 90] on input "Search routes" at bounding box center [128, 96] width 179 height 17
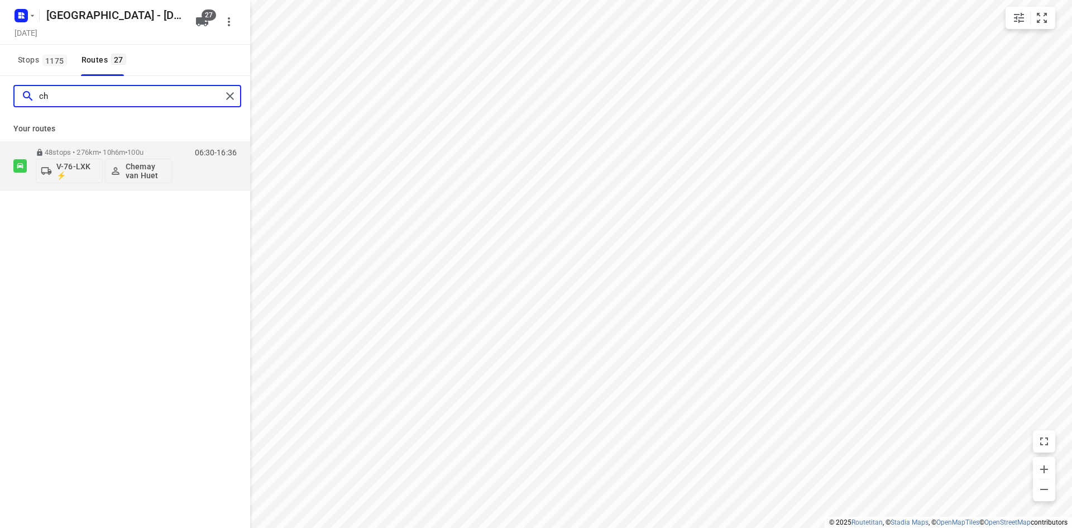
type input "c"
type input "f"
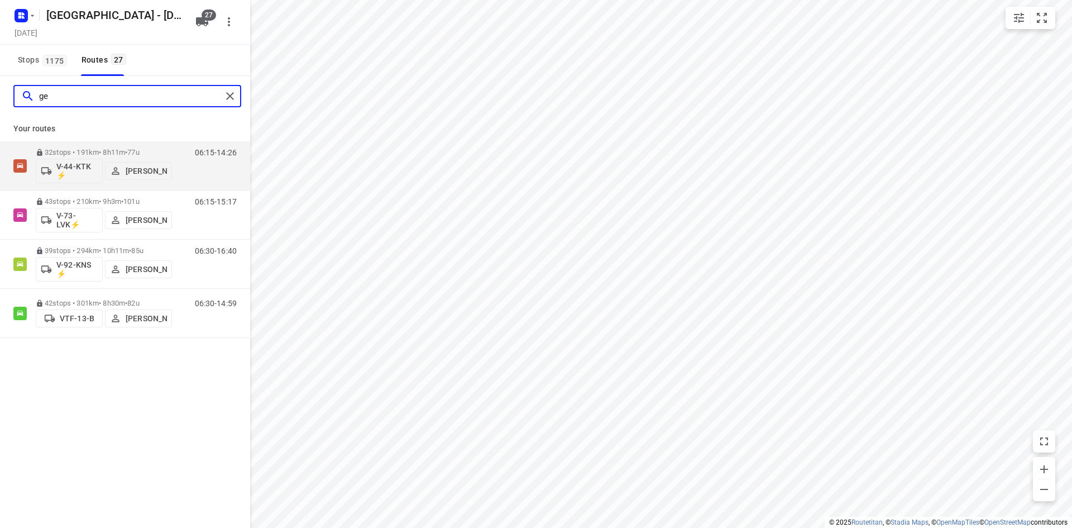
type input "g"
type input "h"
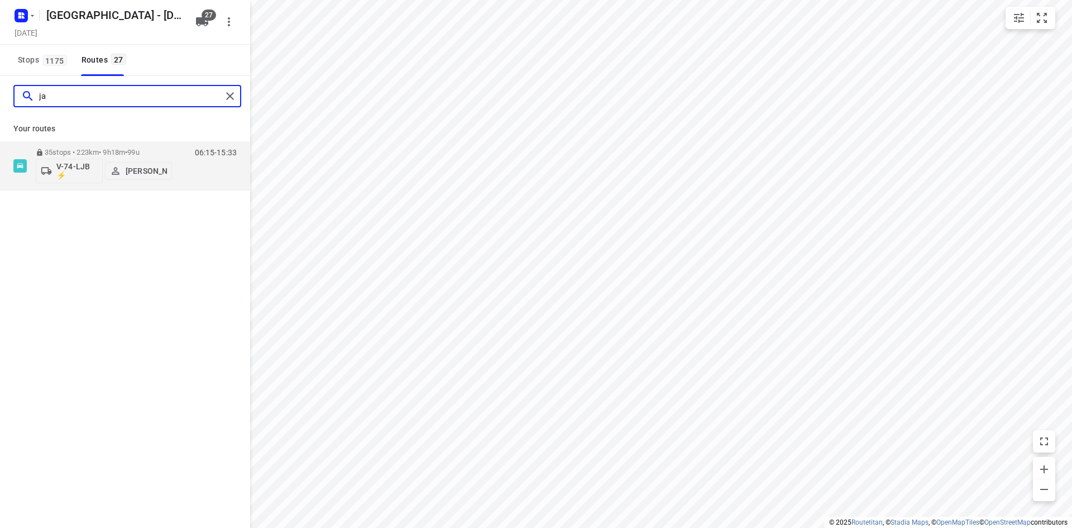
type input "j"
type input "k"
type input "l"
type input "m"
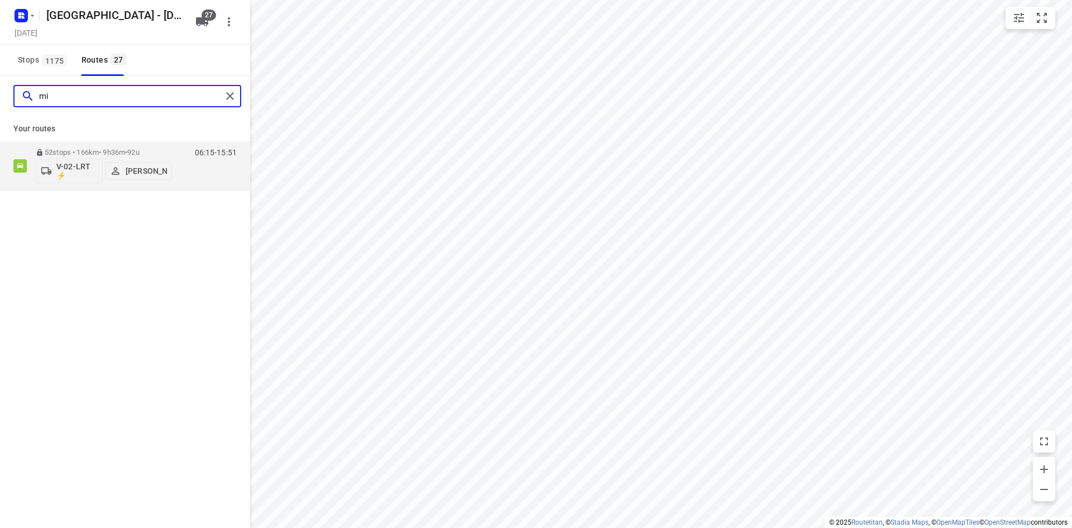
type input "m"
type input "[PERSON_NAME]"
click at [152, 145] on div "52 stops • 166km • 9h36m • 92u V-02-LRT ⚡ [PERSON_NAME]" at bounding box center [104, 165] width 136 height 46
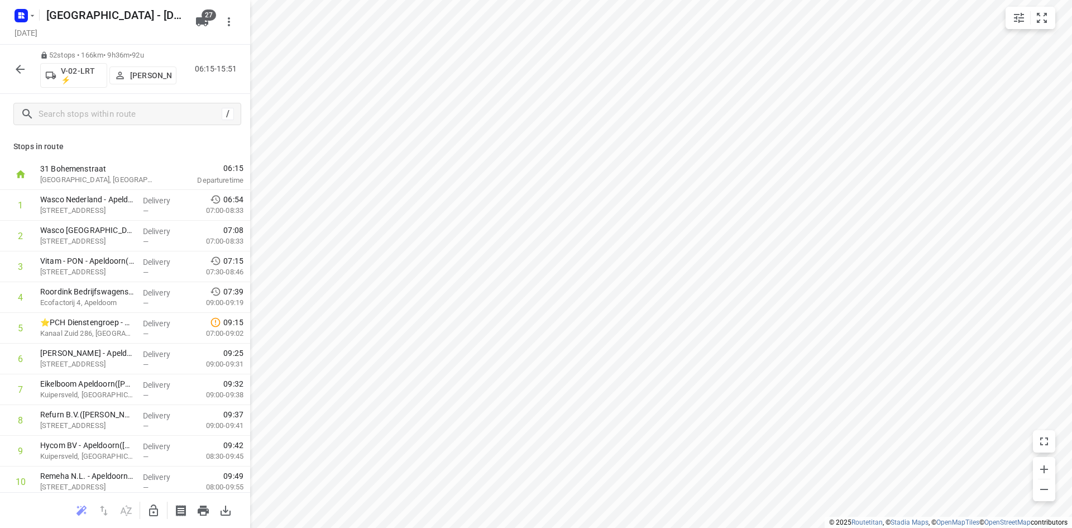
click at [25, 68] on icon "button" at bounding box center [19, 69] width 13 height 13
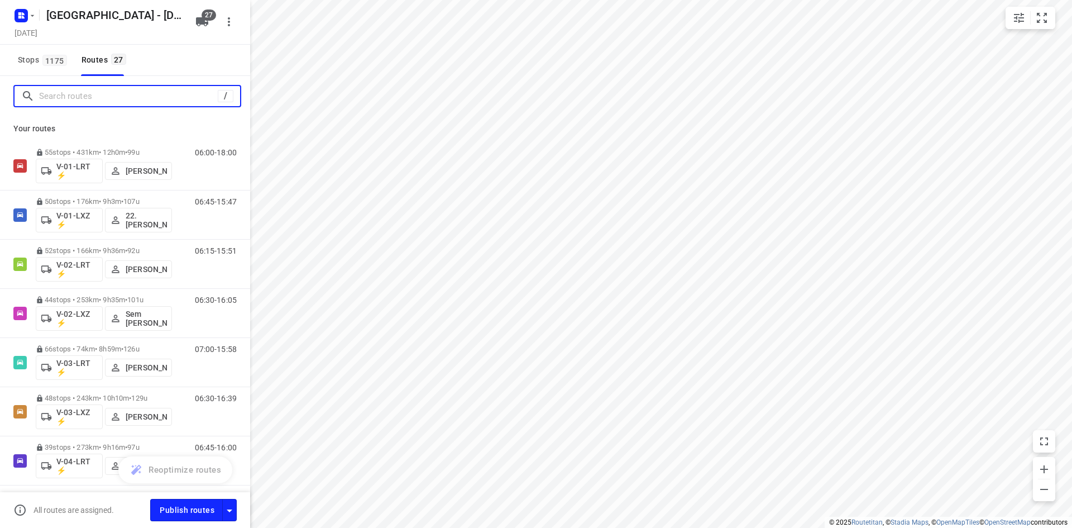
click at [88, 100] on input "Search routes" at bounding box center [128, 96] width 179 height 17
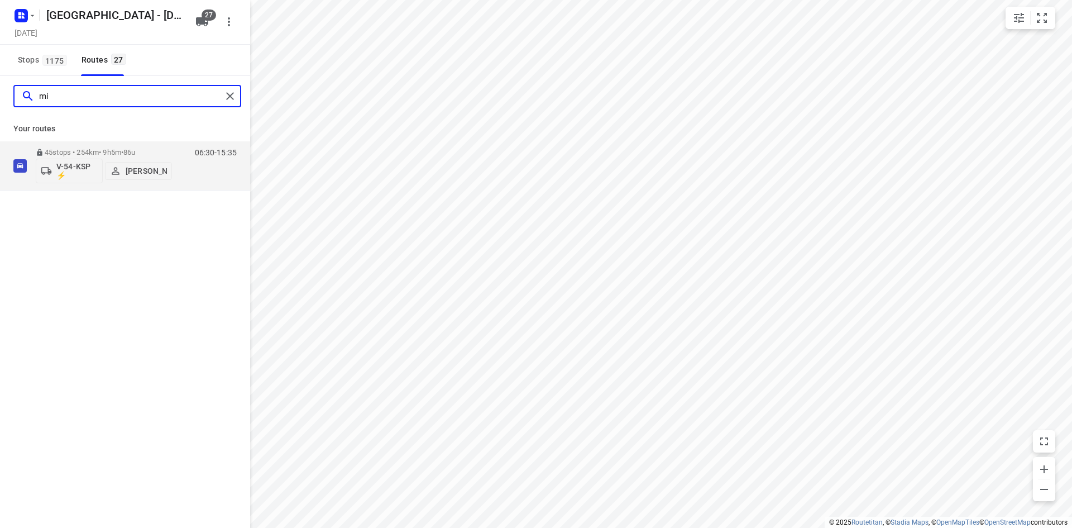
type input "m"
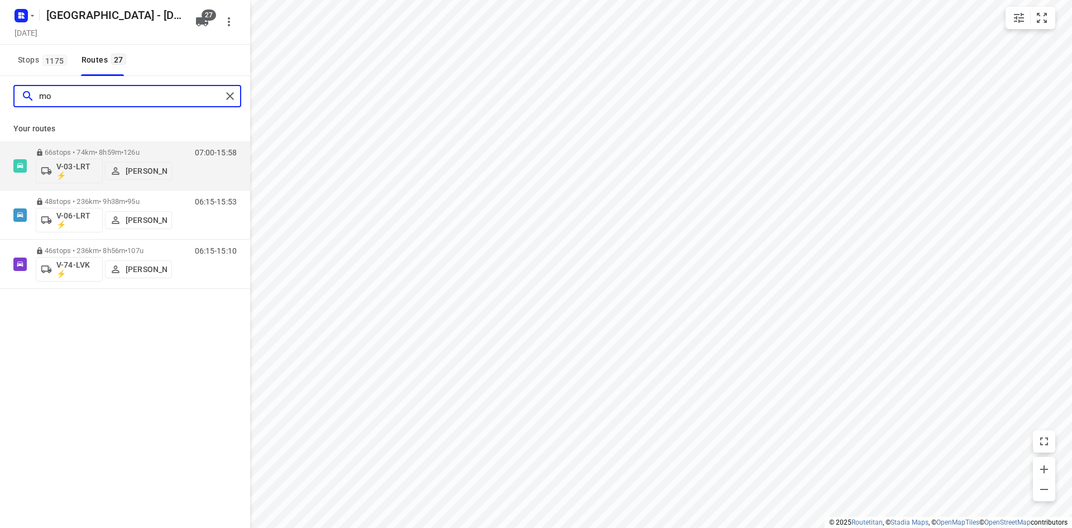
type input "m"
type input "r"
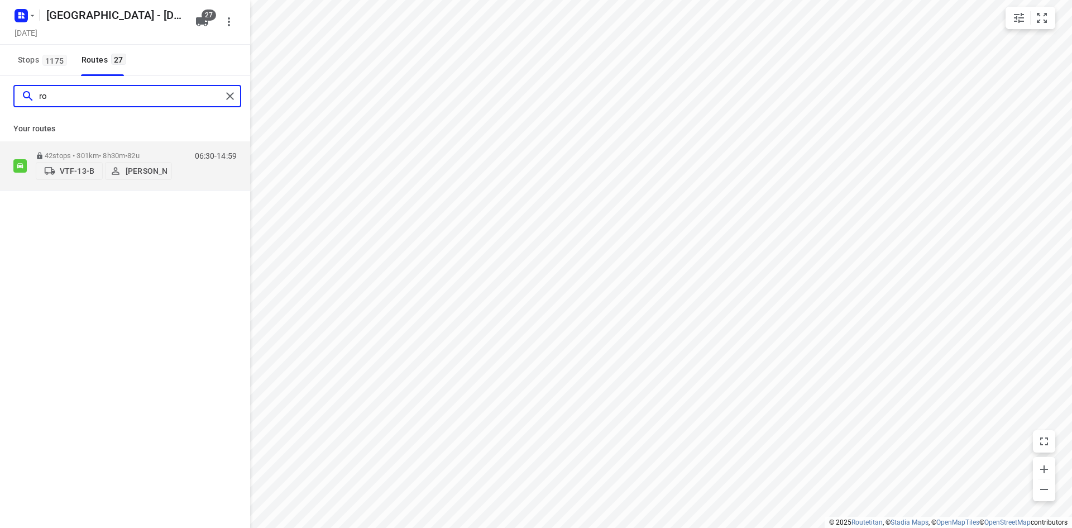
type input "r"
type input "s"
type input "t"
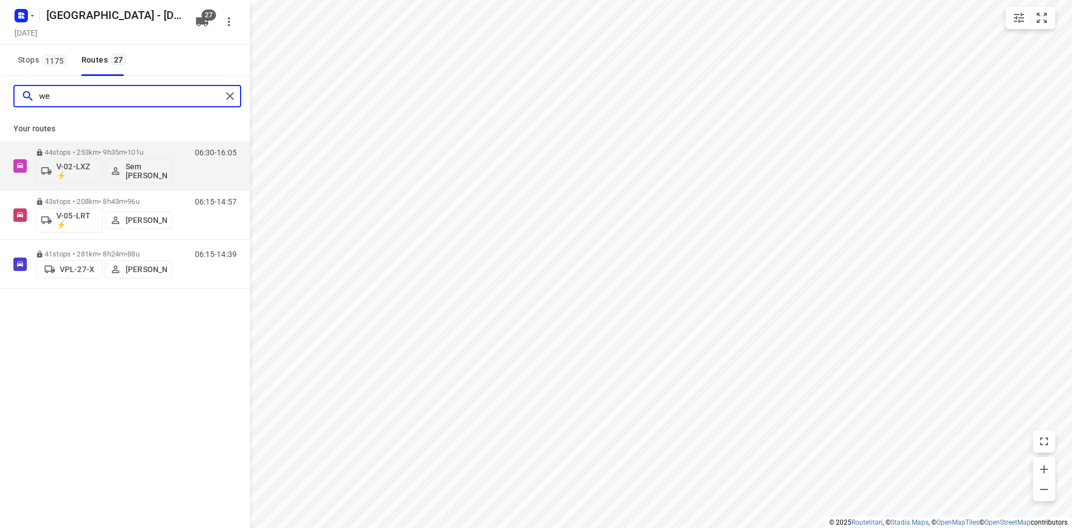
type input "w"
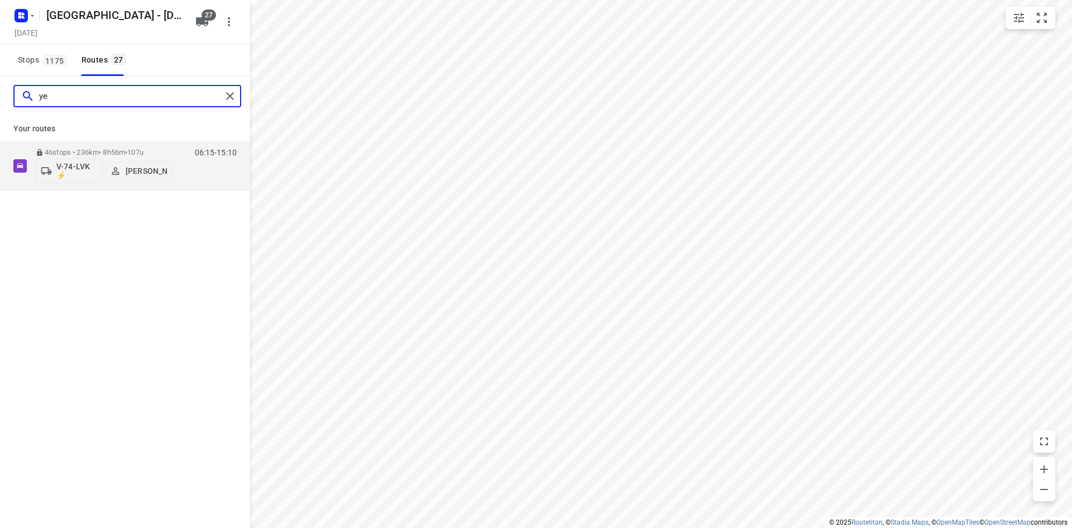
type input "y"
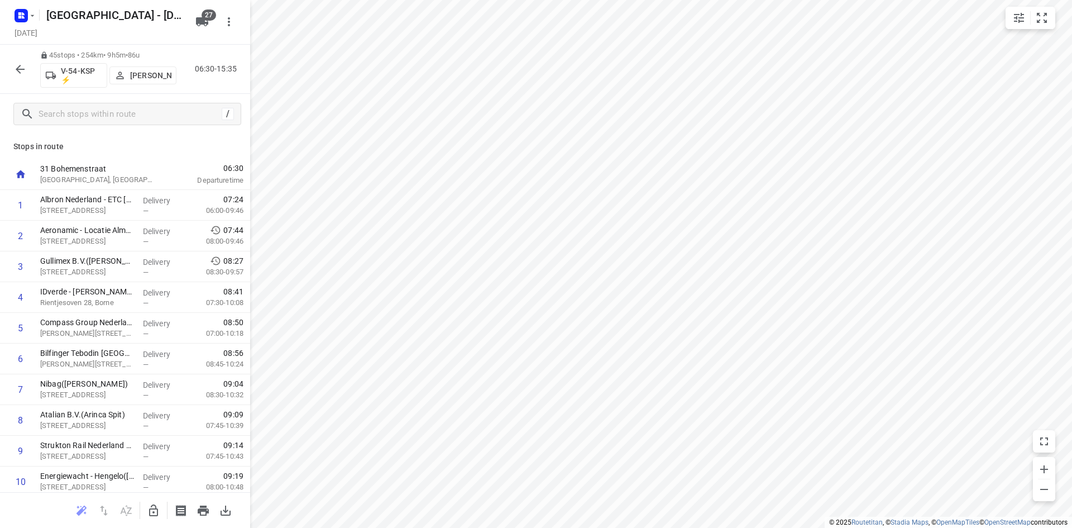
click at [28, 61] on div at bounding box center [20, 69] width 22 height 22
click at [23, 72] on icon "button" at bounding box center [19, 69] width 13 height 13
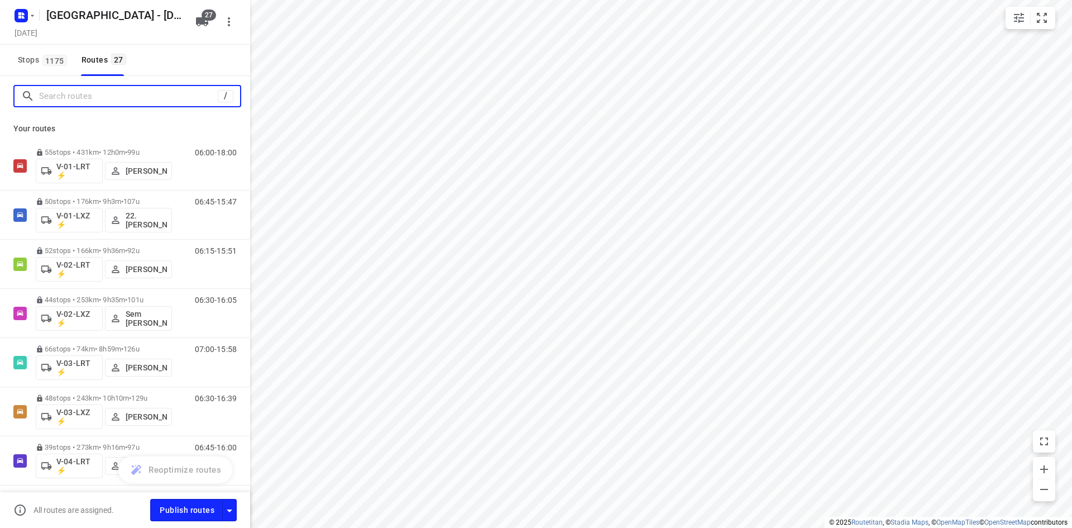
click at [42, 88] on input "Search routes" at bounding box center [128, 96] width 179 height 17
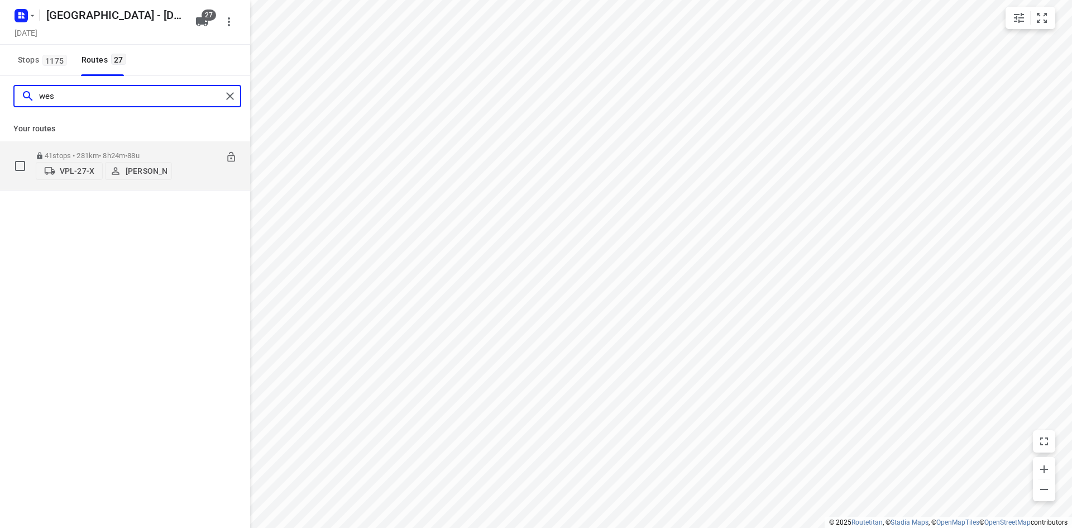
type input "wes"
click at [125, 147] on div "41 stops • 281km • 8h24m • 88u VPL-27-X [PERSON_NAME]" at bounding box center [104, 166] width 136 height 40
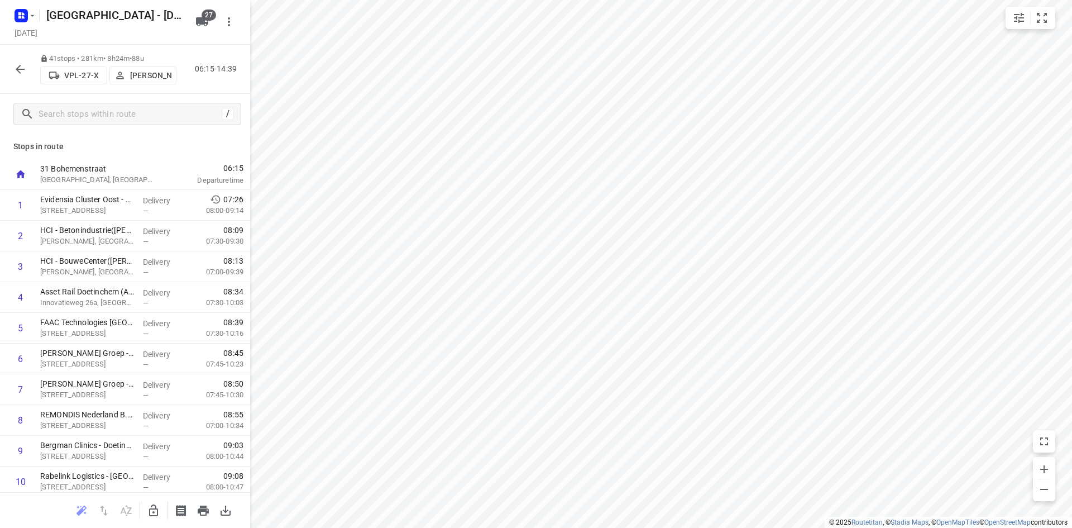
click at [21, 67] on icon "button" at bounding box center [19, 69] width 13 height 13
click at [157, 84] on div "V-54-KSP ⚡ [PERSON_NAME]" at bounding box center [108, 74] width 136 height 27
click at [155, 77] on p "[PERSON_NAME]" at bounding box center [150, 75] width 41 height 9
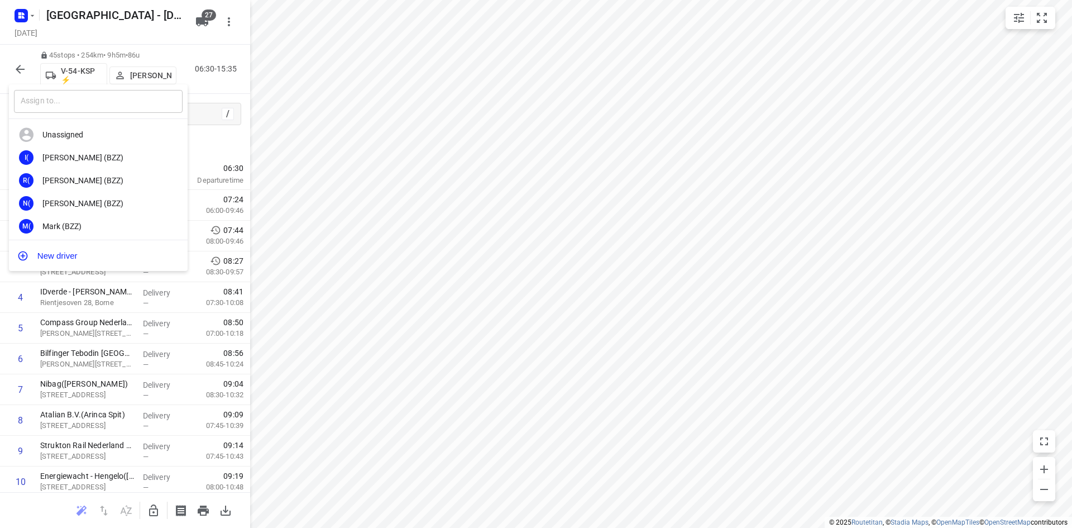
click at [108, 102] on input "text" at bounding box center [98, 101] width 169 height 23
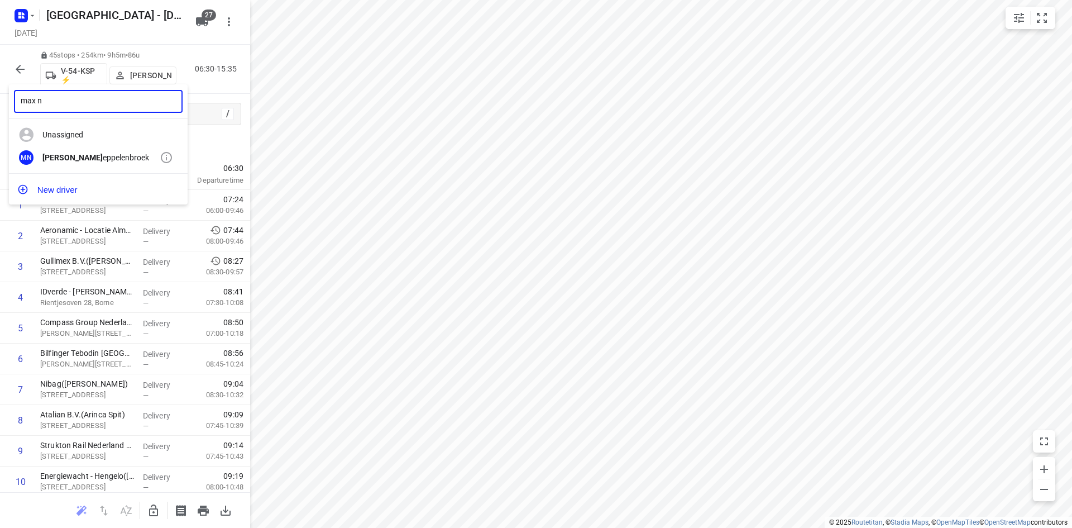
type input "max n"
click at [93, 161] on div "Max N eppelenbroek" at bounding box center [100, 157] width 117 height 9
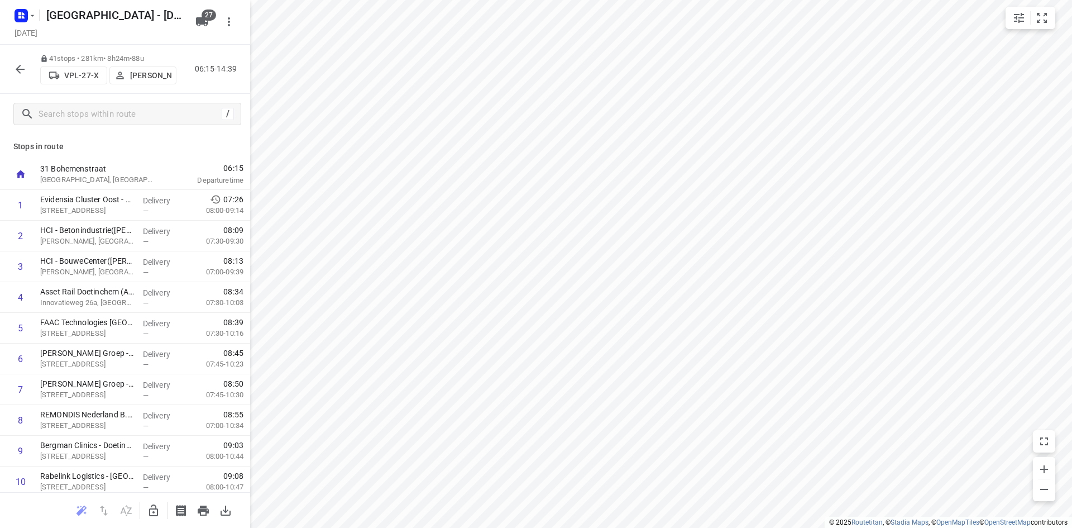
click at [127, 80] on span "Wesley Platje" at bounding box center [143, 75] width 57 height 11
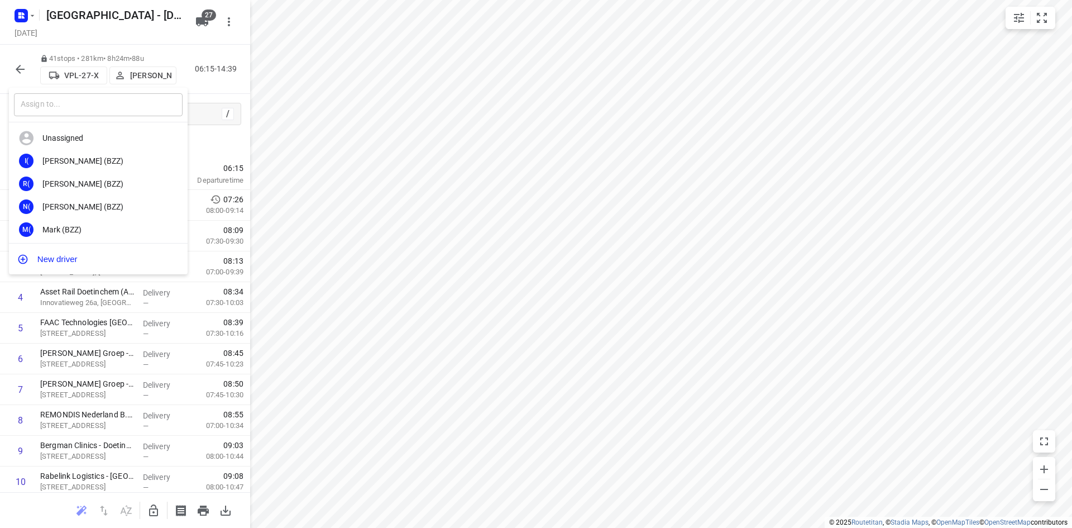
click at [81, 104] on input "text" at bounding box center [98, 104] width 169 height 23
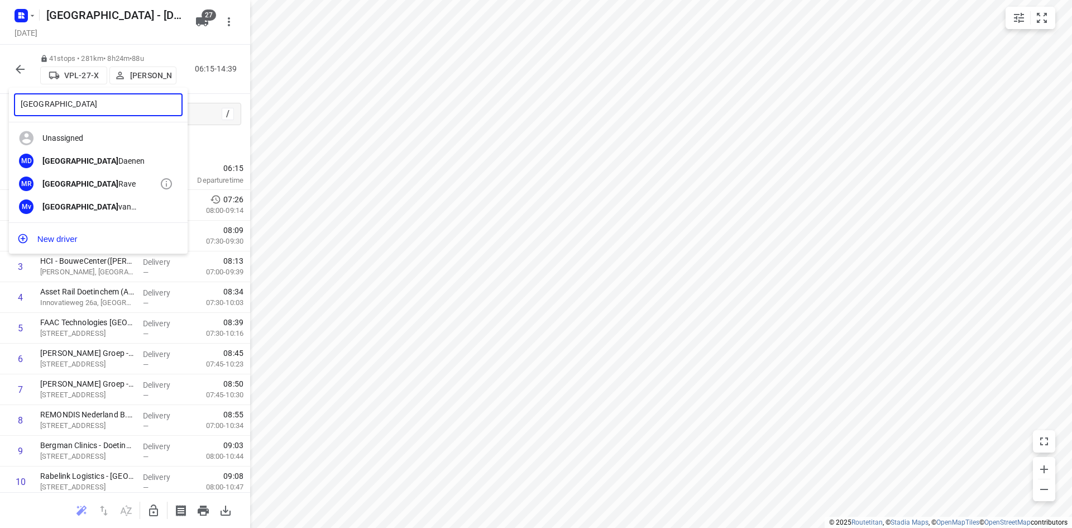
type input "milan"
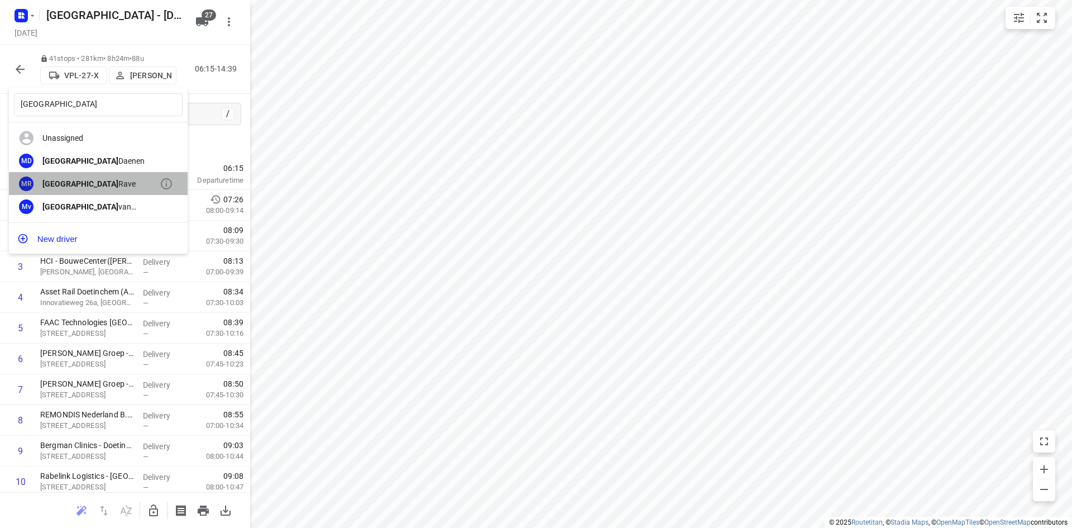
click at [70, 189] on div "MR Milan Rave" at bounding box center [98, 183] width 179 height 23
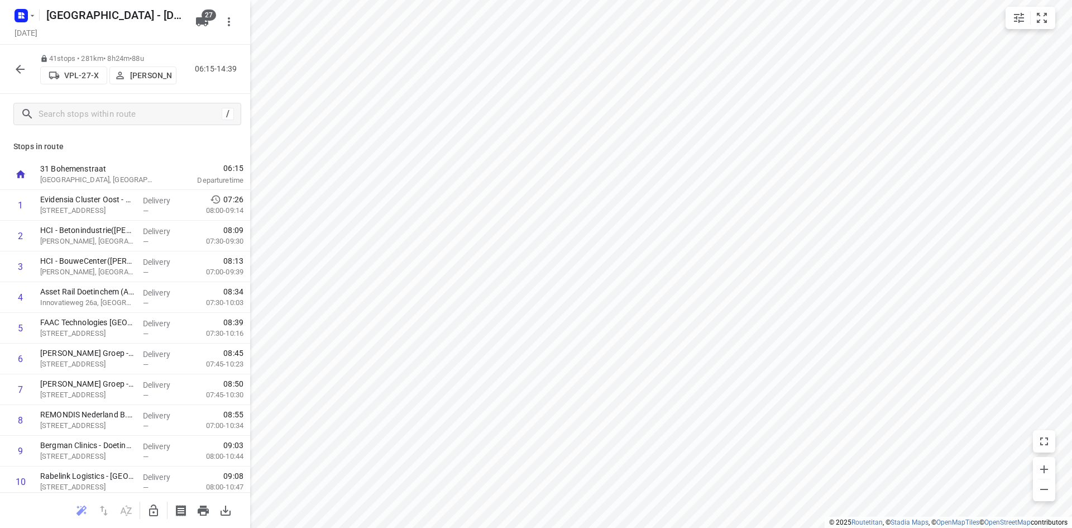
click at [11, 71] on button "button" at bounding box center [20, 69] width 22 height 22
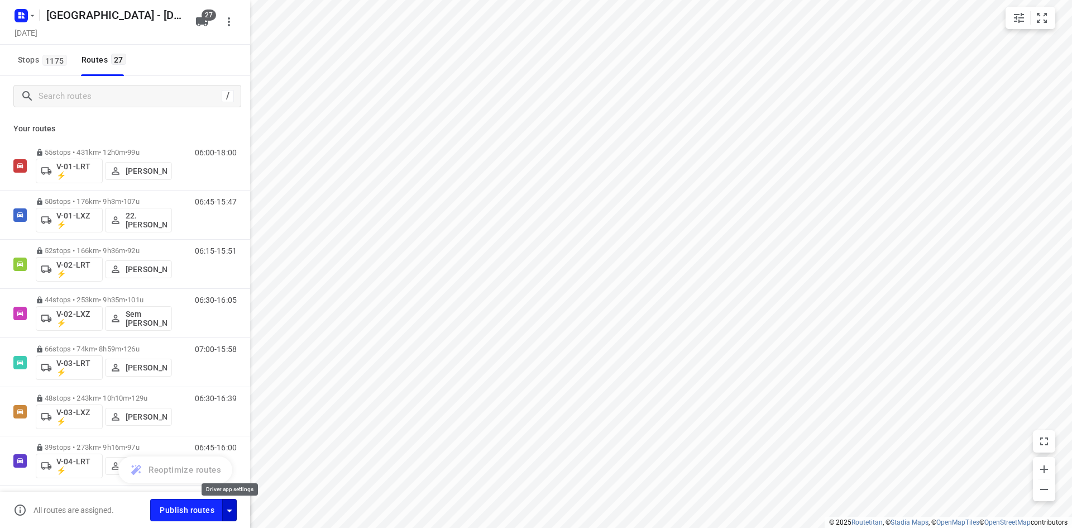
click at [232, 516] on icon "button" at bounding box center [229, 510] width 13 height 13
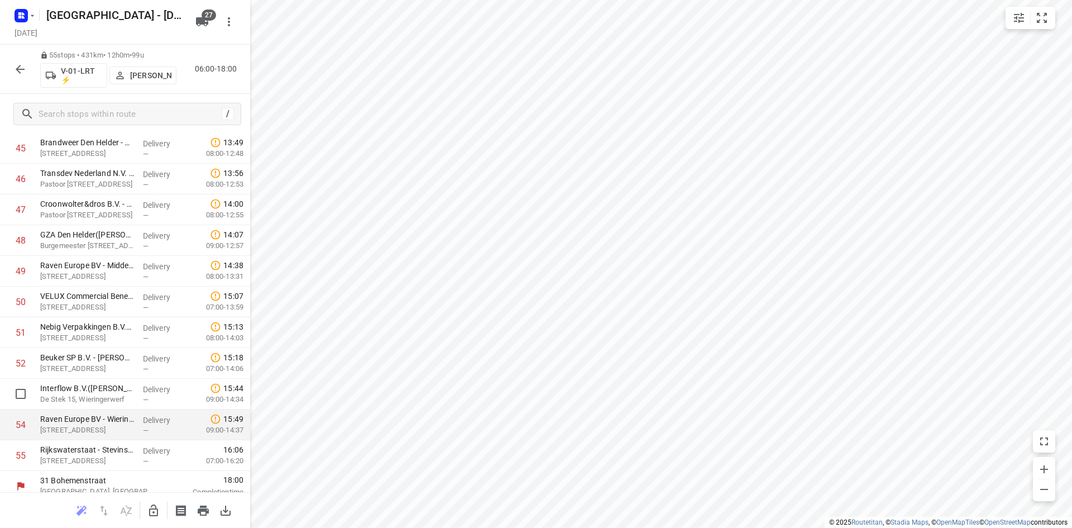
scroll to position [1418, 0]
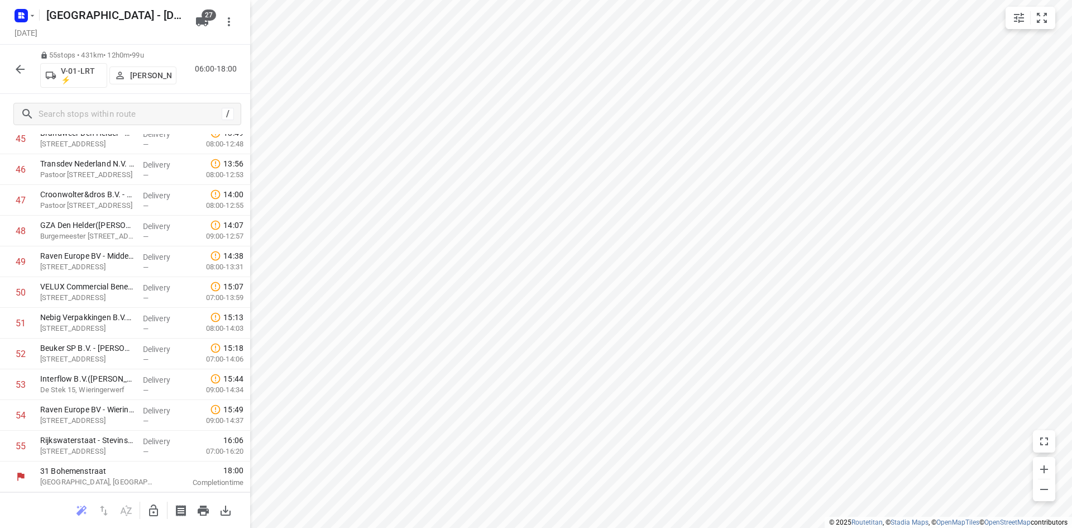
click at [151, 508] on icon "button" at bounding box center [153, 510] width 9 height 12
click at [13, 298] on input "checkbox" at bounding box center [20, 292] width 22 height 22
checkbox input "true"
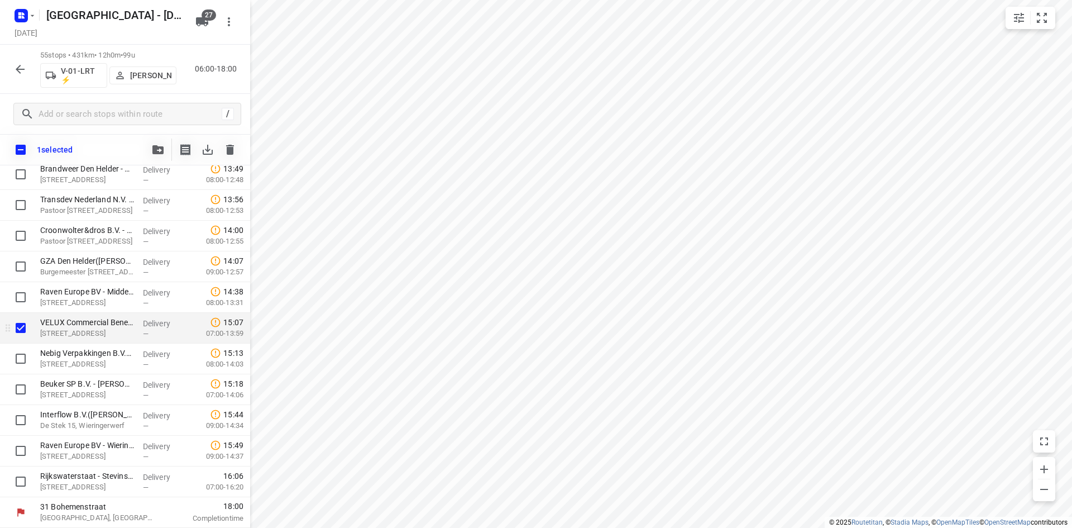
scroll to position [1414, 0]
click at [21, 358] on input "checkbox" at bounding box center [20, 358] width 22 height 22
checkbox input "true"
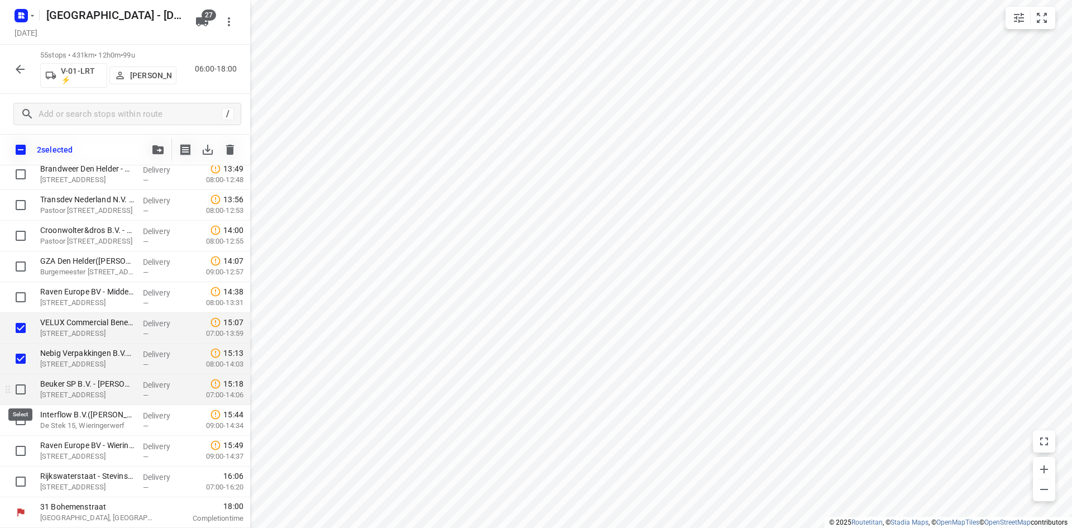
click at [19, 389] on input "checkbox" at bounding box center [20, 389] width 22 height 22
checkbox input "true"
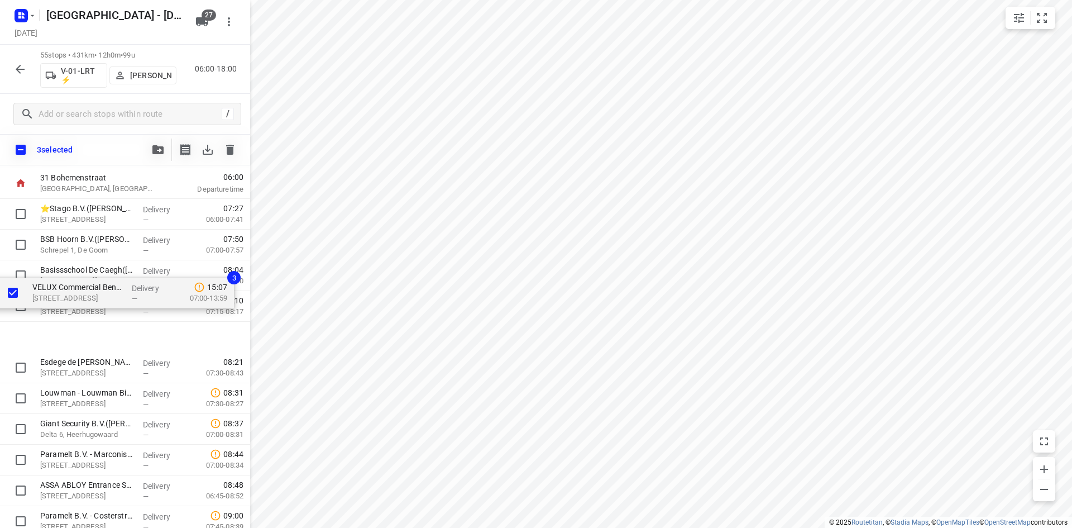
scroll to position [0, 0]
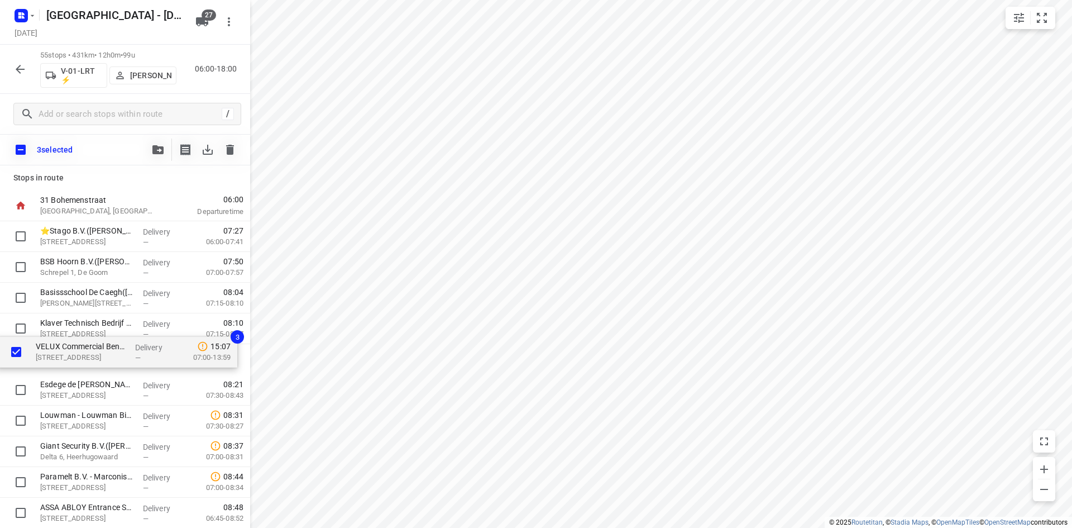
drag, startPoint x: 83, startPoint y: 337, endPoint x: 81, endPoint y: 354, distance: 17.5
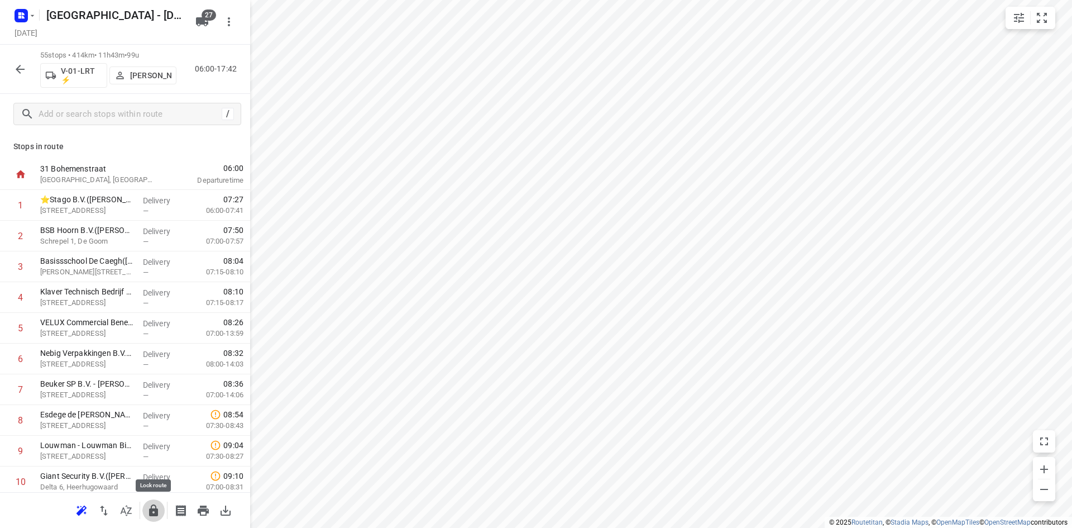
click at [147, 511] on icon "button" at bounding box center [153, 510] width 13 height 13
click at [20, 68] on icon "button" at bounding box center [19, 69] width 13 height 13
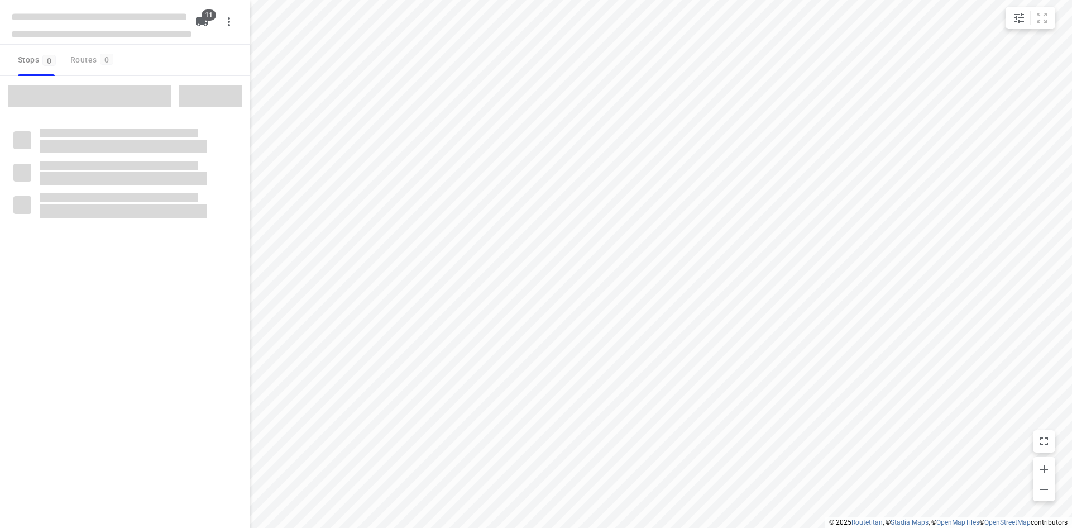
checkbox input "true"
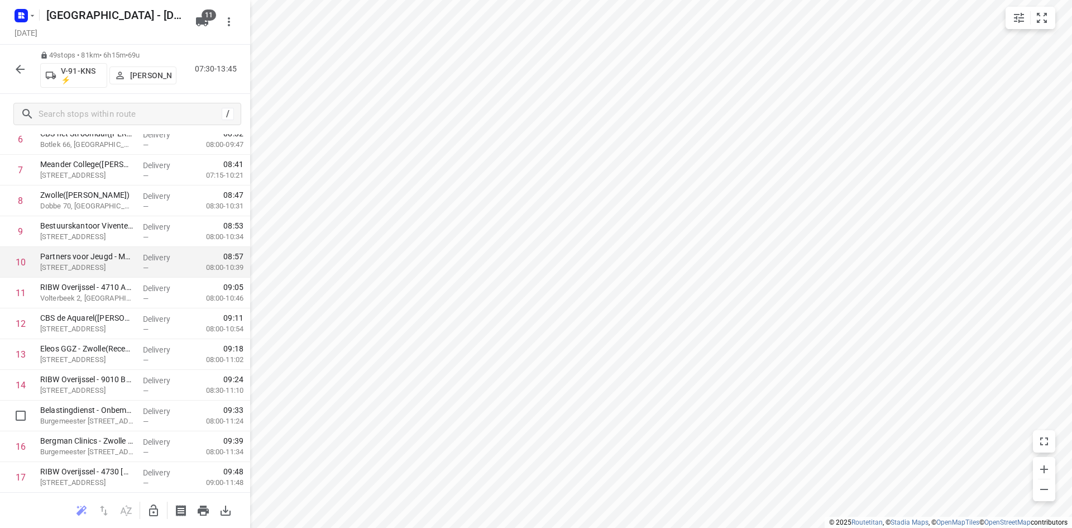
scroll to position [117, 0]
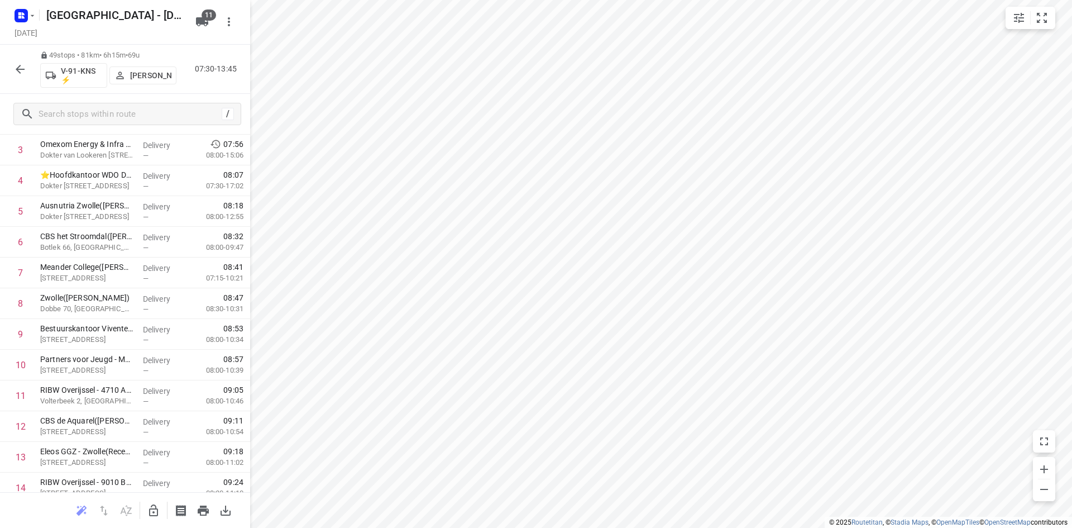
click at [20, 74] on icon "button" at bounding box center [19, 69] width 13 height 13
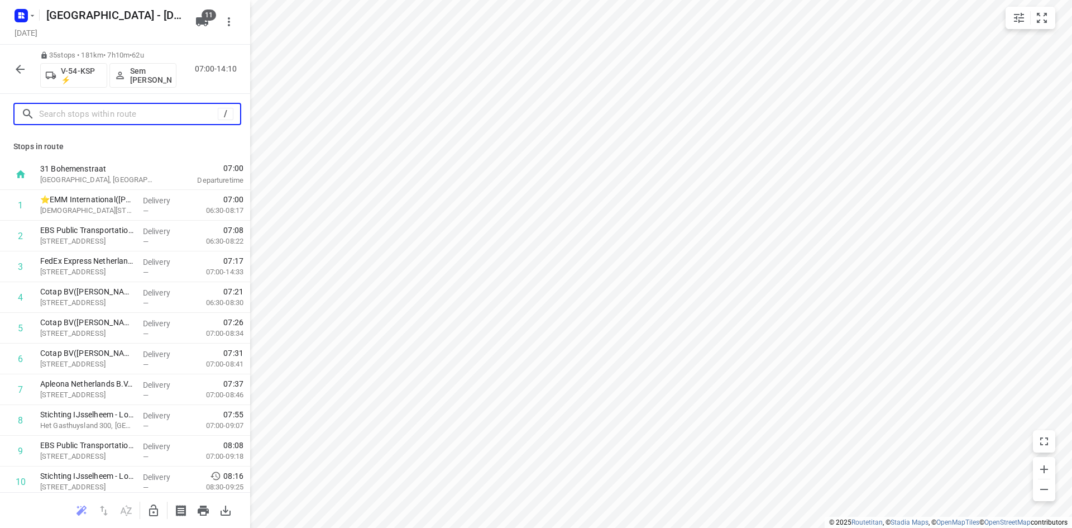
click at [53, 112] on input "text" at bounding box center [128, 114] width 179 height 17
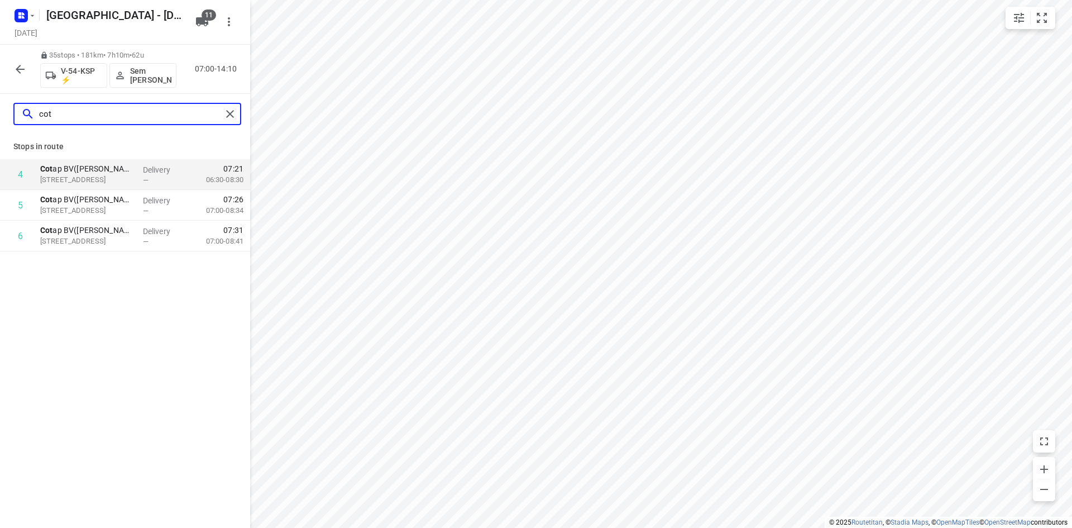
type input "cot"
drag, startPoint x: 243, startPoint y: 125, endPoint x: 226, endPoint y: 113, distance: 20.9
click at [237, 124] on div "cot" at bounding box center [125, 114] width 250 height 40
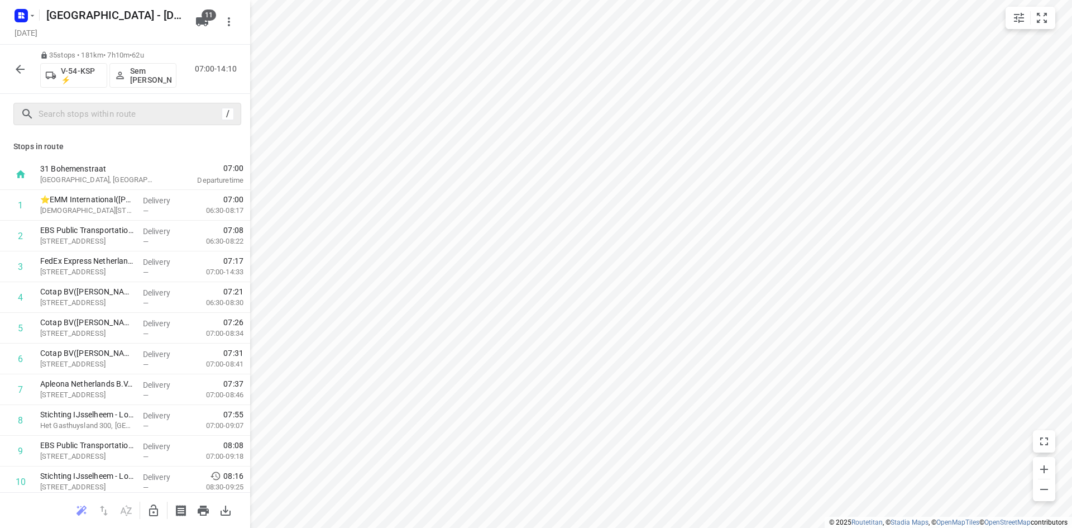
click at [24, 63] on icon "button" at bounding box center [19, 69] width 13 height 13
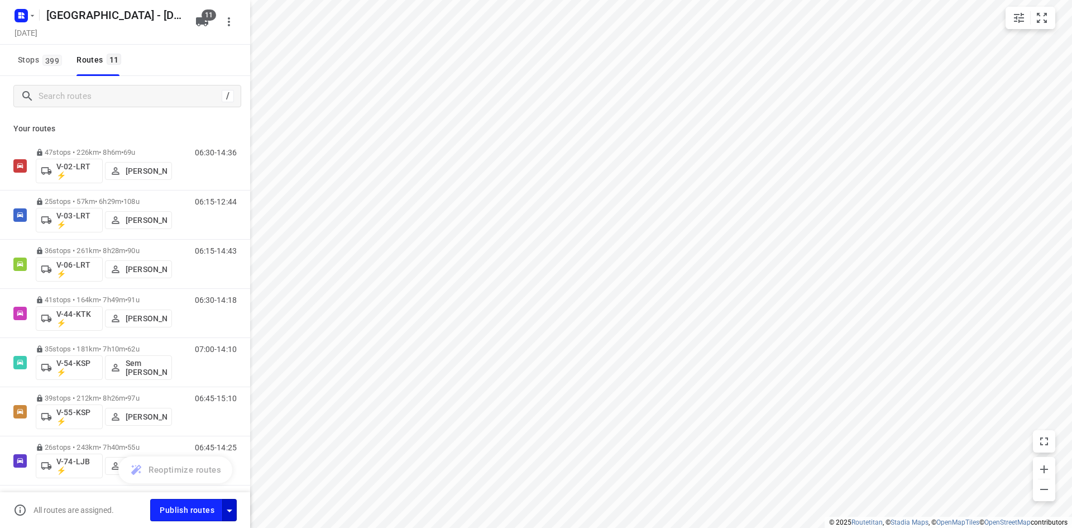
click at [235, 505] on icon "button" at bounding box center [229, 510] width 13 height 13
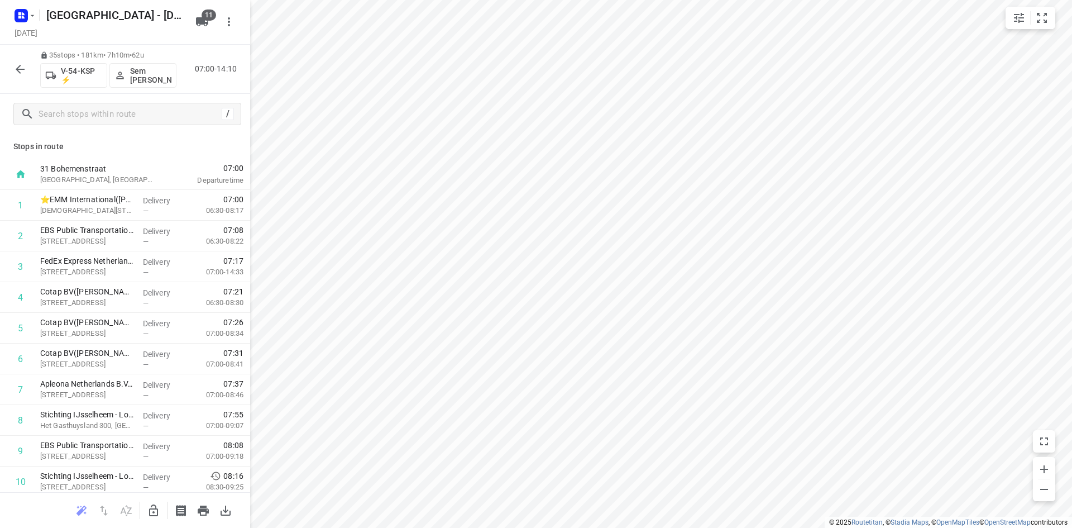
click at [15, 65] on icon "button" at bounding box center [19, 69] width 13 height 13
click at [15, 68] on icon "button" at bounding box center [19, 69] width 13 height 13
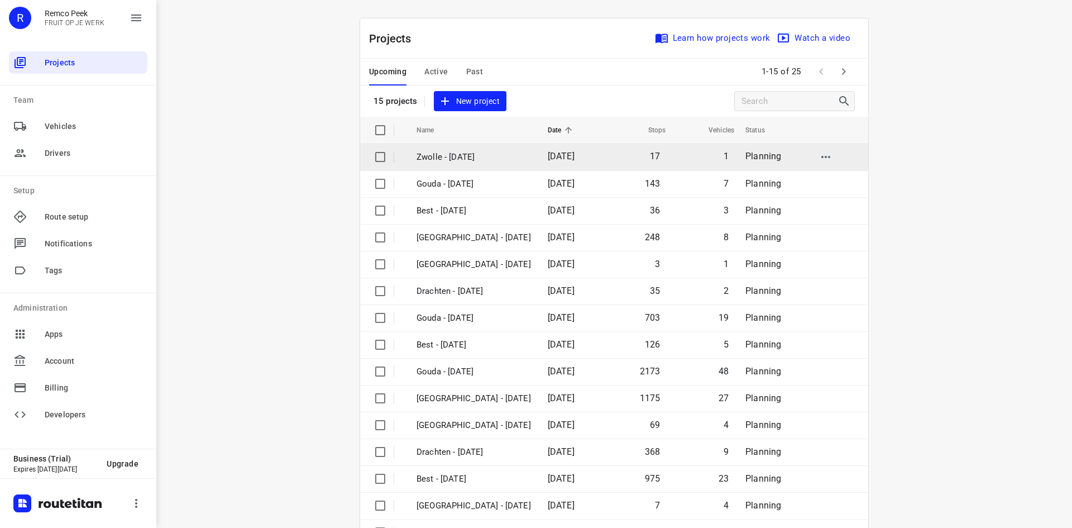
click at [539, 159] on td "[DATE]" at bounding box center [571, 157] width 65 height 27
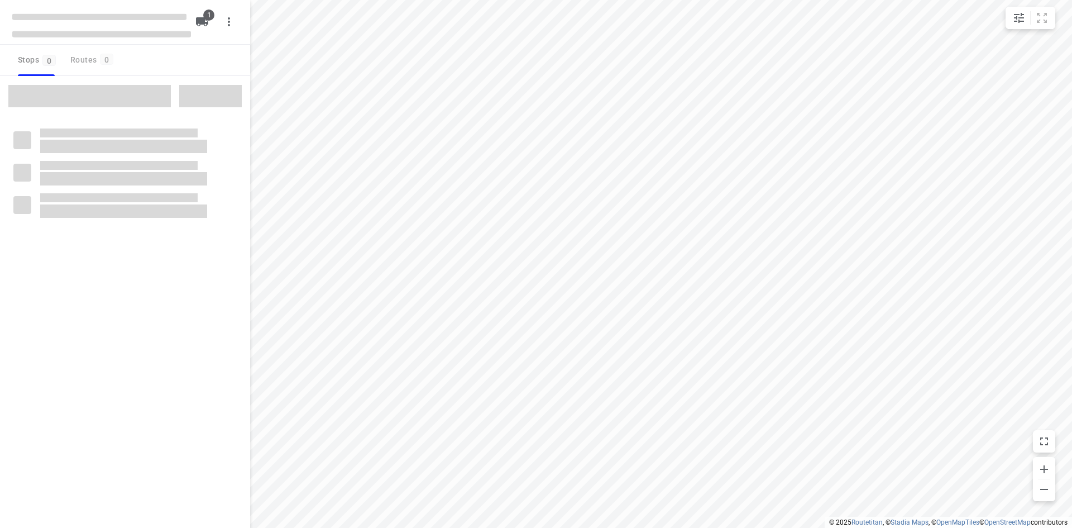
checkbox input "true"
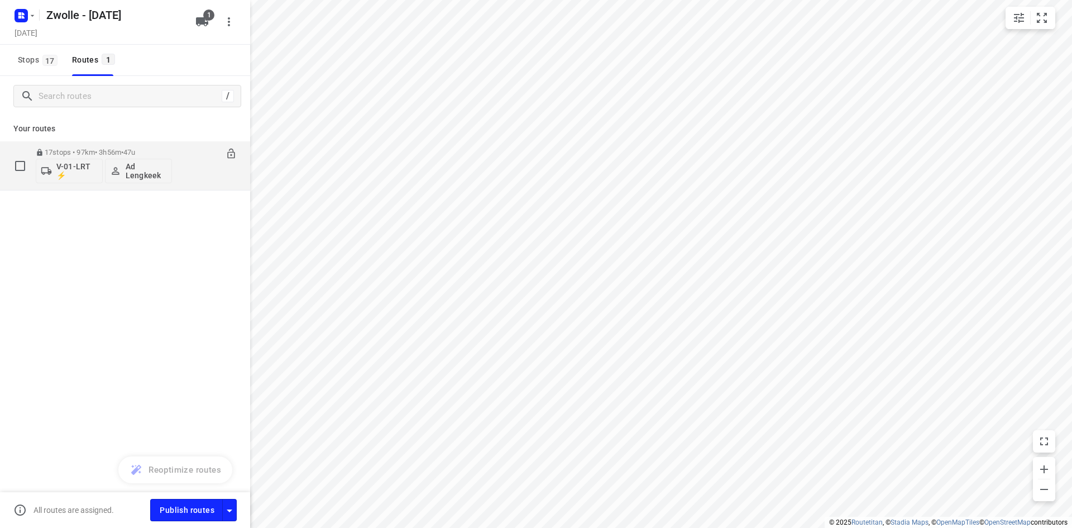
click at [65, 148] on p "17 stops • 97km • 3h56m • 47u" at bounding box center [104, 152] width 136 height 8
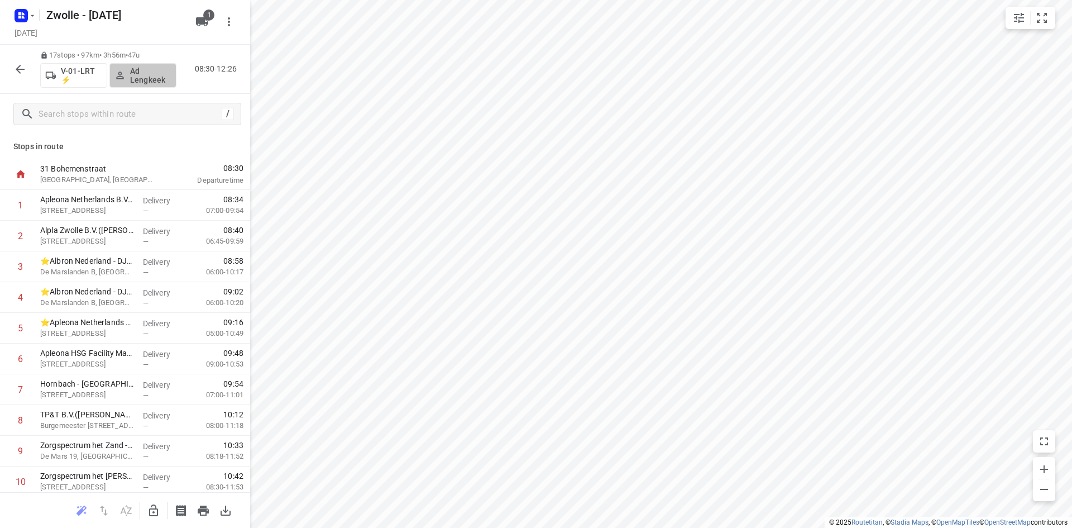
click at [136, 73] on p "Ad Lengkeek" at bounding box center [150, 75] width 41 height 18
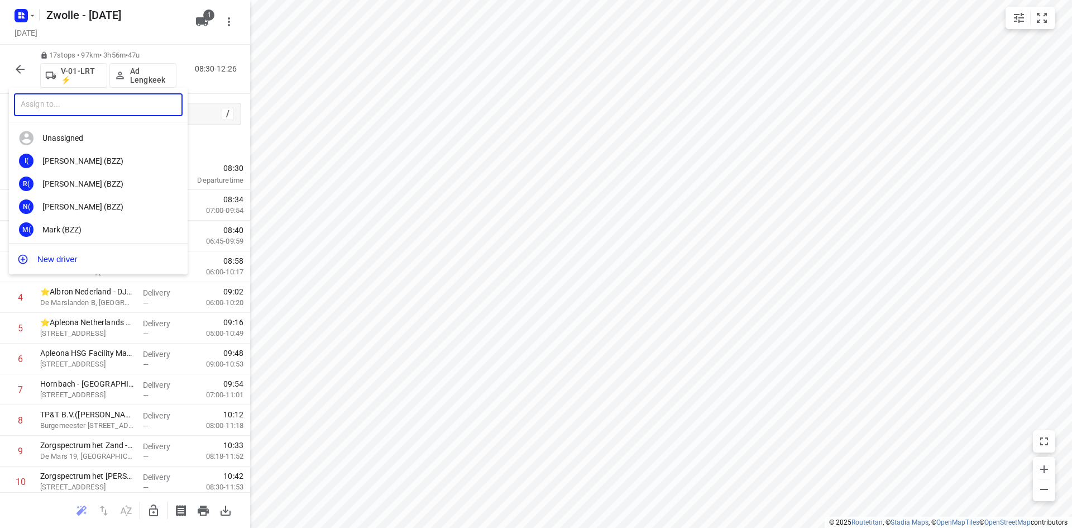
click at [138, 107] on input "text" at bounding box center [98, 104] width 169 height 23
type input "[PERSON_NAME]"
click at [93, 205] on div "[PERSON_NAME]" at bounding box center [100, 206] width 117 height 9
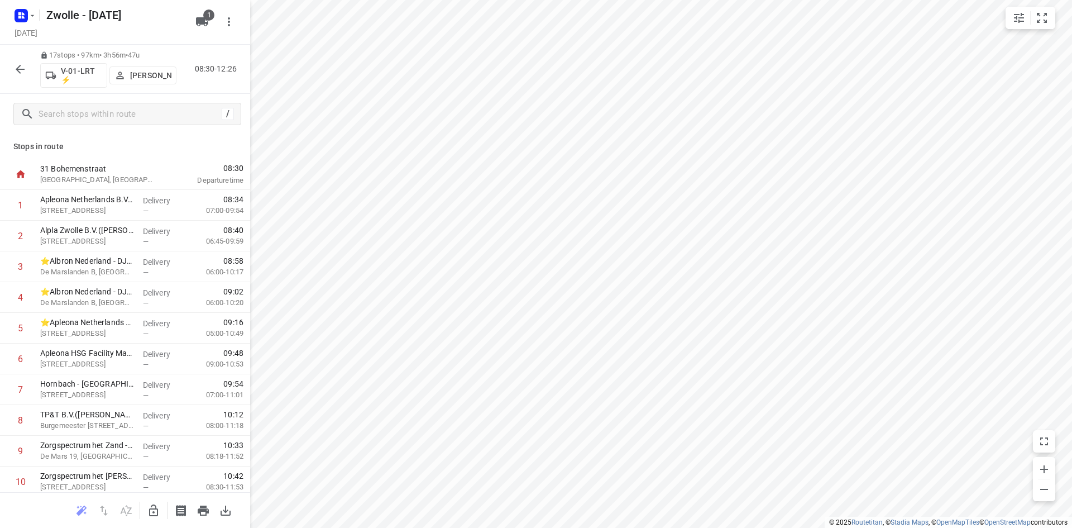
click at [13, 66] on button "button" at bounding box center [20, 69] width 22 height 22
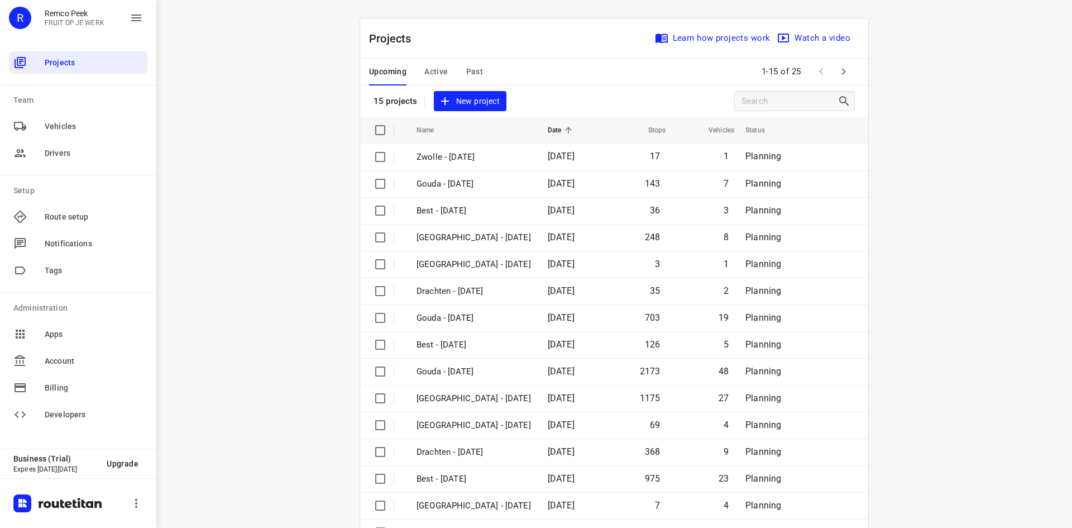
click at [468, 70] on span "Past" at bounding box center [474, 72] width 17 height 14
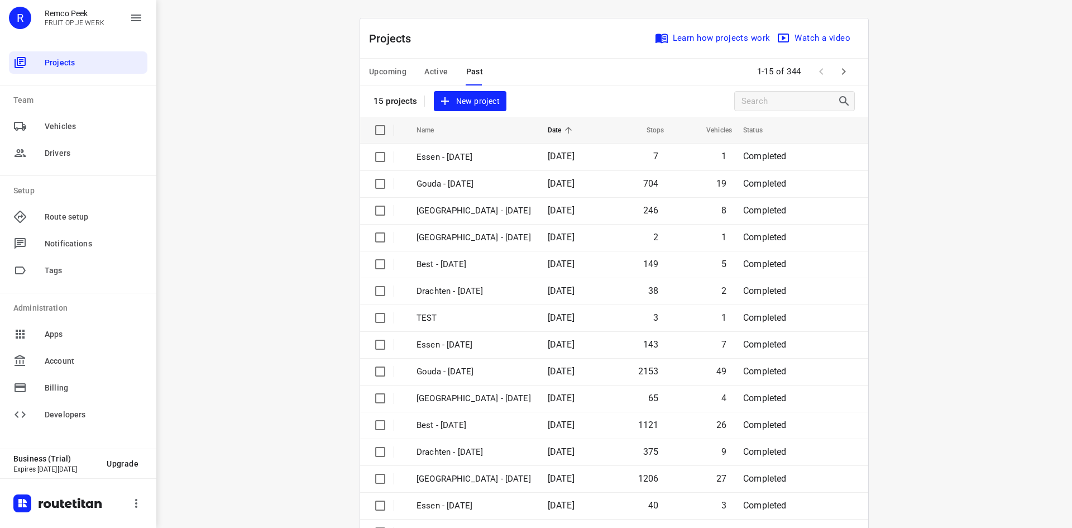
click at [850, 74] on div "Upcoming Active Past 1-15 of 344" at bounding box center [614, 72] width 508 height 27
click at [846, 74] on icon "button" at bounding box center [843, 71] width 13 height 13
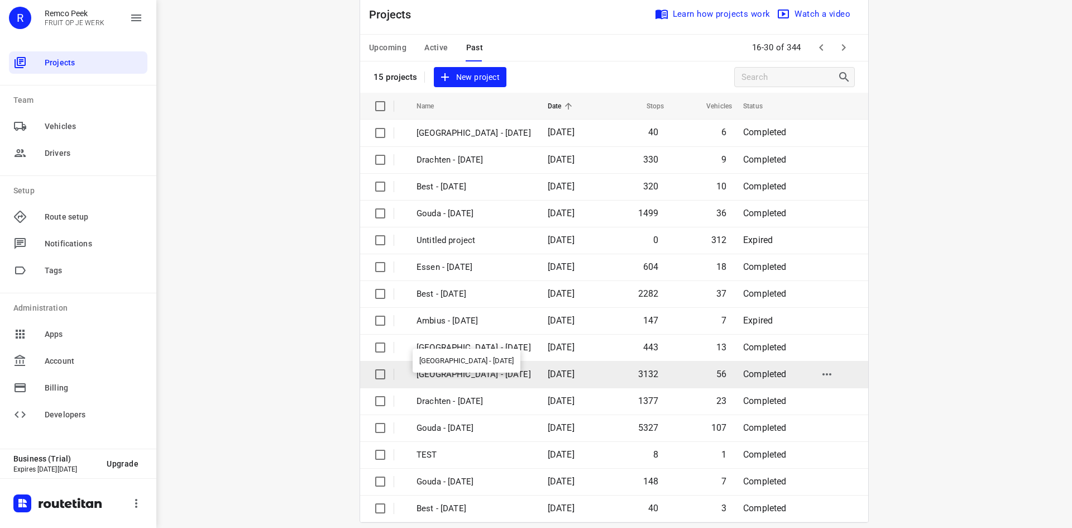
scroll to position [37, 0]
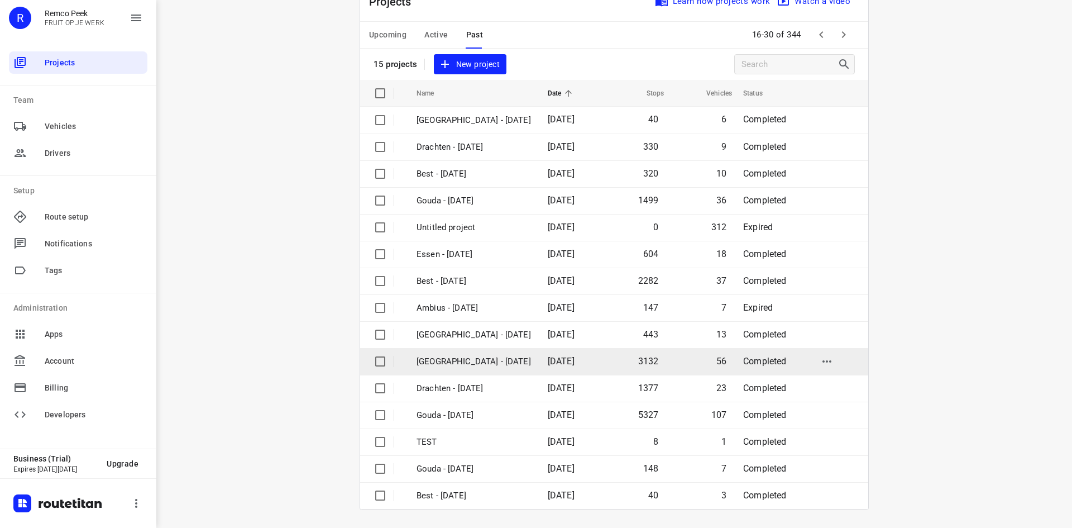
click at [485, 366] on p "[GEOGRAPHIC_DATA] - [DATE]" at bounding box center [474, 361] width 115 height 13
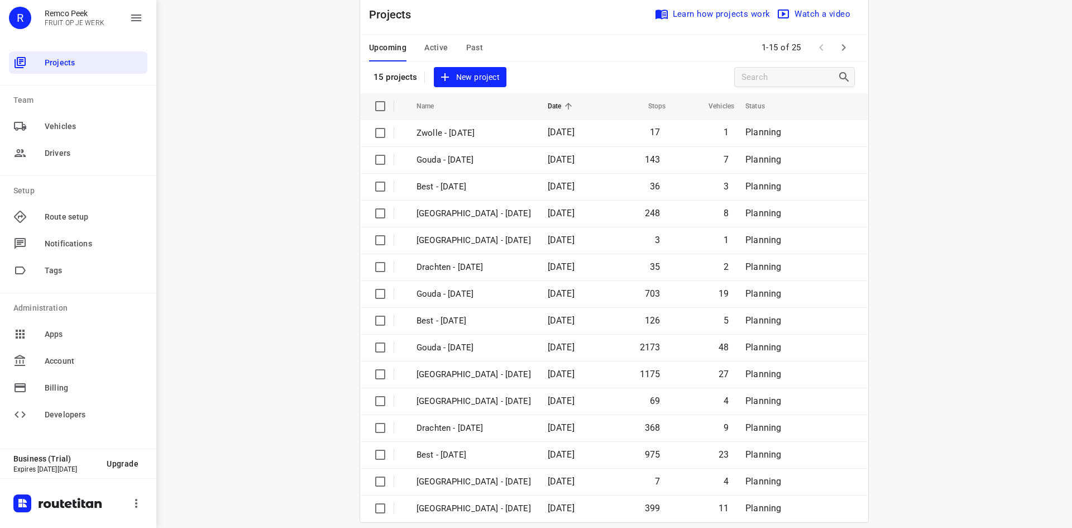
scroll to position [37, 0]
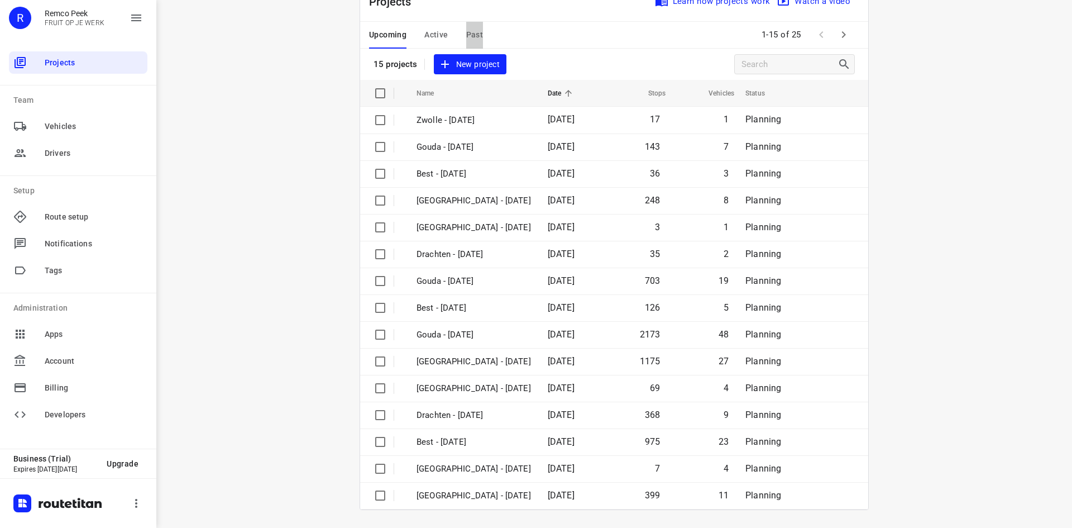
click at [472, 30] on span "Past" at bounding box center [474, 35] width 17 height 14
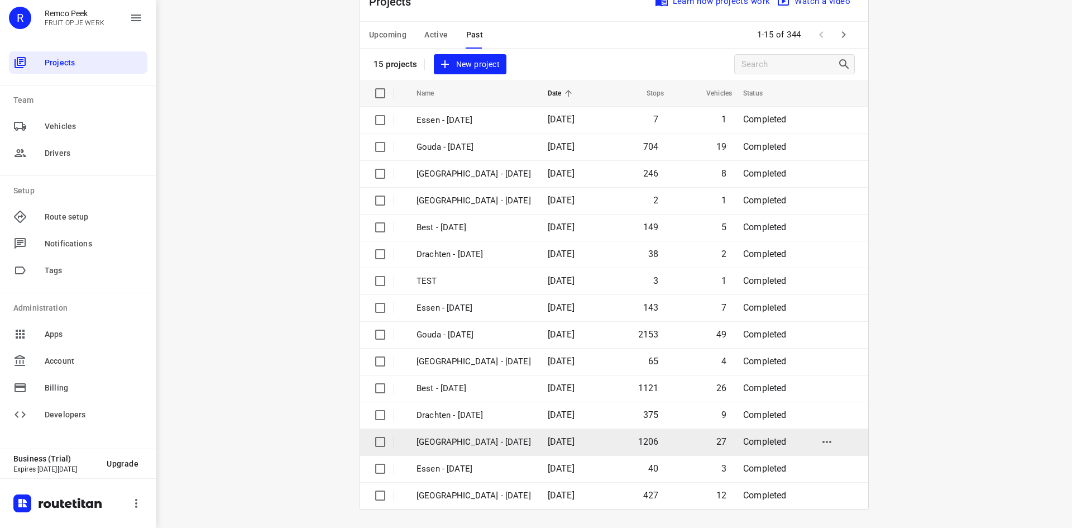
click at [462, 440] on p "[GEOGRAPHIC_DATA] - [DATE]" at bounding box center [474, 442] width 115 height 13
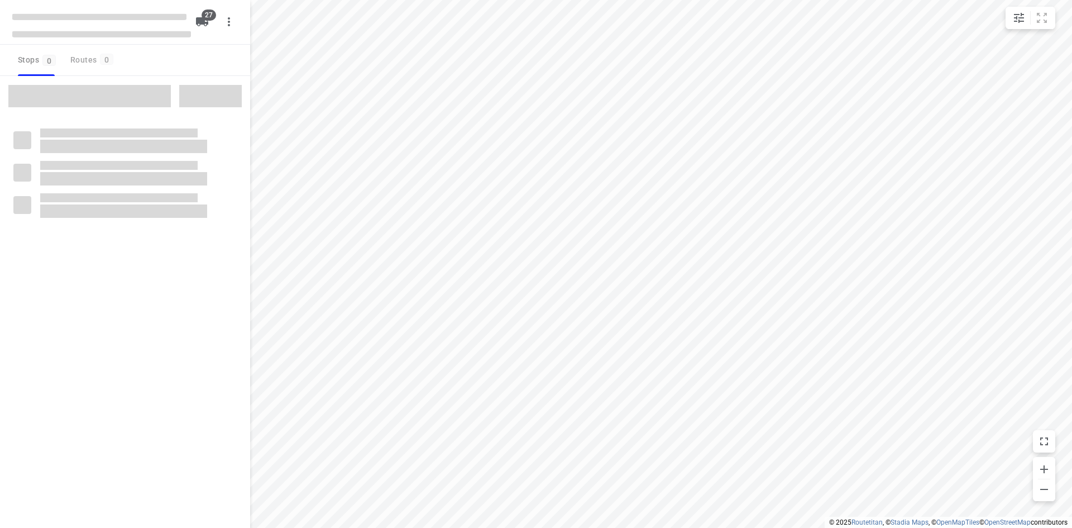
checkbox input "true"
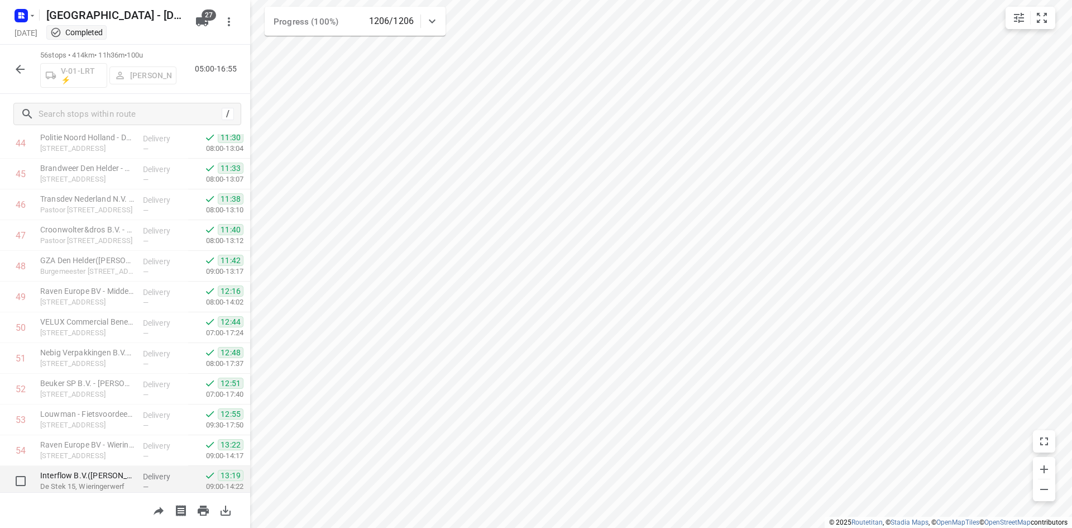
scroll to position [1449, 0]
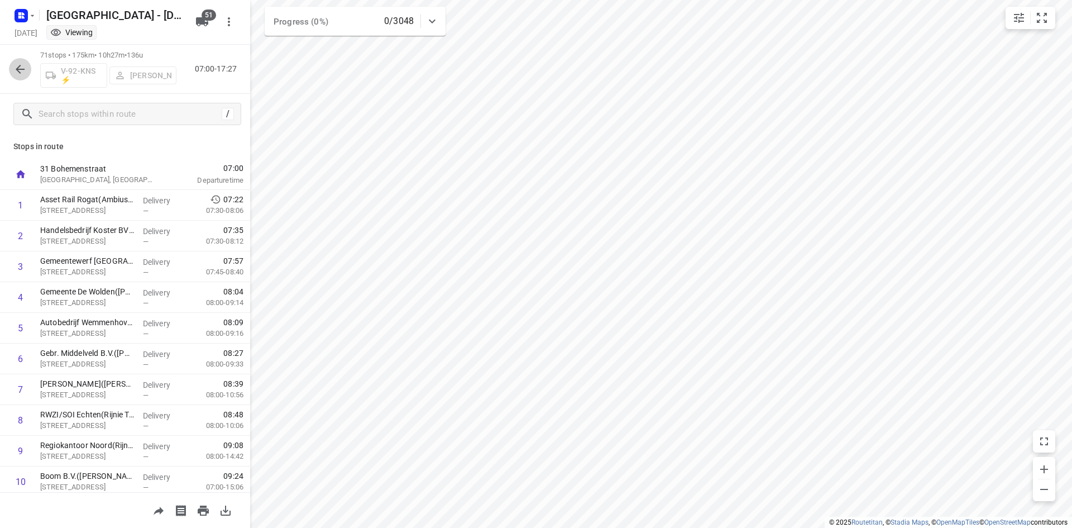
click at [28, 69] on button "button" at bounding box center [20, 69] width 22 height 22
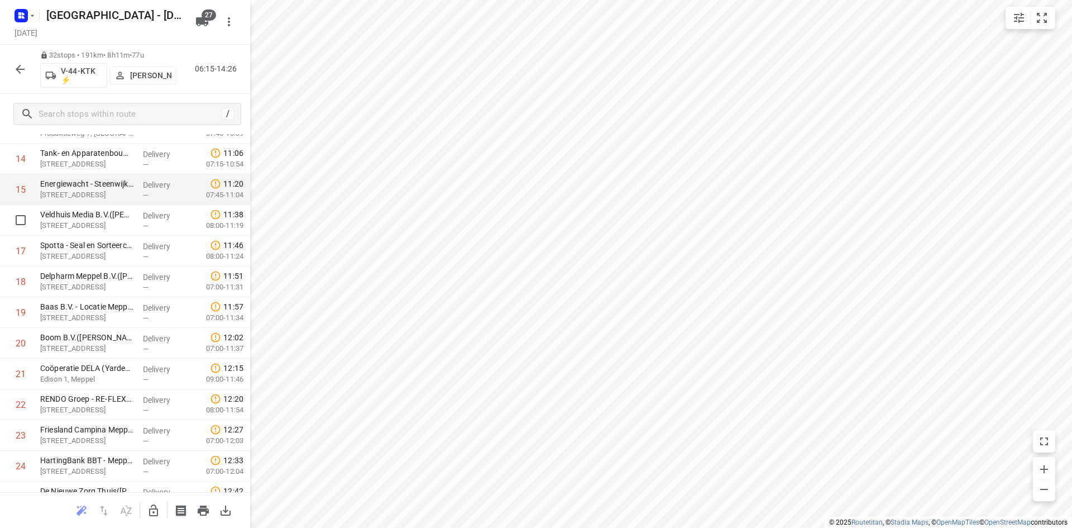
scroll to position [670, 0]
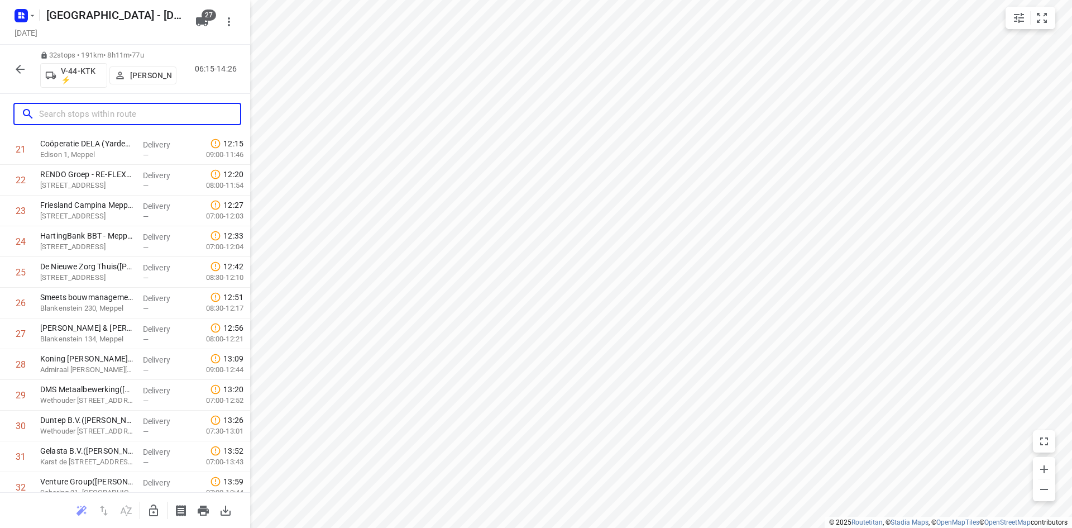
click at [117, 111] on input "text" at bounding box center [139, 114] width 201 height 17
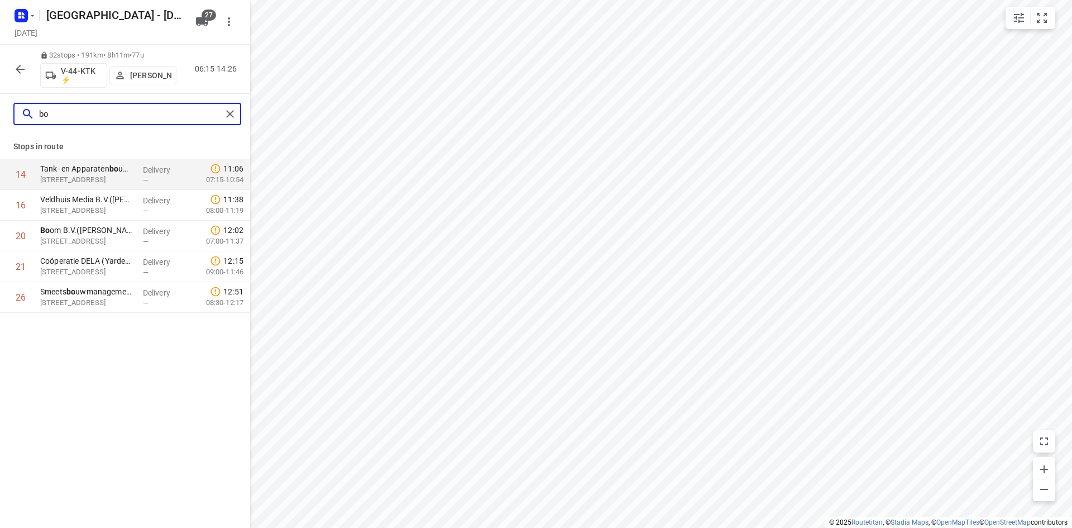
scroll to position [0, 0]
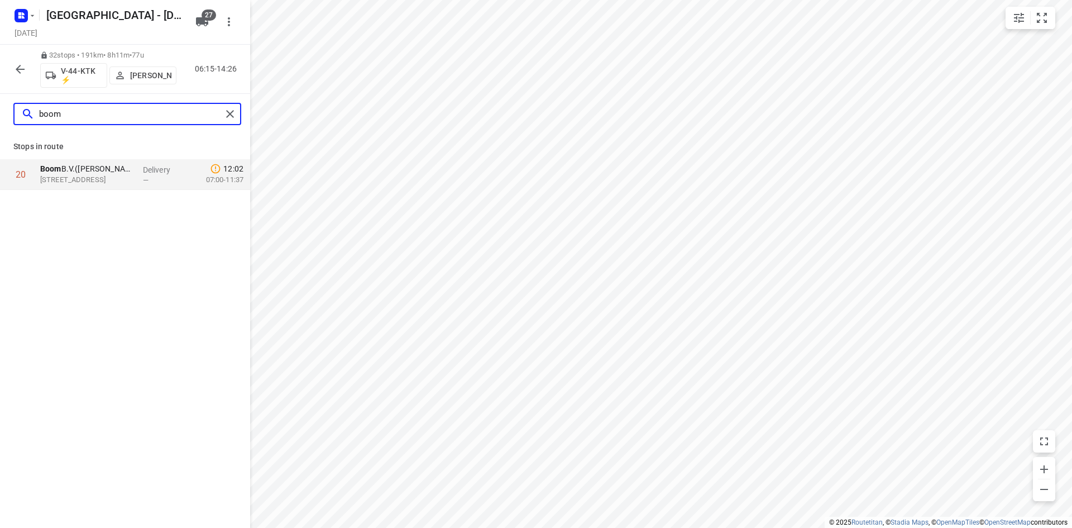
click at [217, 120] on input "boom" at bounding box center [130, 114] width 183 height 17
type input "boom"
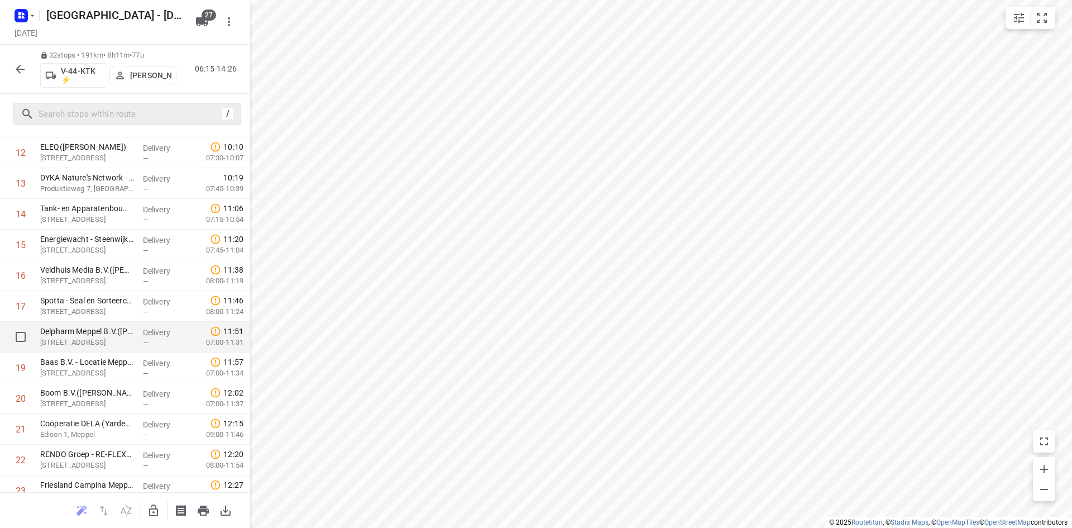
scroll to position [447, 0]
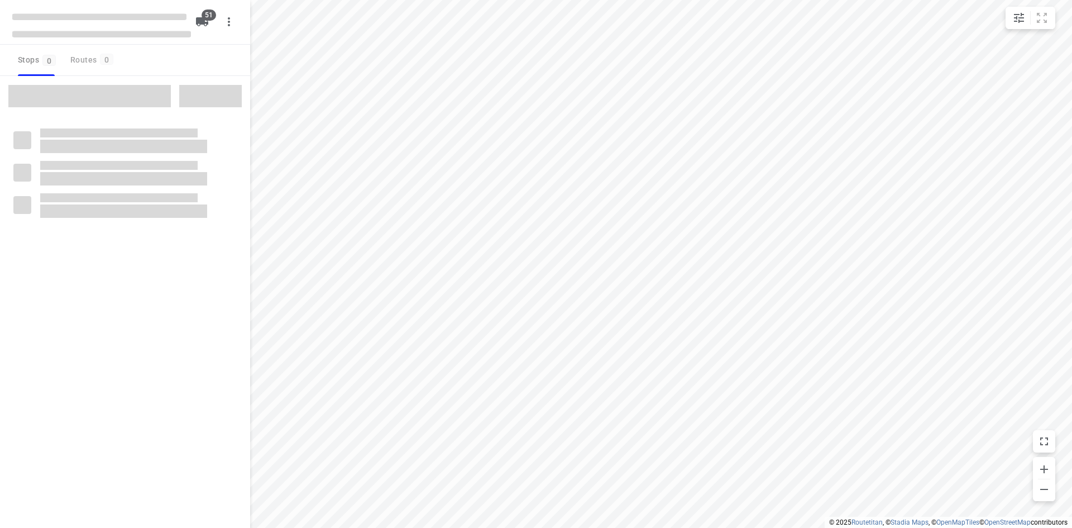
checkbox input "true"
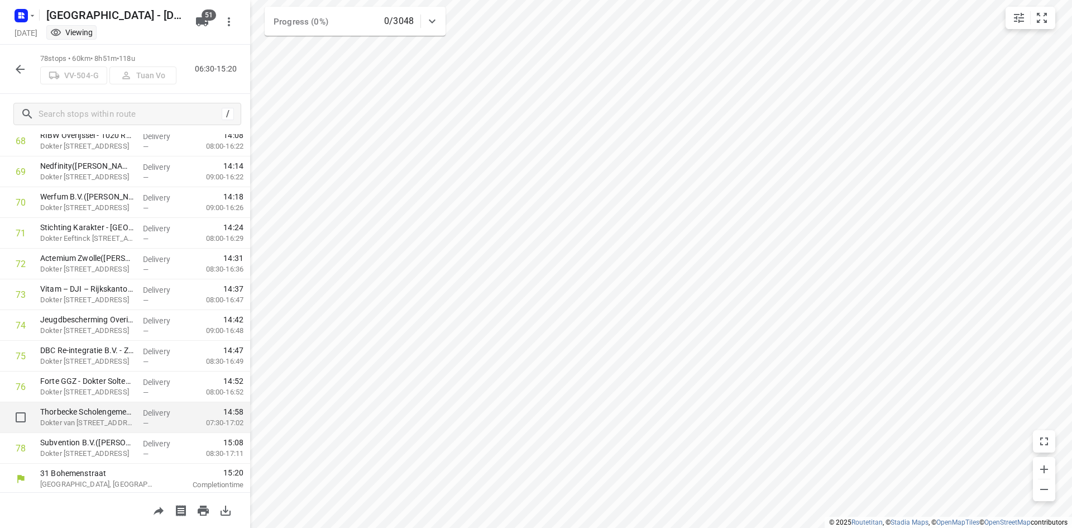
scroll to position [2125, 0]
click at [12, 64] on button "button" at bounding box center [20, 69] width 22 height 22
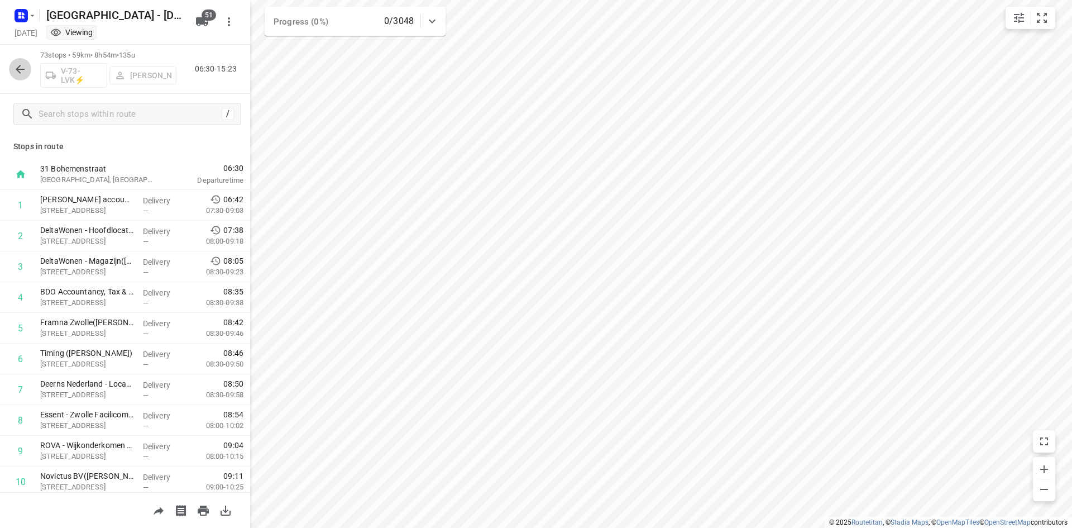
click at [12, 66] on button "button" at bounding box center [20, 69] width 22 height 22
click at [13, 65] on icon "button" at bounding box center [19, 69] width 13 height 13
click at [21, 72] on icon "button" at bounding box center [19, 69] width 13 height 13
click at [25, 73] on icon "button" at bounding box center [19, 69] width 13 height 13
click at [0, 62] on div "48 stops • 232km • 8h54m • 100u V-99-LXX ⚡ [PERSON_NAME] 06:30-15:23" at bounding box center [125, 69] width 250 height 49
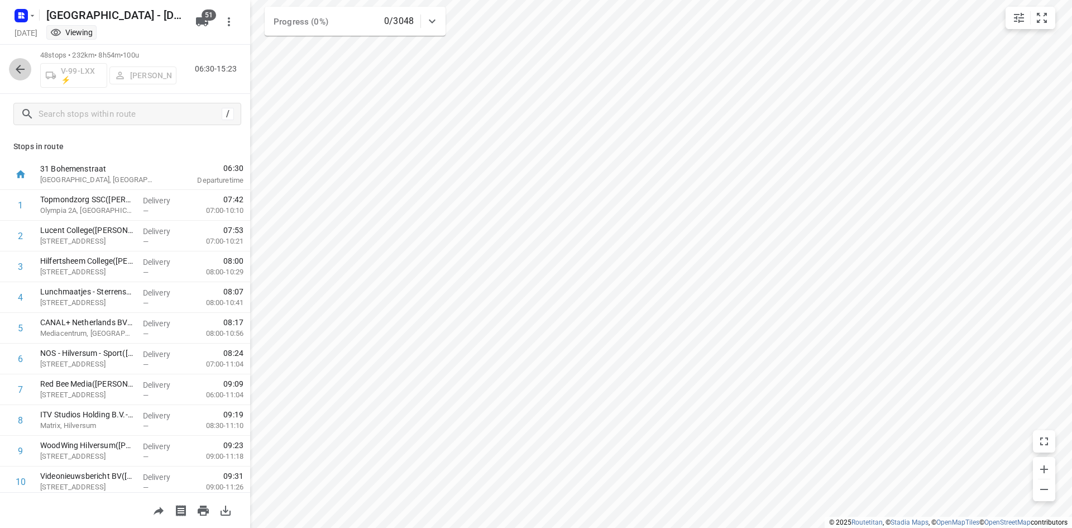
click at [21, 70] on icon "button" at bounding box center [19, 69] width 13 height 13
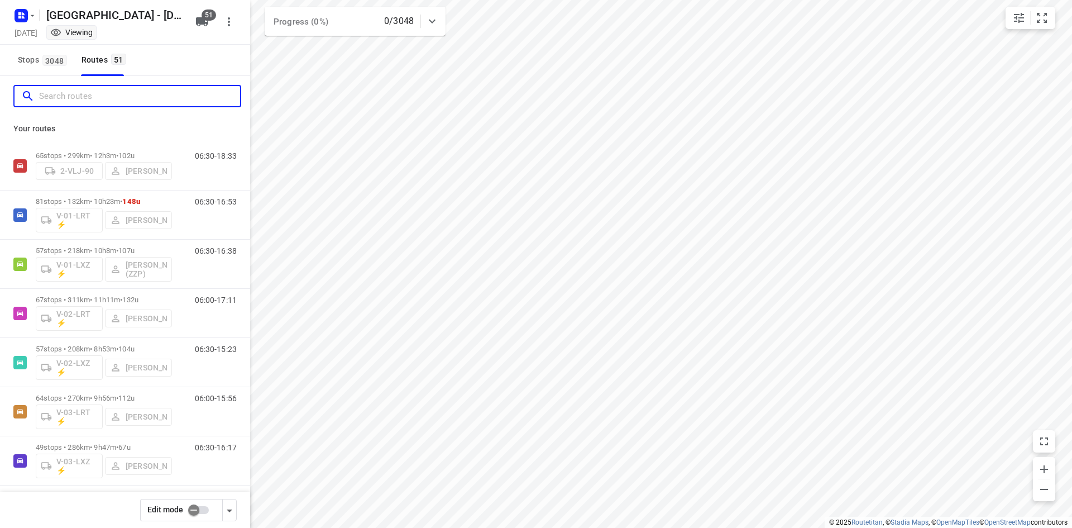
drag, startPoint x: 64, startPoint y: 88, endPoint x: 63, endPoint y: 100, distance: 11.7
click at [63, 90] on input "Search routes" at bounding box center [139, 96] width 201 height 17
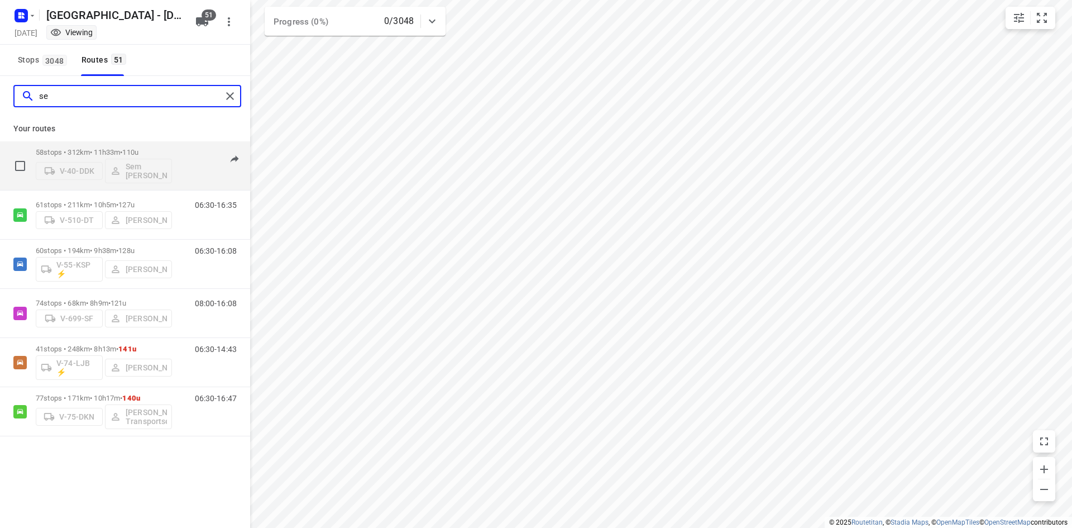
type input "se"
click at [107, 142] on div "58 stops • 312km • 11h33m • 110u V-40-DDK Sem [PERSON_NAME]" at bounding box center [104, 165] width 136 height 46
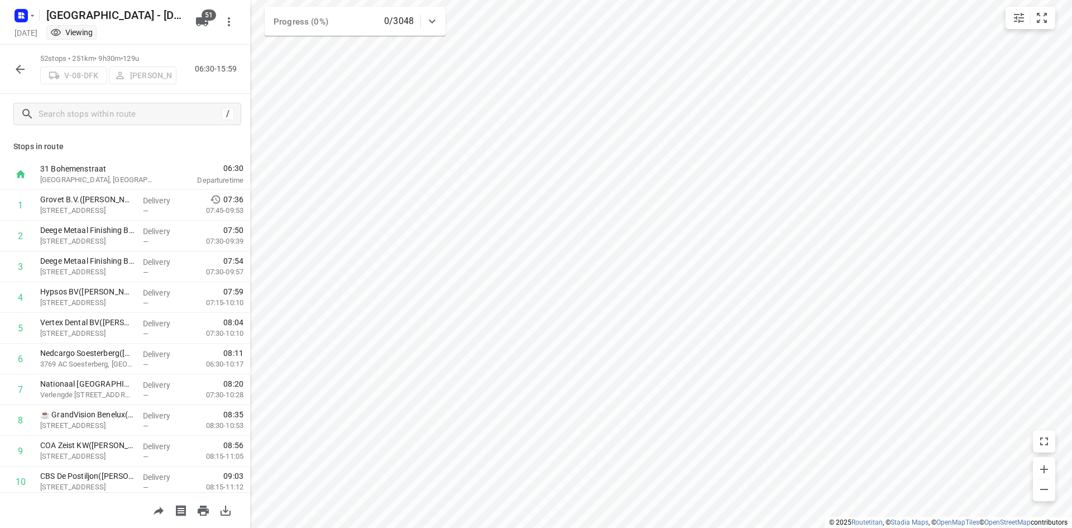
click at [14, 70] on icon "button" at bounding box center [19, 69] width 13 height 13
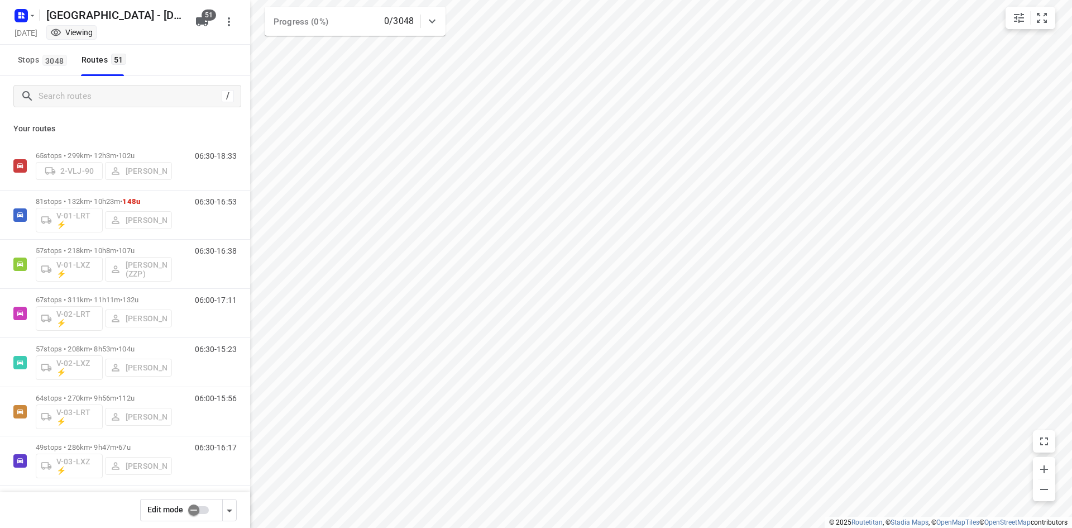
click at [56, 83] on div "/" at bounding box center [125, 96] width 250 height 40
click at [56, 85] on div "/" at bounding box center [127, 96] width 228 height 22
click at [52, 94] on input "Search routes" at bounding box center [139, 96] width 201 height 17
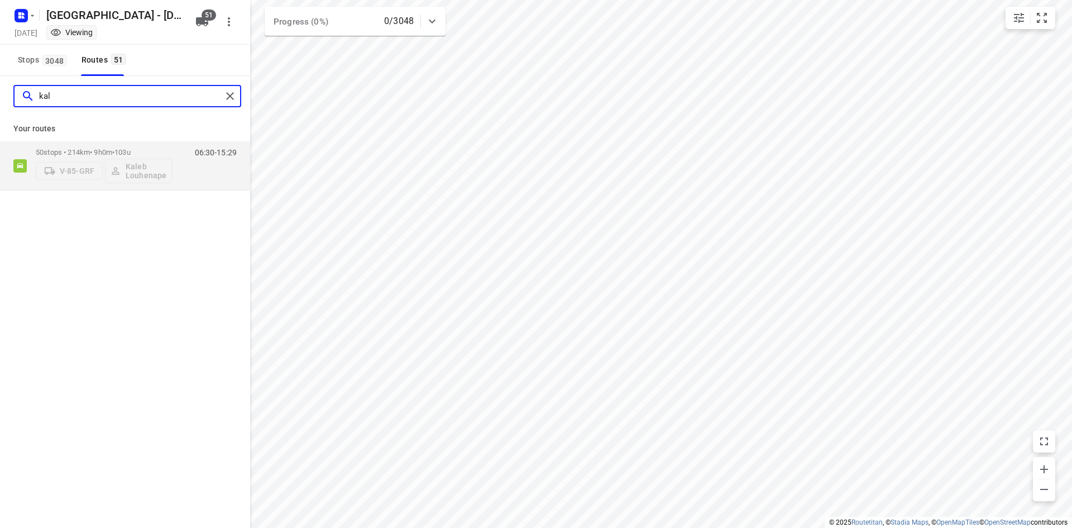
type input "kal"
click at [82, 141] on div "Your routes 50 stops • 214km • 9h0m • 103u V-85-GRF [PERSON_NAME] 06:30-15:29" at bounding box center [125, 153] width 250 height 74
click at [85, 146] on div "50 stops • 214km • 9h0m • 103u V-85-GRF [PERSON_NAME]" at bounding box center [104, 165] width 136 height 46
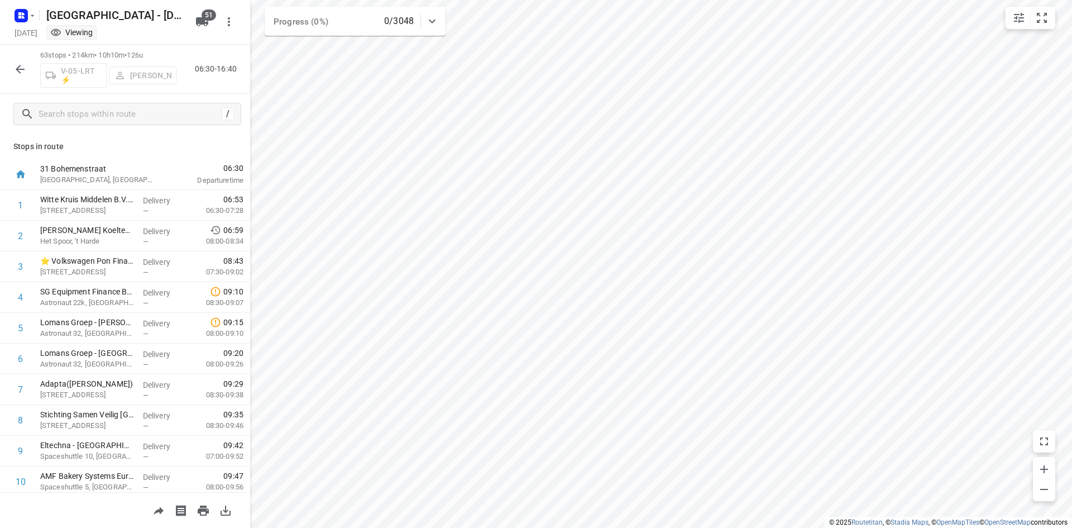
click at [17, 63] on icon "button" at bounding box center [19, 69] width 13 height 13
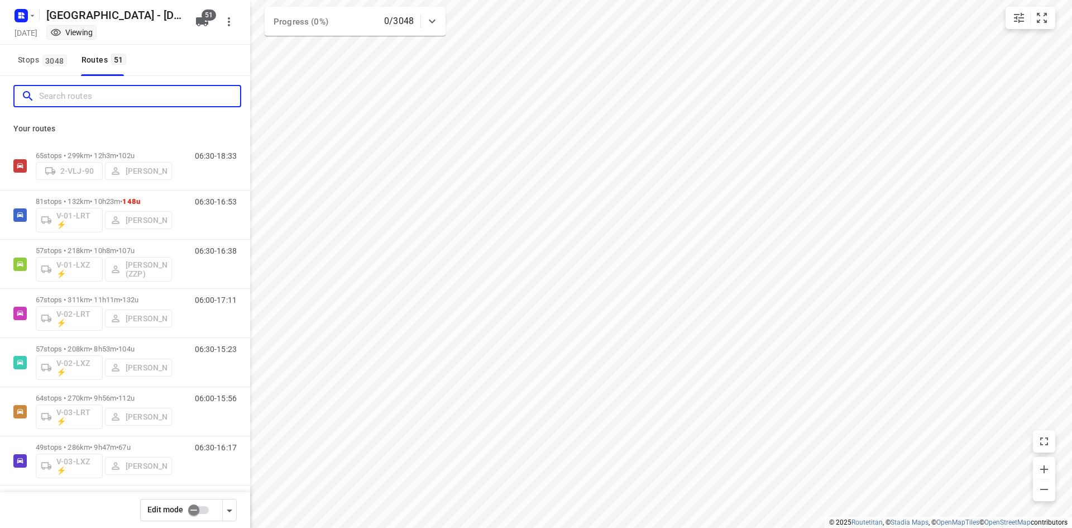
click at [44, 88] on input "Search routes" at bounding box center [139, 96] width 201 height 17
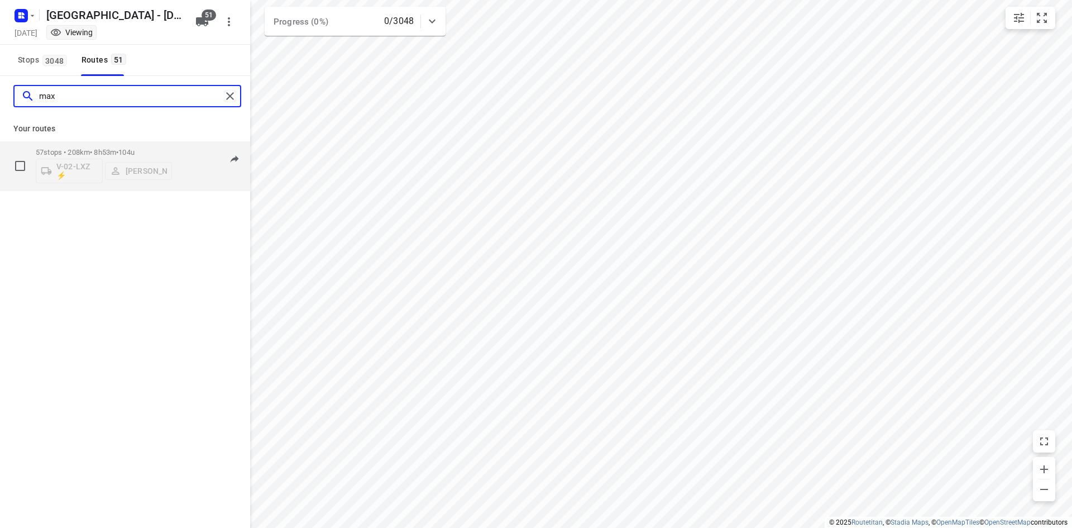
type input "max"
click at [92, 145] on div "57 stops • 208km • 8h53m • 104u V-02-LXZ ⚡ [PERSON_NAME]" at bounding box center [104, 165] width 136 height 46
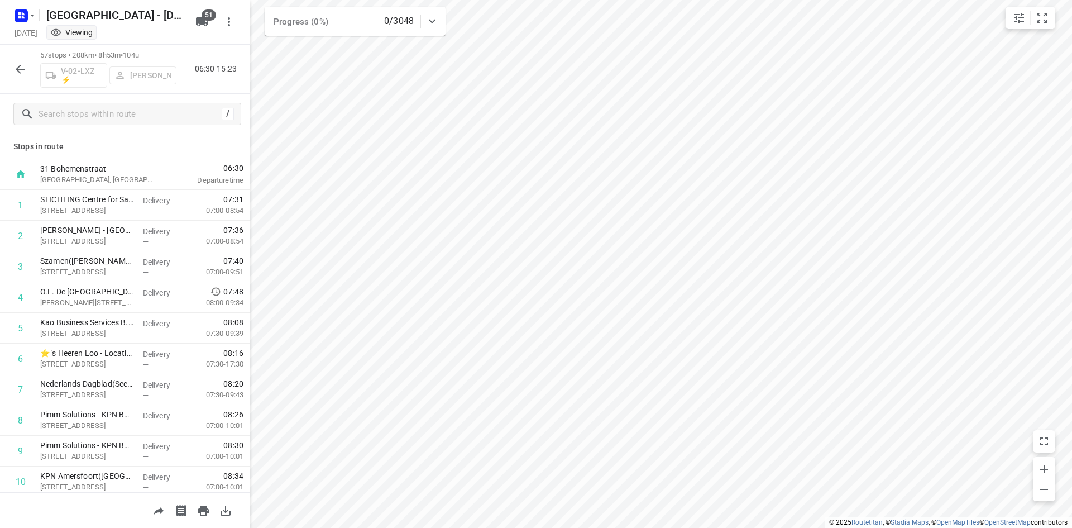
click at [7, 61] on div "57 stops • 208km • 8h53m • 104u V-02-LXZ ⚡ [PERSON_NAME] 06:30-15:23" at bounding box center [125, 69] width 250 height 49
click at [14, 65] on icon "button" at bounding box center [19, 69] width 13 height 13
click at [25, 72] on icon "button" at bounding box center [19, 69] width 13 height 13
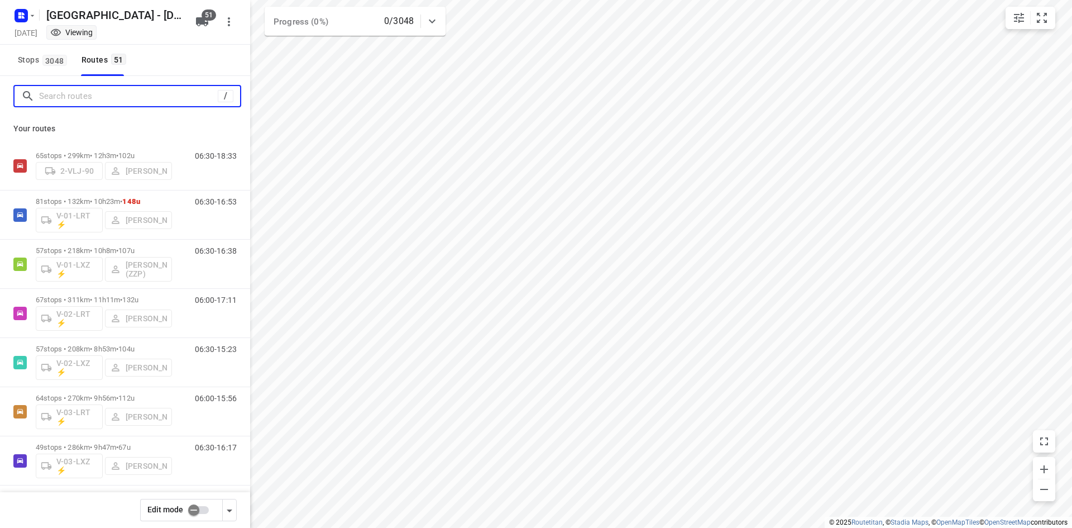
click at [127, 90] on input "Search routes" at bounding box center [128, 96] width 179 height 17
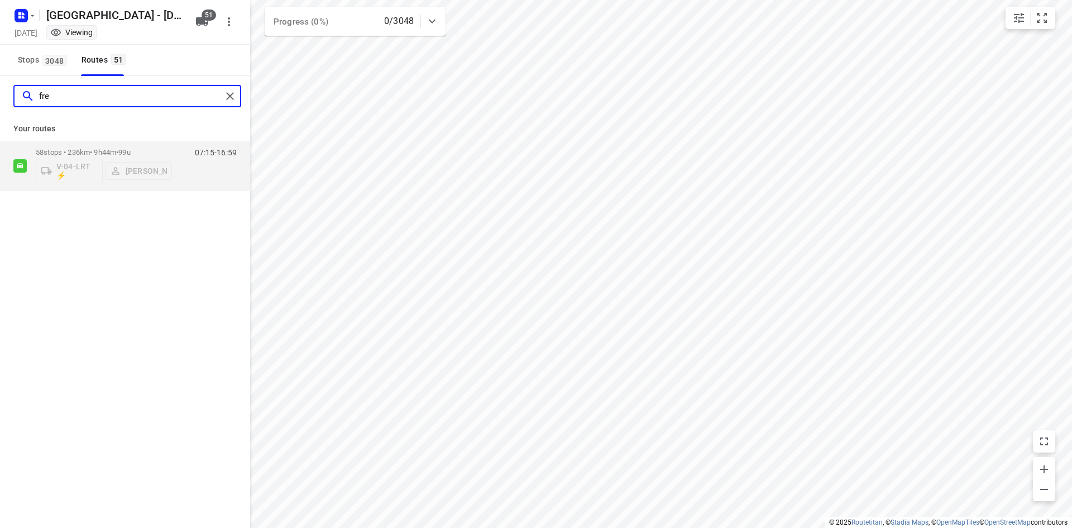
type input "fre"
click at [125, 140] on div "Your routes 58 stops • 236km • 9h44m • 99u V-04-LRT ⚡ [PERSON_NAME] 07:15-16:59" at bounding box center [125, 153] width 250 height 74
click at [122, 144] on div "58 stops • 236km • 9h44m • 99u V-04-LRT ⚡ [PERSON_NAME]" at bounding box center [104, 165] width 136 height 46
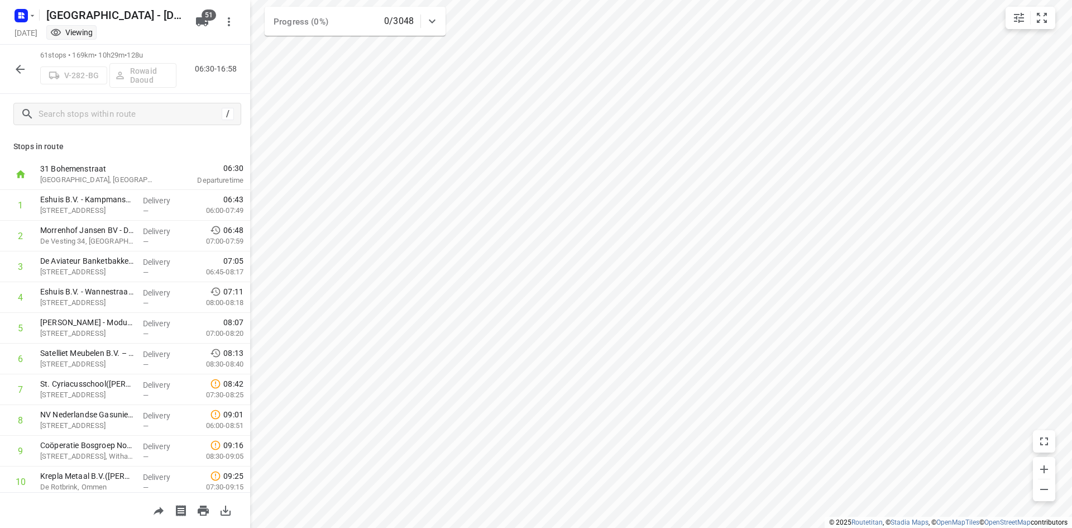
click at [16, 69] on icon "button" at bounding box center [19, 69] width 13 height 13
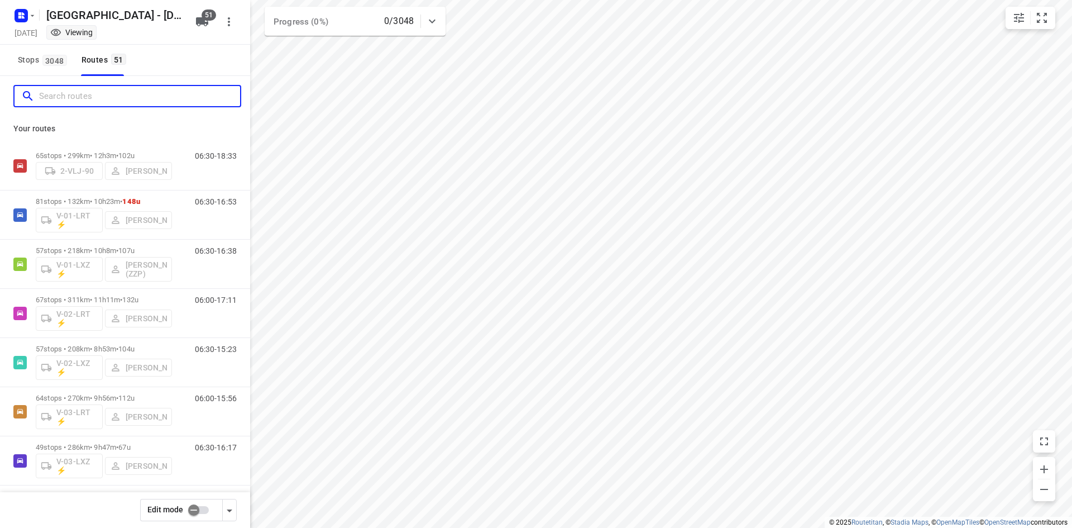
click at [102, 97] on input "Search routes" at bounding box center [139, 96] width 201 height 17
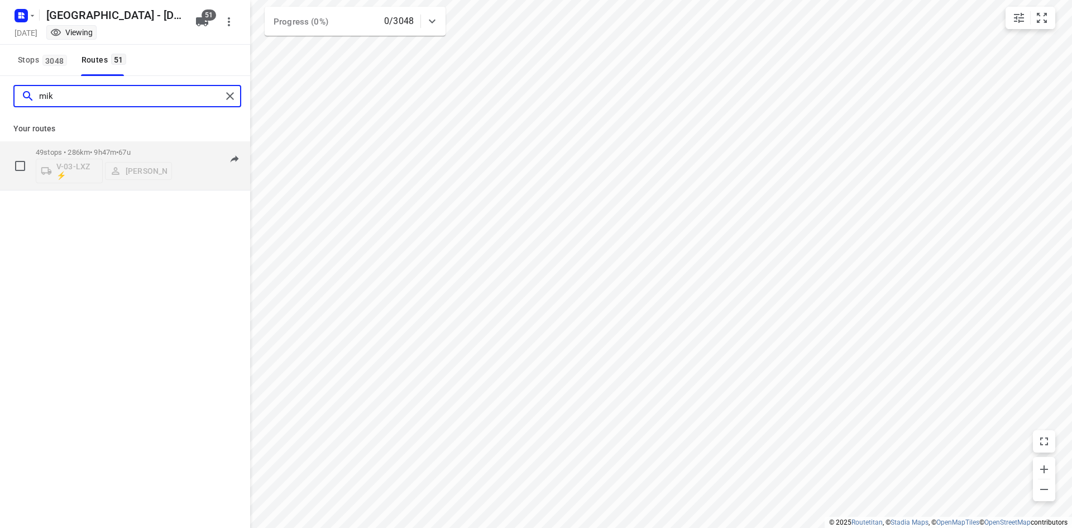
type input "mik"
click at [75, 149] on p "49 stops • 286km • 9h47m • 67u" at bounding box center [104, 152] width 136 height 8
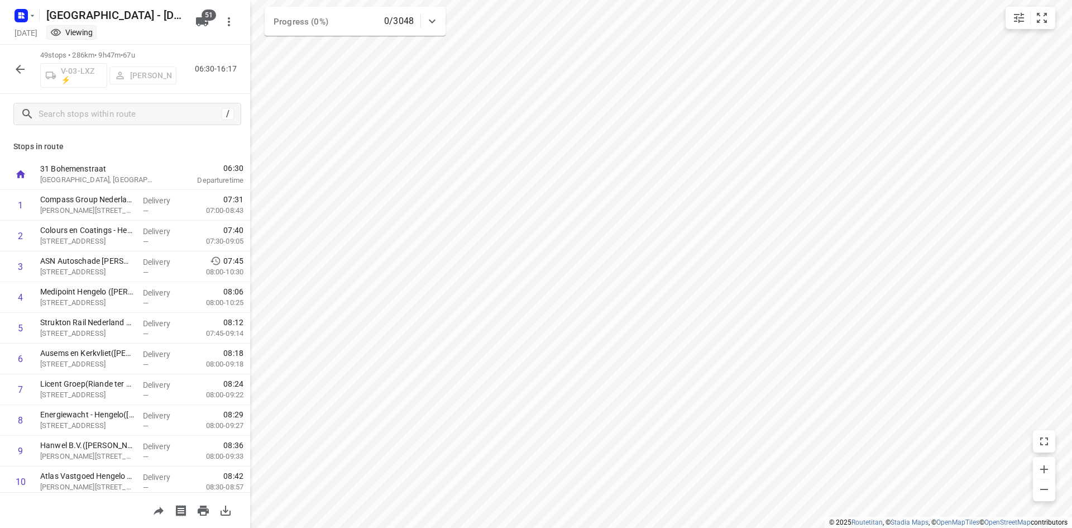
click at [7, 72] on div "49 stops • 286km • 9h47m • 67u V-03-LXZ ⚡ [PERSON_NAME] 06:30-16:17" at bounding box center [125, 69] width 250 height 49
click at [16, 69] on icon "button" at bounding box center [19, 69] width 13 height 13
click at [20, 69] on icon "button" at bounding box center [20, 69] width 9 height 9
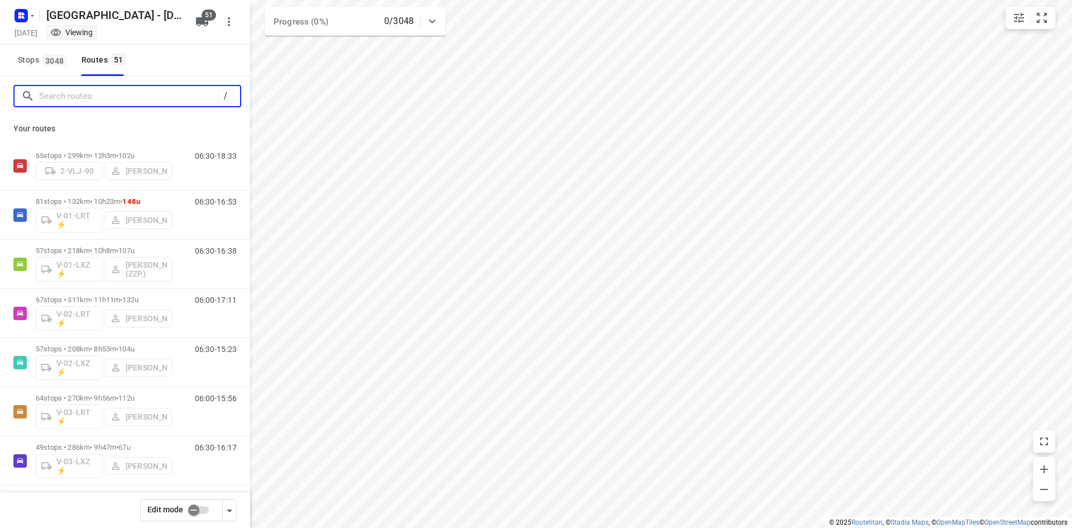
click at [73, 92] on input "Search routes" at bounding box center [128, 96] width 179 height 17
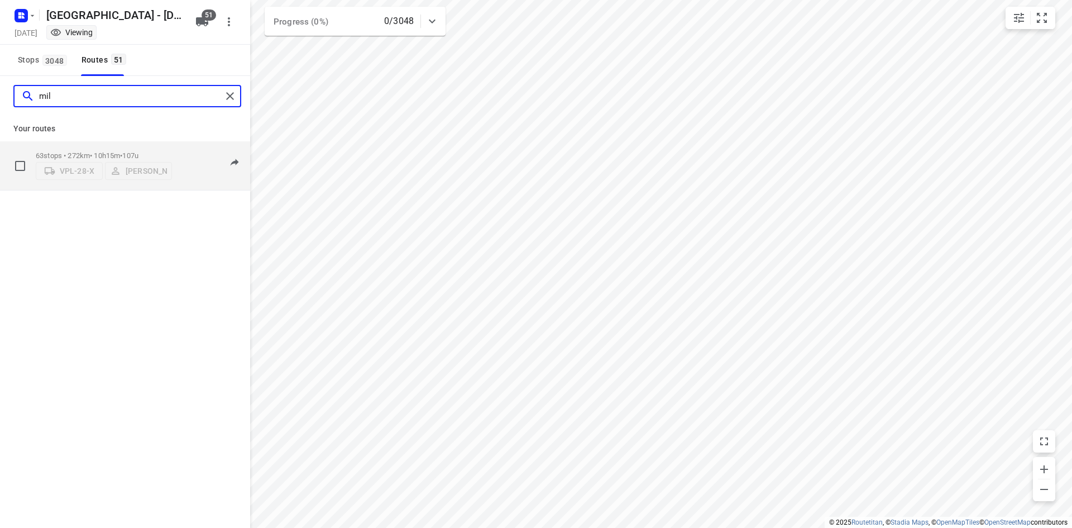
type input "mil"
click at [90, 160] on div "VPL-28-X [PERSON_NAME]" at bounding box center [104, 170] width 136 height 20
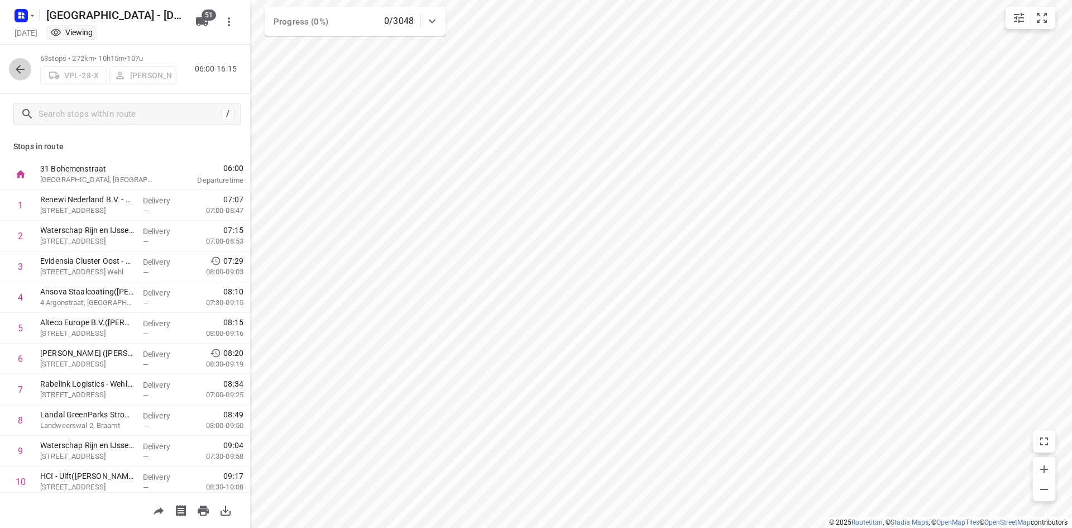
click at [25, 69] on icon "button" at bounding box center [19, 69] width 13 height 13
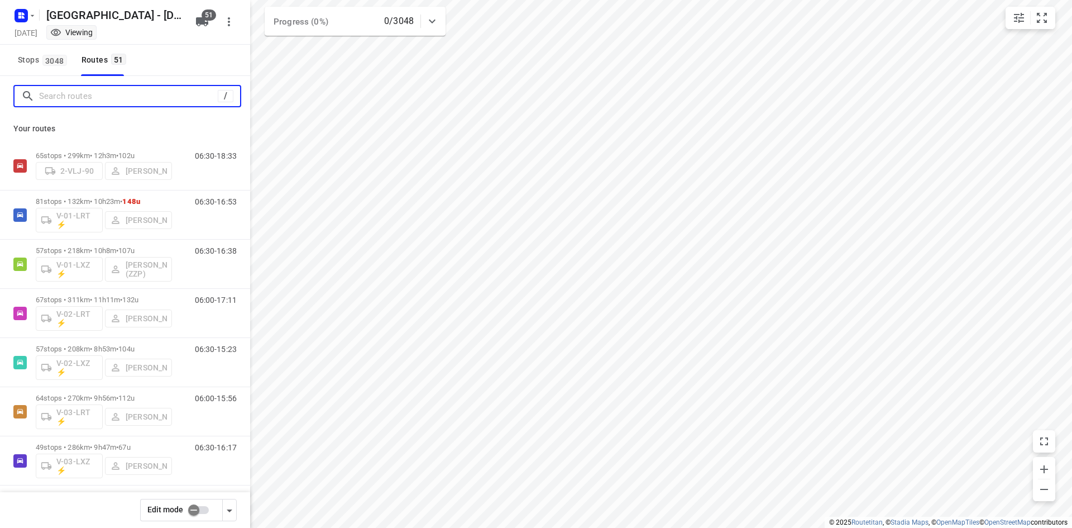
click at [88, 97] on input "Search routes" at bounding box center [128, 96] width 179 height 17
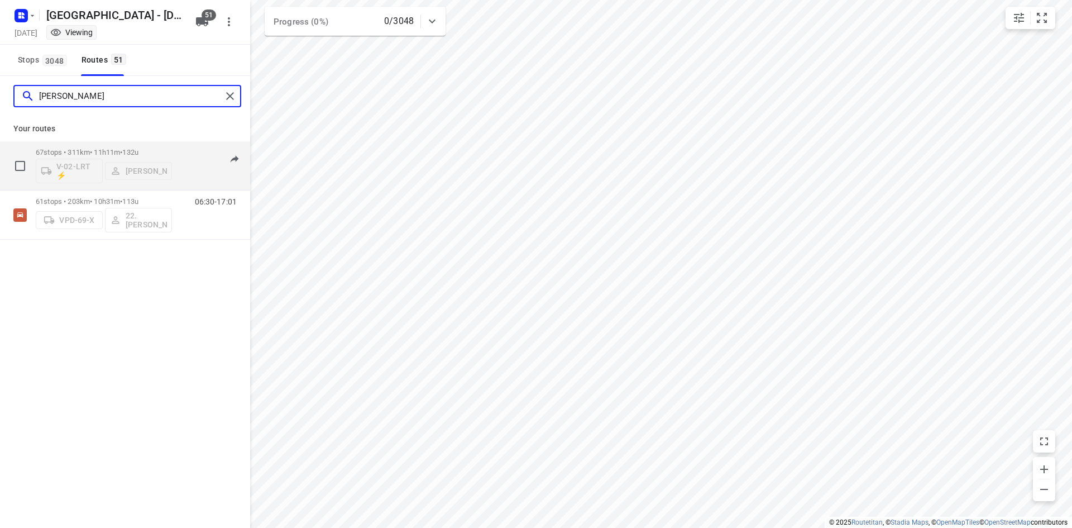
type input "[PERSON_NAME]"
click at [93, 146] on div "67 stops • 311km • 11h11m • 132u V-02-LRT ⚡ [PERSON_NAME]" at bounding box center [104, 165] width 136 height 46
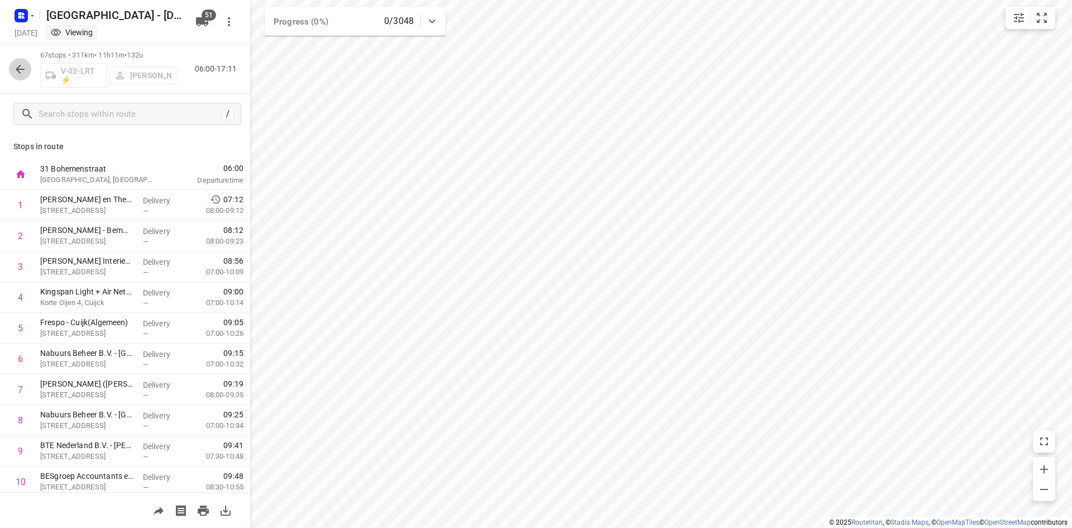
click at [11, 73] on button "button" at bounding box center [20, 69] width 22 height 22
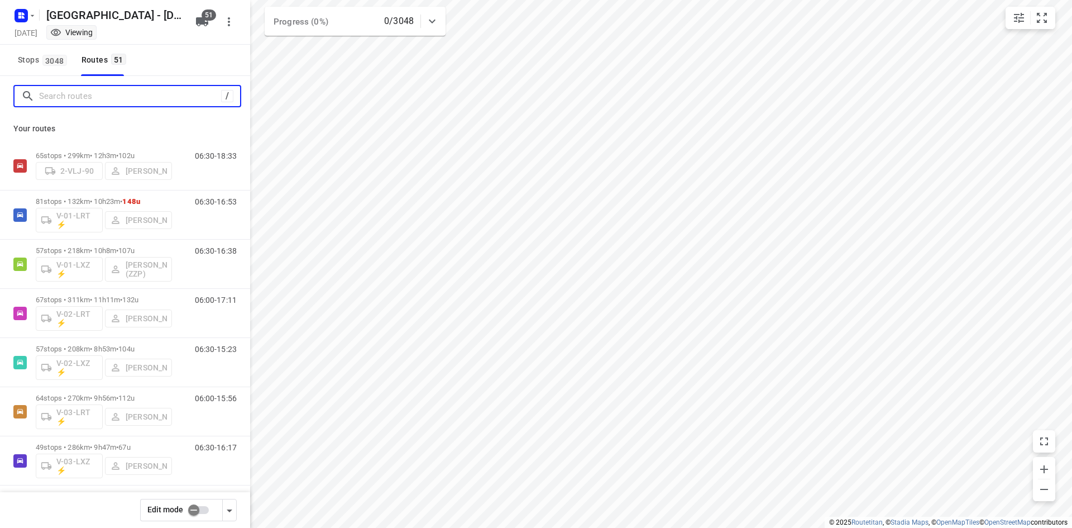
click at [74, 98] on input "Search routes" at bounding box center [130, 96] width 182 height 17
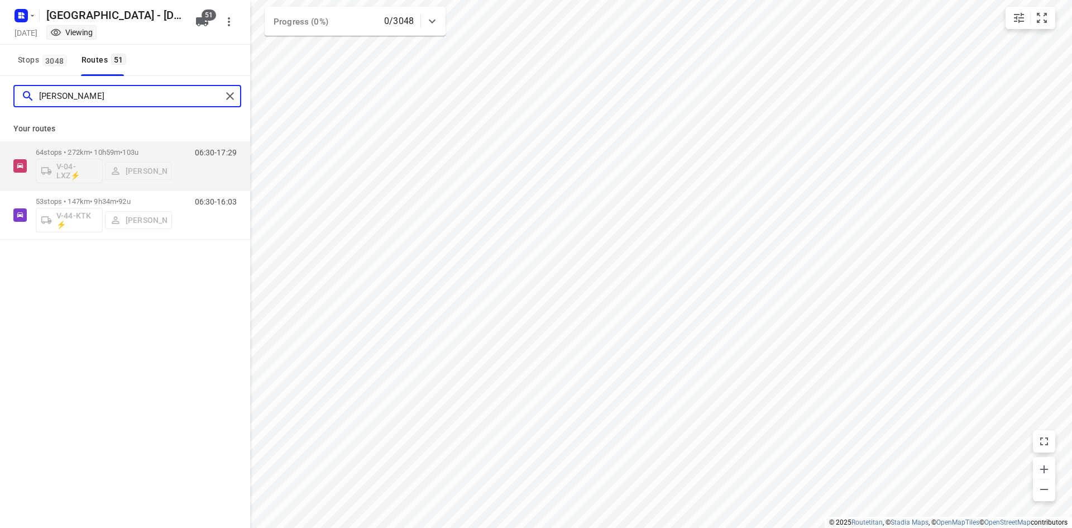
type input "[PERSON_NAME]"
